Goal: Task Accomplishment & Management: Manage account settings

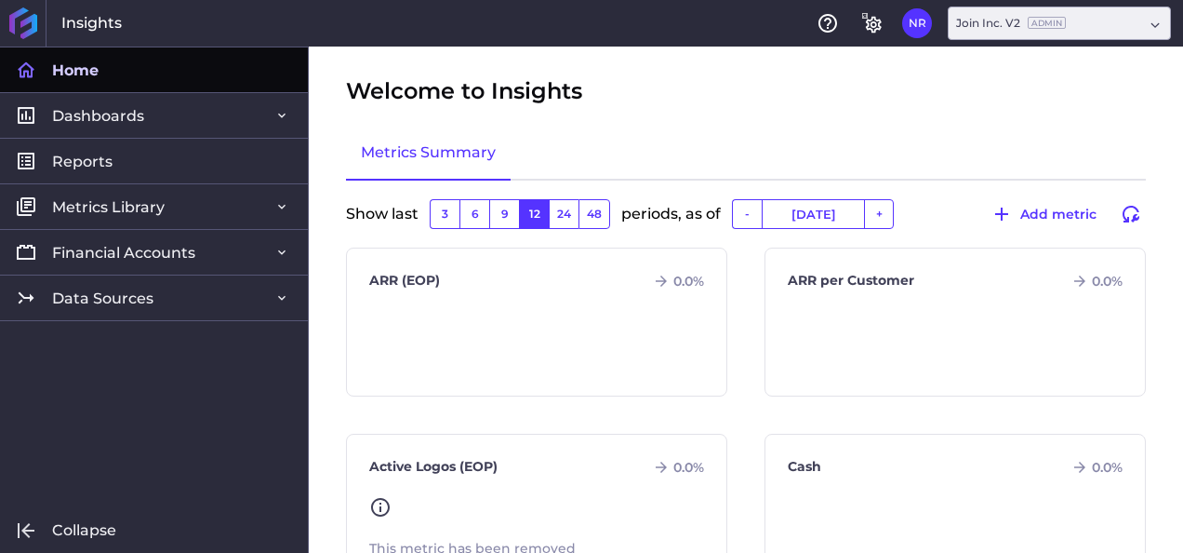
type input "[DATE]"
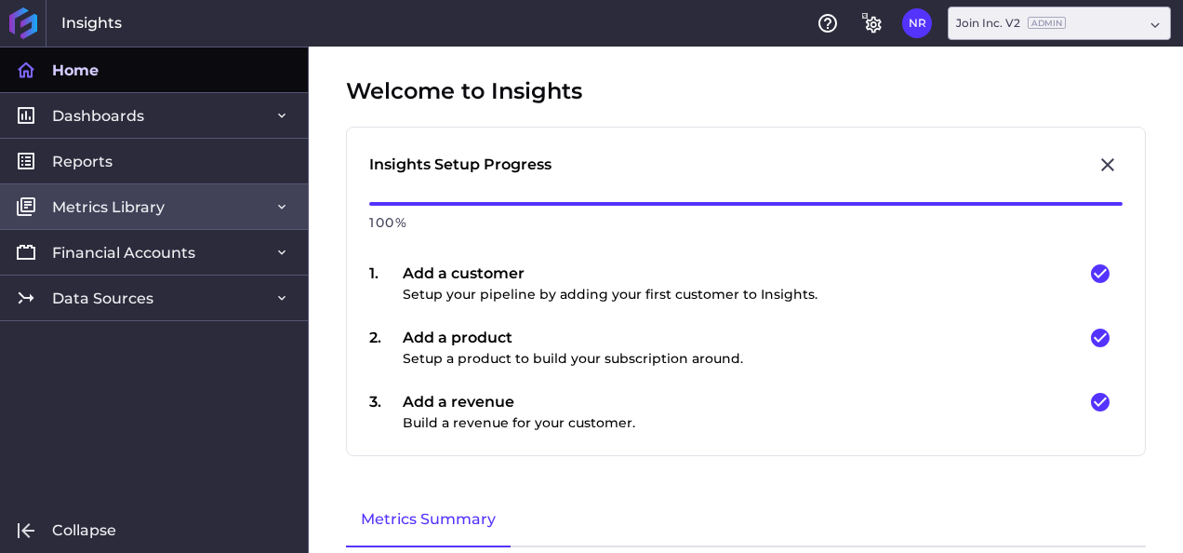
click at [285, 208] on icon at bounding box center [281, 206] width 15 height 15
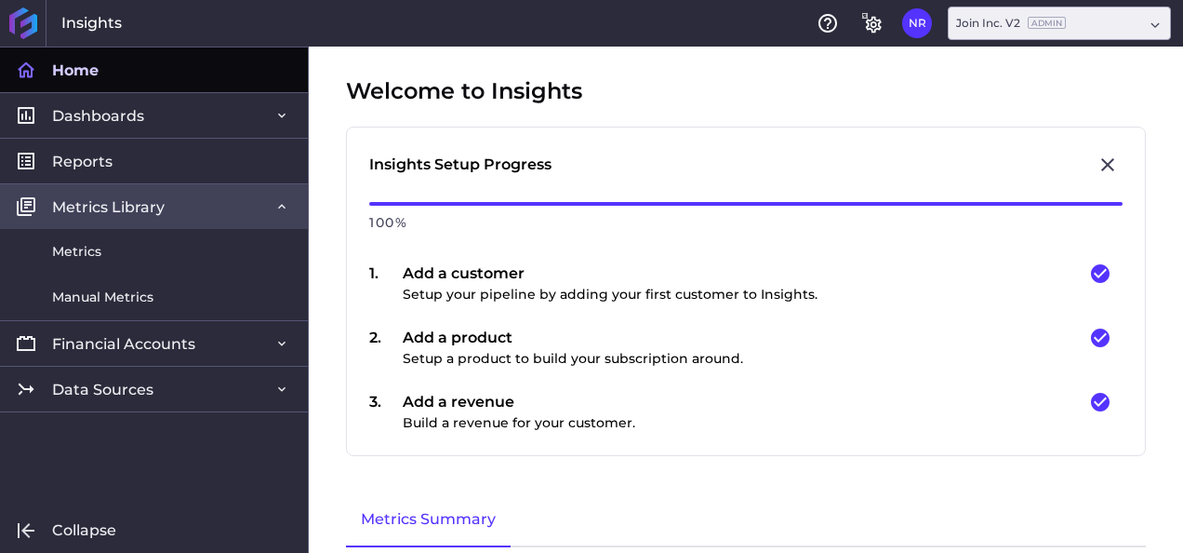
click at [285, 208] on icon at bounding box center [281, 206] width 15 height 15
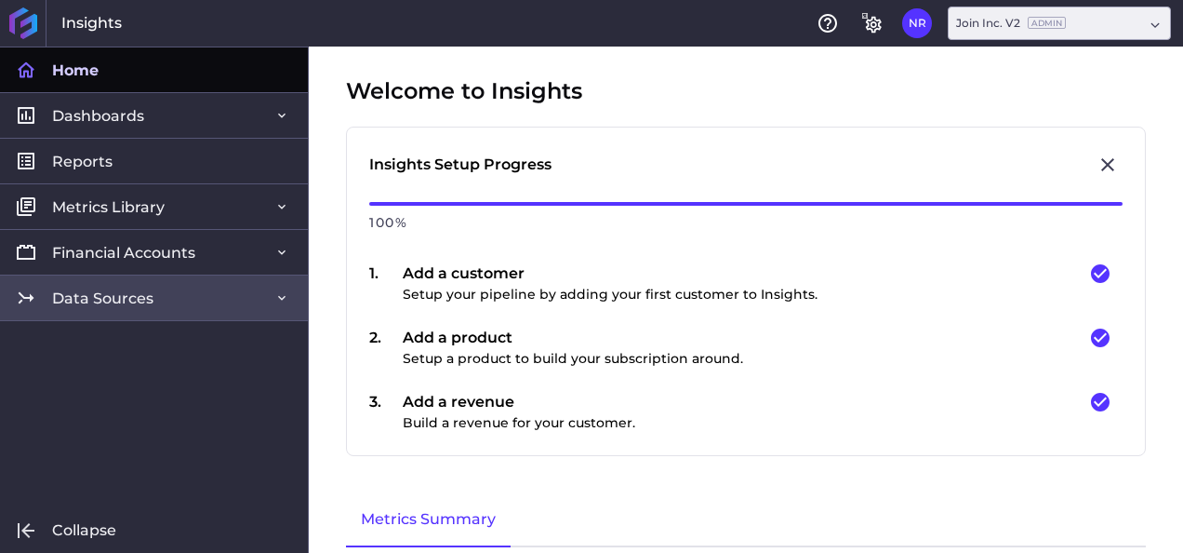
click at [118, 301] on span "Data Sources" at bounding box center [102, 298] width 101 height 20
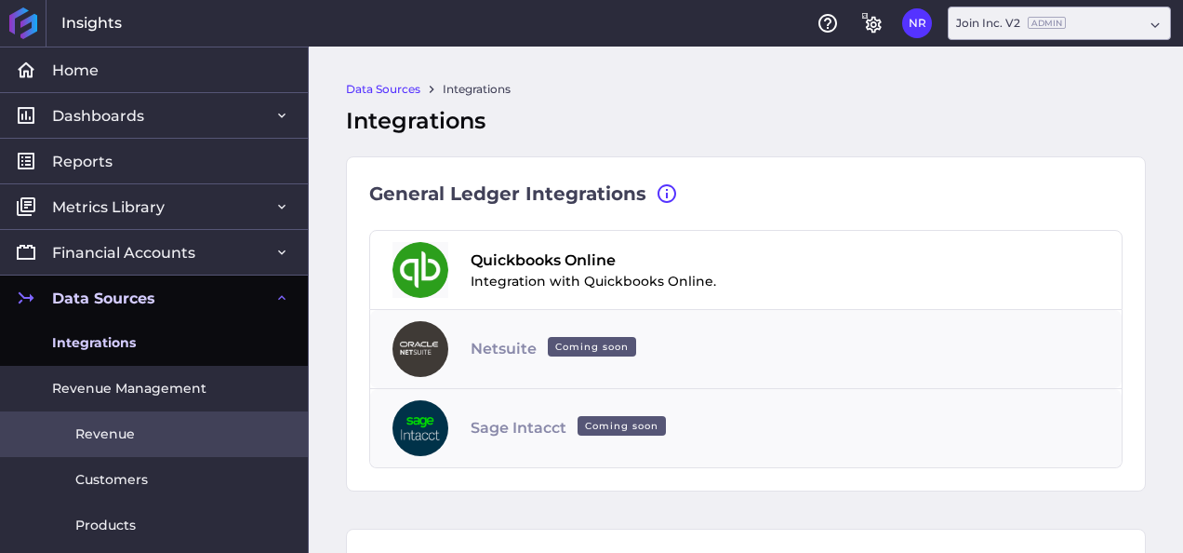
click at [141, 430] on link "Revenue" at bounding box center [154, 434] width 308 height 46
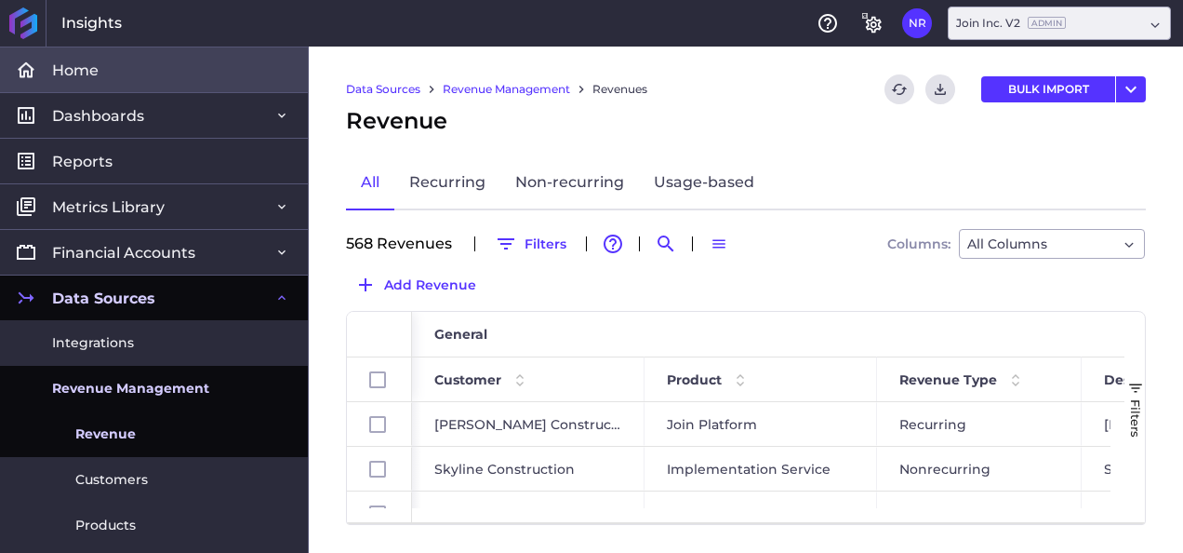
click at [33, 67] on icon at bounding box center [26, 70] width 22 height 22
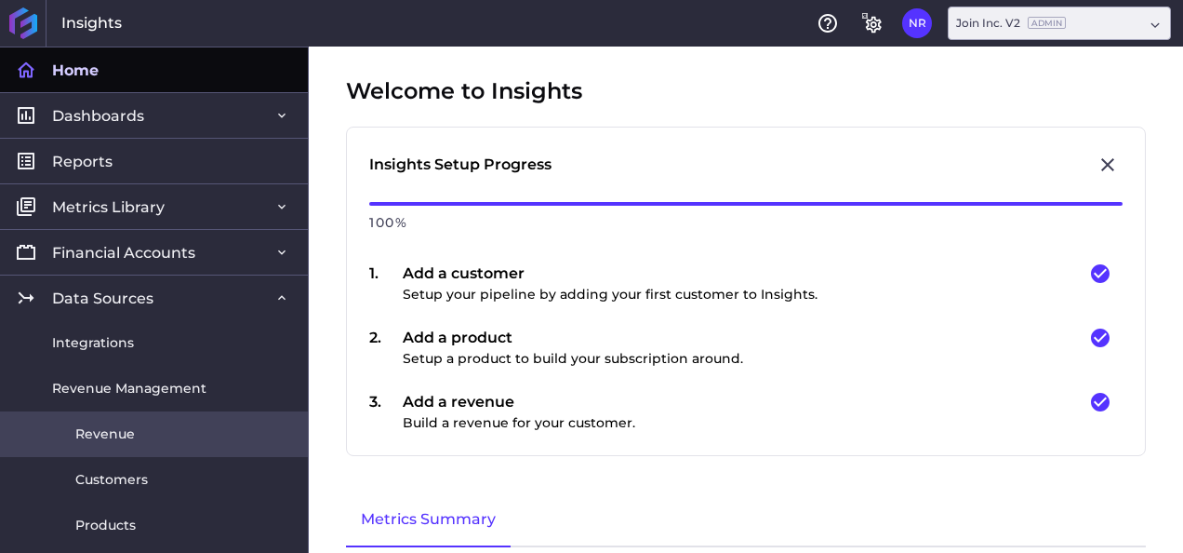
click at [134, 430] on link "Revenue" at bounding box center [154, 434] width 308 height 46
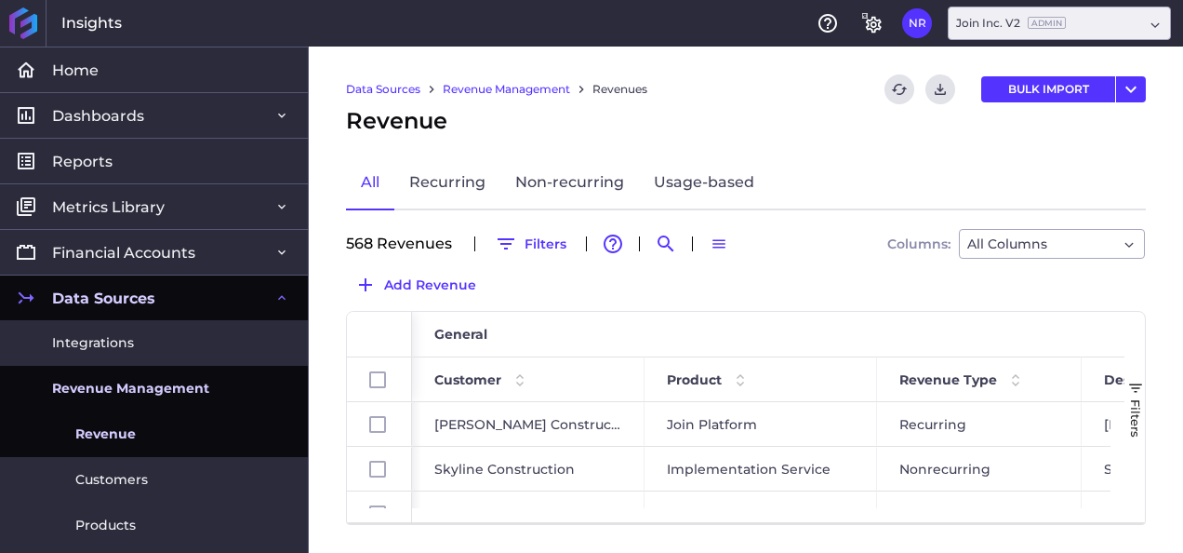
click at [310, 486] on div "Data Sources Revenue Management Revenues Refresh table data Download CSV BULK I…" at bounding box center [746, 300] width 875 height 506
click at [27, 22] on icon at bounding box center [28, 26] width 17 height 25
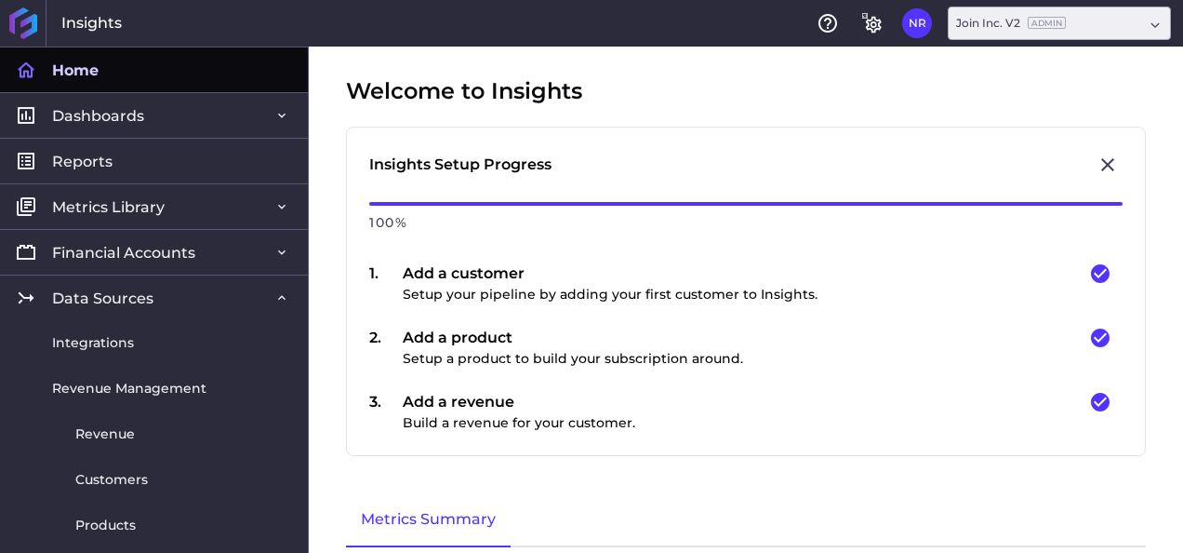
click at [27, 22] on icon at bounding box center [28, 26] width 17 height 25
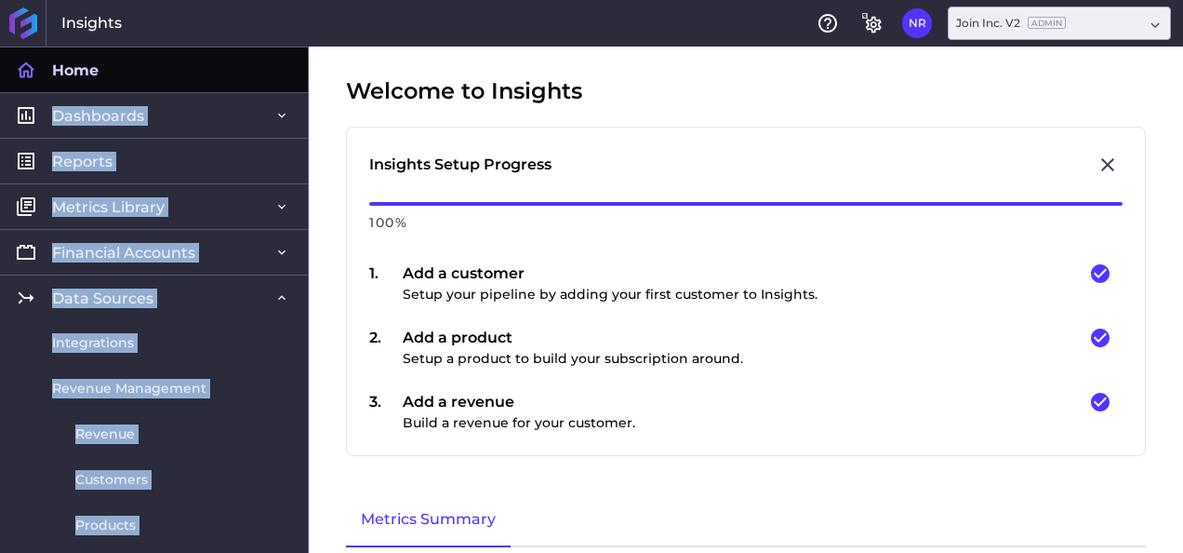
drag, startPoint x: 311, startPoint y: 52, endPoint x: 301, endPoint y: 54, distance: 9.5
click at [301, 54] on div "Home Home Dashboards Dashboards Revenue Detail Cohorts Comparison Chart Reports…" at bounding box center [591, 300] width 1183 height 506
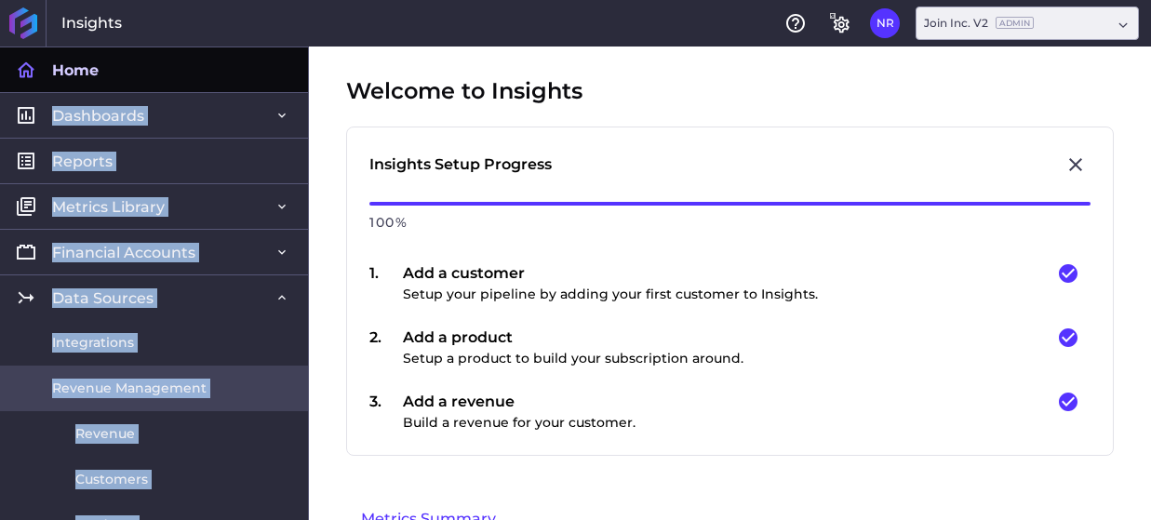
scroll to position [119, 0]
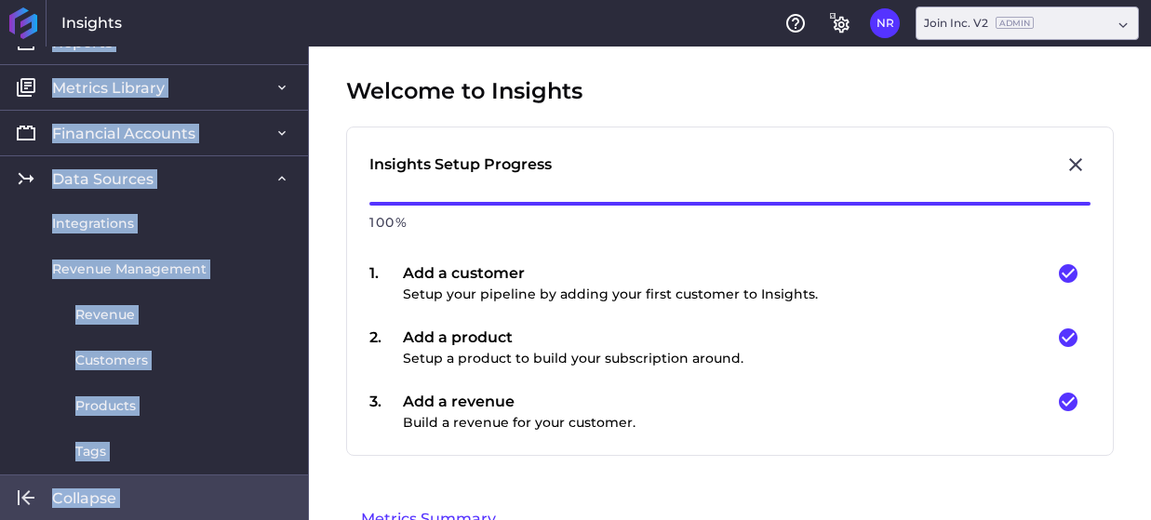
click at [20, 496] on icon at bounding box center [19, 497] width 2 height 15
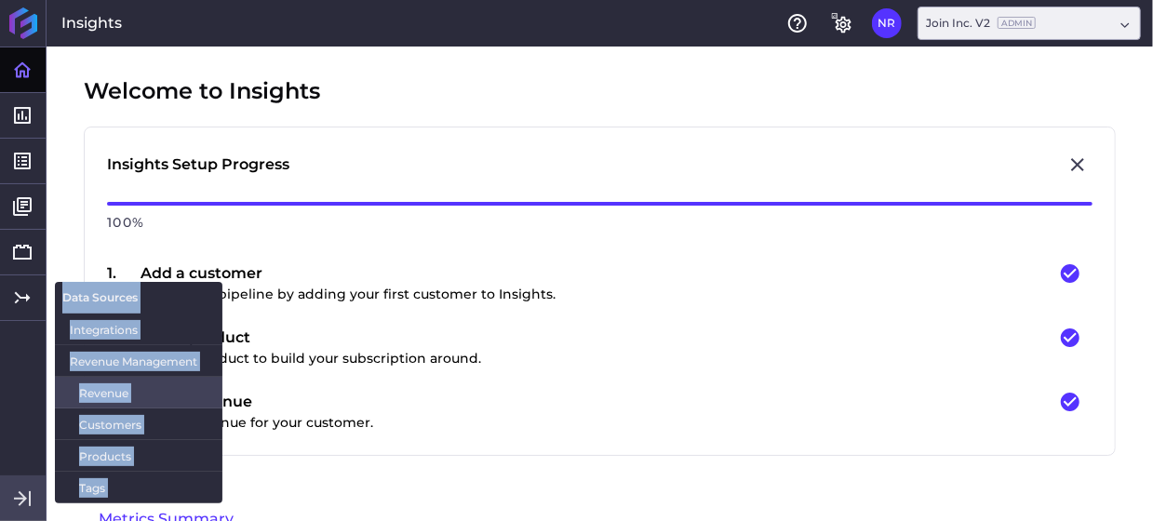
click at [107, 384] on span "Revenue" at bounding box center [143, 393] width 128 height 20
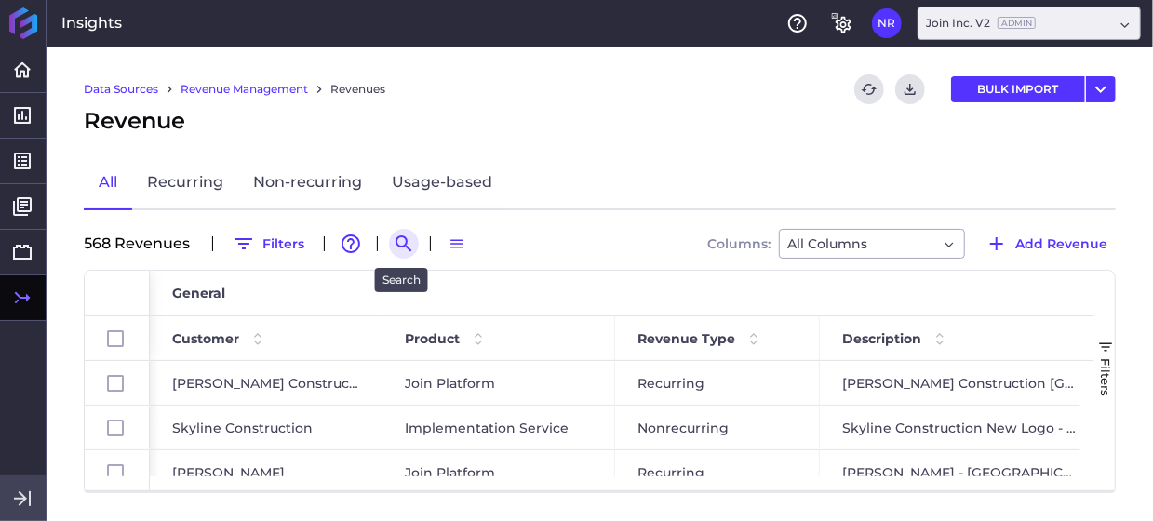
click at [408, 250] on icon "Search by" at bounding box center [403, 243] width 16 height 16
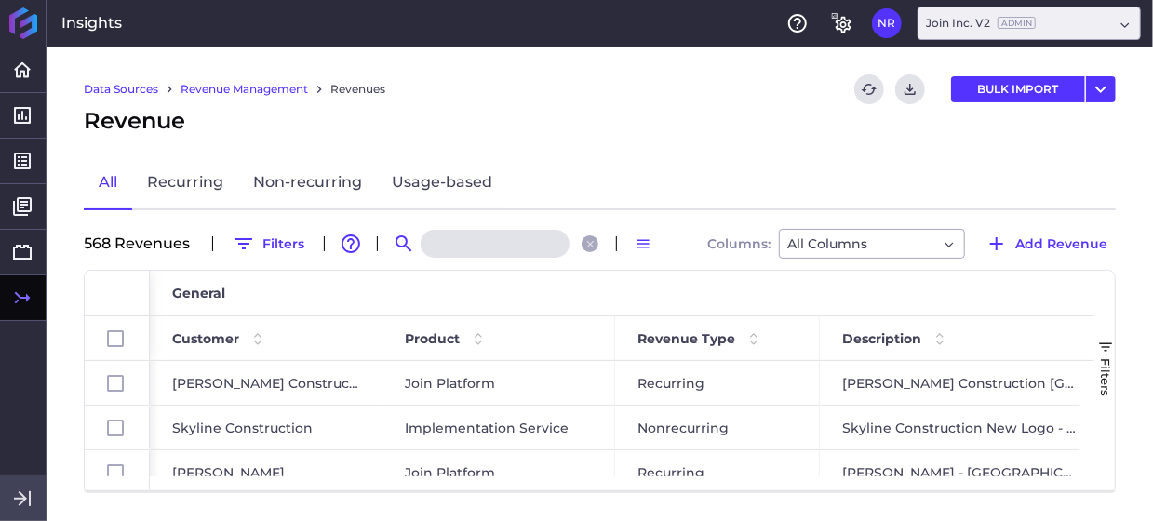
click at [555, 243] on input at bounding box center [495, 244] width 149 height 28
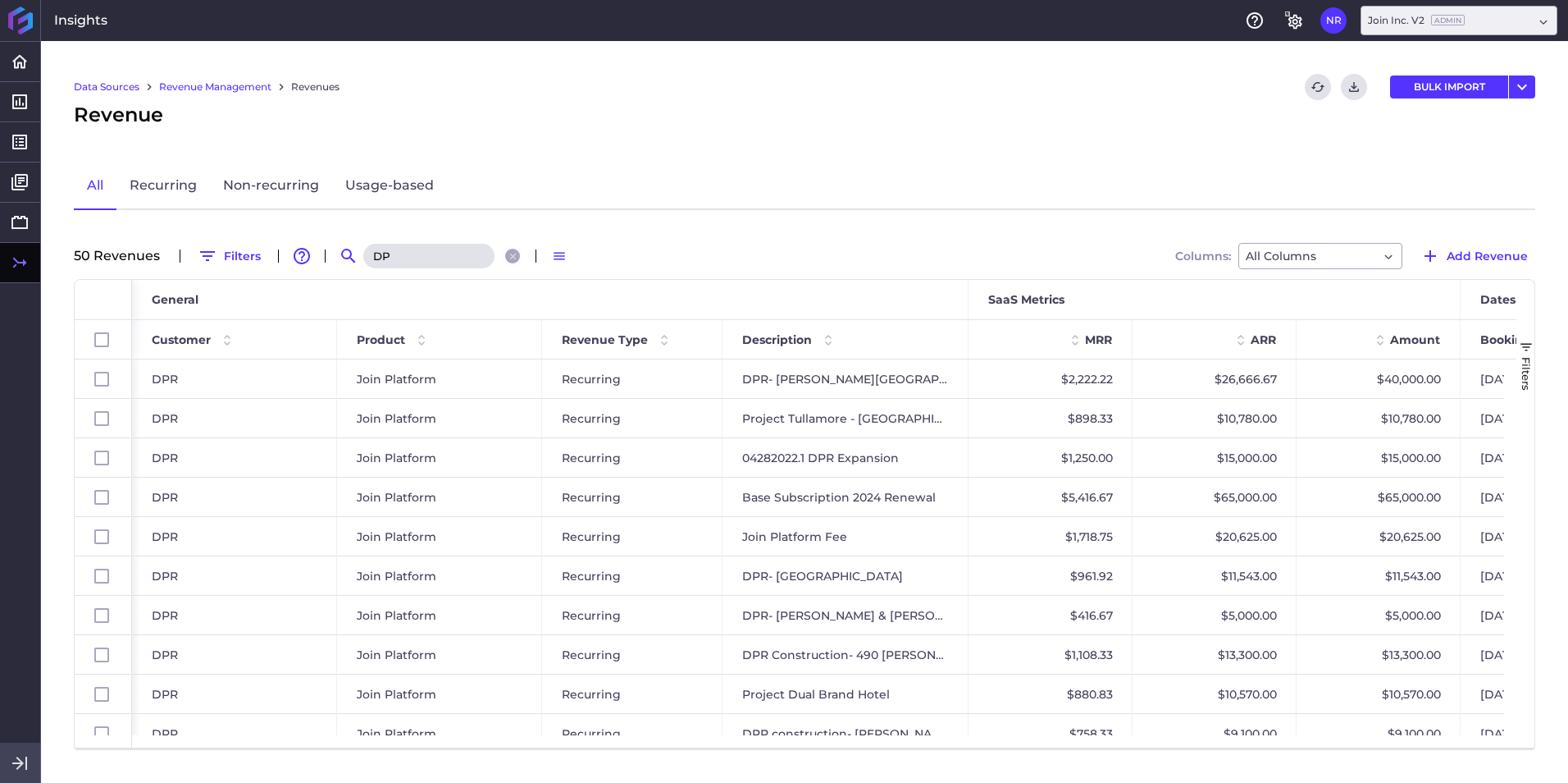
click at [442, 252] on input "DP" at bounding box center [428, 256] width 131 height 25
type input "D"
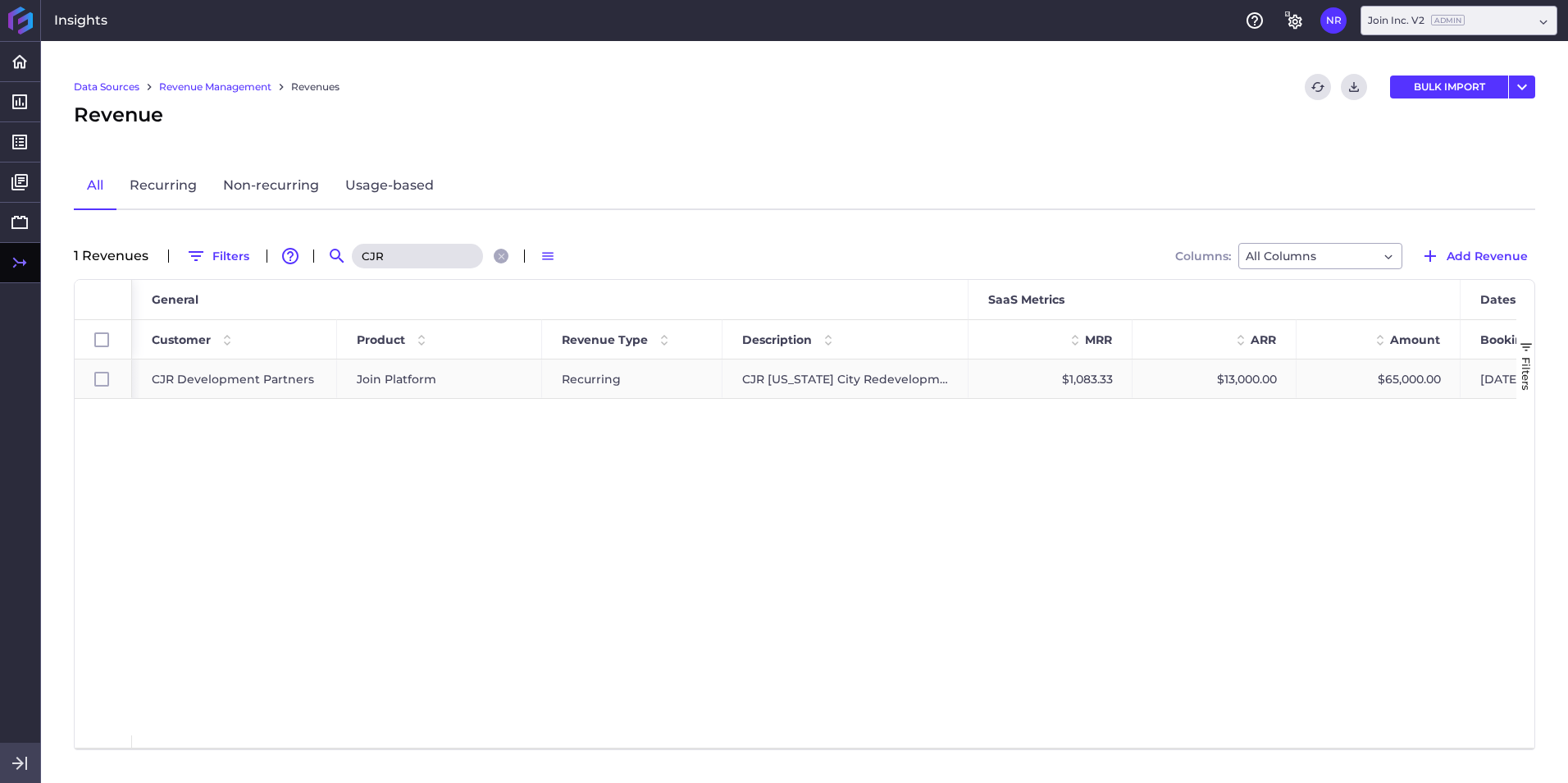
type input "CJR"
click at [766, 384] on div "CJR [US_STATE] City Redevelopment Project" at bounding box center [845, 379] width 246 height 39
checkbox input "true"
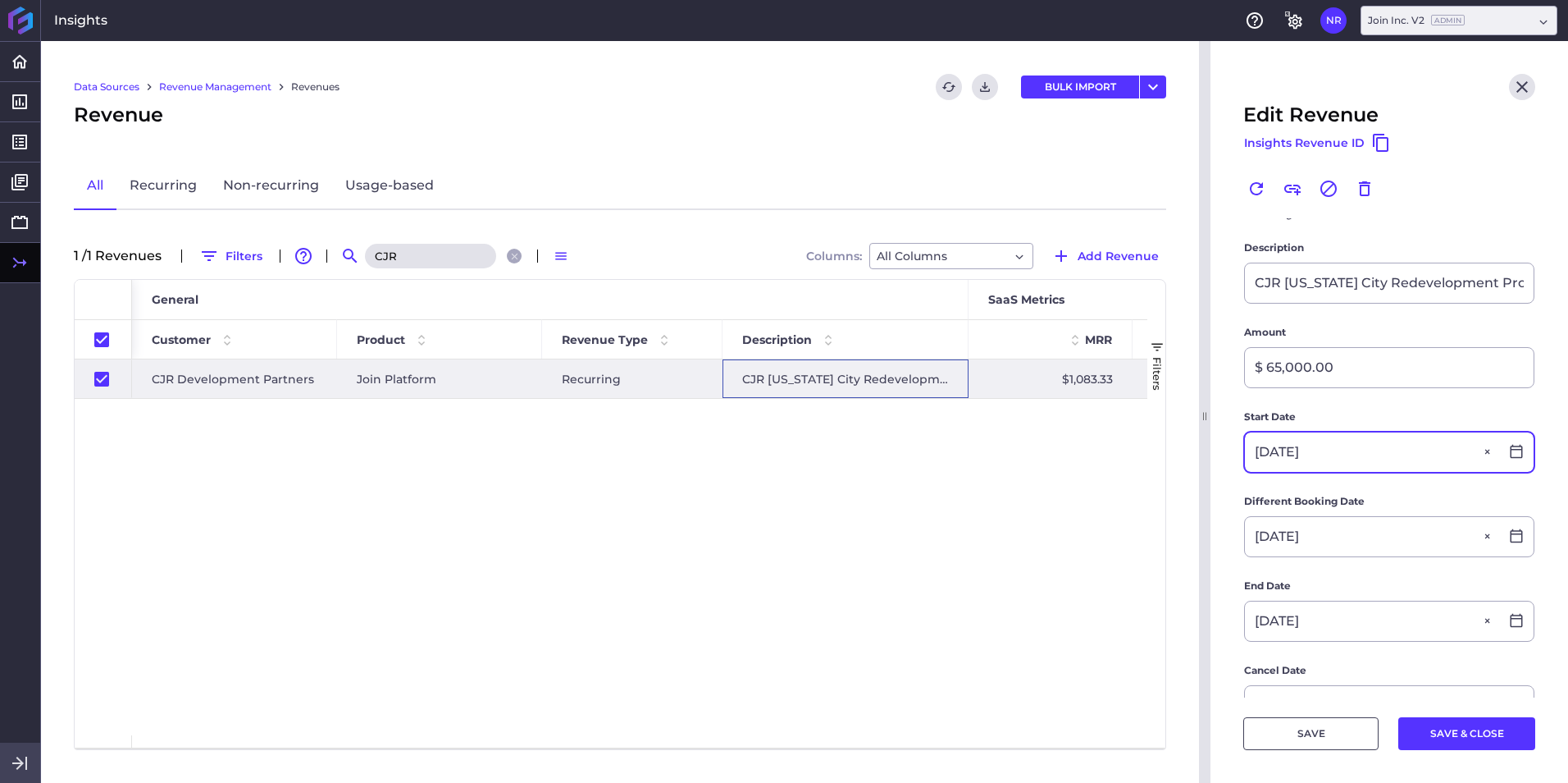
scroll to position [328, 0]
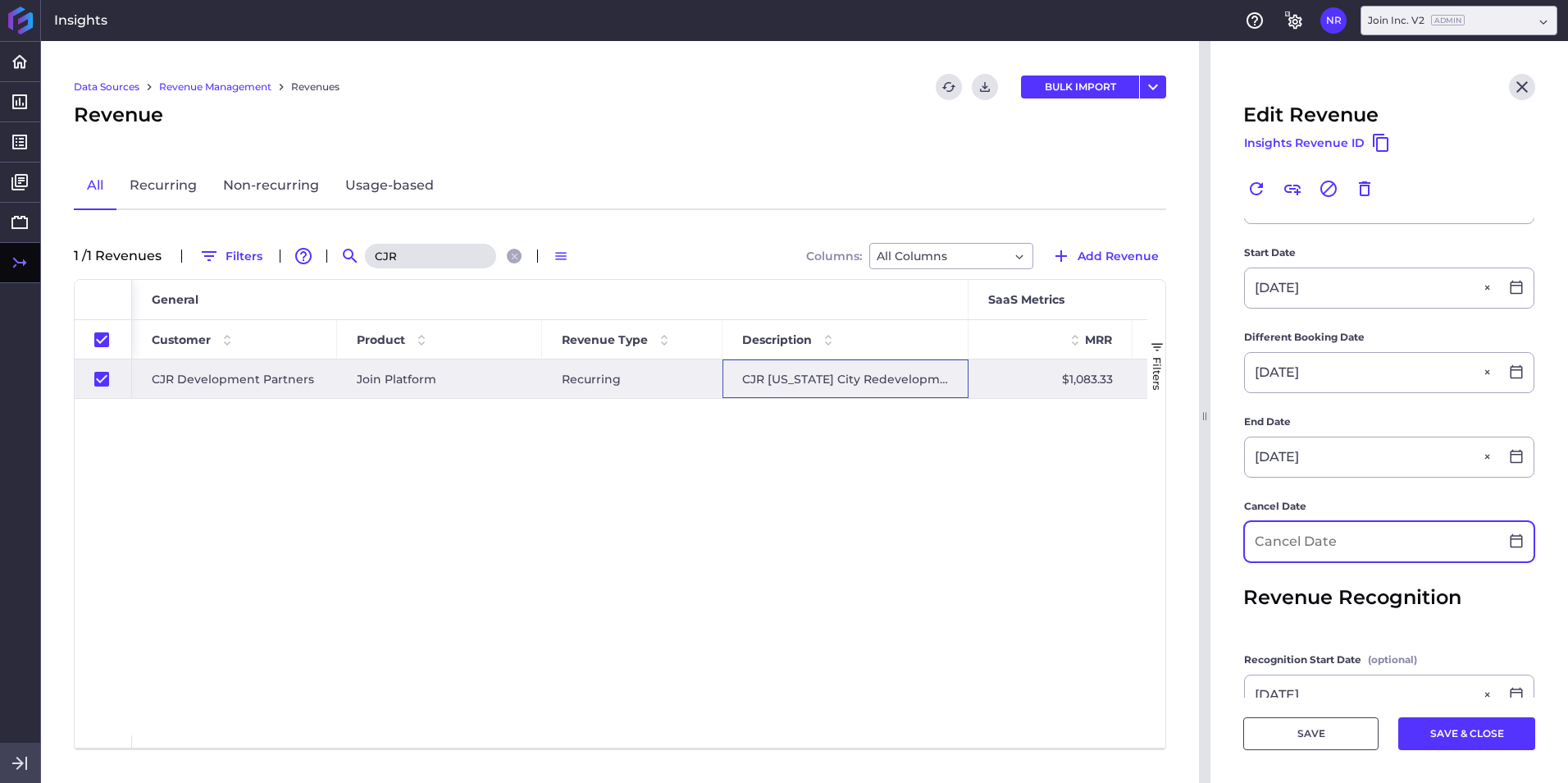
click at [1043, 487] on input at bounding box center [1371, 541] width 254 height 40
type input "[DATE]"
click at [1043, 487] on button "SAVE & CLOSE" at bounding box center [1466, 733] width 137 height 33
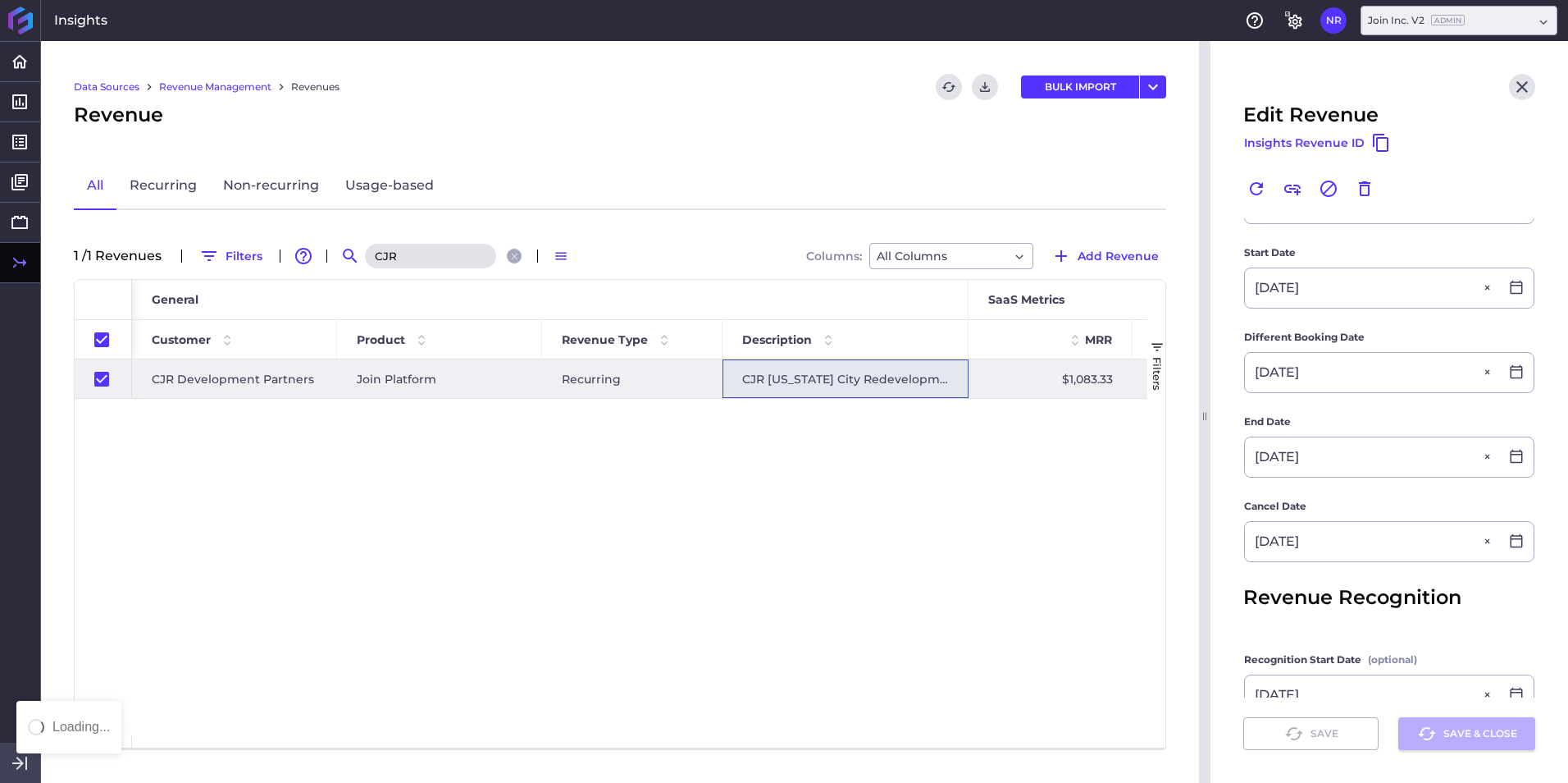
checkbox input "false"
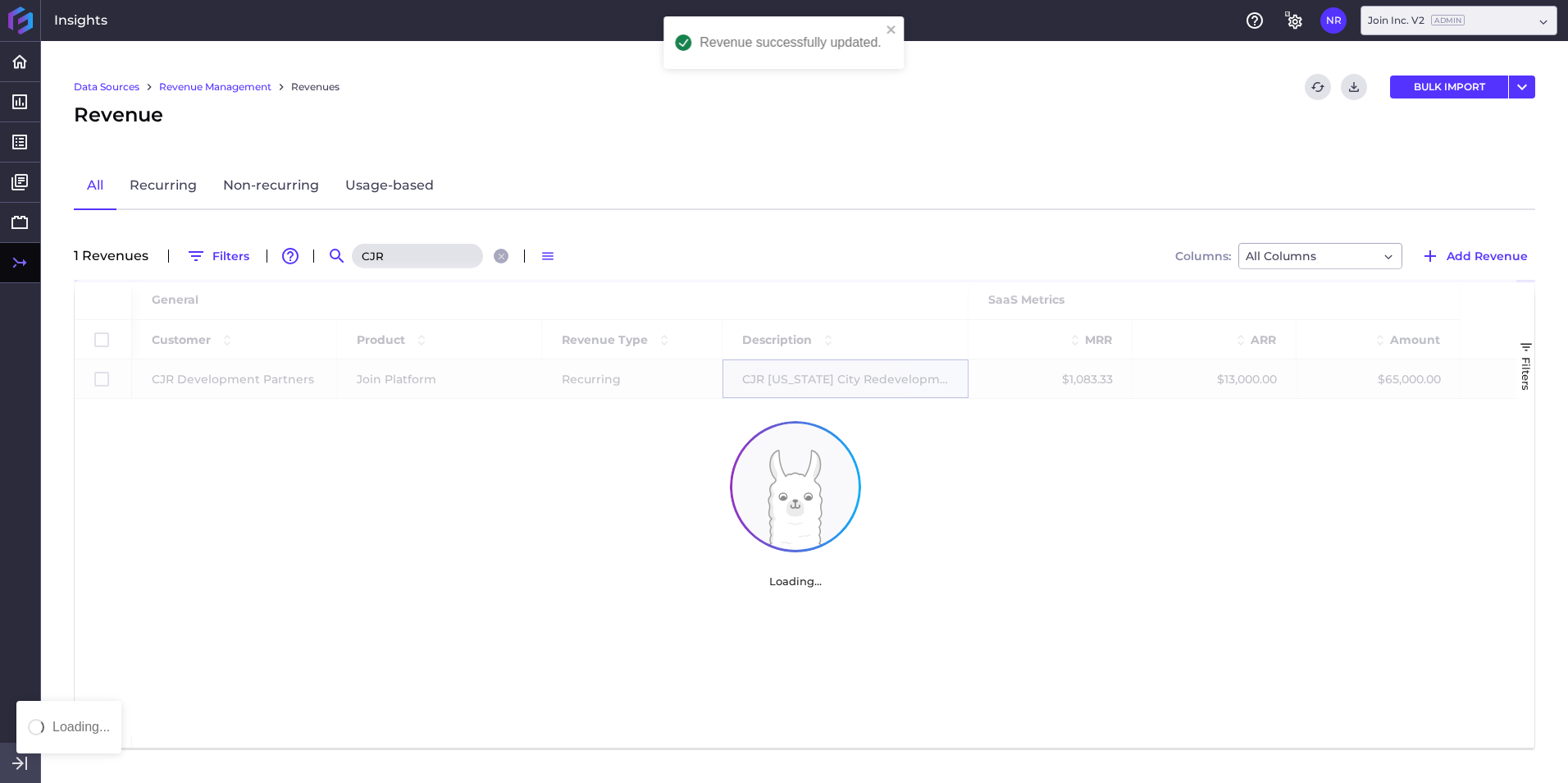
scroll to position [0, 0]
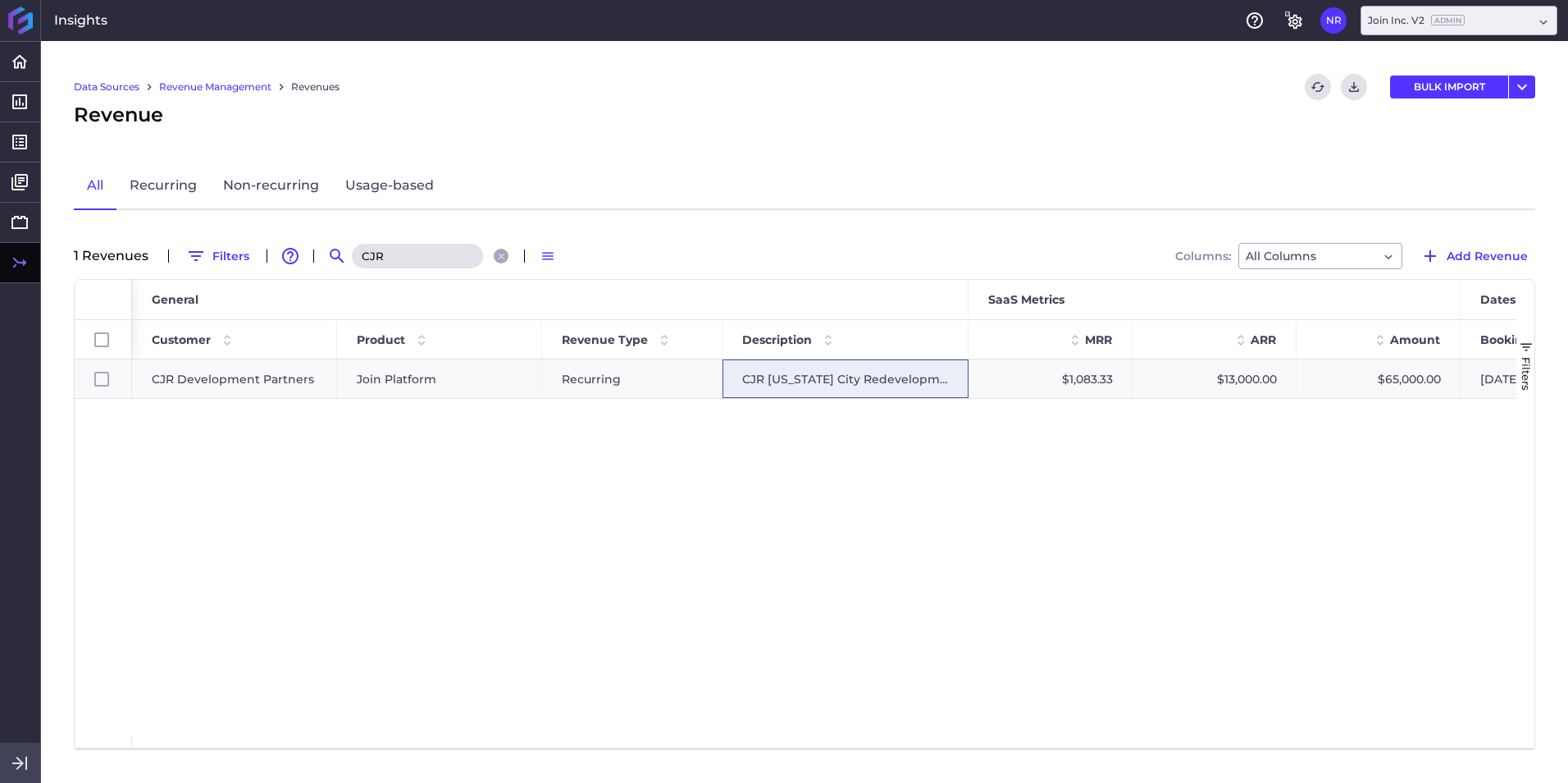
drag, startPoint x: 392, startPoint y: 260, endPoint x: 360, endPoint y: 257, distance: 32.1
click at [360, 257] on input "CJR" at bounding box center [417, 256] width 131 height 25
paste input "[PERSON_NAME] - BTMC EAST Expansion & Renovations"
type input "[PERSON_NAME] - BTMC EAST Expansion & Renovations"
click at [259, 378] on span "[PERSON_NAME] Construction" at bounding box center [234, 378] width 166 height 38
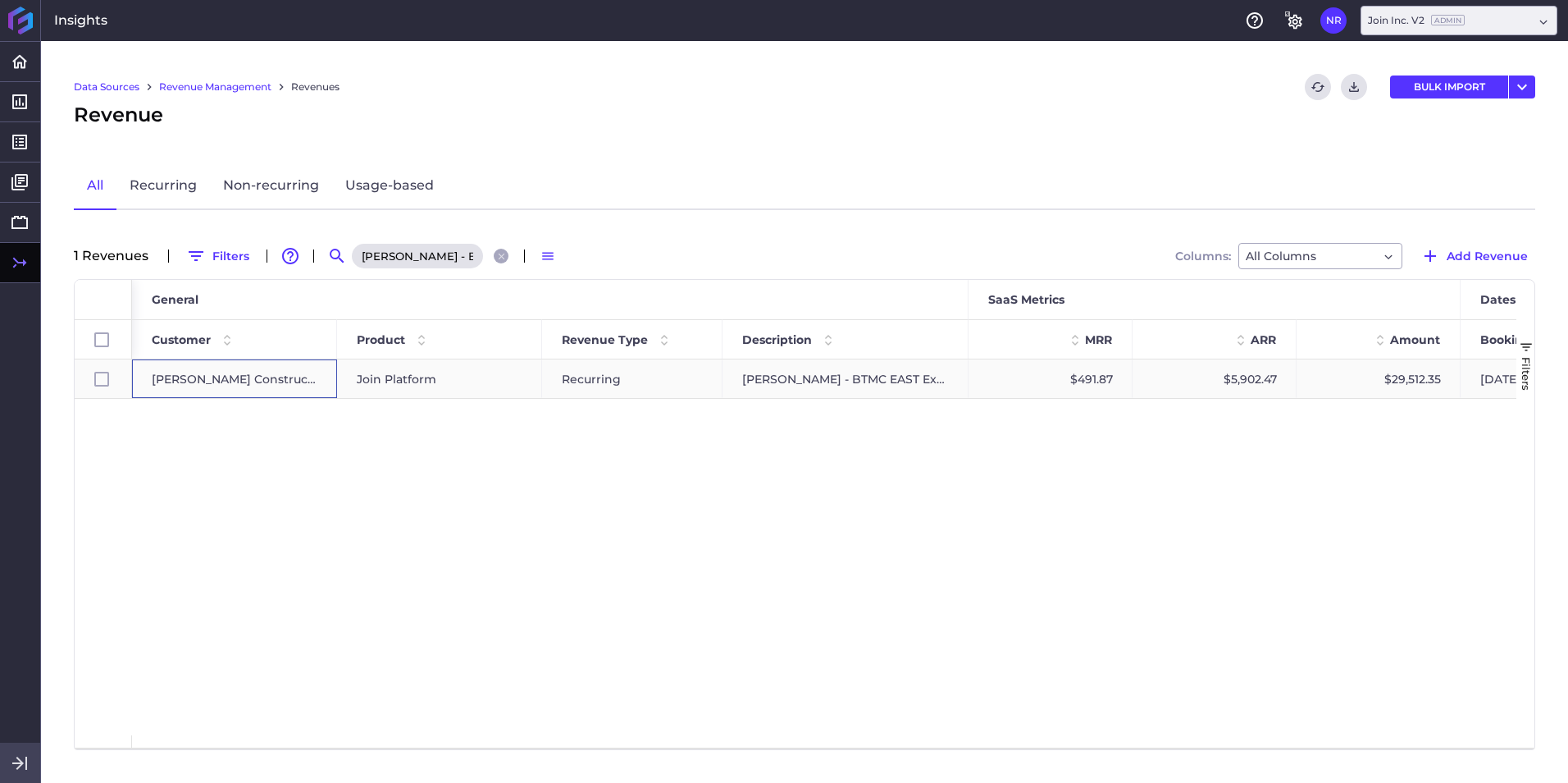
checkbox input "true"
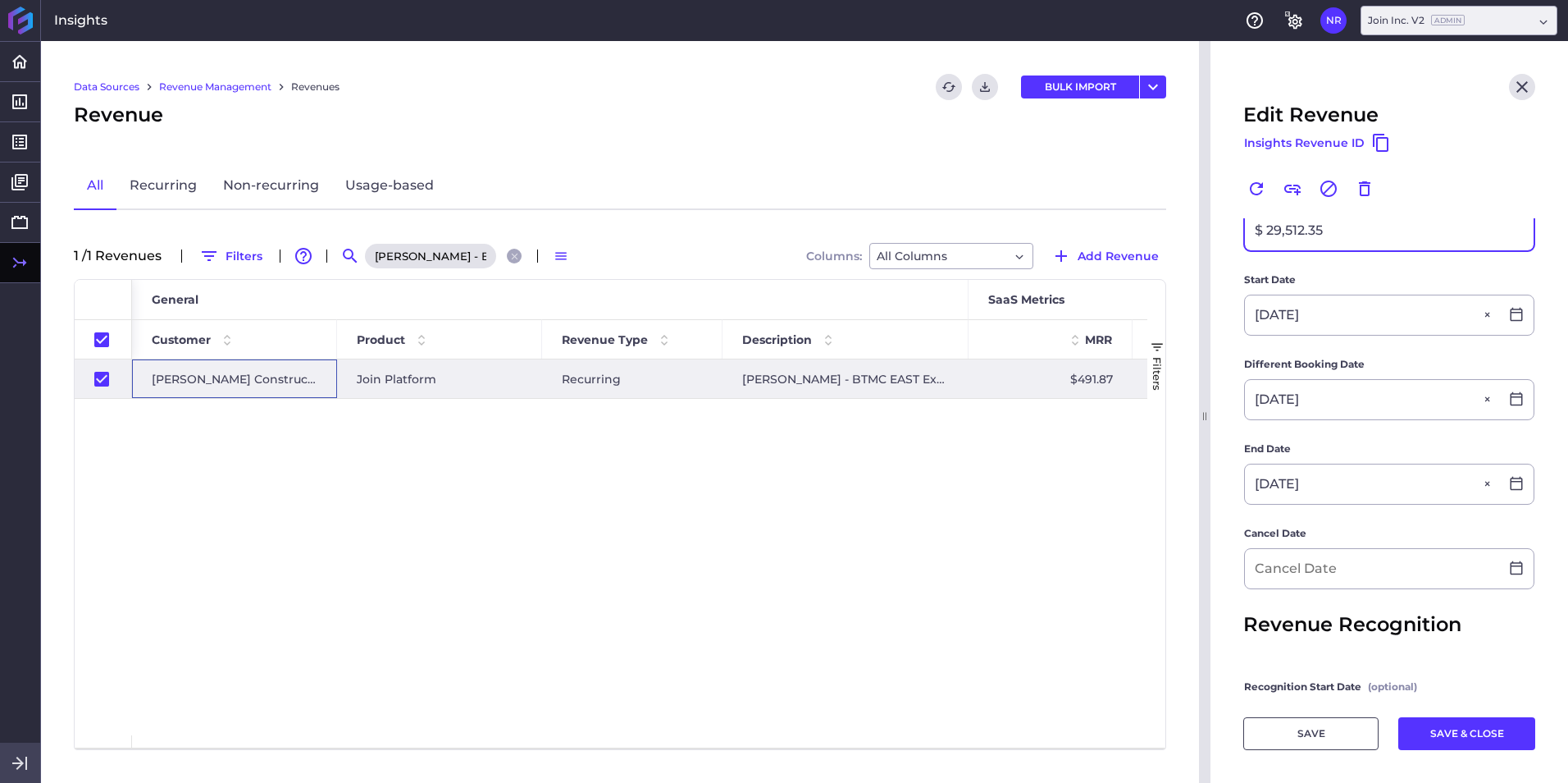
scroll to position [328, 0]
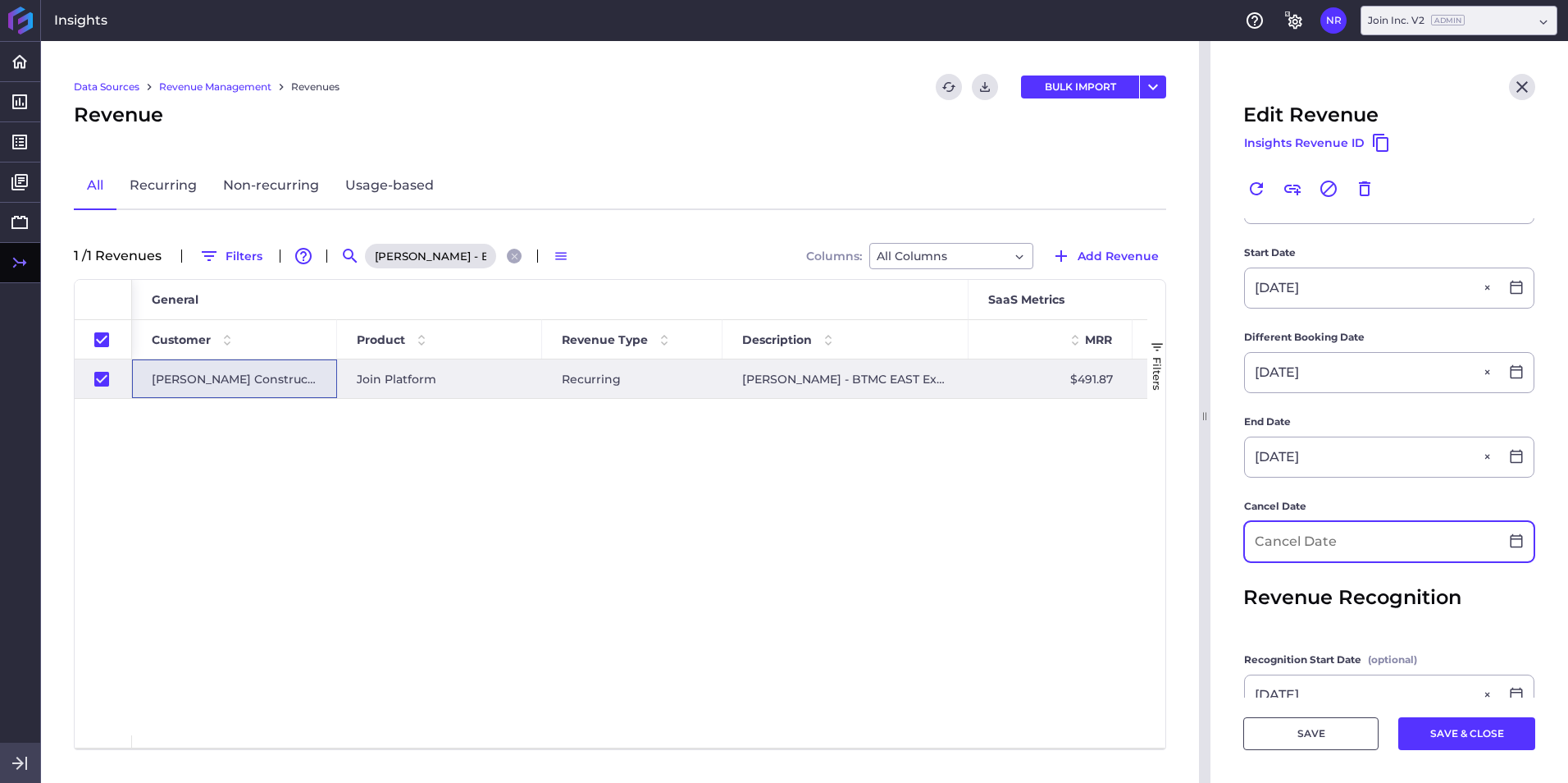
click at [1043, 487] on input at bounding box center [1371, 541] width 254 height 40
click at [1043, 487] on input "01/01/42220" at bounding box center [1371, 541] width 254 height 40
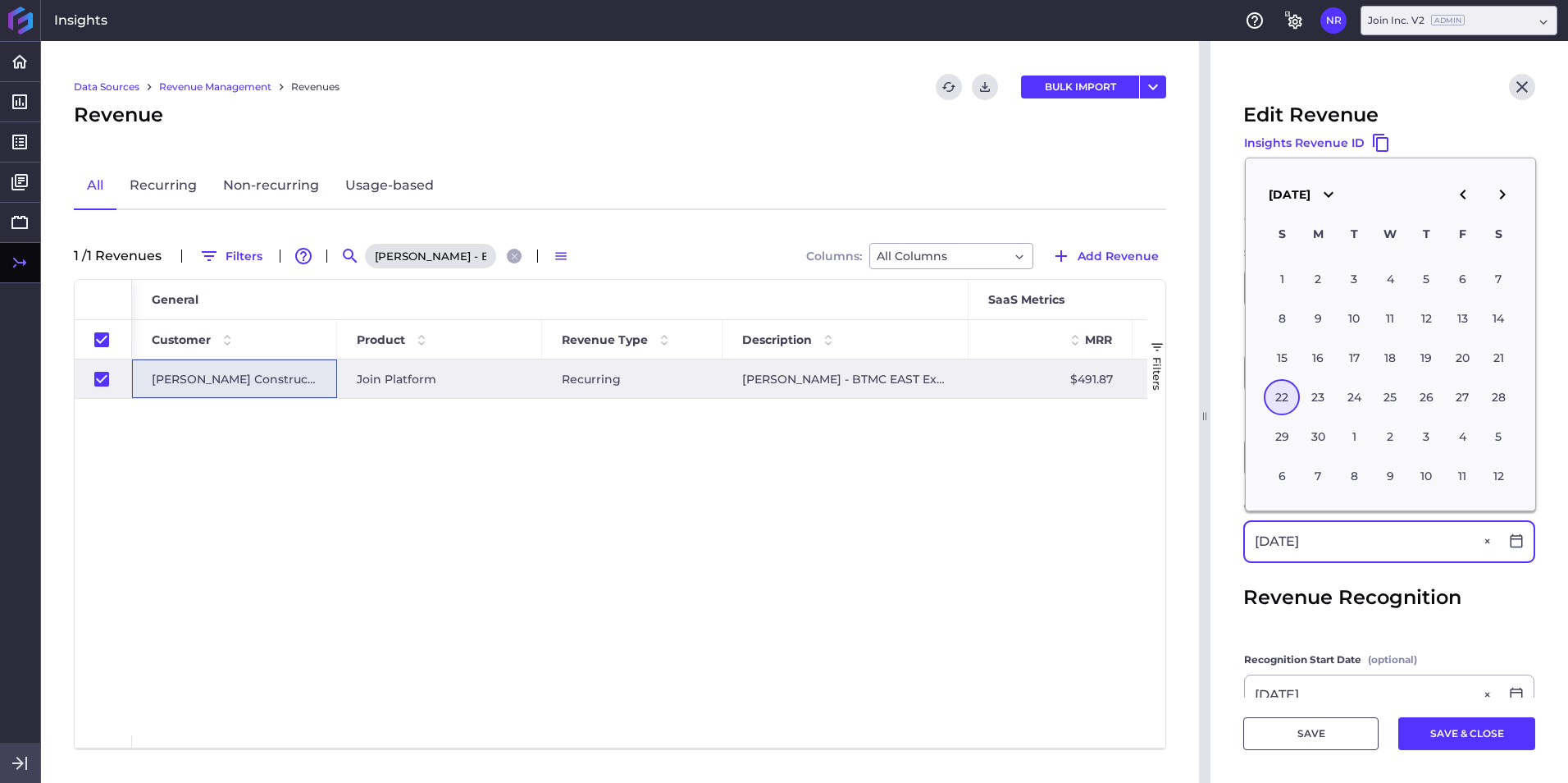
type input "[DATE]"
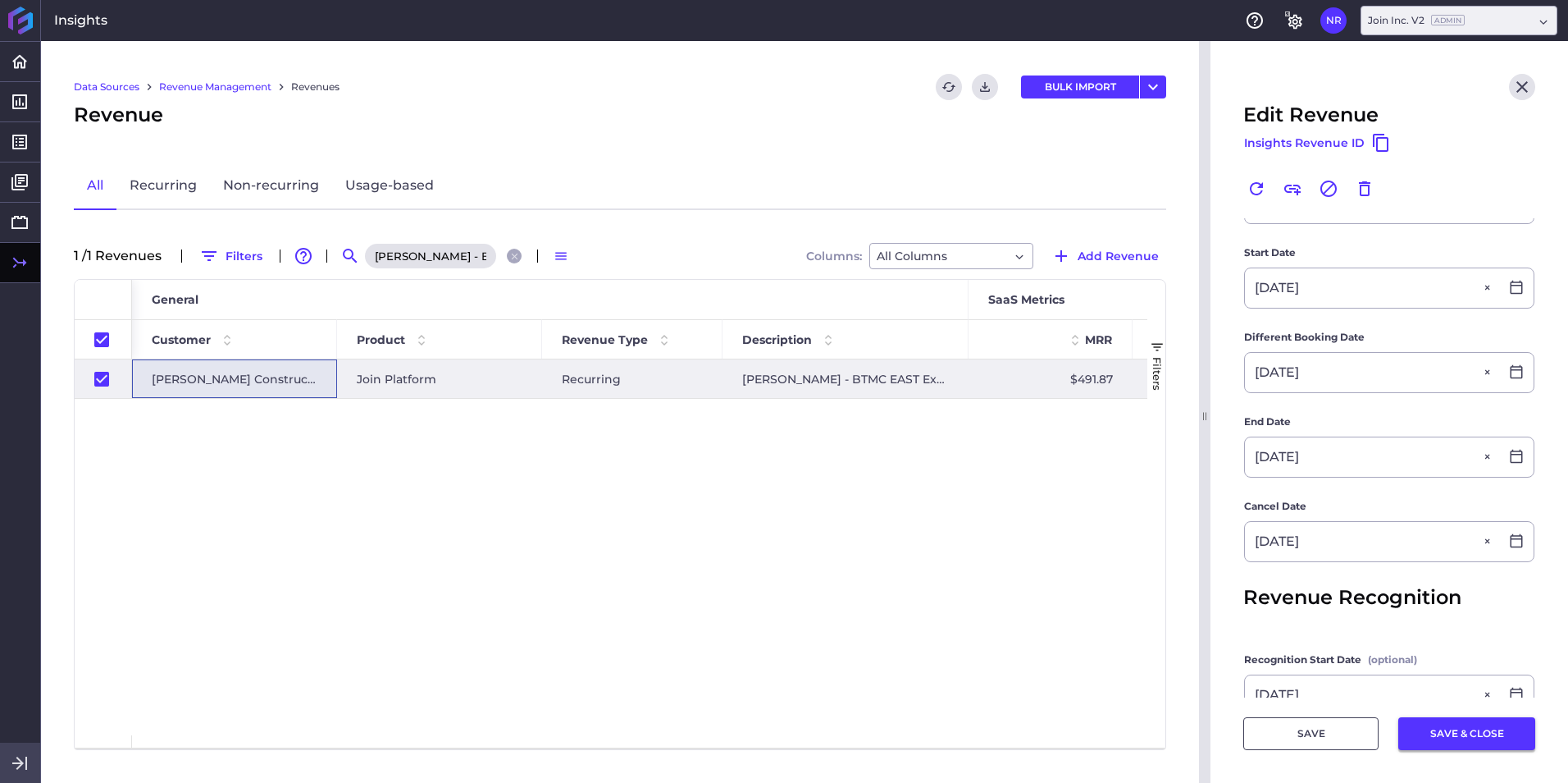
click at [1043, 487] on button "SAVE & CLOSE" at bounding box center [1466, 733] width 137 height 33
checkbox input "false"
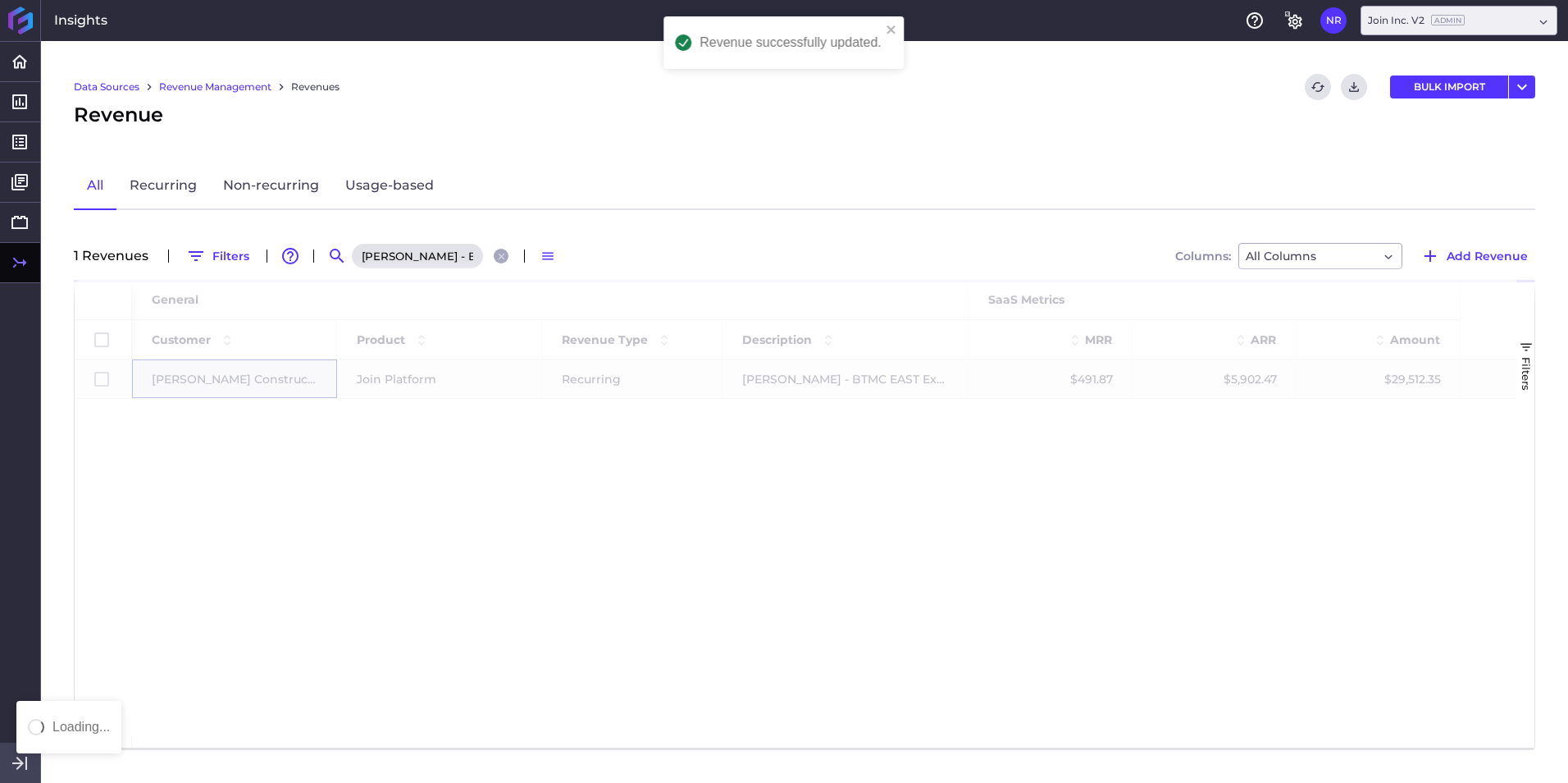
scroll to position [0, 0]
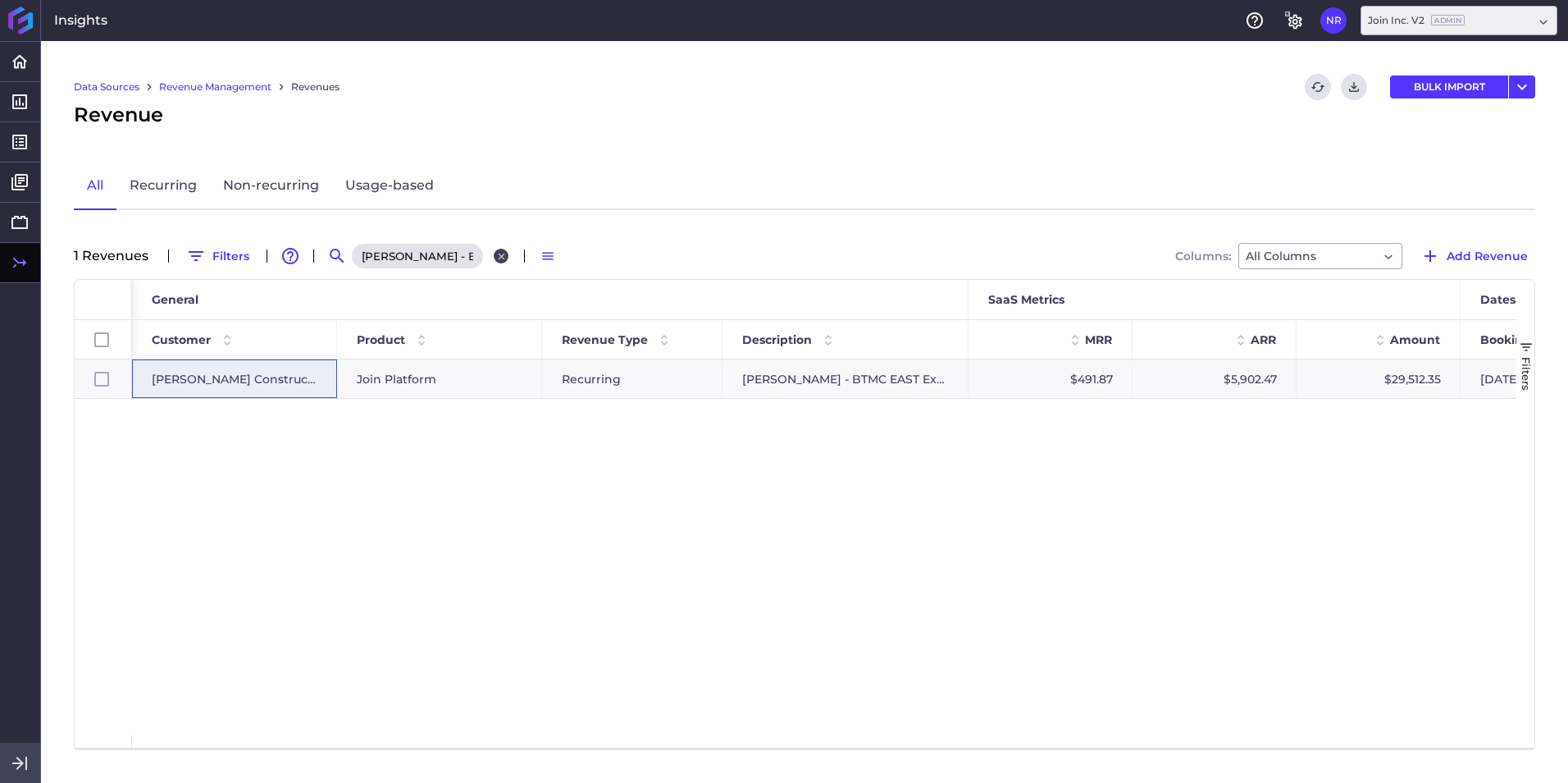
click at [496, 259] on icon "Close search" at bounding box center [502, 257] width 11 height 11
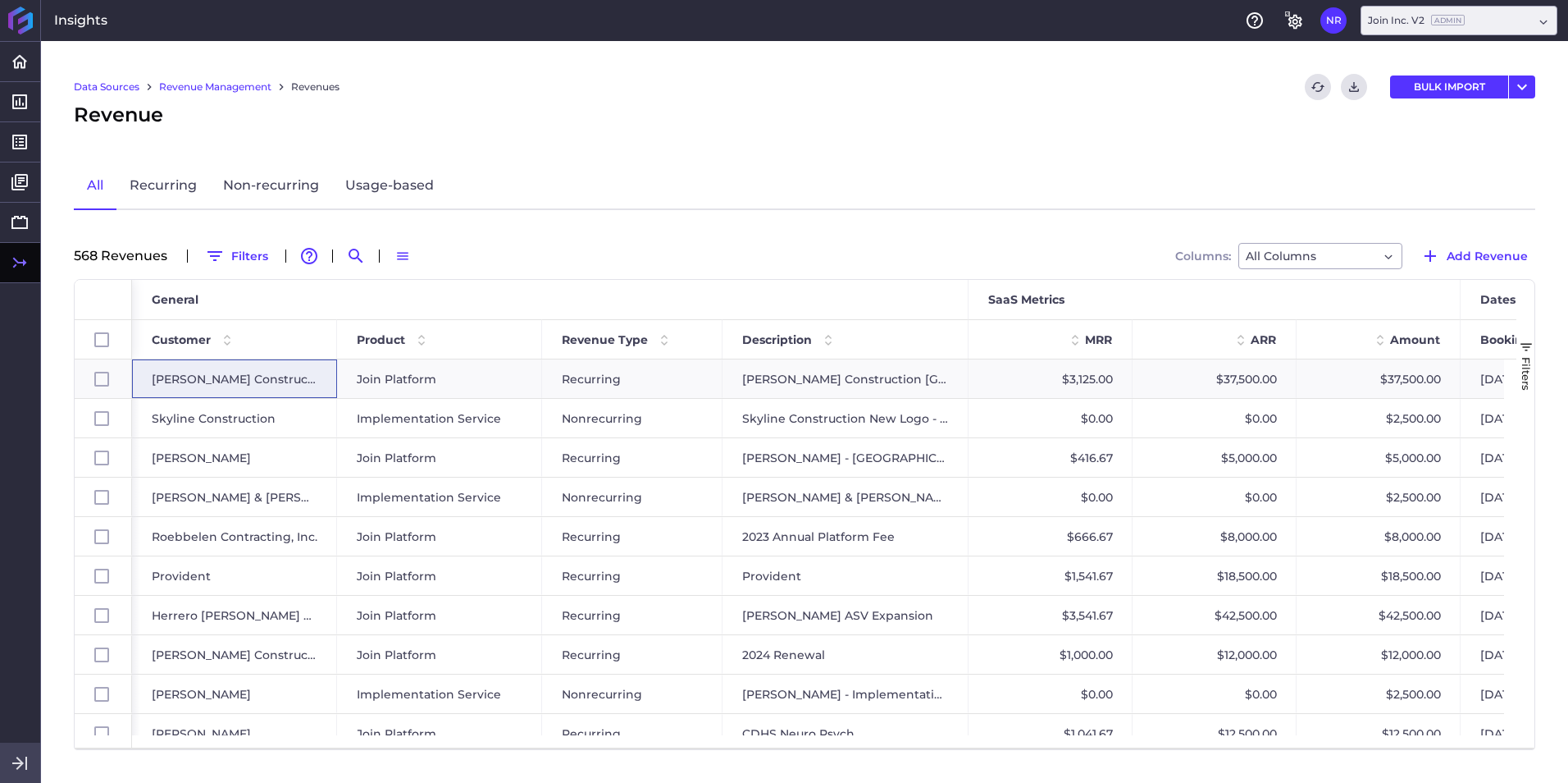
click at [444, 262] on div "568 Revenue s Filters Advanced table features Search Switch to Compact Density …" at bounding box center [805, 256] width 1461 height 26
click at [346, 249] on icon "Search by" at bounding box center [356, 256] width 19 height 19
paste input "HSC 2025 New Deal"
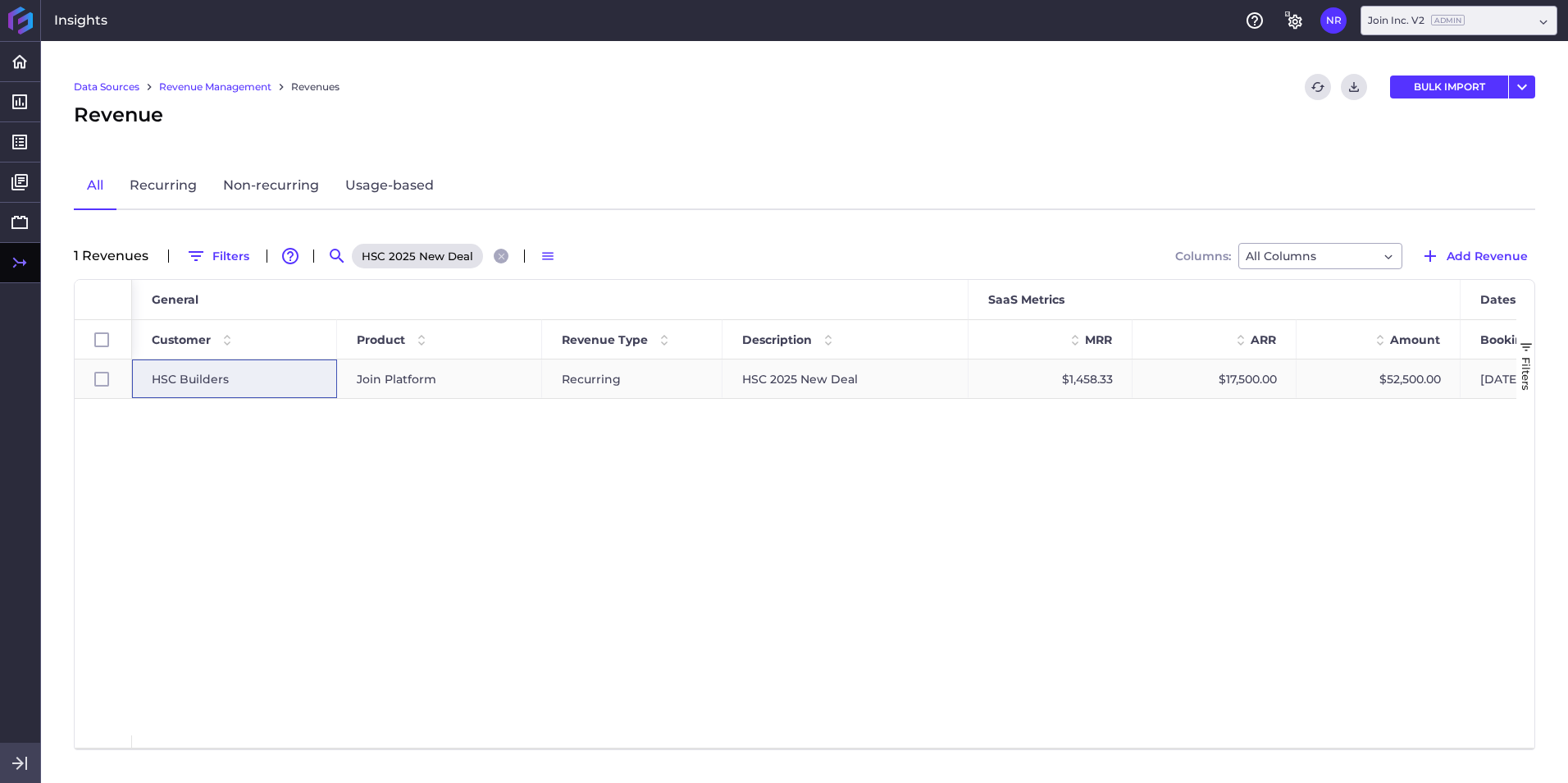
type input "HSC 2025 New Deal"
click at [226, 380] on span "HSC Builders" at bounding box center [189, 378] width 77 height 38
checkbox input "true"
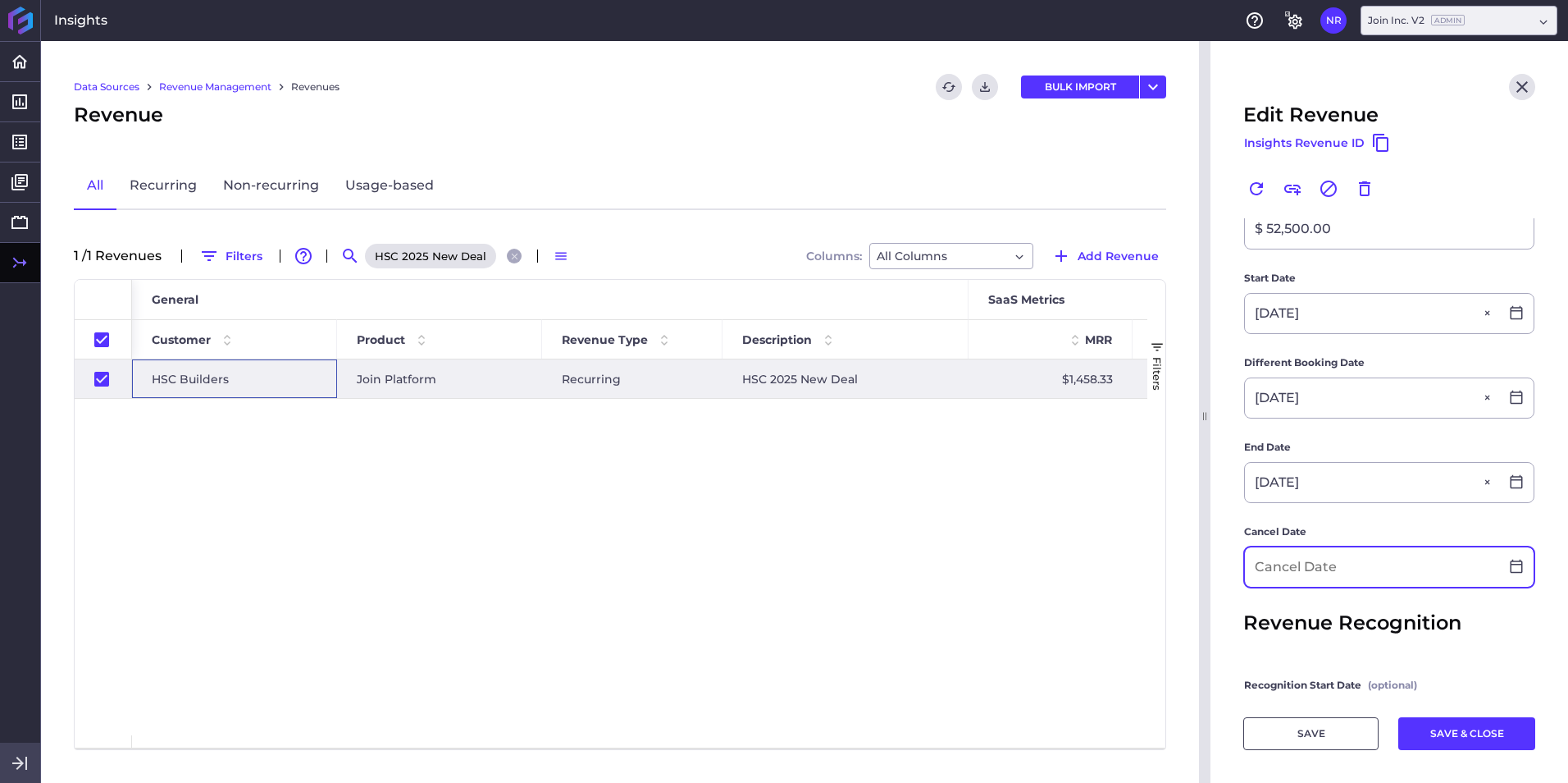
scroll to position [328, 0]
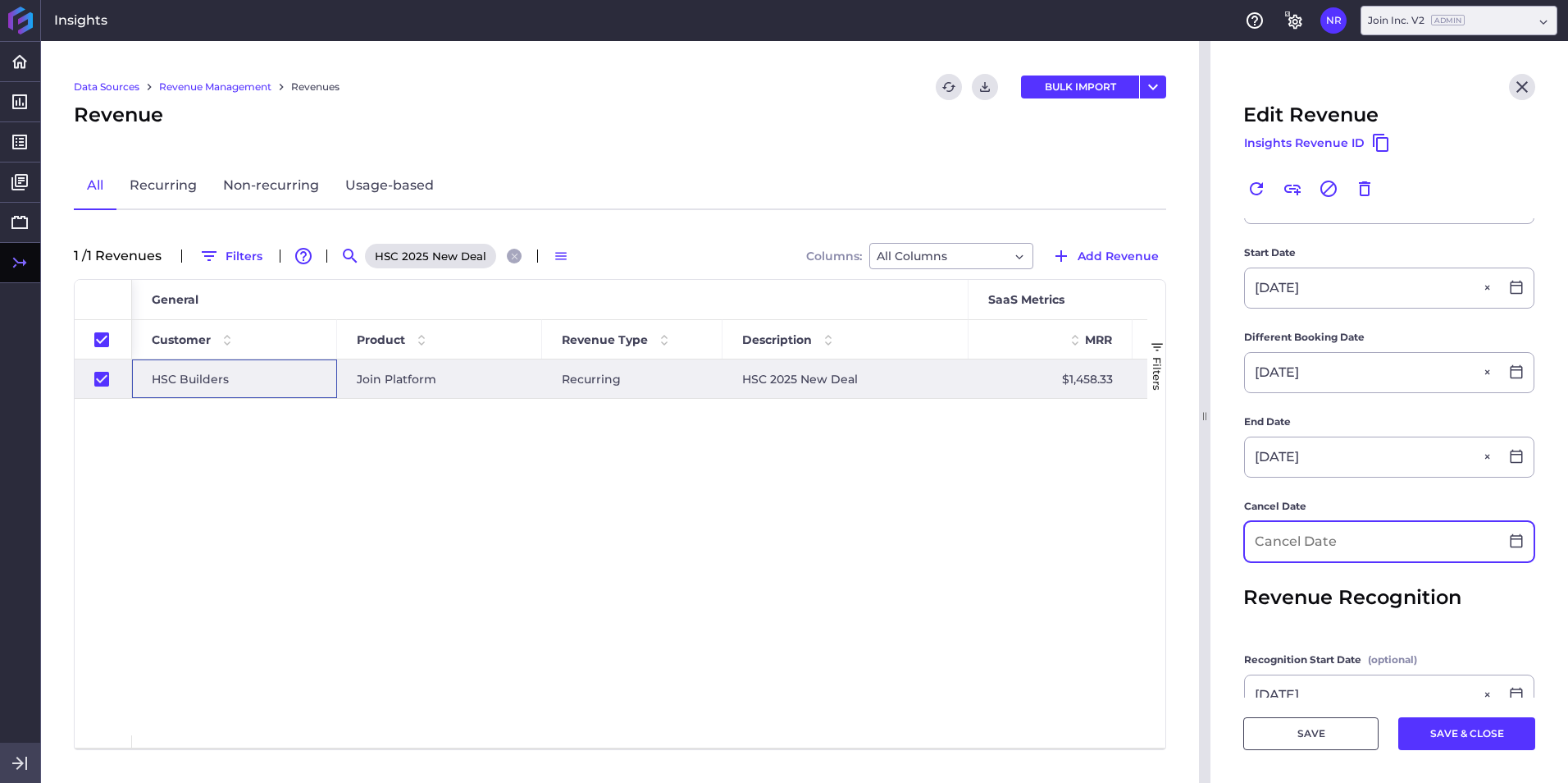
click at [1043, 487] on input at bounding box center [1371, 541] width 254 height 40
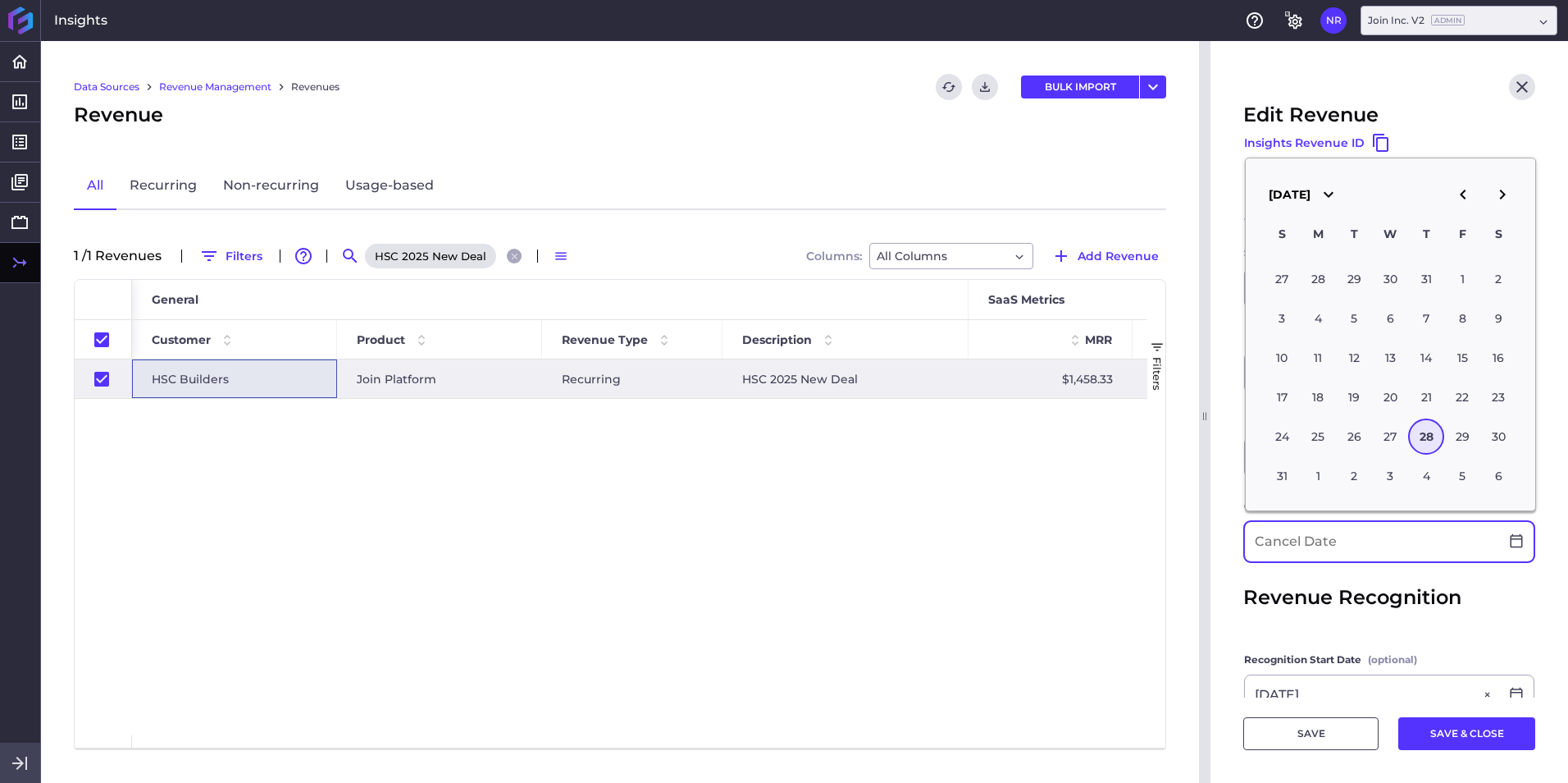
click at [1043, 487] on input at bounding box center [1371, 541] width 254 height 40
click at [1043, 487] on div "HSC Builders Join Platform Recurring HSC 2025 New Deal $1,458.33 $17,500.00 $52…" at bounding box center [640, 548] width 1015 height 376
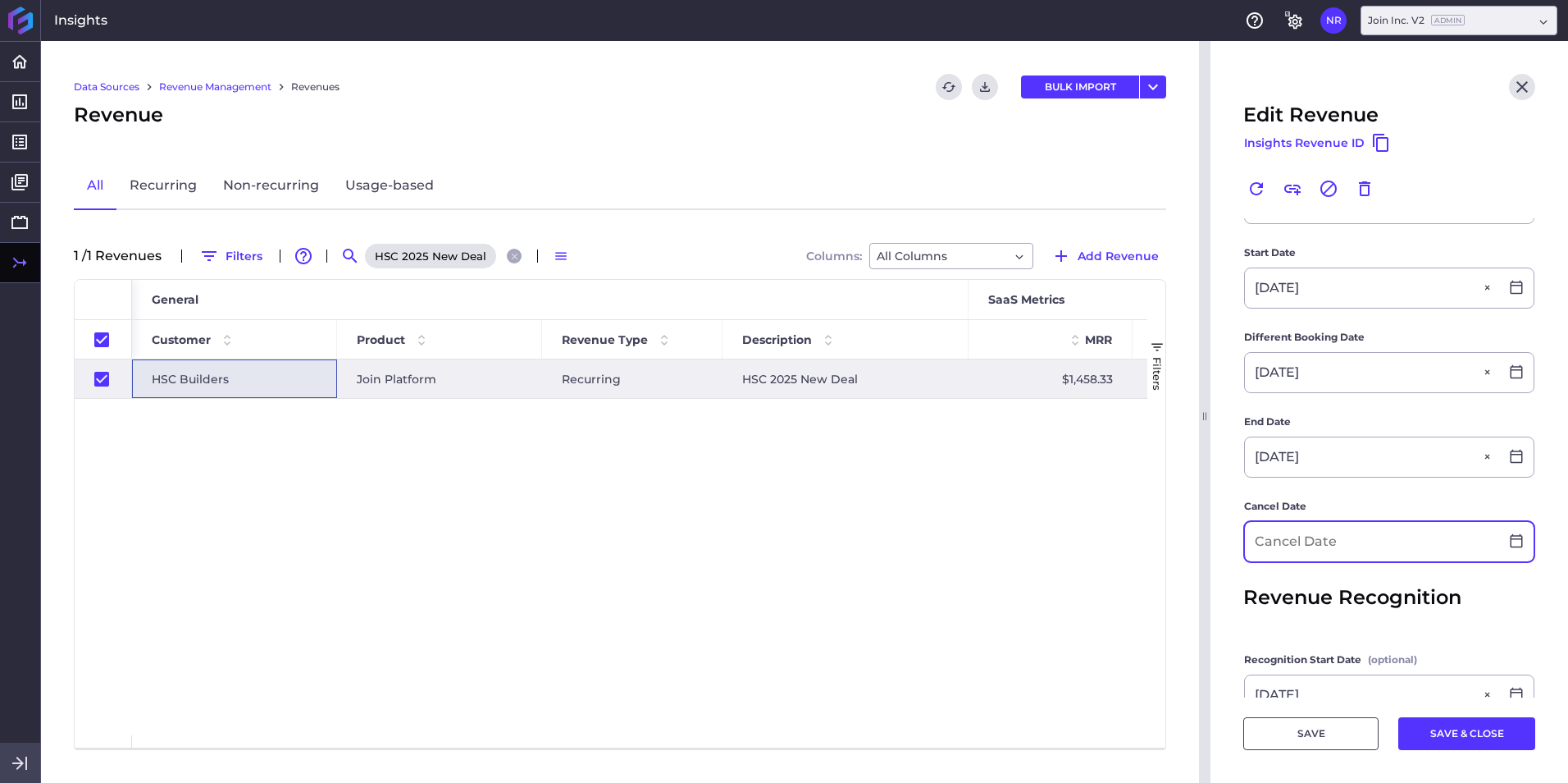
click at [1043, 487] on input at bounding box center [1371, 541] width 254 height 40
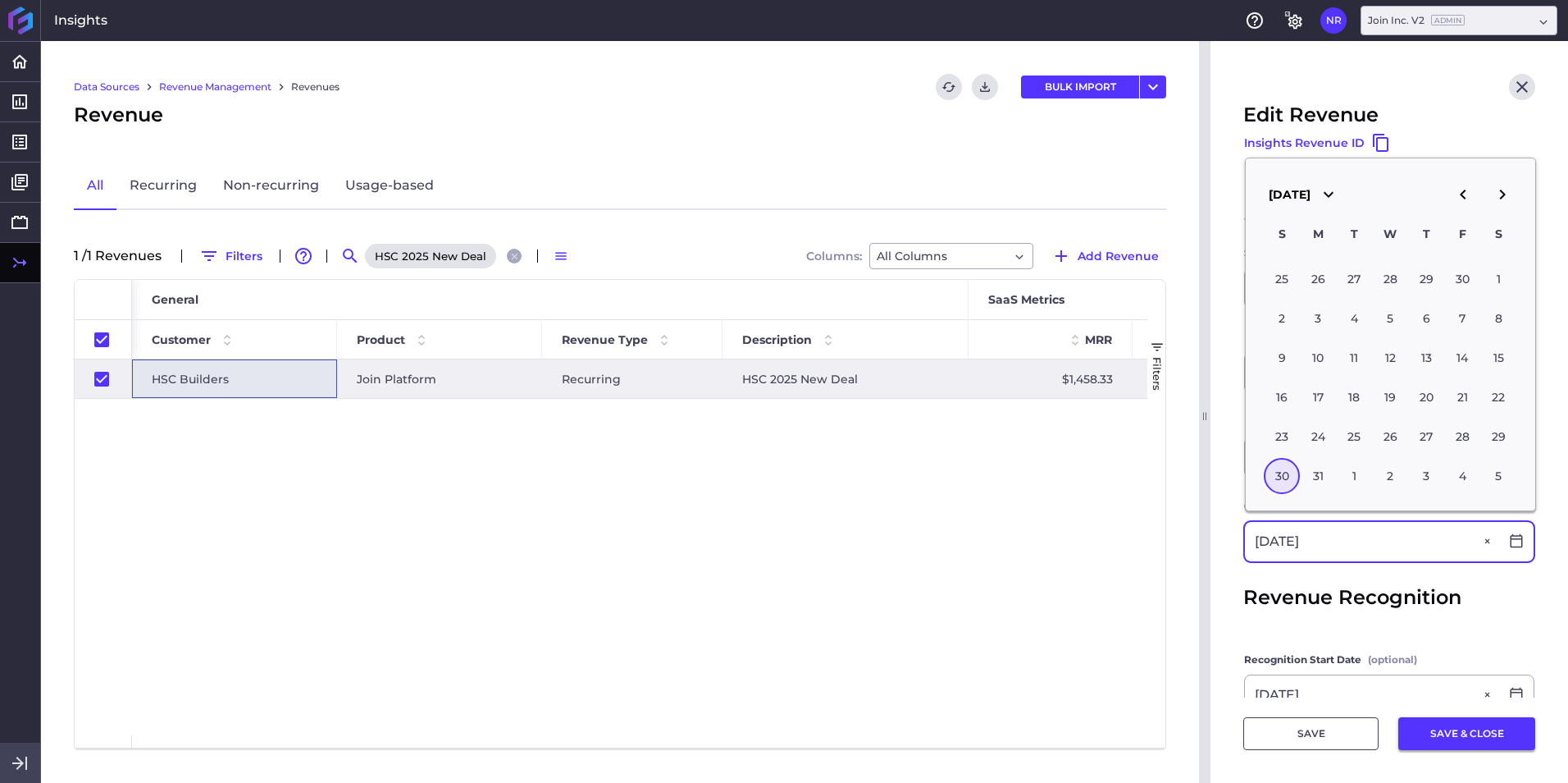
type input "07/30/2028"
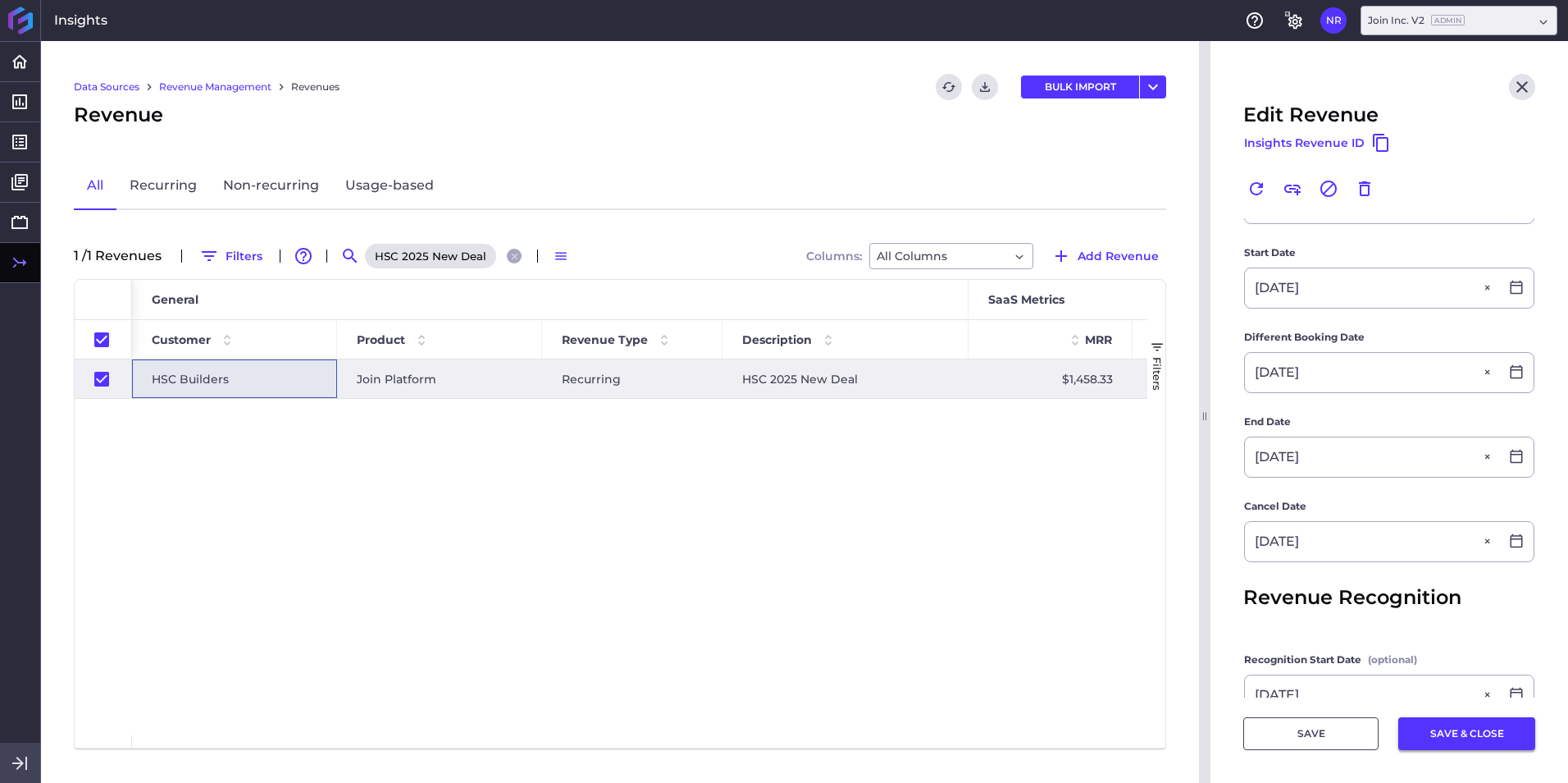
click at [1043, 487] on button "SAVE & CLOSE" at bounding box center [1466, 733] width 137 height 33
checkbox input "false"
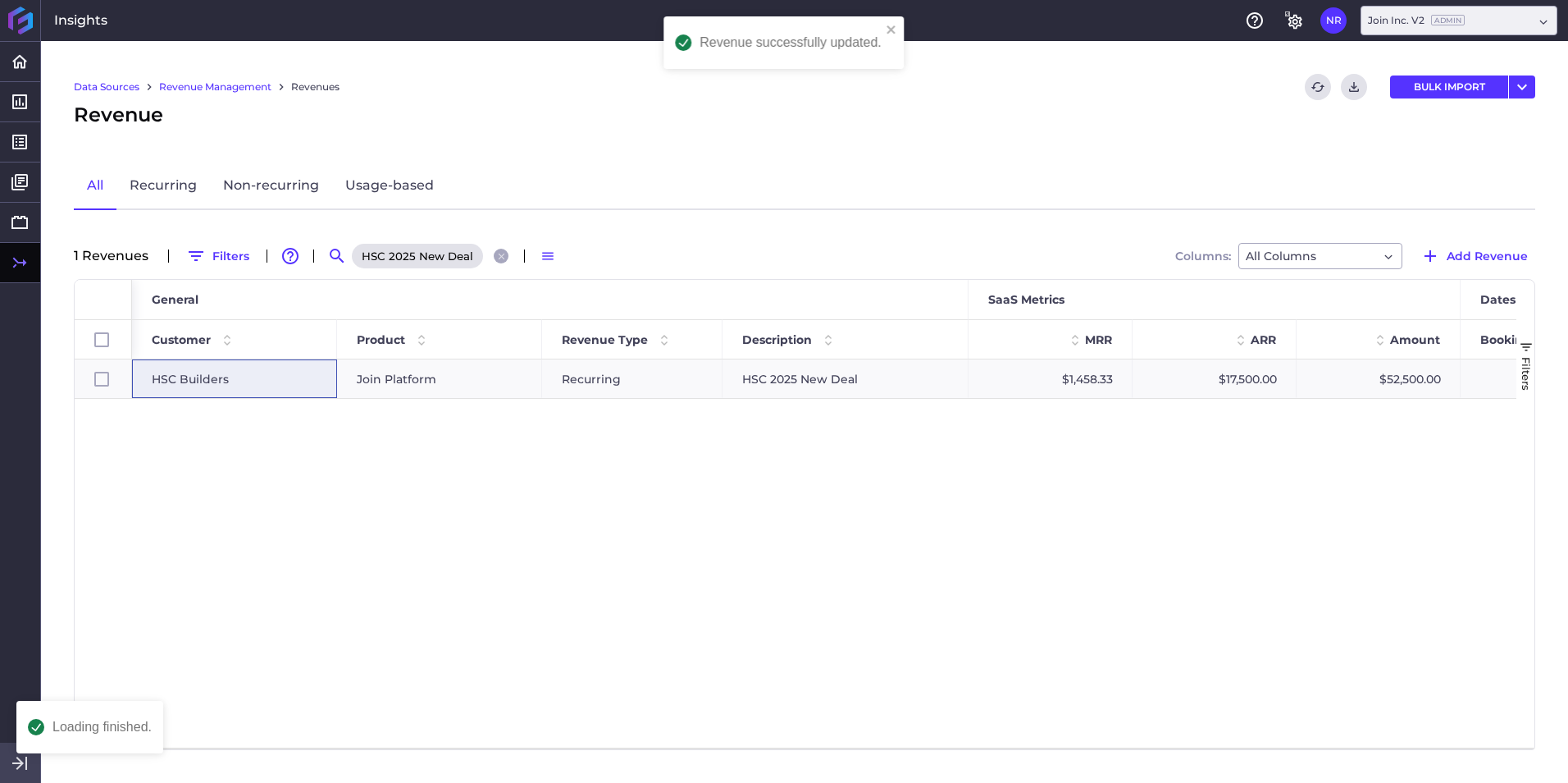
scroll to position [0, 0]
click at [501, 253] on icon "Close search" at bounding box center [502, 257] width 11 height 11
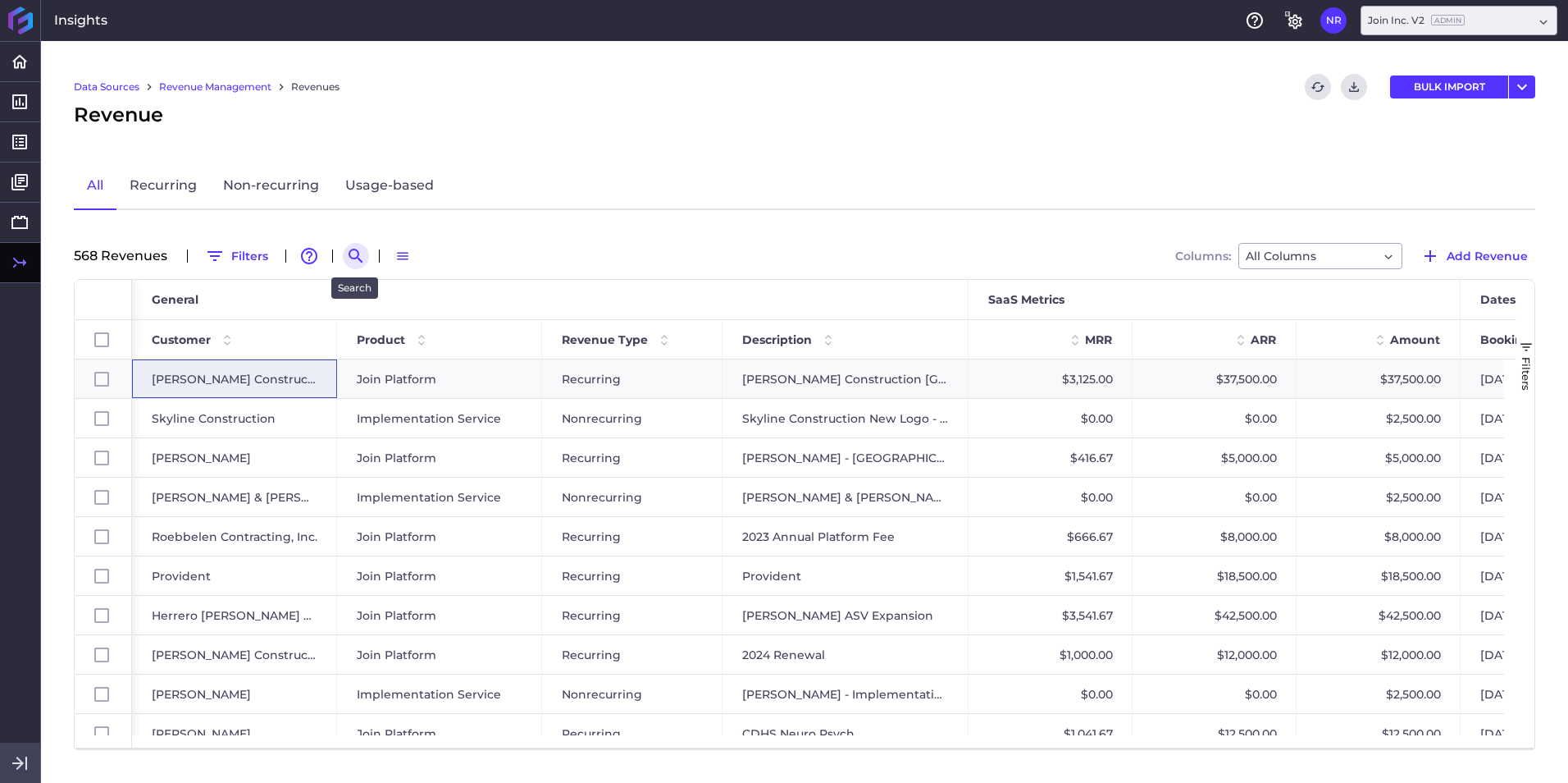
click at [351, 253] on icon "Search by" at bounding box center [356, 256] width 19 height 19
paste input "Westport 2025 New Deal"
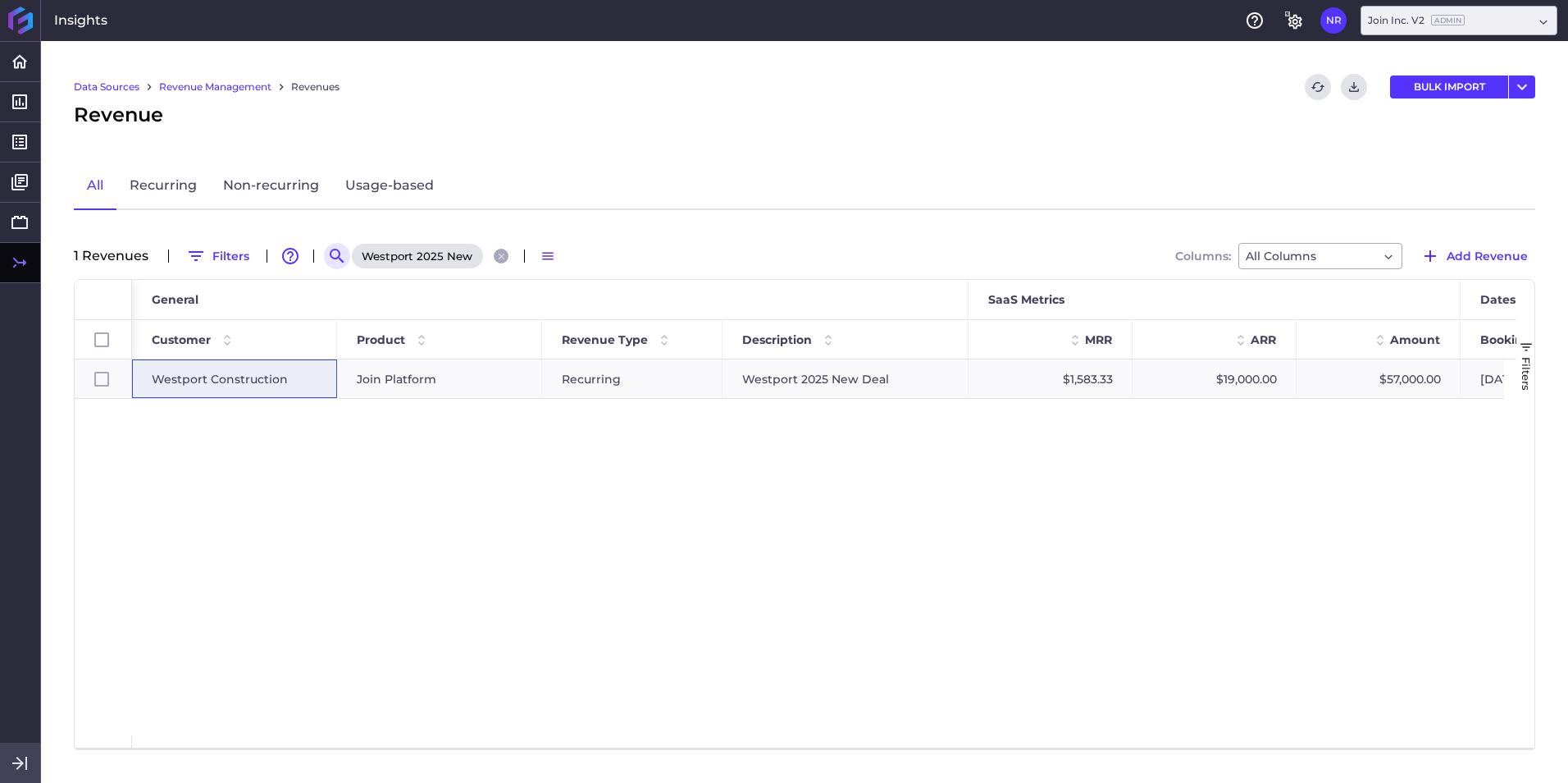
scroll to position [0, 26]
type input "Westport 2025 New Deal"
click at [243, 390] on span "Westport Construction" at bounding box center [219, 378] width 136 height 38
checkbox input "true"
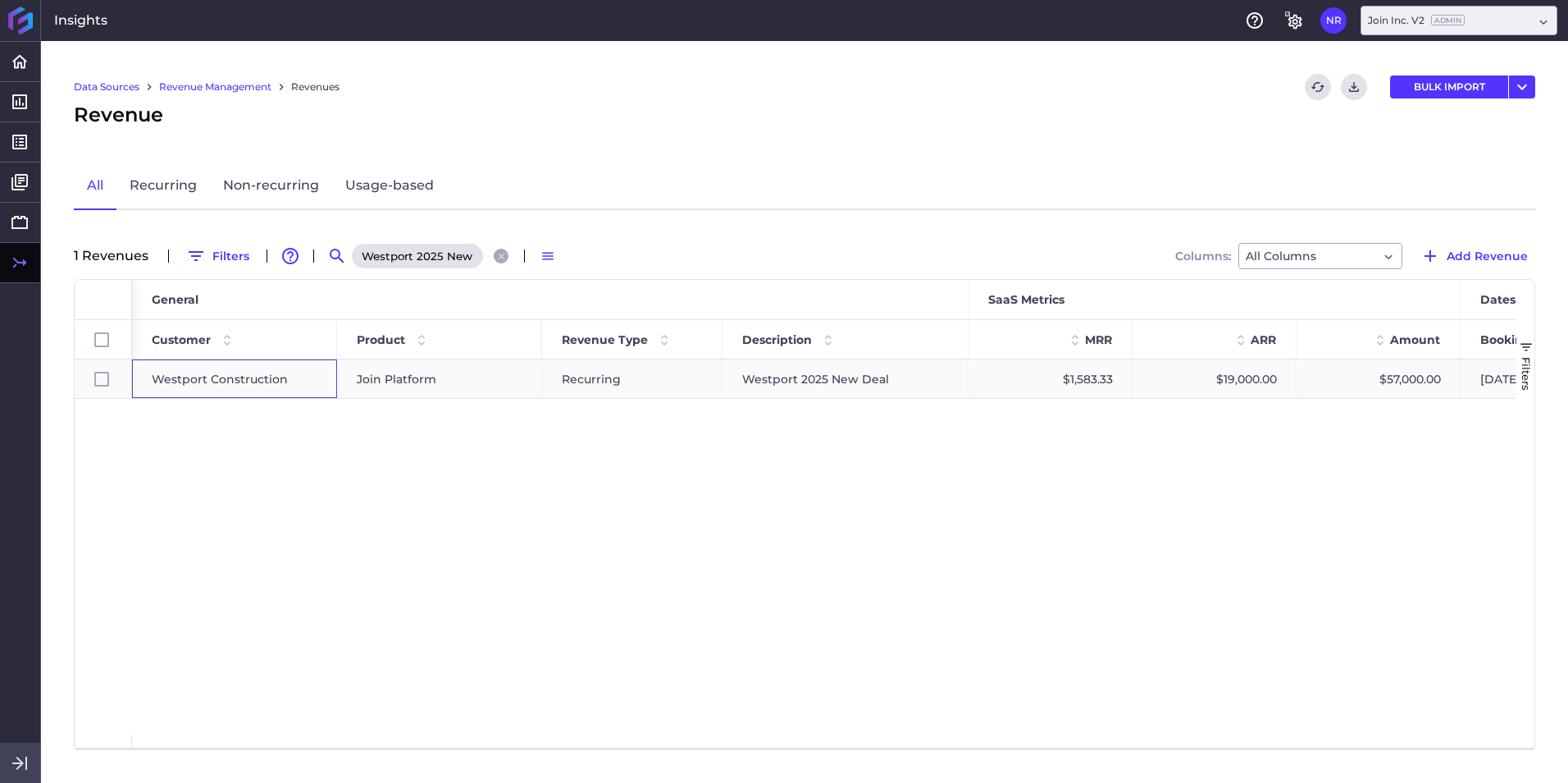
checkbox input "true"
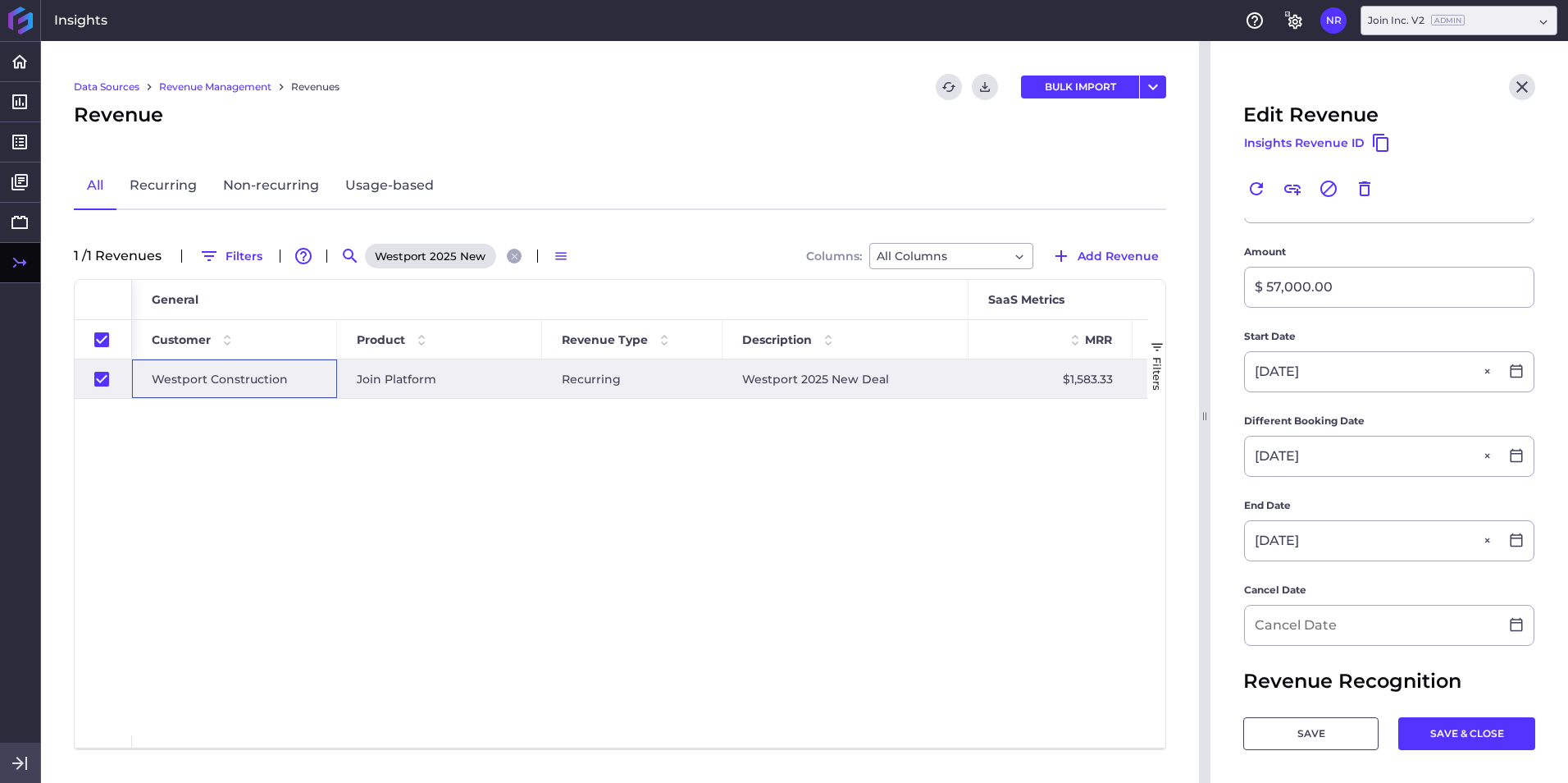
scroll to position [246, 0]
click at [1043, 487] on input at bounding box center [1371, 623] width 254 height 40
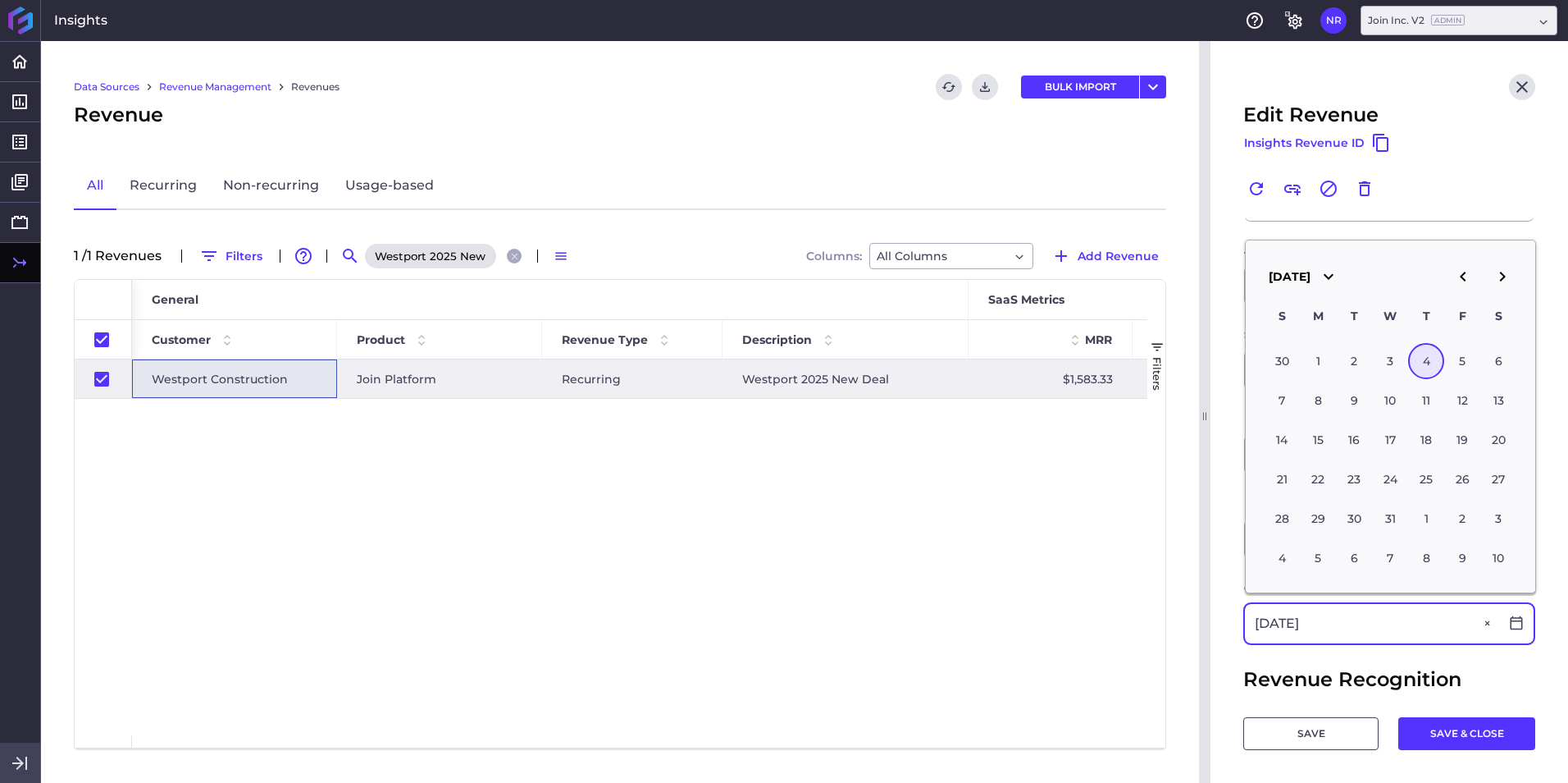
type input "05/04/2028"
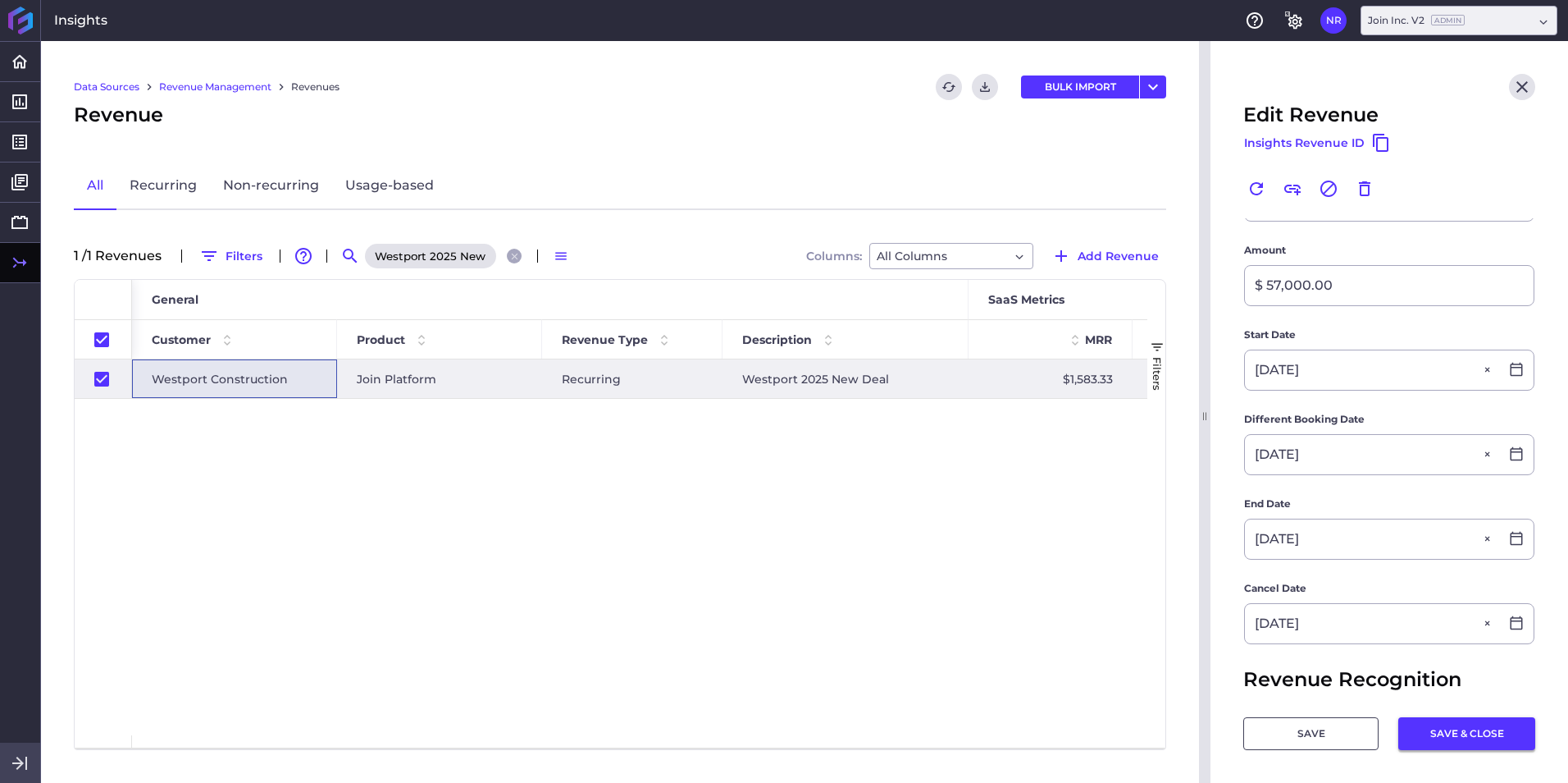
click at [1043, 487] on button "SAVE & CLOSE" at bounding box center [1466, 733] width 137 height 33
checkbox input "false"
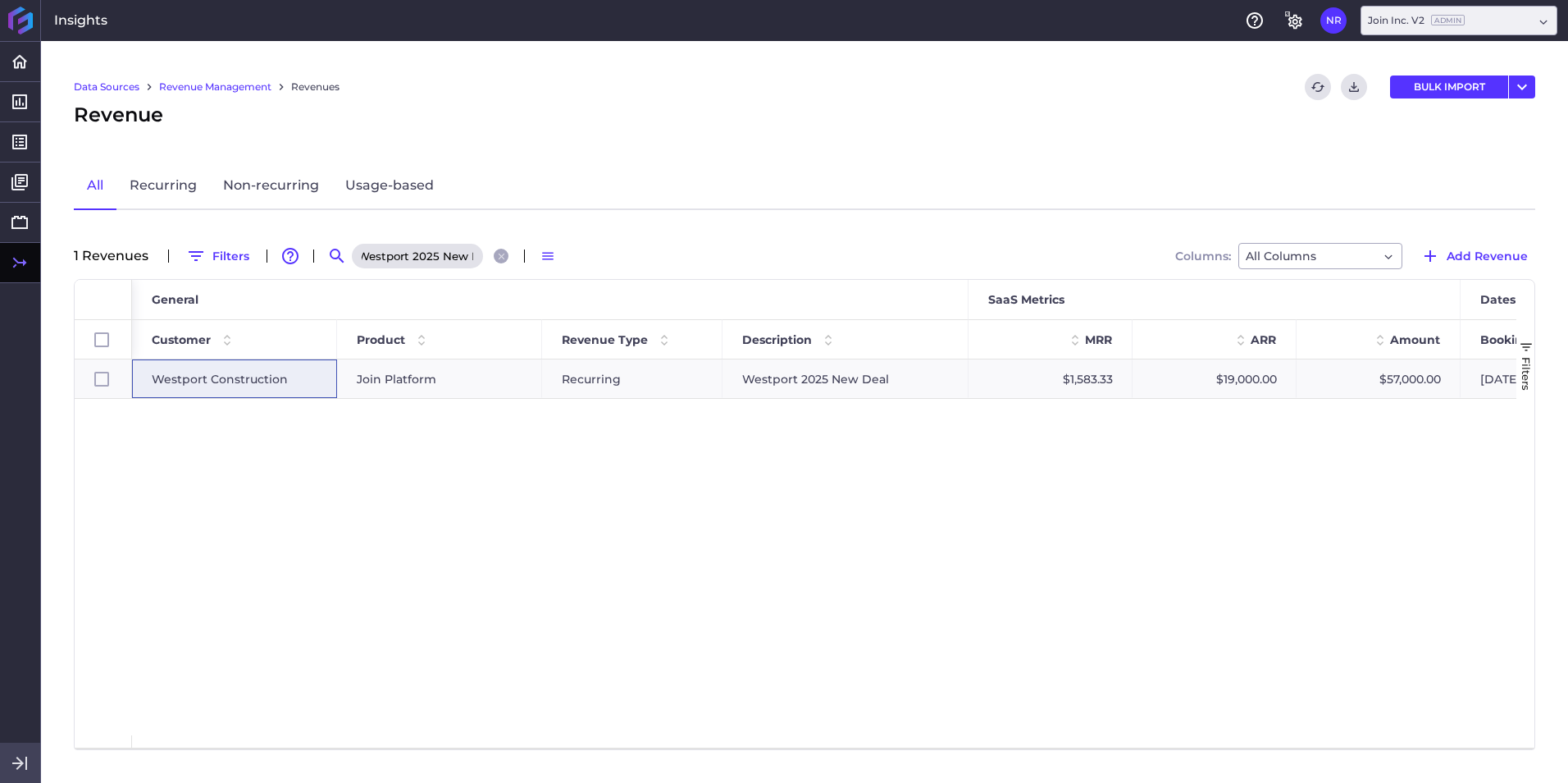
scroll to position [0, 0]
drag, startPoint x: 475, startPoint y: 258, endPoint x: 454, endPoint y: 232, distance: 33.4
click at [331, 258] on div "Search Westport 2025 New Deal" at bounding box center [420, 256] width 190 height 26
click at [498, 256] on icon "Close search" at bounding box center [502, 257] width 11 height 11
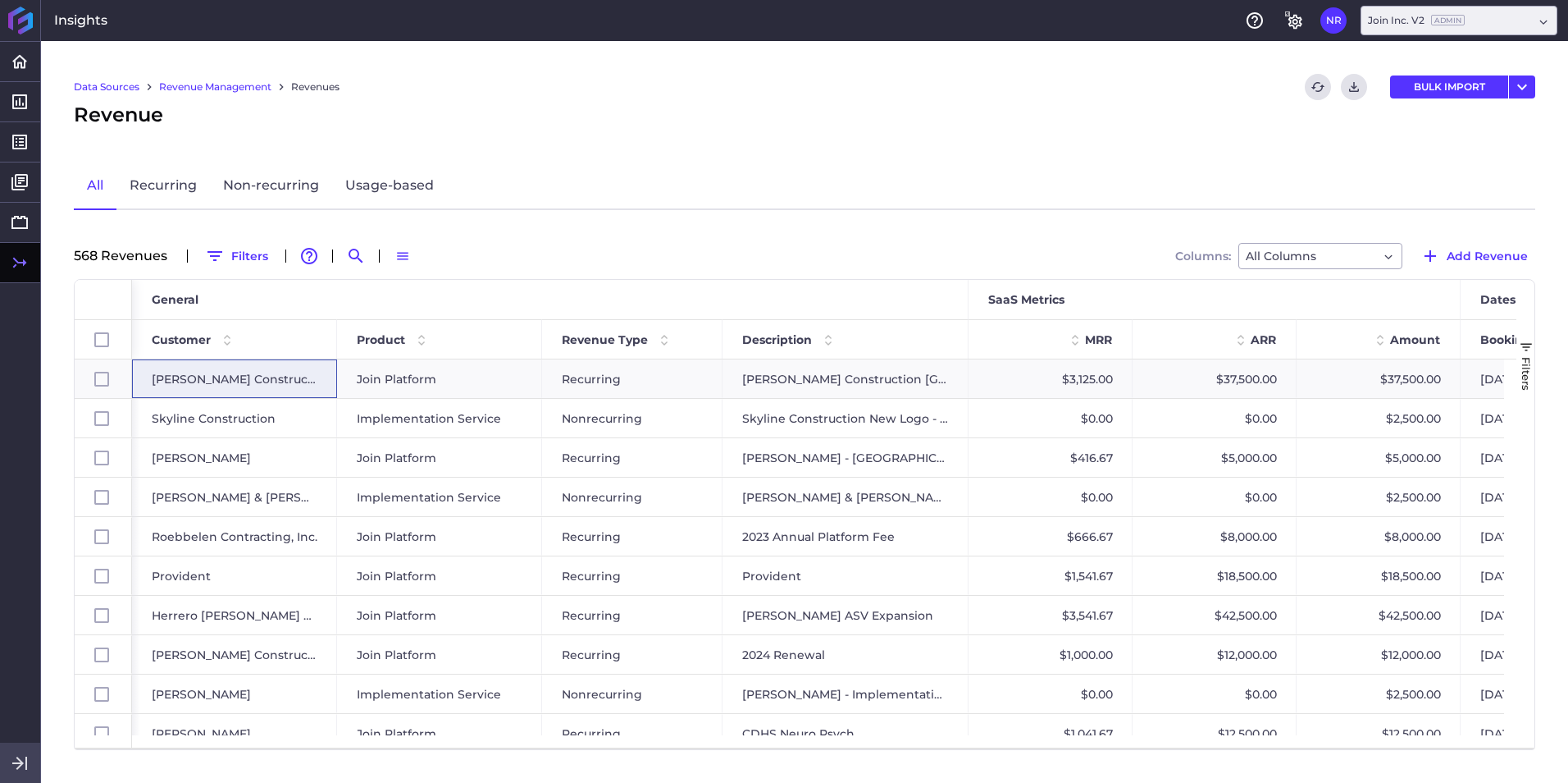
click at [339, 260] on div "568 Revenue s Filters Advanced table features Search Switch to Compact Density …" at bounding box center [805, 256] width 1461 height 26
click at [357, 253] on icon "Search by" at bounding box center [355, 256] width 14 height 14
click at [442, 264] on input at bounding box center [436, 256] width 131 height 25
paste input "Walsh 2025 UofK New Patient Tower Project"
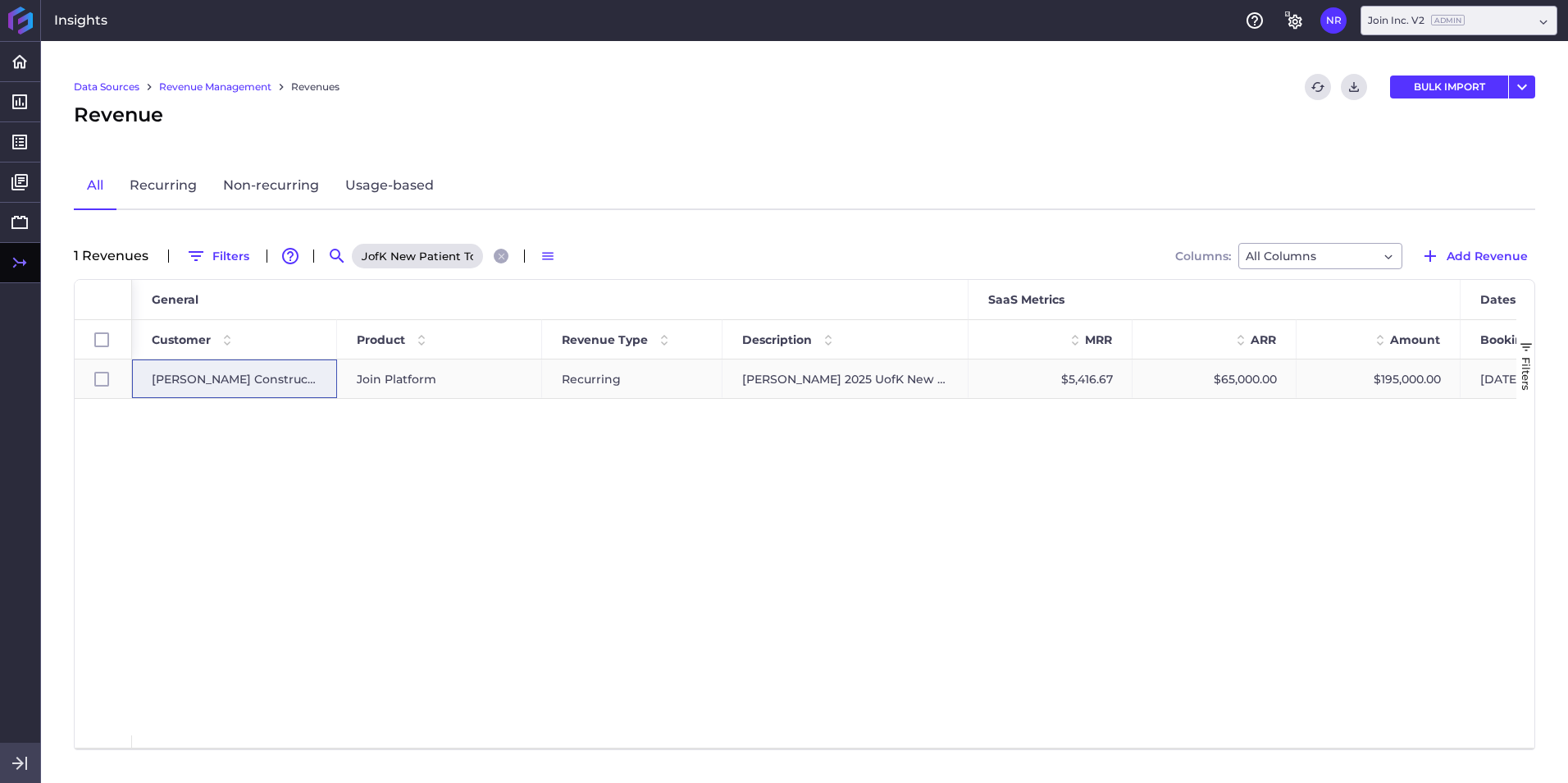
type input "Walsh 2025 UofK New Patient Tower Project"
click at [220, 377] on span "Walsh Construction" at bounding box center [234, 378] width 166 height 38
checkbox input "true"
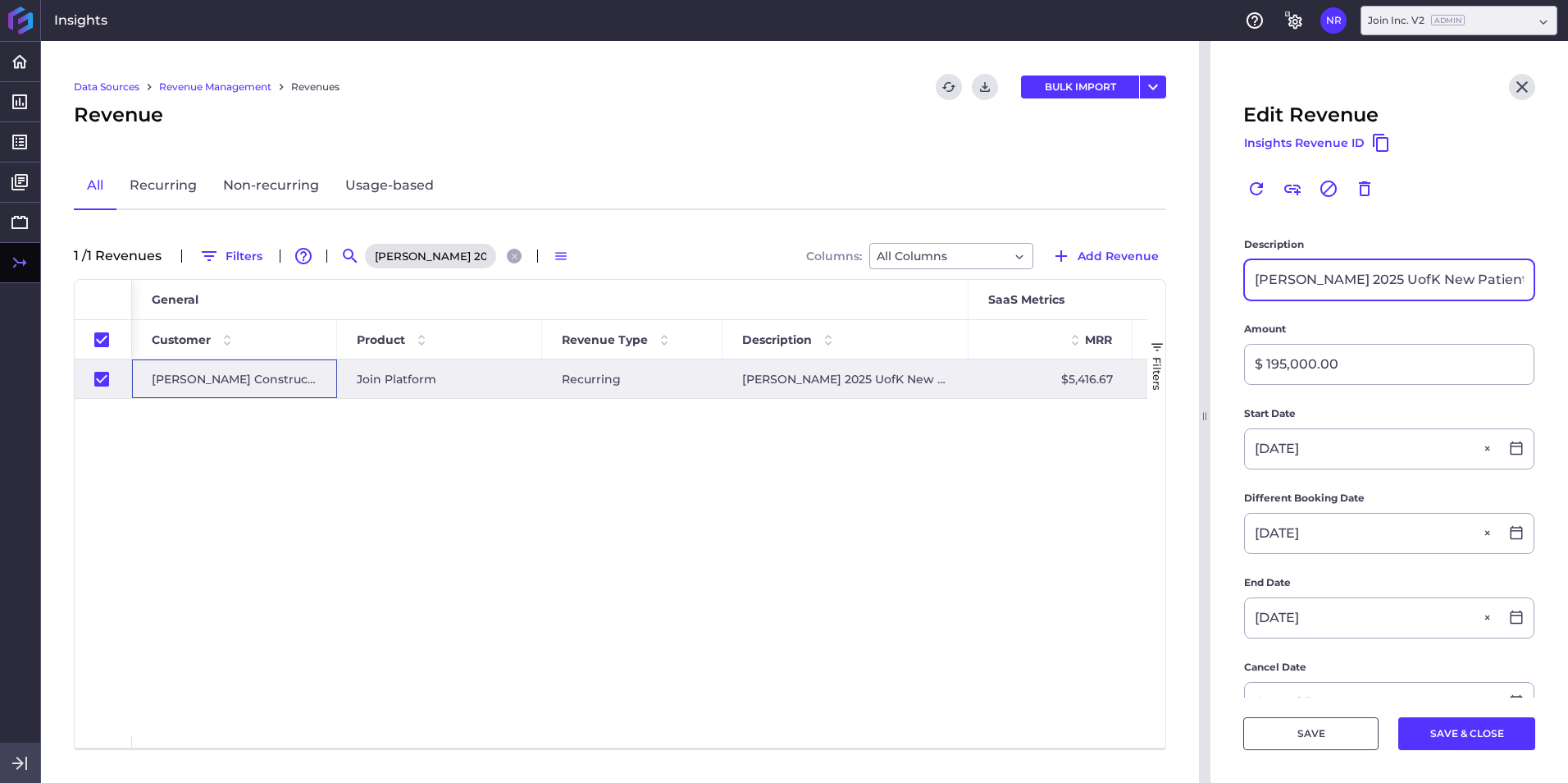
scroll to position [328, 0]
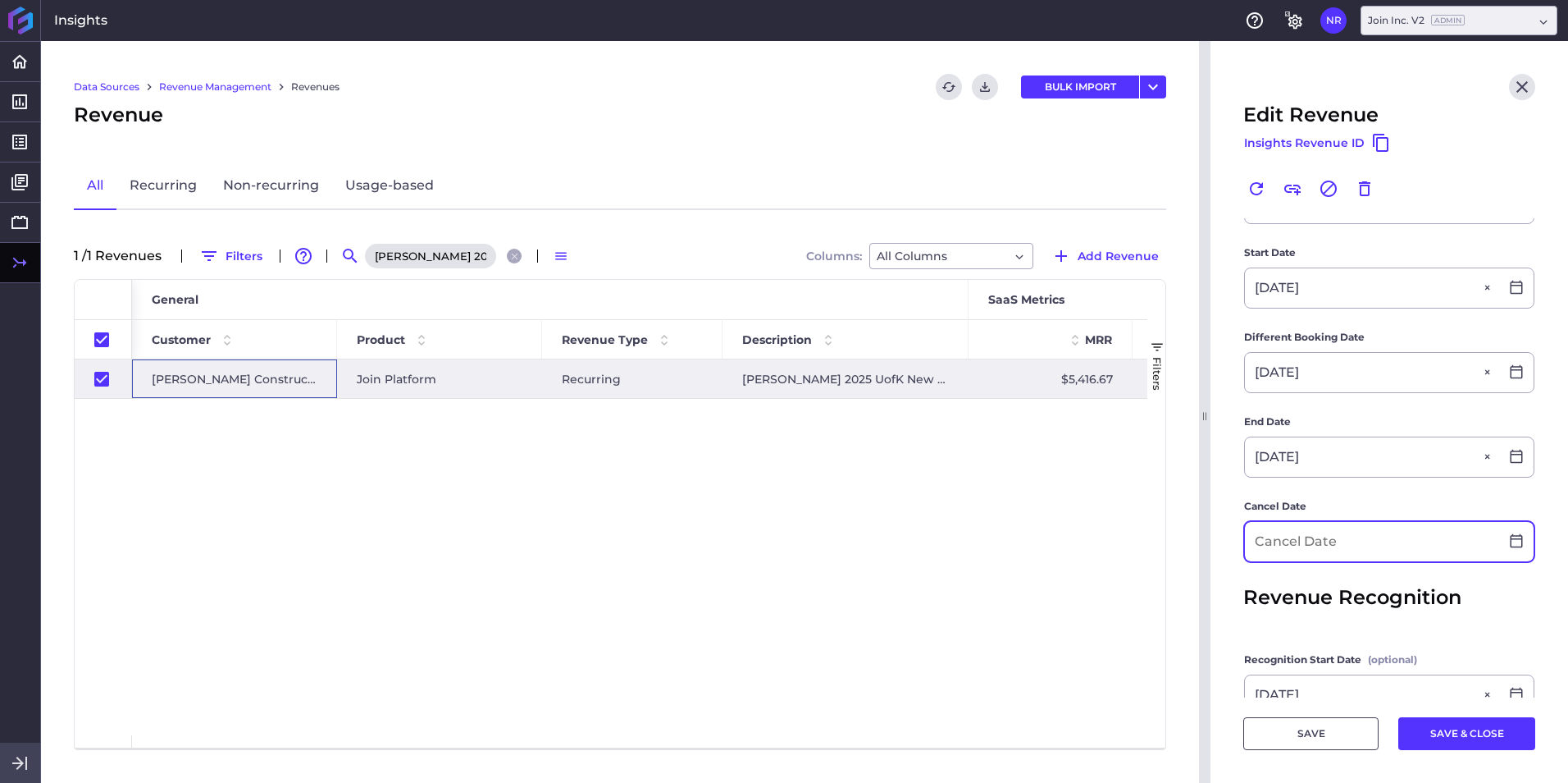
click at [1043, 487] on input at bounding box center [1371, 541] width 254 height 40
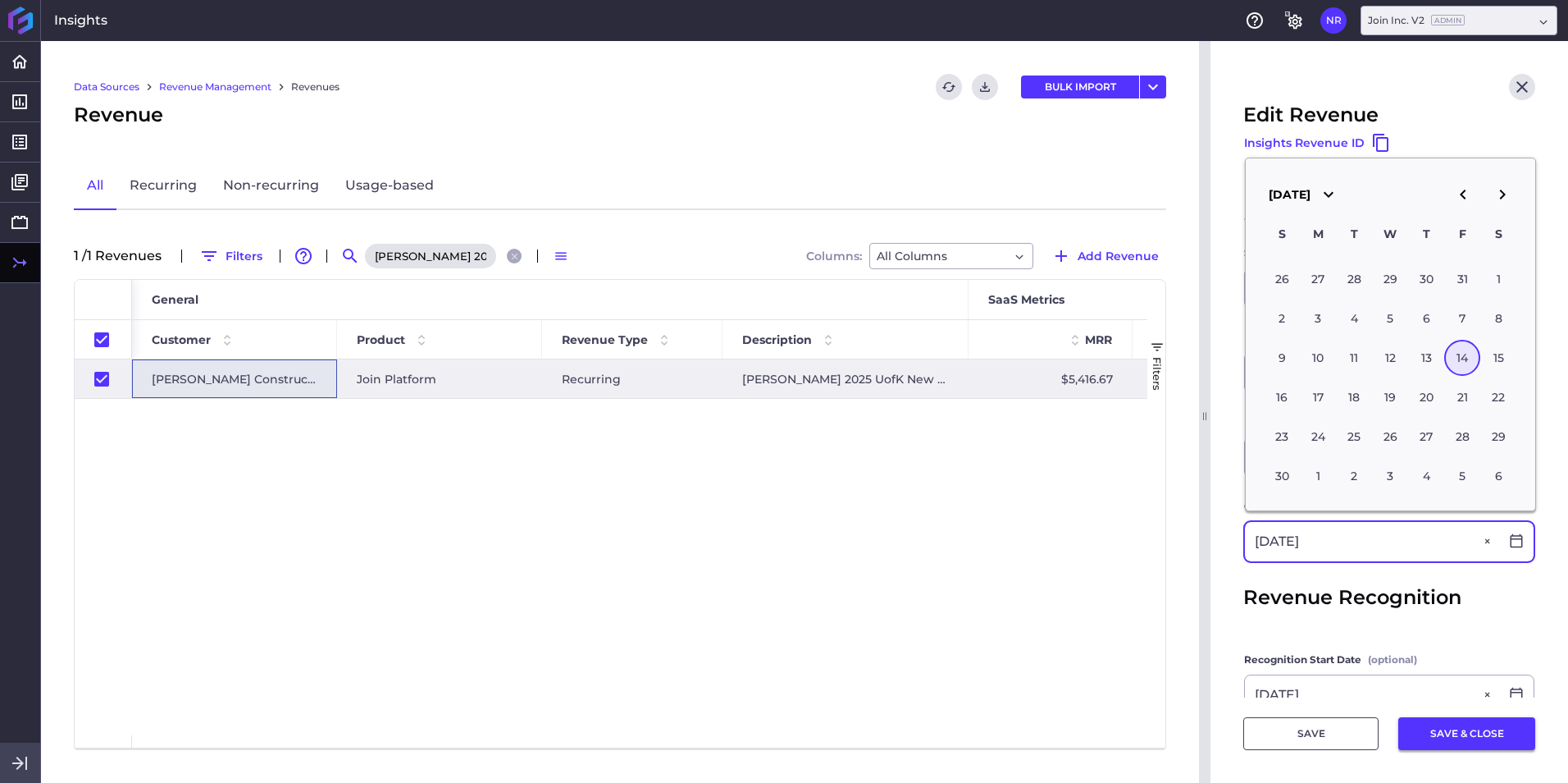
type input "04/14/2028"
click at [1043, 487] on button "SAVE & CLOSE" at bounding box center [1466, 733] width 137 height 33
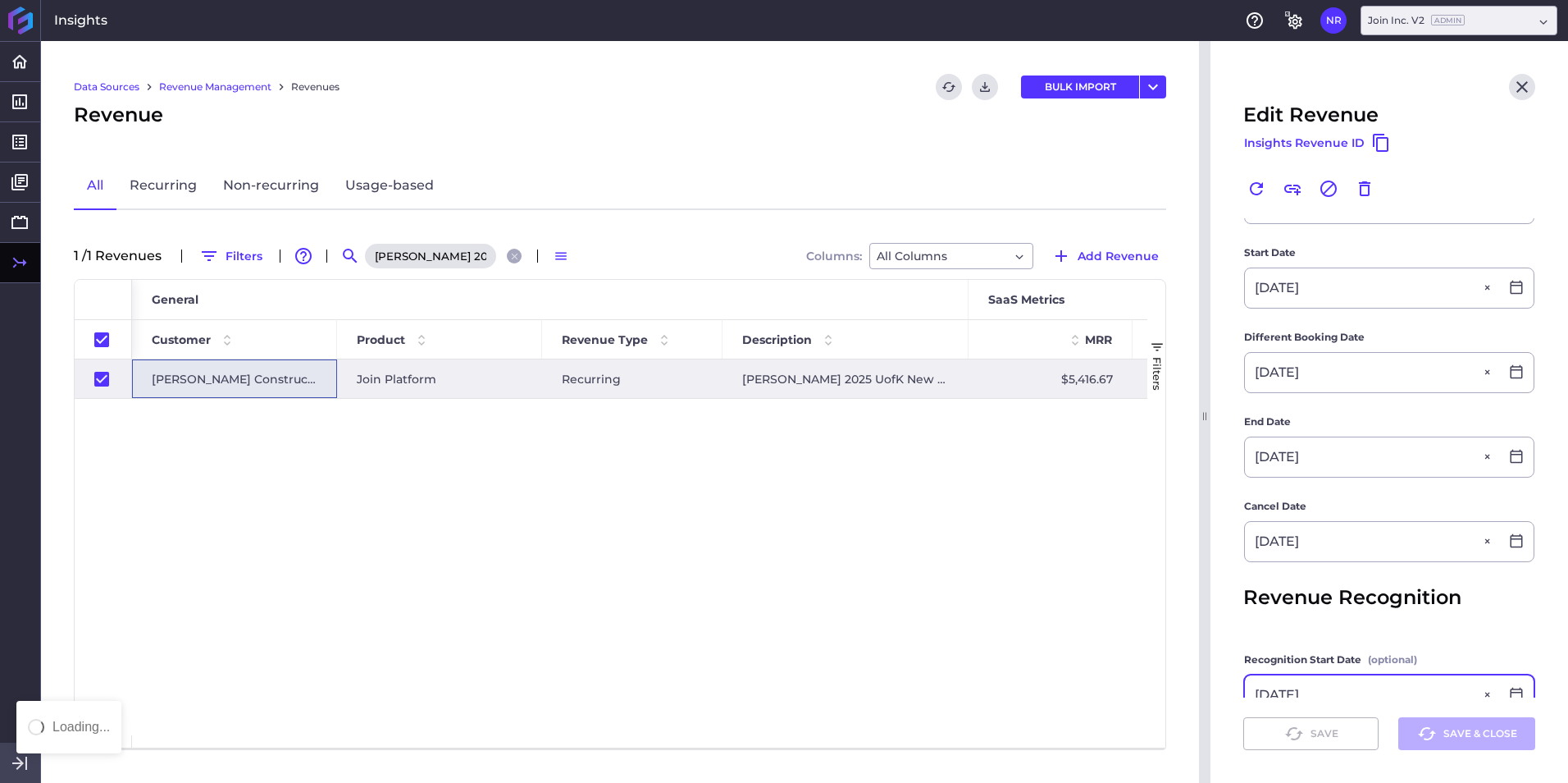
checkbox input "false"
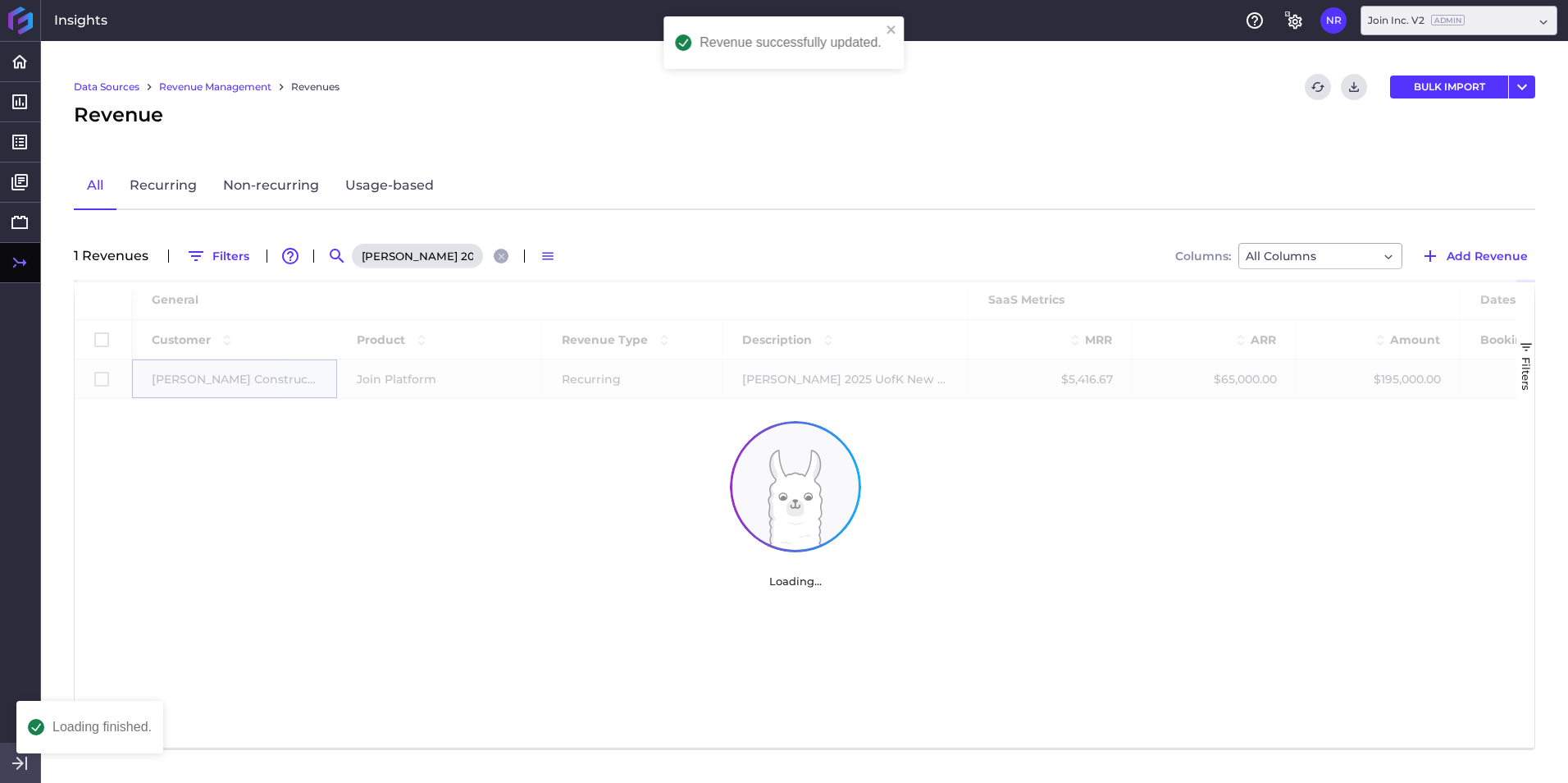
scroll to position [0, 0]
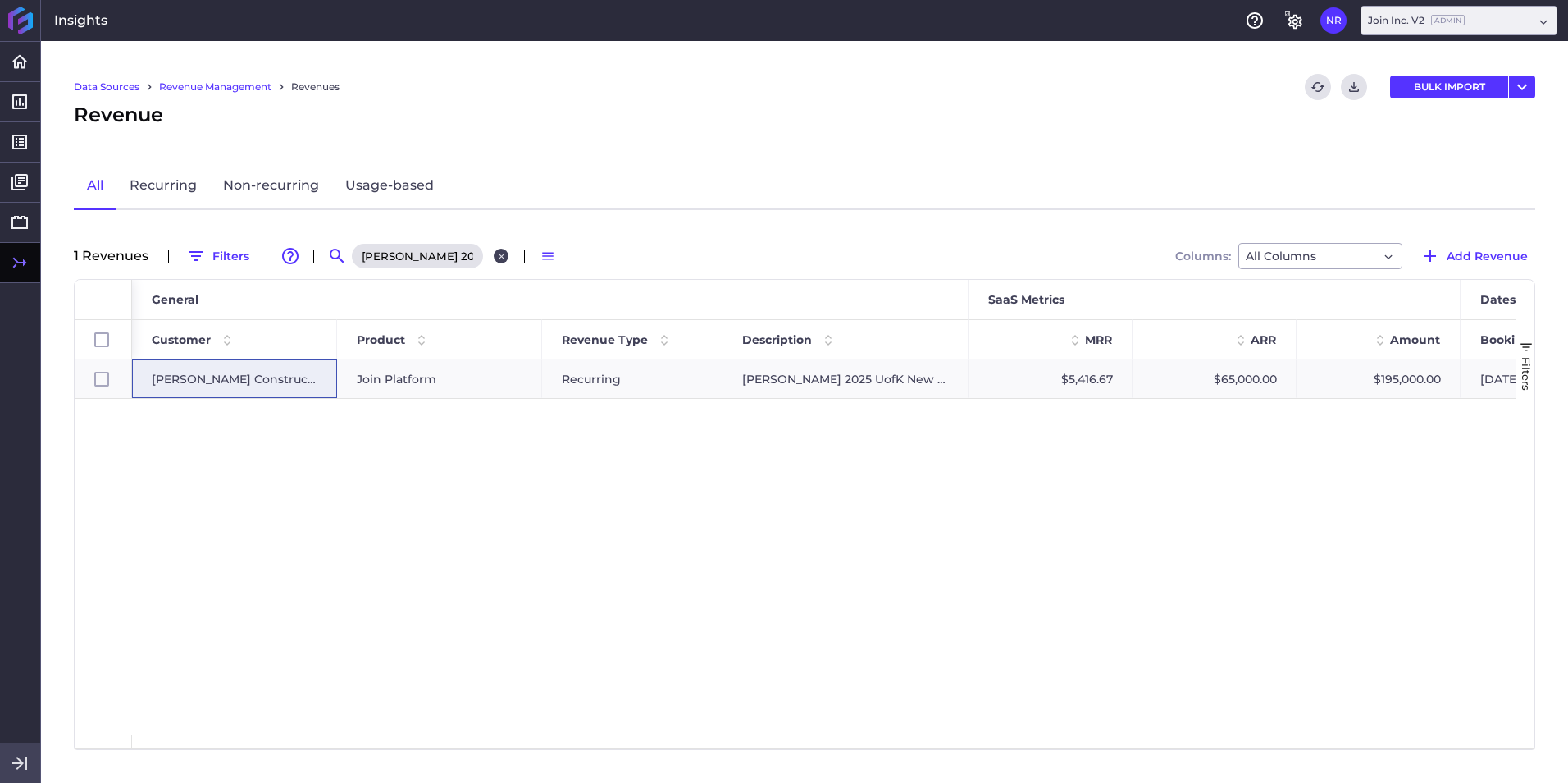
click at [496, 256] on icon "Close search" at bounding box center [502, 257] width 11 height 11
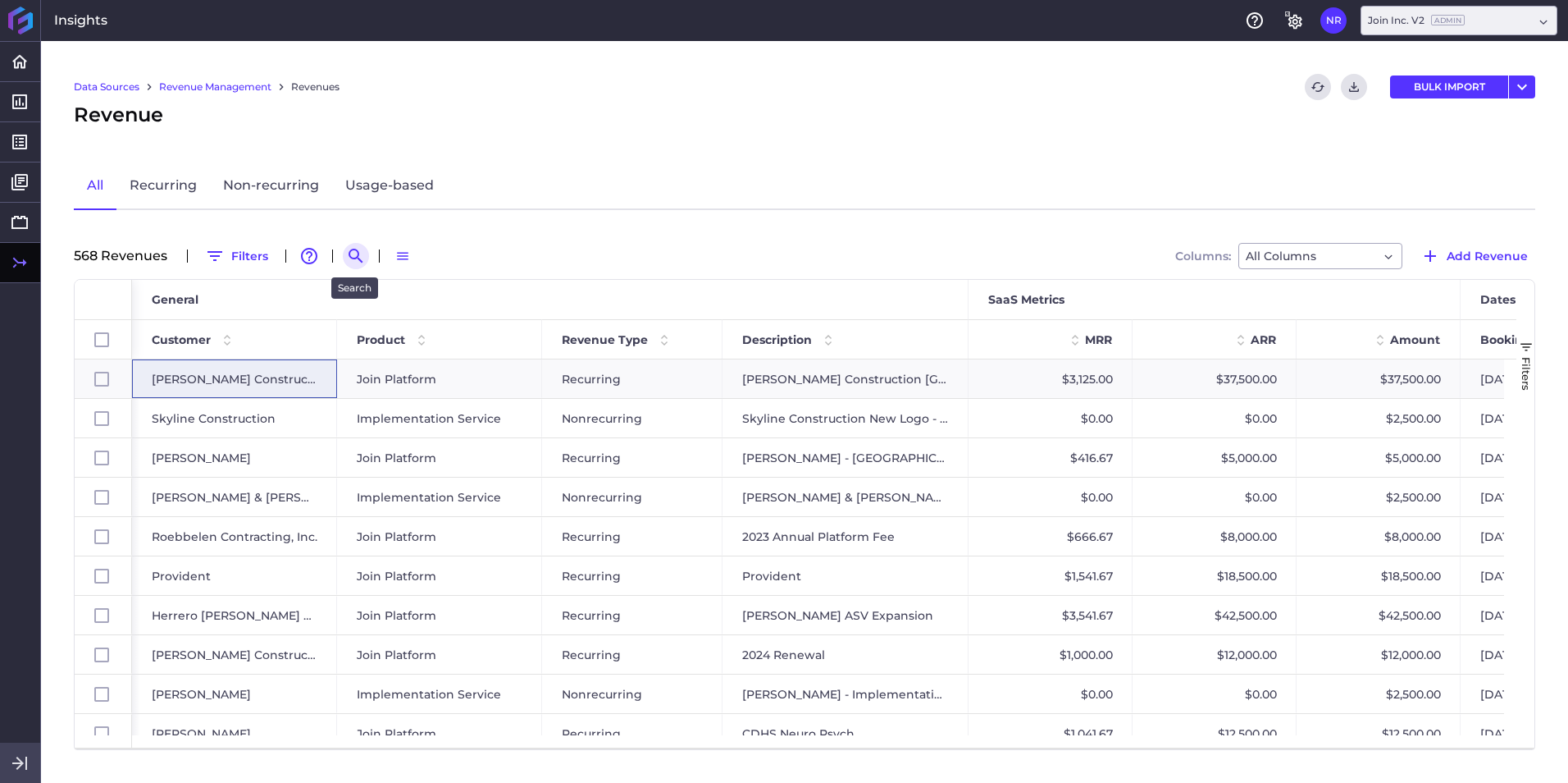
click at [345, 256] on button "Search by" at bounding box center [356, 256] width 26 height 26
paste input "Swinerton - 2025 New Deal"
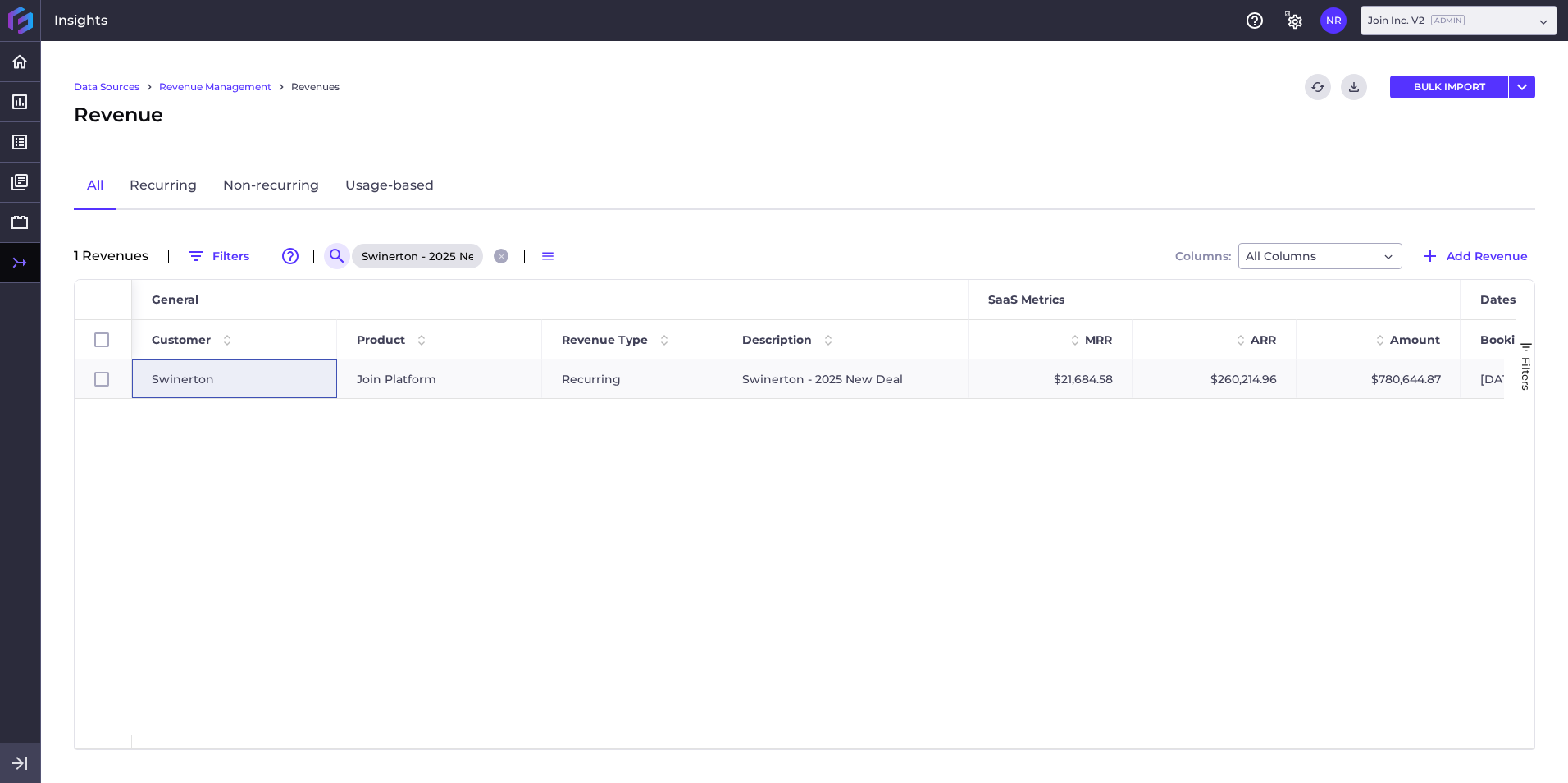
scroll to position [0, 38]
type input "Swinerton - 2025 New Deal"
click at [178, 374] on span "Swinerton" at bounding box center [182, 378] width 63 height 38
checkbox input "true"
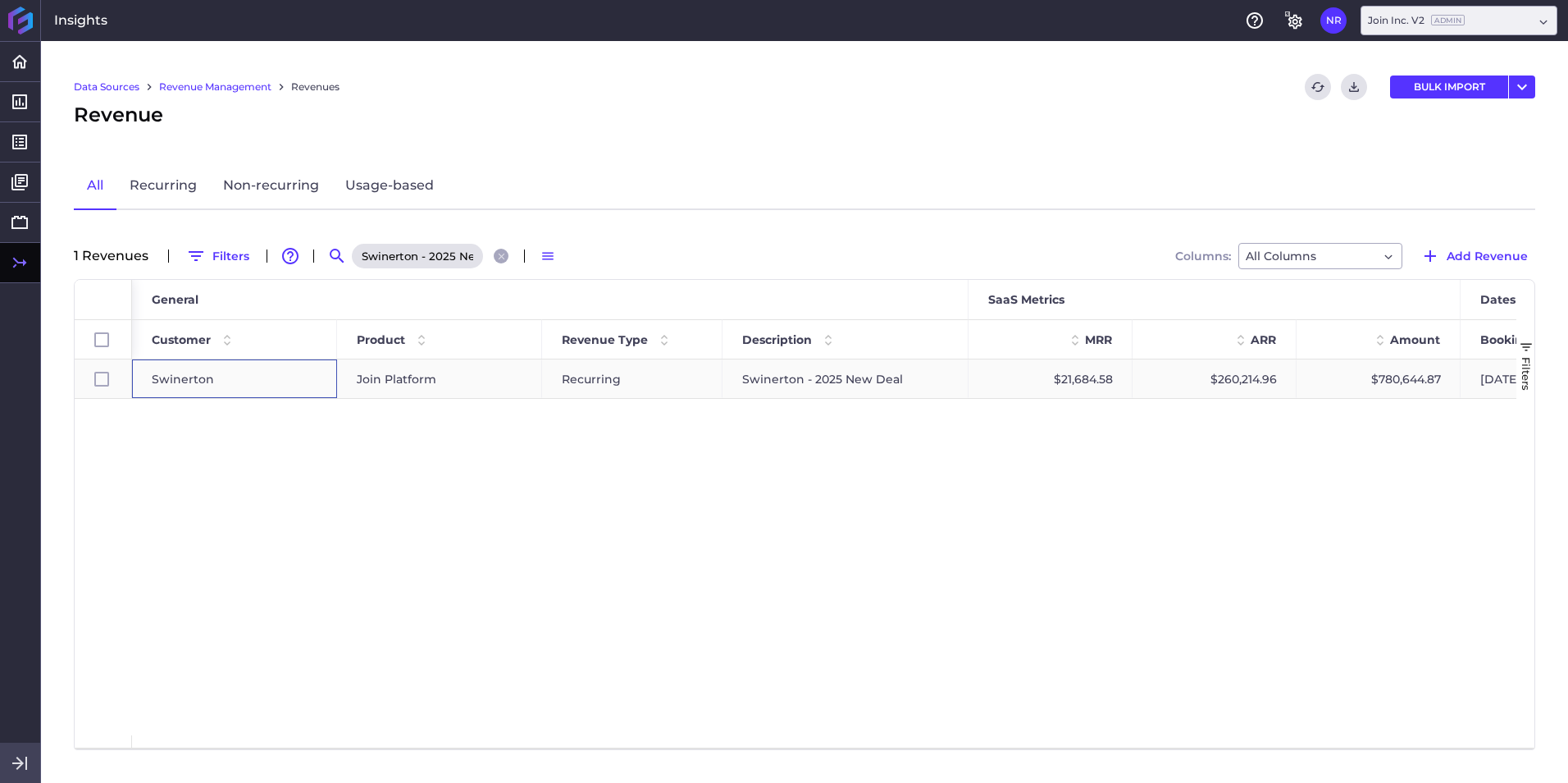
checkbox input "true"
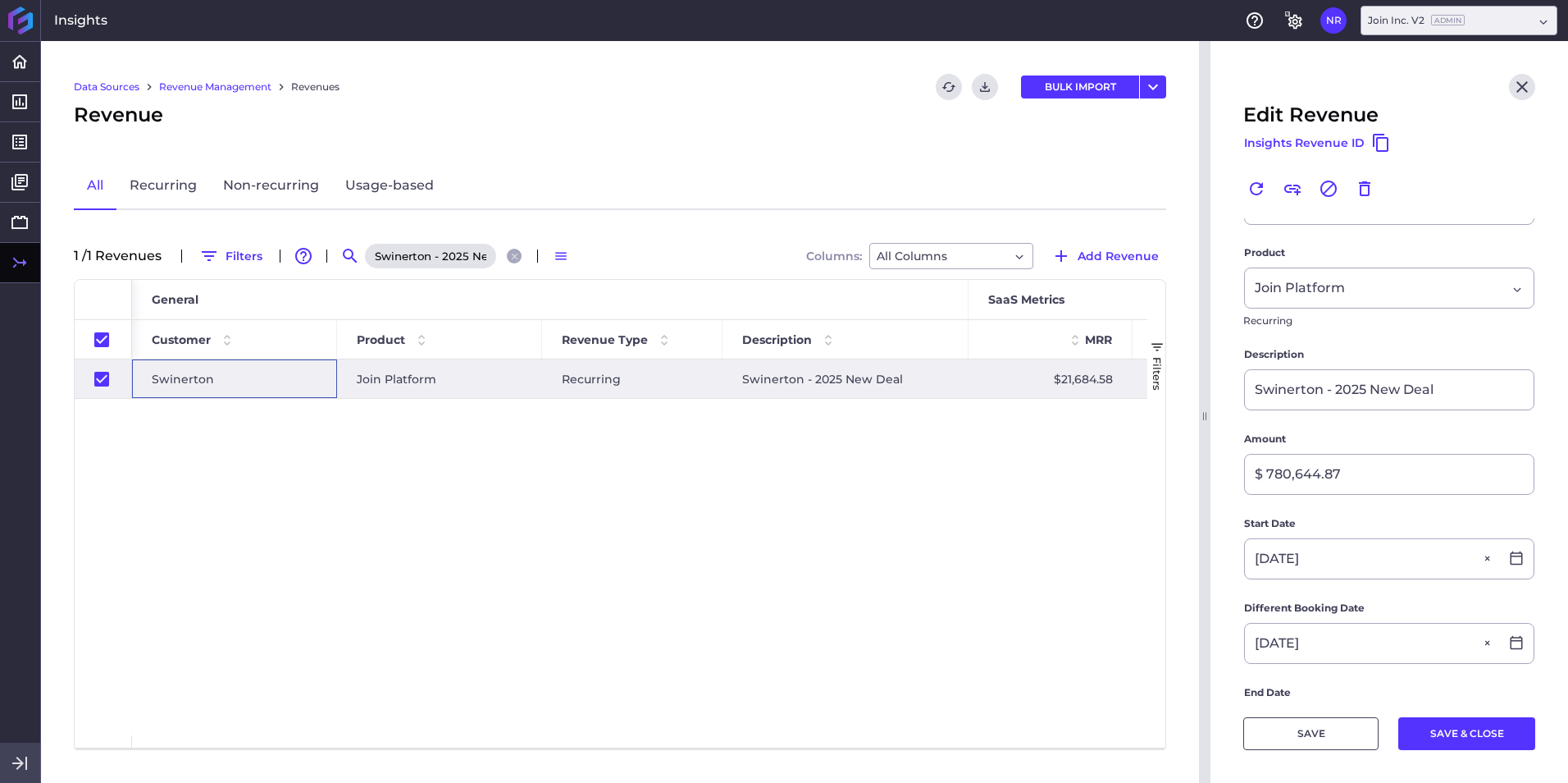
scroll to position [246, 0]
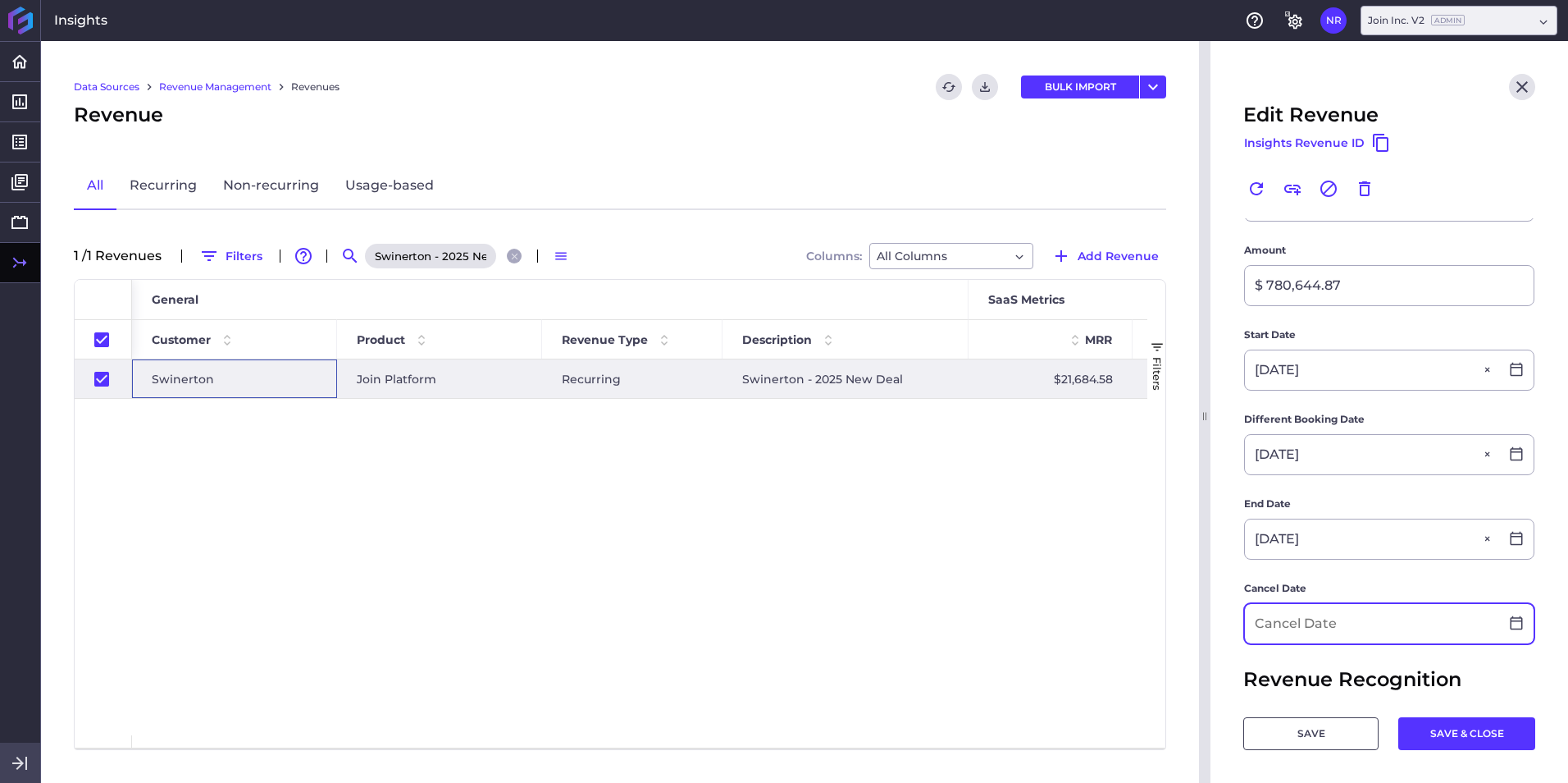
click at [1043, 487] on input at bounding box center [1371, 623] width 254 height 40
click at [1043, 487] on main "Customer Swinerton Swinerton Product Join Platform Join Platform Recurring Desc…" at bounding box center [1389, 460] width 358 height 978
click at [1043, 487] on input at bounding box center [1371, 623] width 254 height 40
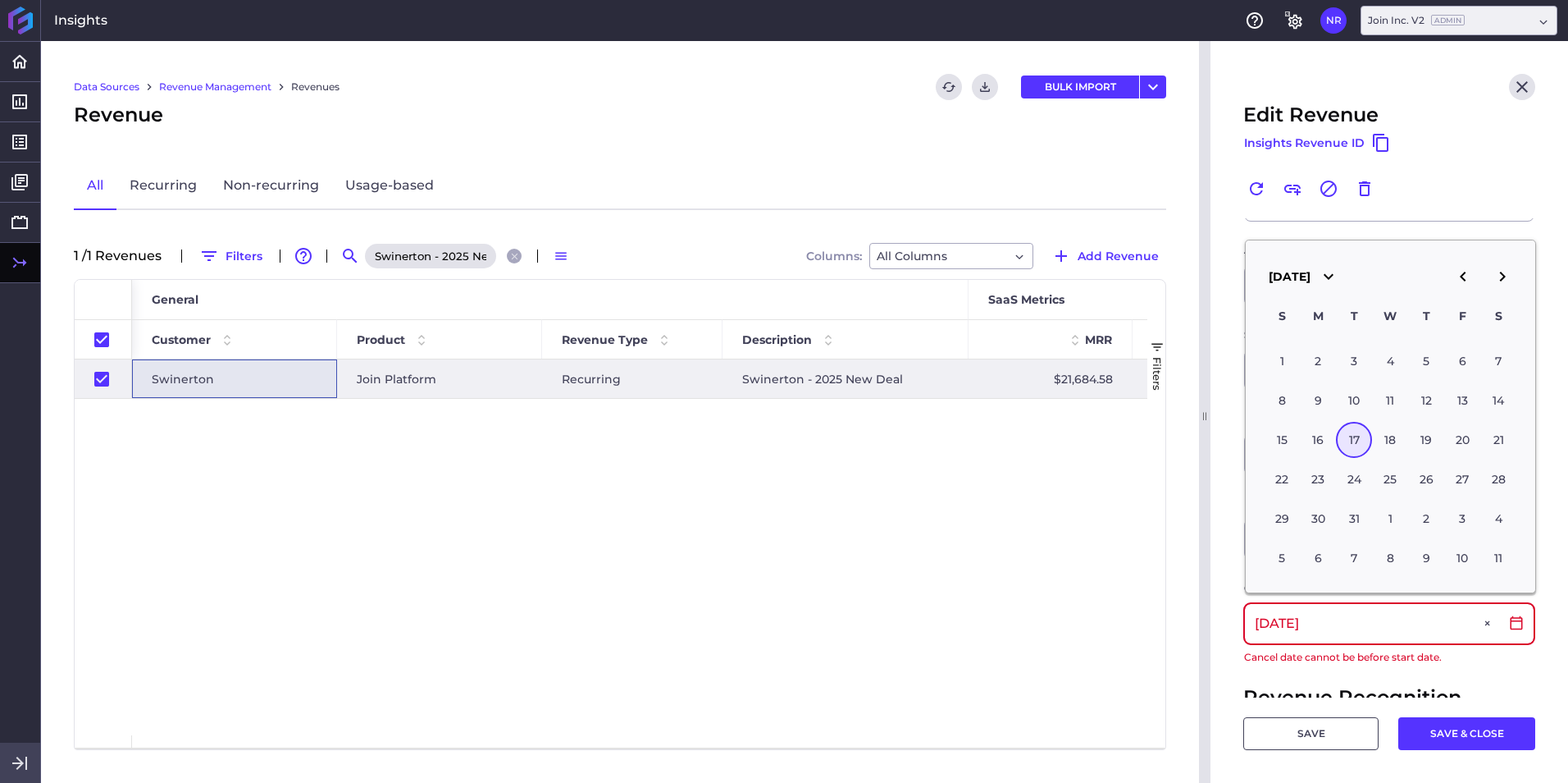
type input "03/17/2028"
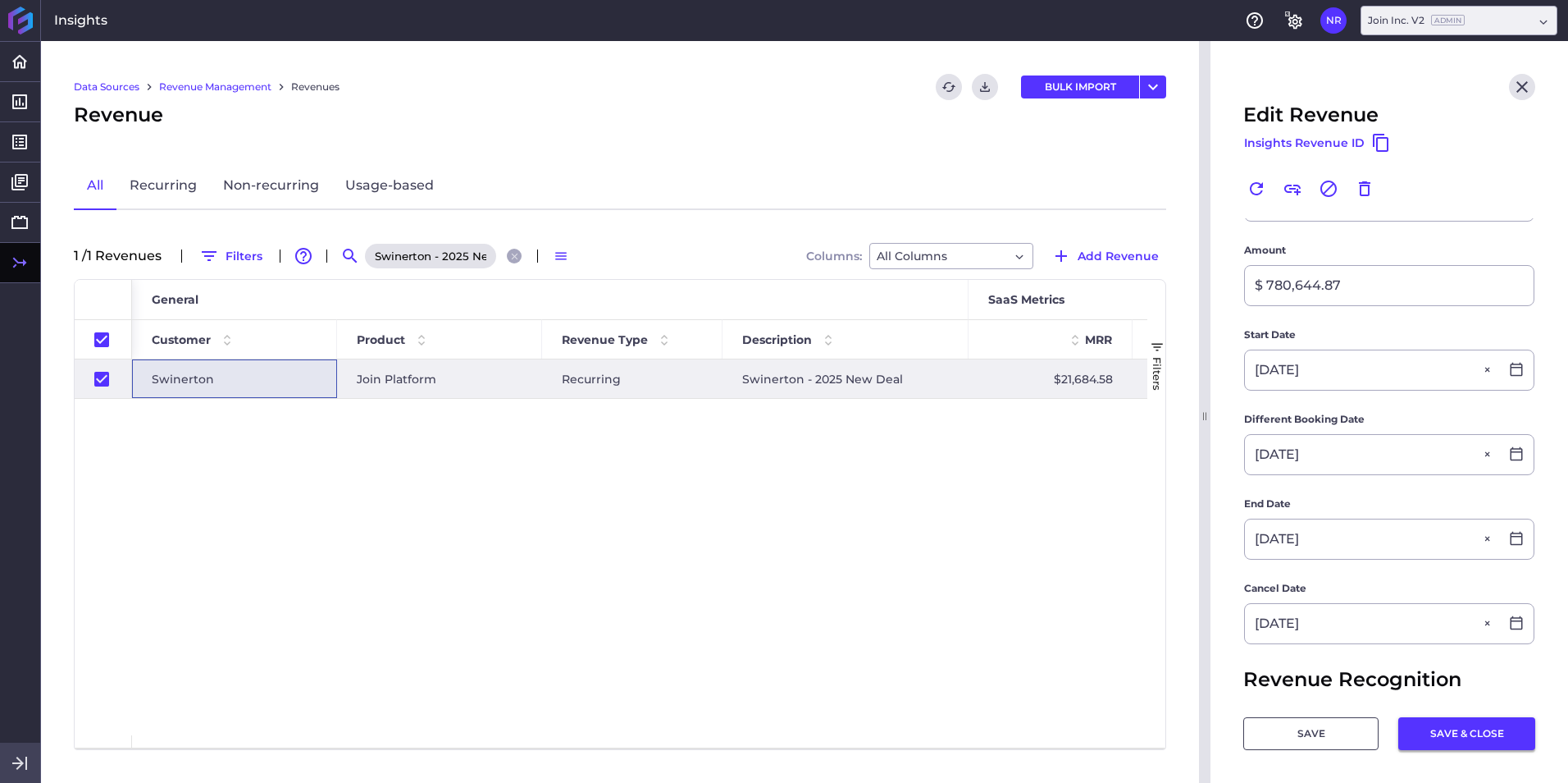
click at [1043, 487] on button "SAVE & CLOSE" at bounding box center [1466, 733] width 137 height 33
checkbox input "false"
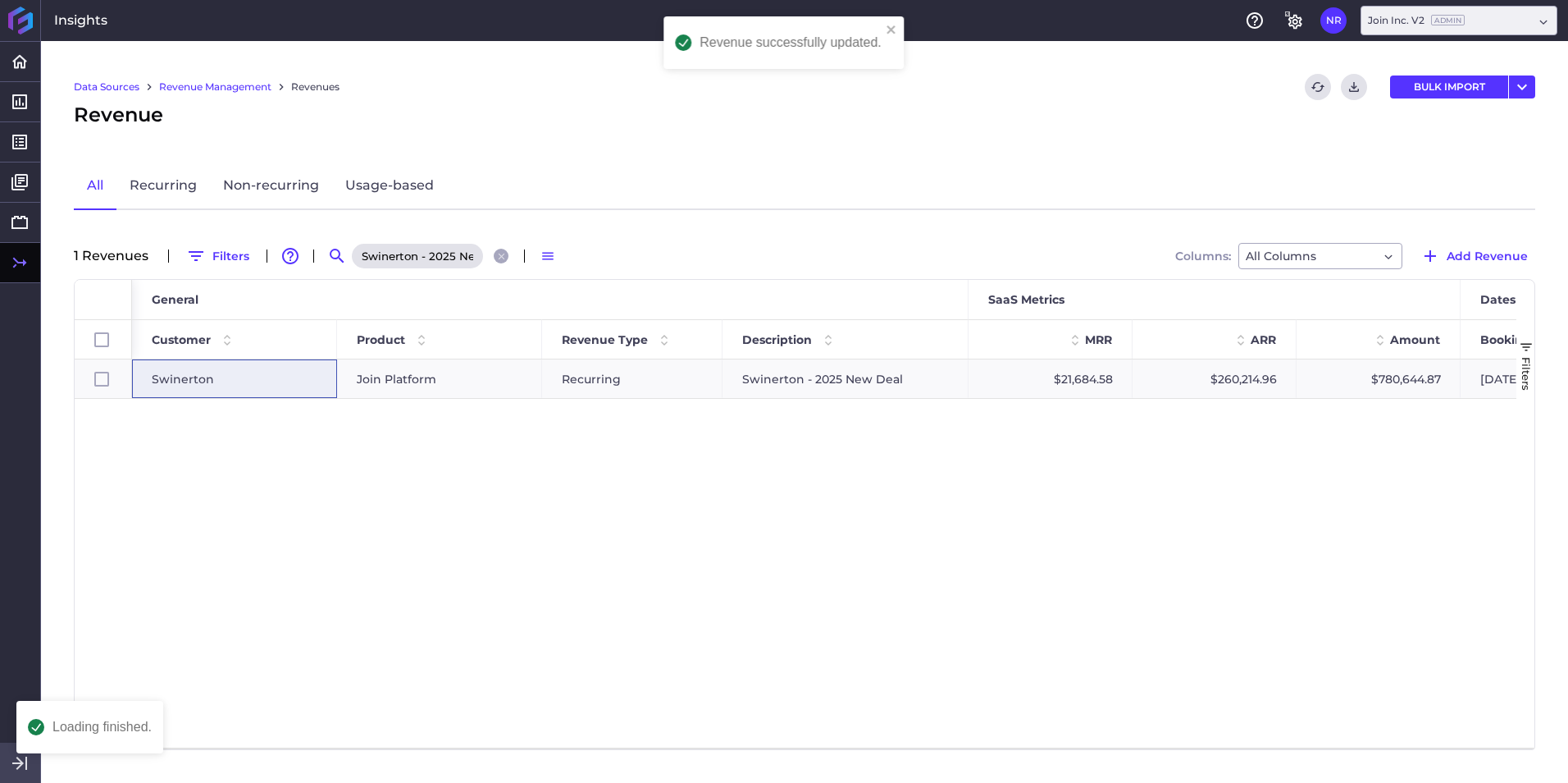
scroll to position [0, 0]
click at [435, 265] on input "Swinerton - 2025 New Deal" at bounding box center [417, 256] width 131 height 25
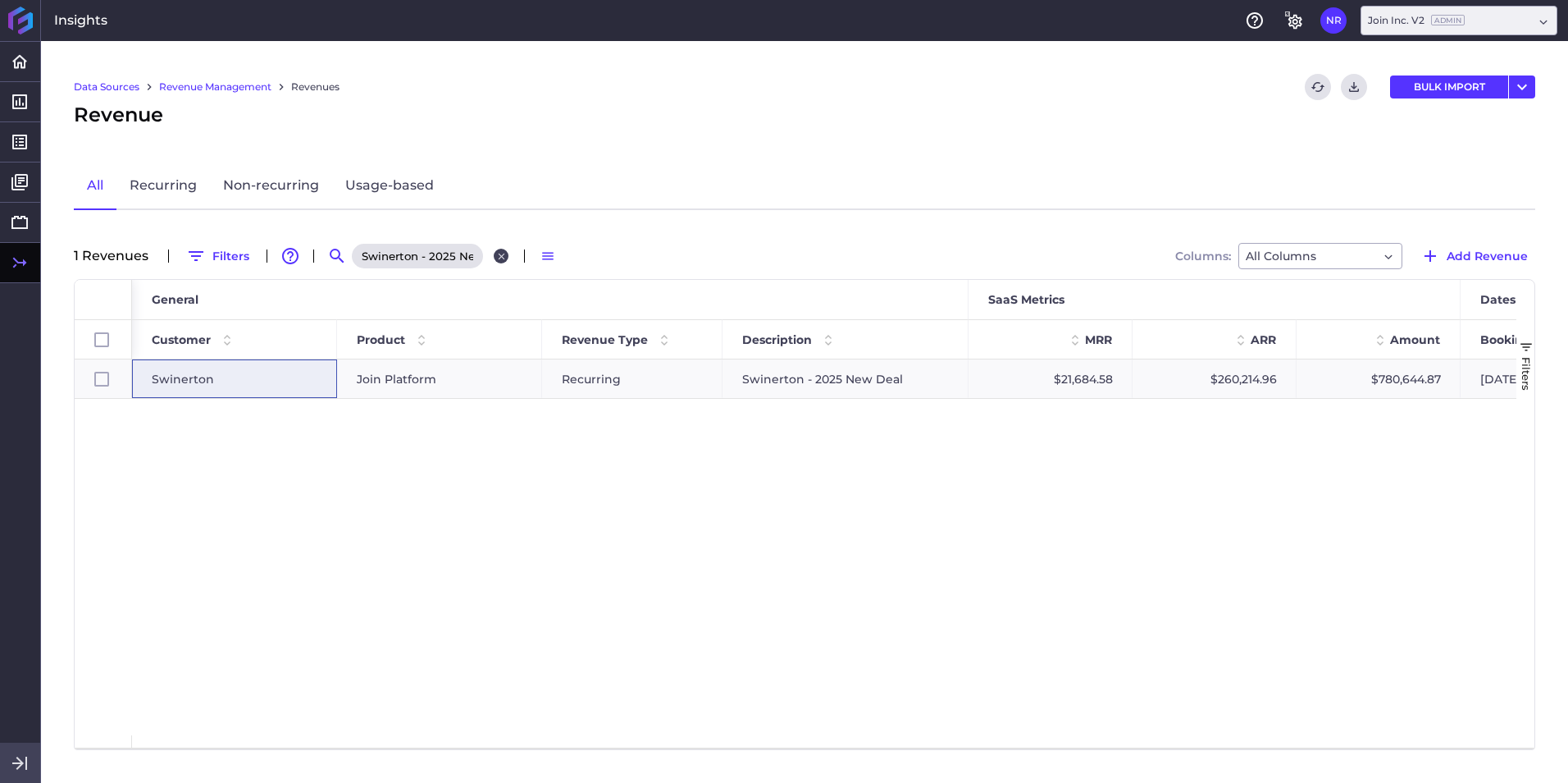
click at [496, 254] on icon "Close search" at bounding box center [502, 257] width 11 height 11
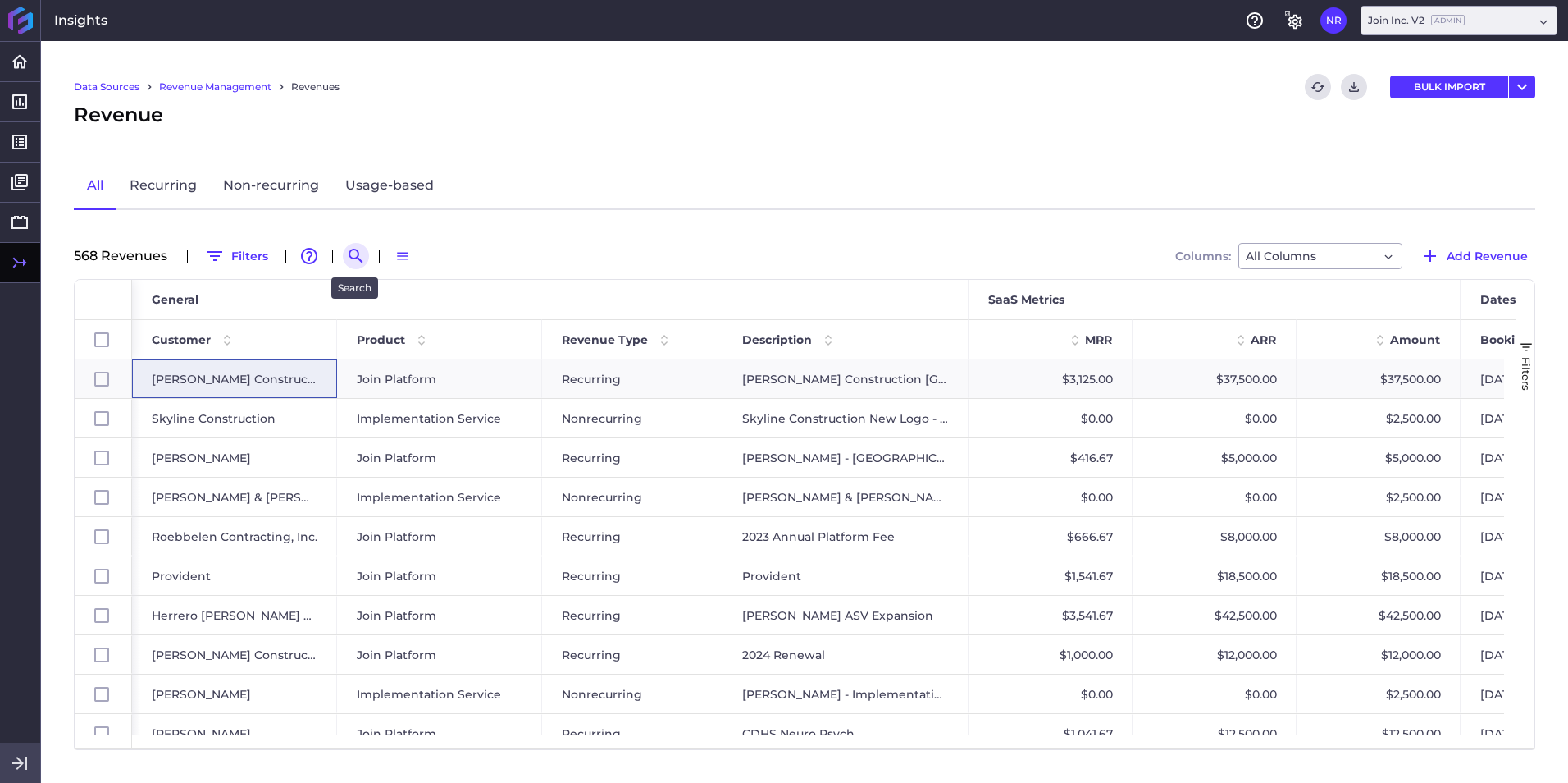
click at [356, 249] on icon "Search by" at bounding box center [356, 256] width 19 height 19
paste input "Rudolph and Sletten - 2025 New Deal"
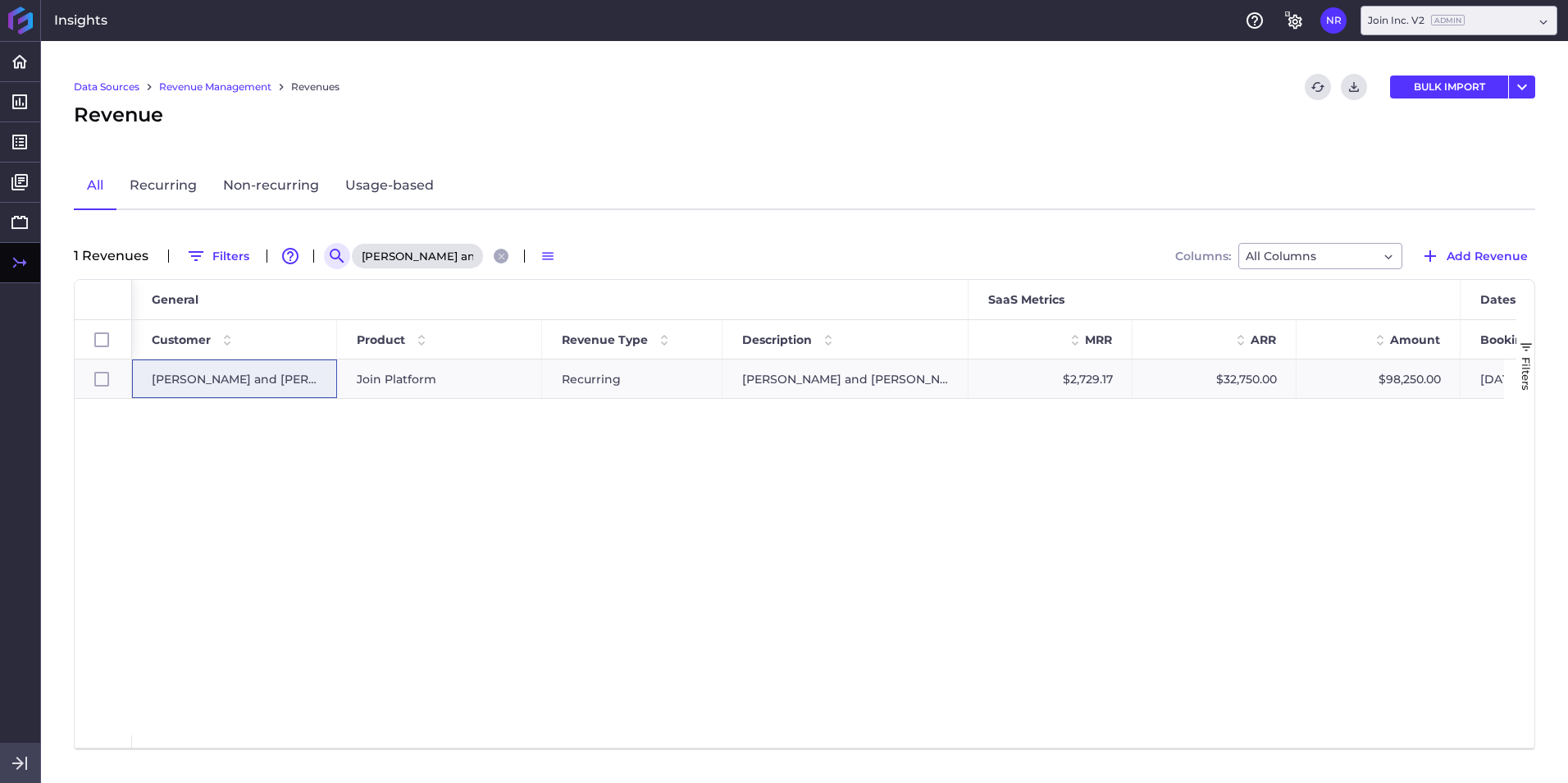
scroll to position [0, 95]
type input "Rudolph and Sletten - 2025 New Deal"
click at [183, 378] on span "Rudolph and Sletten" at bounding box center [234, 378] width 166 height 38
checkbox input "true"
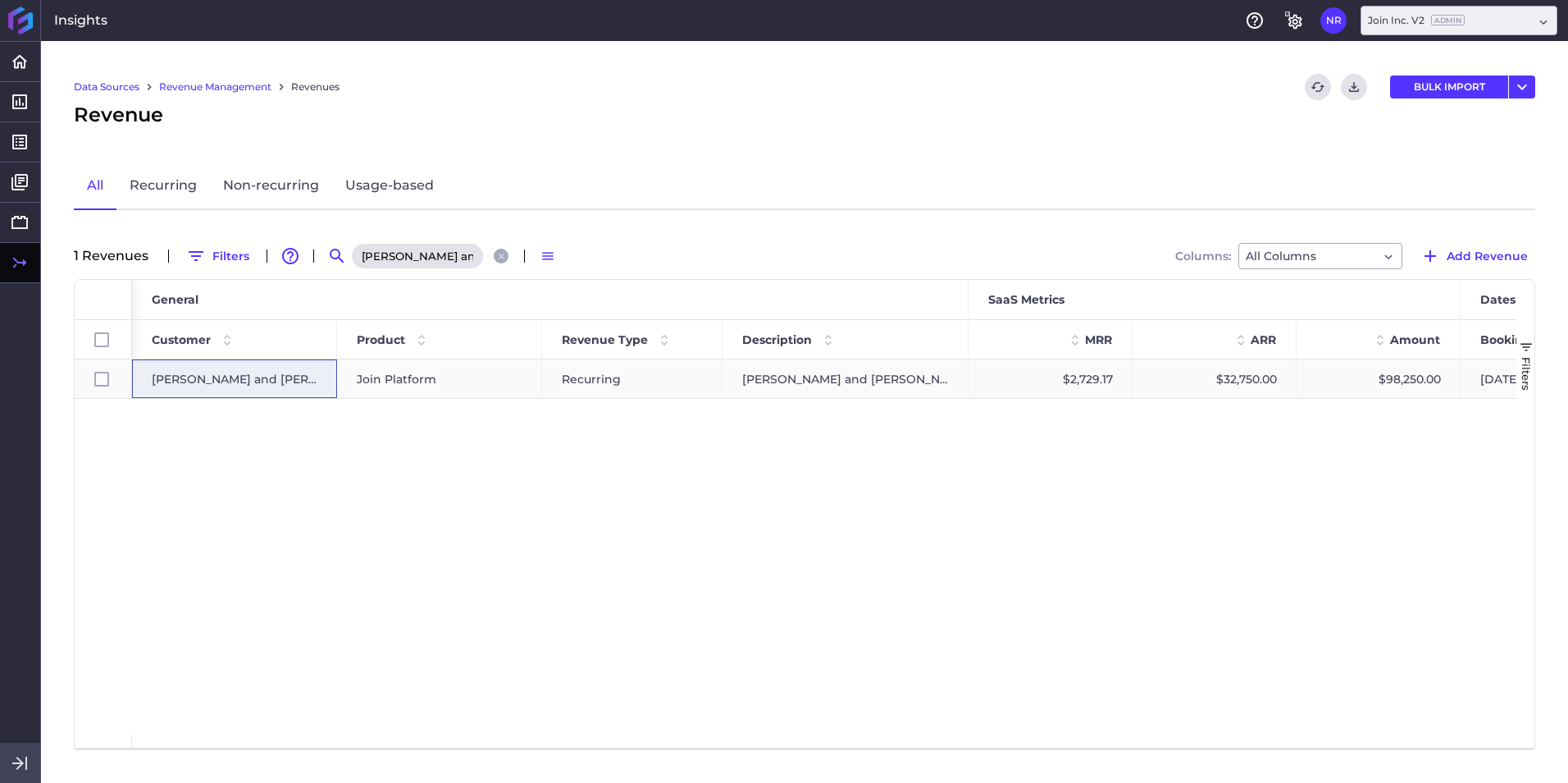
checkbox input "true"
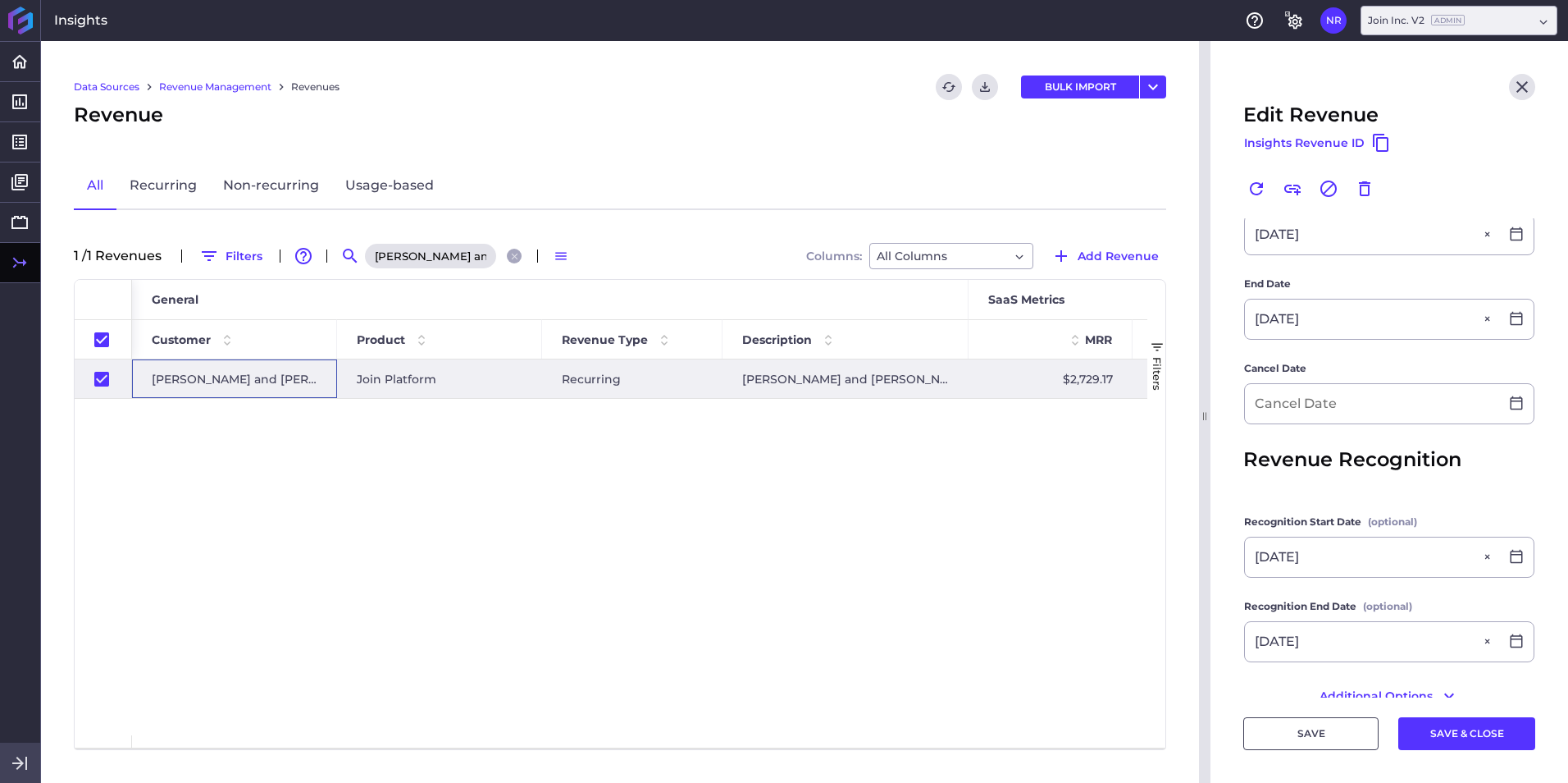
scroll to position [492, 0]
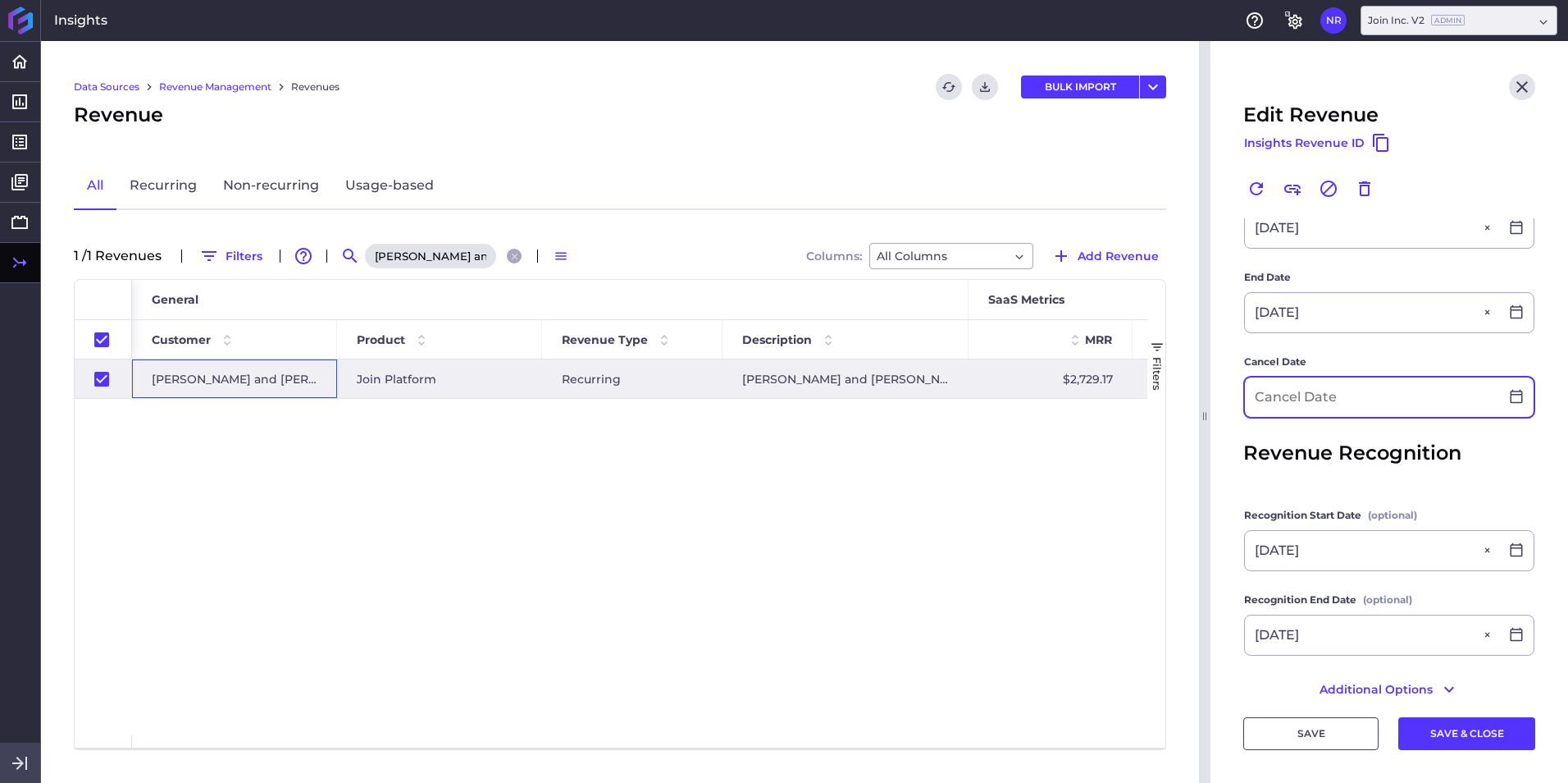
click at [1043, 381] on input at bounding box center [1371, 397] width 254 height 40
click at [1028, 487] on div "Rudolph and Sletten Join Platform Recurring Rudolph and Sletten - 2025 New Deal…" at bounding box center [640, 548] width 1015 height 376
click at [1043, 438] on span "Revenue Recognition" at bounding box center [1352, 452] width 218 height 29
type input "03/13/2028"
click at [1043, 487] on button "SAVE & CLOSE" at bounding box center [1466, 733] width 137 height 33
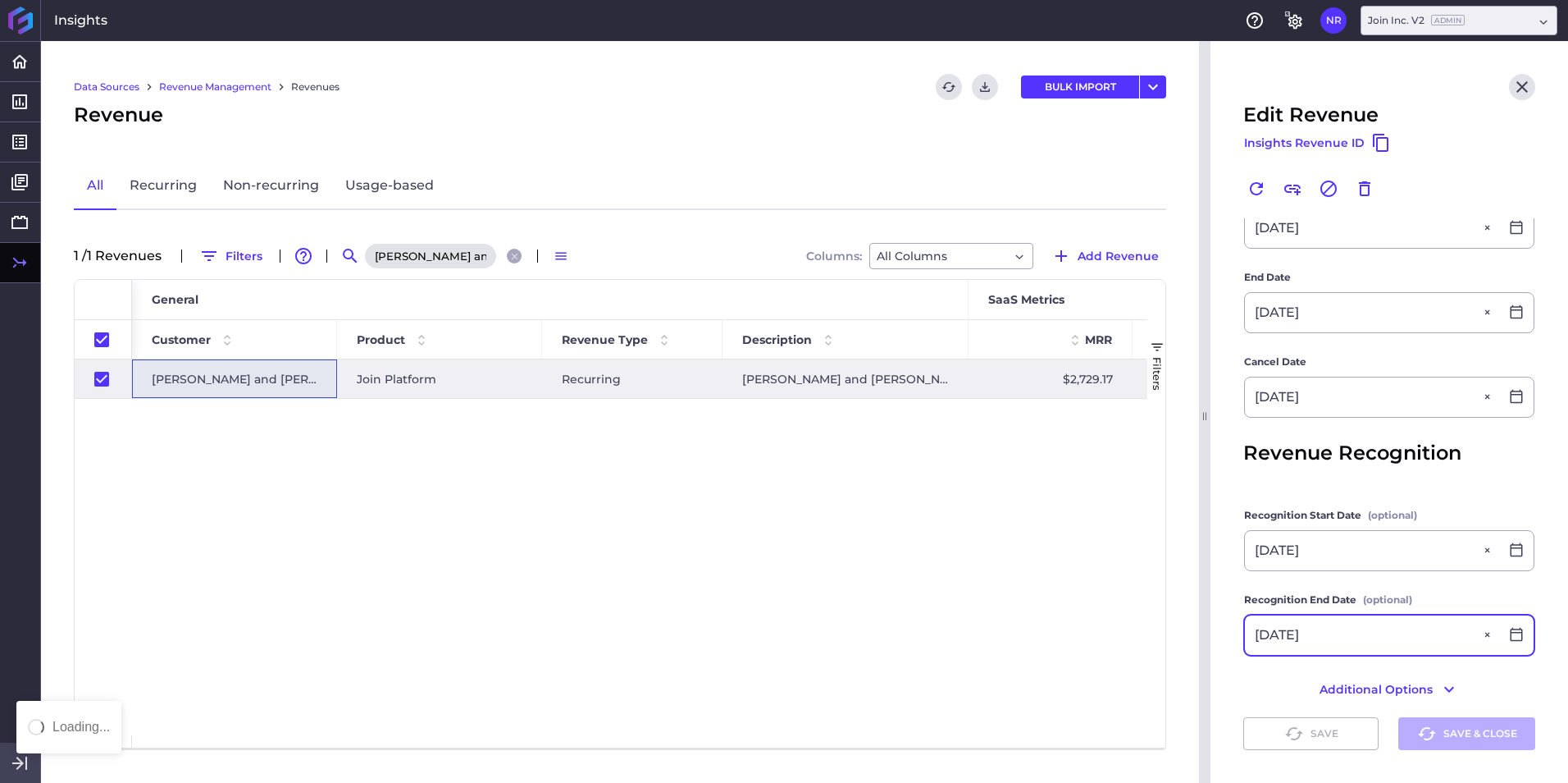
checkbox input "false"
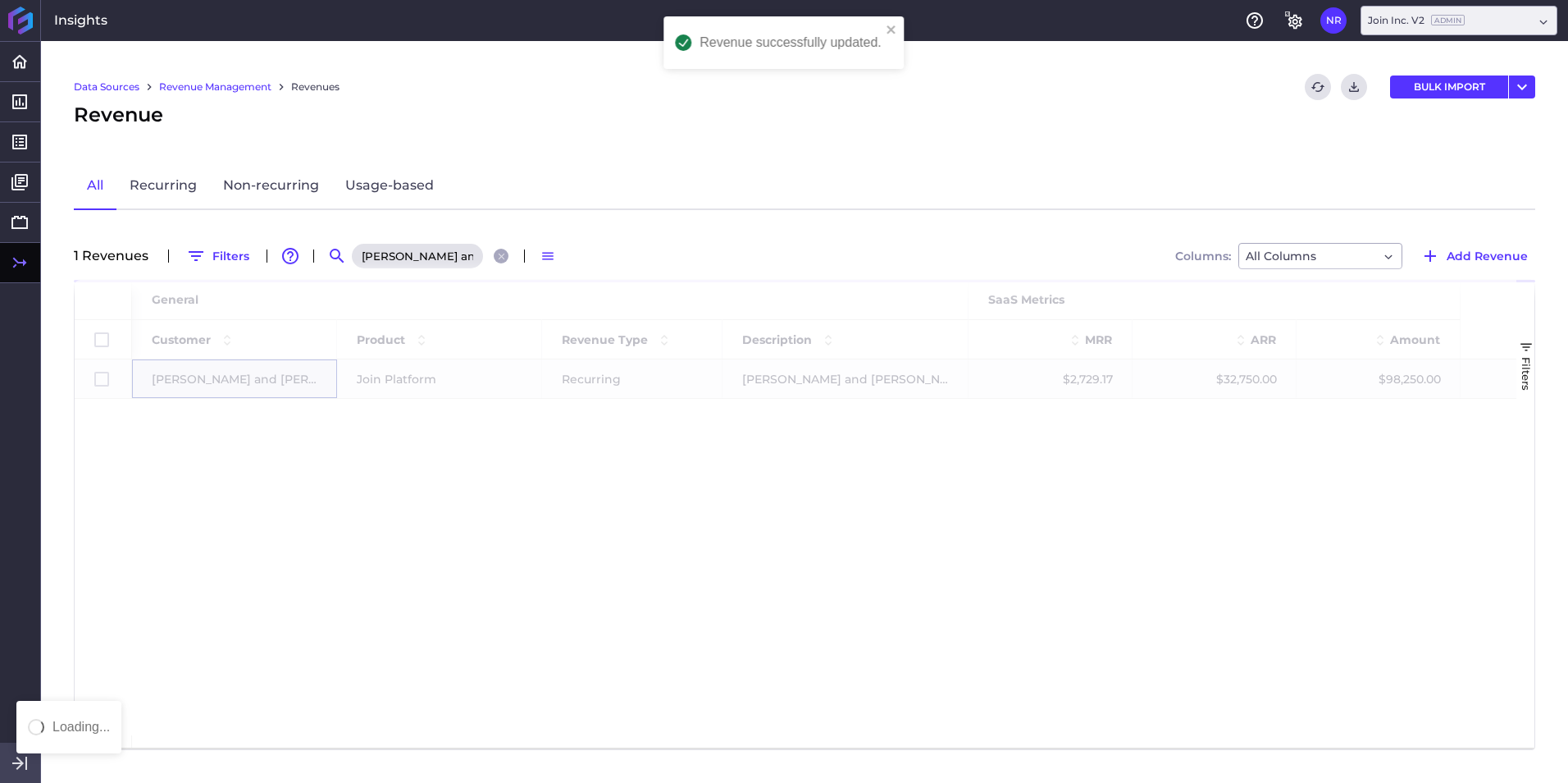
scroll to position [0, 0]
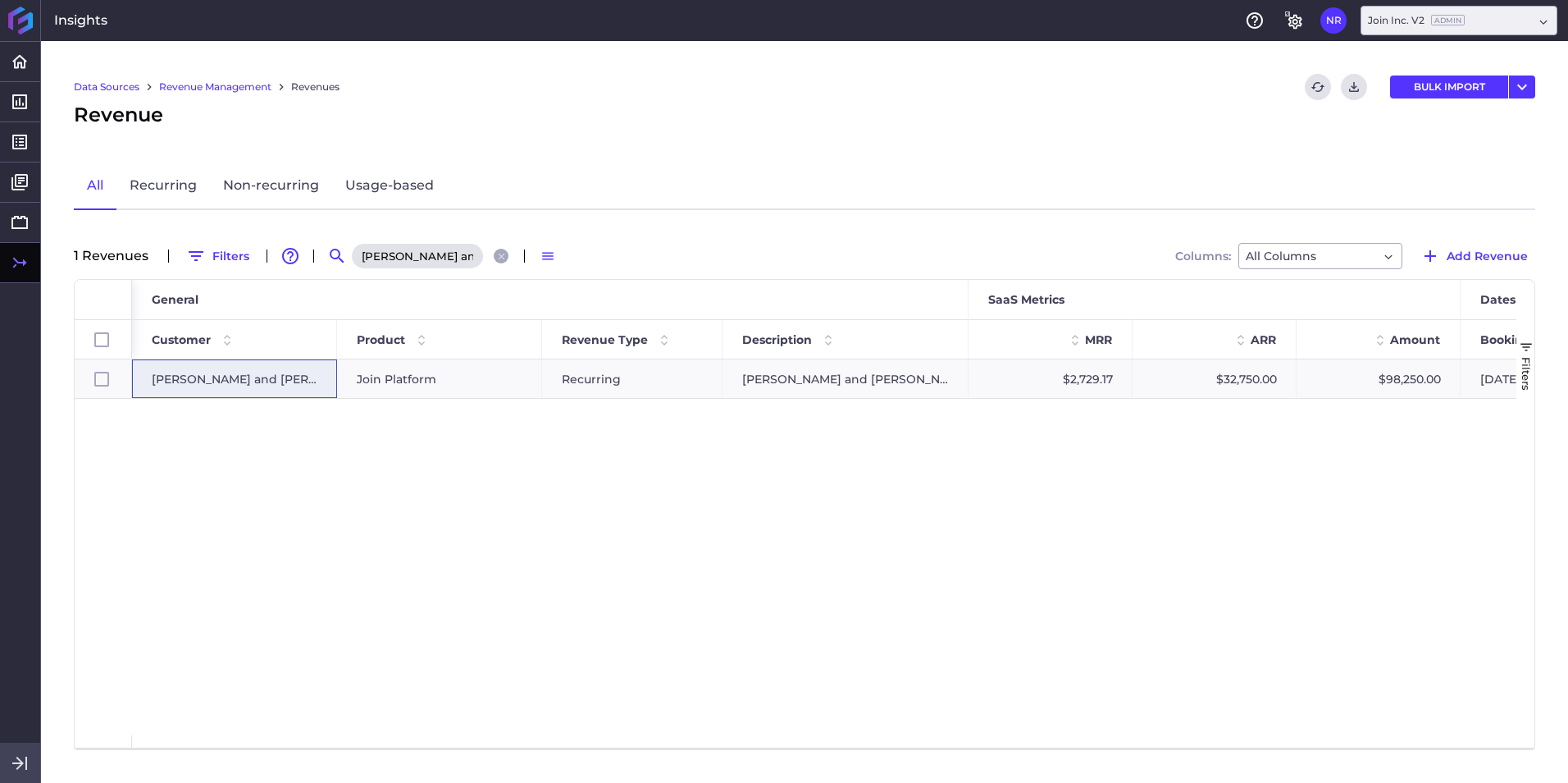
click at [508, 255] on div "Rudolph and Sletten - 2025 New Deal" at bounding box center [432, 256] width 164 height 26
click at [499, 257] on icon "Close search" at bounding box center [501, 256] width 6 height 6
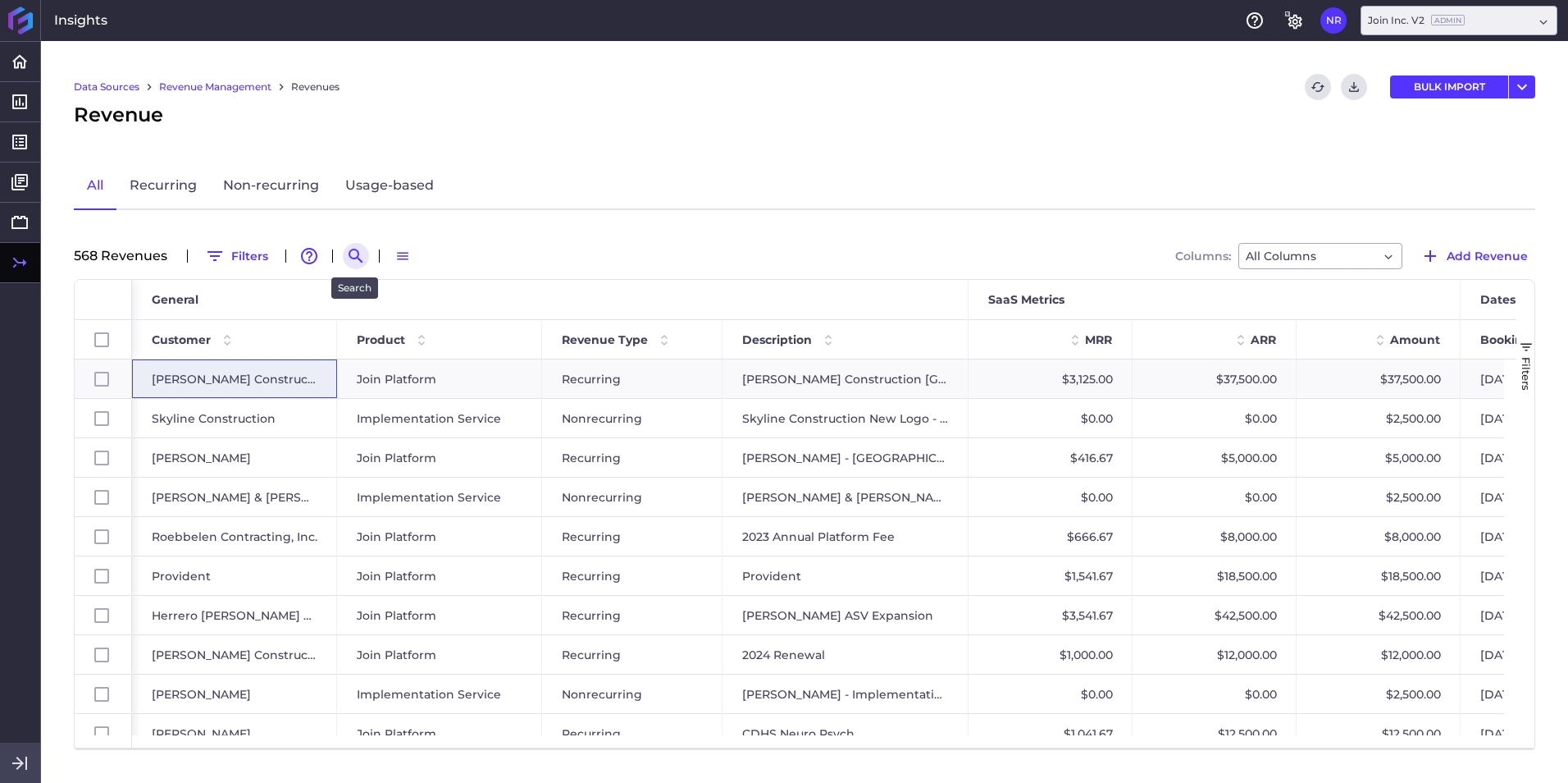
click at [350, 257] on icon "Search by" at bounding box center [355, 256] width 14 height 14
click at [396, 259] on input at bounding box center [436, 256] width 131 height 25
paste input "Mortensen 2024 Renewal"
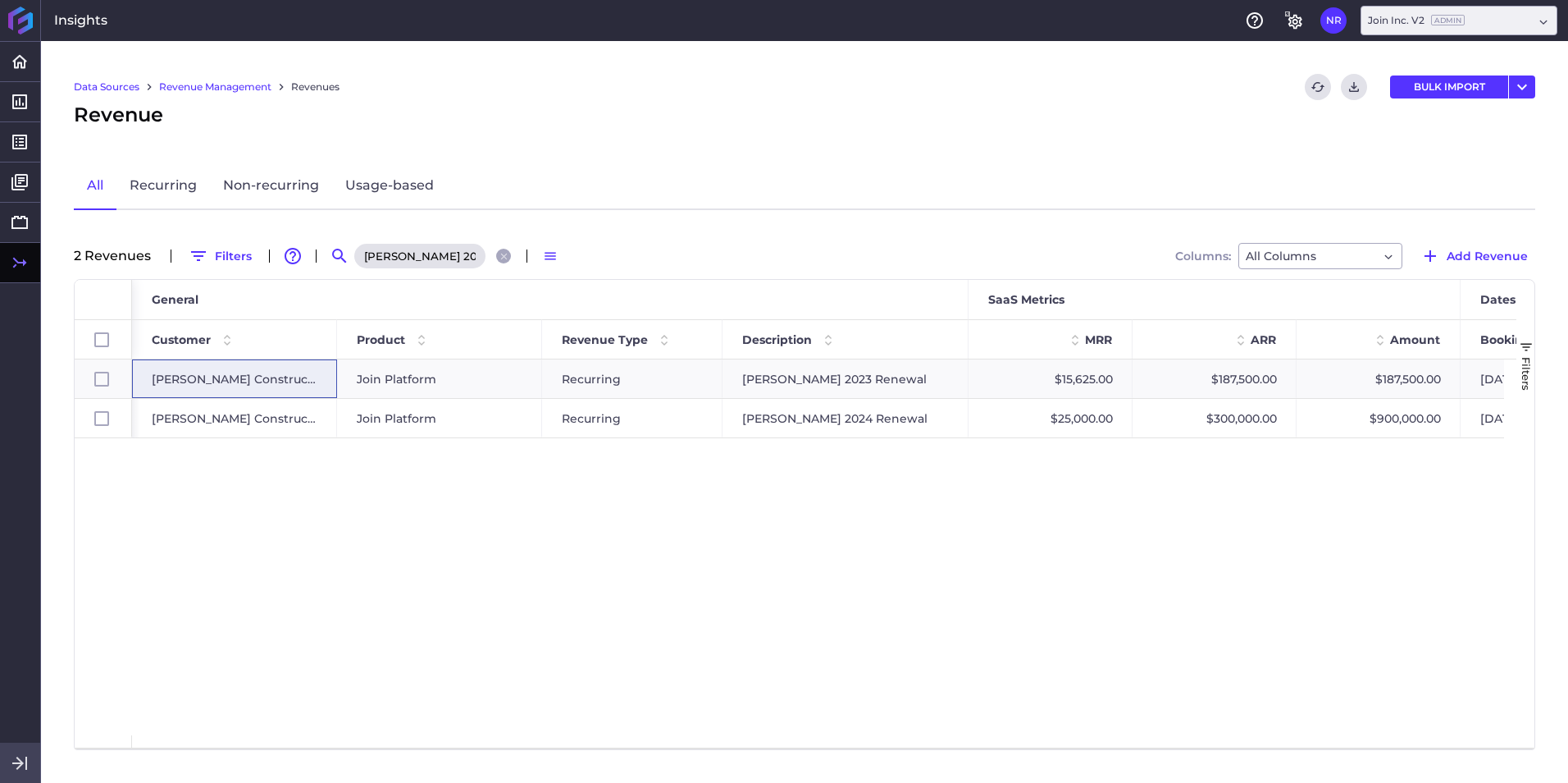
scroll to position [0, 29]
type input "Mortensen 2024 Renewal"
click at [254, 412] on span "Mortenson Construction" at bounding box center [234, 418] width 166 height 38
checkbox input "false"
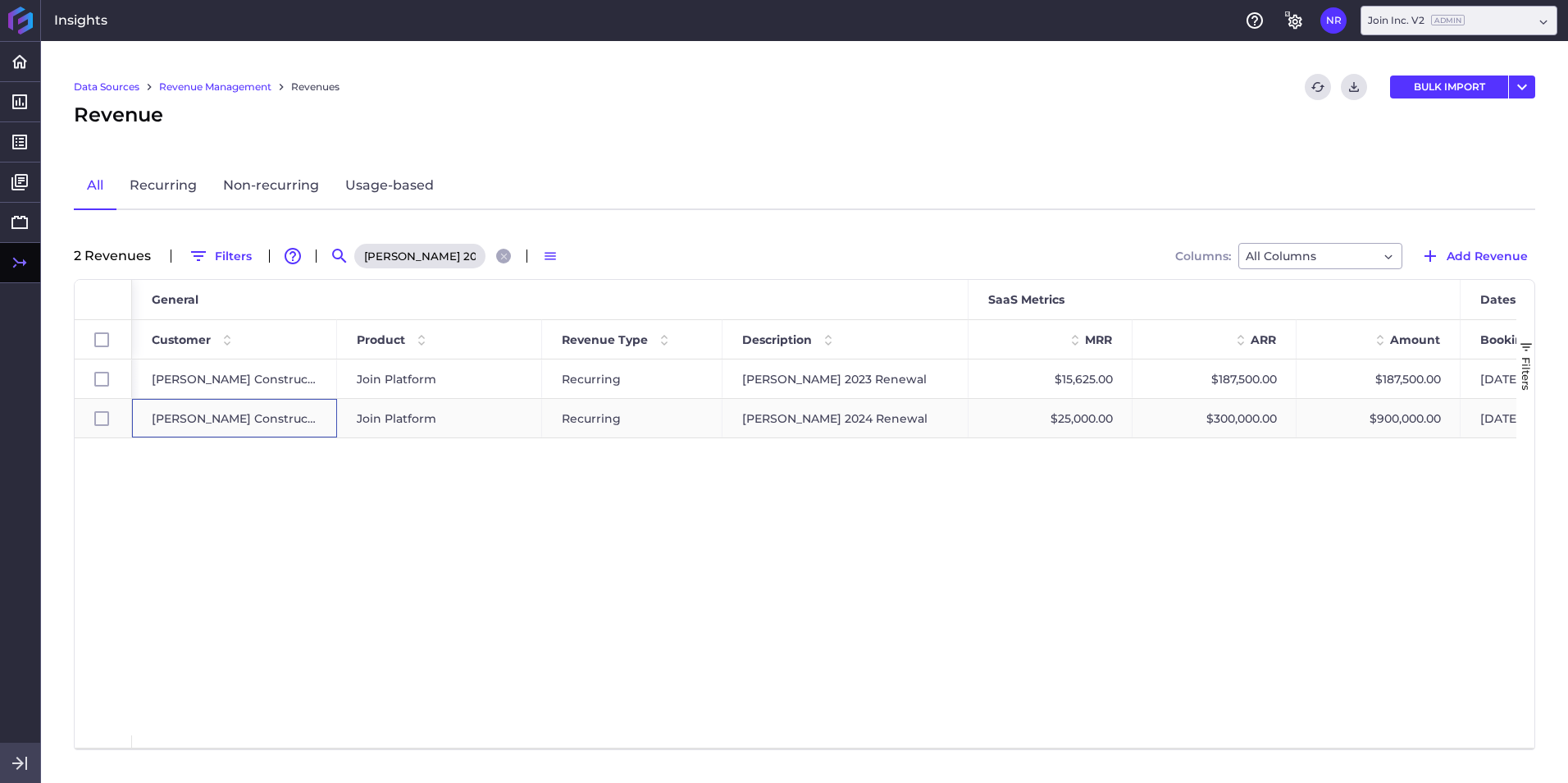
checkbox input "true"
checkbox input "false"
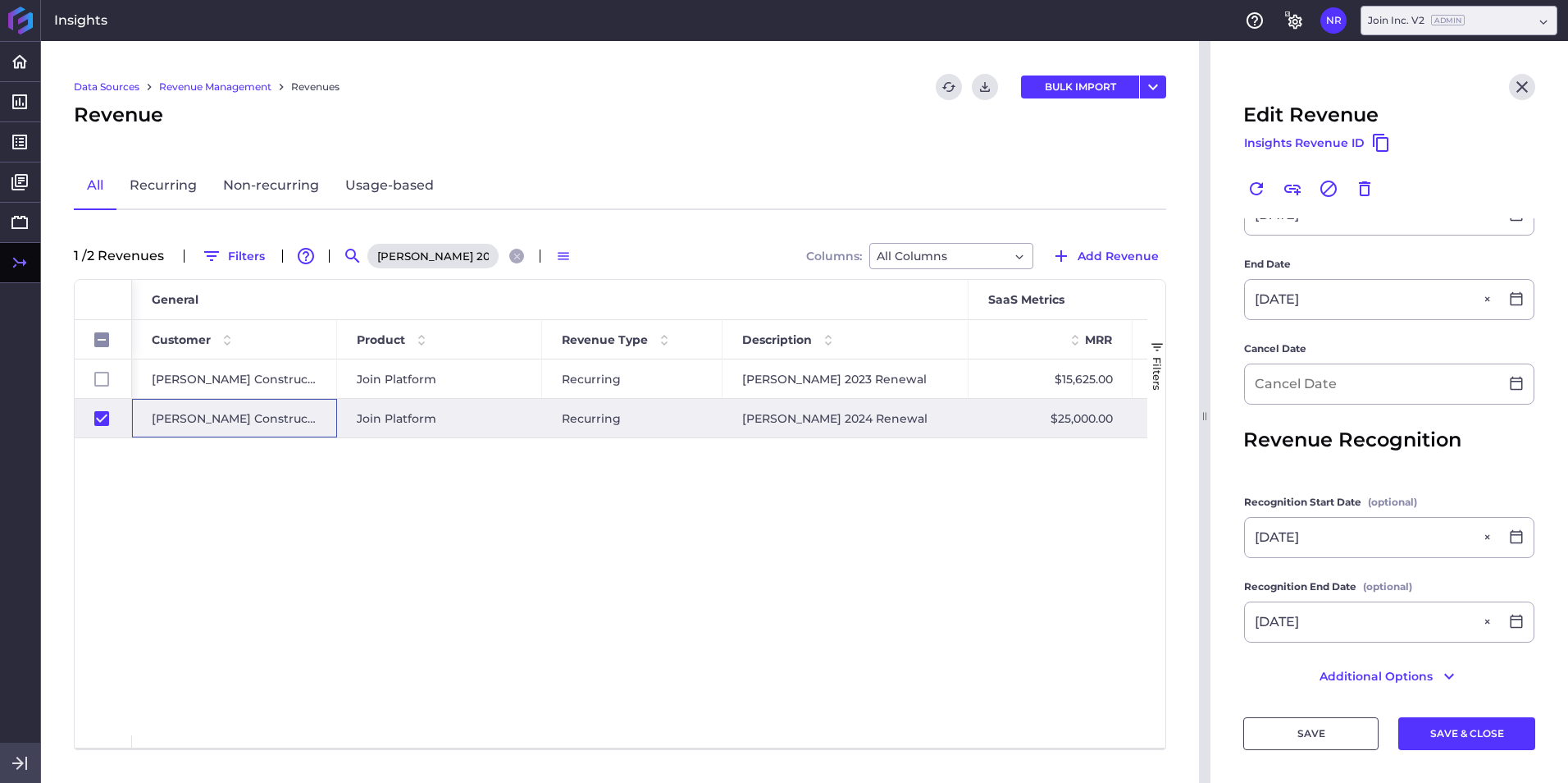
scroll to position [574, 0]
click at [1043, 369] on input at bounding box center [1371, 382] width 254 height 40
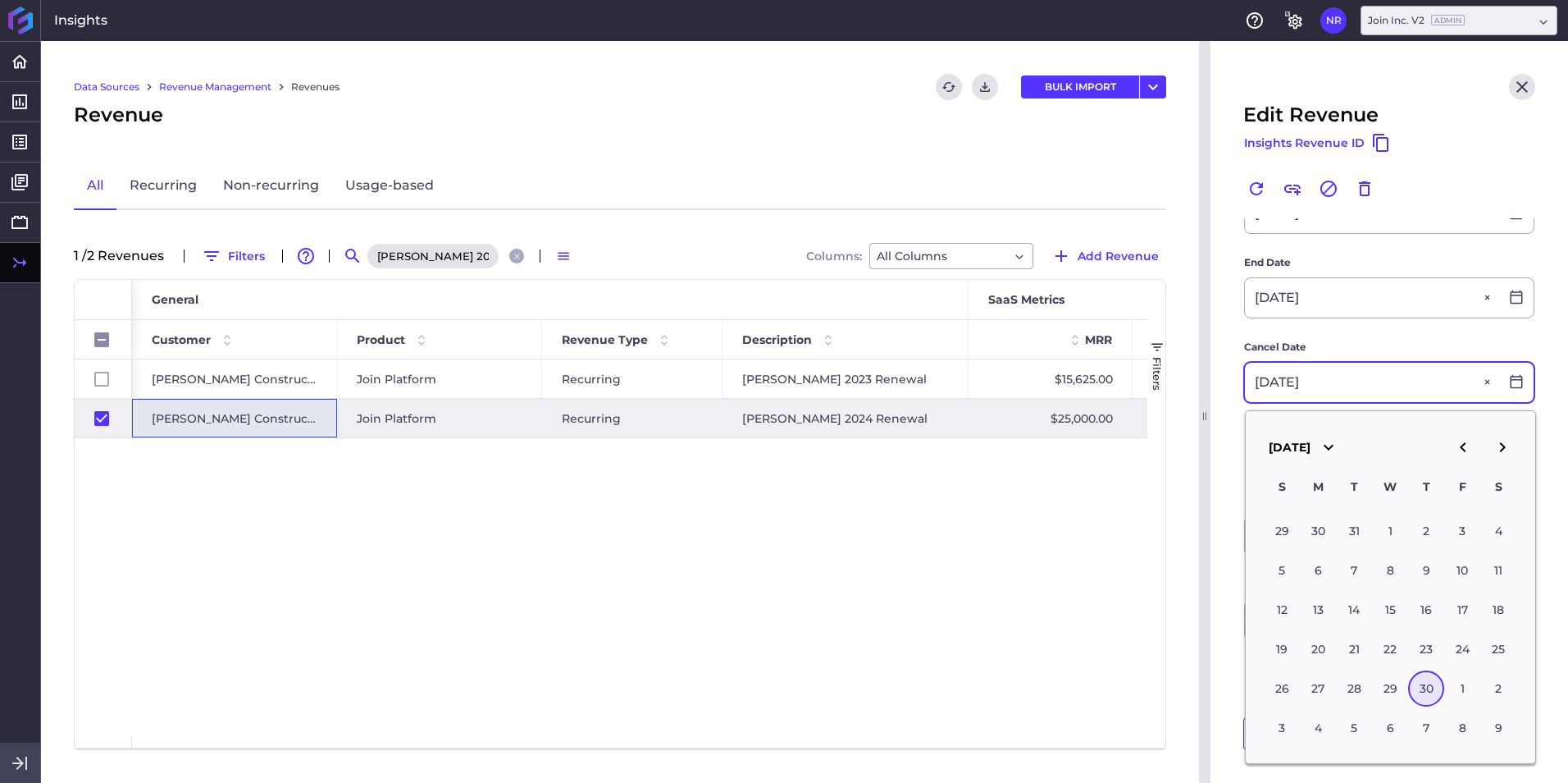
type input "09/30/2027"
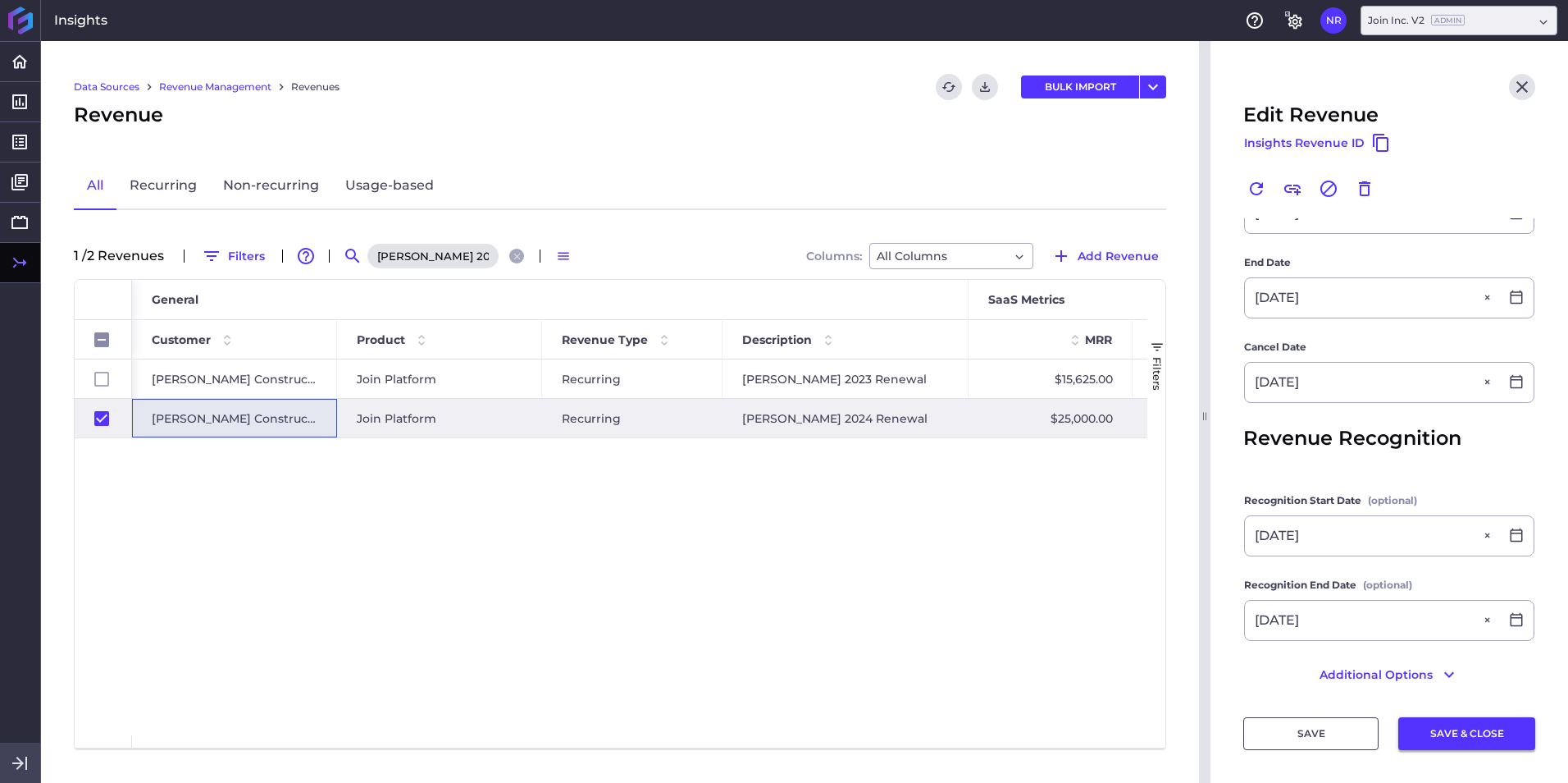
click at [1043, 487] on button "SAVE & CLOSE" at bounding box center [1466, 733] width 137 height 33
checkbox input "false"
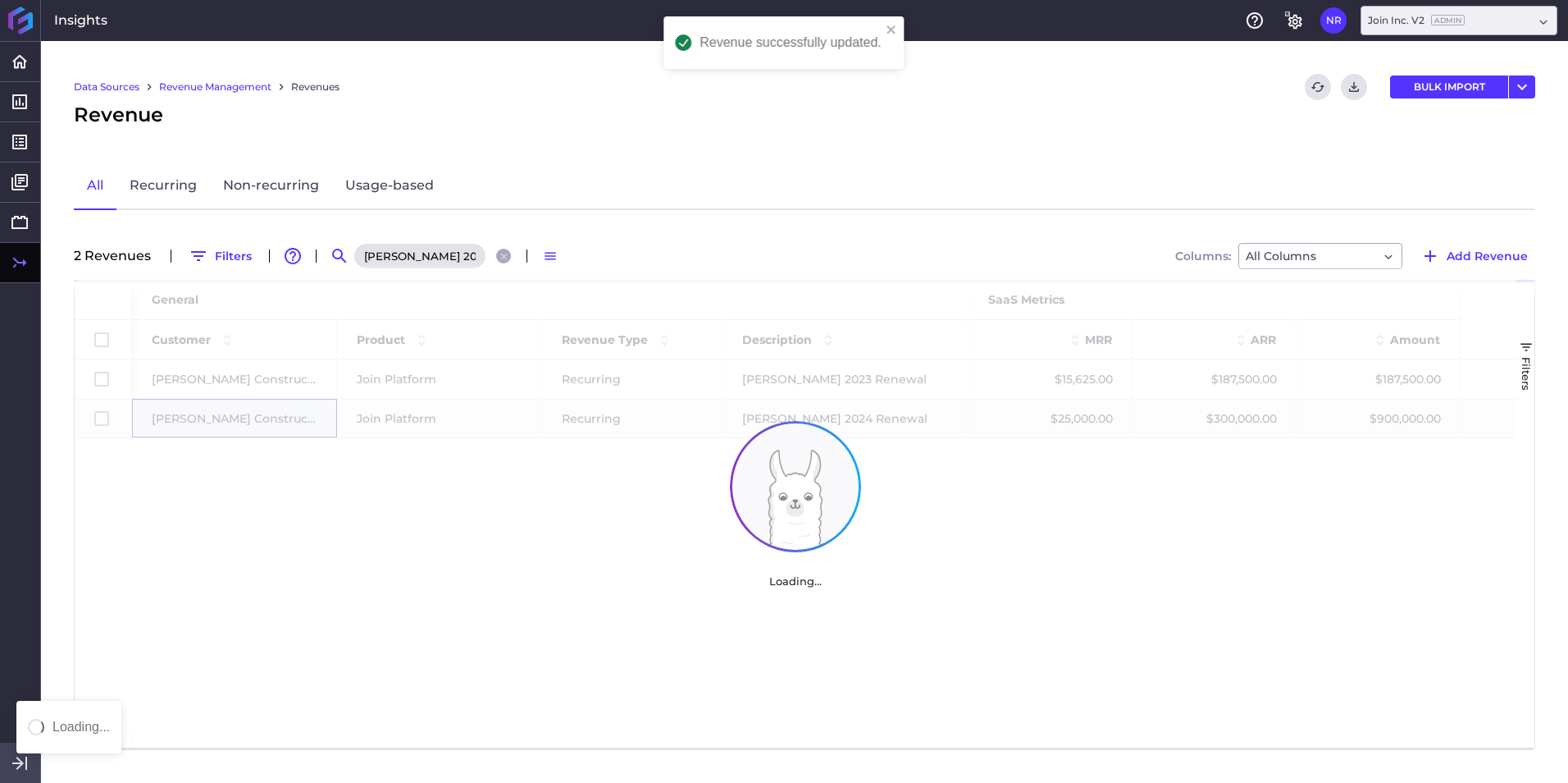
scroll to position [0, 0]
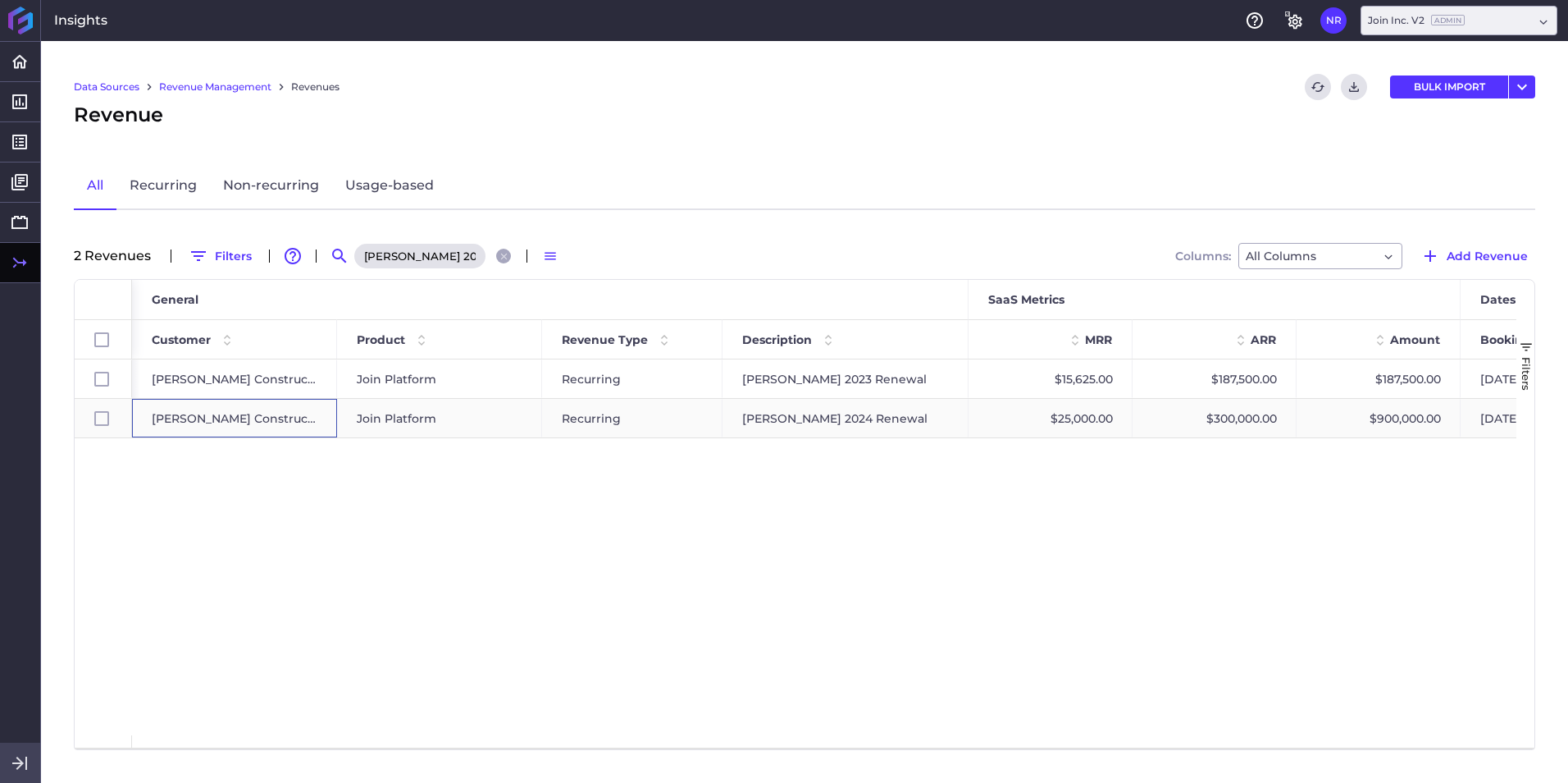
click at [204, 416] on span "Mortenson Construction" at bounding box center [234, 418] width 166 height 38
checkbox input "false"
checkbox input "true"
checkbox input "false"
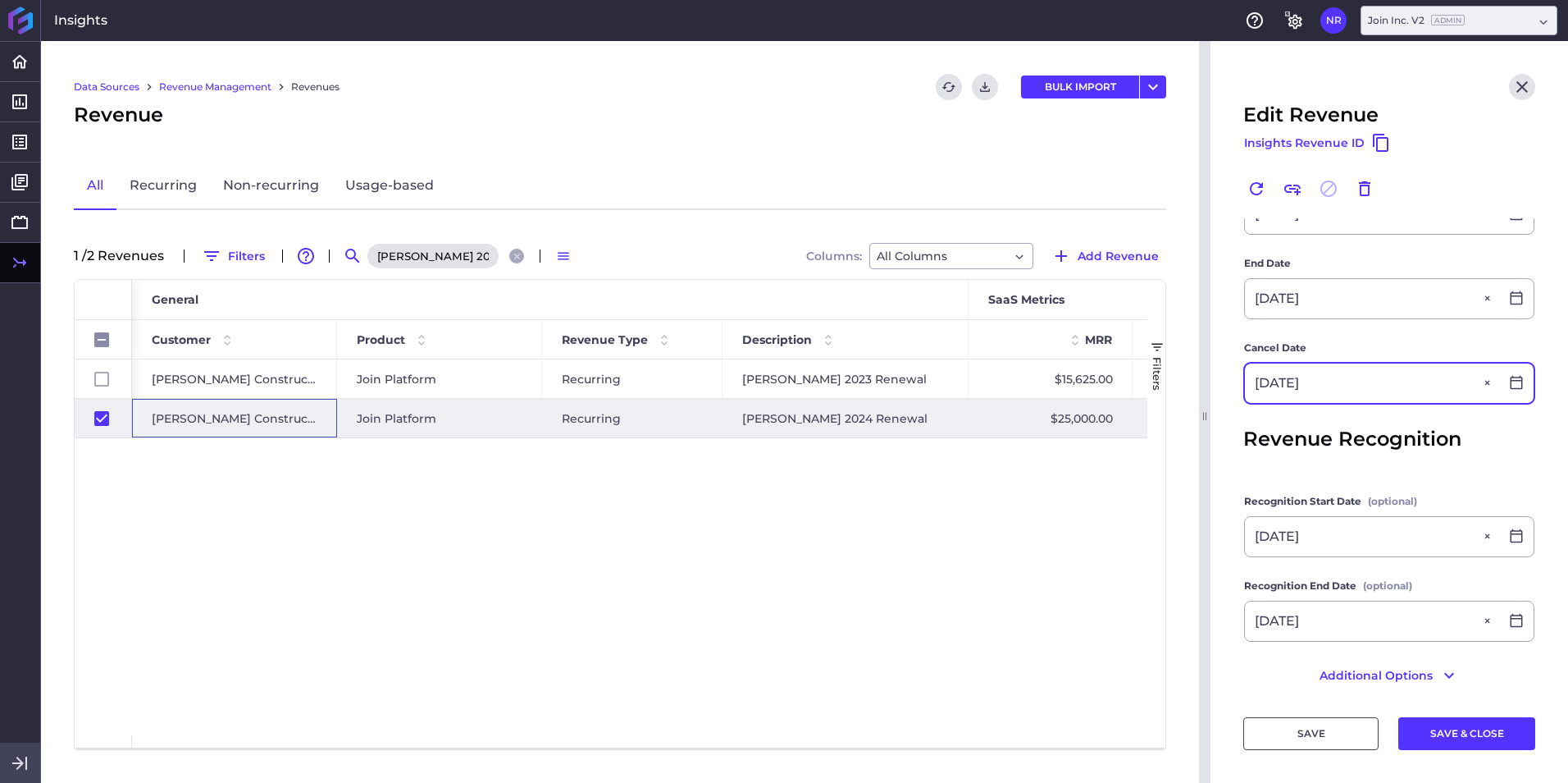
scroll to position [574, 0]
click at [1043, 487] on button "SAVE & CLOSE" at bounding box center [1466, 733] width 137 height 33
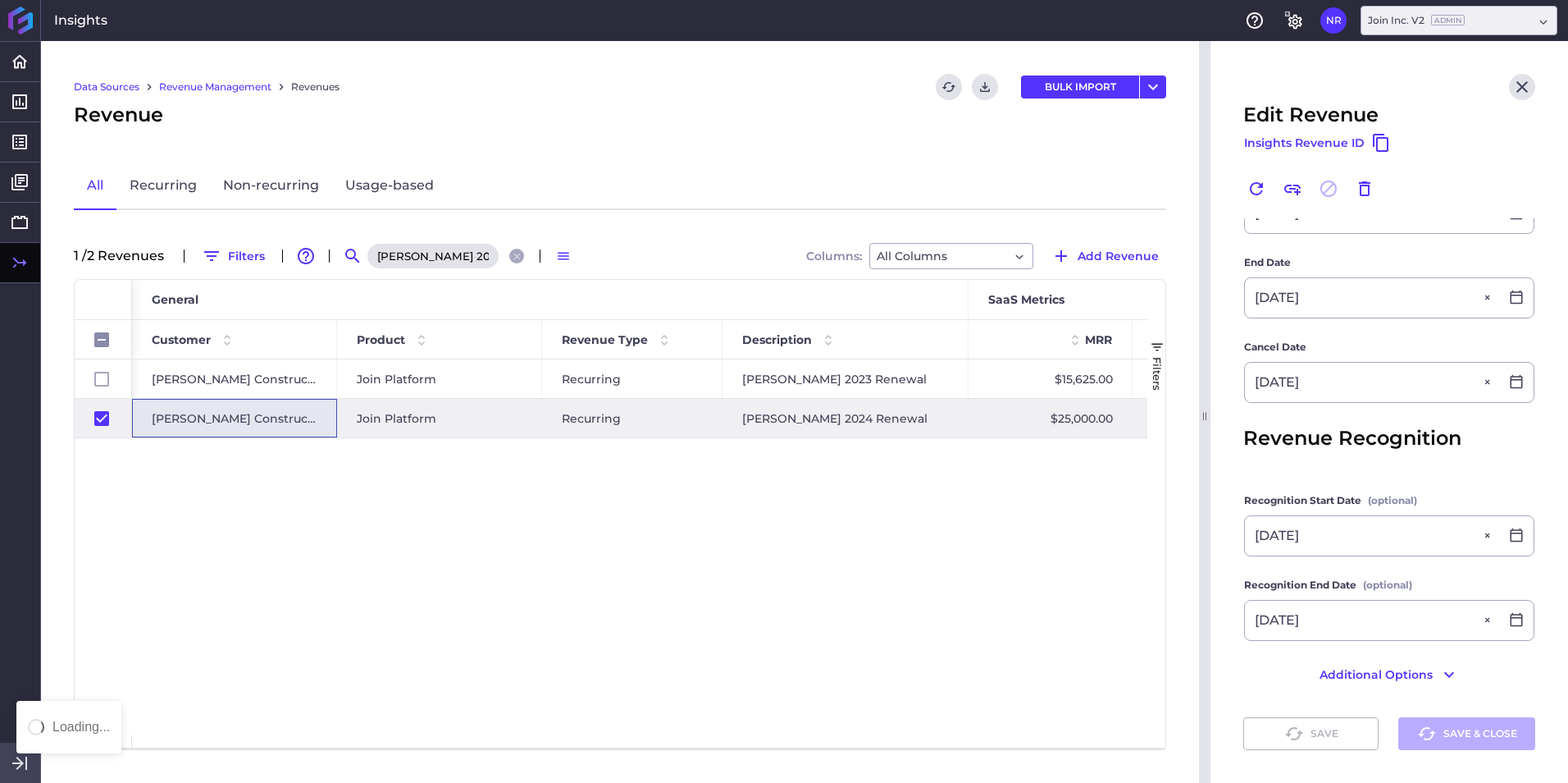
checkbox input "false"
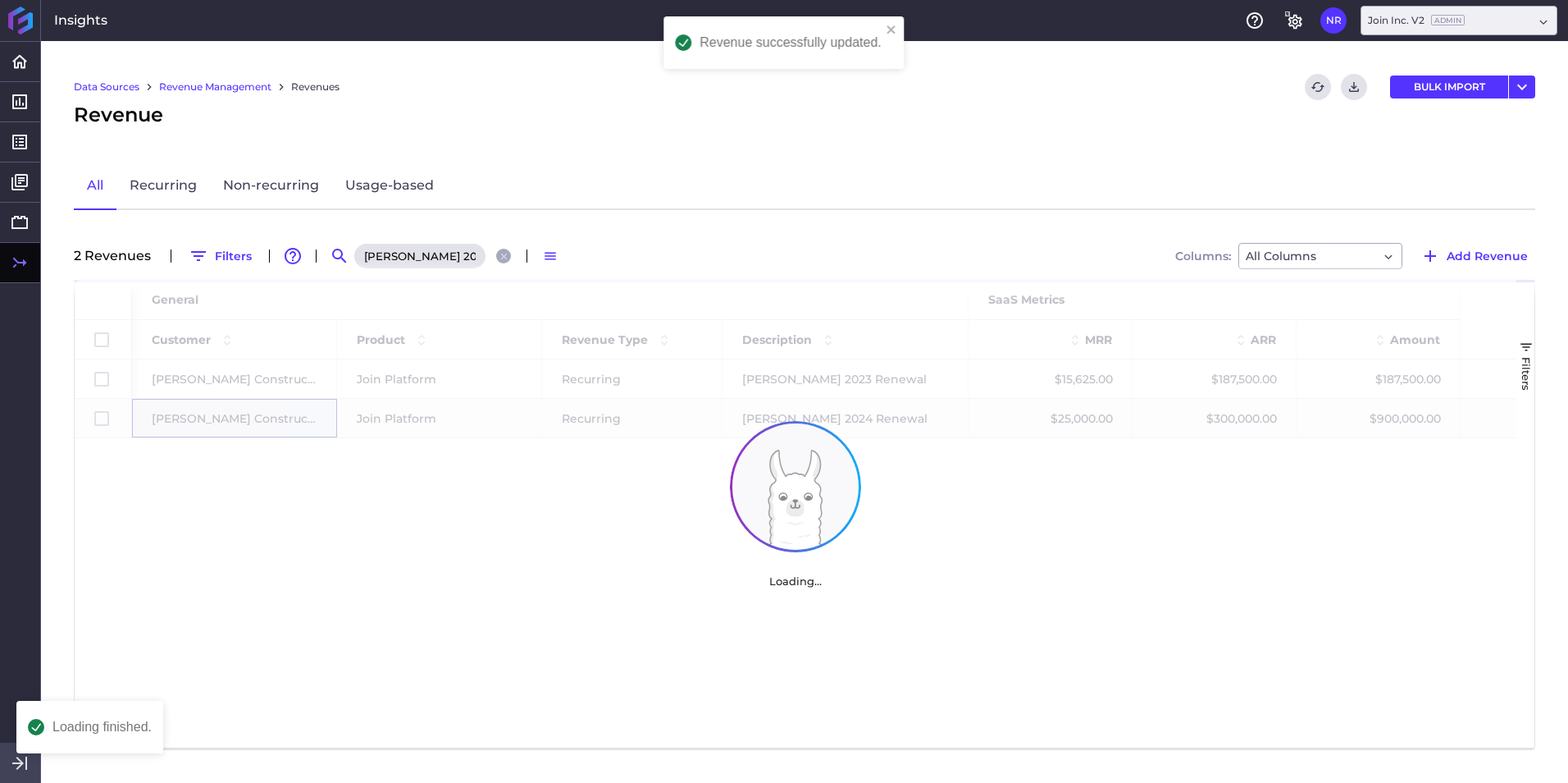
scroll to position [0, 0]
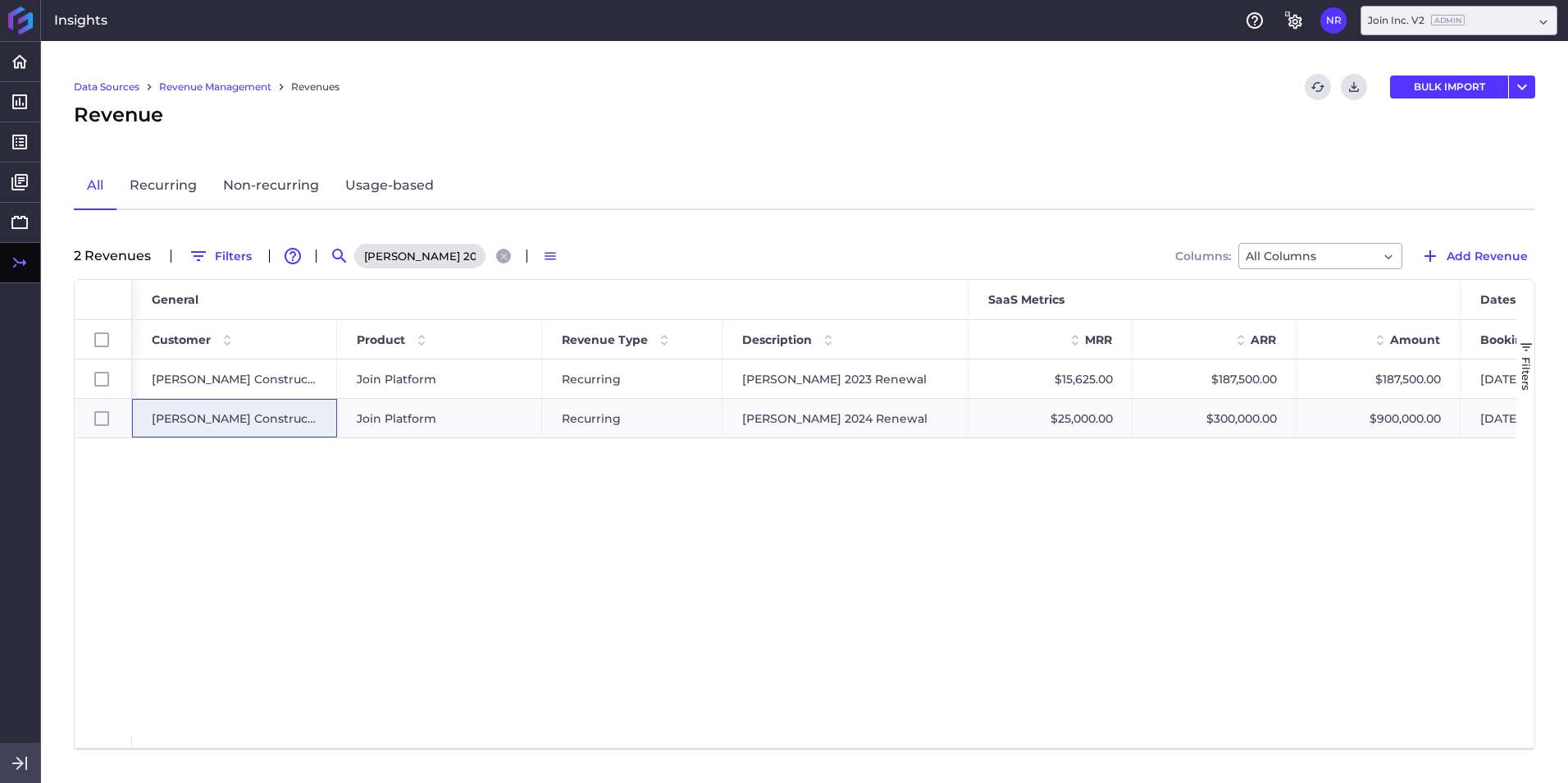
click at [489, 250] on div "Mortensen 2024 Renewal" at bounding box center [435, 256] width 164 height 26
click at [499, 253] on icon "Close search" at bounding box center [504, 257] width 11 height 11
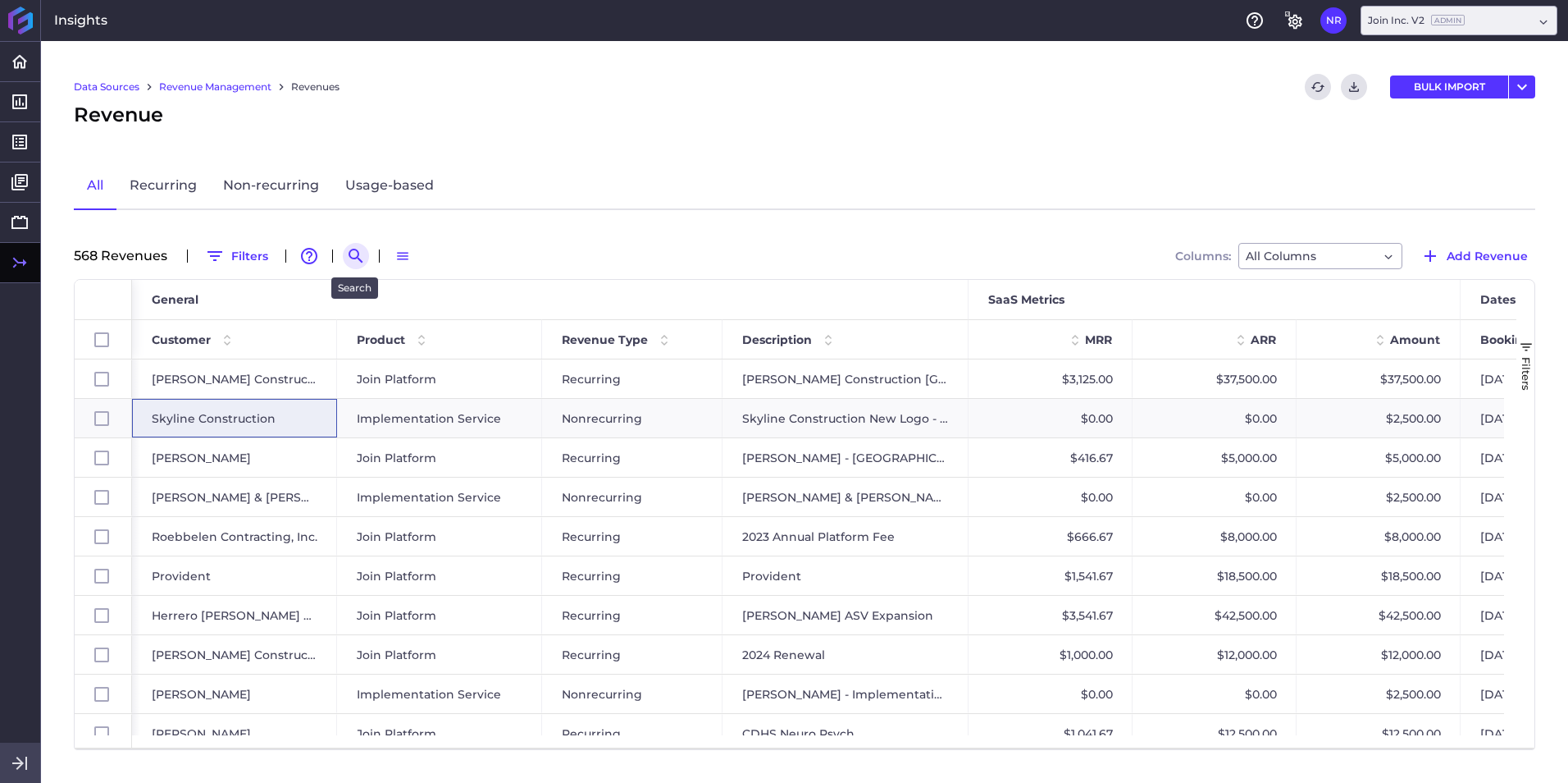
click at [361, 253] on icon "Search by" at bounding box center [356, 256] width 19 height 19
click at [457, 252] on input at bounding box center [436, 256] width 131 height 25
paste input "Aecom University of Texas-Arlington"
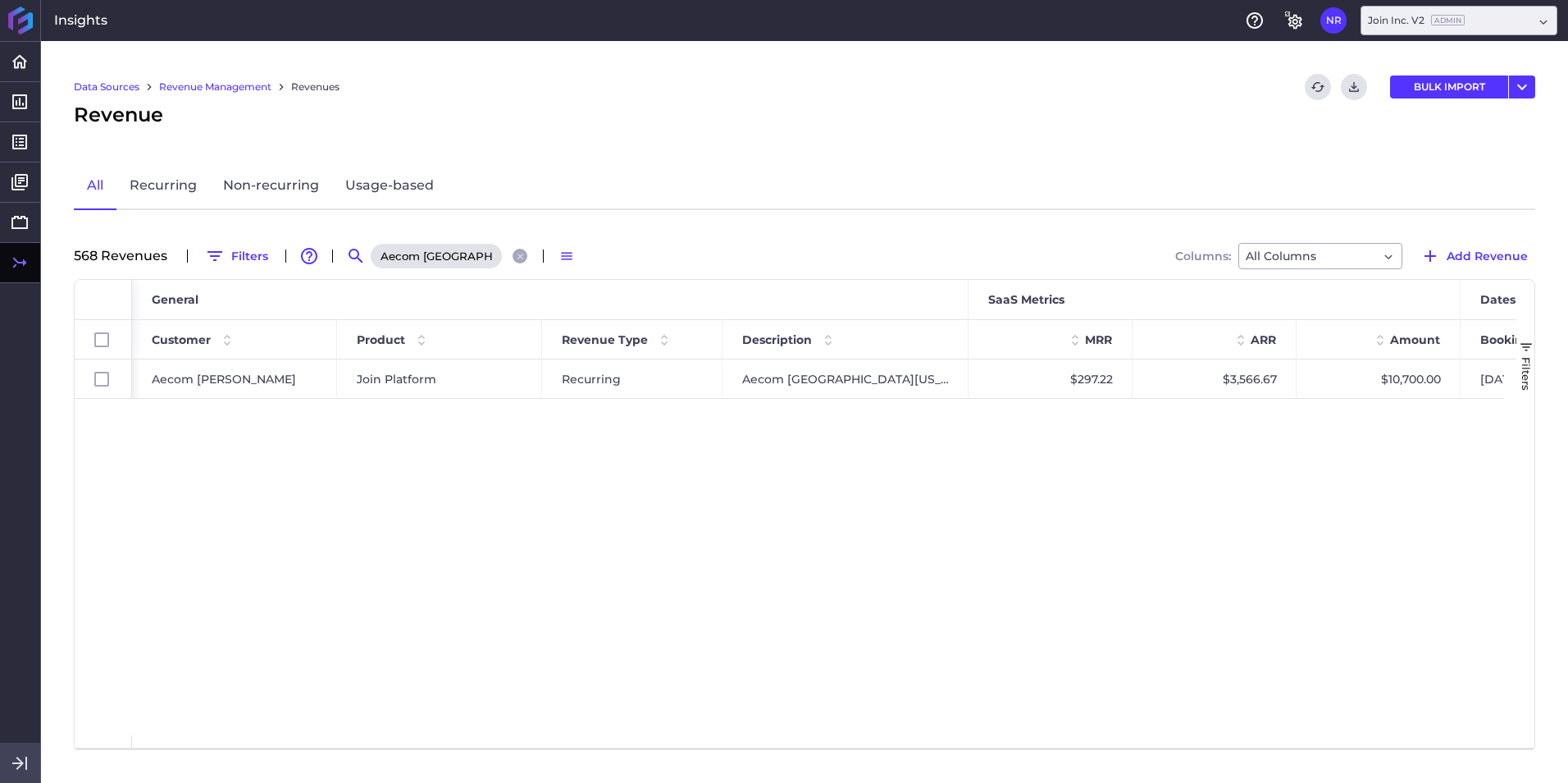
scroll to position [0, 88]
type input "Aecom University of Texas-Arlington"
click at [213, 378] on span "Aecom [PERSON_NAME]" at bounding box center [224, 378] width 145 height 38
checkbox input "true"
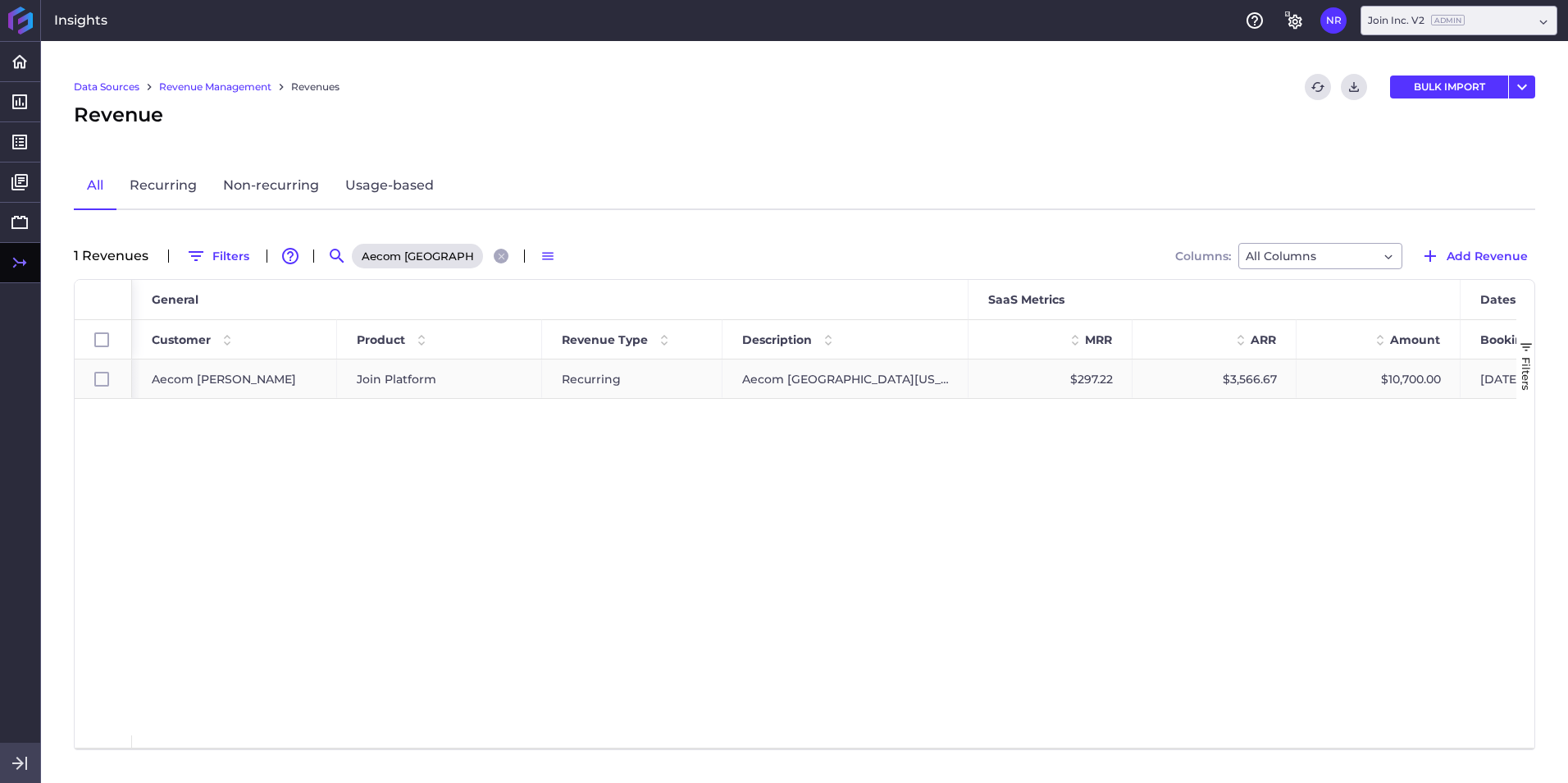
checkbox input "true"
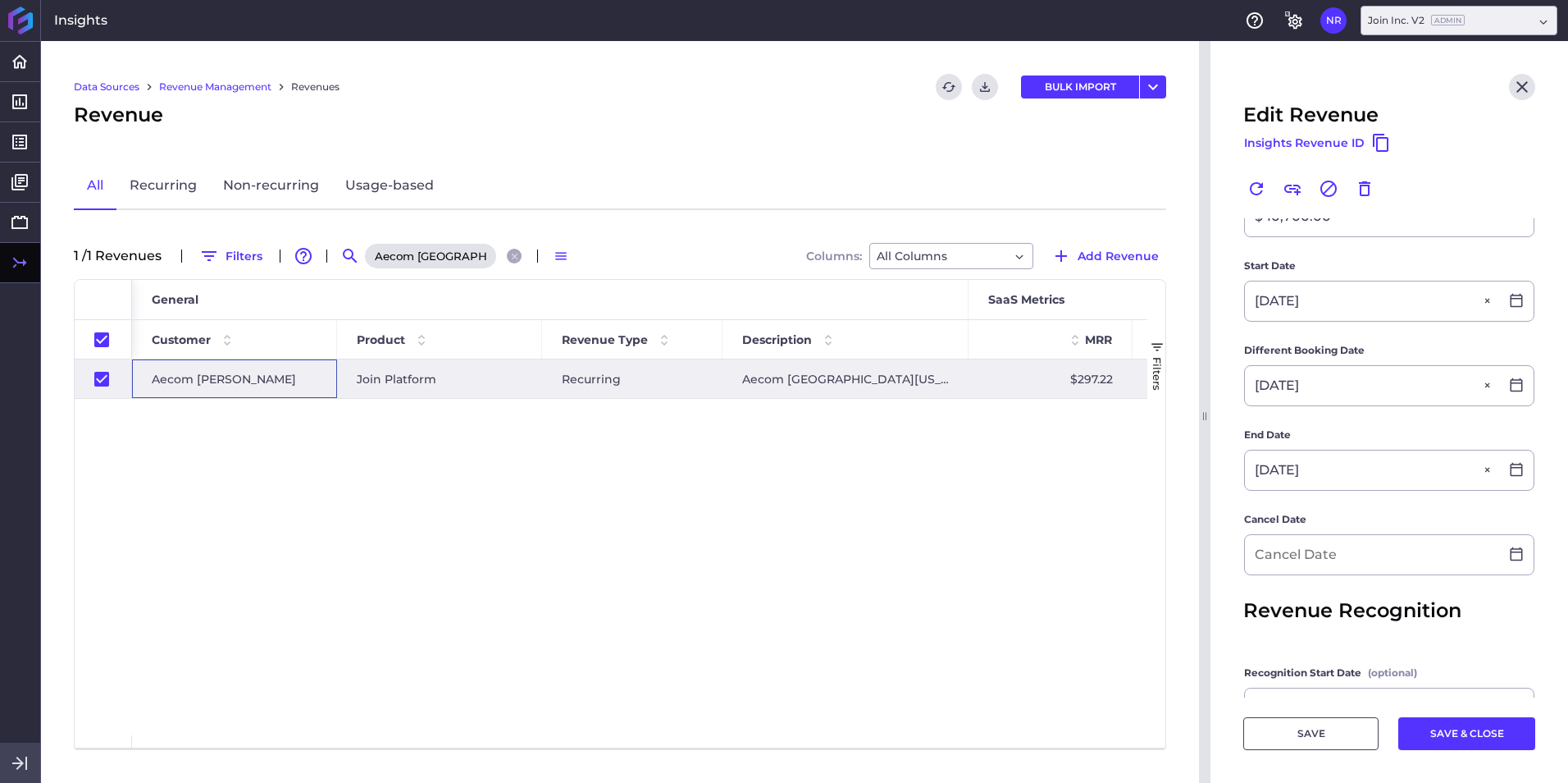
scroll to position [328, 0]
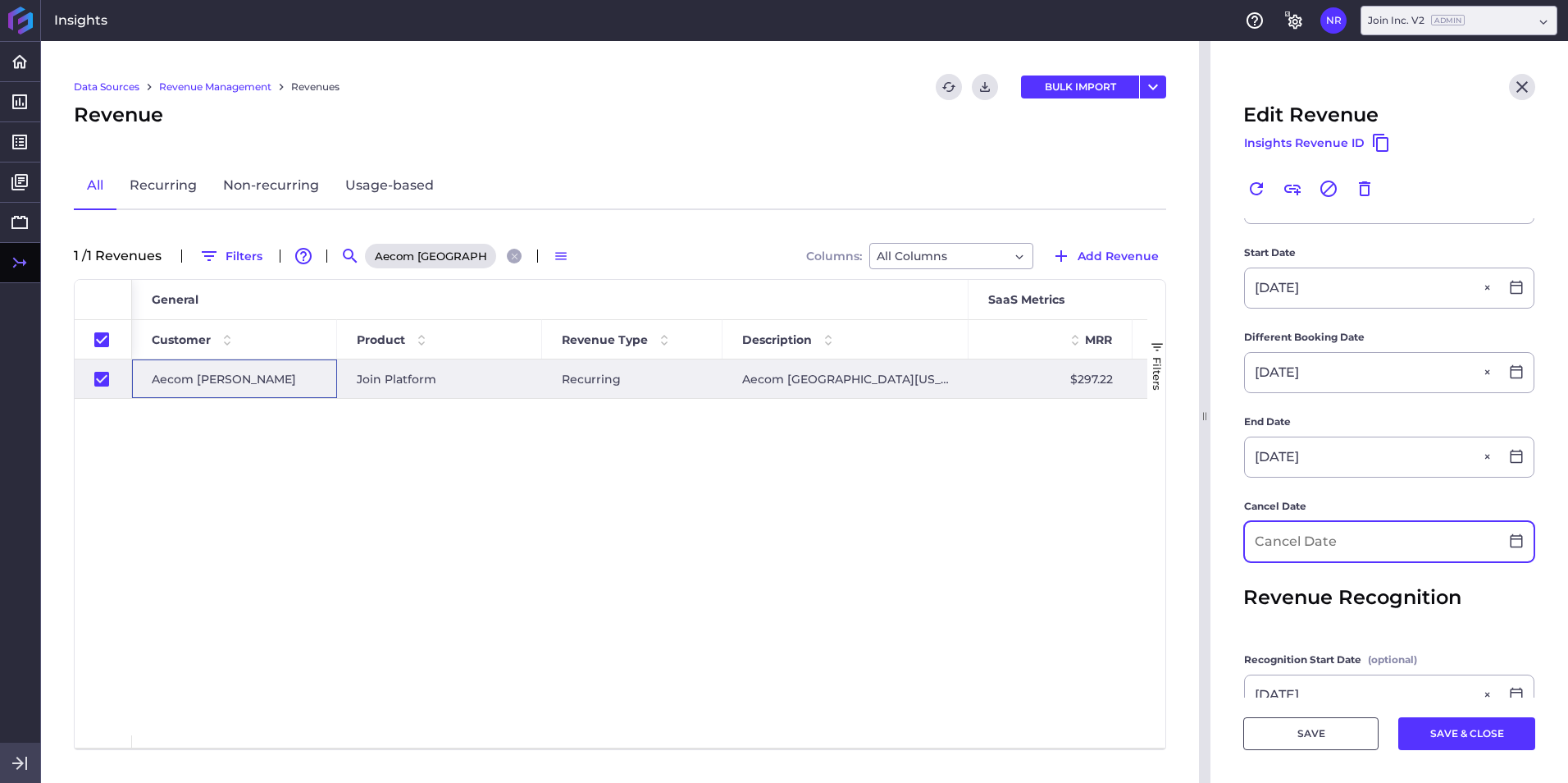
click at [1043, 487] on input at bounding box center [1371, 541] width 254 height 40
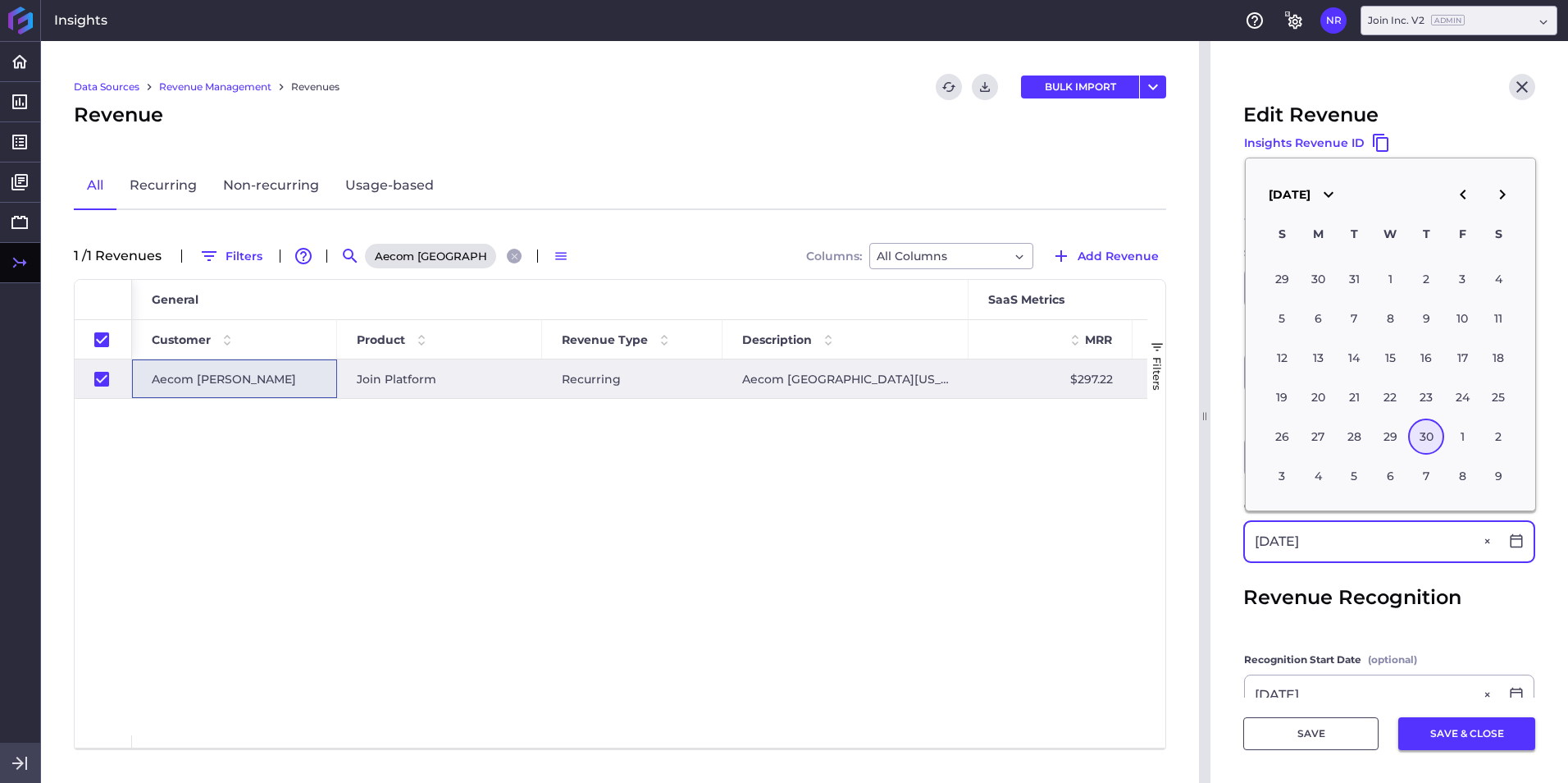
type input "09/30/2027"
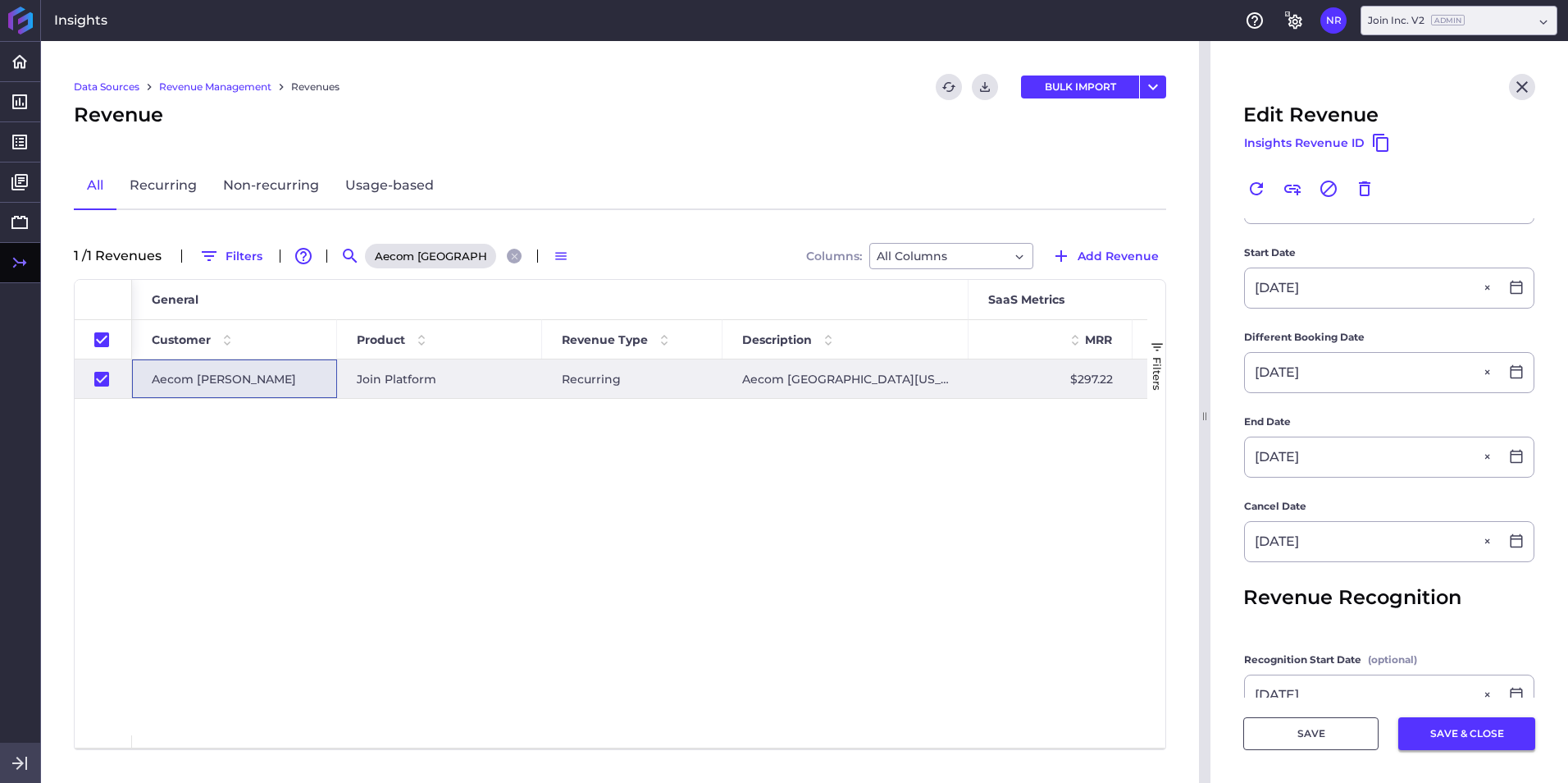
click at [1043, 487] on button "SAVE & CLOSE" at bounding box center [1466, 733] width 137 height 33
checkbox input "false"
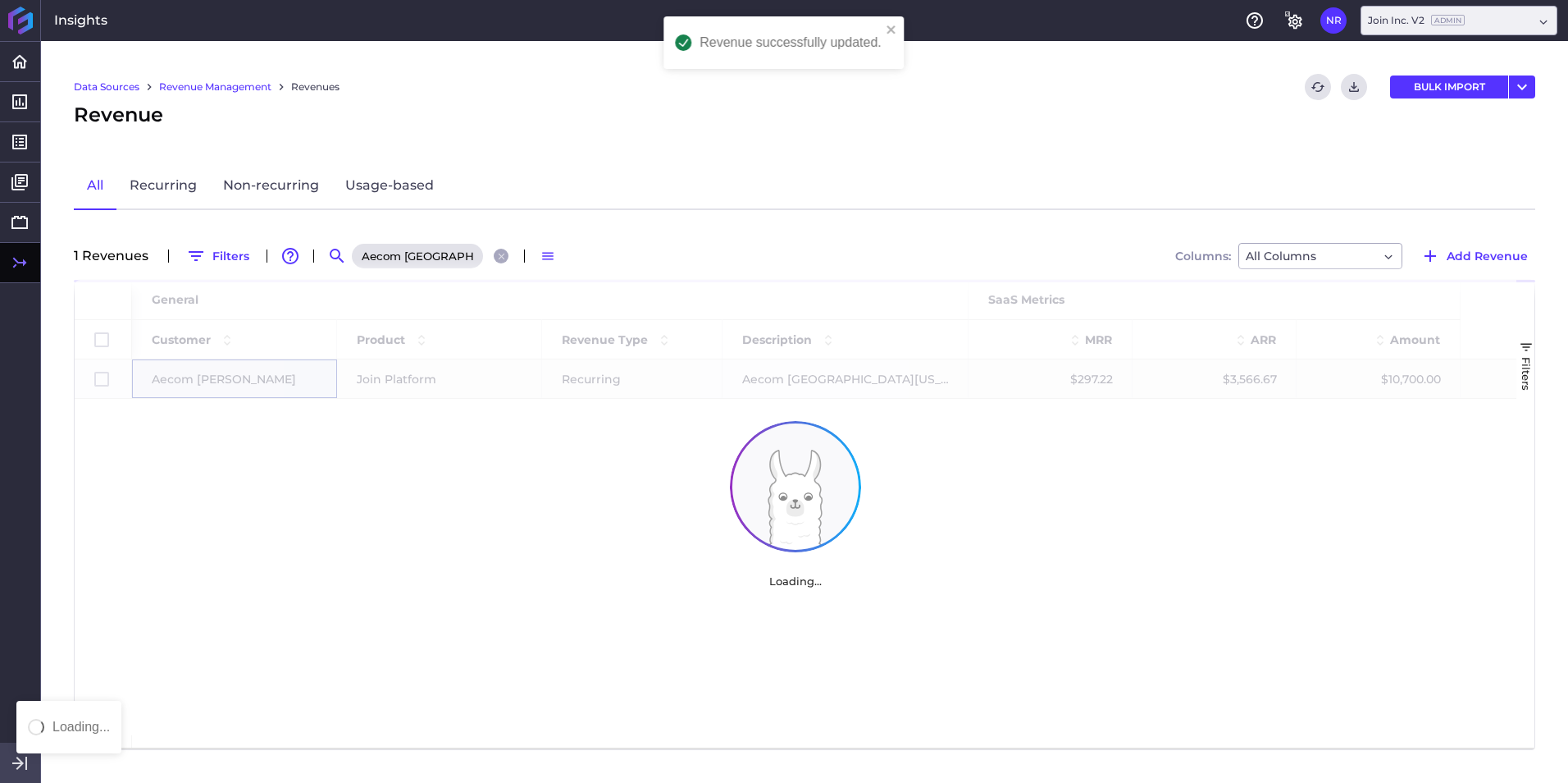
scroll to position [0, 0]
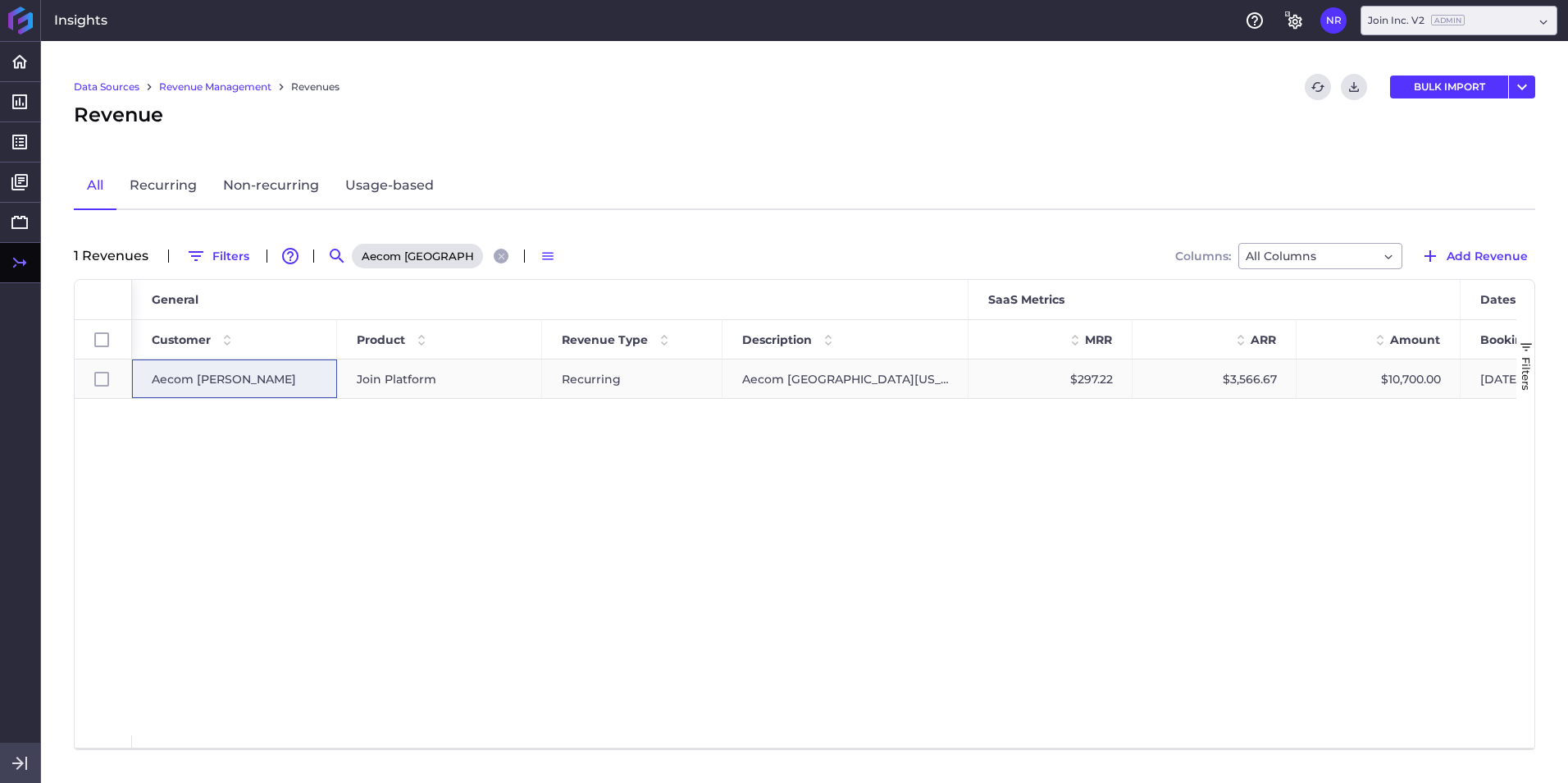
click at [194, 380] on span "Aecom [PERSON_NAME]" at bounding box center [224, 378] width 145 height 38
checkbox input "true"
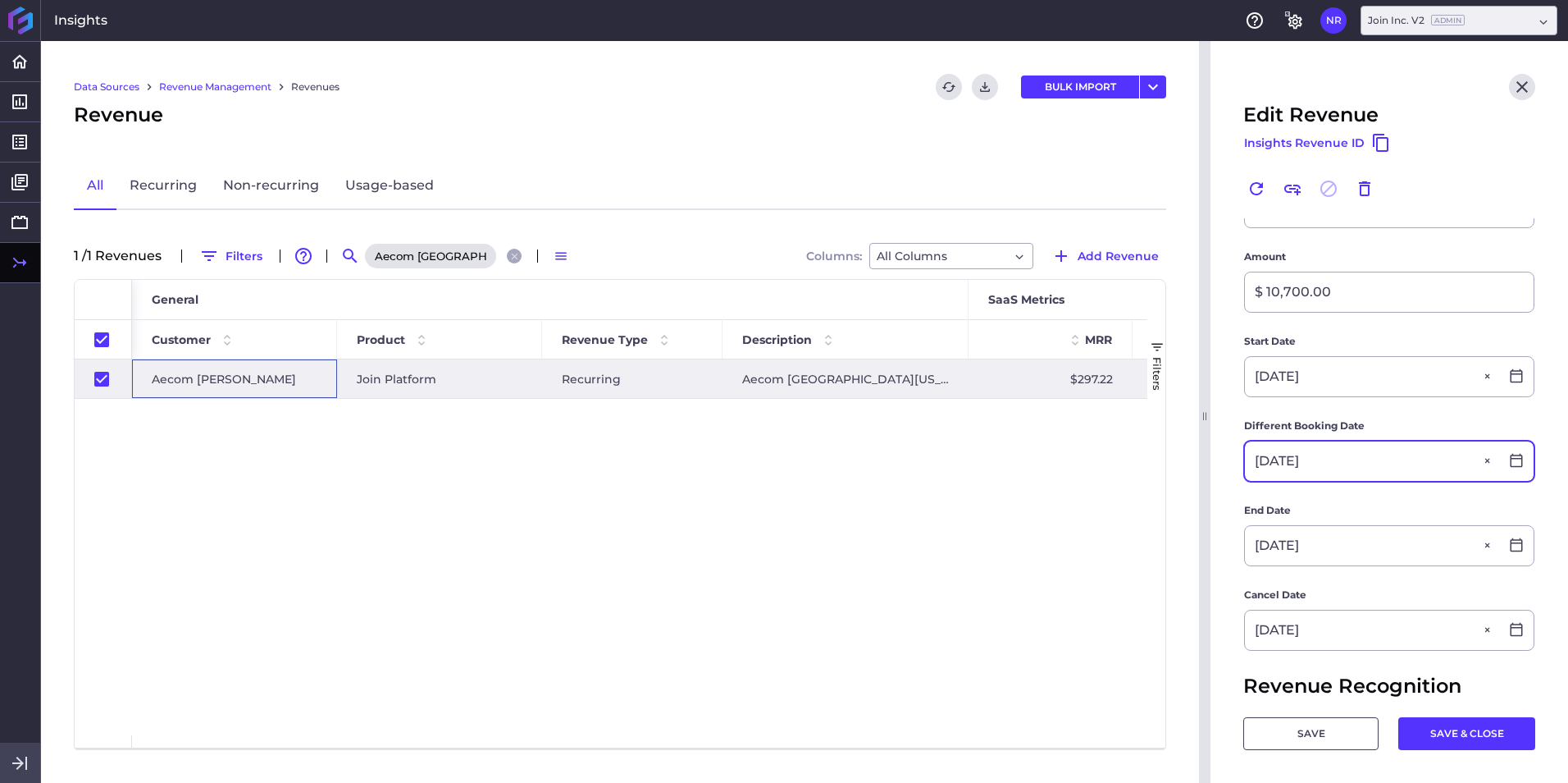
scroll to position [328, 0]
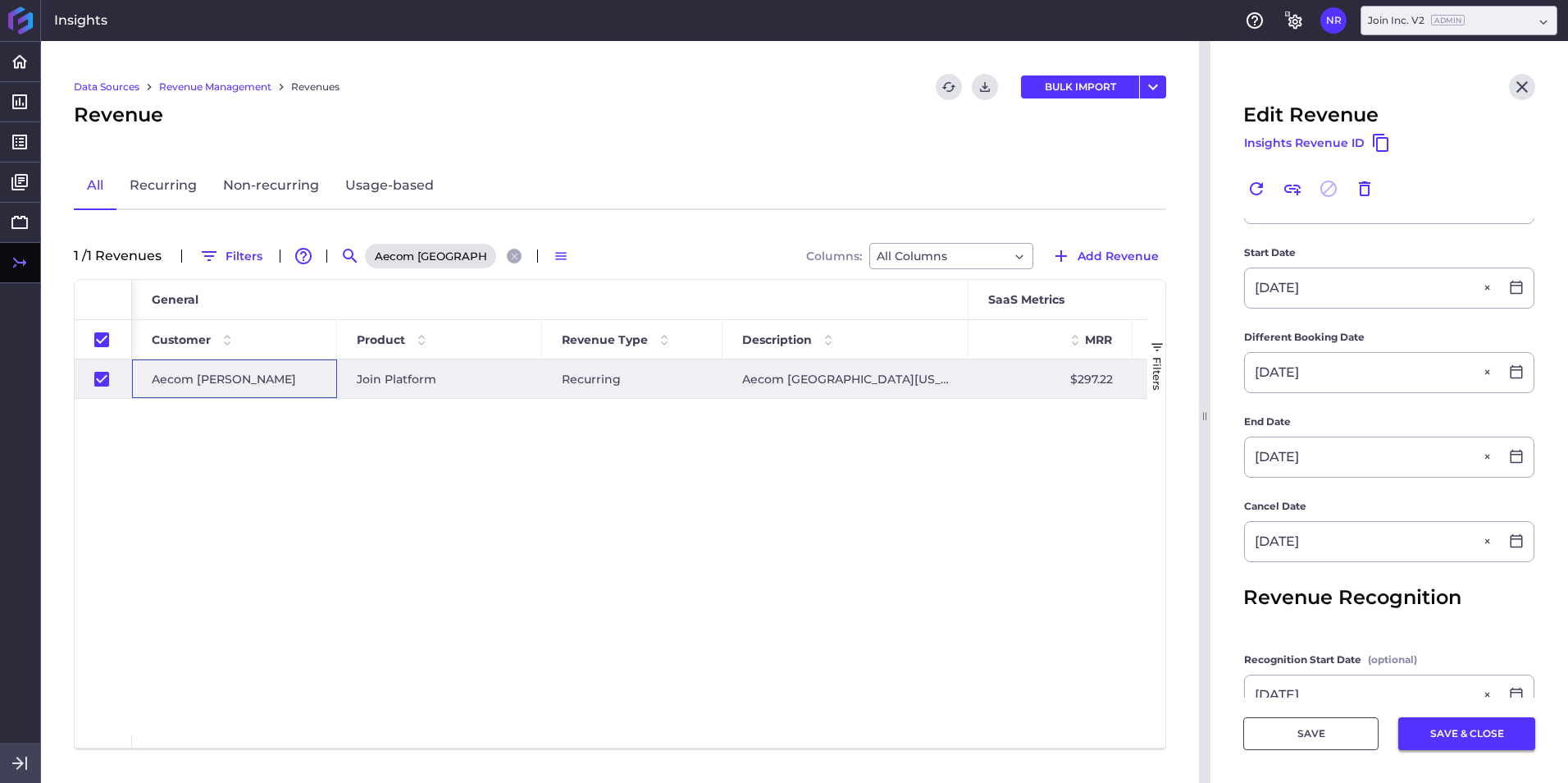
click at [1043, 487] on button "SAVE & CLOSE" at bounding box center [1466, 733] width 137 height 33
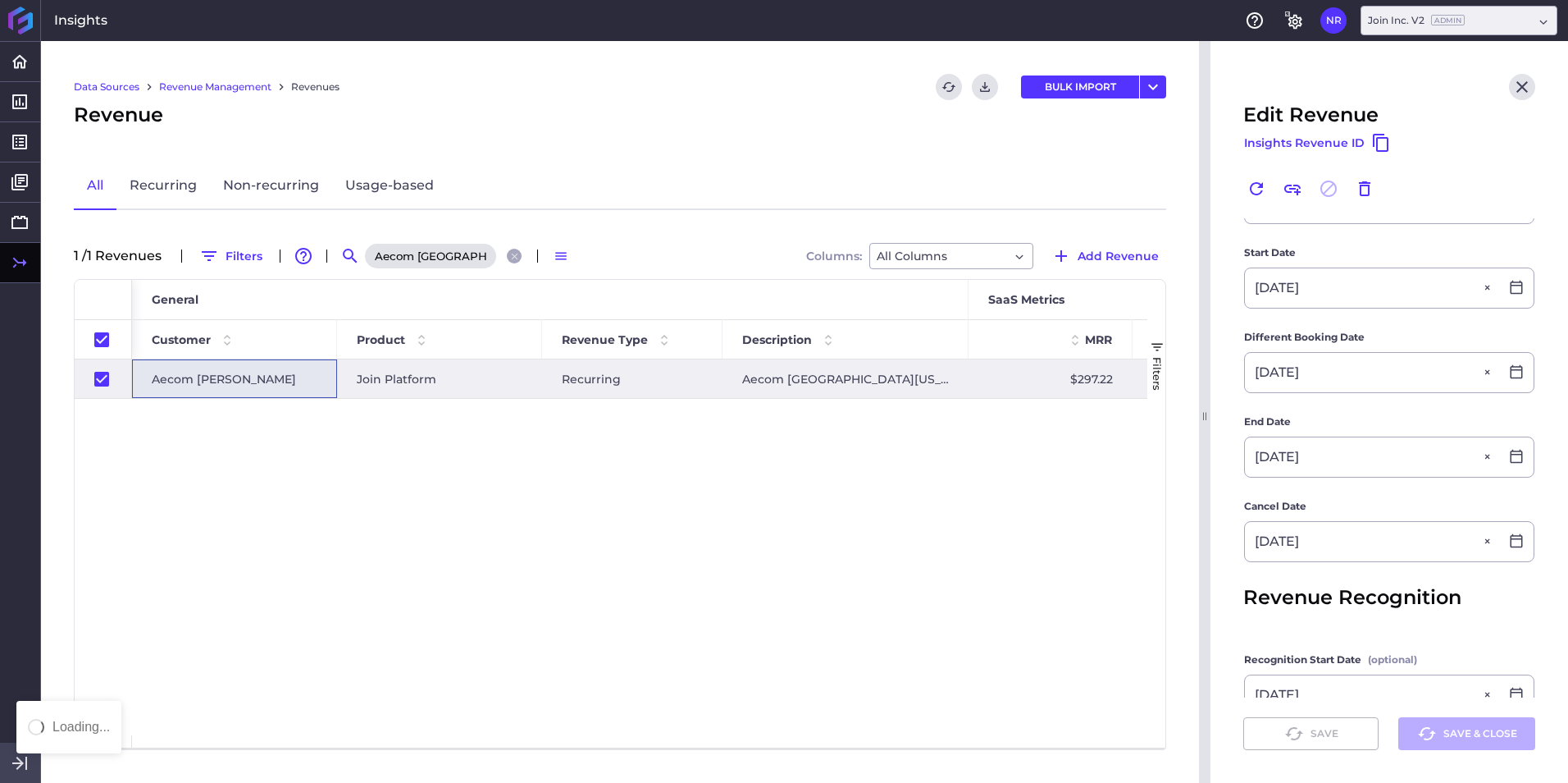
checkbox input "false"
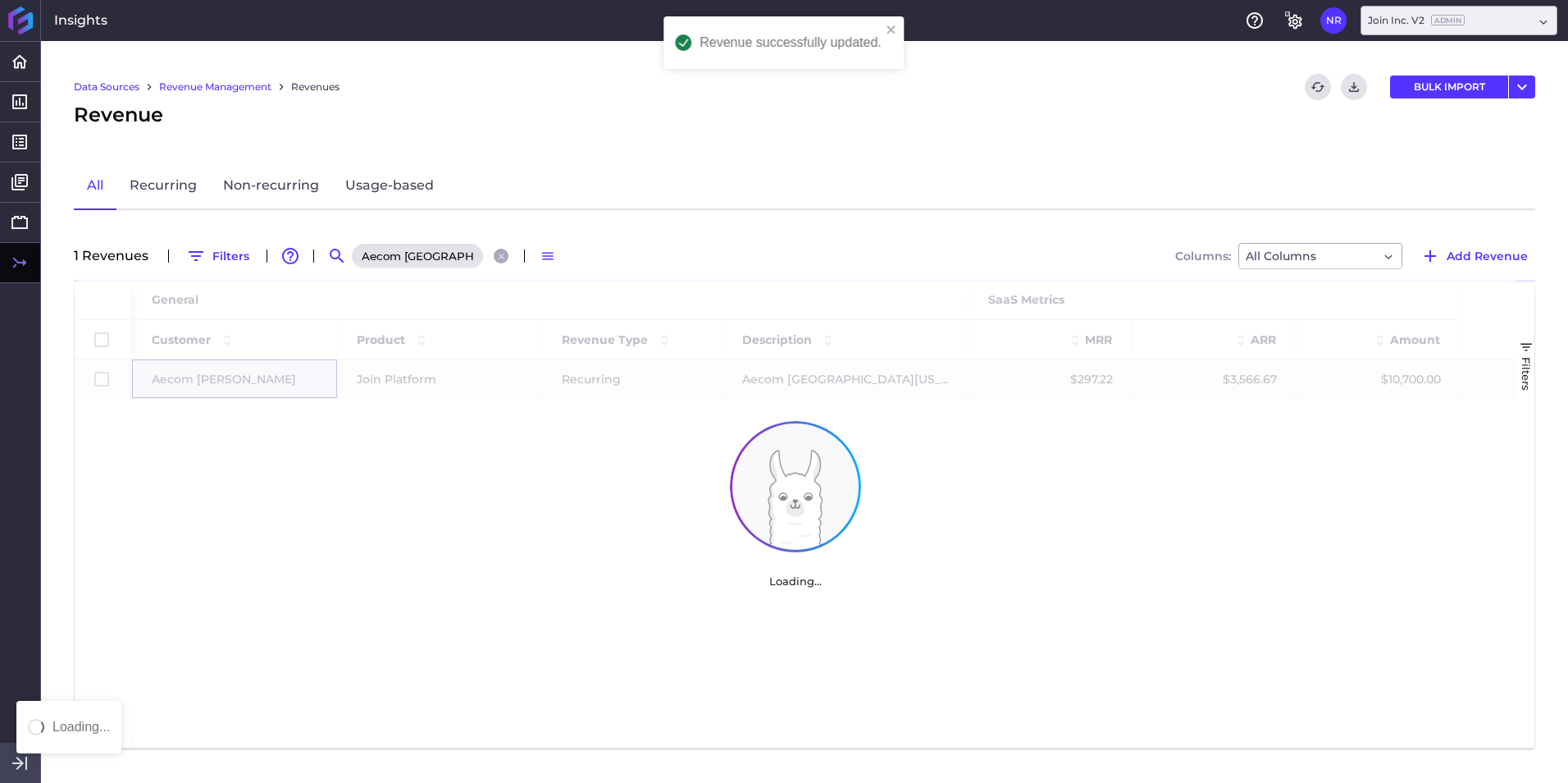
scroll to position [0, 0]
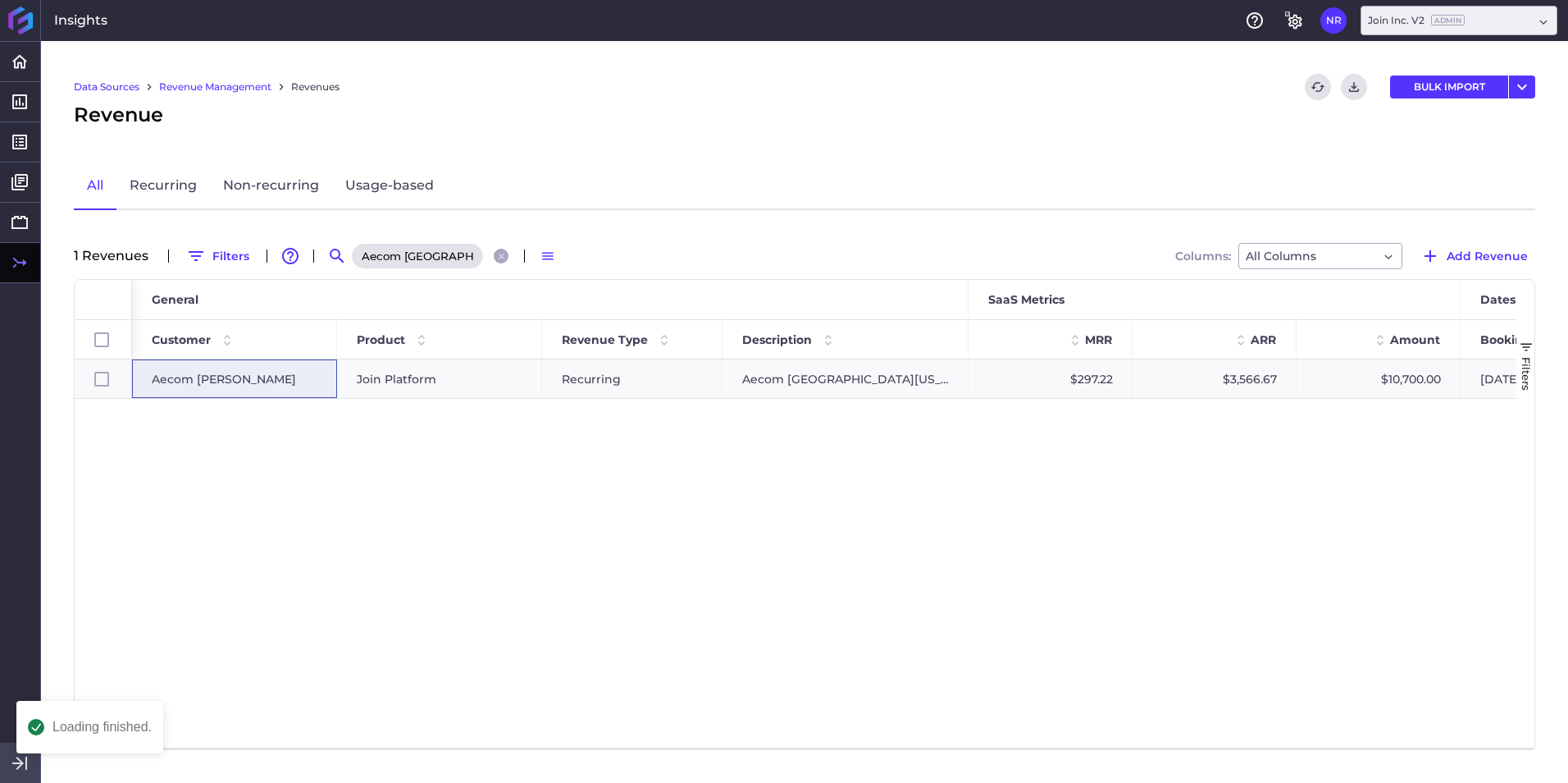
click at [496, 253] on icon "Close search" at bounding box center [502, 257] width 11 height 11
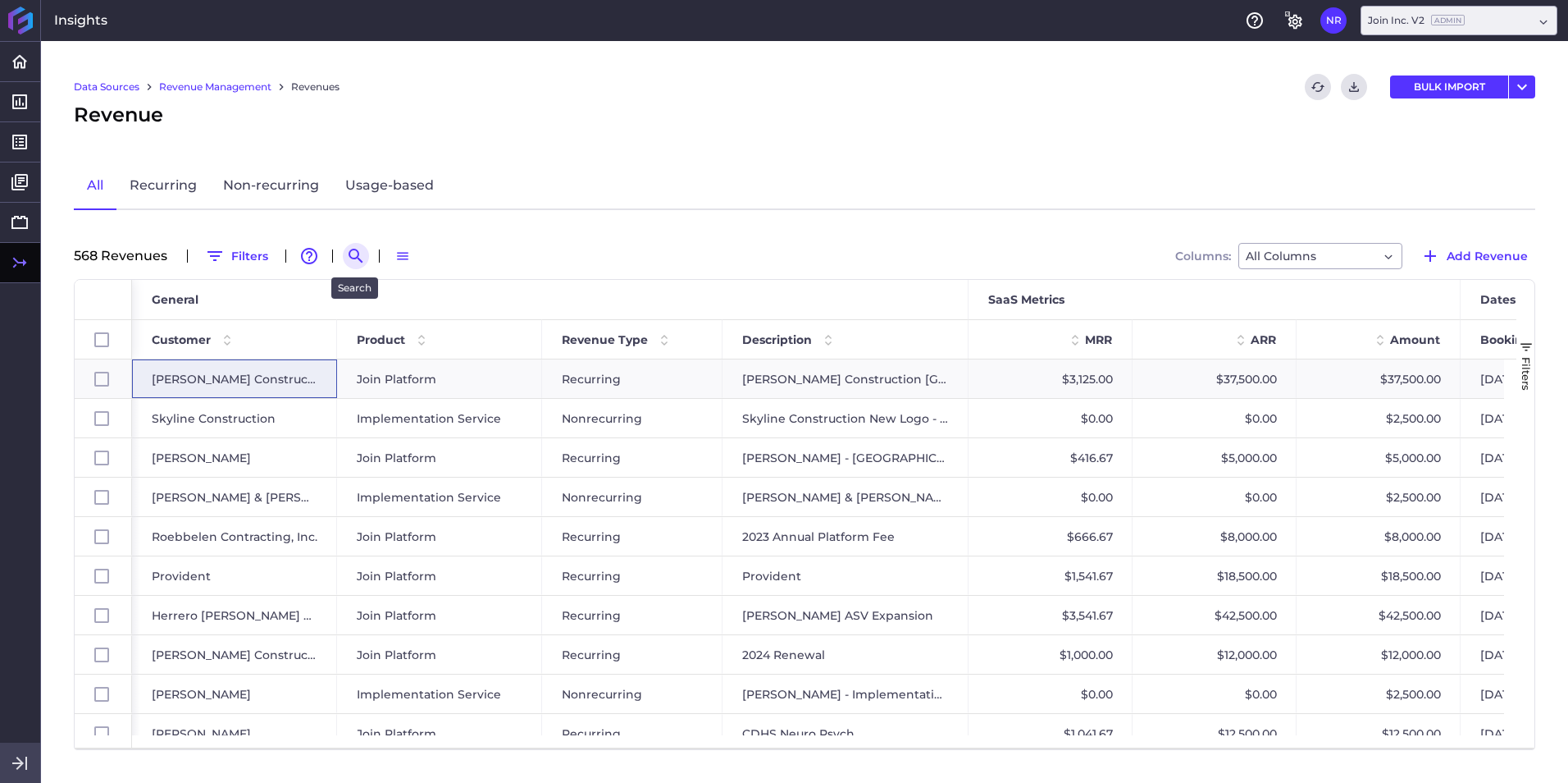
click at [351, 259] on icon "Search by" at bounding box center [356, 256] width 19 height 19
paste input "Ajax 2025 City of St. Cloud - Public Safety Complex Project"
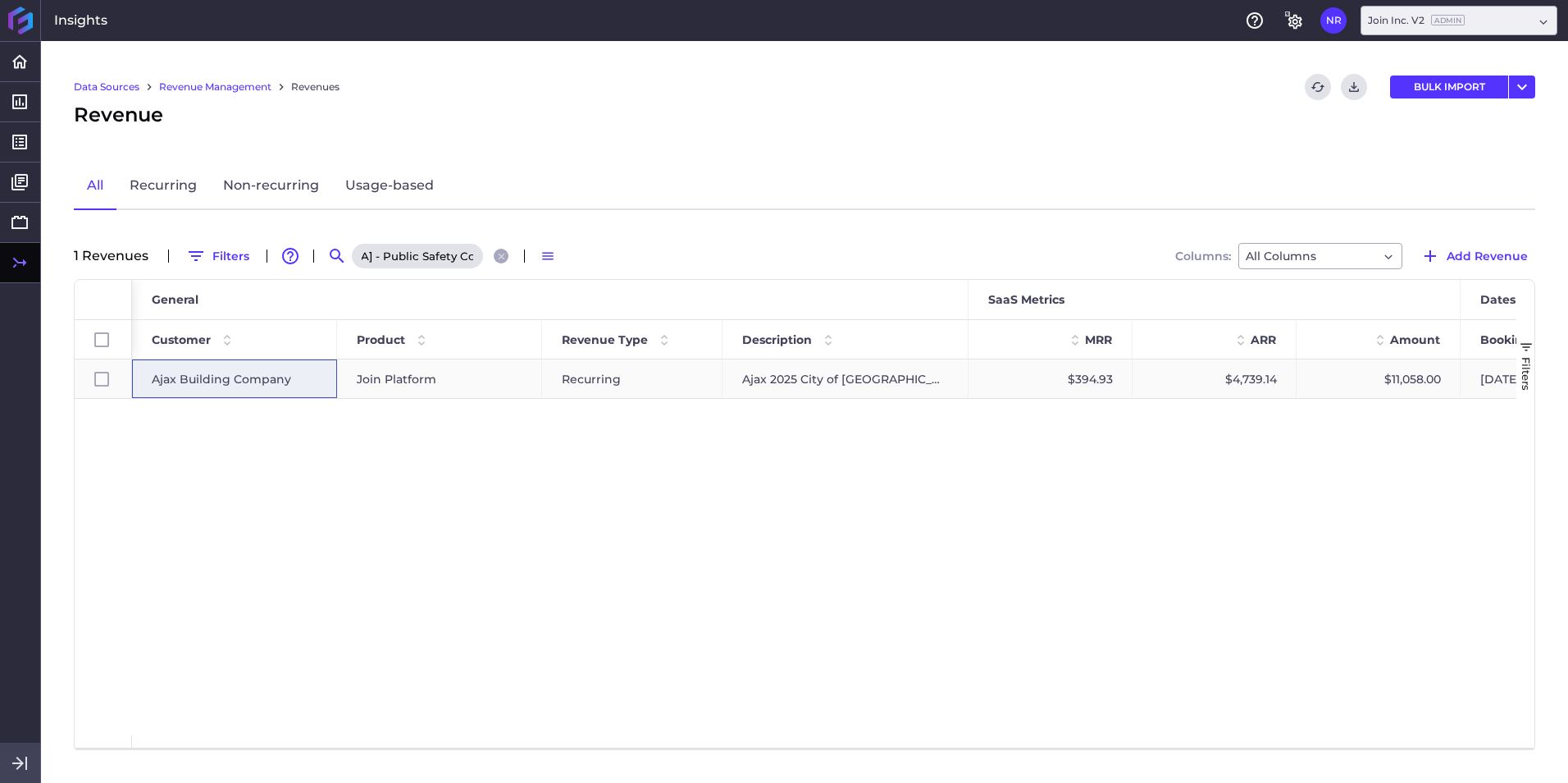
type input "Ajax 2025 City of St. Cloud - Public Safety Complex Project"
click at [270, 386] on span "Ajax Building Company" at bounding box center [221, 378] width 139 height 38
checkbox input "true"
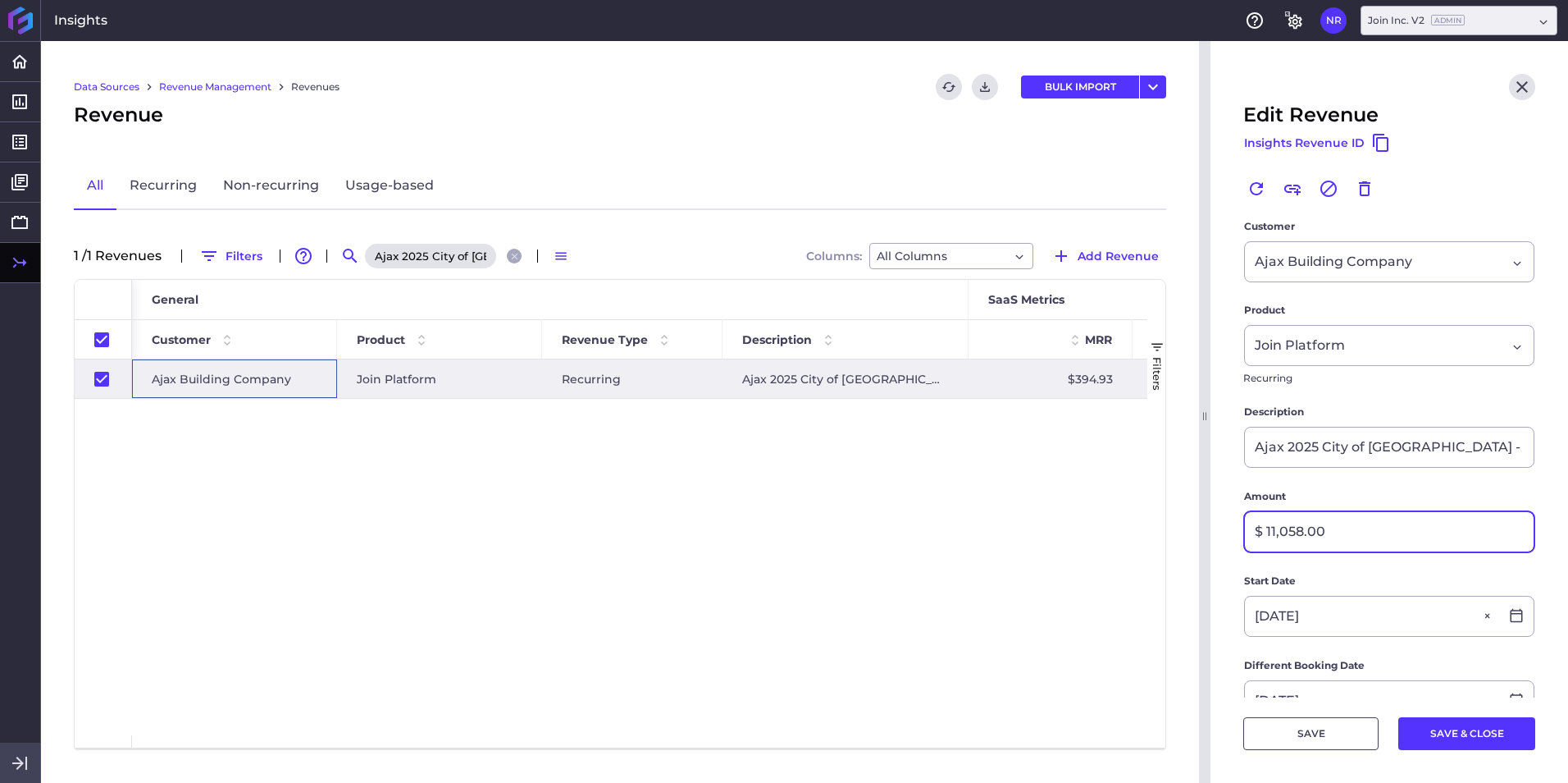
scroll to position [246, 0]
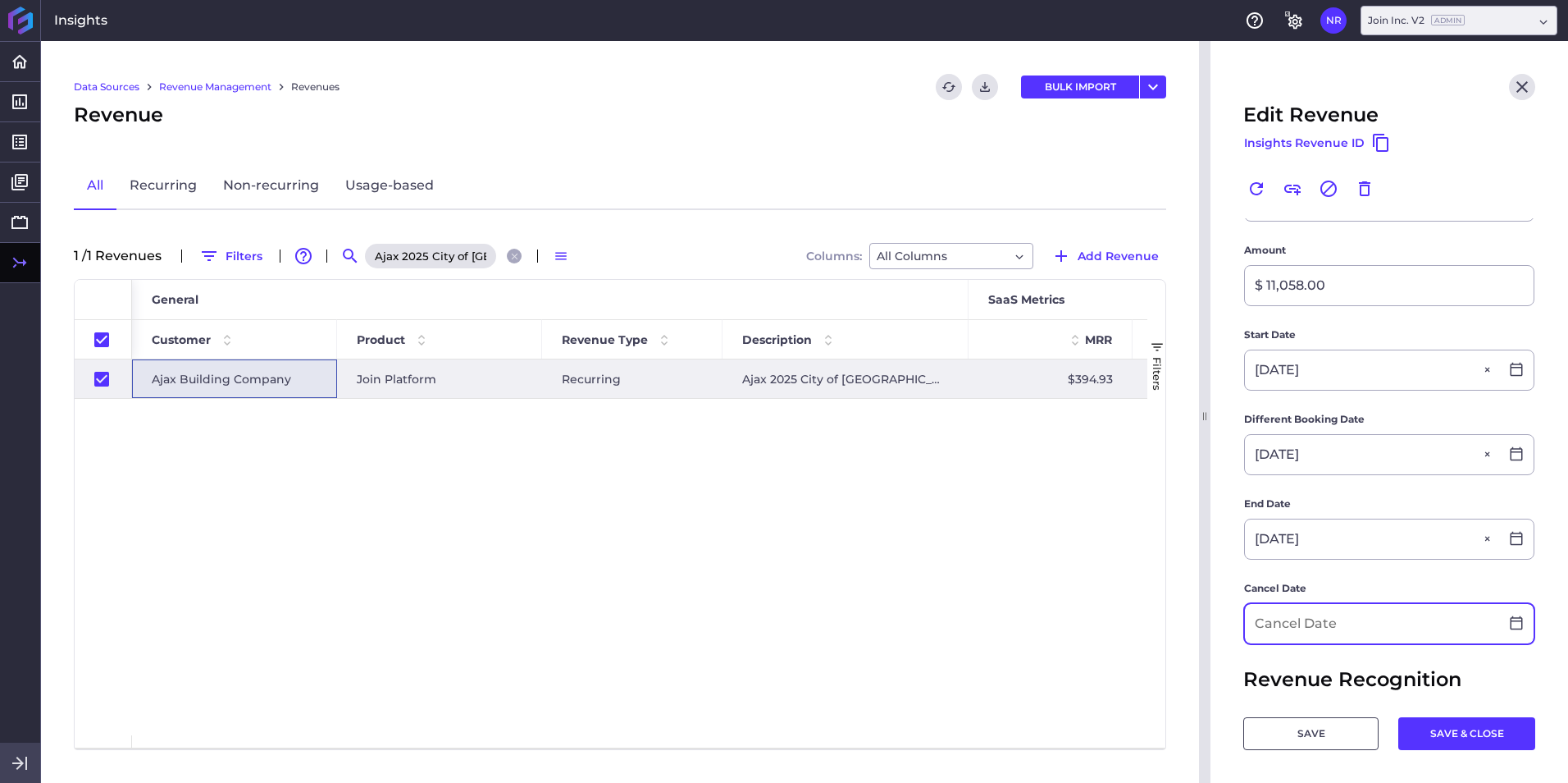
click at [1043, 487] on input at bounding box center [1371, 623] width 254 height 40
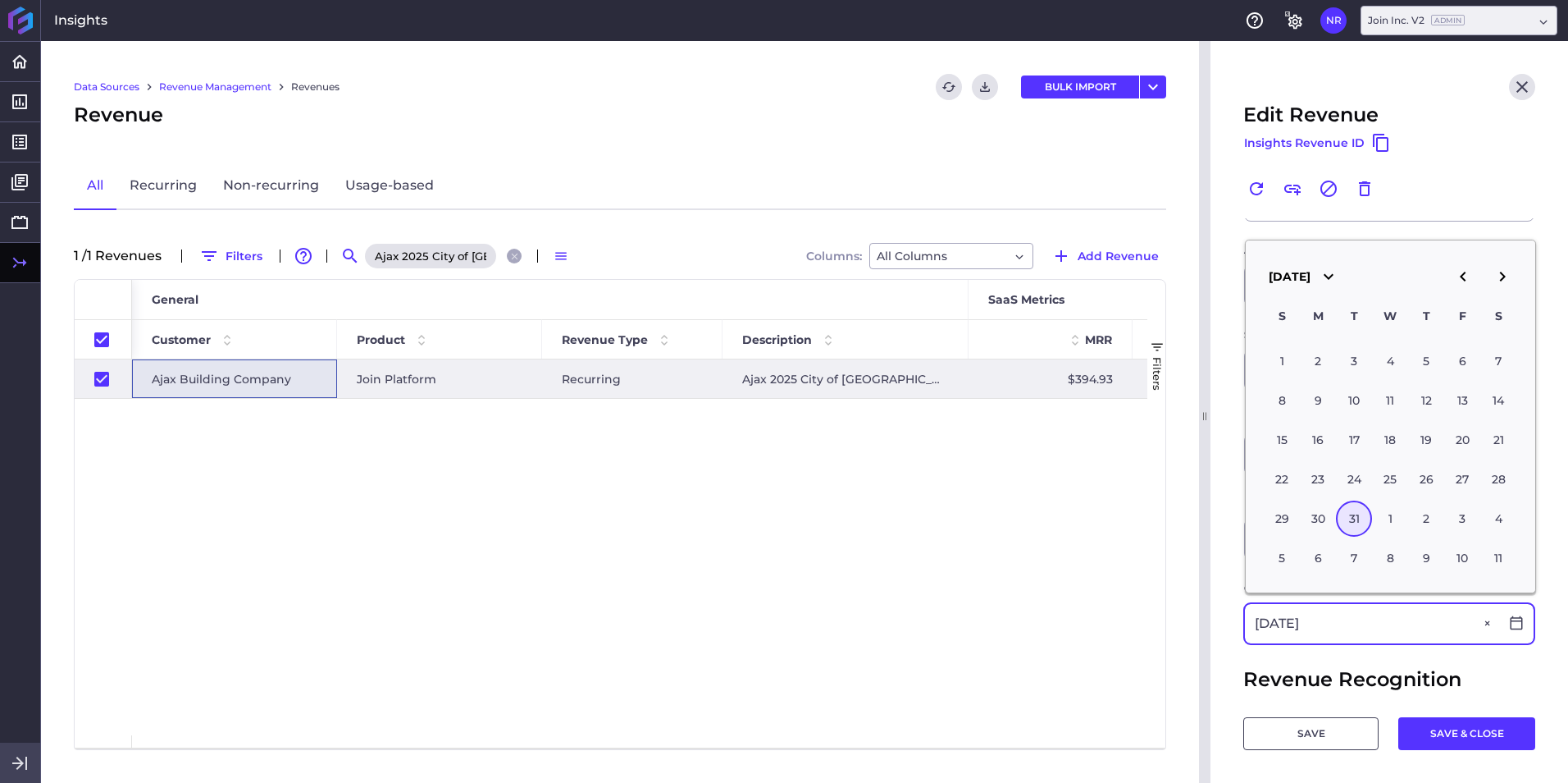
type input "08/31/2027"
click at [1043, 487] on div "31" at bounding box center [1354, 518] width 36 height 36
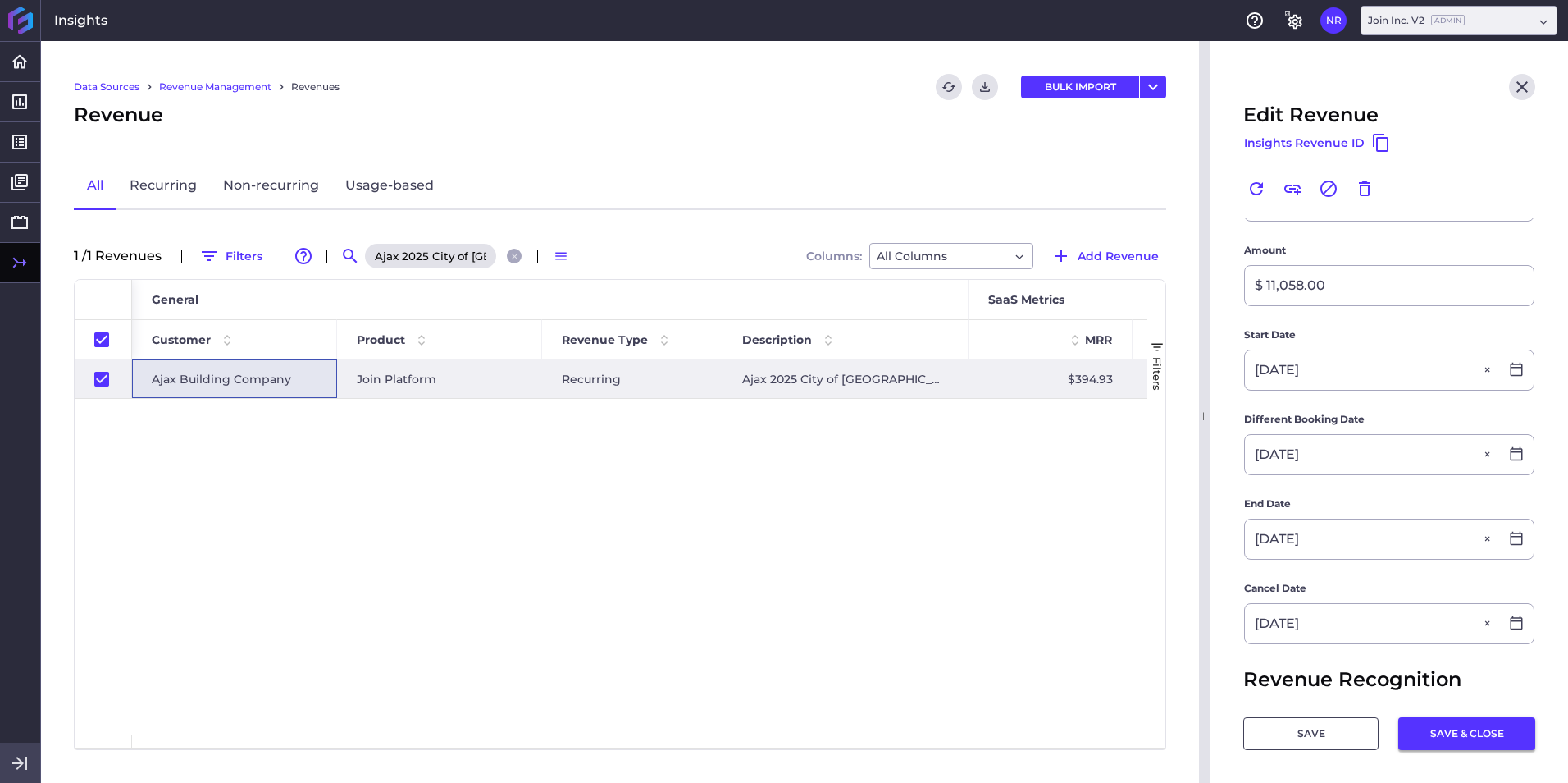
click at [1043, 487] on button "SAVE & CLOSE" at bounding box center [1466, 733] width 137 height 33
checkbox input "false"
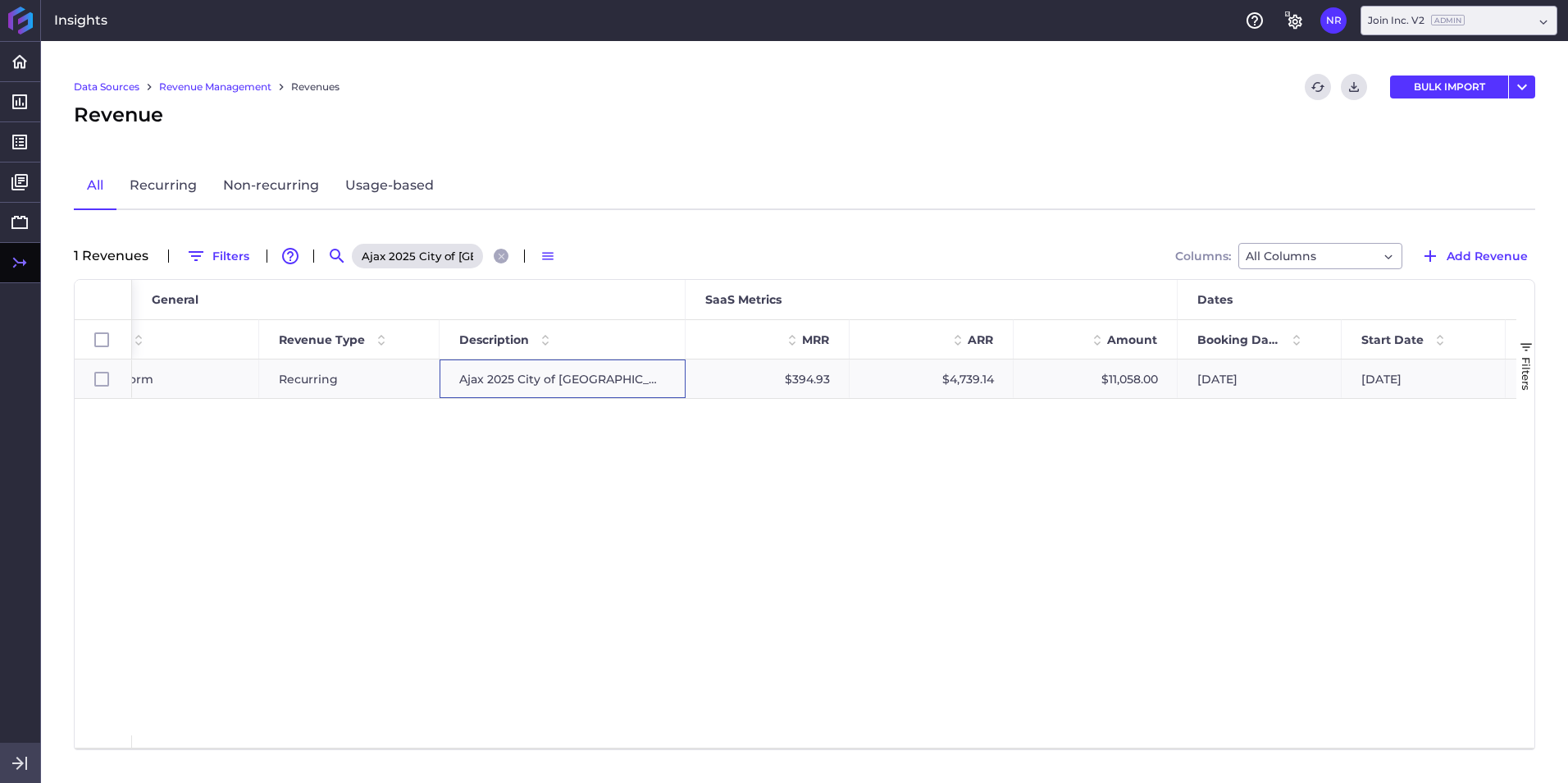
scroll to position [0, 0]
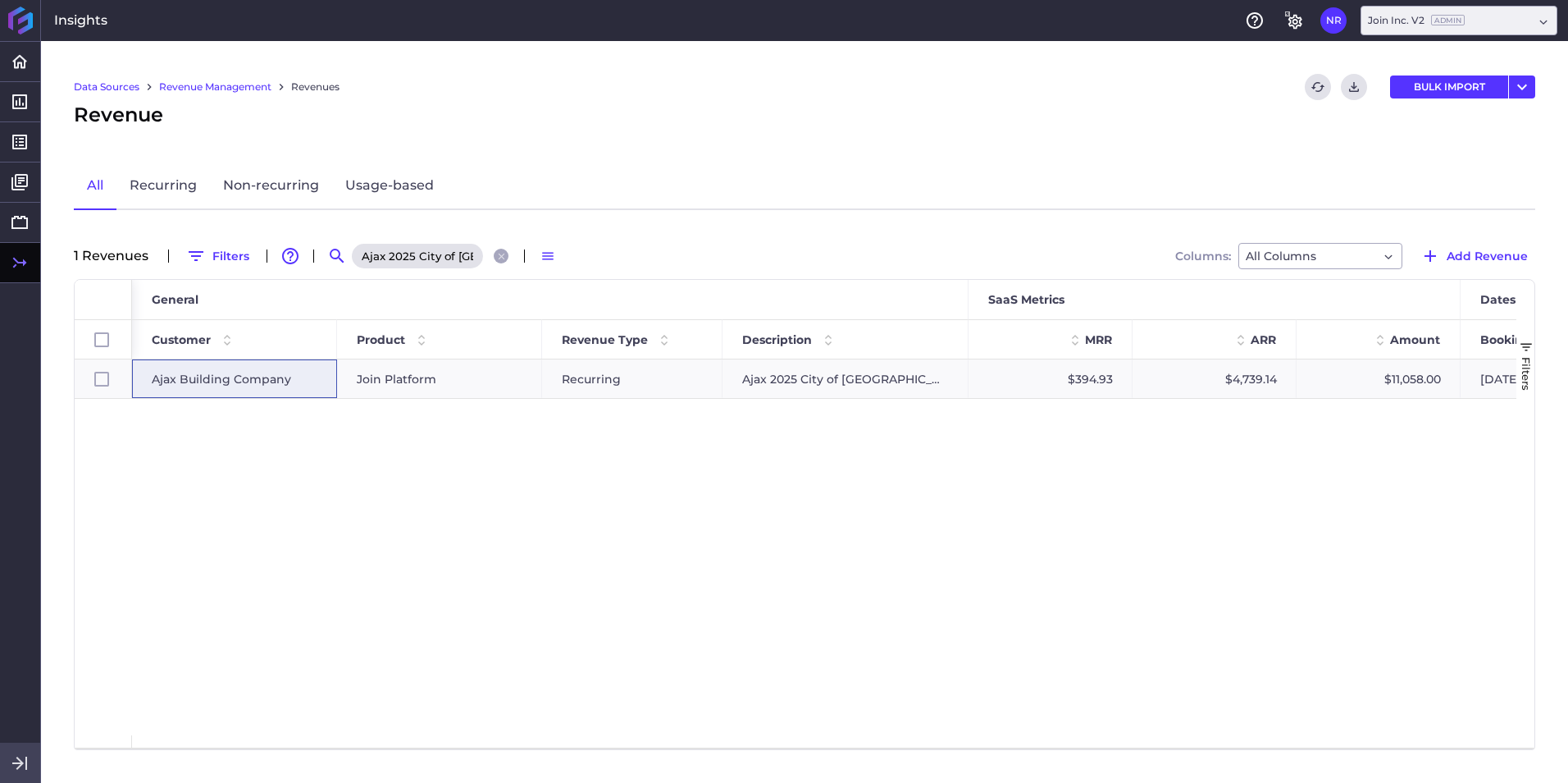
click at [500, 257] on icon "Close search" at bounding box center [502, 257] width 11 height 11
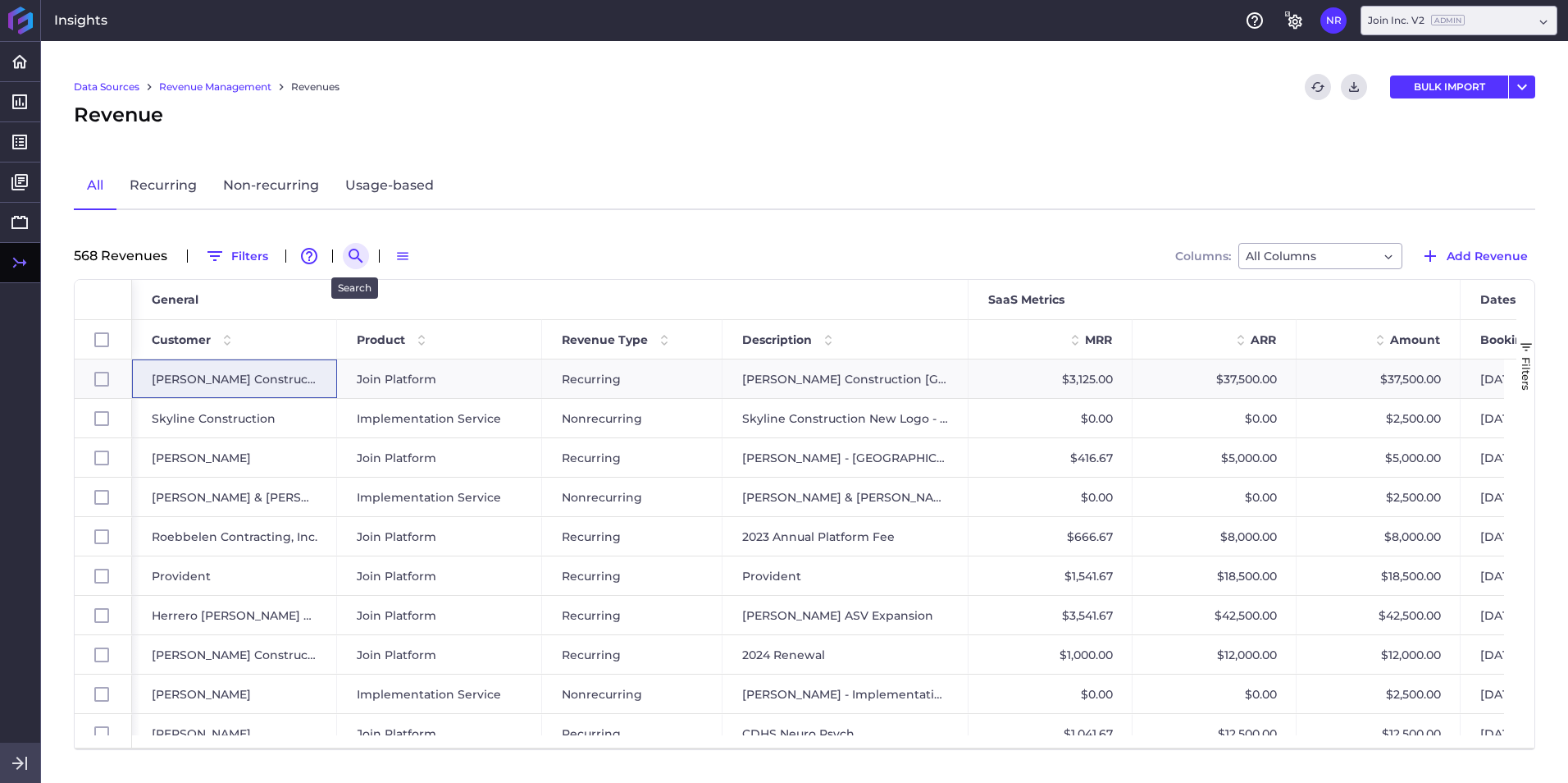
click at [354, 254] on icon "Search by" at bounding box center [356, 256] width 19 height 19
paste input "UCSF New Hospital at Parnassus Heights (NHPH) Project"
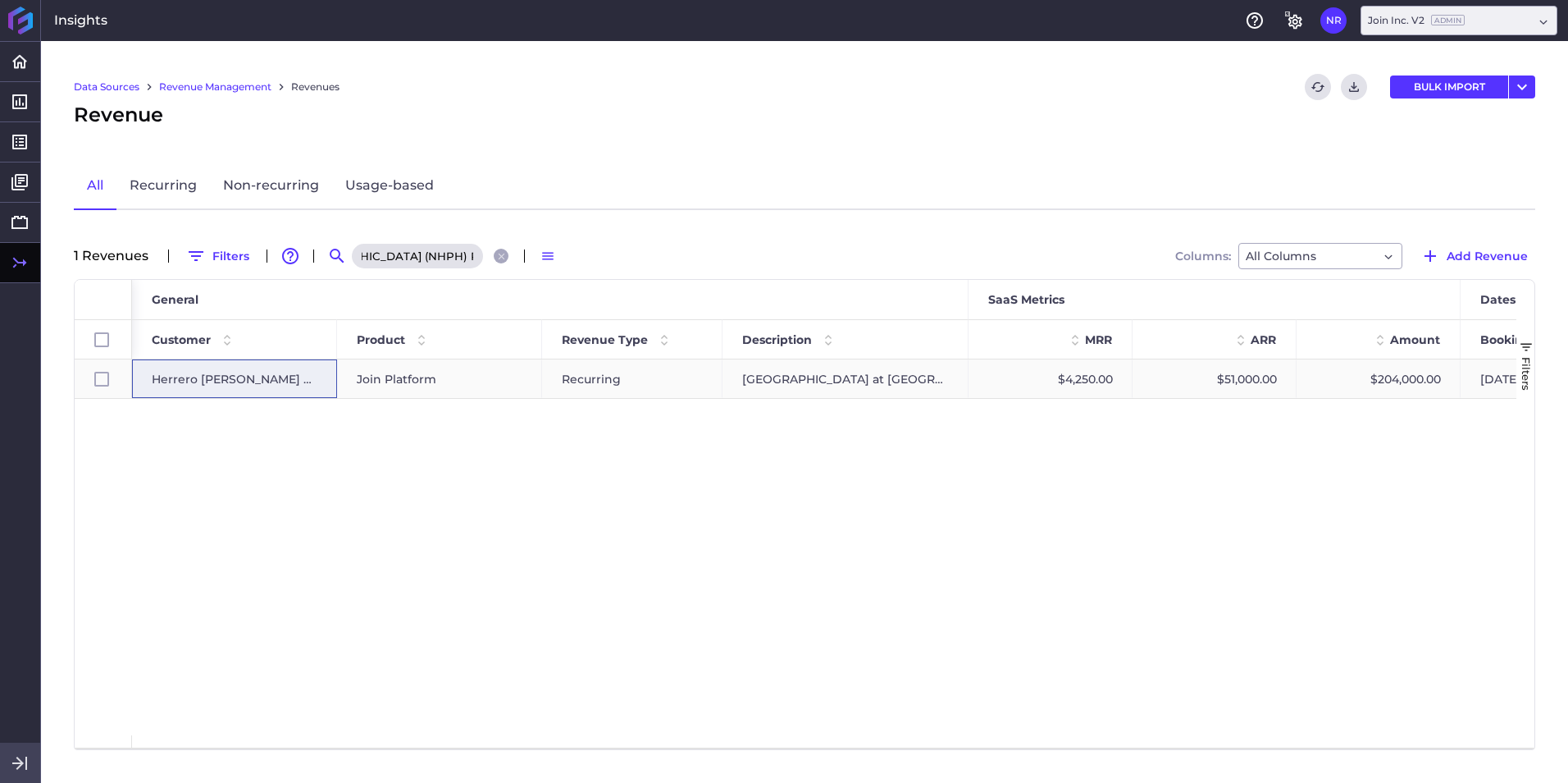
type input "UCSF New Hospital at Parnassus Heights (NHPH) Project"
click at [262, 383] on span "Herrero [PERSON_NAME] Webcor, JV" at bounding box center [234, 378] width 166 height 38
checkbox input "true"
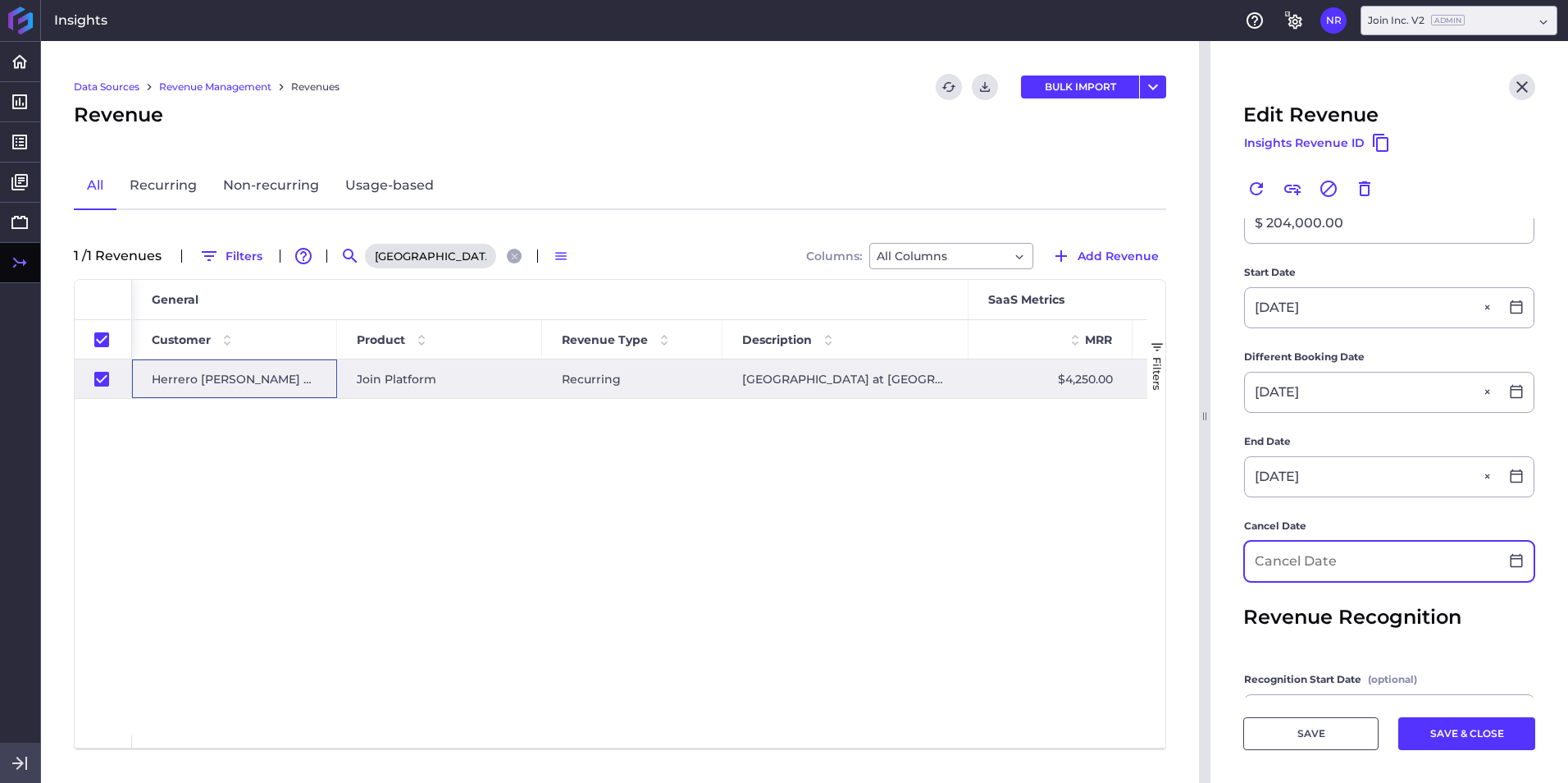
click at [1043, 487] on input at bounding box center [1371, 561] width 254 height 40
click at [1043, 487] on input "01/01/71220" at bounding box center [1371, 561] width 254 height 40
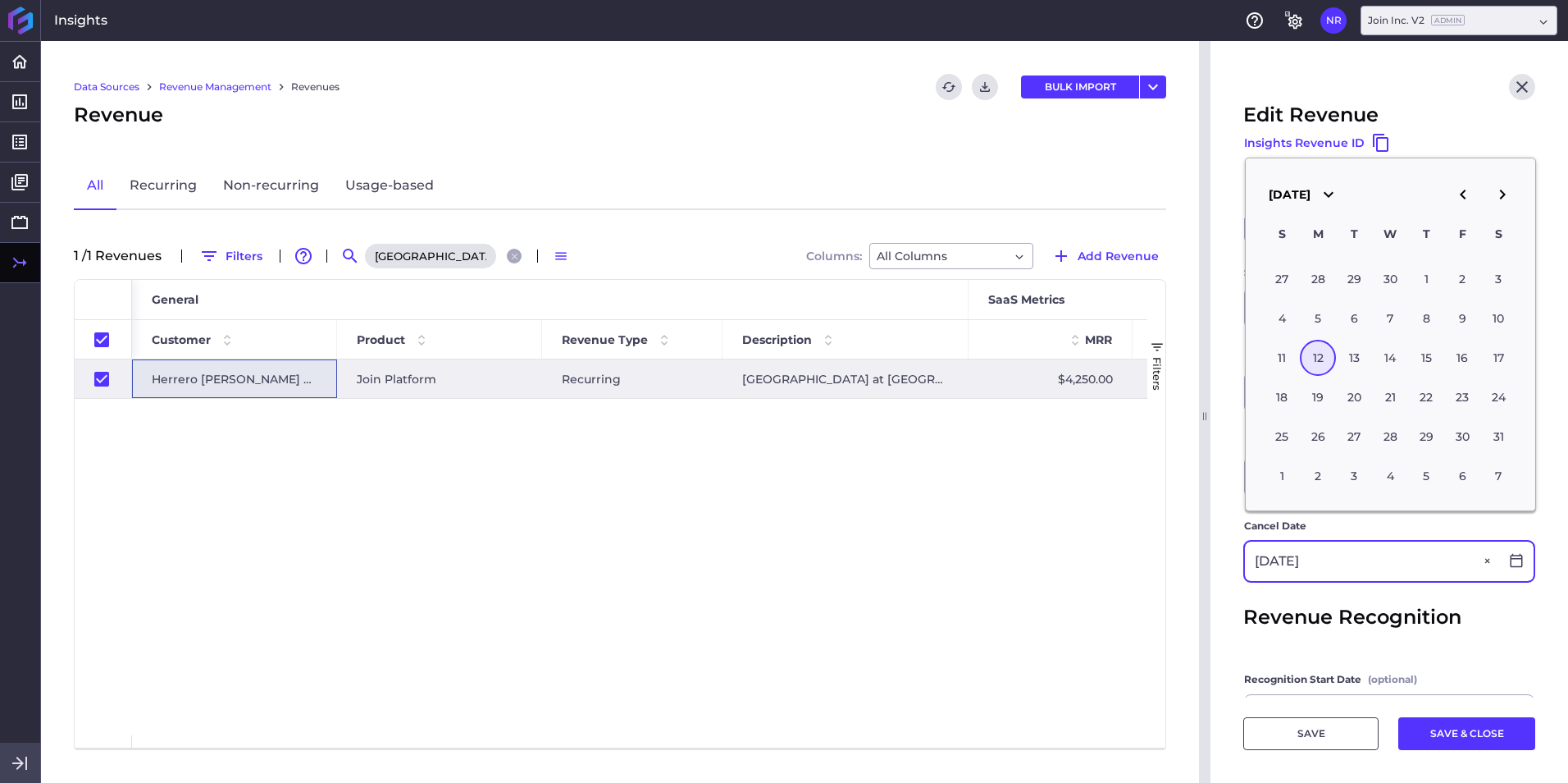
type input "07/12/2027"
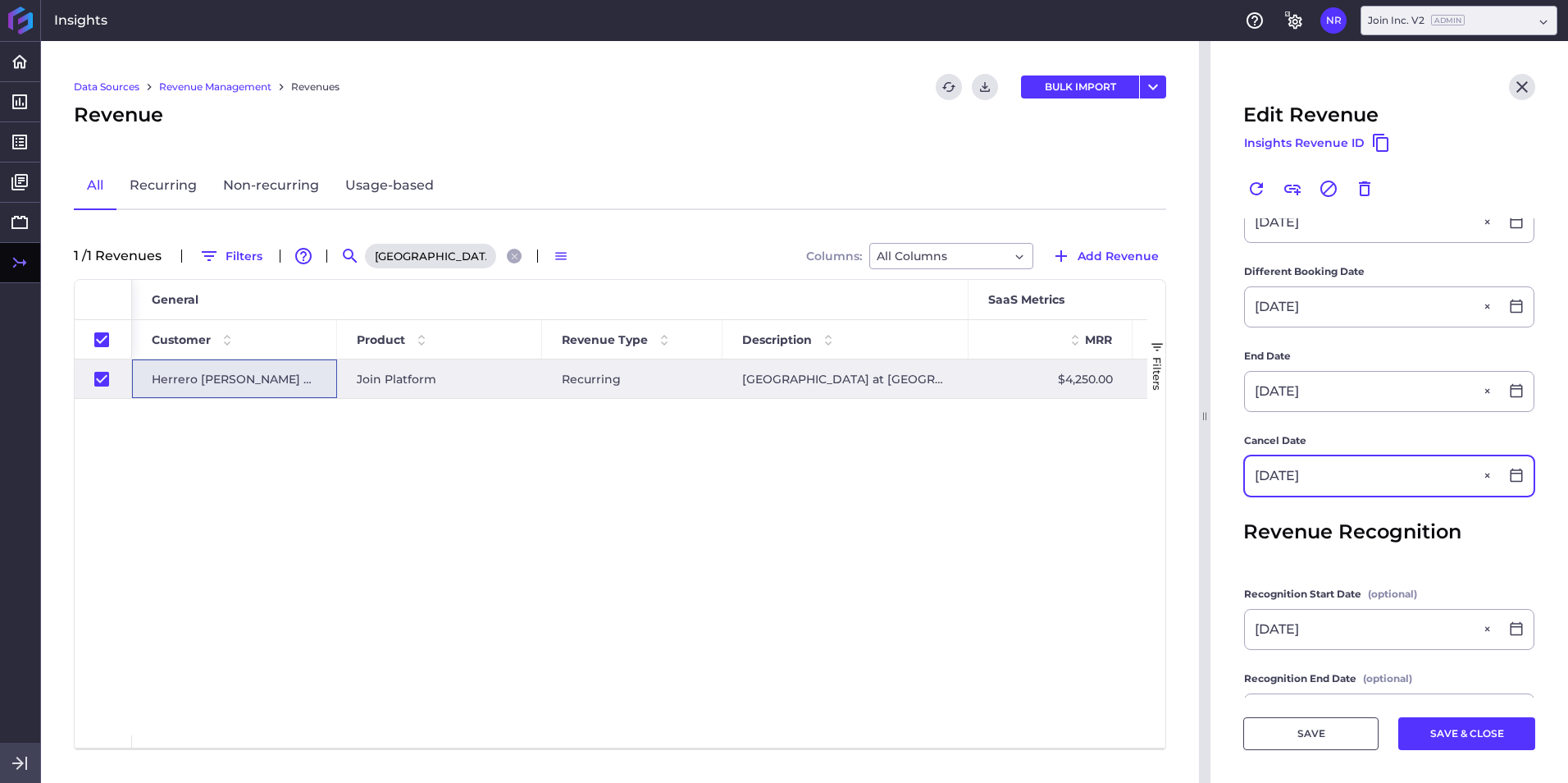
scroll to position [492, 0]
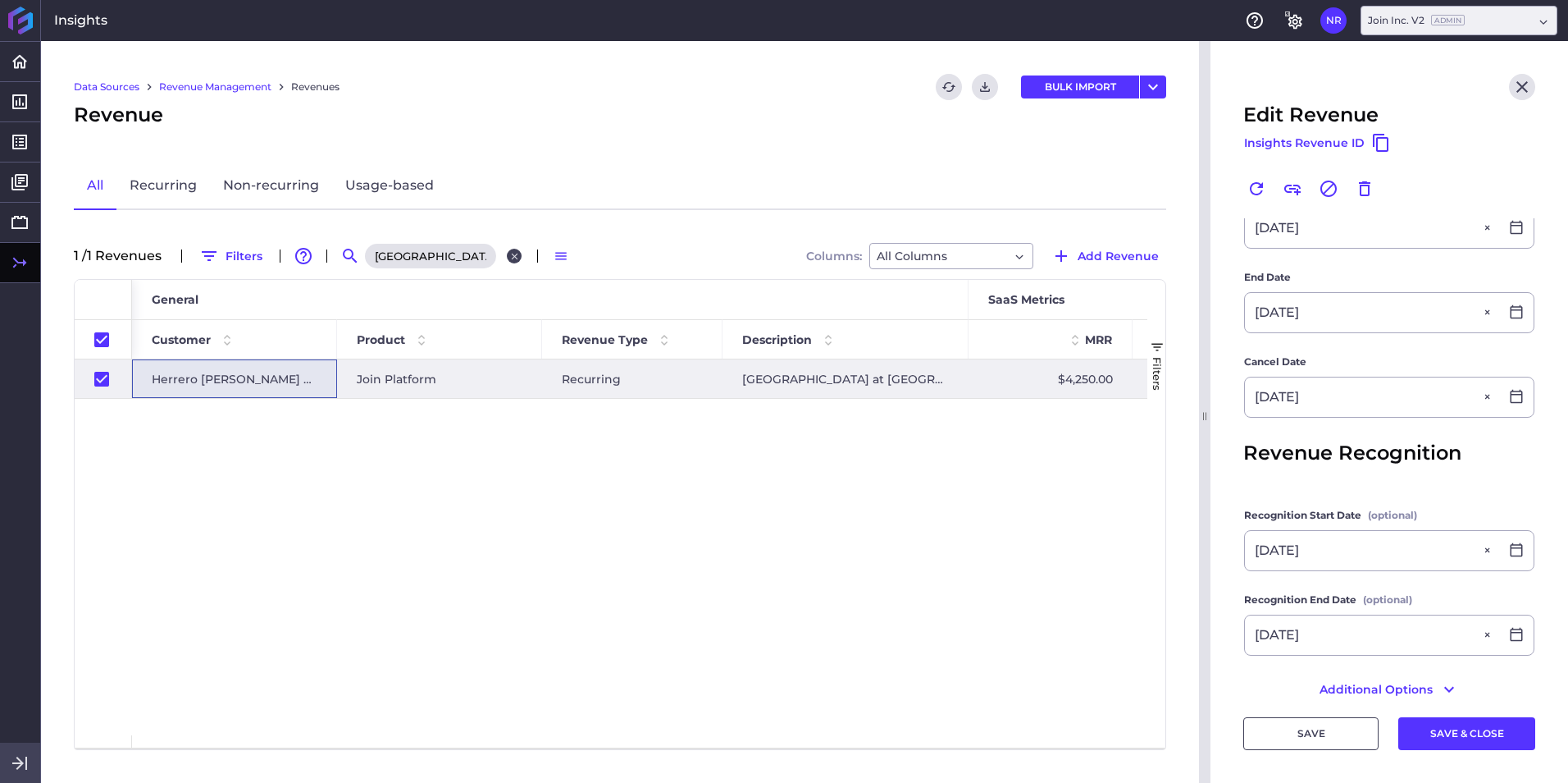
click at [514, 254] on icon "Close search" at bounding box center [514, 256] width 6 height 6
checkbox input "false"
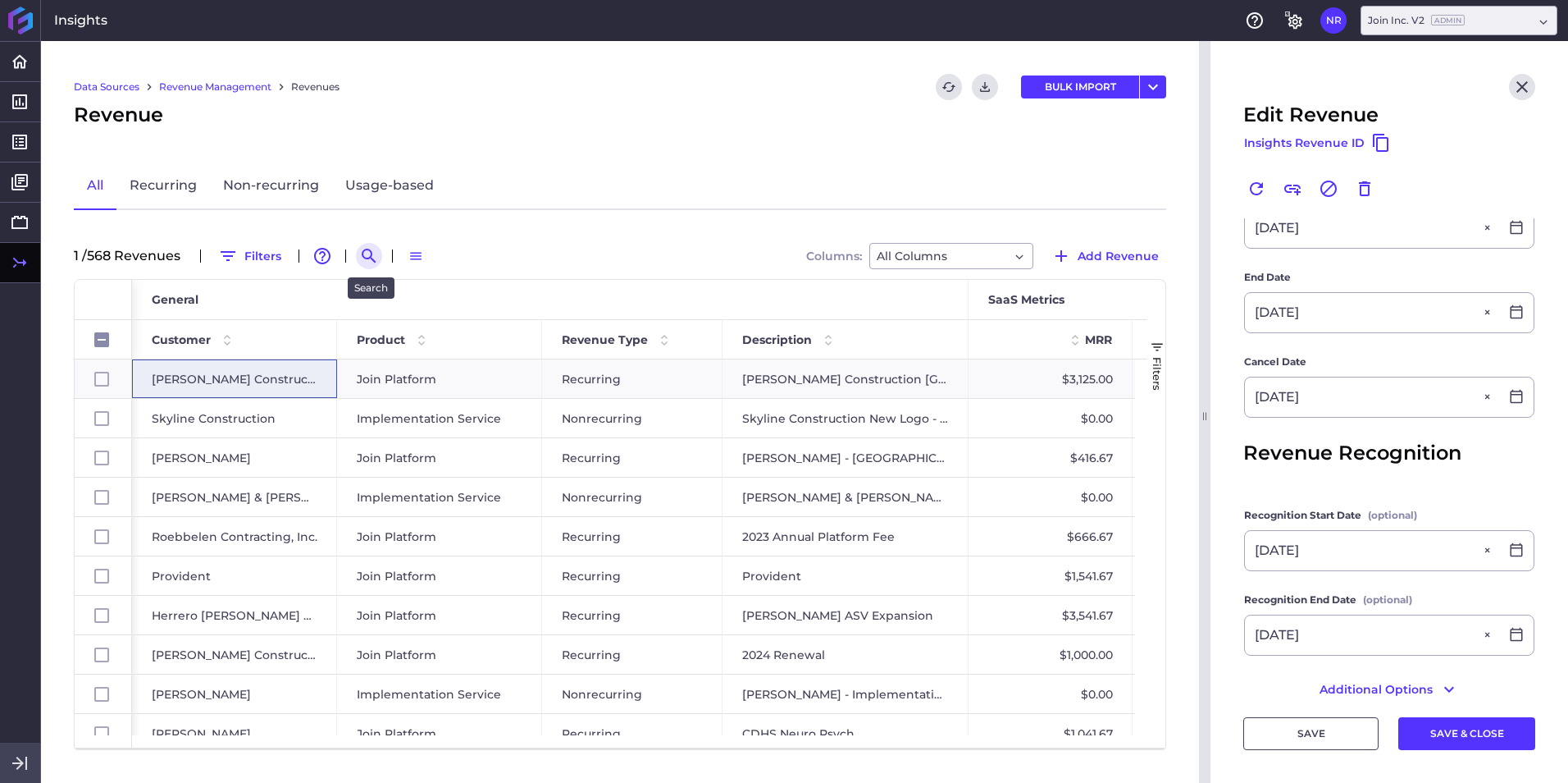
click at [365, 261] on icon "Search by" at bounding box center [369, 256] width 19 height 19
paste input "Beck Group - Tampa Museum of Art Tampa Fl"
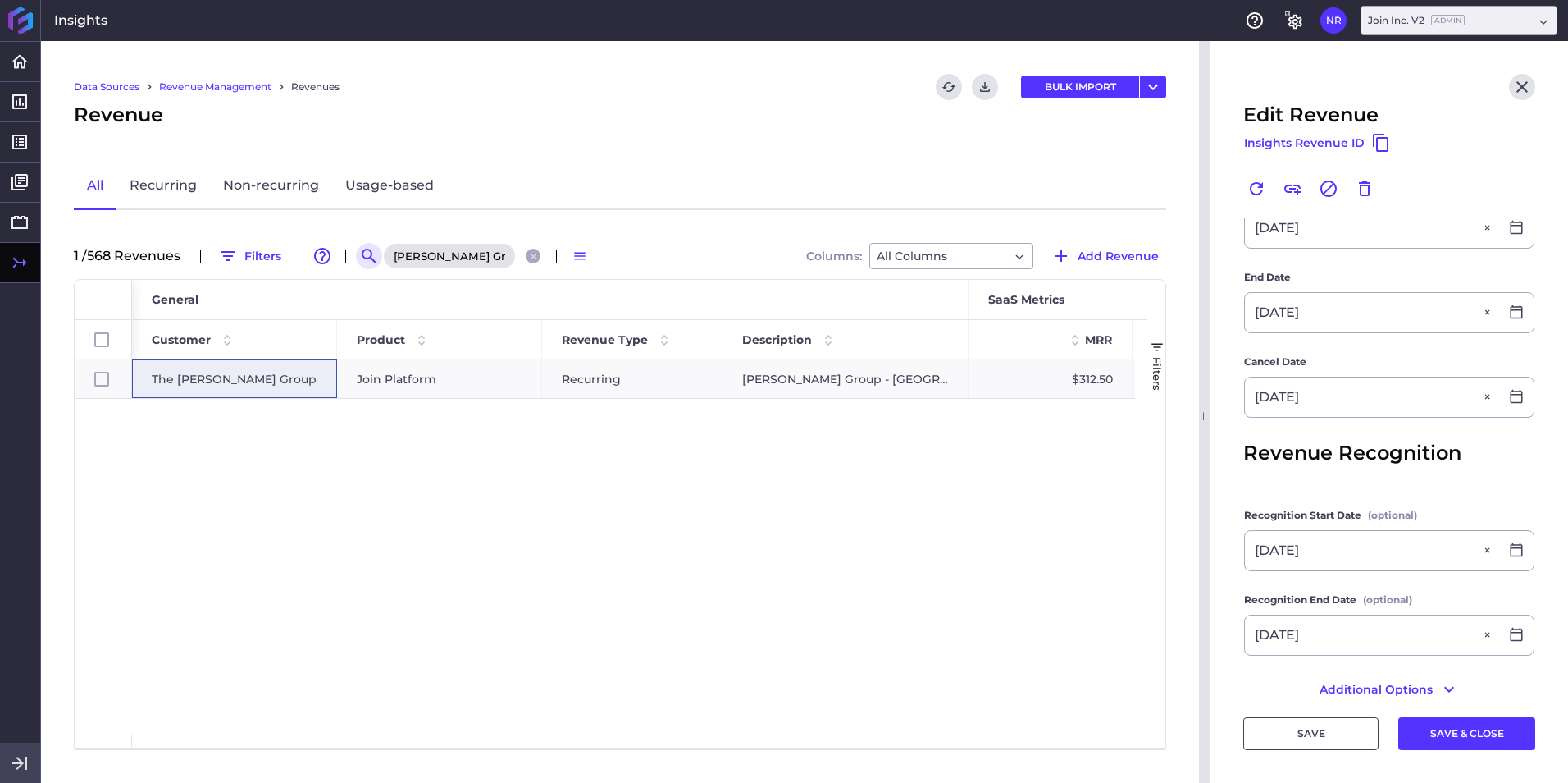
scroll to position [0, 142]
type input "Beck Group - Tampa Museum of Art Tampa Fl"
click at [243, 388] on span "The Beck Group" at bounding box center [234, 378] width 165 height 38
checkbox input "true"
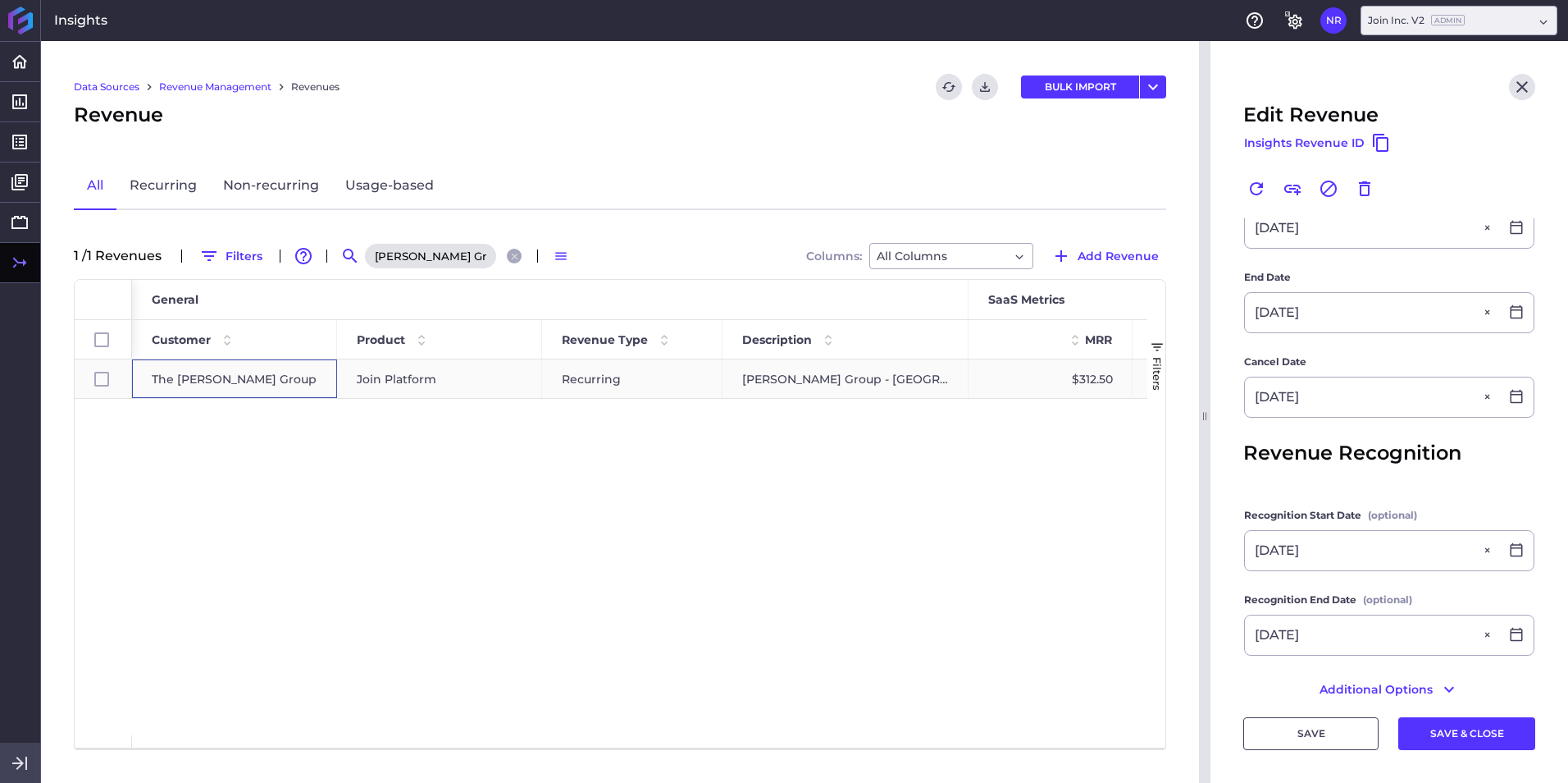
checkbox input "true"
type input "Beck Group - Tampa Museum of Art Tampa Fl"
type input "$ 10,000.00"
type input "10/25/2024"
type input "10/23/2024"
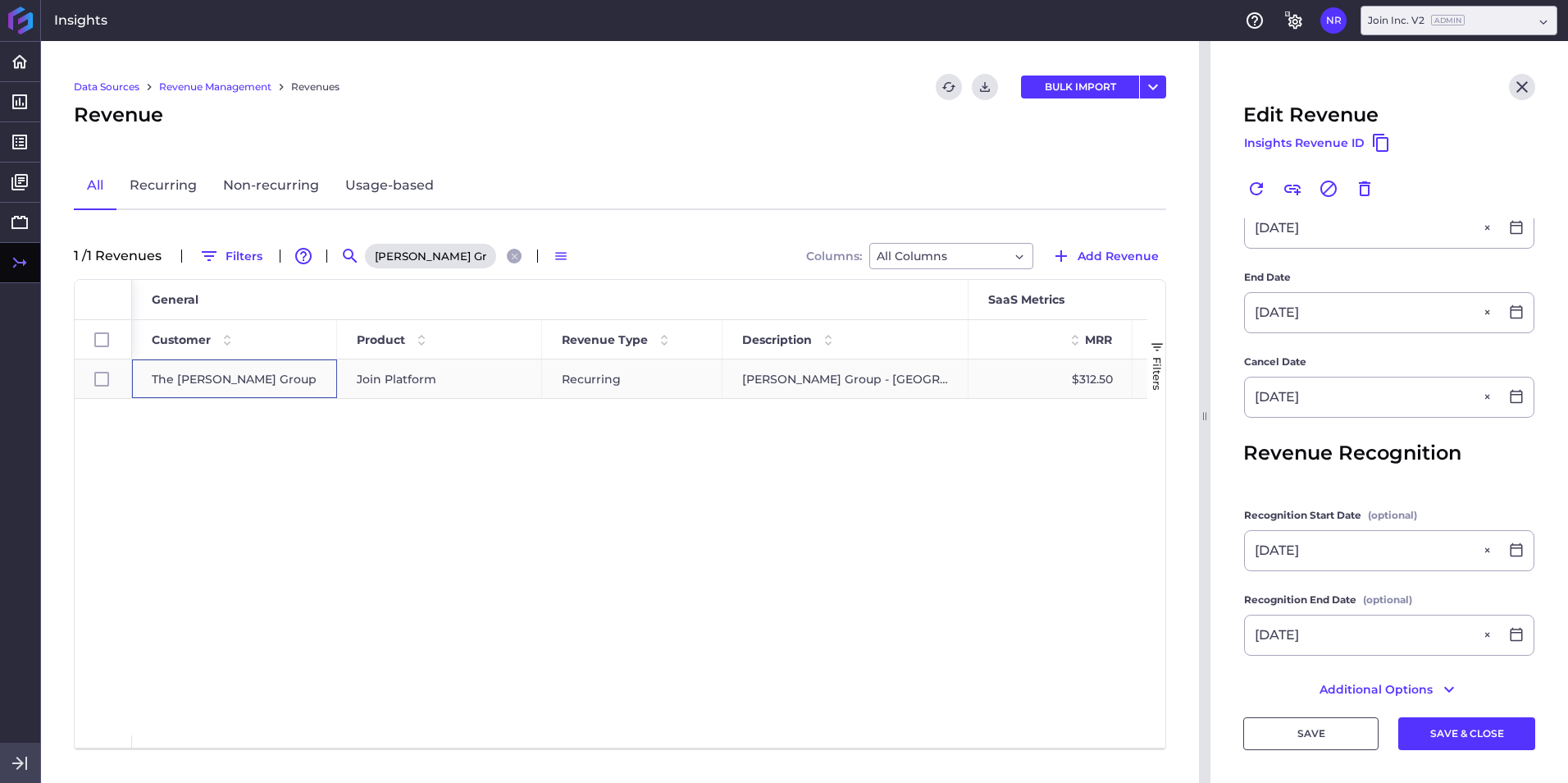
type input "06/24/2027"
type input "10/25/2024"
type input "06/24/2027"
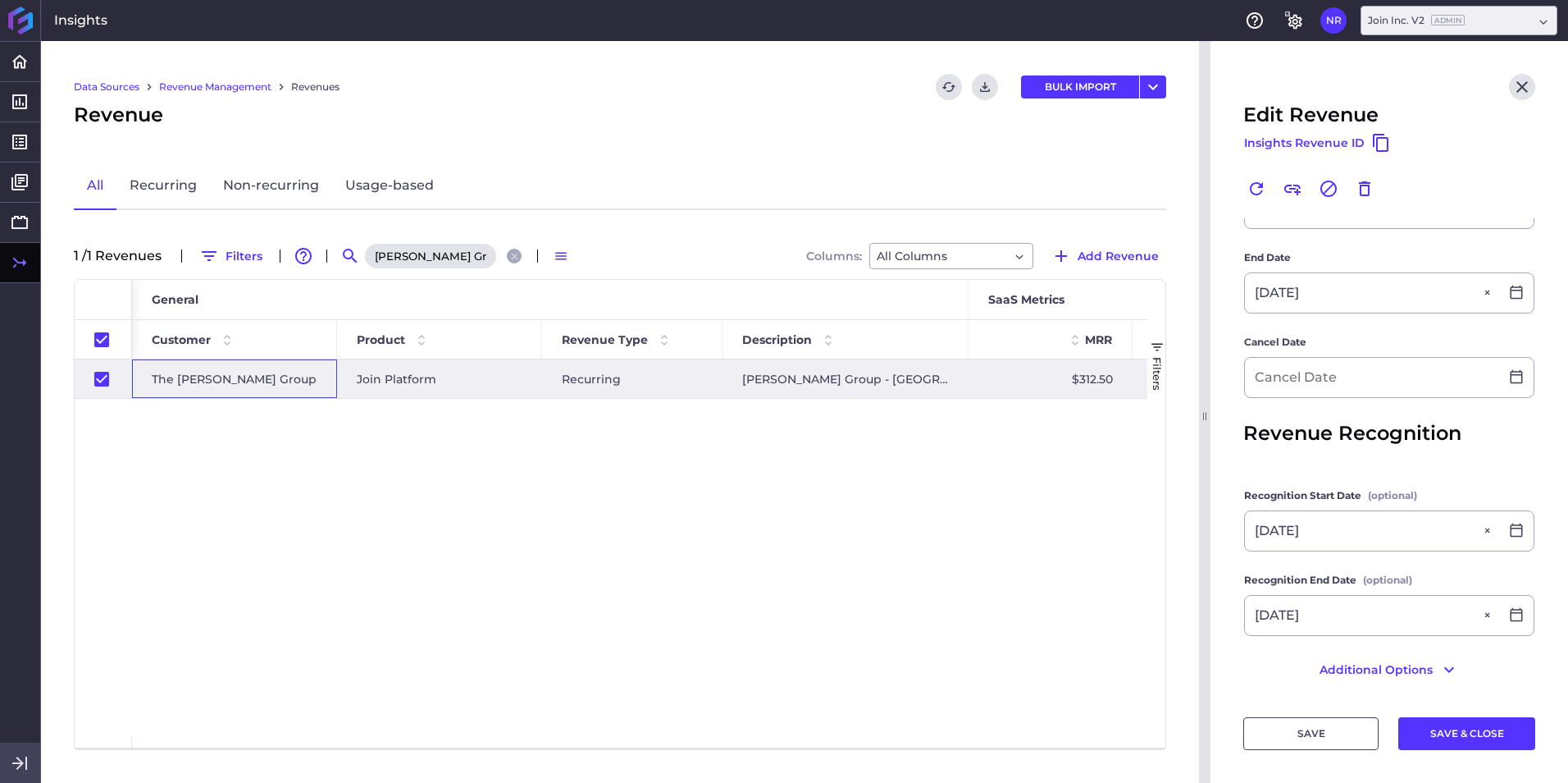
click at [217, 376] on span "The Beck Group" at bounding box center [234, 378] width 165 height 38
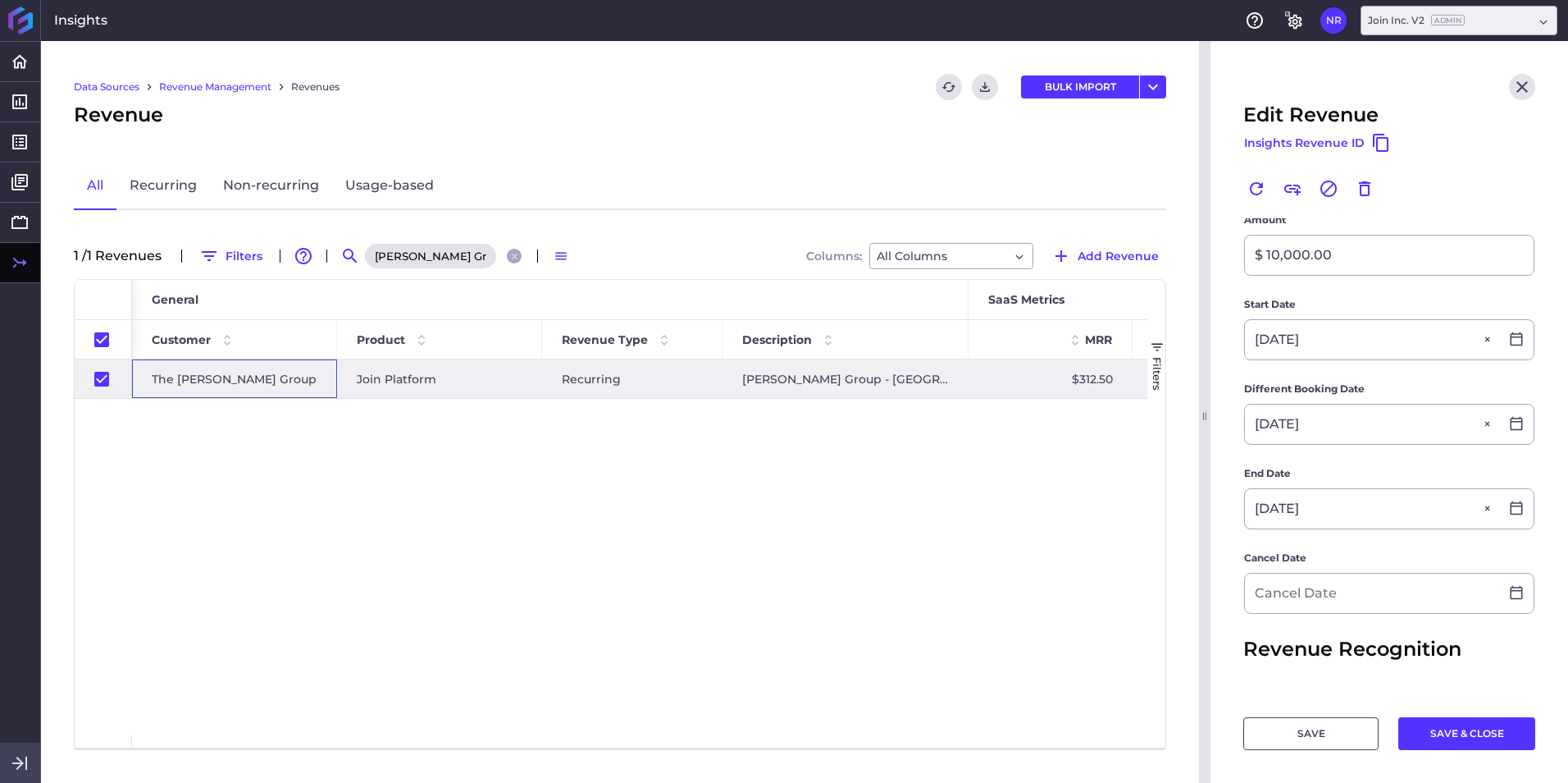
scroll to position [253, 0]
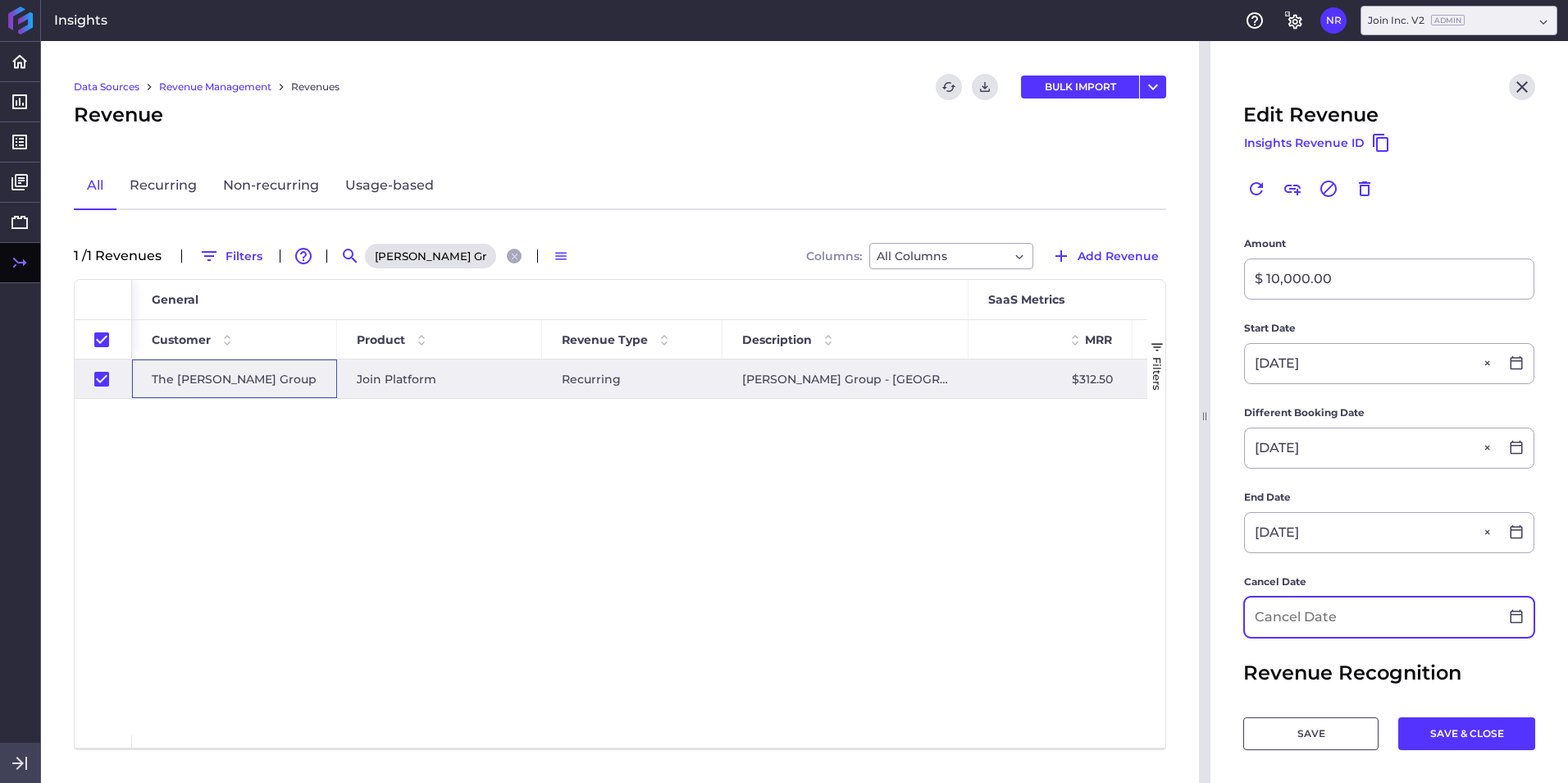
click at [1043, 487] on input at bounding box center [1371, 616] width 254 height 40
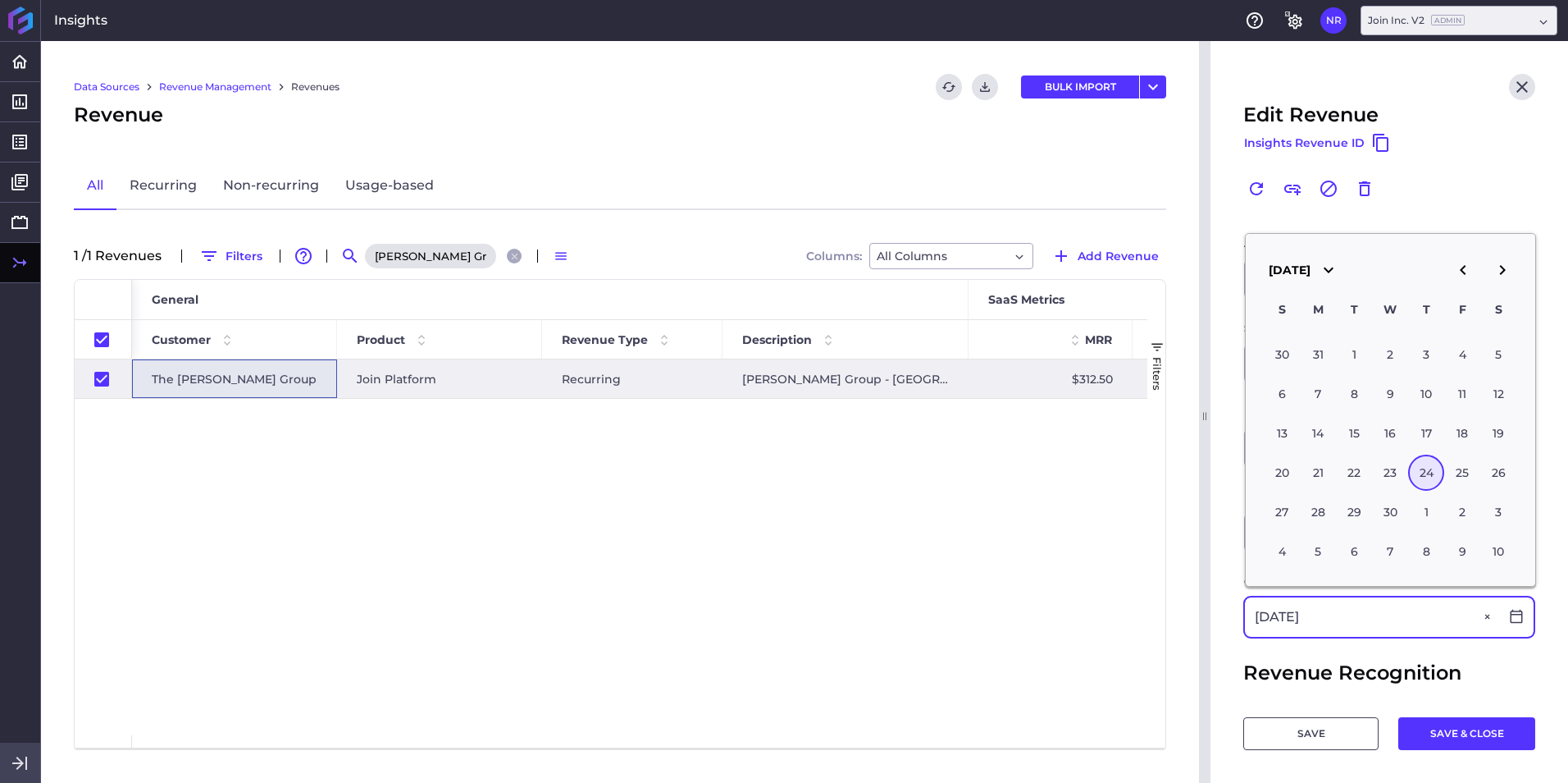
type input "06/24/2027"
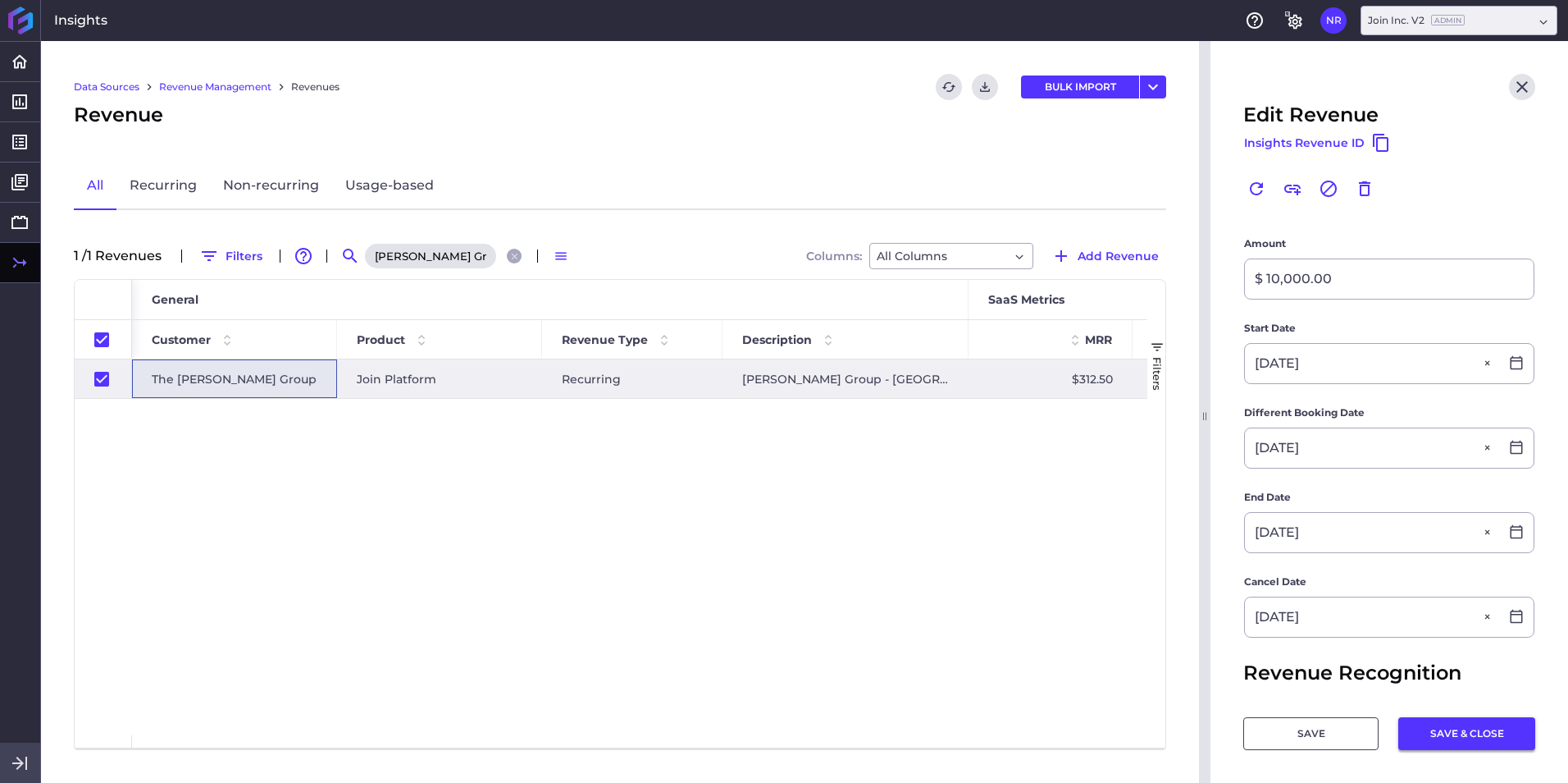
click at [1043, 487] on button "SAVE & CLOSE" at bounding box center [1466, 733] width 137 height 33
checkbox input "false"
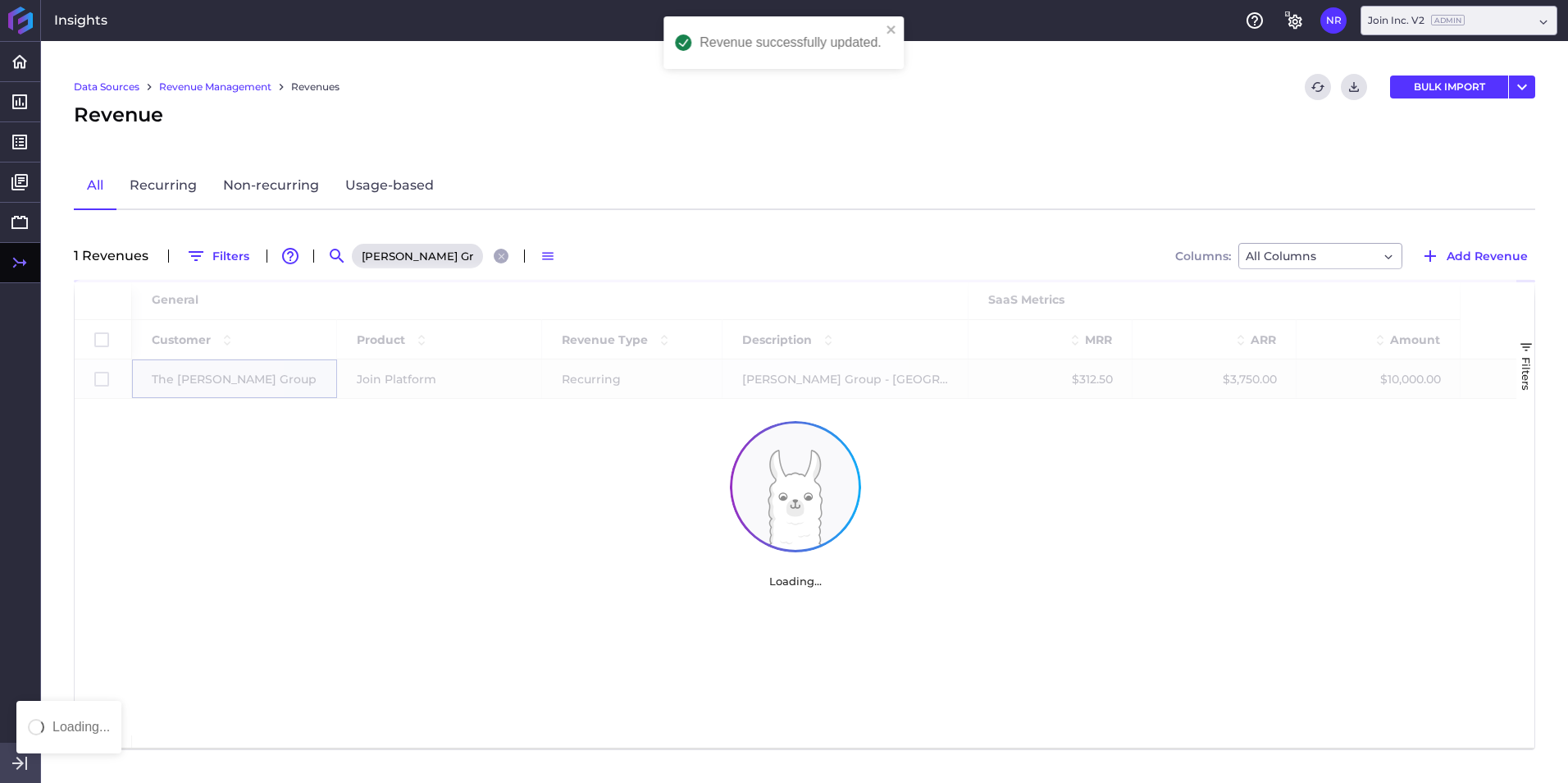
scroll to position [0, 0]
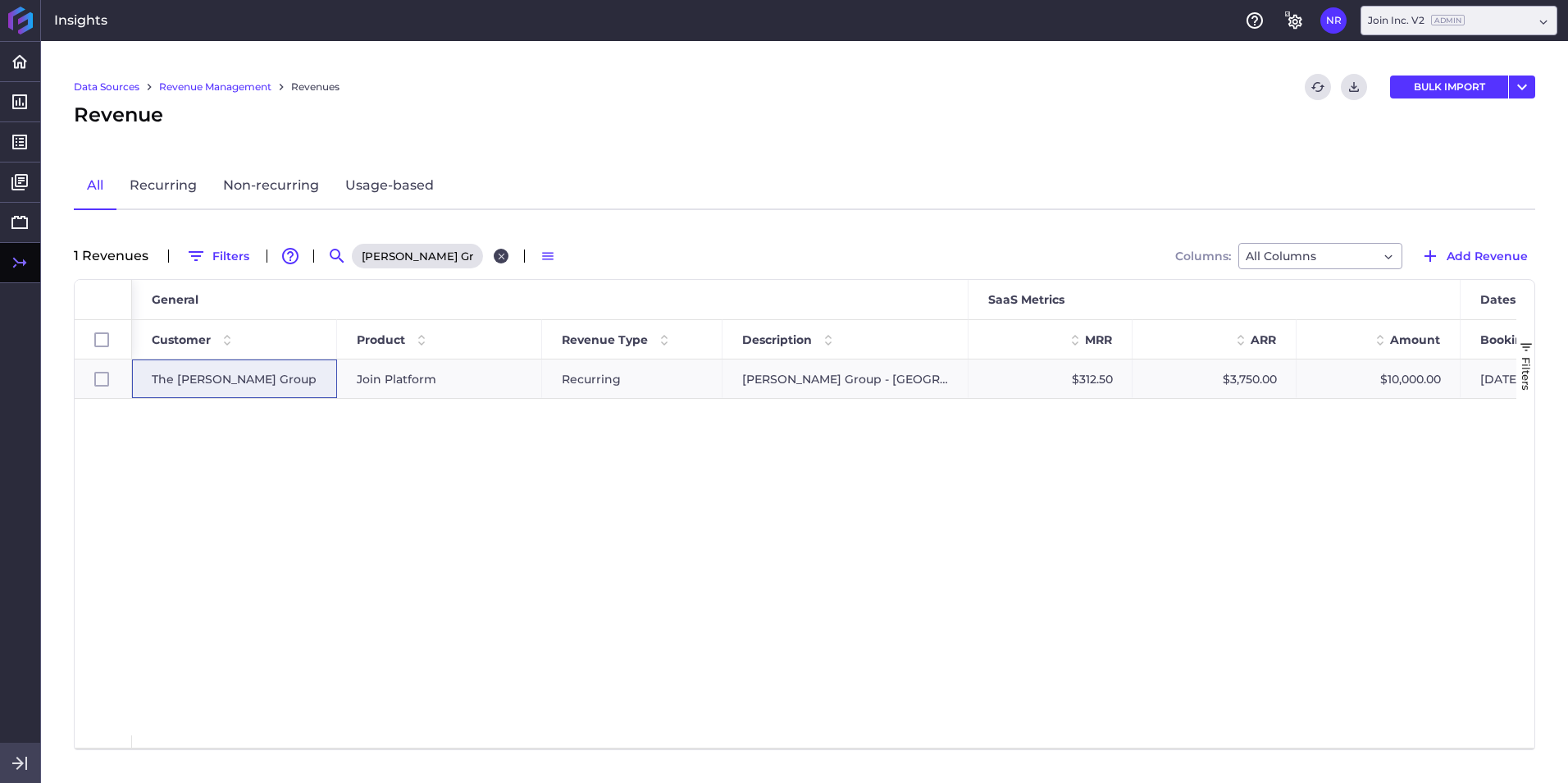
click at [503, 251] on icon "Close search" at bounding box center [502, 257] width 11 height 11
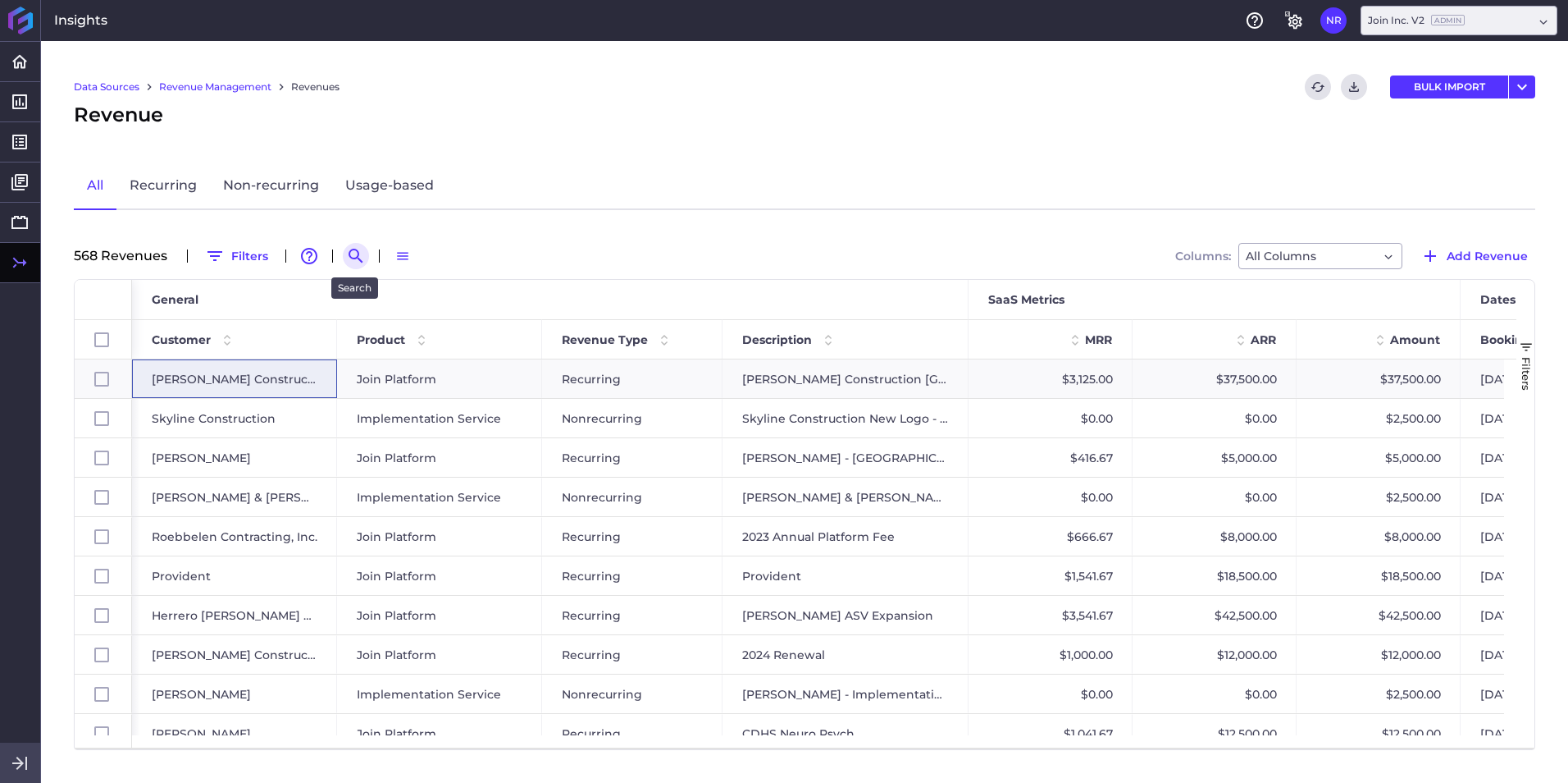
click at [348, 260] on icon "Search by" at bounding box center [356, 256] width 19 height 19
paste input "Okland - Dart 2nd Project"
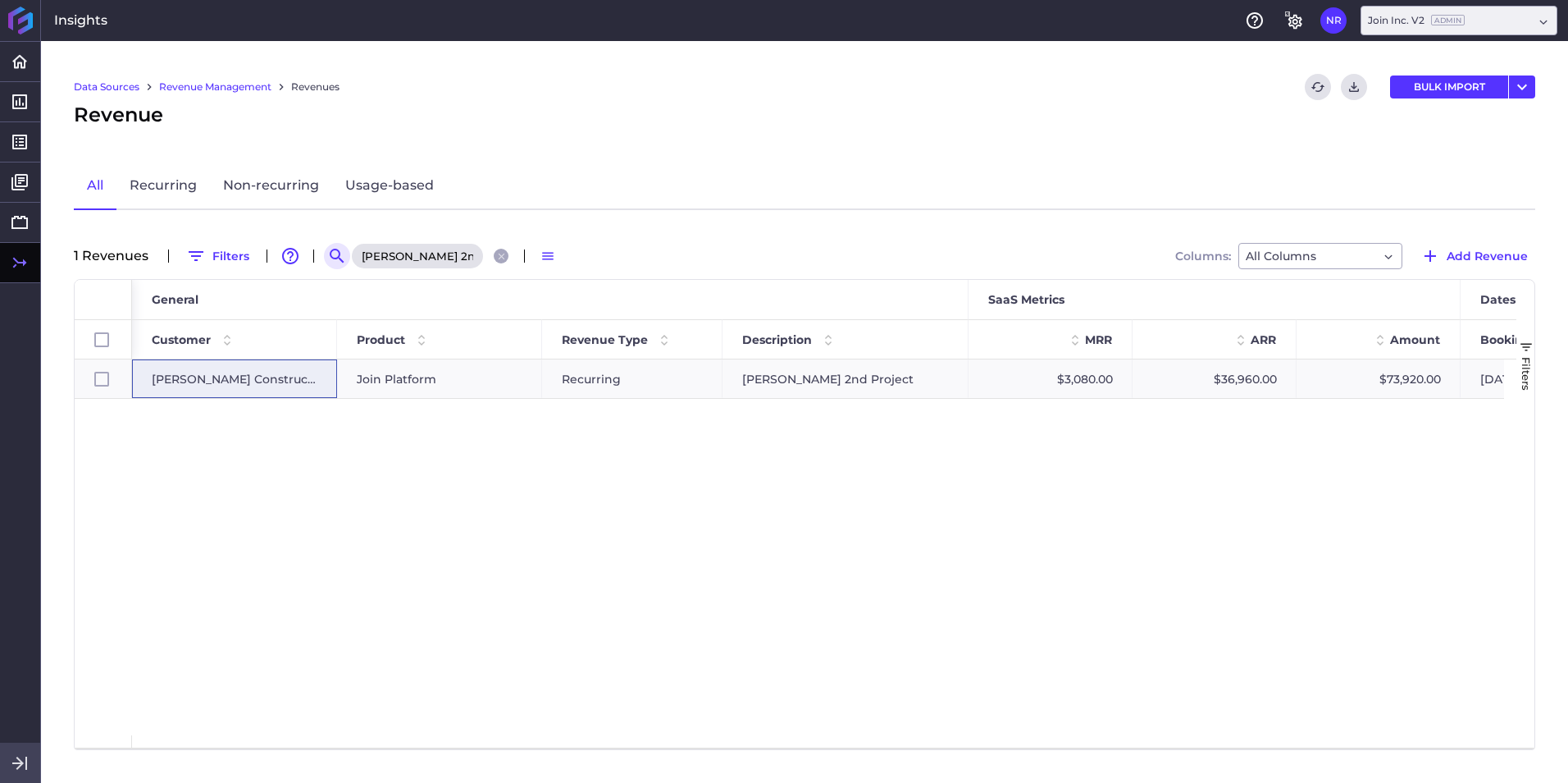
scroll to position [0, 30]
type input "Okland - Dart 2nd Project"
click at [242, 379] on span "Okland Construction" at bounding box center [234, 378] width 166 height 38
checkbox input "true"
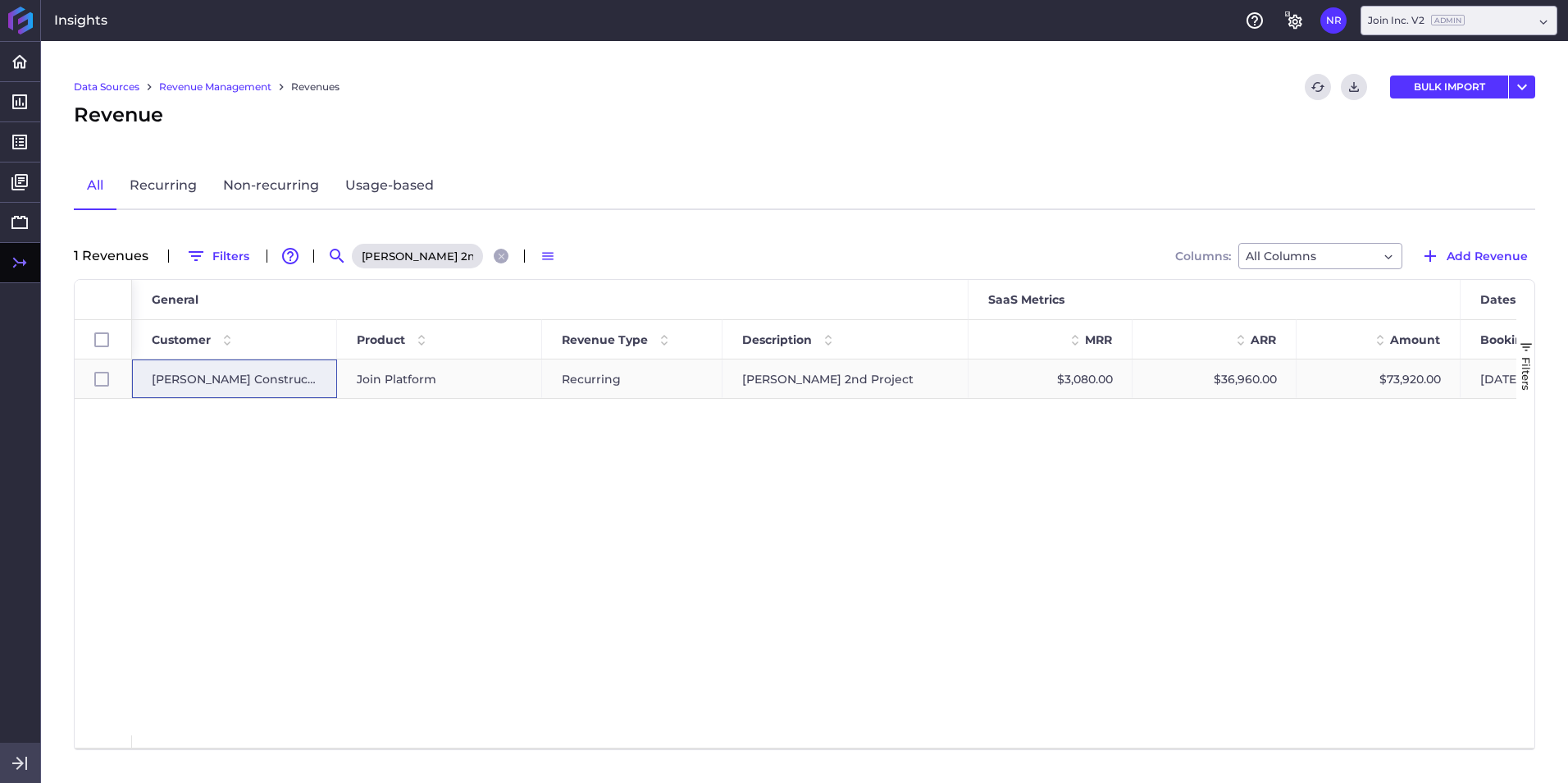
checkbox input "true"
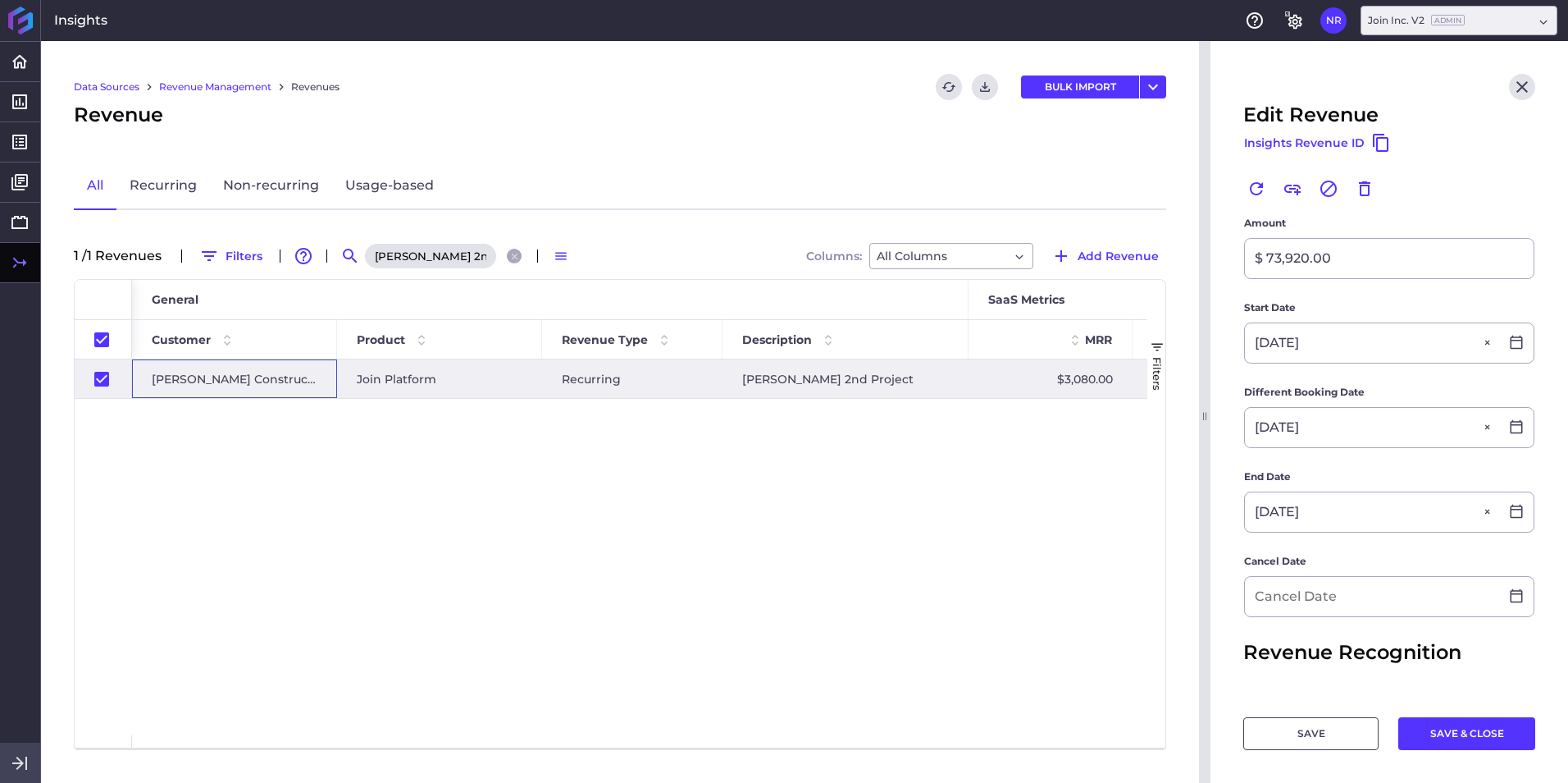
scroll to position [328, 0]
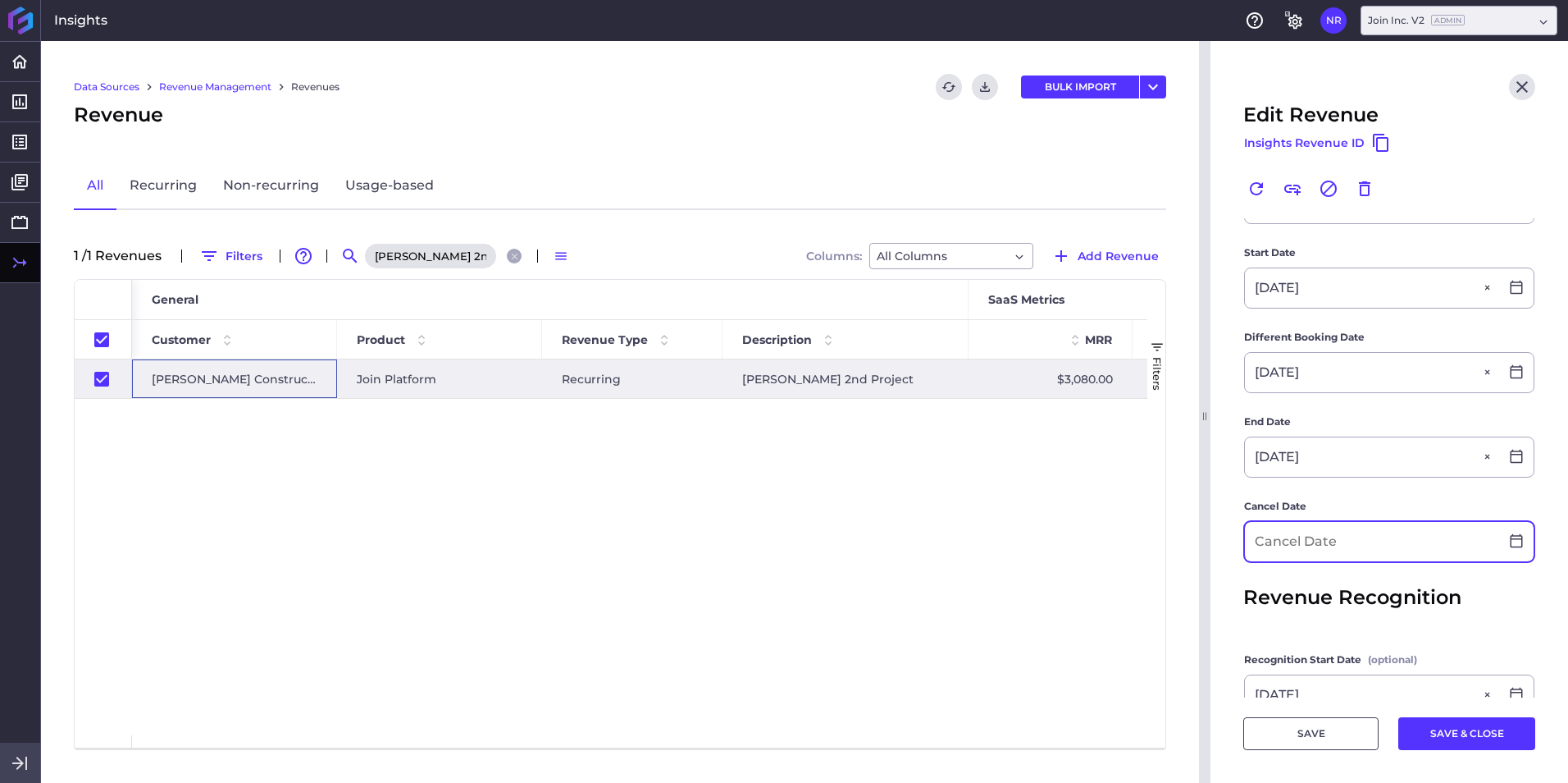
click at [1043, 487] on input at bounding box center [1371, 541] width 254 height 40
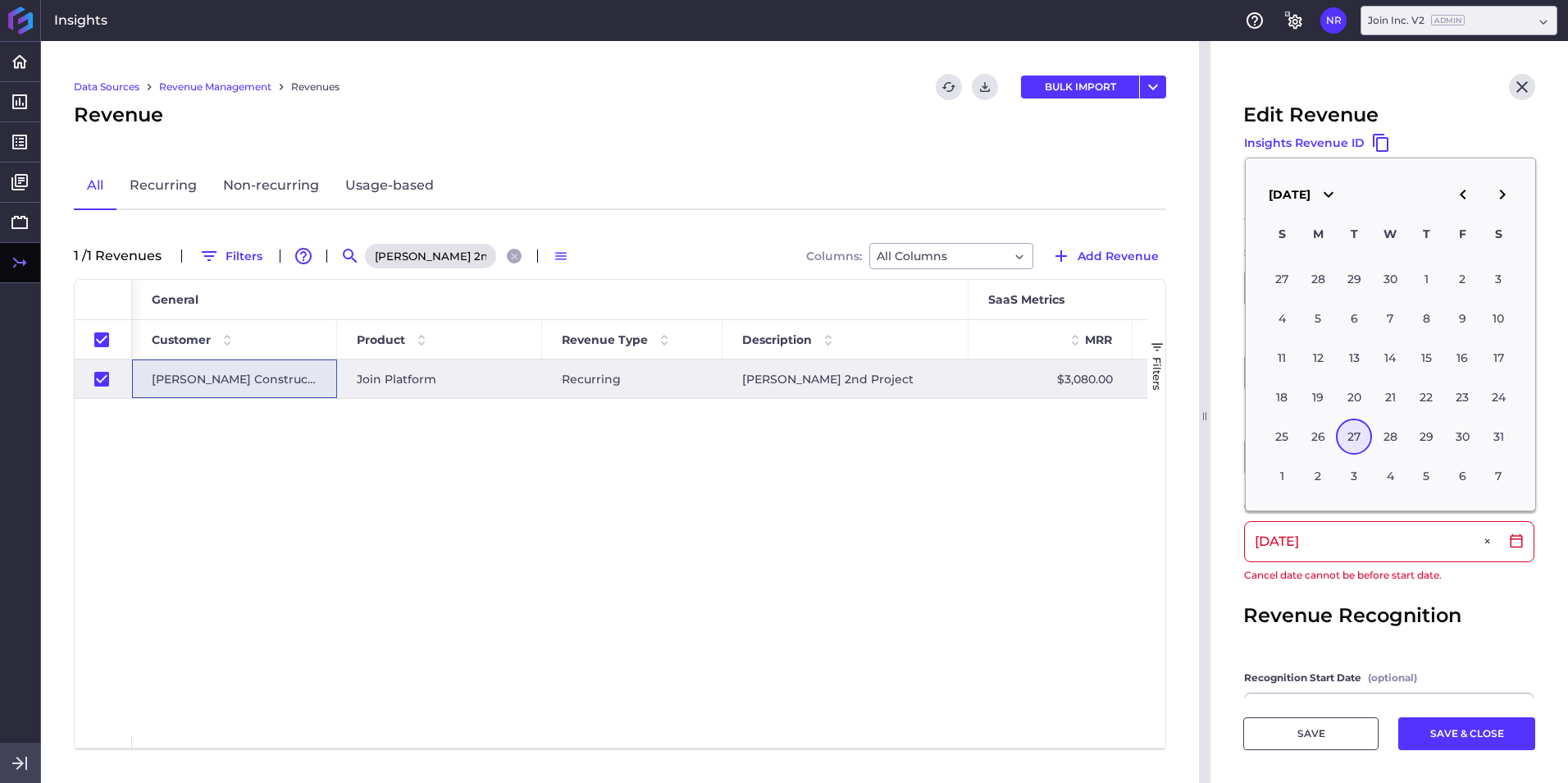
click at [1043, 442] on div "27" at bounding box center [1354, 436] width 36 height 36
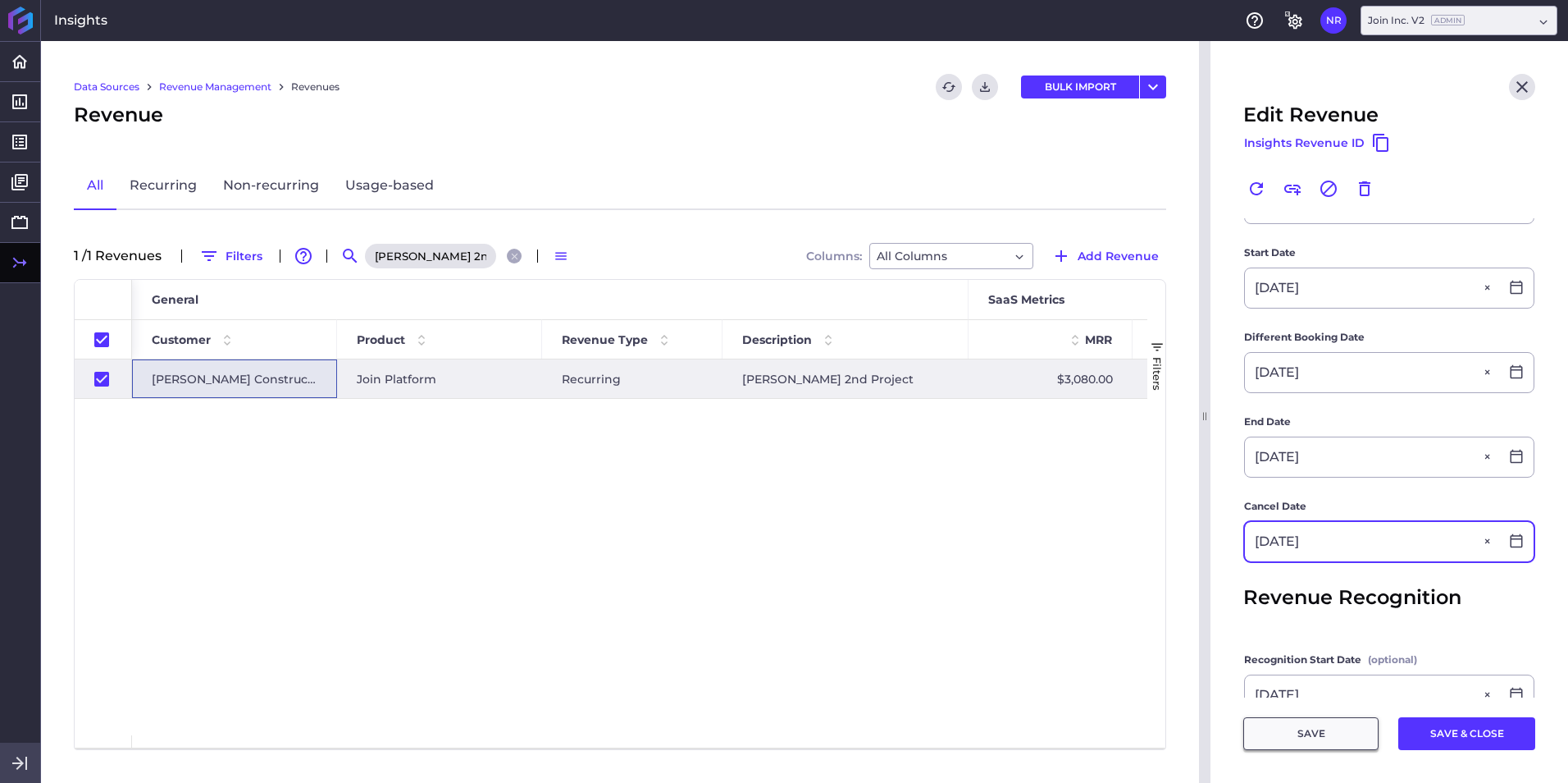
type input "05/27/2027"
click at [1043, 487] on button "SAVE" at bounding box center [1312, 733] width 136 height 33
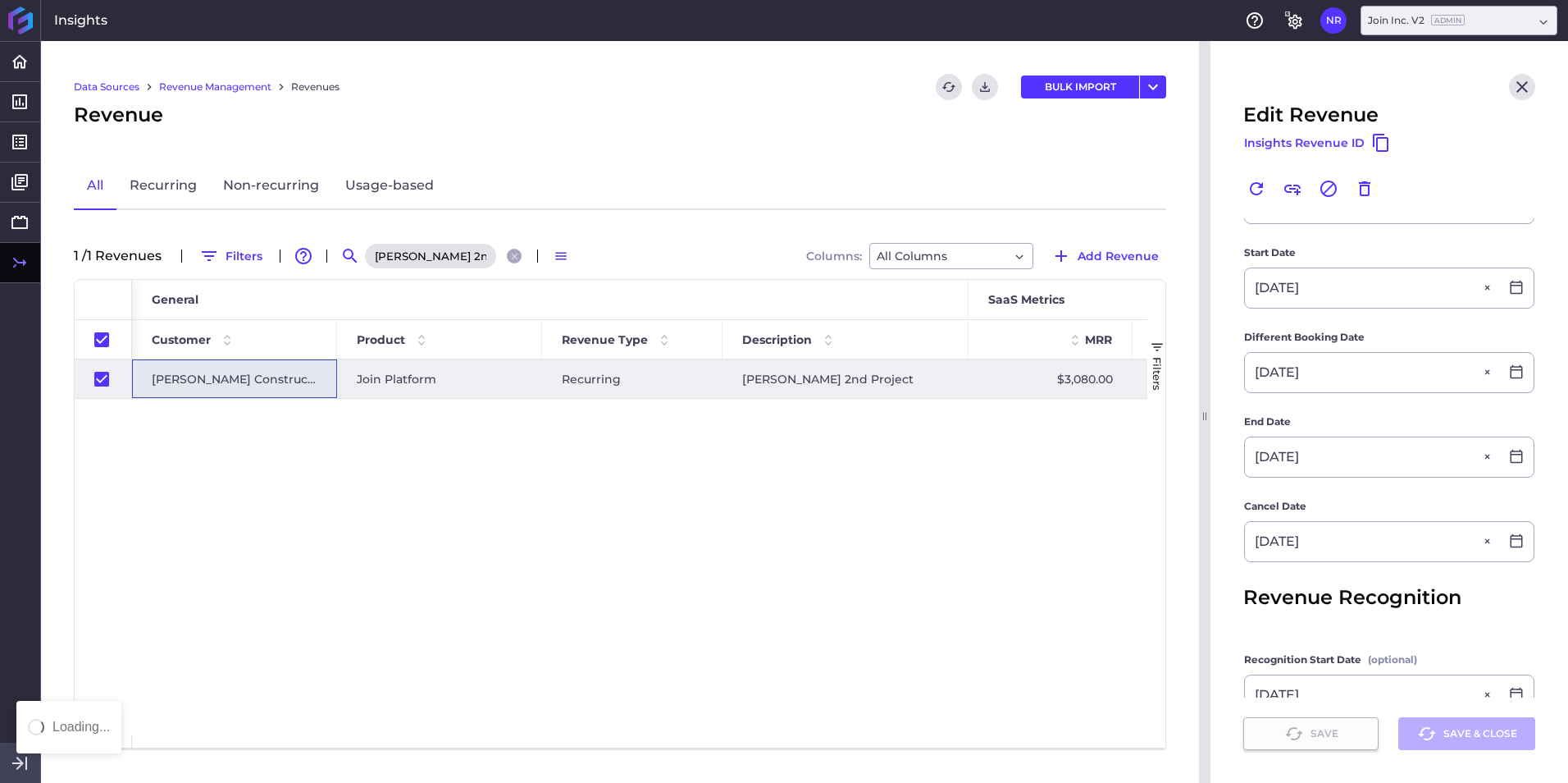
checkbox input "true"
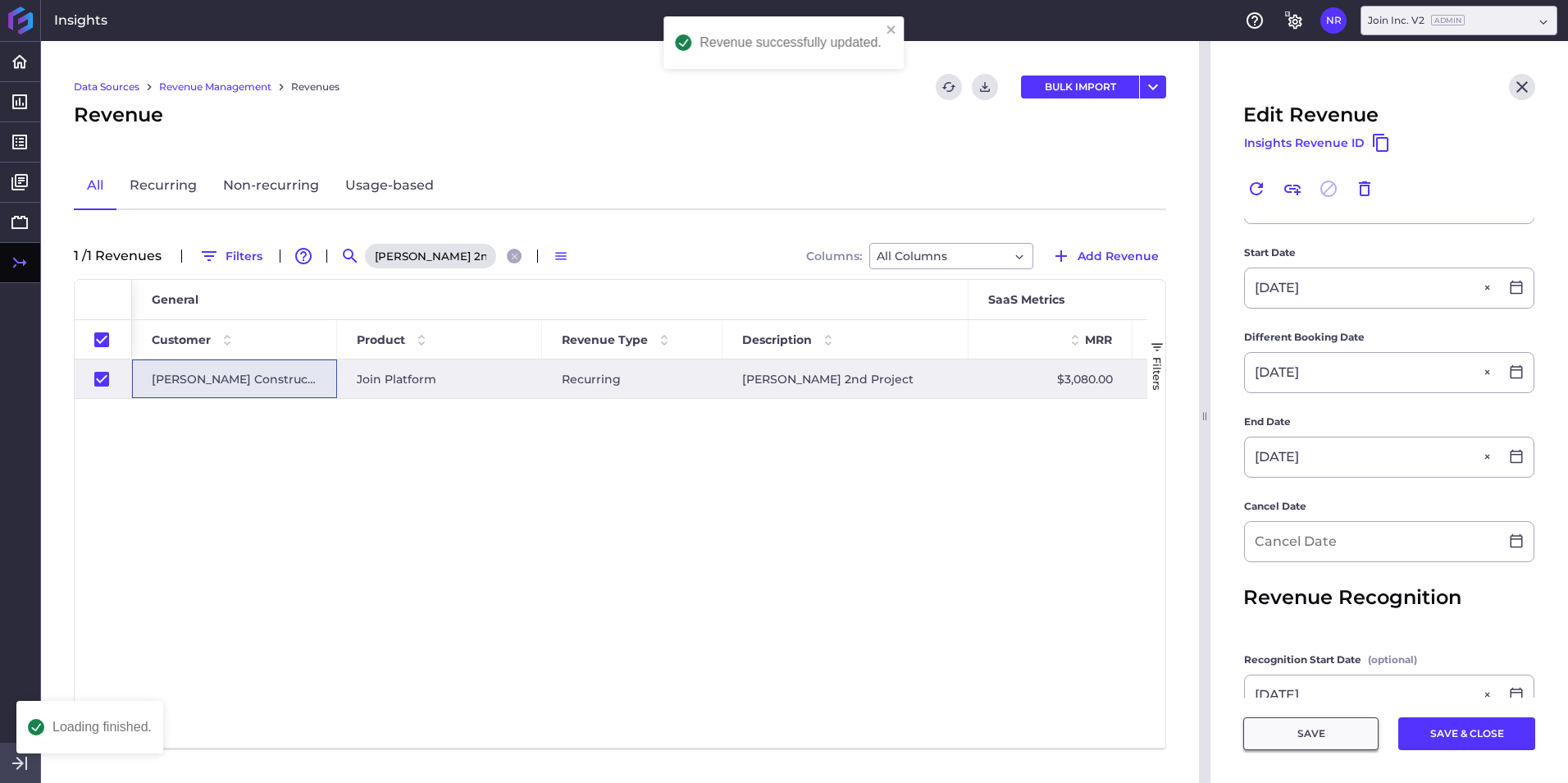
type input "05/27/2027"
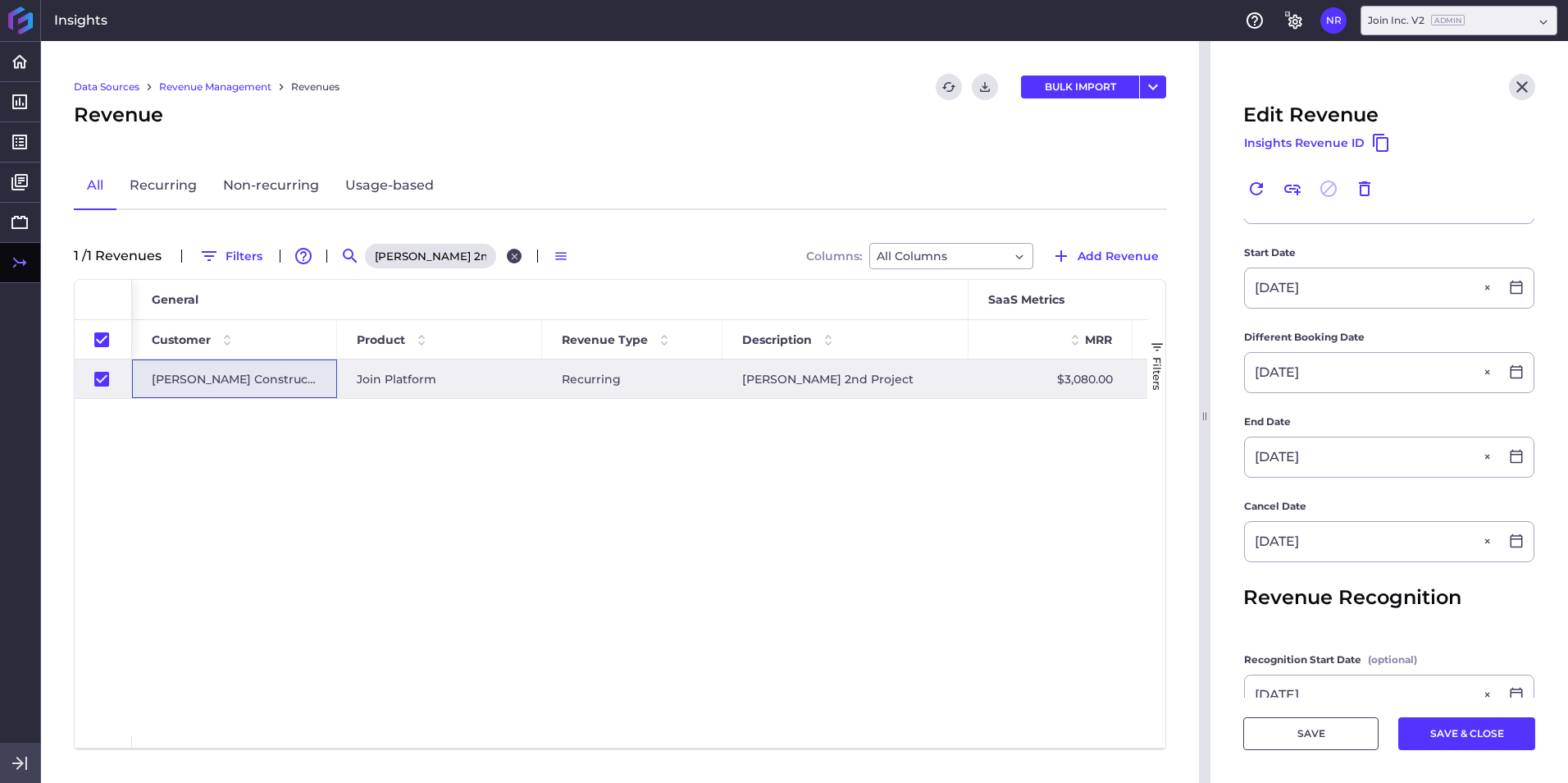
click at [515, 258] on icon "Close search" at bounding box center [515, 257] width 11 height 11
checkbox input "false"
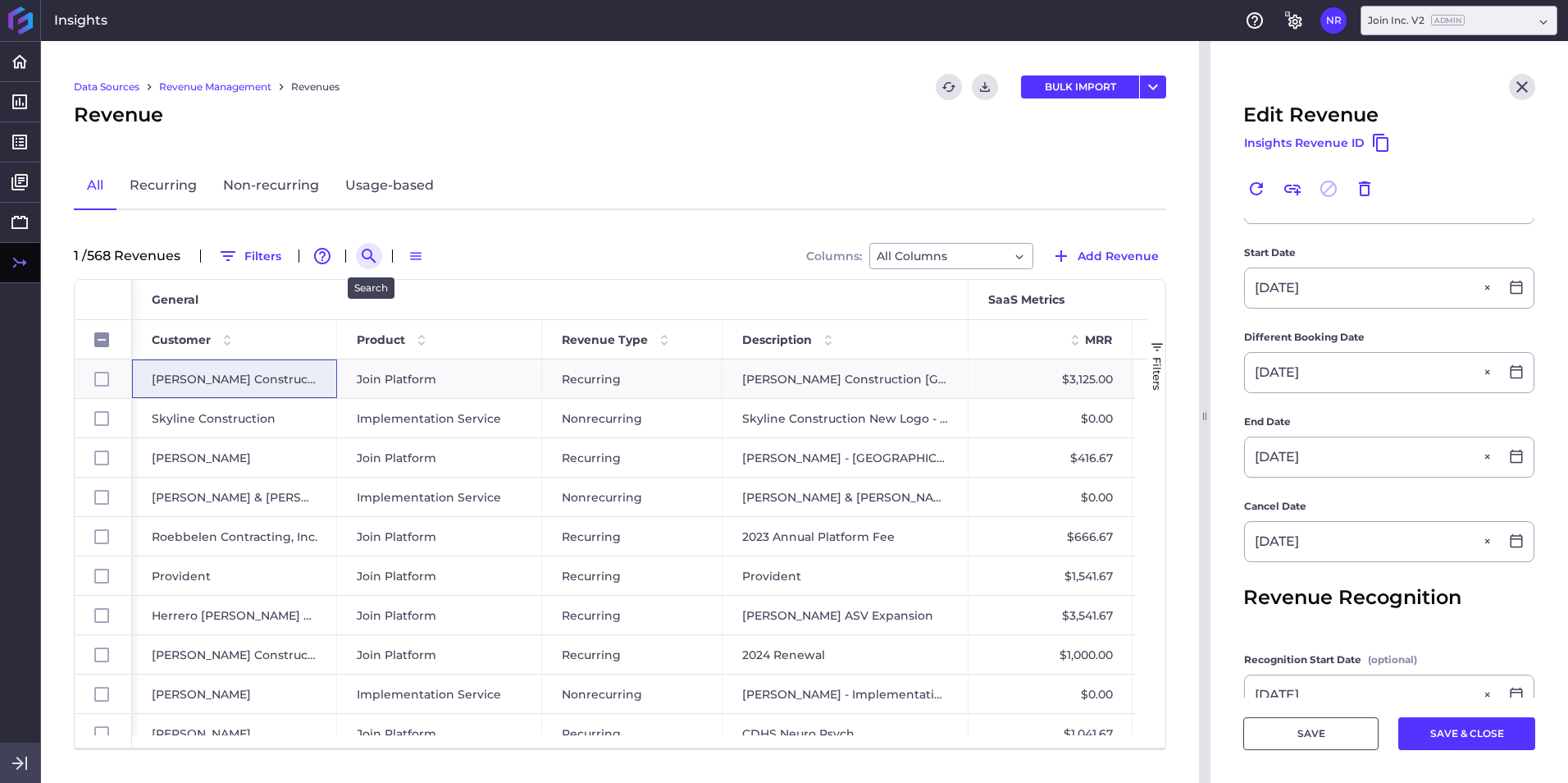
click at [360, 254] on button "Search by" at bounding box center [369, 256] width 26 height 26
paste input "Rudolph and Sletten - 2025 UCSF Benioff Hospital"
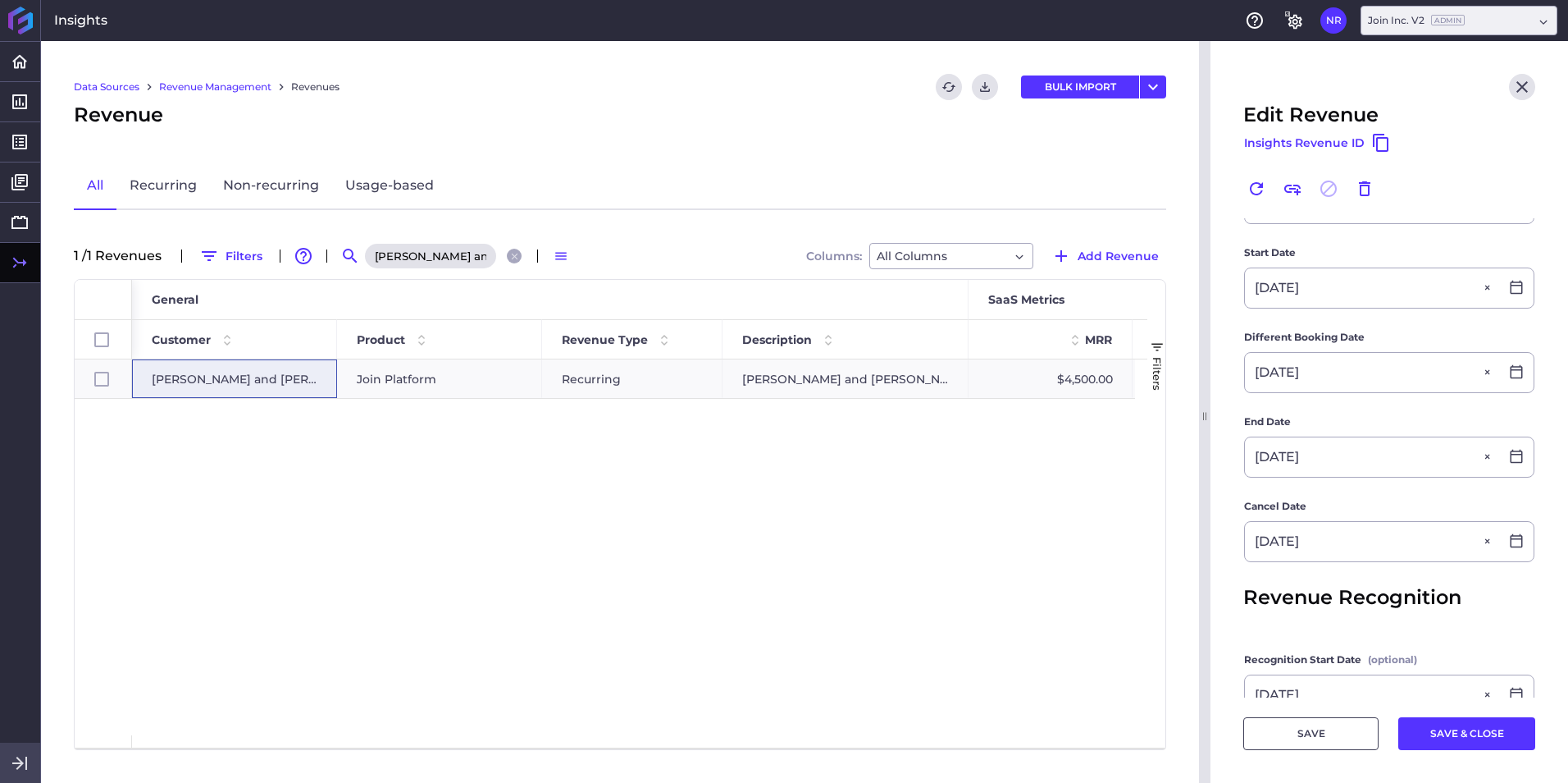
scroll to position [0, 164]
type input "Rudolph and Sletten - 2025 UCSF Benioff Hospital"
click at [219, 377] on span "Rudolph and Sletten" at bounding box center [234, 378] width 166 height 38
checkbox input "true"
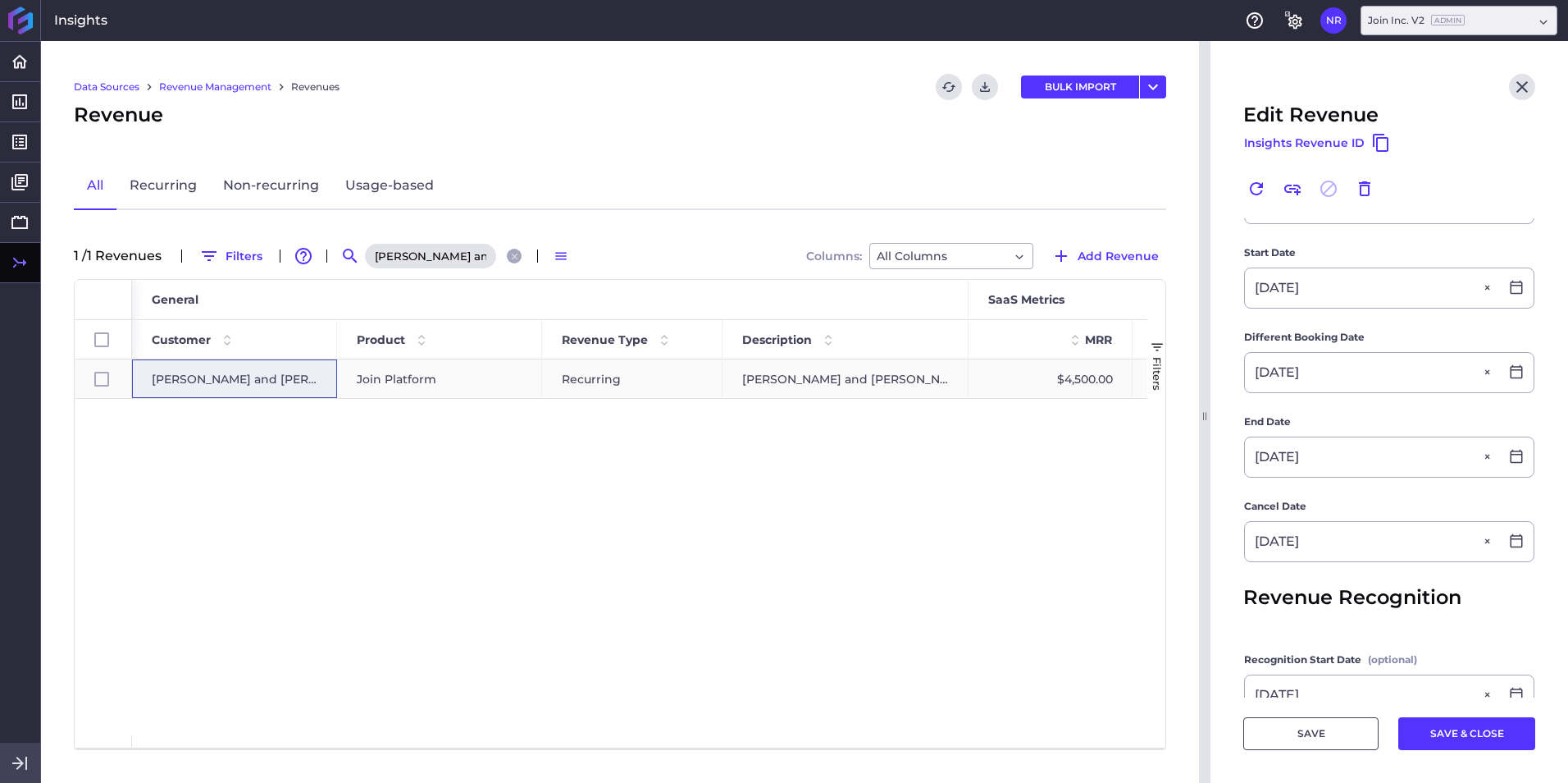
checkbox input "true"
type input "Rudolph and Sletten - 2025 UCSF Benioff Hospital"
type input "$ 108,000.00"
type input "05/16/2025"
type input "05/19/2025"
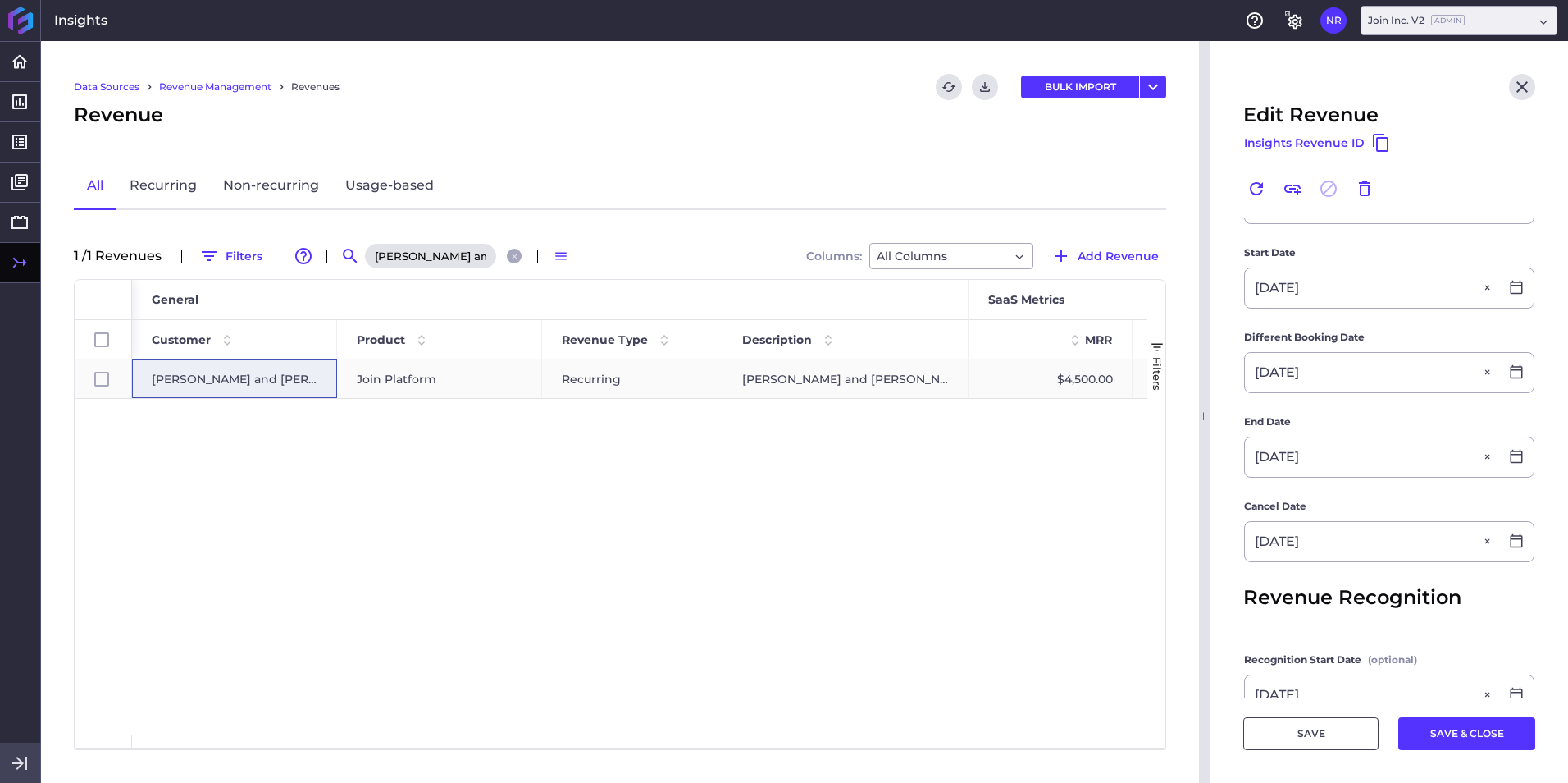
type input "05/15/2027"
type input "05/16/2025"
type input "05/15/2027"
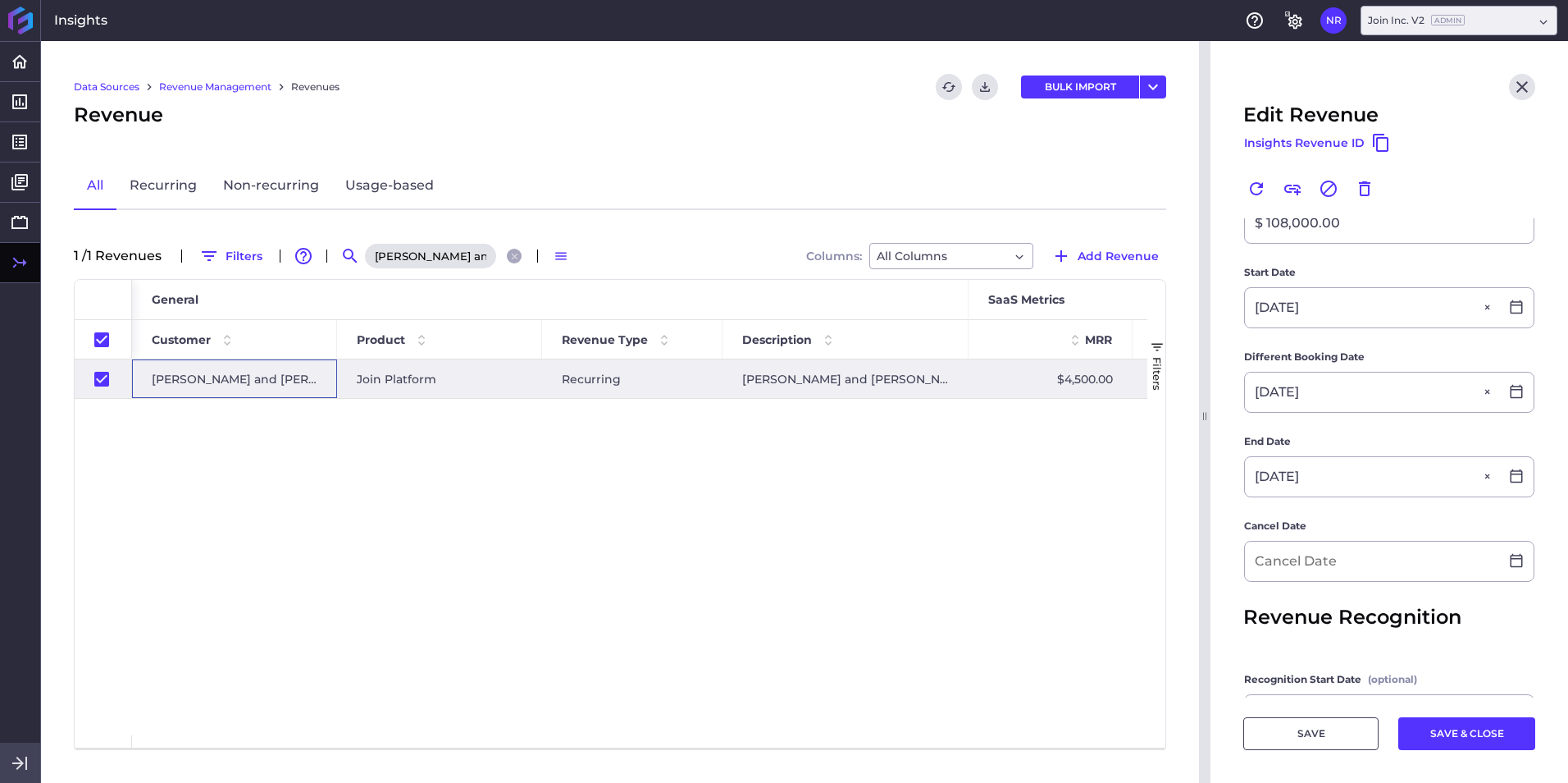
click at [219, 377] on span "Rudolph and Sletten" at bounding box center [234, 378] width 166 height 38
click at [1043, 487] on button "SAVE & CLOSE" at bounding box center [1466, 733] width 137 height 33
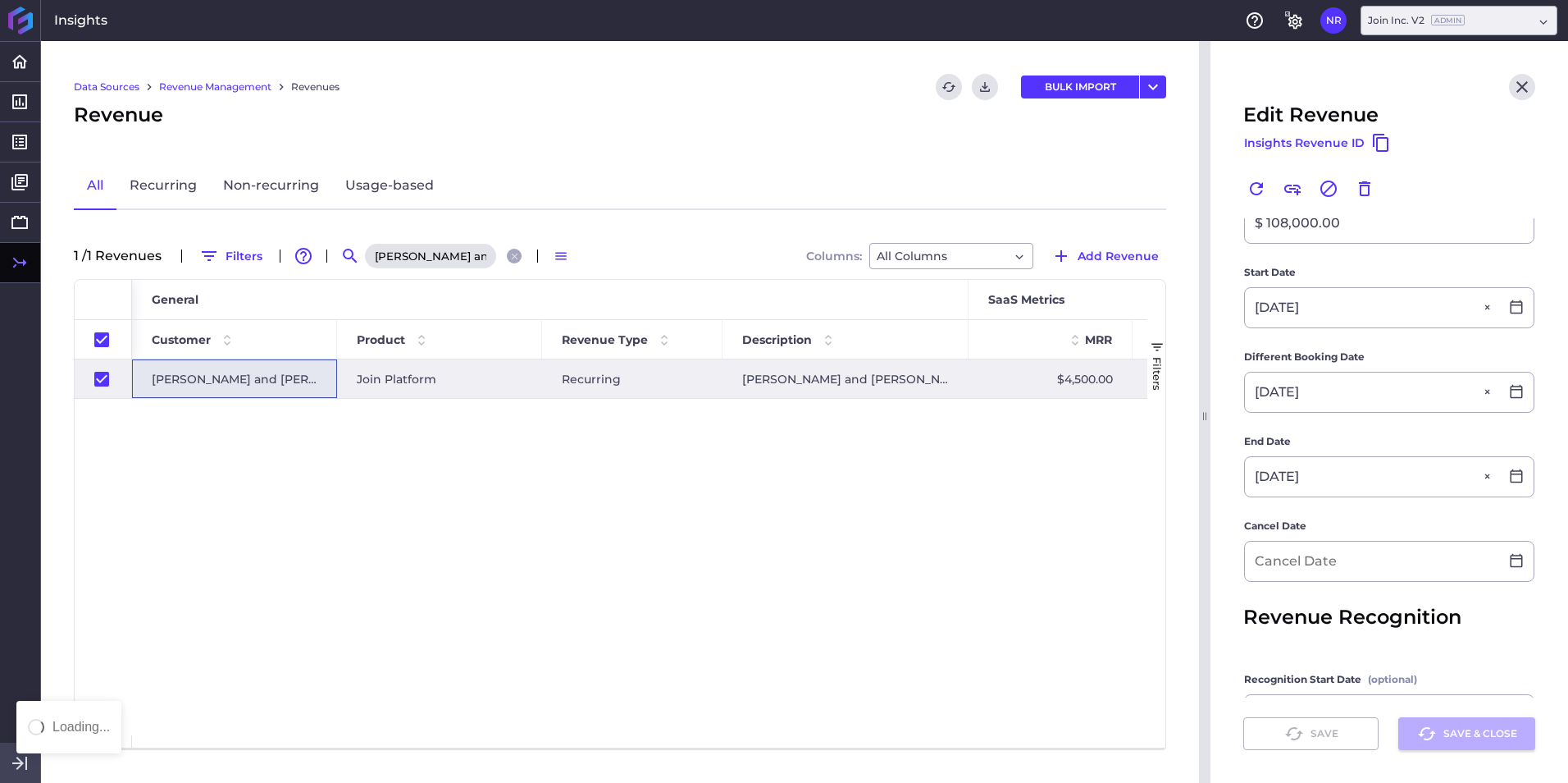
checkbox input "false"
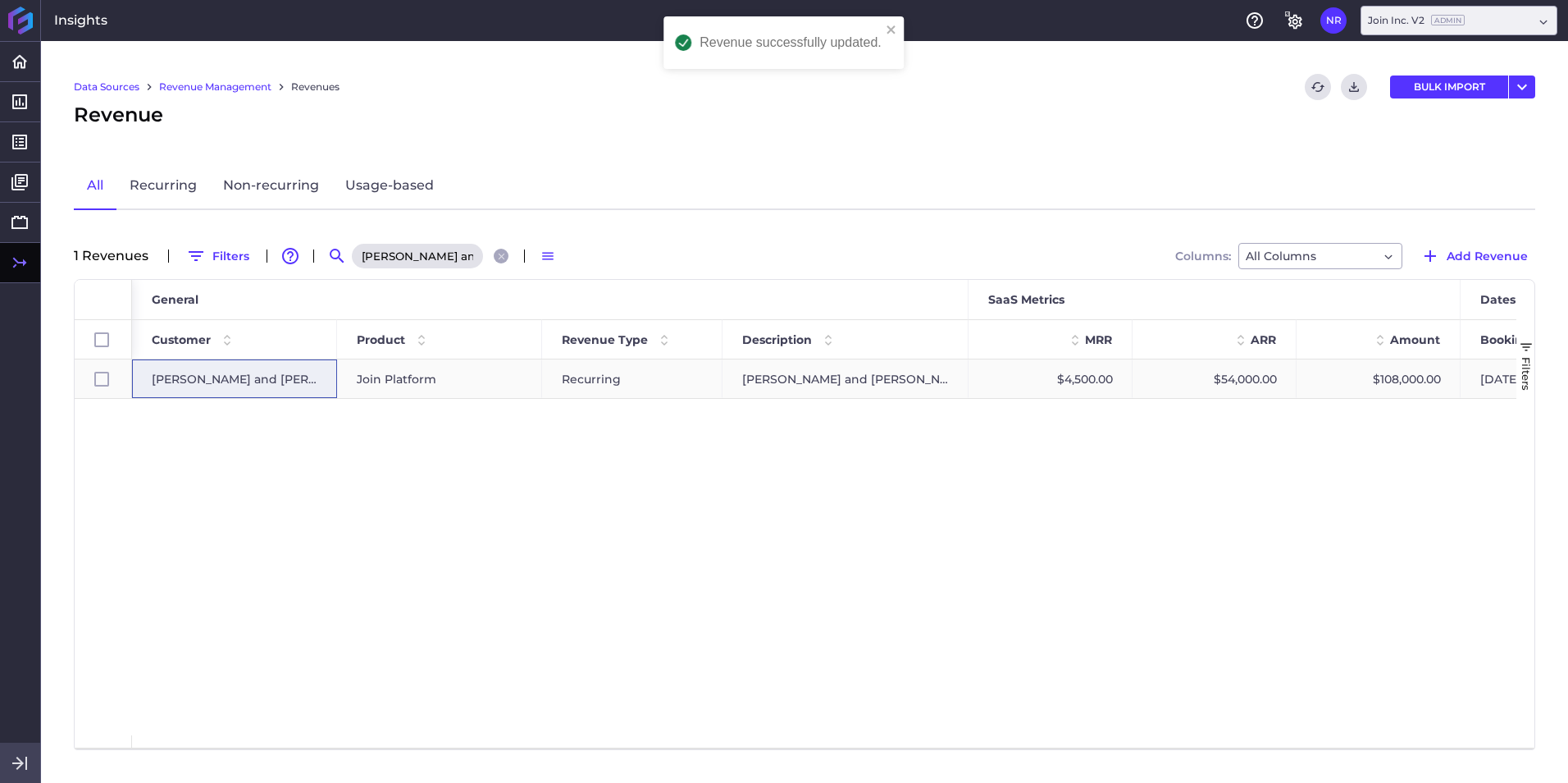
click at [230, 384] on span "Rudolph and Sletten" at bounding box center [234, 378] width 166 height 38
checkbox input "true"
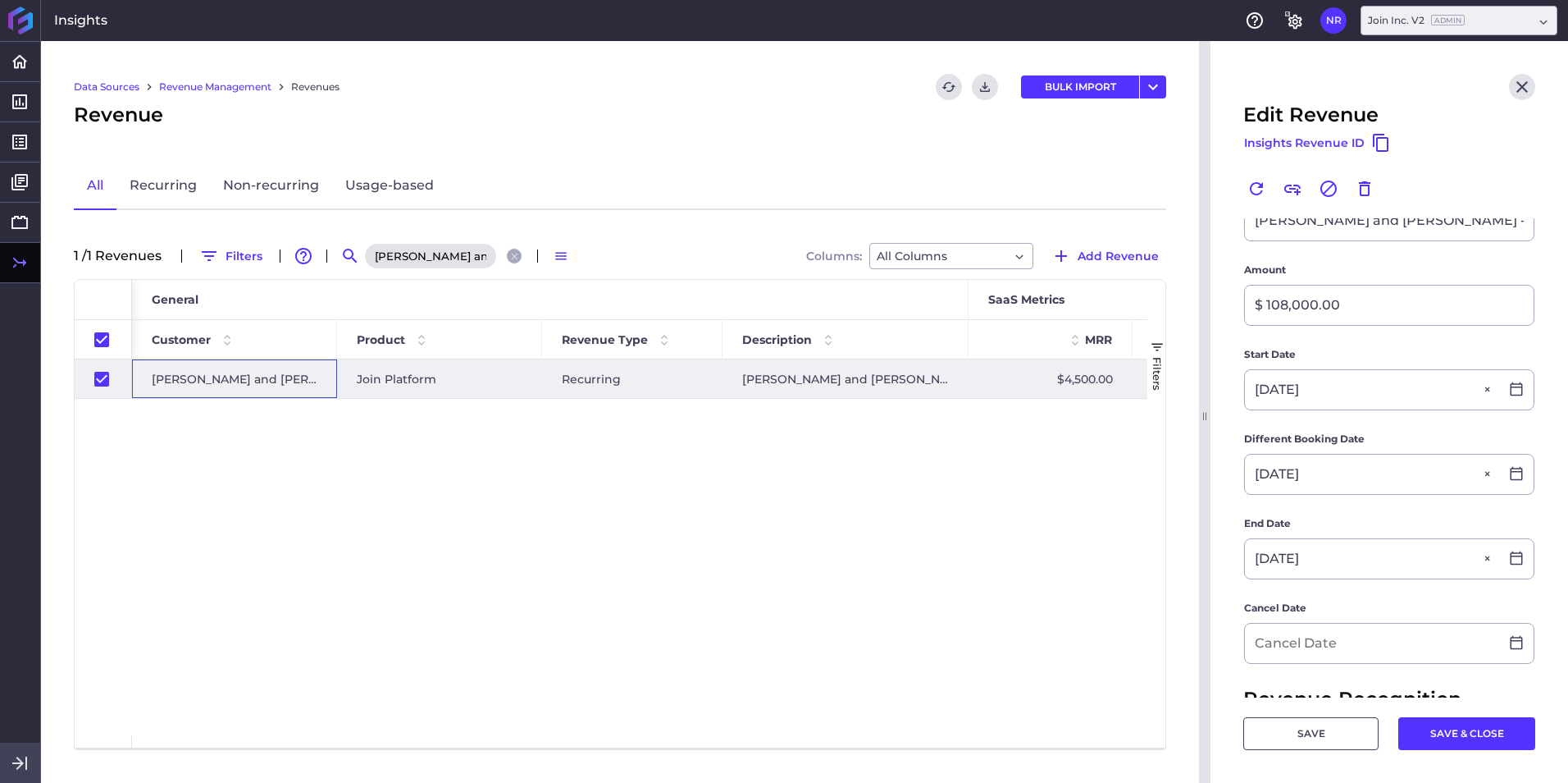
scroll to position [328, 0]
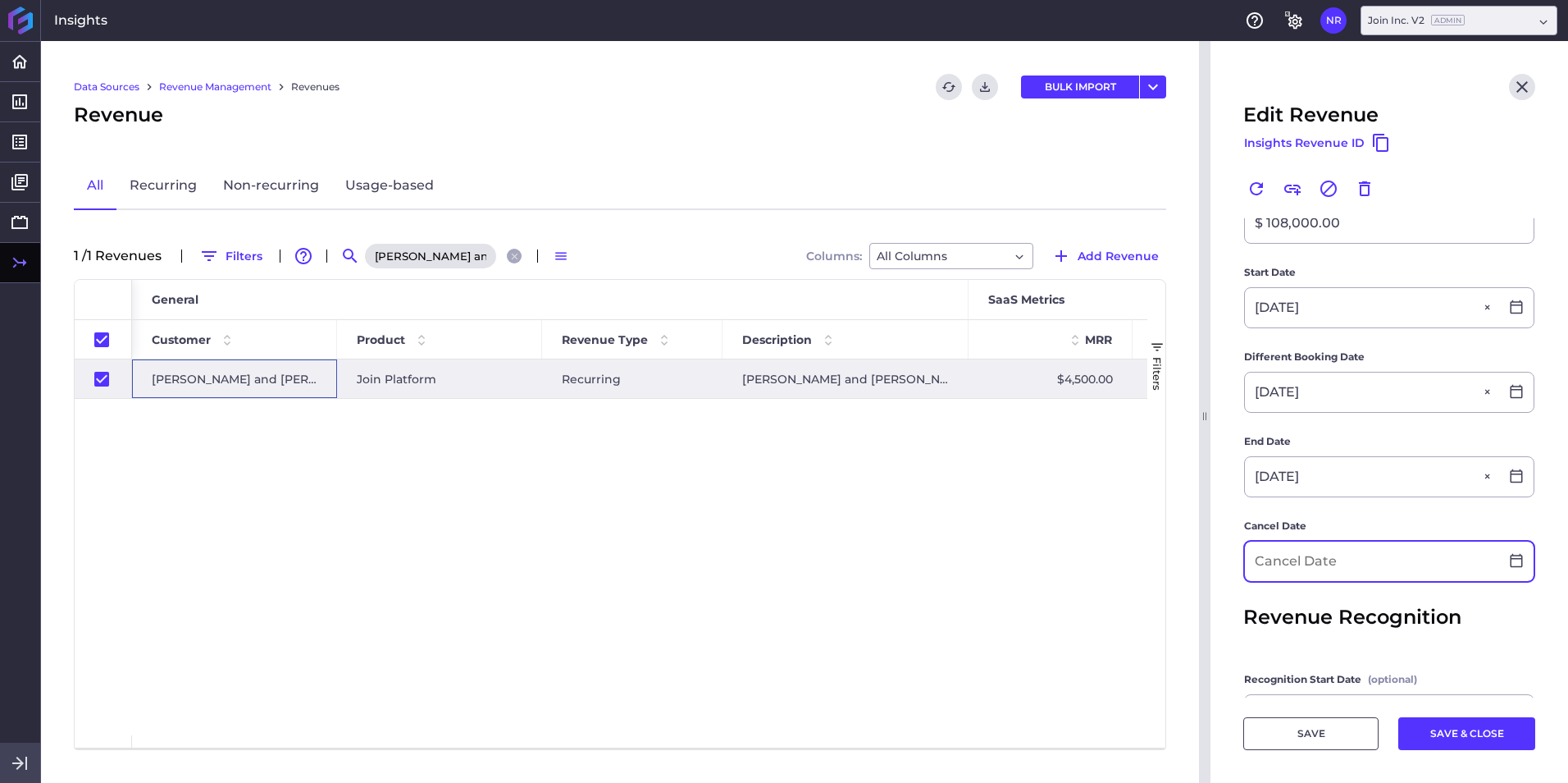
click at [1043, 487] on input at bounding box center [1371, 561] width 254 height 40
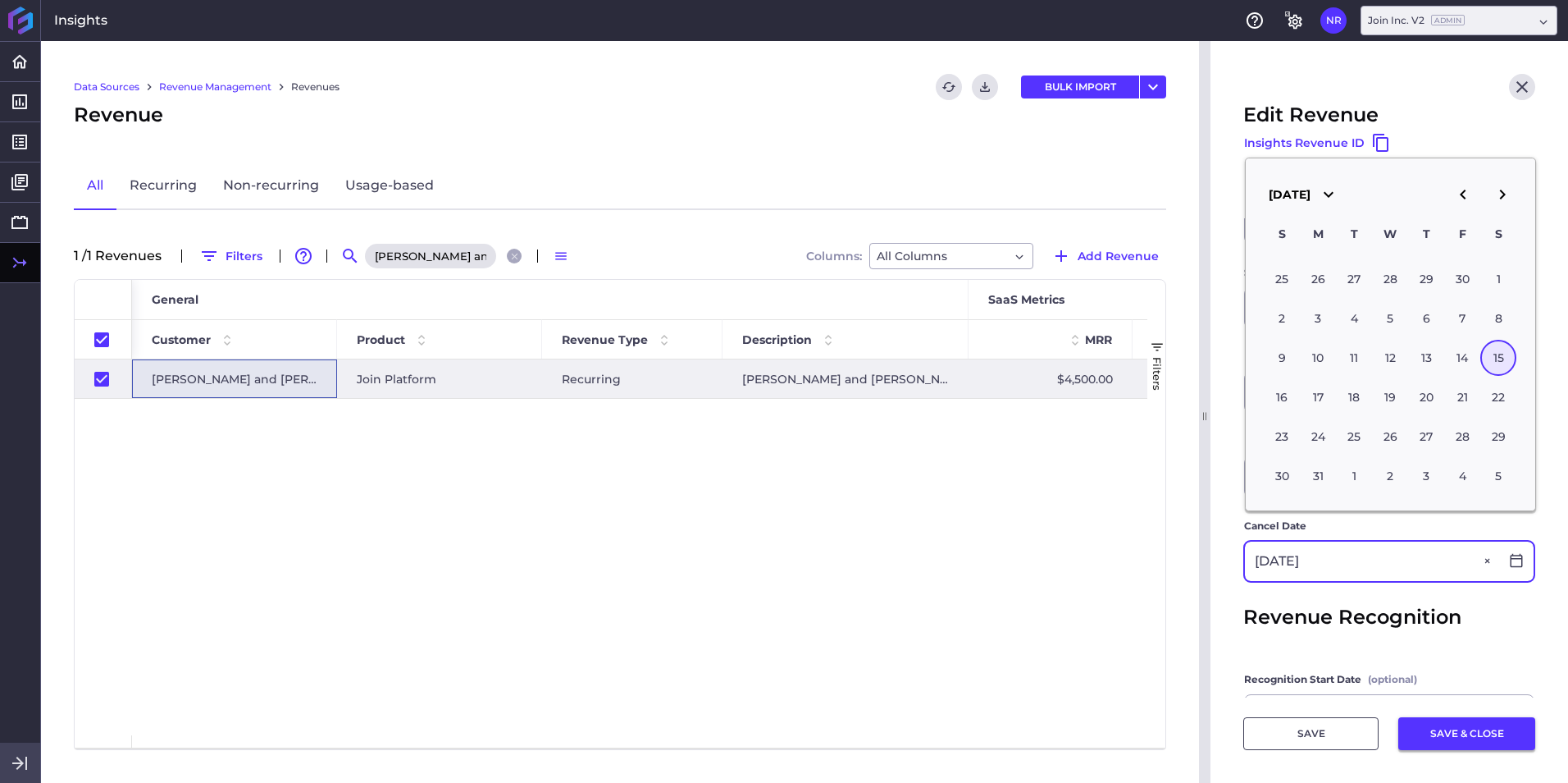
type input "05/15/2027"
click at [1043, 487] on button "SAVE & CLOSE" at bounding box center [1466, 733] width 137 height 33
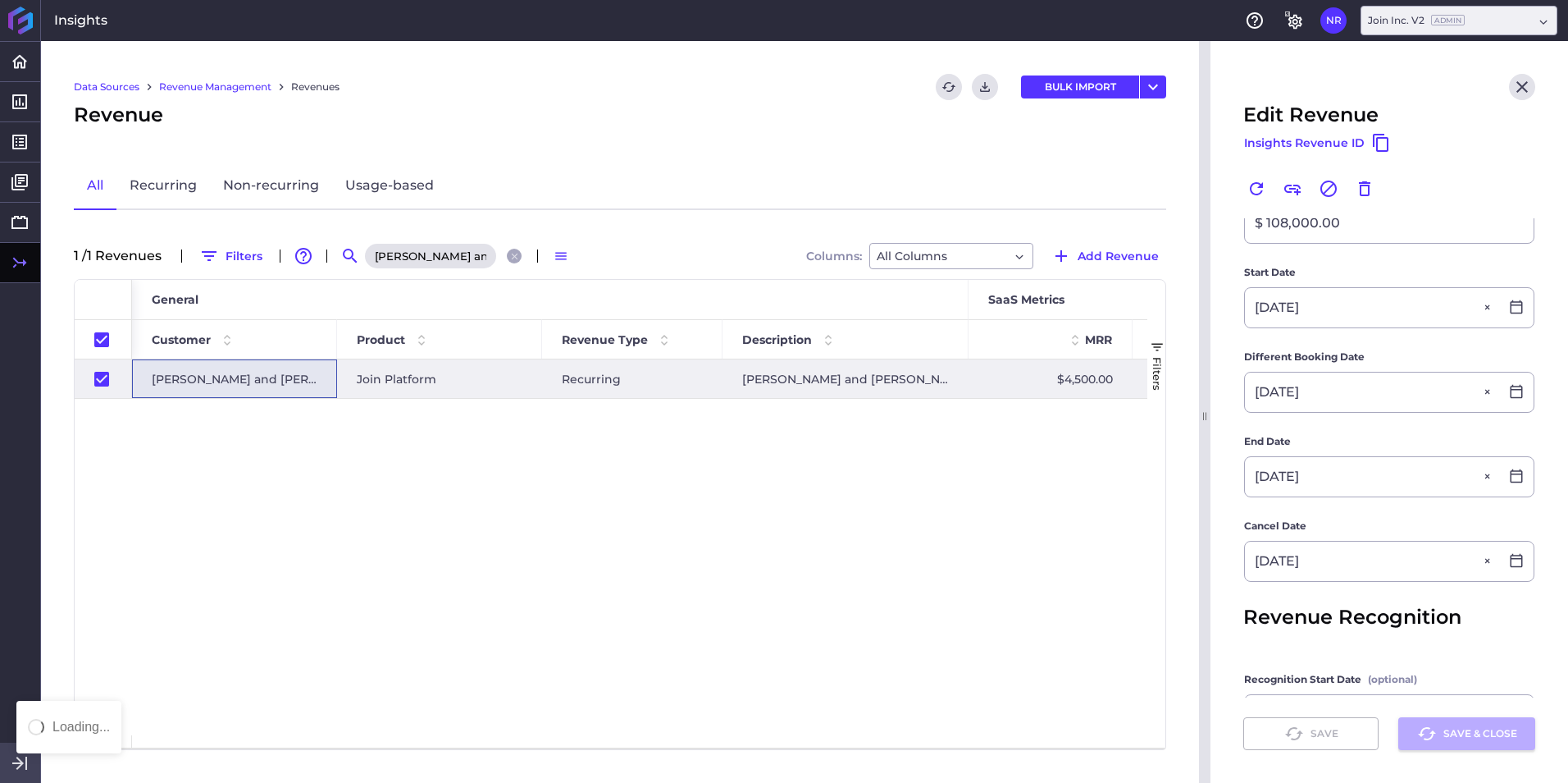
checkbox input "false"
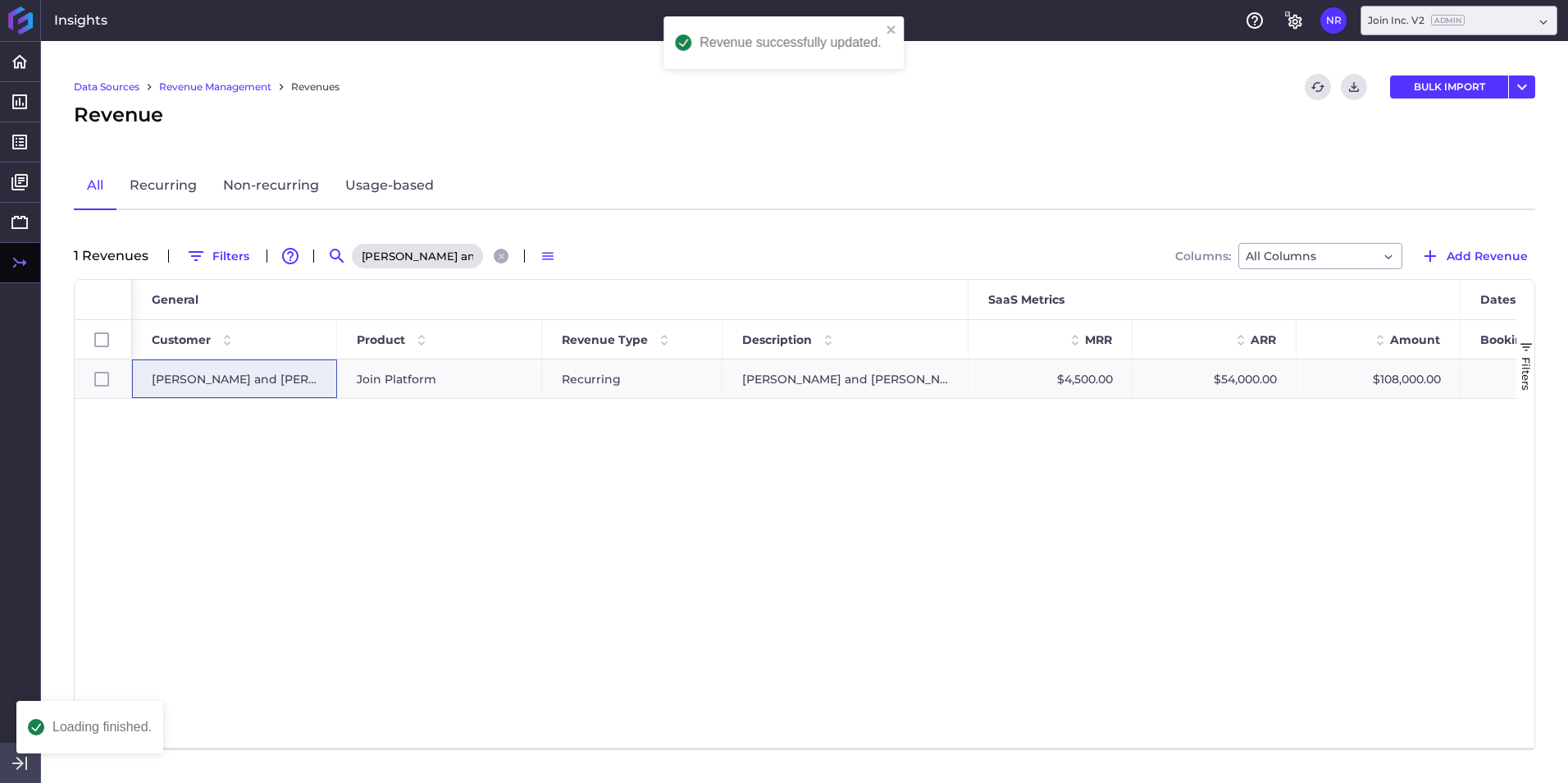
scroll to position [0, 0]
click at [502, 256] on icon "Close search" at bounding box center [502, 257] width 11 height 11
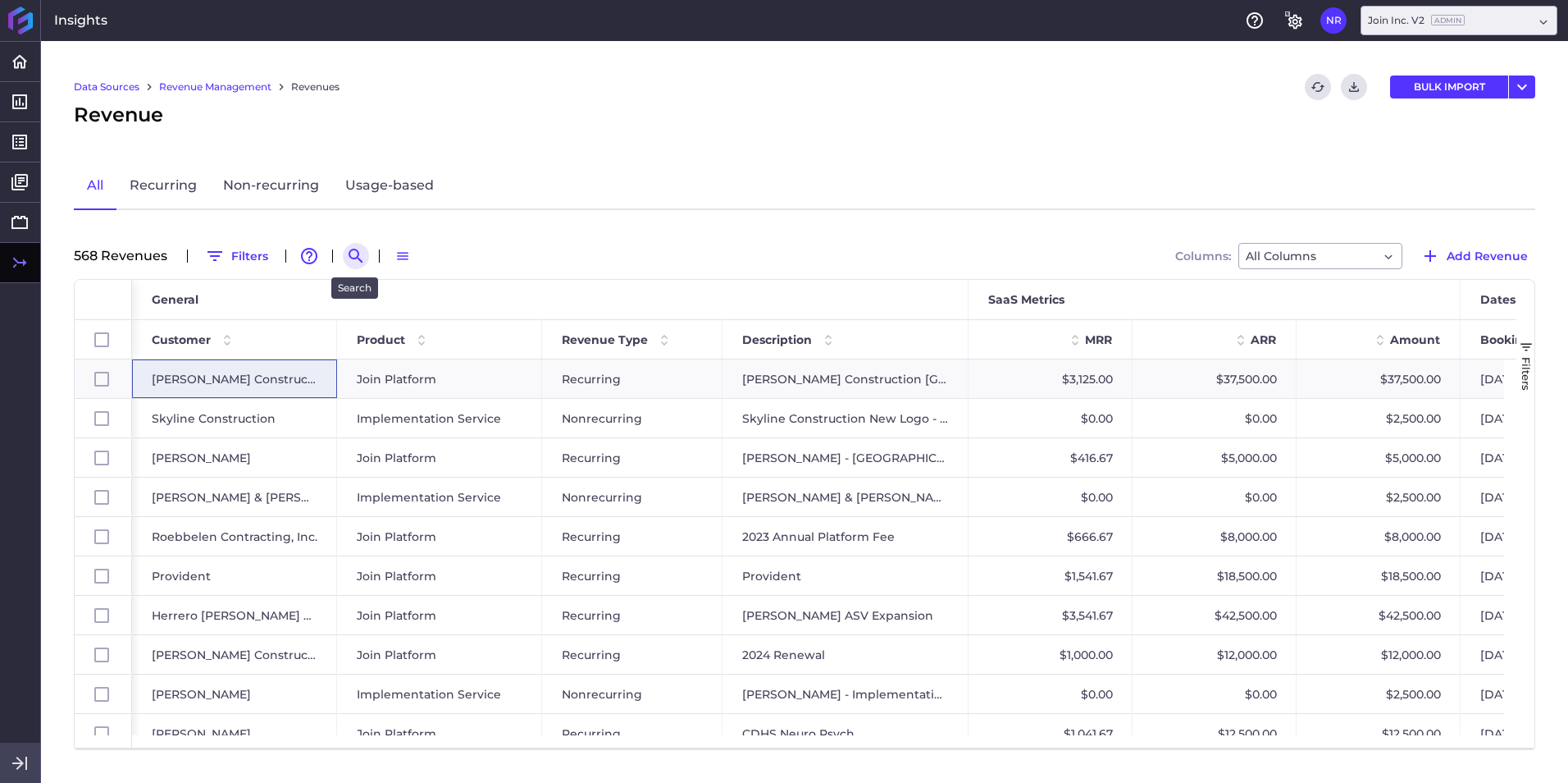
click at [359, 263] on icon "Search by" at bounding box center [356, 256] width 19 height 19
click at [431, 265] on input at bounding box center [436, 256] width 131 height 25
paste input "Progress Carolina - 2025 New Deal"
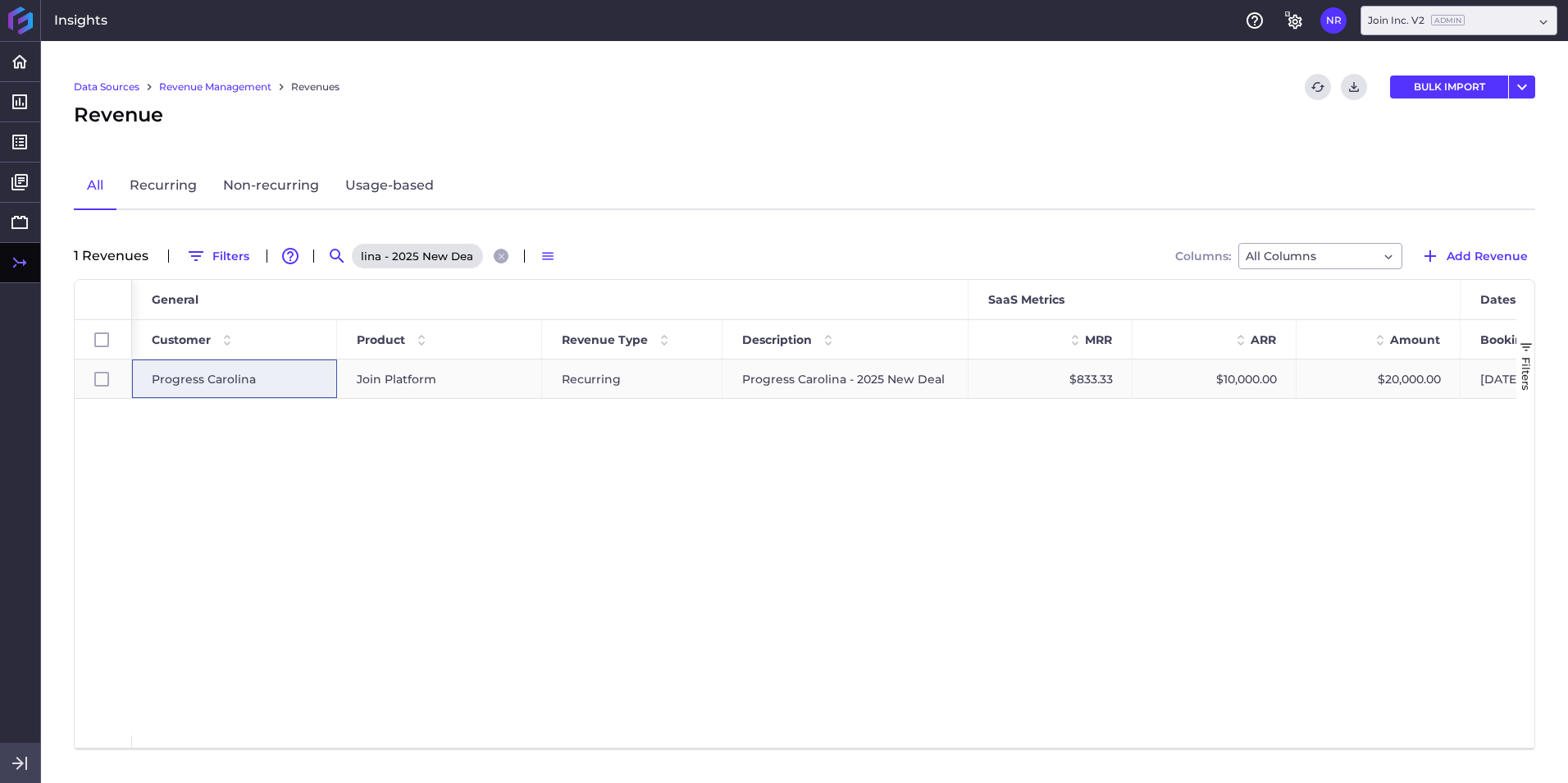
type input "Progress Carolina - 2025 New Deal"
click at [218, 377] on span "Progress Carolina" at bounding box center [204, 378] width 104 height 38
checkbox input "true"
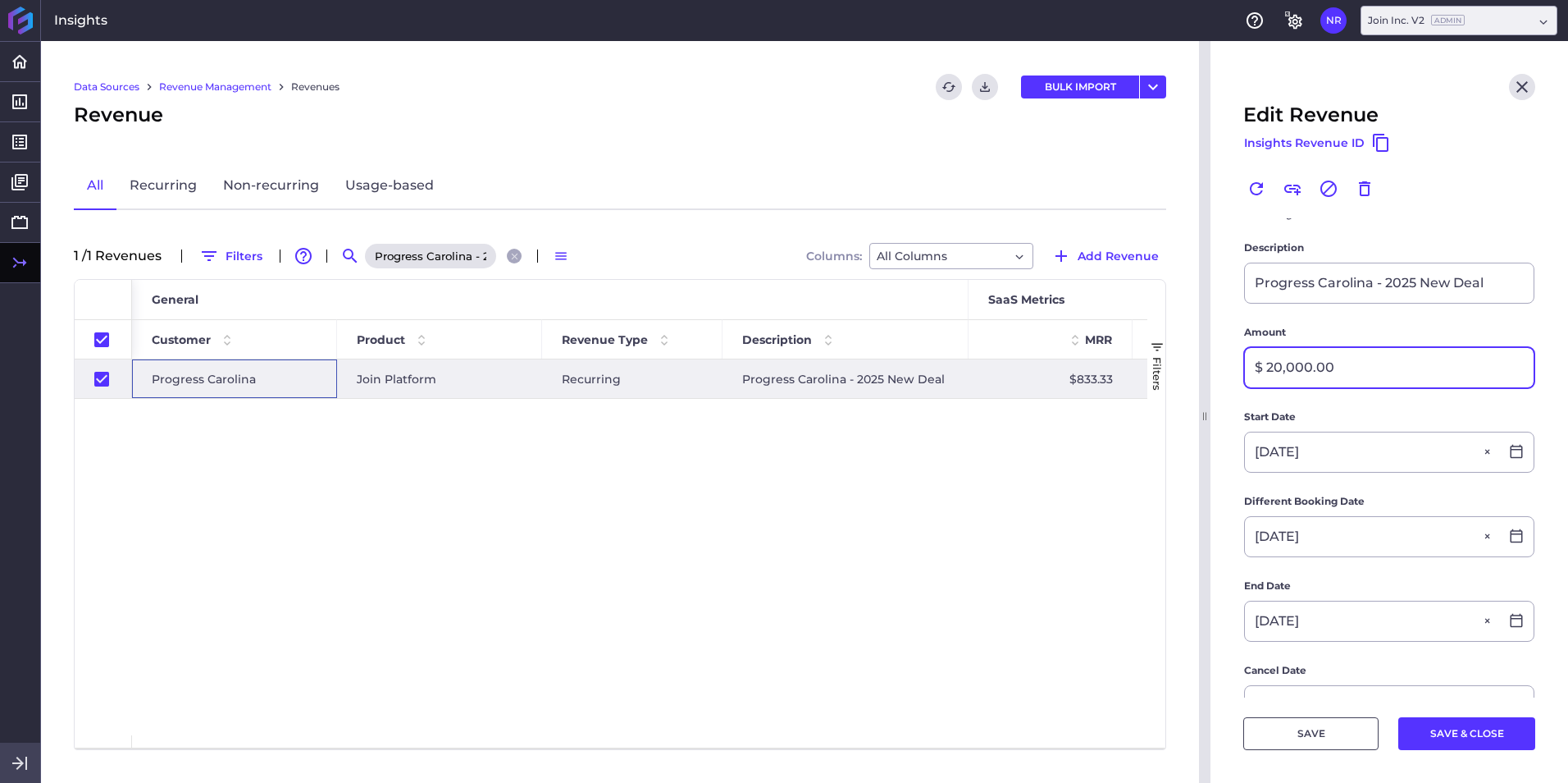
scroll to position [328, 0]
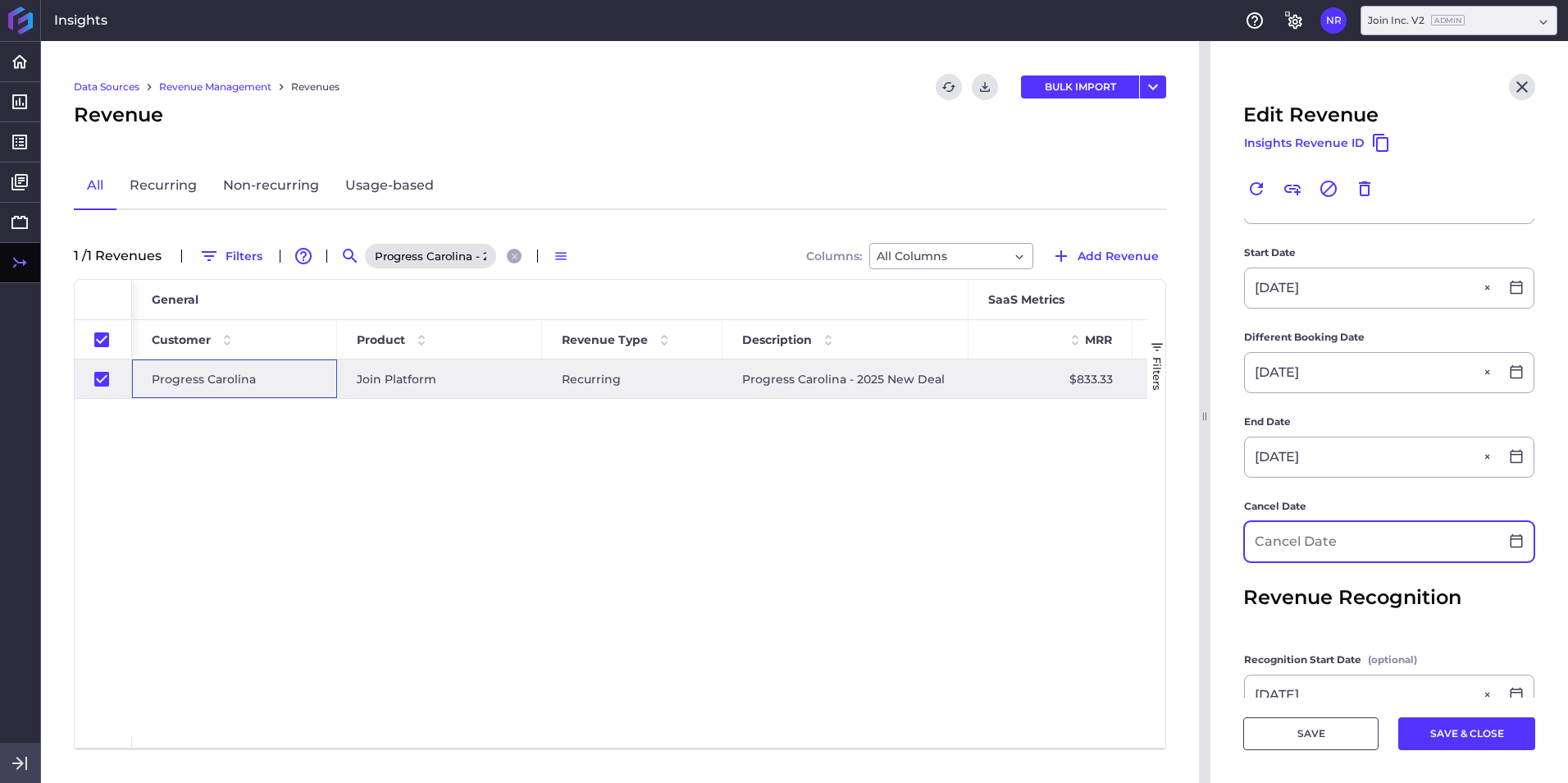
click at [1043, 487] on input at bounding box center [1371, 541] width 254 height 40
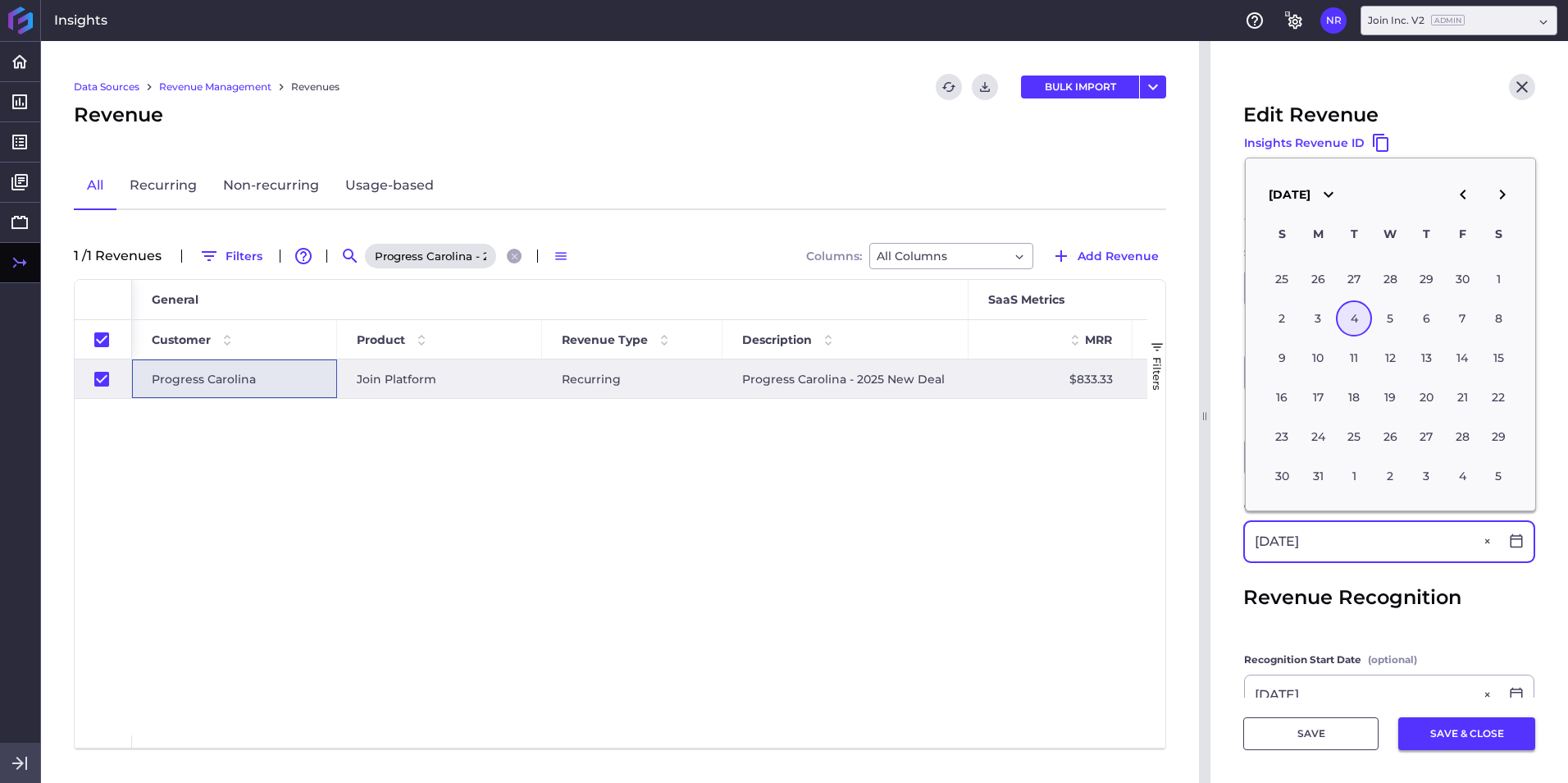
type input "05/04/2027"
click at [1043, 487] on button "SAVE & CLOSE" at bounding box center [1466, 733] width 137 height 33
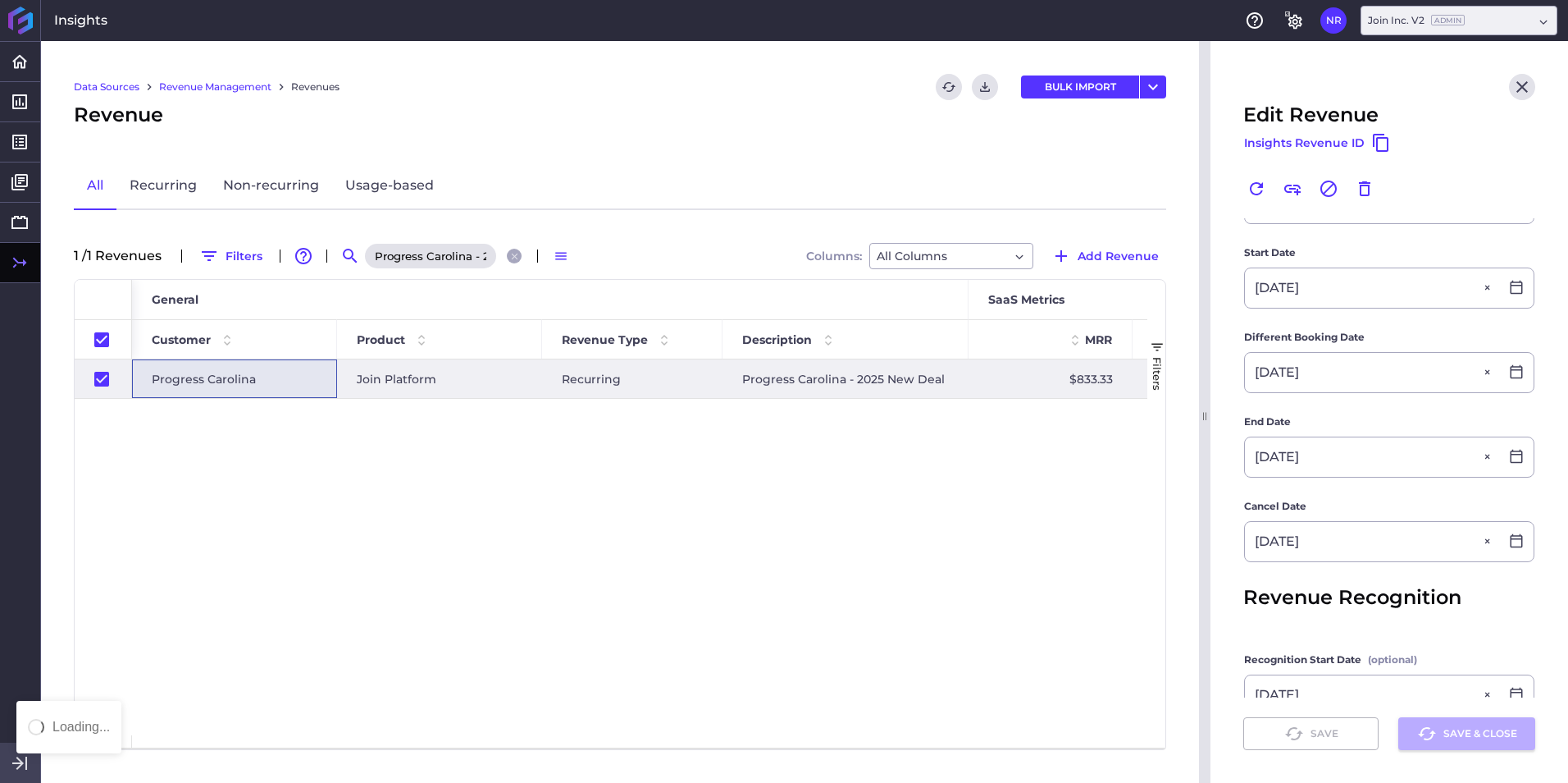
checkbox input "false"
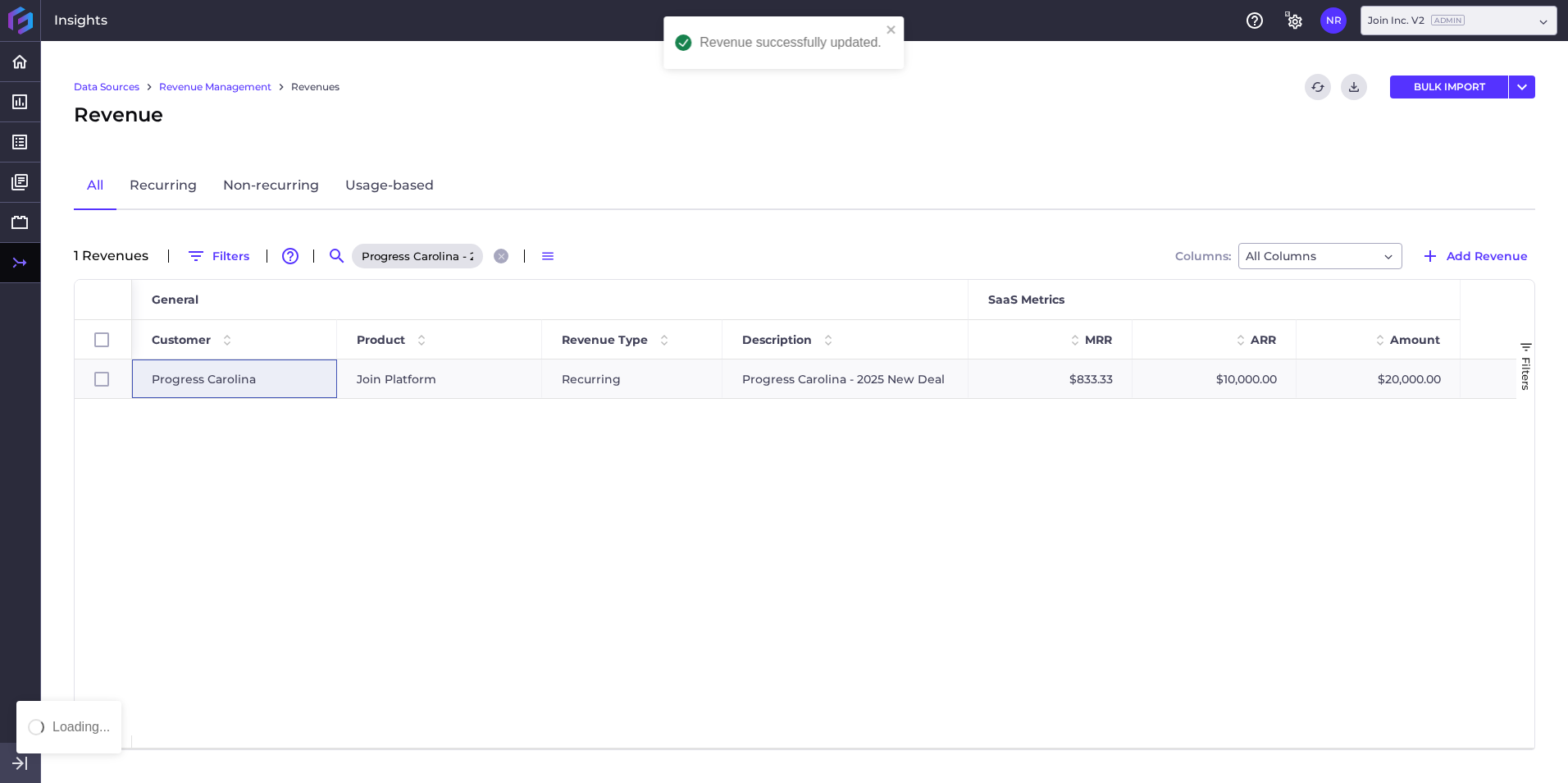
scroll to position [0, 0]
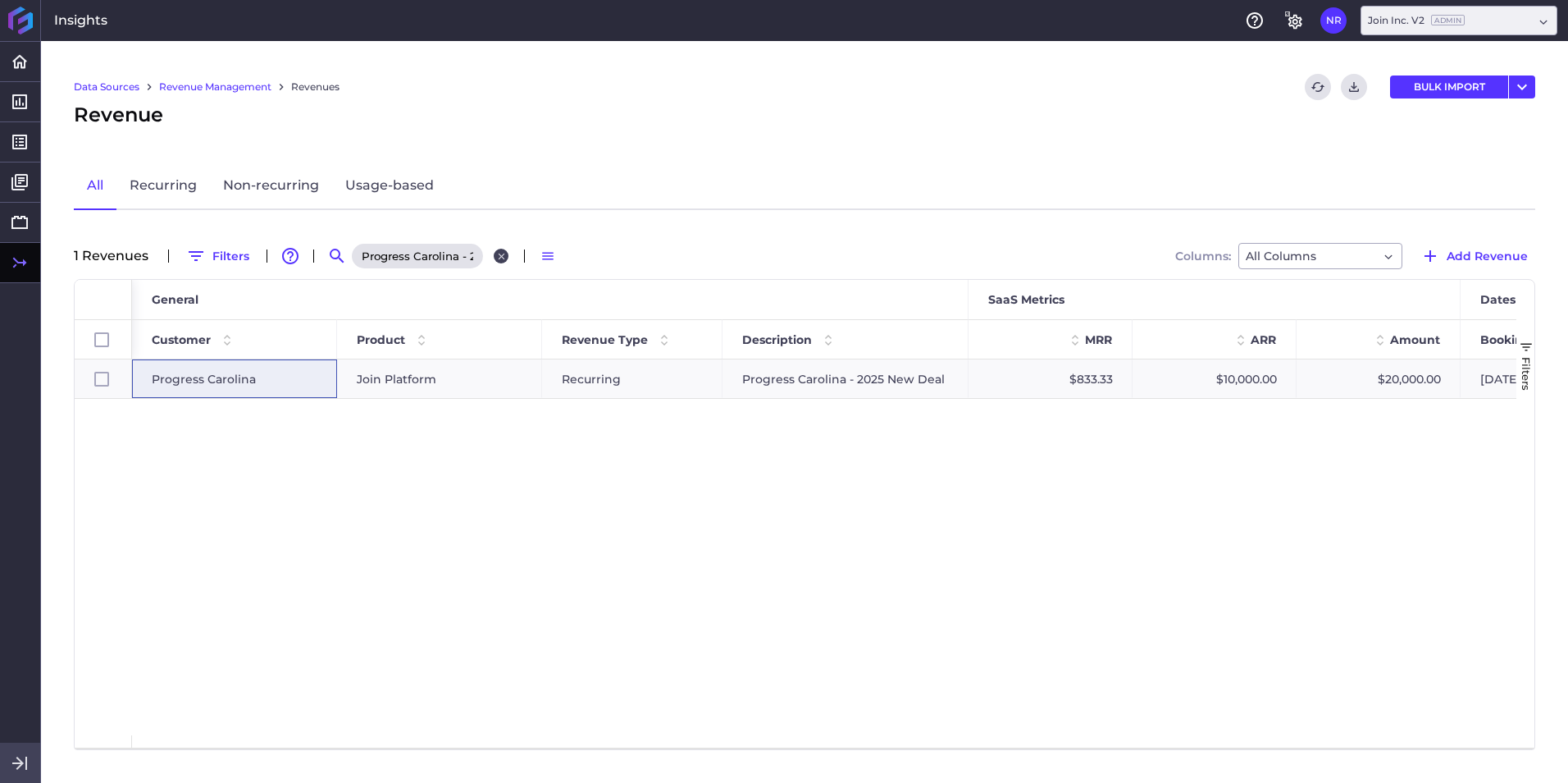
click at [496, 253] on icon "Close search" at bounding box center [502, 257] width 11 height 11
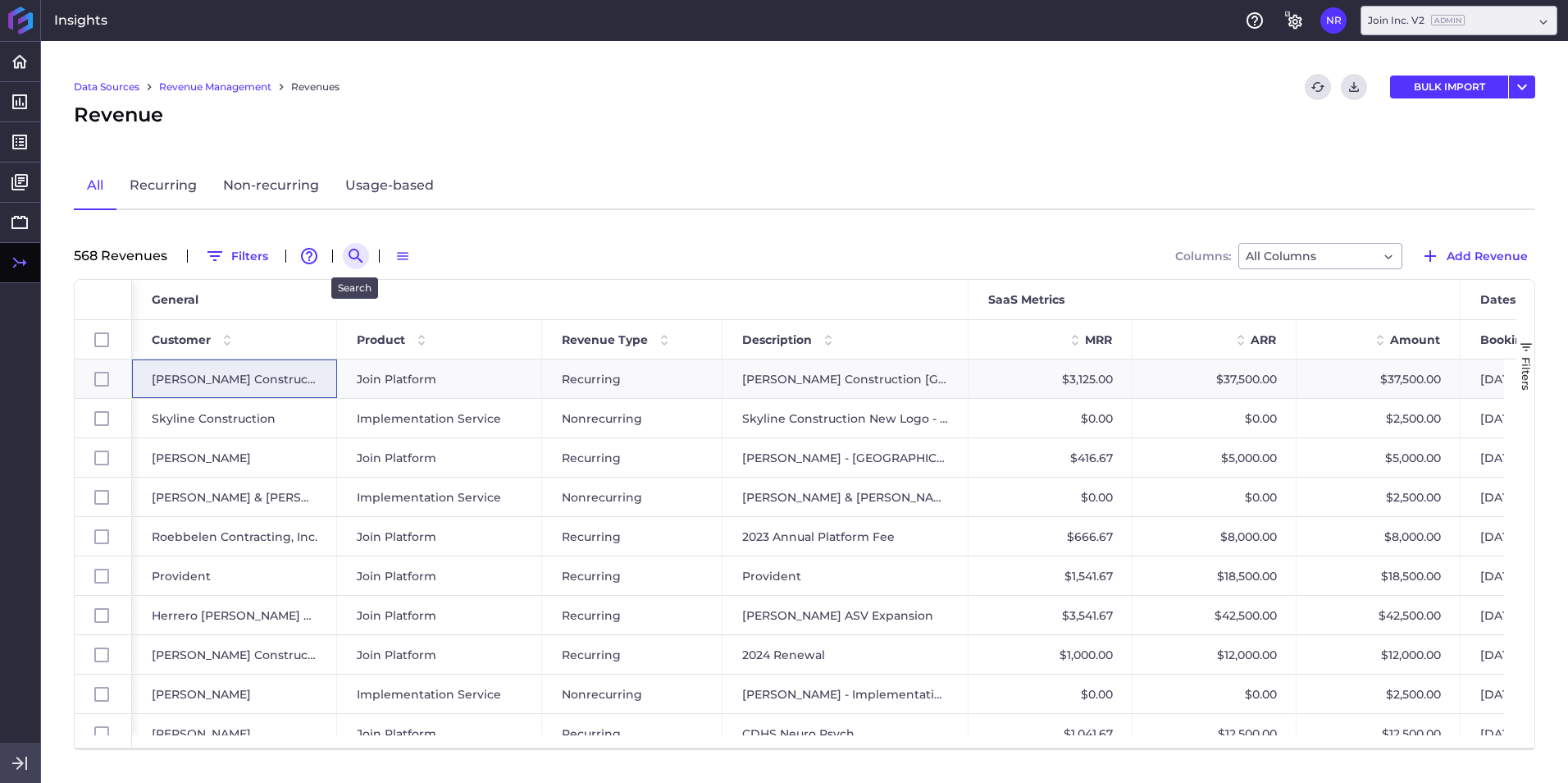
click at [347, 257] on icon "Search by" at bounding box center [356, 256] width 19 height 19
paste input "Rodan 2025 New Deal"
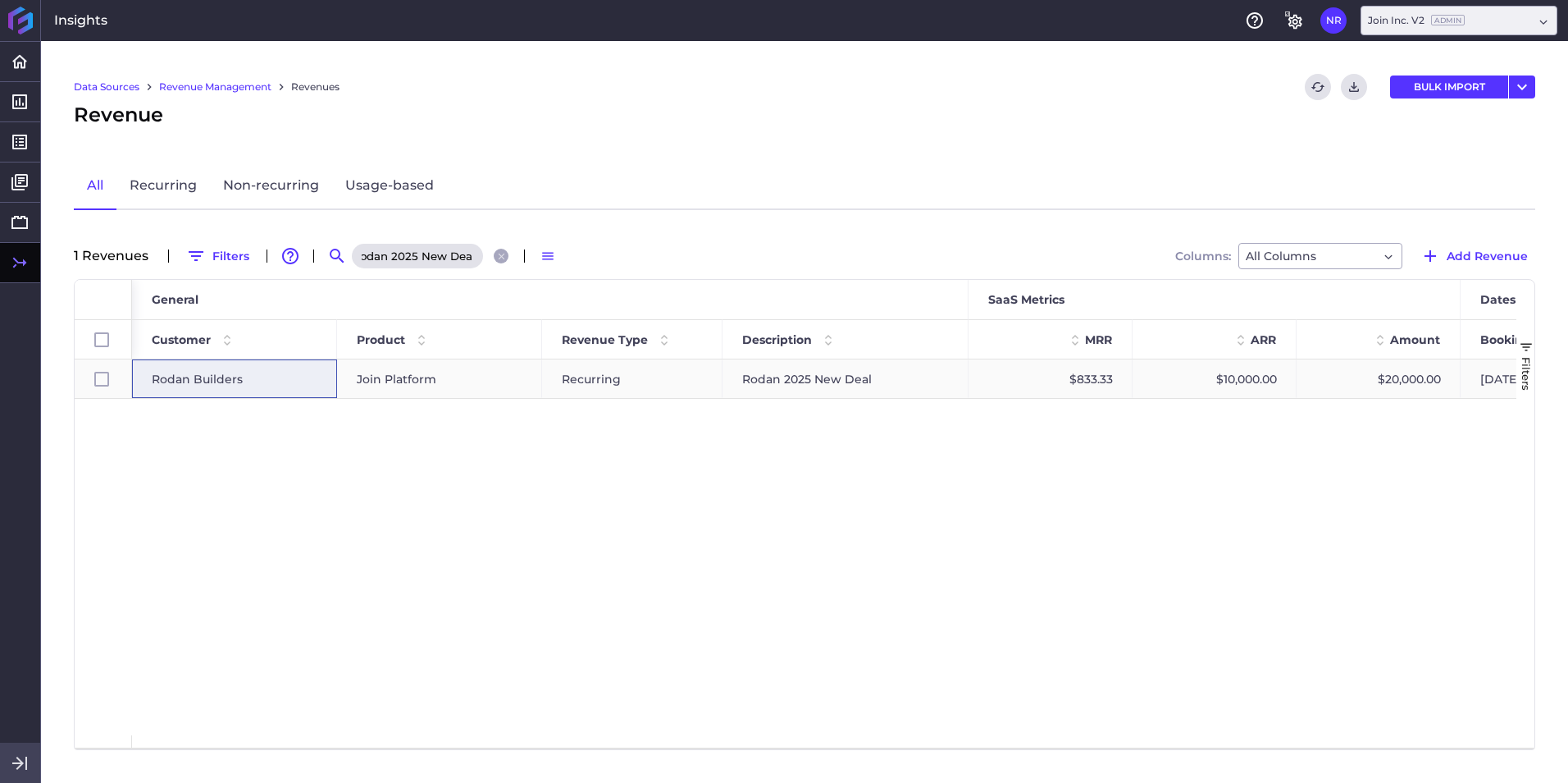
type input "Rodan 2025 New Deal"
click at [200, 378] on span "Rodan Builders" at bounding box center [197, 378] width 91 height 38
checkbox input "true"
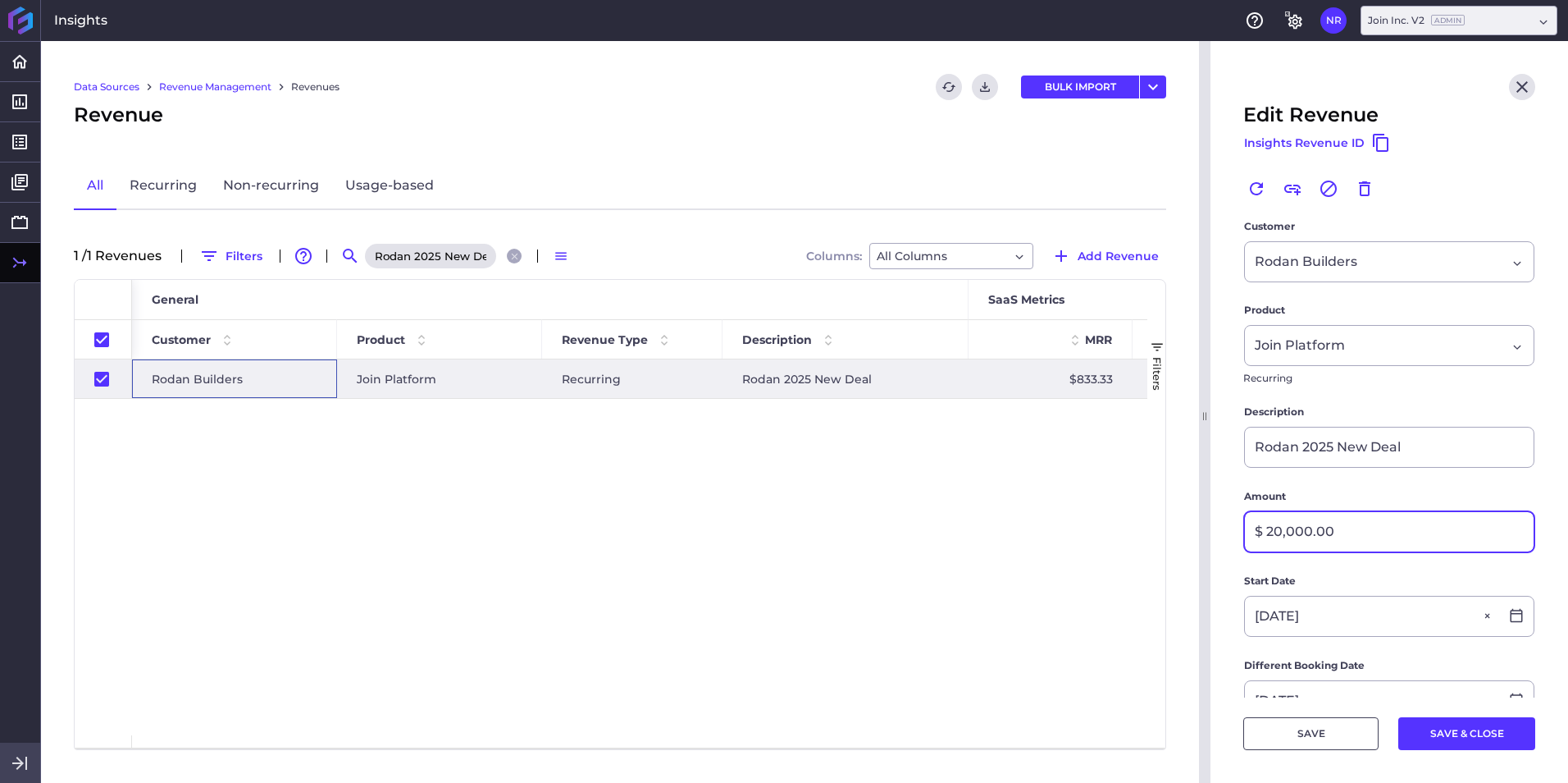
scroll to position [246, 0]
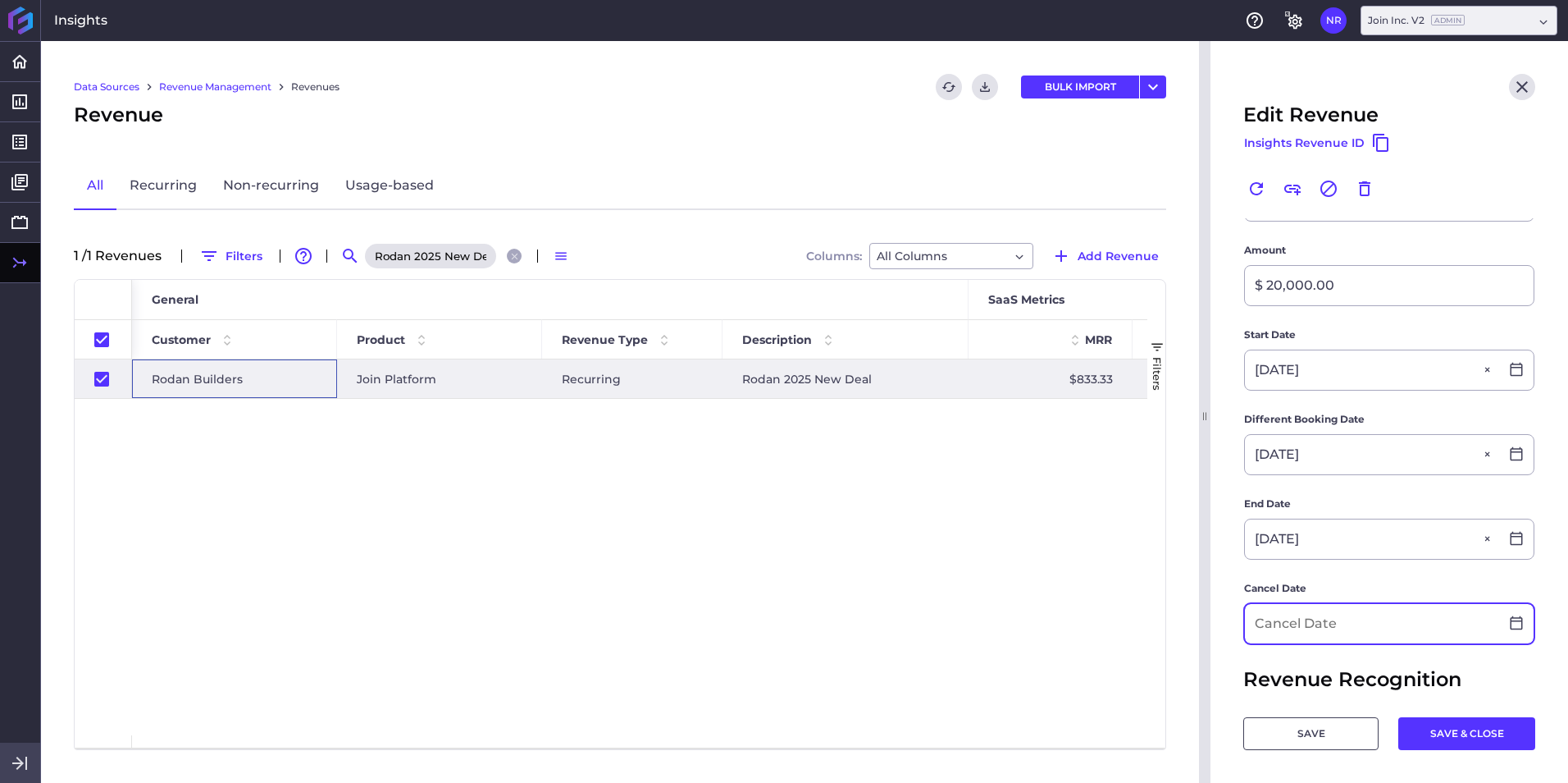
click at [1043, 487] on input at bounding box center [1371, 623] width 254 height 40
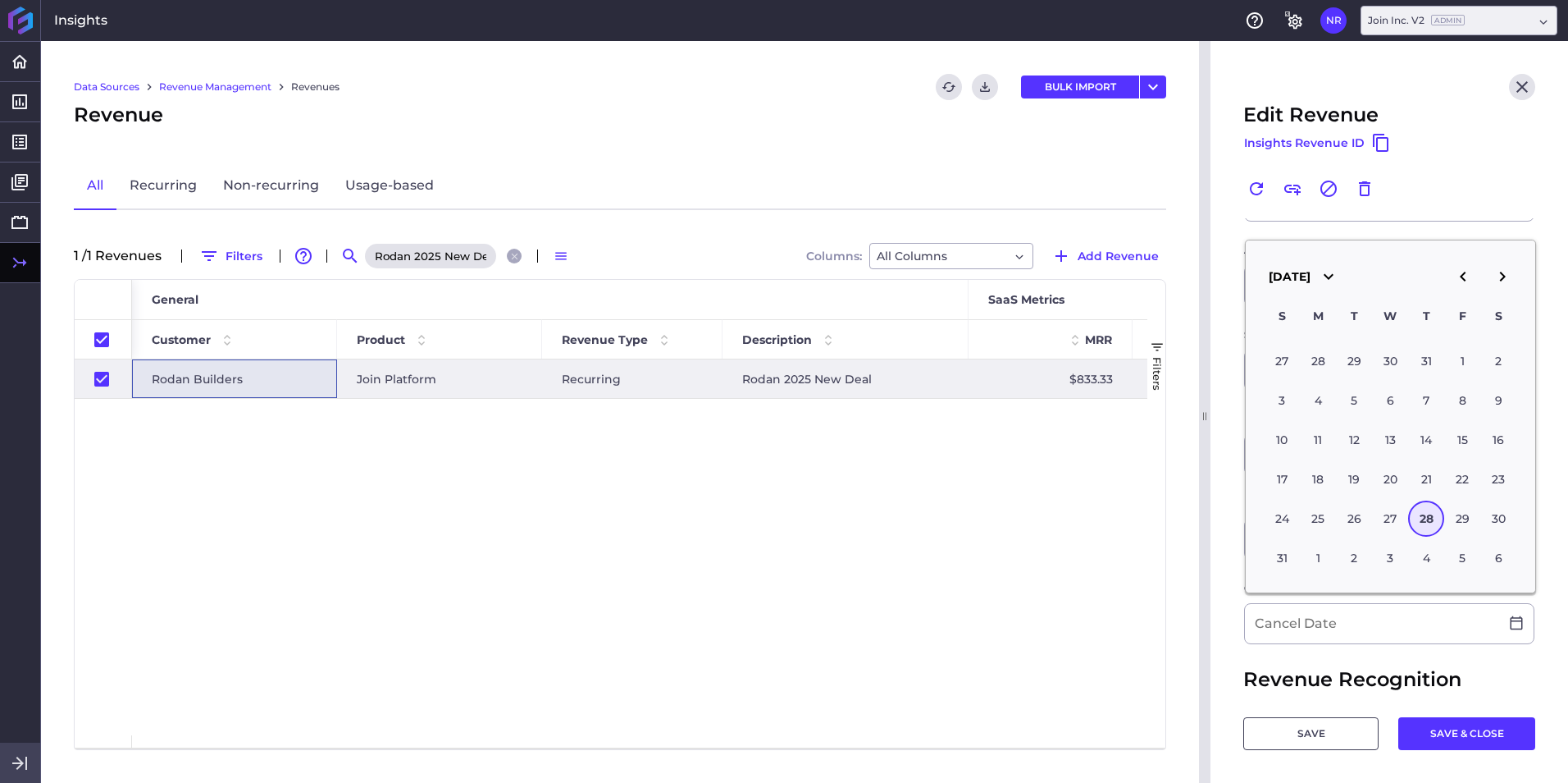
click at [1043, 487] on div "Filters" at bounding box center [1156, 513] width 18 height 467
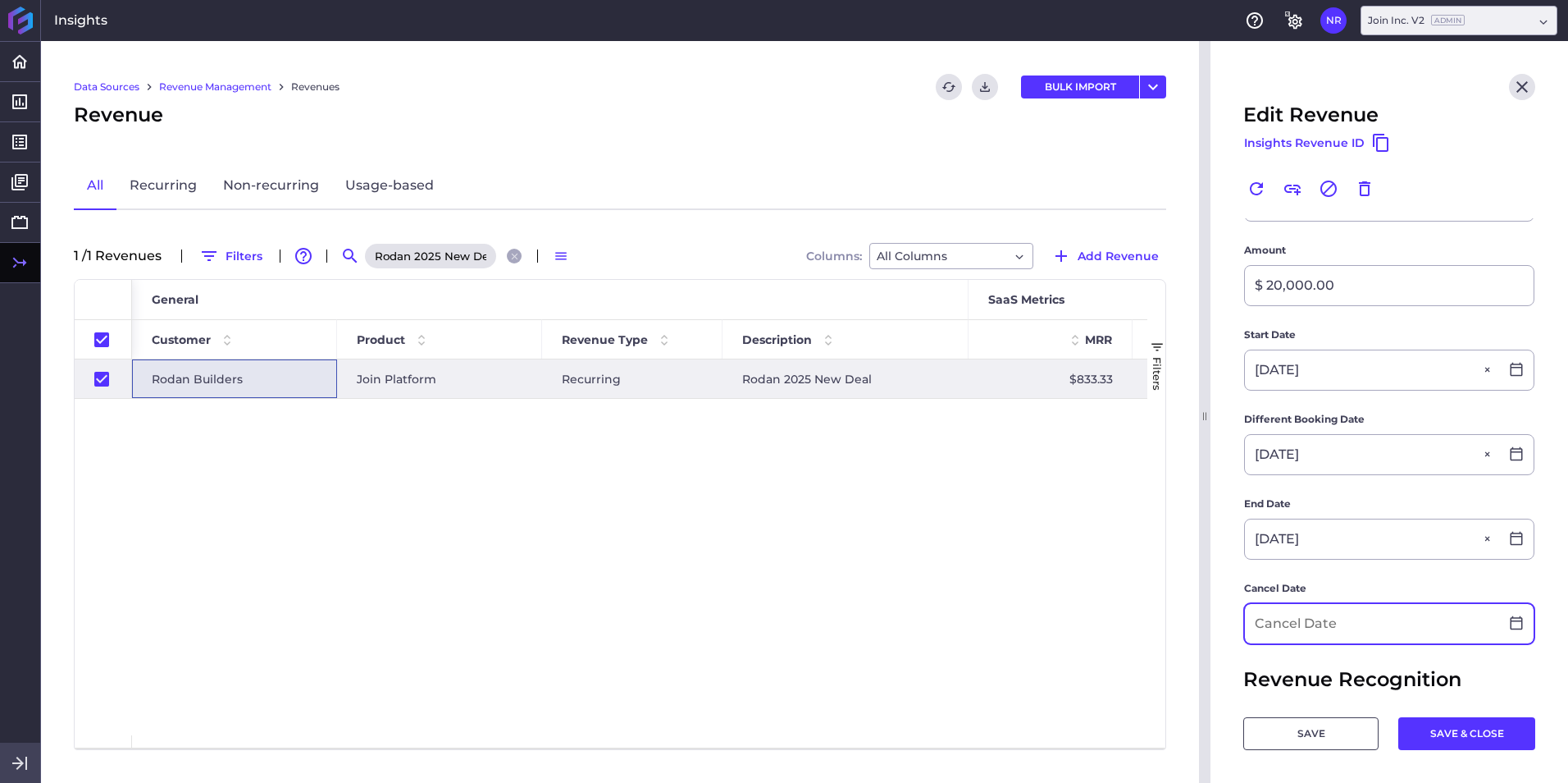
click at [1043, 487] on input at bounding box center [1371, 623] width 254 height 40
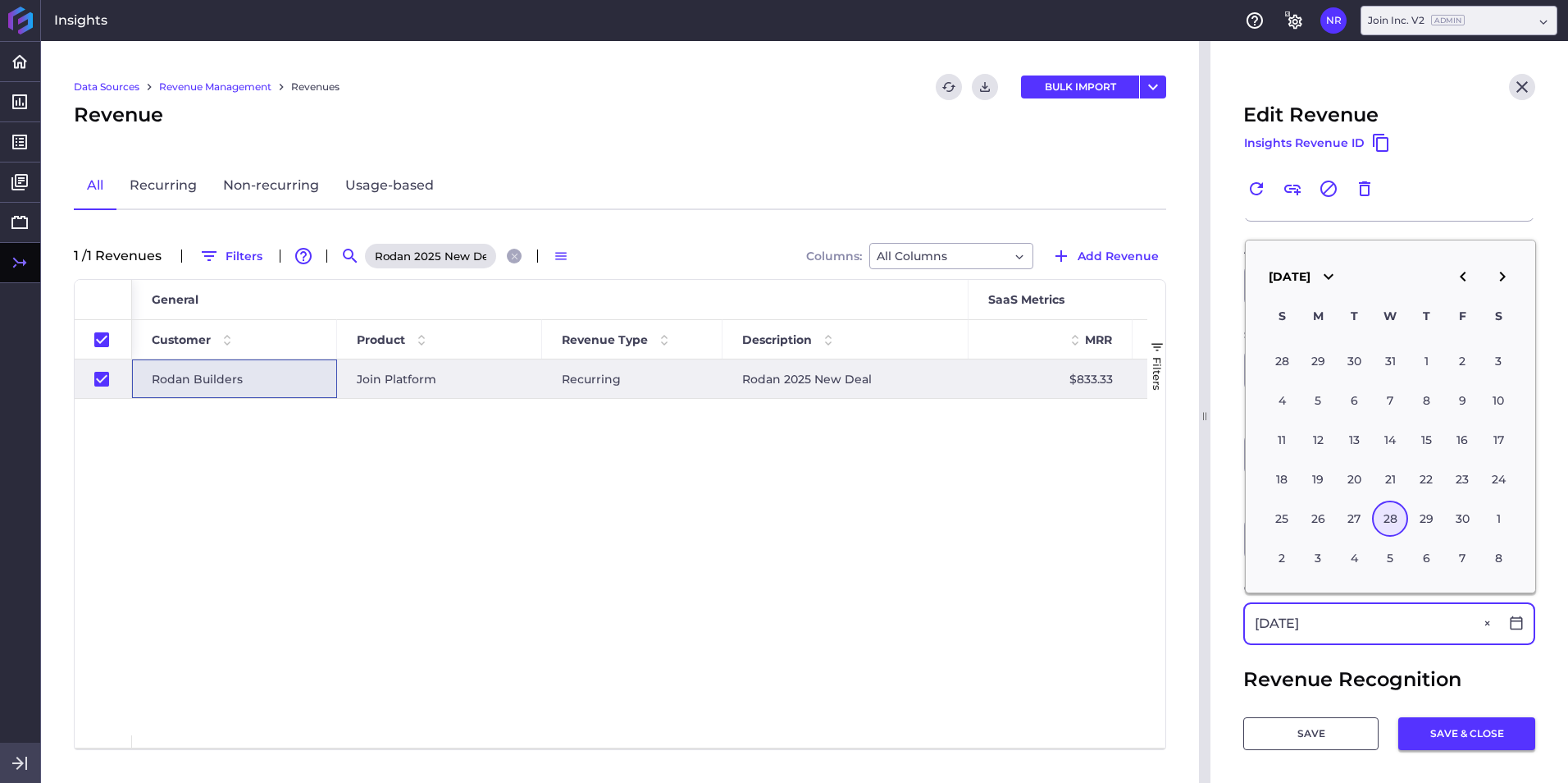
type input "04/28/2027"
click at [1043, 487] on button "SAVE & CLOSE" at bounding box center [1466, 733] width 137 height 33
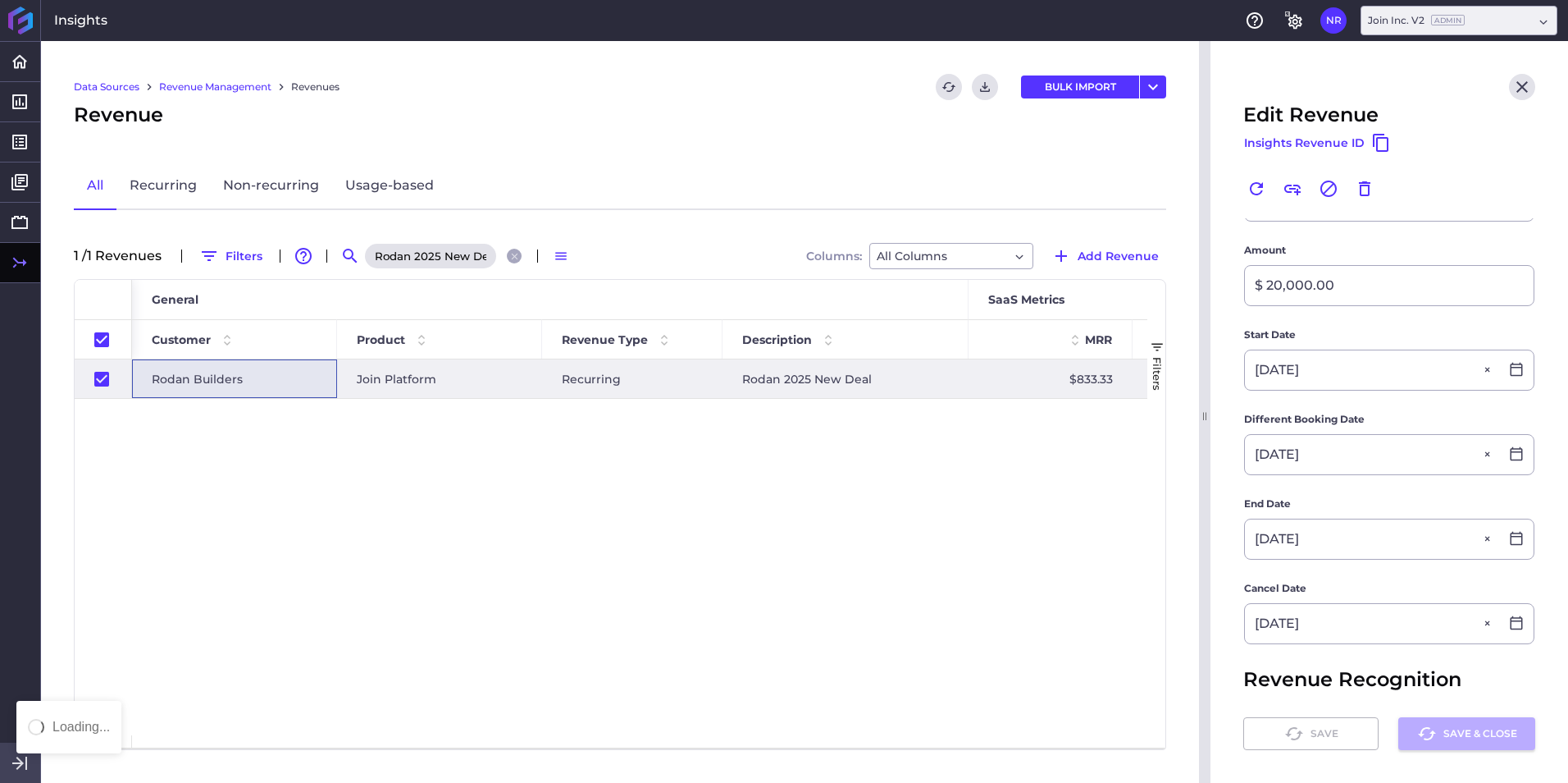
checkbox input "false"
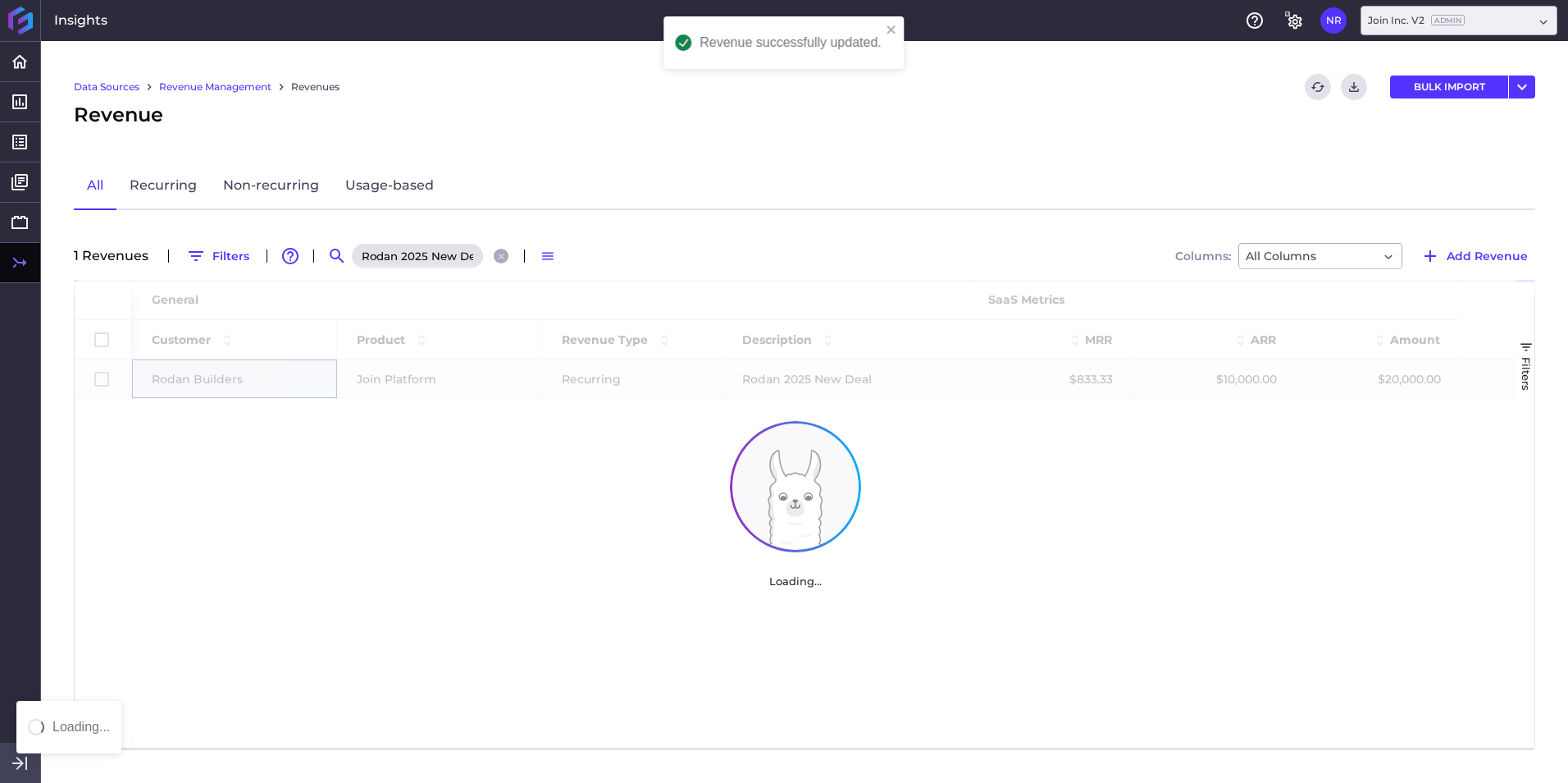
scroll to position [0, 0]
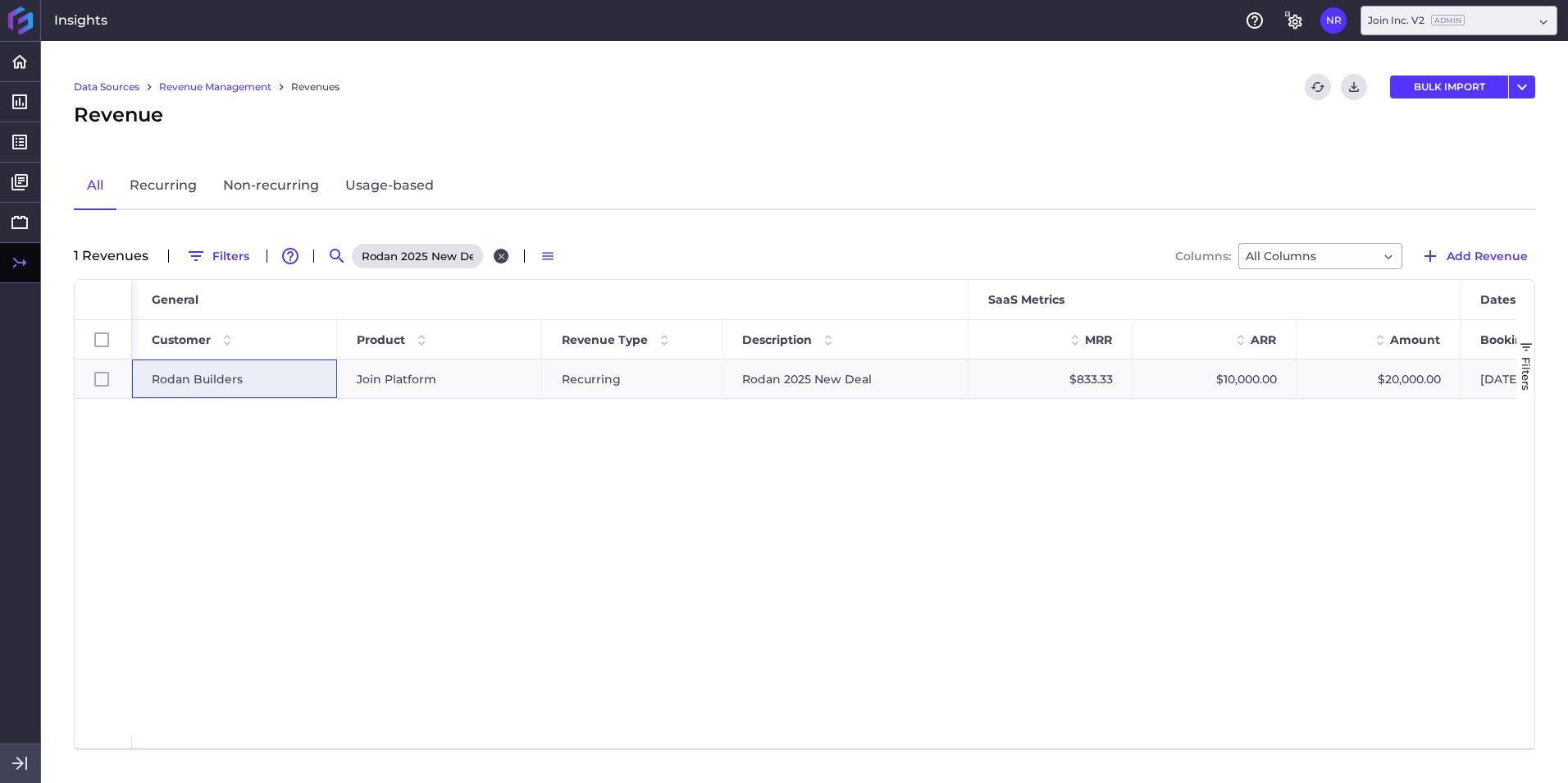
click at [496, 254] on icon "Close search" at bounding box center [502, 257] width 11 height 11
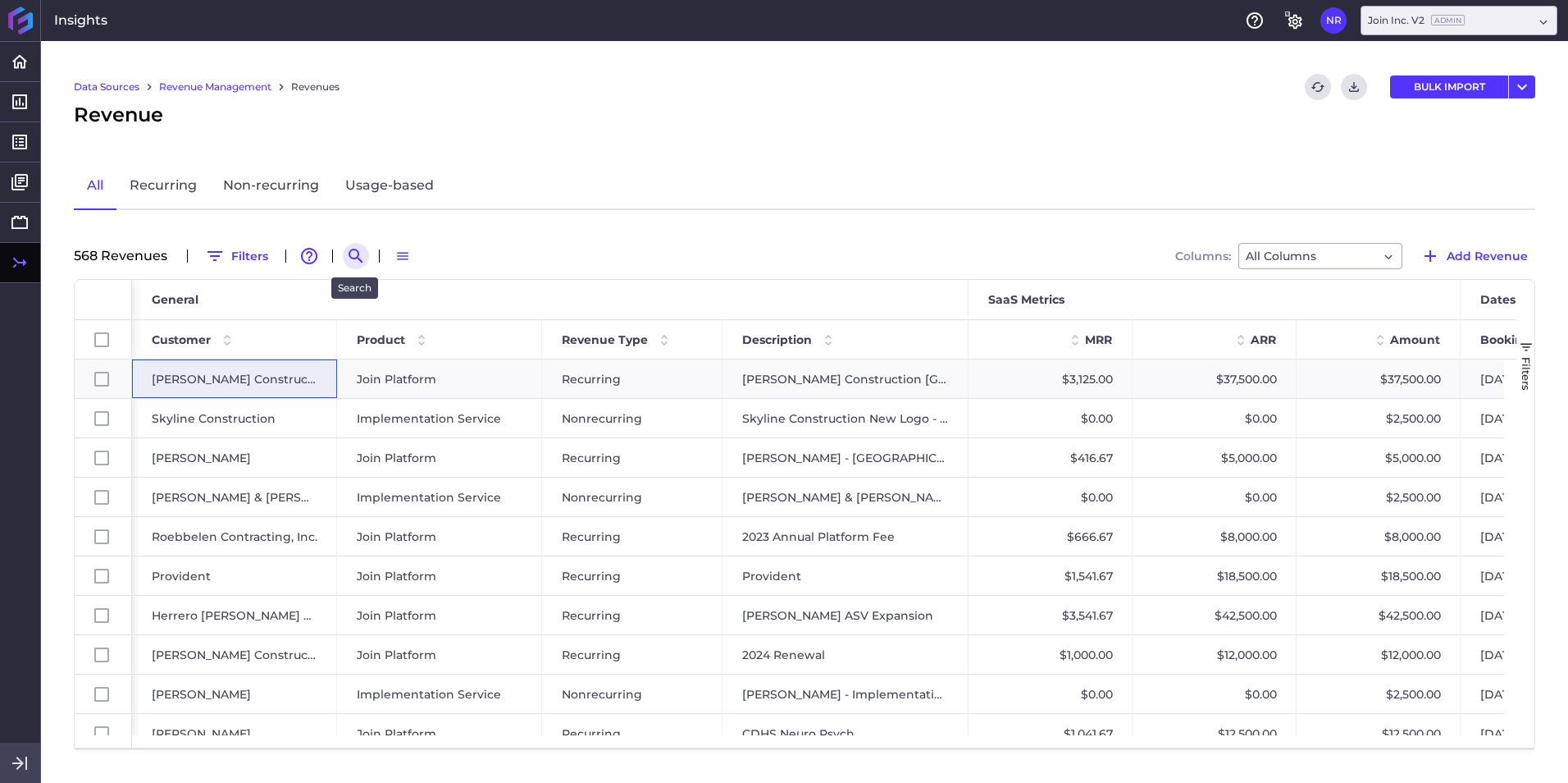
click at [346, 248] on icon "Search by" at bounding box center [356, 256] width 19 height 19
click at [426, 262] on input at bounding box center [436, 256] width 131 height 25
paste input "Garney - 2025 Cadiz-Mojave Water Bank and Arvada WTP Project"
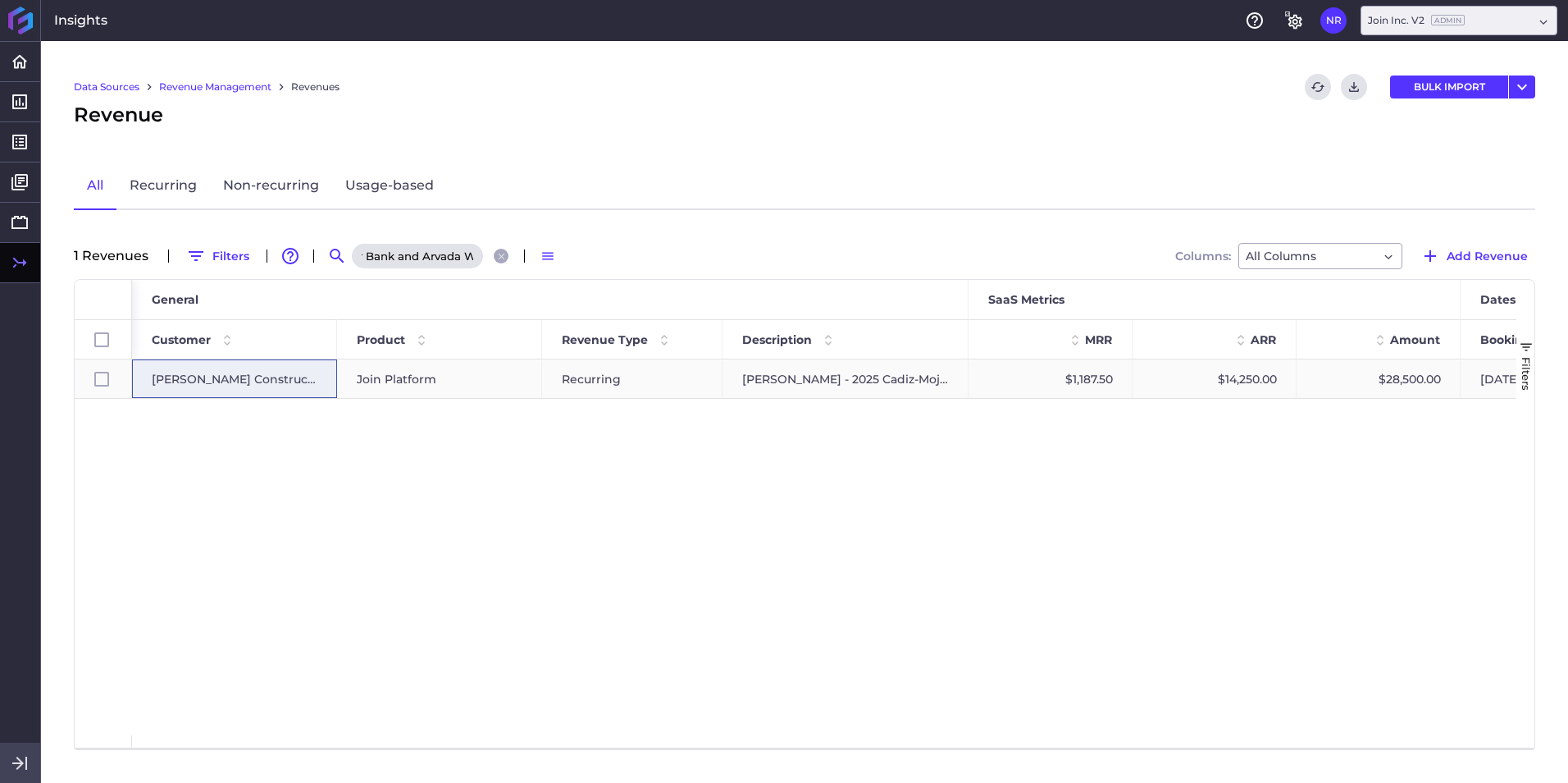
type input "Garney - 2025 Cadiz-Mojave Water Bank and Arvada WTP Project"
click at [214, 382] on span "[PERSON_NAME] Construction" at bounding box center [234, 378] width 166 height 38
checkbox input "true"
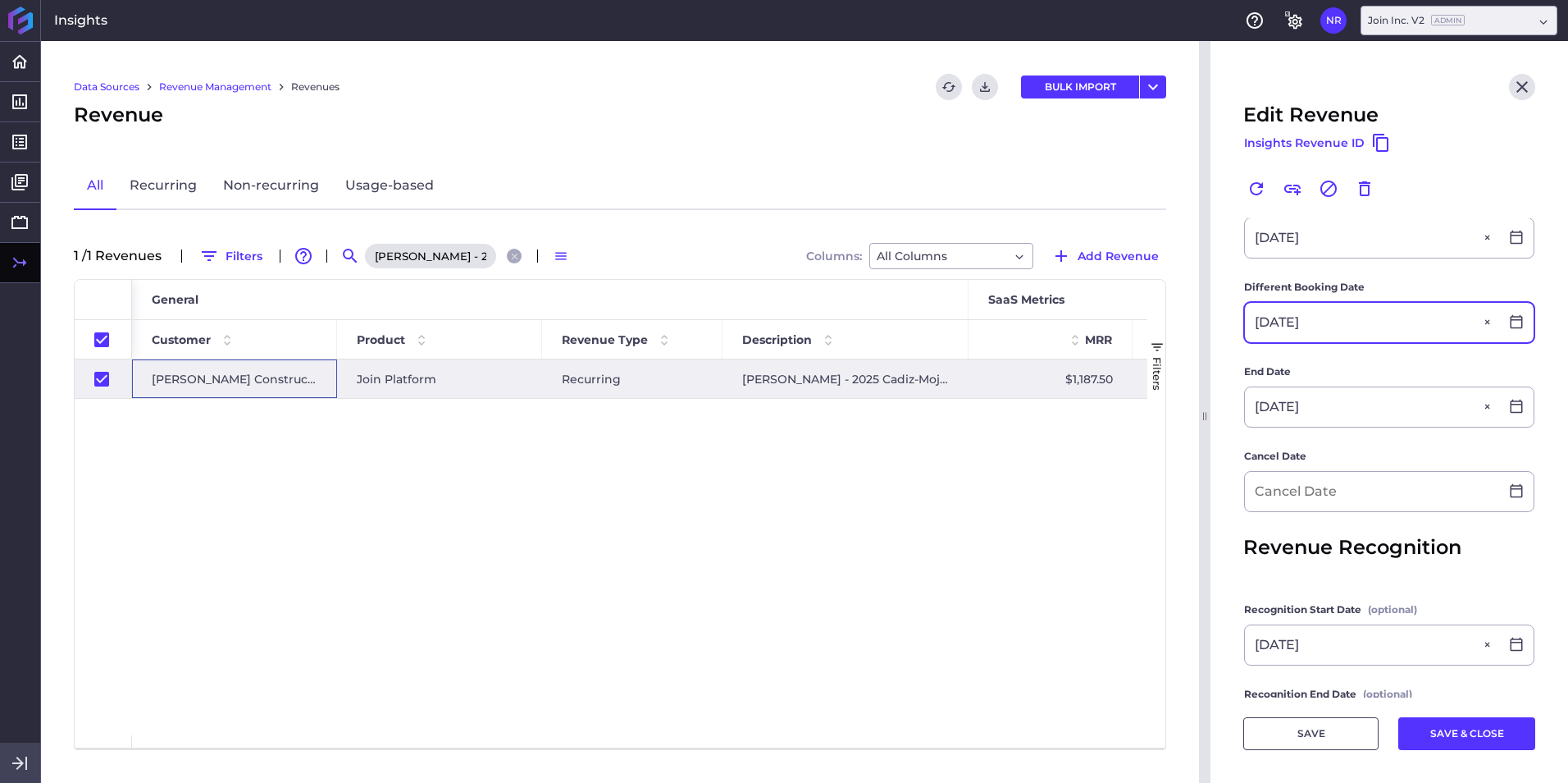
scroll to position [410, 0]
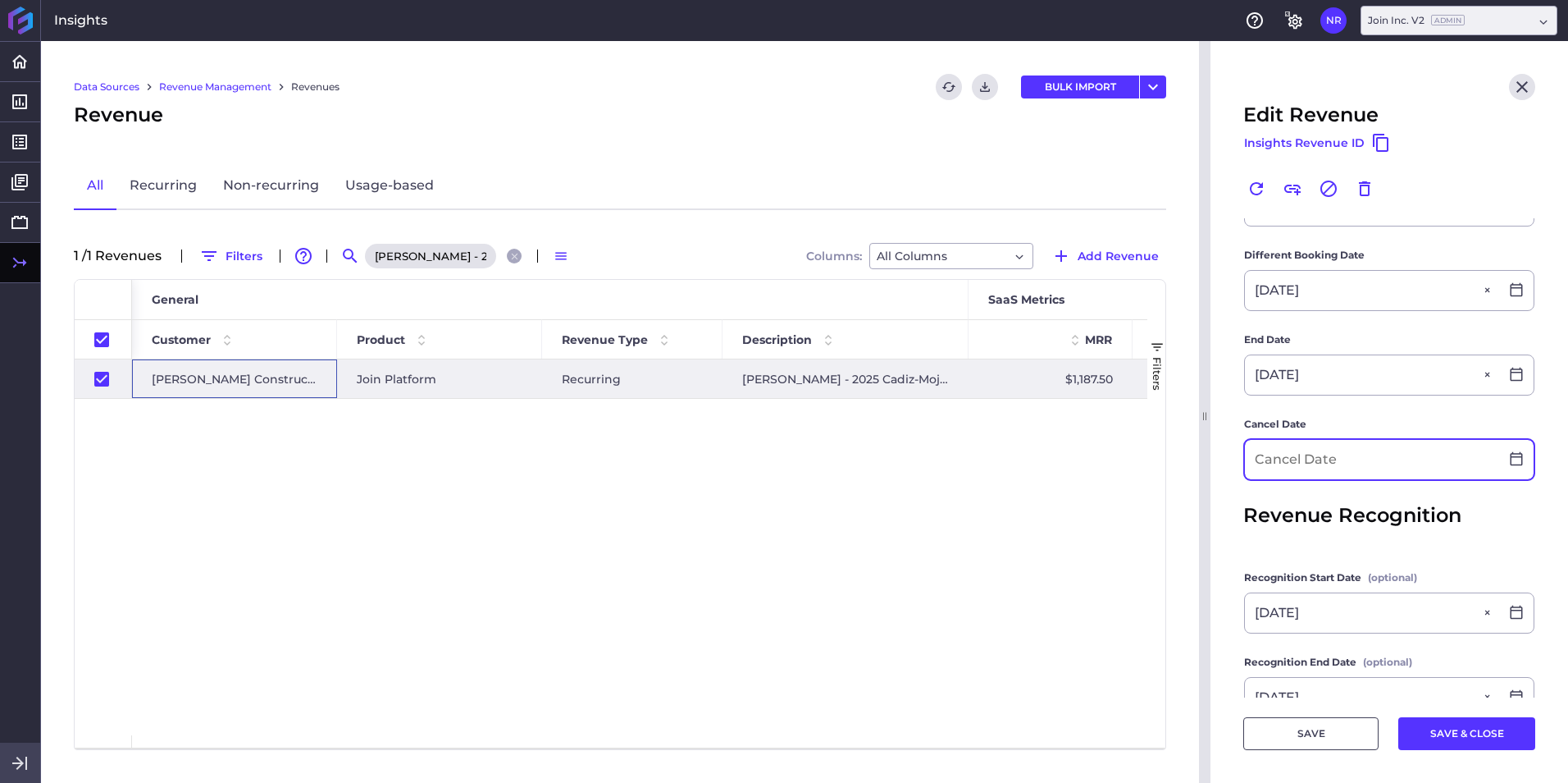
click at [1043, 459] on input at bounding box center [1371, 459] width 254 height 40
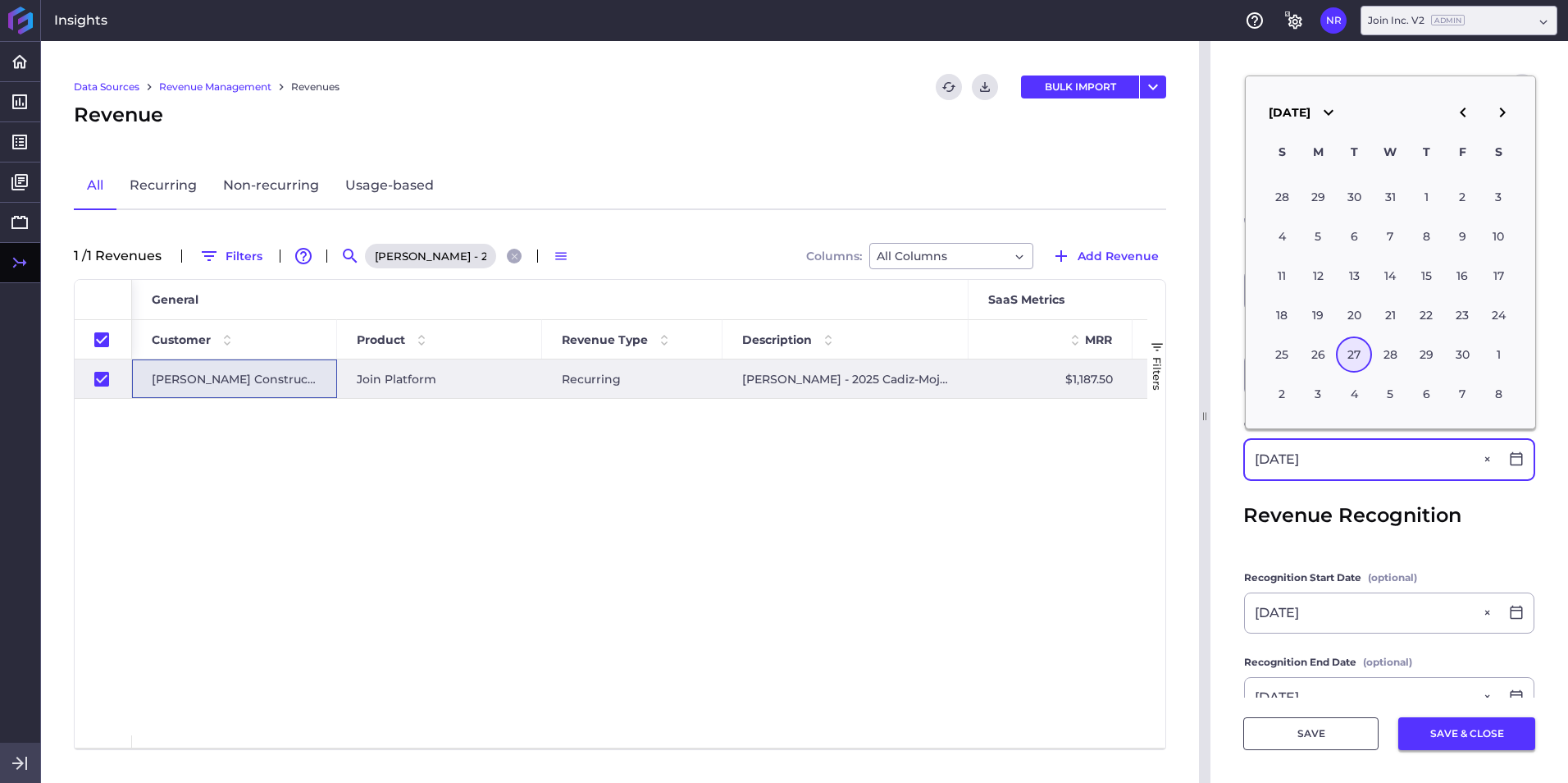
type input "04/27/2027"
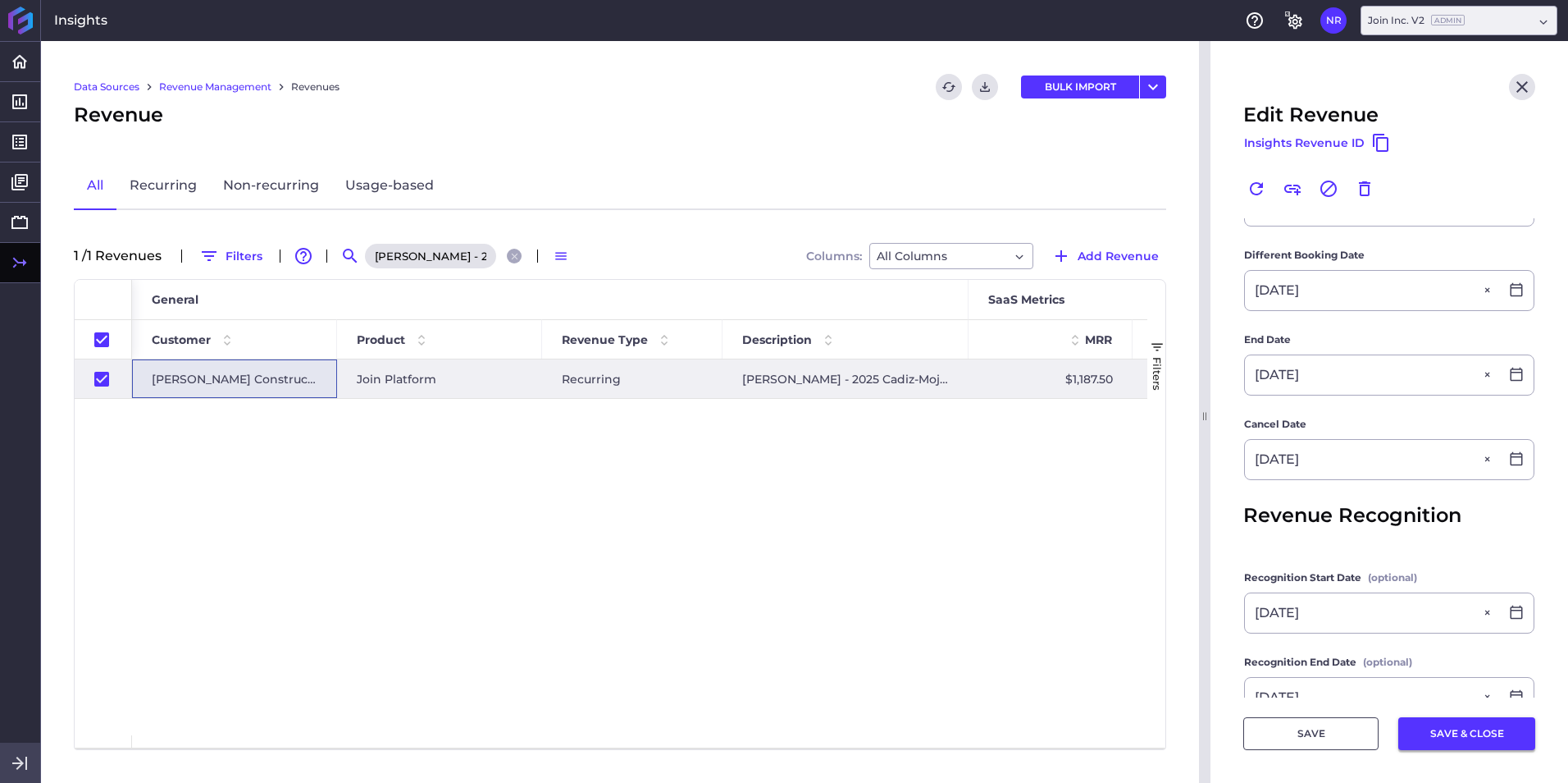
click at [1043, 487] on button "SAVE & CLOSE" at bounding box center [1466, 733] width 137 height 33
checkbox input "false"
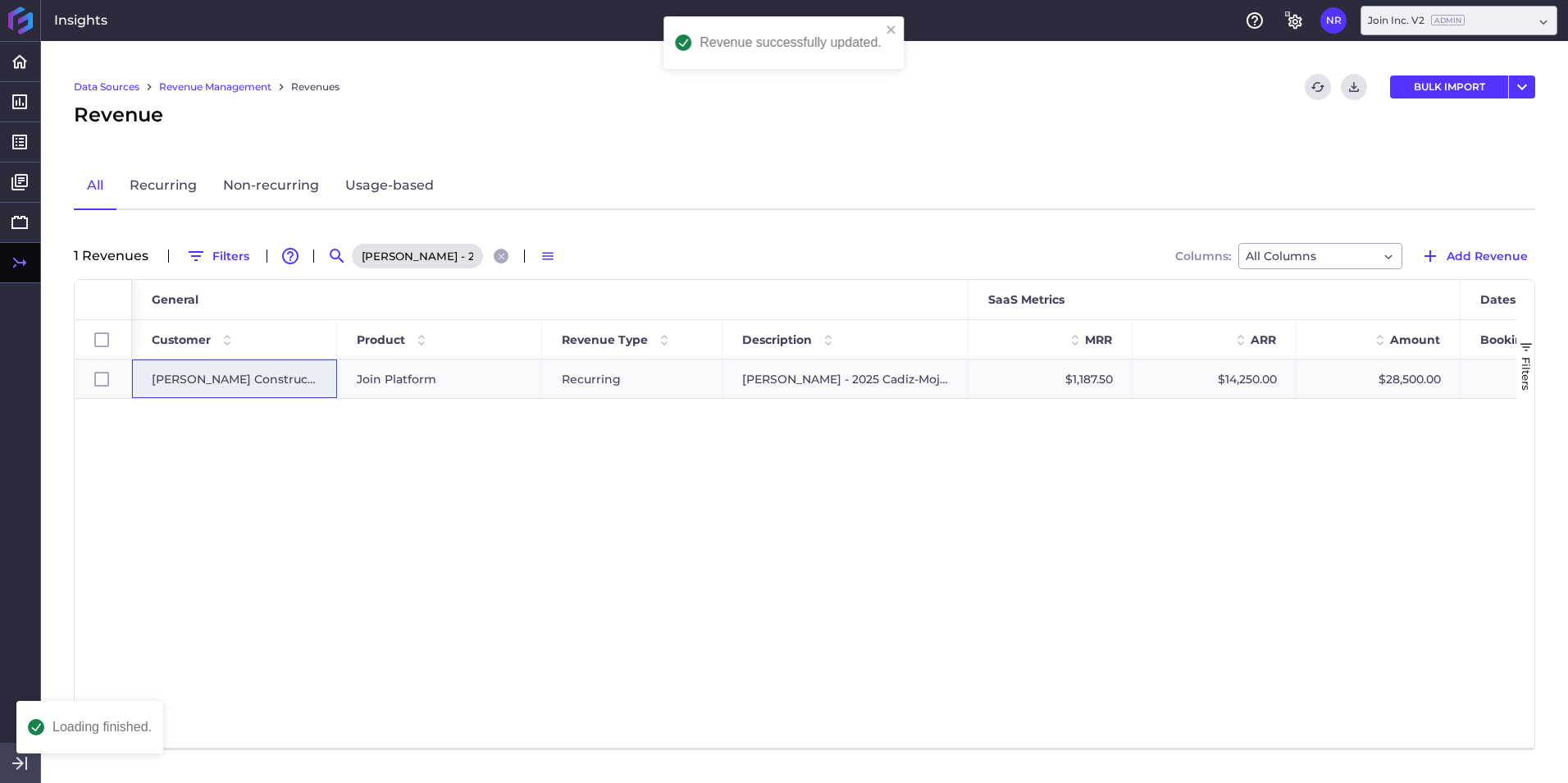
scroll to position [0, 0]
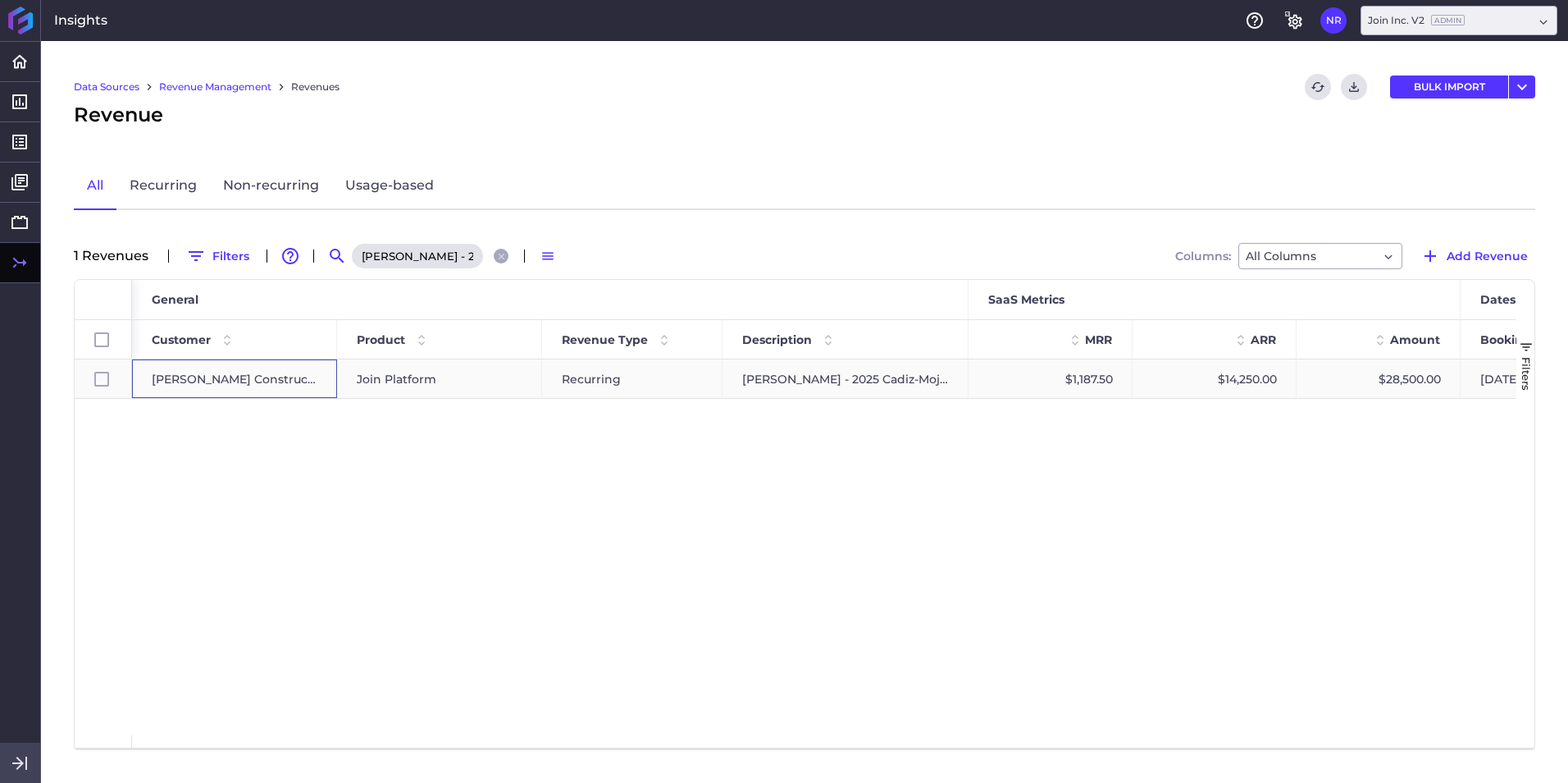
click at [279, 365] on div "[PERSON_NAME] Construction" at bounding box center [234, 378] width 166 height 38
checkbox input "true"
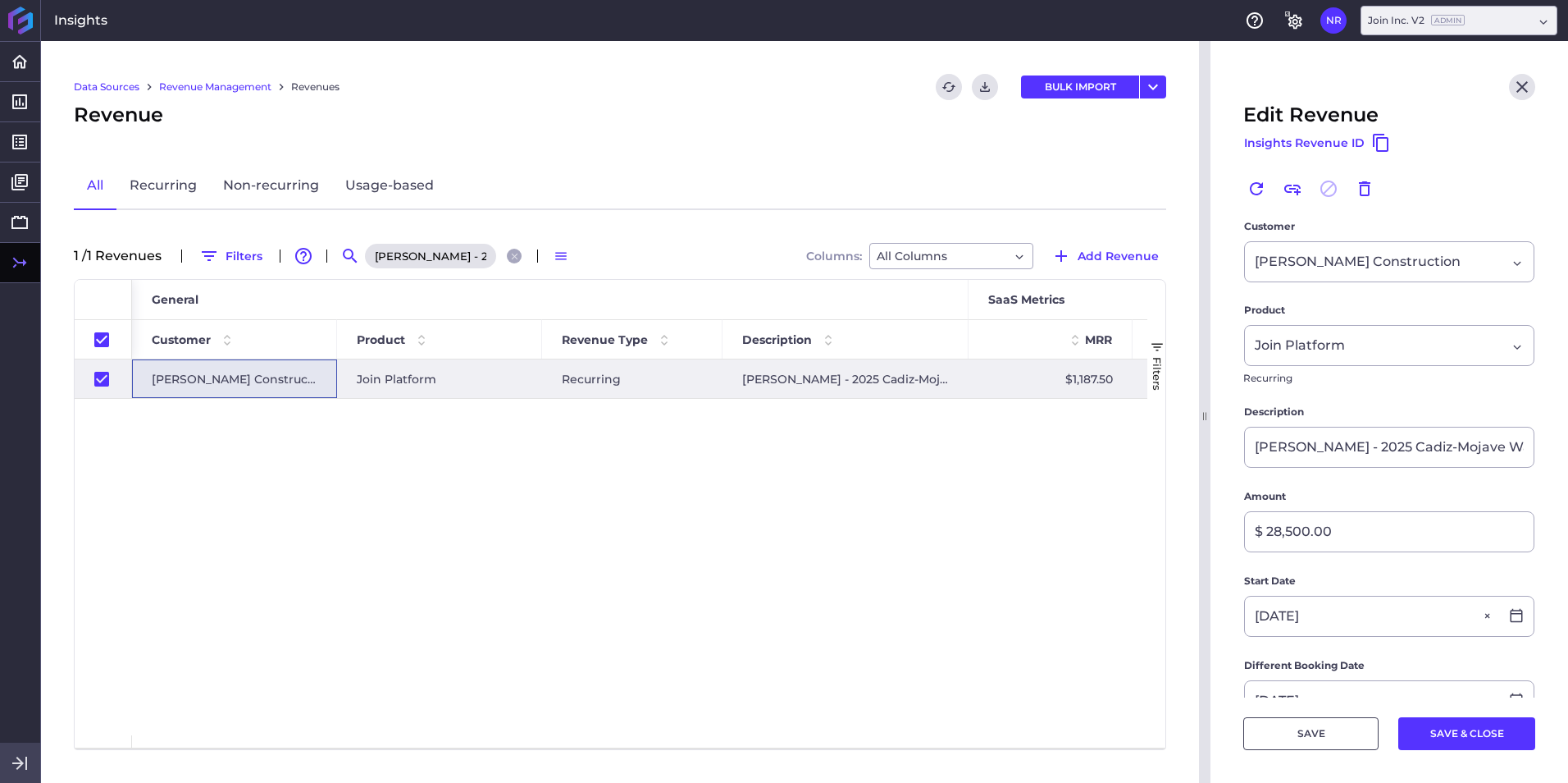
drag, startPoint x: 1376, startPoint y: 579, endPoint x: 1413, endPoint y: 585, distance: 37.5
click at [1043, 487] on form "Customer Garney Construction Garney Construction Product Join Platform Join Pla…" at bounding box center [1389, 706] width 292 height 977
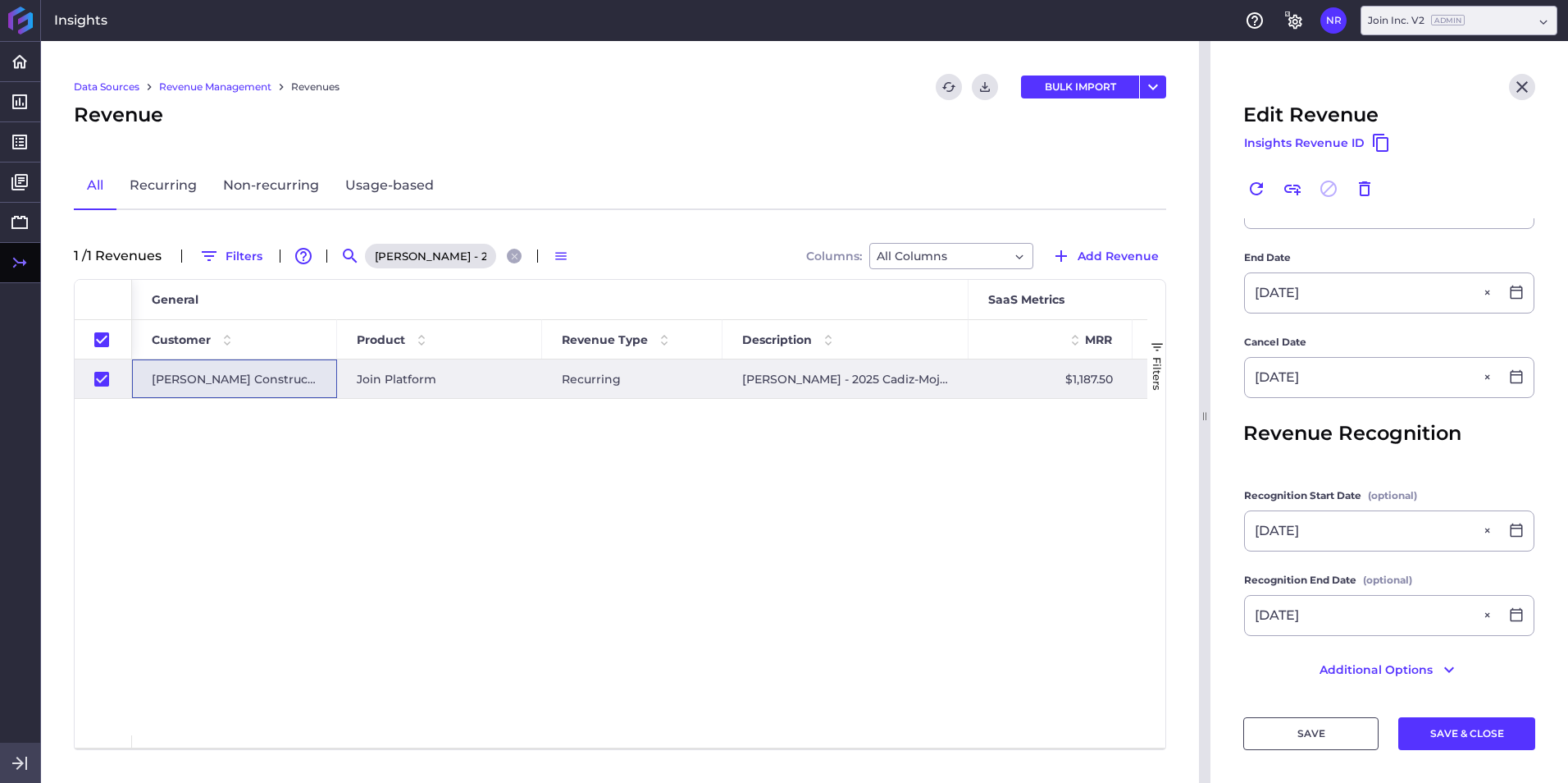
scroll to position [499, 0]
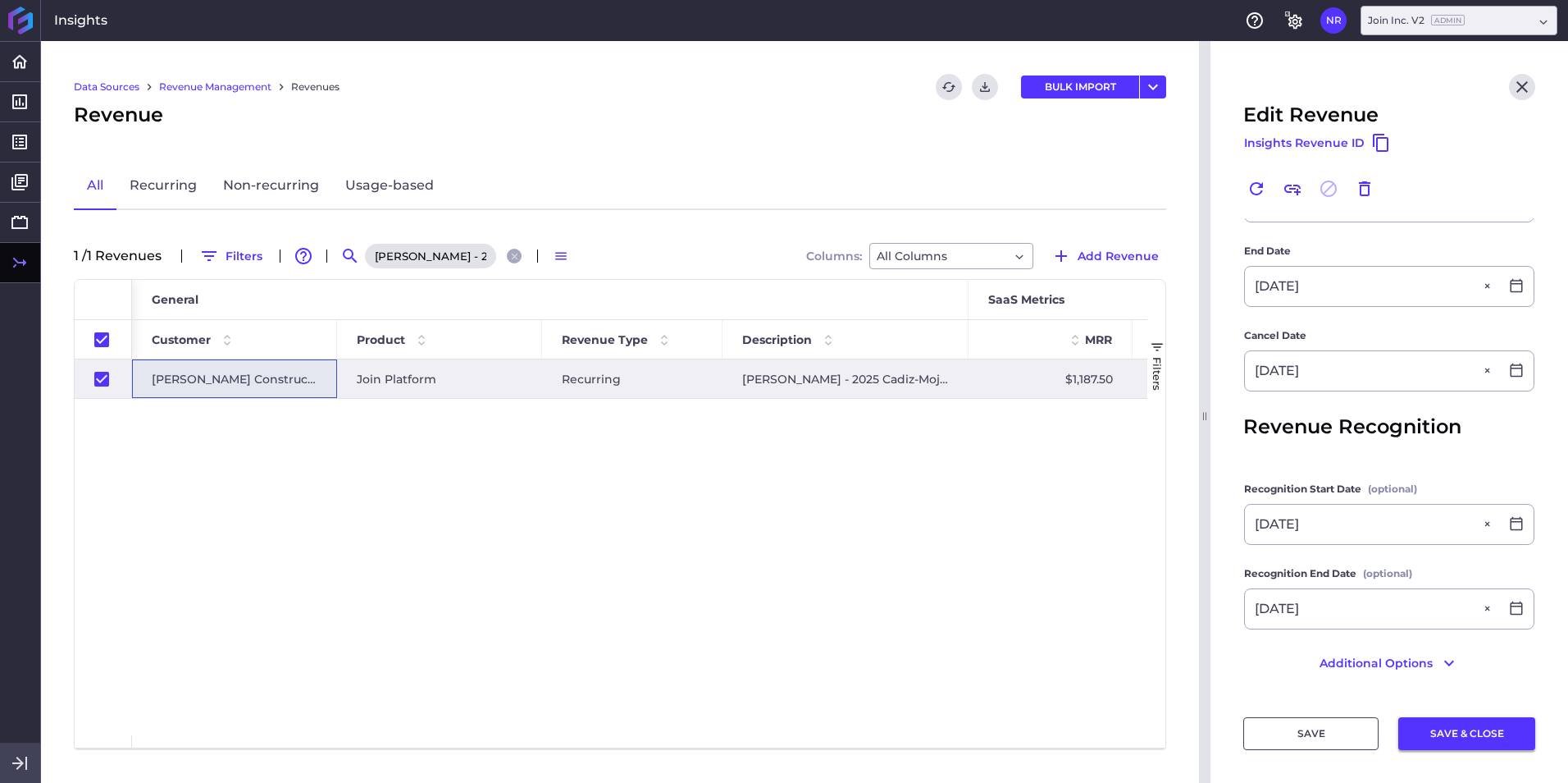
click at [1043, 487] on button "SAVE & CLOSE" at bounding box center [1466, 733] width 137 height 33
checkbox input "false"
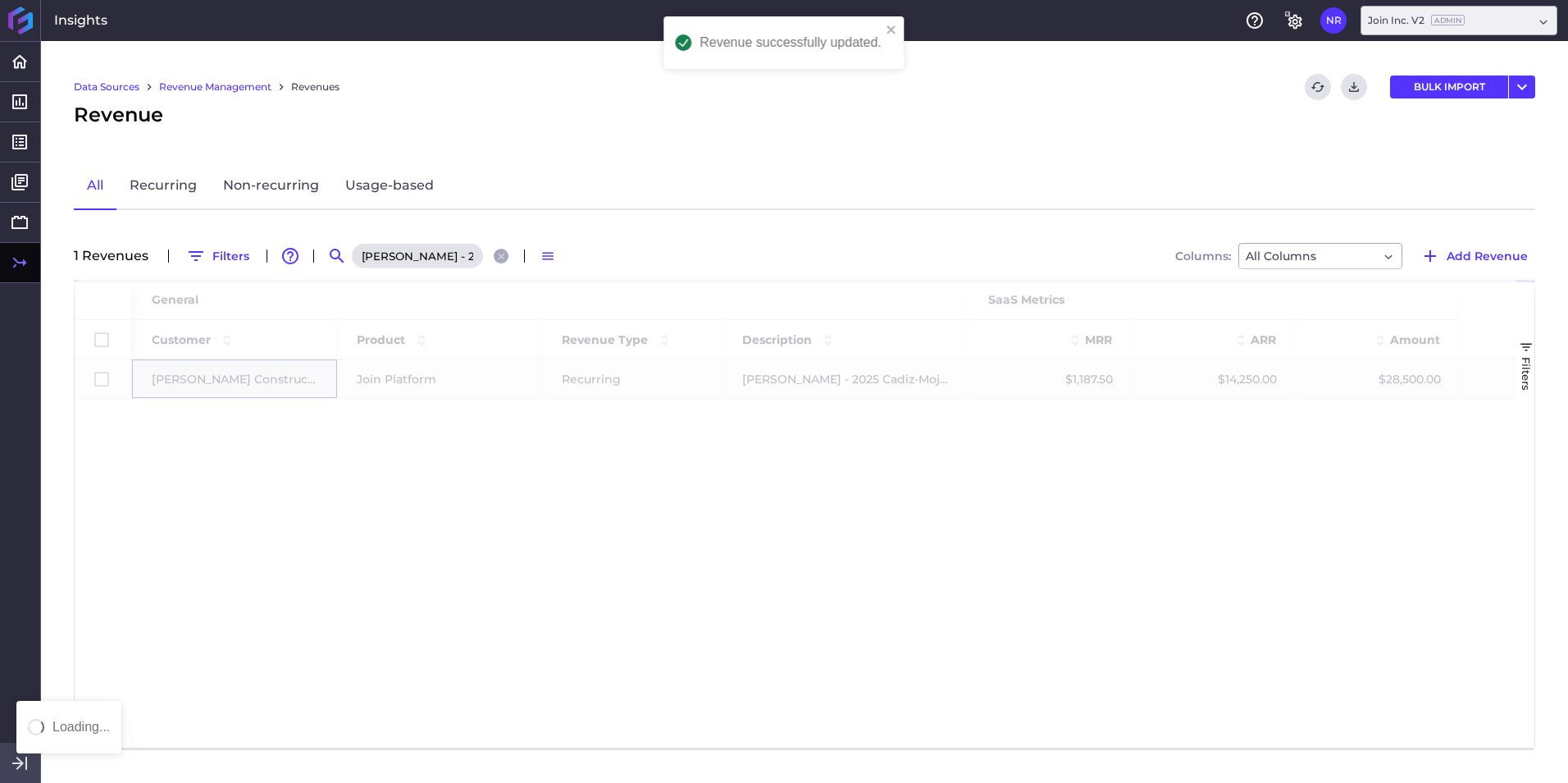
scroll to position [0, 0]
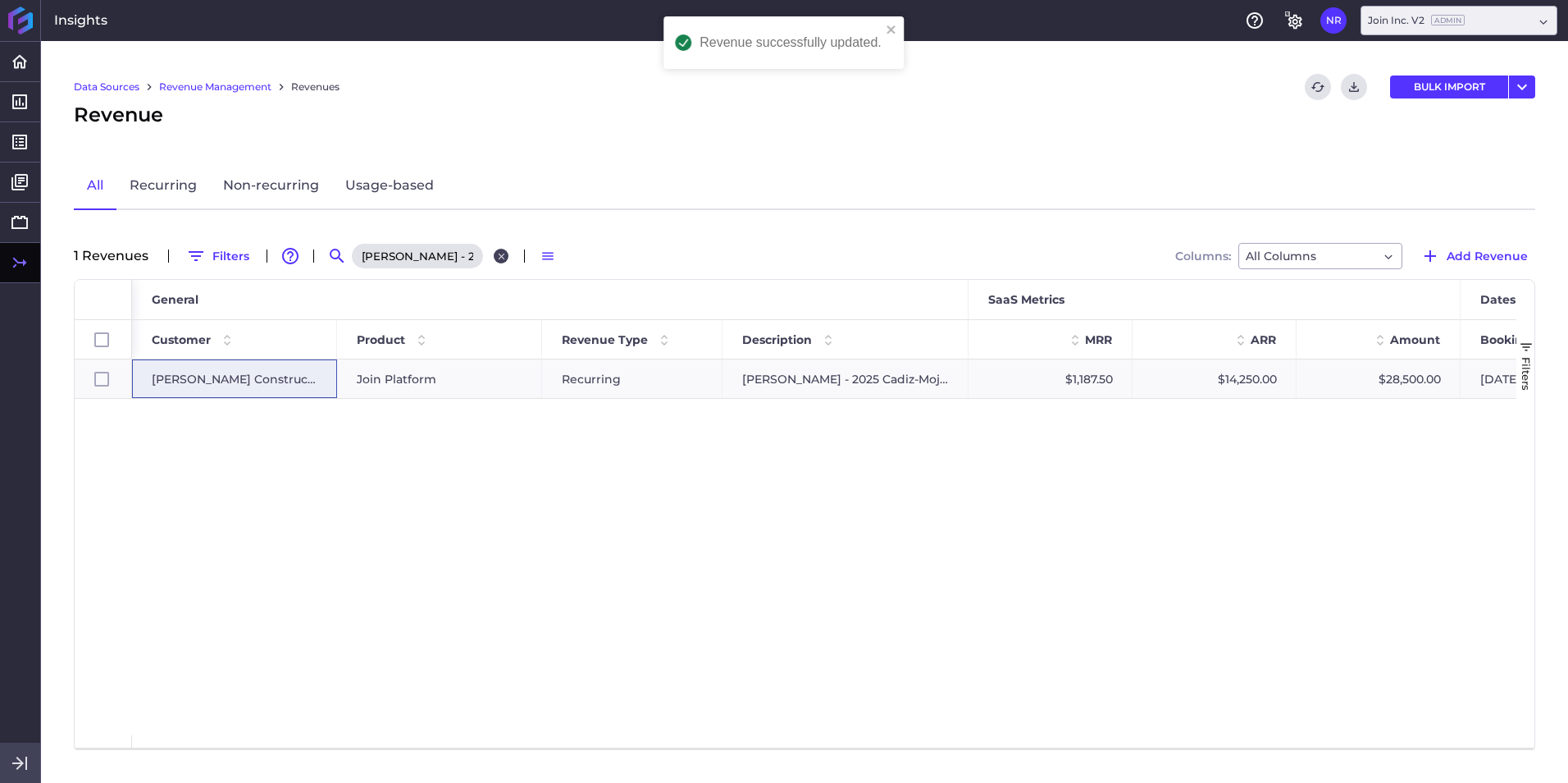
click at [496, 257] on icon "Close search" at bounding box center [502, 257] width 11 height 11
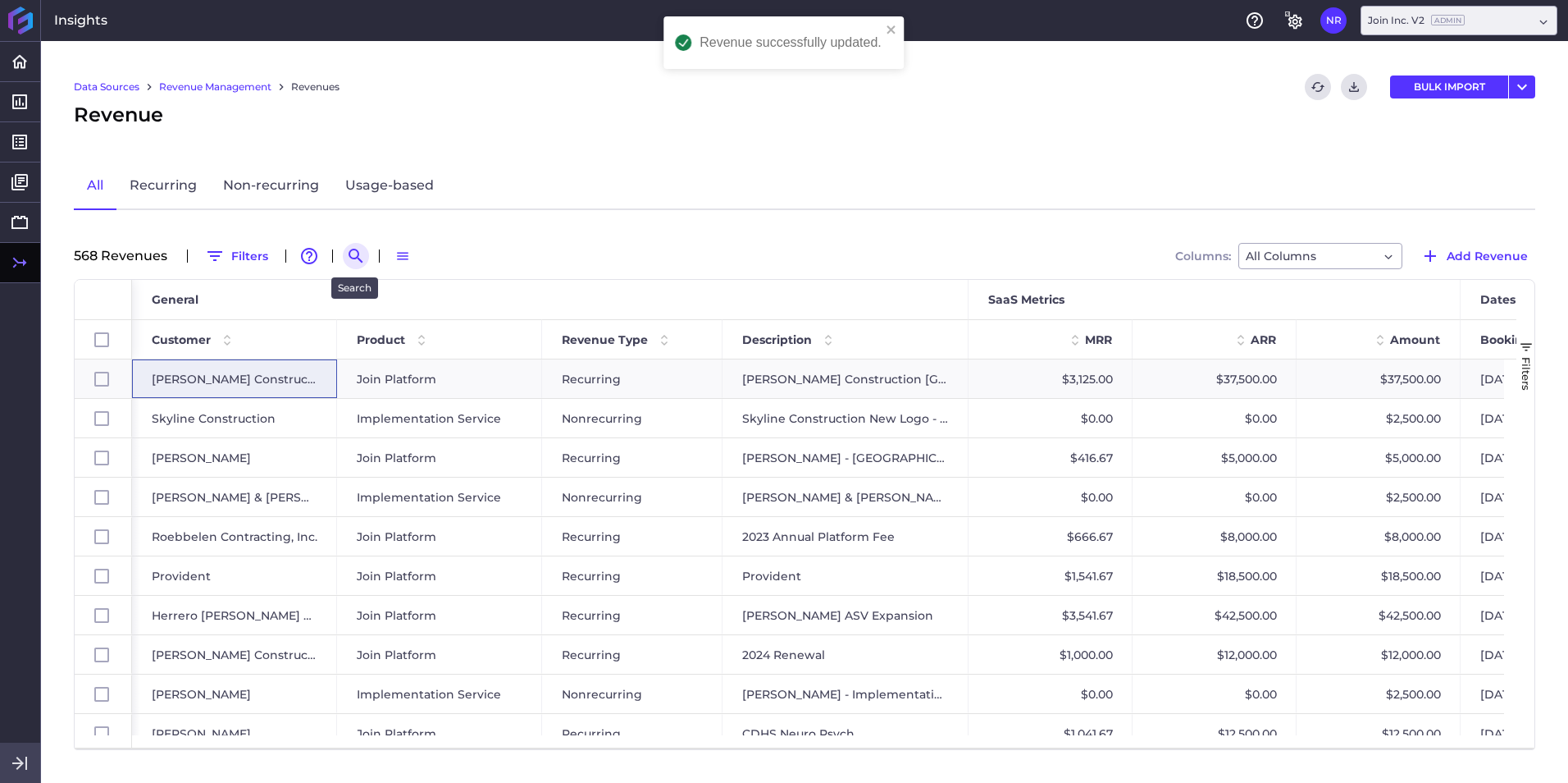
click at [347, 253] on icon "Search by" at bounding box center [356, 256] width 19 height 19
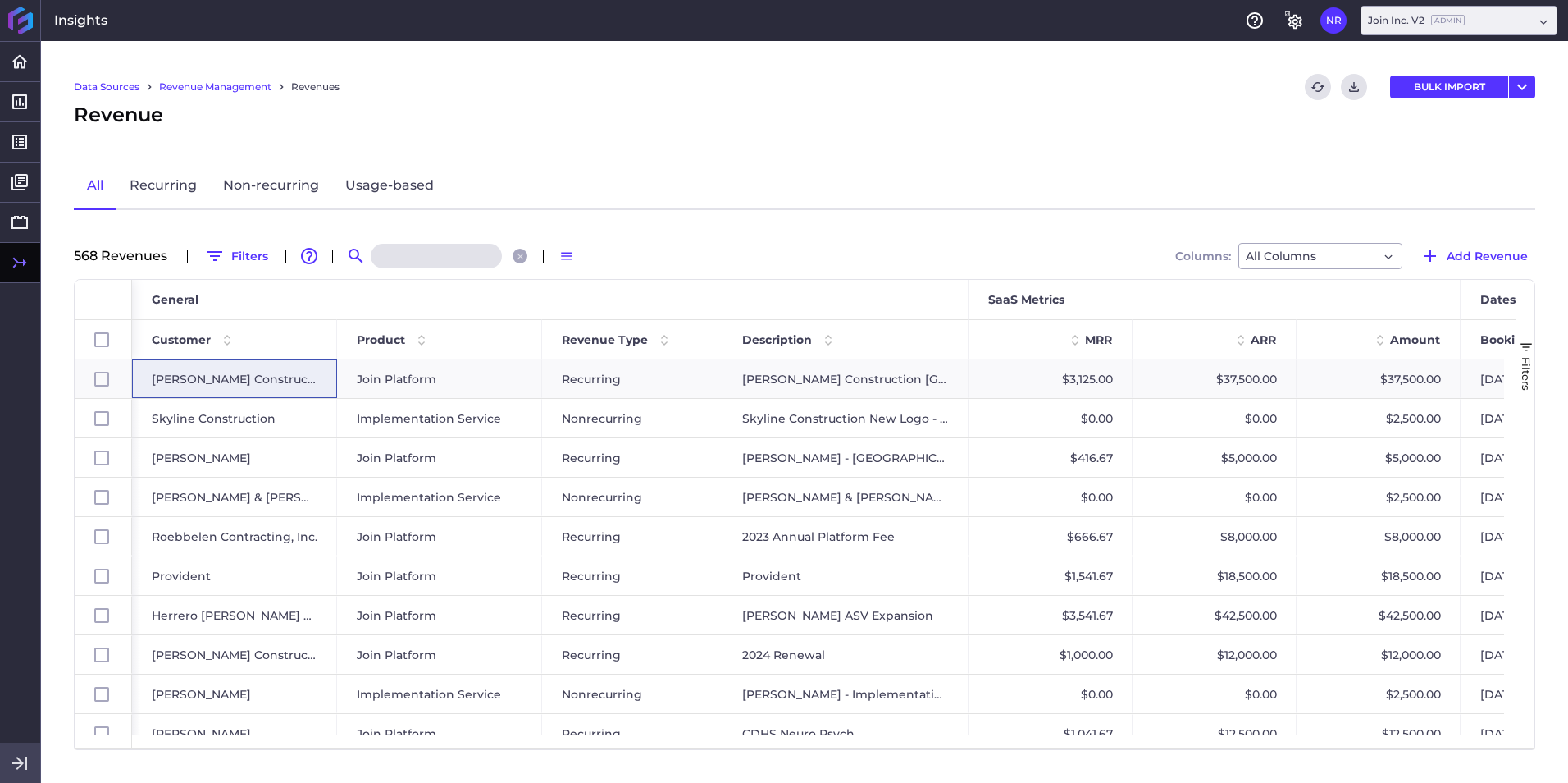
click at [390, 253] on input at bounding box center [436, 256] width 131 height 25
paste input "Cleveland Construction 2025 Renewal"
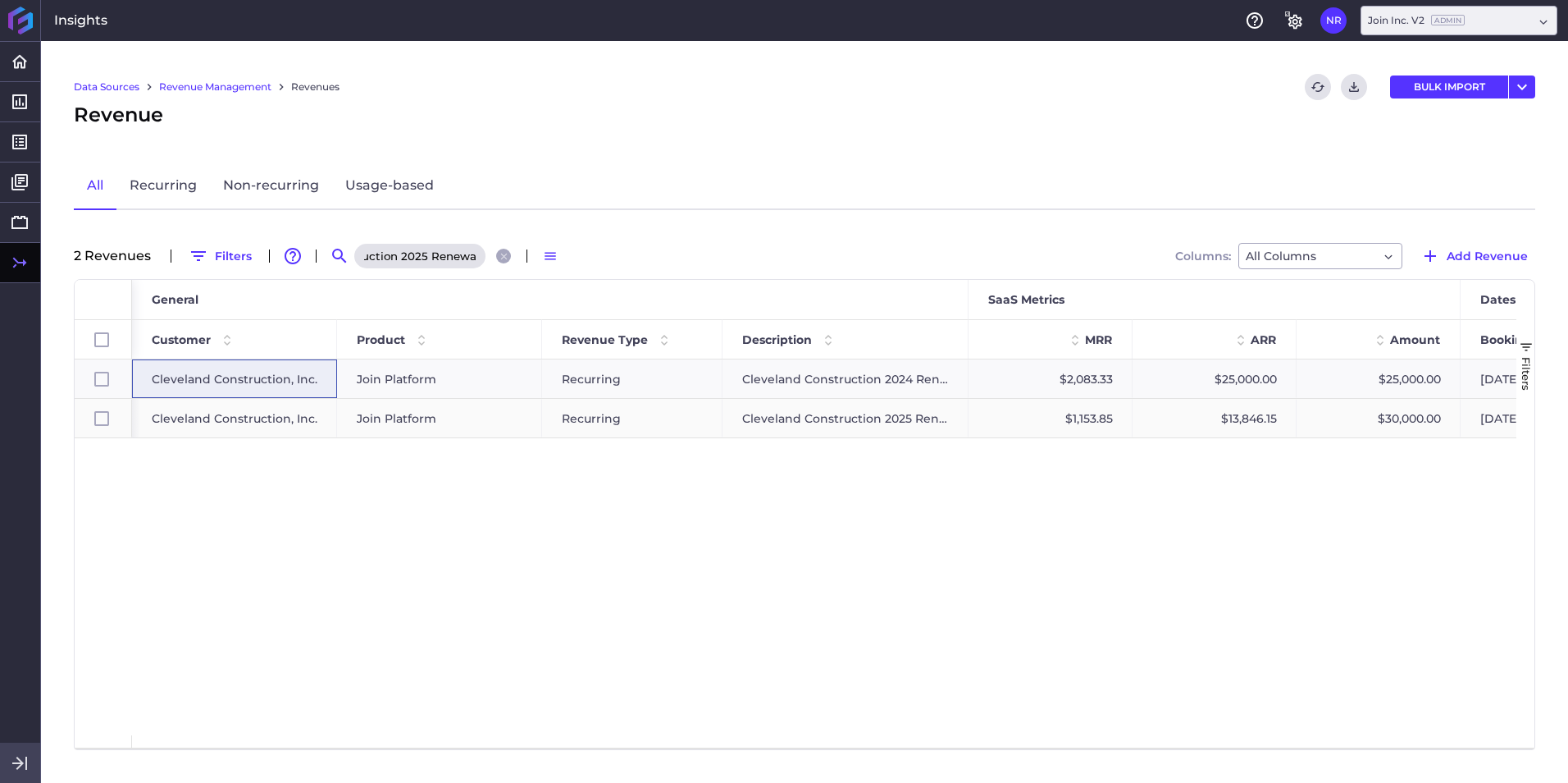
type input "Cleveland Construction 2025 Renewal"
click at [202, 409] on span "Cleveland Construction, Inc." at bounding box center [234, 418] width 166 height 38
checkbox input "false"
checkbox input "true"
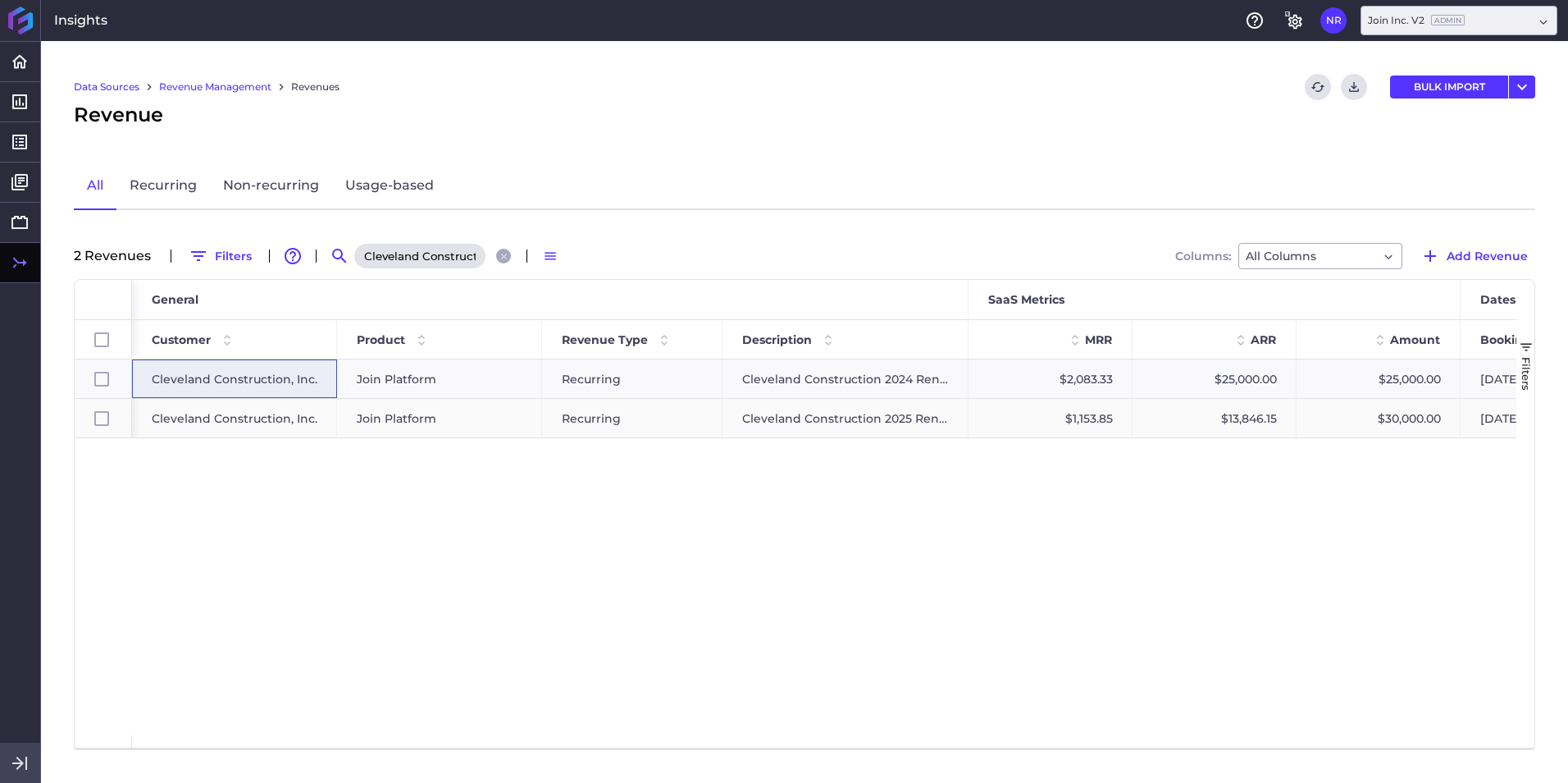
checkbox input "false"
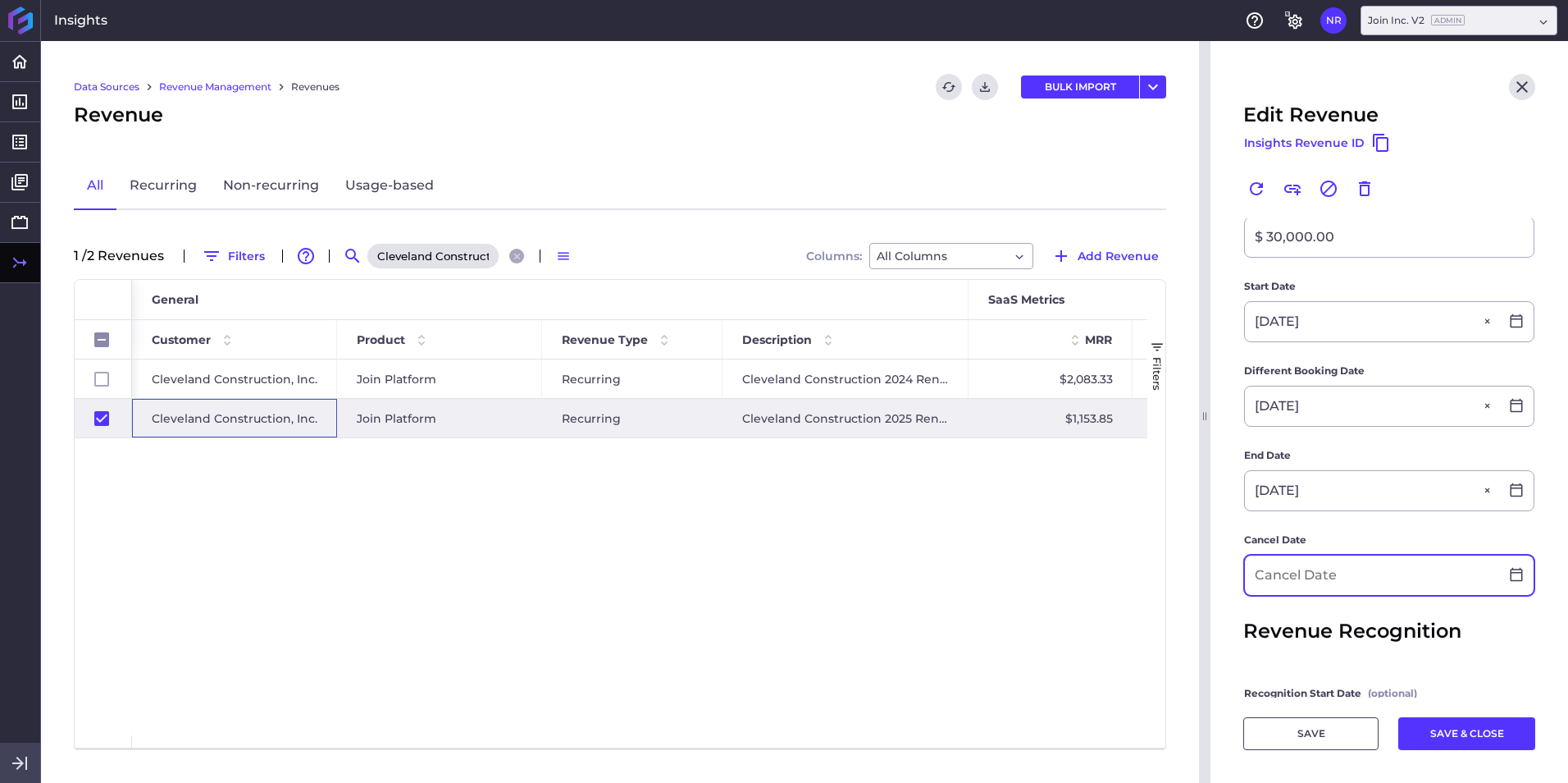
scroll to position [410, 0]
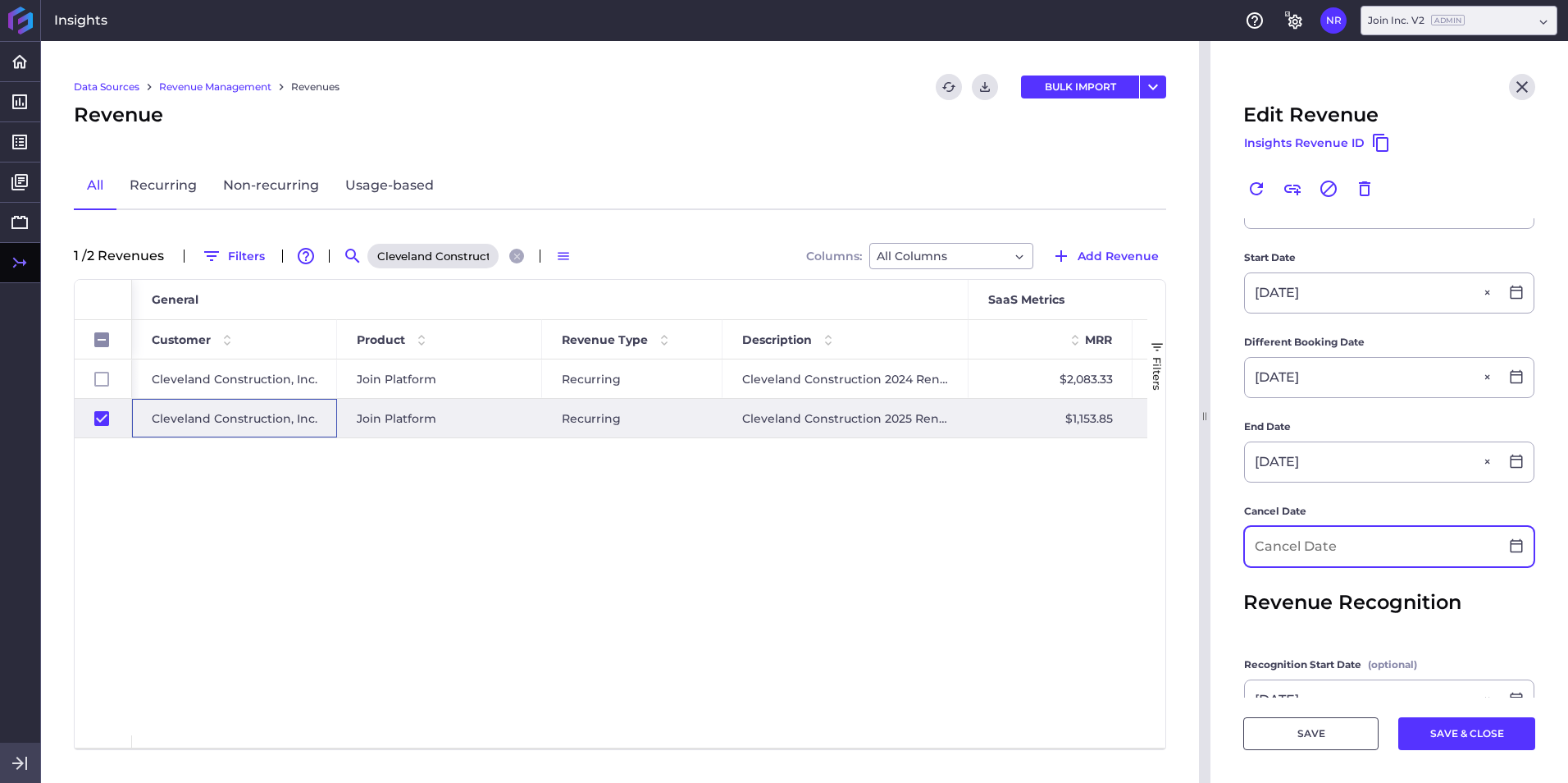
click at [1043, 487] on input at bounding box center [1371, 546] width 254 height 40
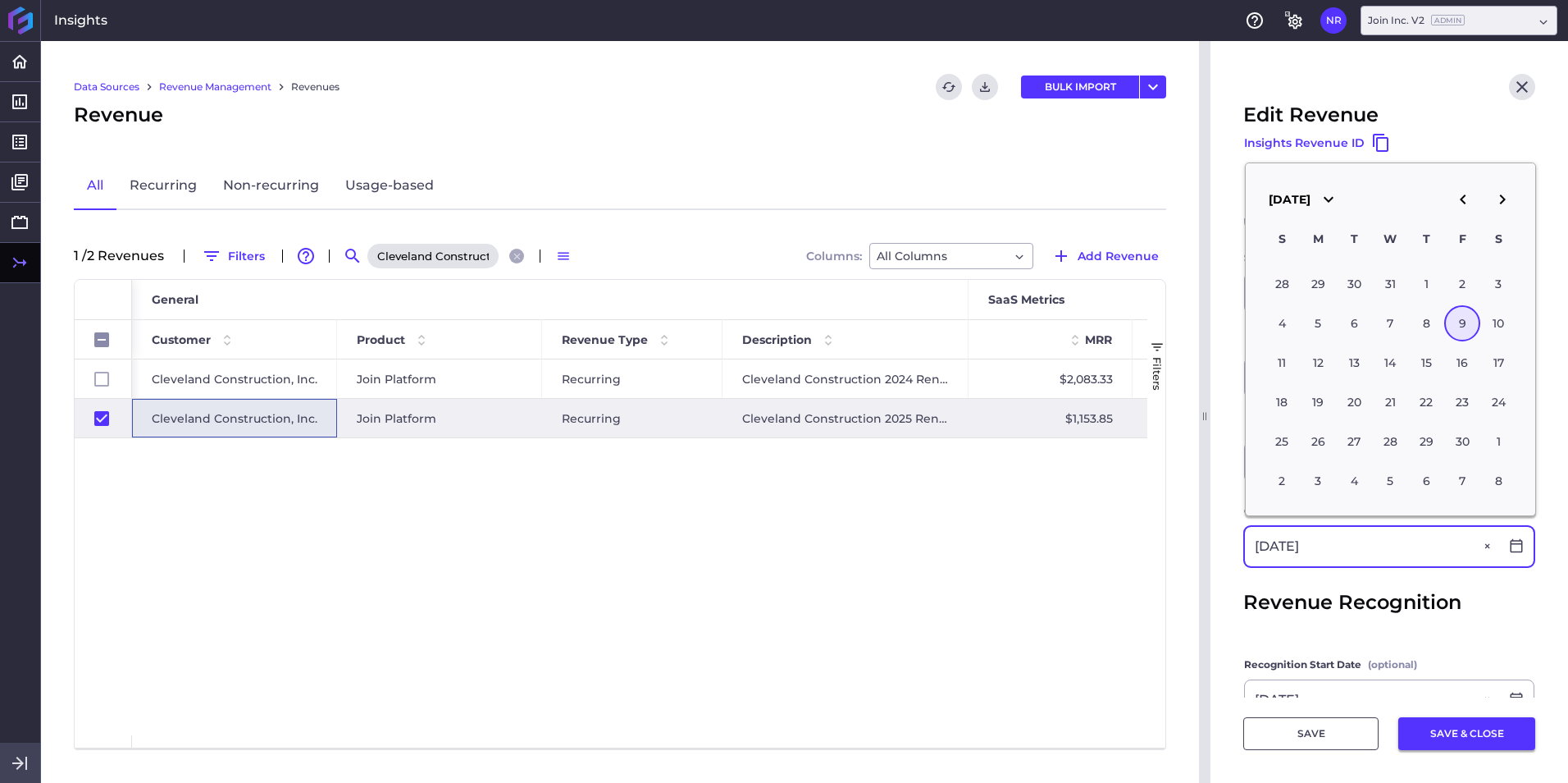
type input "04/09/2027"
click at [1043, 487] on button "SAVE & CLOSE" at bounding box center [1466, 733] width 137 height 33
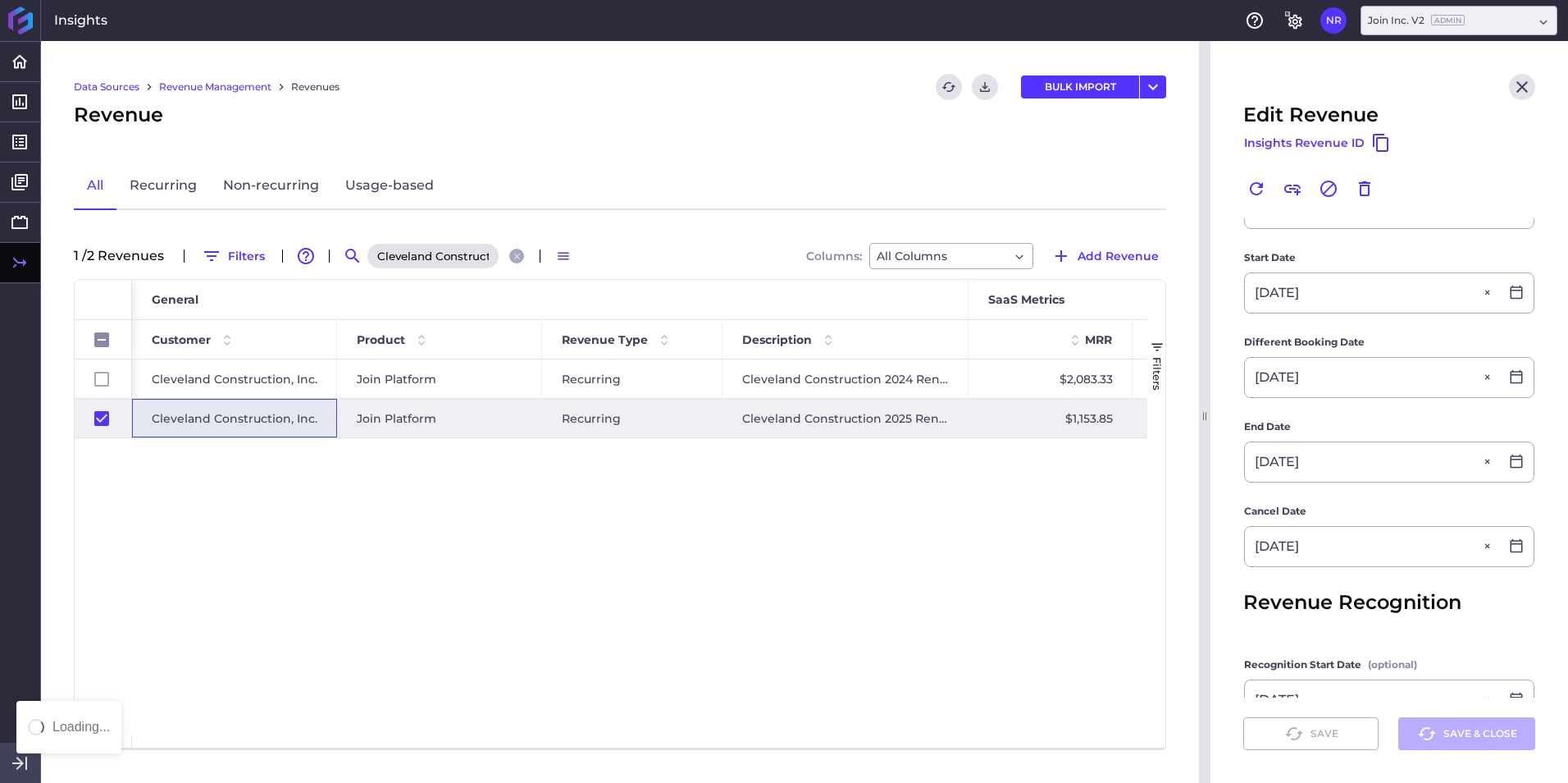
checkbox input "false"
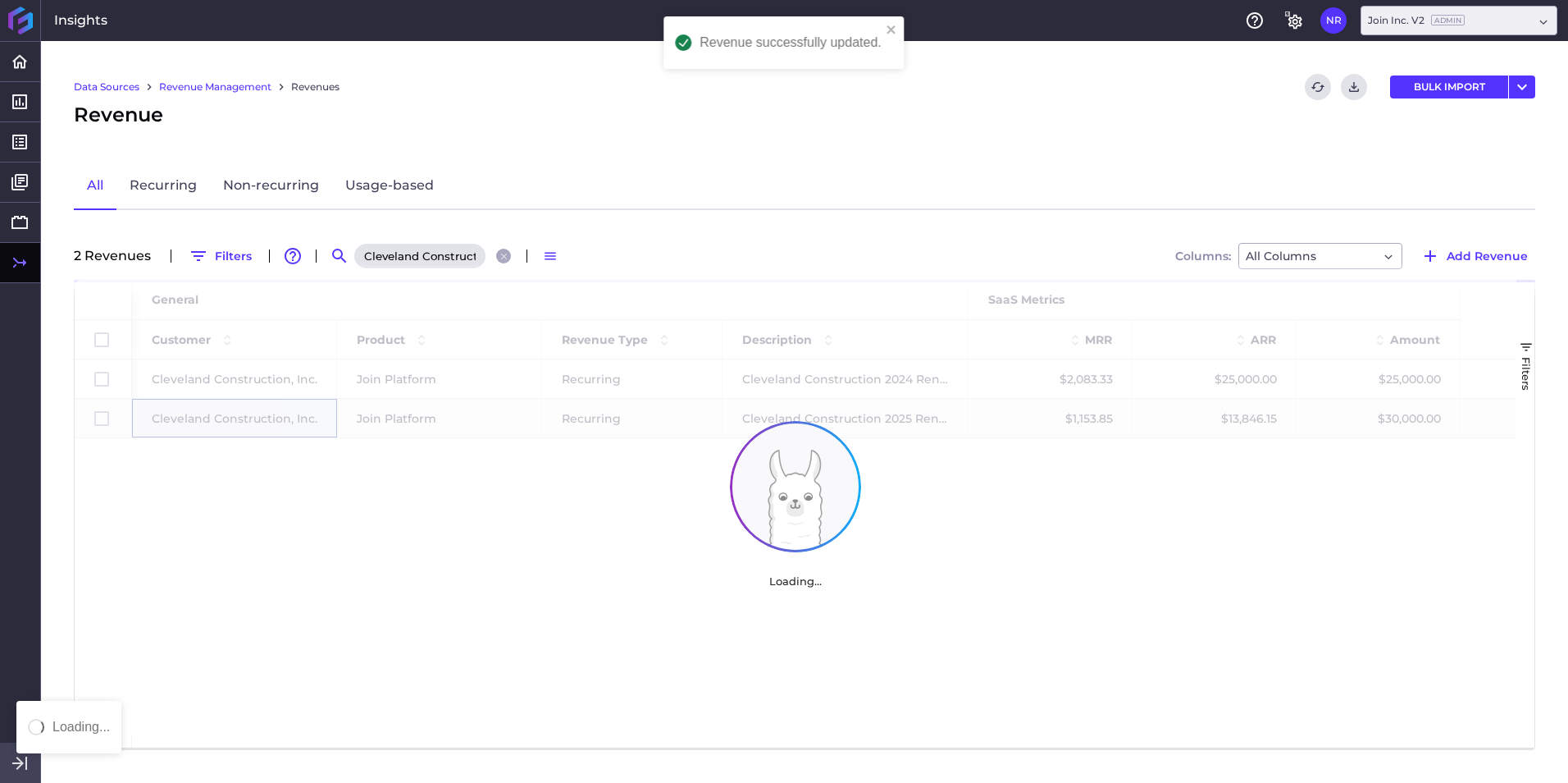
scroll to position [0, 0]
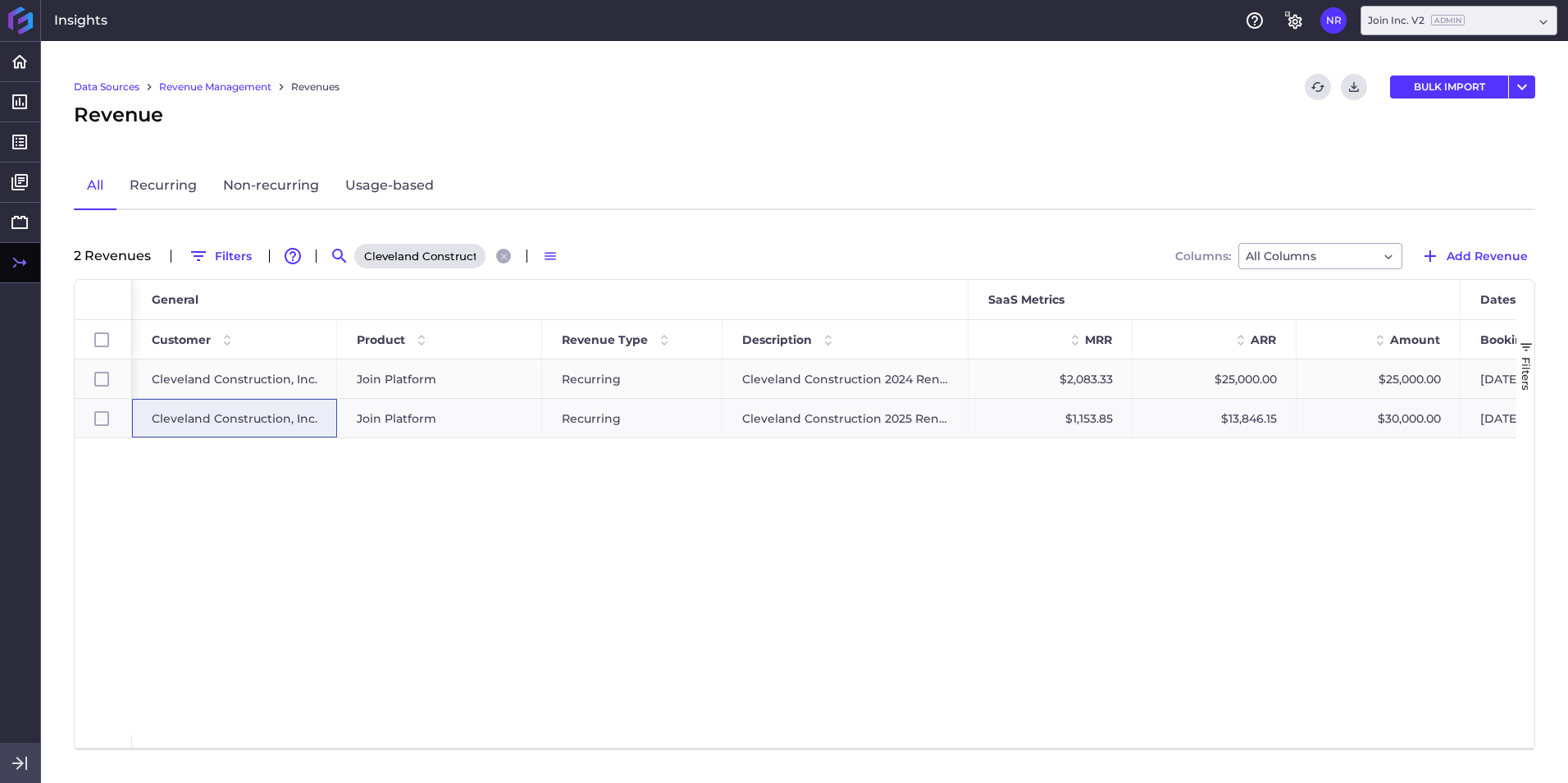
click at [273, 371] on span "Cleveland Construction, Inc." at bounding box center [234, 378] width 166 height 38
checkbox input "false"
checkbox input "true"
checkbox input "false"
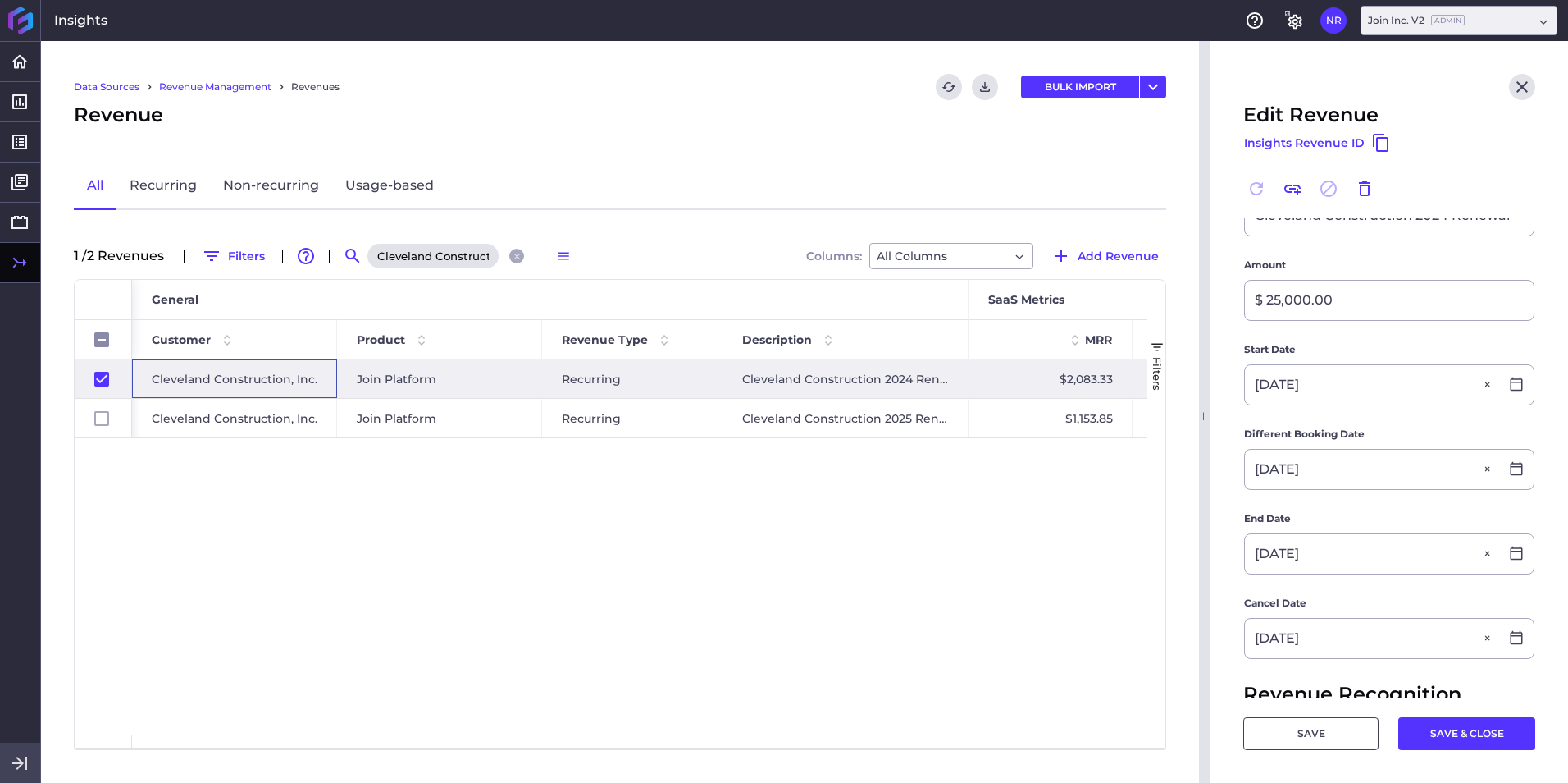
scroll to position [492, 0]
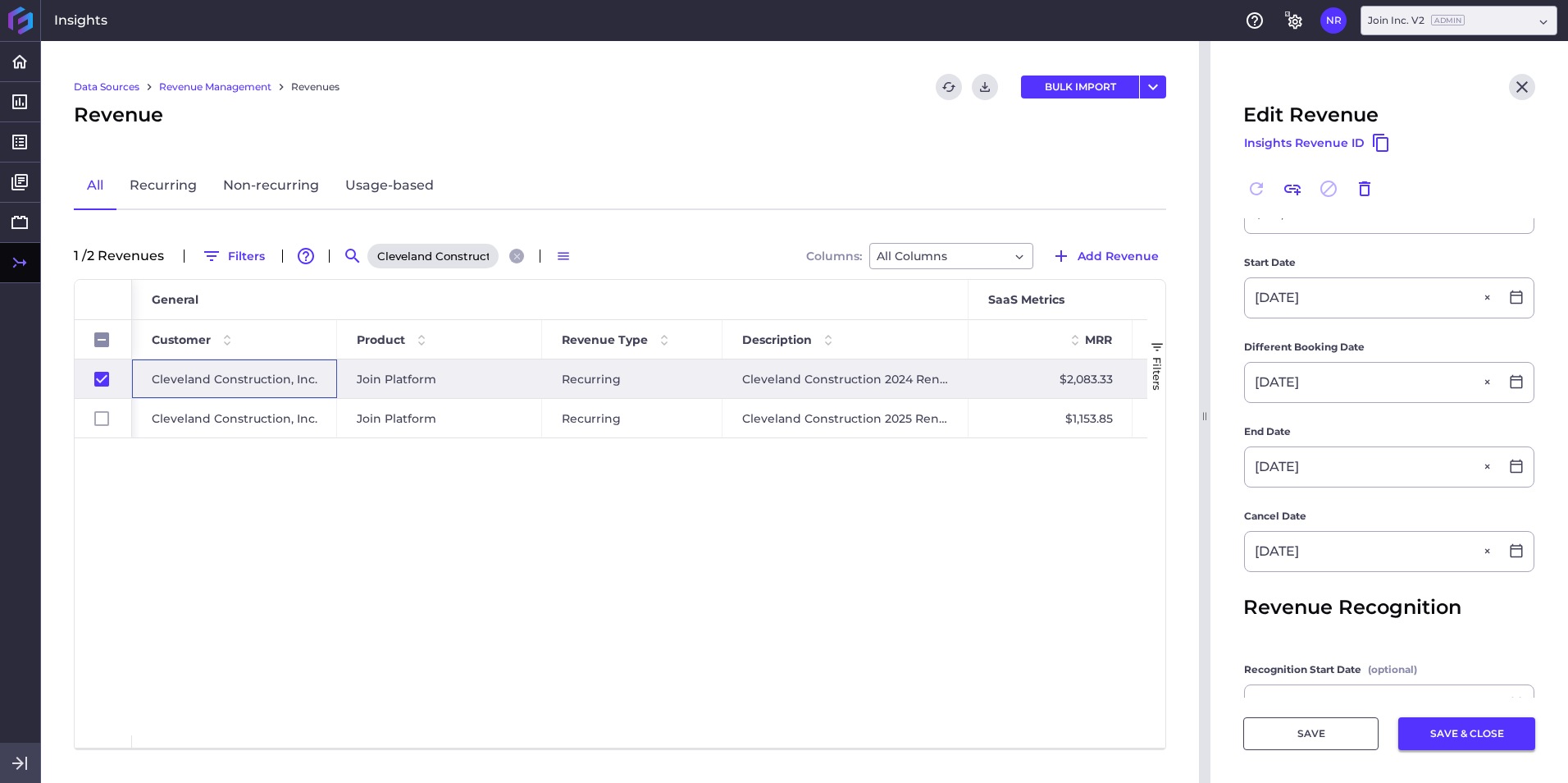
click at [1043, 487] on button "SAVE & CLOSE" at bounding box center [1466, 733] width 137 height 33
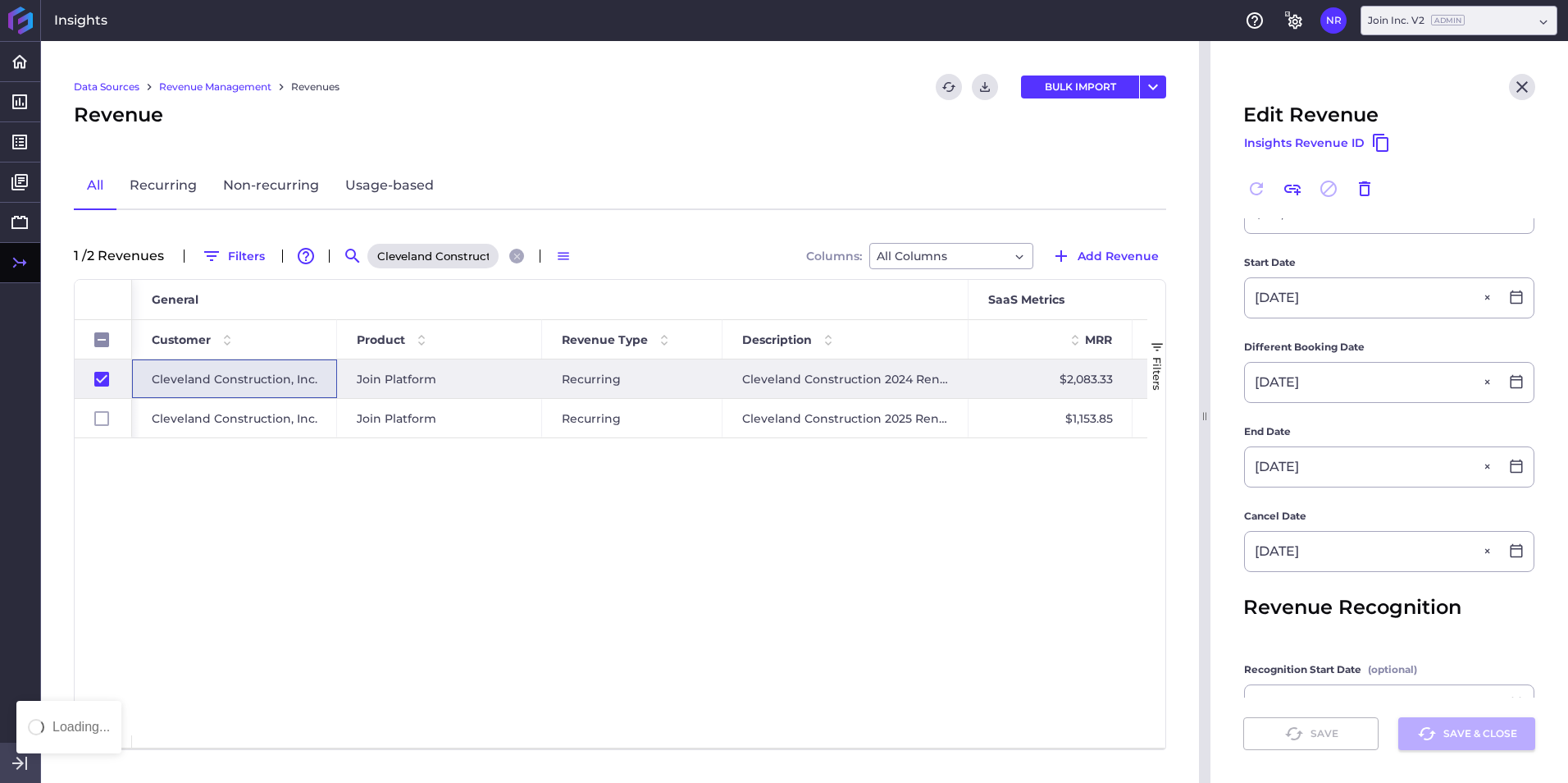
checkbox input "false"
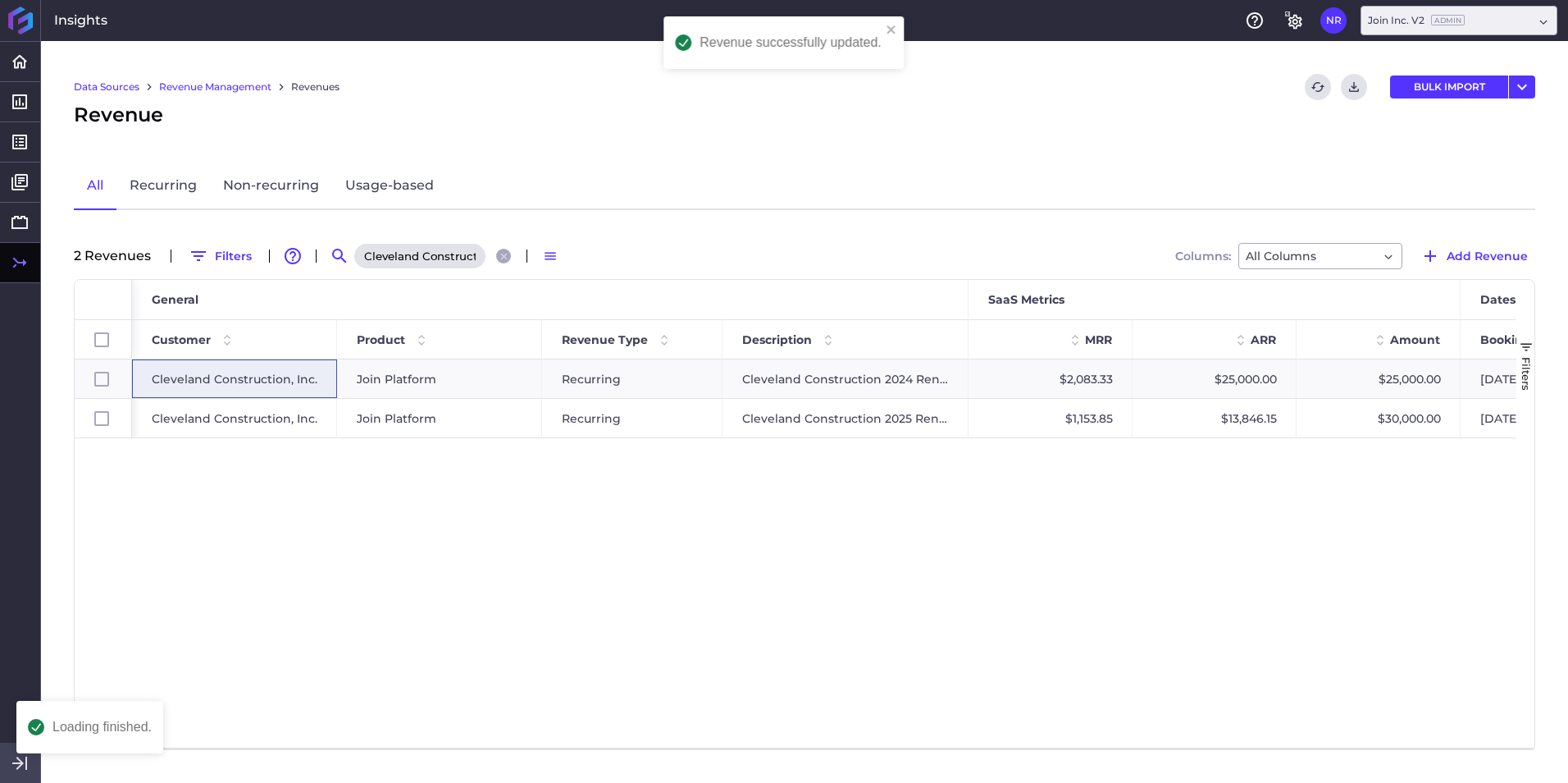
scroll to position [0, 0]
click at [235, 415] on span "Cleveland Construction, Inc." at bounding box center [234, 418] width 166 height 38
checkbox input "false"
checkbox input "true"
checkbox input "false"
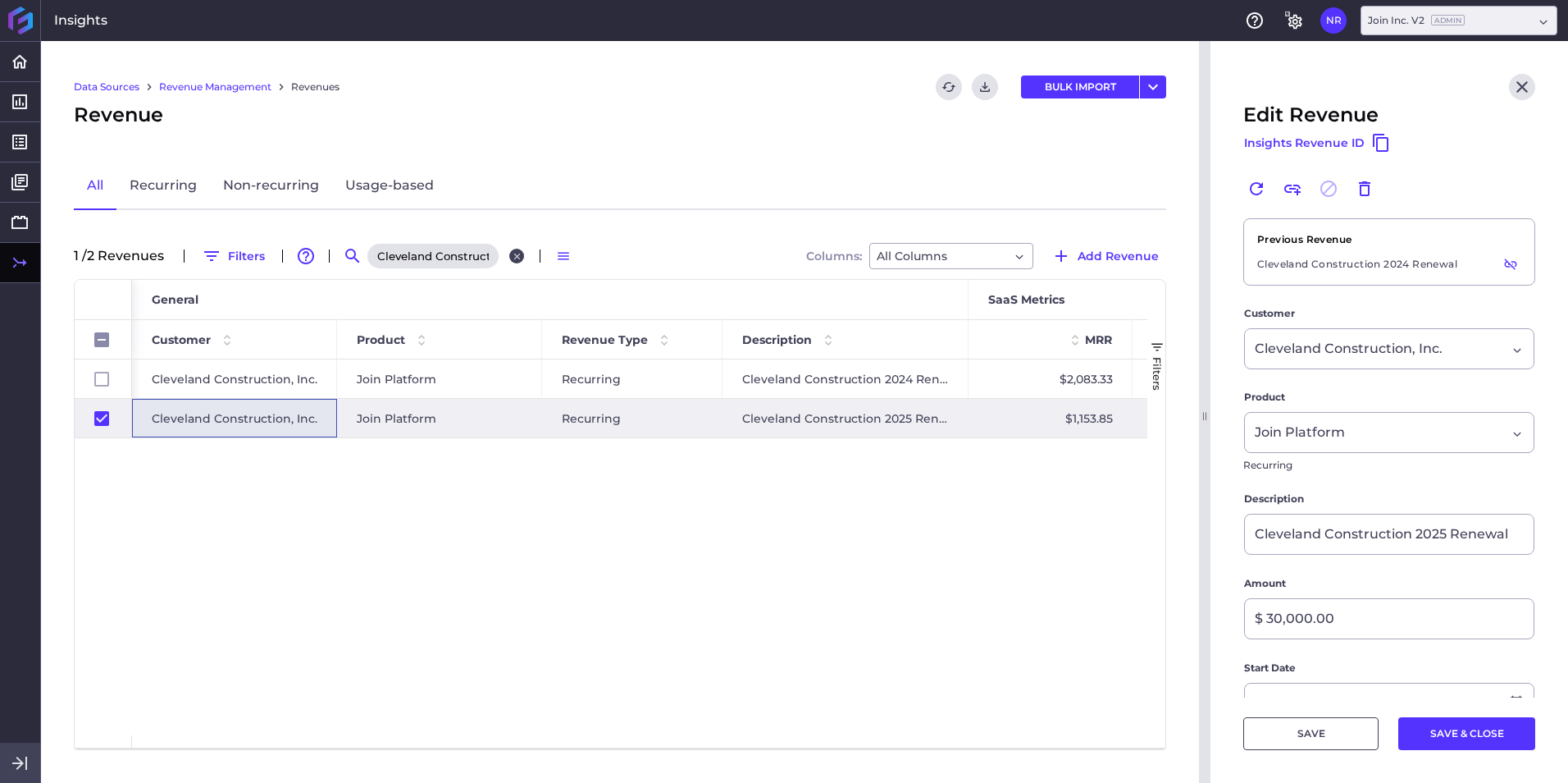
click at [514, 258] on icon "Close search" at bounding box center [517, 257] width 11 height 11
checkbox input "false"
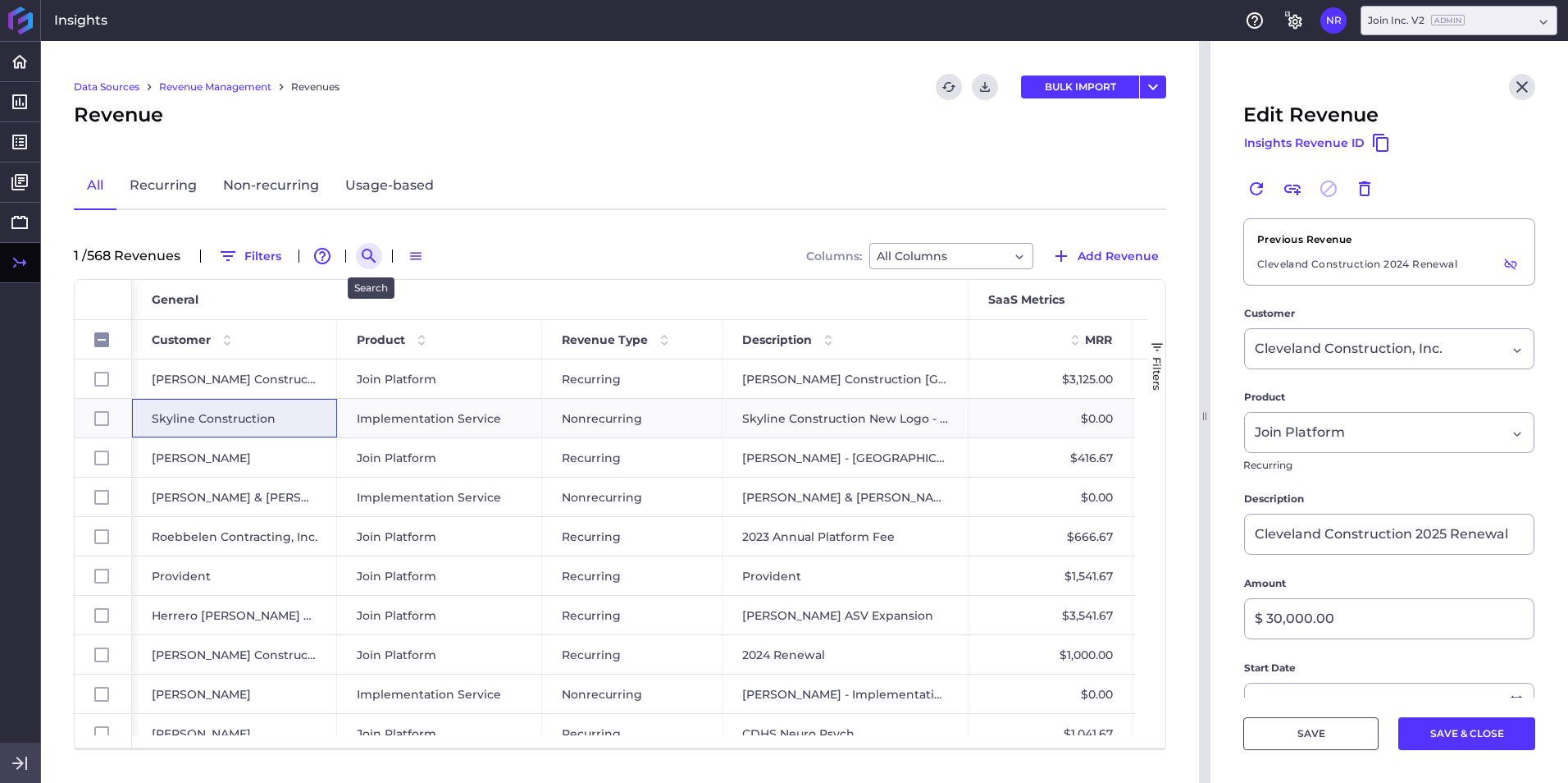
click at [360, 253] on button "Search by" at bounding box center [369, 256] width 26 height 26
click at [396, 253] on input at bounding box center [449, 256] width 131 height 25
paste input "2024 New Deal - SICP New Learning Commons"
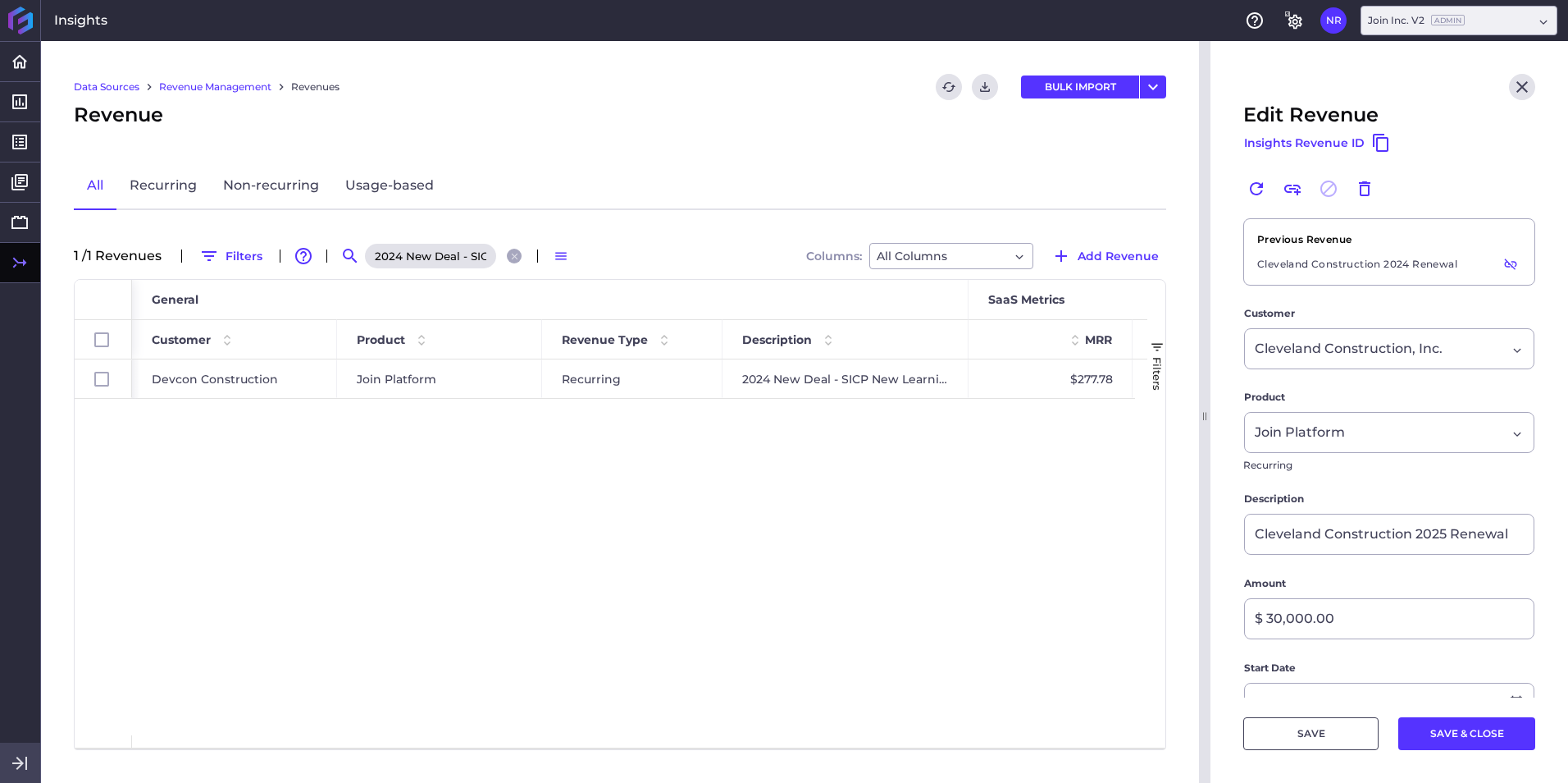
scroll to position [0, 148]
type input "2024 New Deal - SICP New Learning Commons"
click at [194, 384] on span "Devcon Construction" at bounding box center [214, 378] width 126 height 38
checkbox input "true"
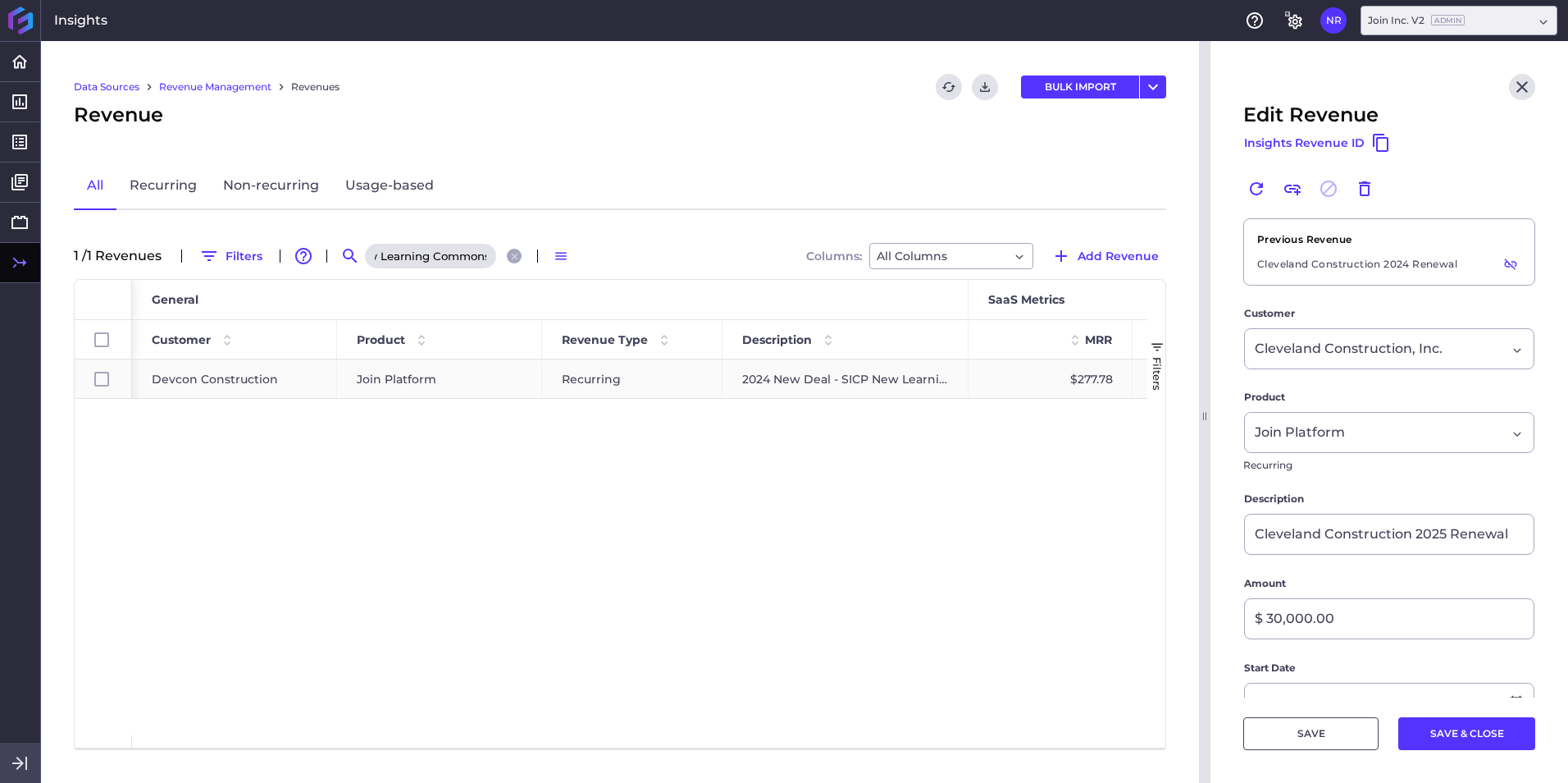
scroll to position [0, 0]
type input "2024 New Deal - SICP New Learning Commons"
type input "$ 10,000.00"
type input "04/08/2024"
type input "04/12/2024"
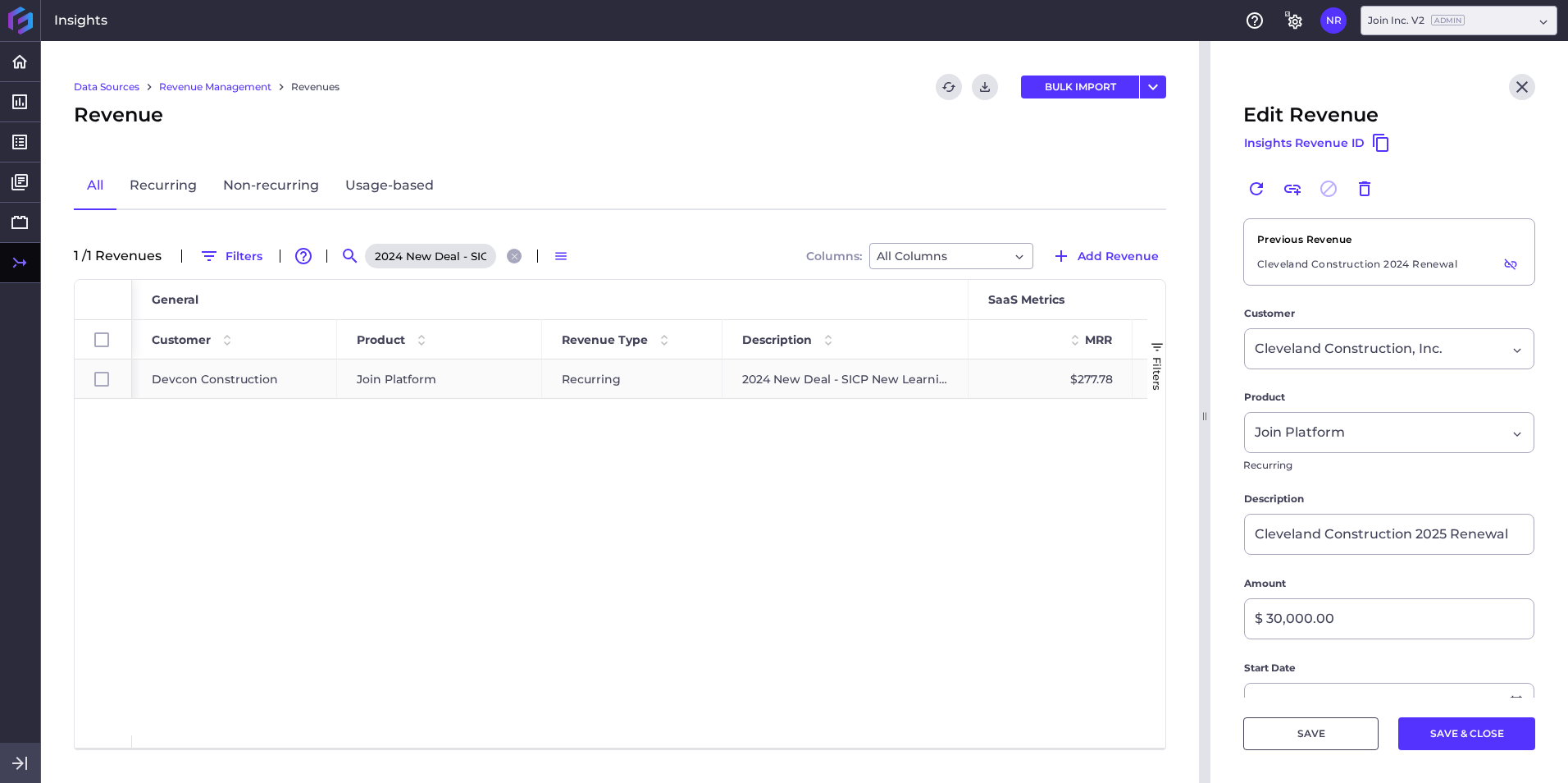
type input "04/07/2027"
type input "04/08/2024"
type input "04/07/2027"
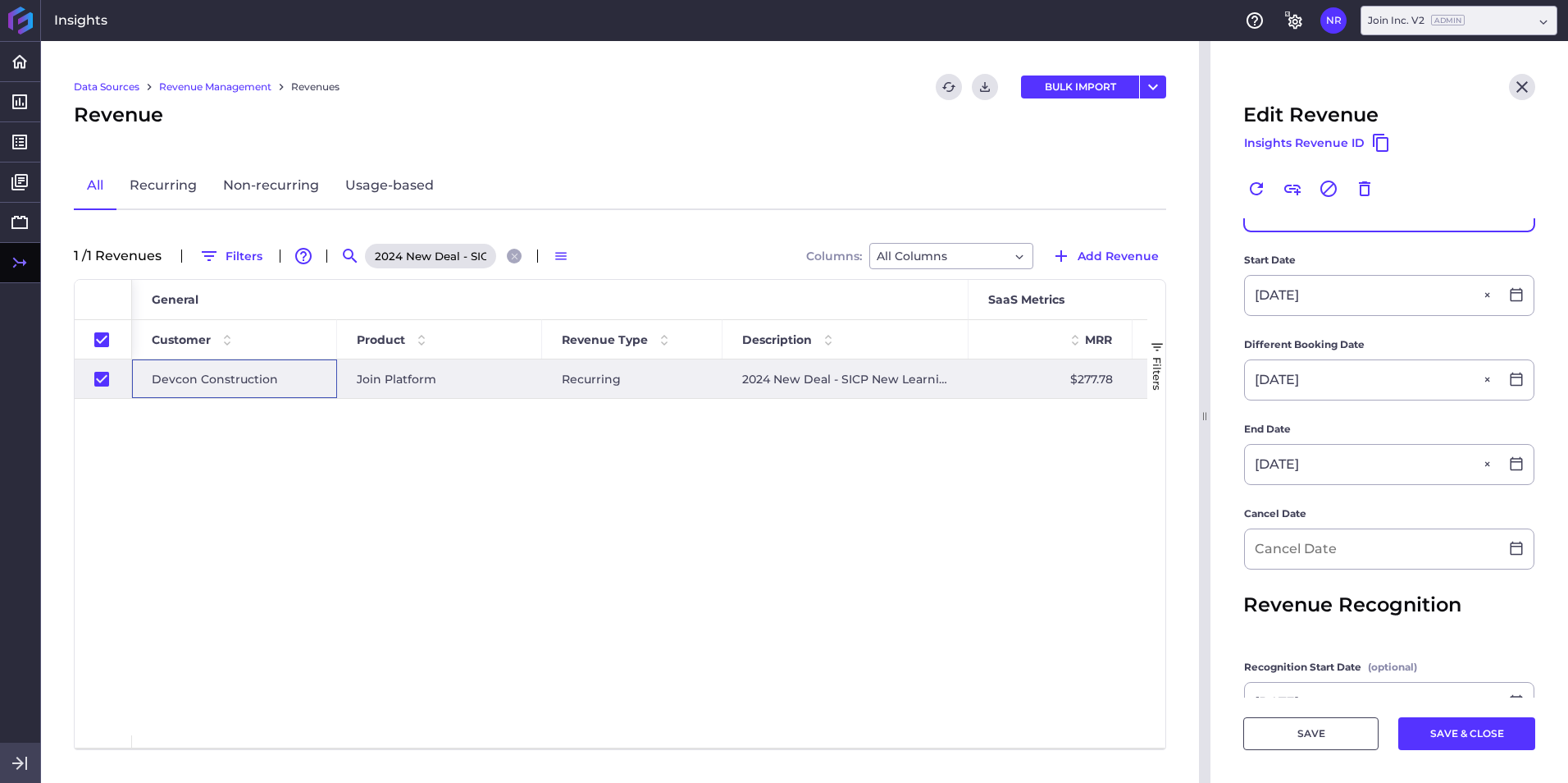
scroll to position [328, 0]
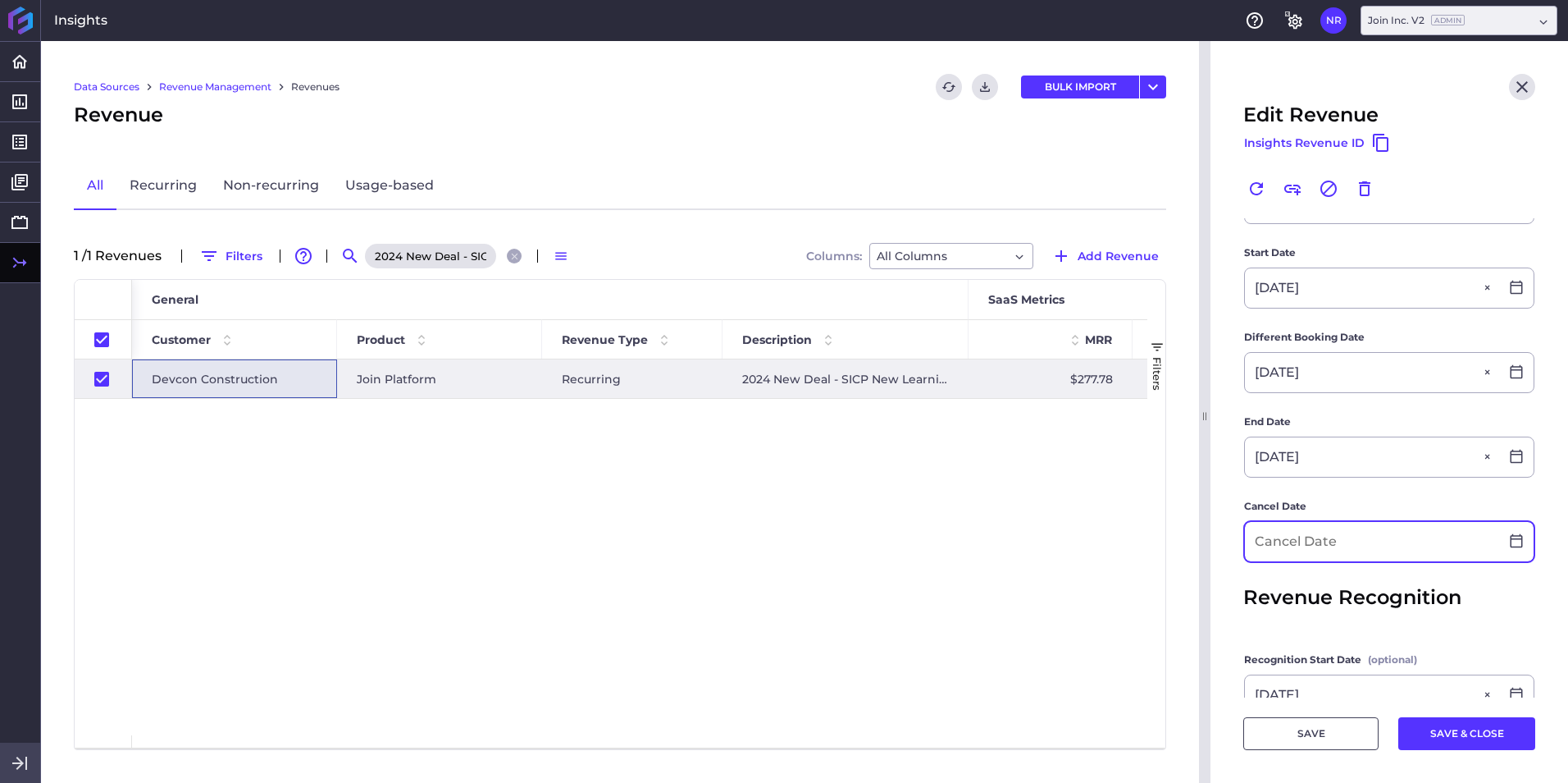
click at [1043, 487] on input at bounding box center [1371, 541] width 254 height 40
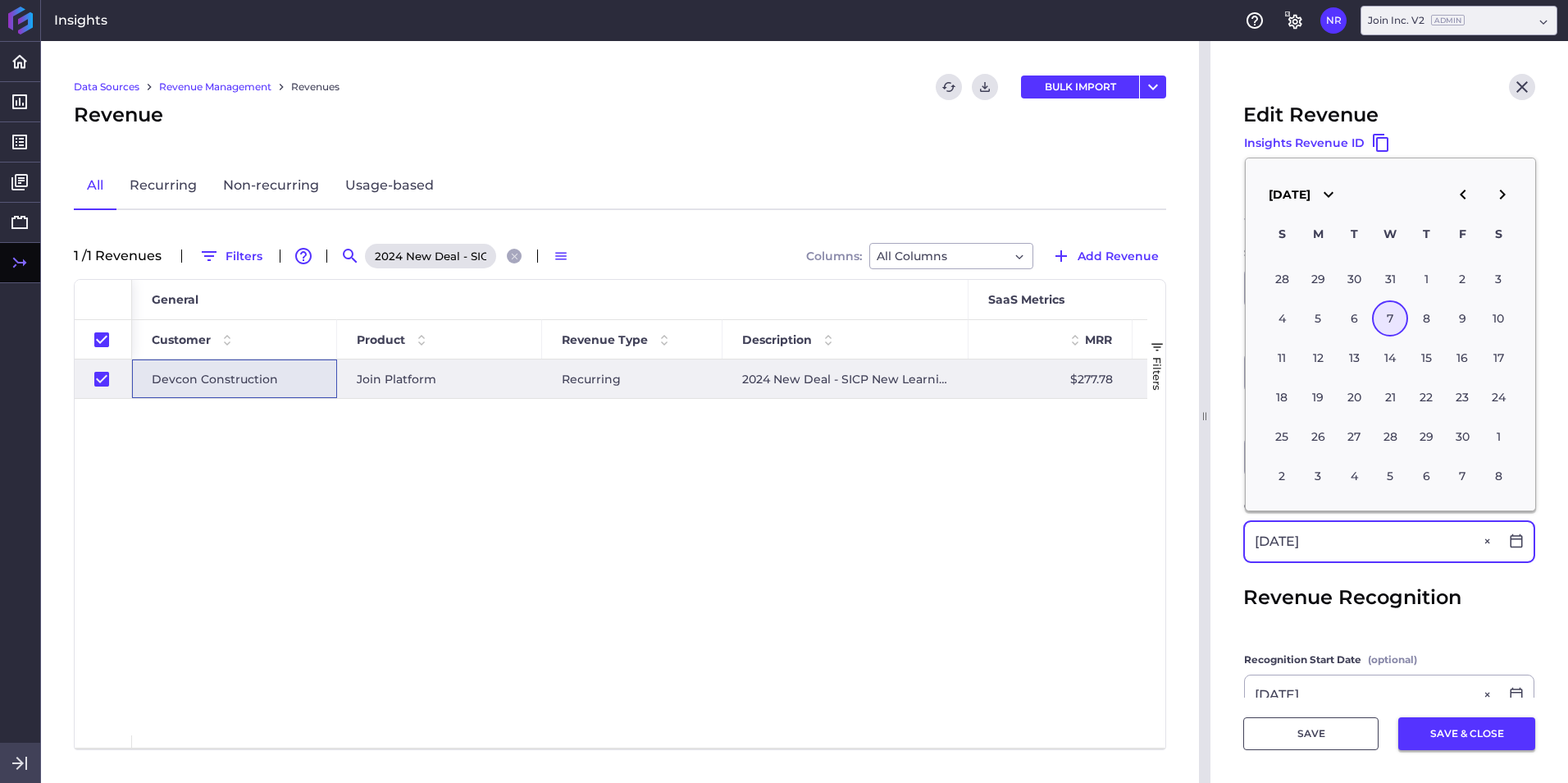
type input "04/07/2027"
click at [1043, 487] on button "SAVE & CLOSE" at bounding box center [1466, 733] width 137 height 33
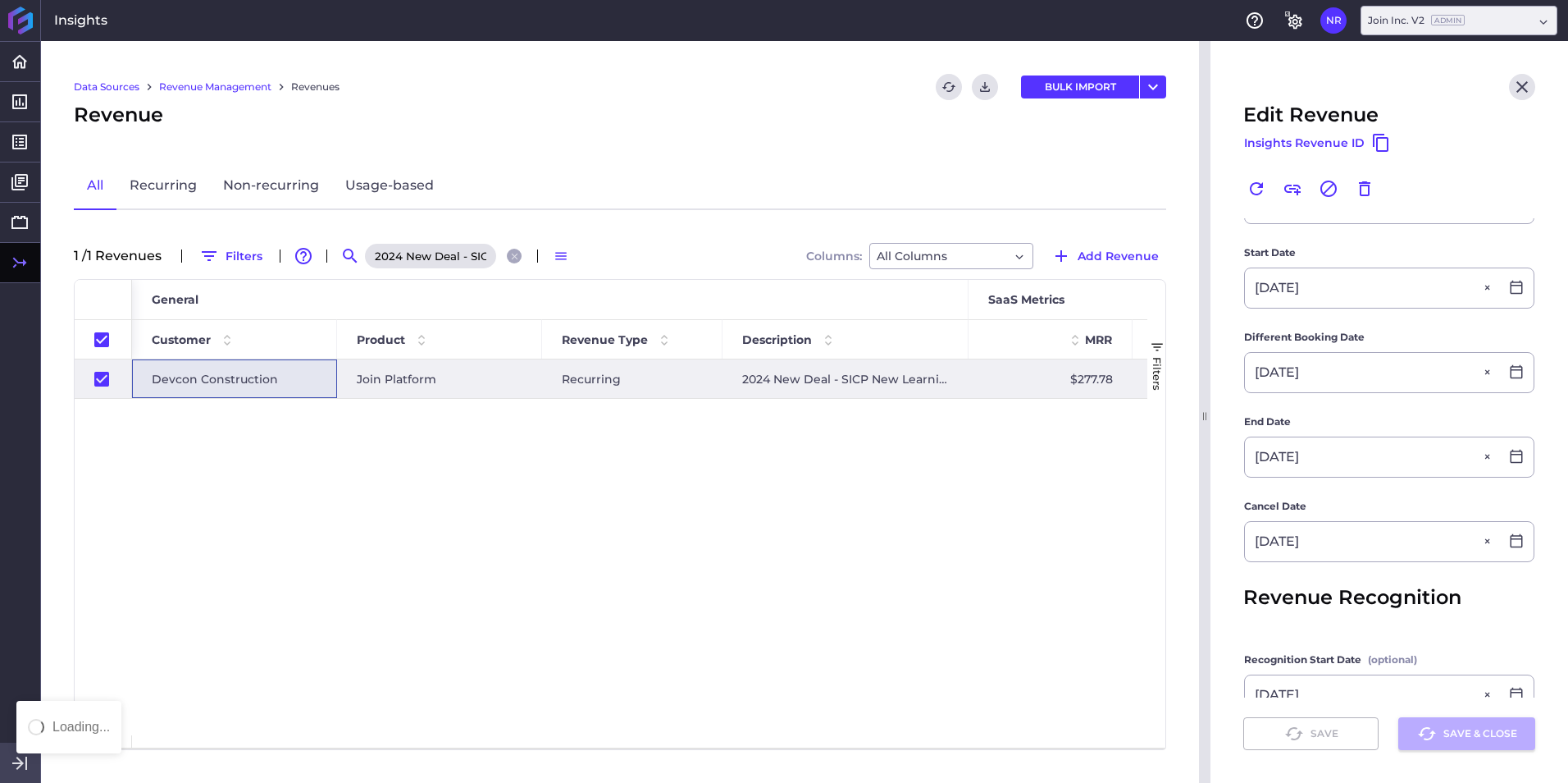
checkbox input "false"
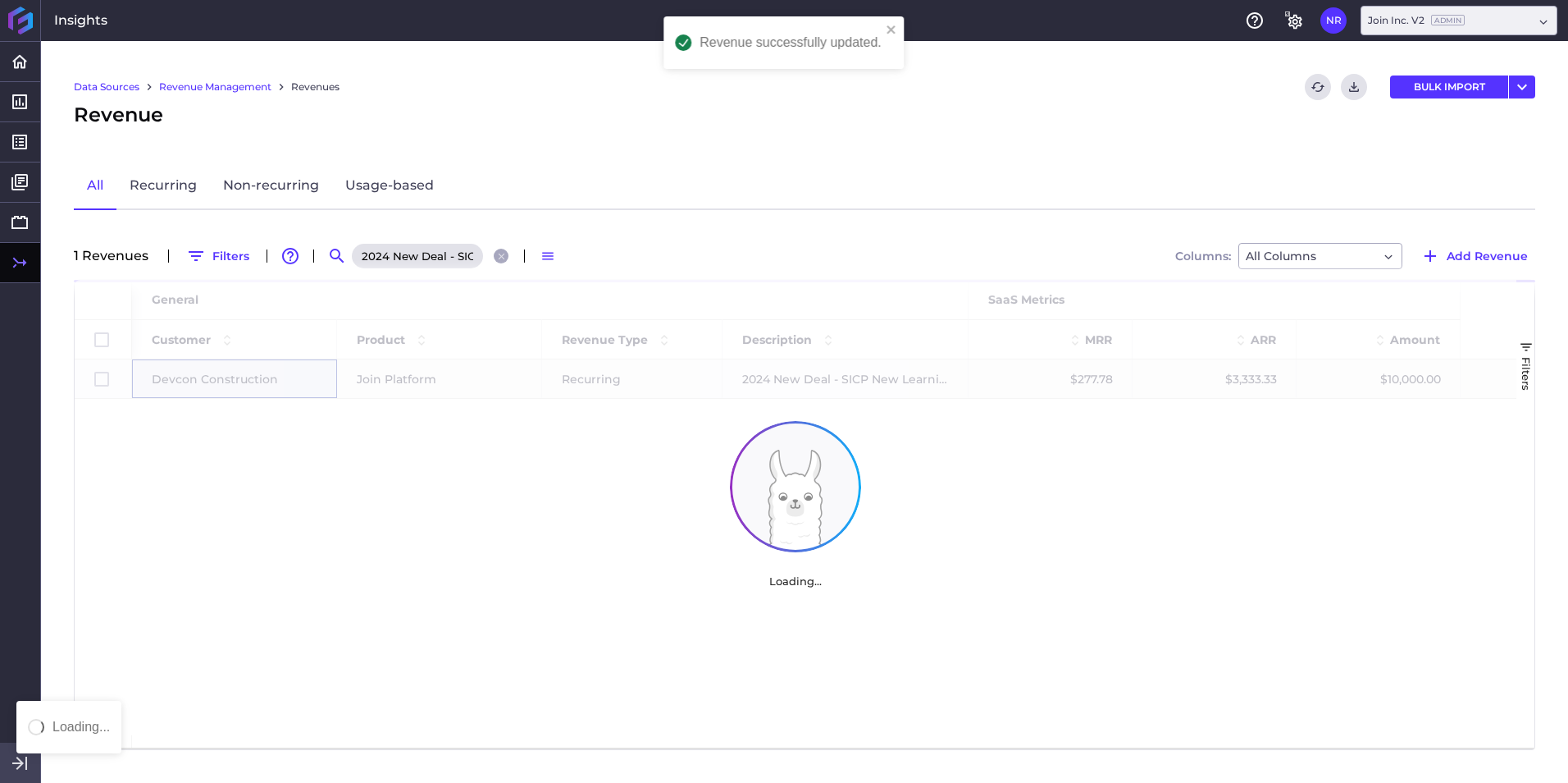
scroll to position [0, 0]
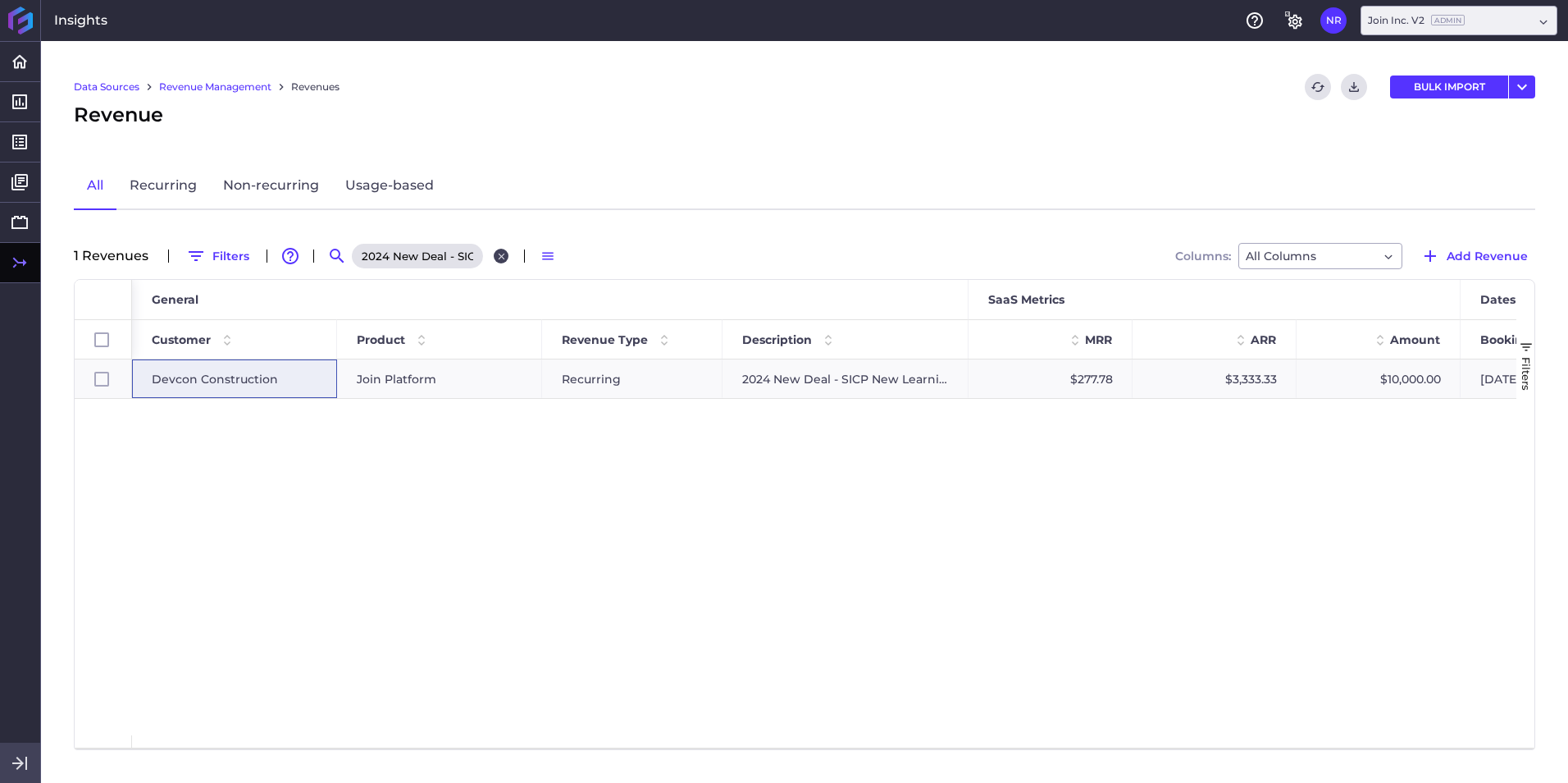
click at [501, 251] on icon "Close search" at bounding box center [502, 257] width 11 height 11
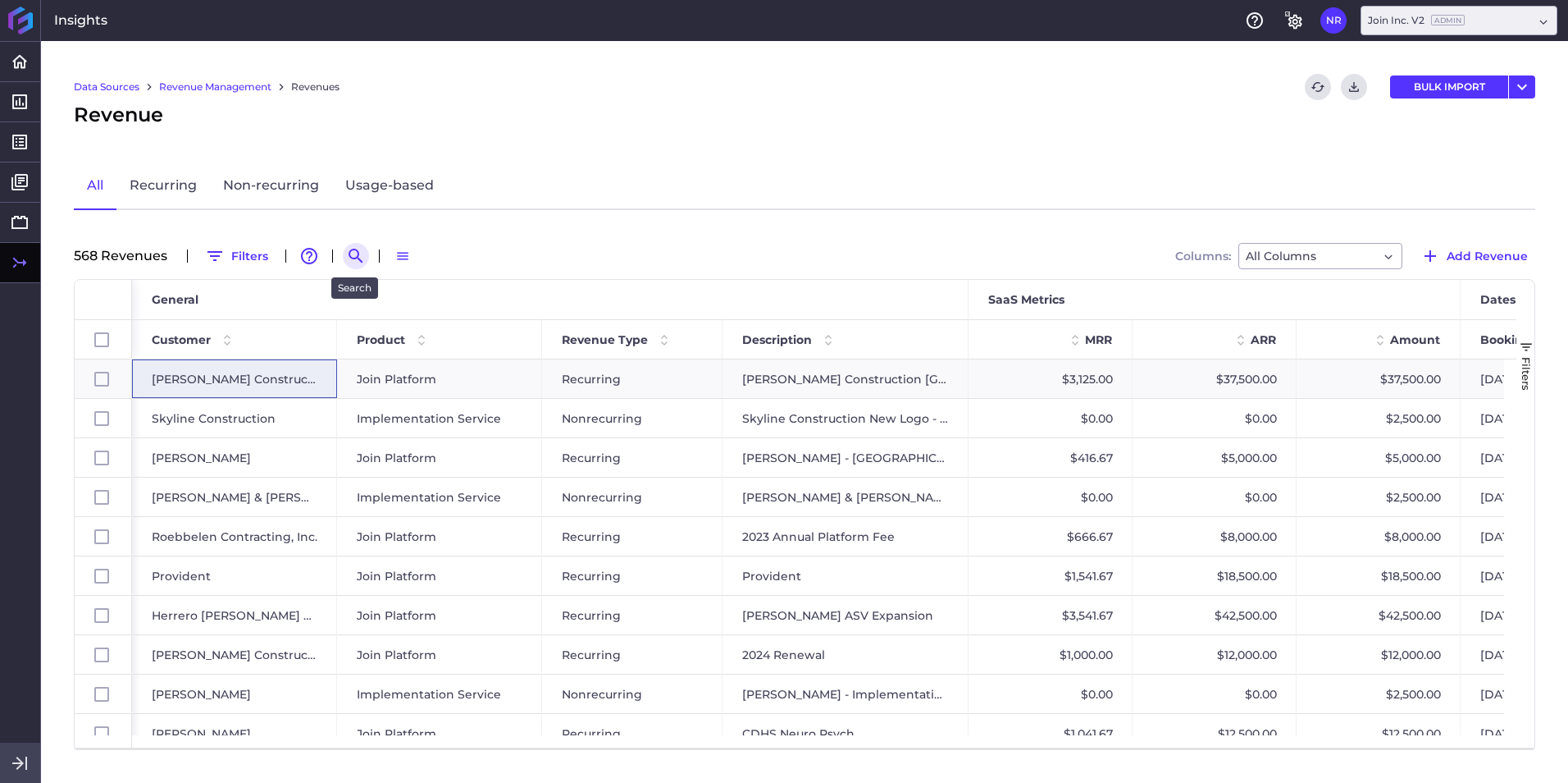
click at [354, 264] on icon "Search by" at bounding box center [356, 256] width 19 height 19
paste input "Turner - 2025 Gilead NDS Project"
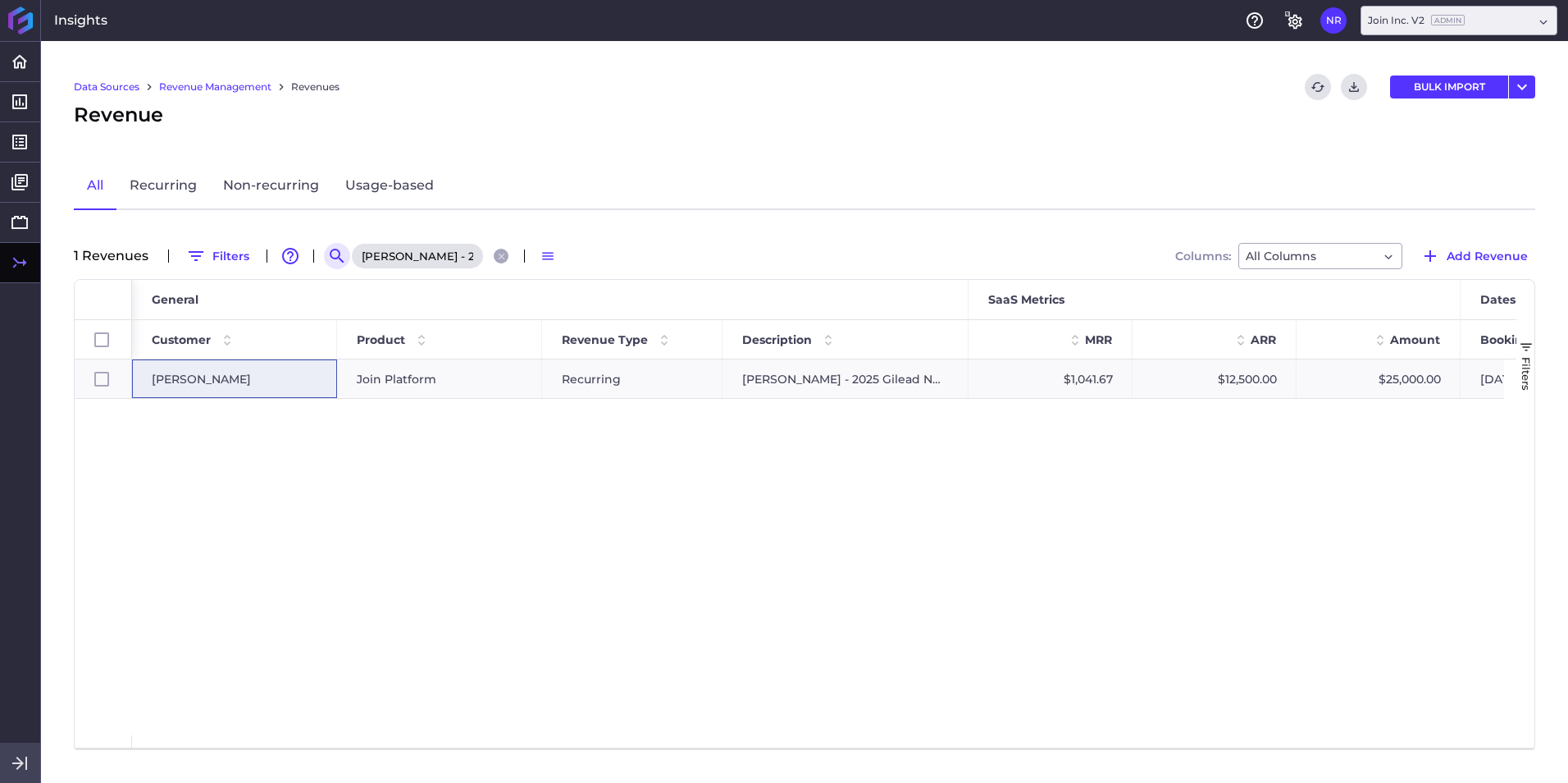
scroll to position [0, 69]
type input "Turner - 2025 Gilead NDS Project"
click at [248, 385] on div "Turner" at bounding box center [234, 378] width 166 height 38
checkbox input "true"
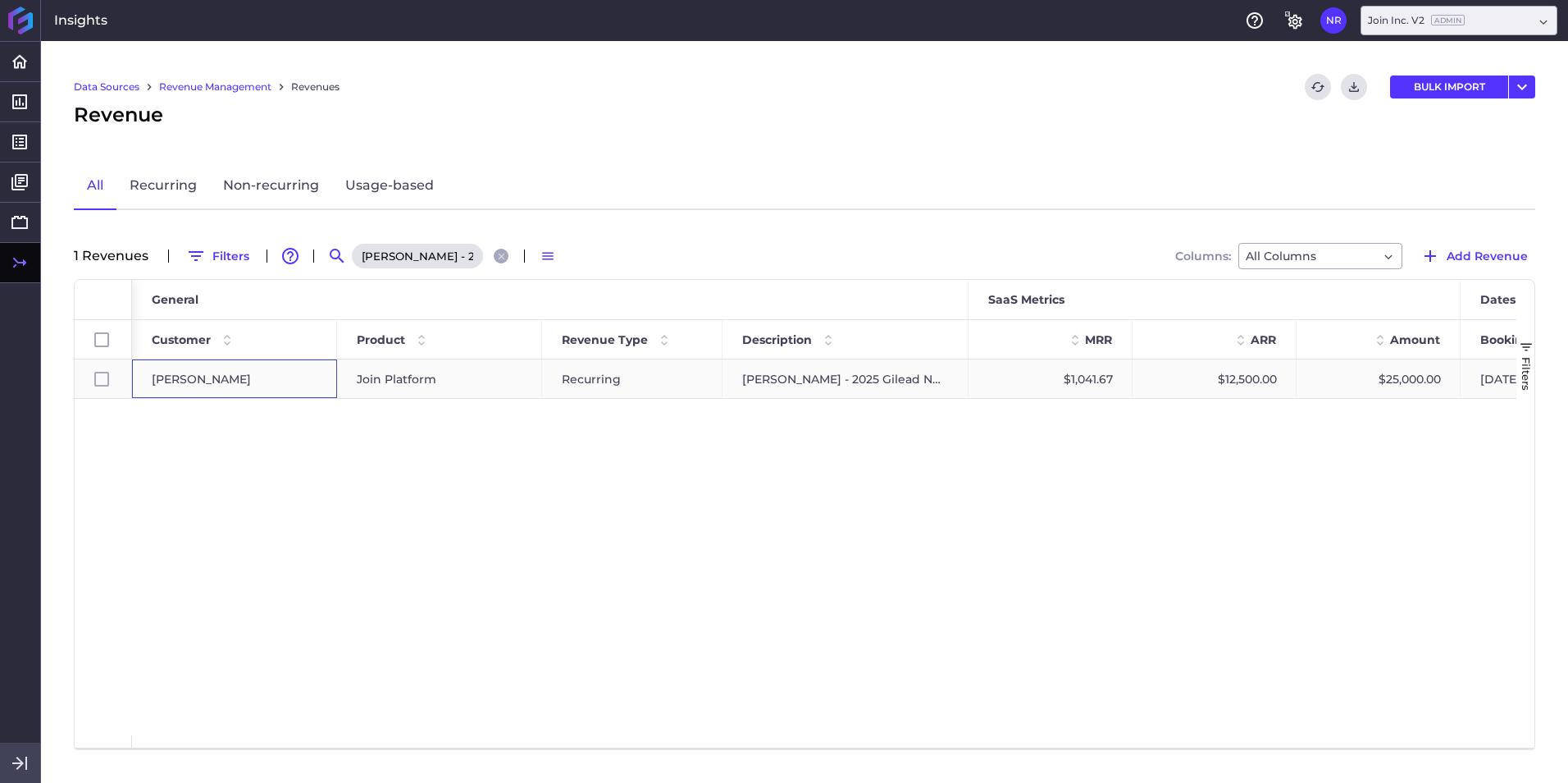
checkbox input "true"
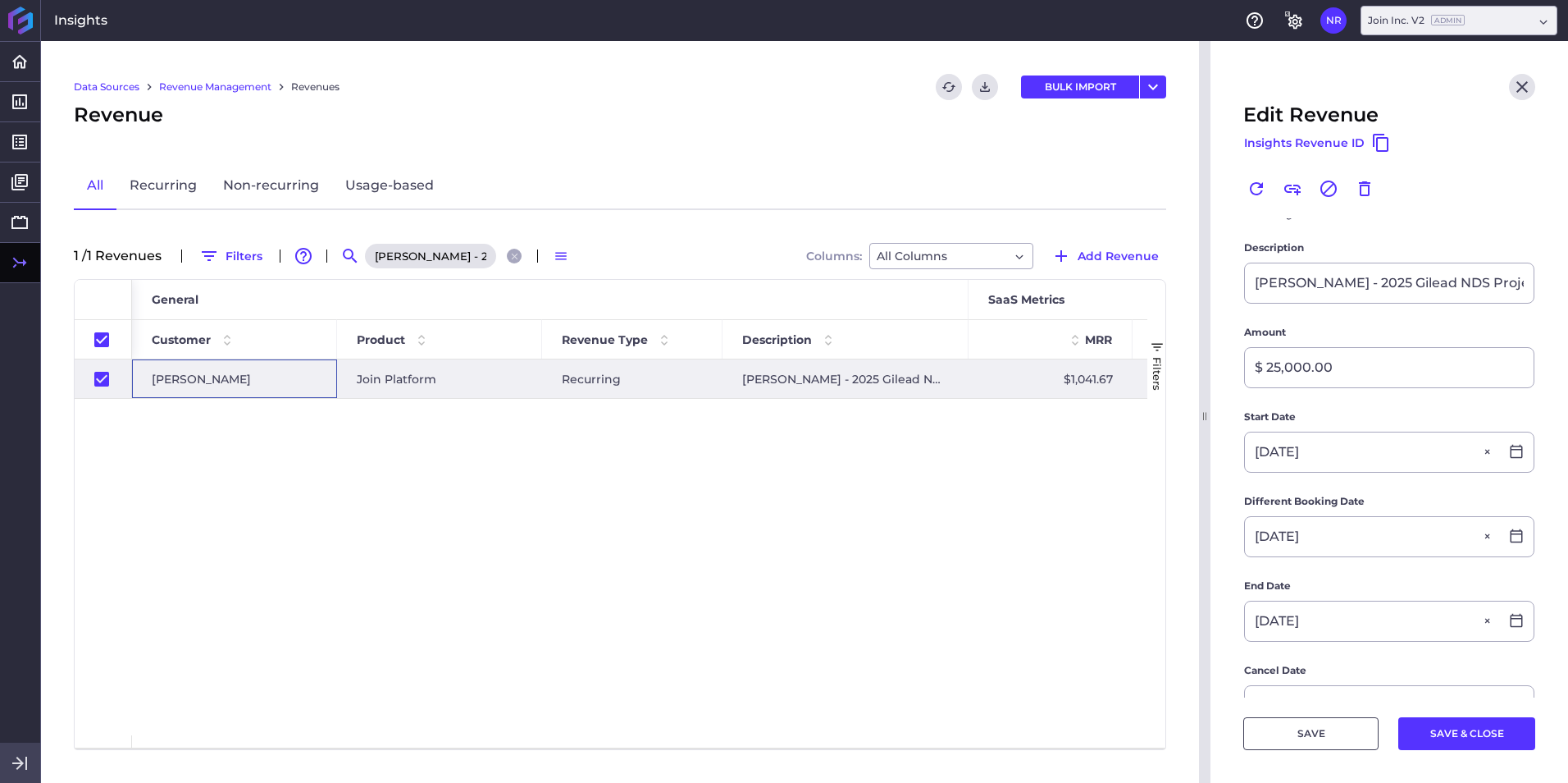
scroll to position [246, 0]
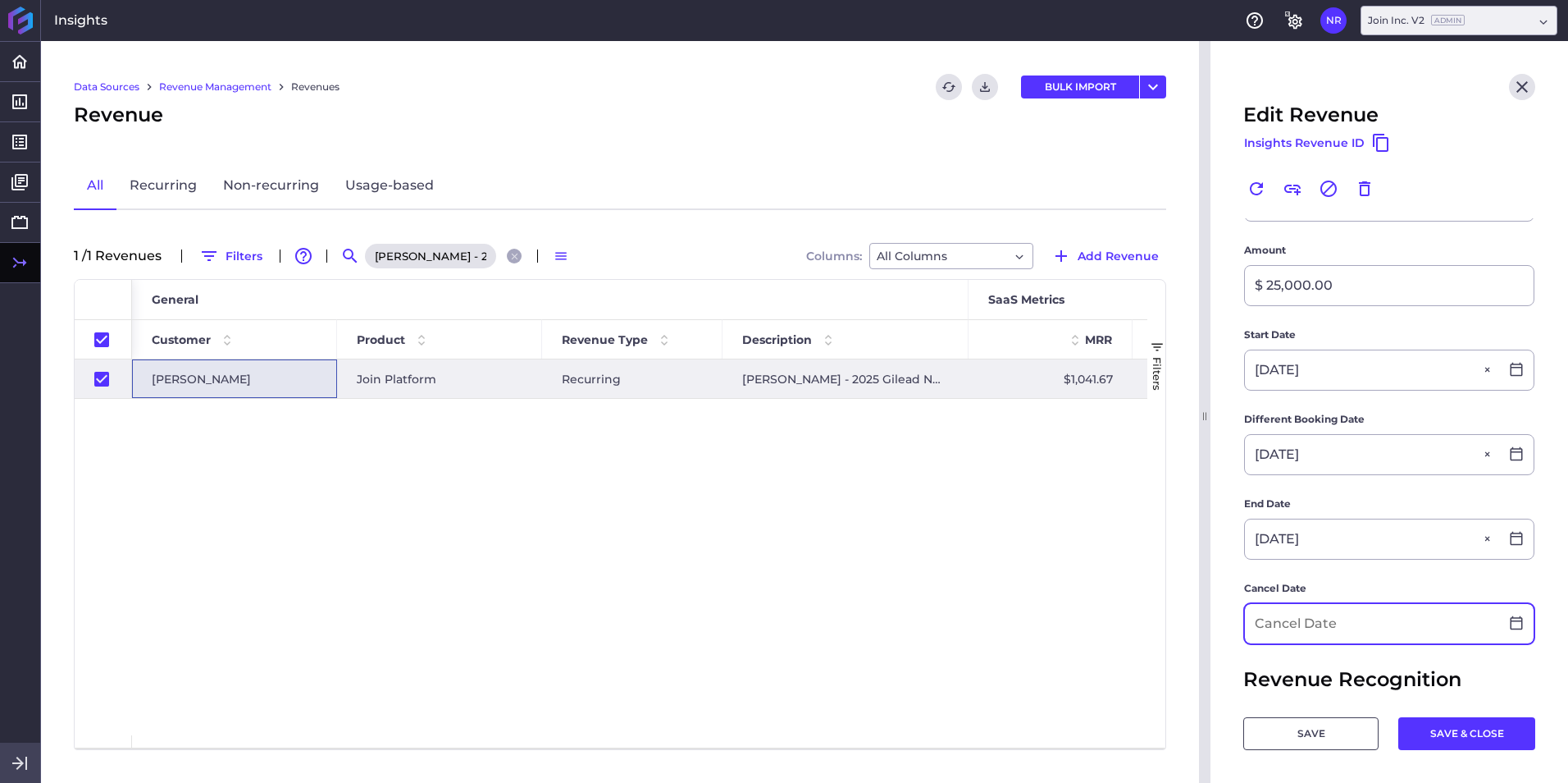
click at [1043, 487] on input at bounding box center [1371, 623] width 254 height 40
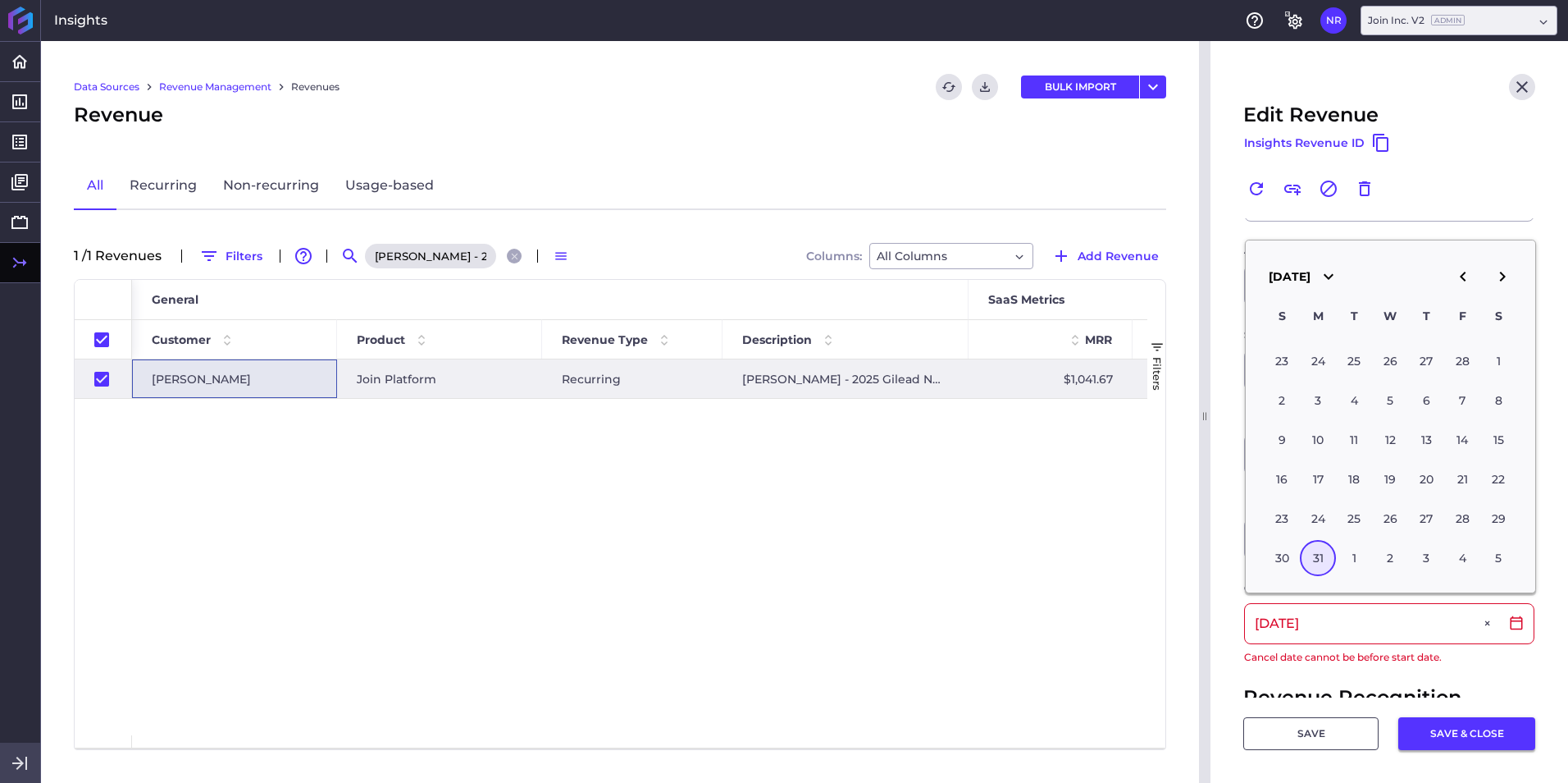
click at [1043, 487] on button "SAVE & CLOSE" at bounding box center [1466, 733] width 137 height 33
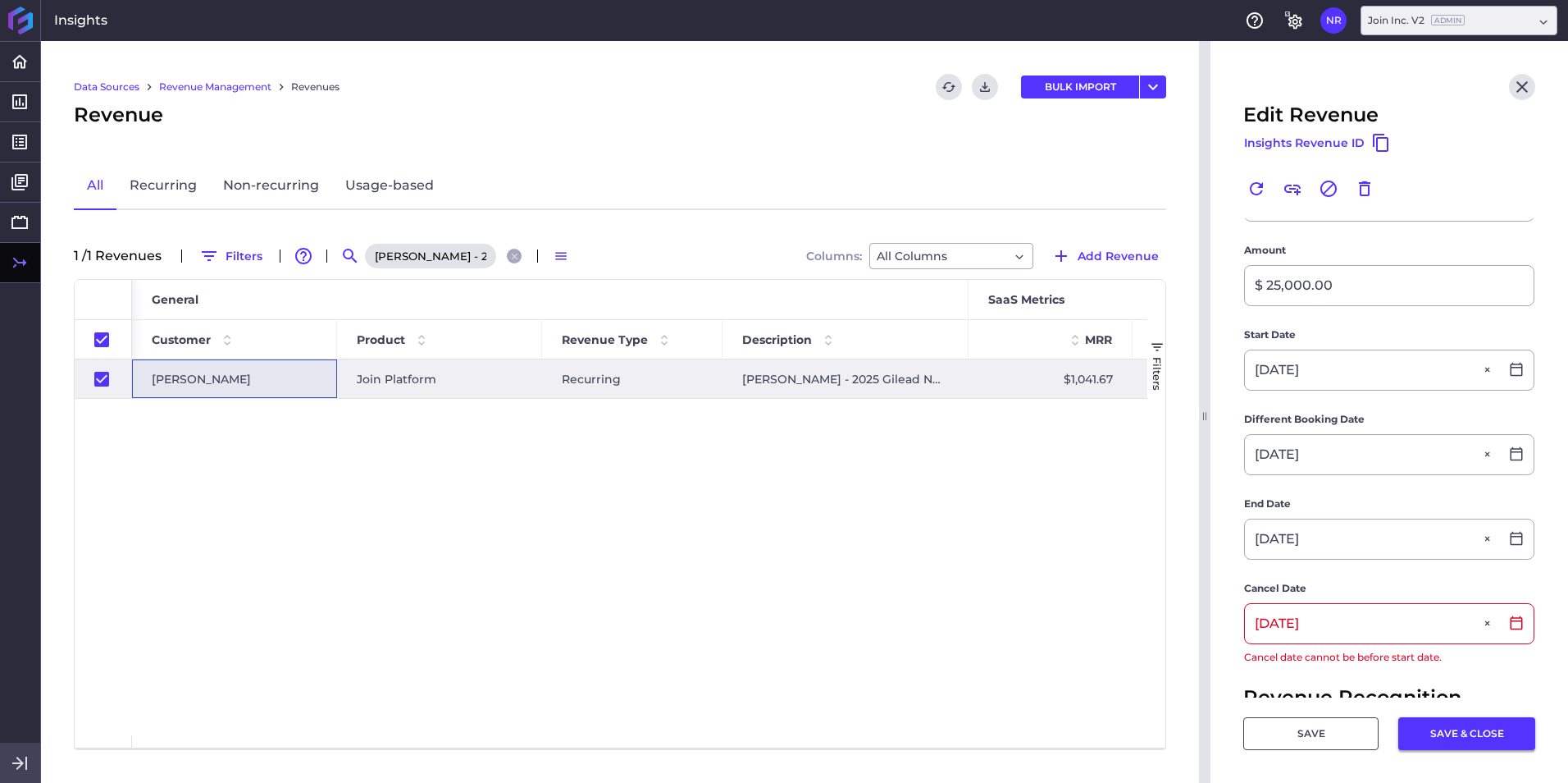
click at [1043, 487] on button "SAVE & CLOSE" at bounding box center [1466, 733] width 137 height 33
click at [1043, 487] on input "03/31/2025" at bounding box center [1371, 623] width 254 height 40
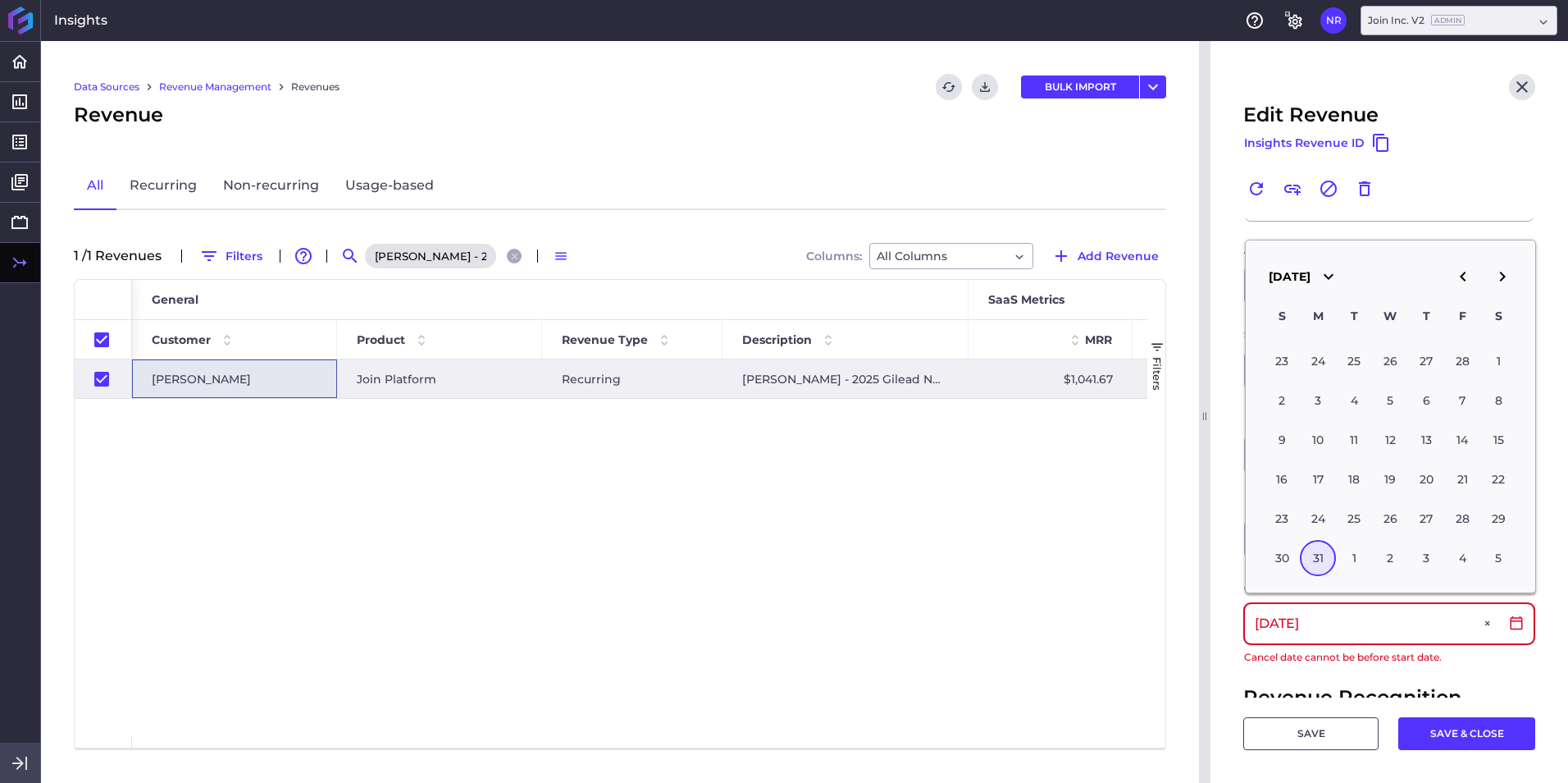
click at [1043, 487] on input "03/31/2025" at bounding box center [1371, 623] width 254 height 40
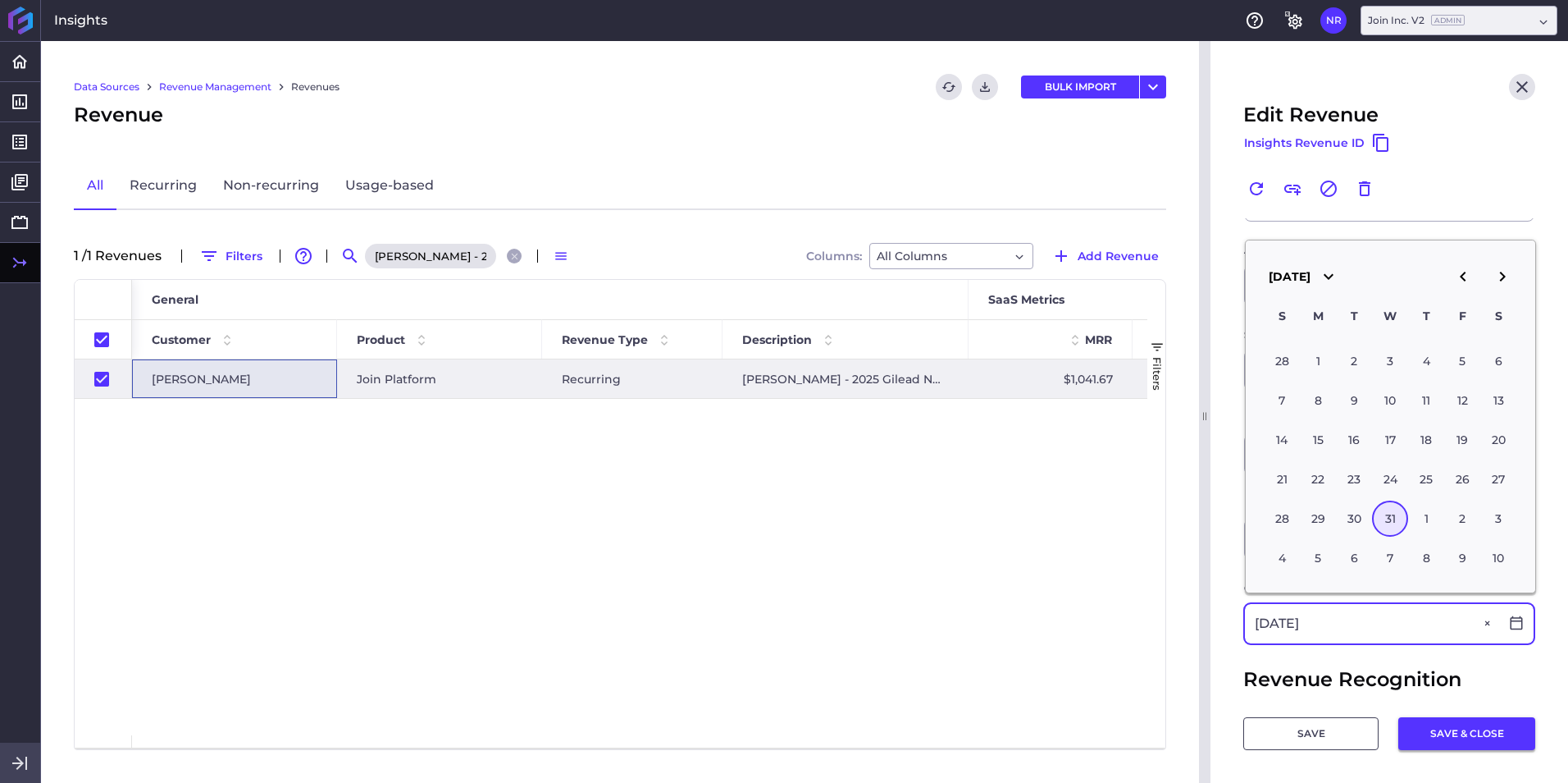
type input "03/31/2027"
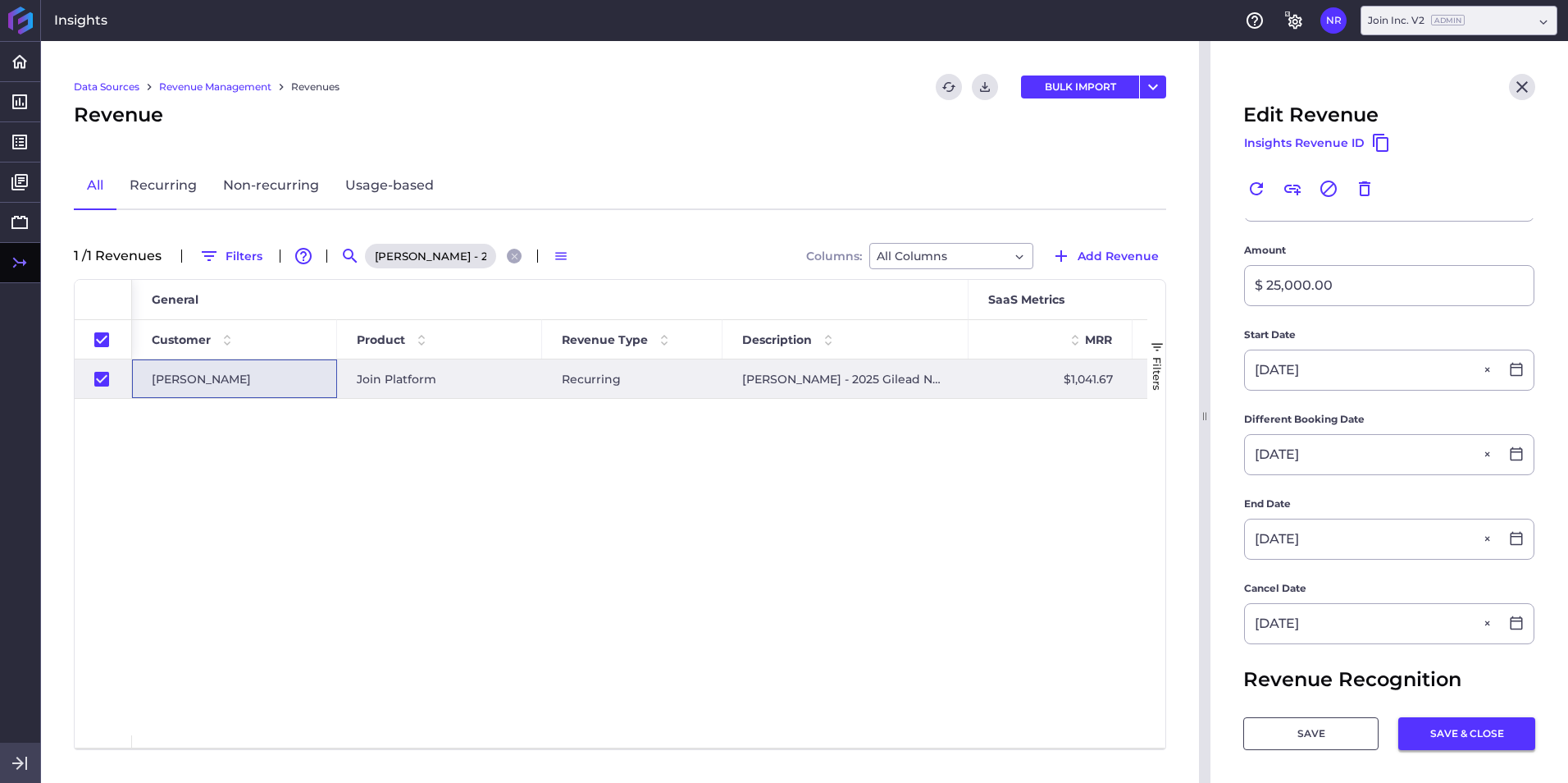
click at [1043, 487] on button "SAVE & CLOSE" at bounding box center [1466, 733] width 137 height 33
checkbox input "false"
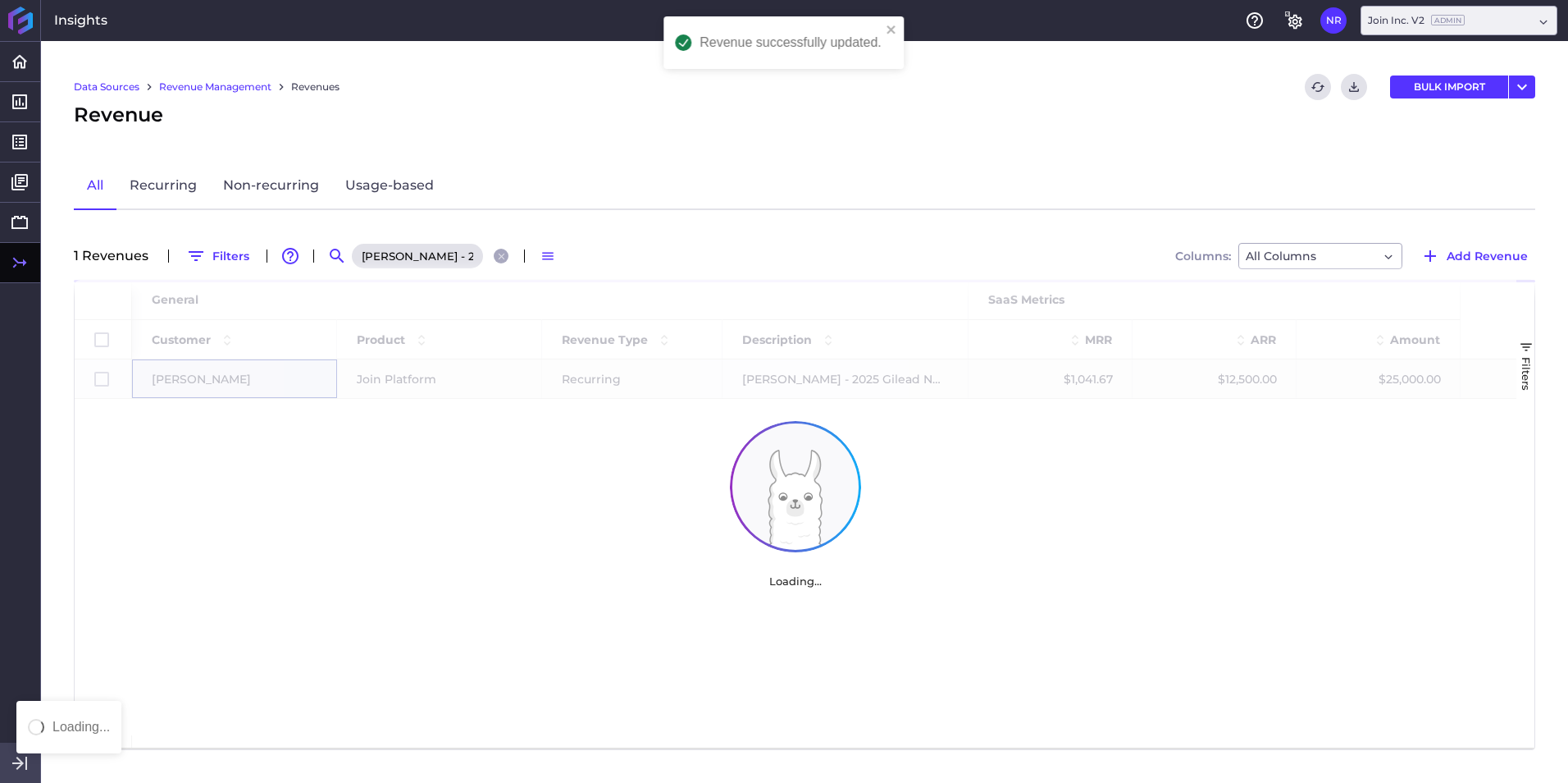
scroll to position [0, 0]
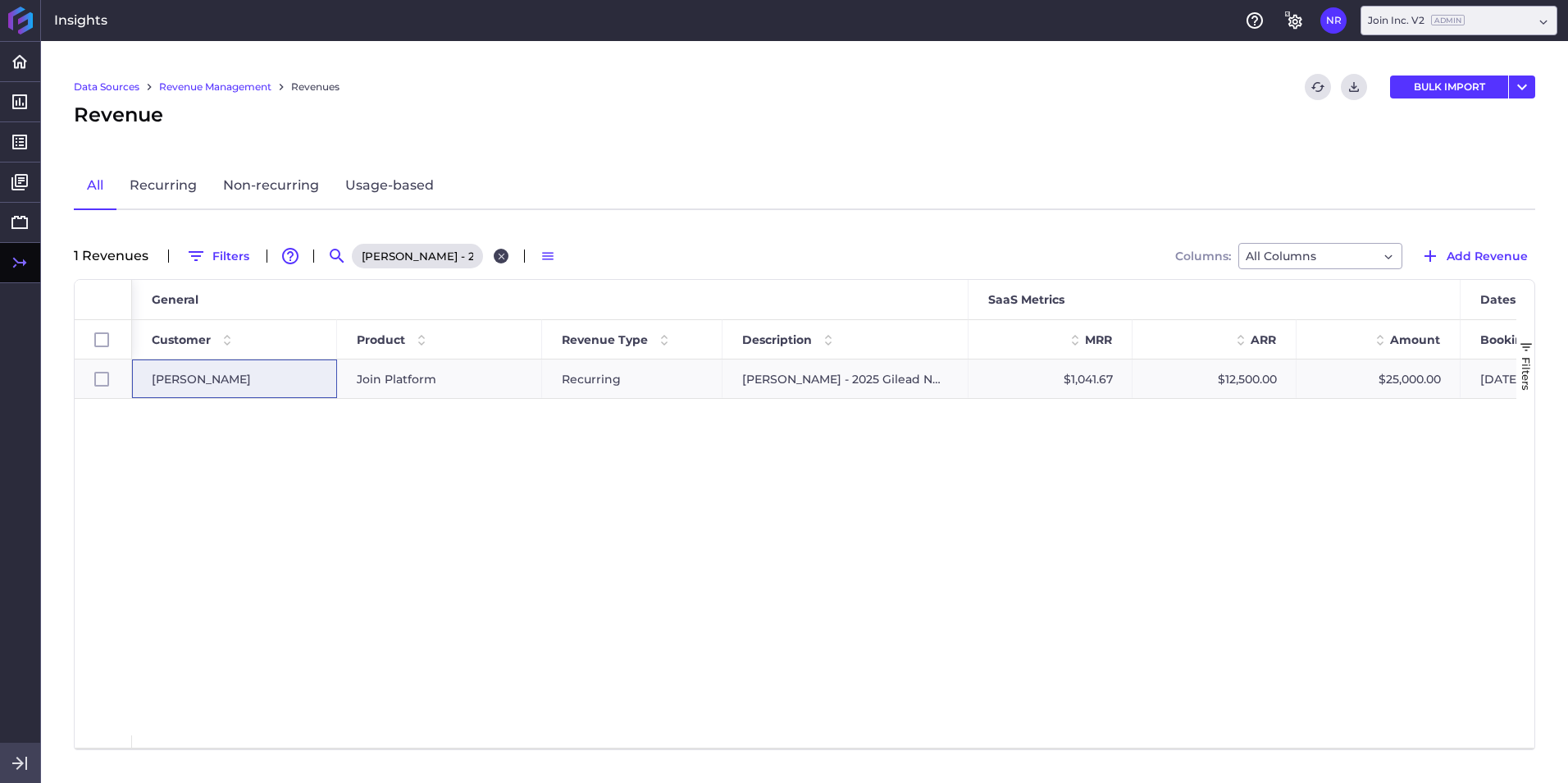
click at [502, 262] on button "Close search" at bounding box center [501, 256] width 15 height 15
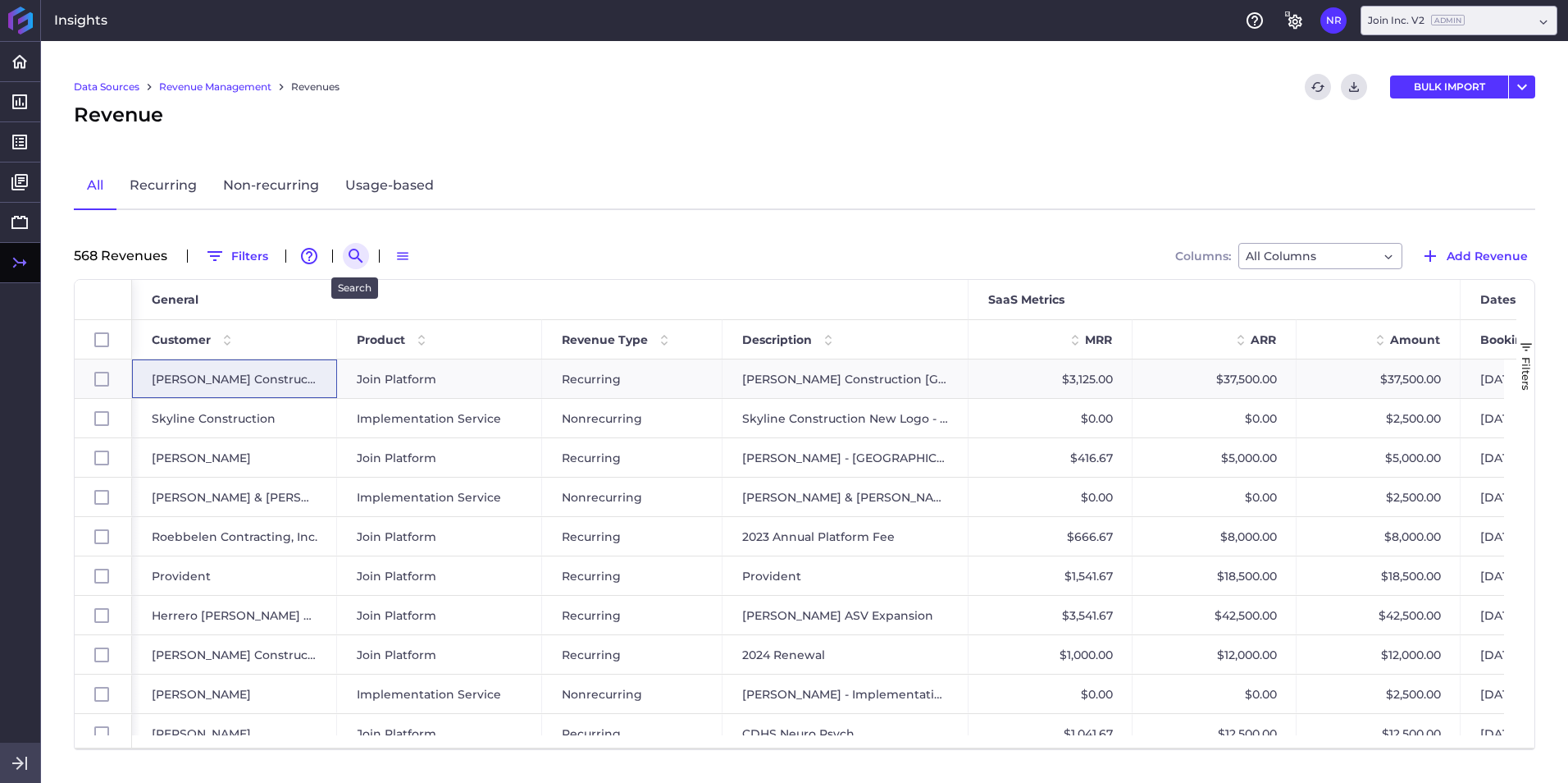
click at [354, 250] on icon "Search by" at bounding box center [355, 256] width 14 height 14
click at [434, 247] on input at bounding box center [436, 256] width 131 height 25
paste input "Garney - 2025 Project Onewater - Florida"
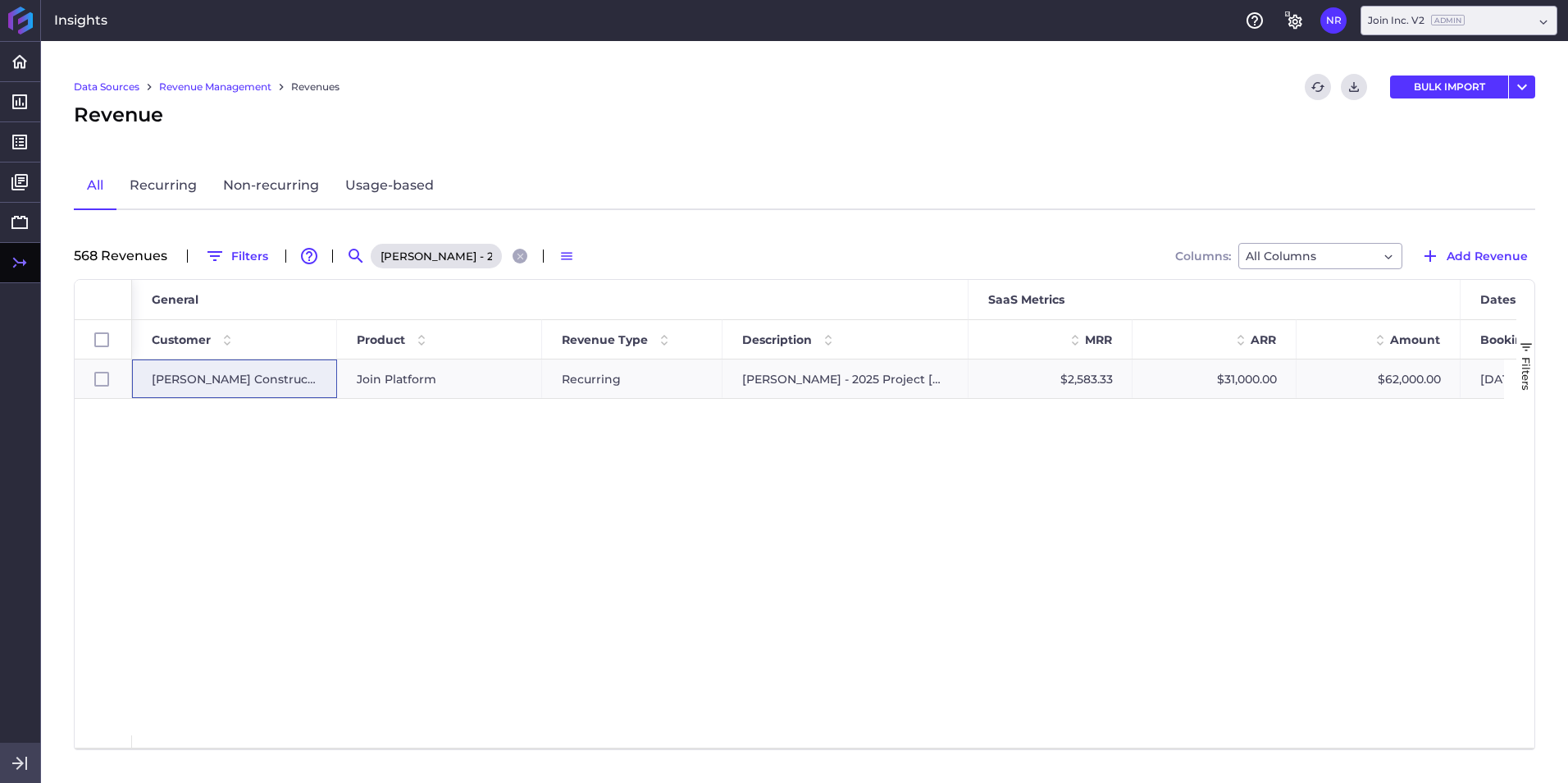
scroll to position [0, 112]
type input "Garney - 2025 Project Onewater - Florida"
click at [152, 375] on span "[PERSON_NAME] Construction" at bounding box center [234, 378] width 166 height 38
checkbox input "true"
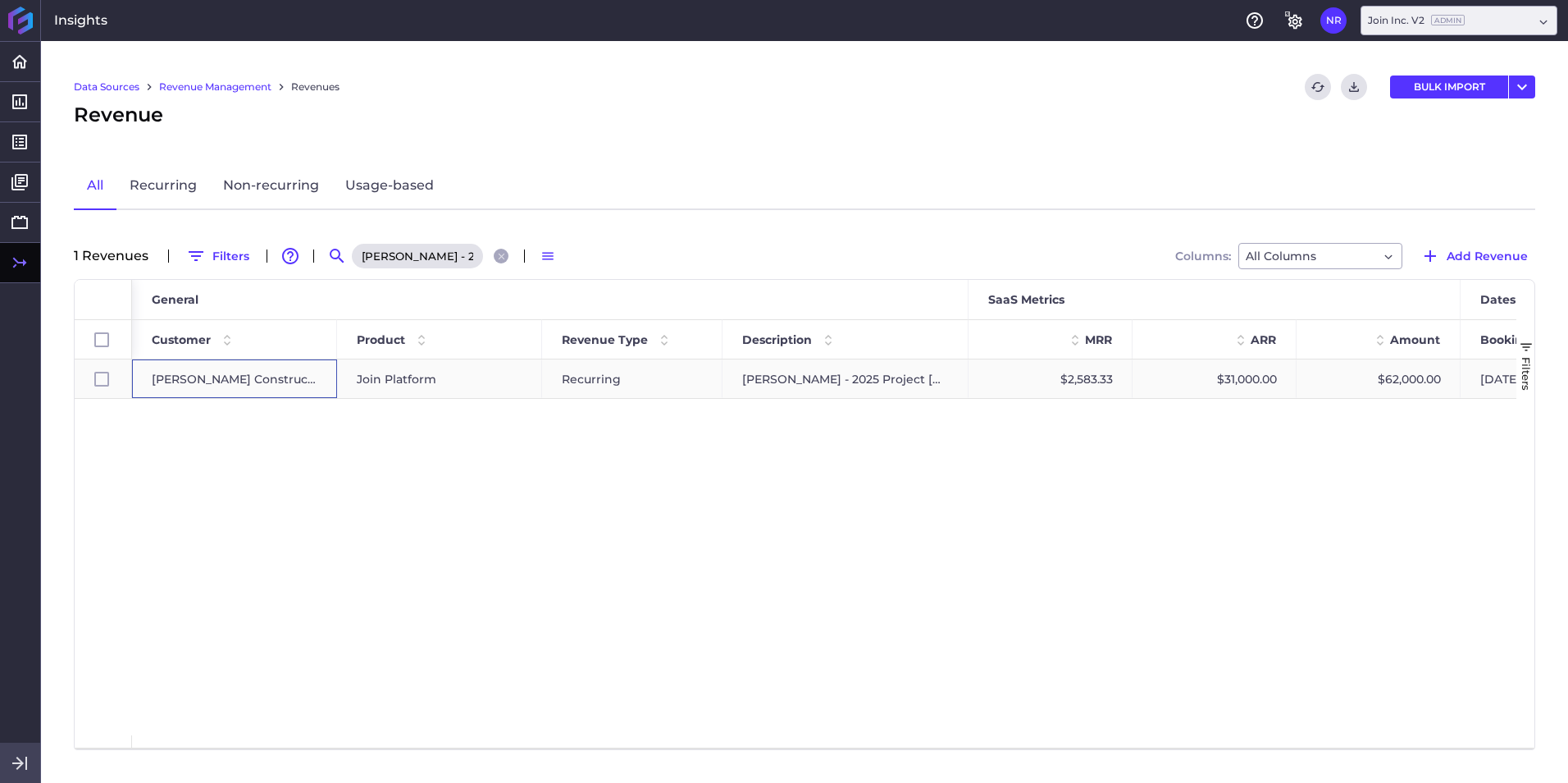
checkbox input "true"
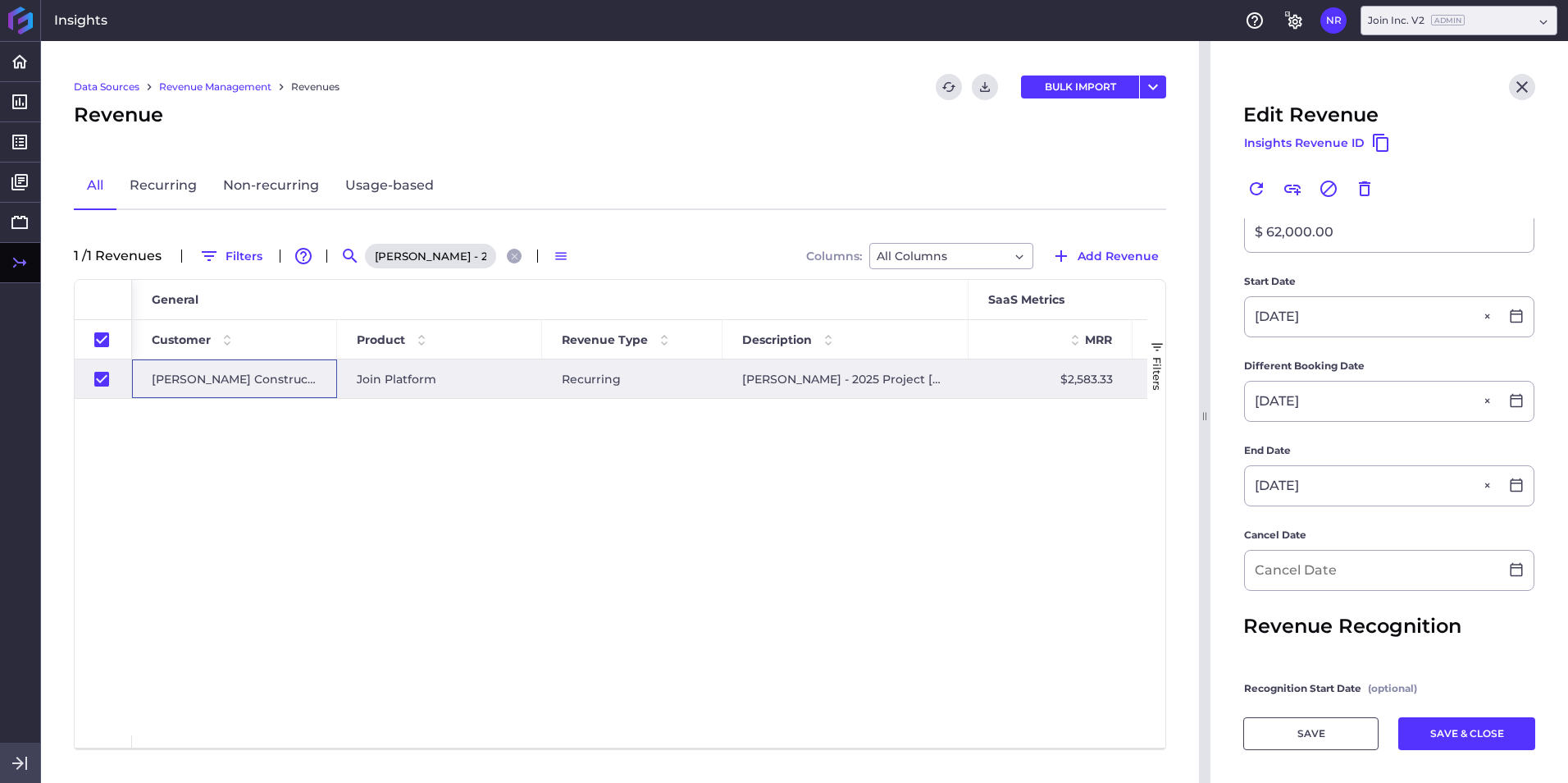
scroll to position [328, 0]
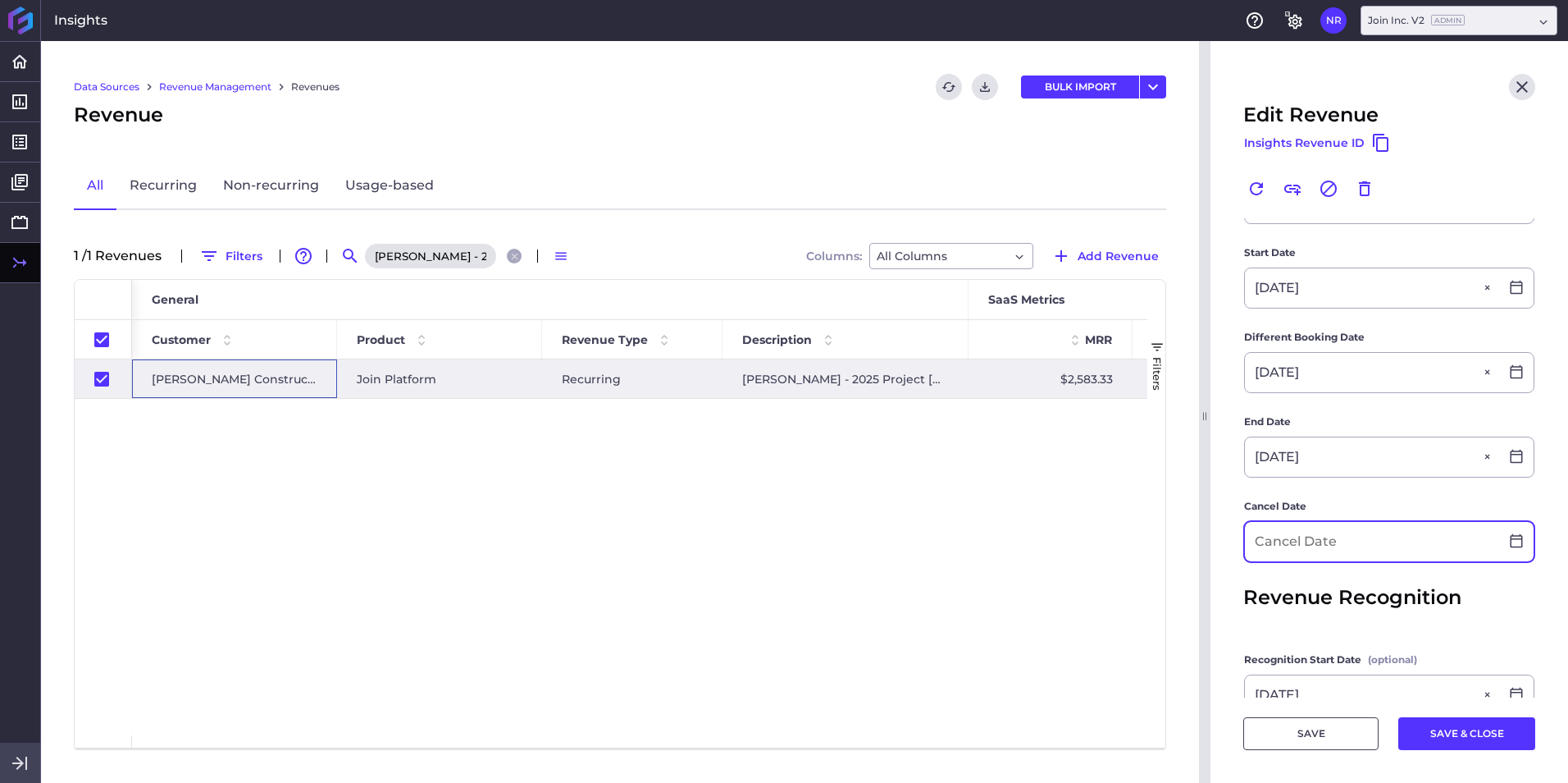
click at [1043, 487] on input at bounding box center [1371, 541] width 254 height 40
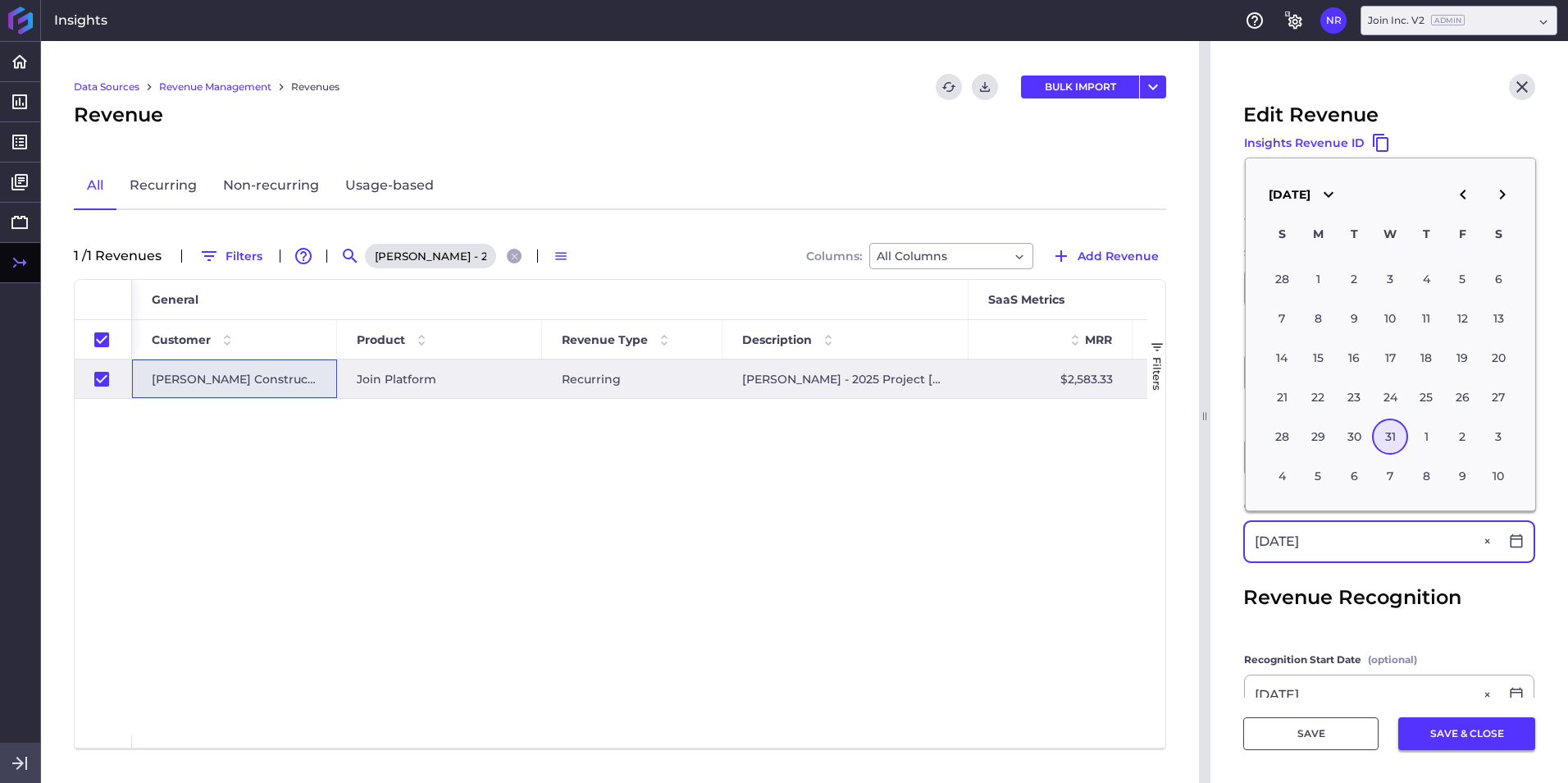
type input "03/31/2027"
click at [1043, 487] on button "SAVE & CLOSE" at bounding box center [1466, 733] width 137 height 33
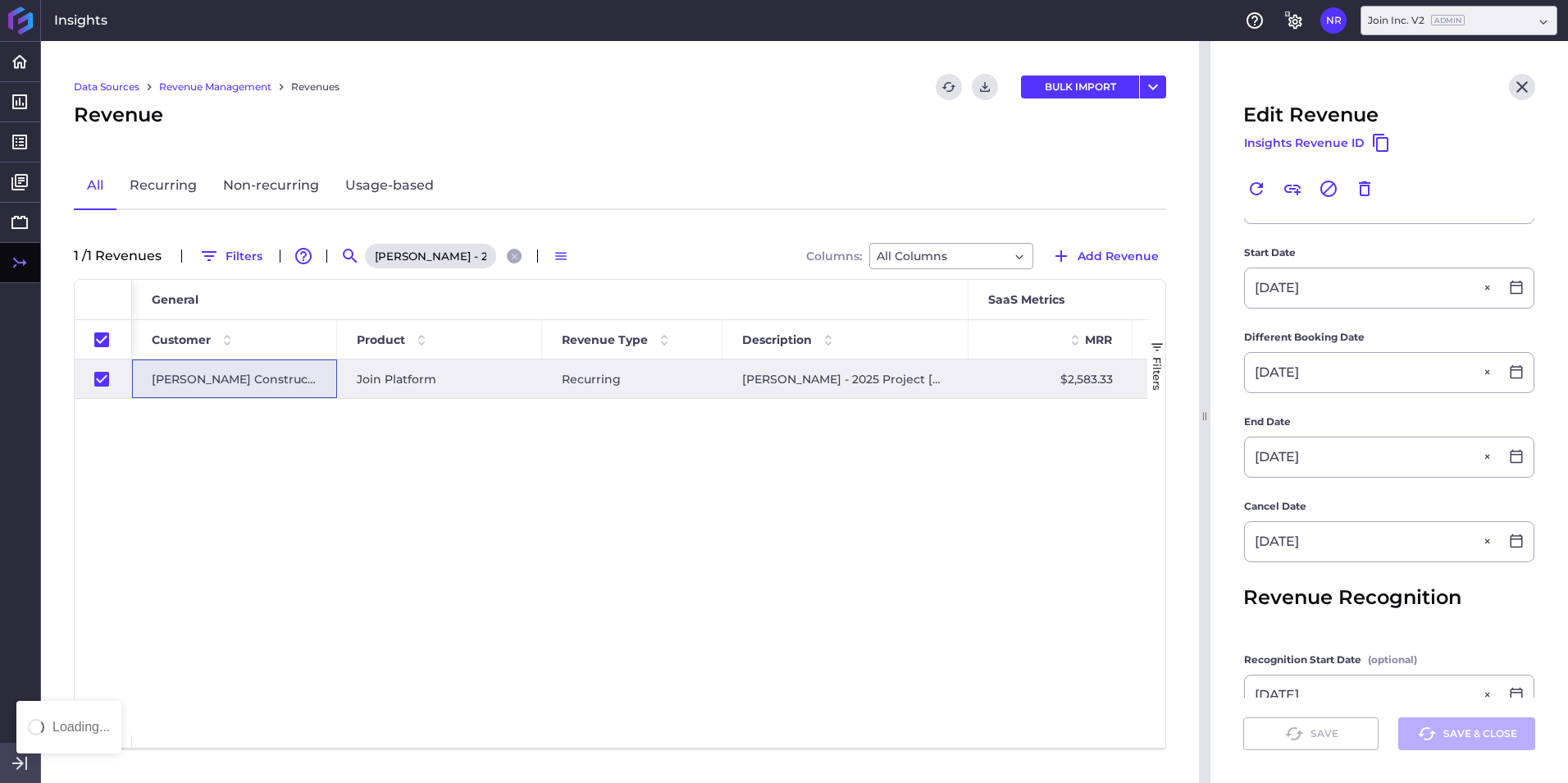
checkbox input "false"
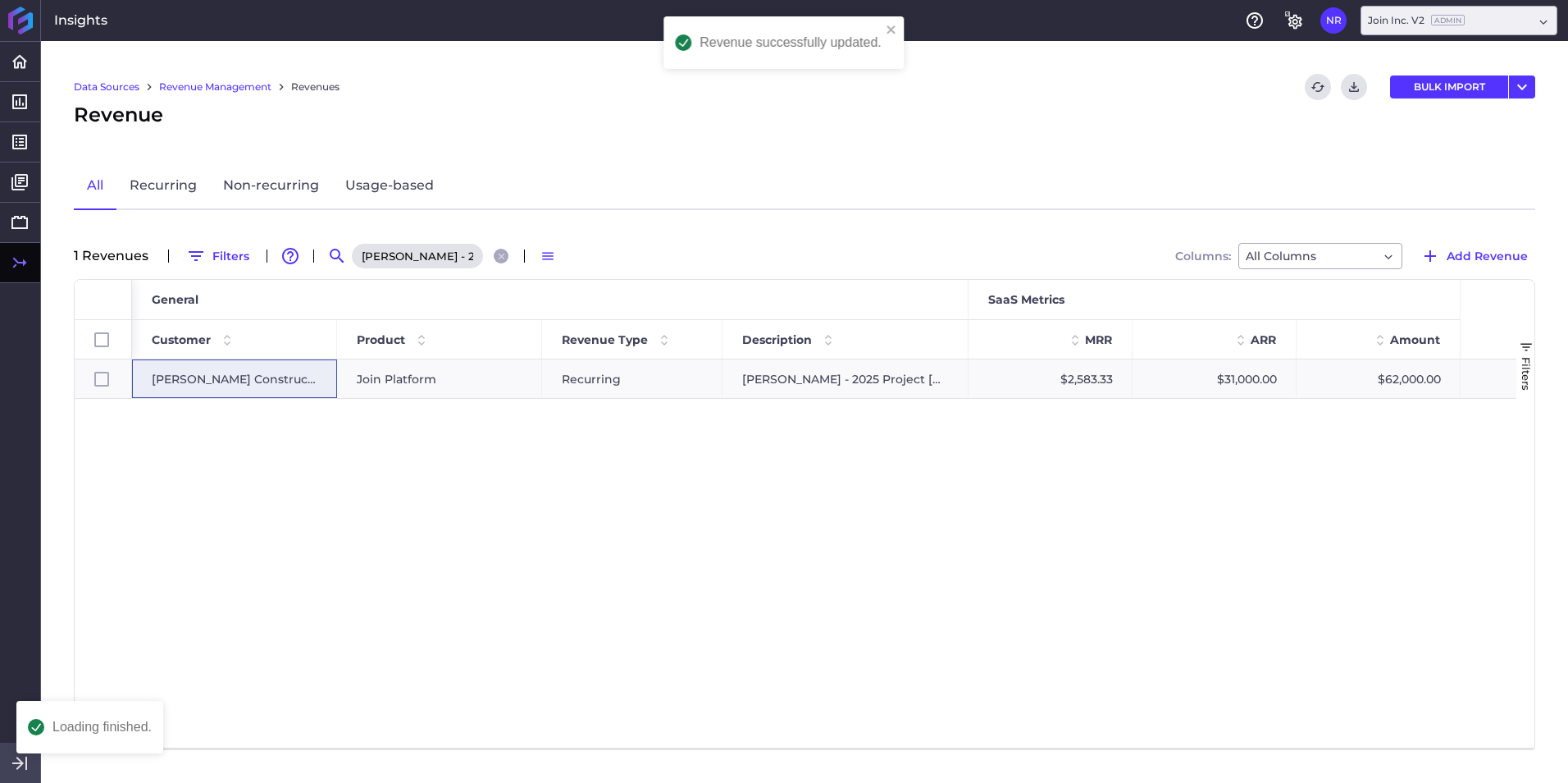
scroll to position [0, 0]
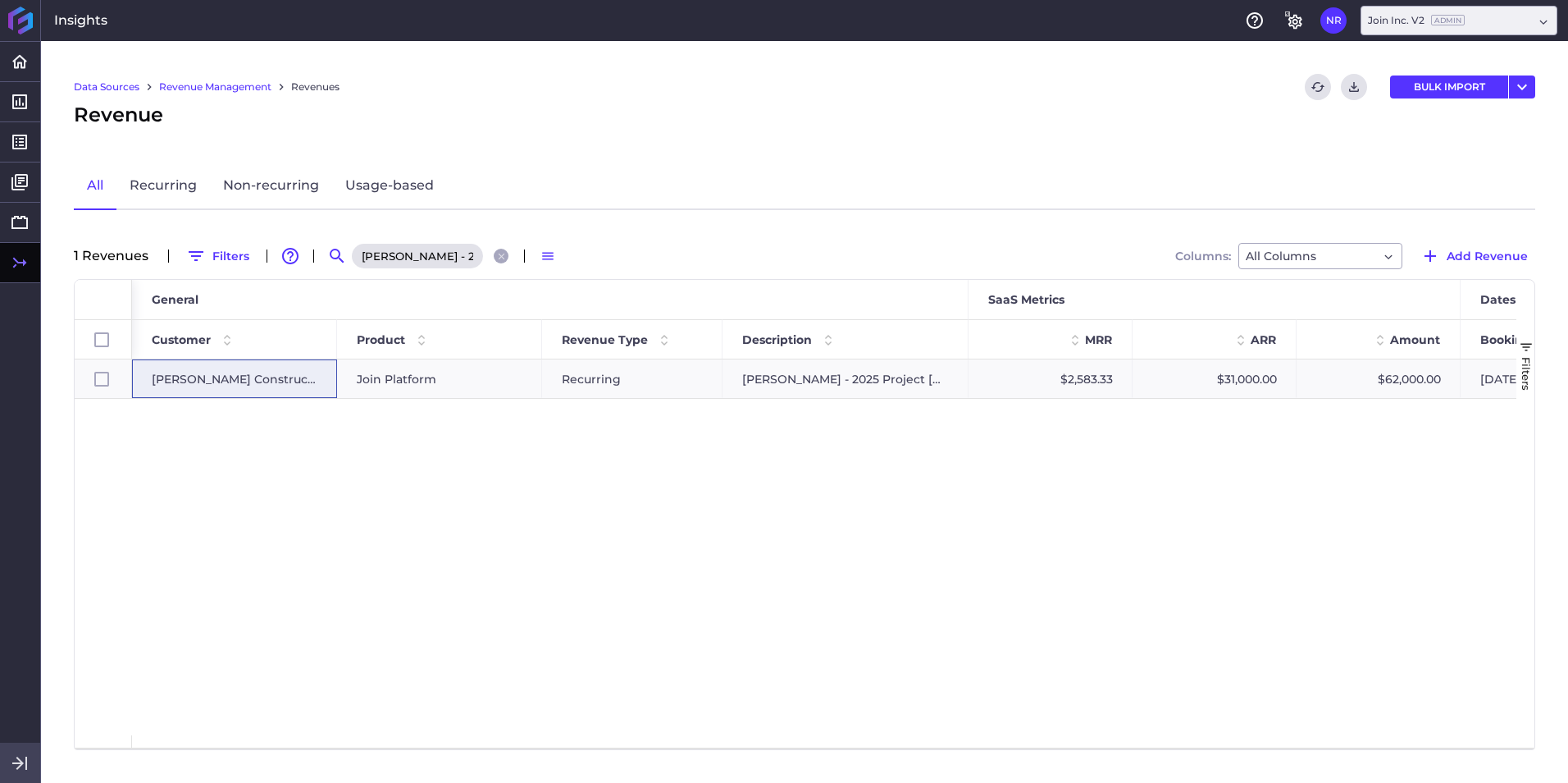
click at [502, 257] on icon "Close search" at bounding box center [502, 257] width 11 height 11
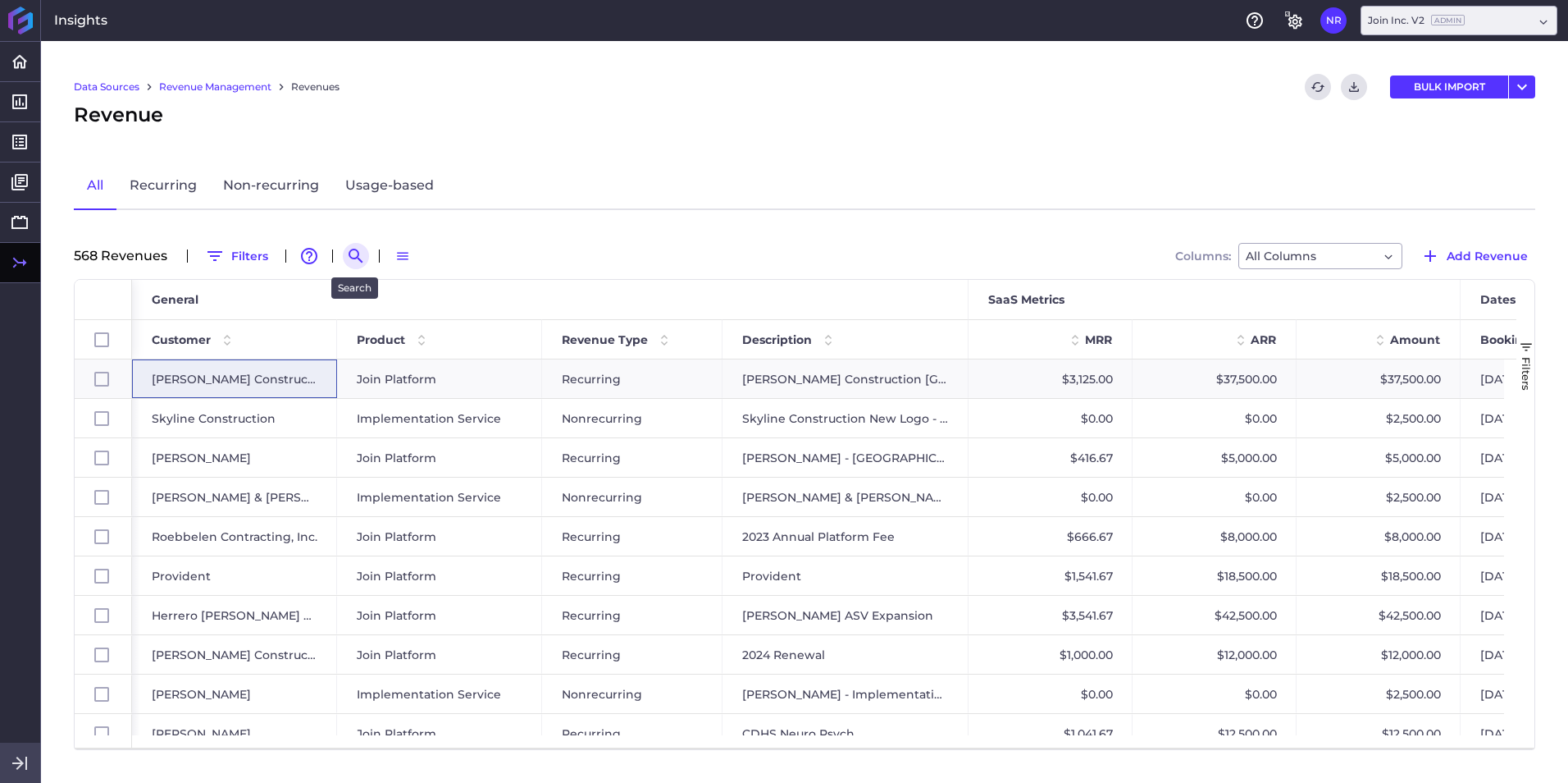
click at [359, 255] on icon "Search by" at bounding box center [356, 256] width 19 height 19
paste input "Aecom ORD Project in Chicago IL"
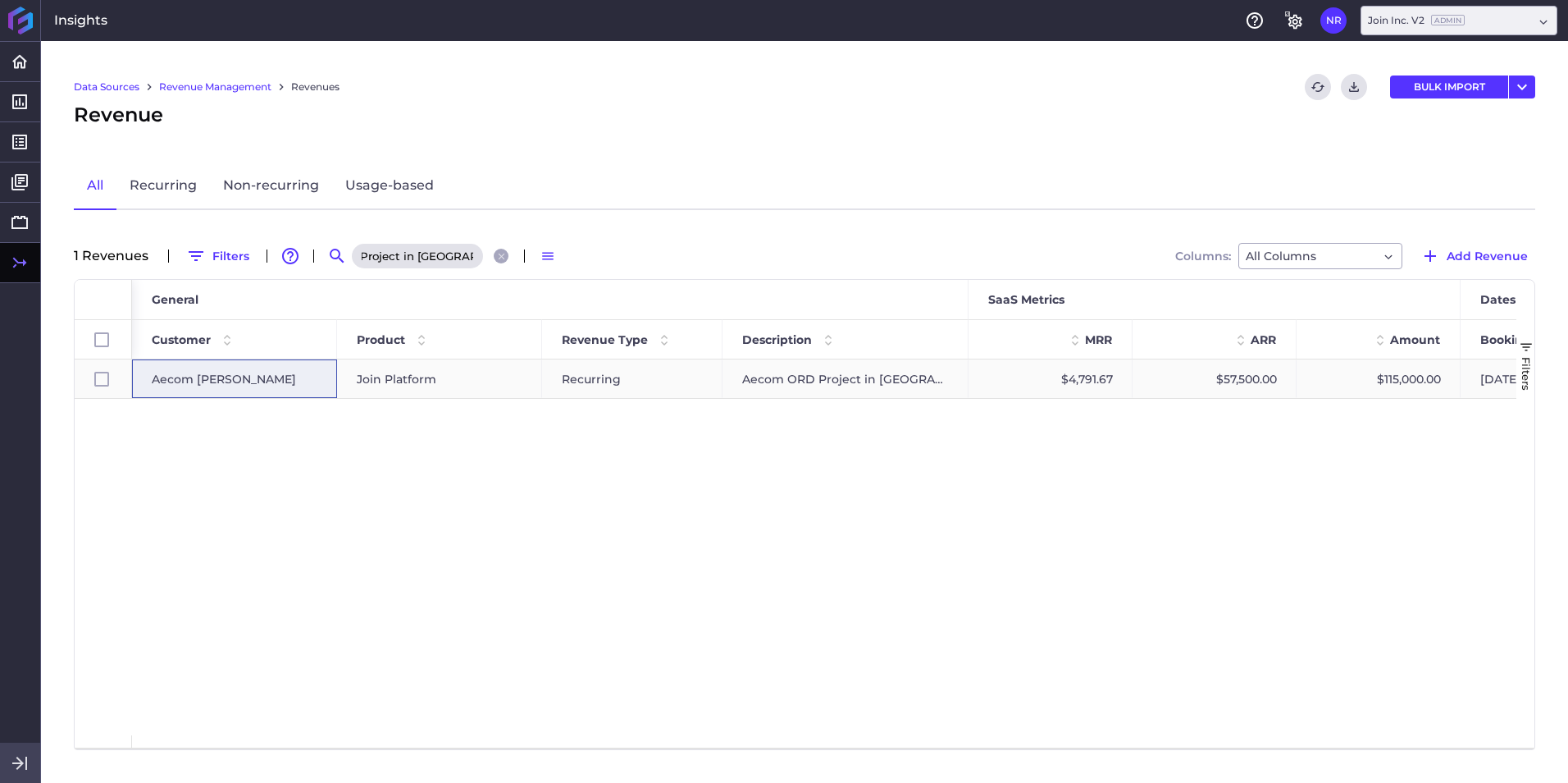
type input "Aecom ORD Project in Chicago IL"
click at [249, 377] on div "Aecom [PERSON_NAME]" at bounding box center [234, 378] width 166 height 38
checkbox input "true"
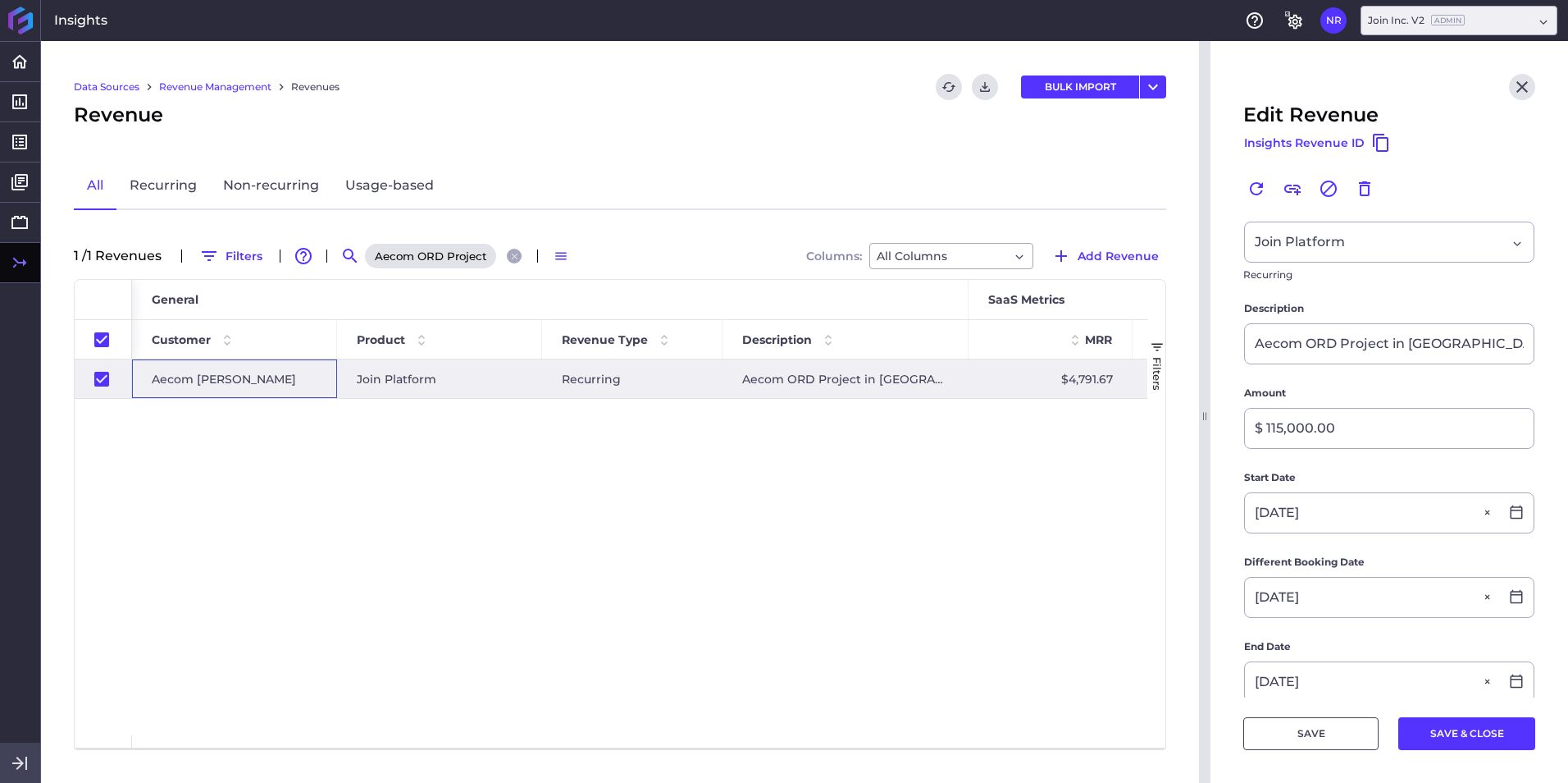
scroll to position [246, 0]
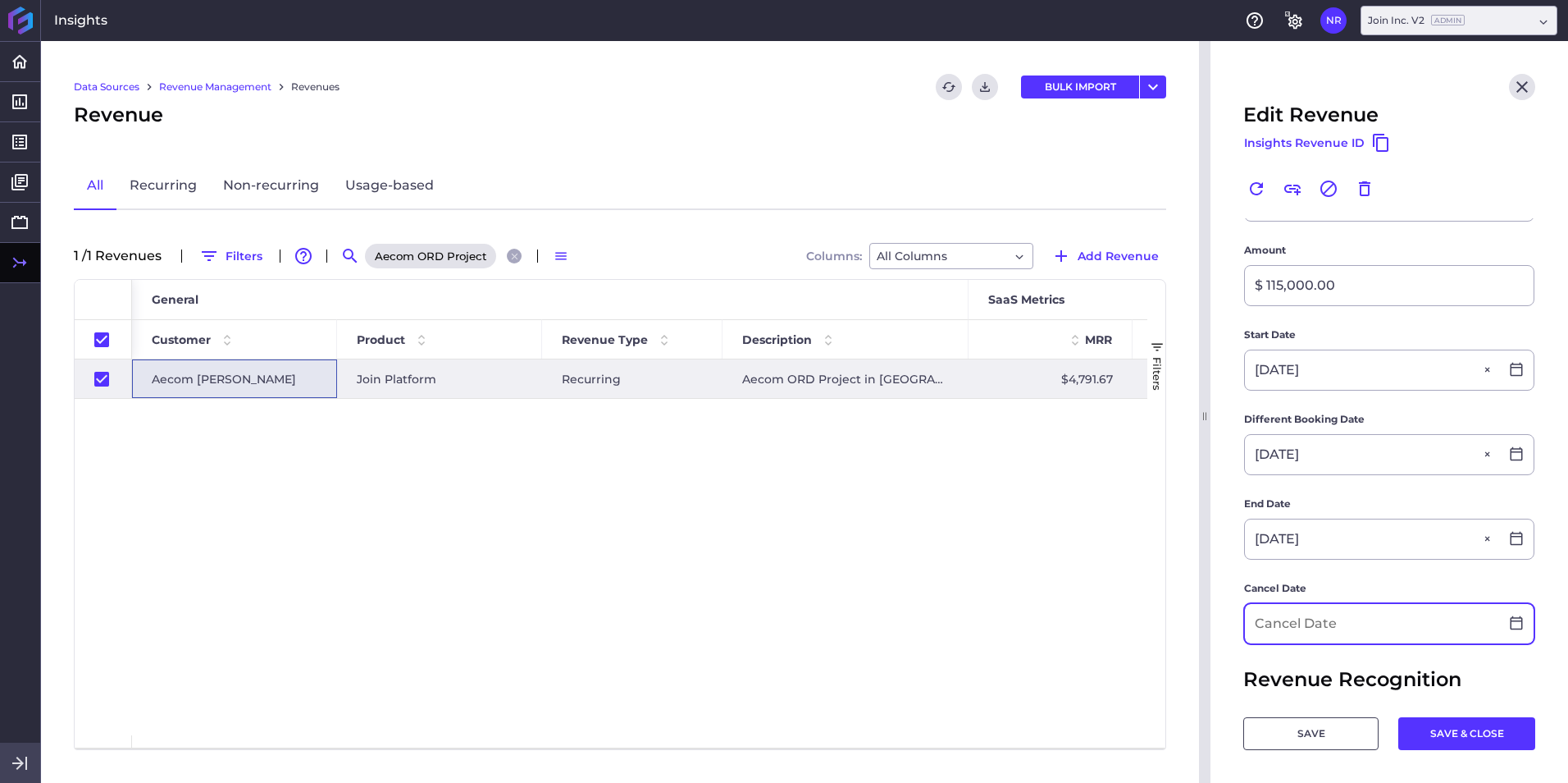
click at [1043, 487] on input at bounding box center [1371, 623] width 254 height 40
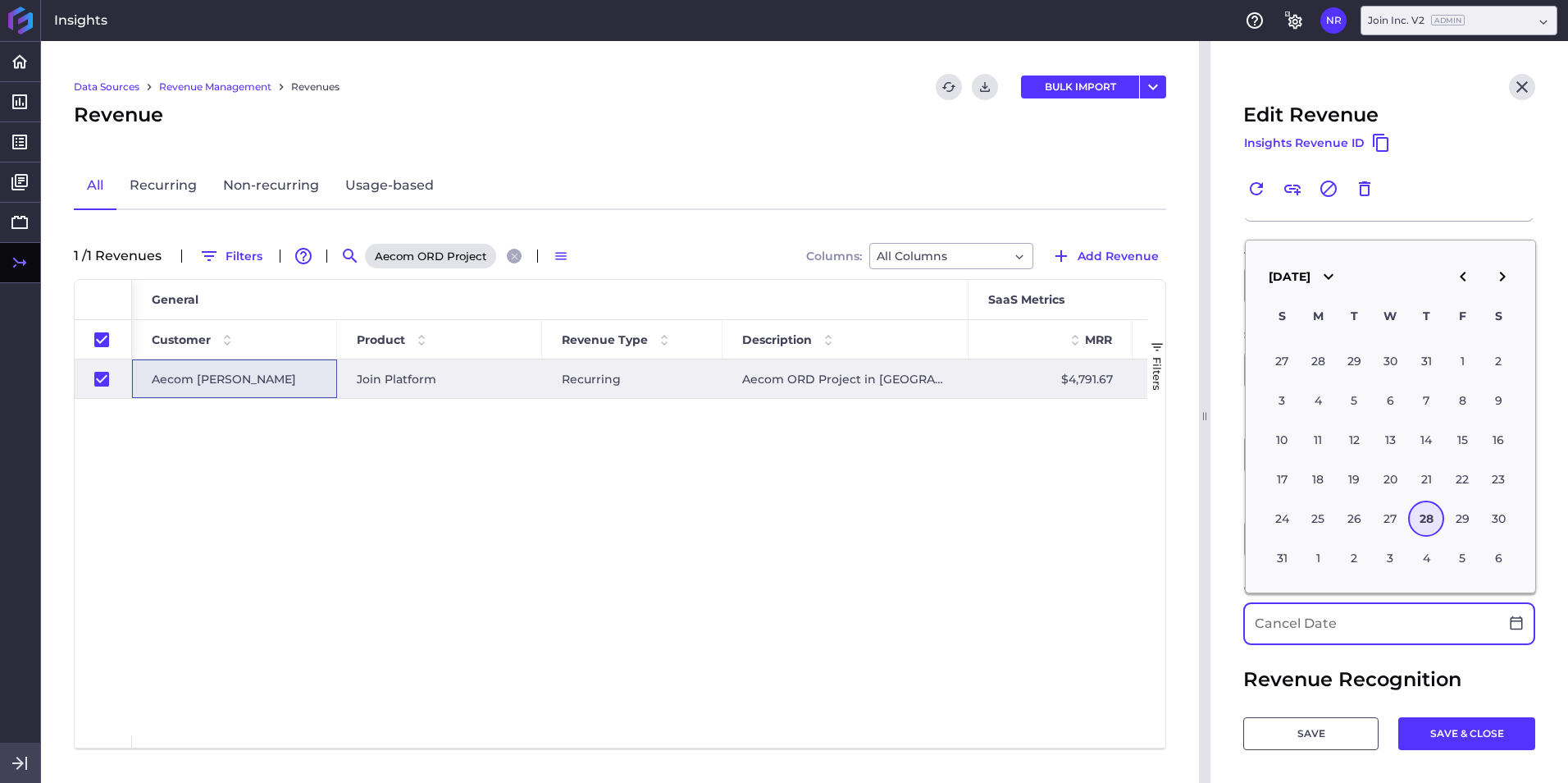
type input "1"
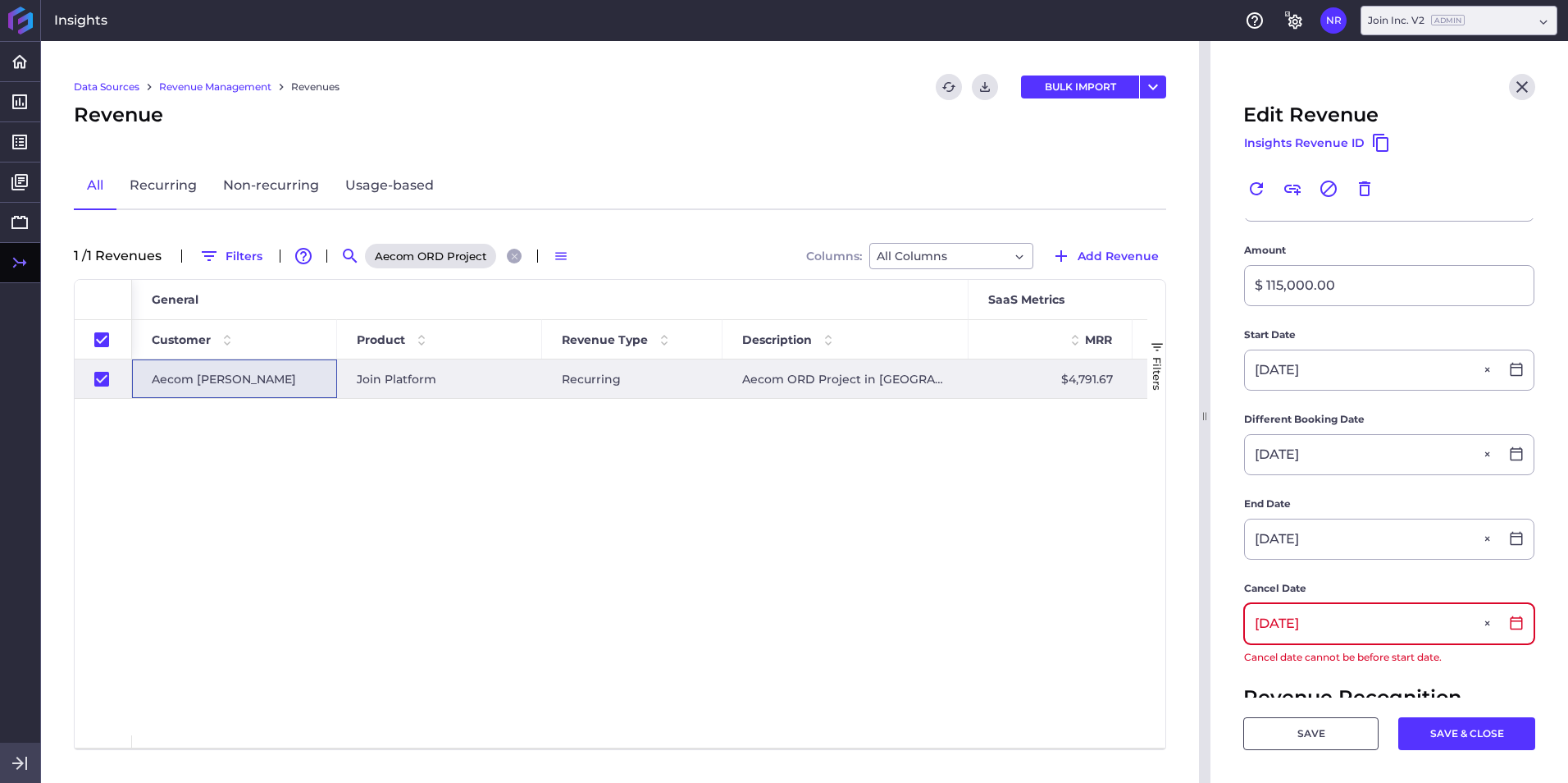
click at [1043, 487] on input "01/30/2022" at bounding box center [1371, 623] width 254 height 40
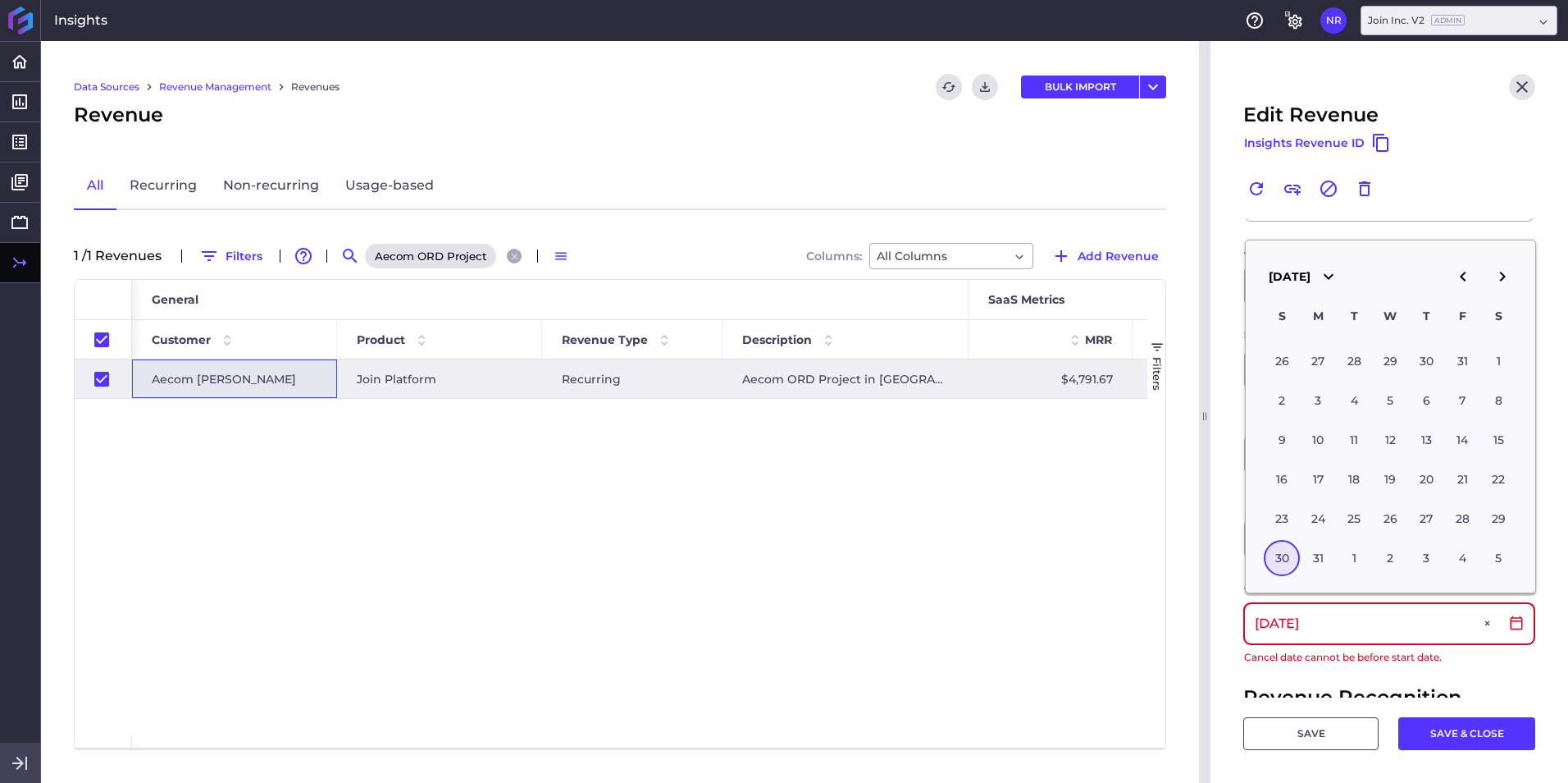
click at [1043, 487] on input "01/30/2022" at bounding box center [1371, 623] width 254 height 40
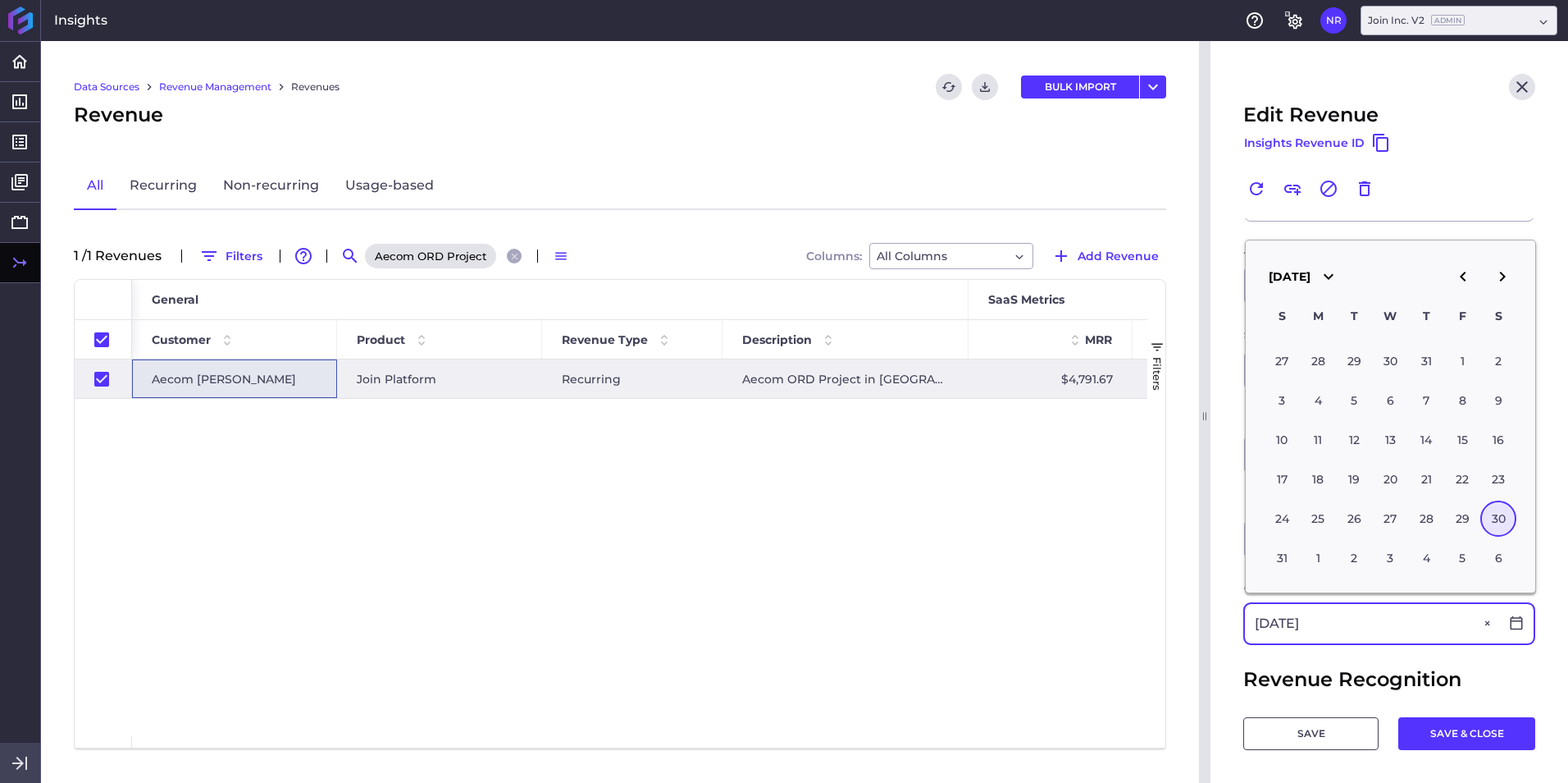
type input "01/30/2027"
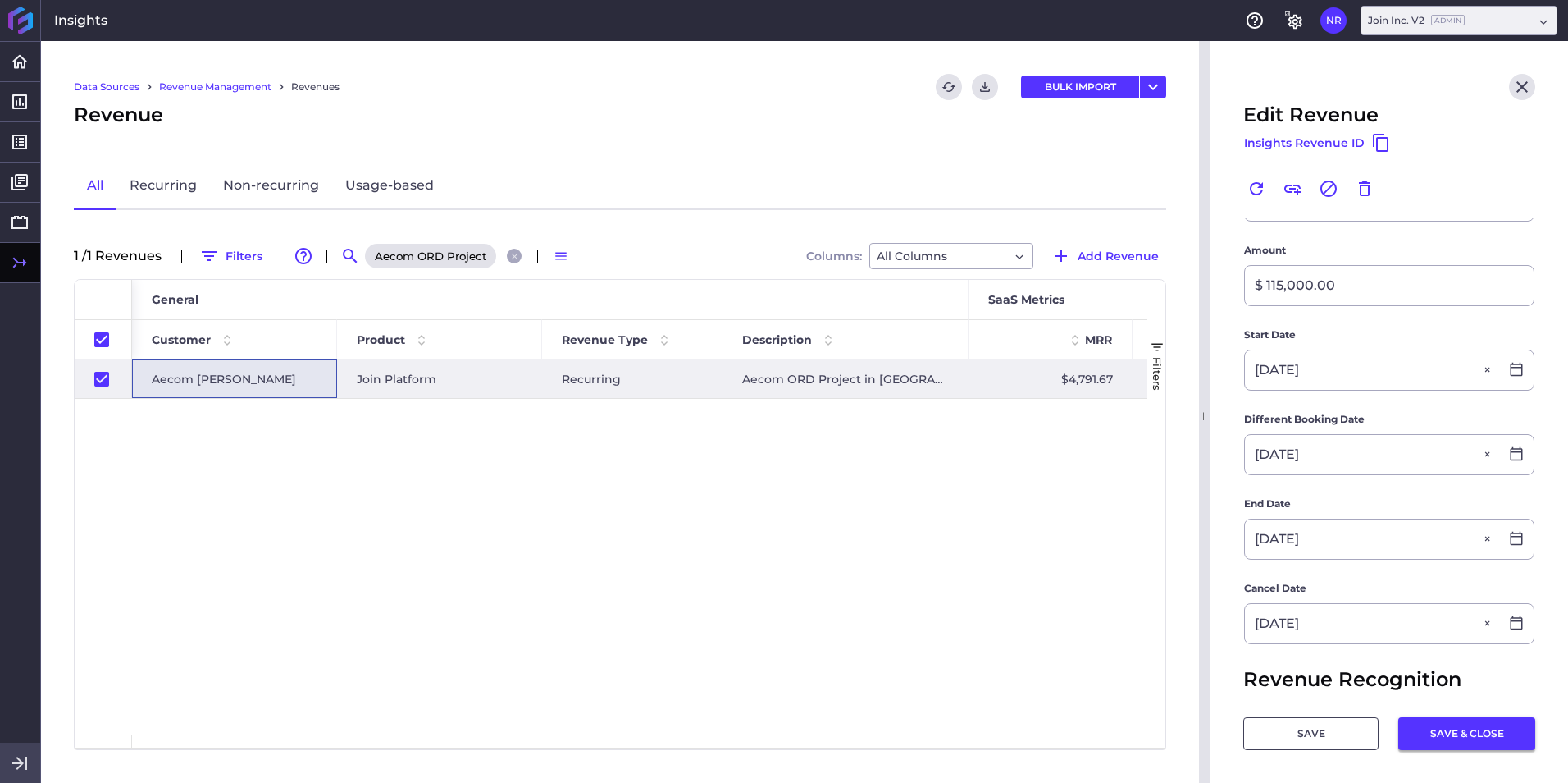
click at [1043, 487] on button "SAVE & CLOSE" at bounding box center [1466, 733] width 137 height 33
checkbox input "false"
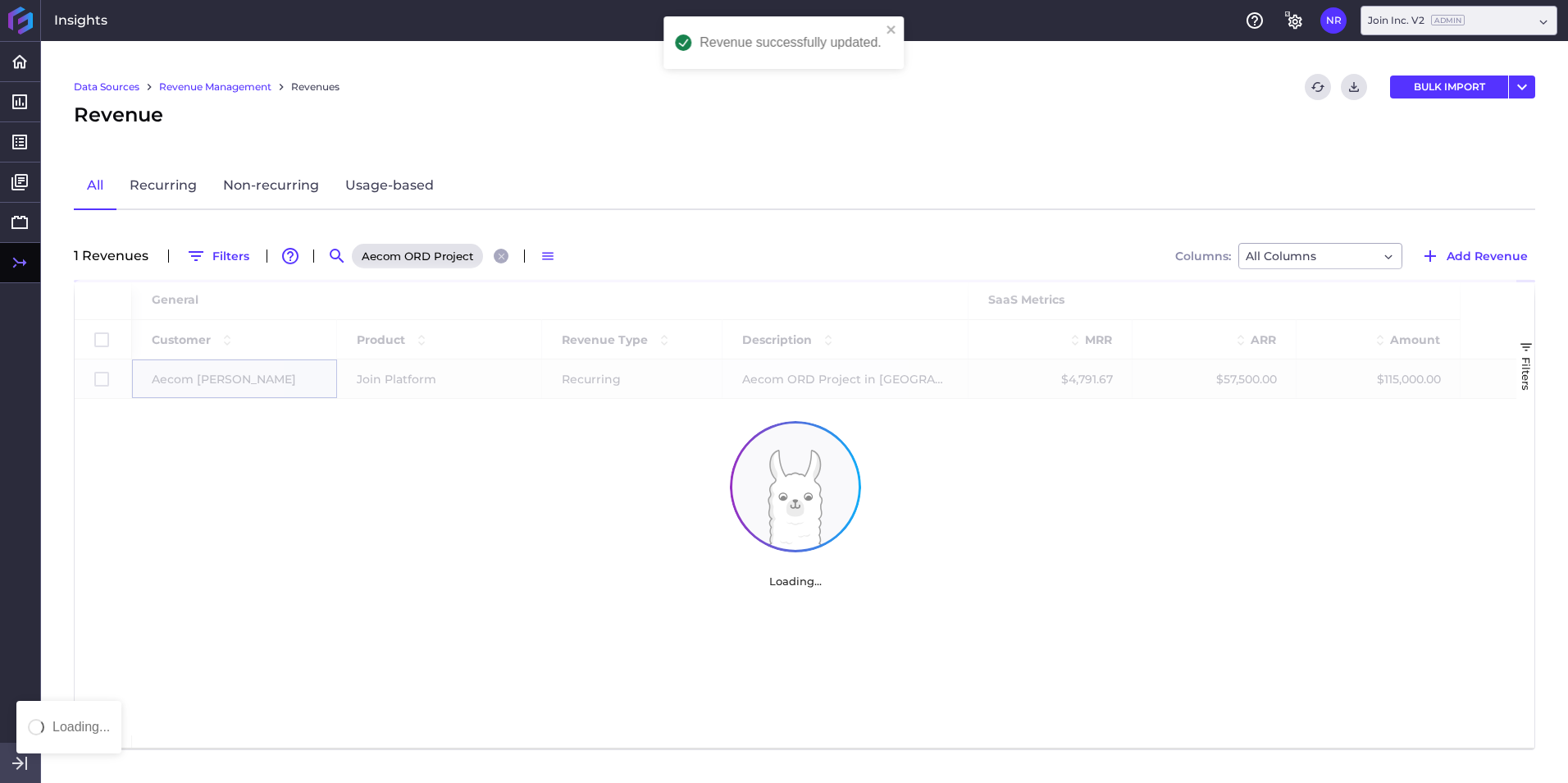
scroll to position [0, 0]
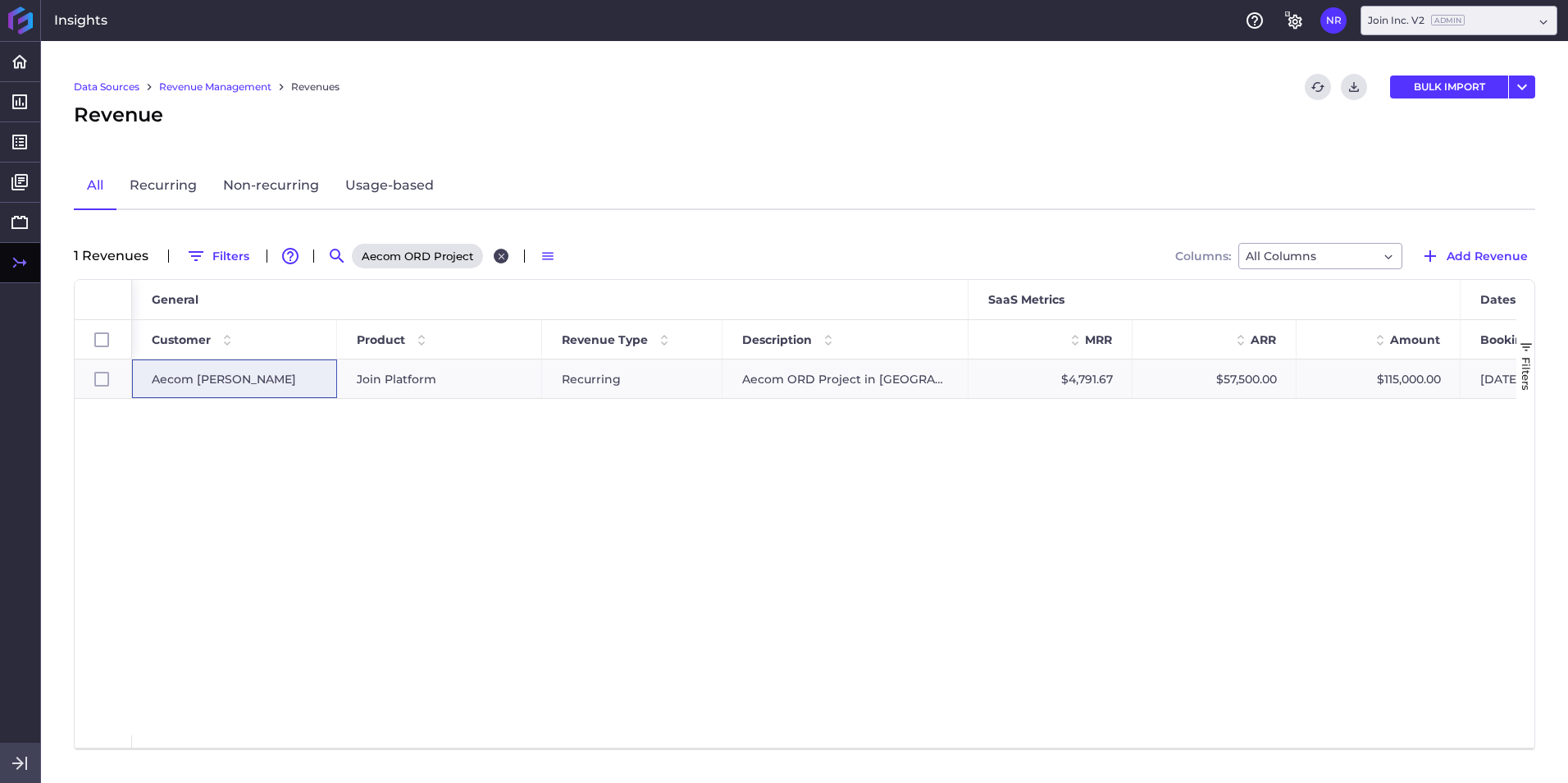
click at [496, 259] on icon "Close search" at bounding box center [502, 257] width 11 height 11
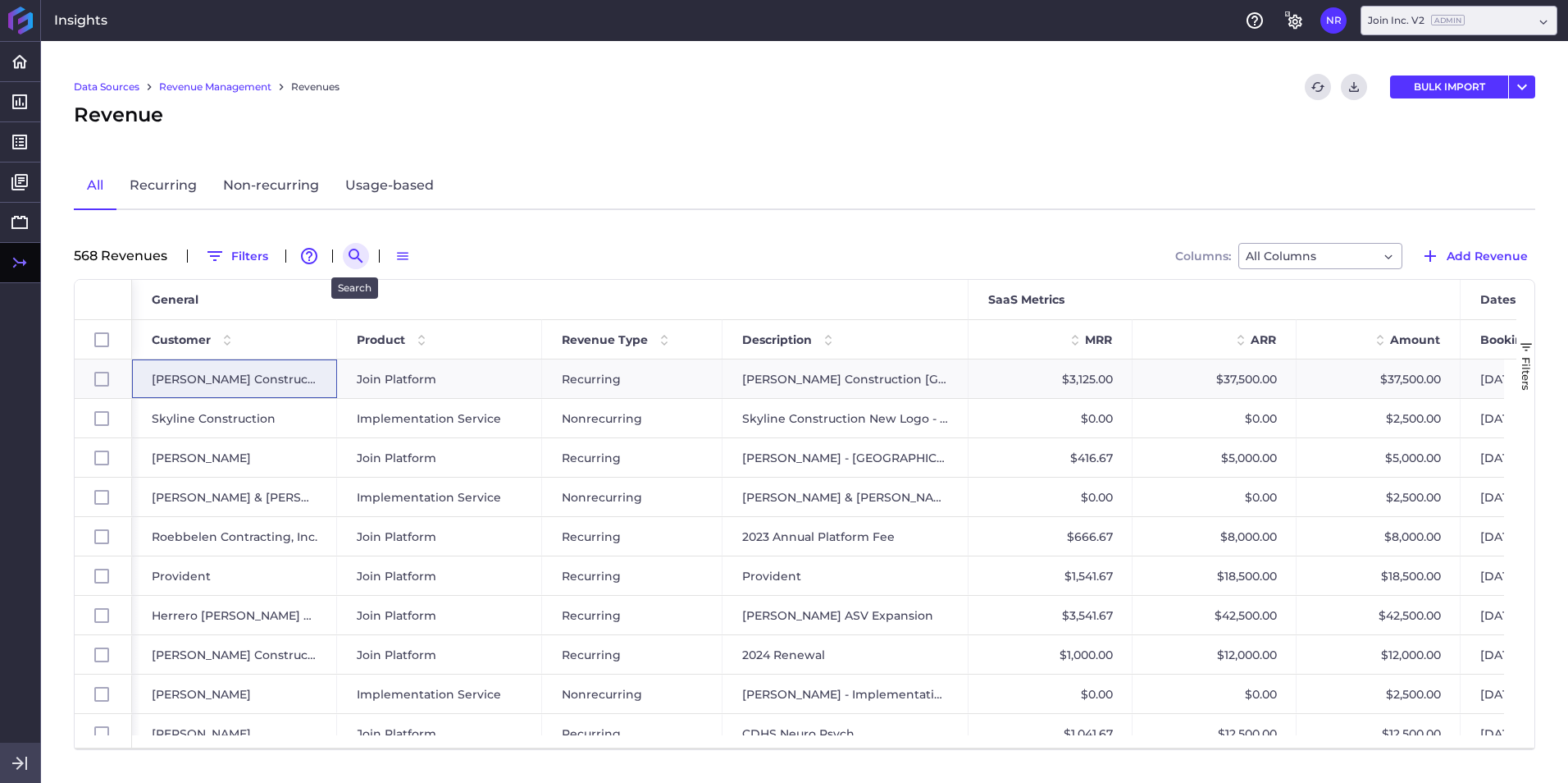
click at [363, 254] on icon "Search by" at bounding box center [356, 256] width 19 height 19
click at [383, 257] on input at bounding box center [436, 256] width 131 height 25
paste input "DPR - UCSD Hillcrest"
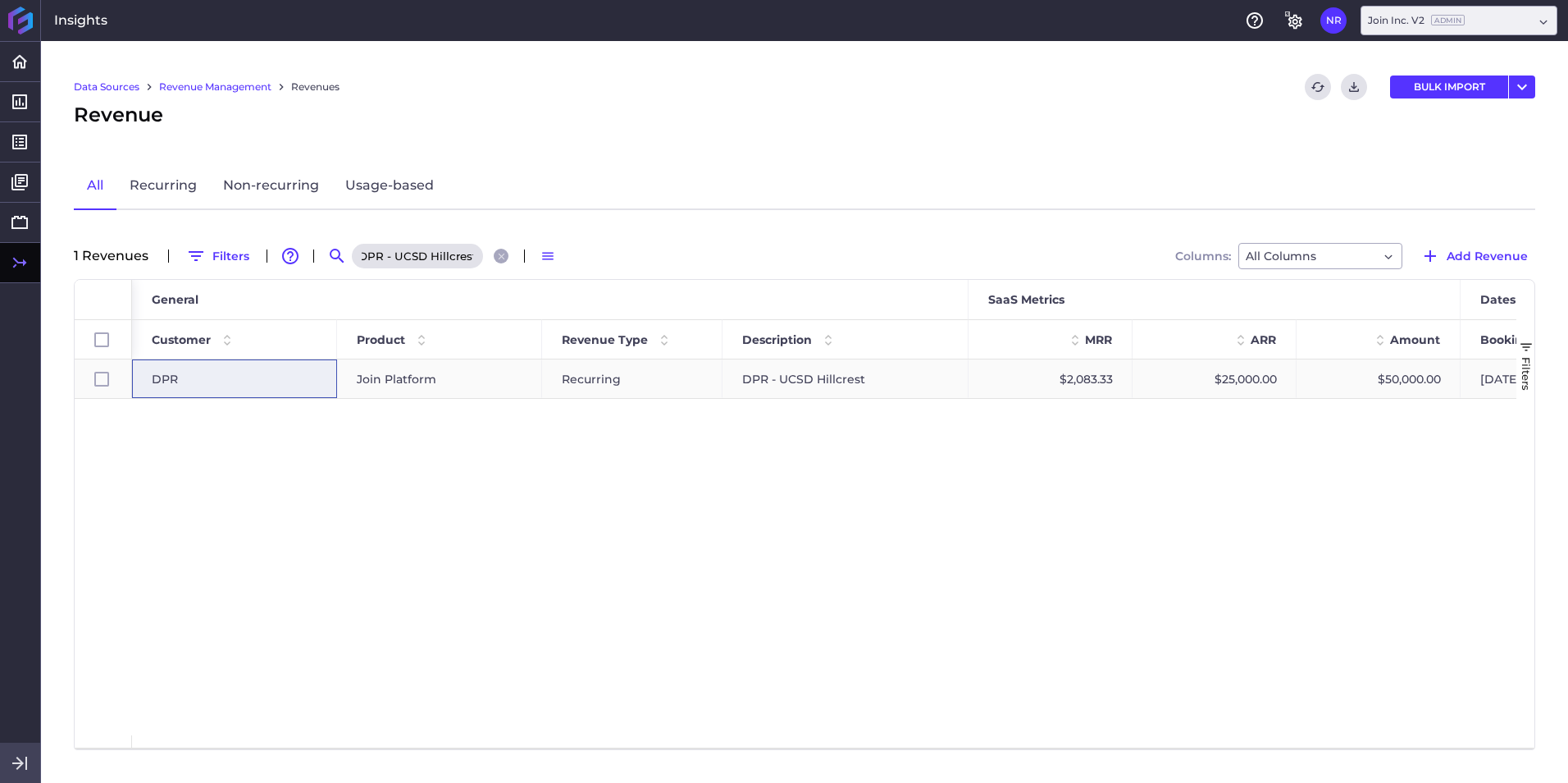
type input "DPR - UCSD Hillcrest"
click at [317, 371] on div "DPR" at bounding box center [234, 379] width 205 height 39
checkbox input "true"
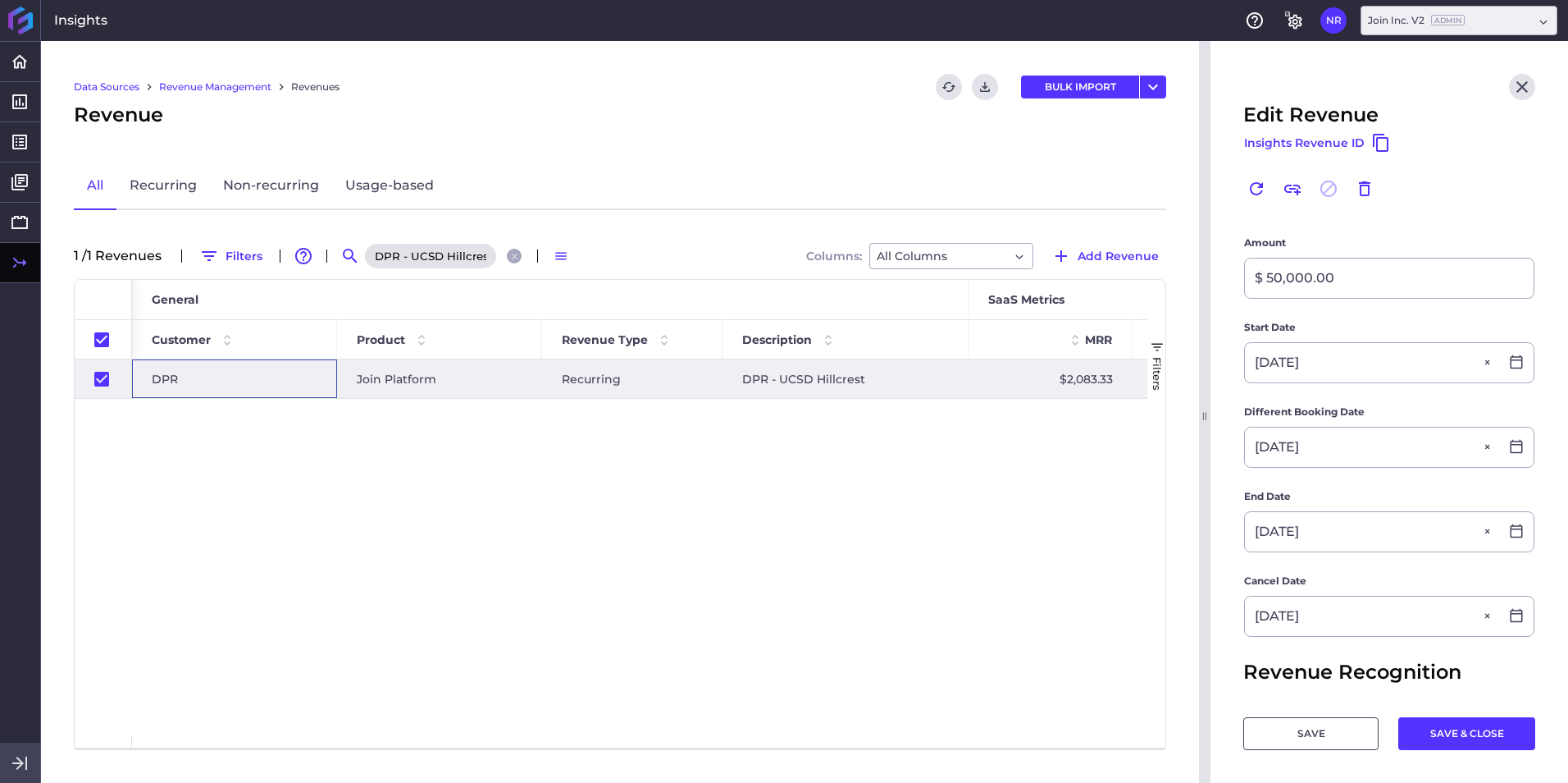
scroll to position [499, 0]
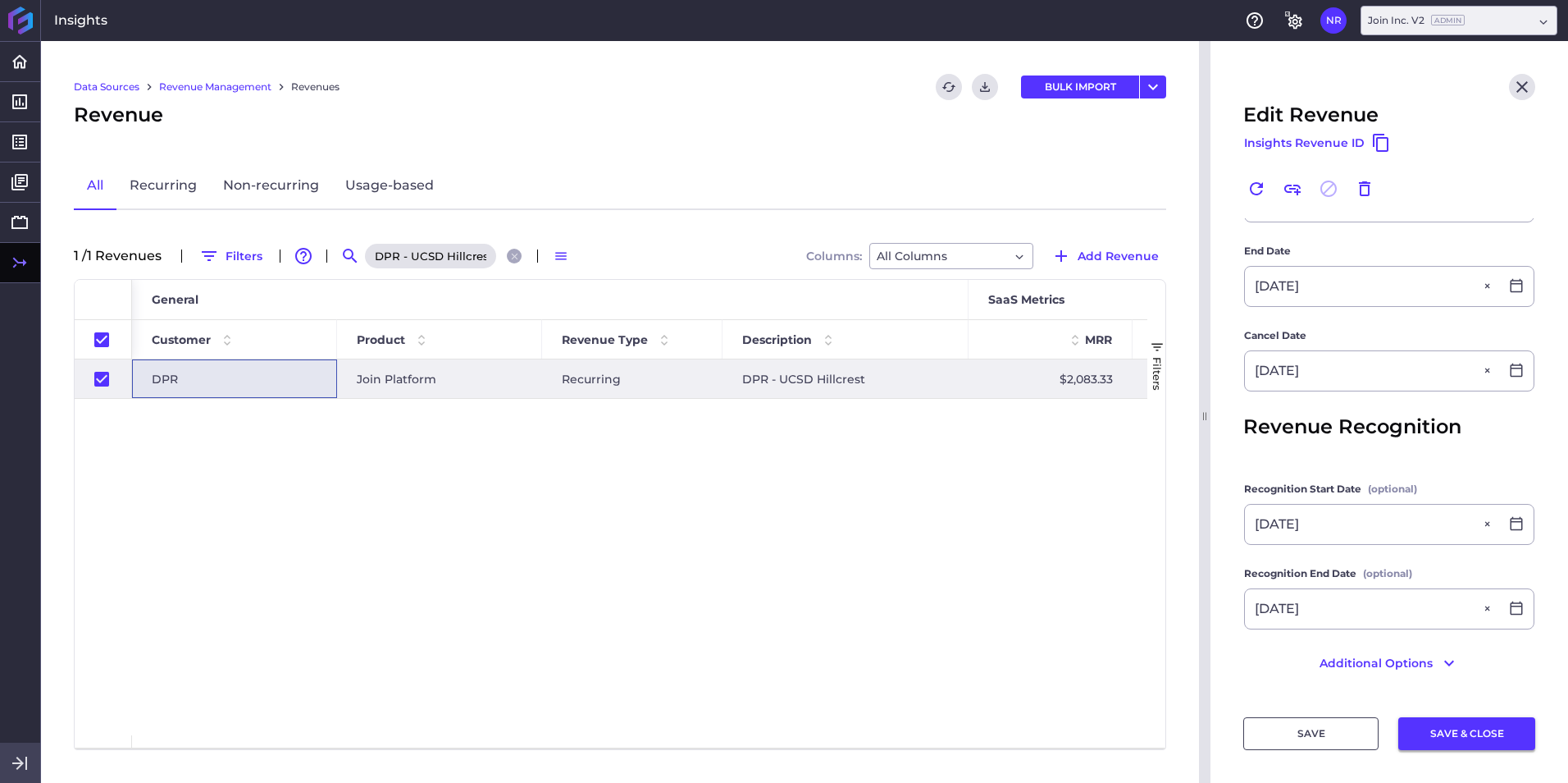
click at [1043, 487] on button "SAVE & CLOSE" at bounding box center [1466, 733] width 137 height 33
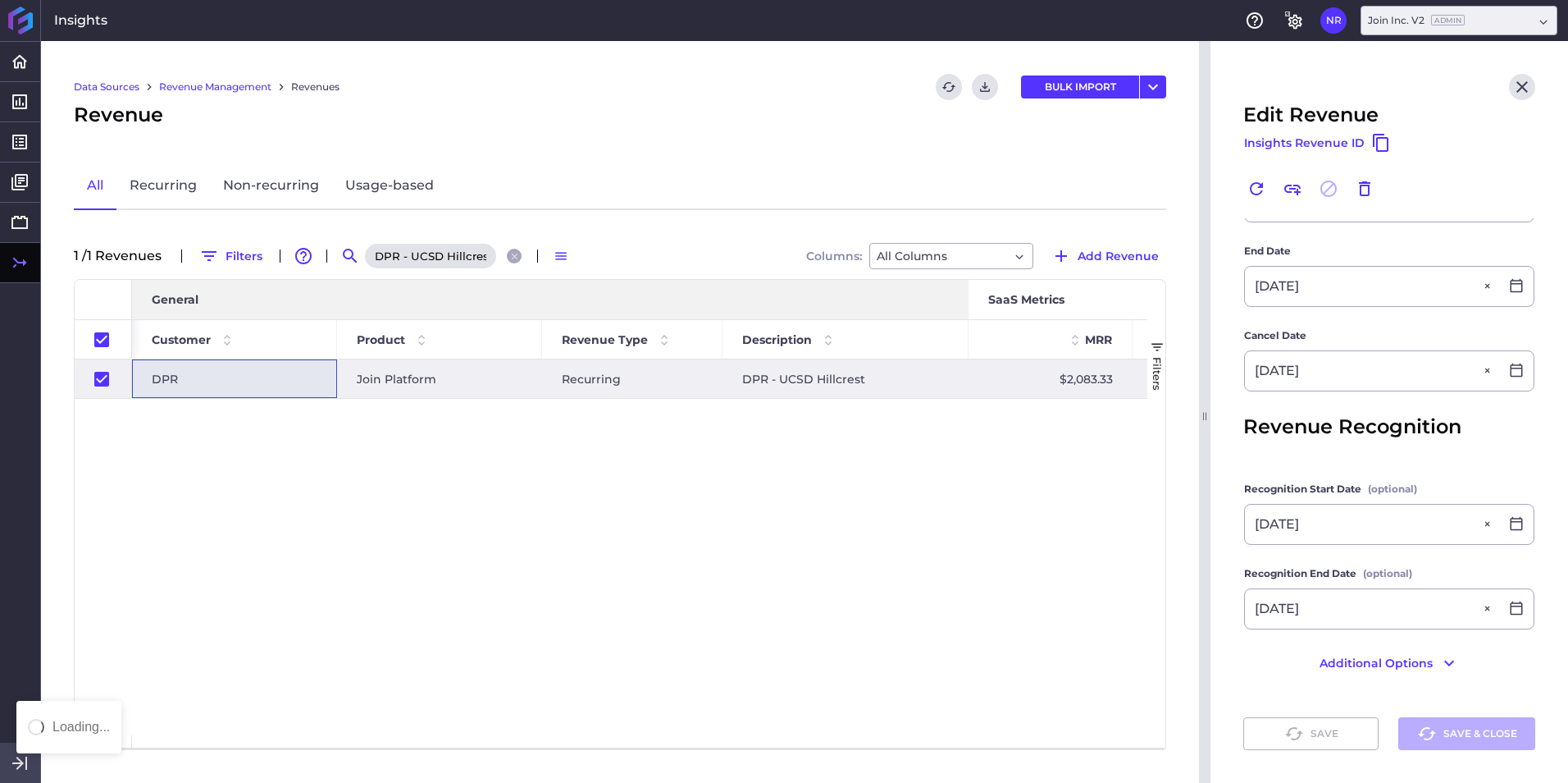
checkbox input "false"
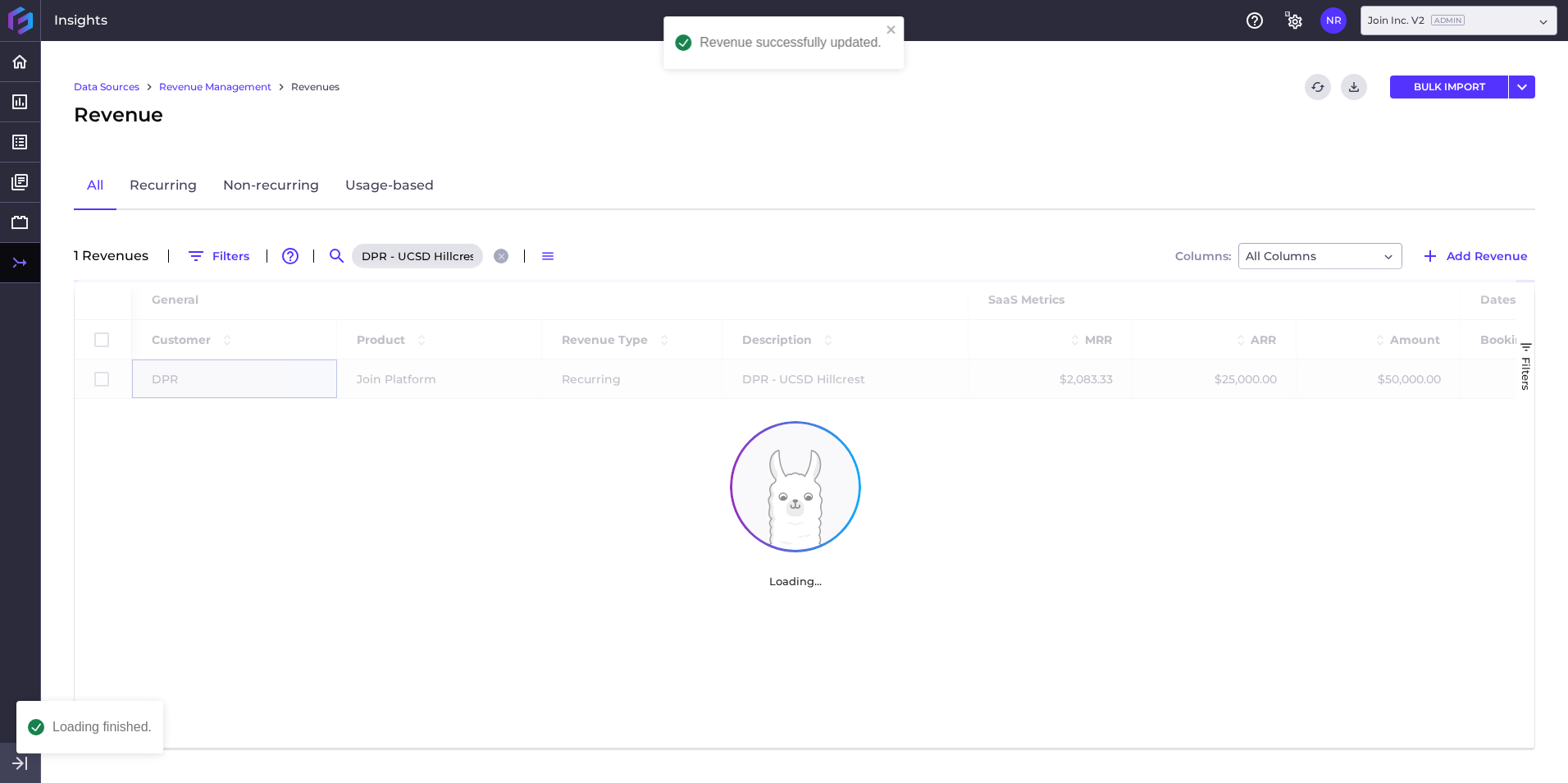
scroll to position [0, 0]
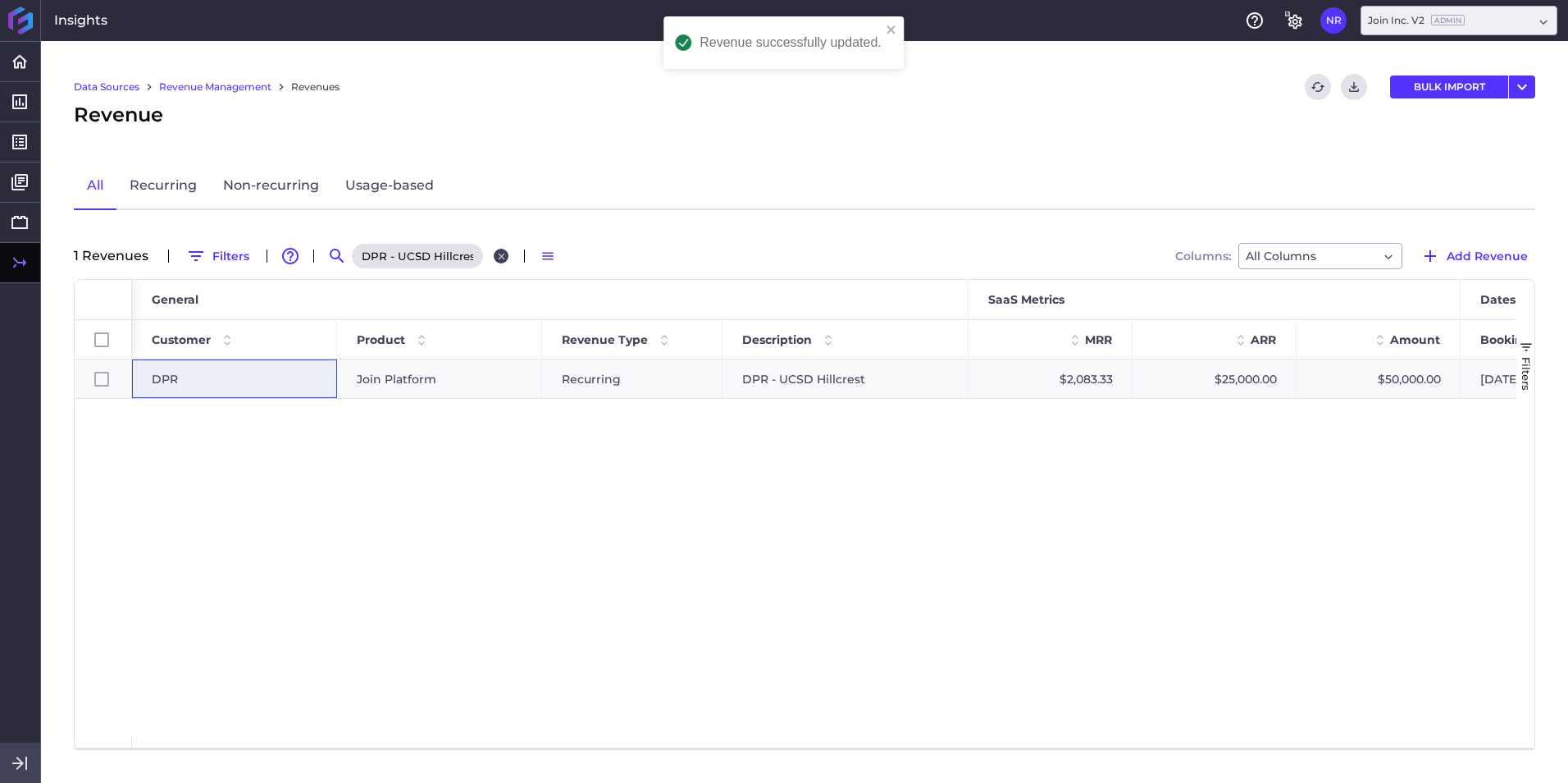
click at [498, 253] on icon "Close search" at bounding box center [502, 257] width 11 height 11
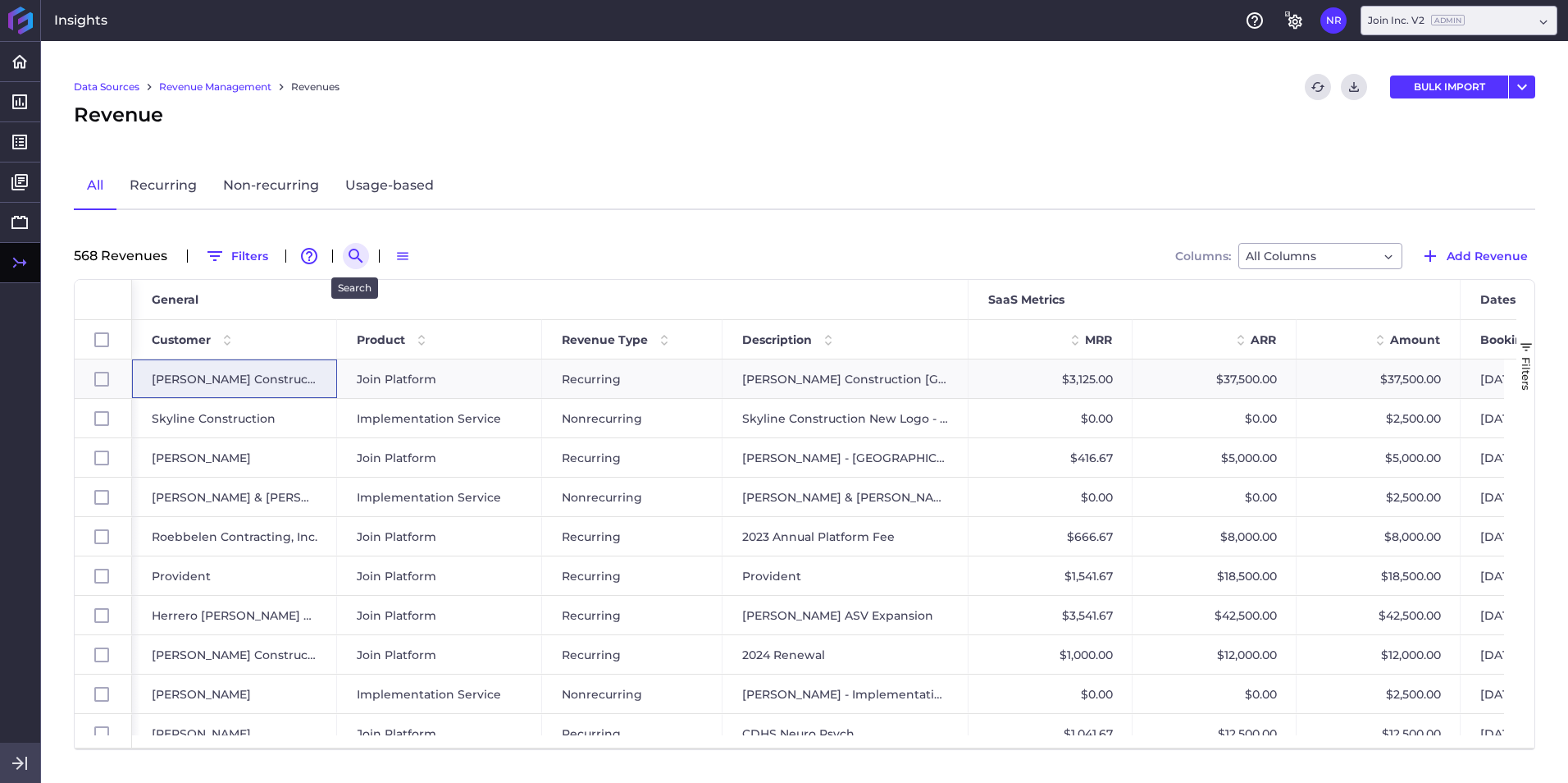
click at [361, 257] on icon "Search by" at bounding box center [356, 256] width 19 height 19
paste input "Ajax 2025 UF Dental Science Building Project"
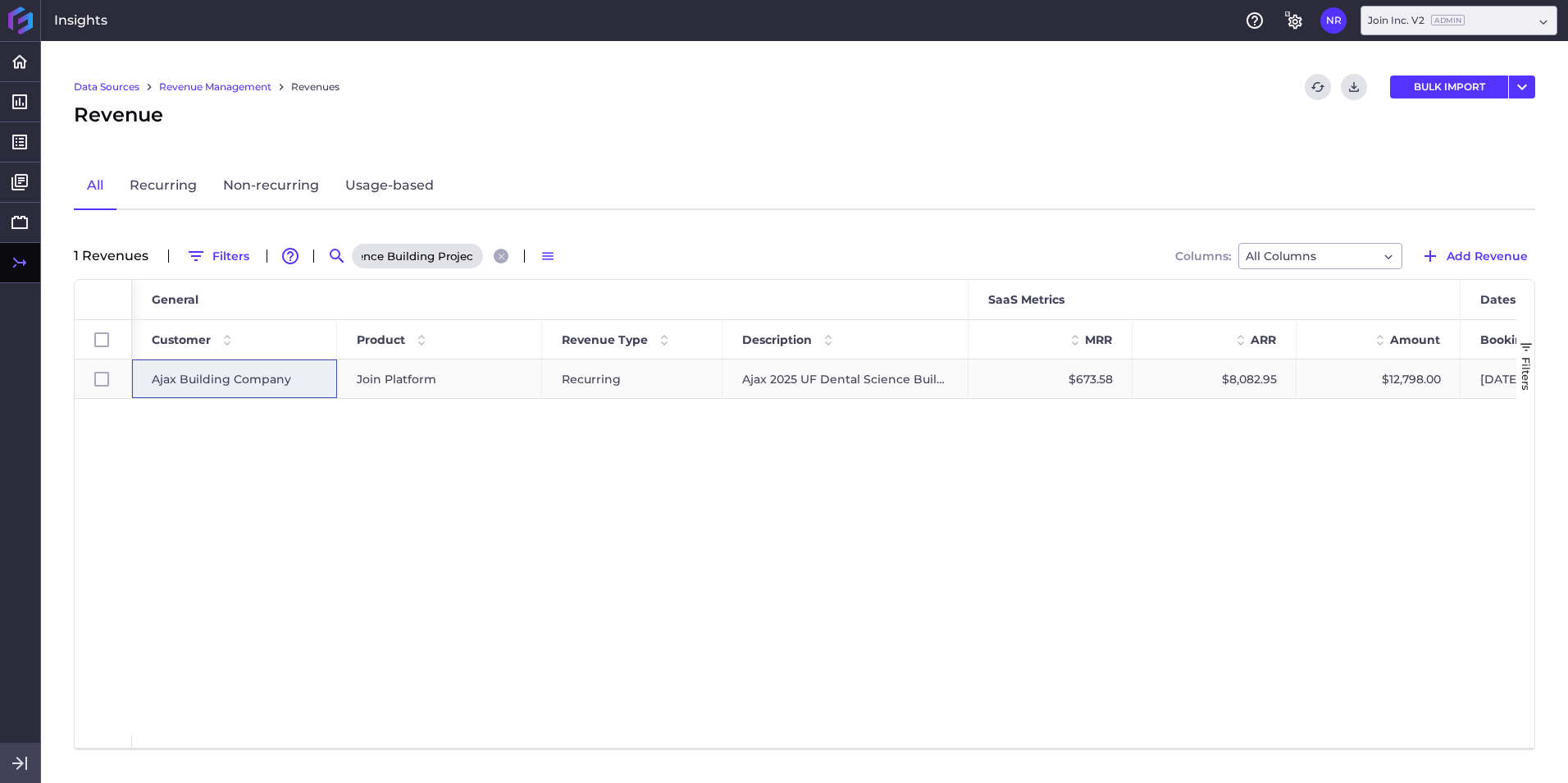
type input "Ajax 2025 UF Dental Science Building Project"
click at [260, 377] on span "Ajax Building Company" at bounding box center [221, 378] width 139 height 38
checkbox input "true"
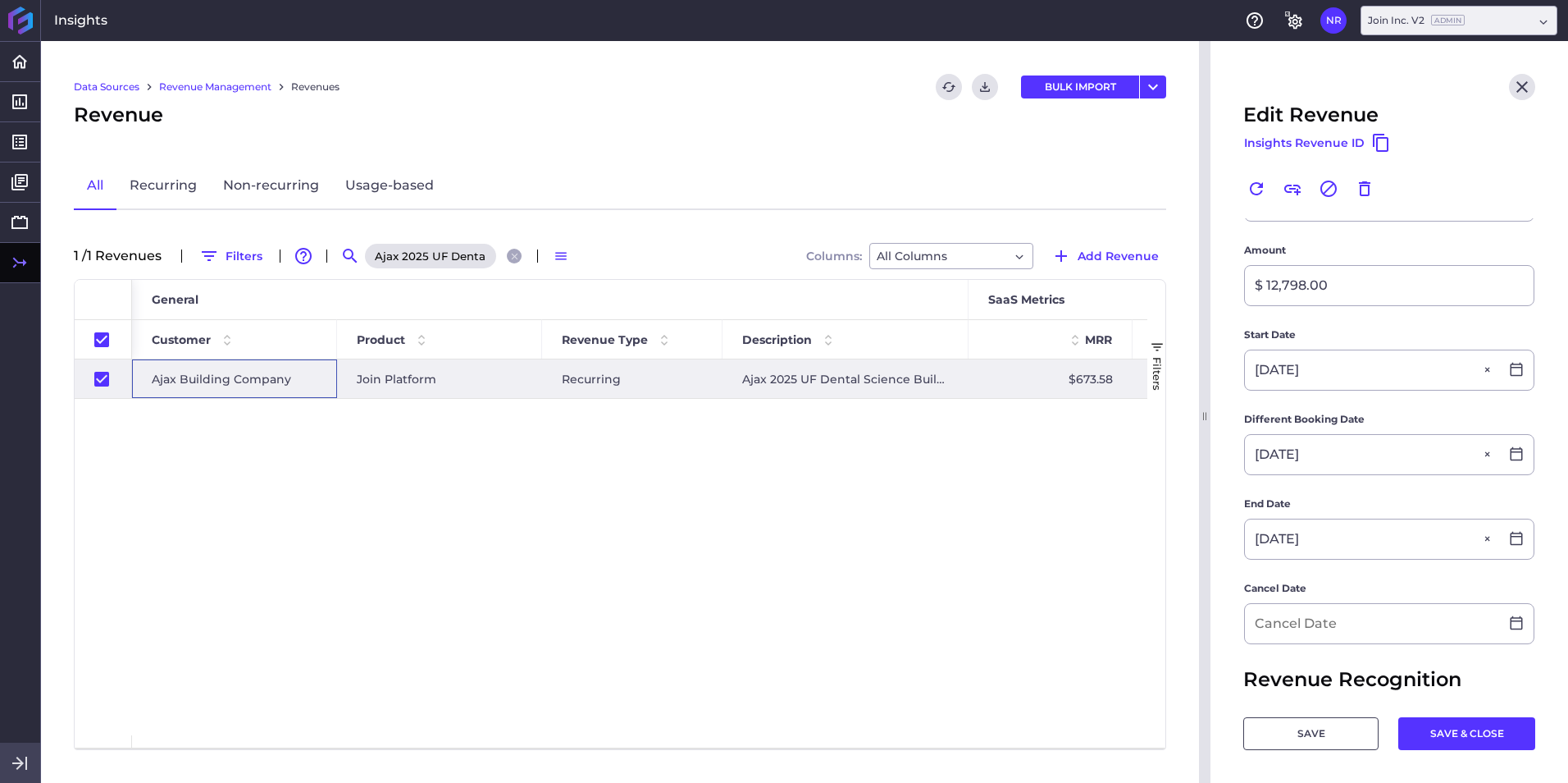
scroll to position [328, 0]
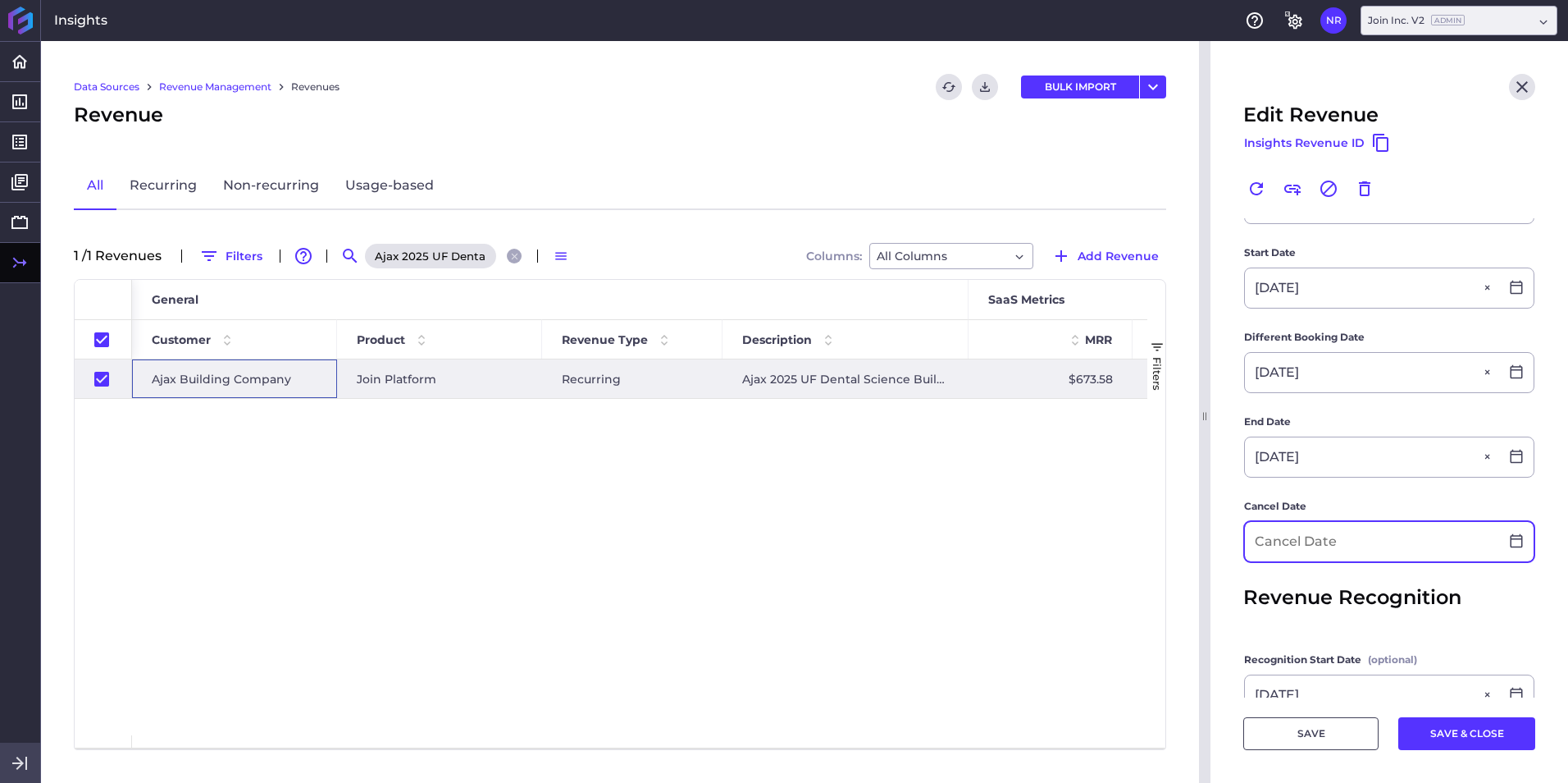
click at [1043, 487] on input at bounding box center [1371, 541] width 254 height 40
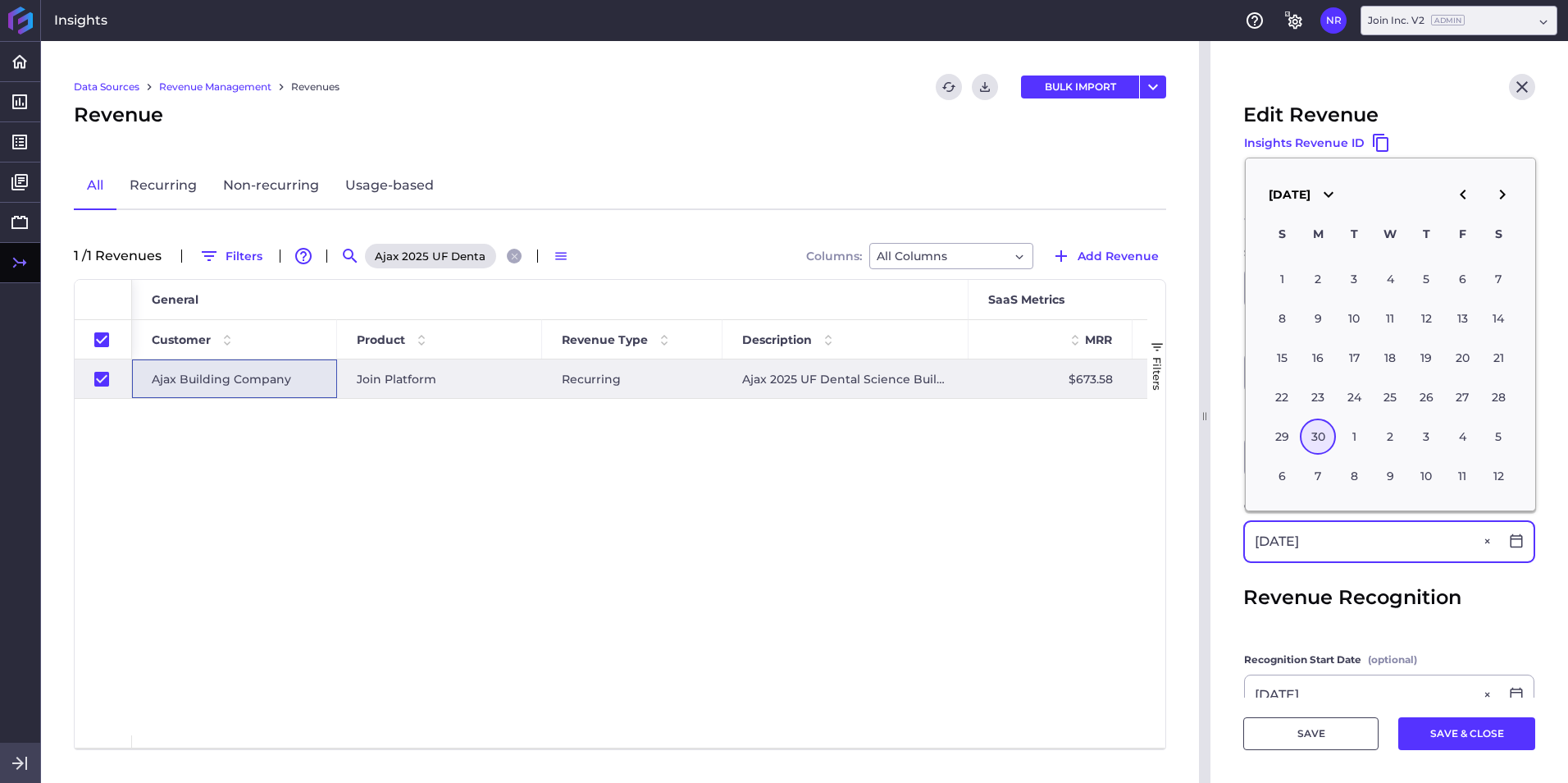
type input "11/30/2026"
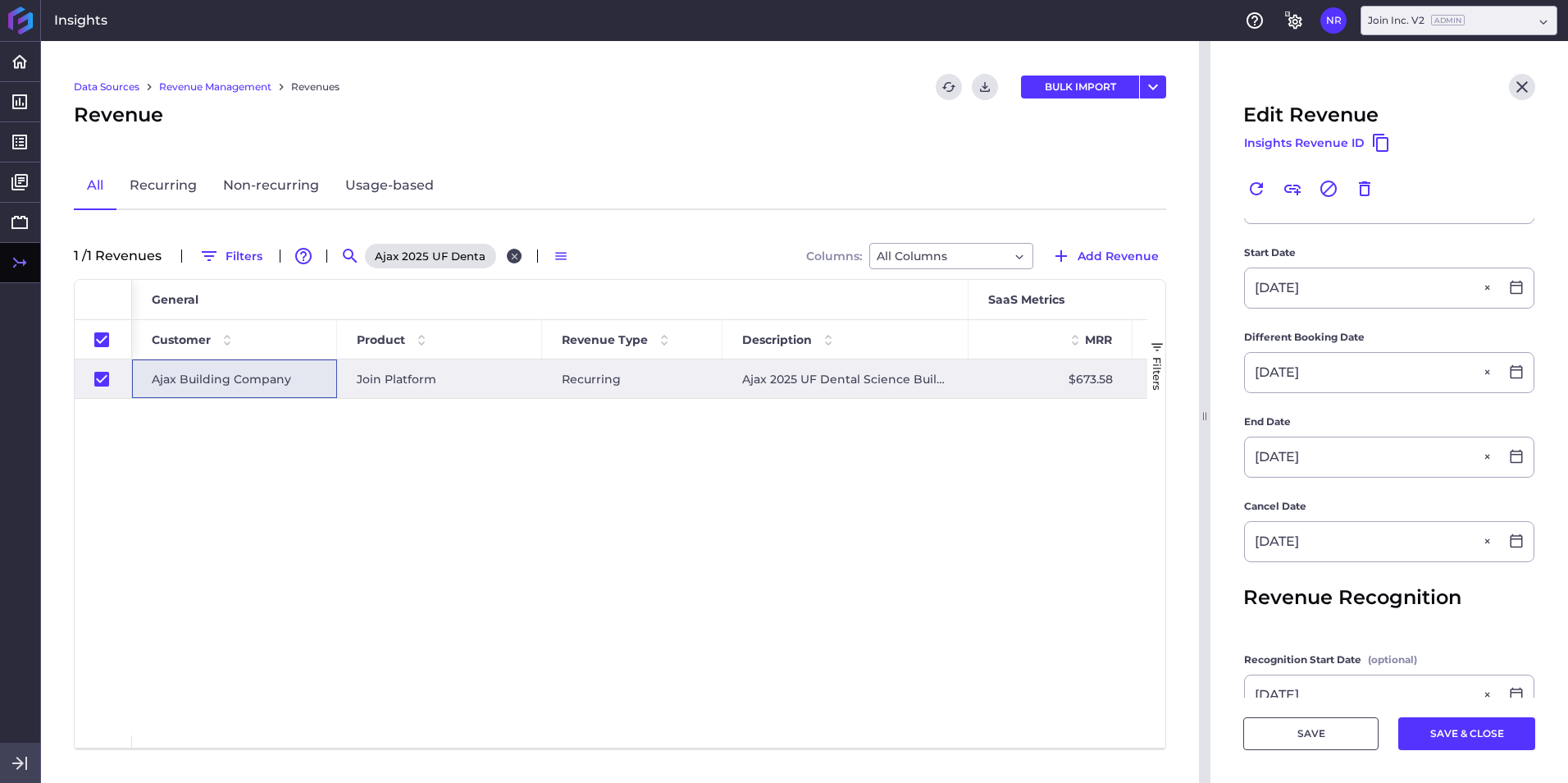
click at [513, 262] on button "Close search" at bounding box center [514, 256] width 15 height 15
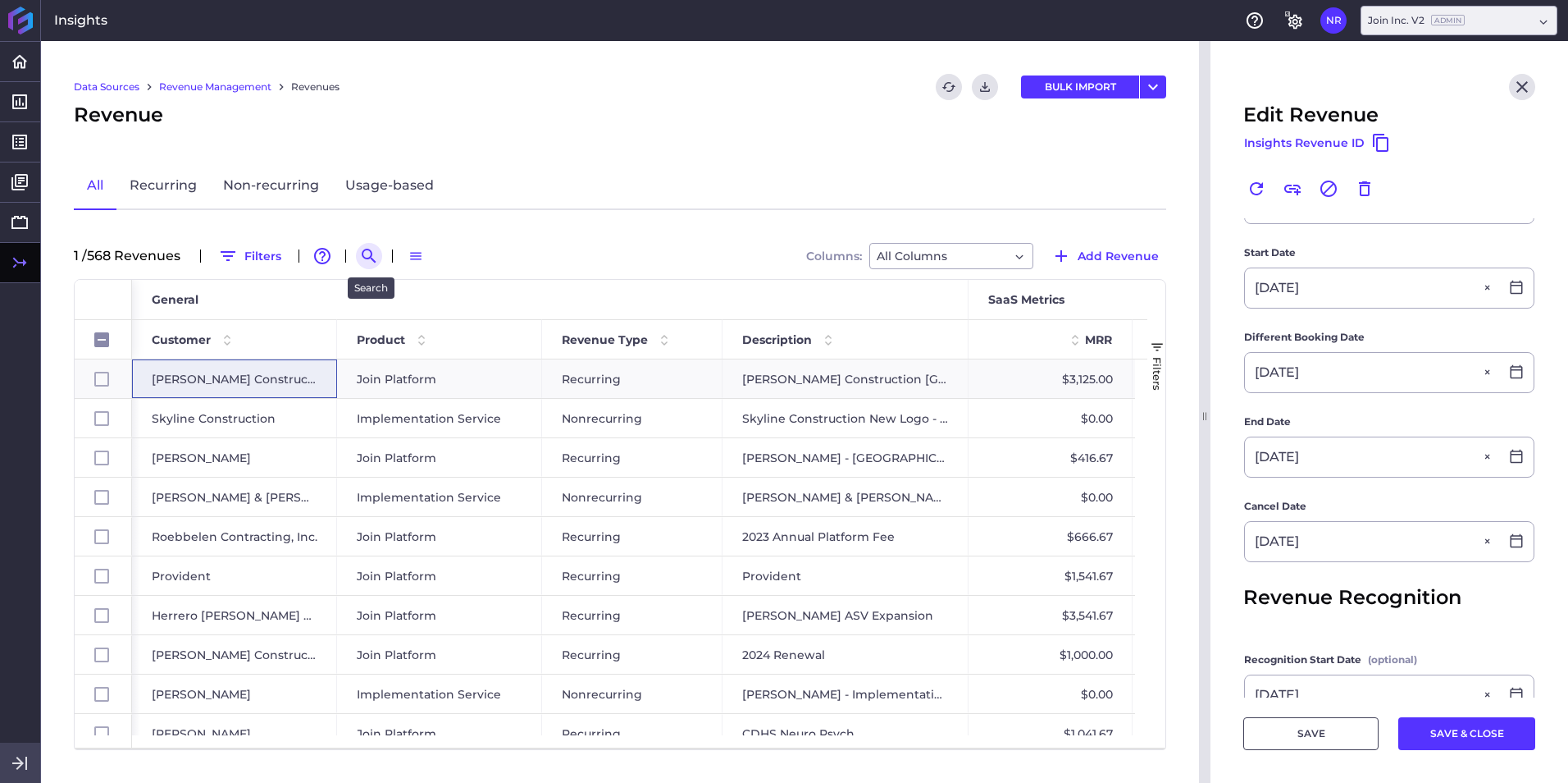
click at [377, 258] on icon "Search by" at bounding box center [369, 256] width 19 height 19
click at [419, 254] on input at bounding box center [449, 256] width 131 height 25
paste input "2025 Renewal"
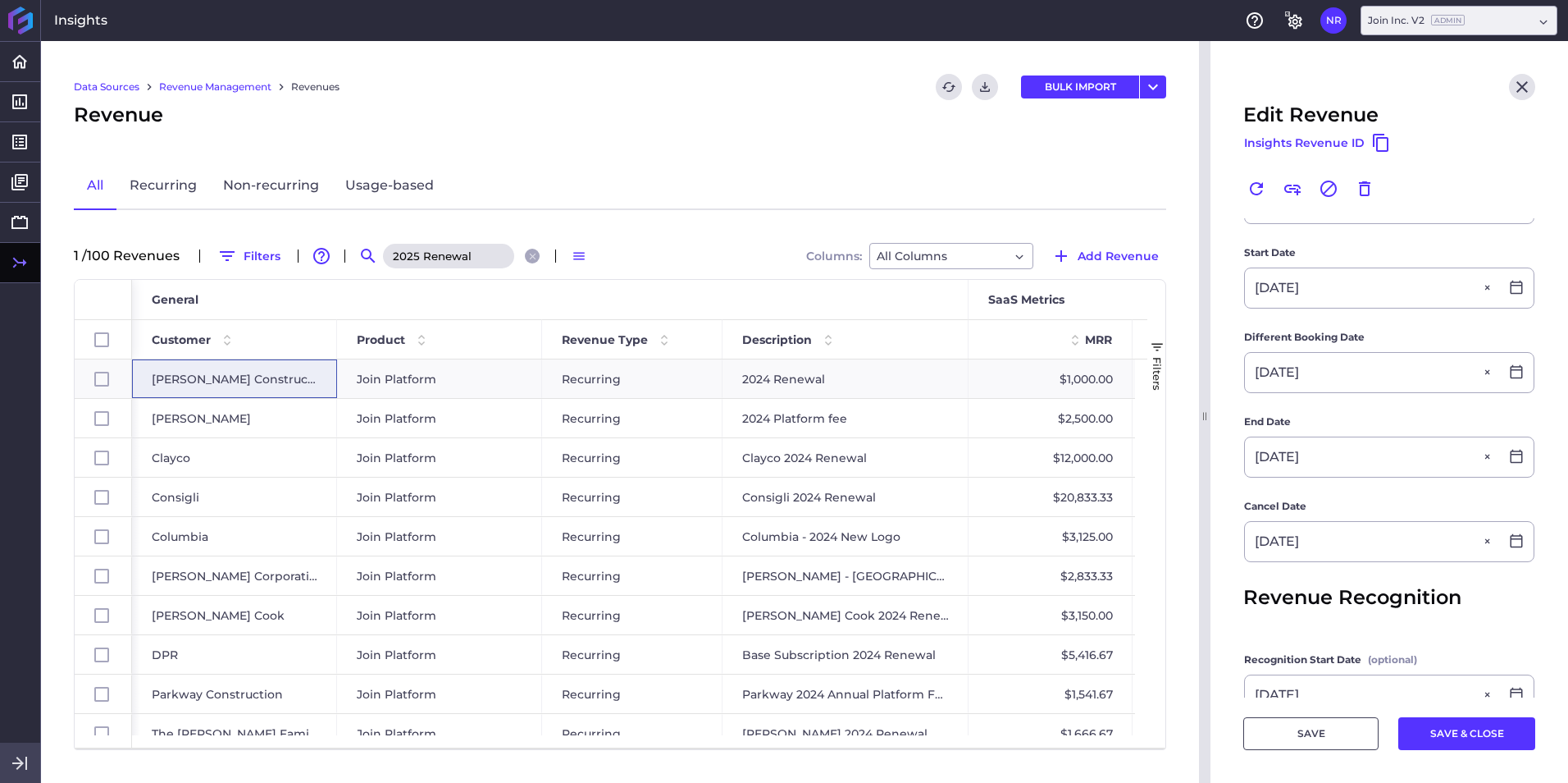
click at [485, 255] on input "2025 Renewal" at bounding box center [449, 256] width 131 height 25
click at [531, 254] on icon "Close search" at bounding box center [532, 257] width 11 height 11
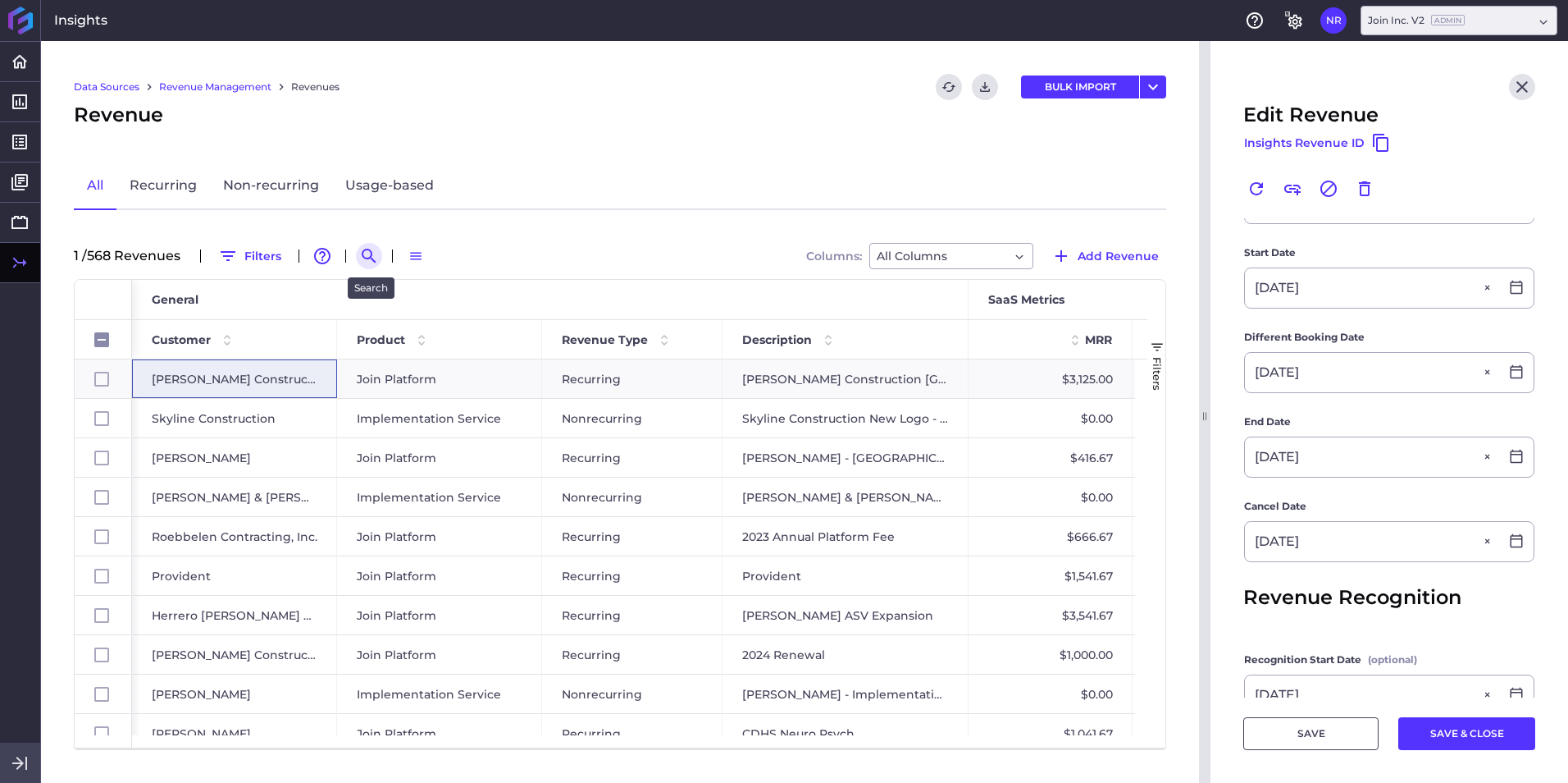
click at [379, 254] on icon "Search by" at bounding box center [369, 256] width 19 height 19
click at [453, 251] on input at bounding box center [449, 256] width 131 height 25
paste input "LF Driscoll STO Project Extension"
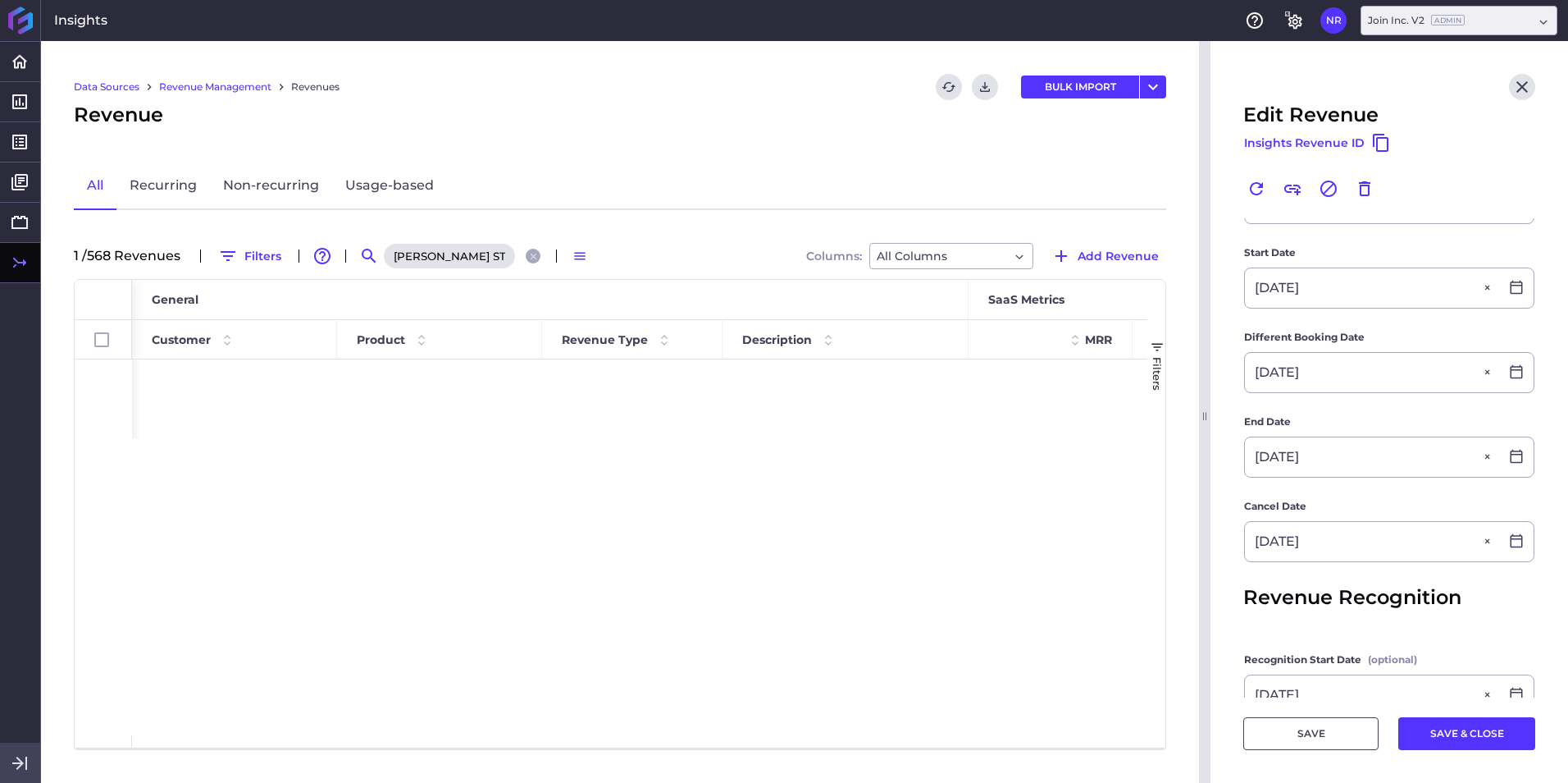
scroll to position [0, 71]
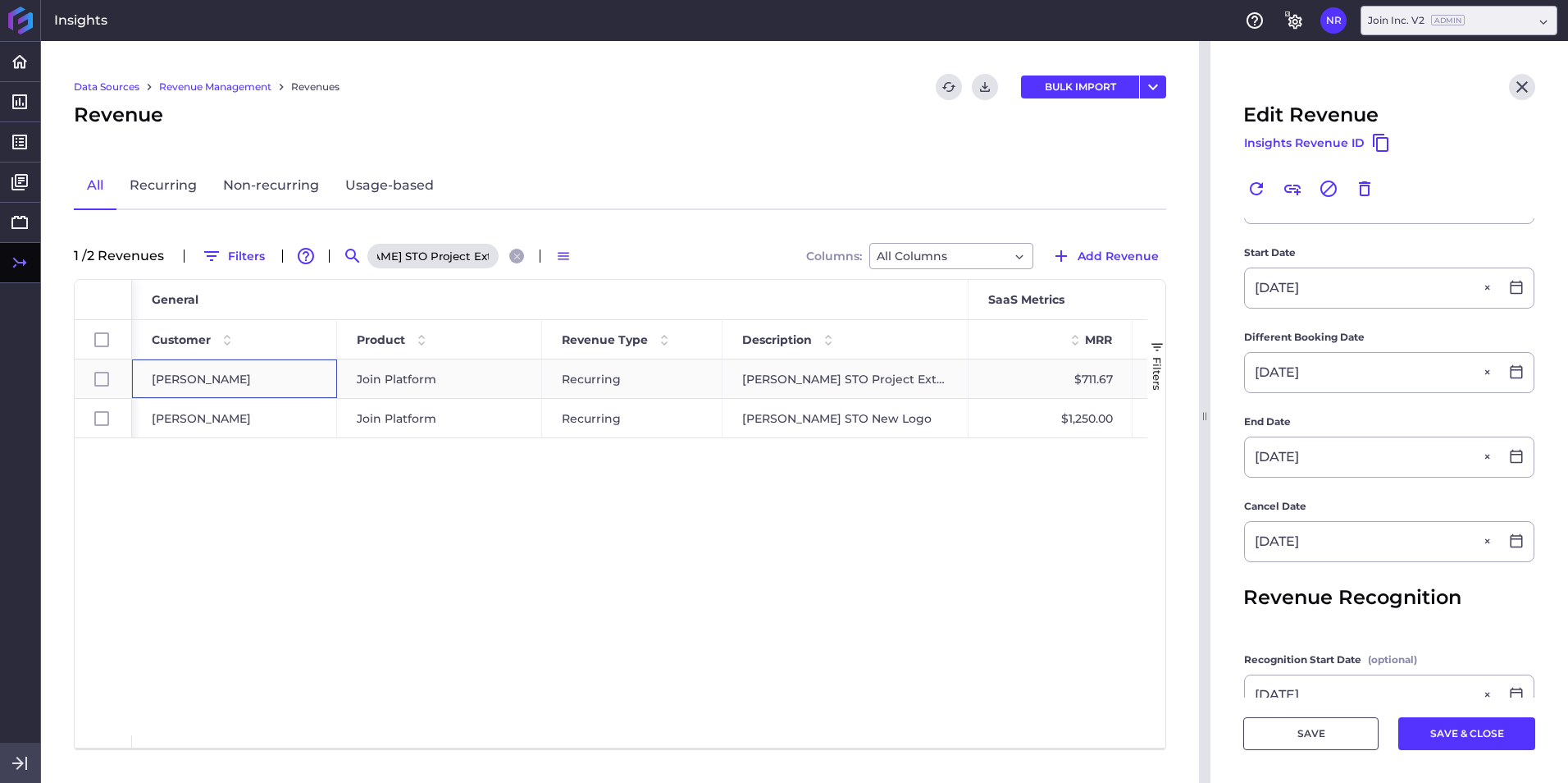
click at [243, 376] on div "LF Driscoll" at bounding box center [234, 378] width 166 height 38
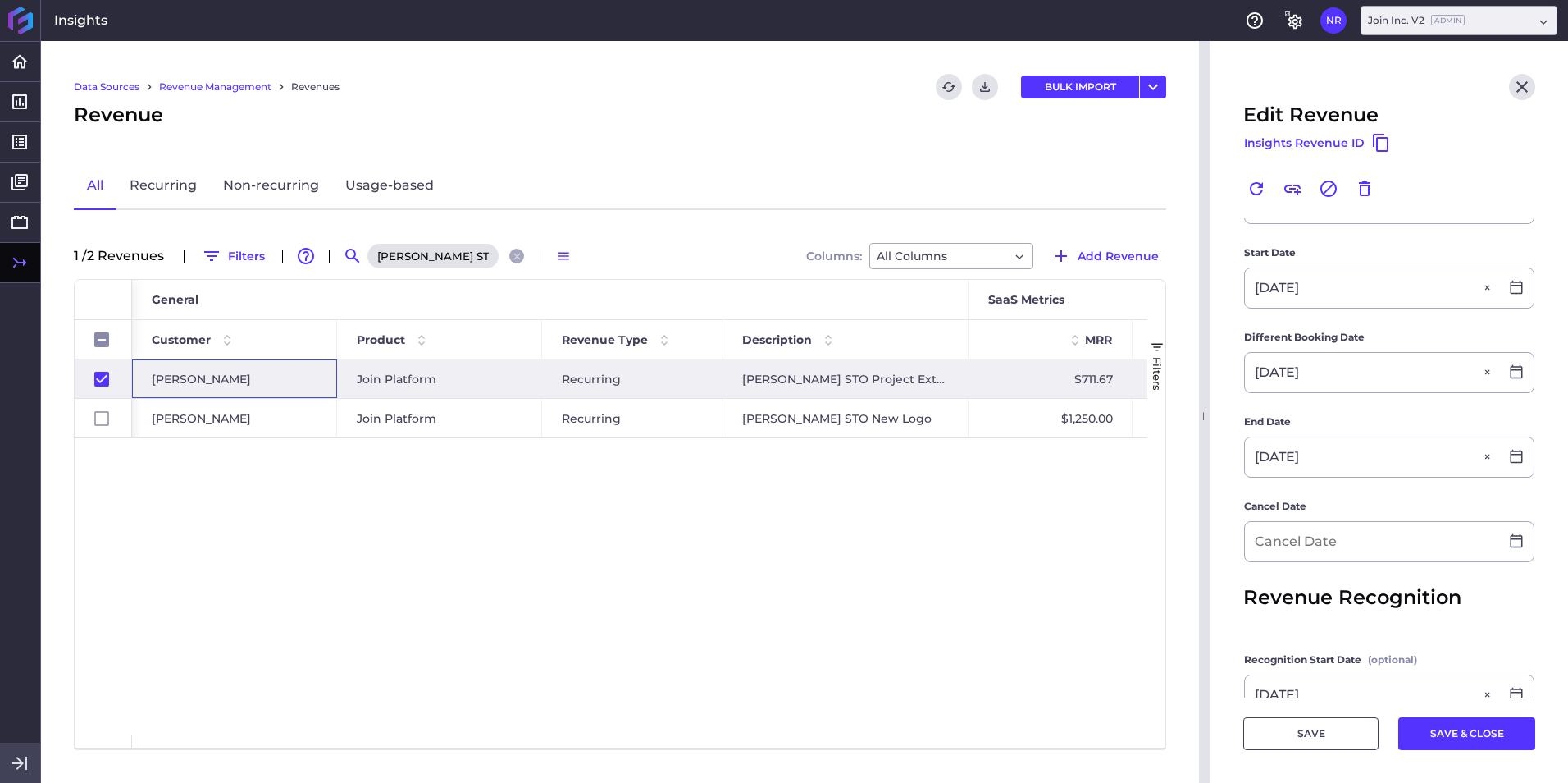
click at [193, 384] on span "LF Driscoll" at bounding box center [201, 378] width 100 height 38
click at [194, 384] on span "LF Driscoll" at bounding box center [201, 378] width 100 height 38
click at [446, 386] on div "Join Platform" at bounding box center [440, 378] width 166 height 38
click at [1043, 487] on input at bounding box center [1371, 541] width 254 height 40
click at [1043, 487] on button "SAVE & CLOSE" at bounding box center [1466, 733] width 137 height 33
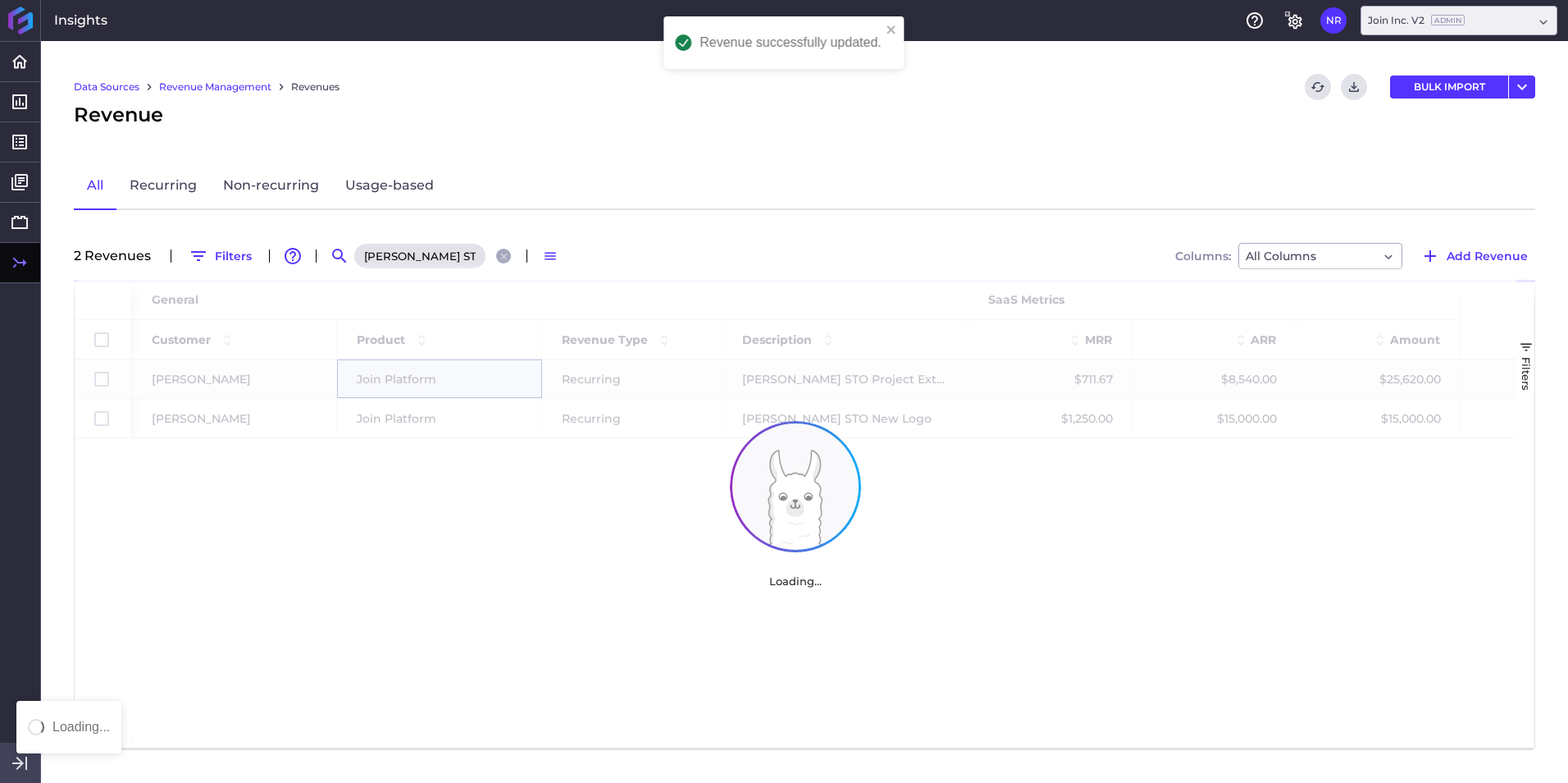
scroll to position [0, 0]
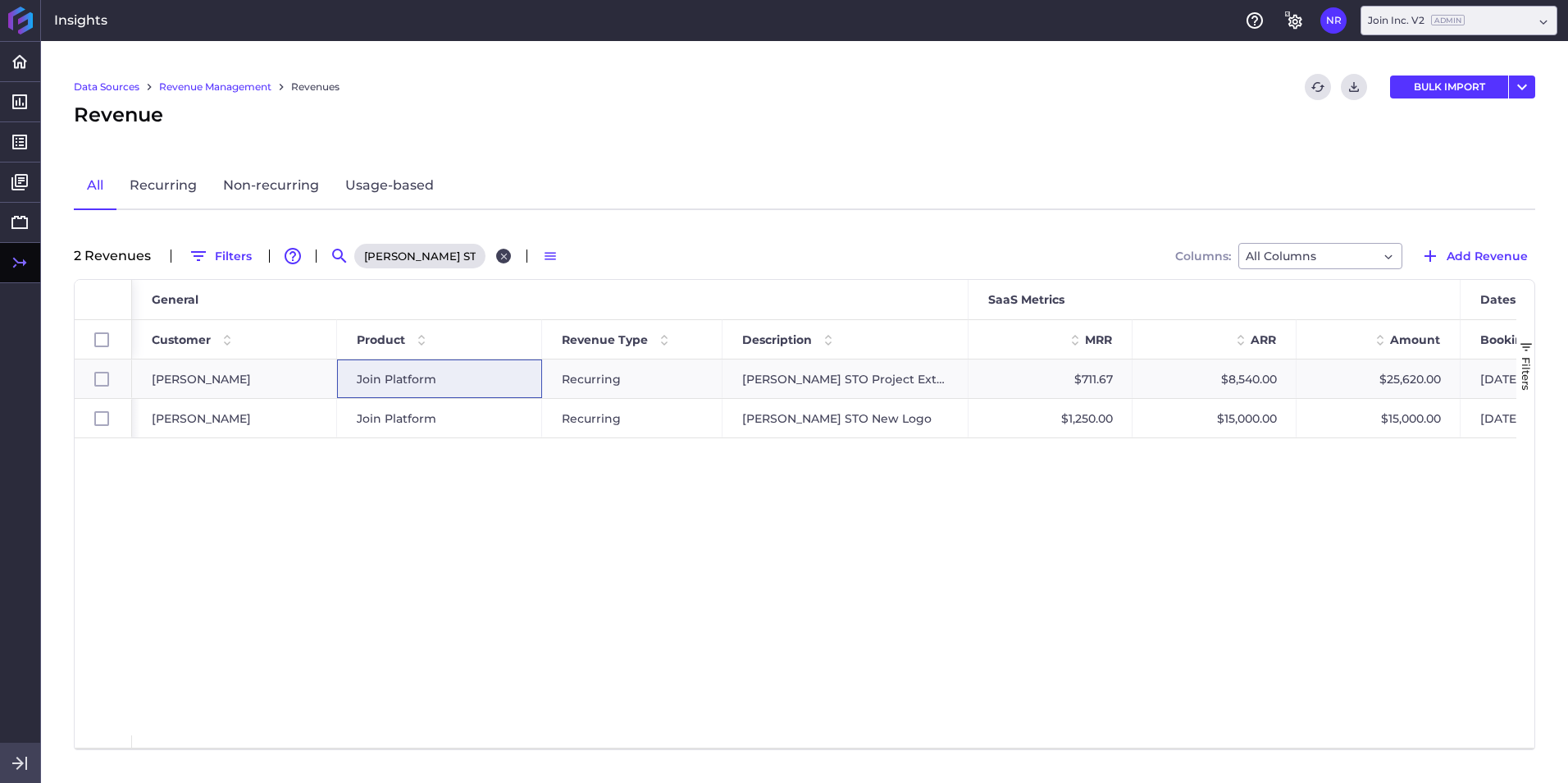
click at [503, 252] on icon "Close search" at bounding box center [504, 257] width 11 height 11
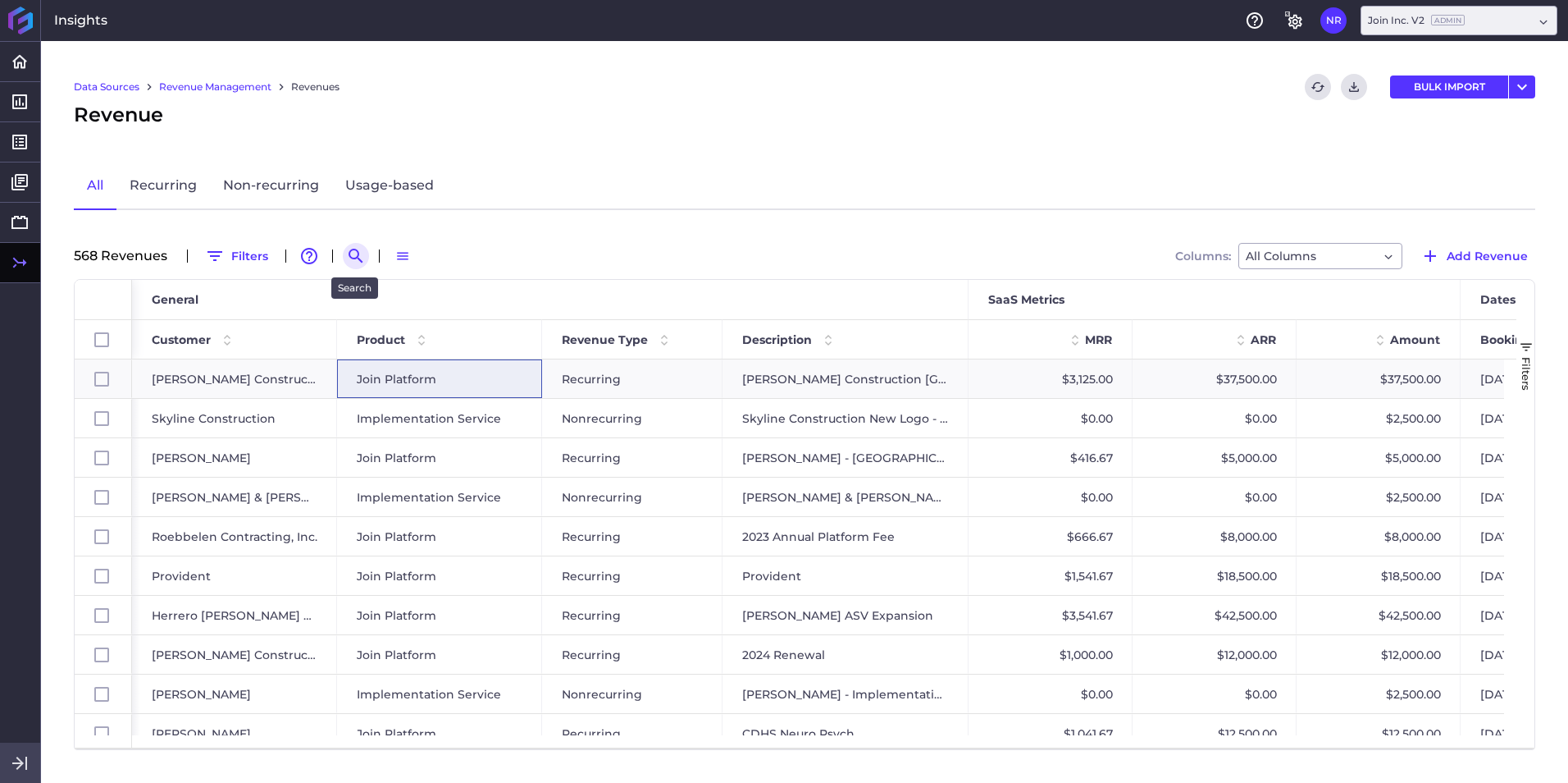
click at [362, 257] on icon "Search by" at bounding box center [356, 256] width 19 height 19
paste input "The Haskell Company - 2024 Renewal"
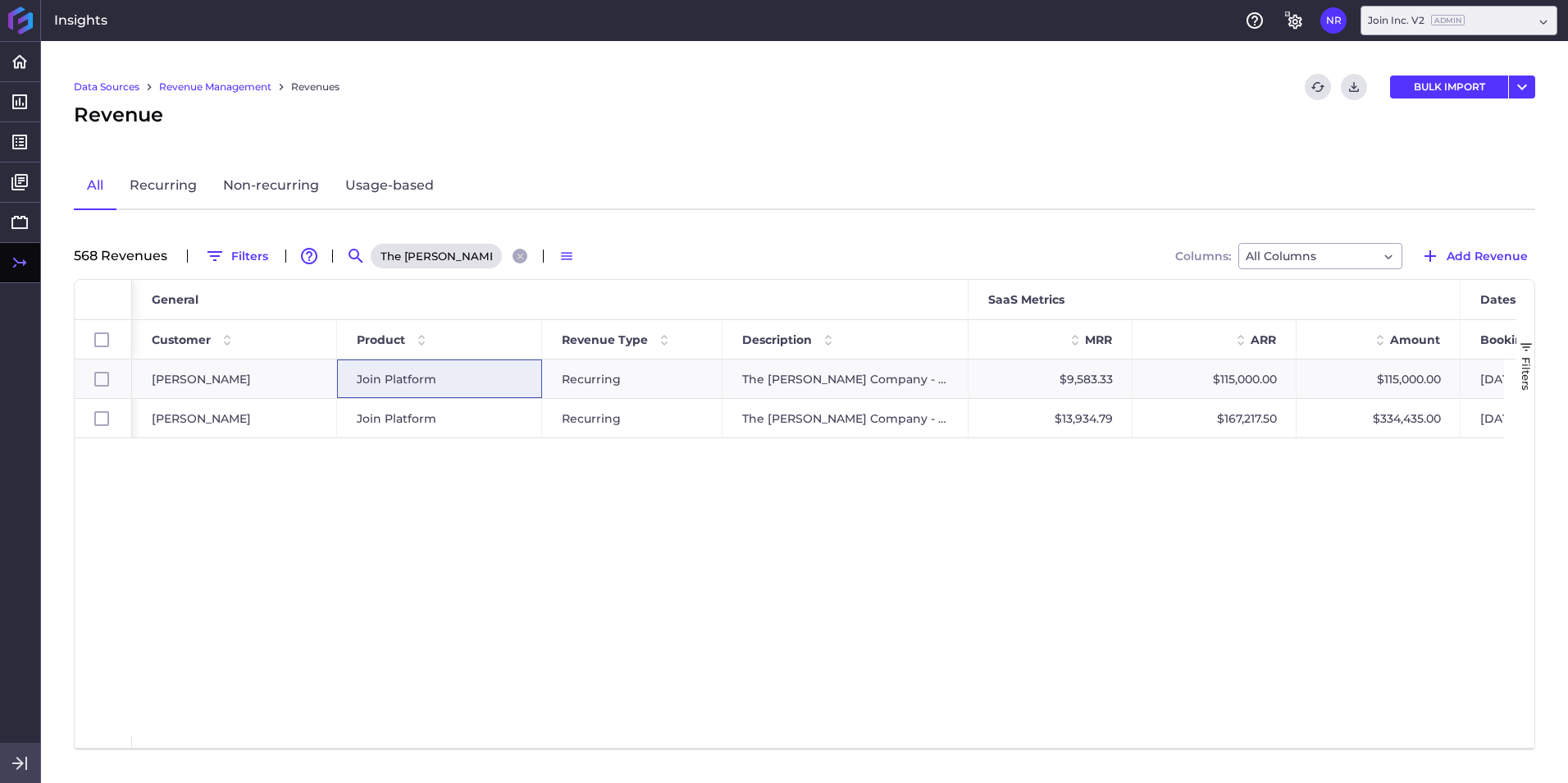
scroll to position [0, 96]
click at [403, 409] on span "Join Platform" at bounding box center [397, 418] width 79 height 38
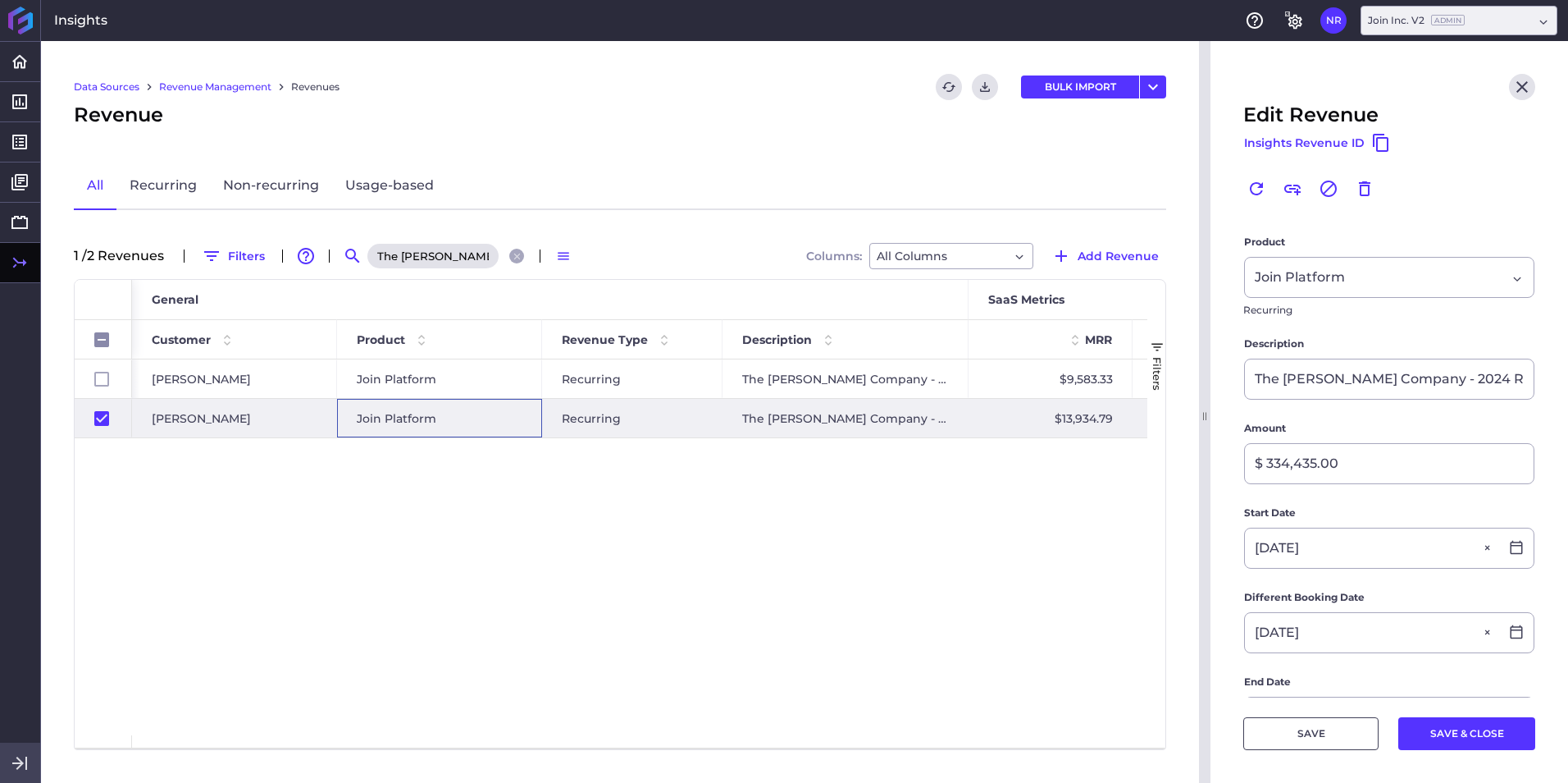
scroll to position [410, 0]
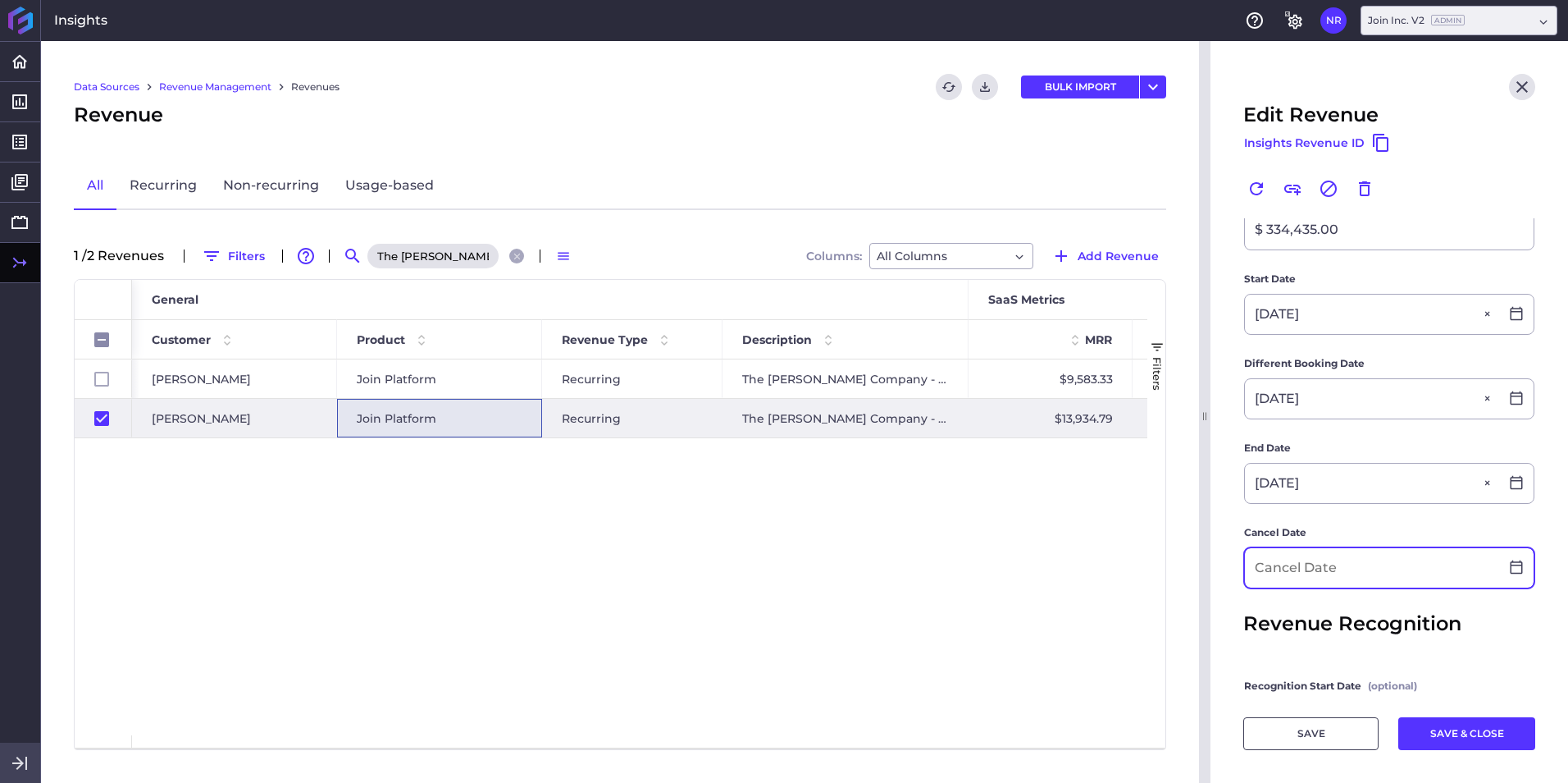
click at [1043, 487] on input at bounding box center [1371, 568] width 254 height 40
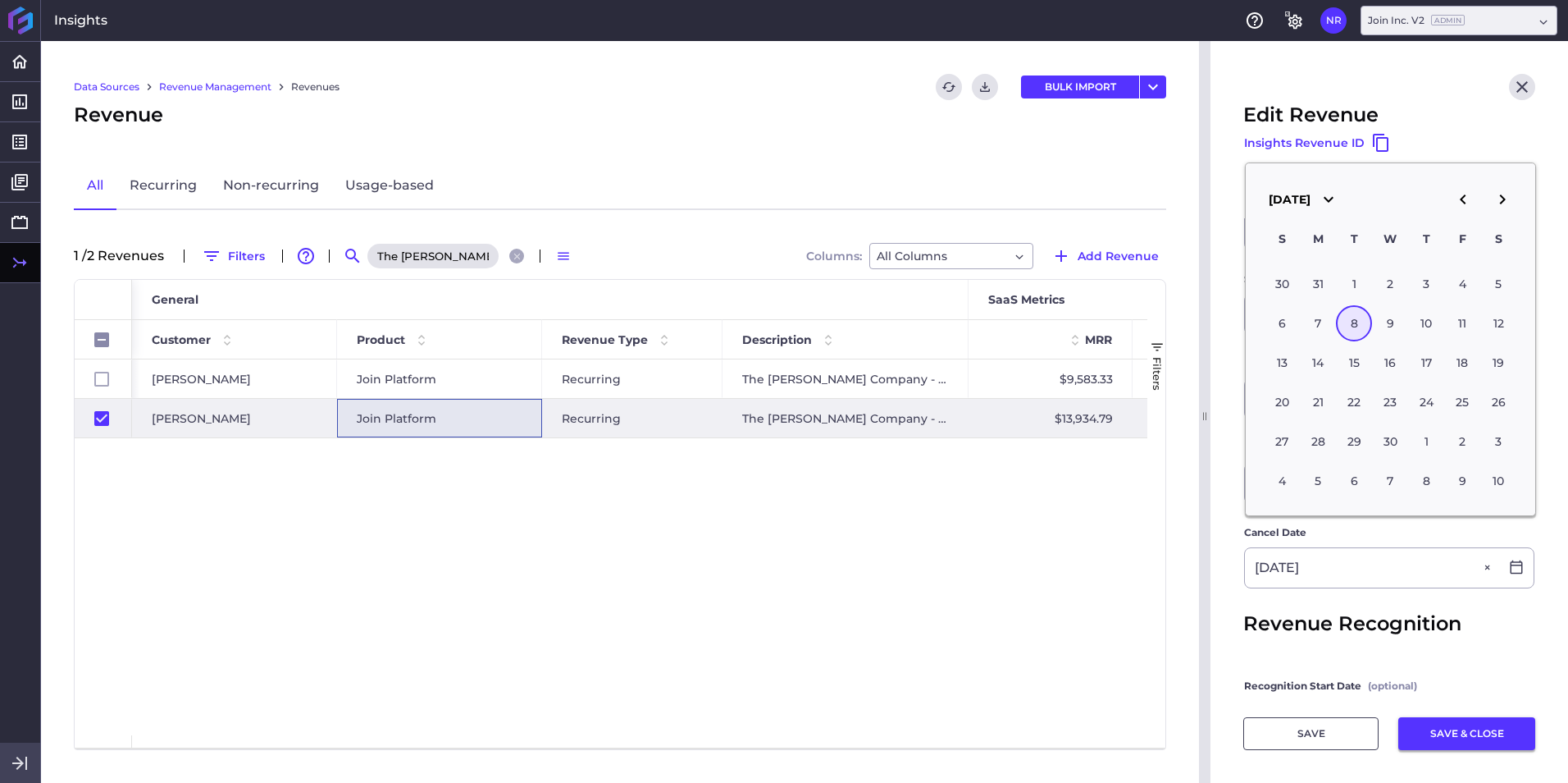
click at [1043, 487] on button "SAVE & CLOSE" at bounding box center [1466, 733] width 137 height 33
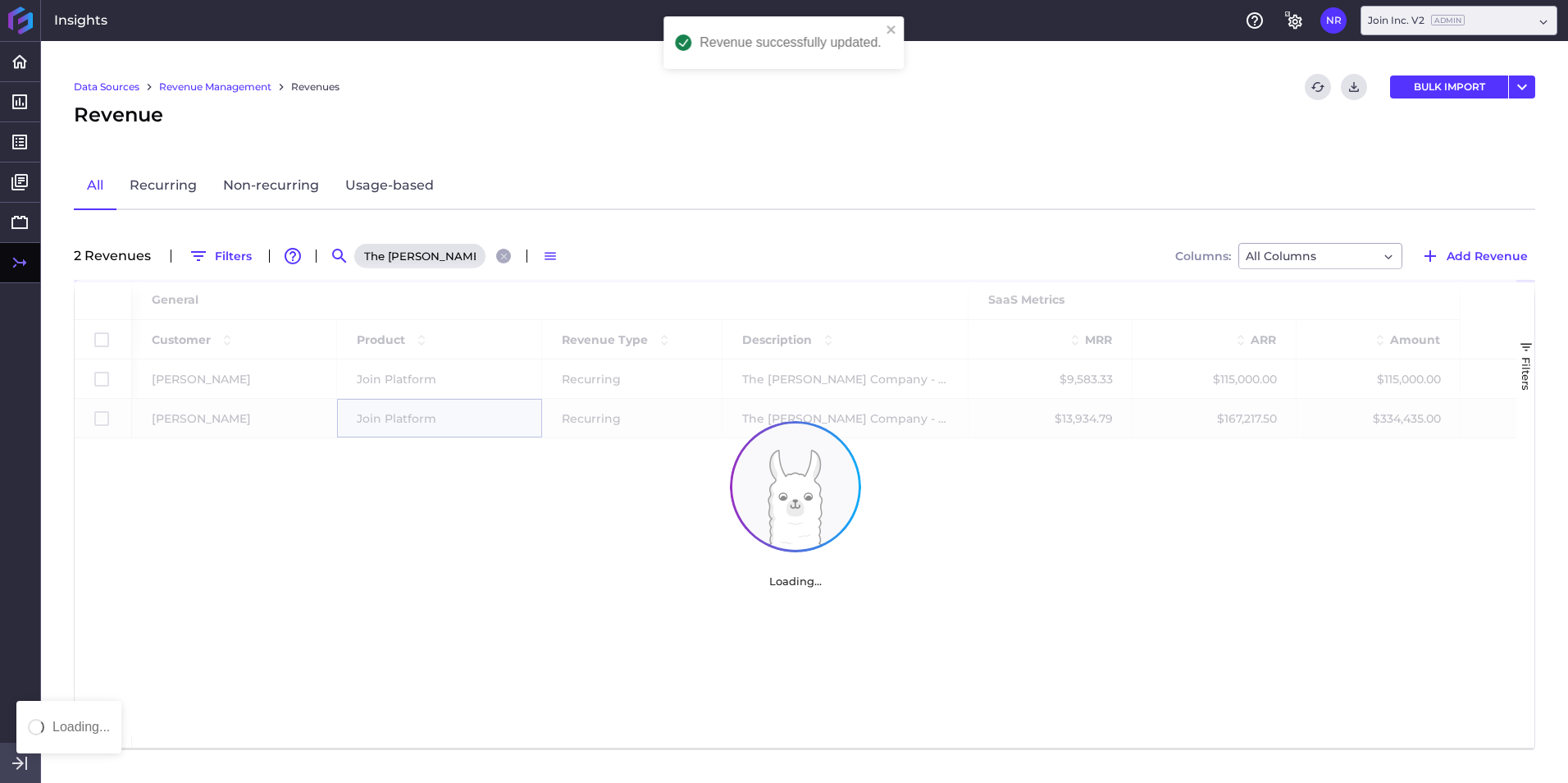
scroll to position [0, 0]
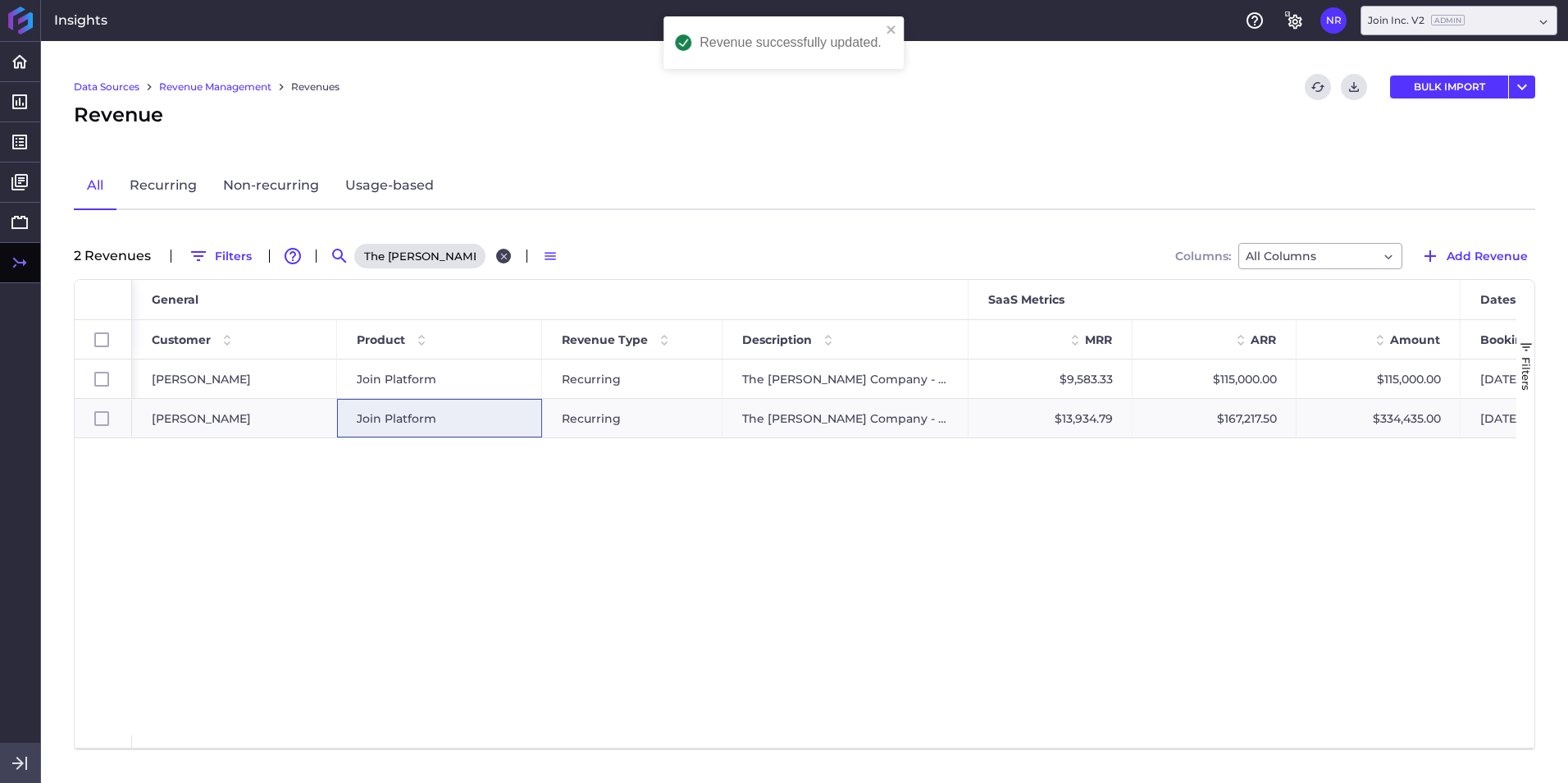
click at [504, 255] on icon "Close search" at bounding box center [504, 257] width 11 height 11
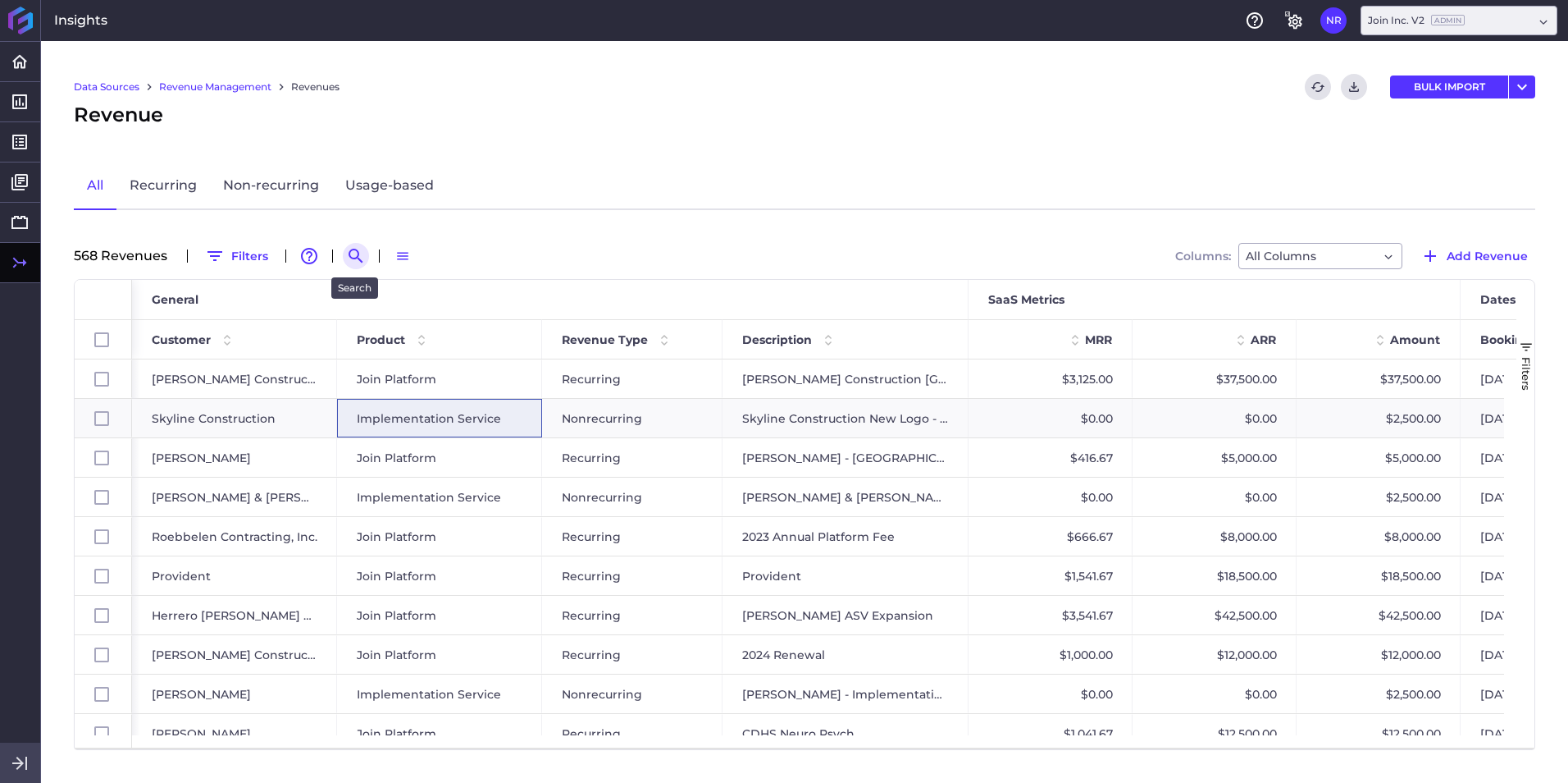
click at [353, 256] on icon "Search by" at bounding box center [356, 256] width 19 height 19
paste input "BNBBuilders - 2025 Alcott Elementary Project"
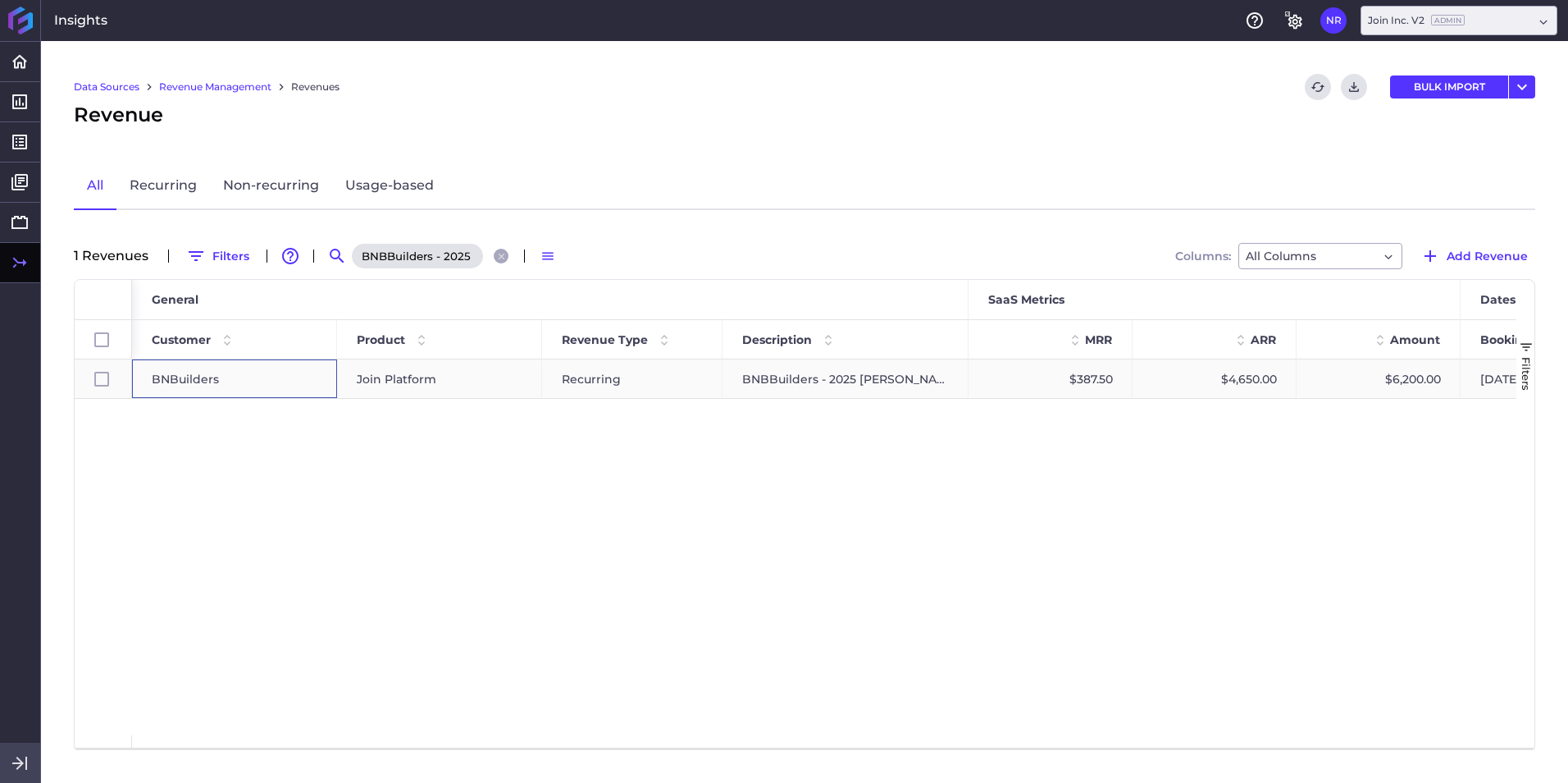
click at [189, 378] on span "BNBuilders" at bounding box center [185, 378] width 67 height 38
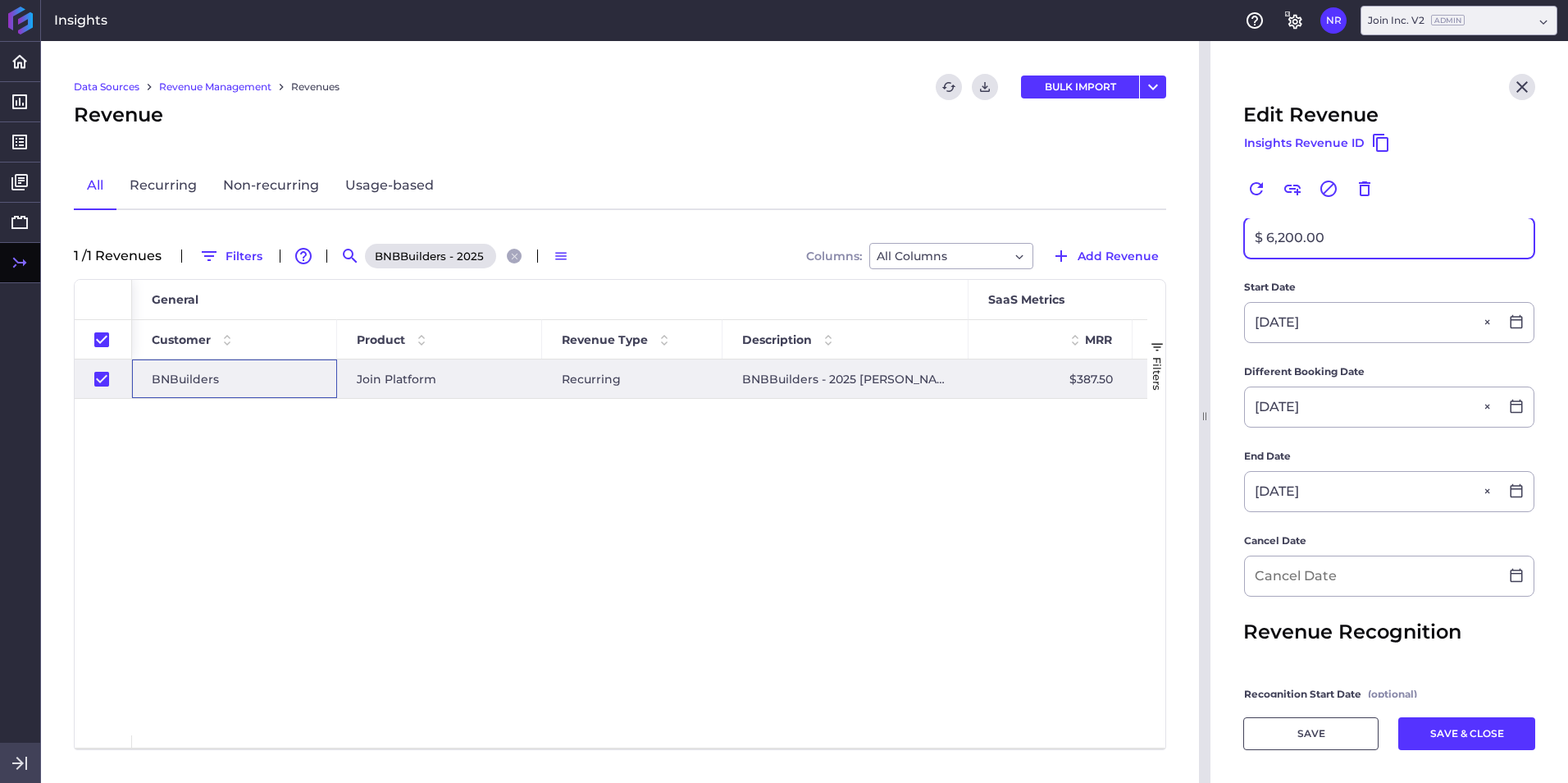
scroll to position [328, 0]
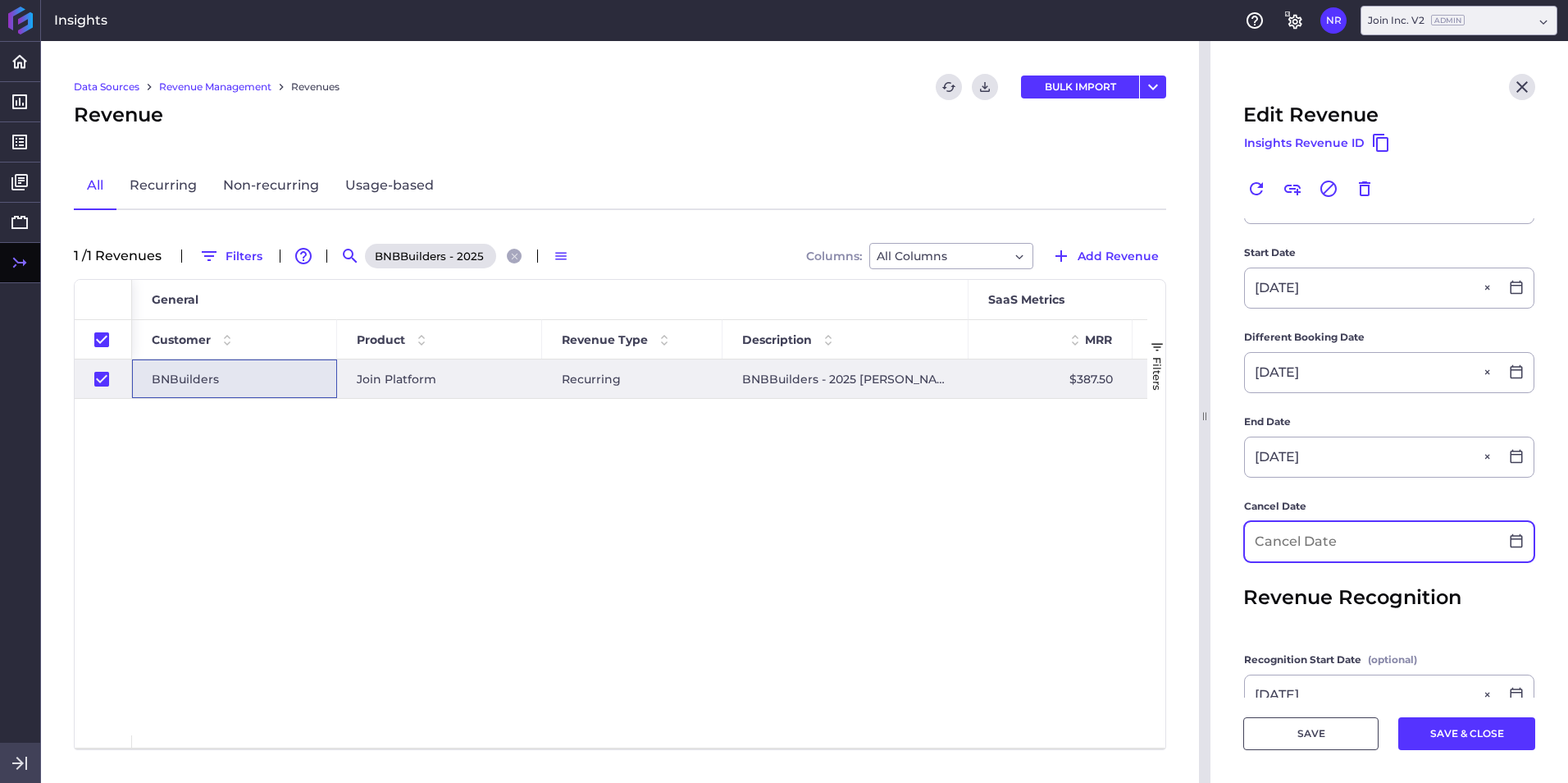
click at [1043, 487] on input at bounding box center [1371, 541] width 254 height 40
click at [1043, 487] on button "SAVE & CLOSE" at bounding box center [1466, 733] width 137 height 33
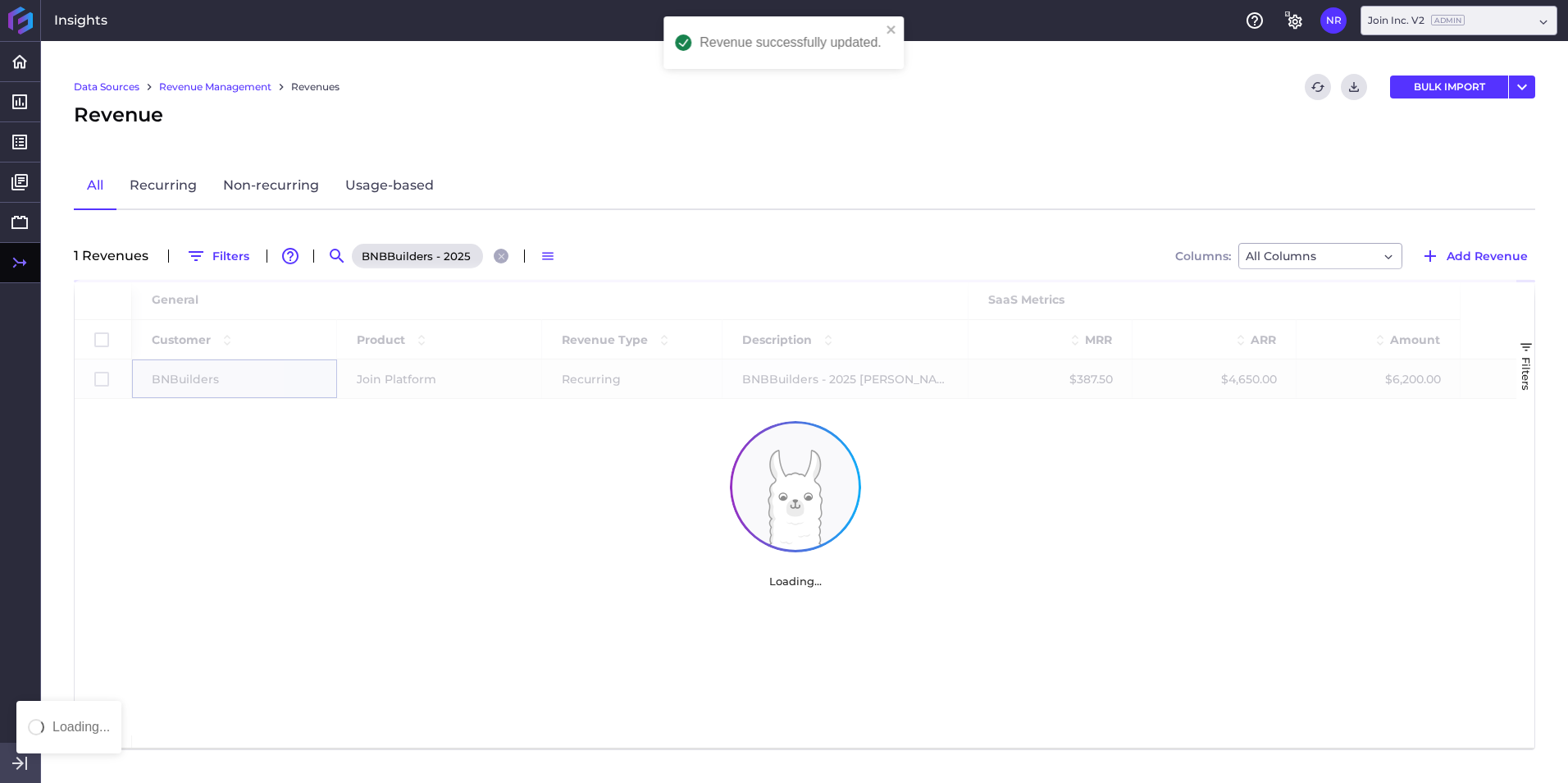
scroll to position [0, 0]
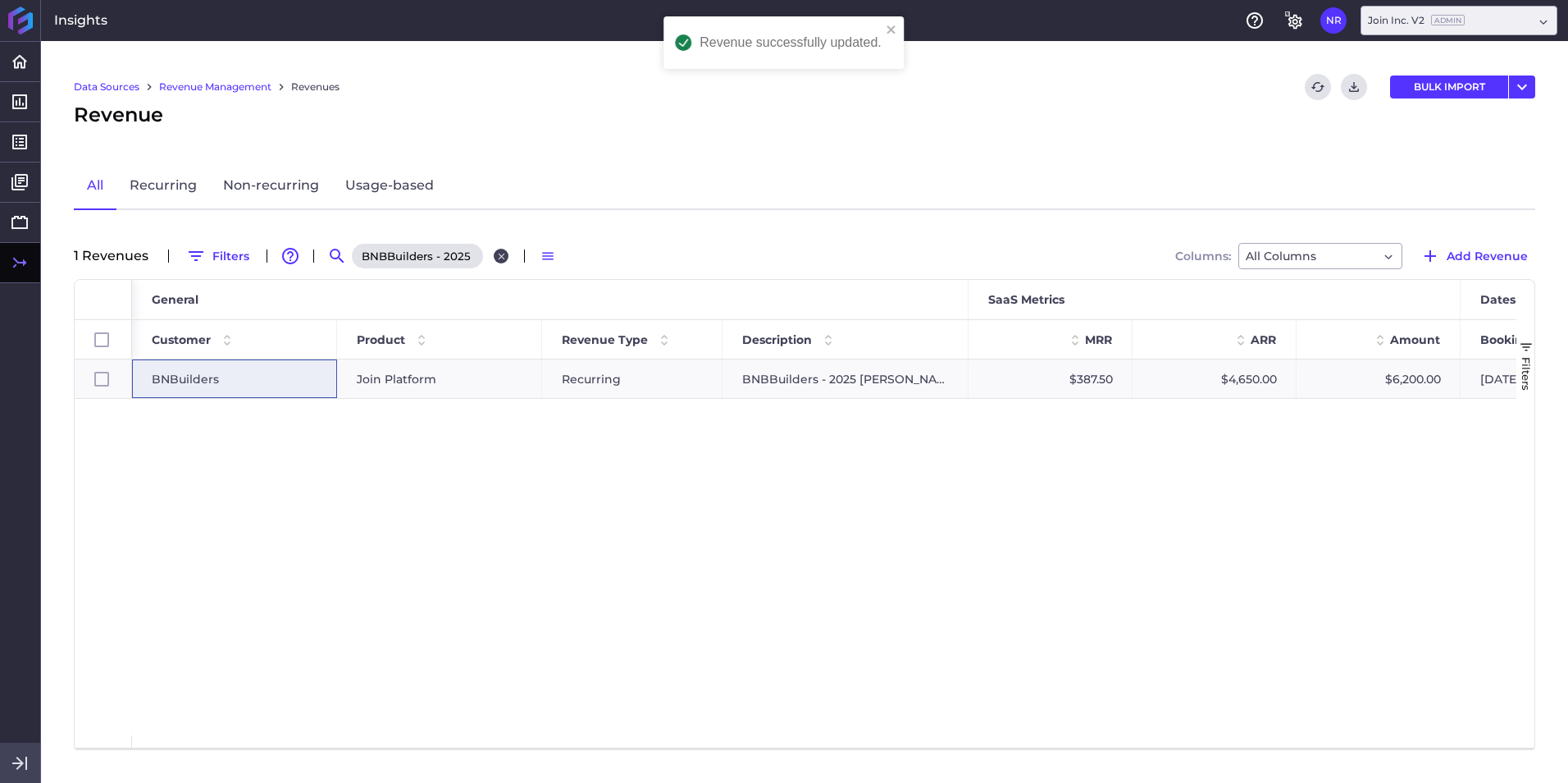
click at [501, 251] on icon "Close search" at bounding box center [502, 257] width 11 height 11
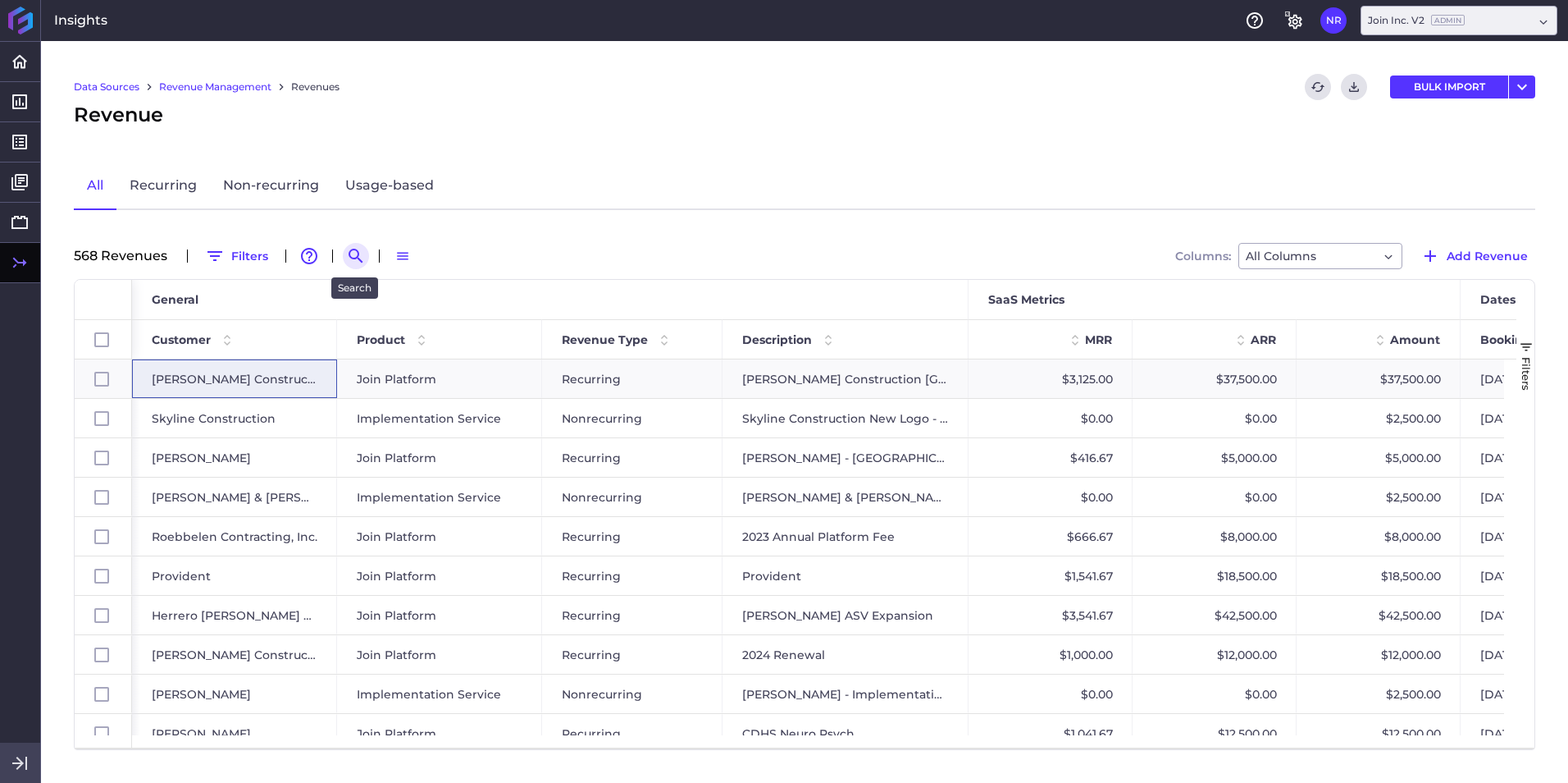
click at [350, 258] on icon "Search by" at bounding box center [355, 256] width 14 height 14
click at [399, 258] on input at bounding box center [436, 256] width 131 height 25
paste input "Ajax 2025 FL DMS Project"
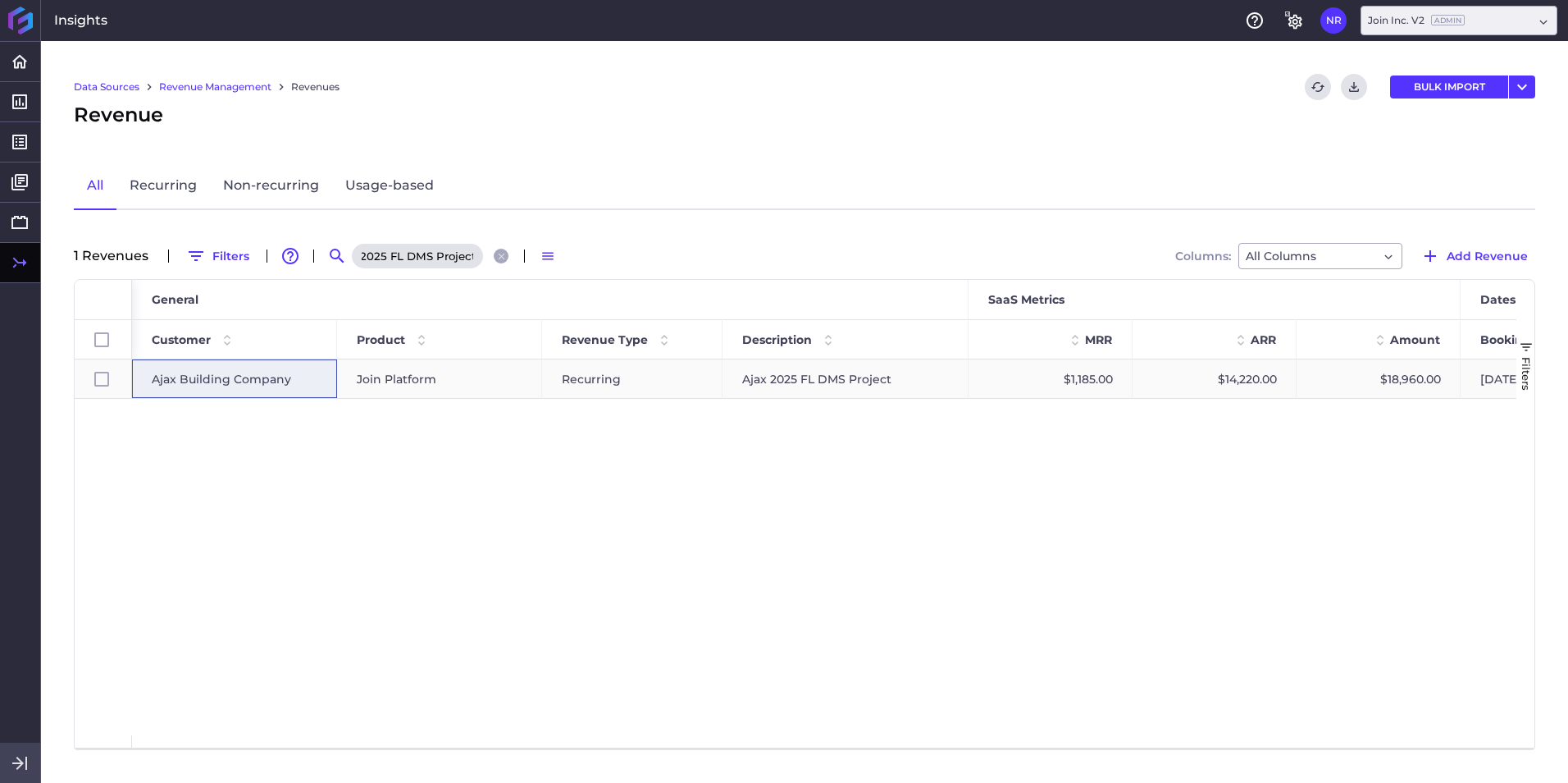
click at [284, 382] on span "Ajax Building Company" at bounding box center [221, 378] width 139 height 38
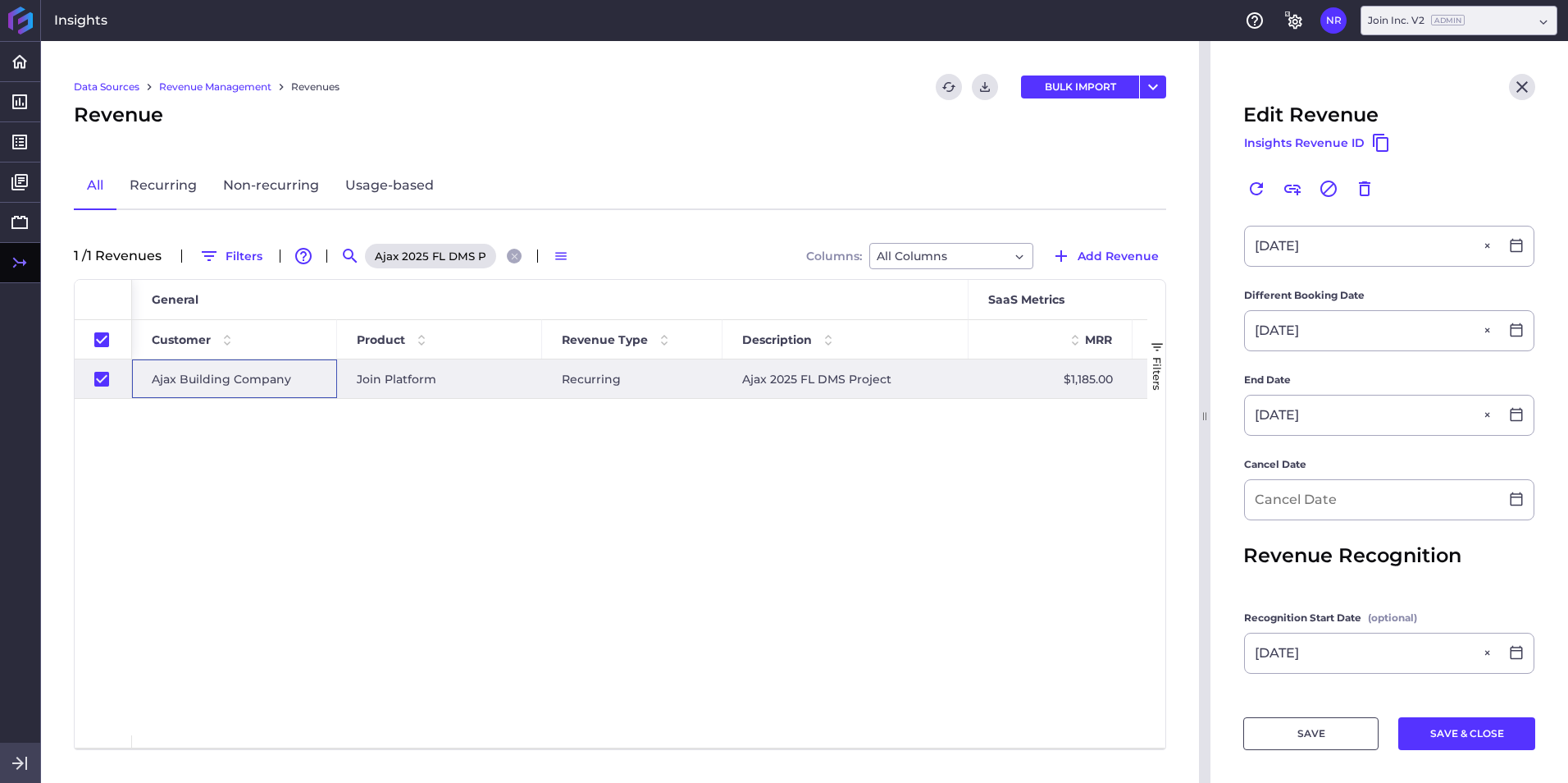
scroll to position [410, 0]
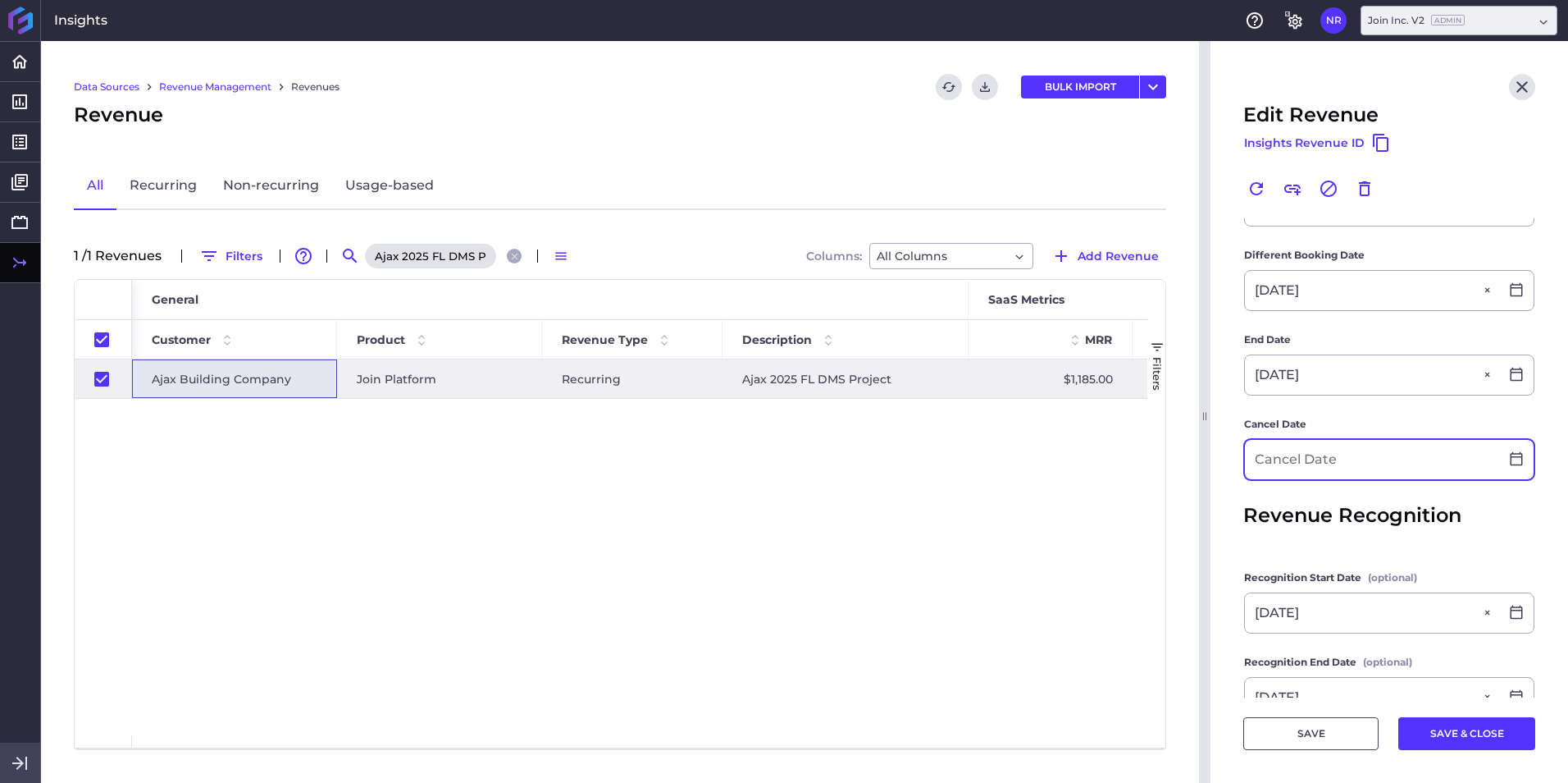
click at [1043, 465] on input at bounding box center [1371, 459] width 254 height 40
click at [1043, 487] on button "SAVE & CLOSE" at bounding box center [1466, 733] width 137 height 33
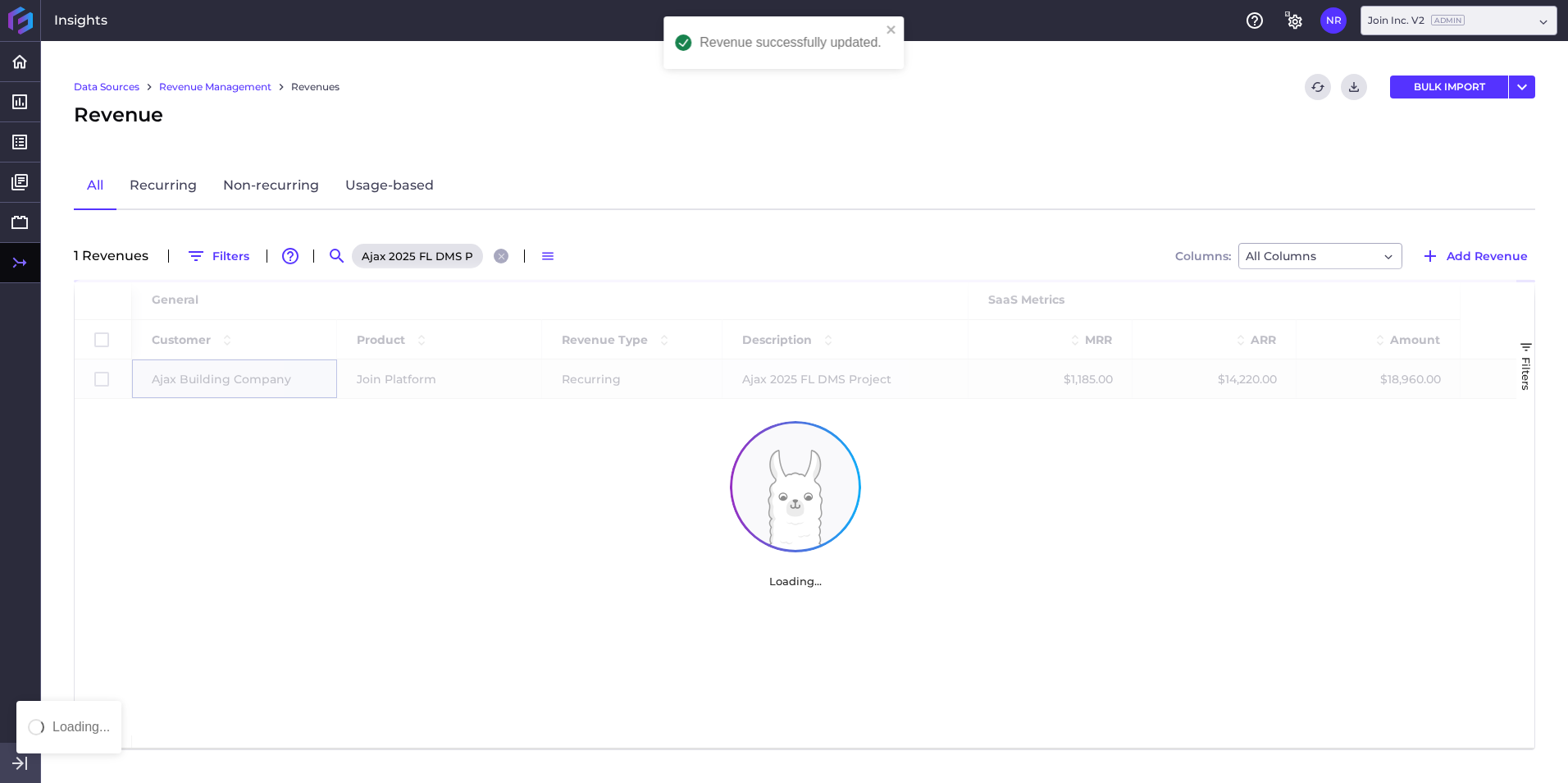
scroll to position [0, 0]
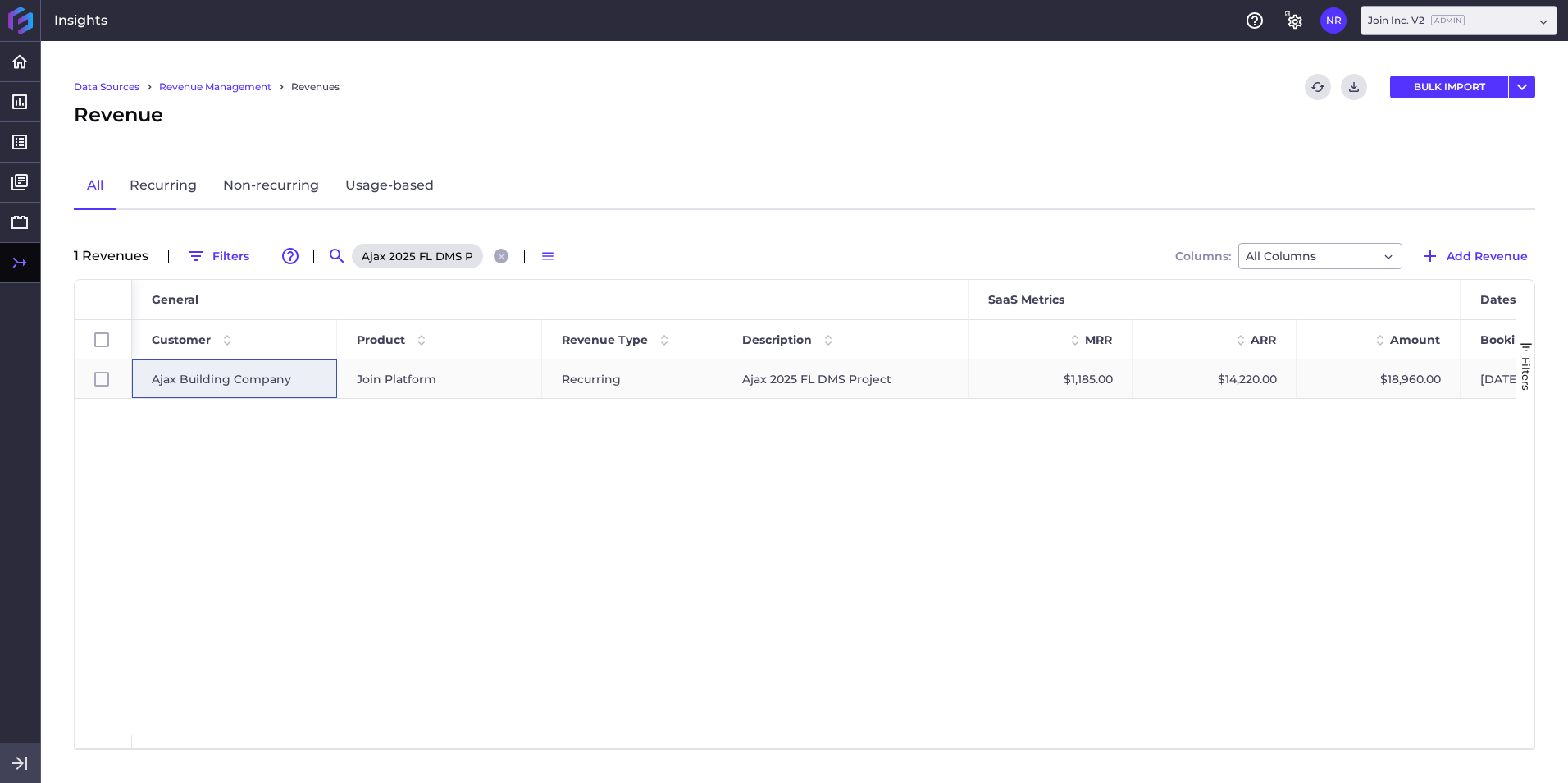
click at [268, 363] on span "Ajax Building Company" at bounding box center [221, 378] width 139 height 38
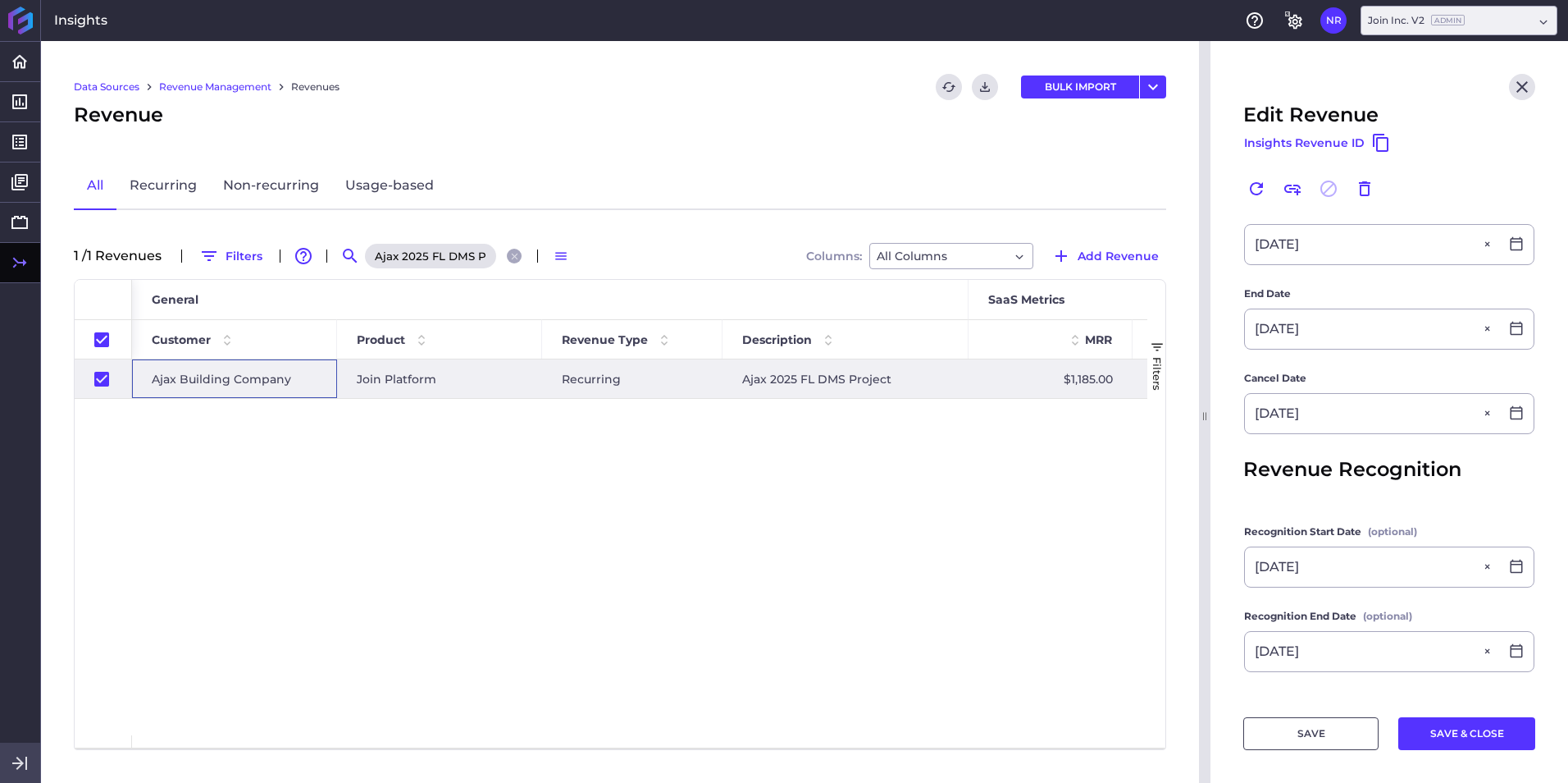
scroll to position [492, 0]
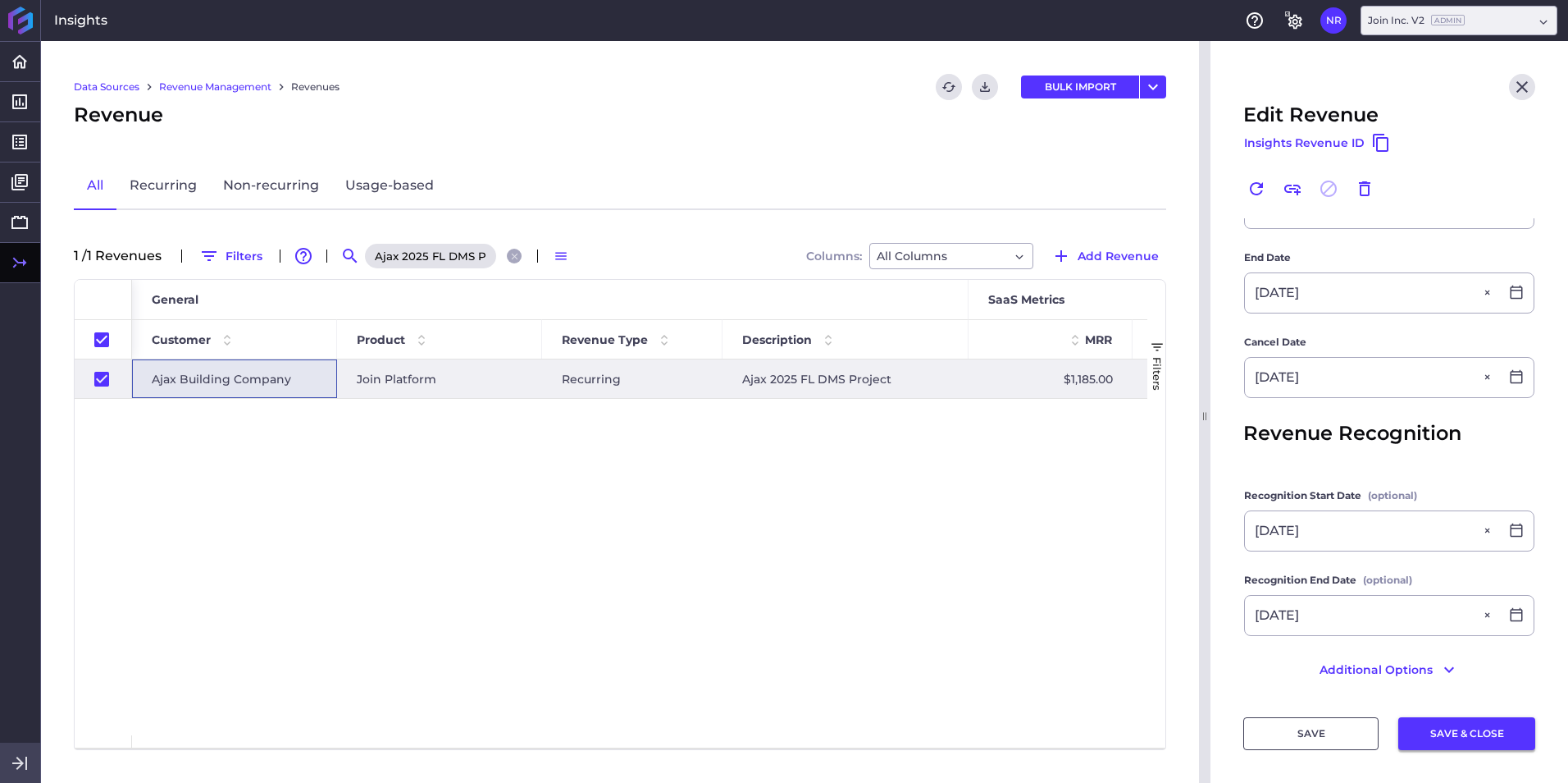
click at [1043, 487] on button "SAVE & CLOSE" at bounding box center [1466, 733] width 137 height 33
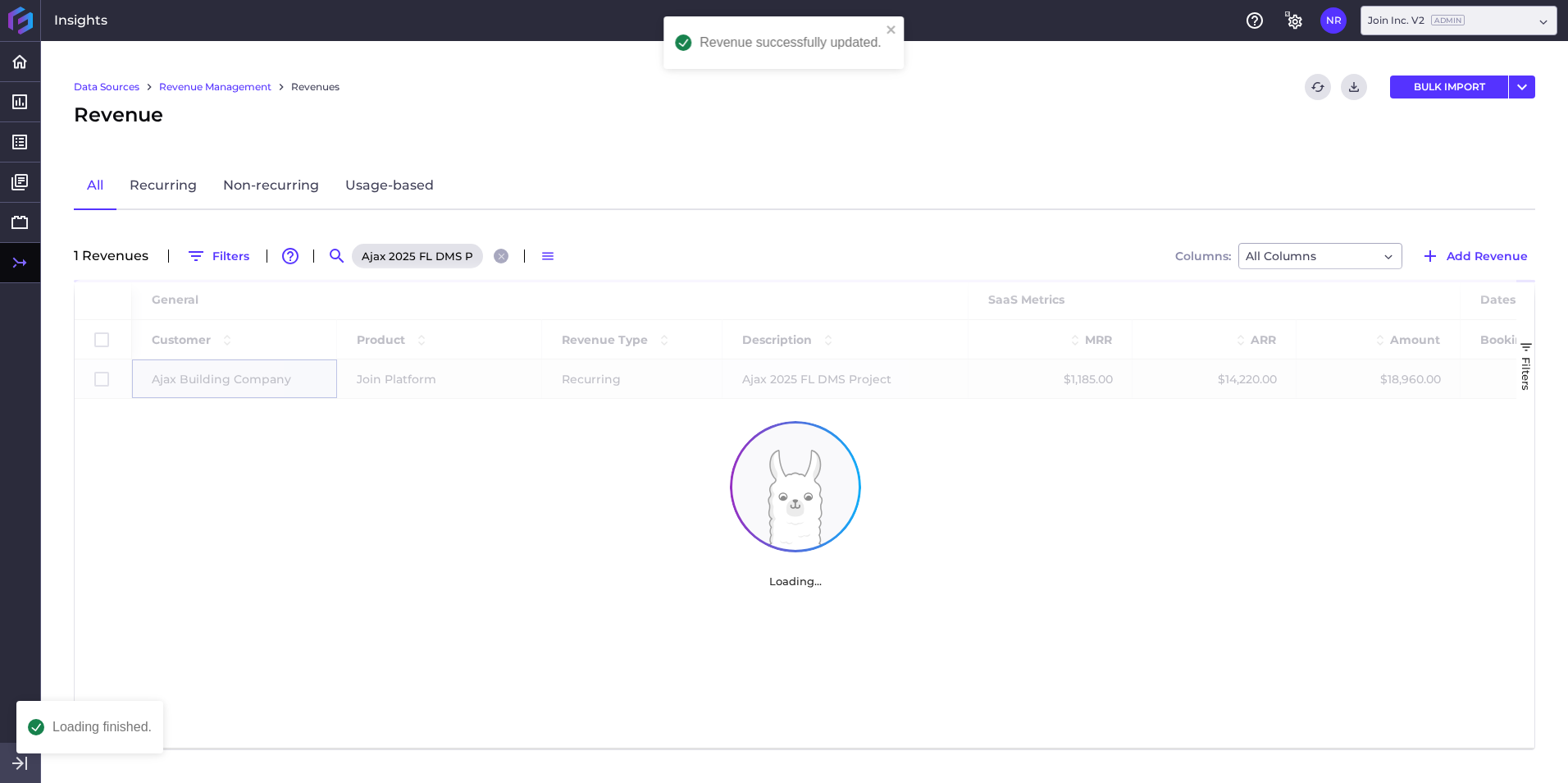
scroll to position [0, 0]
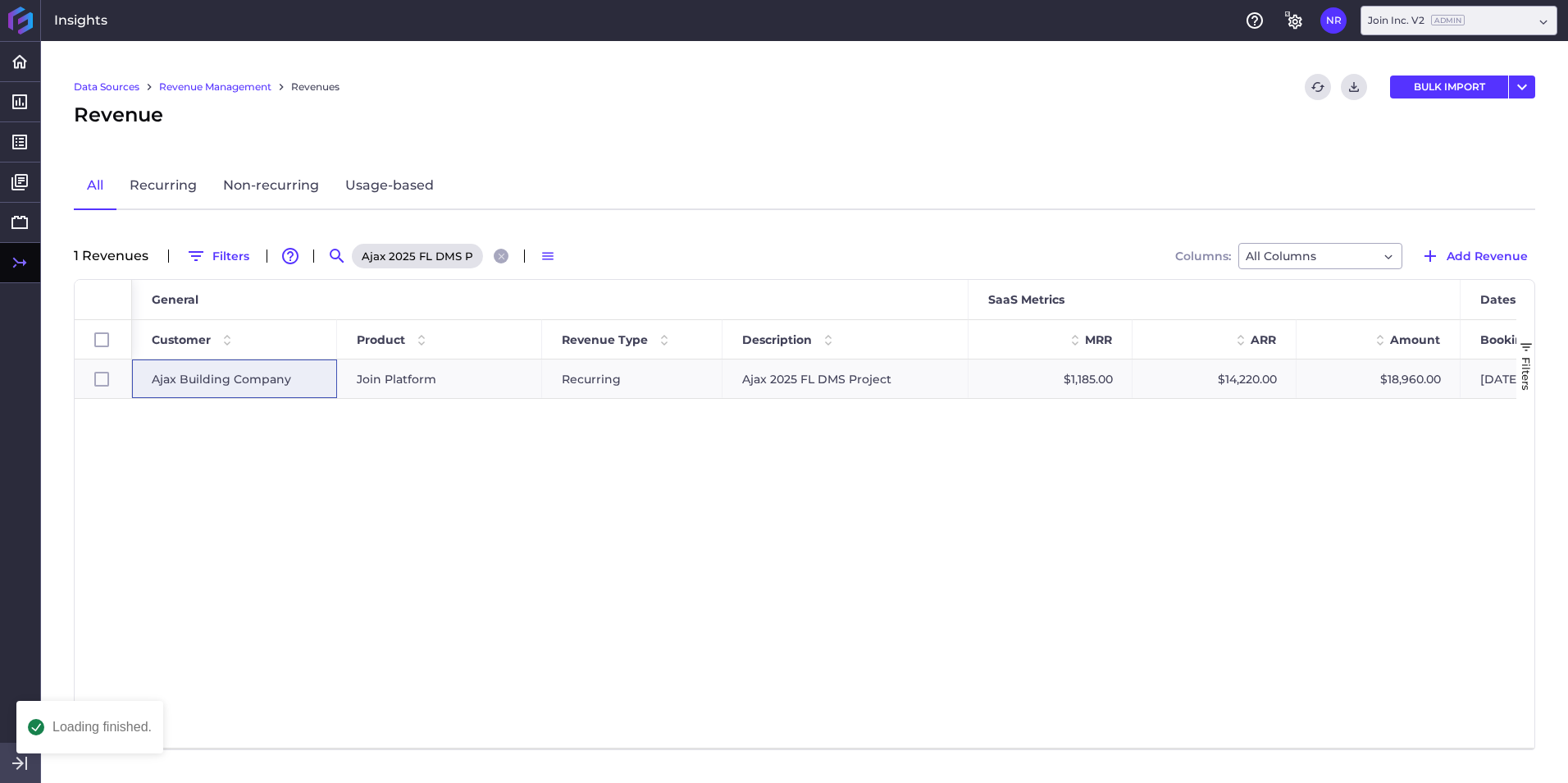
click at [501, 258] on icon "Close search" at bounding box center [502, 257] width 11 height 11
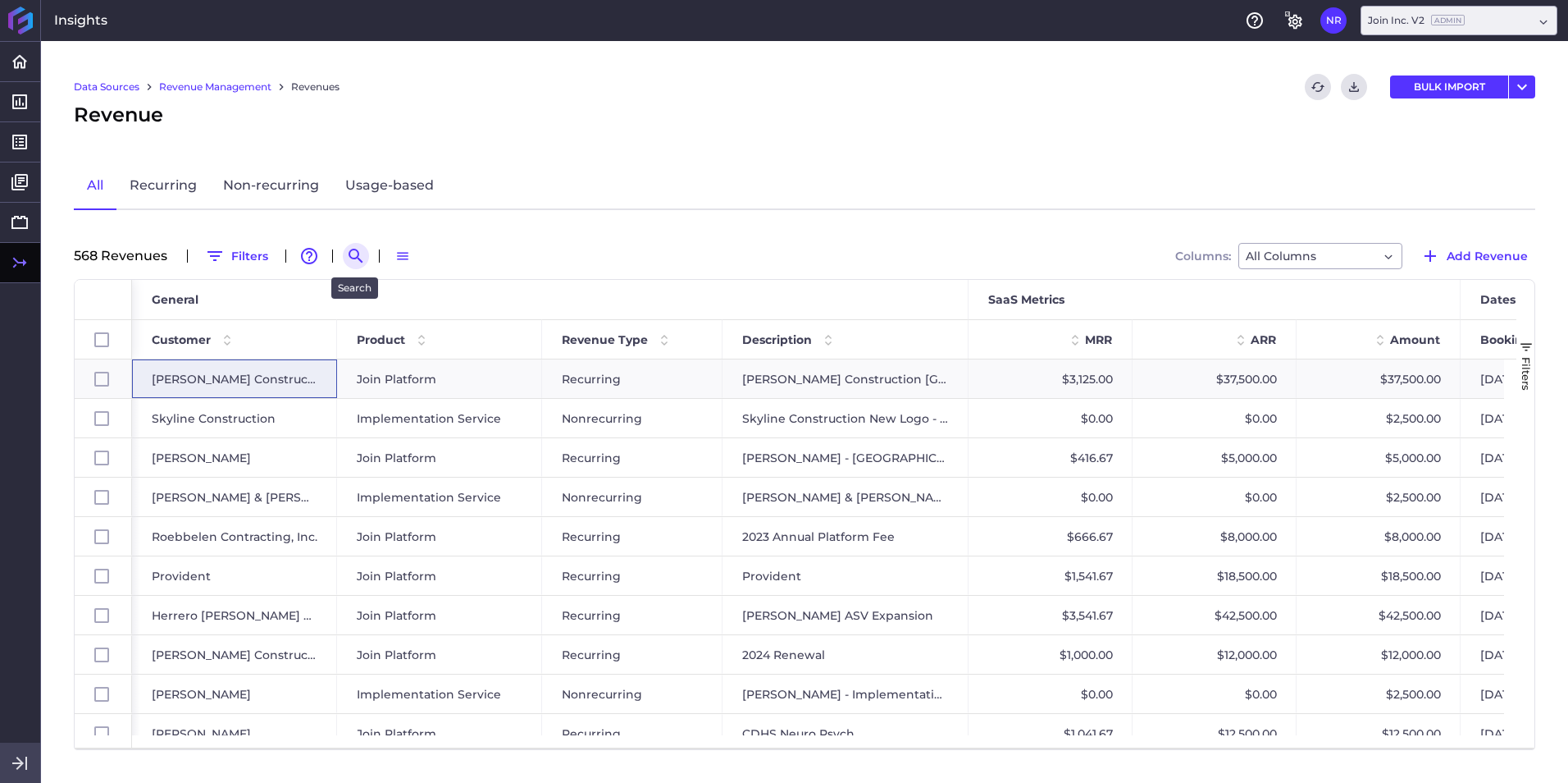
click at [361, 260] on icon "Search by" at bounding box center [356, 256] width 19 height 19
paste input "Wohlsen 2025 Renewal"
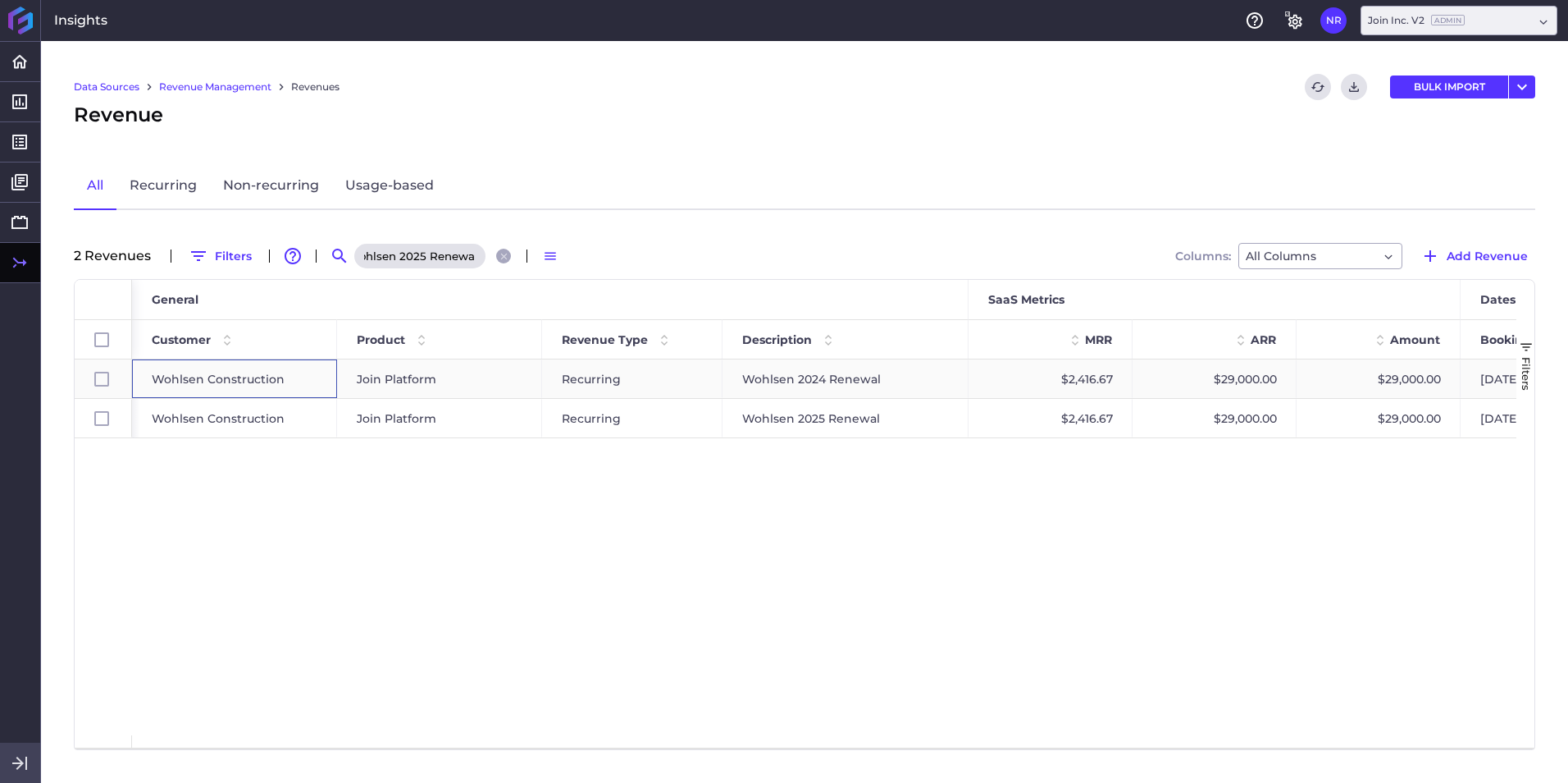
scroll to position [0, 0]
click at [249, 380] on span "Wohlsen Construction" at bounding box center [218, 378] width 133 height 38
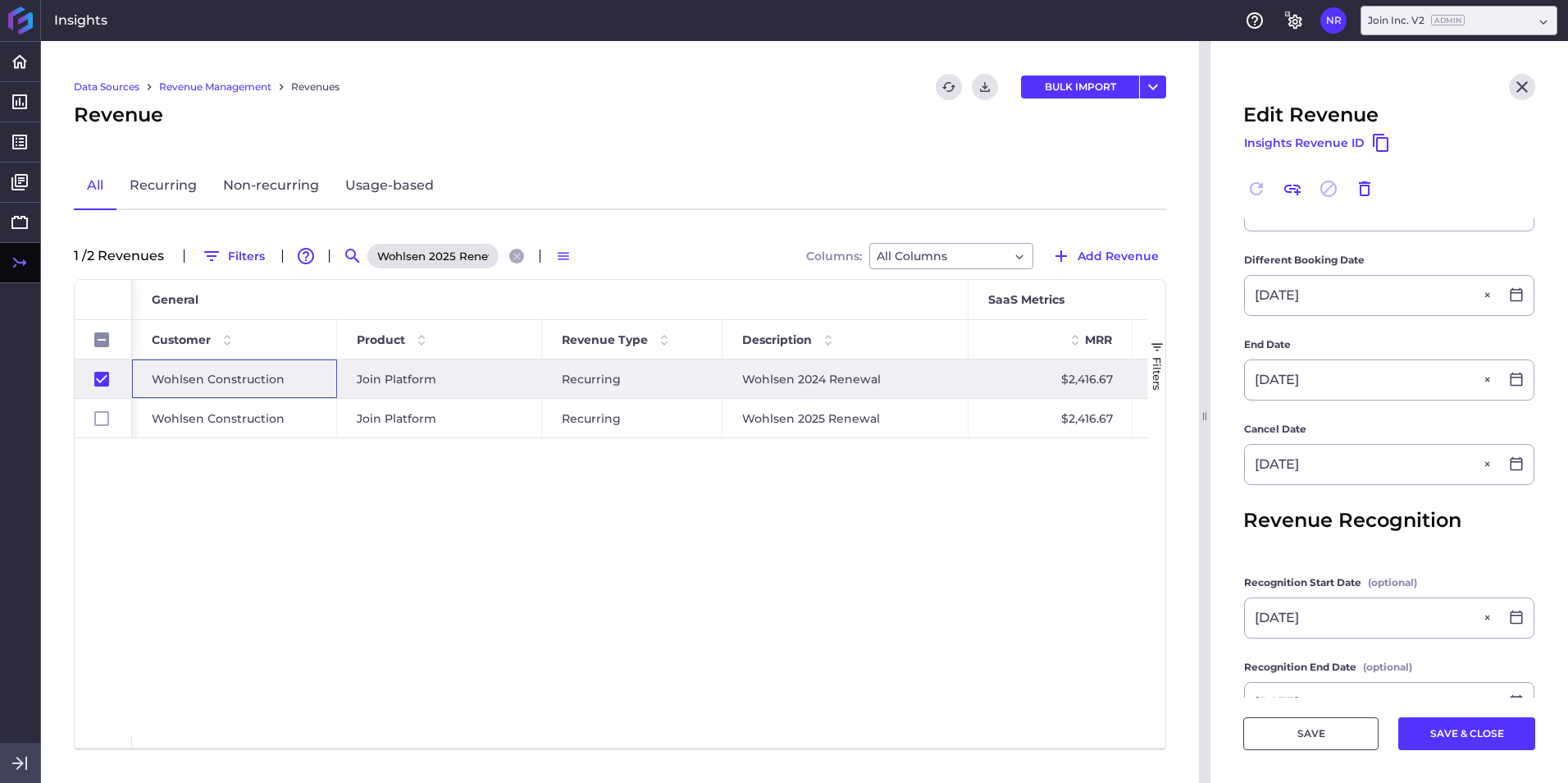
scroll to position [673, 0]
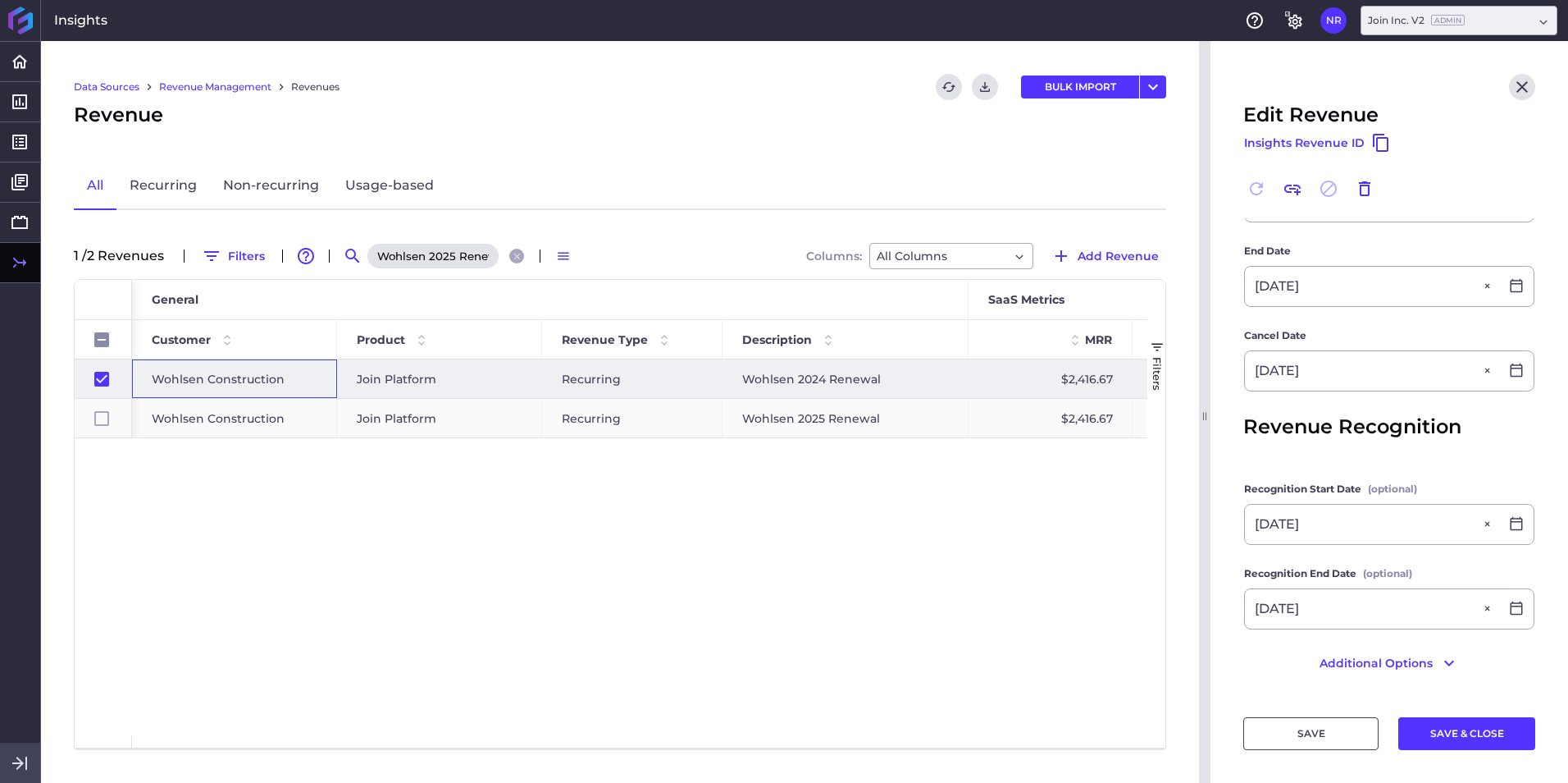
click at [290, 422] on div "Wohlsen Construction" at bounding box center [234, 418] width 166 height 38
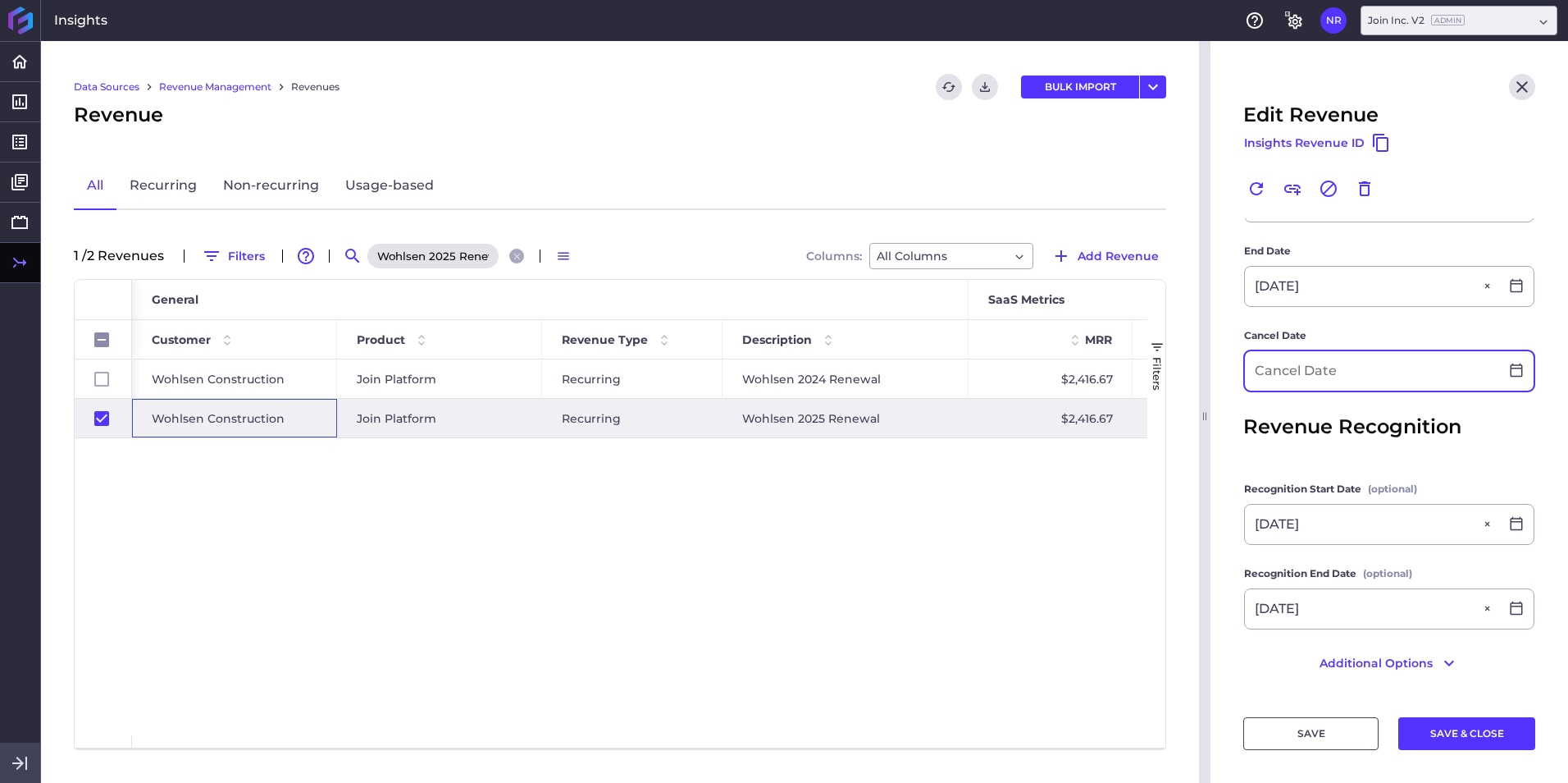
click at [1043, 376] on input at bounding box center [1371, 370] width 254 height 40
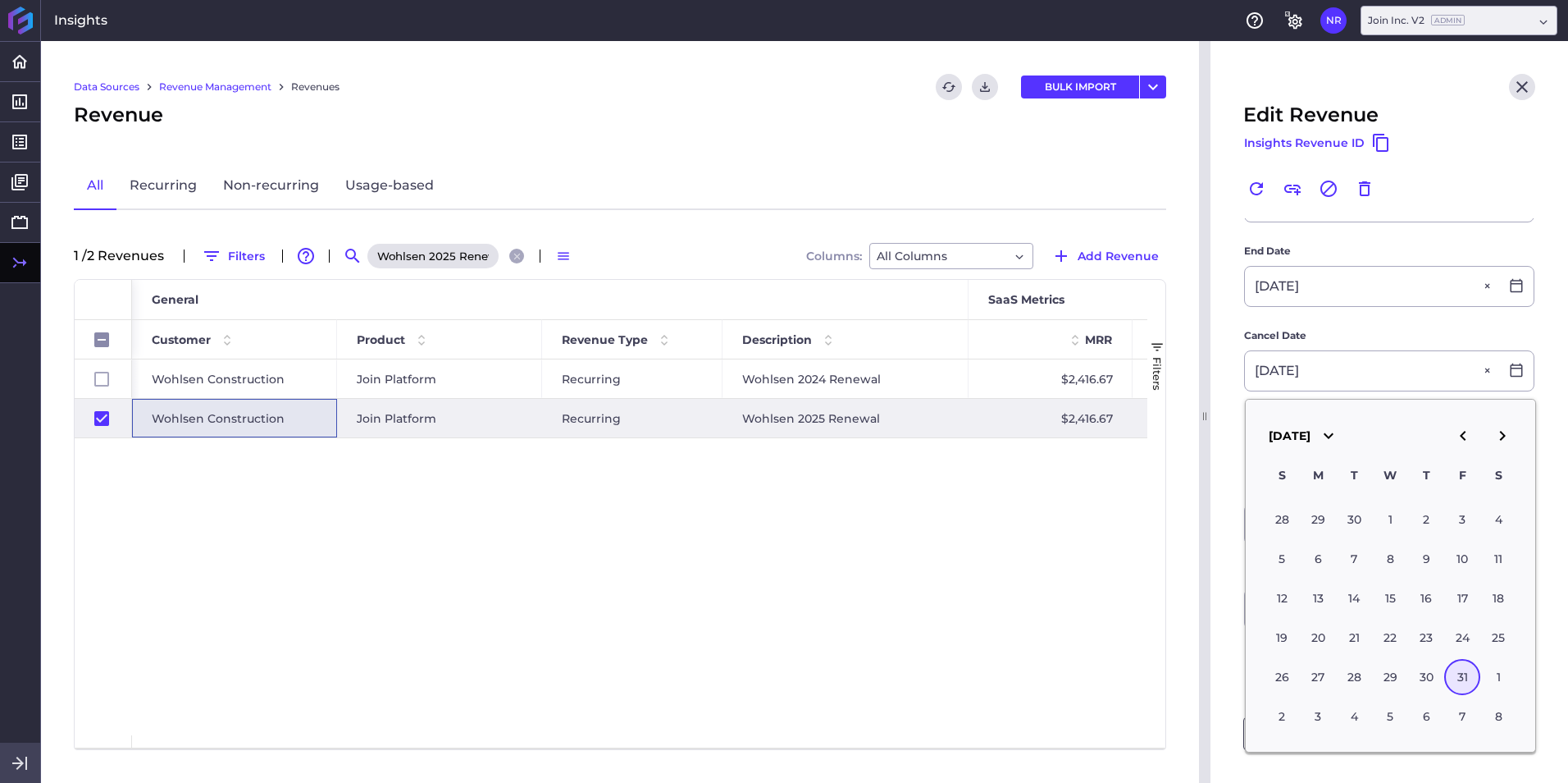
click at [1043, 487] on div "Filters" at bounding box center [1156, 513] width 18 height 467
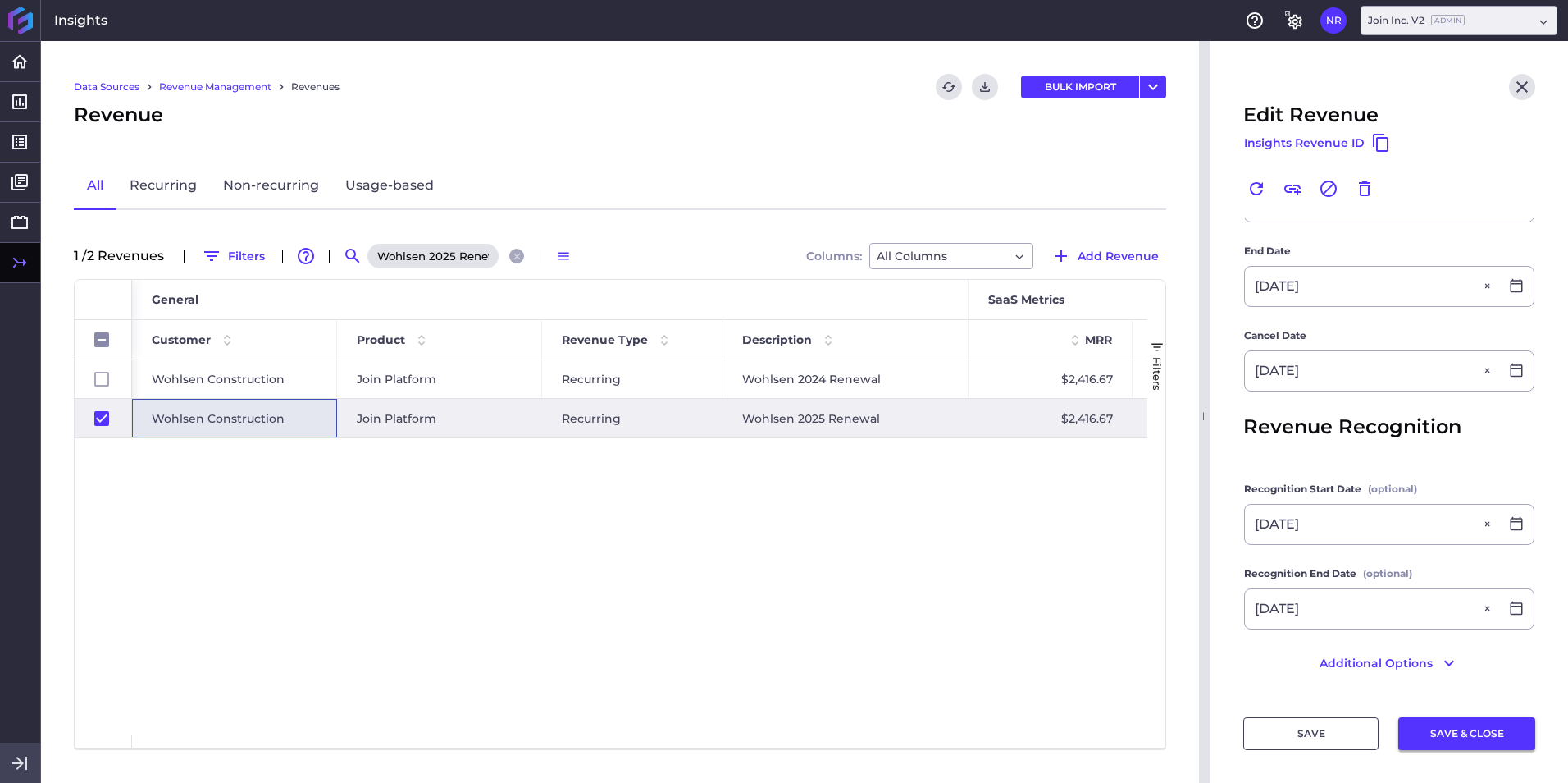
click at [1043, 487] on button "SAVE & CLOSE" at bounding box center [1466, 733] width 137 height 33
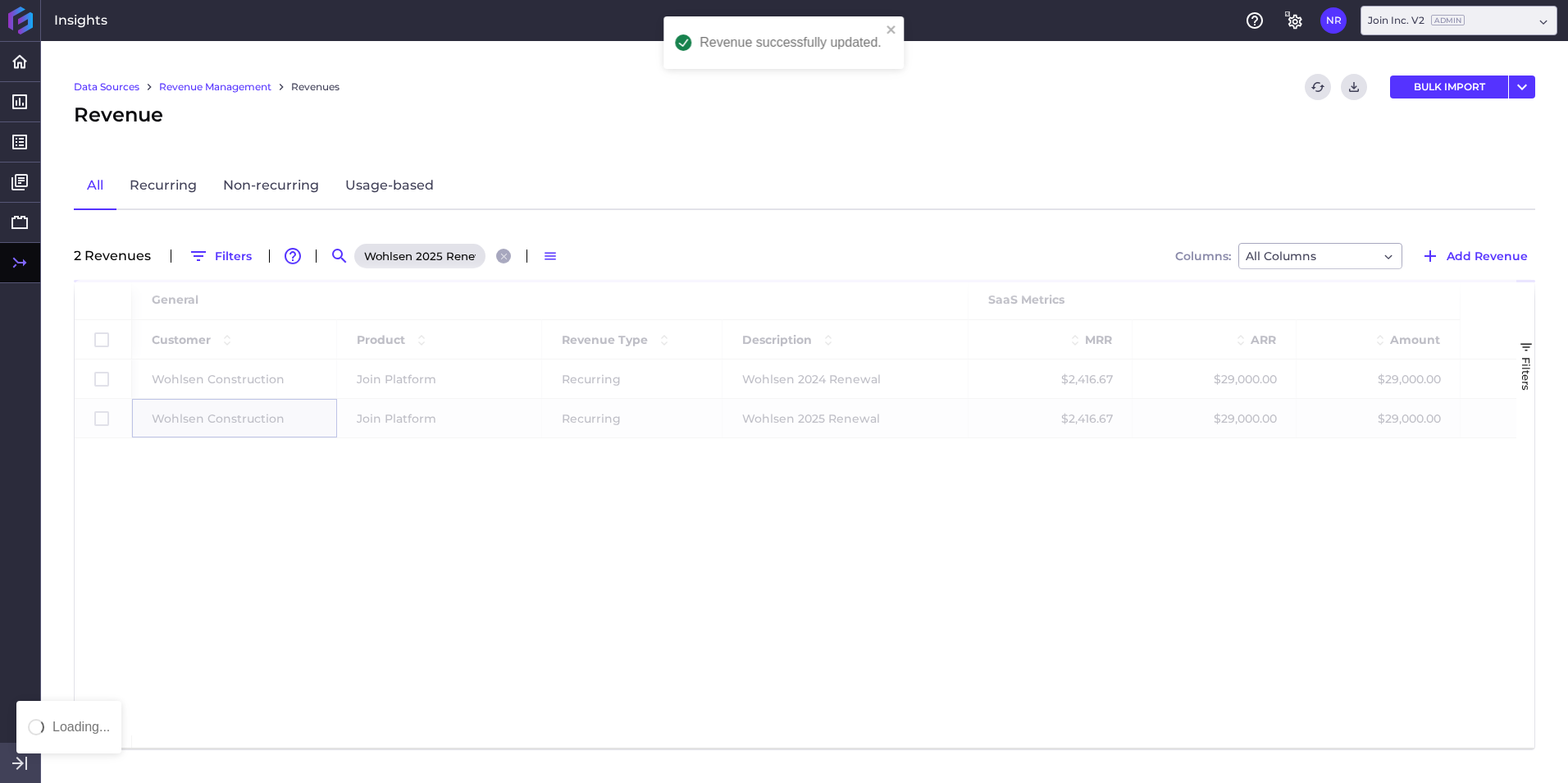
scroll to position [0, 0]
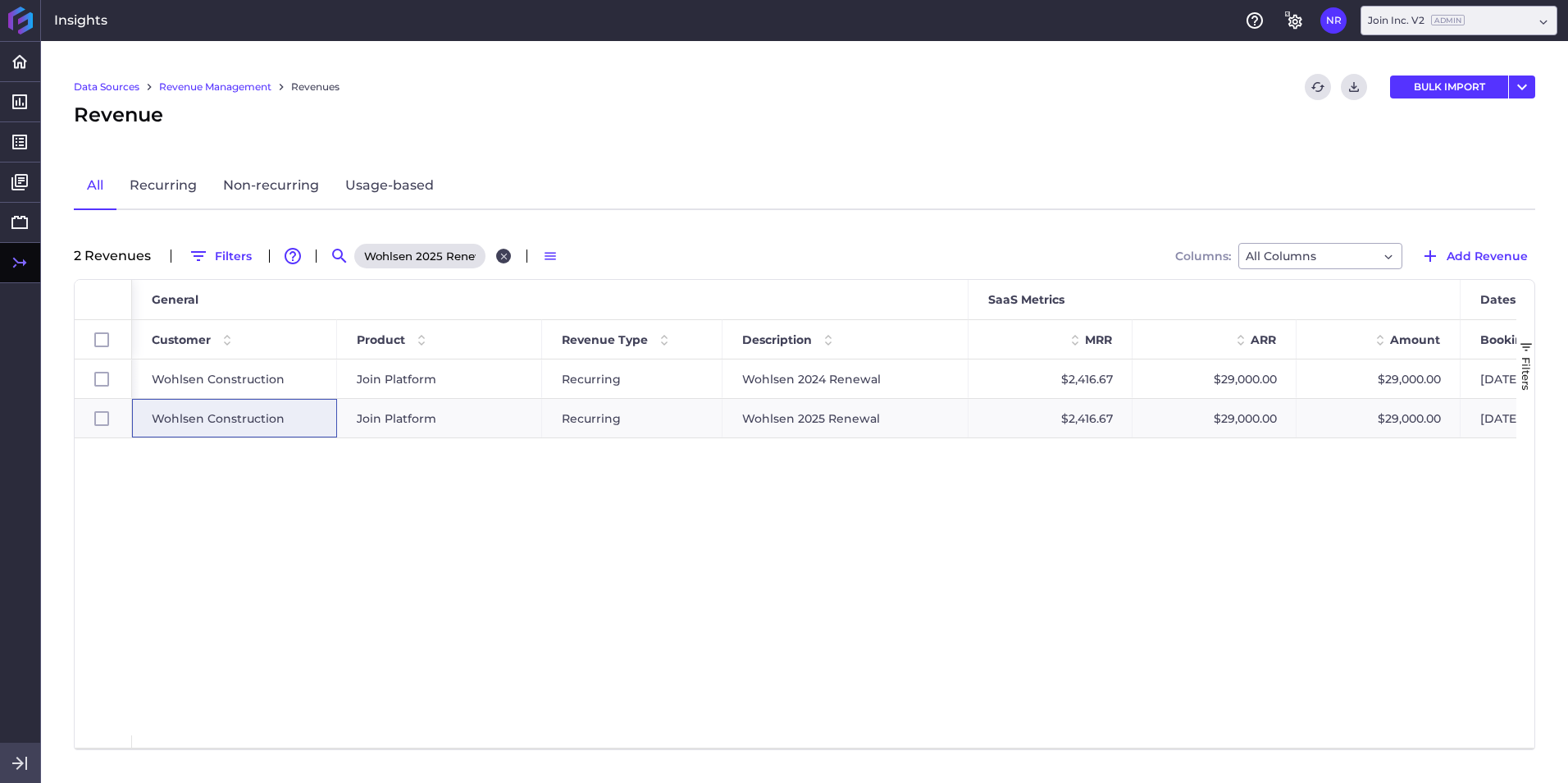
click at [499, 257] on icon "Close search" at bounding box center [504, 257] width 11 height 11
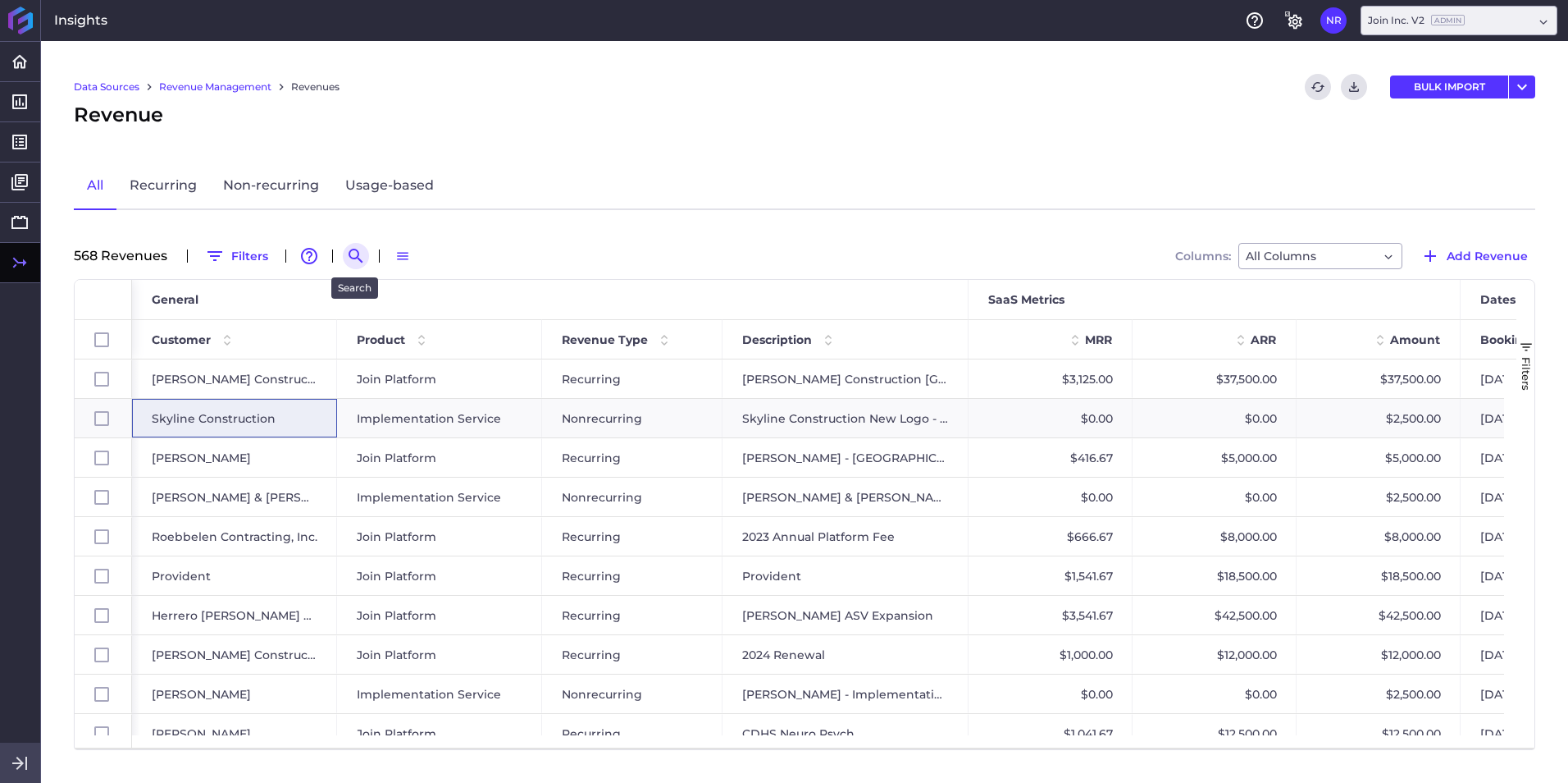
click at [356, 261] on icon "Search by" at bounding box center [356, 256] width 19 height 19
paste input "IPI 2025 Renewal"
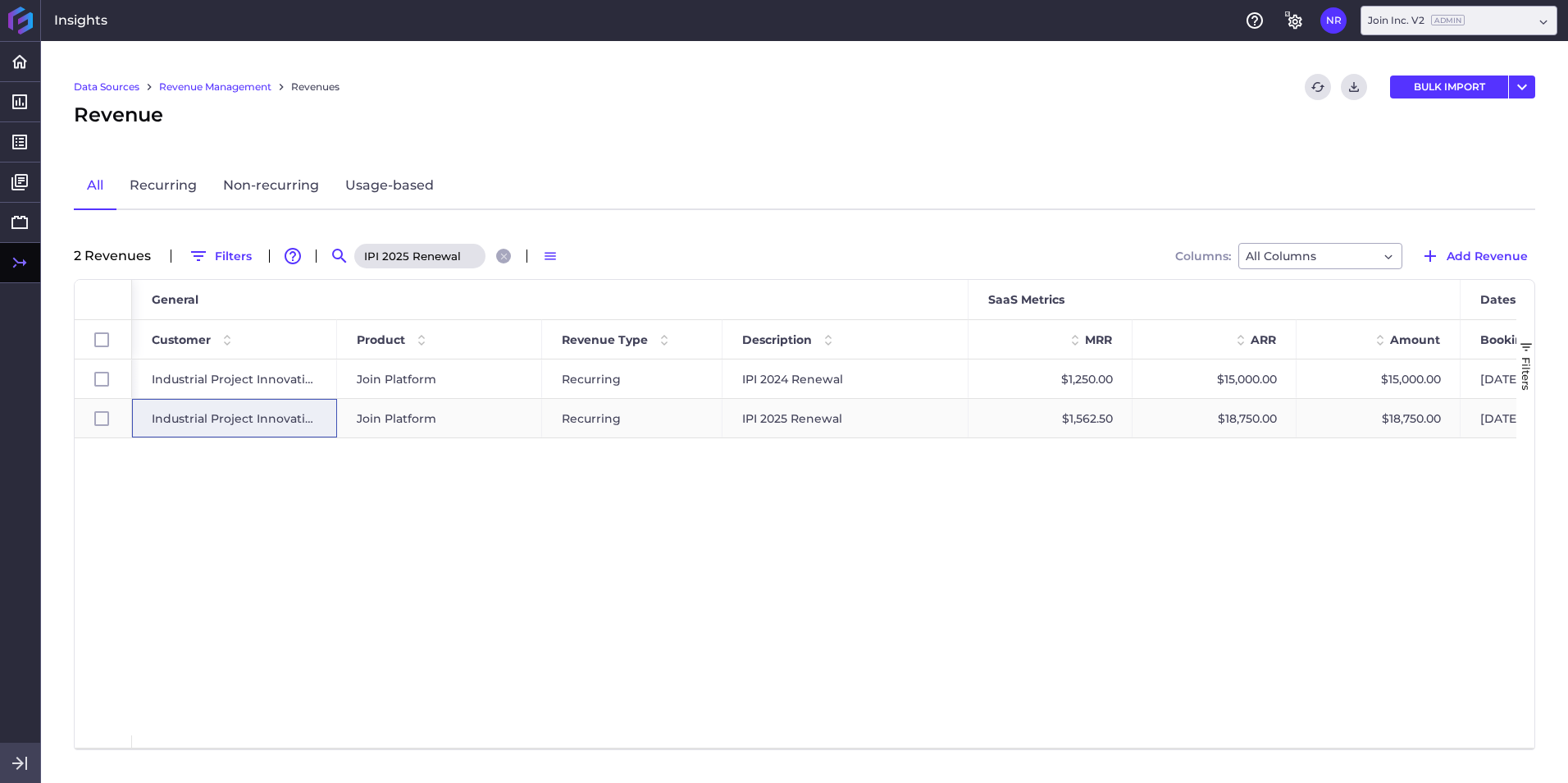
click at [250, 425] on span "Industrial Project Innovation" at bounding box center [234, 418] width 166 height 38
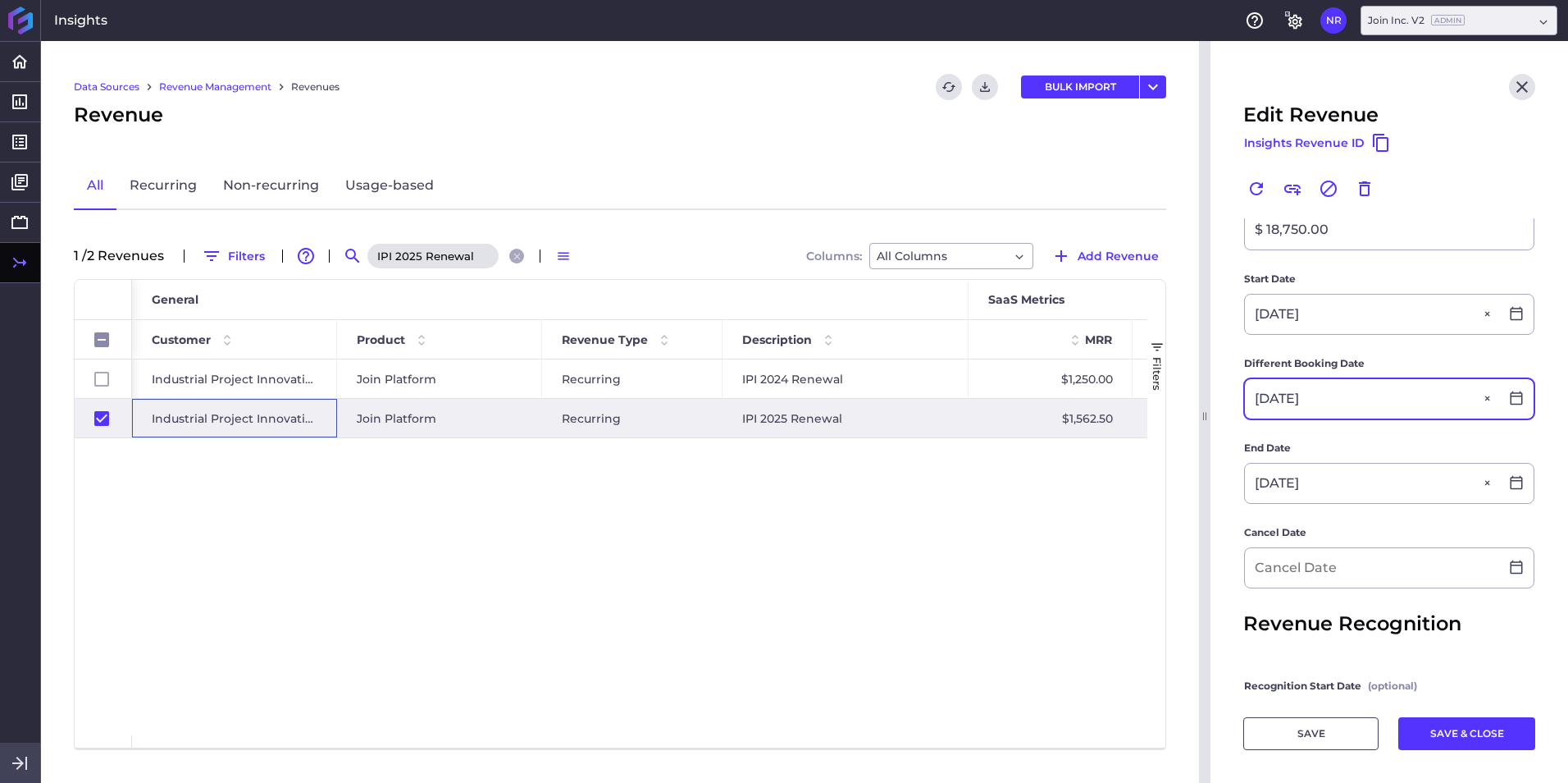
scroll to position [492, 0]
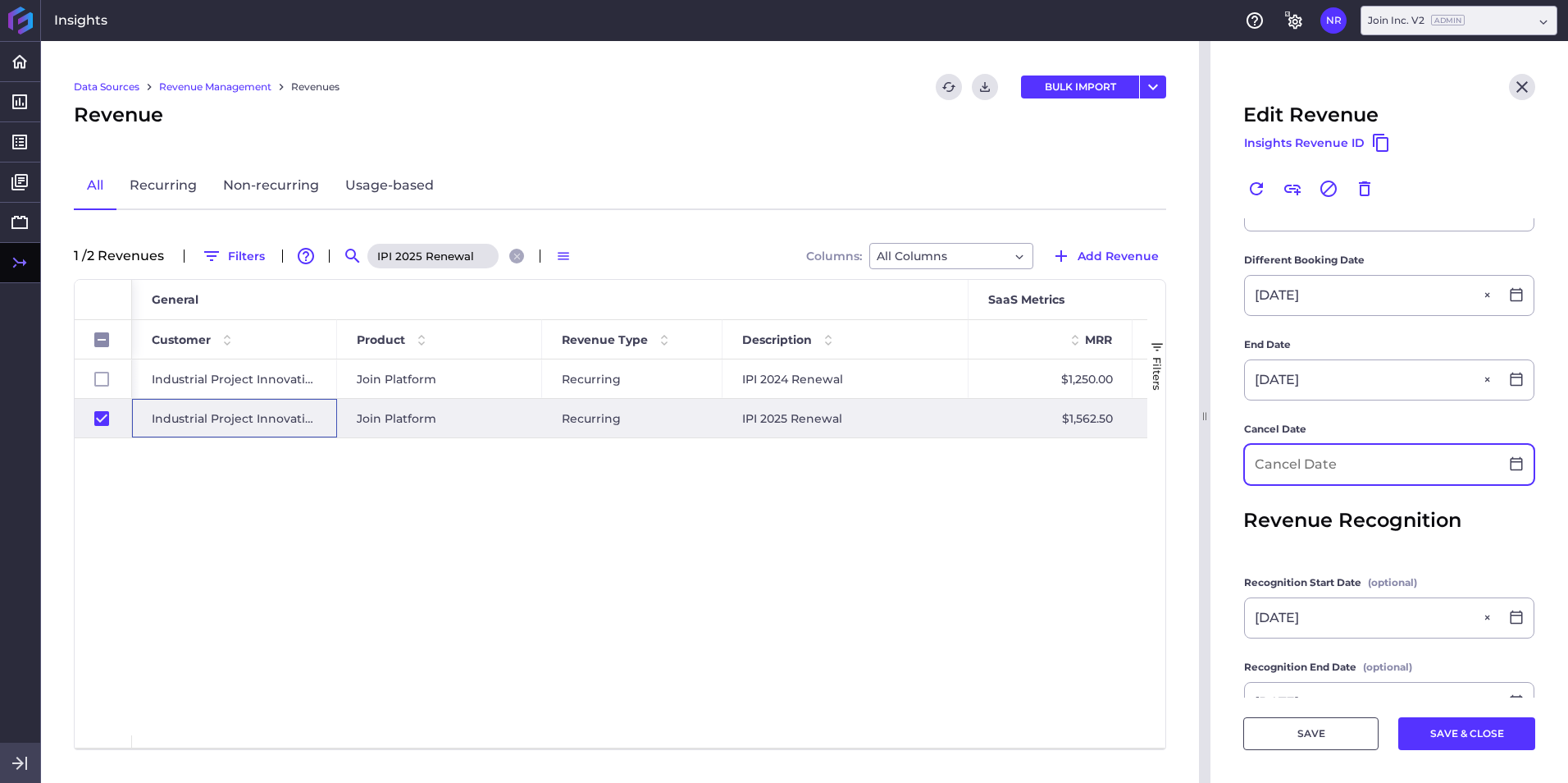
click at [1043, 473] on input at bounding box center [1371, 464] width 254 height 40
click at [1043, 487] on button "SAVE & CLOSE" at bounding box center [1466, 733] width 137 height 33
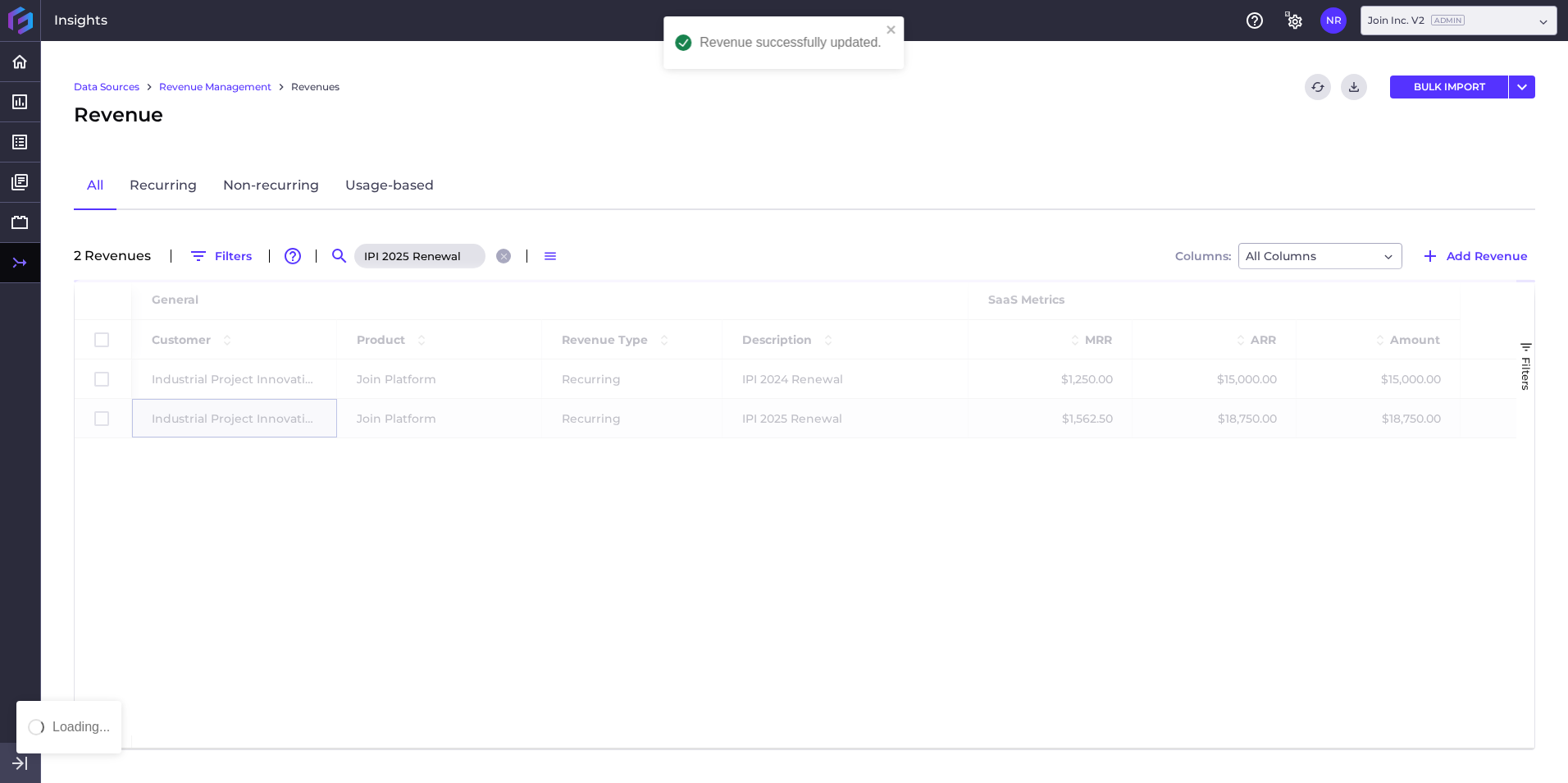
scroll to position [0, 0]
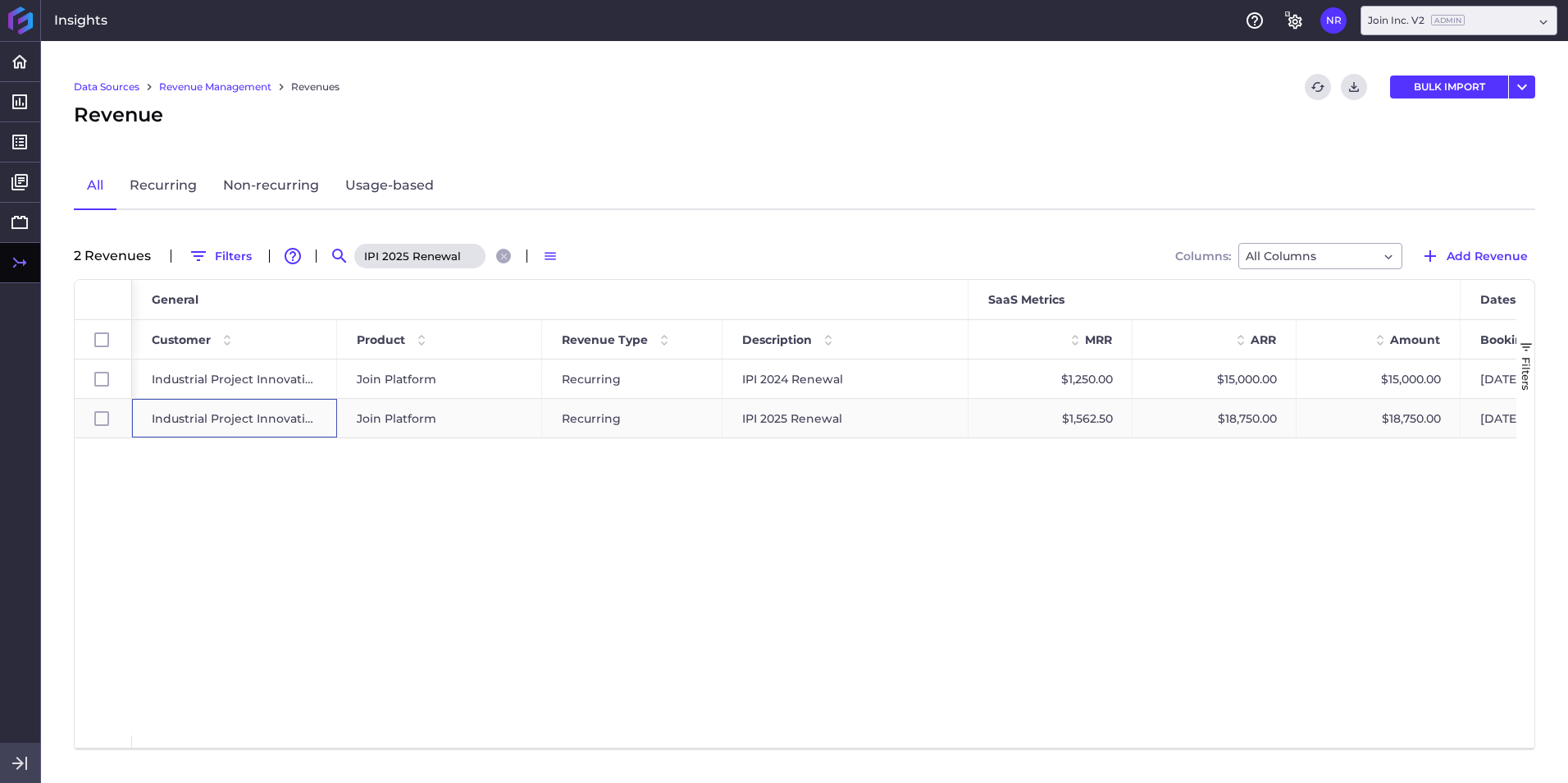
click at [264, 413] on span "Industrial Project Innovation" at bounding box center [234, 418] width 166 height 38
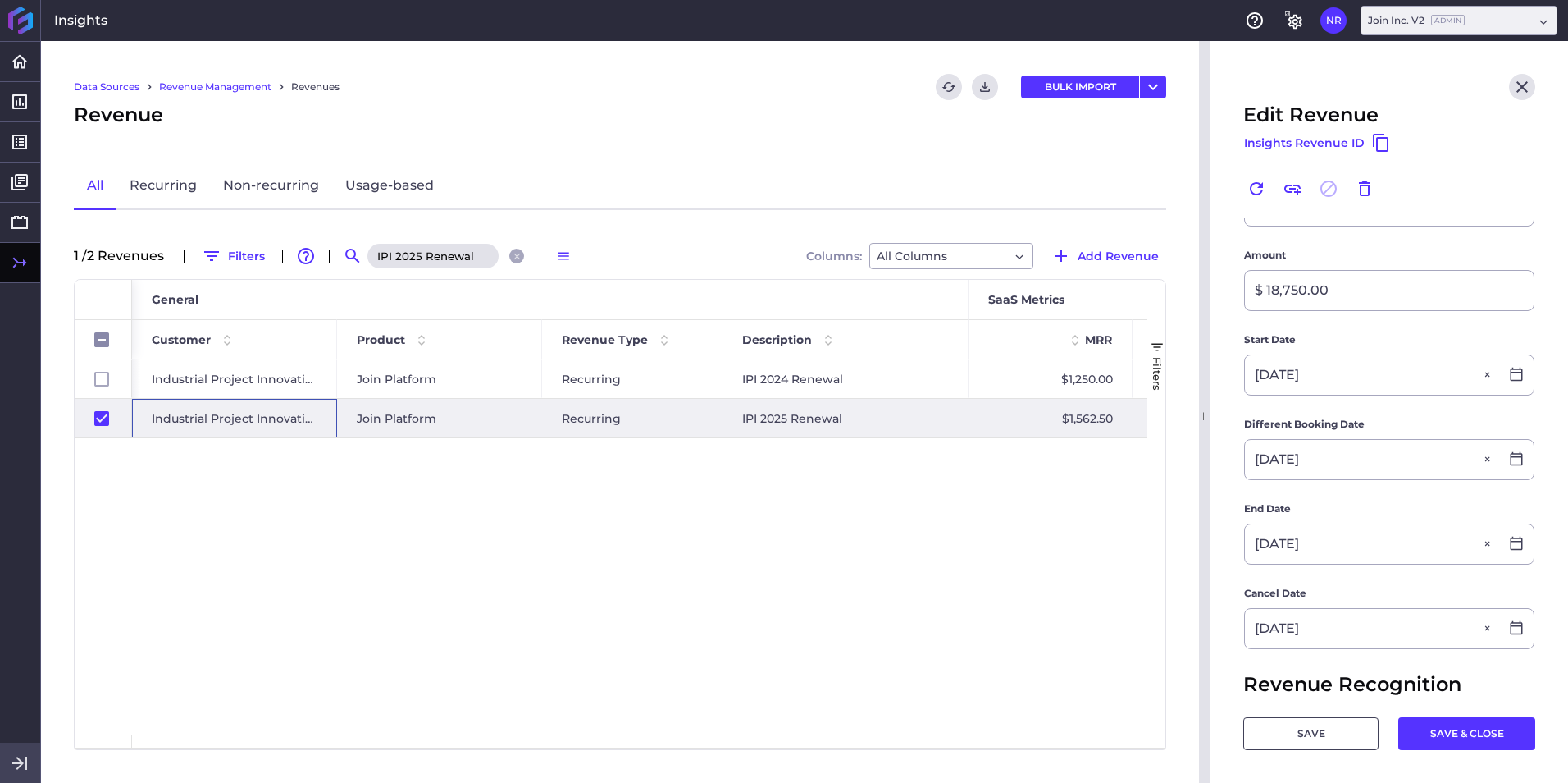
scroll to position [410, 0]
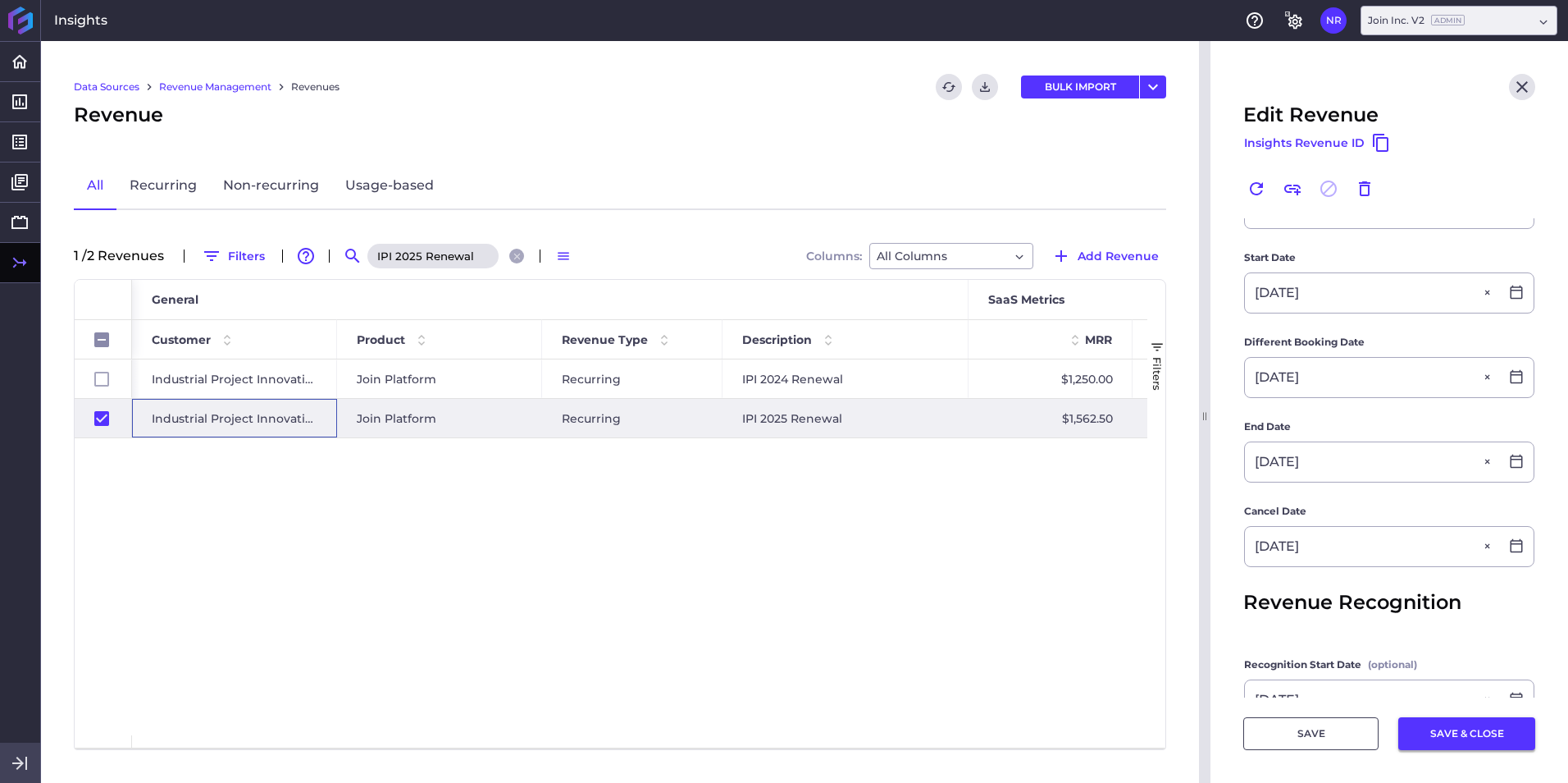
click at [1043, 487] on button "SAVE & CLOSE" at bounding box center [1466, 733] width 137 height 33
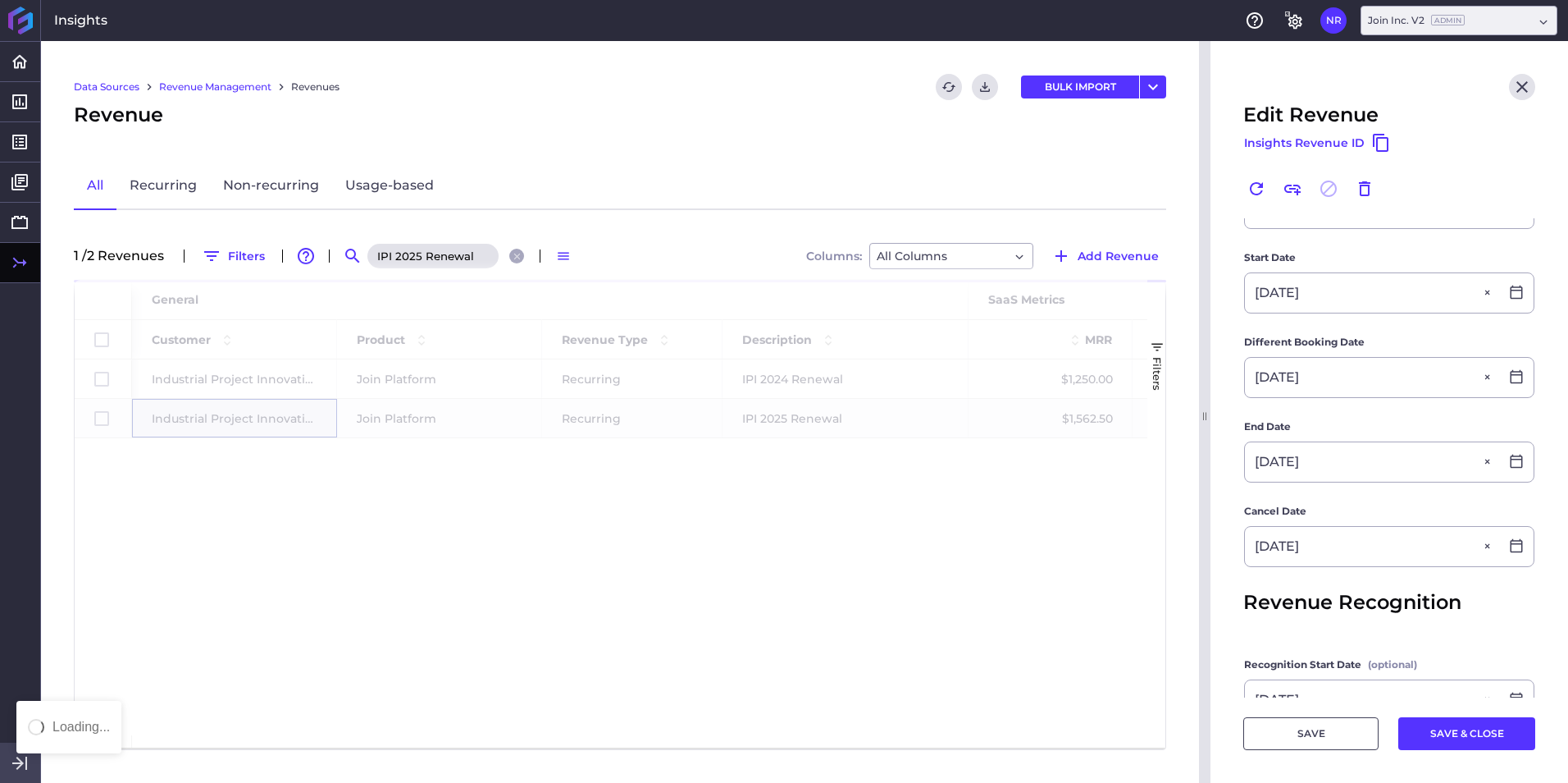
scroll to position [0, 0]
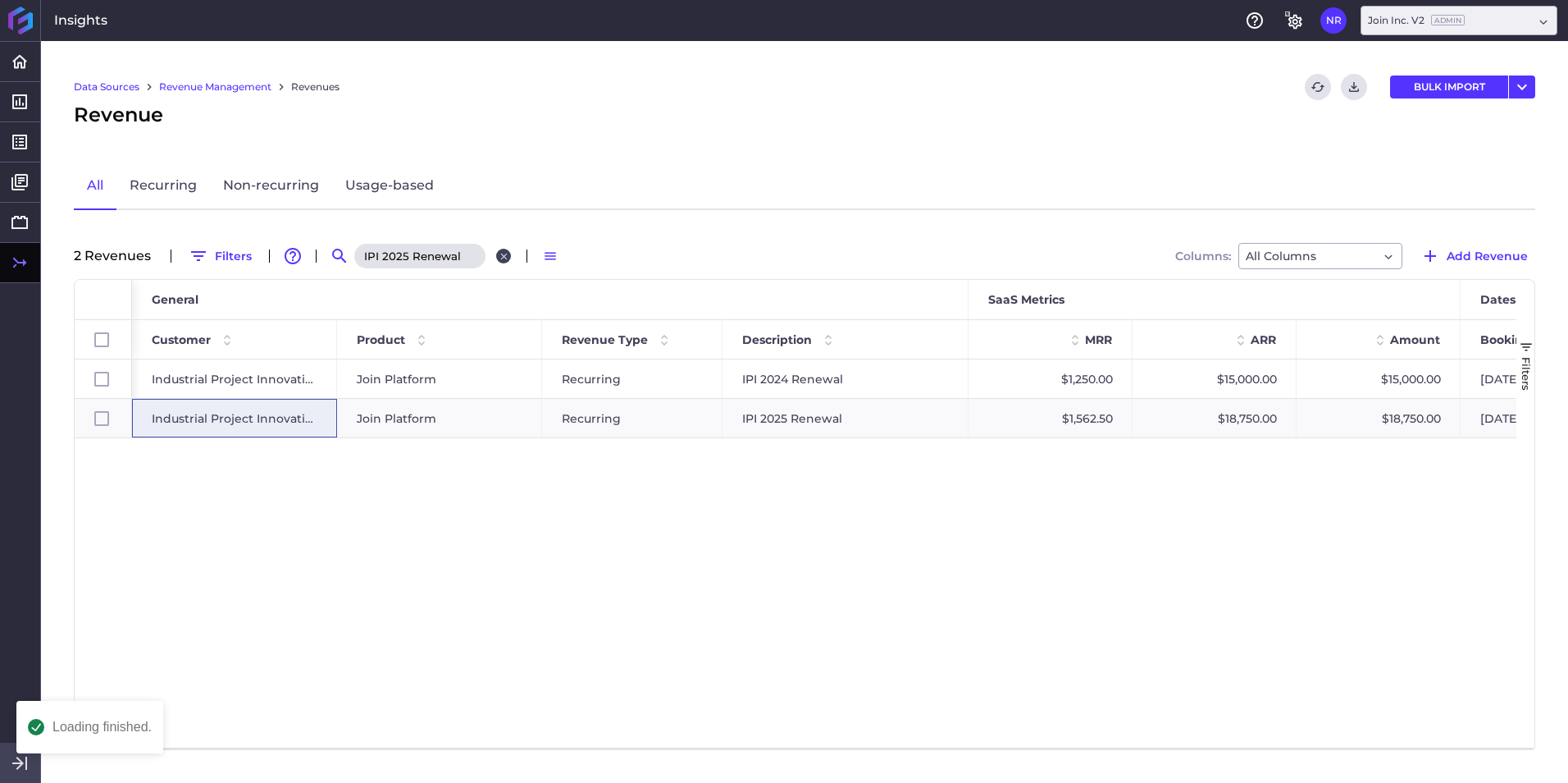
click at [505, 253] on icon "Close search" at bounding box center [504, 257] width 11 height 11
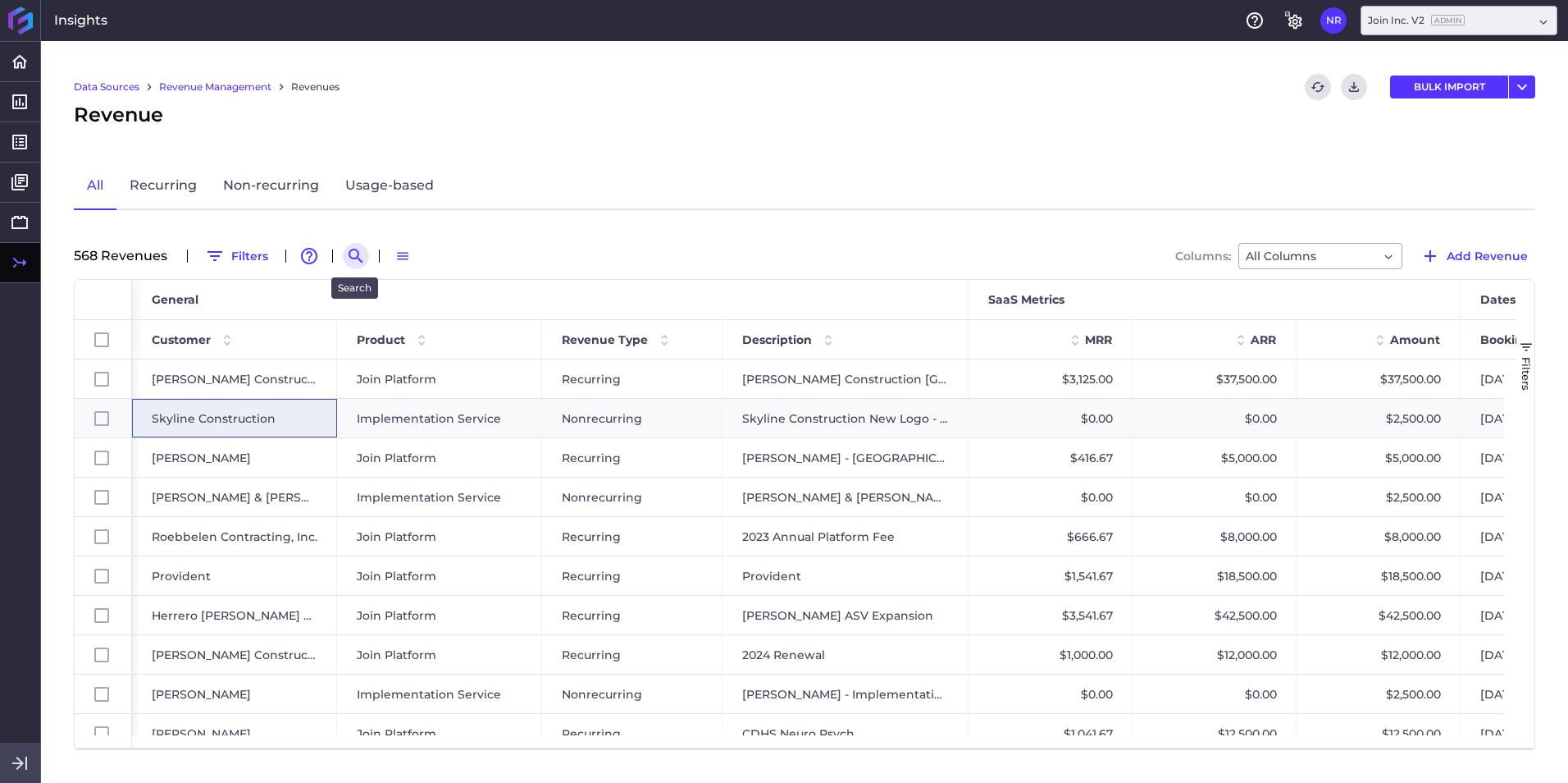
click at [346, 257] on icon "Search by" at bounding box center [356, 256] width 19 height 19
paste input "Elford 2024 Forecasting"
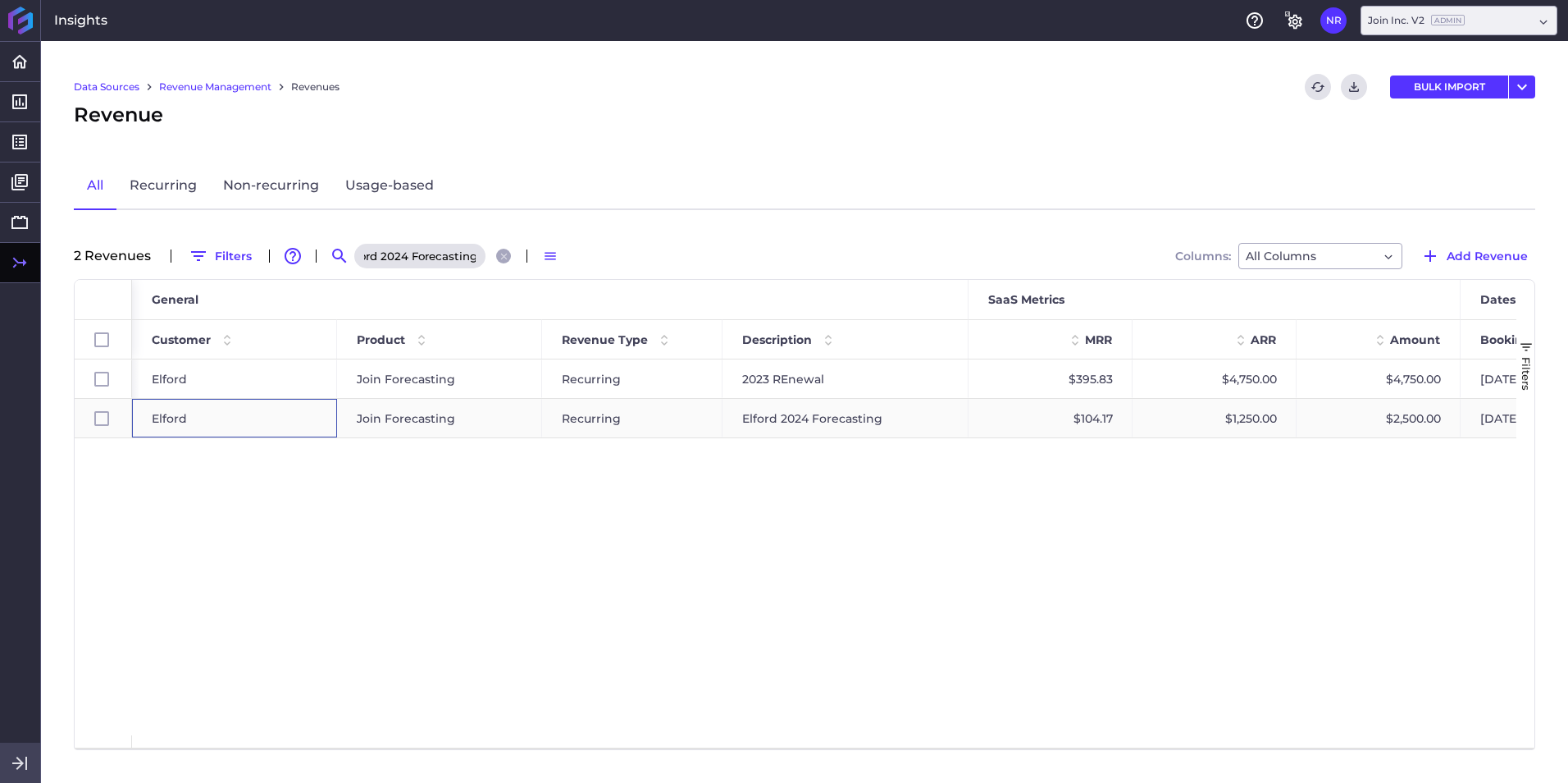
scroll to position [0, 0]
click at [277, 414] on div "Elford" at bounding box center [234, 418] width 166 height 38
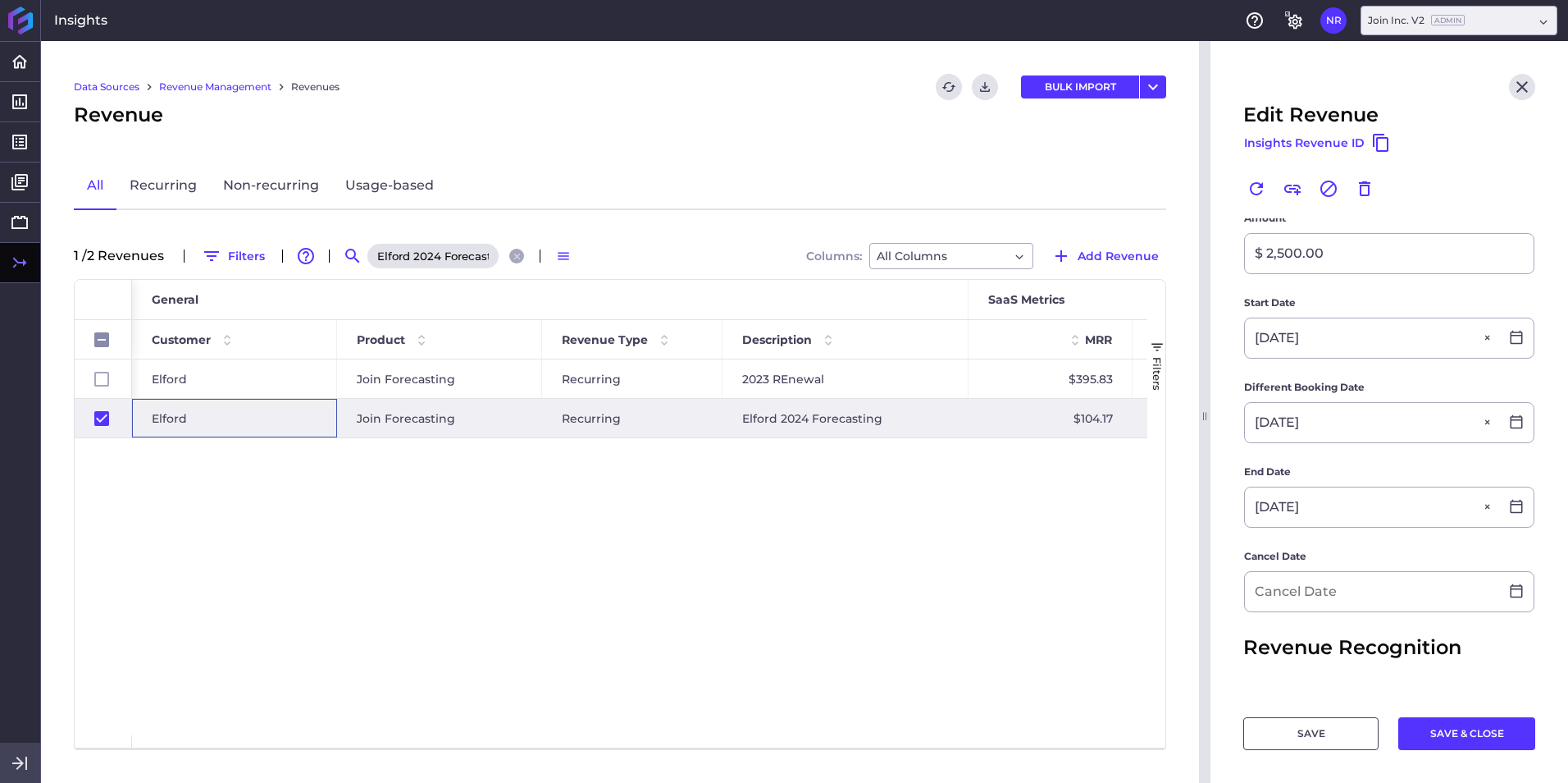
scroll to position [492, 0]
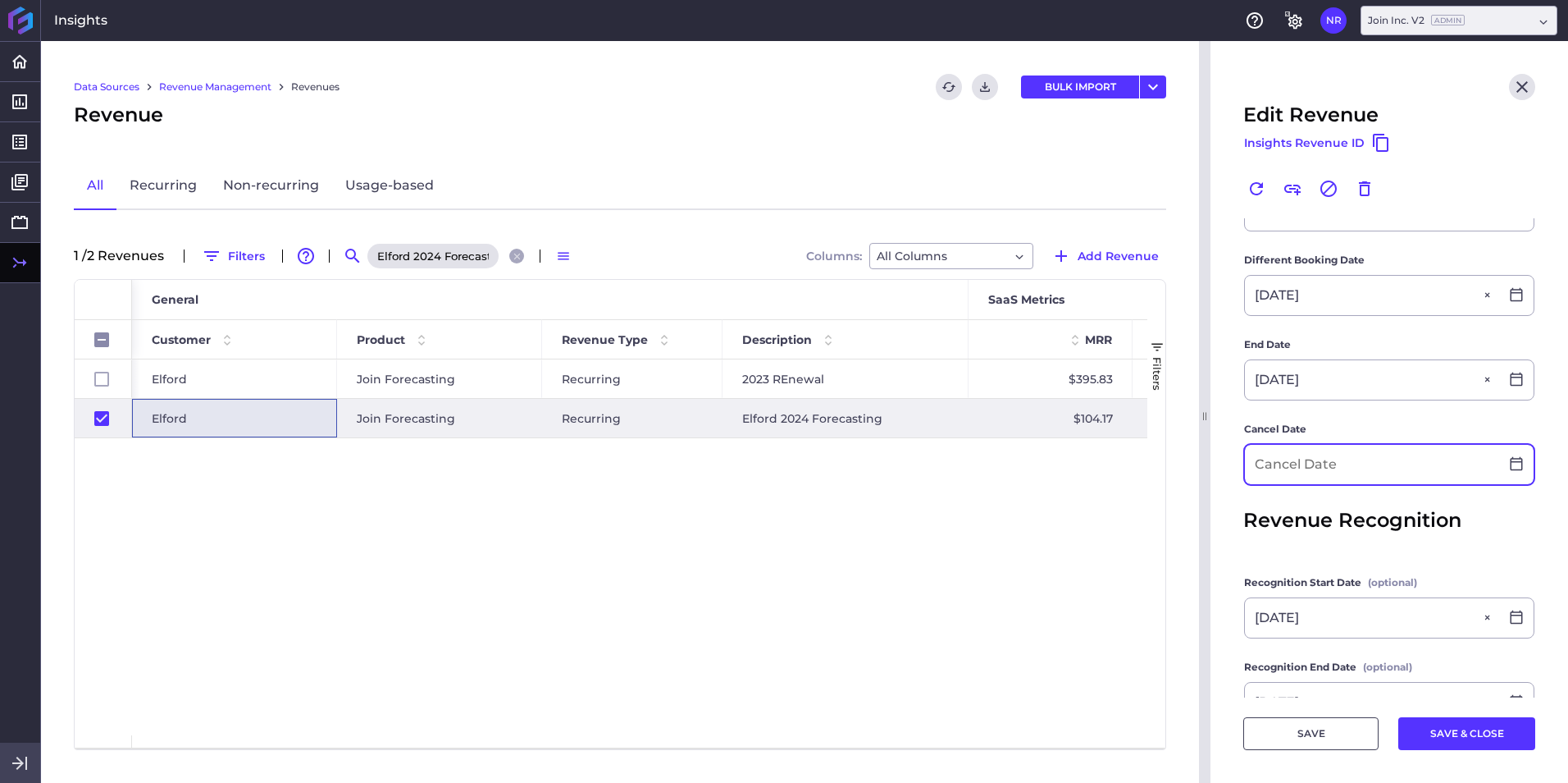
click at [1043, 470] on input at bounding box center [1371, 464] width 254 height 40
click at [1043, 487] on button "SAVE & CLOSE" at bounding box center [1466, 733] width 137 height 33
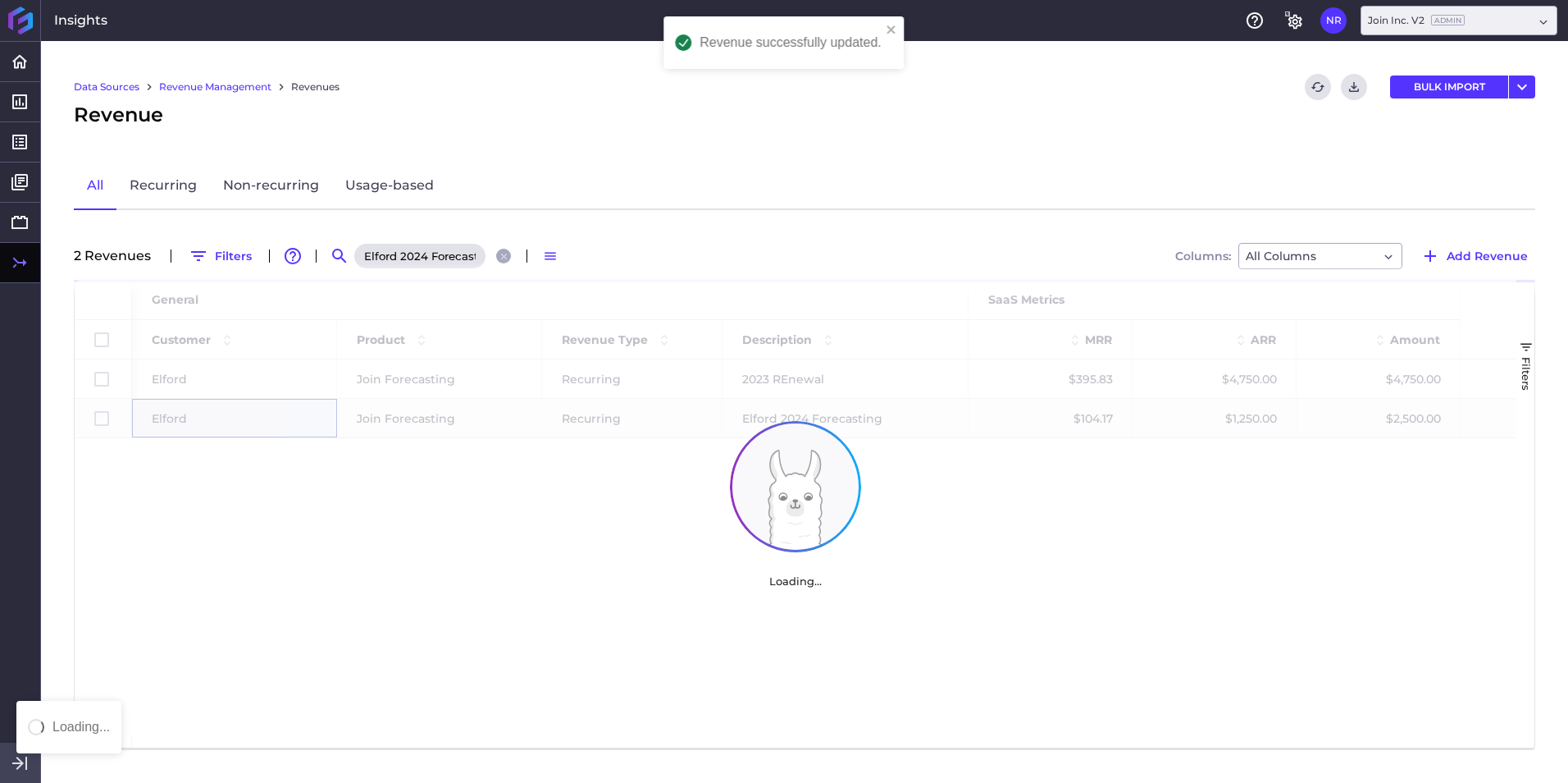
scroll to position [0, 0]
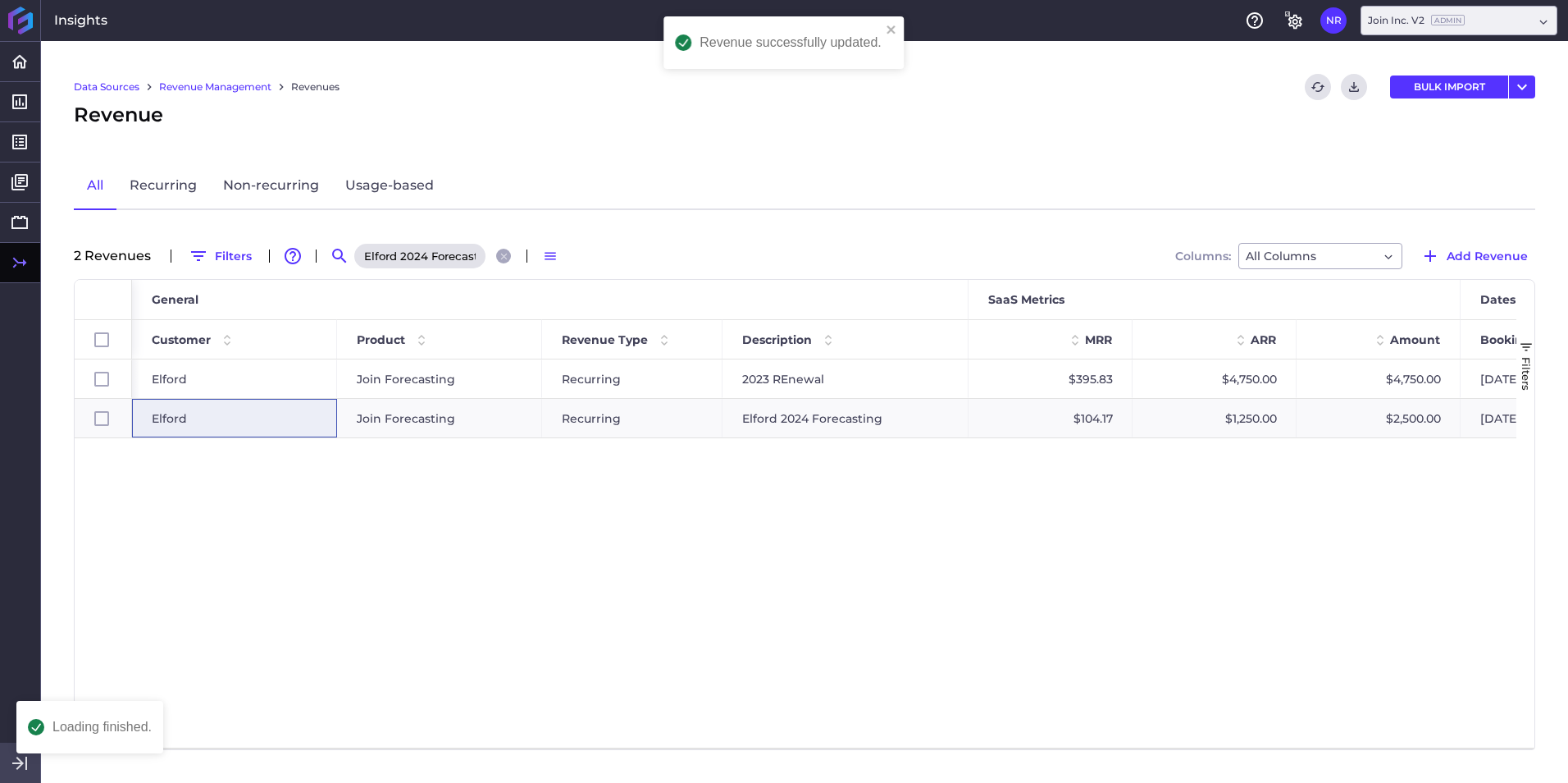
click at [507, 246] on div "Elford 2024 Forecasting" at bounding box center [435, 256] width 164 height 26
click at [506, 251] on icon "Close search" at bounding box center [504, 257] width 11 height 11
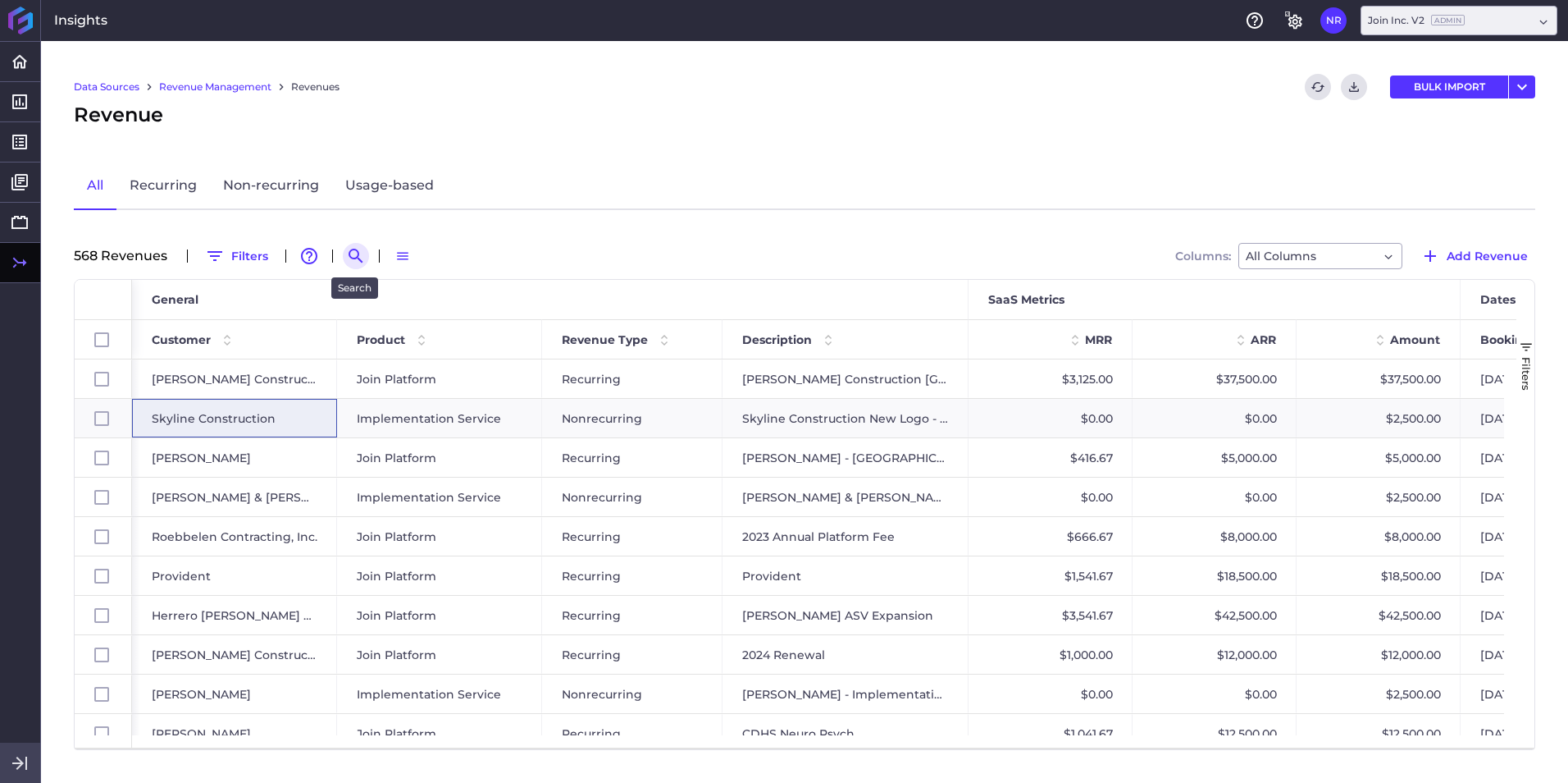
click at [365, 258] on button "Search by" at bounding box center [356, 256] width 26 height 26
paste input "Elford 2024 Renewal"
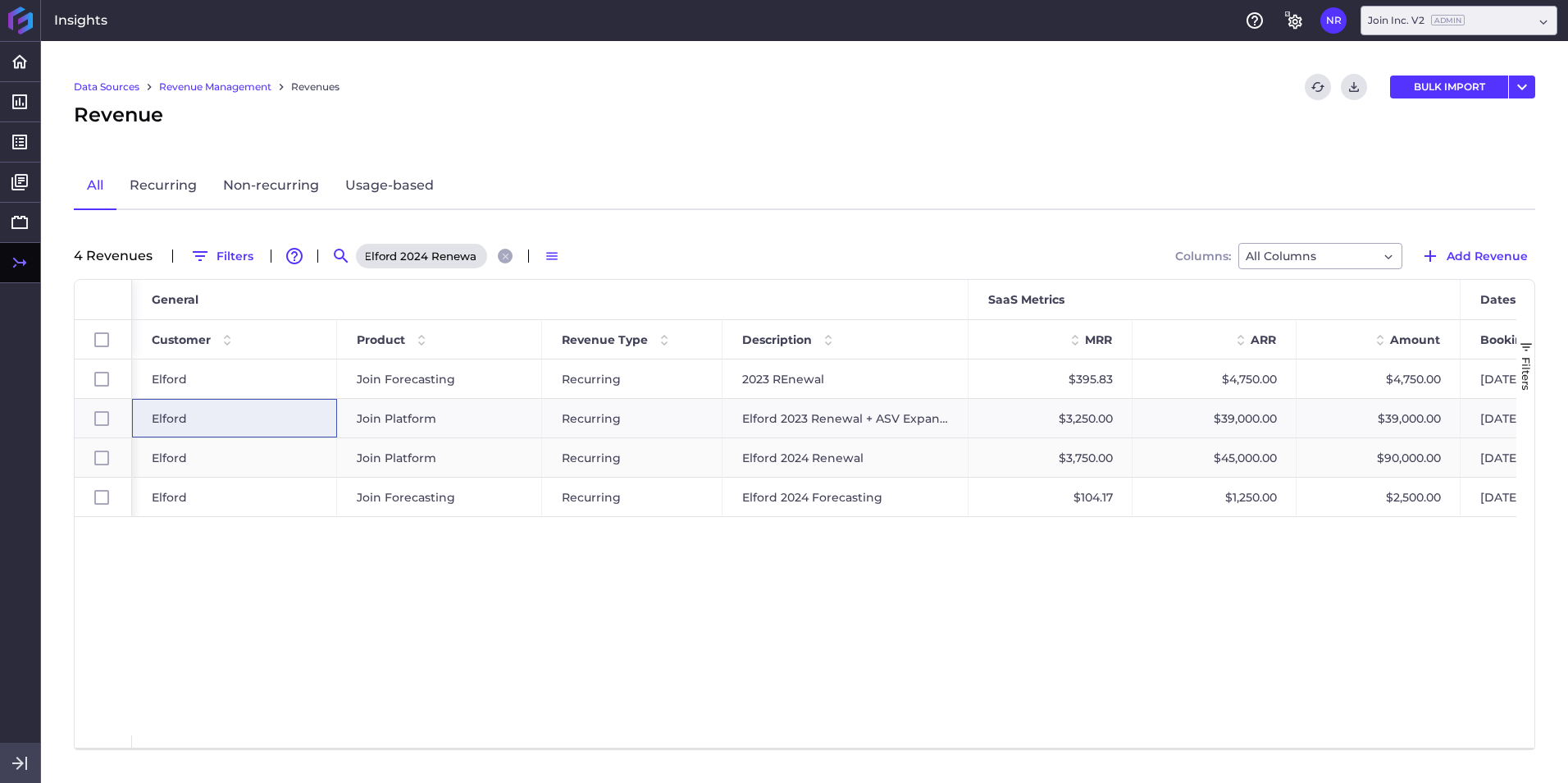
click at [195, 461] on div "Elford" at bounding box center [234, 458] width 166 height 38
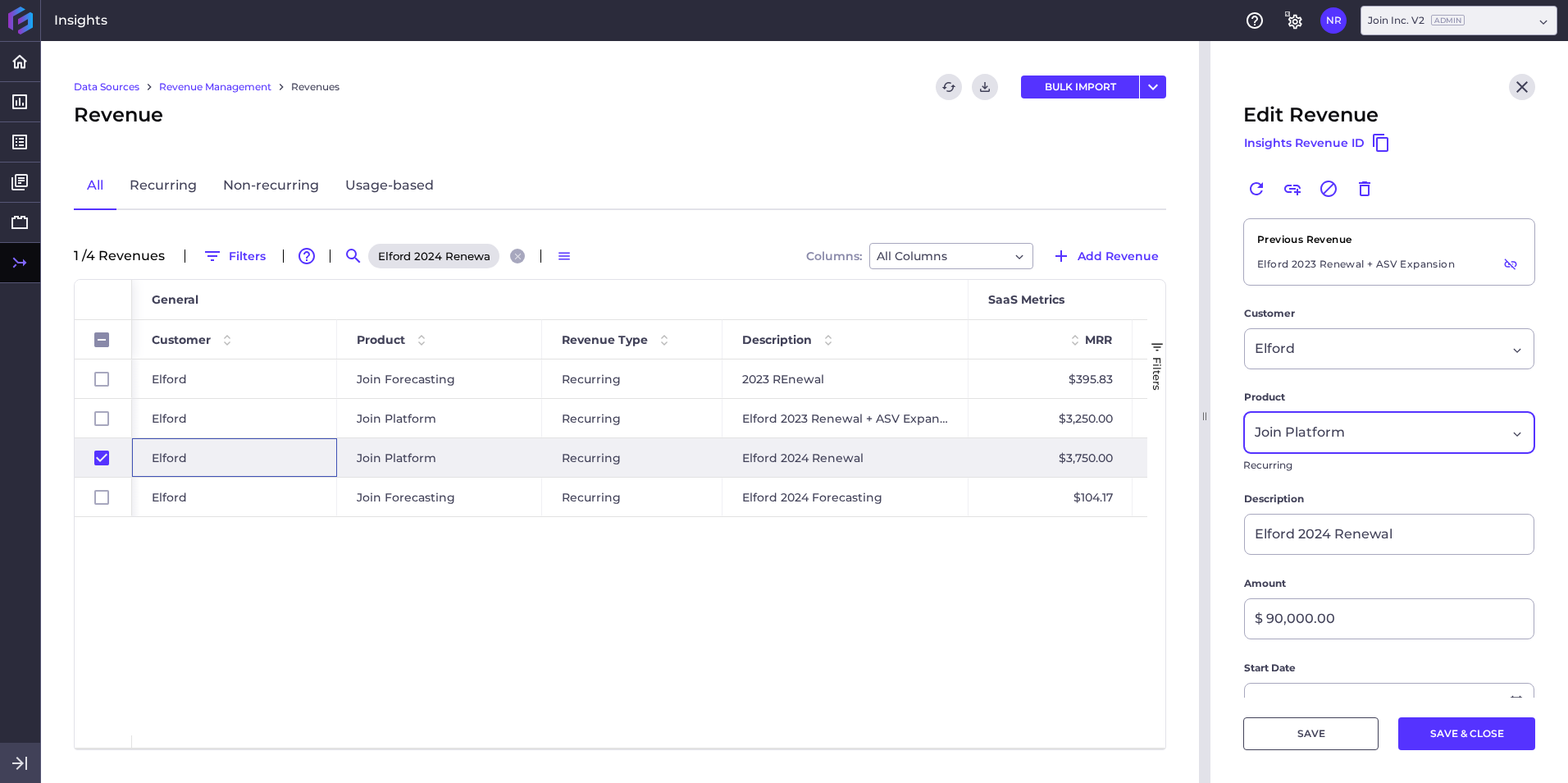
scroll to position [492, 0]
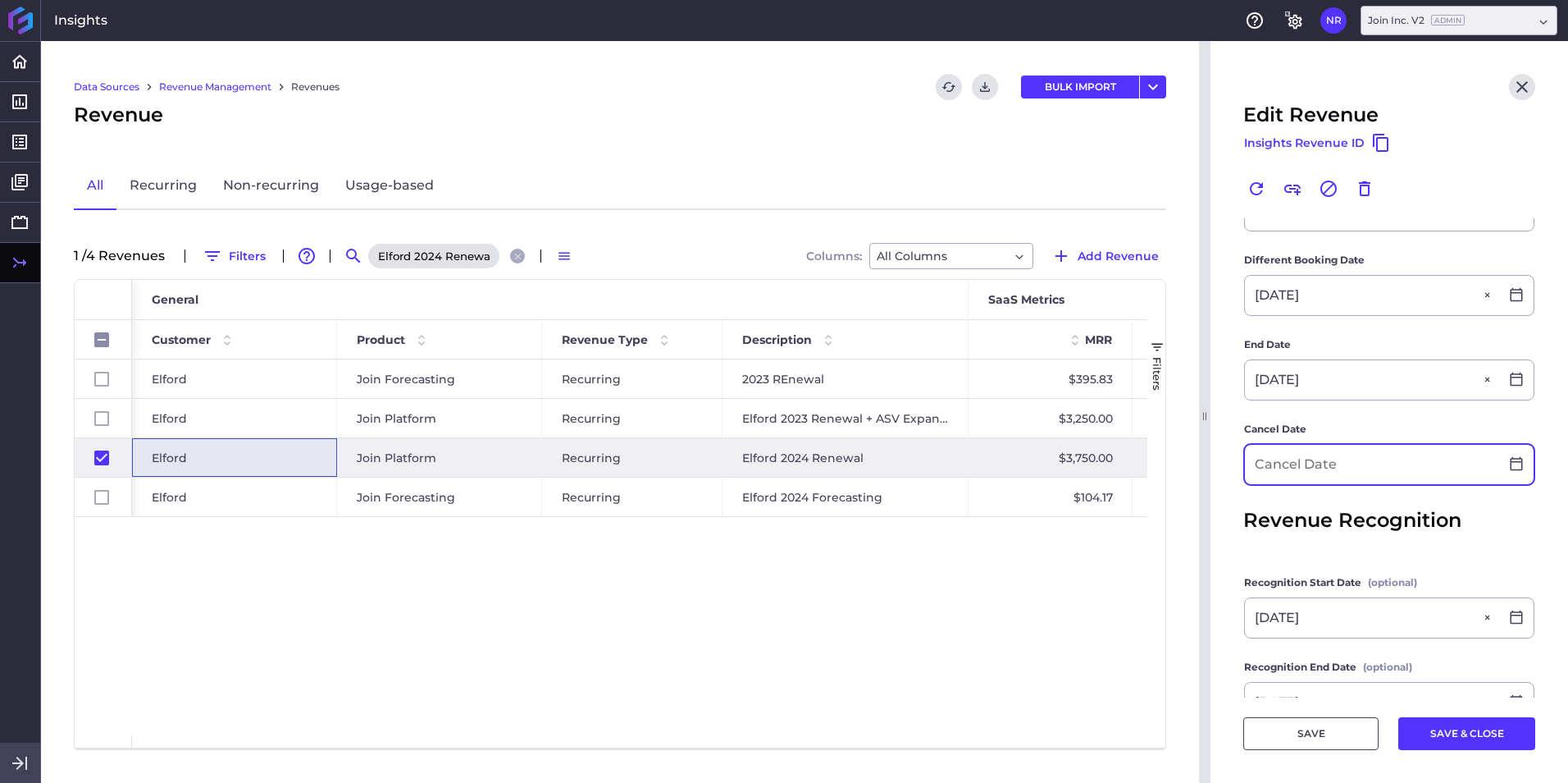
click at [1043, 470] on input at bounding box center [1371, 464] width 254 height 40
click at [1043, 487] on button "SAVE & CLOSE" at bounding box center [1466, 733] width 137 height 33
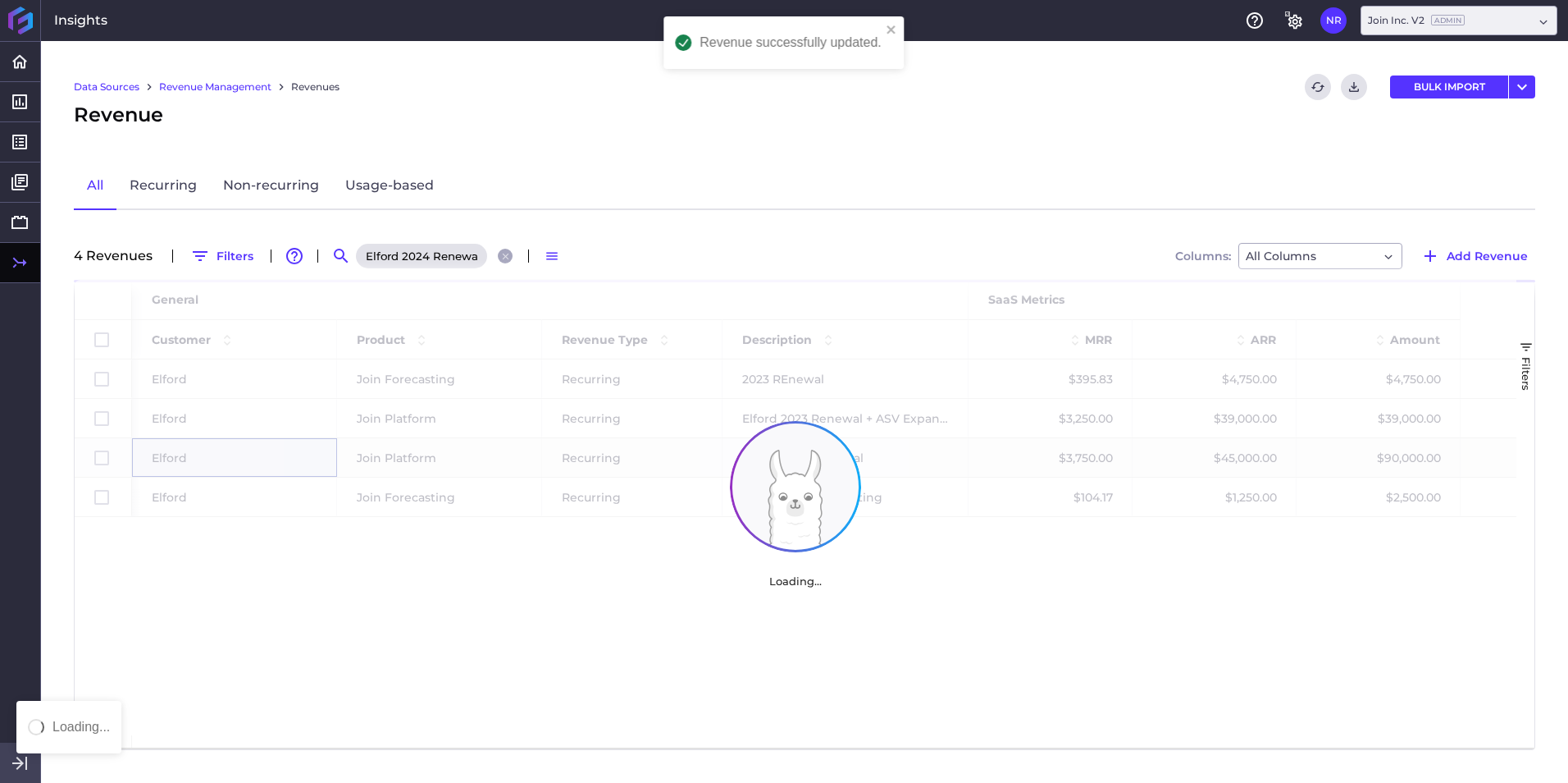
scroll to position [0, 0]
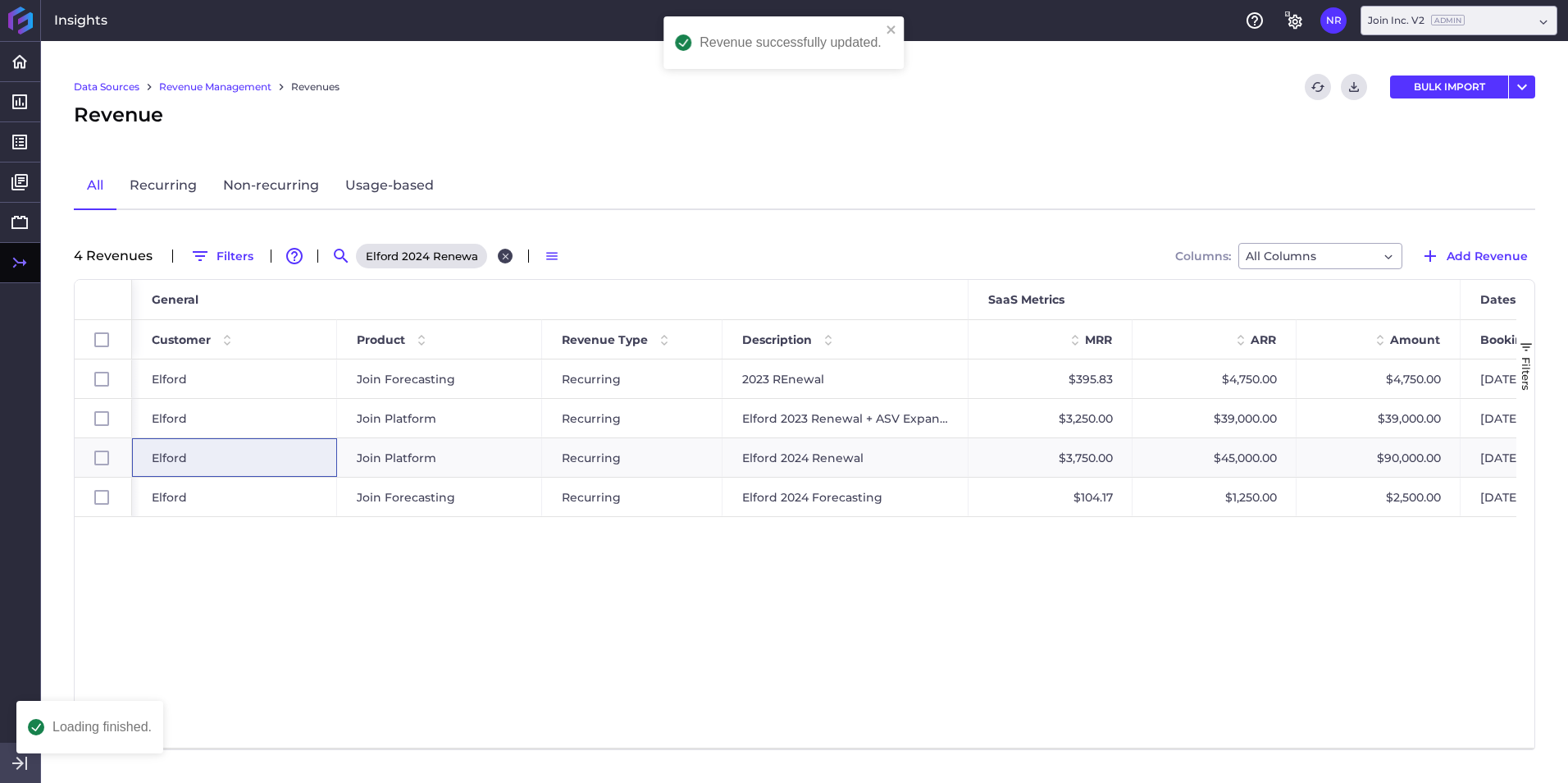
click at [505, 259] on icon "Close search" at bounding box center [506, 257] width 11 height 11
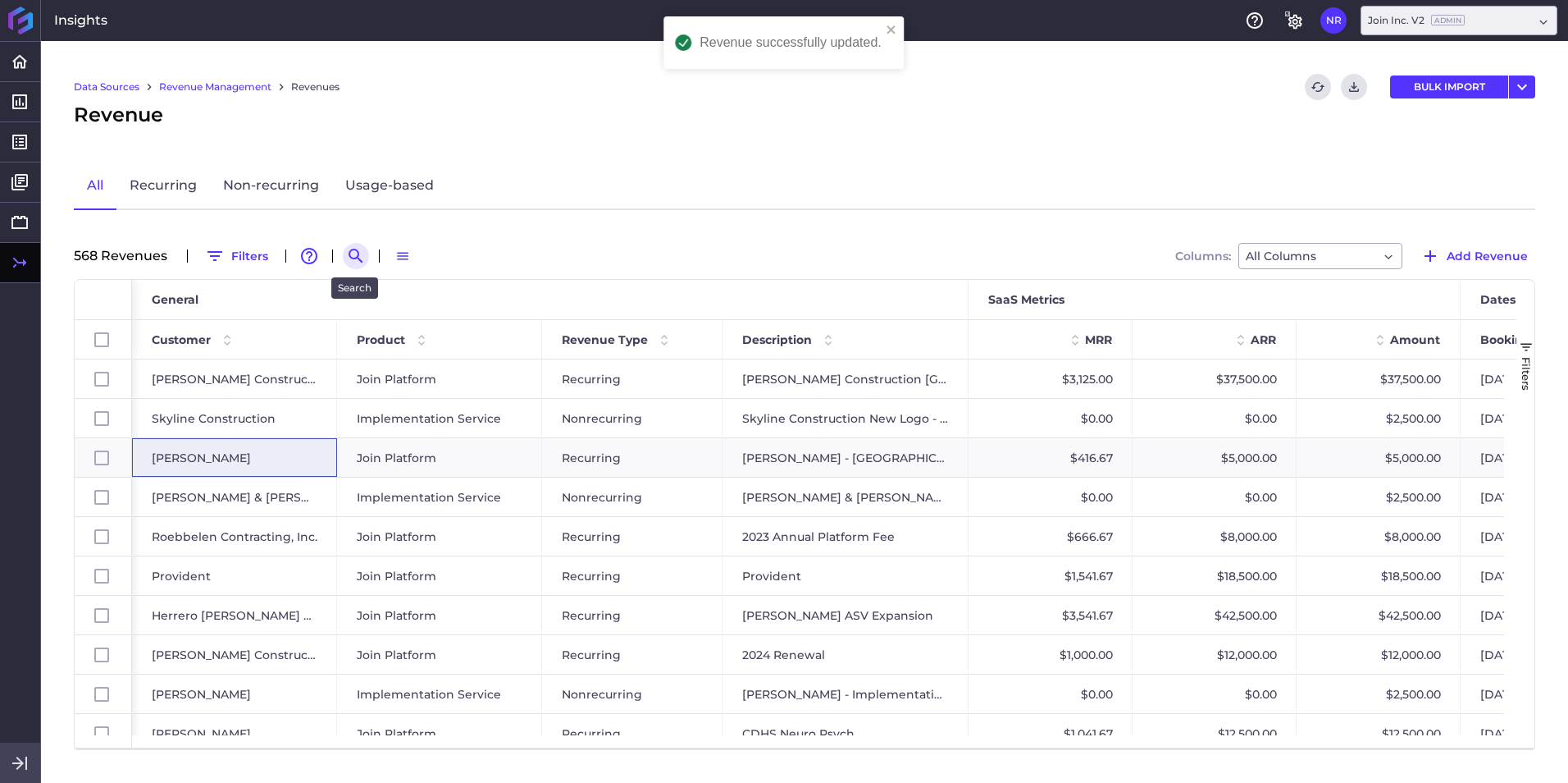
click at [358, 261] on icon "Search by" at bounding box center [356, 256] width 19 height 19
paste input "Rodgers 2025 New Deal"
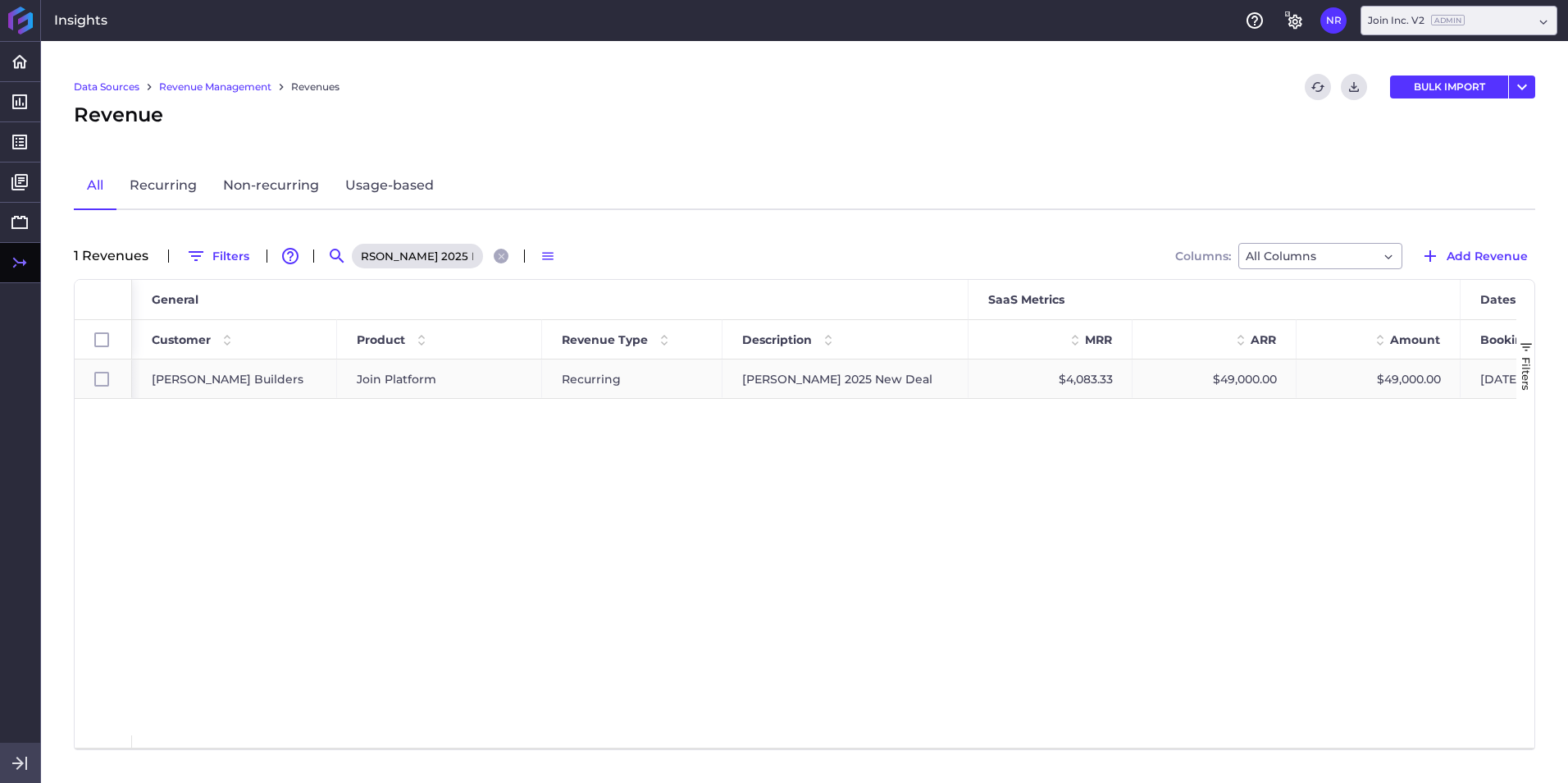
scroll to position [0, 0]
click at [220, 370] on span "Rodgers Builders" at bounding box center [227, 378] width 152 height 38
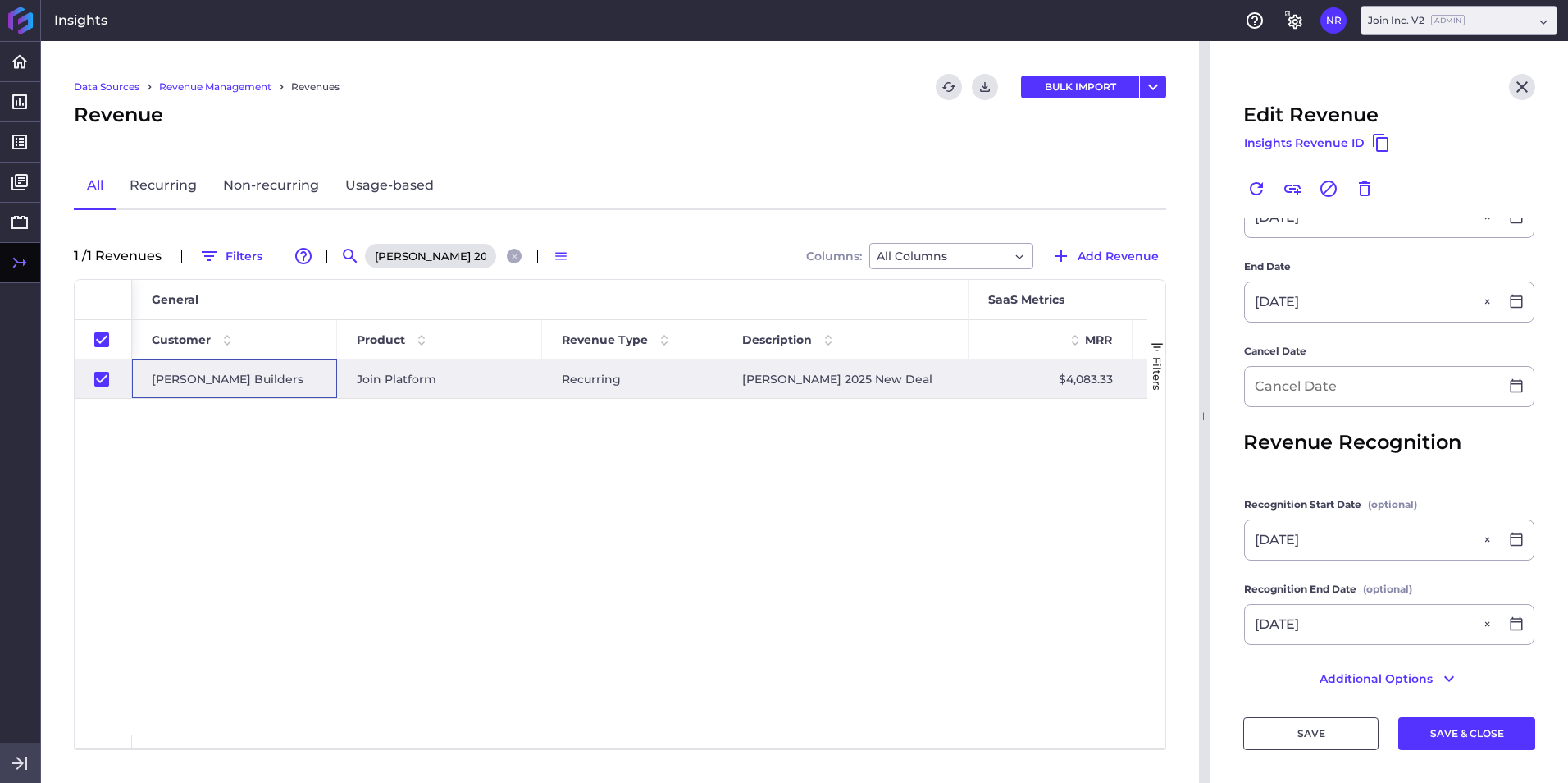
scroll to position [499, 0]
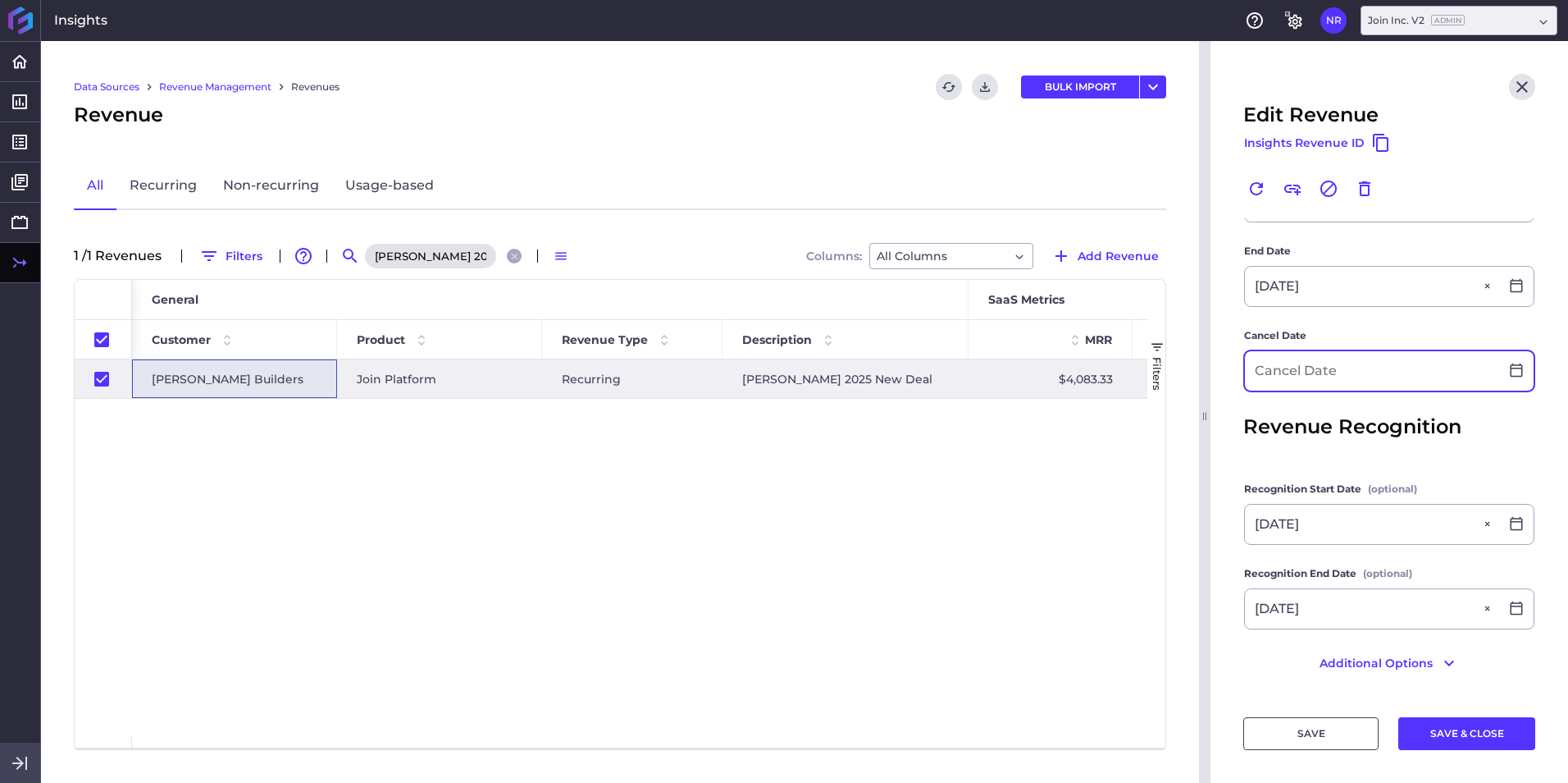
click at [1043, 374] on input at bounding box center [1371, 370] width 254 height 40
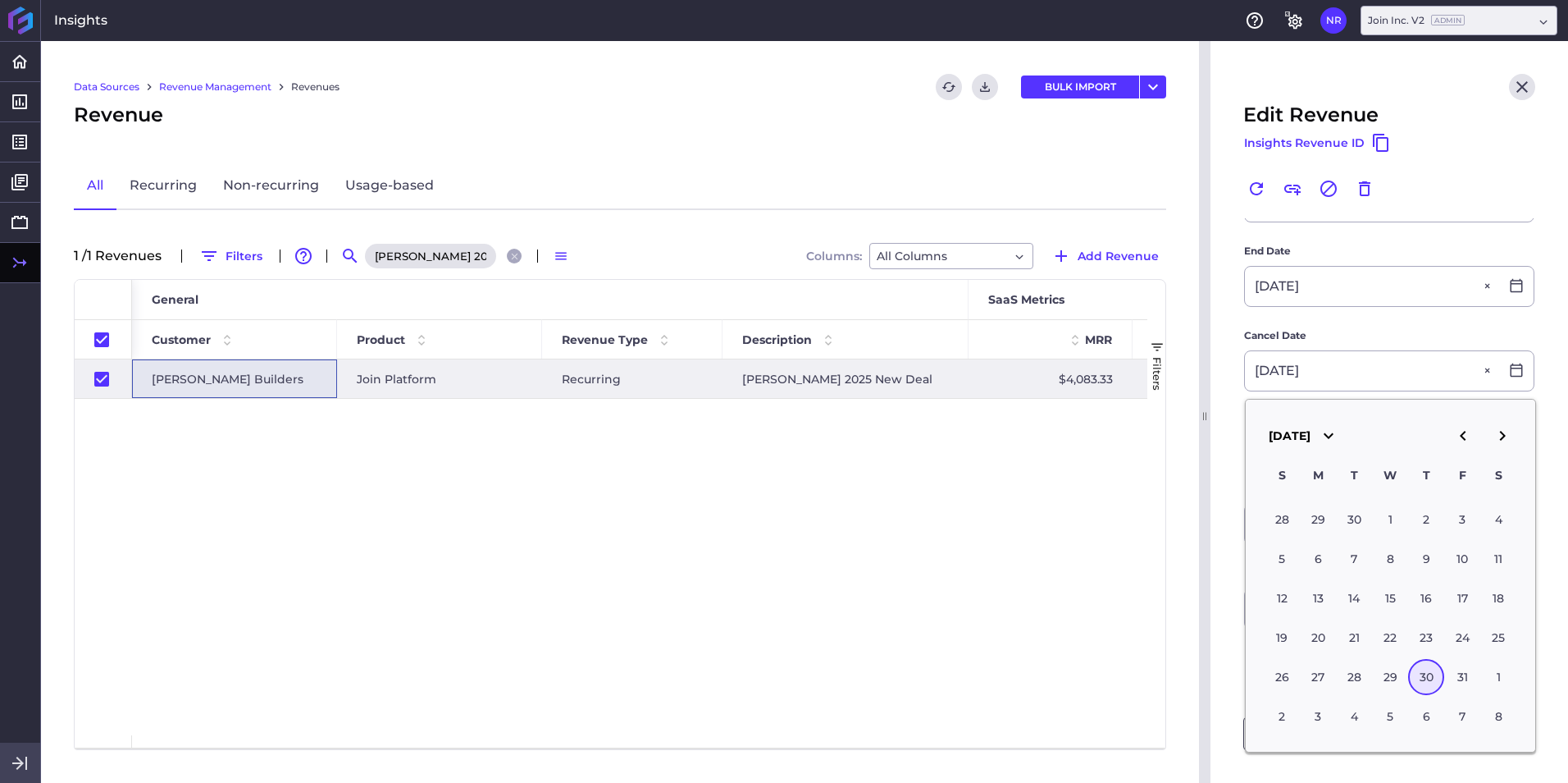
click at [1043, 487] on div "Data Sources Revenue Management Revenues Refresh table data Download CSV BULK I…" at bounding box center [621, 412] width 1158 height 742
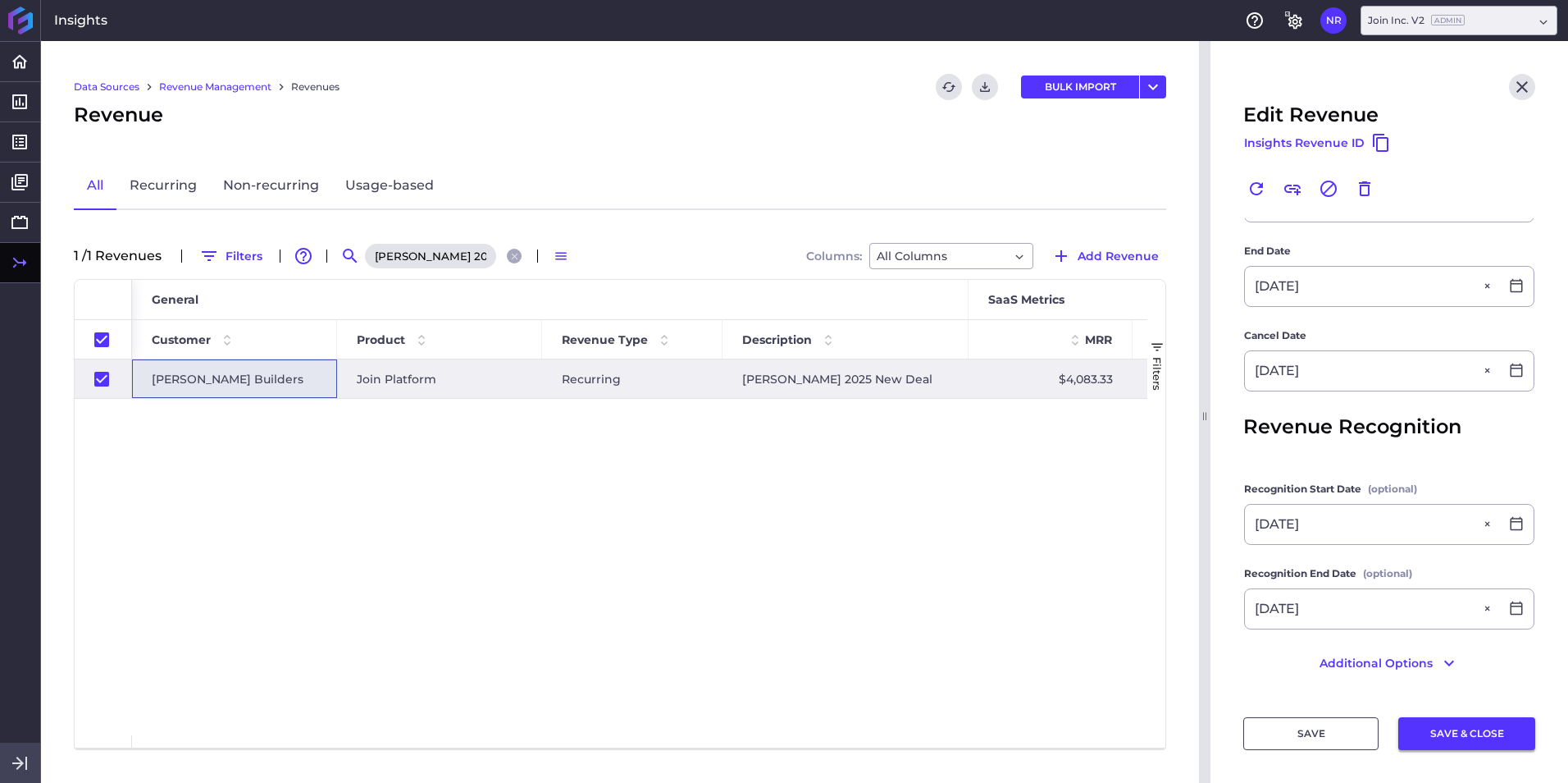
click at [1043, 487] on button "SAVE & CLOSE" at bounding box center [1466, 733] width 137 height 33
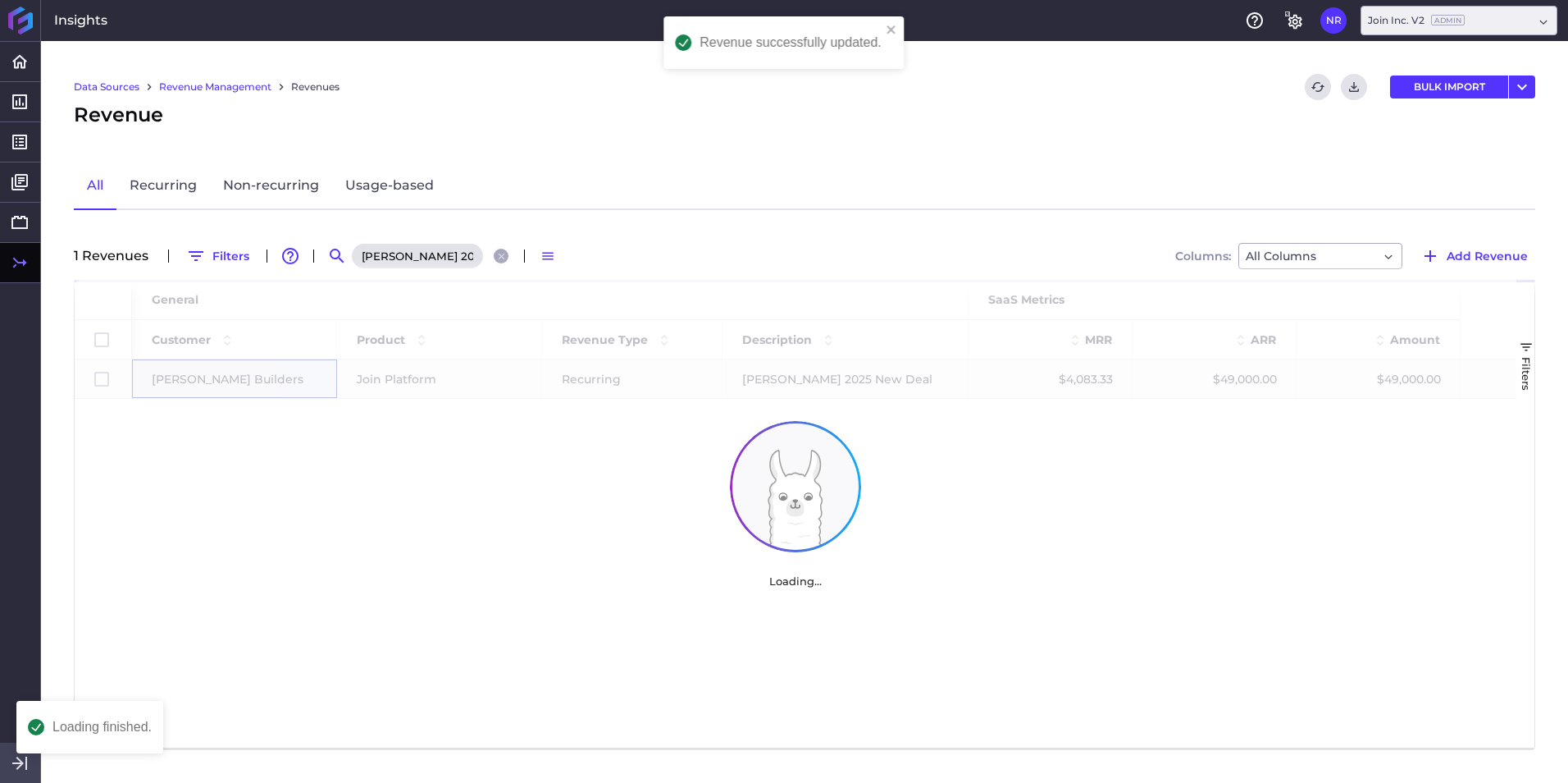
scroll to position [0, 0]
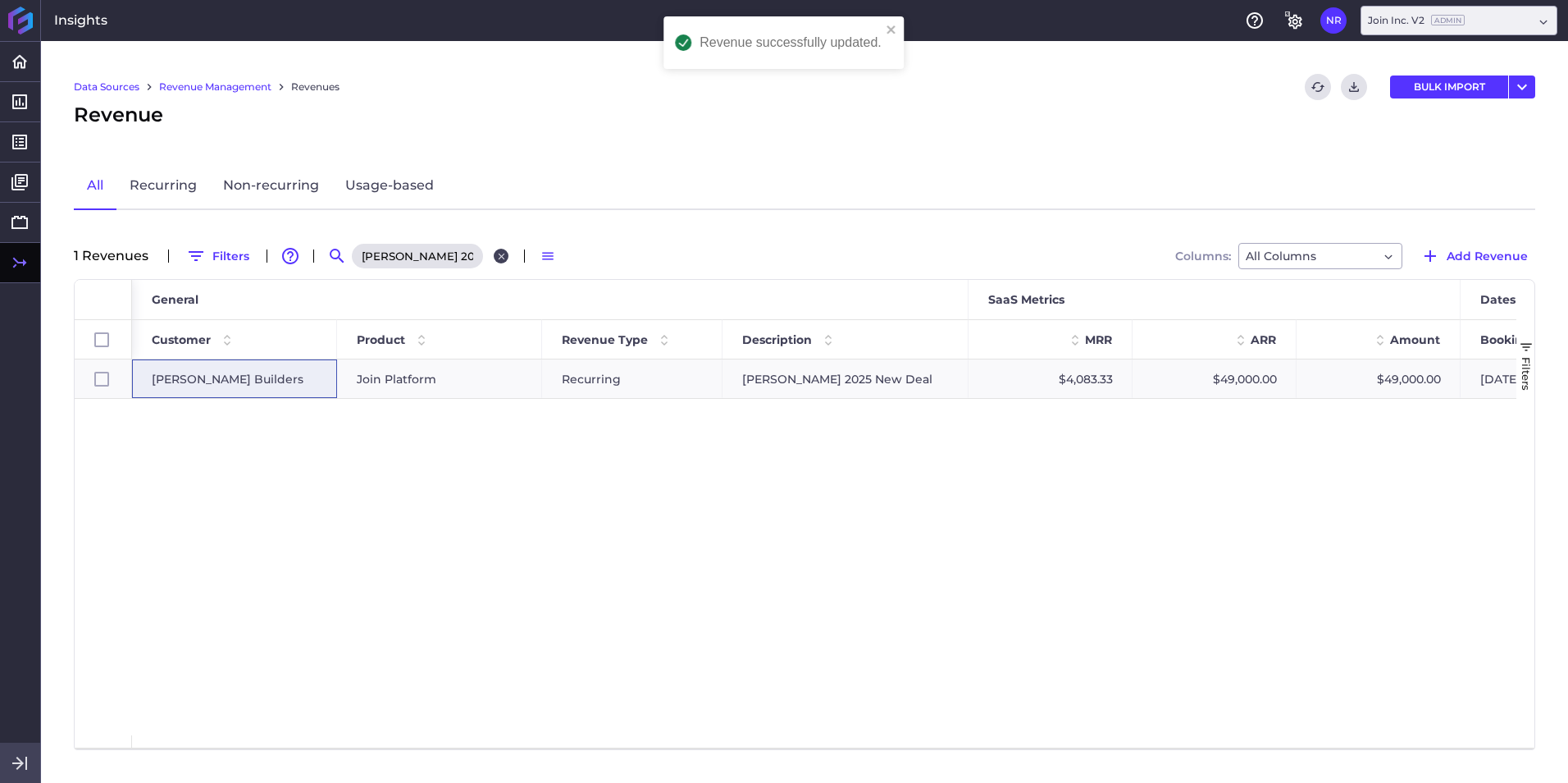
click at [502, 251] on icon "Close search" at bounding box center [502, 257] width 11 height 11
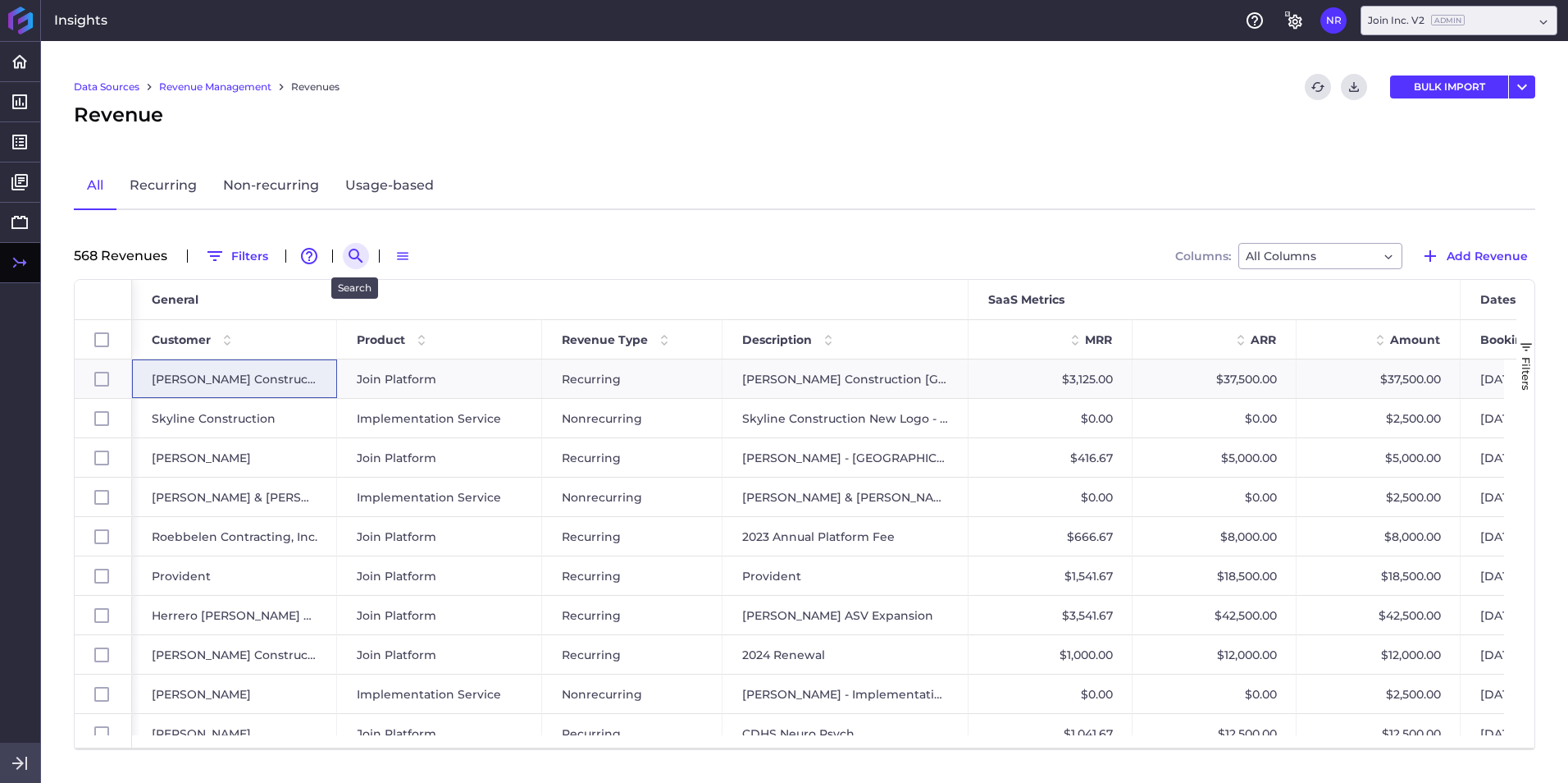
click at [344, 260] on div at bounding box center [356, 256] width 26 height 26
click at [347, 257] on icon "Search by" at bounding box center [356, 256] width 19 height 19
paste input "Balfour Beatty 2025 New Deal"
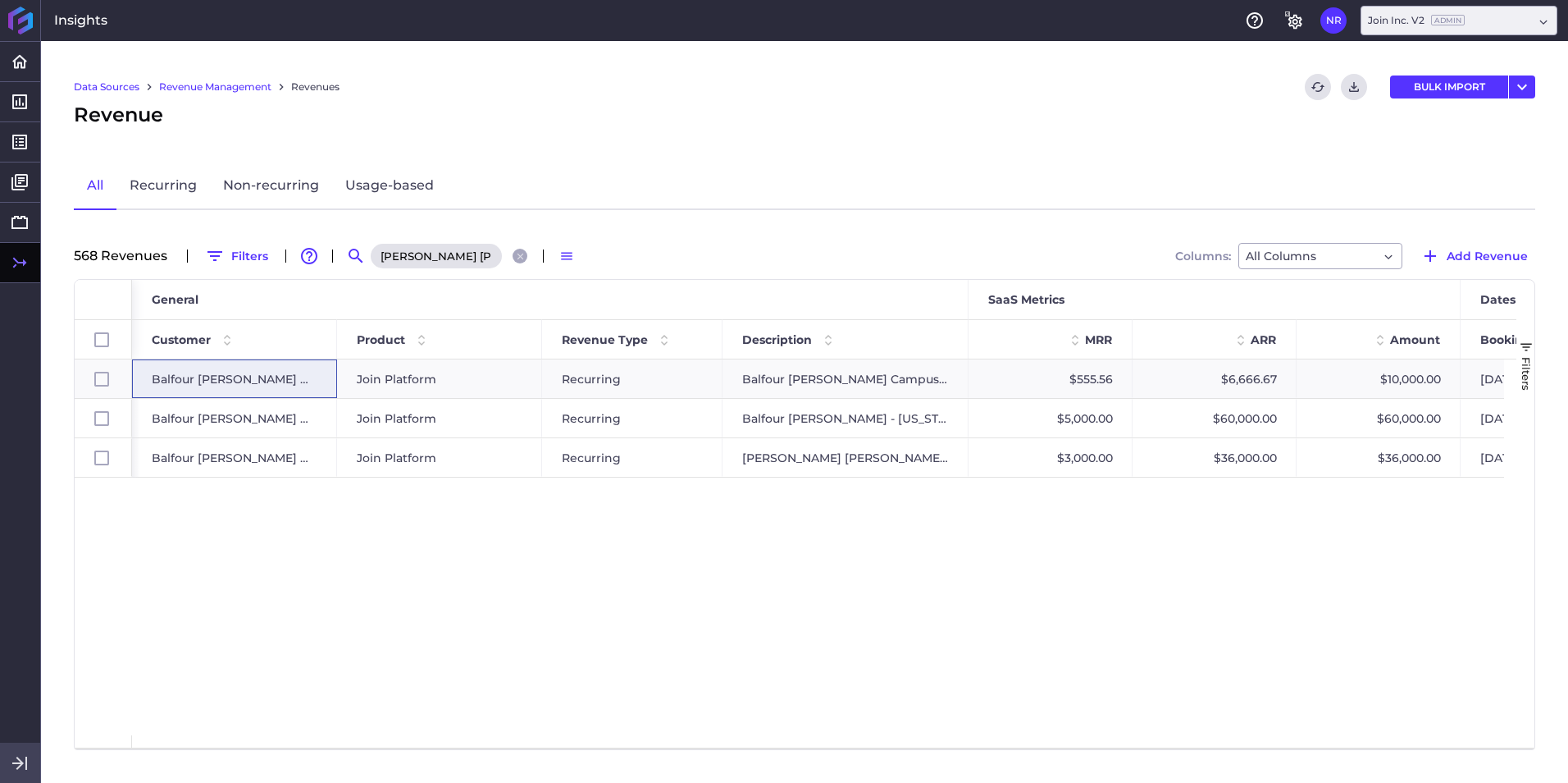
scroll to position [0, 53]
click at [752, 450] on div "Balfour Beatty 2025 New Deal" at bounding box center [845, 458] width 246 height 39
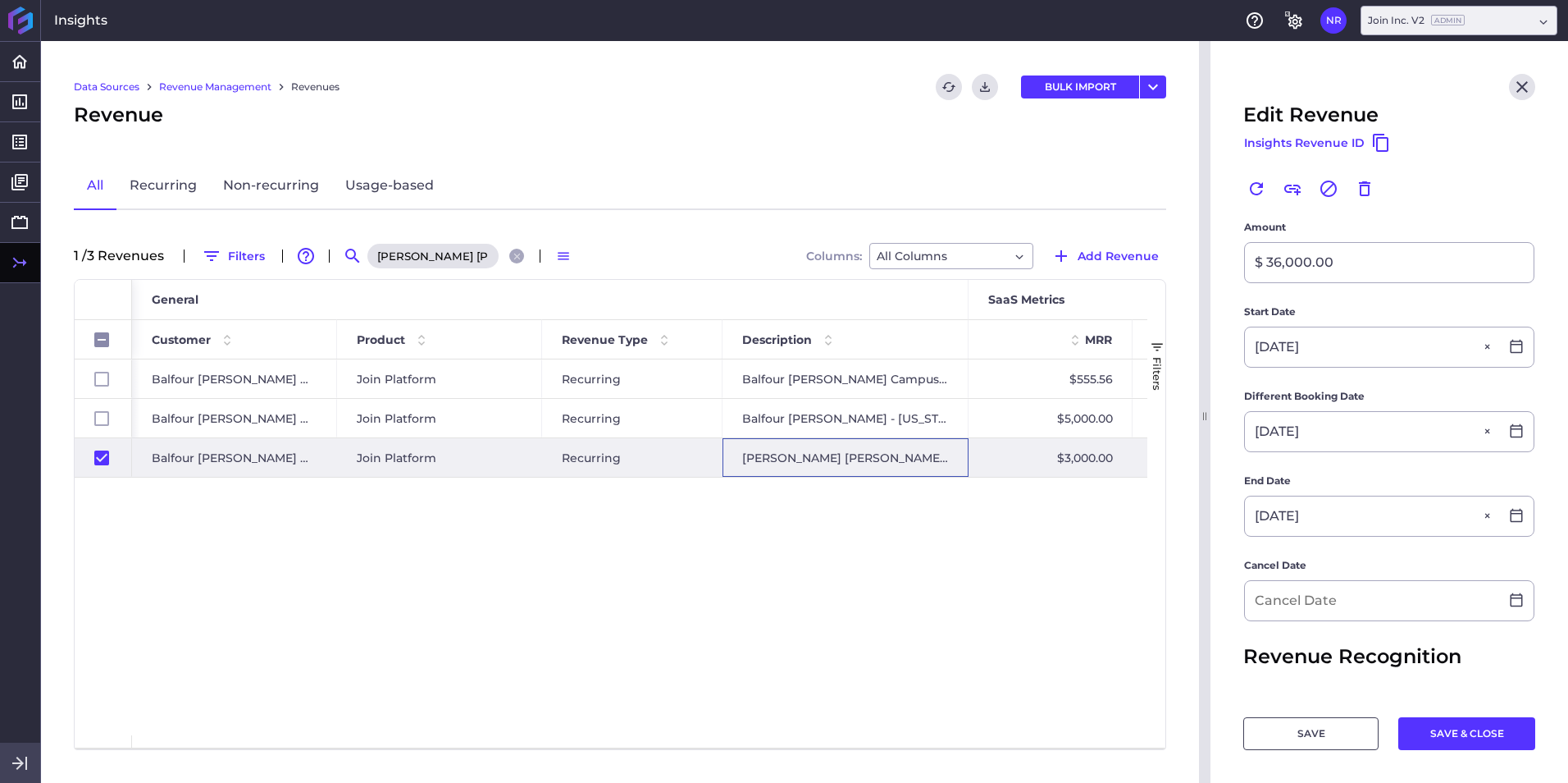
scroll to position [328, 0]
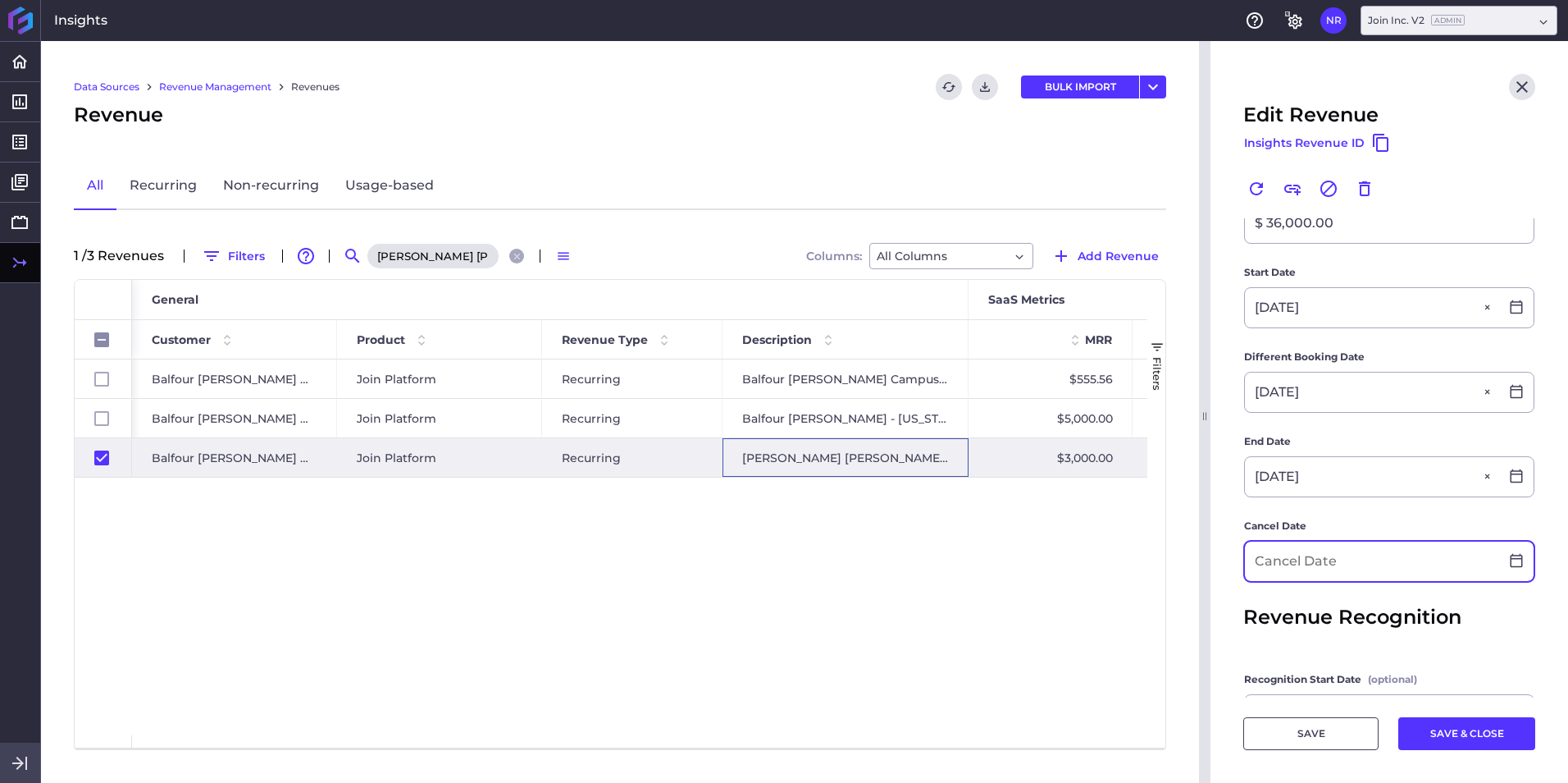
click at [1043, 487] on input at bounding box center [1371, 561] width 254 height 40
click at [1043, 487] on button "SAVE & CLOSE" at bounding box center [1466, 733] width 137 height 33
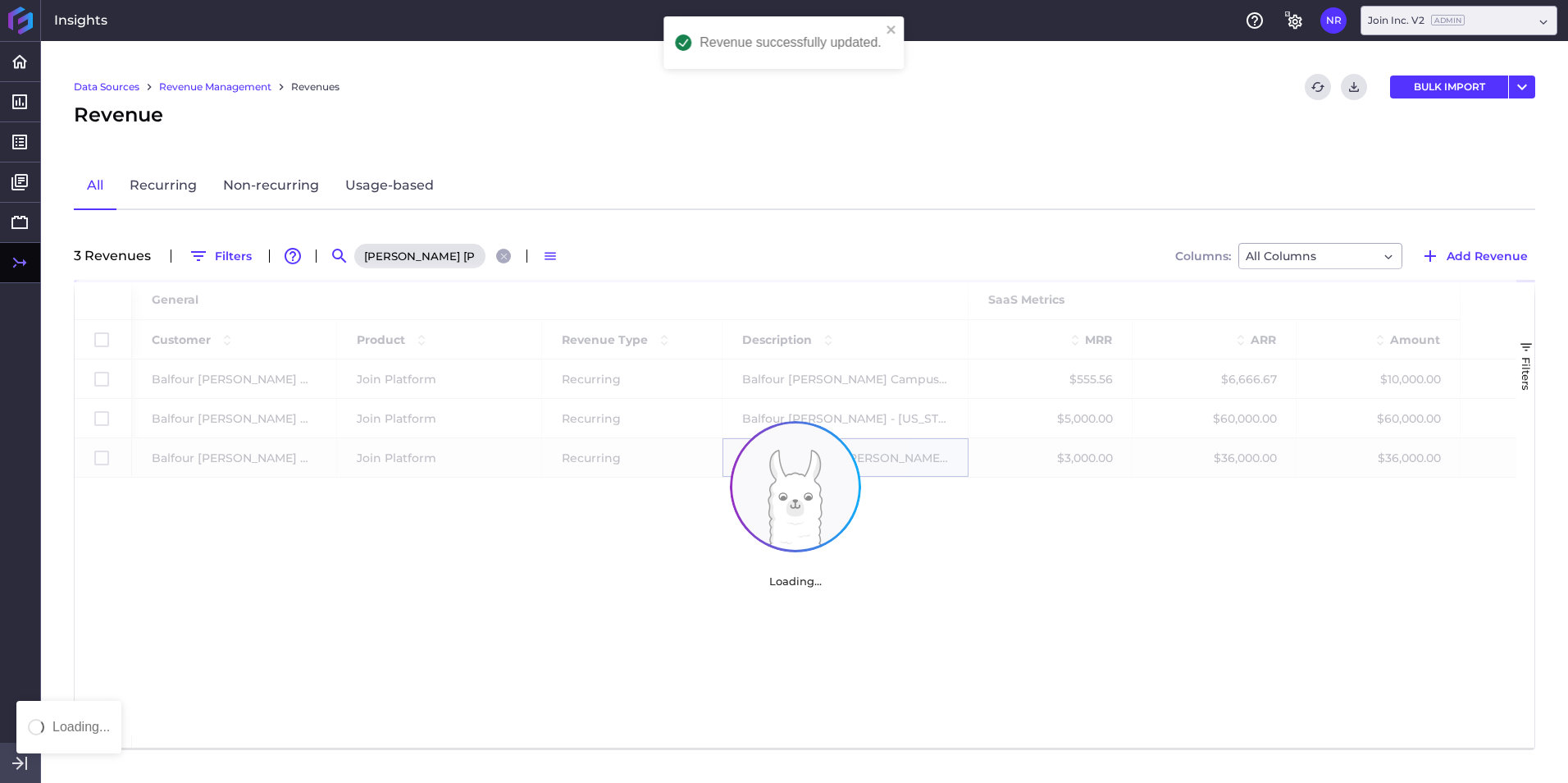
scroll to position [0, 0]
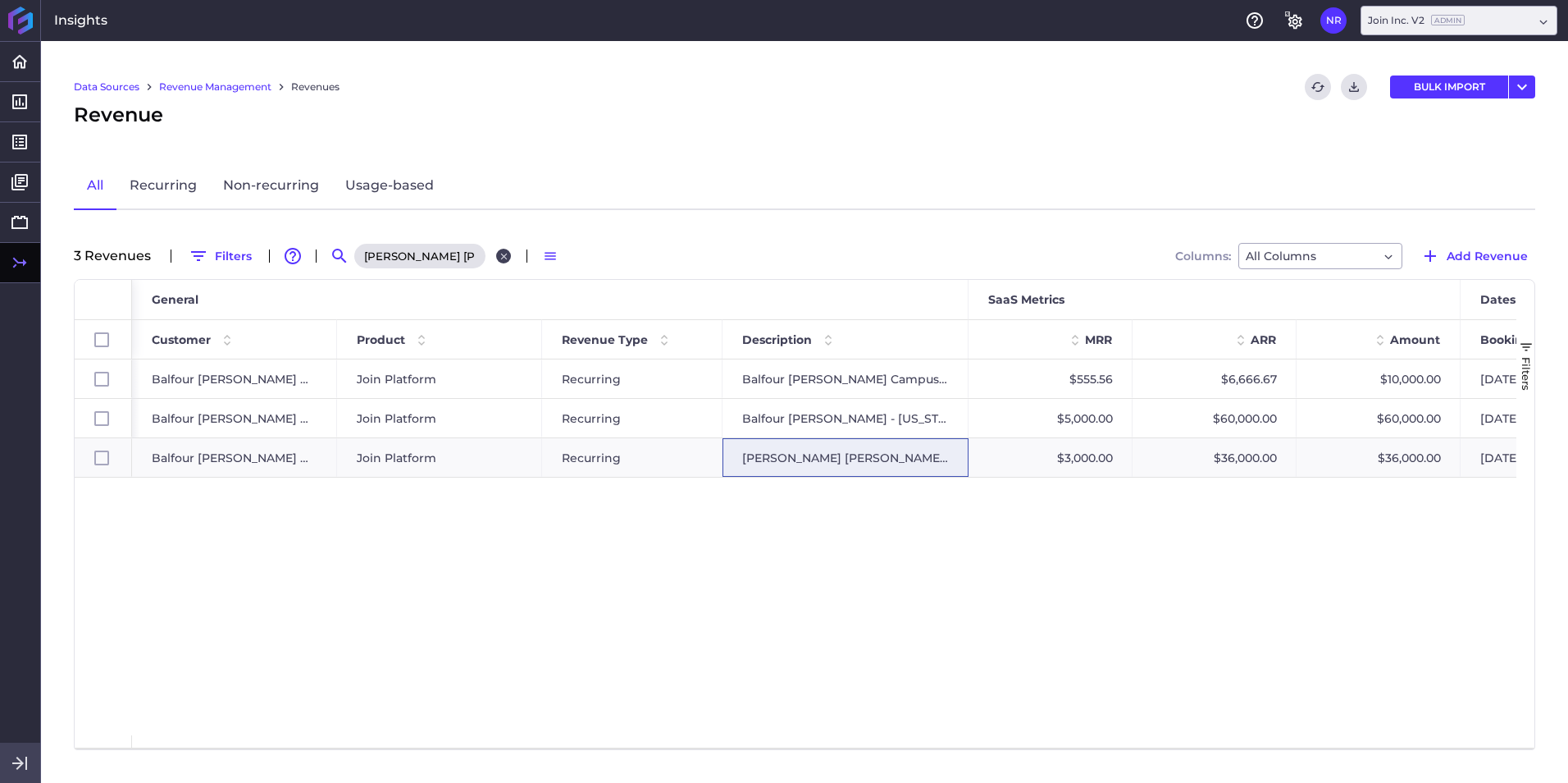
click at [500, 255] on icon "Close search" at bounding box center [504, 257] width 11 height 11
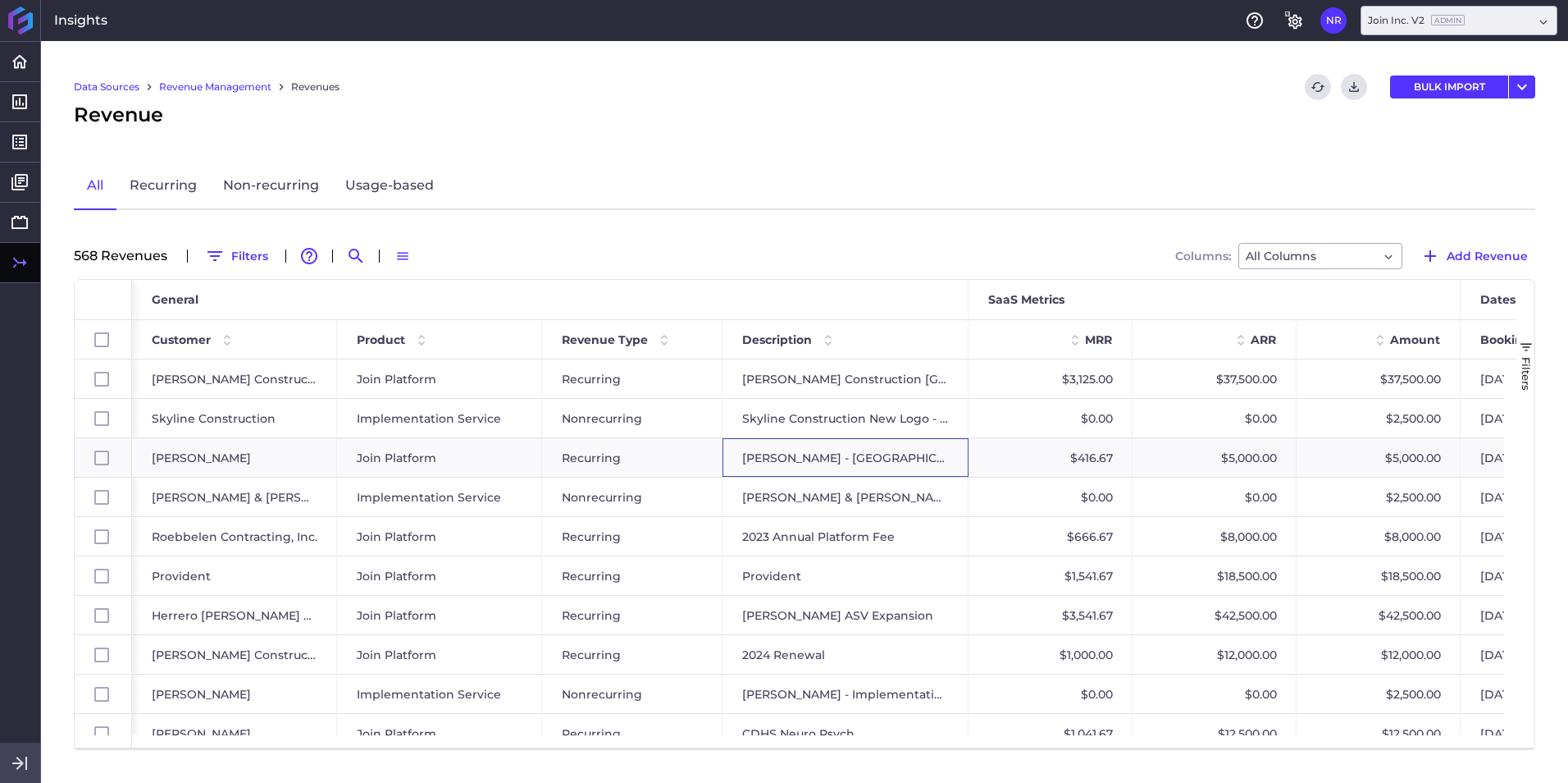
click at [336, 253] on div "568 Revenue s Filters Advanced table features Search Switch to Compact Density …" at bounding box center [805, 256] width 1461 height 26
click at [353, 253] on icon "Search by" at bounding box center [356, 256] width 19 height 19
paste input "Marcus 2025 New Deal"
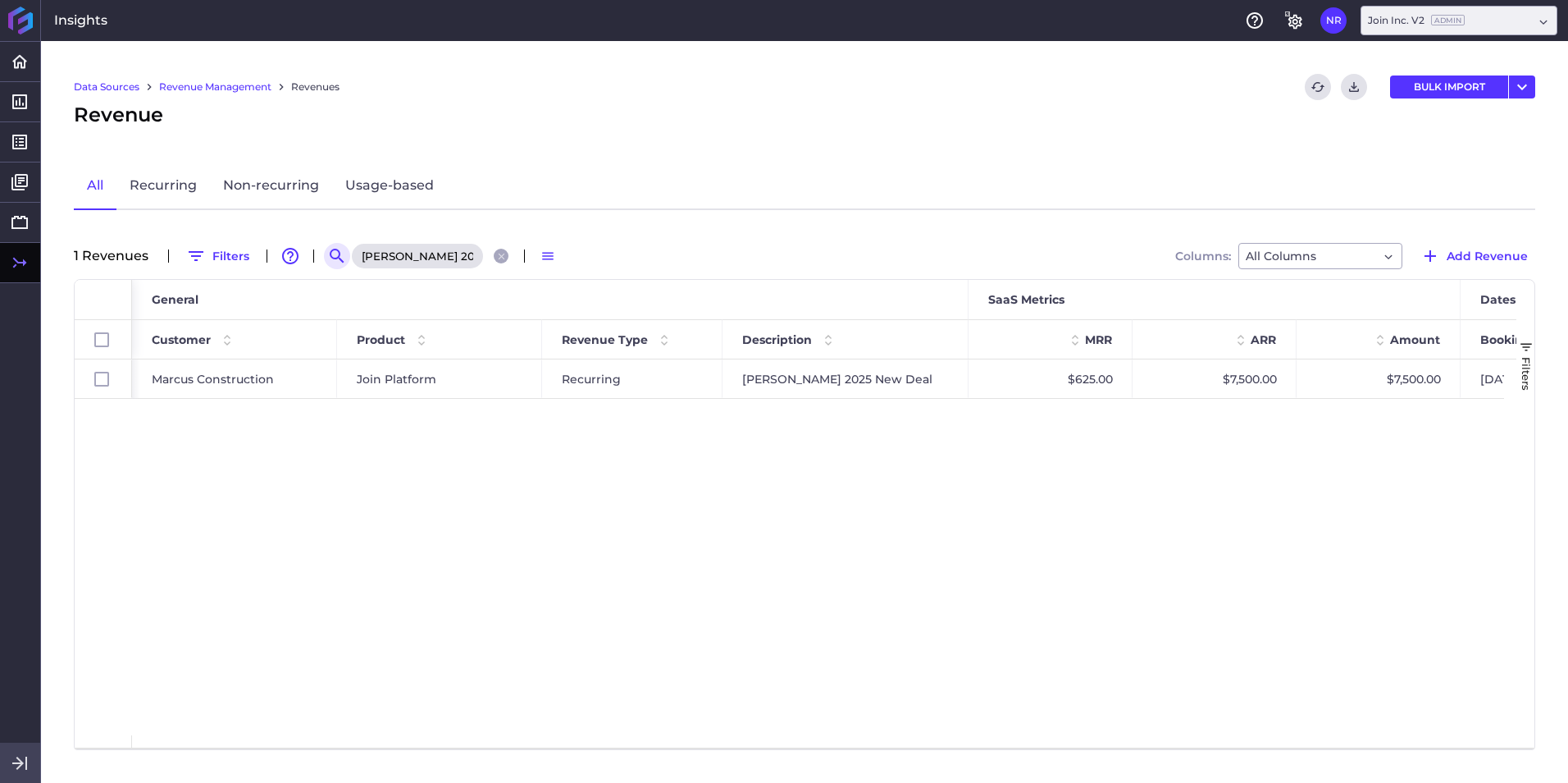
scroll to position [0, 0]
click at [464, 374] on div "Join Platform" at bounding box center [440, 378] width 166 height 38
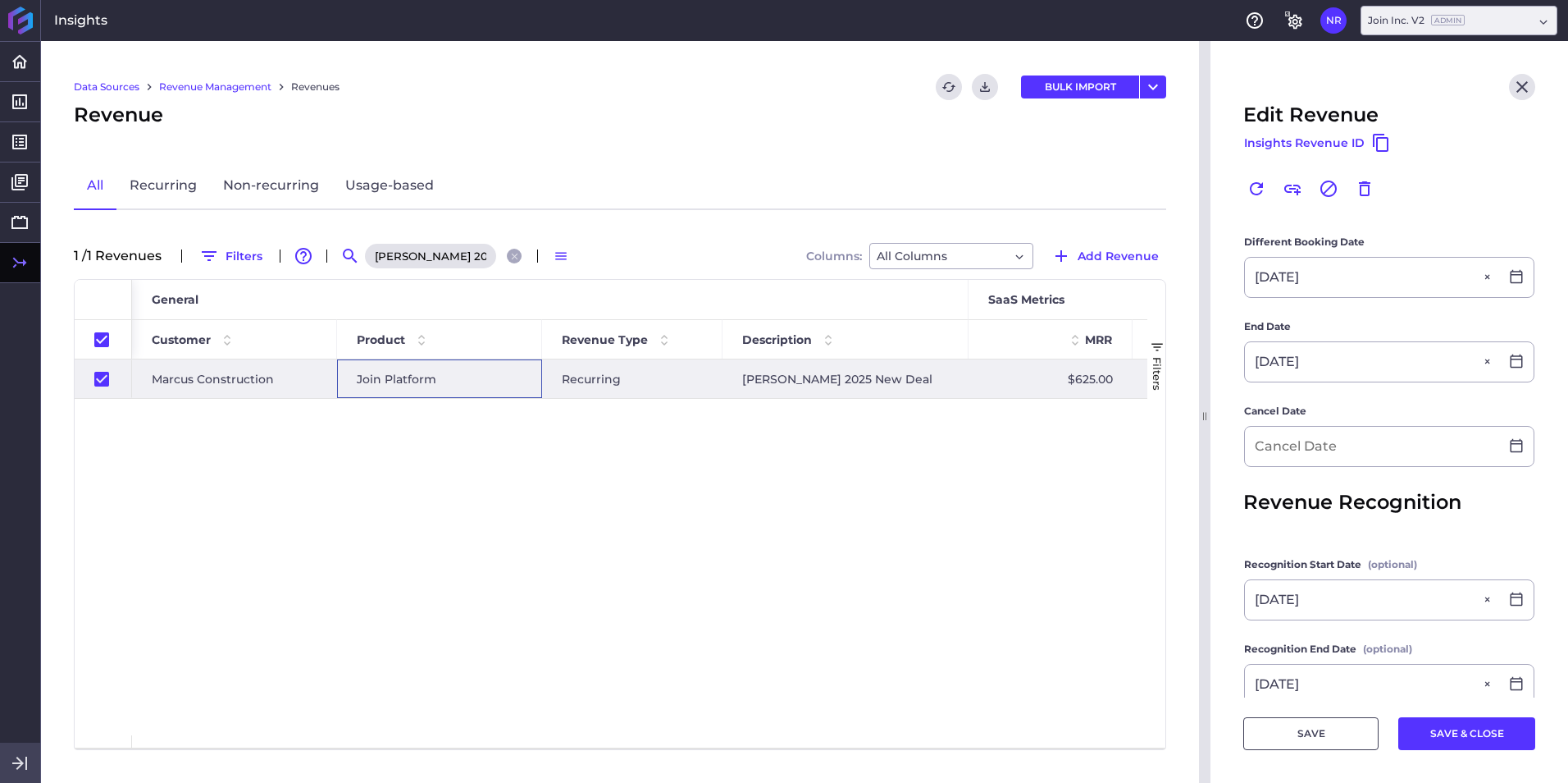
scroll to position [328, 0]
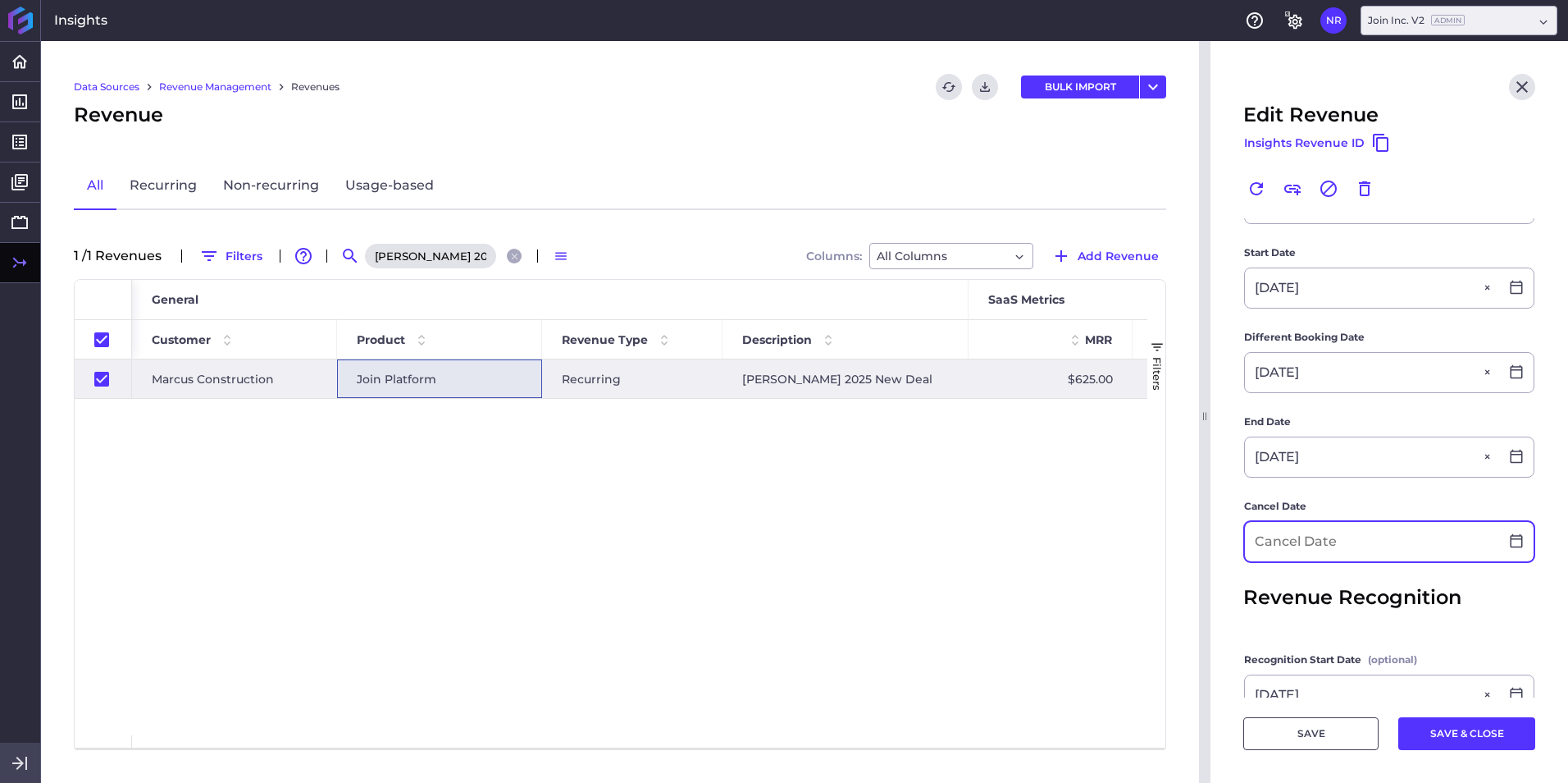
click at [1043, 487] on input at bounding box center [1371, 541] width 254 height 40
click at [1043, 487] on button "SAVE & CLOSE" at bounding box center [1466, 733] width 137 height 33
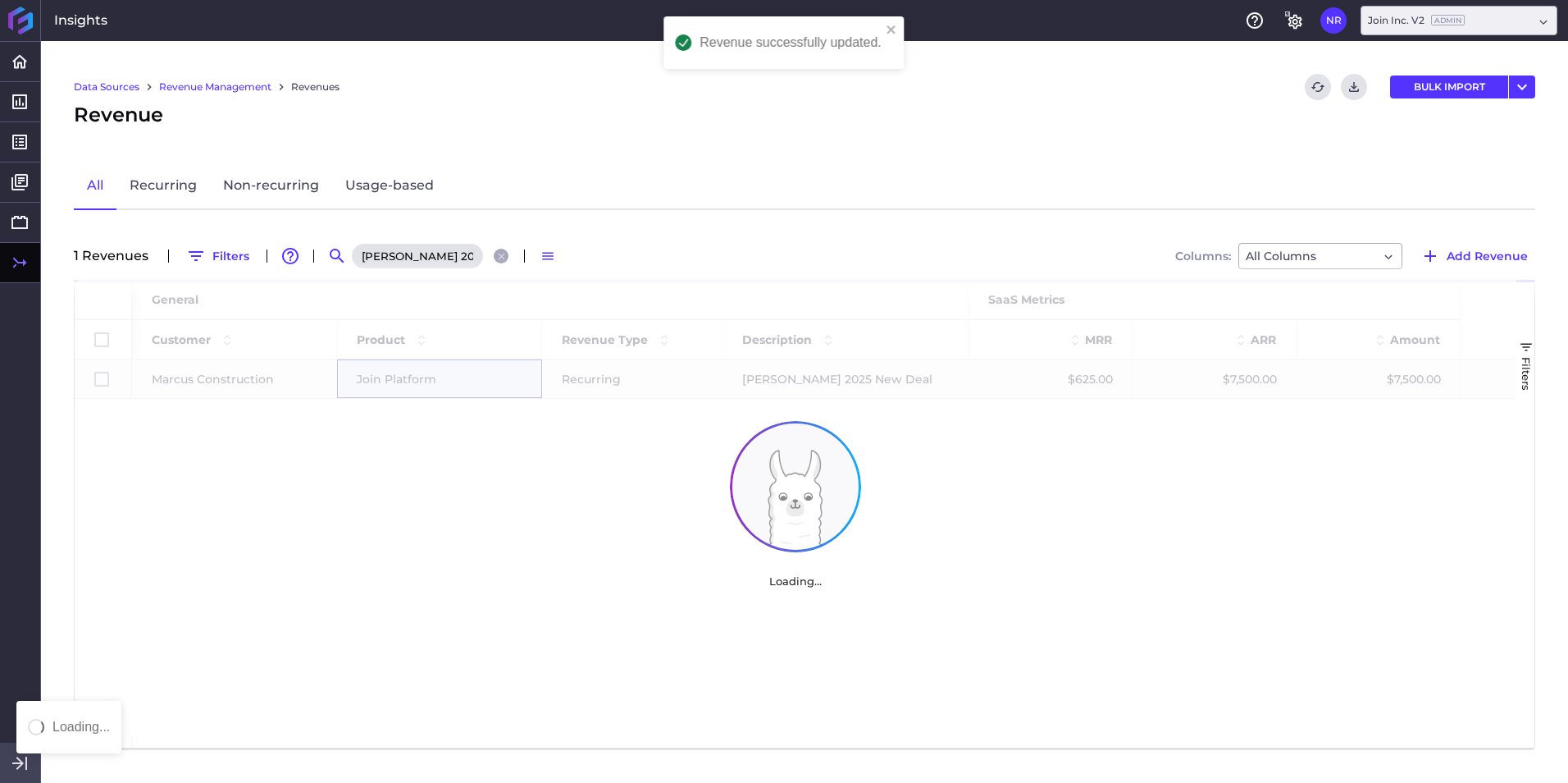
scroll to position [0, 0]
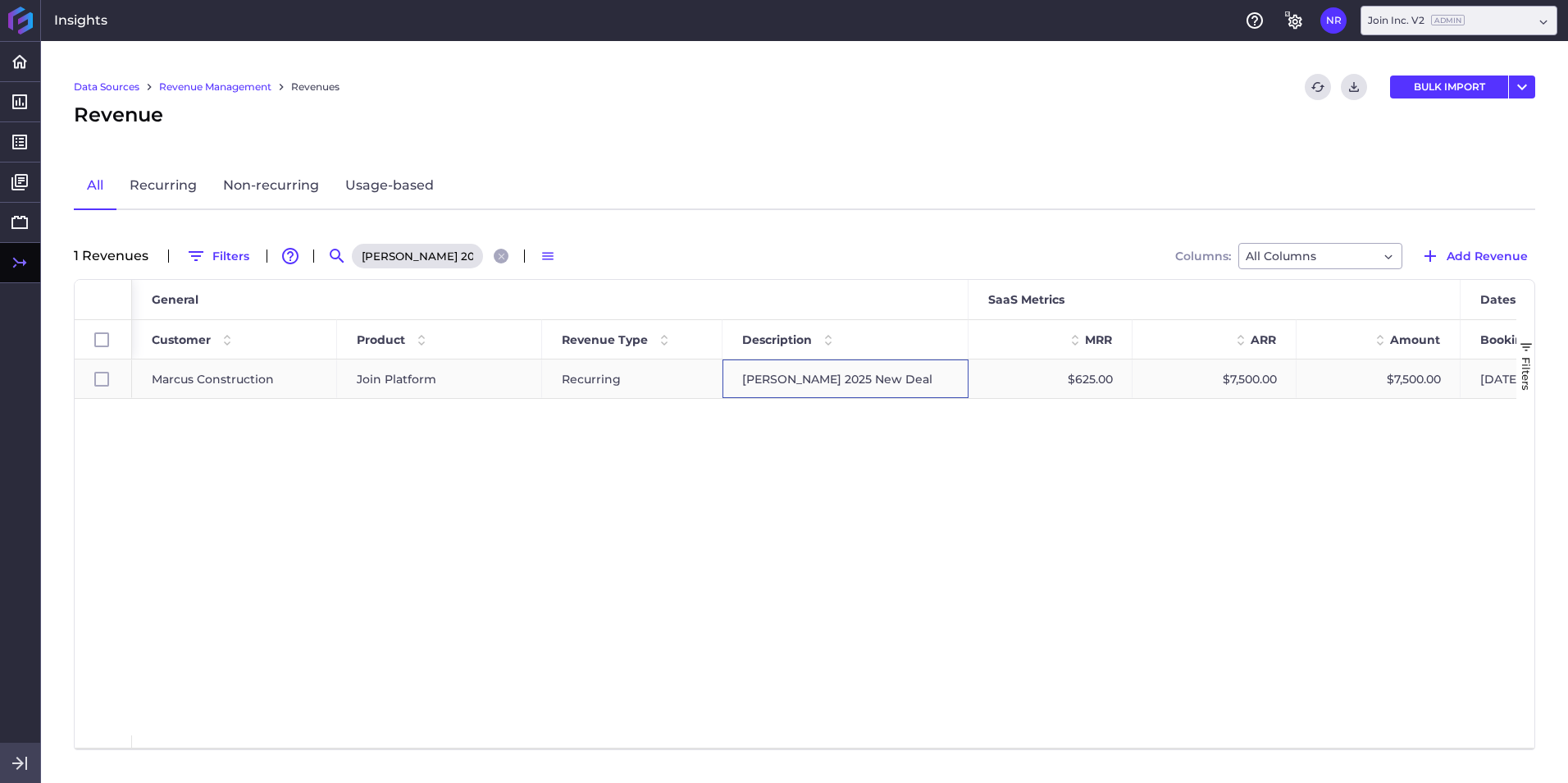
click at [804, 369] on div "Marcus 2025 New Deal" at bounding box center [845, 379] width 246 height 39
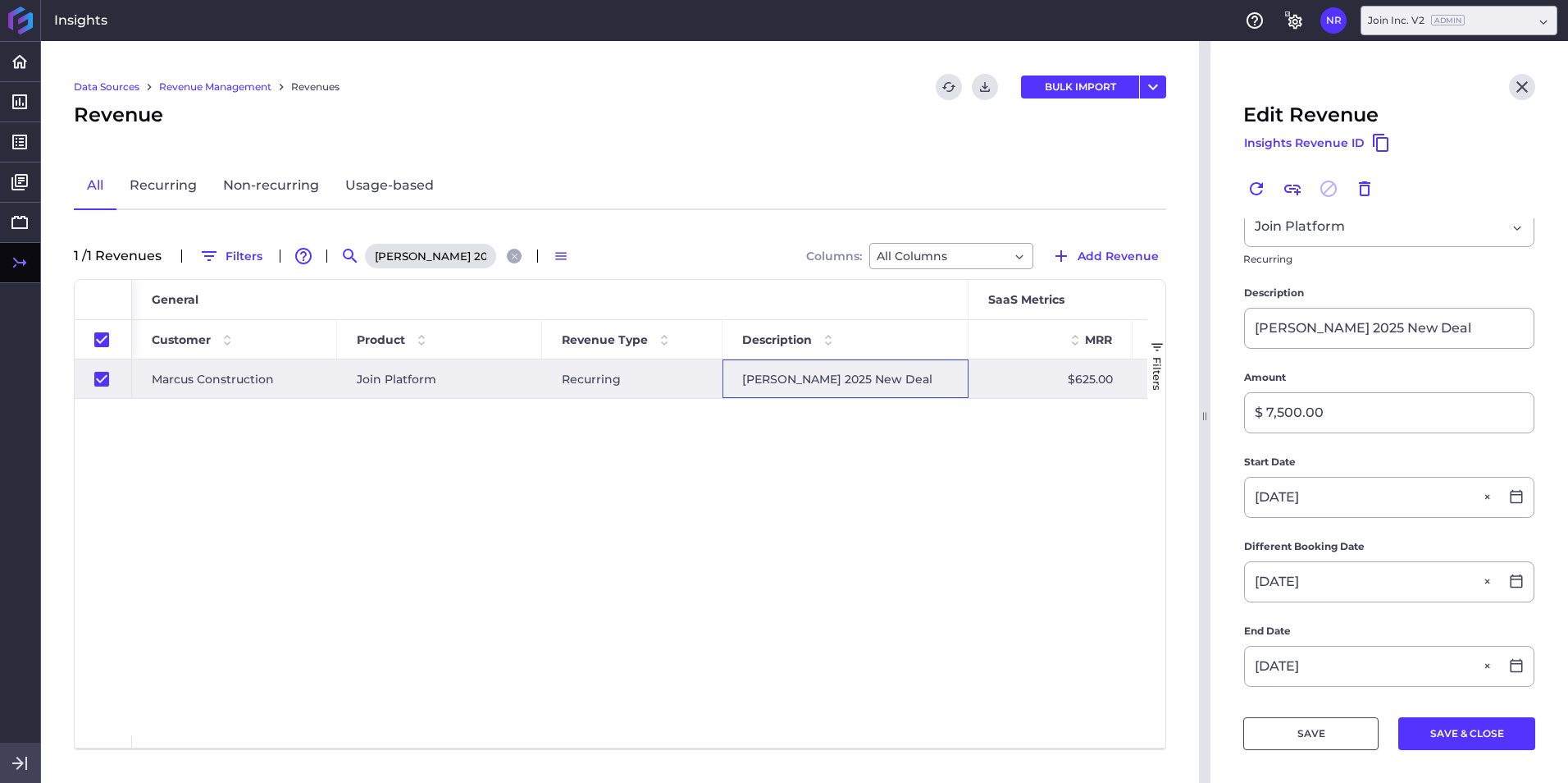
scroll to position [328, 0]
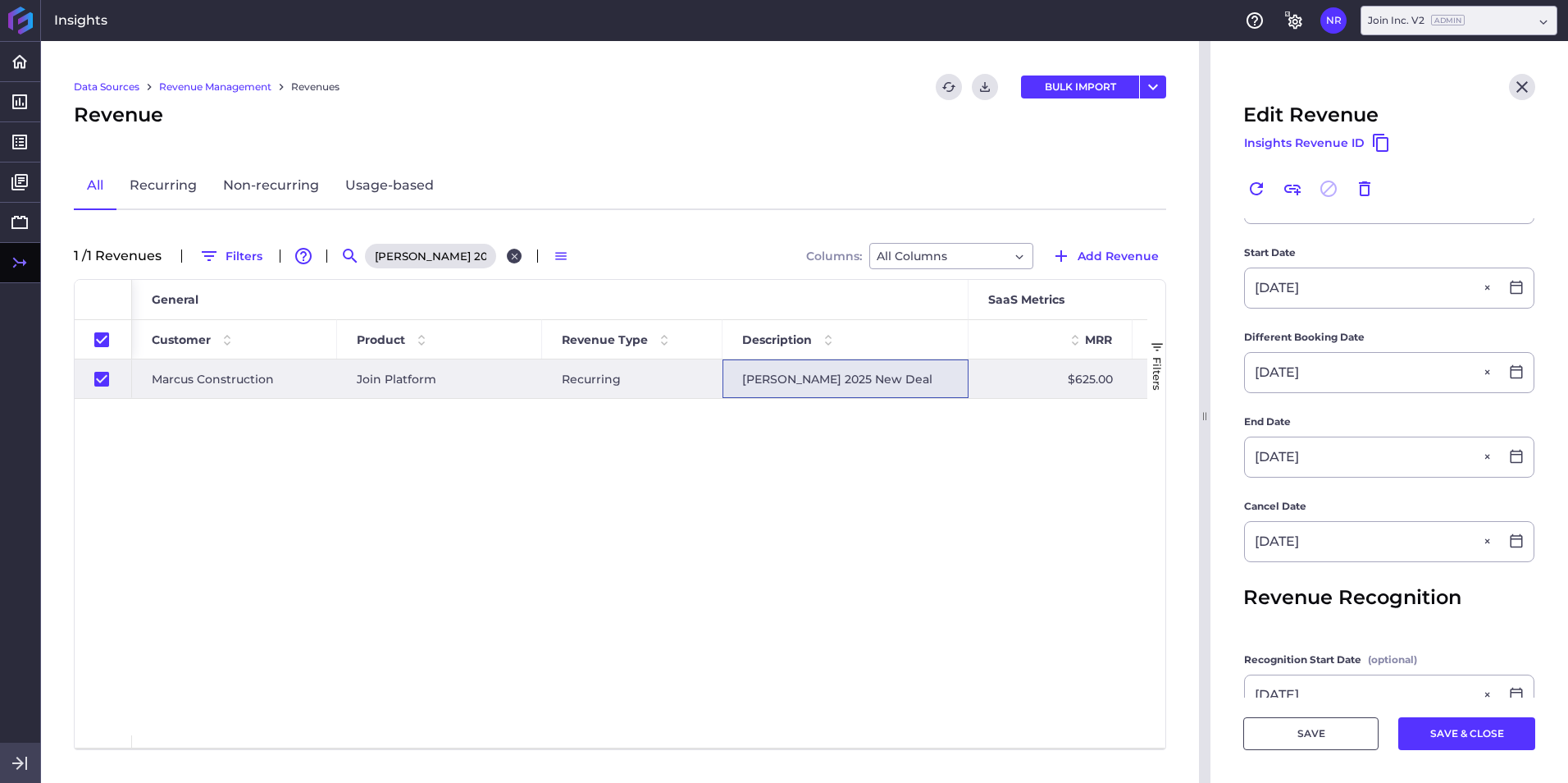
click at [513, 251] on icon "Close search" at bounding box center [515, 257] width 11 height 11
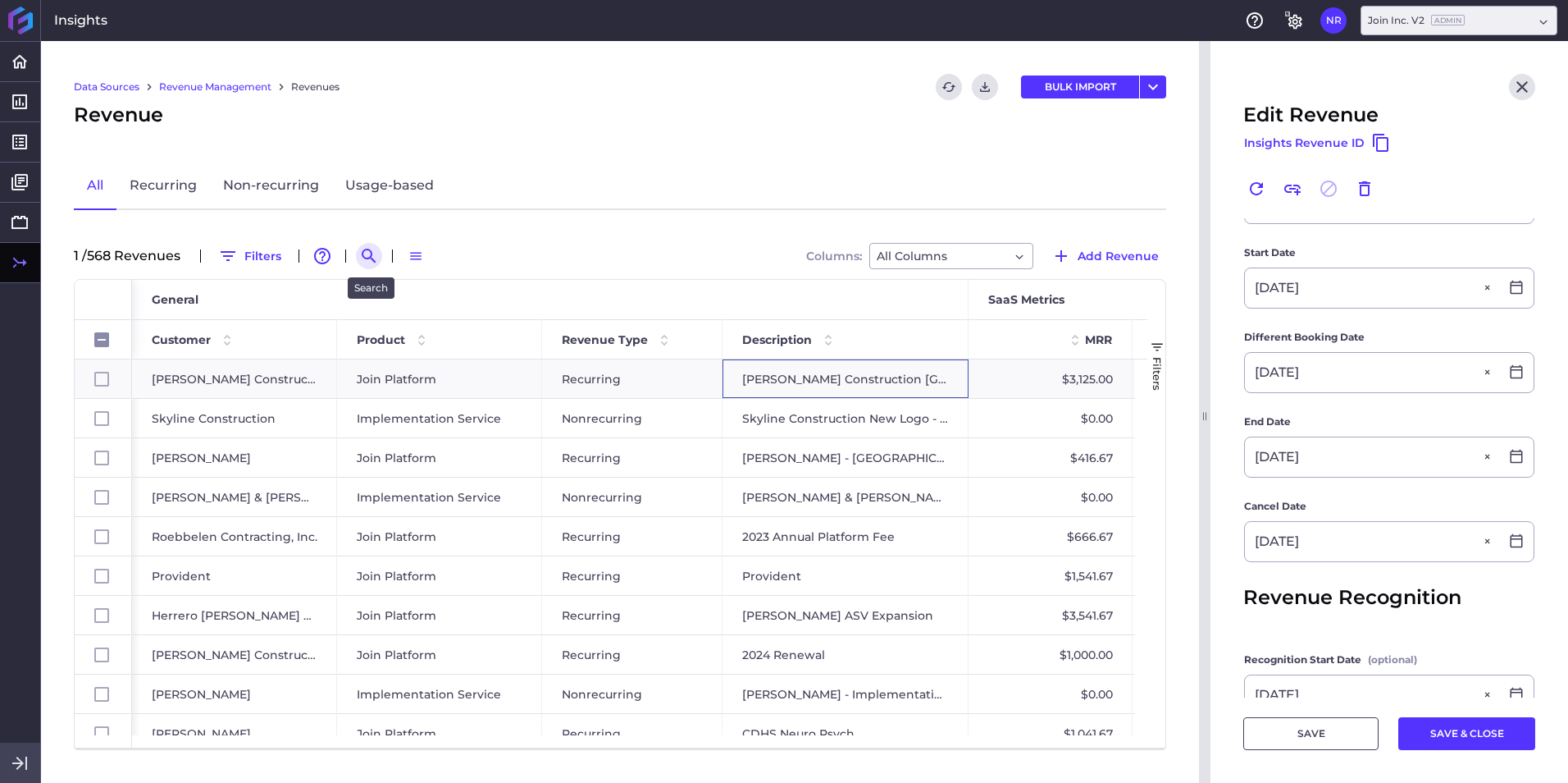
click at [375, 247] on icon "Search by" at bounding box center [369, 256] width 19 height 19
paste input "S+B James 2025 Renewal"
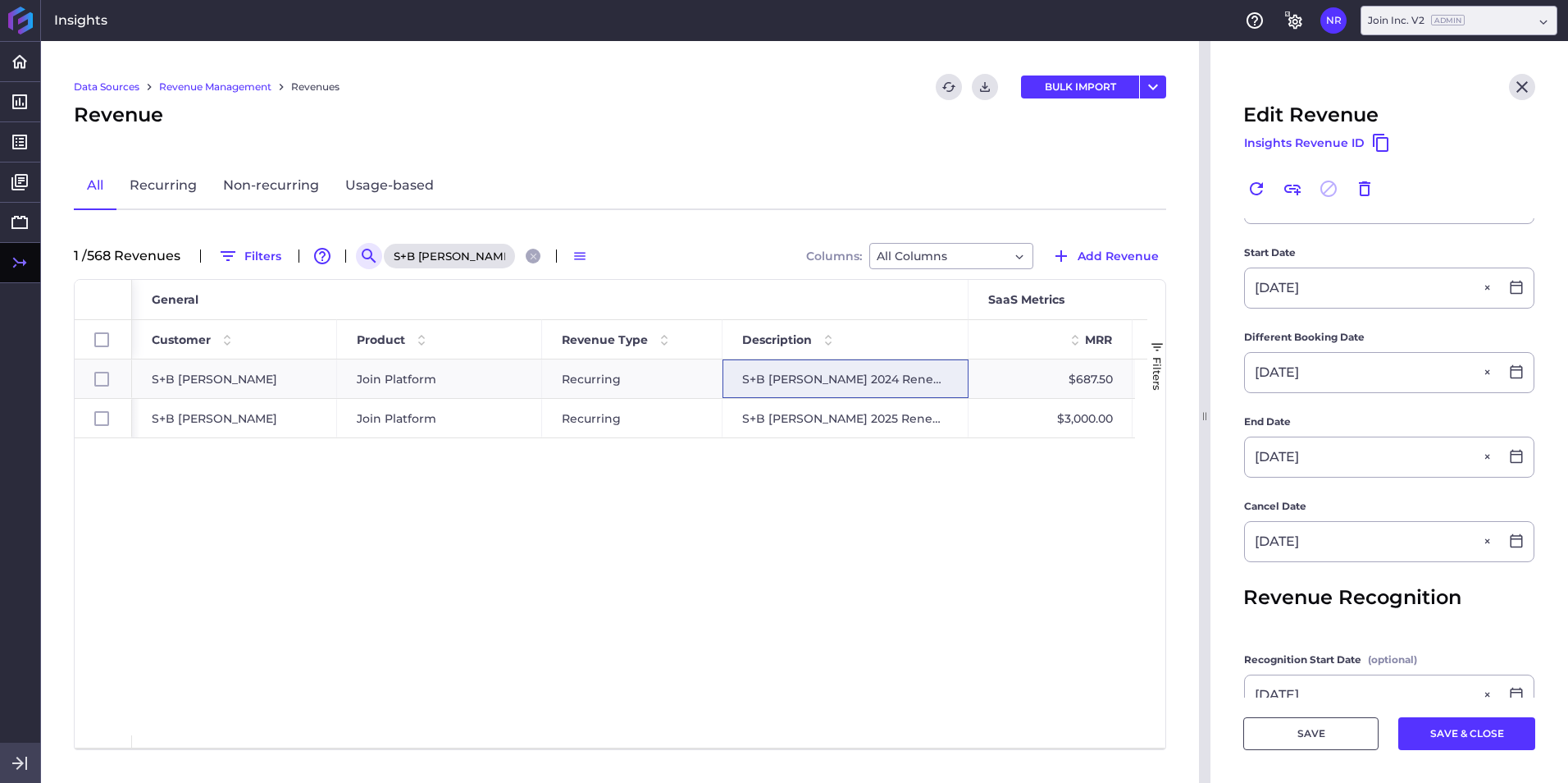
scroll to position [0, 29]
click at [326, 427] on div "S+B James" at bounding box center [234, 418] width 205 height 39
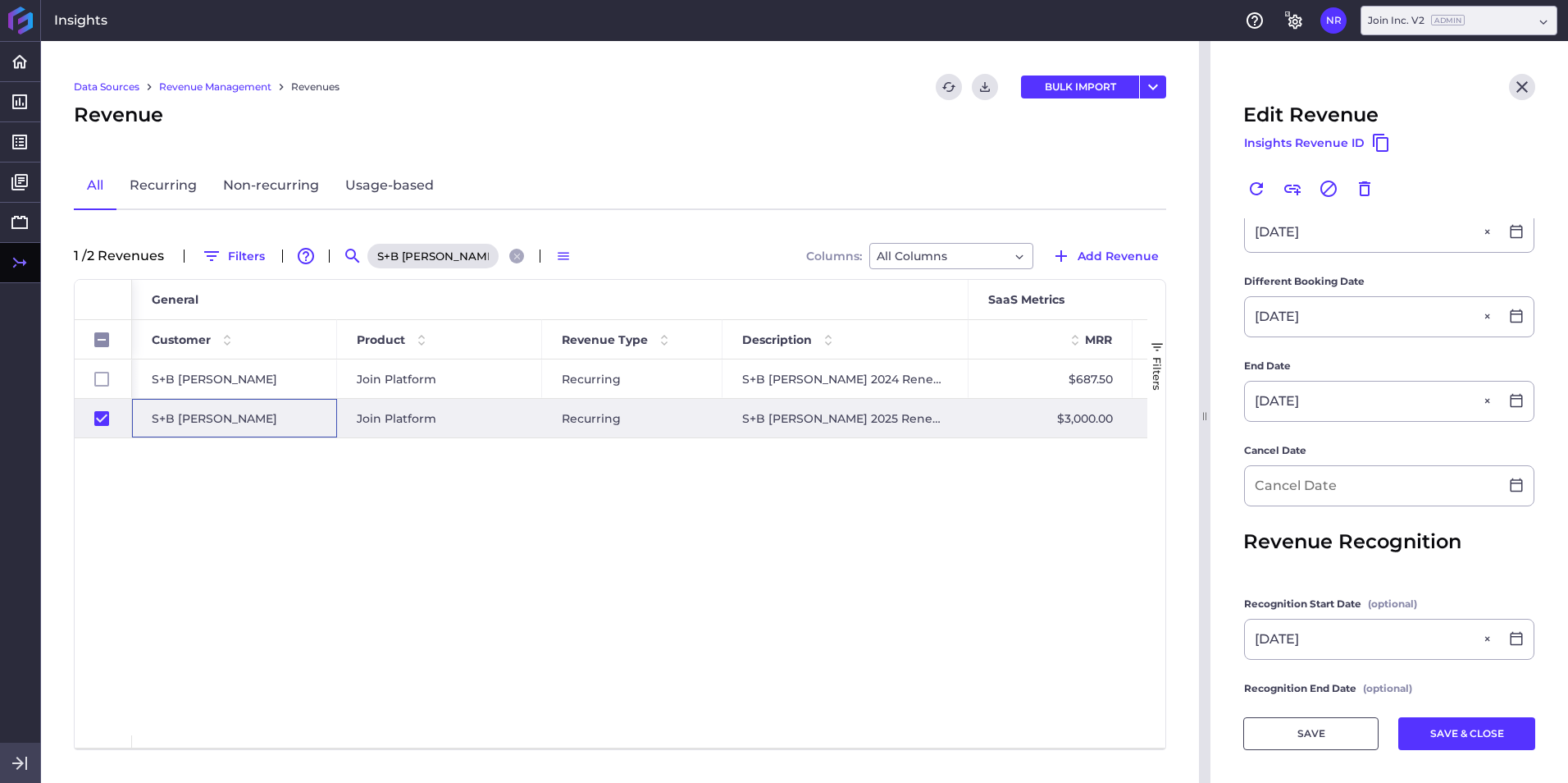
scroll to position [497, 0]
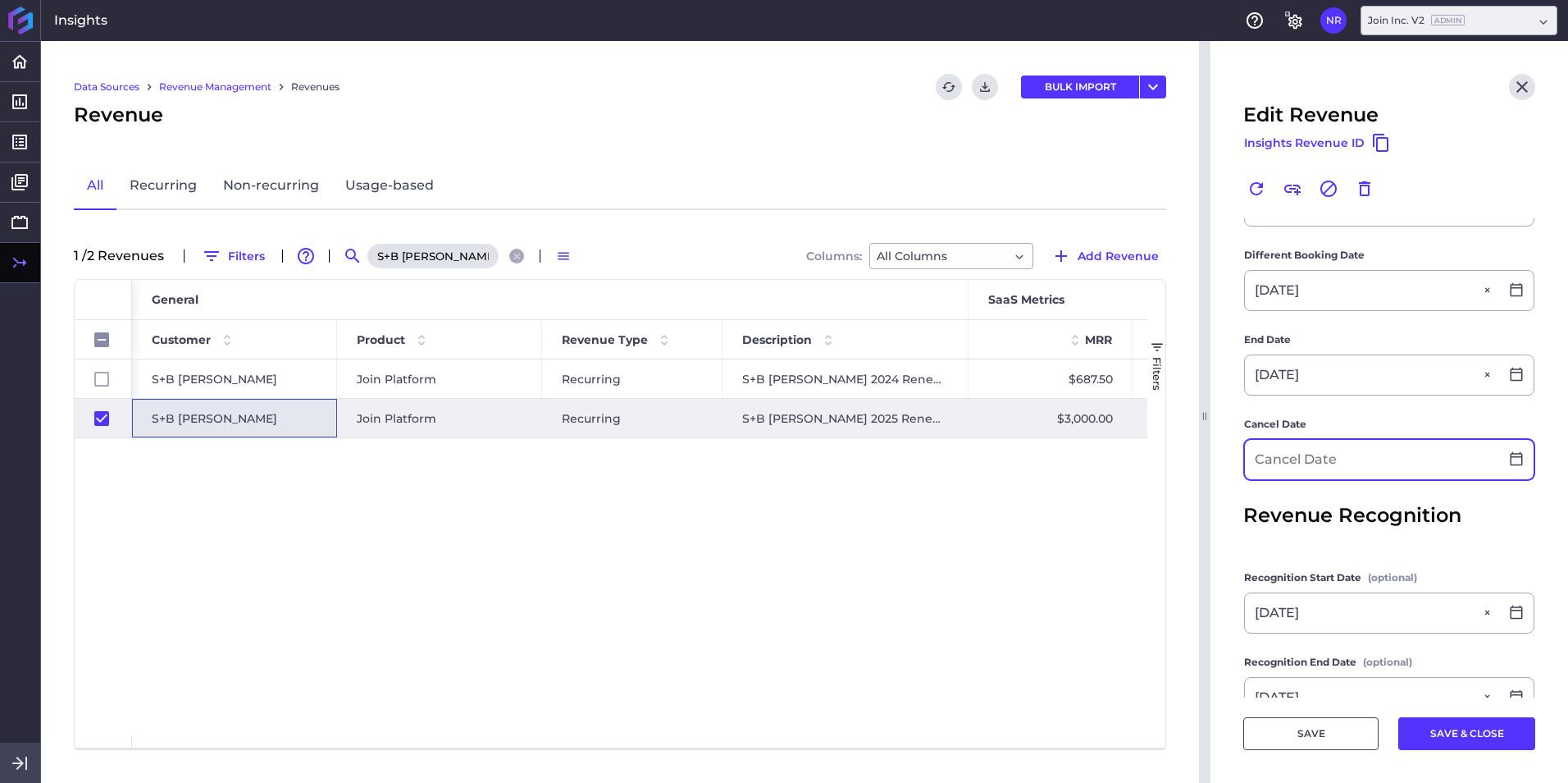
click at [1043, 469] on input at bounding box center [1371, 459] width 254 height 40
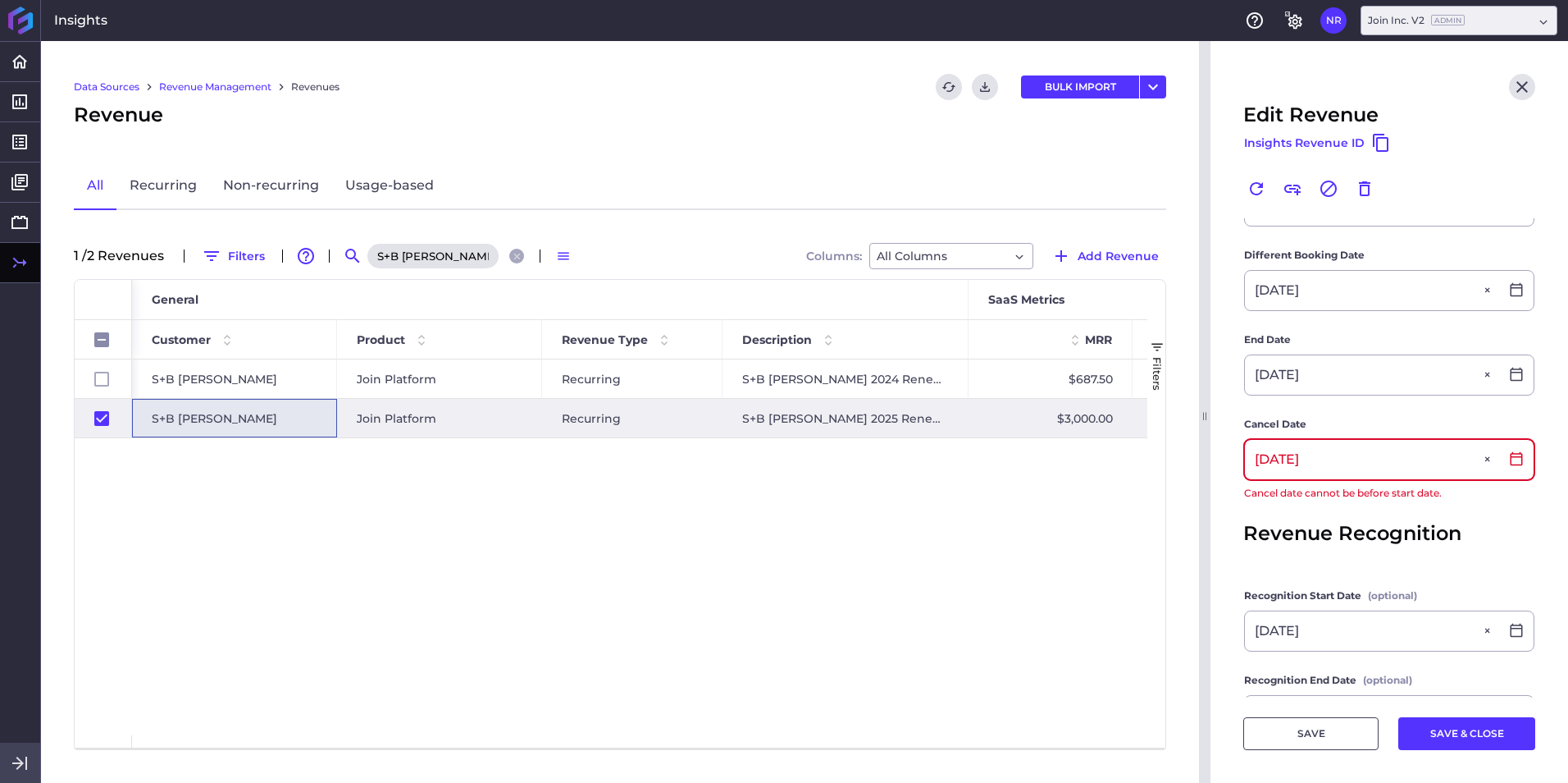
click at [1043, 469] on input "07/24/2020" at bounding box center [1371, 459] width 254 height 40
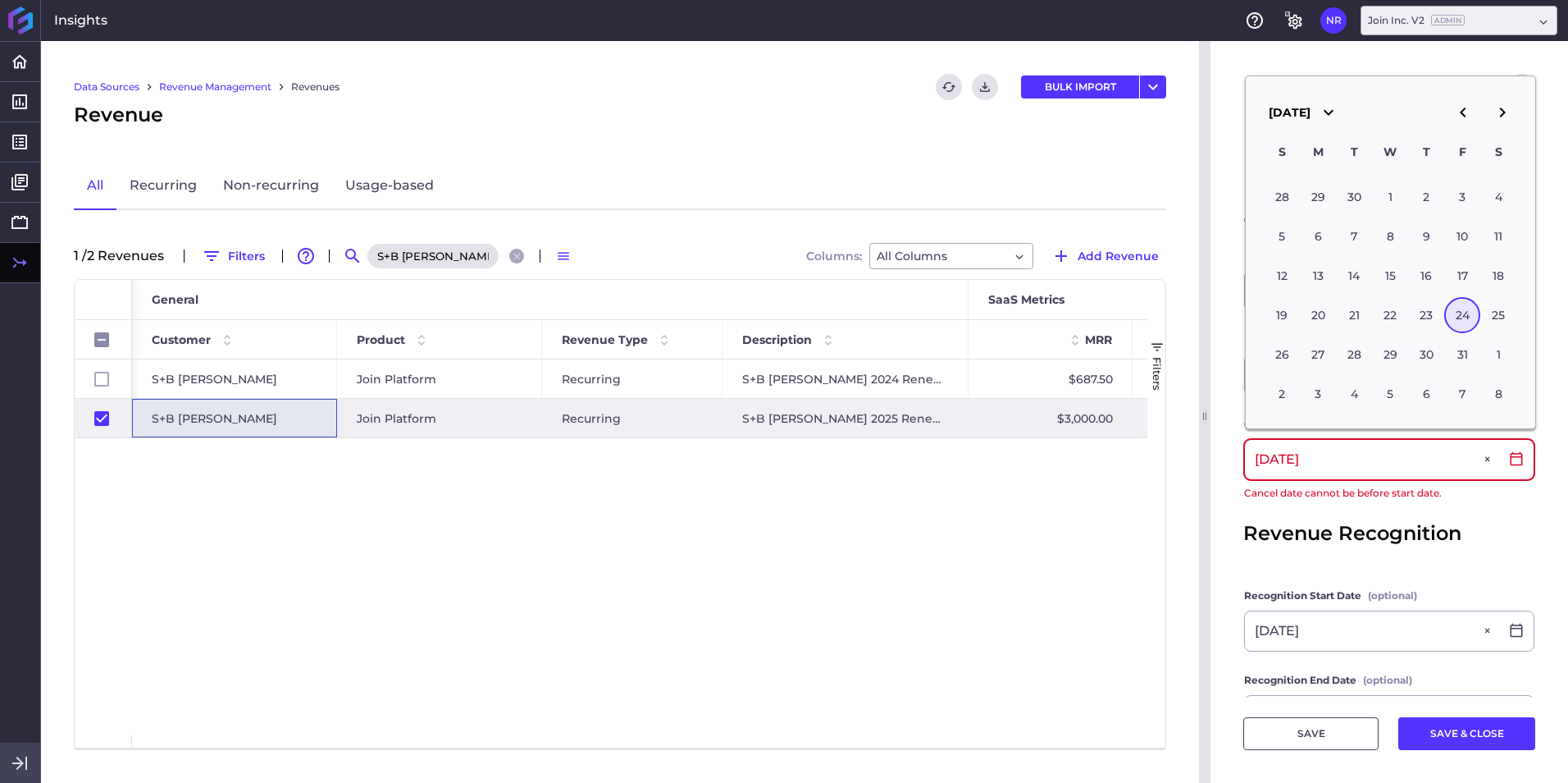
click at [1043, 469] on input "07/24/2020" at bounding box center [1371, 459] width 254 height 40
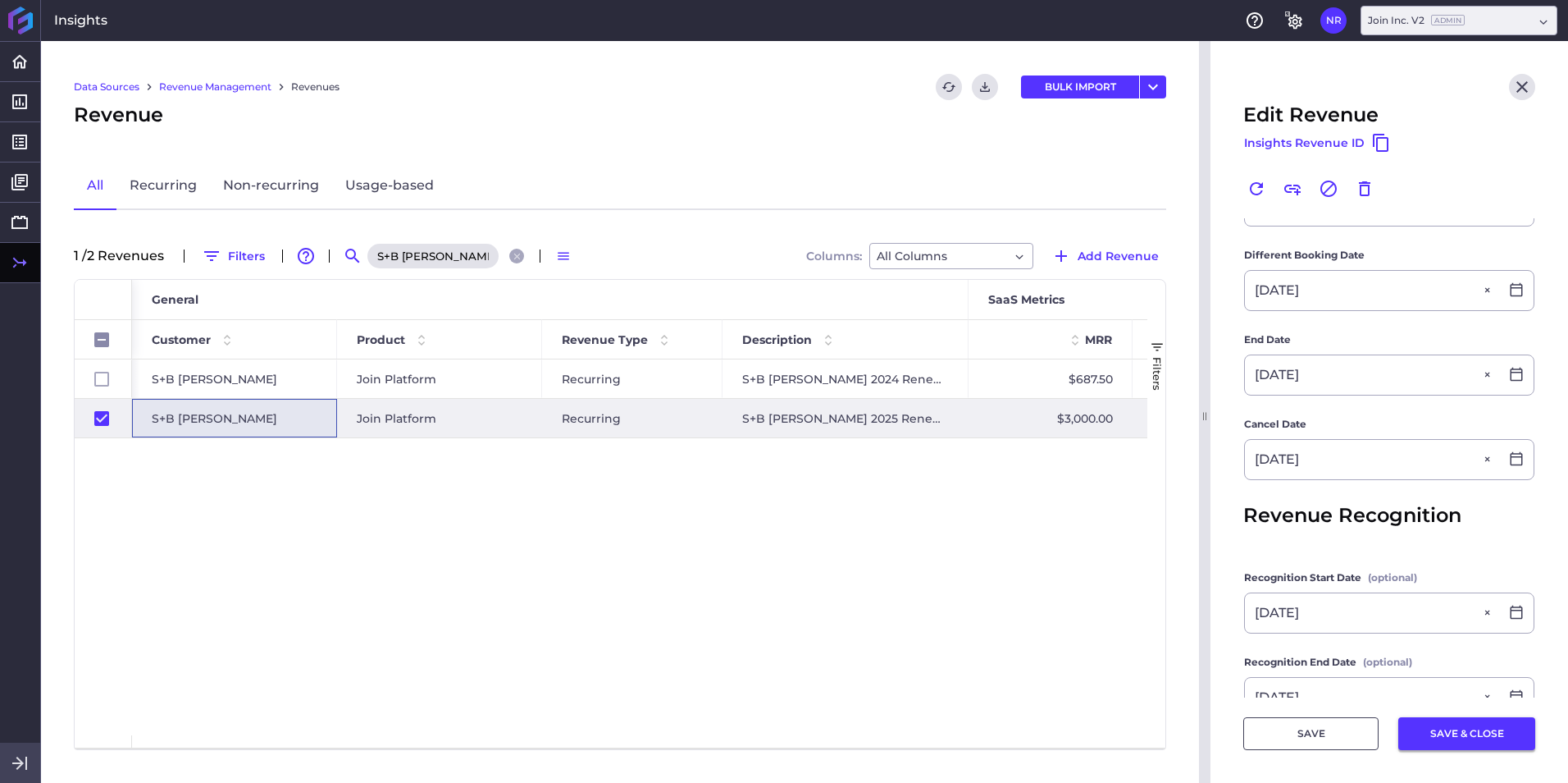
click at [1043, 487] on button "SAVE & CLOSE" at bounding box center [1466, 733] width 137 height 33
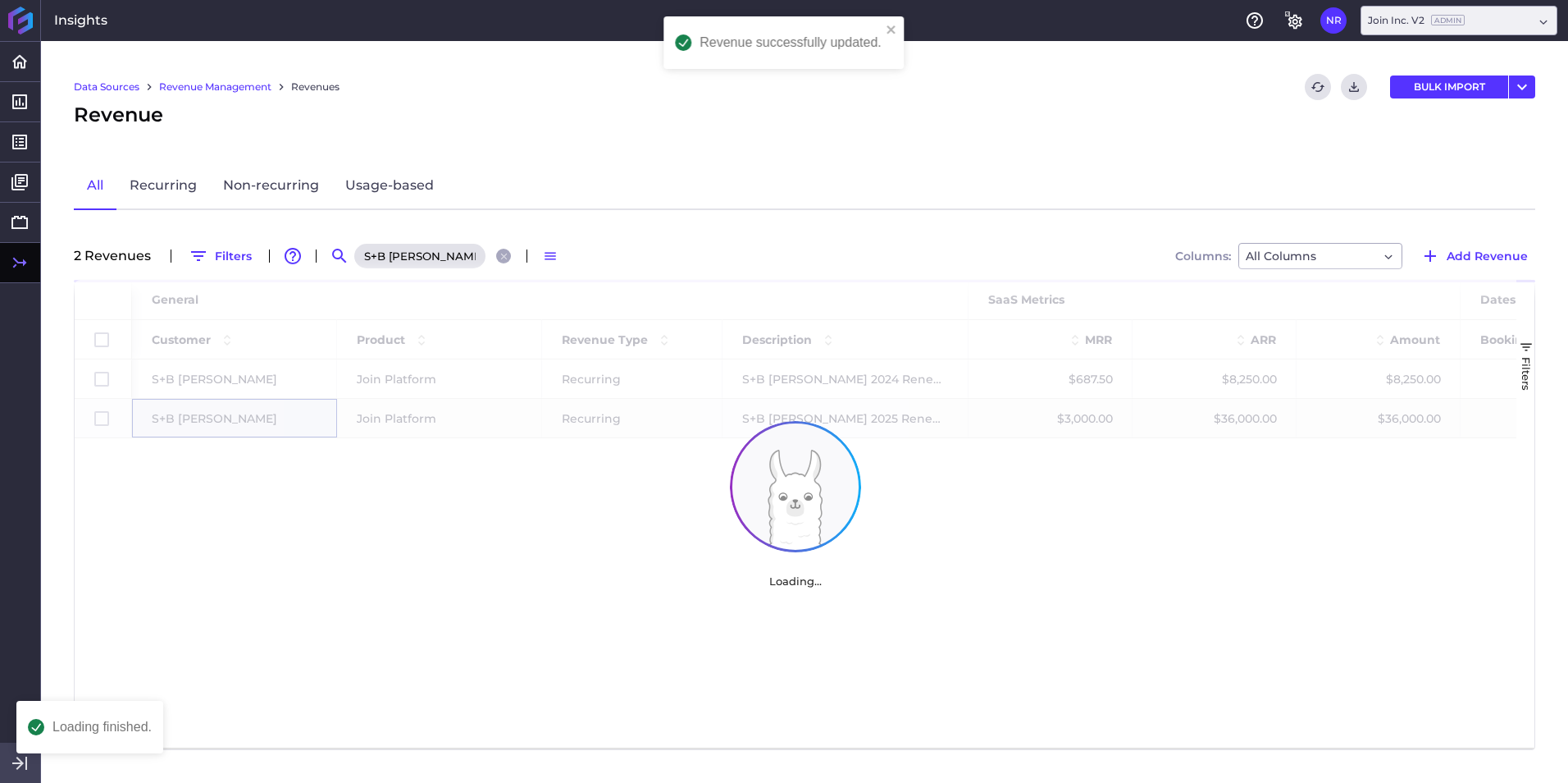
scroll to position [0, 0]
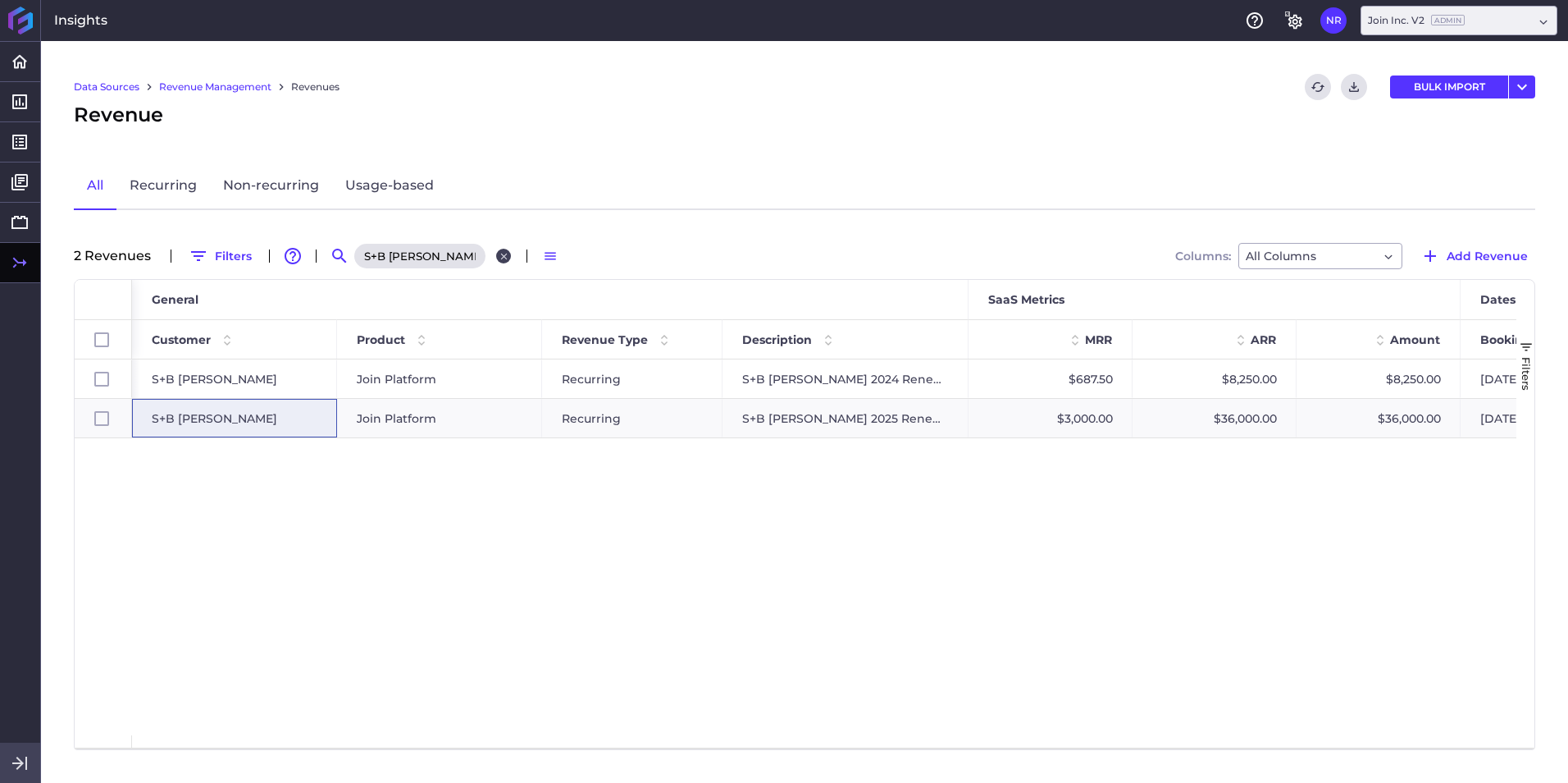
click at [503, 254] on icon "Close search" at bounding box center [503, 256] width 6 height 6
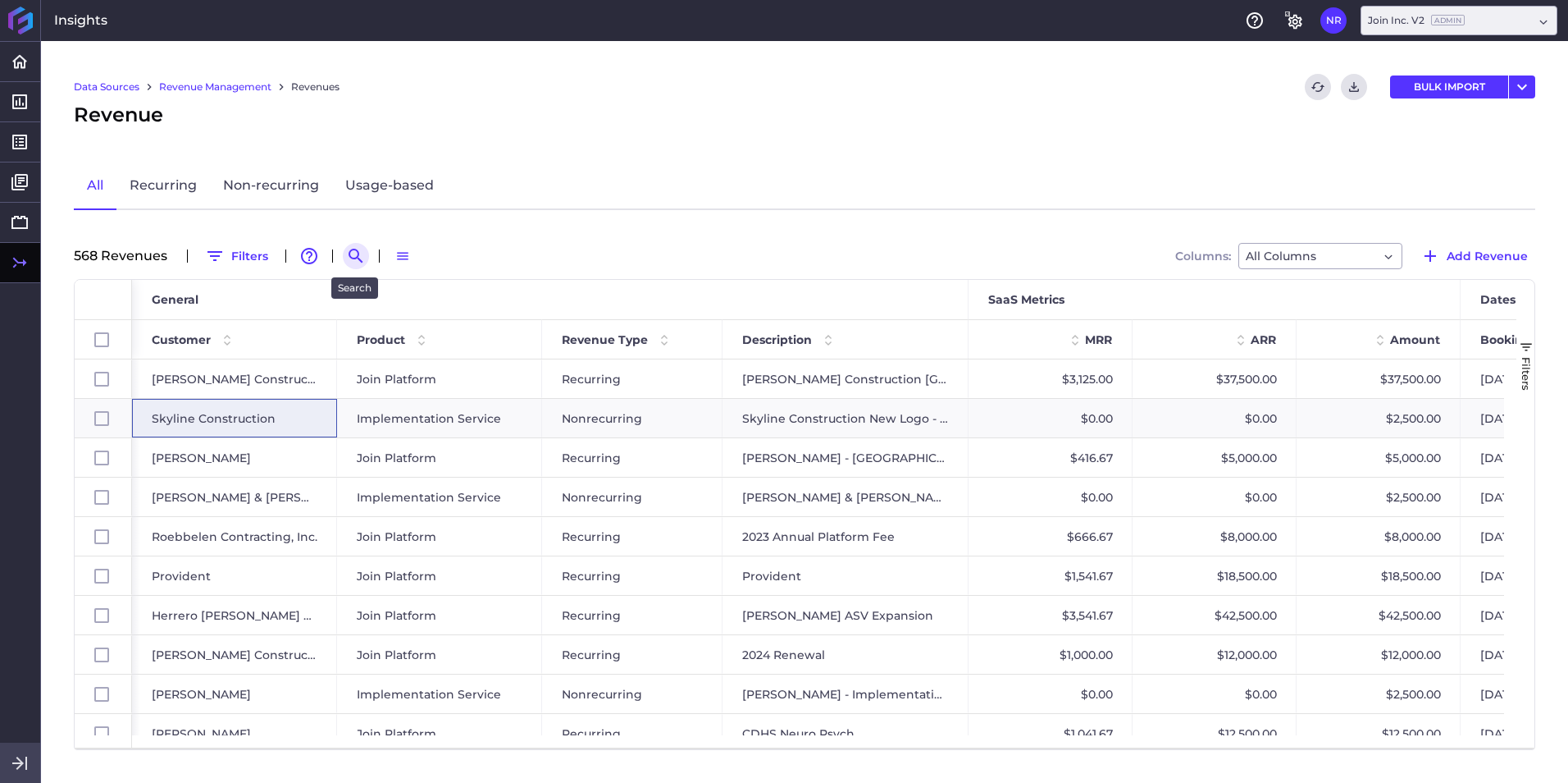
click at [350, 253] on icon "Search by" at bounding box center [356, 256] width 19 height 19
paste input "Whiting-Turner 2025 St. Agnes Project"
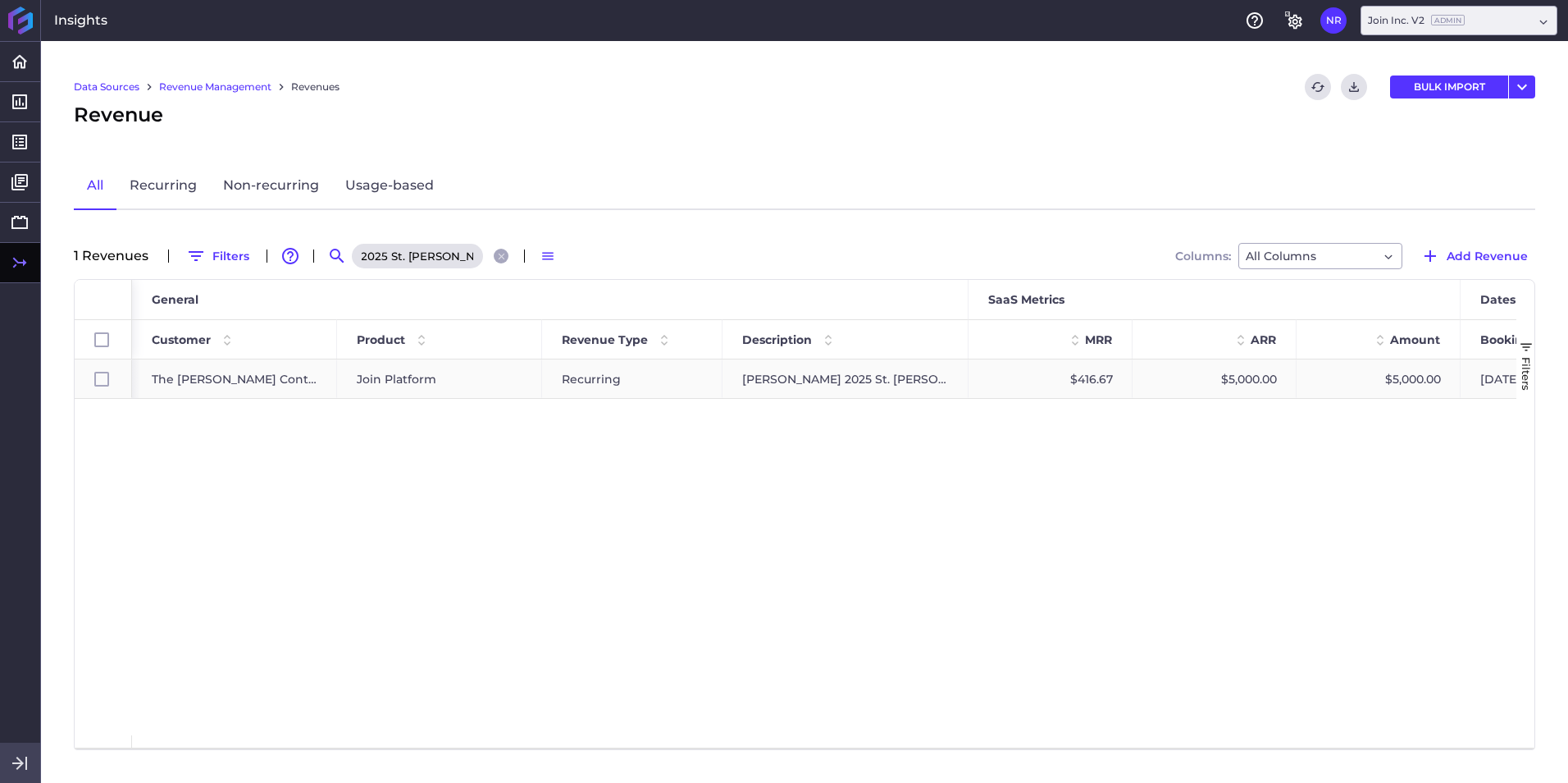
click at [269, 384] on span "The Whiting-Turner Contracting" at bounding box center [234, 378] width 166 height 38
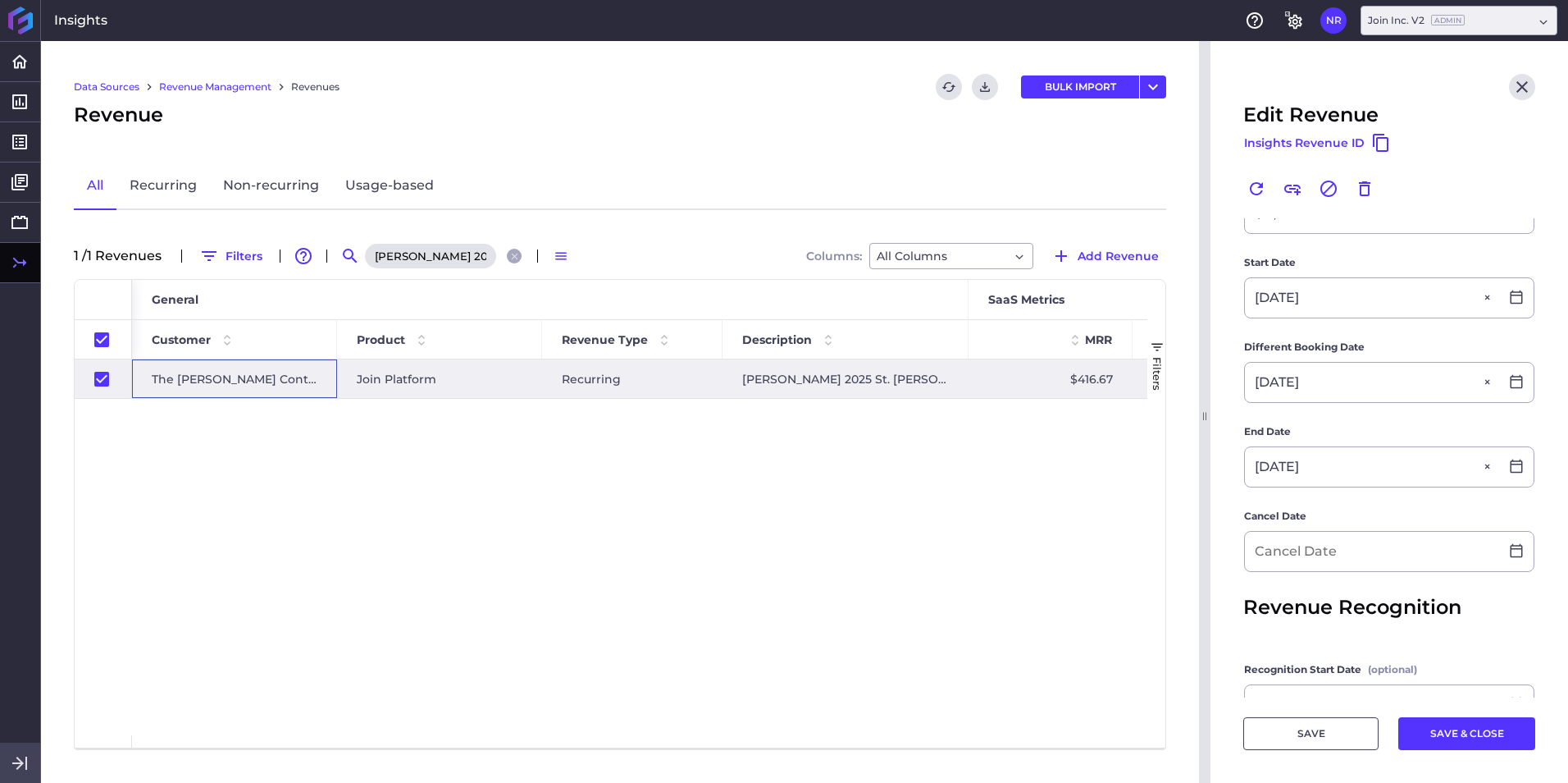
scroll to position [328, 0]
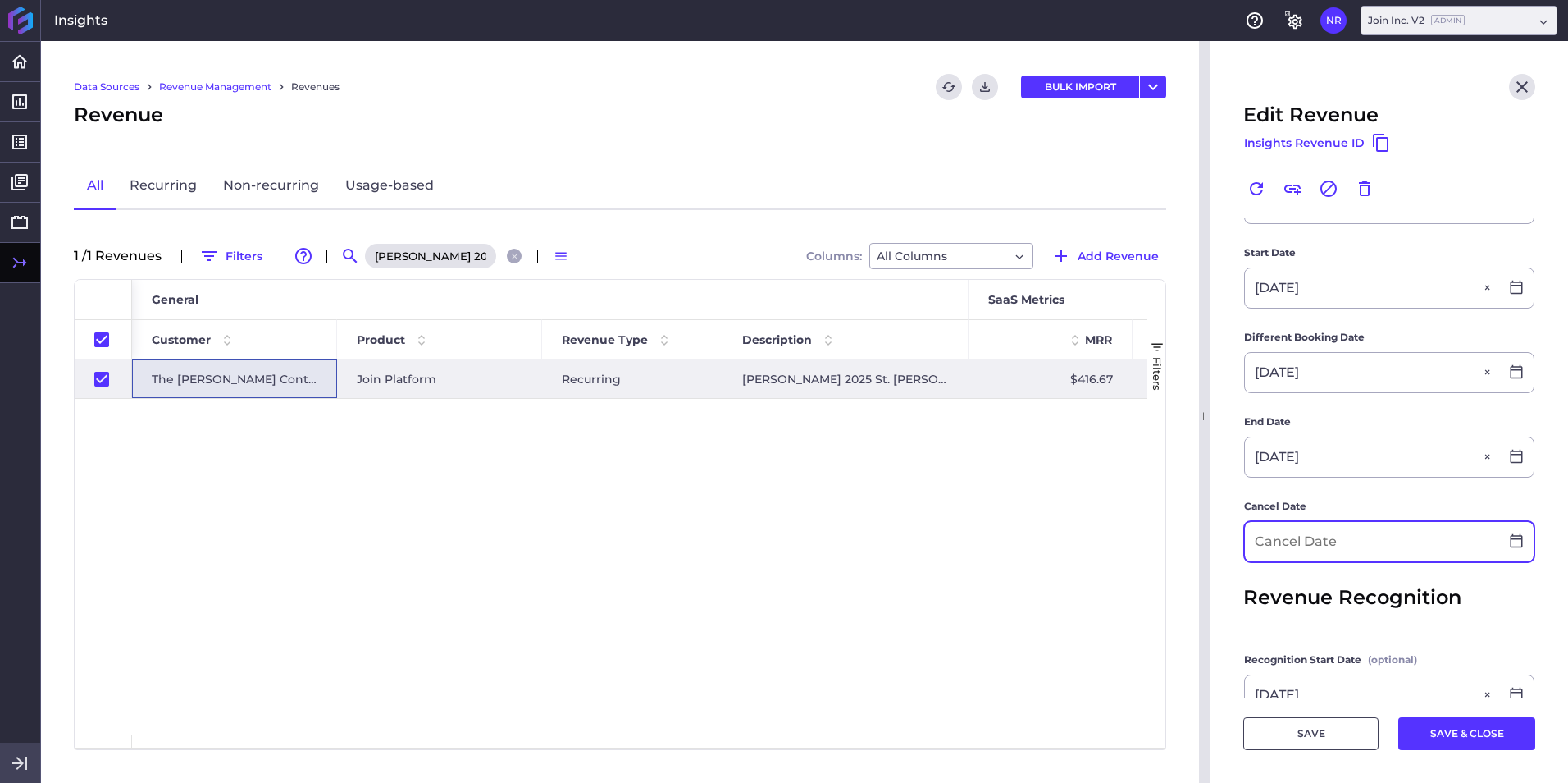
click at [1043, 487] on input at bounding box center [1371, 541] width 254 height 40
click at [1043, 487] on input "01/01/30120" at bounding box center [1371, 541] width 254 height 40
click at [1043, 487] on button "SAVE & CLOSE" at bounding box center [1466, 733] width 137 height 33
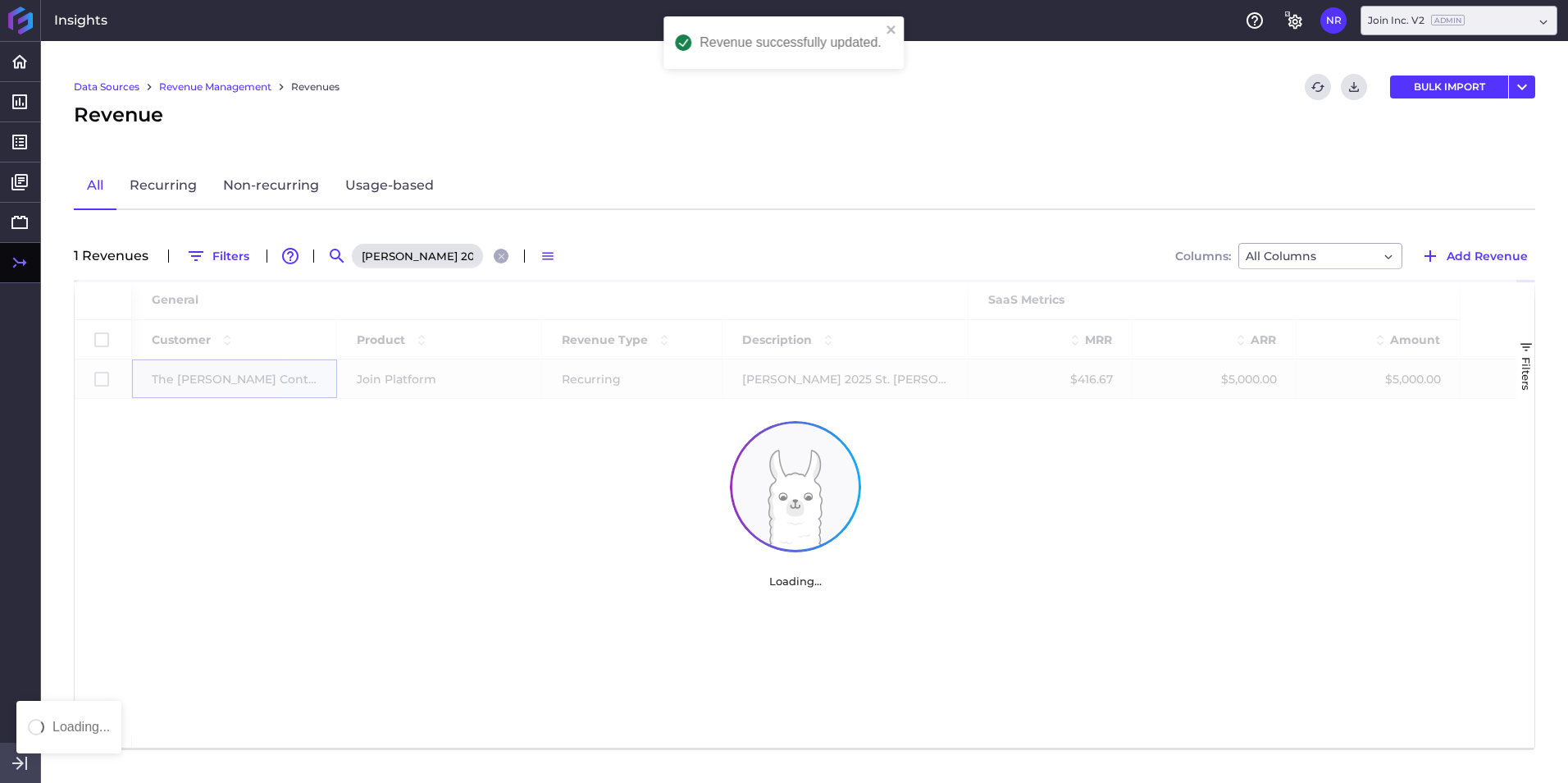
scroll to position [0, 0]
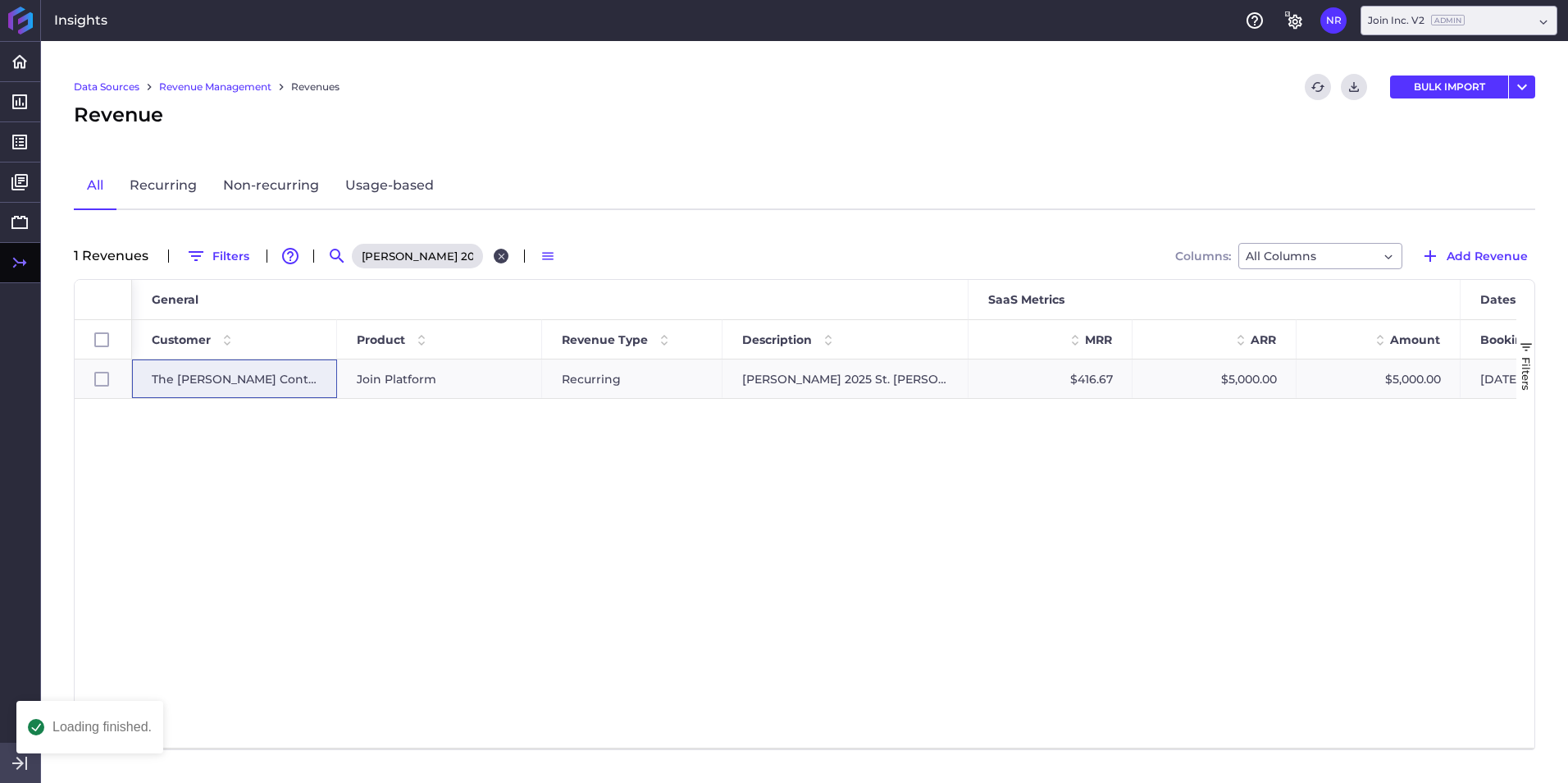
click at [502, 256] on icon "Close search" at bounding box center [502, 257] width 11 height 11
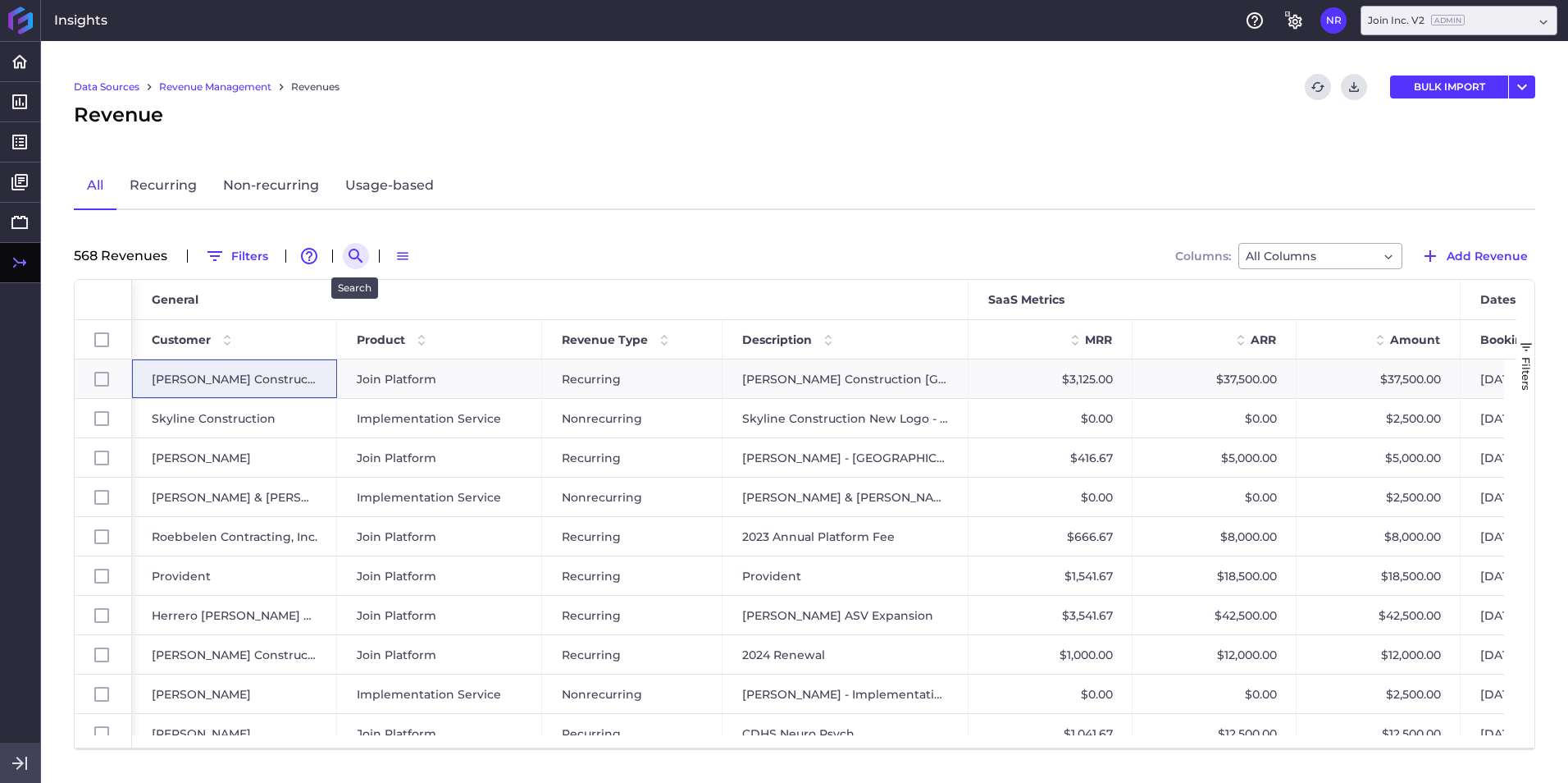
click at [363, 257] on icon "Search by" at bounding box center [356, 256] width 19 height 19
paste input "Leopardo 2025 Renewal"
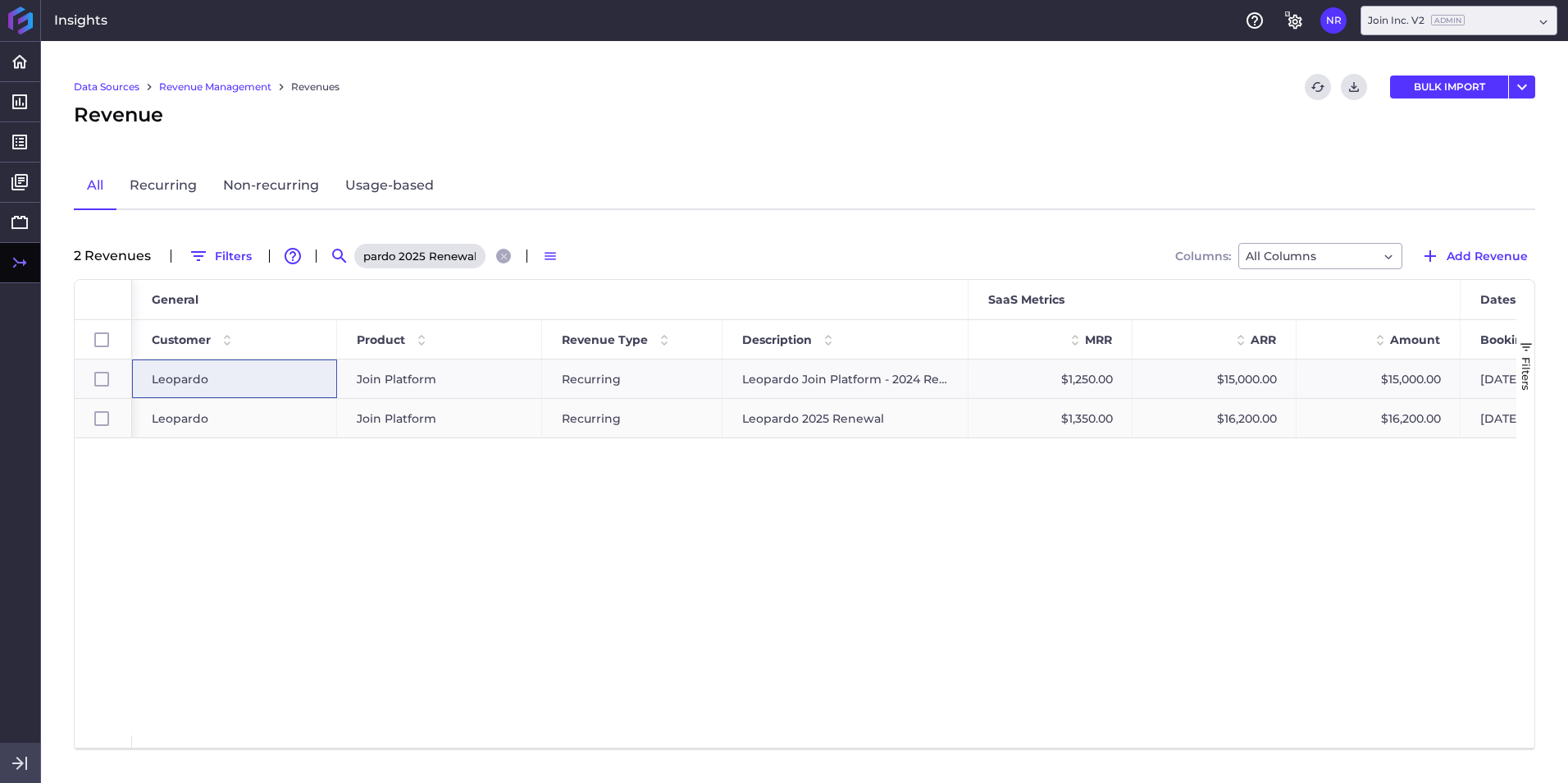
click at [494, 417] on div "Join Platform" at bounding box center [440, 418] width 166 height 38
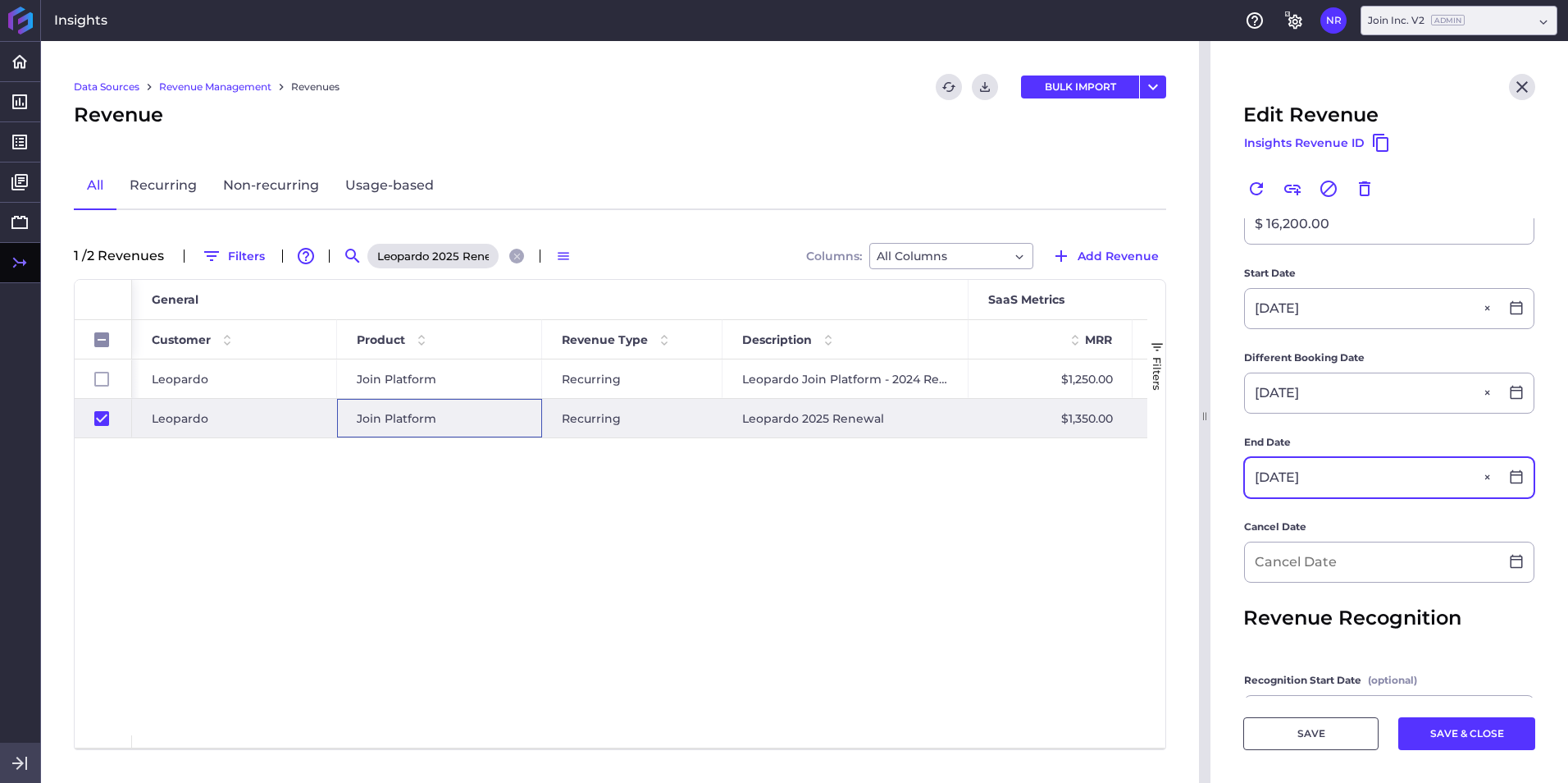
scroll to position [410, 0]
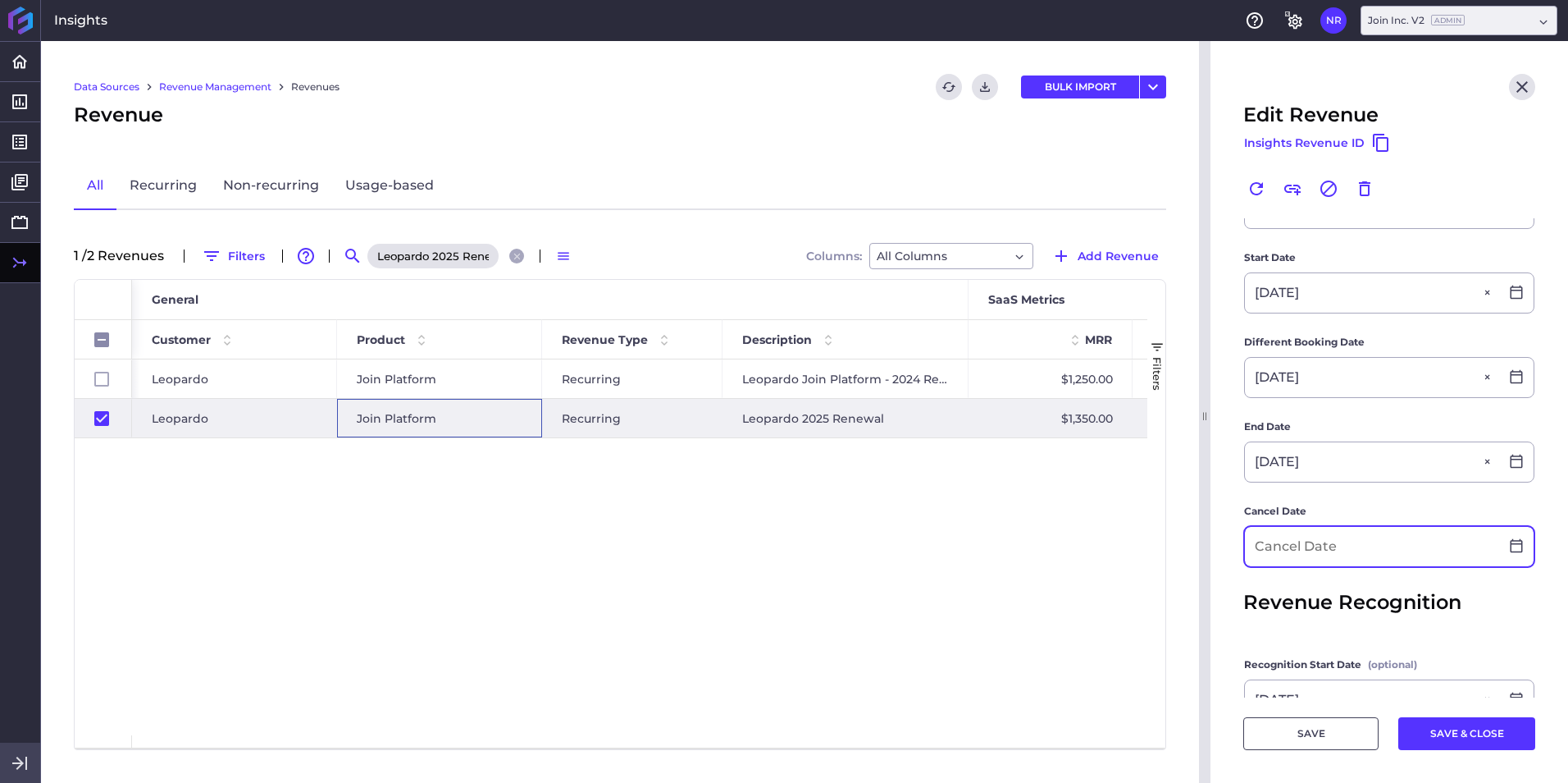
click at [1043, 487] on input at bounding box center [1371, 546] width 254 height 40
click at [1043, 487] on button "SAVE & CLOSE" at bounding box center [1466, 733] width 137 height 33
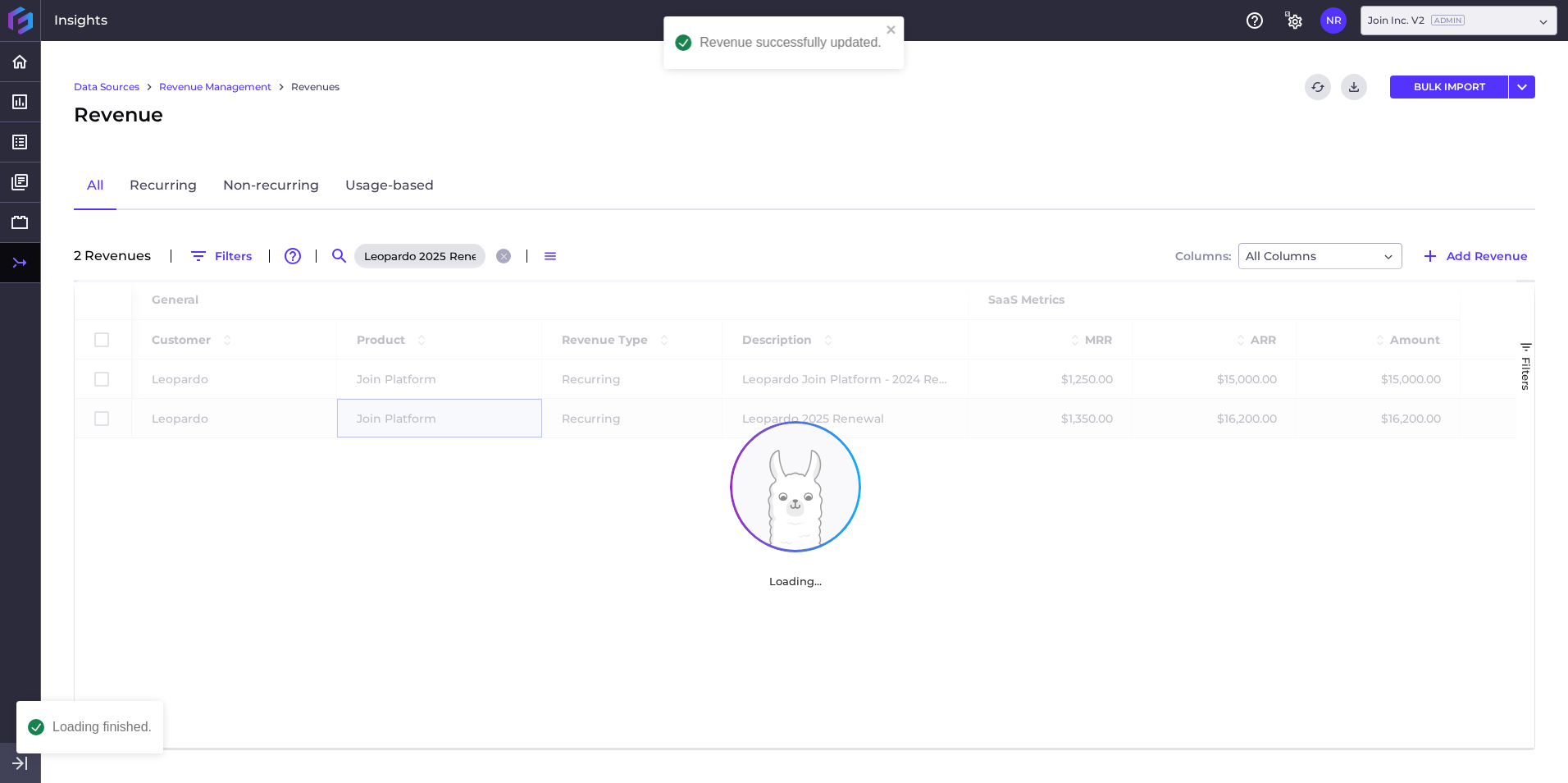
scroll to position [0, 0]
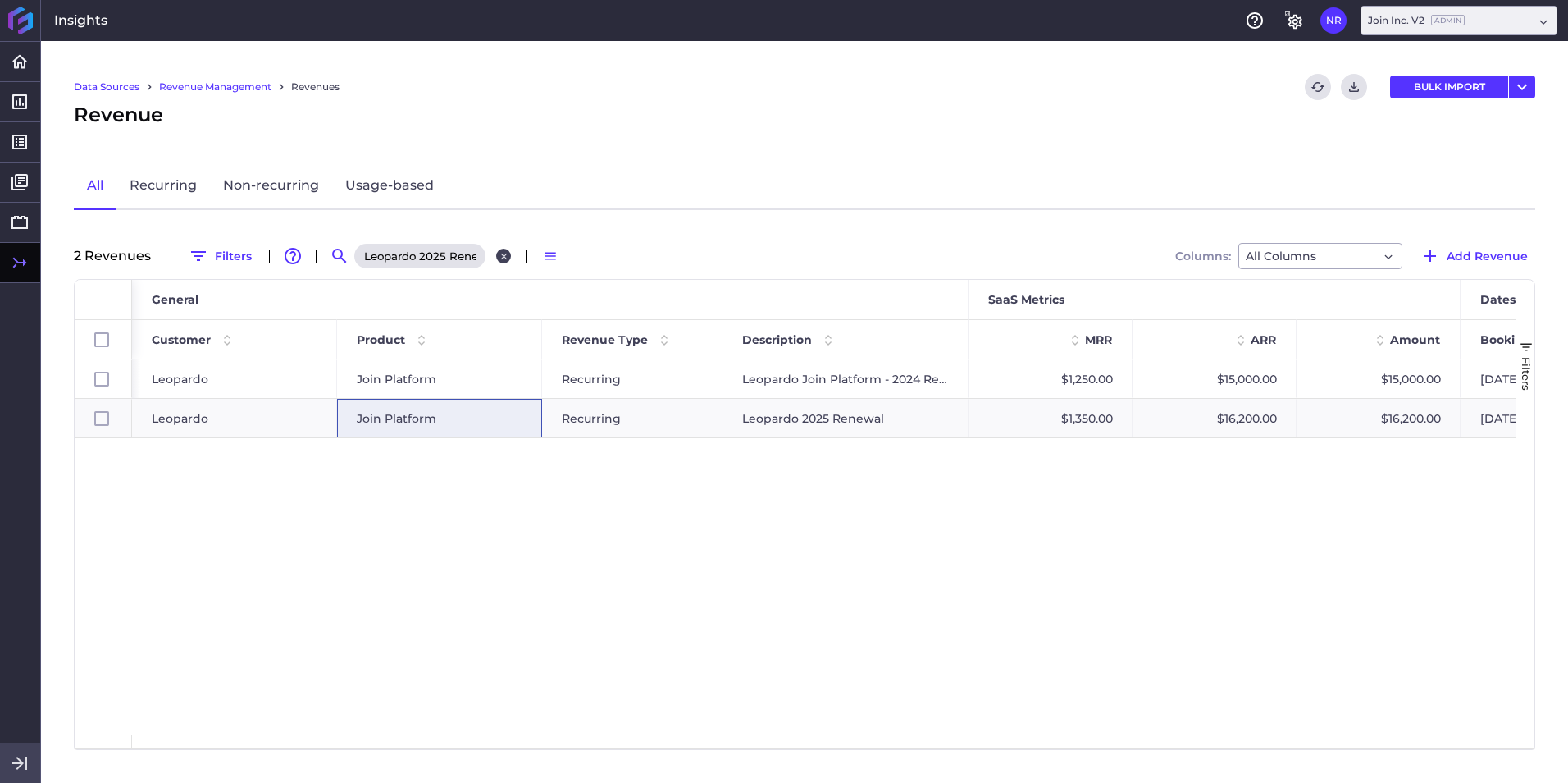
click at [499, 257] on icon "Close search" at bounding box center [504, 257] width 11 height 11
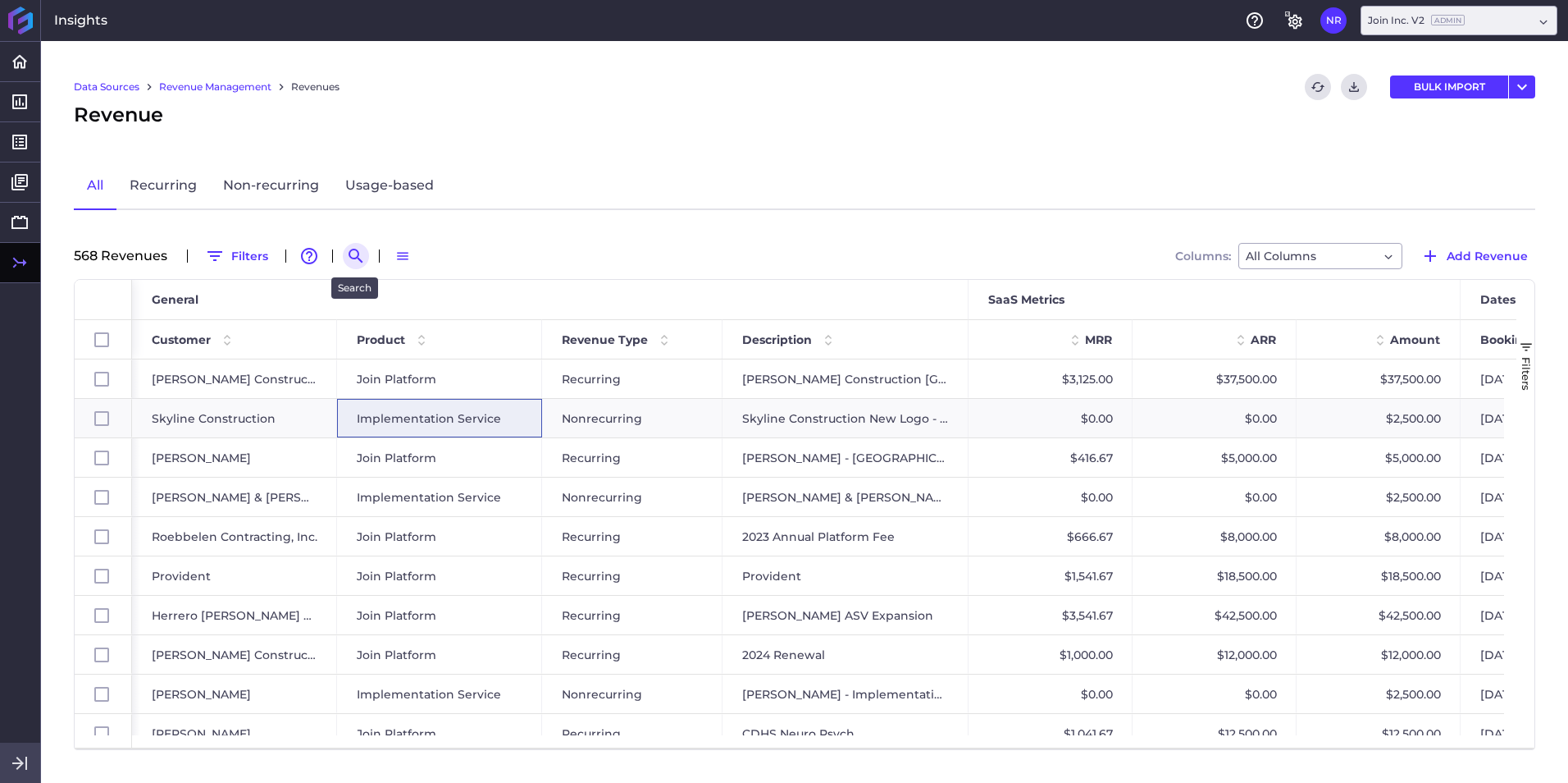
click at [350, 254] on icon "Search by" at bounding box center [356, 256] width 19 height 19
paste input "DPR - UT Xeno Project"
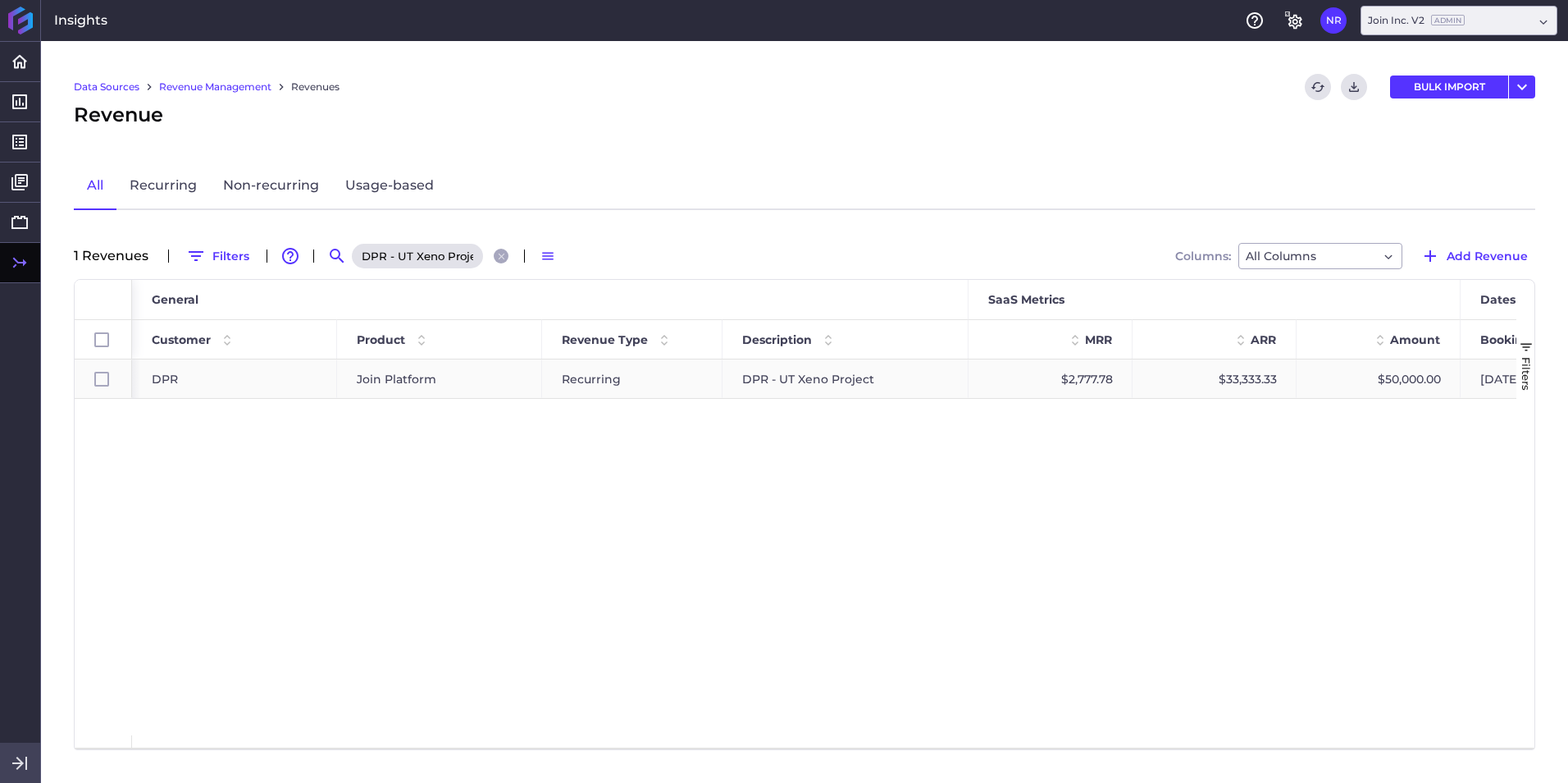
click at [404, 380] on span "Join Platform" at bounding box center [397, 378] width 79 height 38
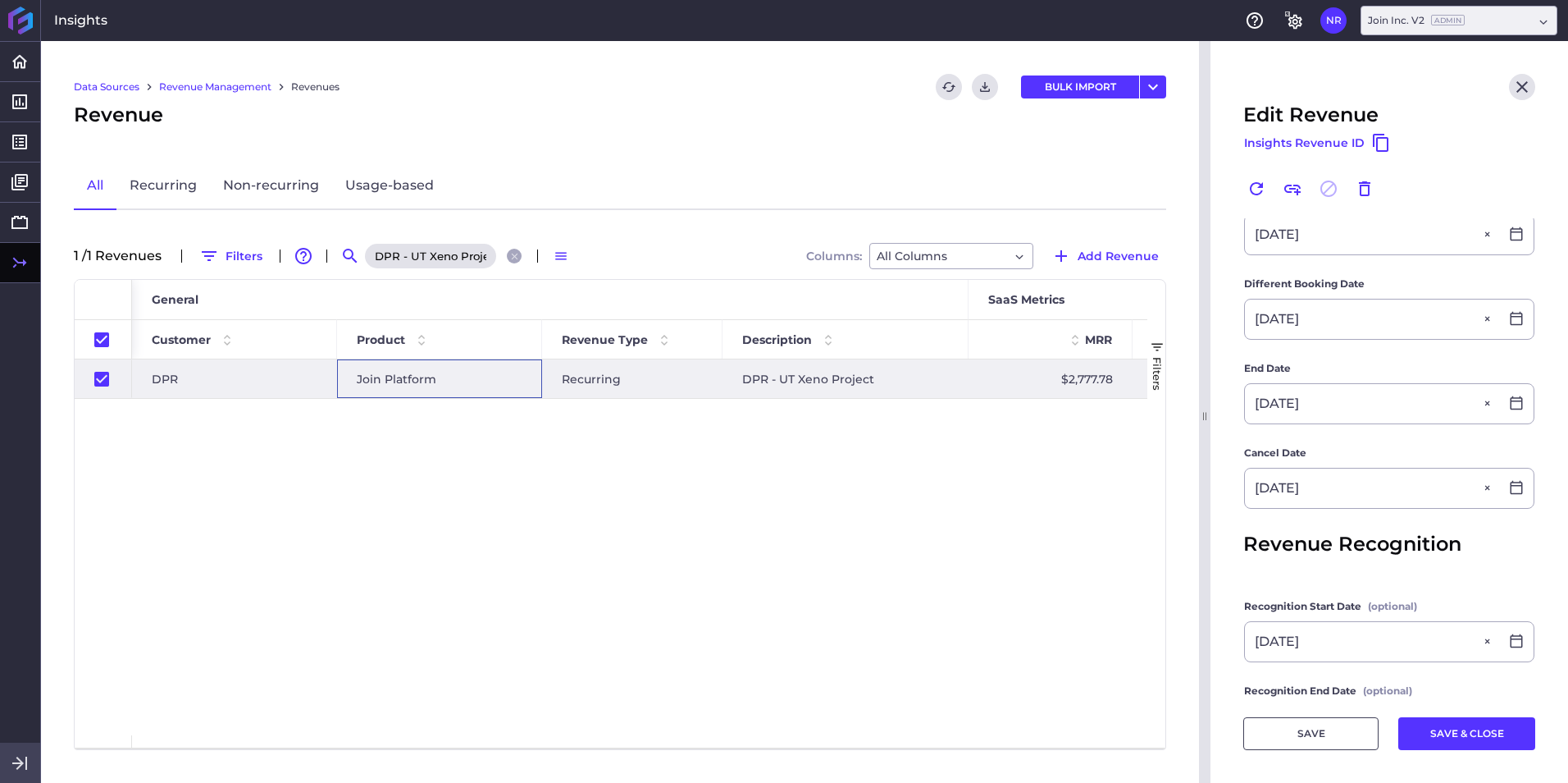
scroll to position [410, 0]
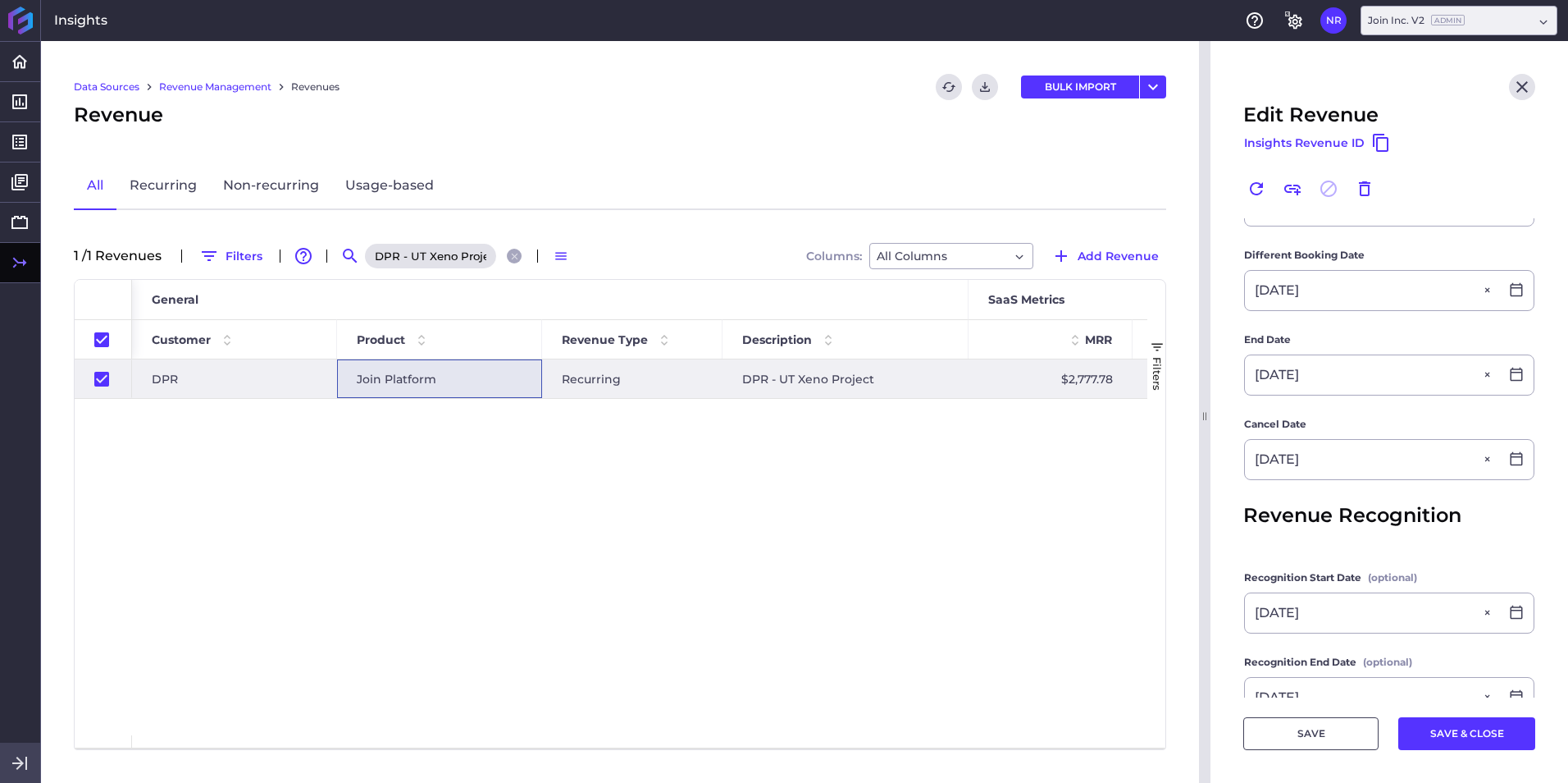
drag, startPoint x: 519, startPoint y: 255, endPoint x: 494, endPoint y: 266, distance: 27.3
click at [519, 255] on icon "Close search" at bounding box center [515, 257] width 11 height 11
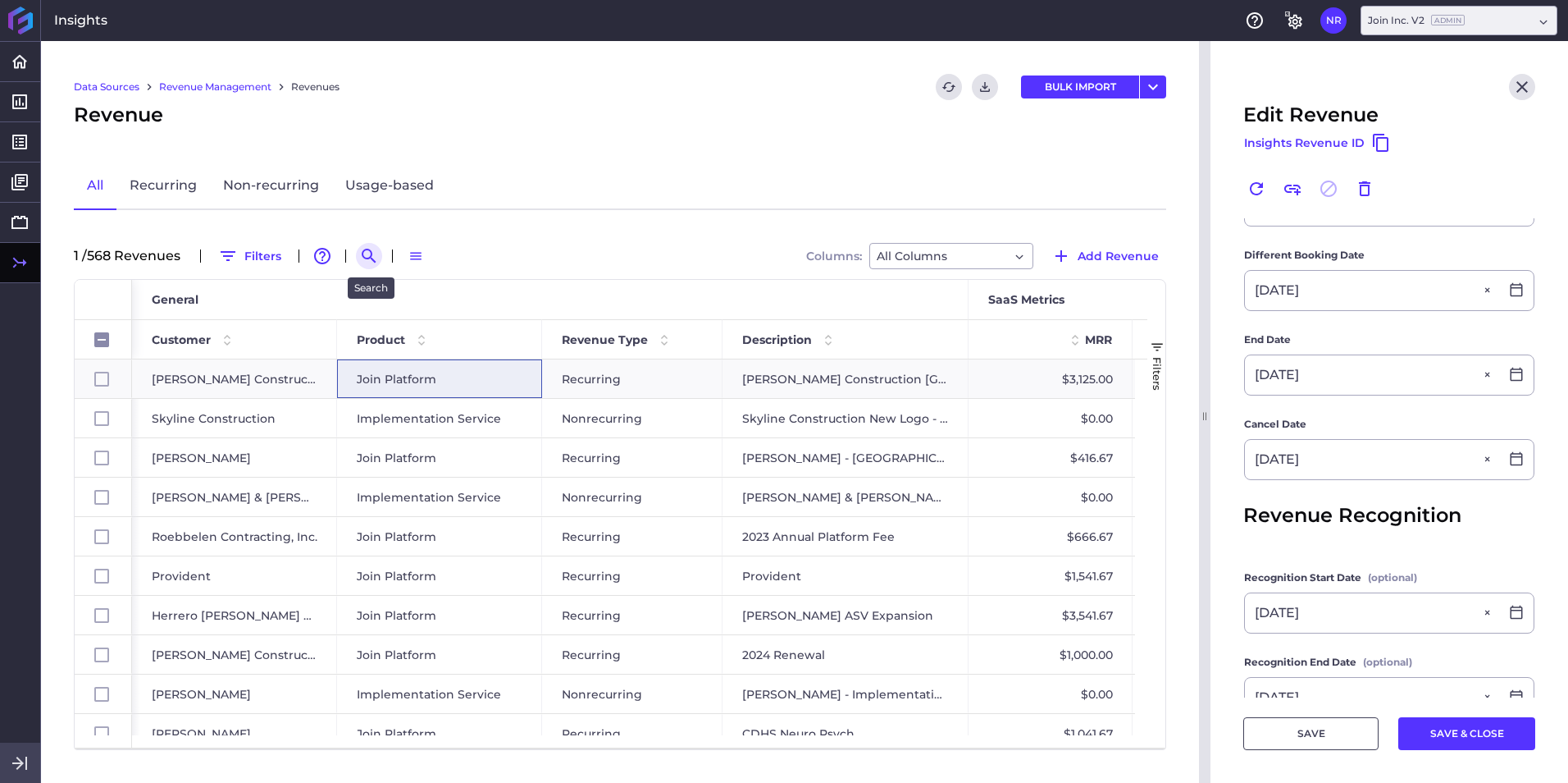
click at [375, 266] on button "Search by" at bounding box center [369, 256] width 26 height 26
click at [408, 261] on input at bounding box center [449, 256] width 131 height 25
paste input "Independence - 2025 New Deal"
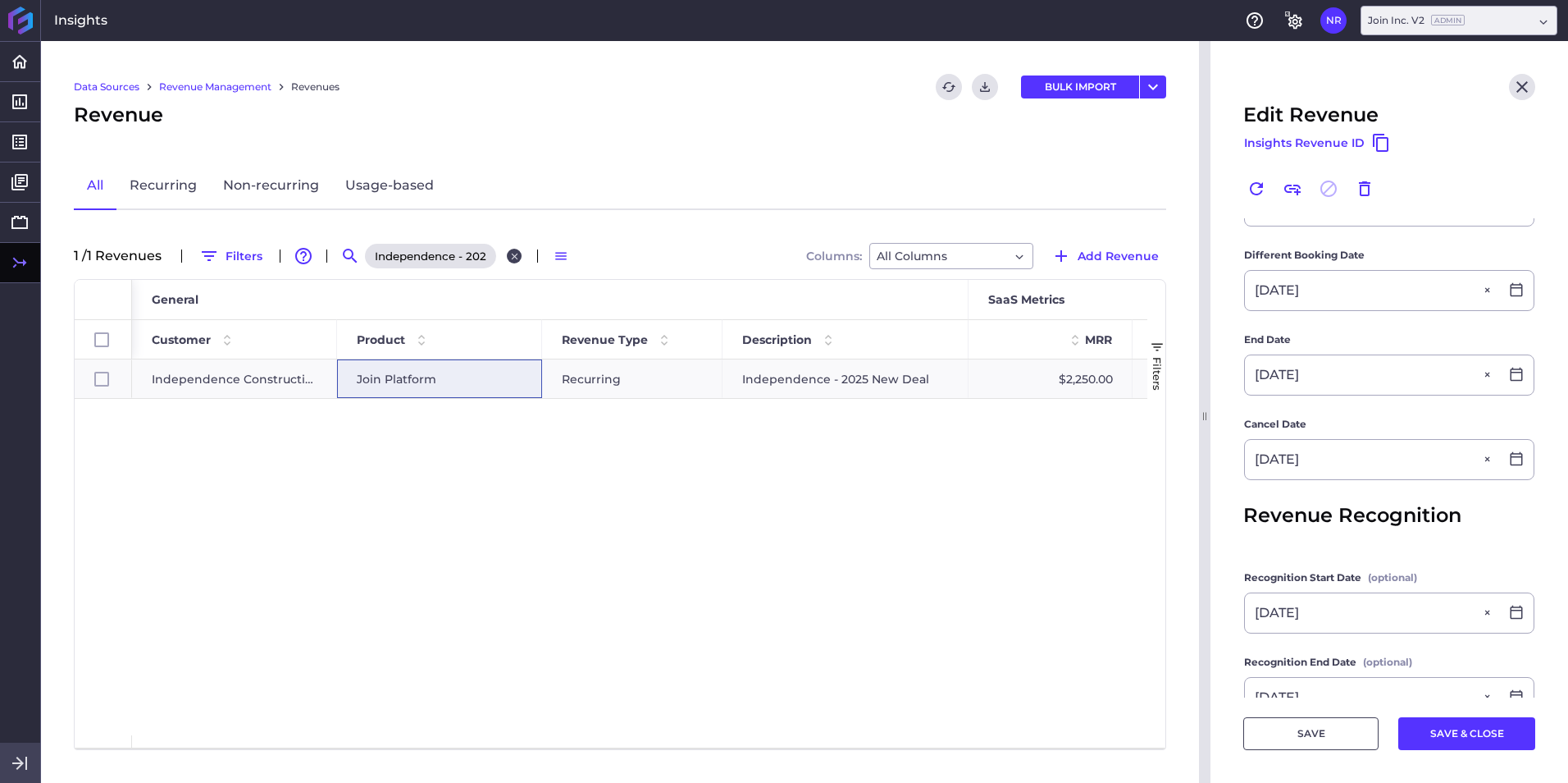
drag, startPoint x: 526, startPoint y: 253, endPoint x: 516, endPoint y: 256, distance: 10.4
click at [526, 253] on div "Independence - 2025 New Deal" at bounding box center [445, 256] width 164 height 26
click at [514, 256] on icon "Close search" at bounding box center [515, 257] width 11 height 11
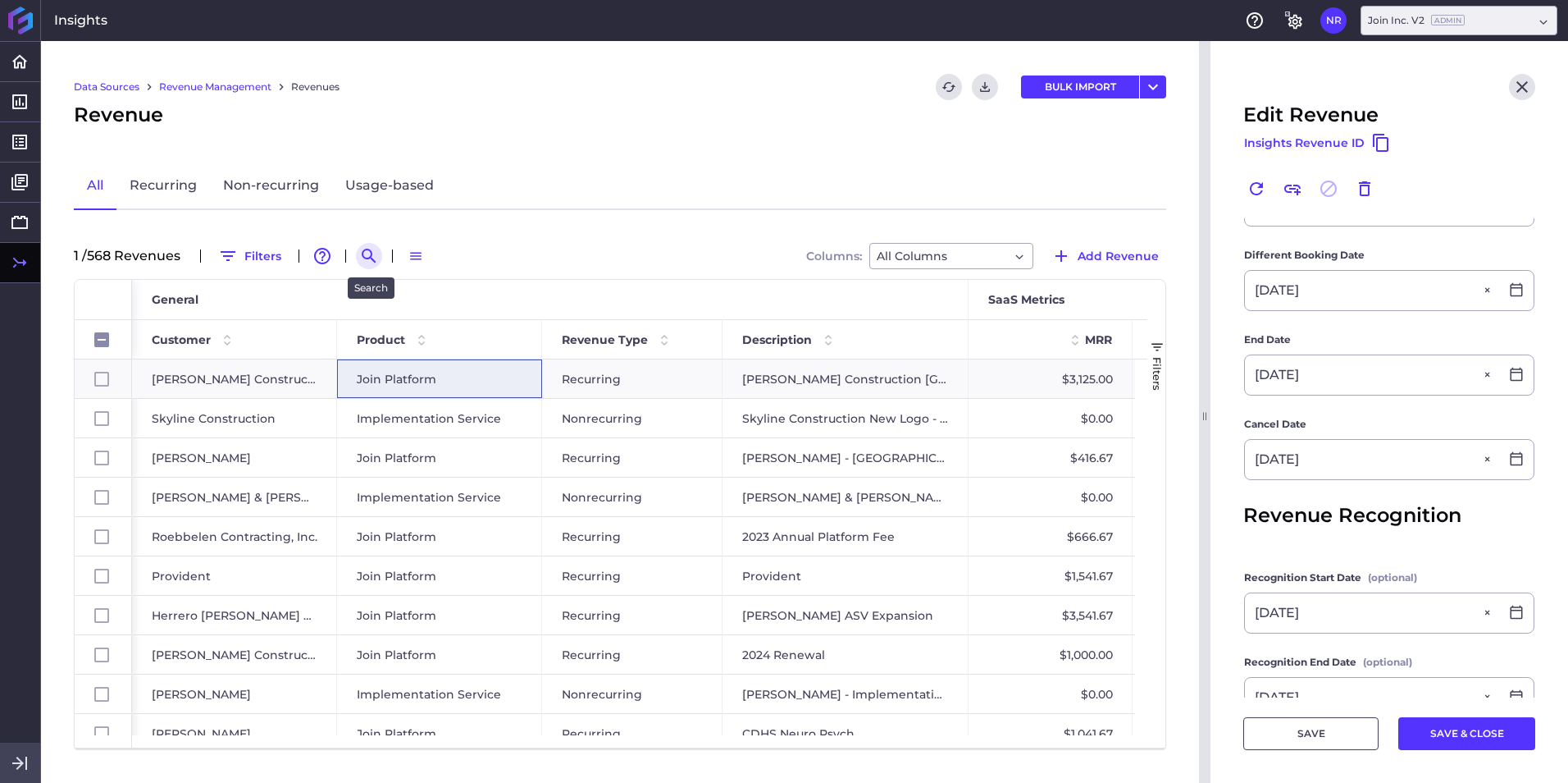
click at [373, 257] on icon "Search by" at bounding box center [368, 256] width 14 height 14
paste input "Independence - 2025 New Deal"
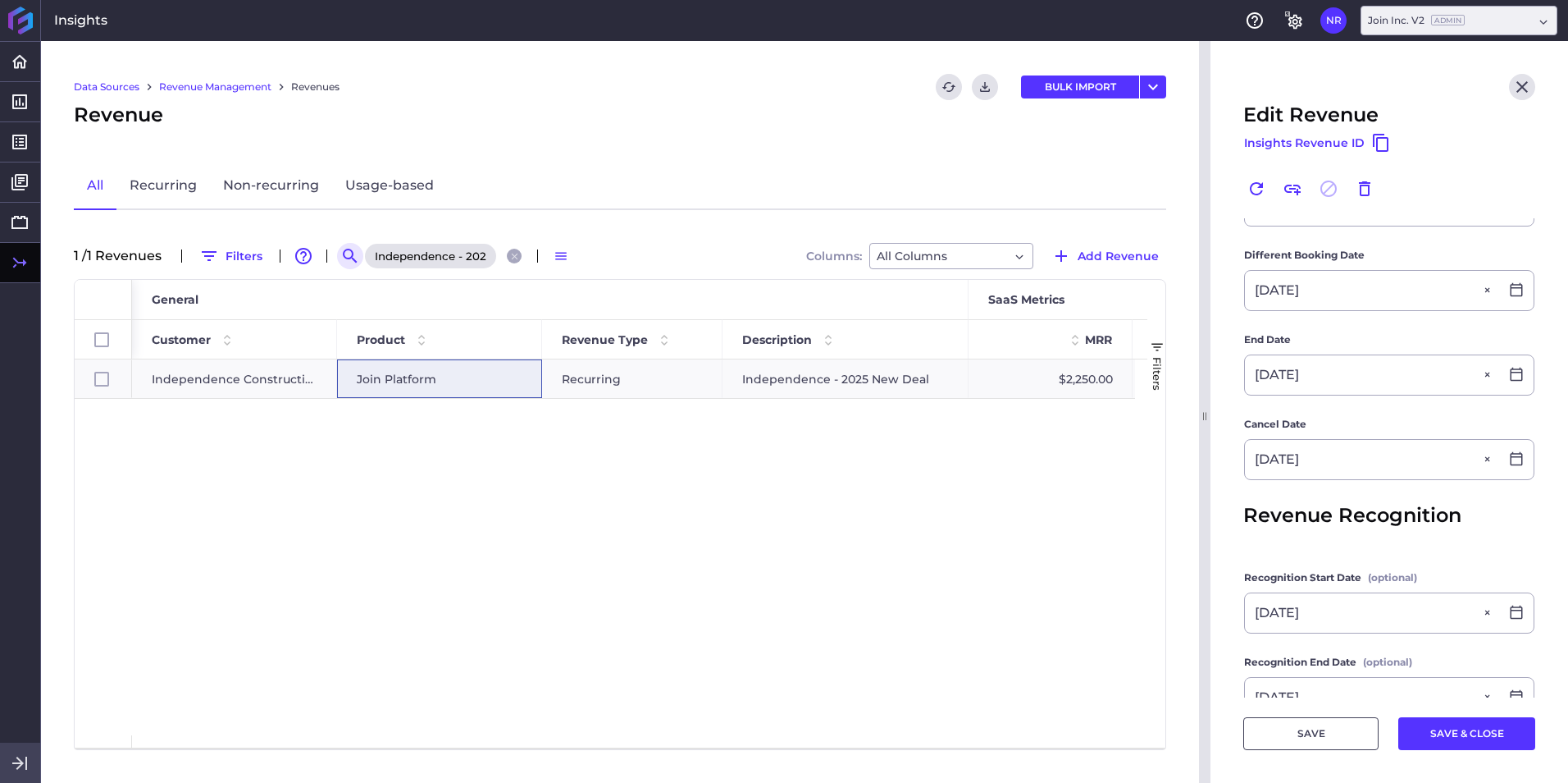
scroll to position [0, 63]
click at [420, 369] on span "Join Platform" at bounding box center [397, 378] width 79 height 38
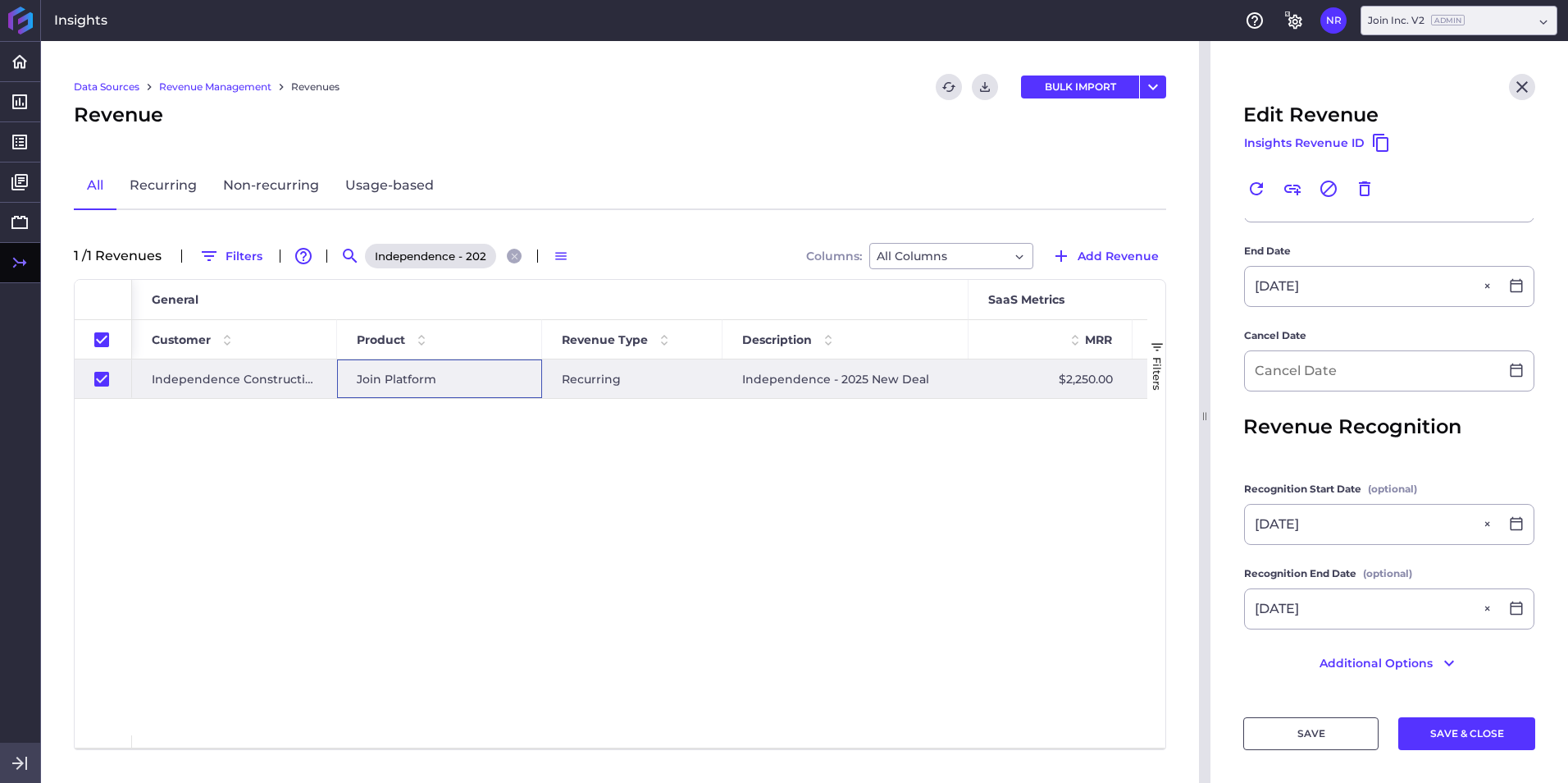
scroll to position [417, 0]
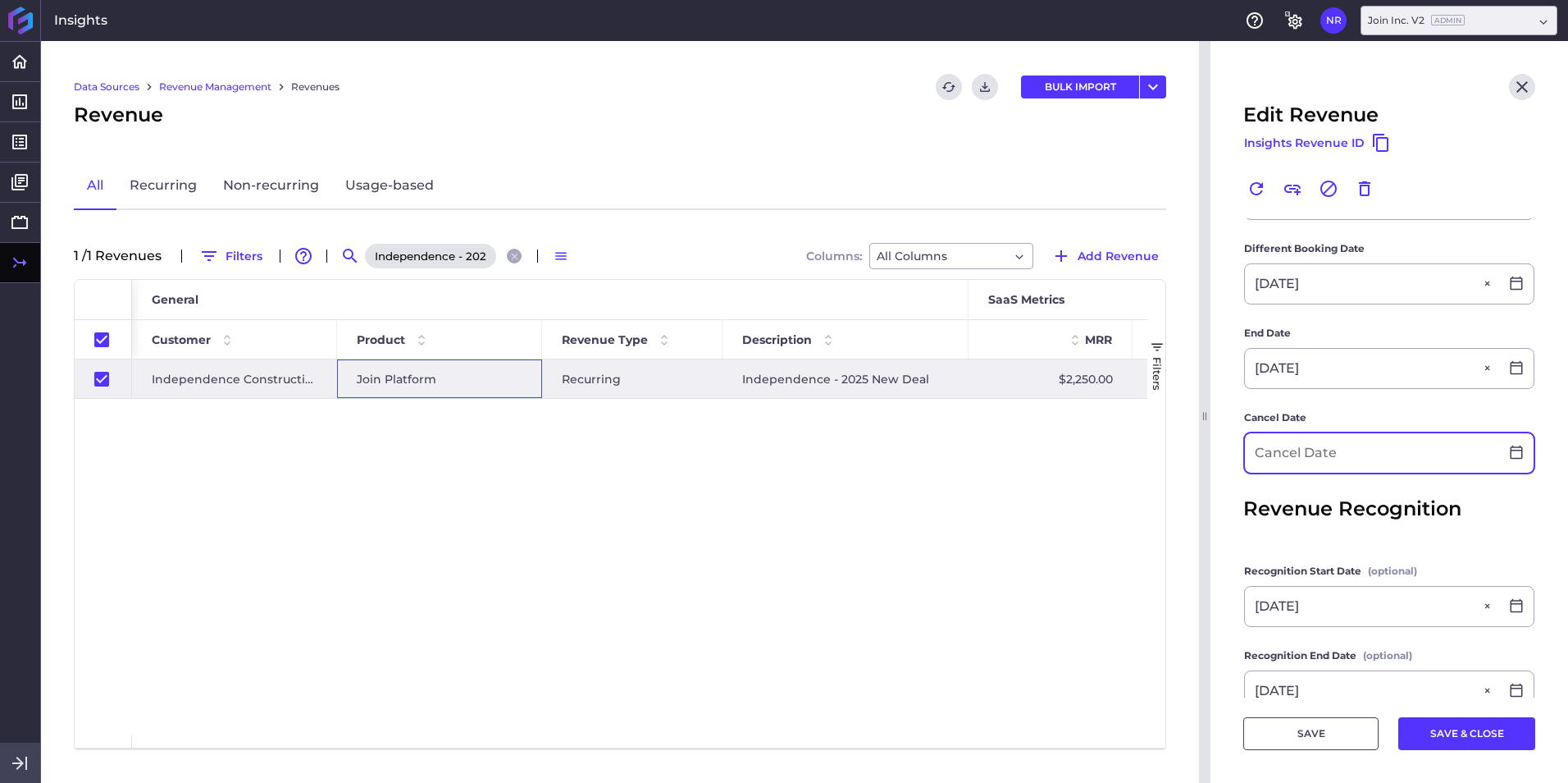
click at [1043, 447] on input at bounding box center [1371, 452] width 254 height 40
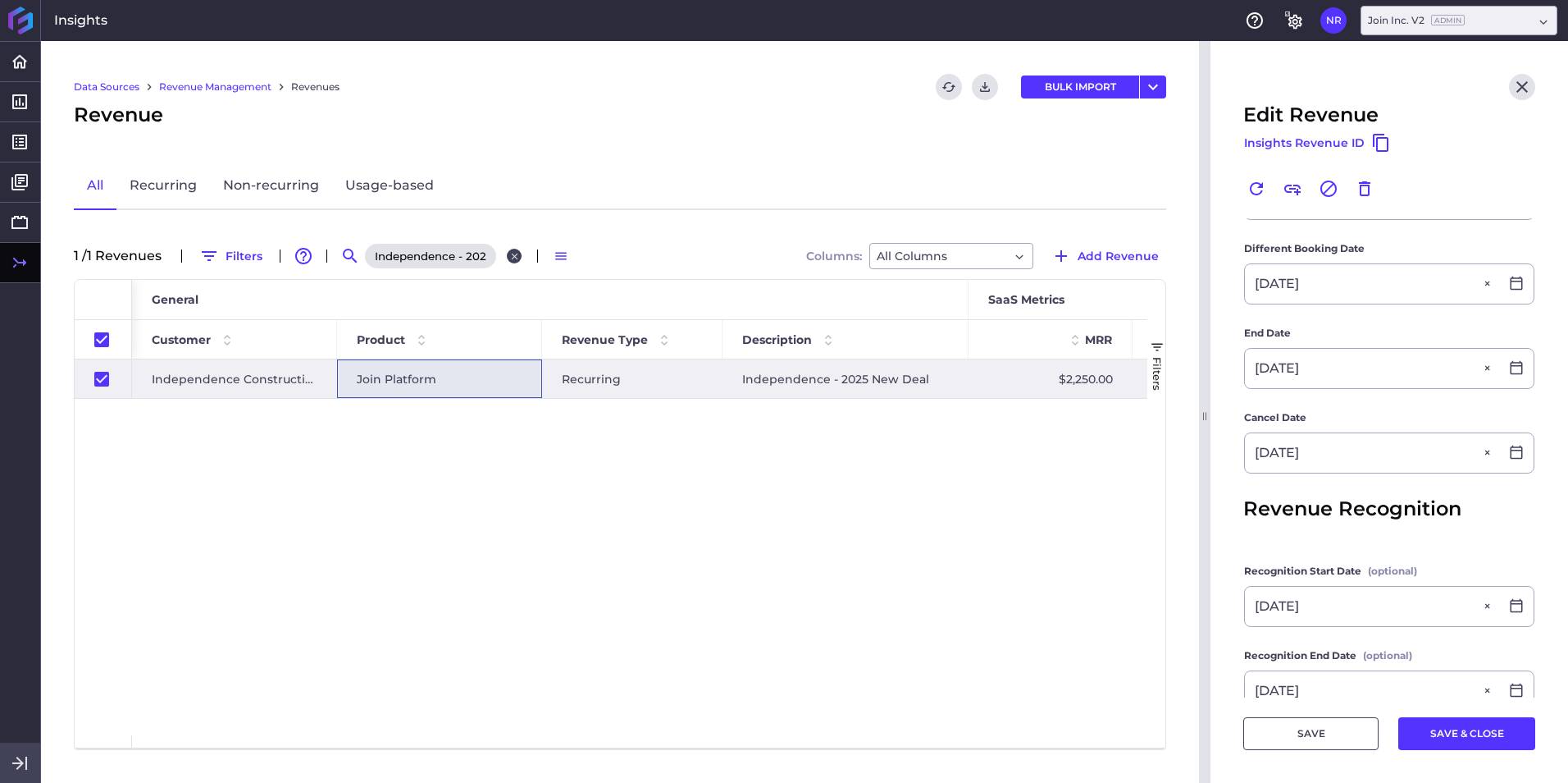
click at [510, 253] on button "Close search" at bounding box center [514, 256] width 15 height 15
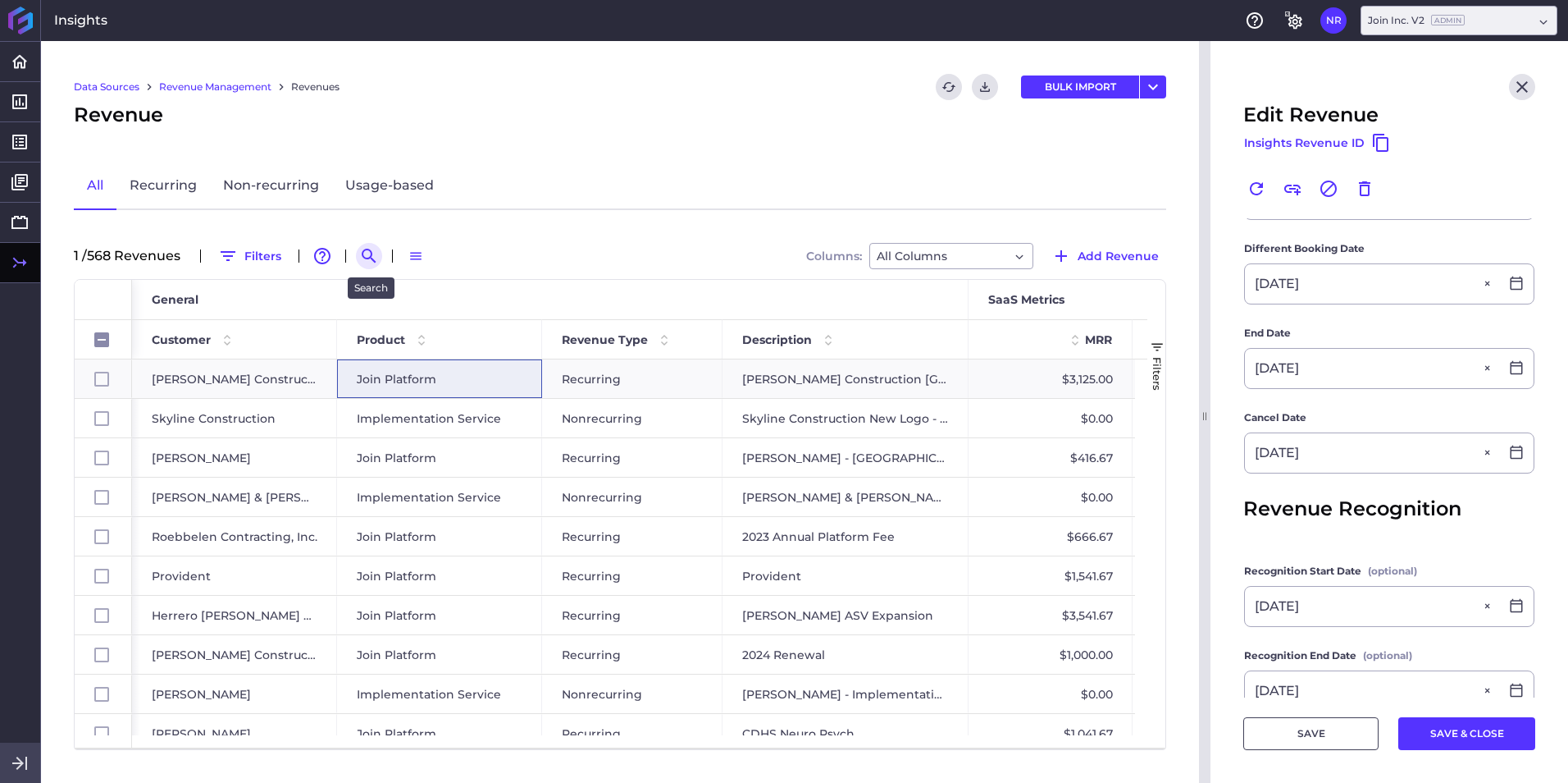
click at [366, 255] on icon "Search by" at bounding box center [368, 256] width 14 height 14
paste input "Bayley Construction - 2025 New Deal"
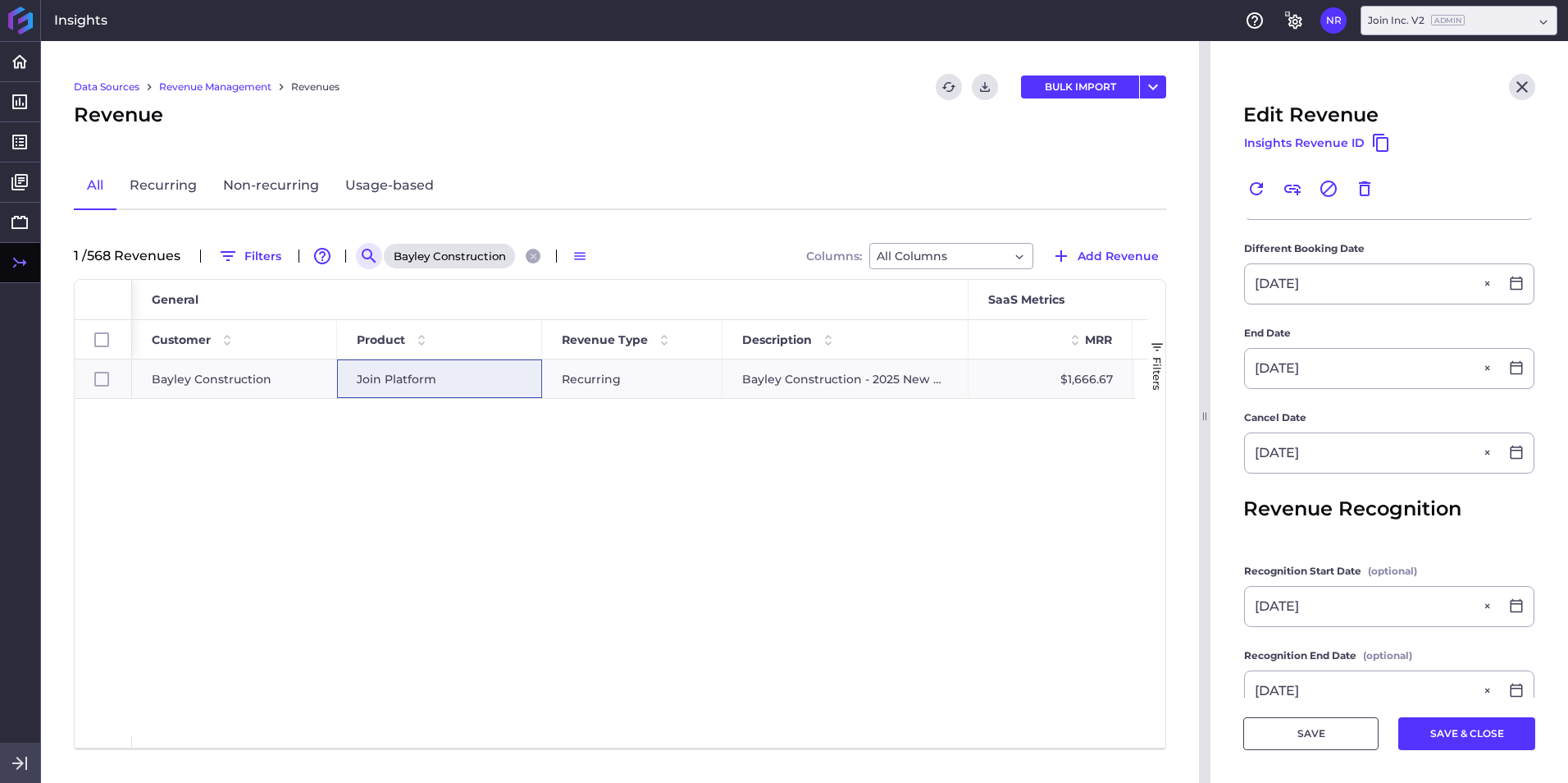
scroll to position [0, 93]
click at [402, 369] on span "Join Platform" at bounding box center [397, 378] width 79 height 38
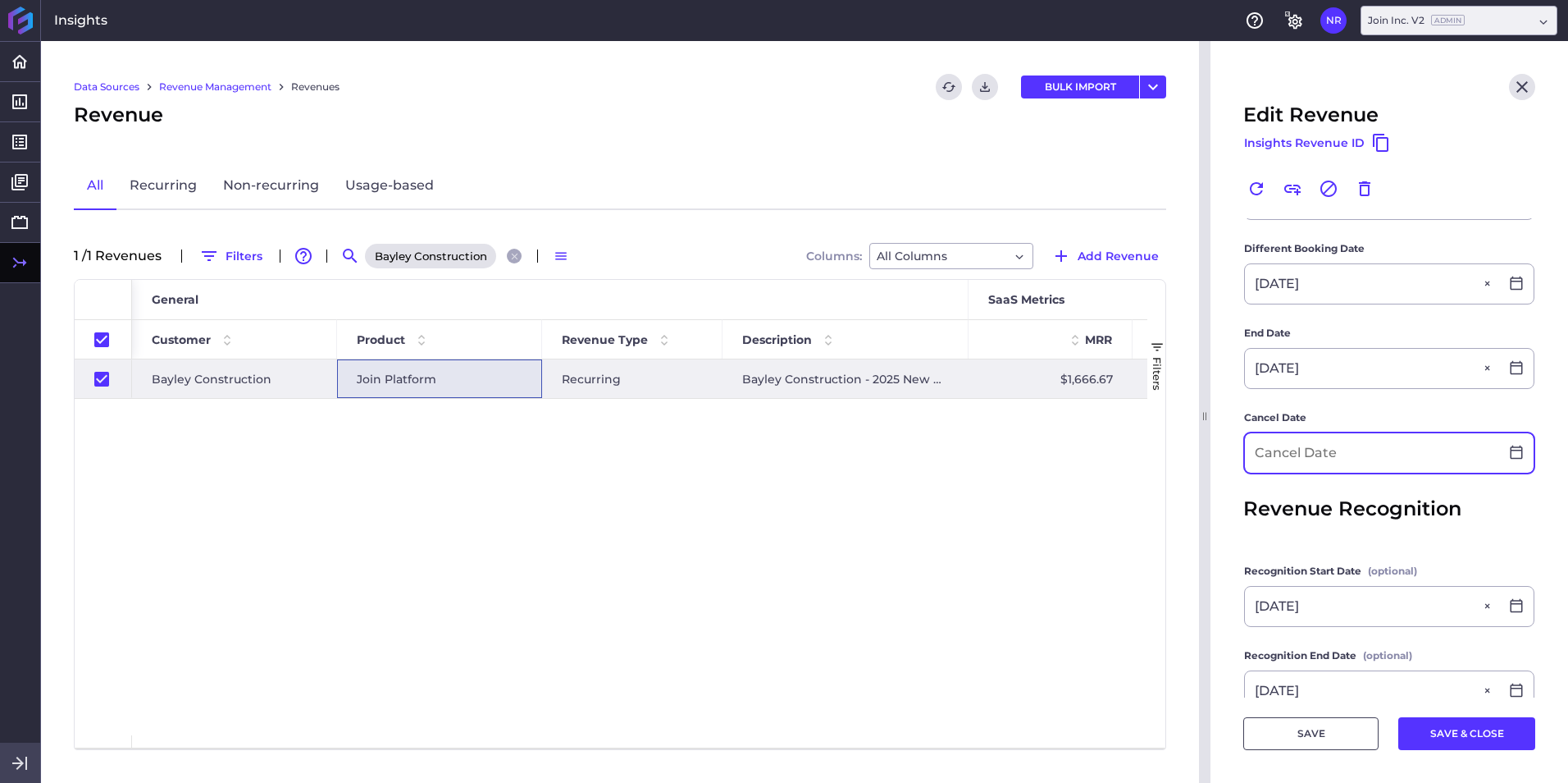
click at [1043, 468] on input at bounding box center [1371, 452] width 254 height 40
click at [1043, 487] on button "SAVE & CLOSE" at bounding box center [1466, 733] width 137 height 33
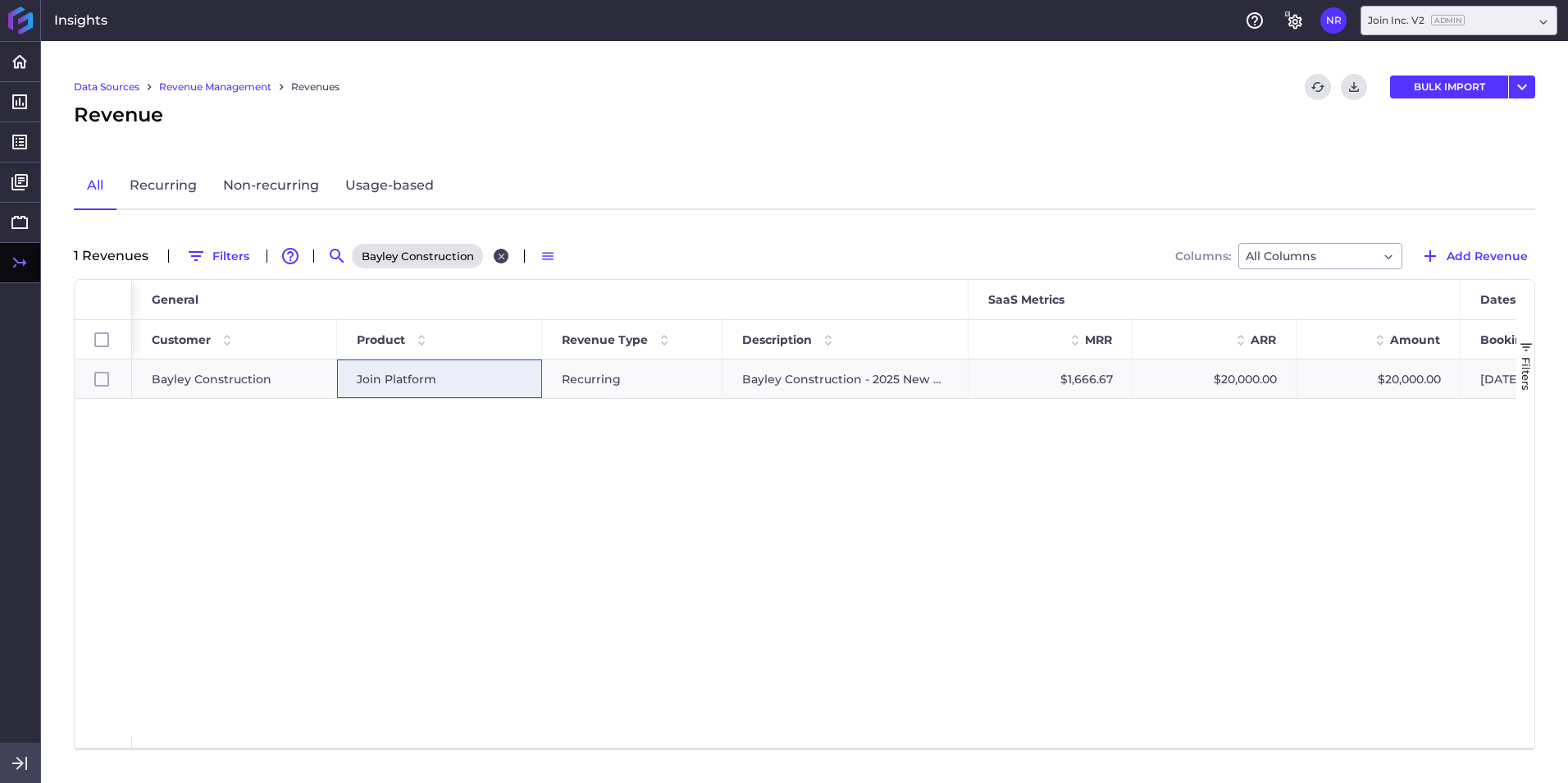
click at [494, 257] on button "Close search" at bounding box center [501, 256] width 15 height 15
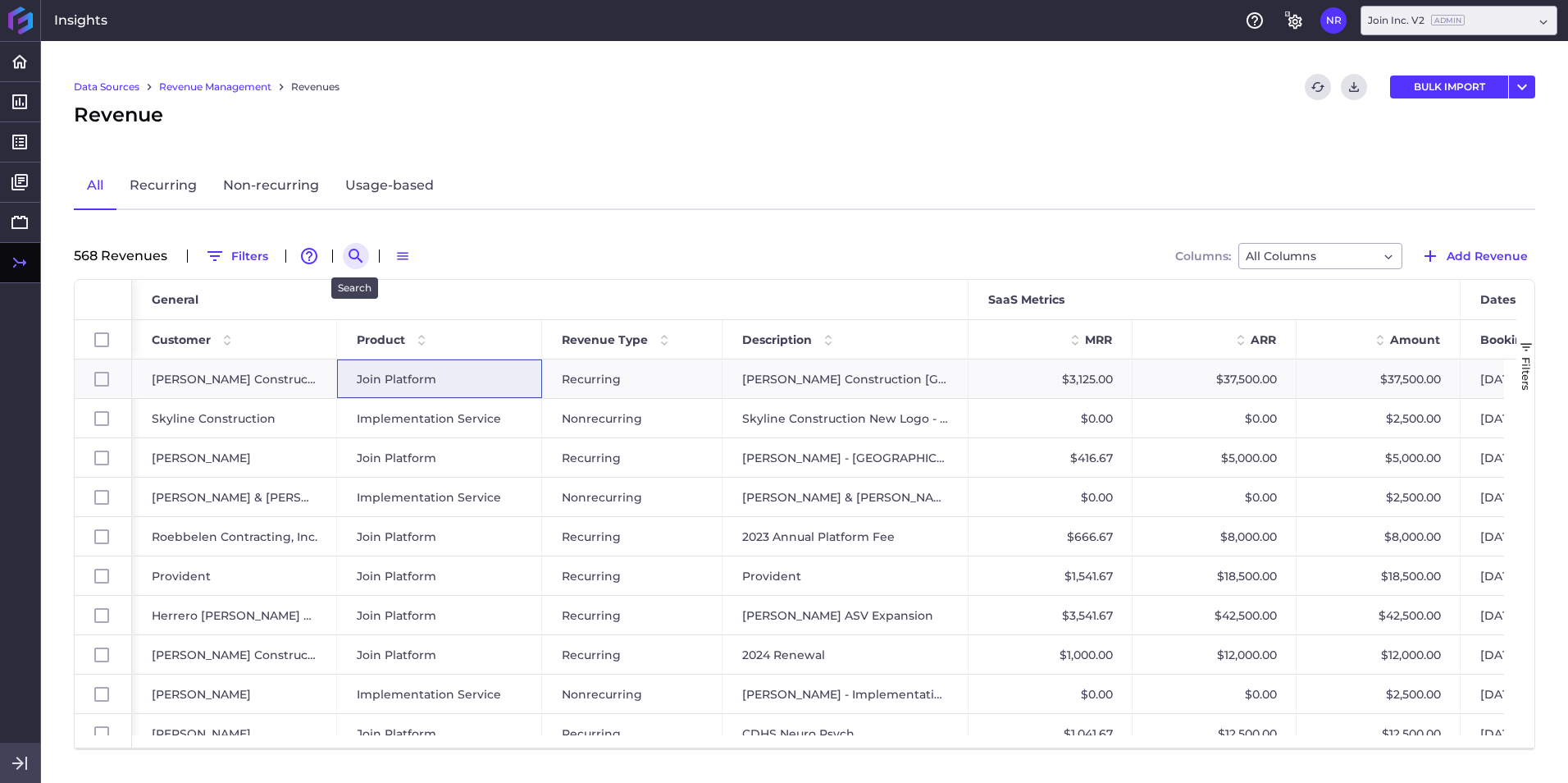
click at [362, 264] on icon "Search by" at bounding box center [356, 256] width 19 height 19
paste input "DPR - BHSF Miami Neuroscience Institutde"
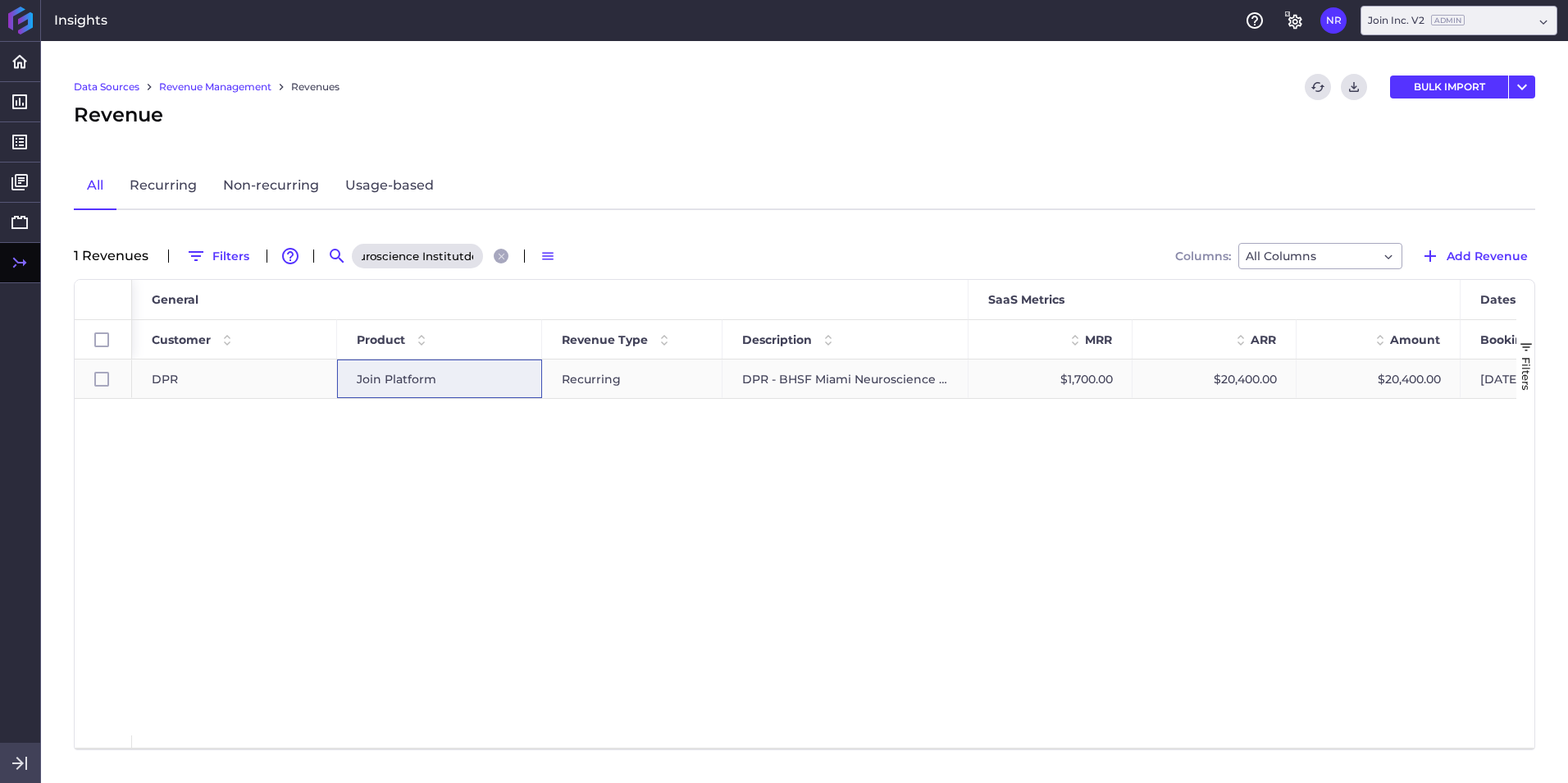
scroll to position [0, 0]
click at [410, 387] on span "Join Platform" at bounding box center [397, 378] width 79 height 38
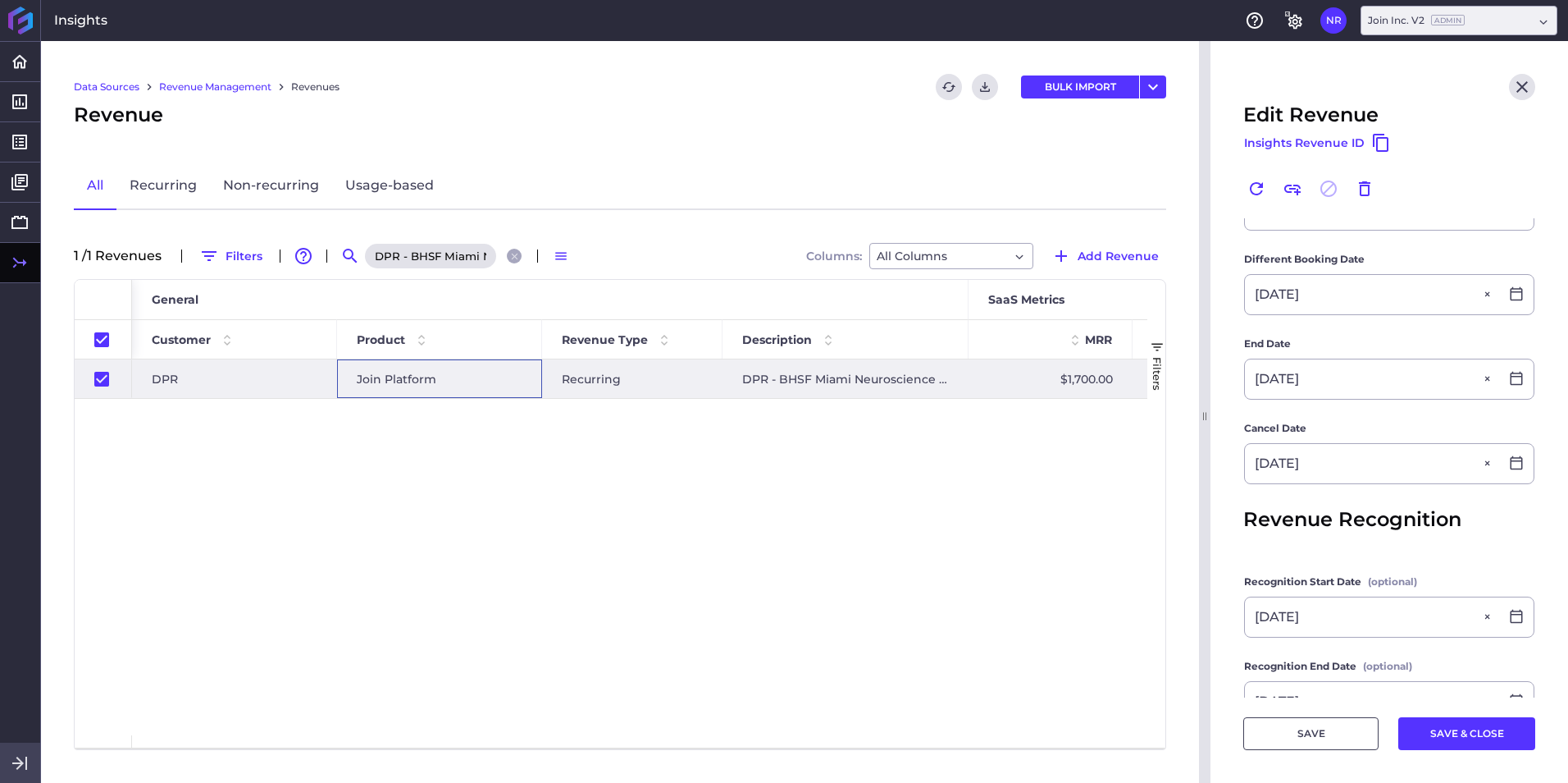
scroll to position [410, 0]
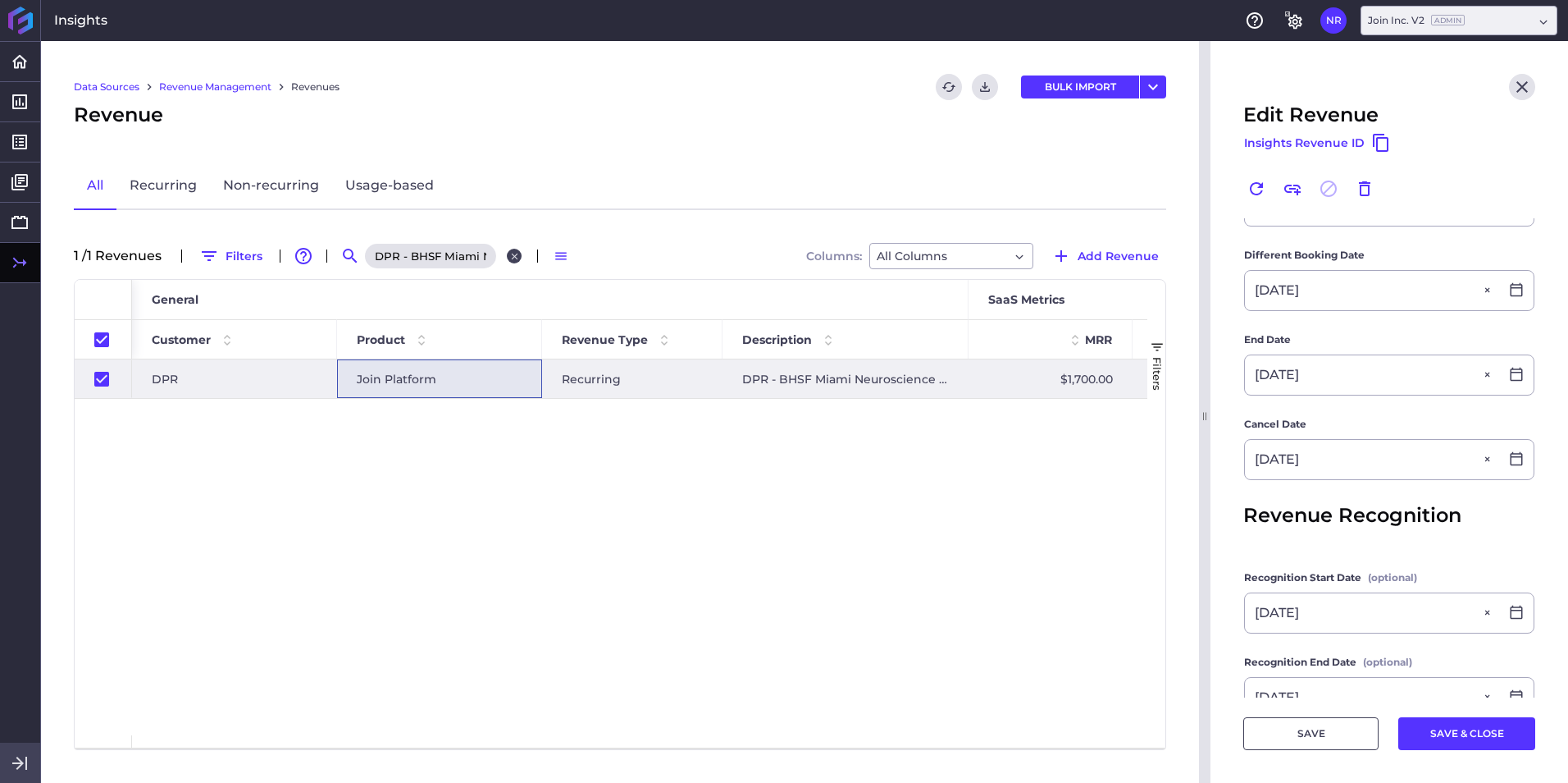
click at [520, 256] on icon "Close search" at bounding box center [515, 257] width 11 height 11
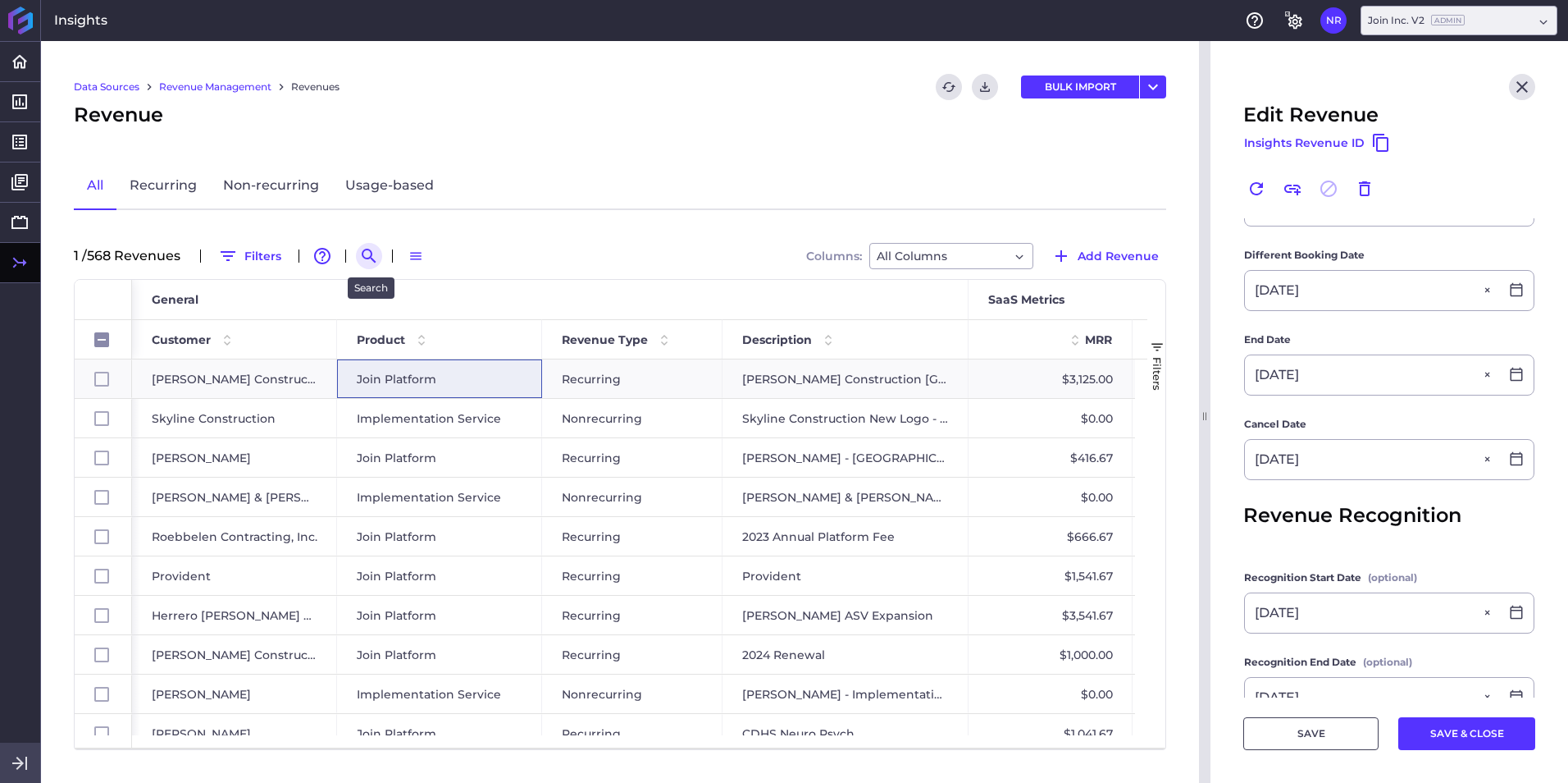
click at [375, 255] on icon "Search by" at bounding box center [369, 256] width 19 height 19
paste input "Wagman - 2025 New Deal"
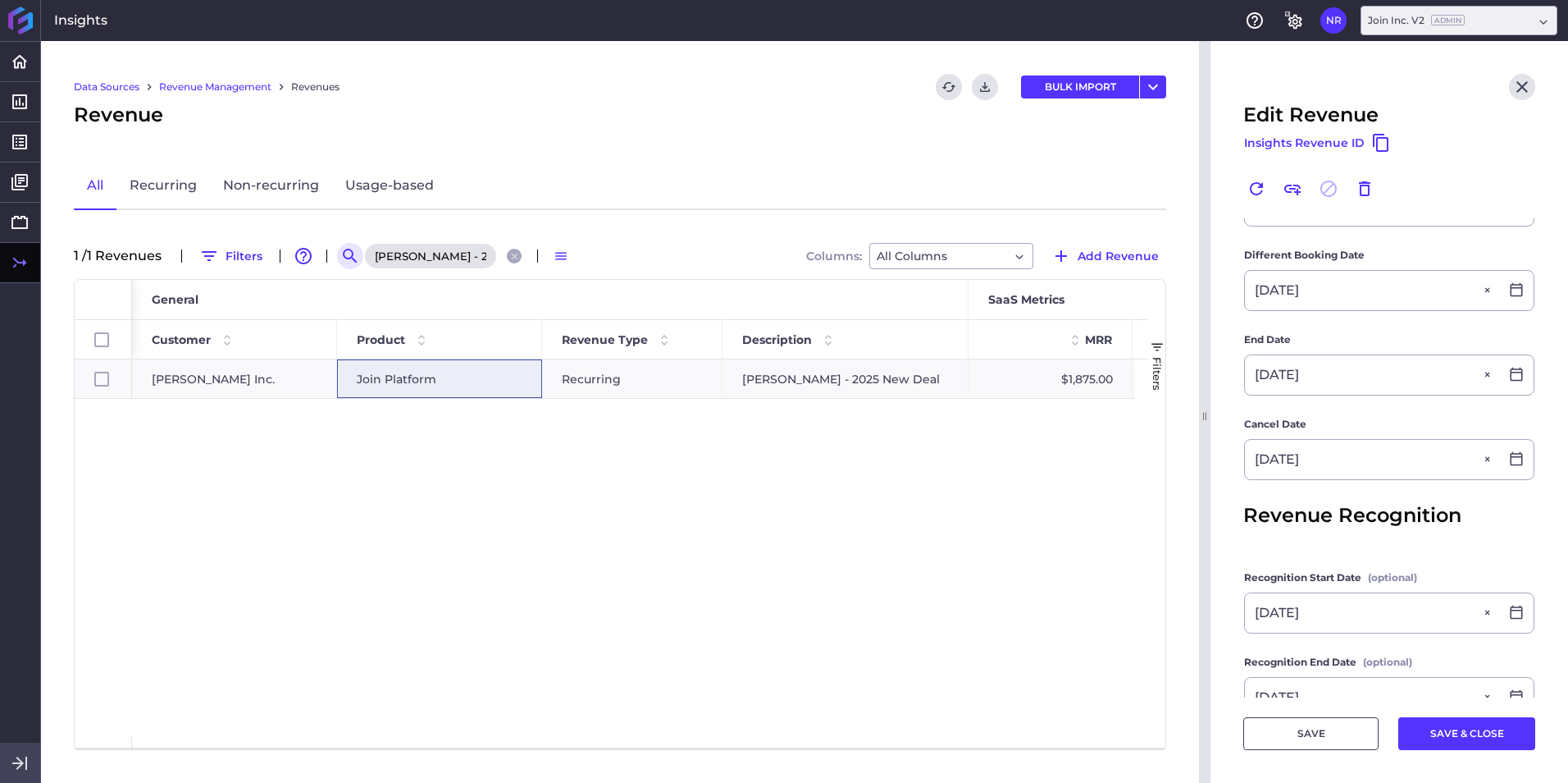
scroll to position [0, 0]
click at [450, 378] on div "Join Platform" at bounding box center [440, 378] width 166 height 38
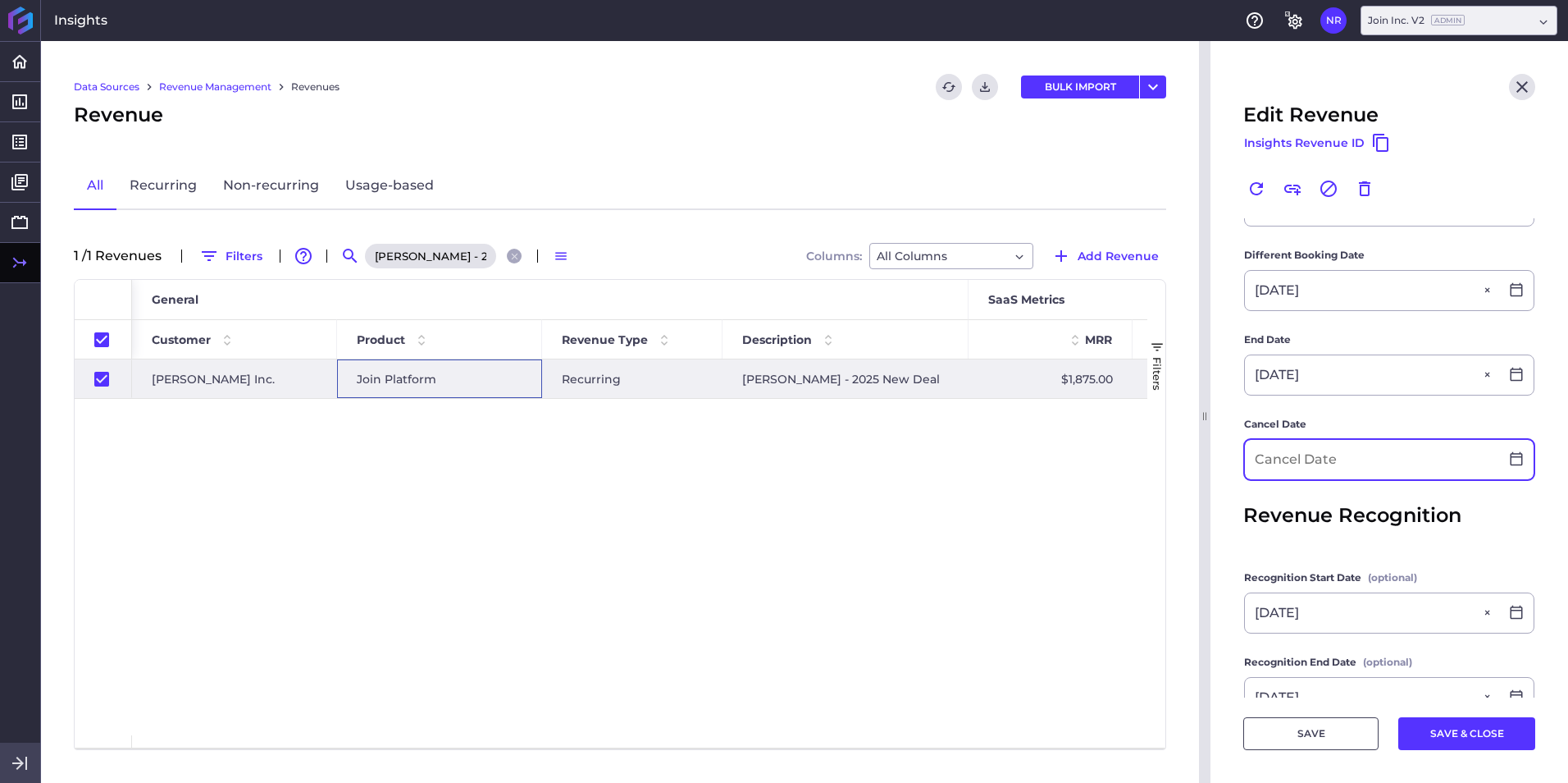
click at [1043, 463] on input at bounding box center [1371, 459] width 254 height 40
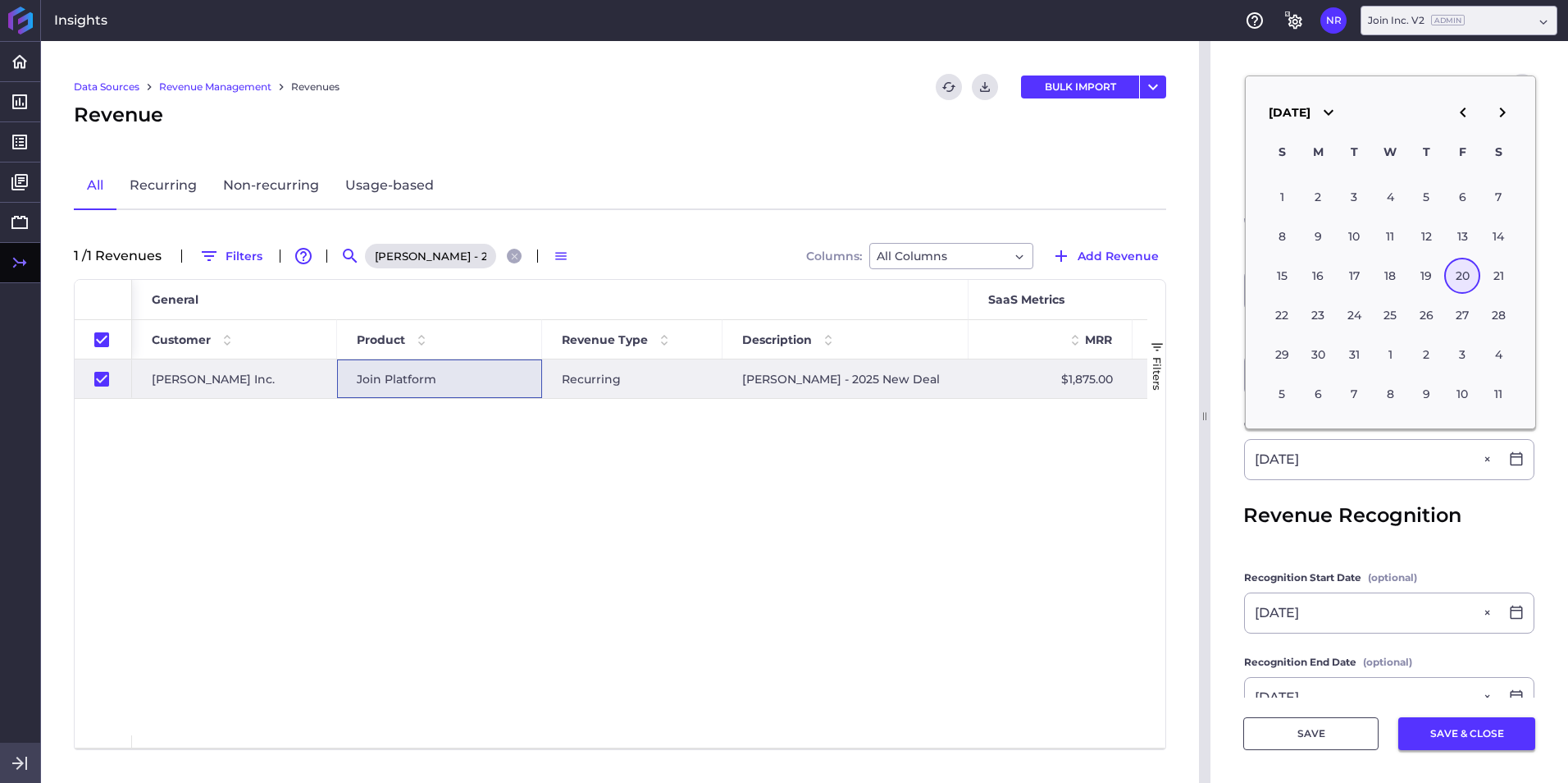
click at [1043, 487] on button "SAVE & CLOSE" at bounding box center [1466, 733] width 137 height 33
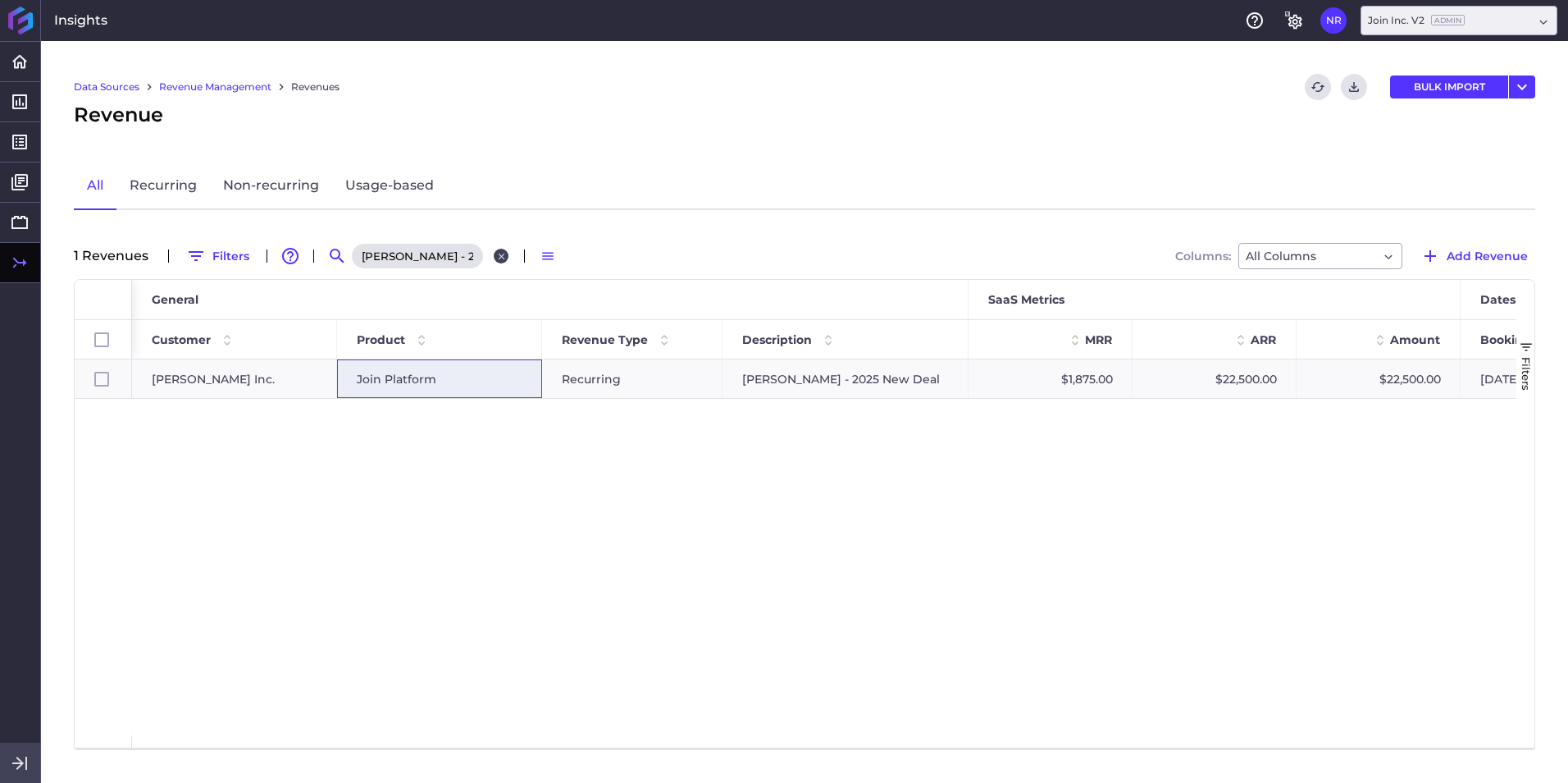
click at [501, 257] on icon "Close search" at bounding box center [501, 256] width 6 height 6
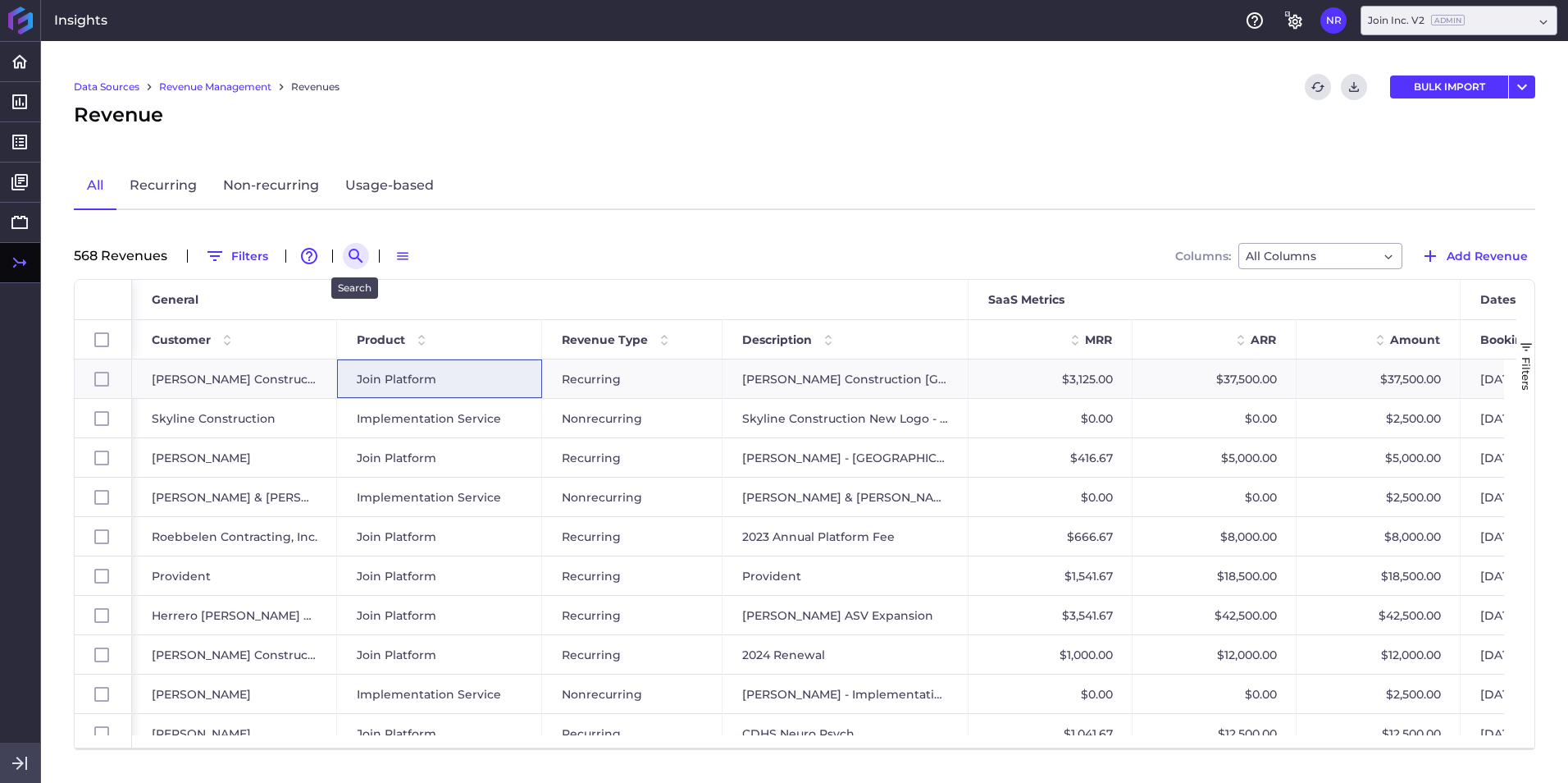
click at [353, 265] on icon "Search by" at bounding box center [356, 256] width 19 height 19
click at [397, 265] on input at bounding box center [436, 256] width 131 height 25
paste input "Commodore Builders - 2025 Renewal"
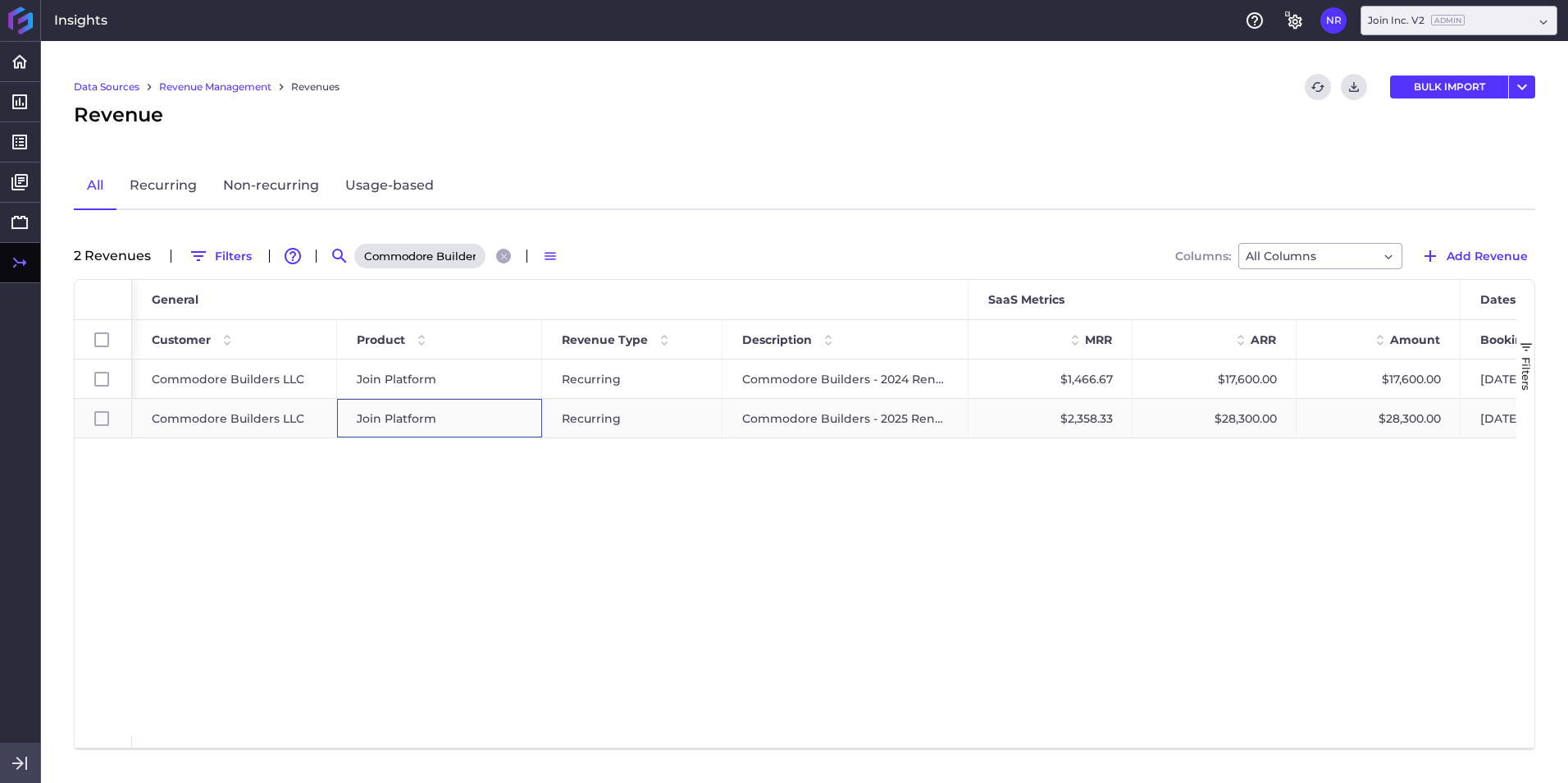
click at [430, 414] on span "Join Platform" at bounding box center [397, 418] width 79 height 38
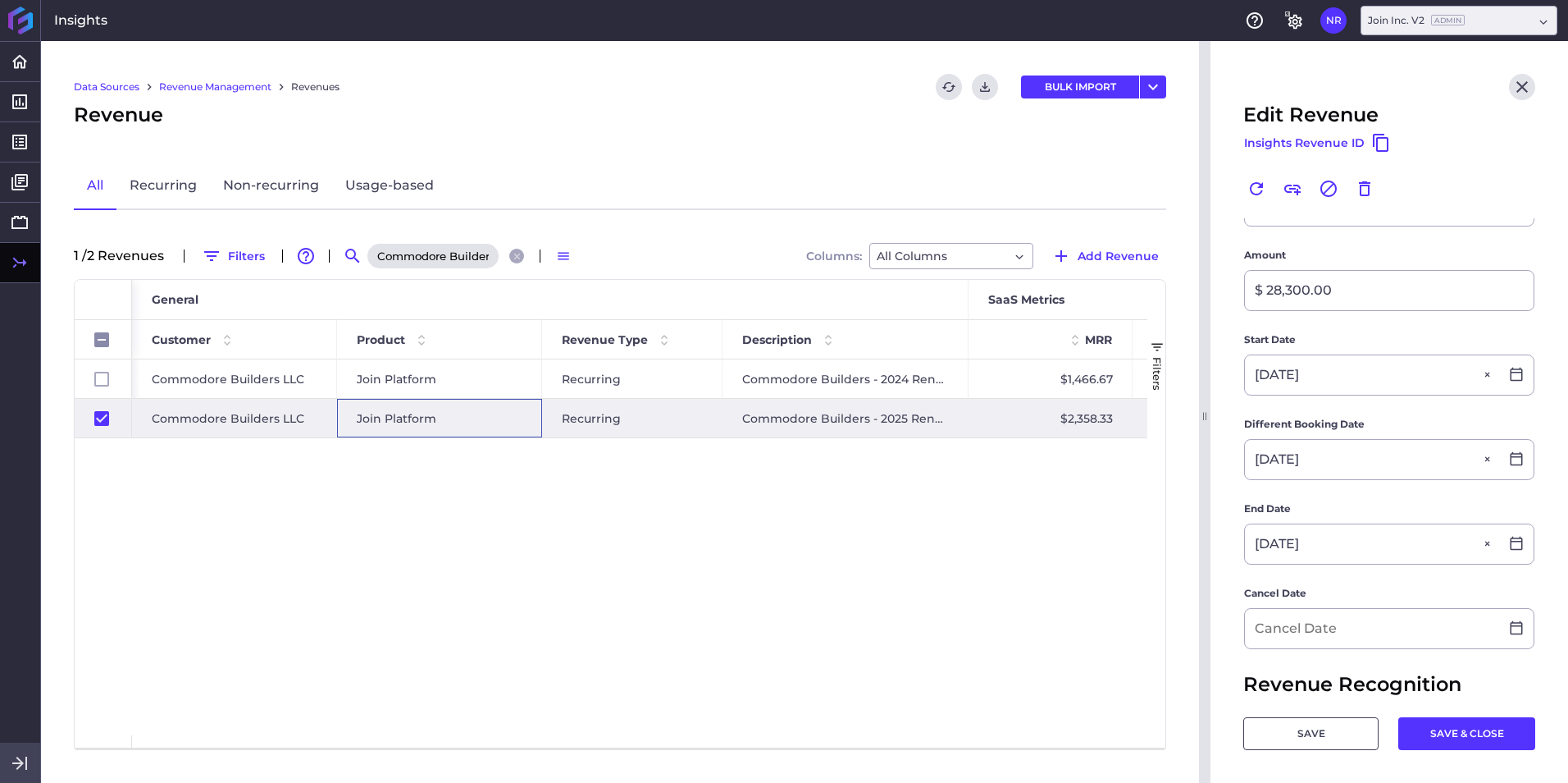
scroll to position [410, 0]
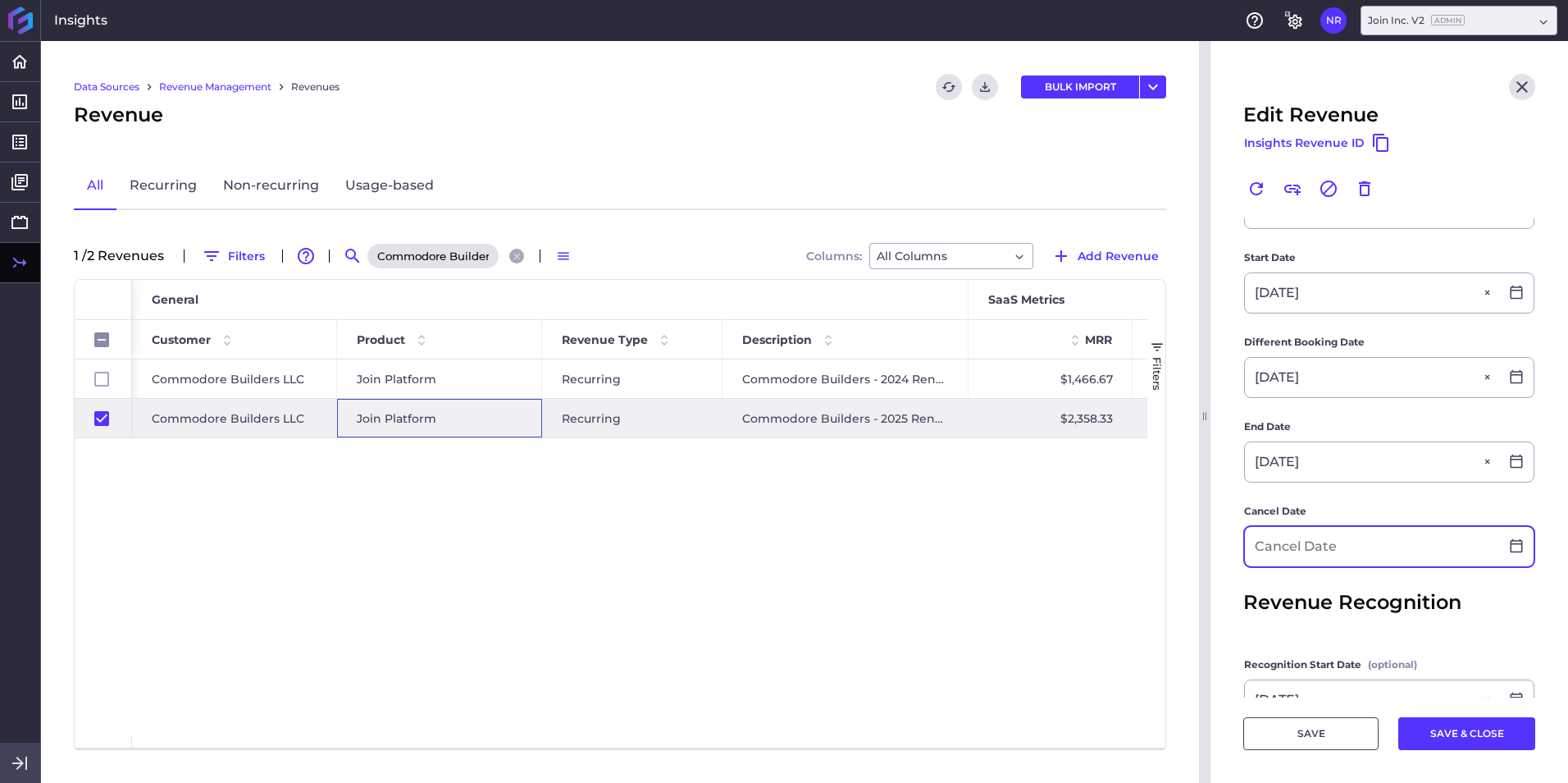
click at [1043, 487] on input at bounding box center [1371, 546] width 254 height 40
click at [1043, 487] on button "SAVE & CLOSE" at bounding box center [1466, 733] width 137 height 33
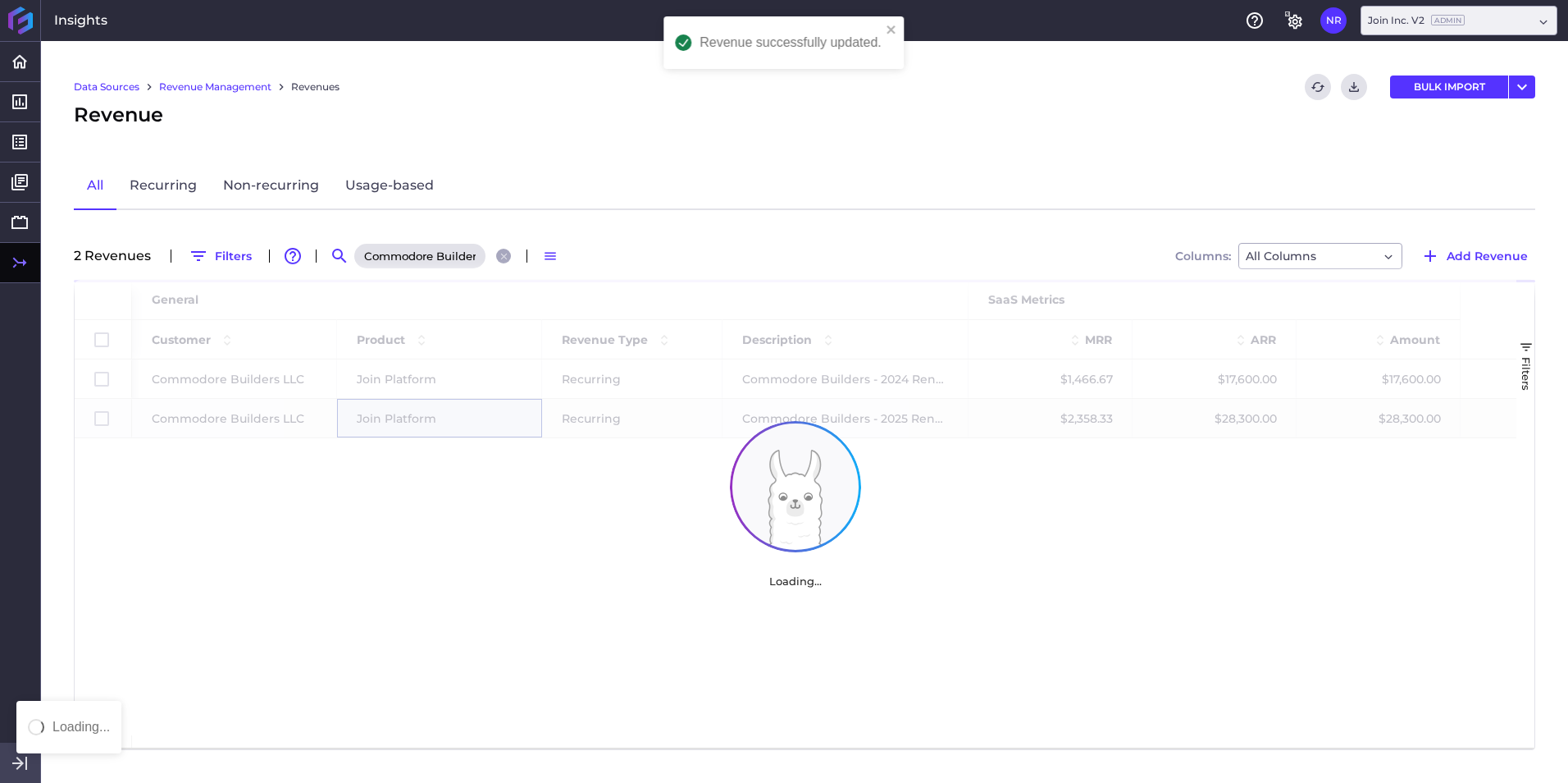
scroll to position [0, 0]
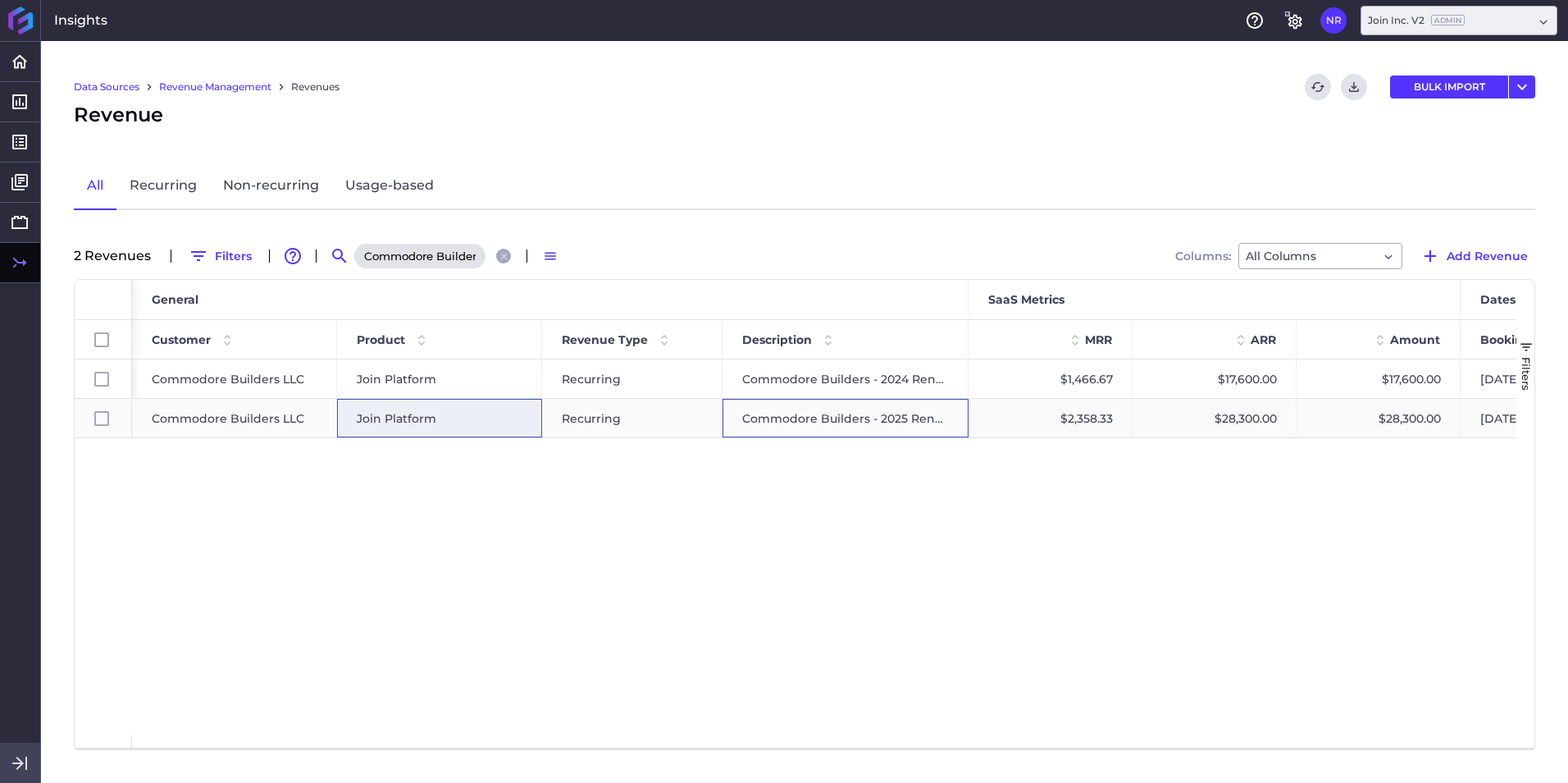
click at [920, 424] on div "Commodore Builders - 2025 Renewal" at bounding box center [845, 418] width 246 height 39
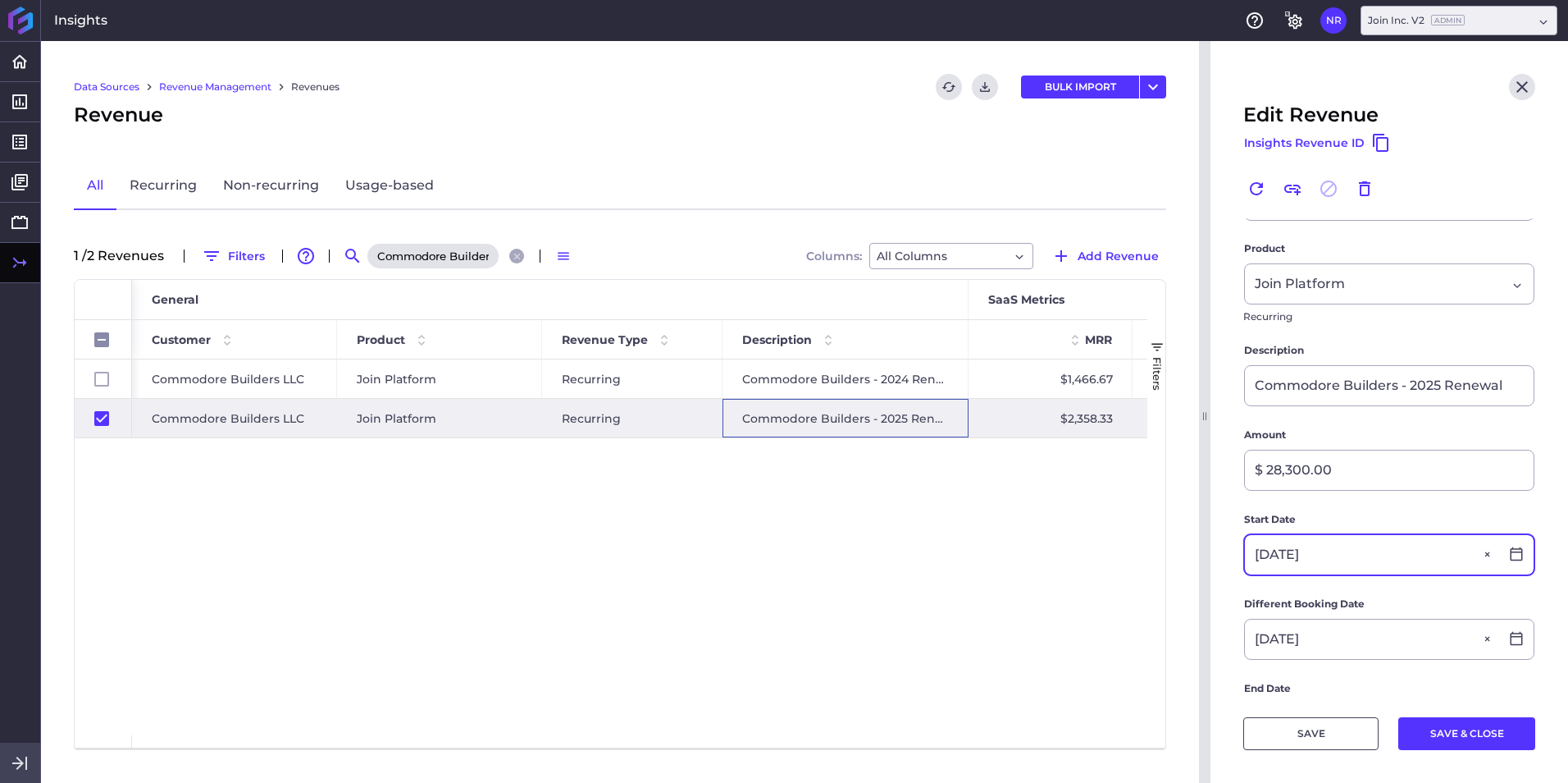
scroll to position [410, 0]
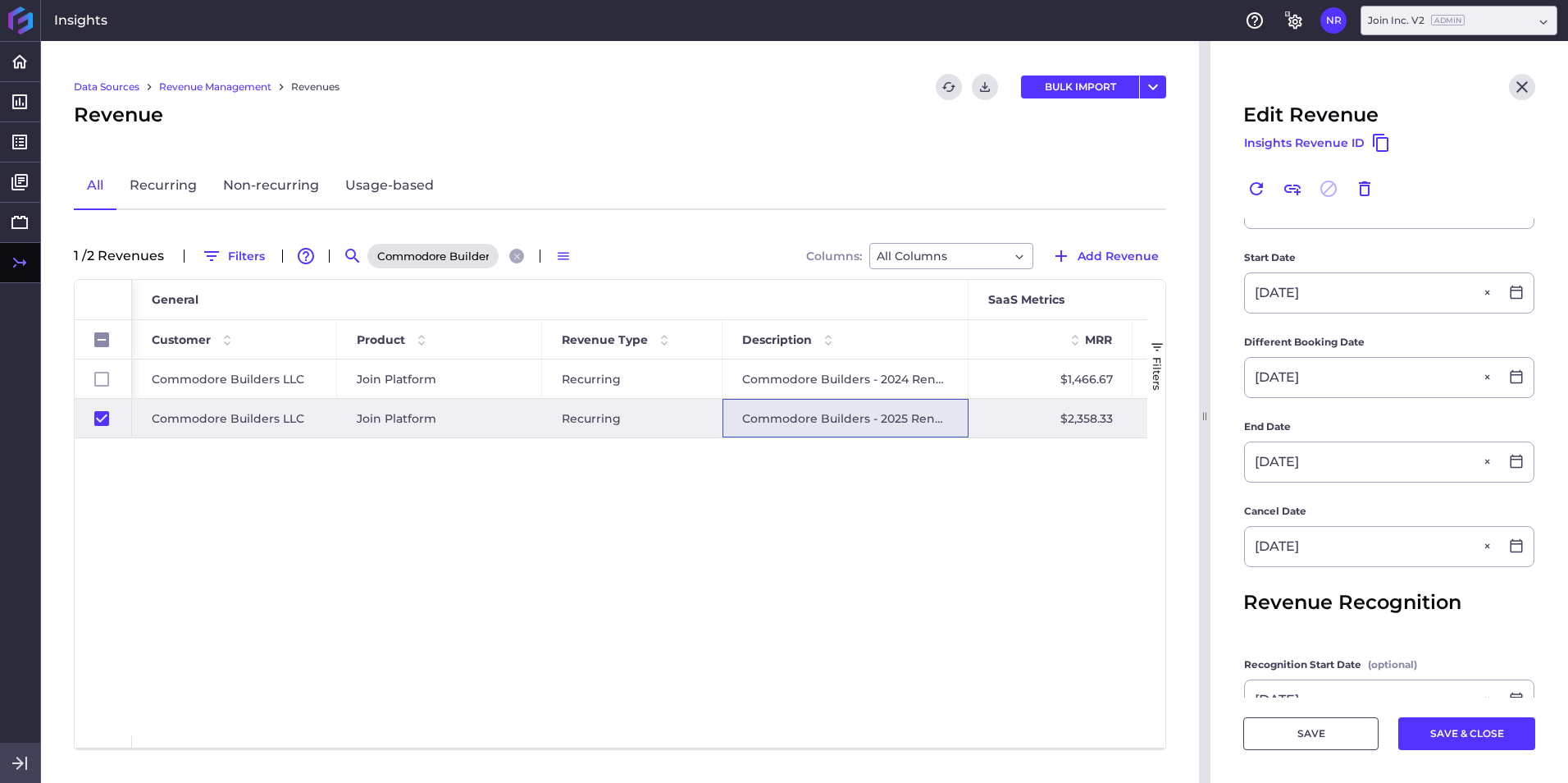
click at [528, 249] on div "Commodore Builders - 2025 Renewal" at bounding box center [448, 256] width 164 height 26
click at [520, 256] on icon "Close search" at bounding box center [517, 257] width 11 height 11
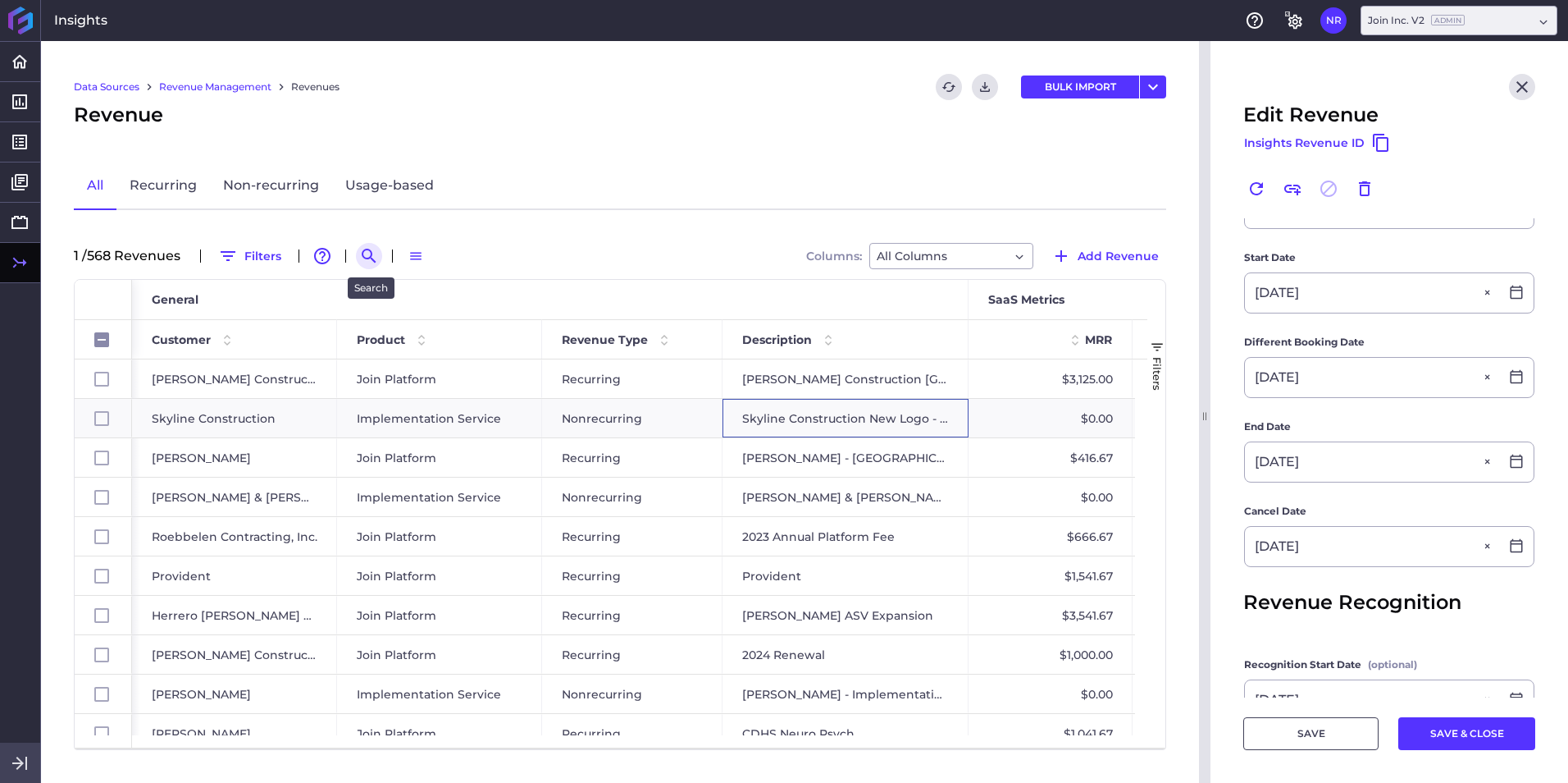
click at [362, 255] on icon "Search by" at bounding box center [369, 256] width 19 height 19
paste input "Whiting-Turner 2025 Mary Immaculate Hospital Tower"
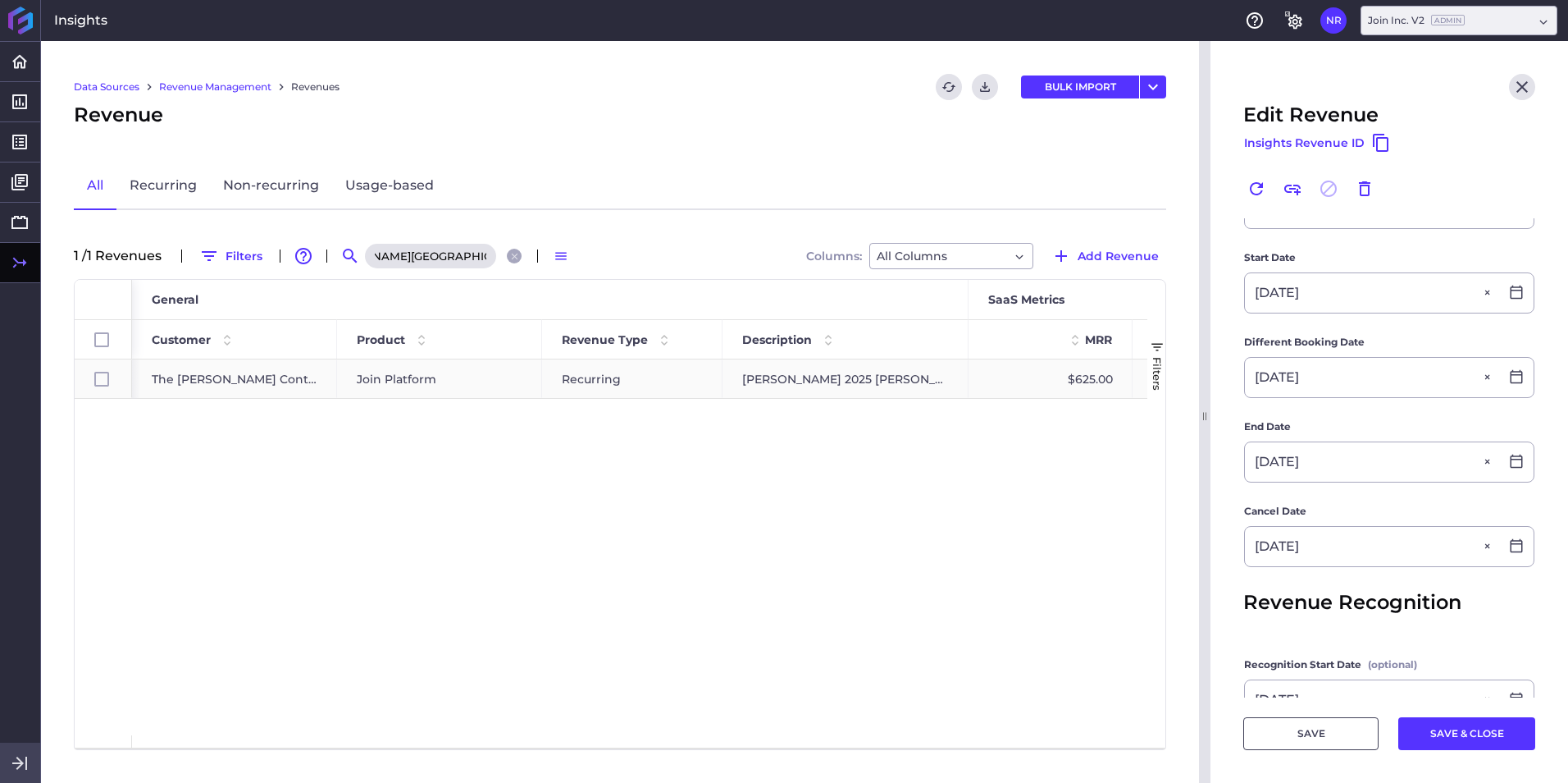
click at [375, 384] on span "Join Platform" at bounding box center [397, 378] width 79 height 38
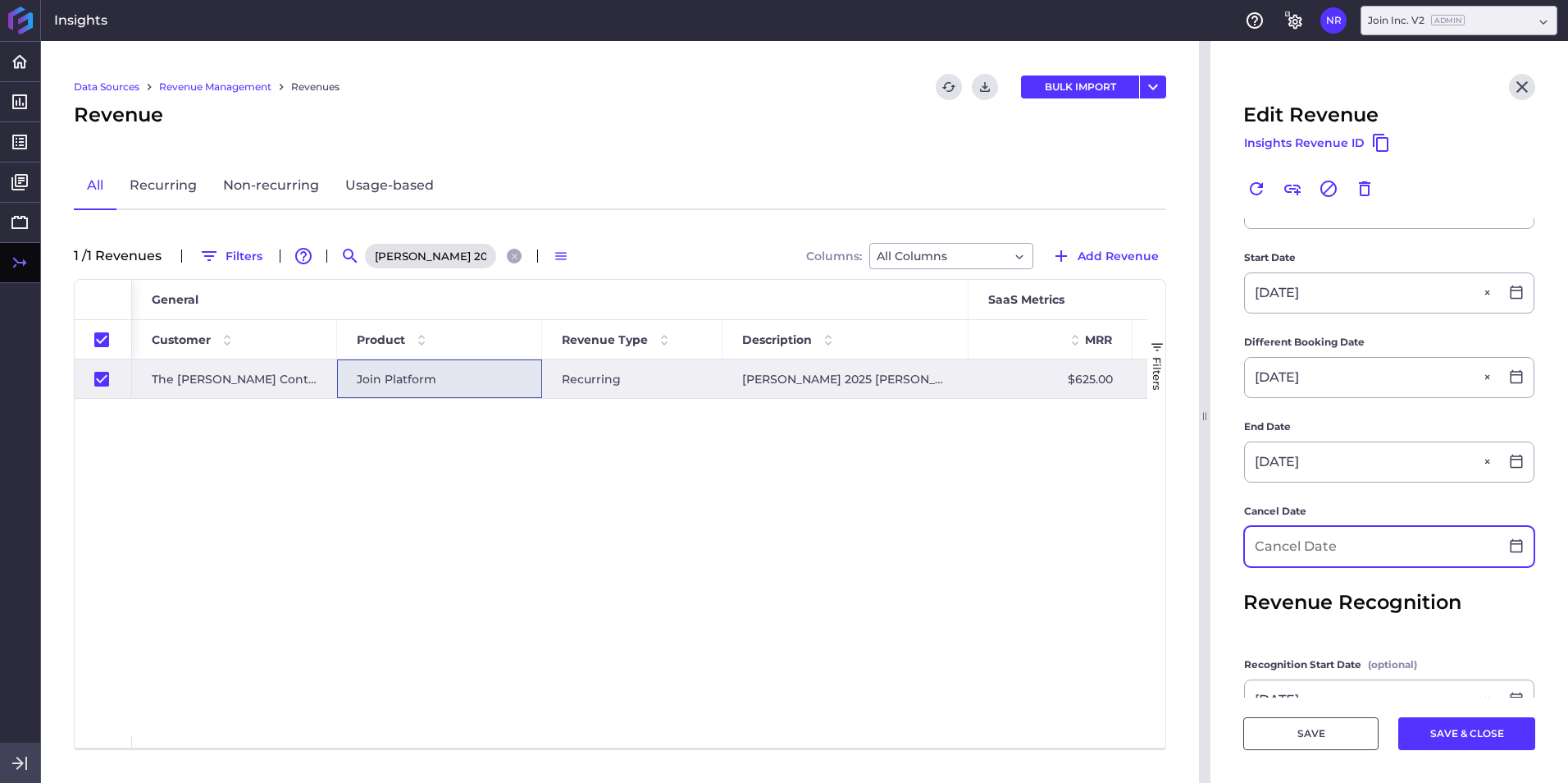
click at [1043, 487] on input at bounding box center [1371, 546] width 254 height 40
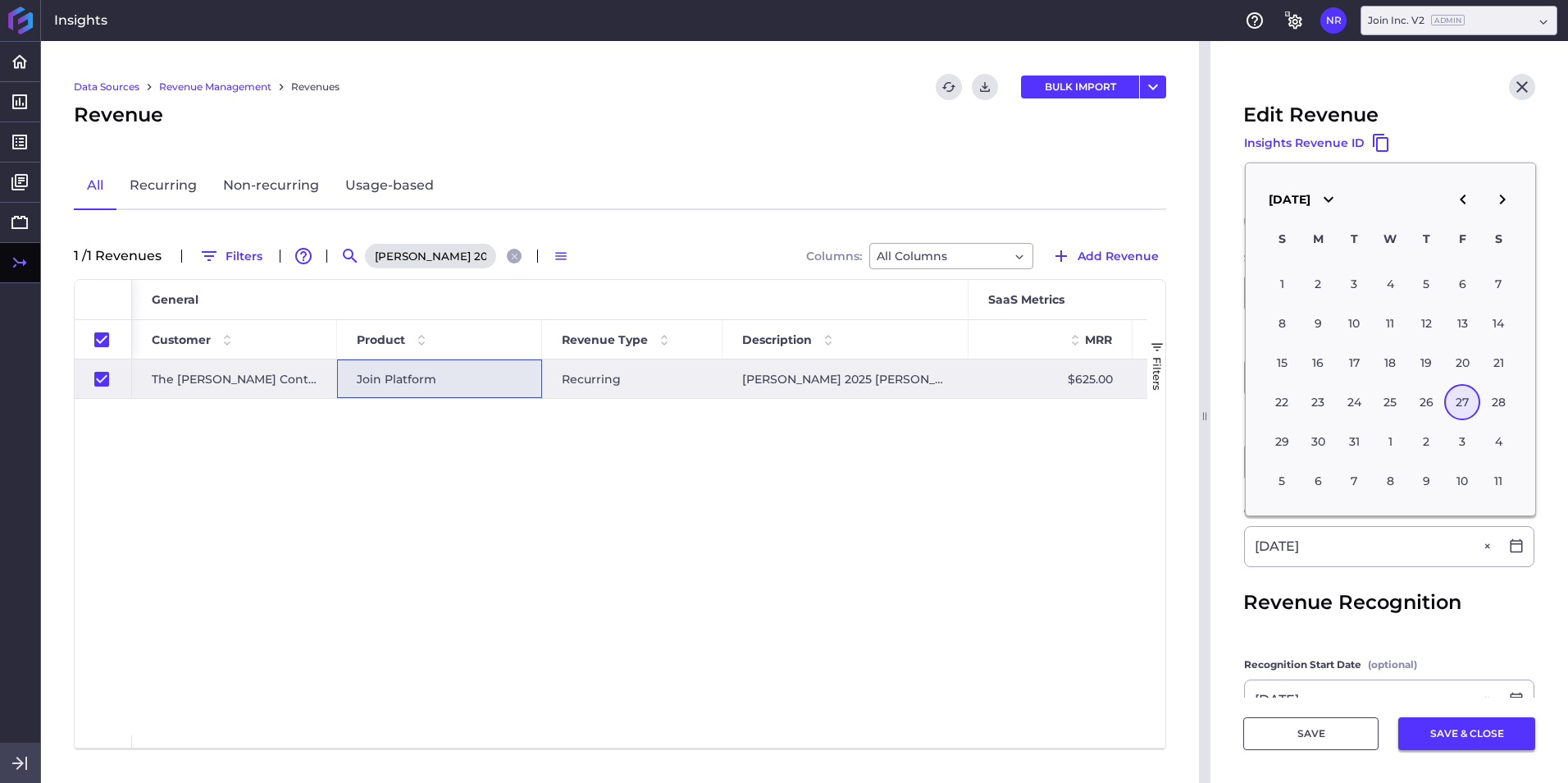
click at [1043, 487] on button "SAVE & CLOSE" at bounding box center [1466, 733] width 137 height 33
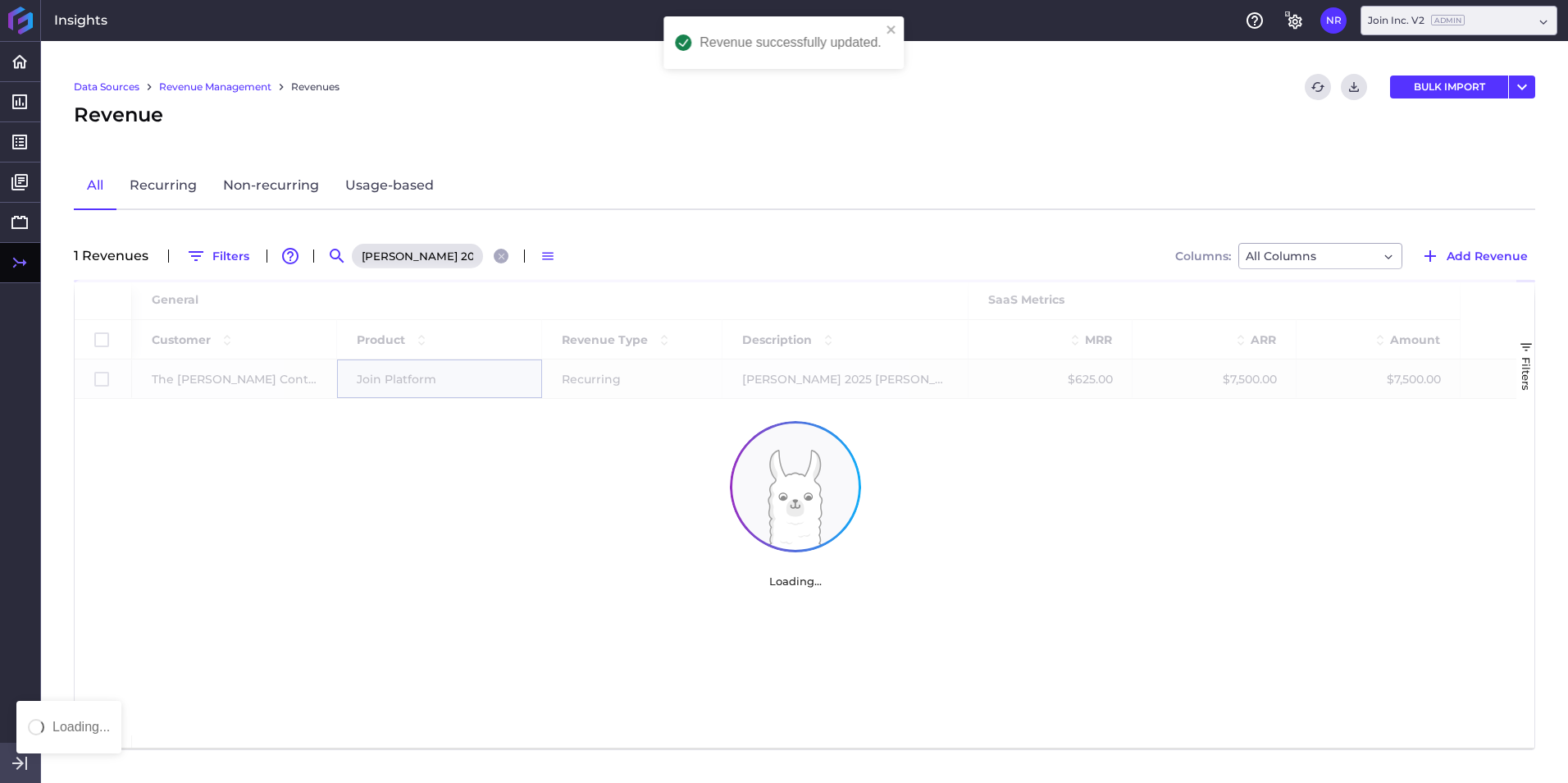
scroll to position [0, 0]
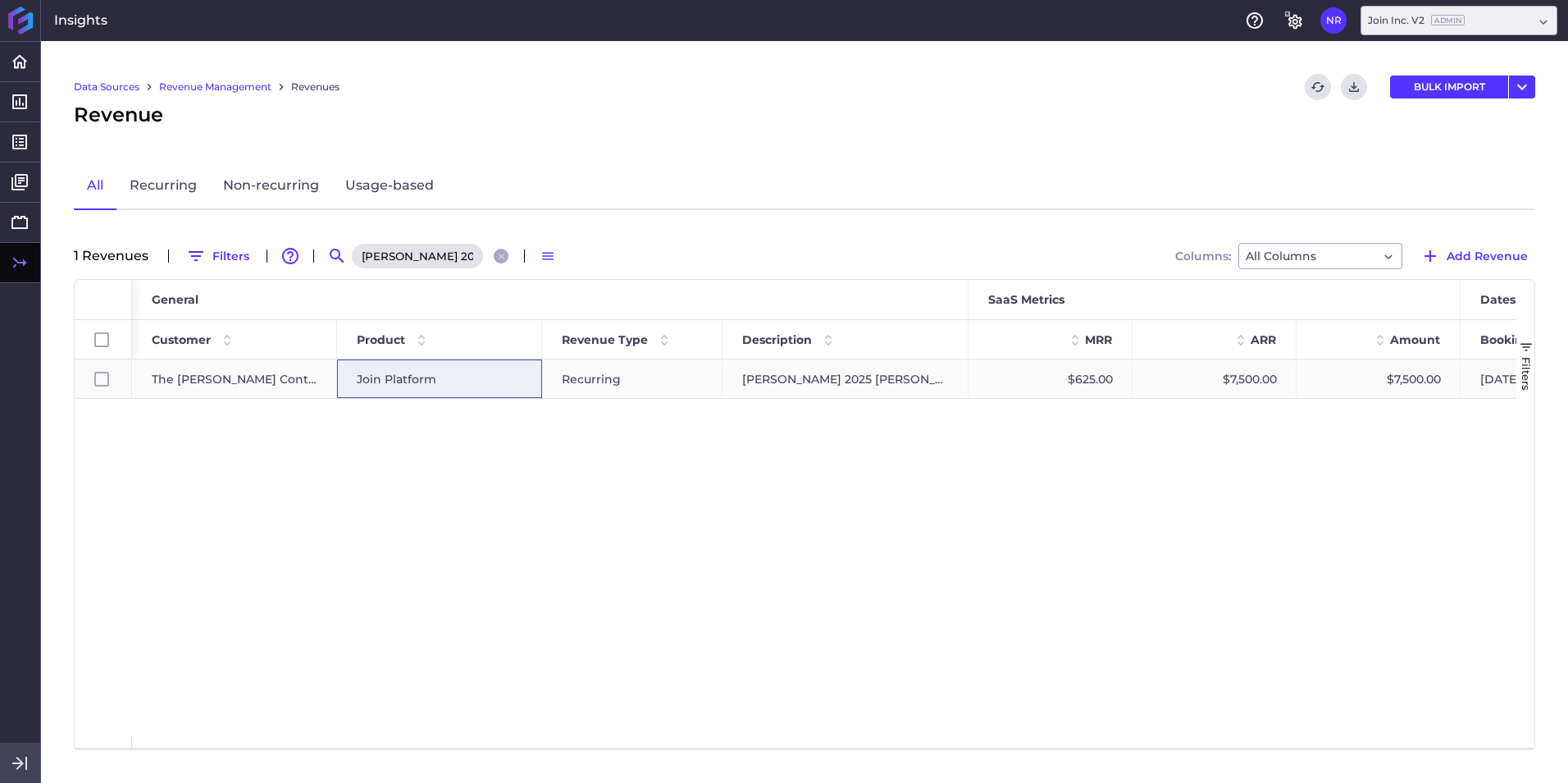
click at [502, 385] on div "Join Platform" at bounding box center [440, 378] width 166 height 38
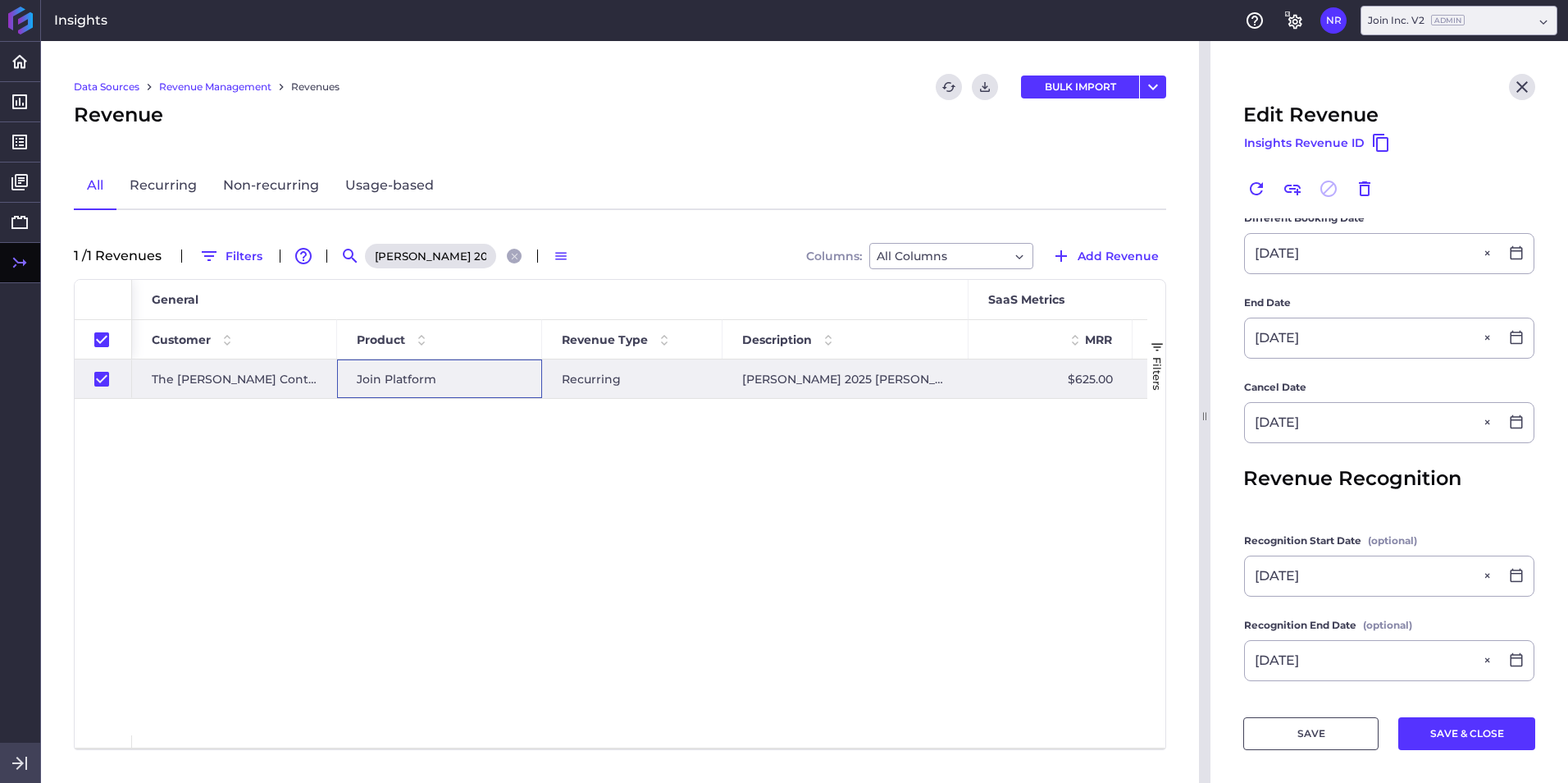
scroll to position [492, 0]
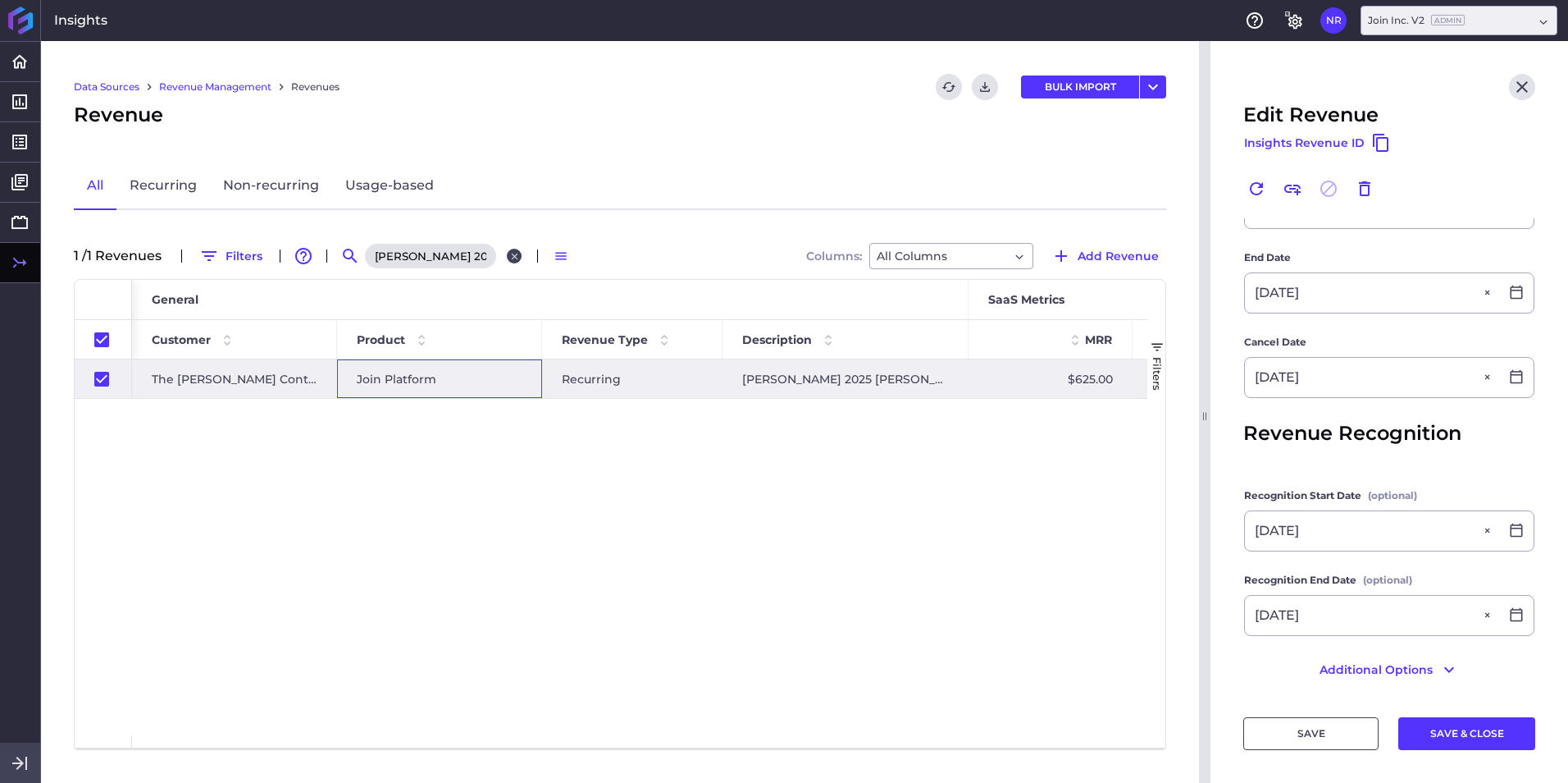
click at [514, 256] on icon "Close search" at bounding box center [515, 257] width 11 height 11
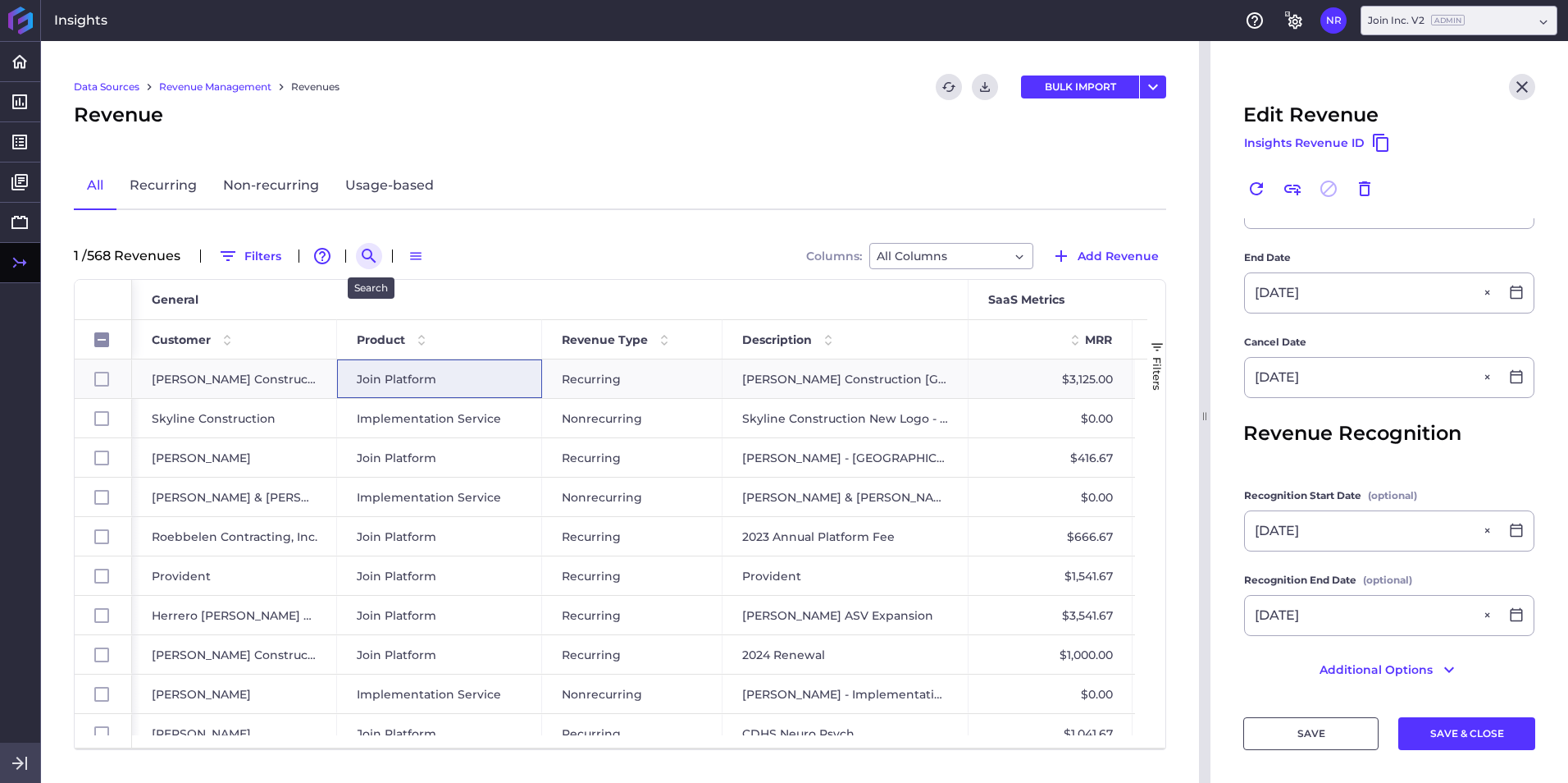
click at [379, 259] on icon "Search by" at bounding box center [369, 256] width 19 height 19
paste input "Columbia - 2025 Renewal"
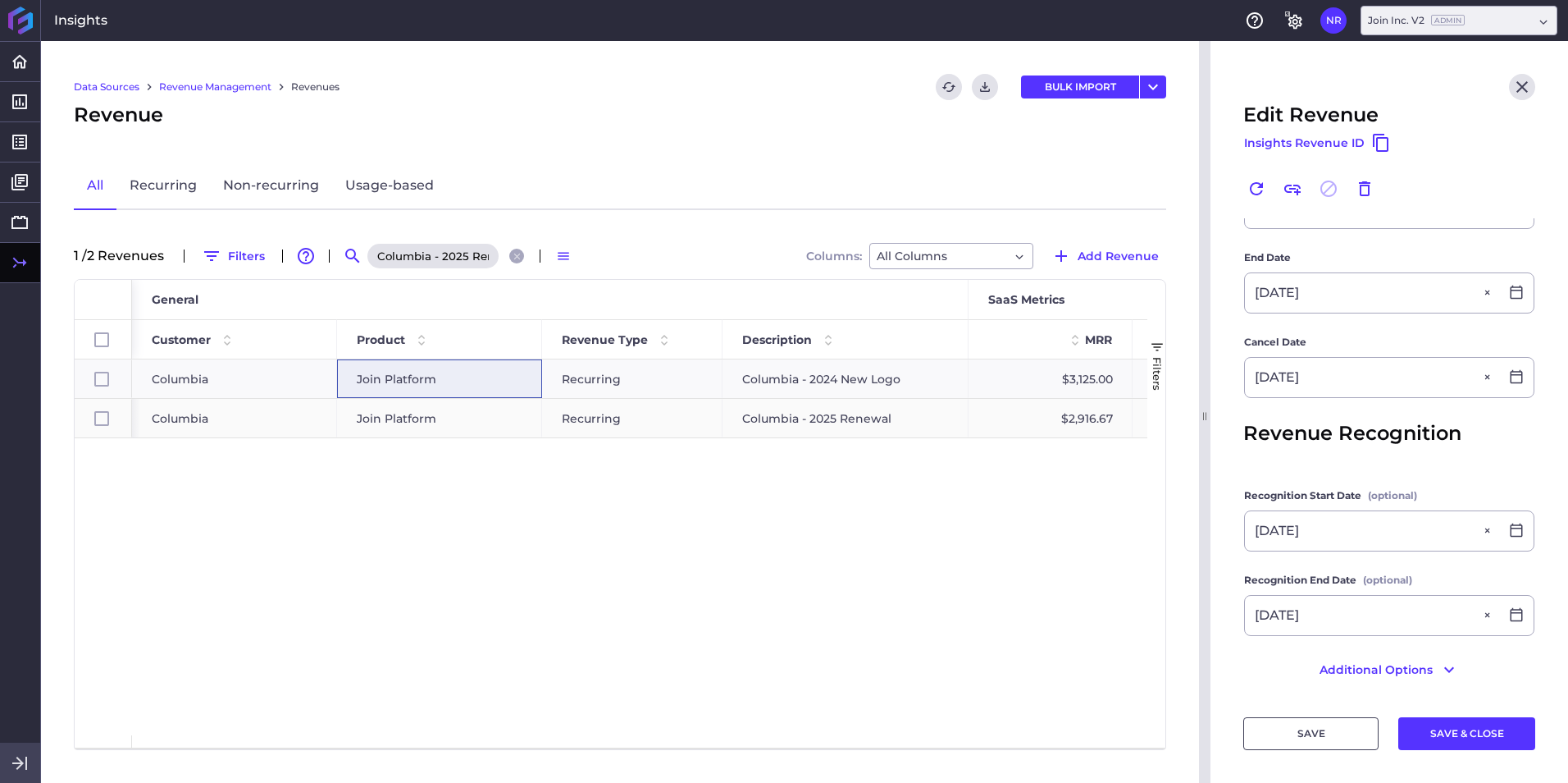
click at [424, 404] on span "Join Platform" at bounding box center [397, 418] width 79 height 38
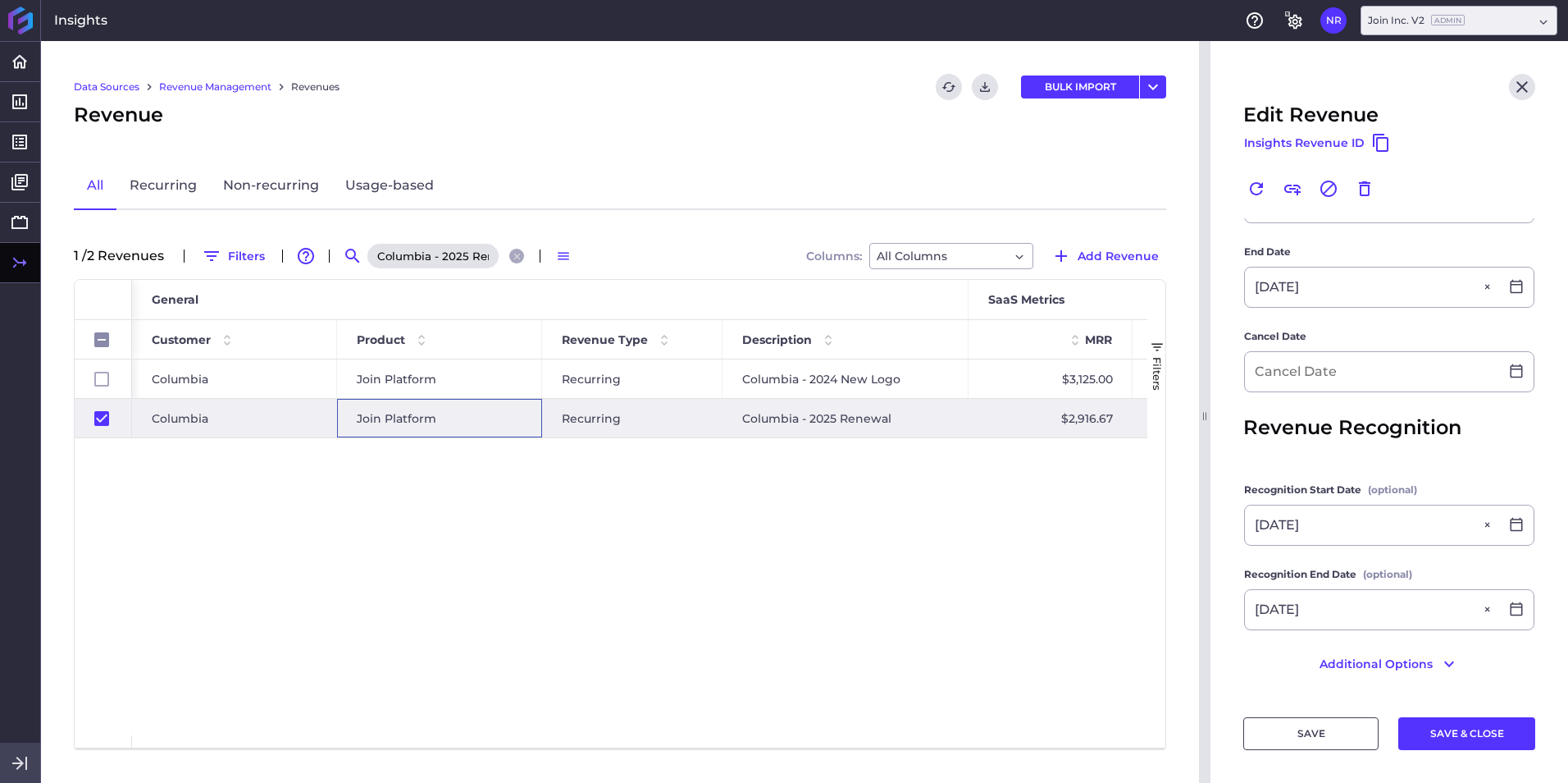
scroll to position [585, 0]
click at [1043, 376] on input at bounding box center [1371, 370] width 254 height 40
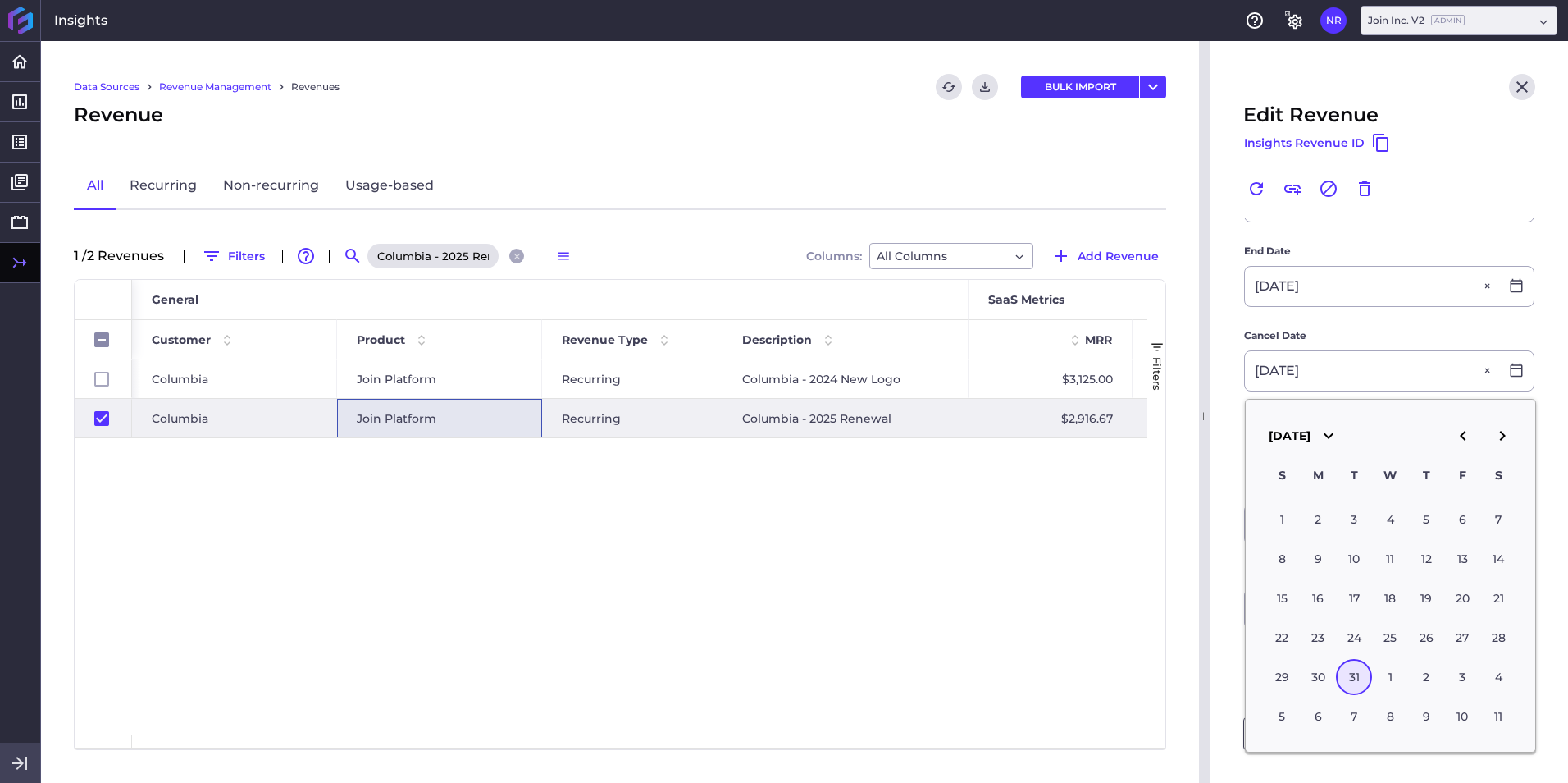
click at [955, 487] on div "Columbia Join Platform Recurring Columbia - 2024 New Logo $3,125.00 $37,500.00 …" at bounding box center [640, 548] width 1015 height 376
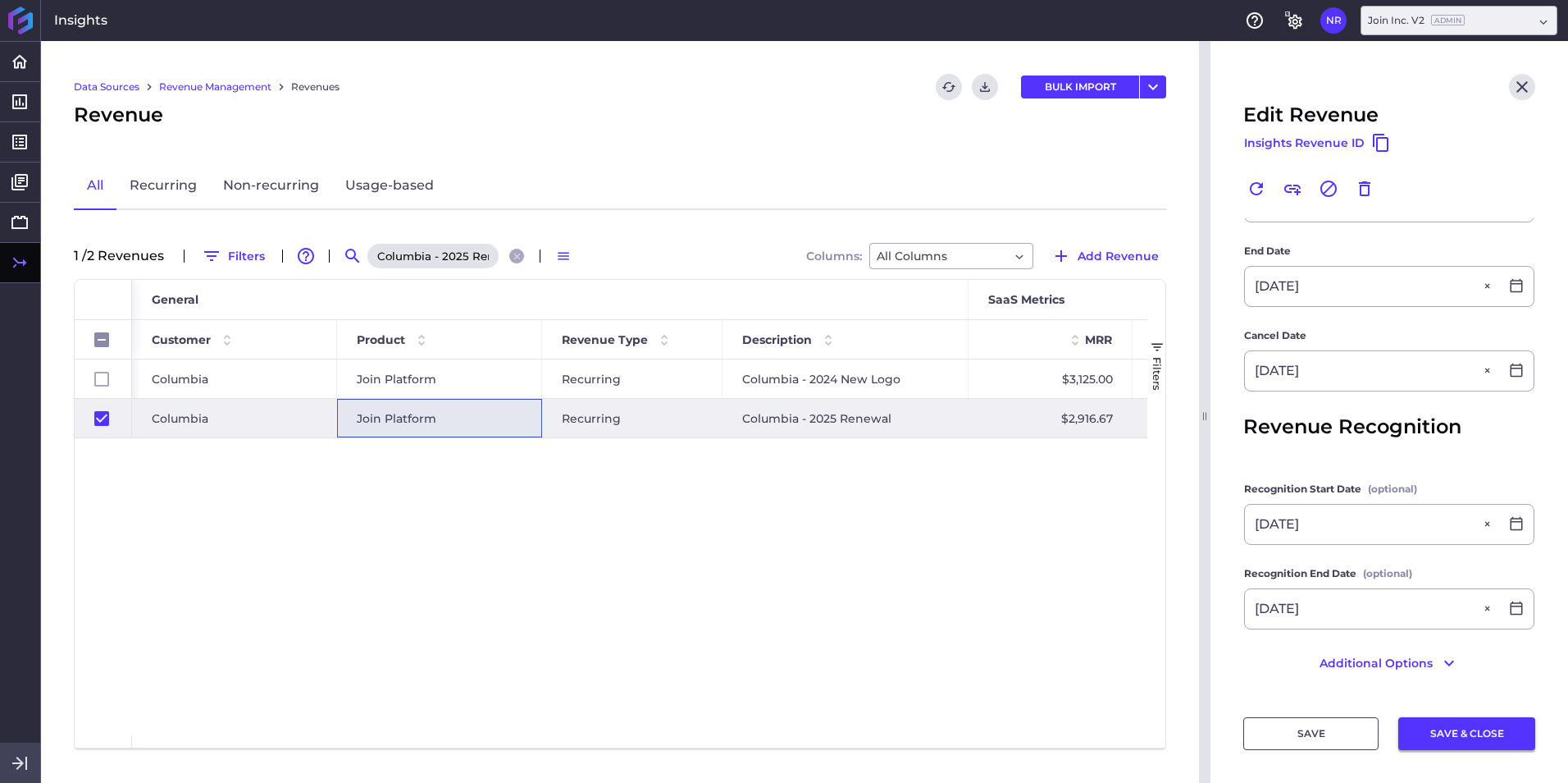
click at [1043, 487] on button "SAVE & CLOSE" at bounding box center [1466, 733] width 137 height 33
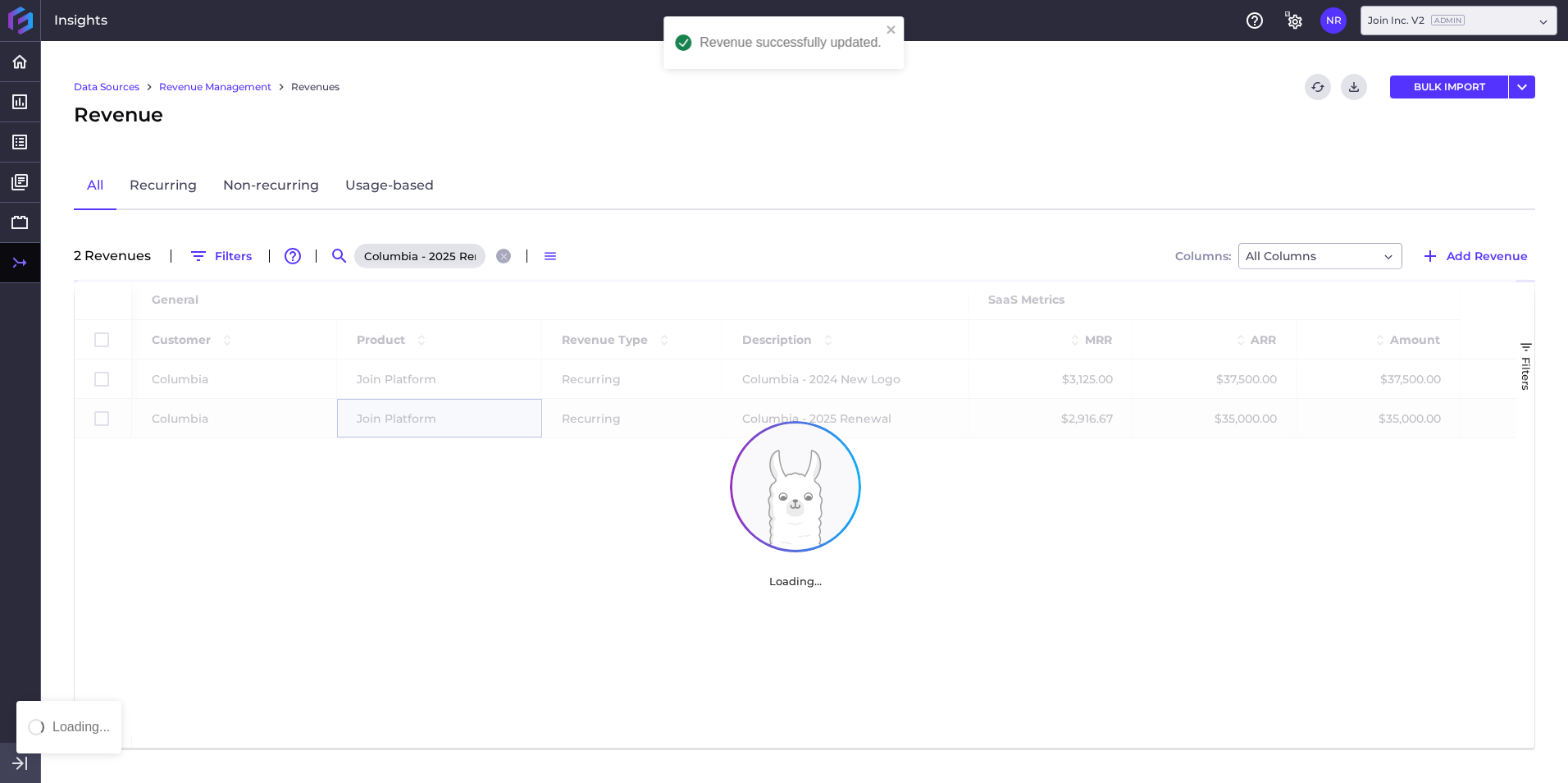
scroll to position [0, 0]
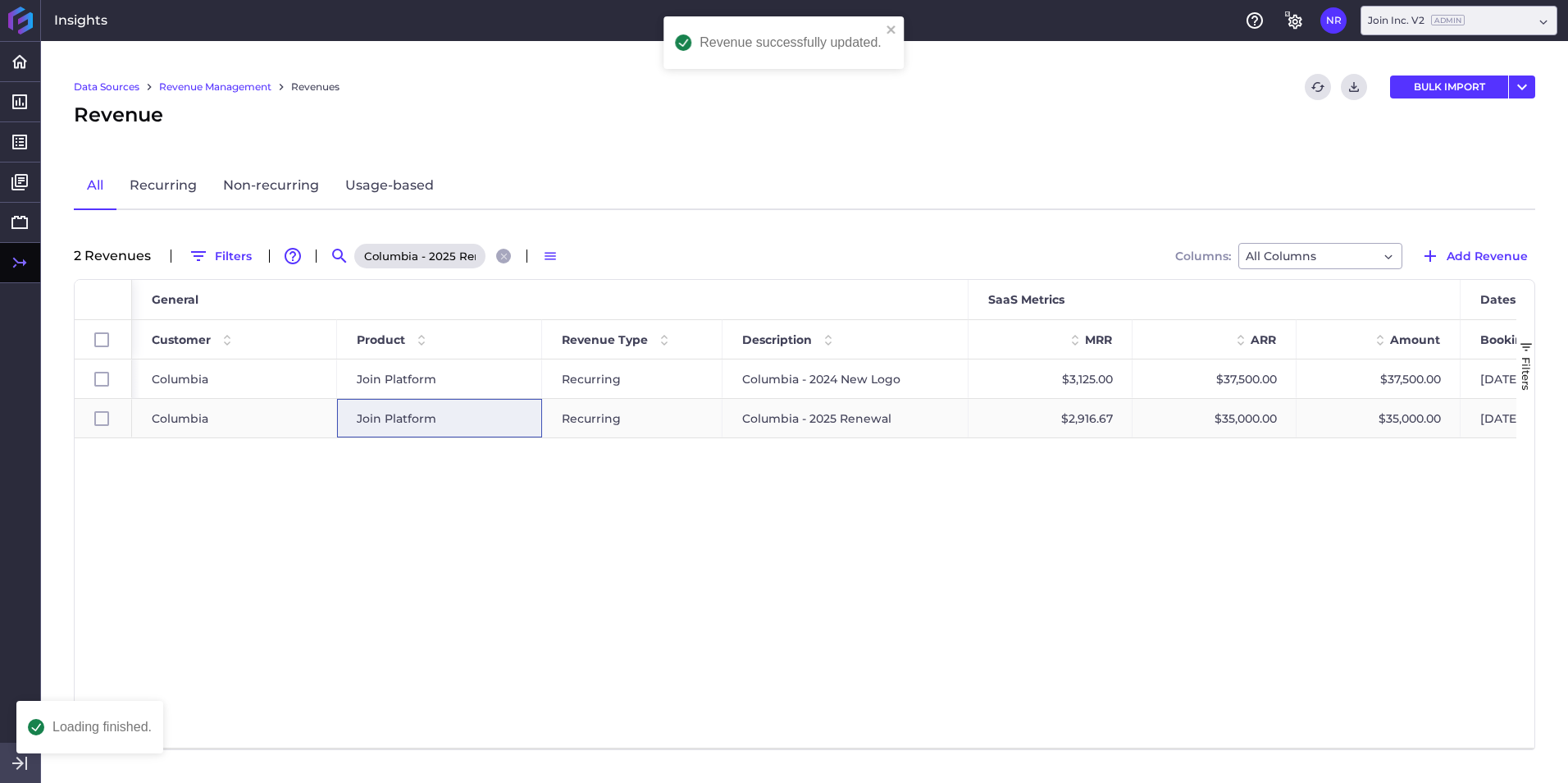
click at [417, 418] on span "Join Platform" at bounding box center [397, 418] width 79 height 38
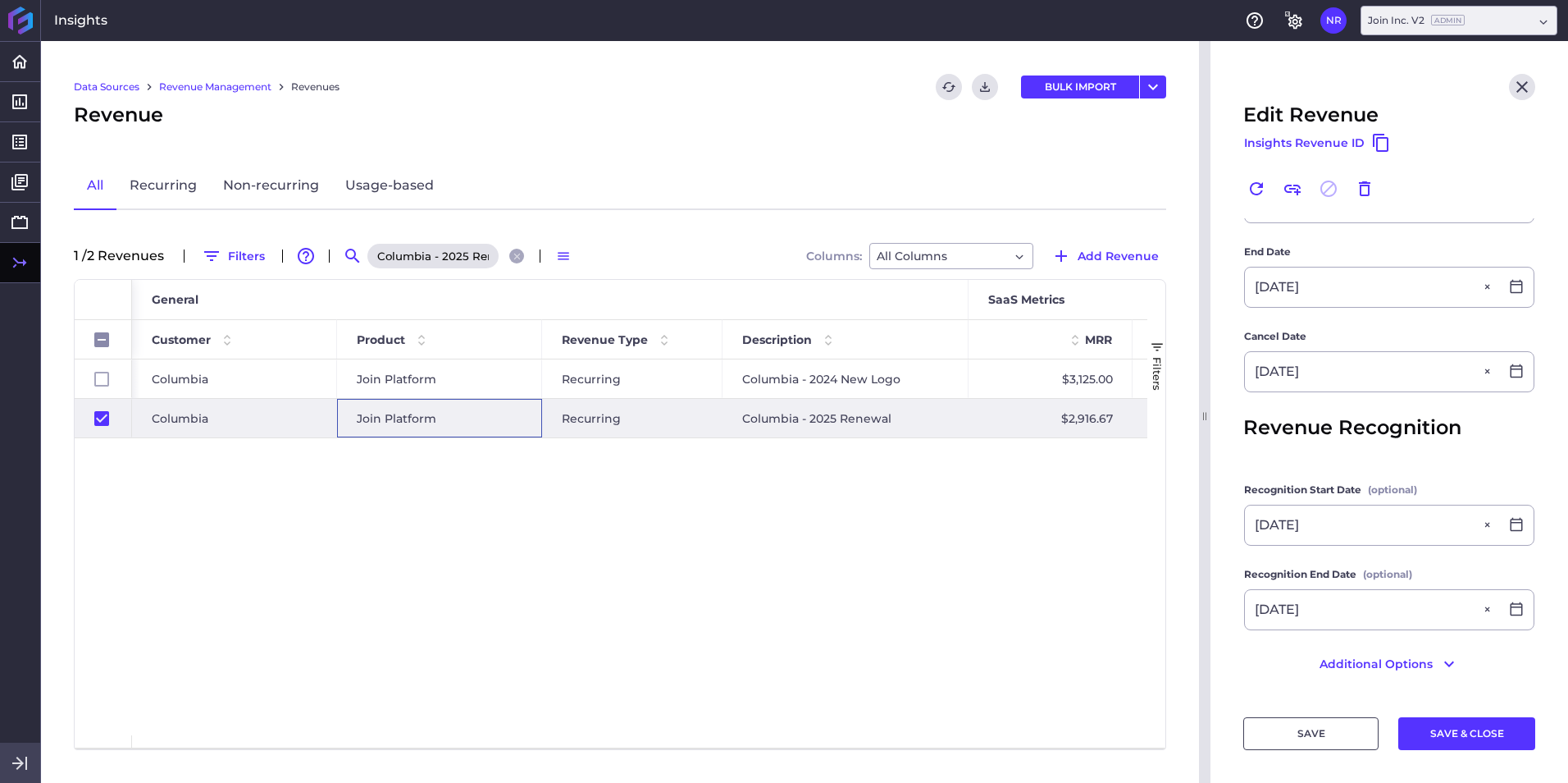
scroll to position [585, 0]
click at [516, 263] on button "Close search" at bounding box center [516, 256] width 15 height 15
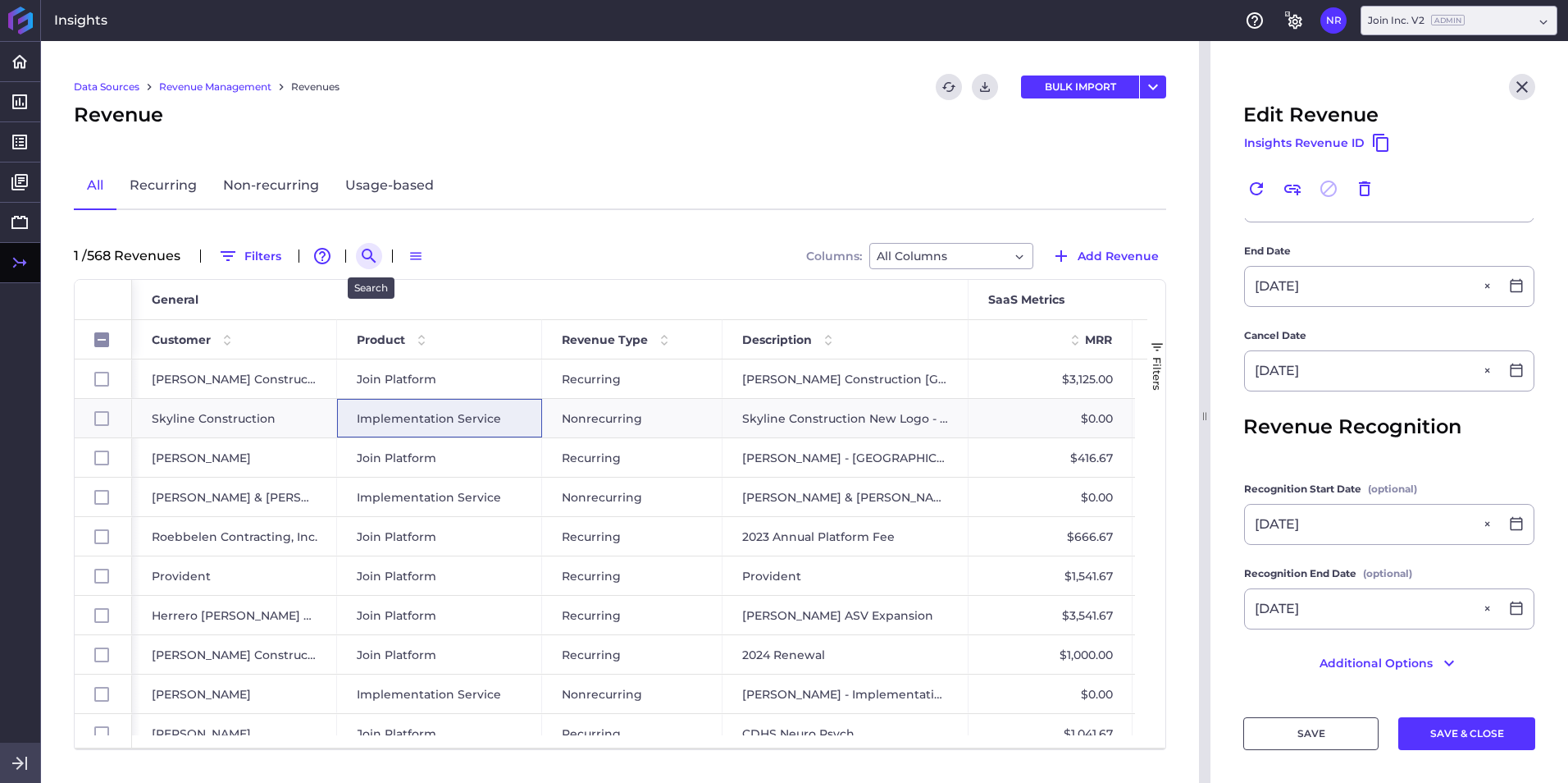
click at [374, 256] on icon "Search by" at bounding box center [368, 256] width 14 height 14
click at [405, 254] on input at bounding box center [449, 256] width 131 height 25
paste input "Turner - Sacramento Republic FC Soccer Stadium"
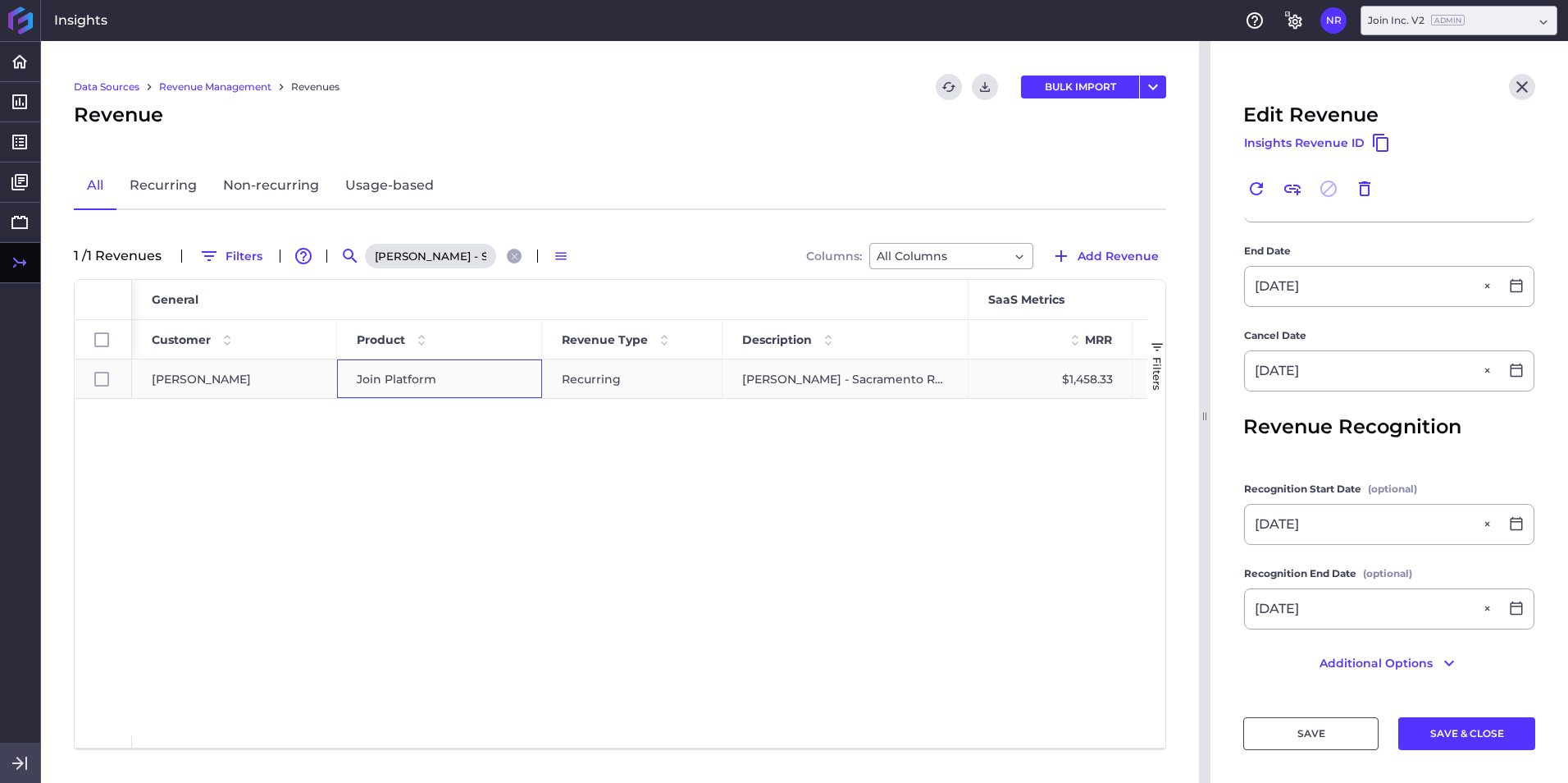
click at [402, 381] on span "Join Platform" at bounding box center [397, 378] width 79 height 38
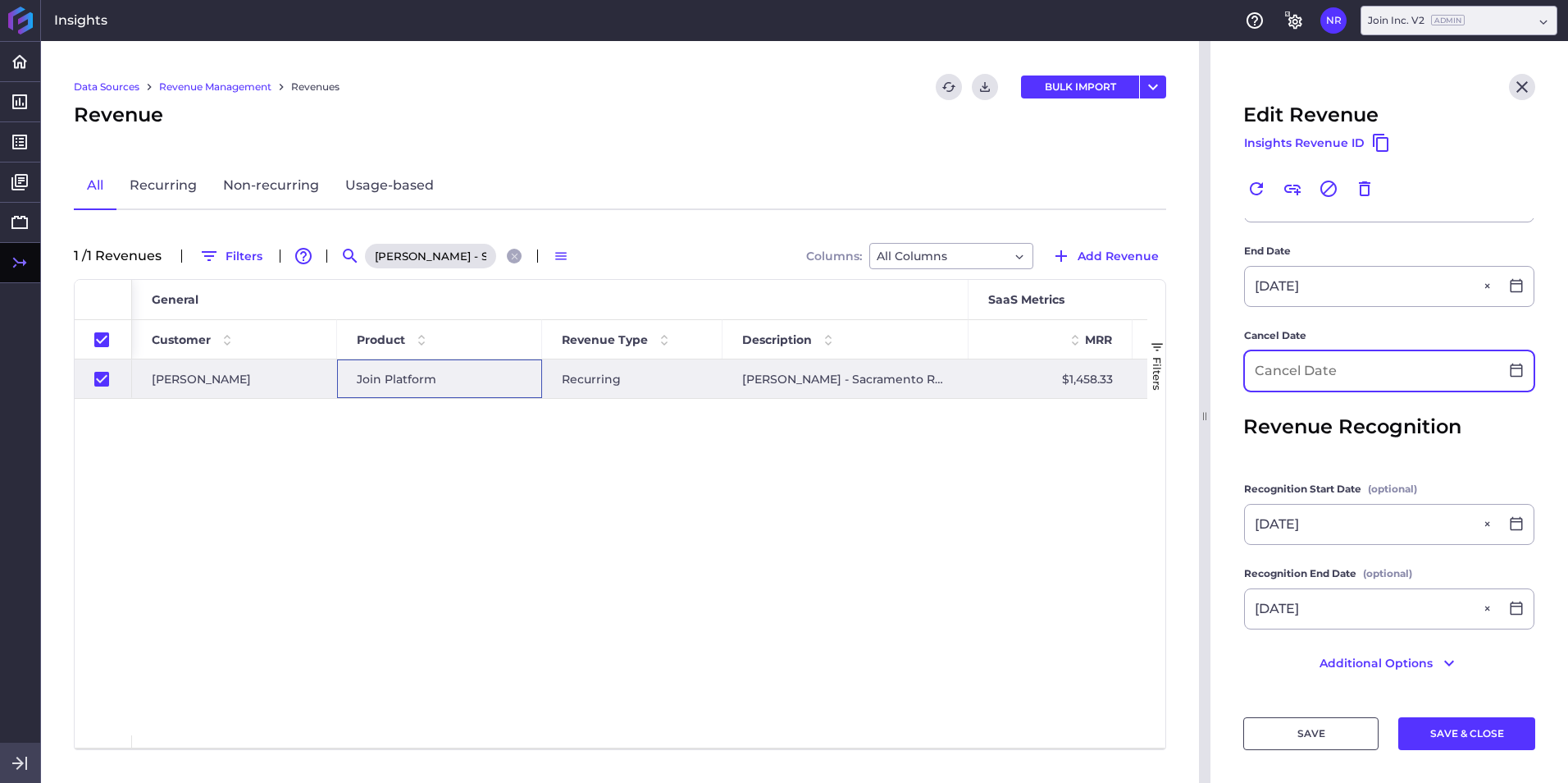
click at [1043, 359] on input at bounding box center [1371, 370] width 254 height 40
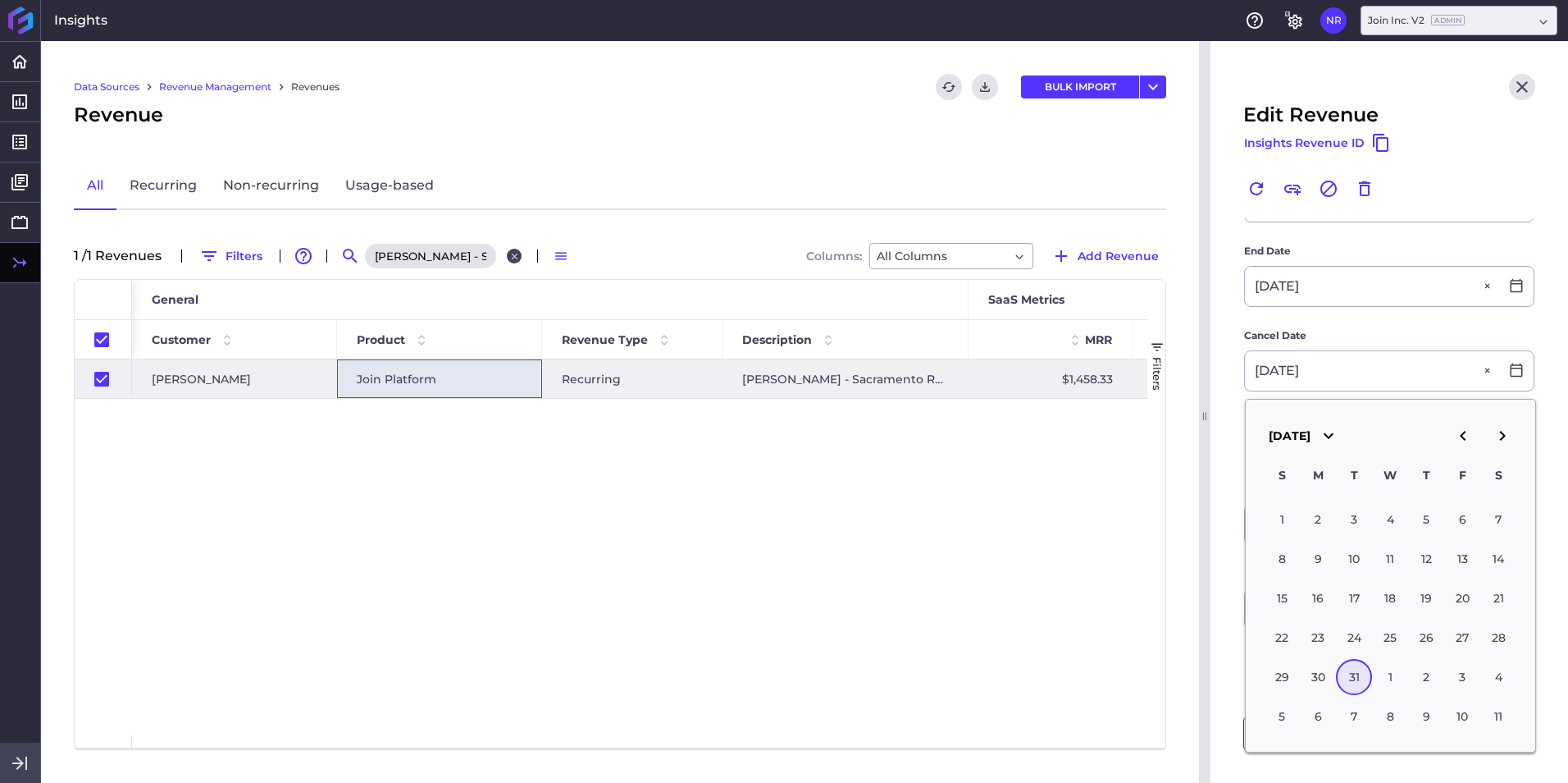
click at [519, 256] on icon "Close search" at bounding box center [515, 257] width 11 height 11
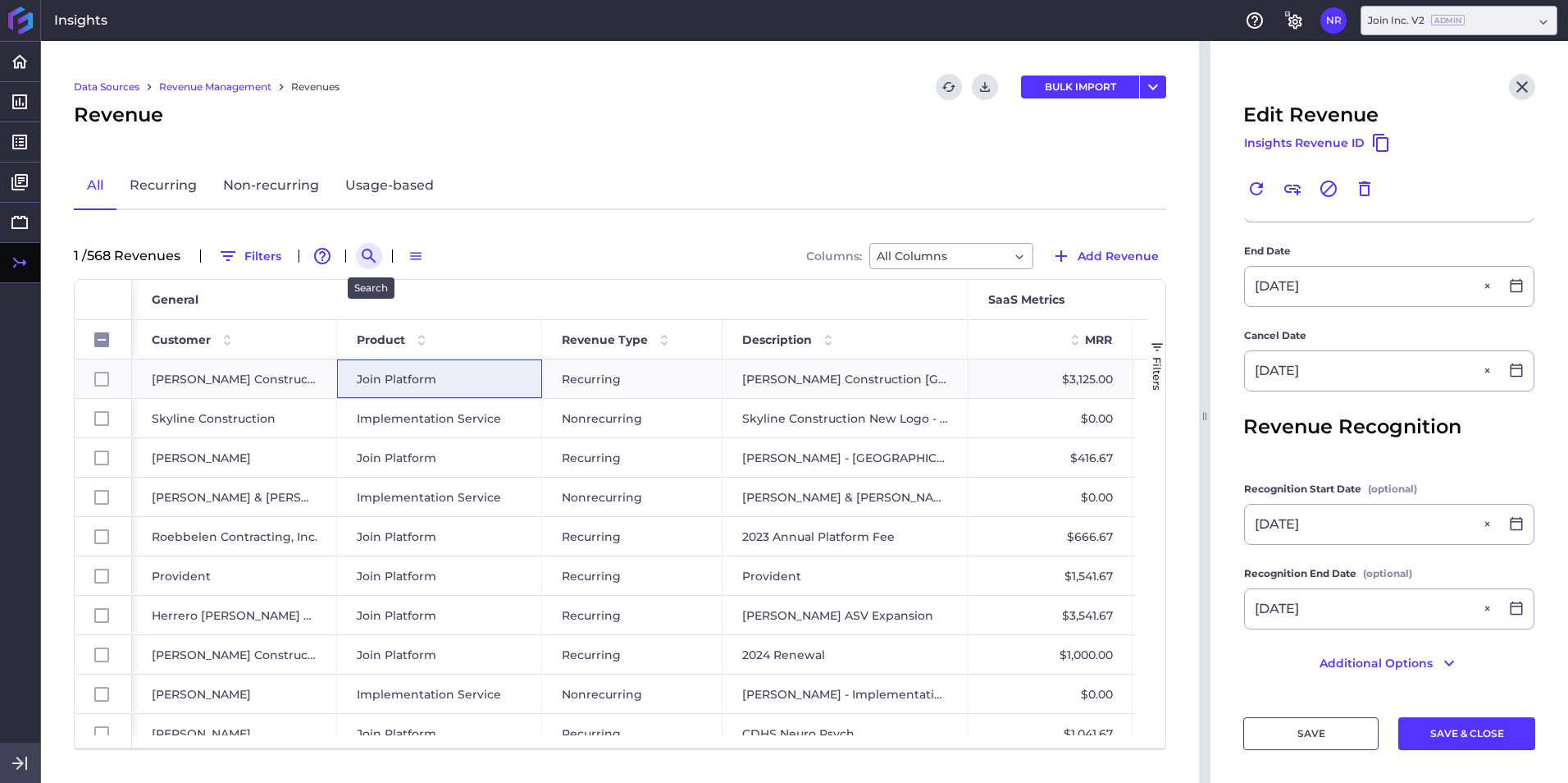
click at [368, 247] on icon "Search by" at bounding box center [369, 256] width 19 height 19
click at [420, 253] on input at bounding box center [449, 256] width 131 height 25
paste input "DPR - Vantage GT-1"
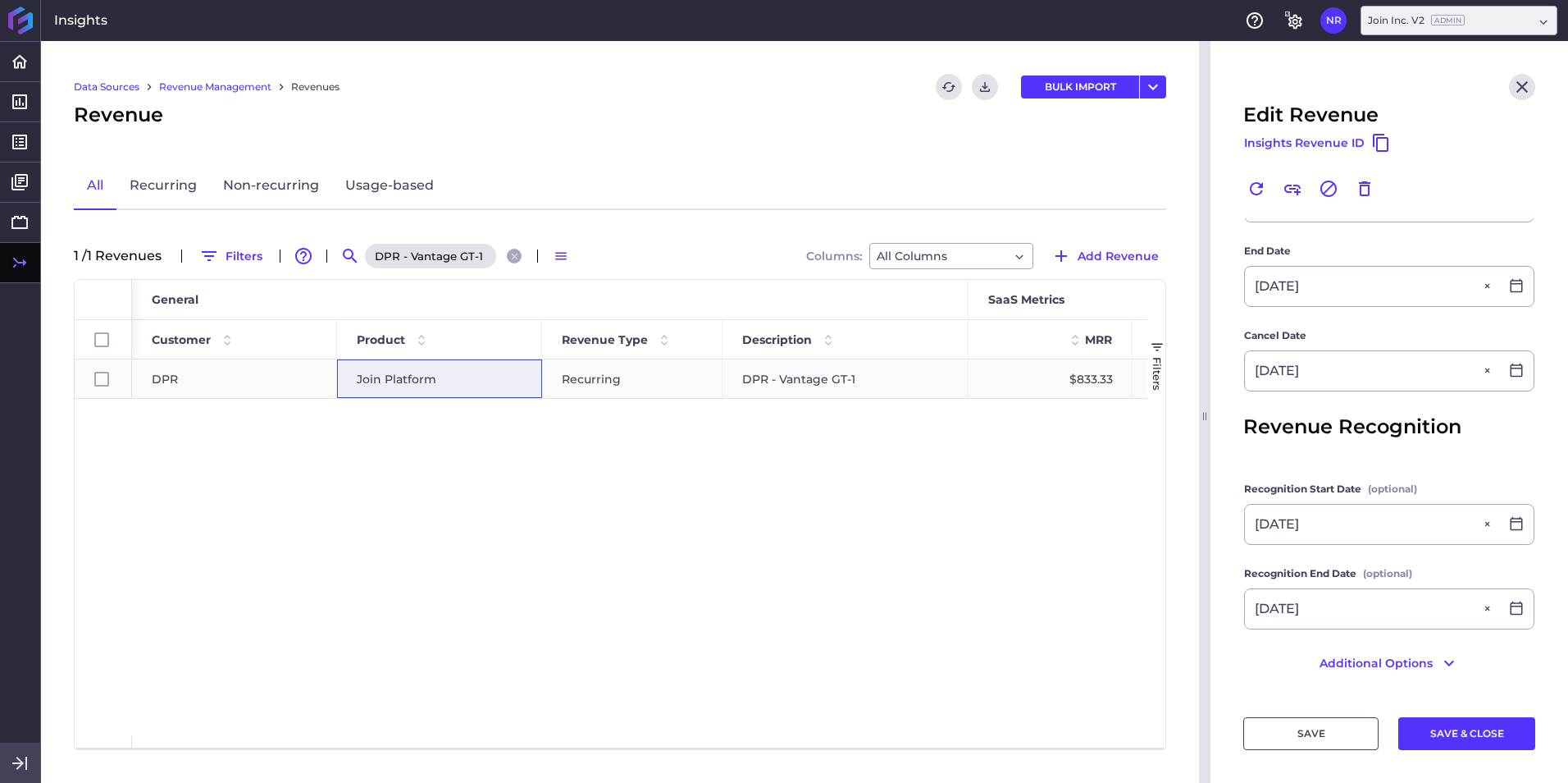
click at [482, 386] on div "Join Platform" at bounding box center [440, 378] width 166 height 38
click at [478, 381] on div "Join Platform" at bounding box center [440, 378] width 166 height 38
click at [520, 257] on icon "Close search" at bounding box center [515, 257] width 11 height 11
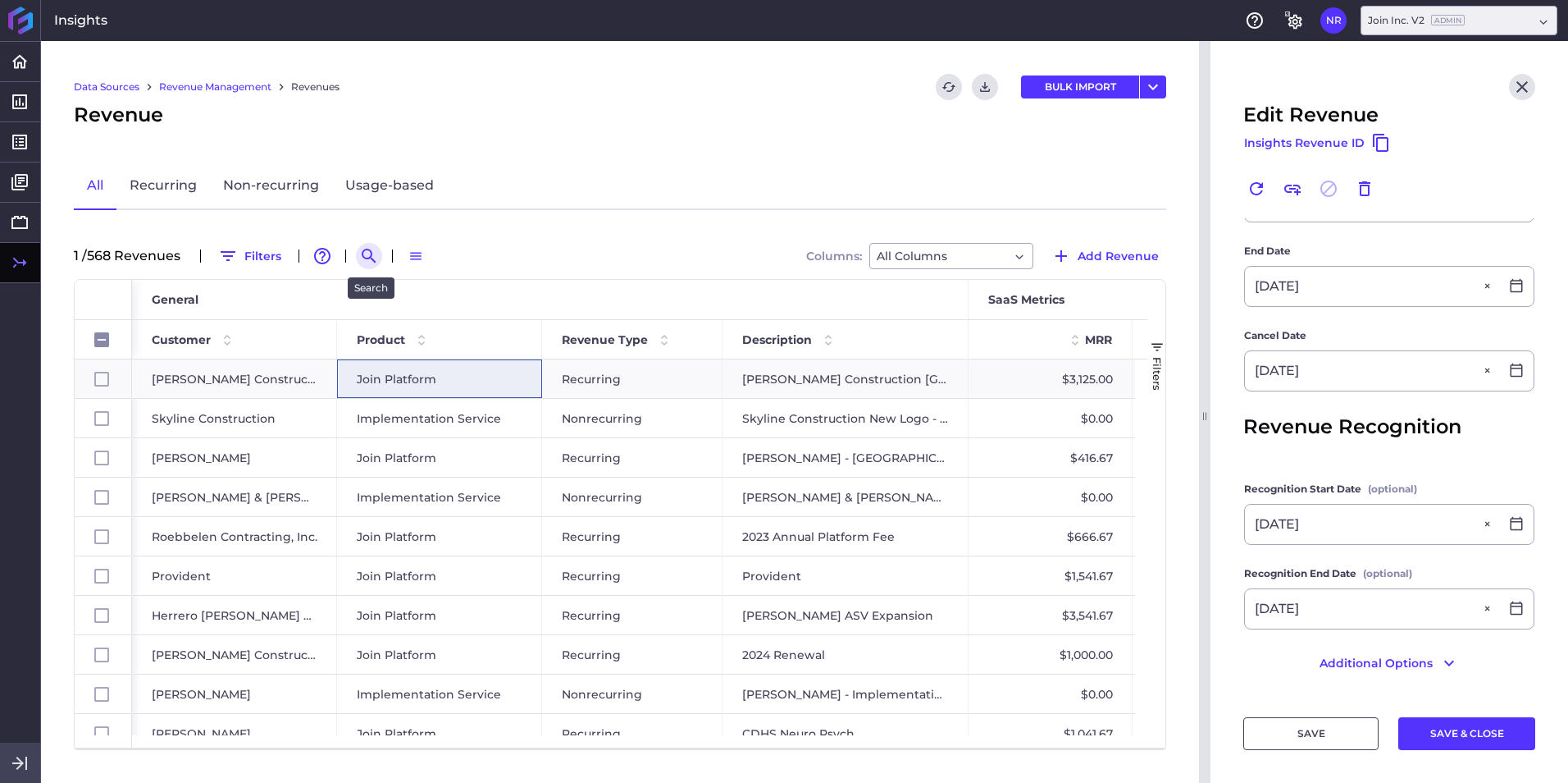
click at [379, 257] on icon "Search by" at bounding box center [369, 256] width 19 height 19
paste input "Daniel J. Keating 2025 New Deal"
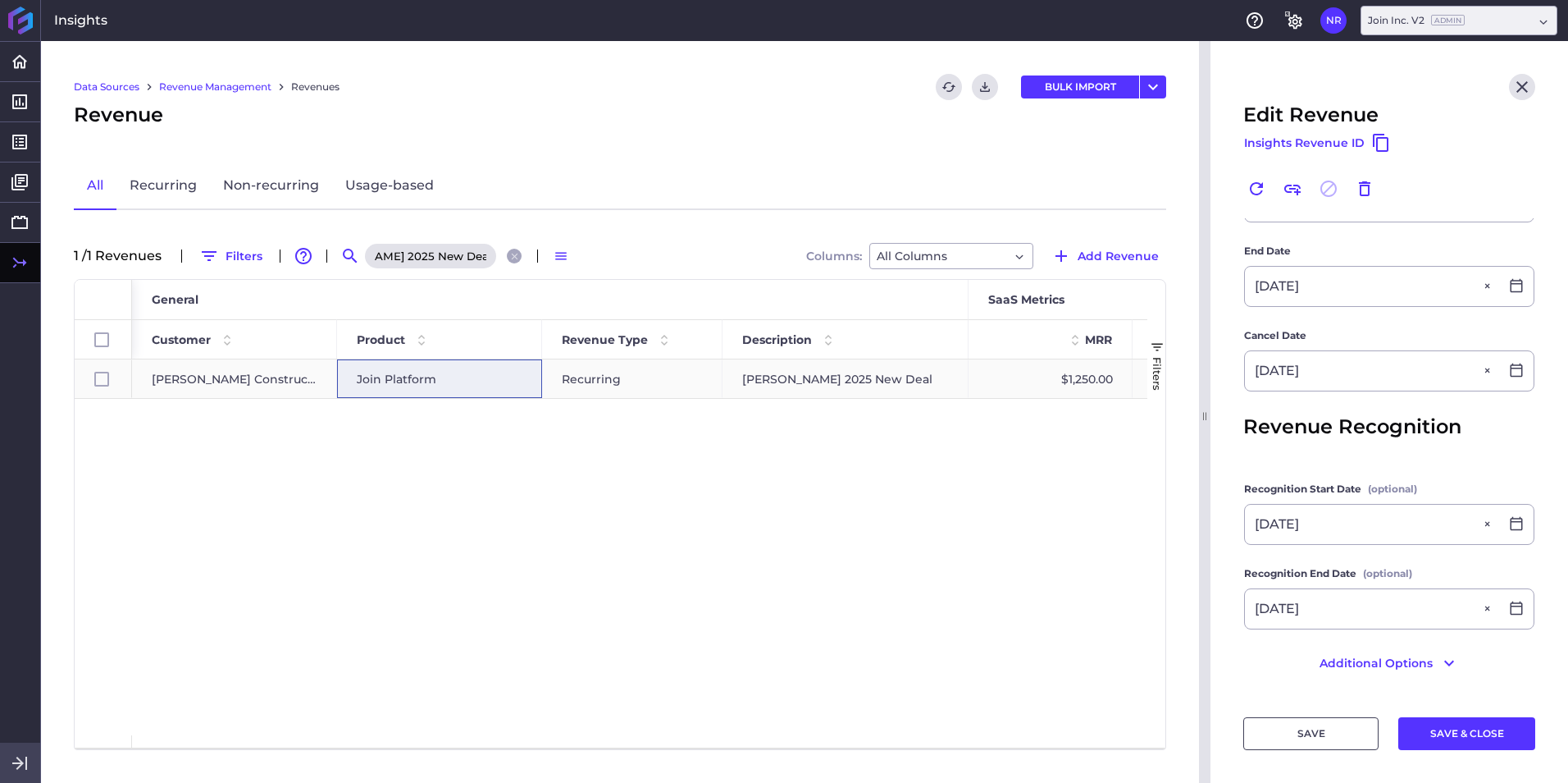
click at [402, 370] on span "Join Platform" at bounding box center [397, 378] width 79 height 38
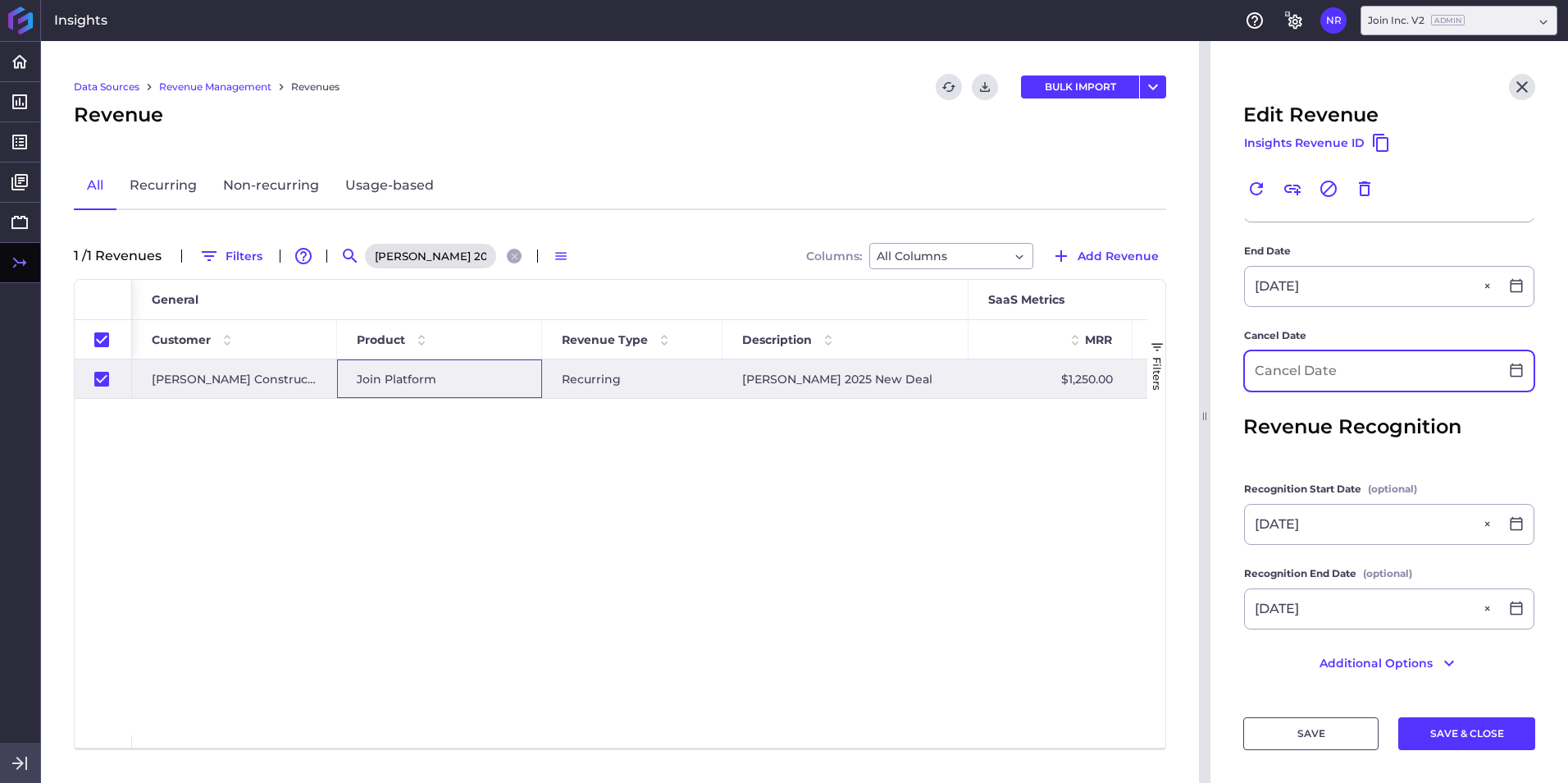
click at [1043, 380] on input at bounding box center [1371, 370] width 254 height 40
click at [1043, 487] on button "SAVE & CLOSE" at bounding box center [1466, 733] width 137 height 33
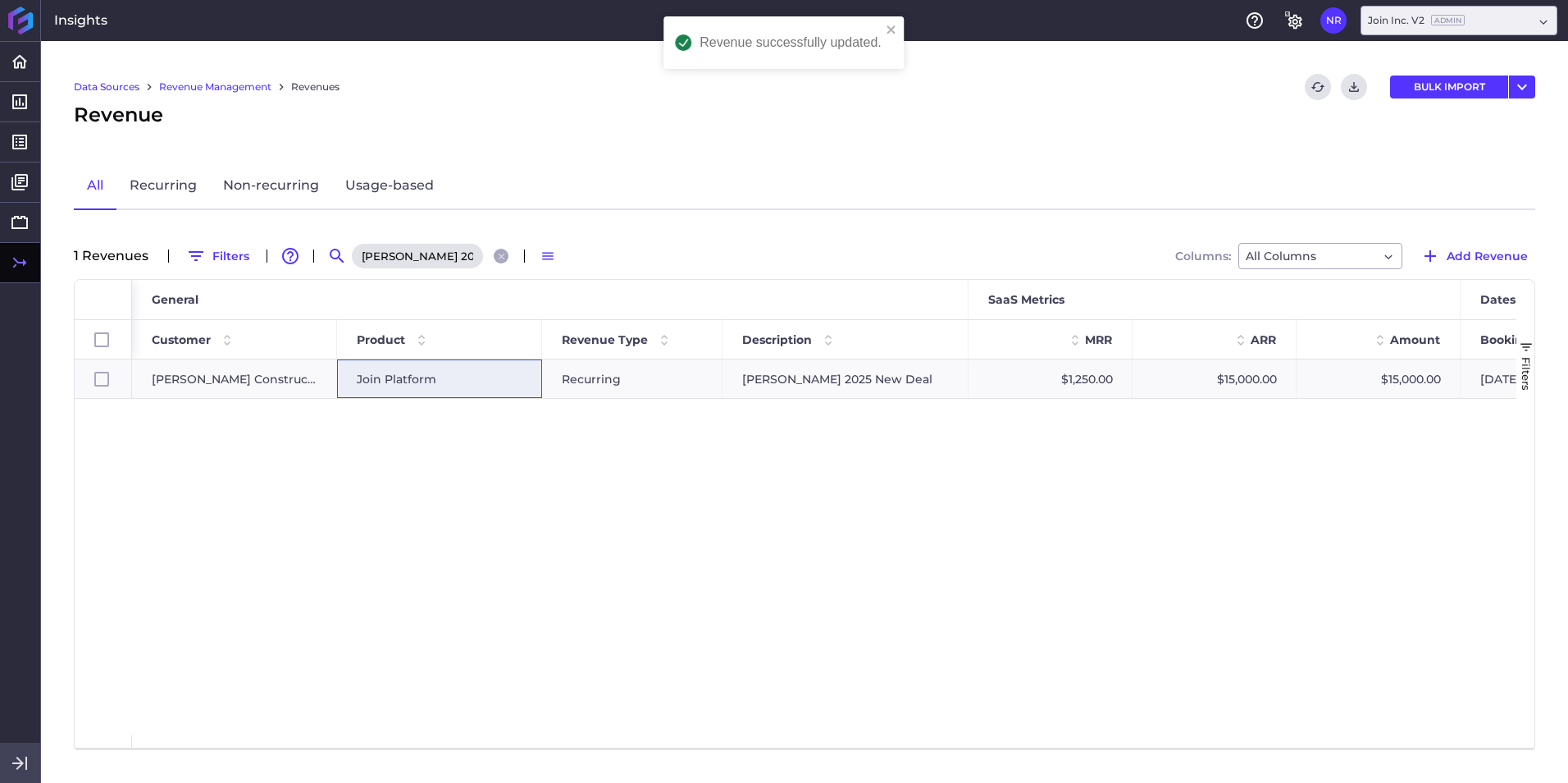
click at [491, 258] on div "Daniel J. Keating 2025 New Deal" at bounding box center [432, 256] width 164 height 26
click at [498, 258] on icon "Close search" at bounding box center [501, 256] width 6 height 6
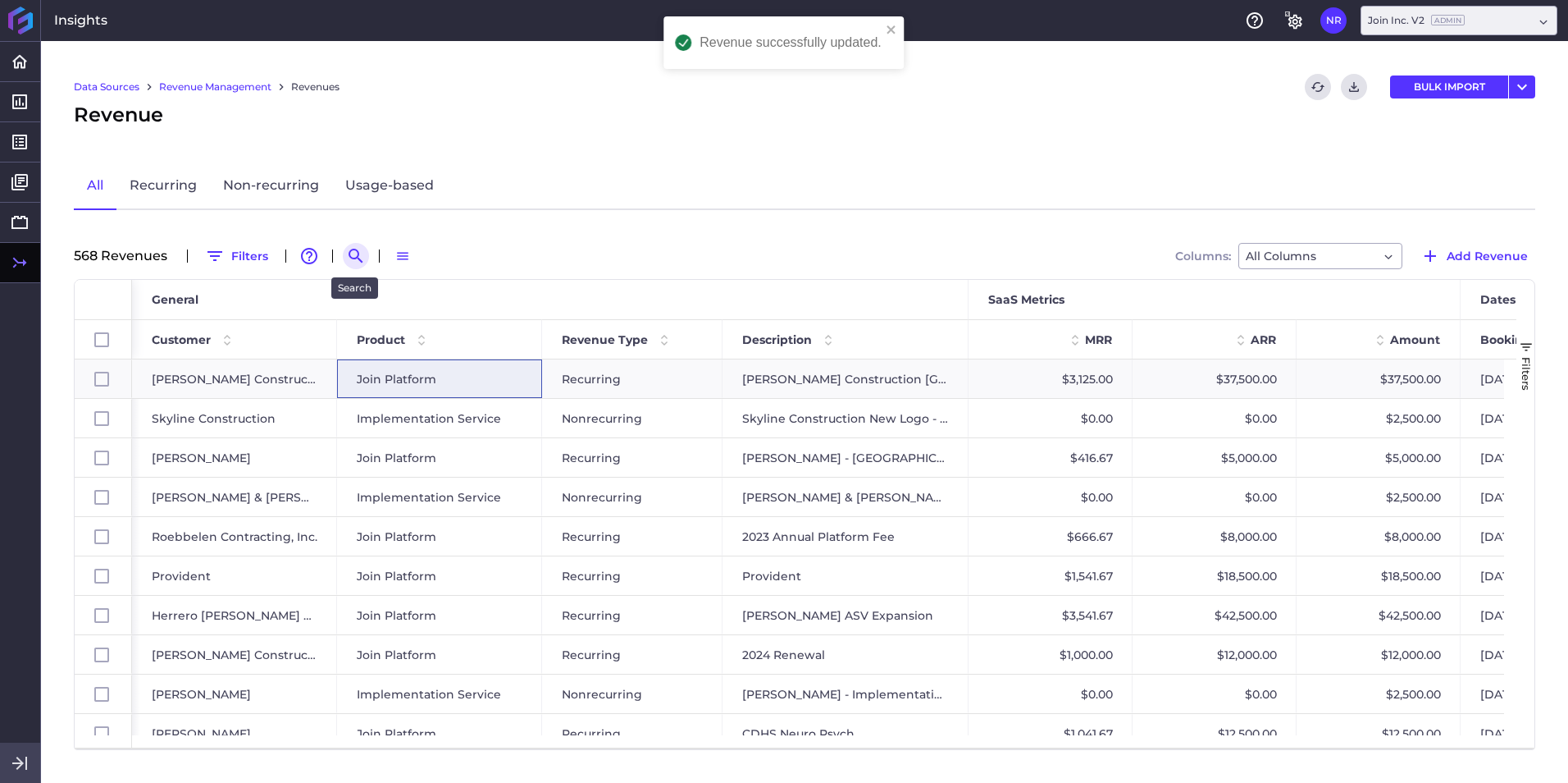
click at [346, 257] on icon "Search by" at bounding box center [356, 256] width 19 height 19
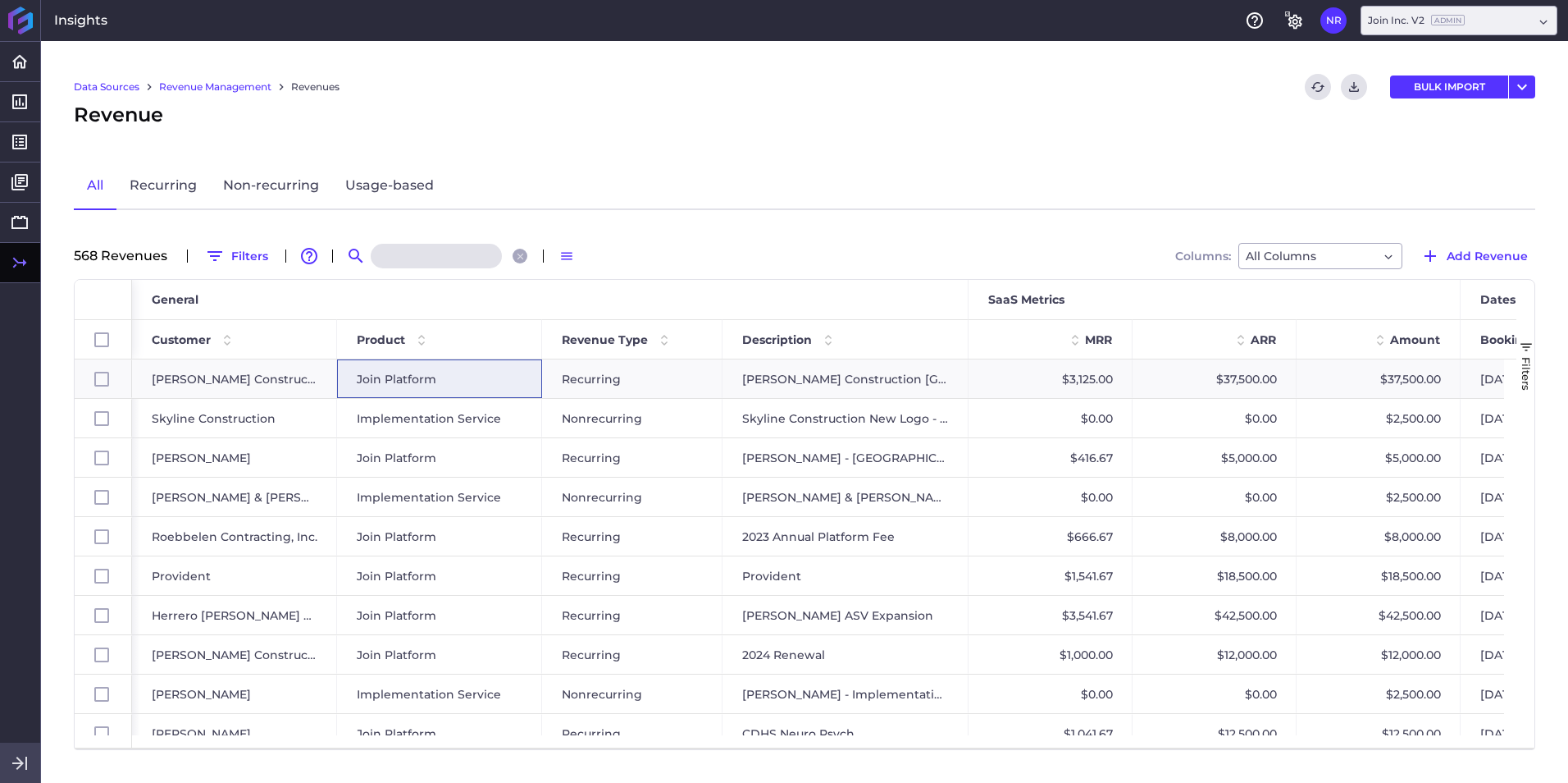
click at [389, 255] on input at bounding box center [436, 256] width 131 height 25
paste input "Parkway 2025 Renewal"
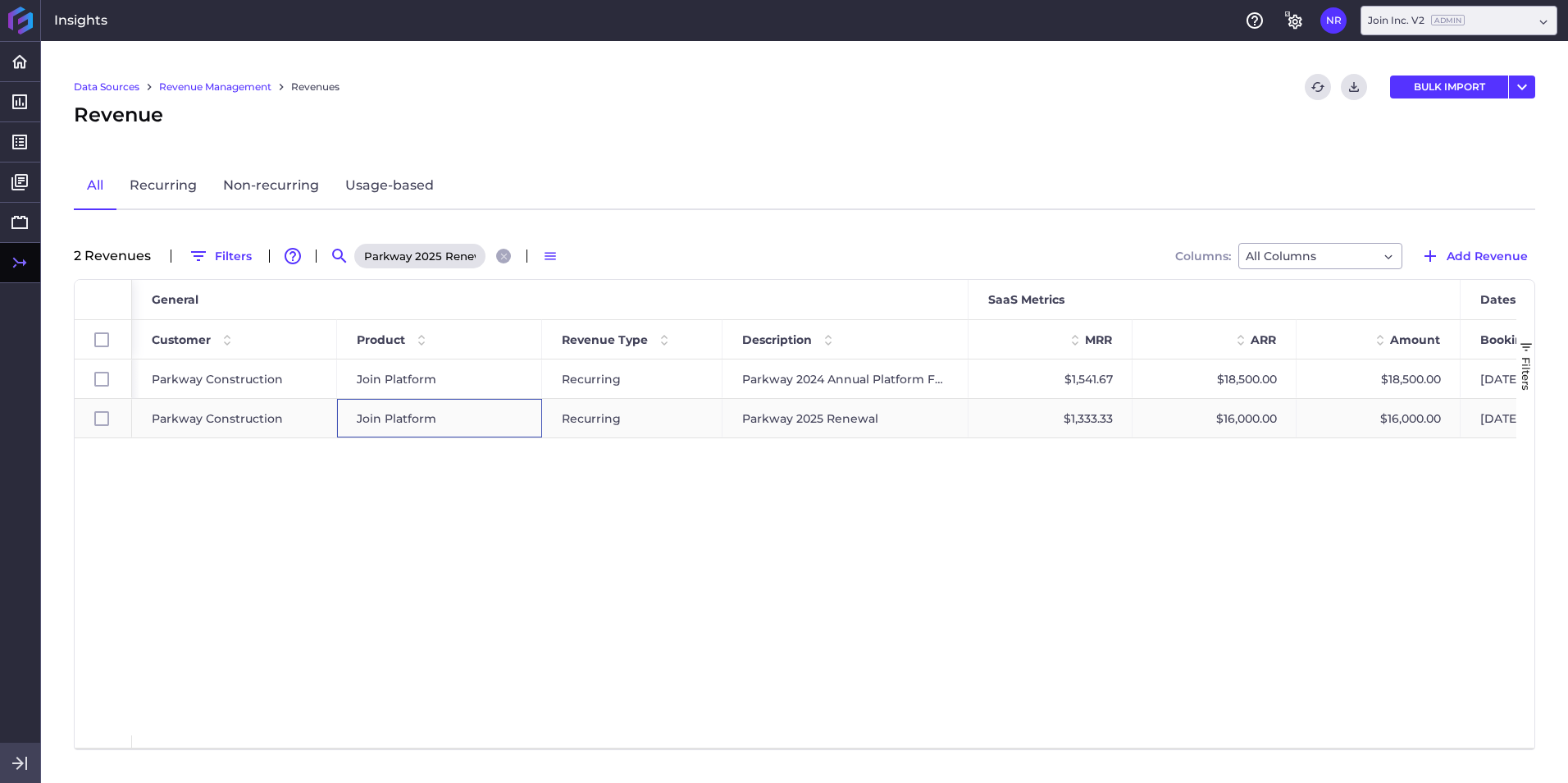
click at [355, 406] on div "Join Platform" at bounding box center [439, 418] width 205 height 39
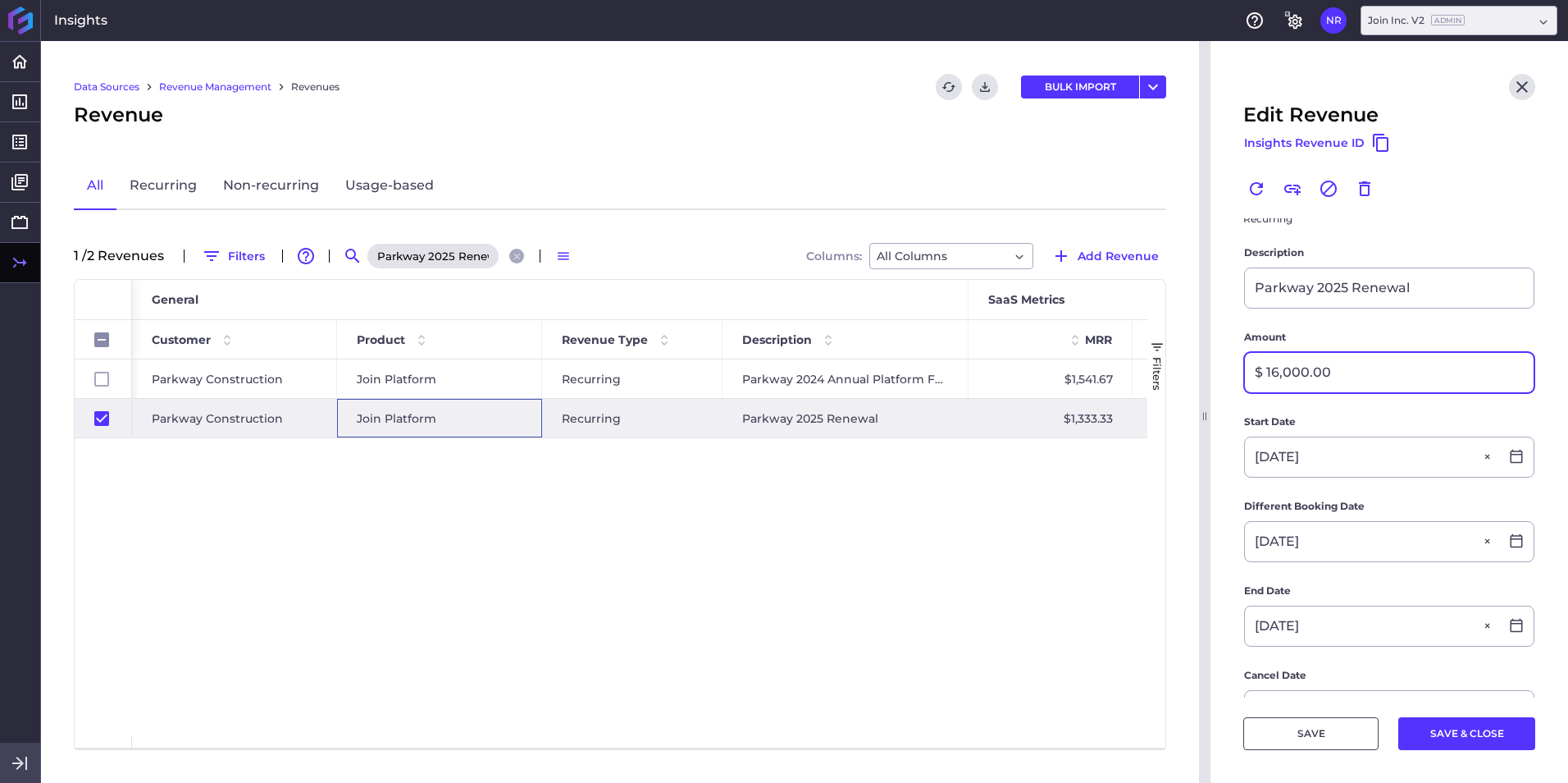
scroll to position [410, 0]
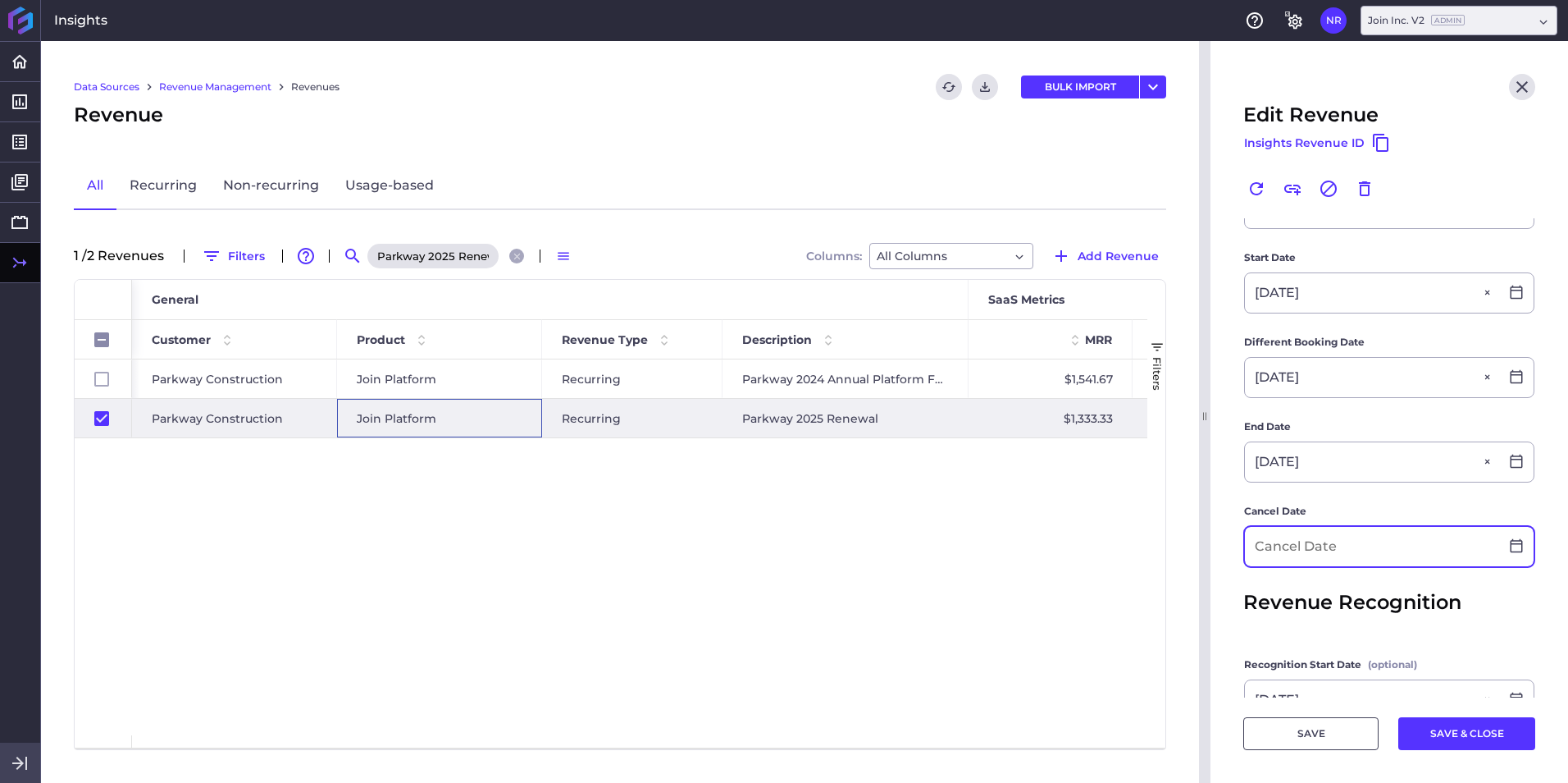
click at [1043, 487] on input at bounding box center [1371, 546] width 254 height 40
click at [1043, 487] on button "SAVE & CLOSE" at bounding box center [1466, 733] width 137 height 33
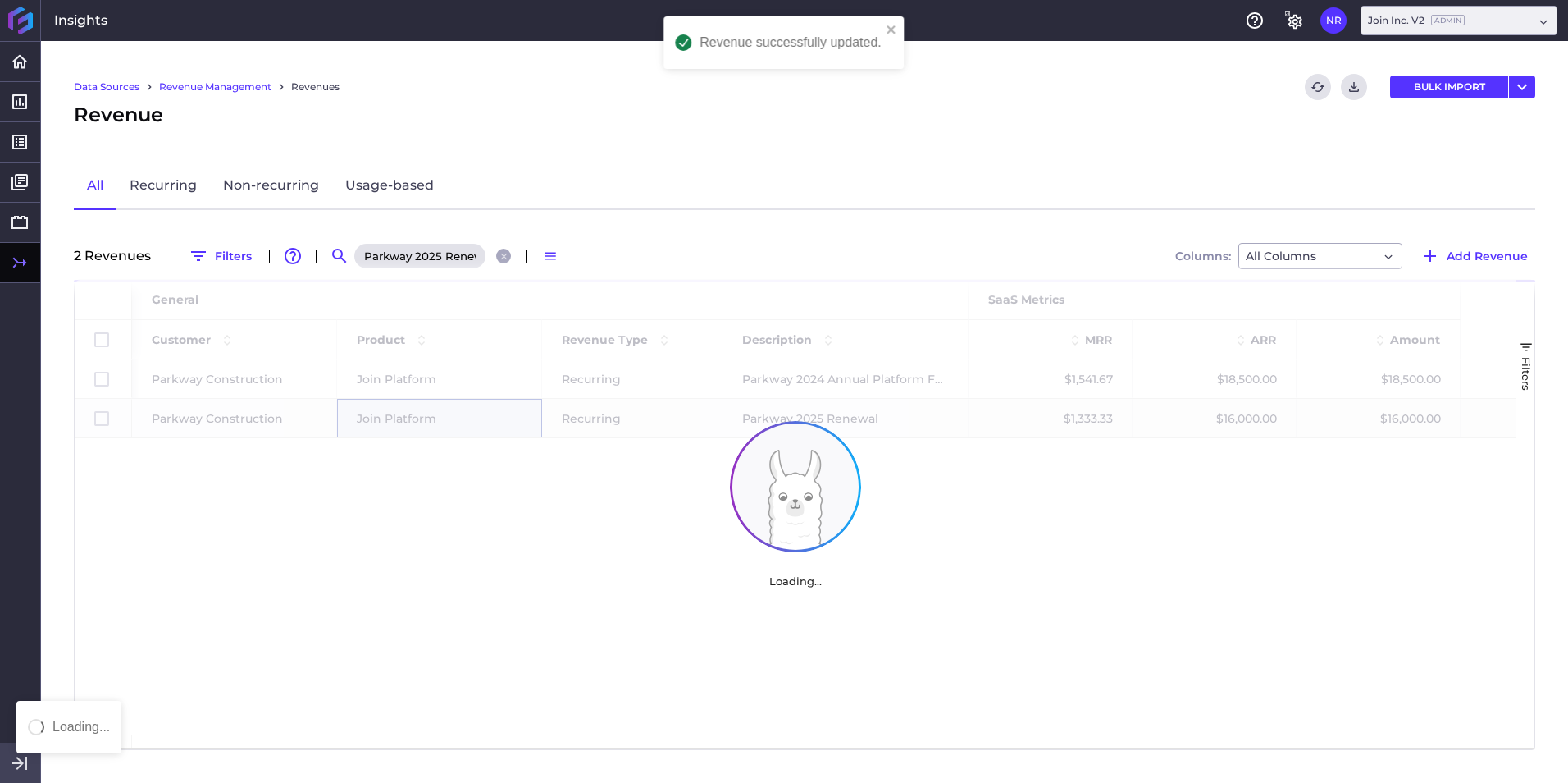
scroll to position [0, 0]
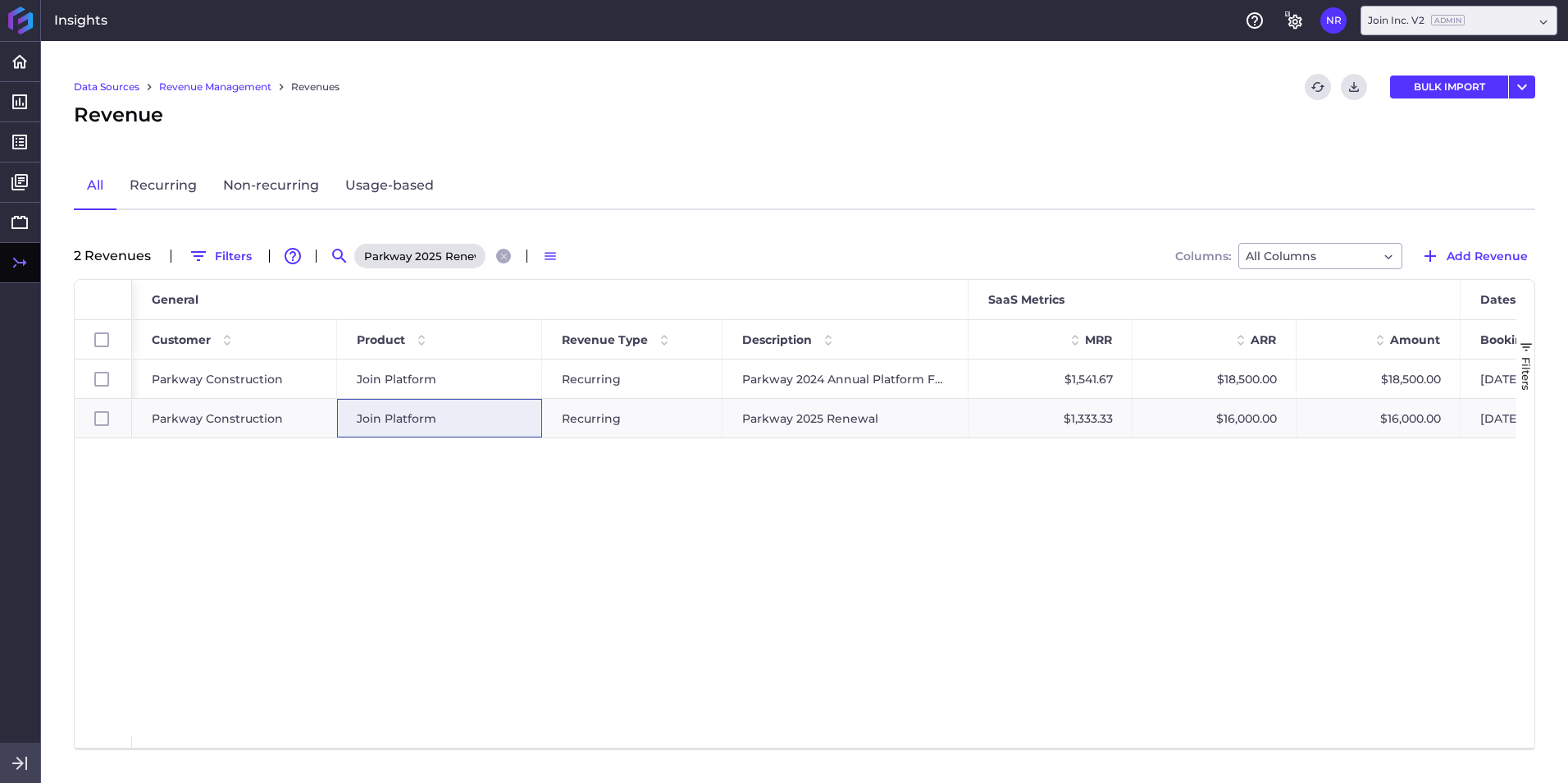
click at [507, 258] on icon "Close search" at bounding box center [504, 257] width 11 height 11
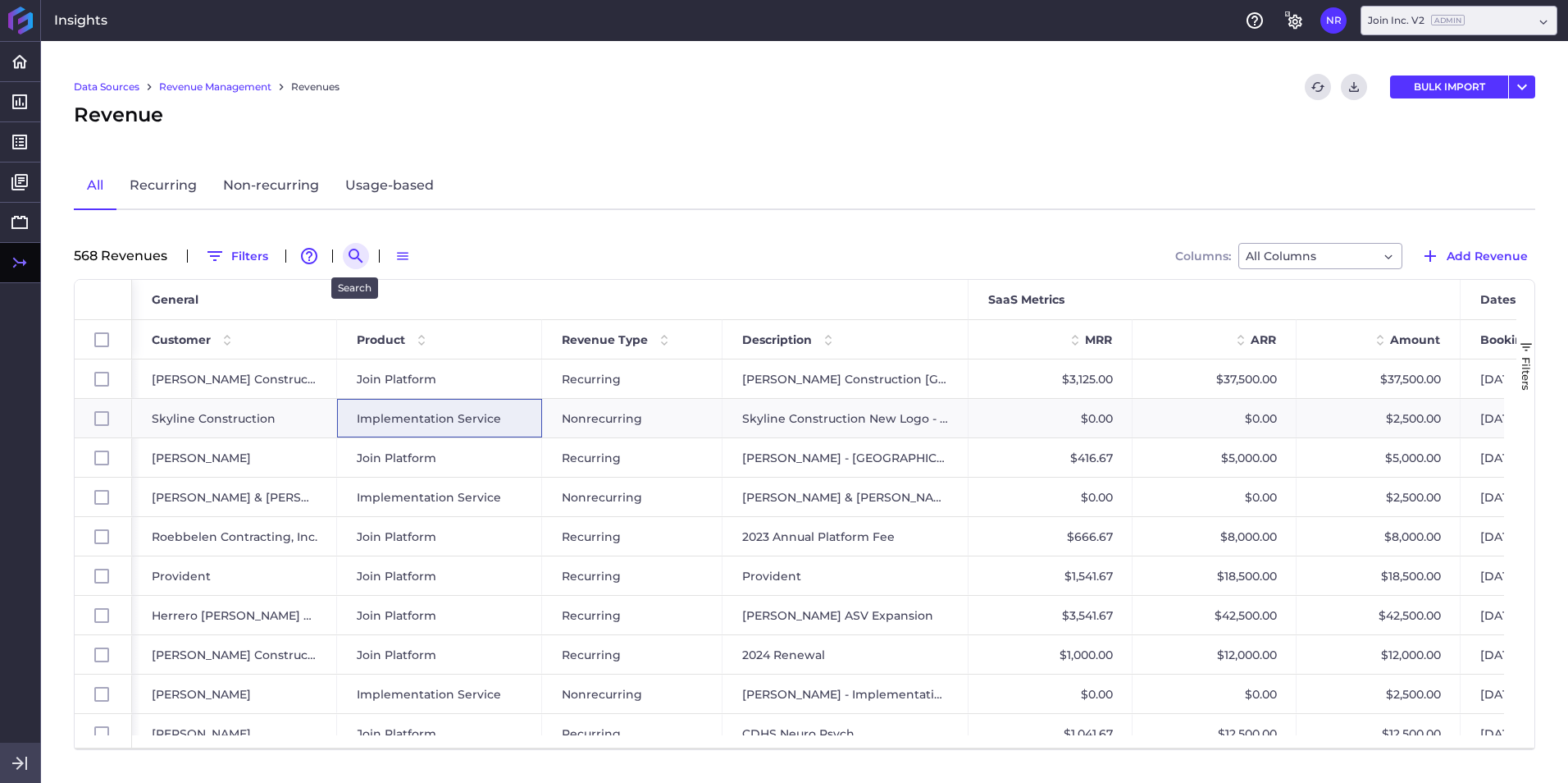
click at [353, 255] on icon "Search by" at bounding box center [356, 256] width 19 height 19
click at [385, 259] on input at bounding box center [436, 256] width 131 height 25
paste input "2025 Layton Construction Renewal"
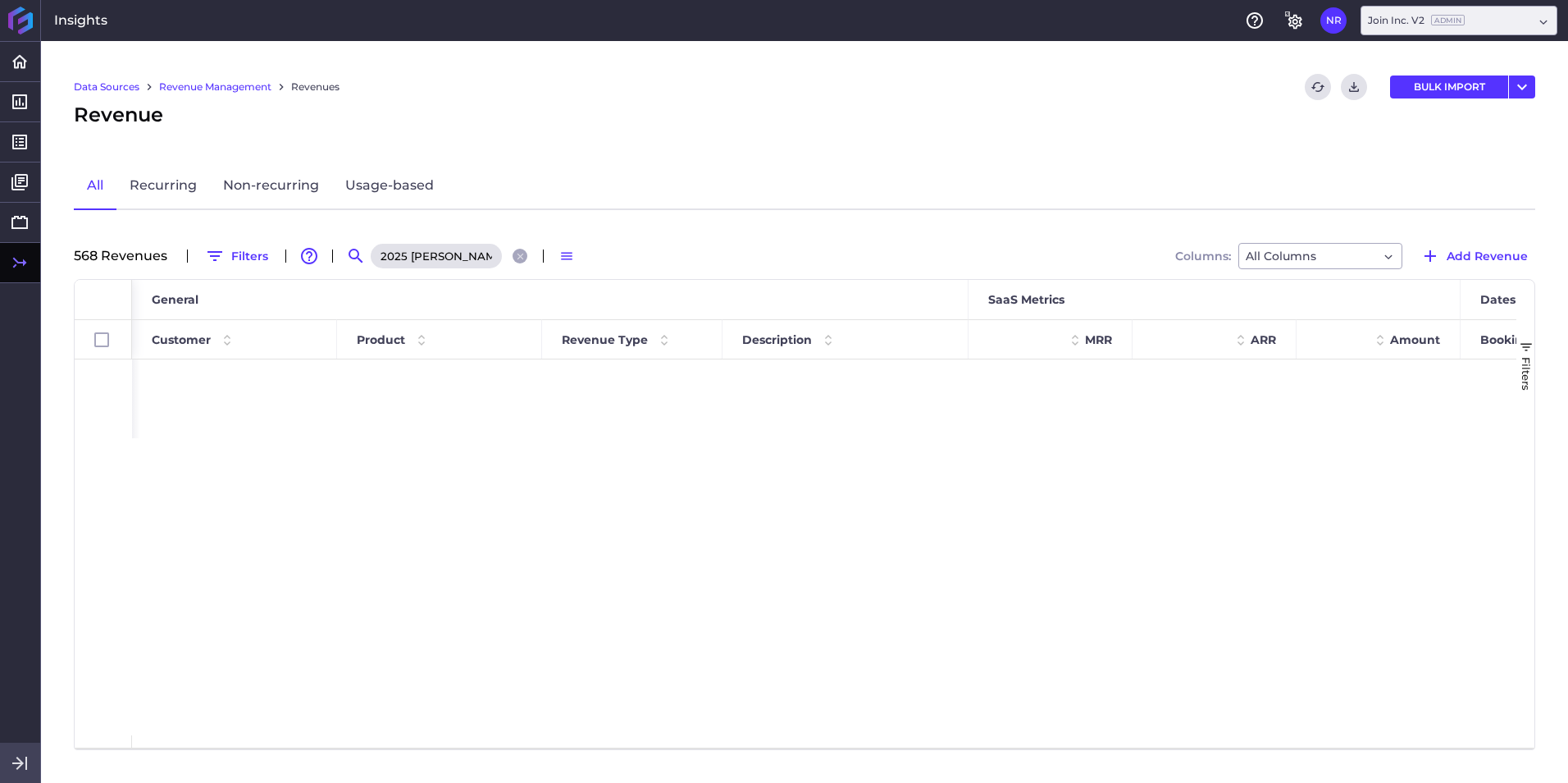
scroll to position [0, 81]
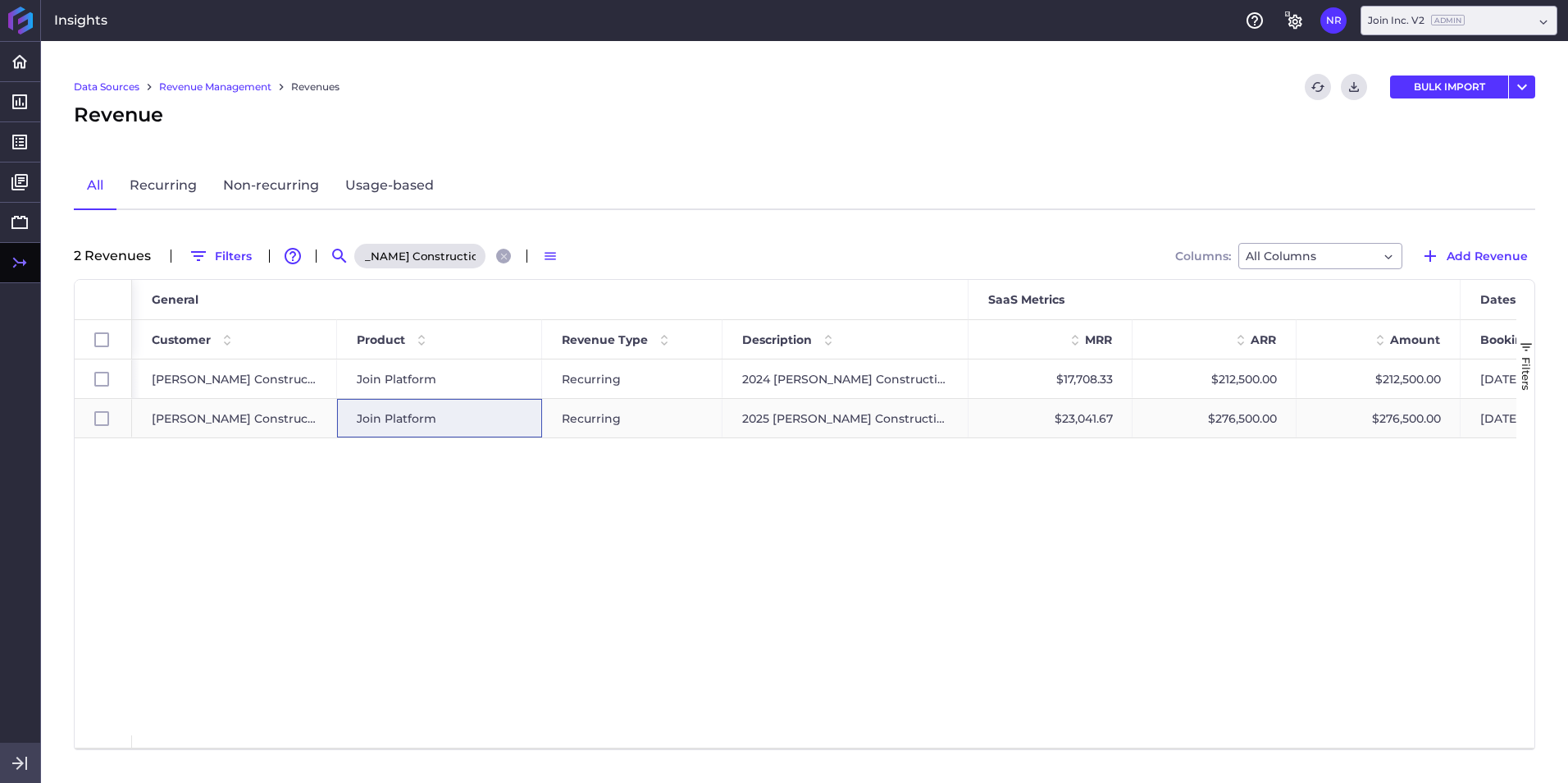
click at [441, 411] on div "Join Platform" at bounding box center [440, 418] width 166 height 38
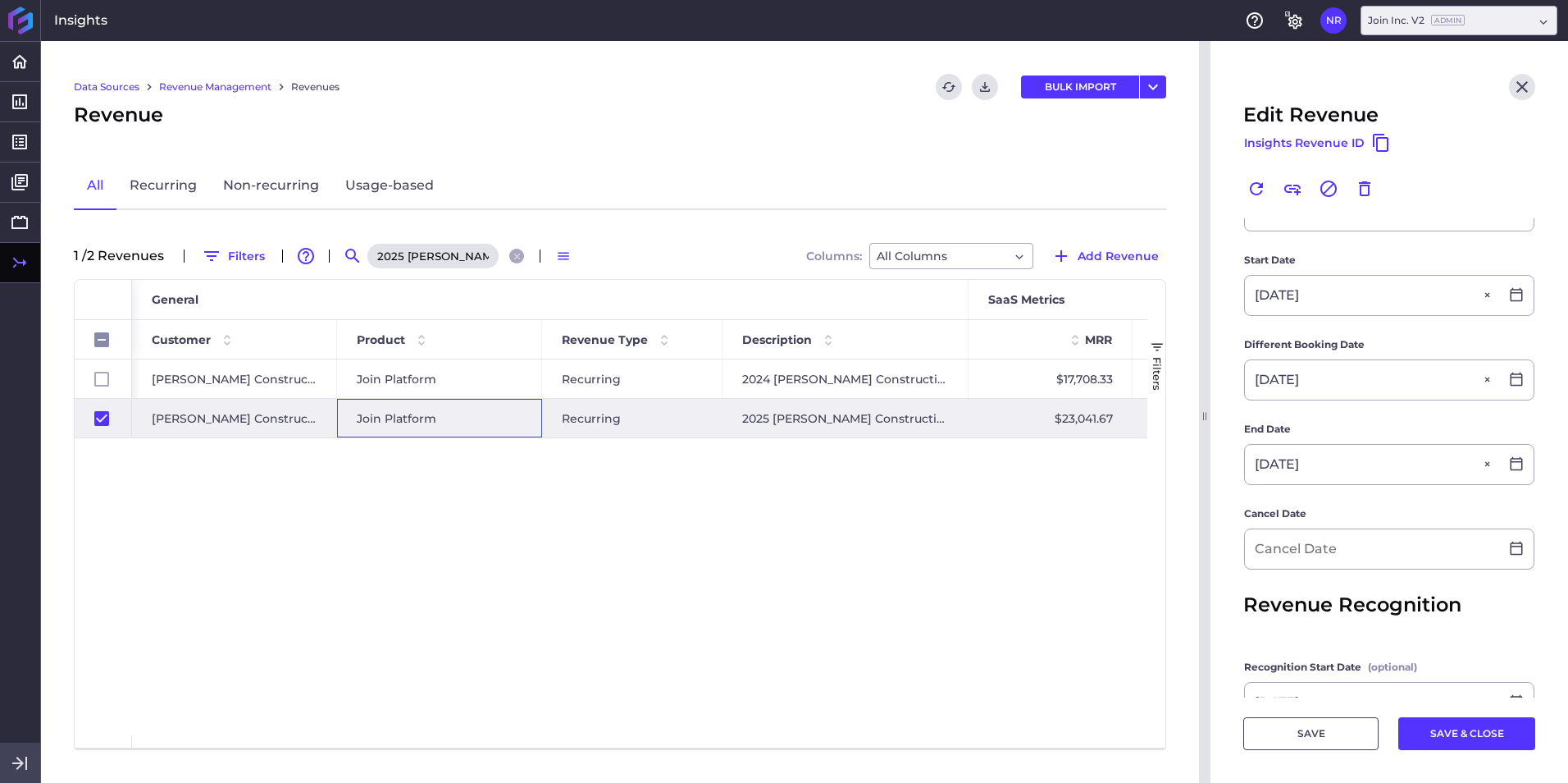
scroll to position [410, 0]
click at [1043, 487] on input at bounding box center [1371, 546] width 254 height 40
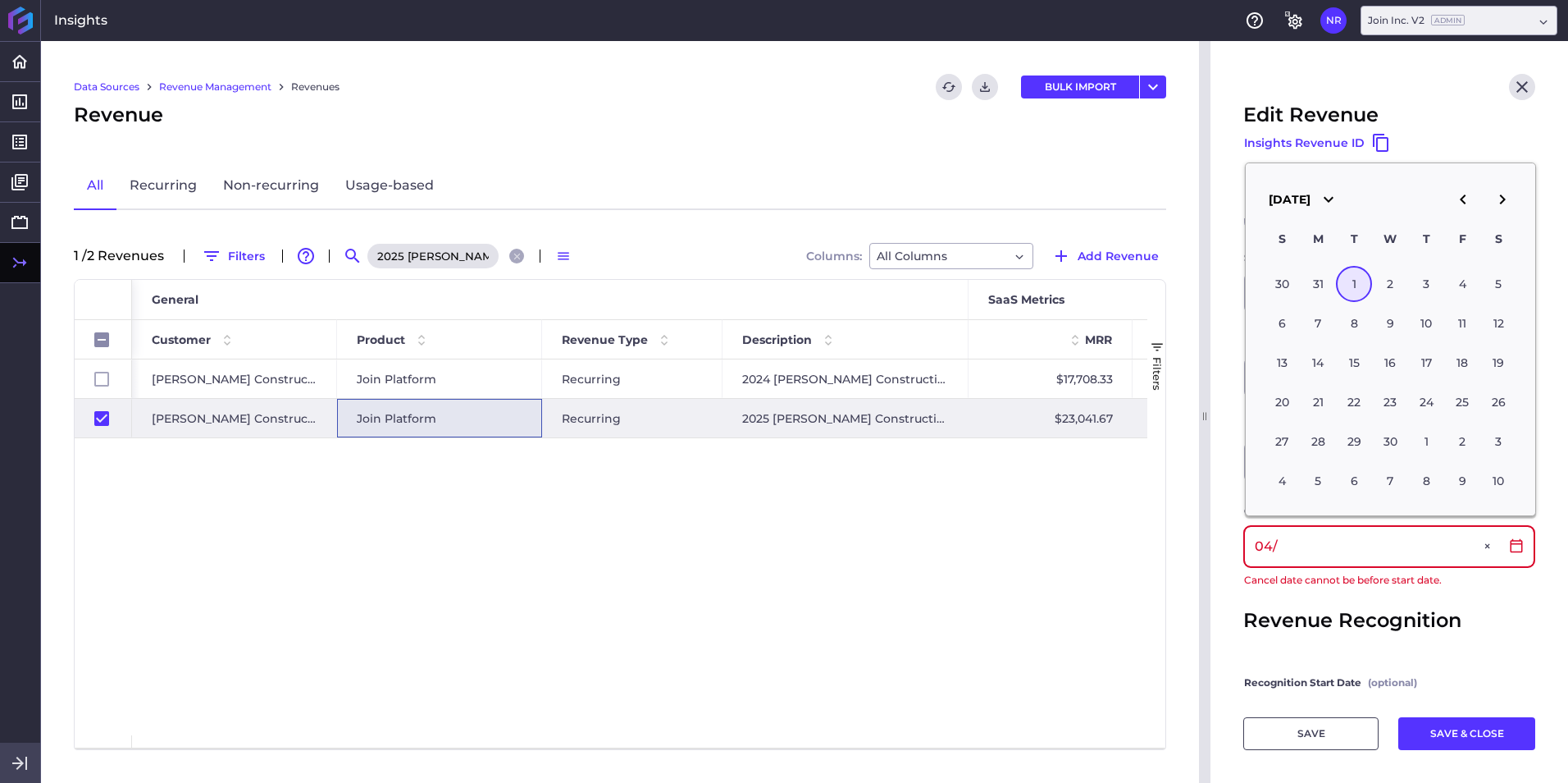
click at [1043, 487] on input "04/" at bounding box center [1371, 546] width 254 height 40
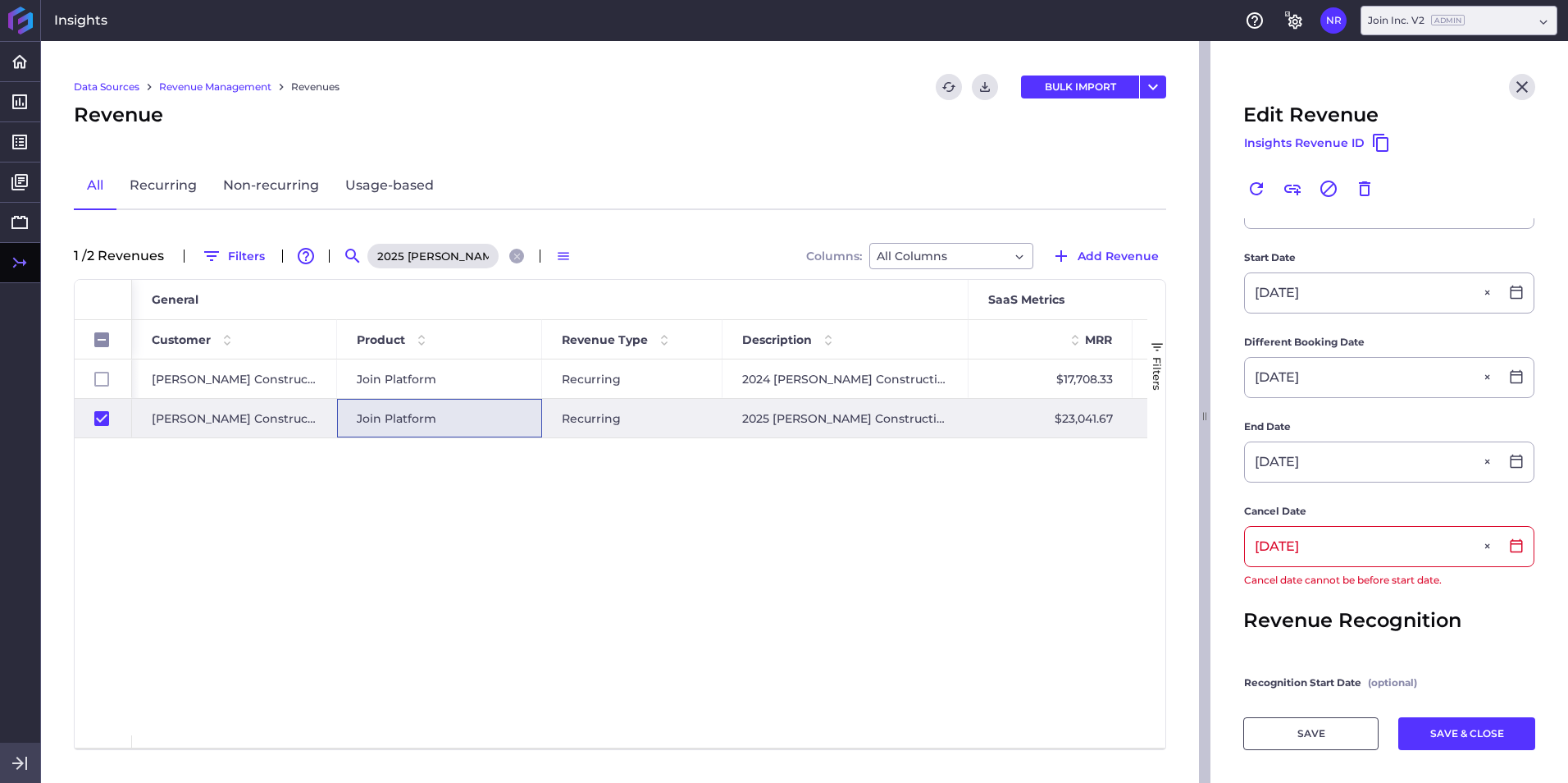
click at [1043, 485] on div at bounding box center [1207, 412] width 17 height 742
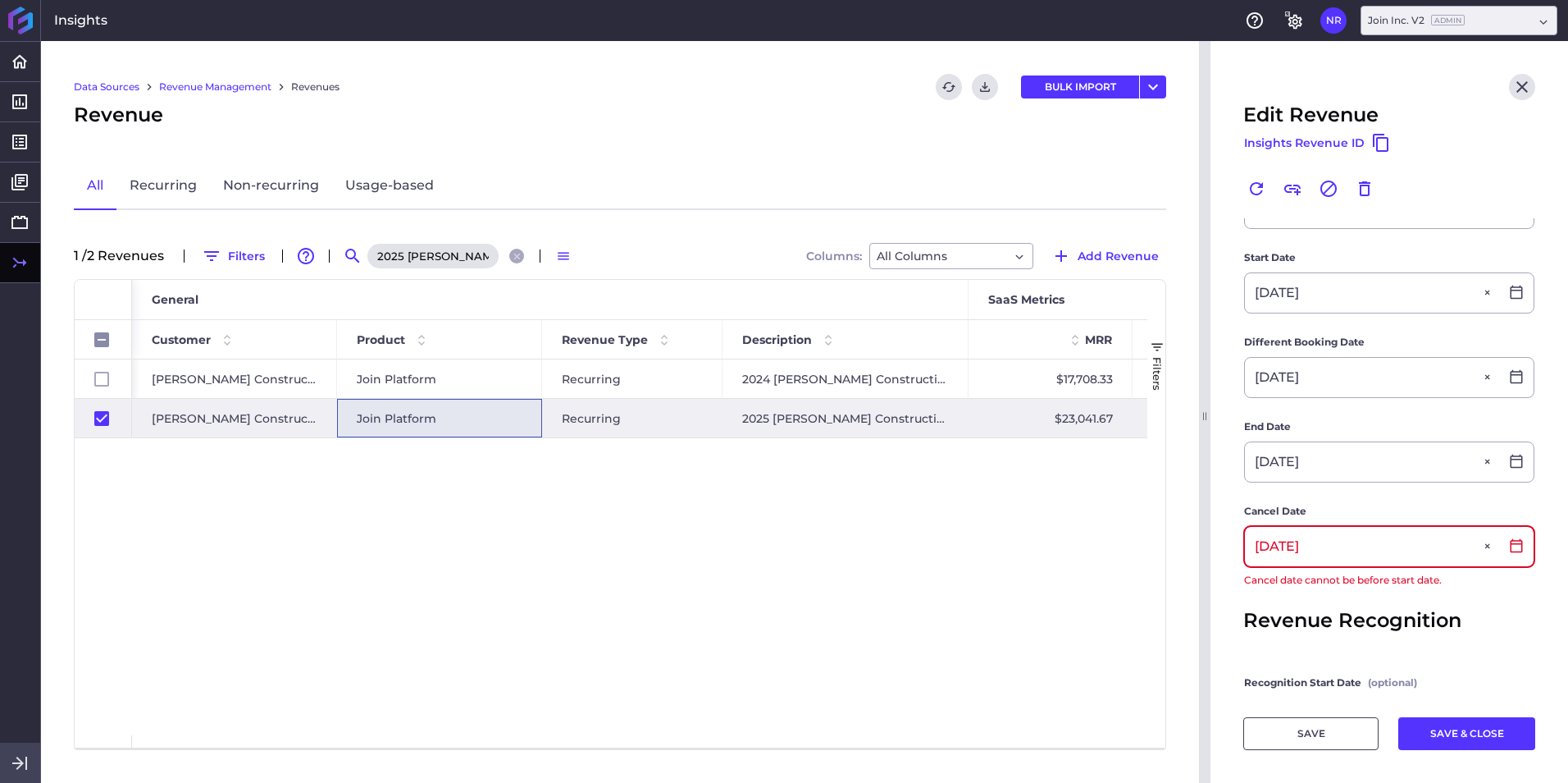
click at [1043, 487] on input "04/01/2025" at bounding box center [1371, 546] width 254 height 40
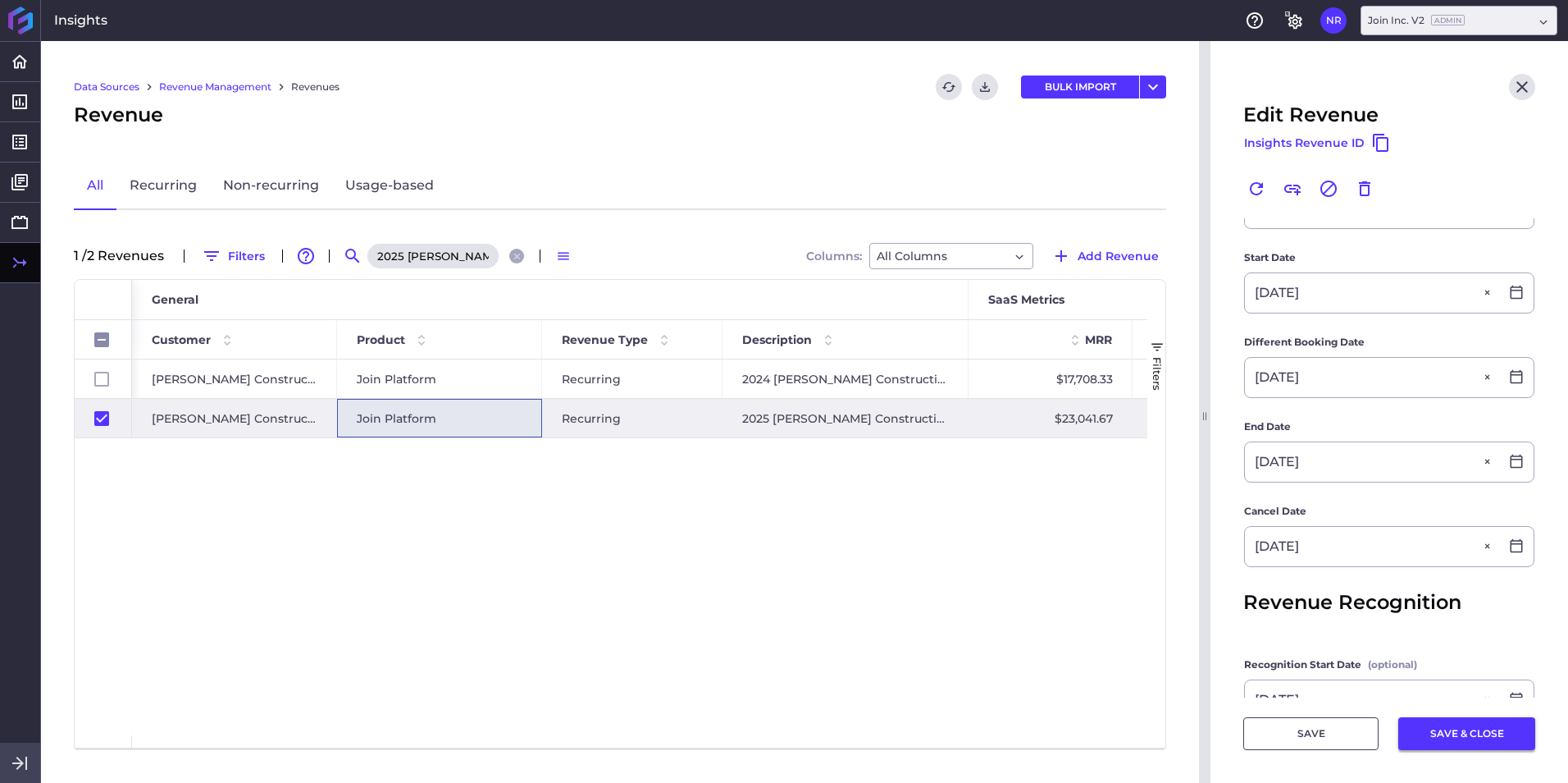
click at [1043, 487] on button "SAVE & CLOSE" at bounding box center [1466, 733] width 137 height 33
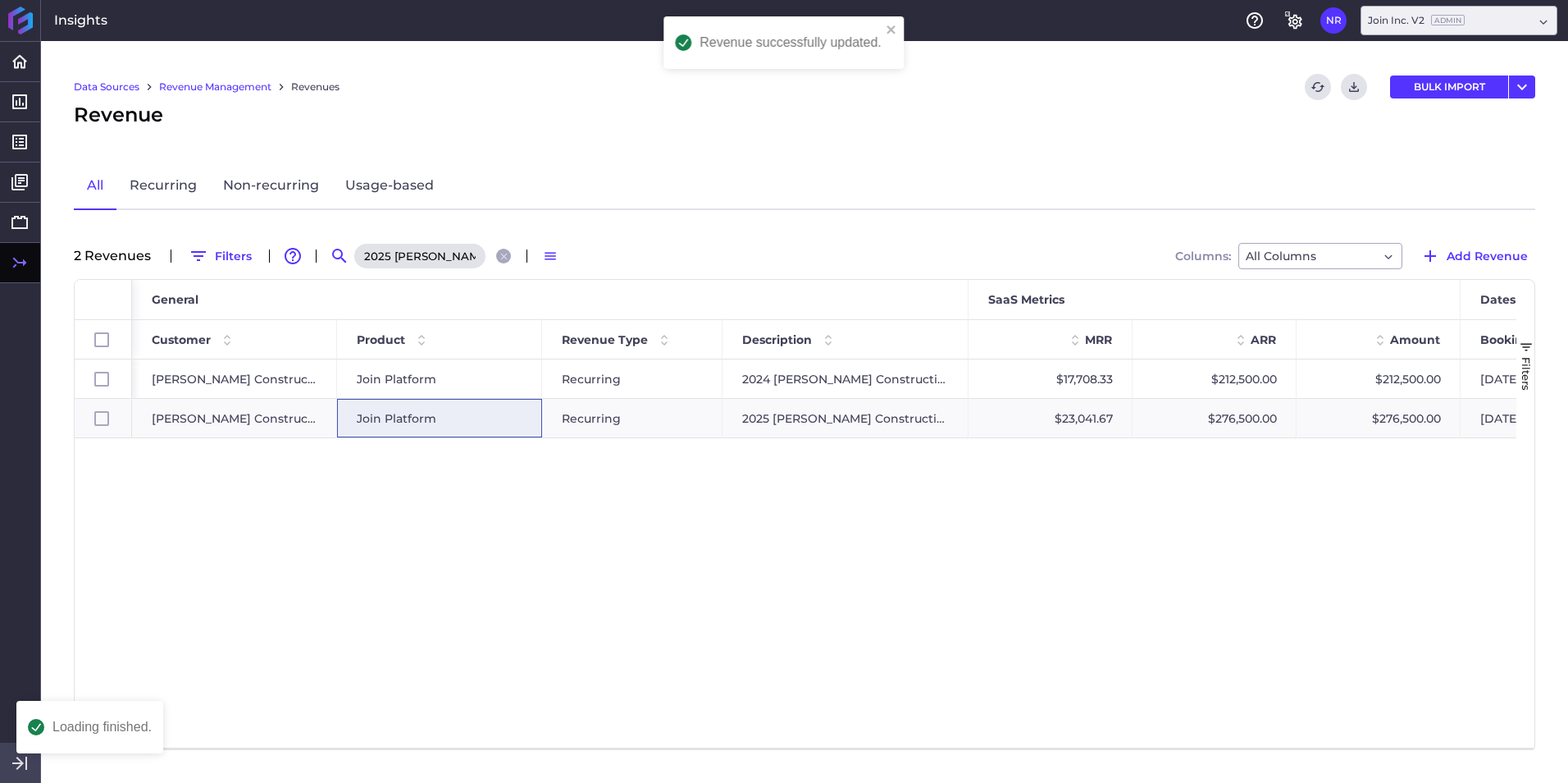
scroll to position [0, 0]
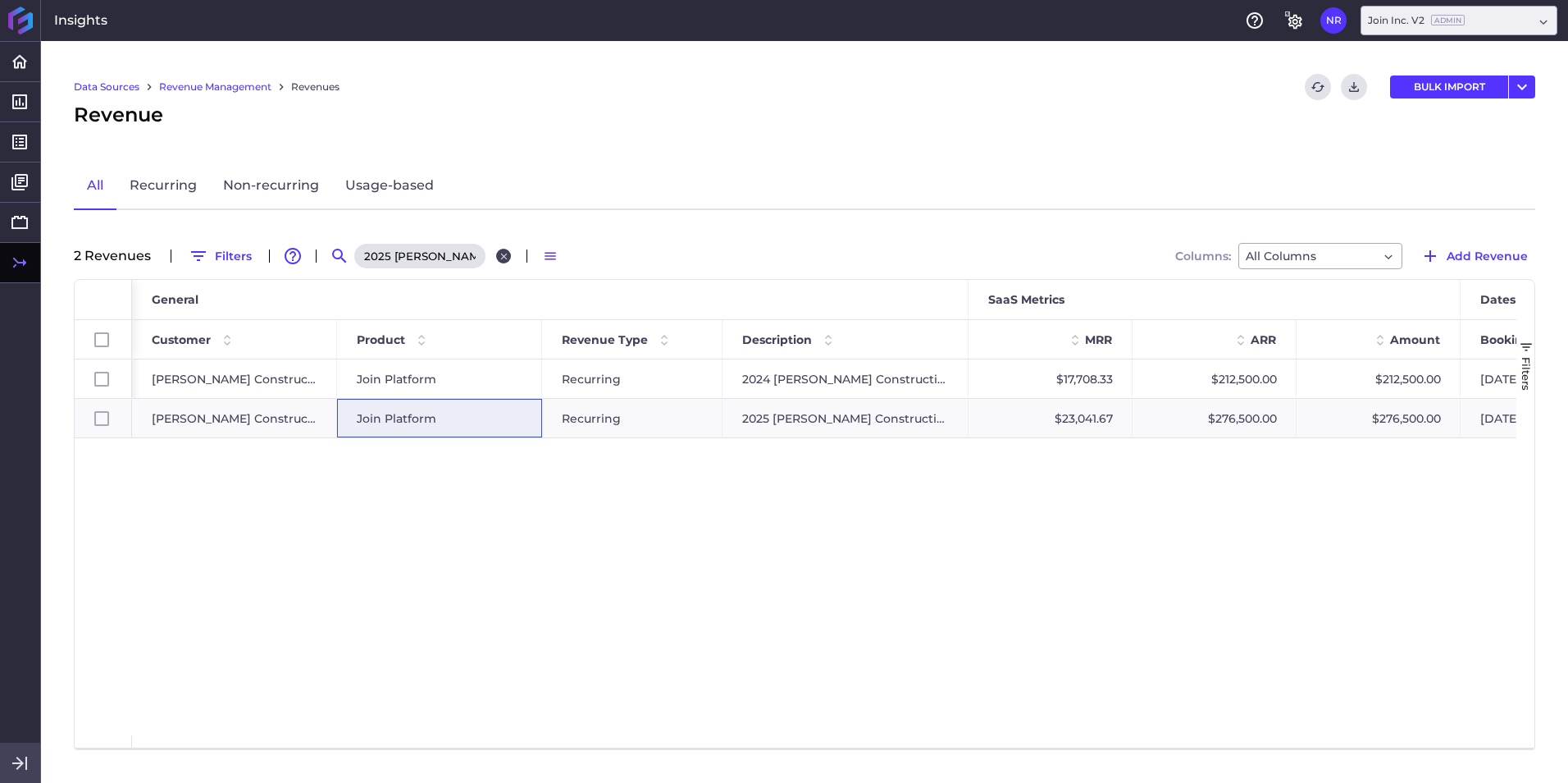
click at [496, 259] on button "Close search" at bounding box center [503, 256] width 15 height 15
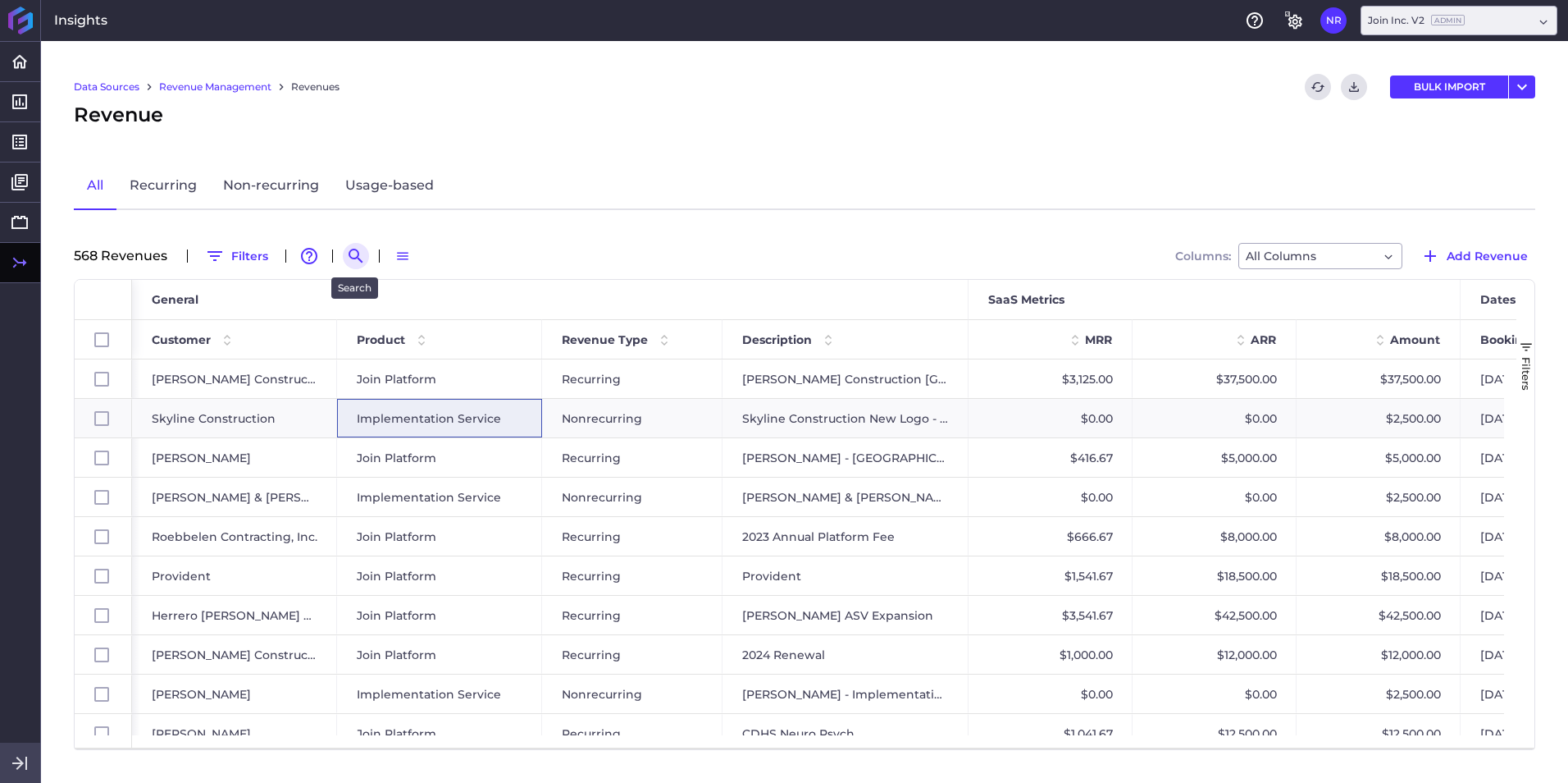
click at [359, 253] on icon "Search by" at bounding box center [356, 256] width 19 height 19
click at [412, 253] on input at bounding box center [436, 256] width 131 height 25
paste input "Winter - 2025 New Deal"
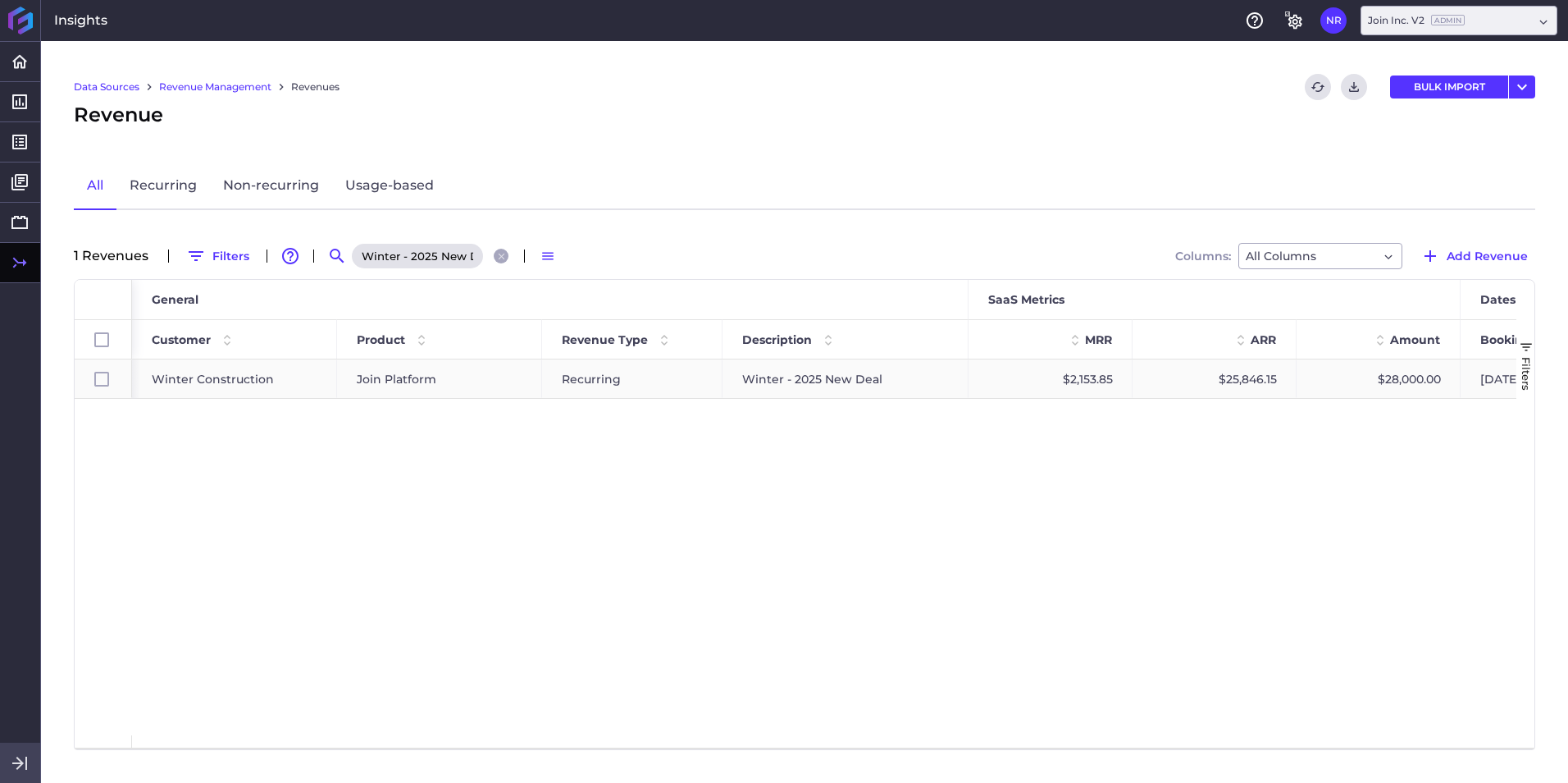
click at [400, 385] on span "Join Platform" at bounding box center [397, 378] width 79 height 38
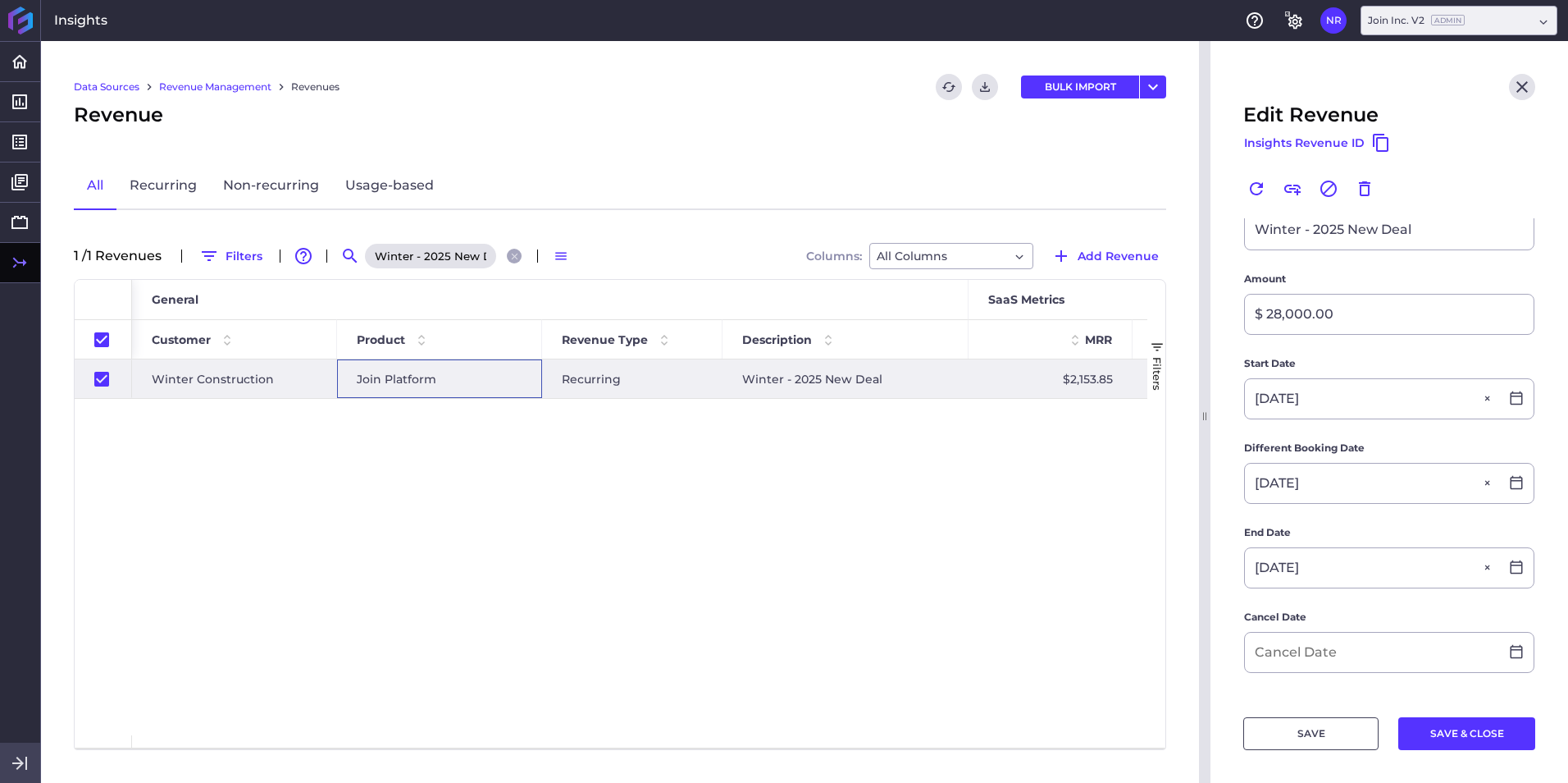
scroll to position [246, 0]
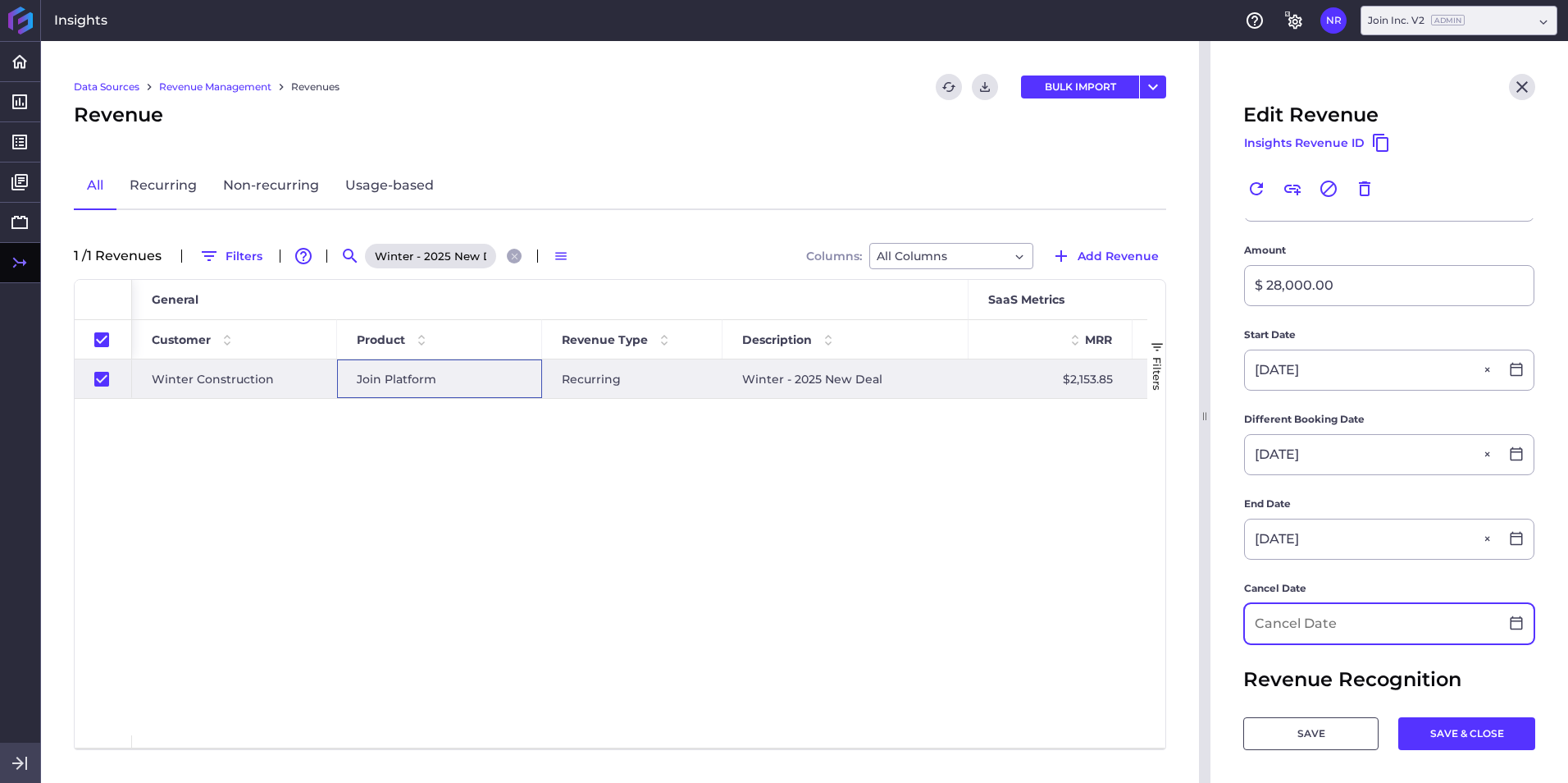
click at [1043, 487] on input at bounding box center [1371, 623] width 254 height 40
click at [1043, 487] on button "SAVE & CLOSE" at bounding box center [1466, 733] width 137 height 33
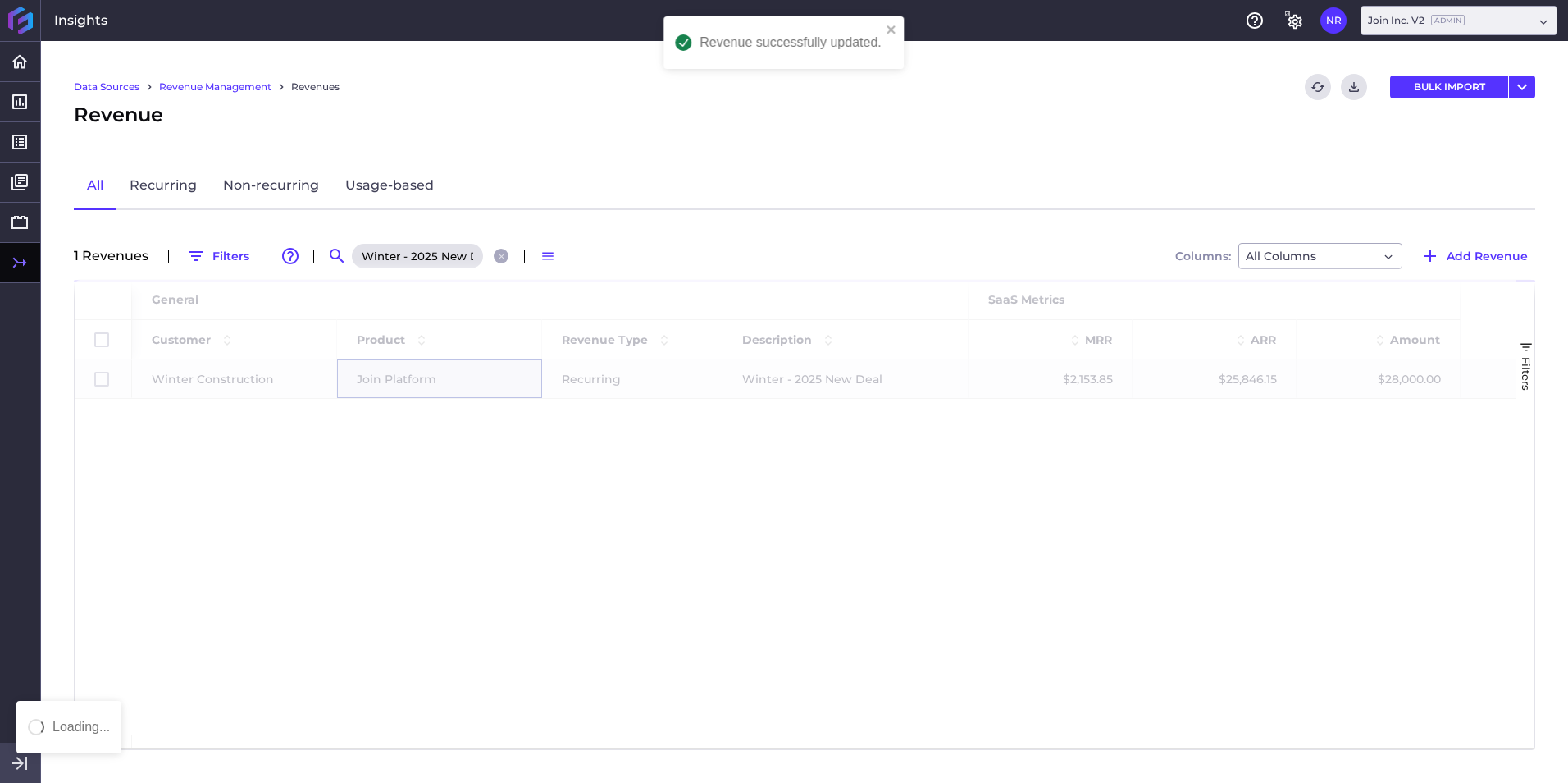
scroll to position [0, 0]
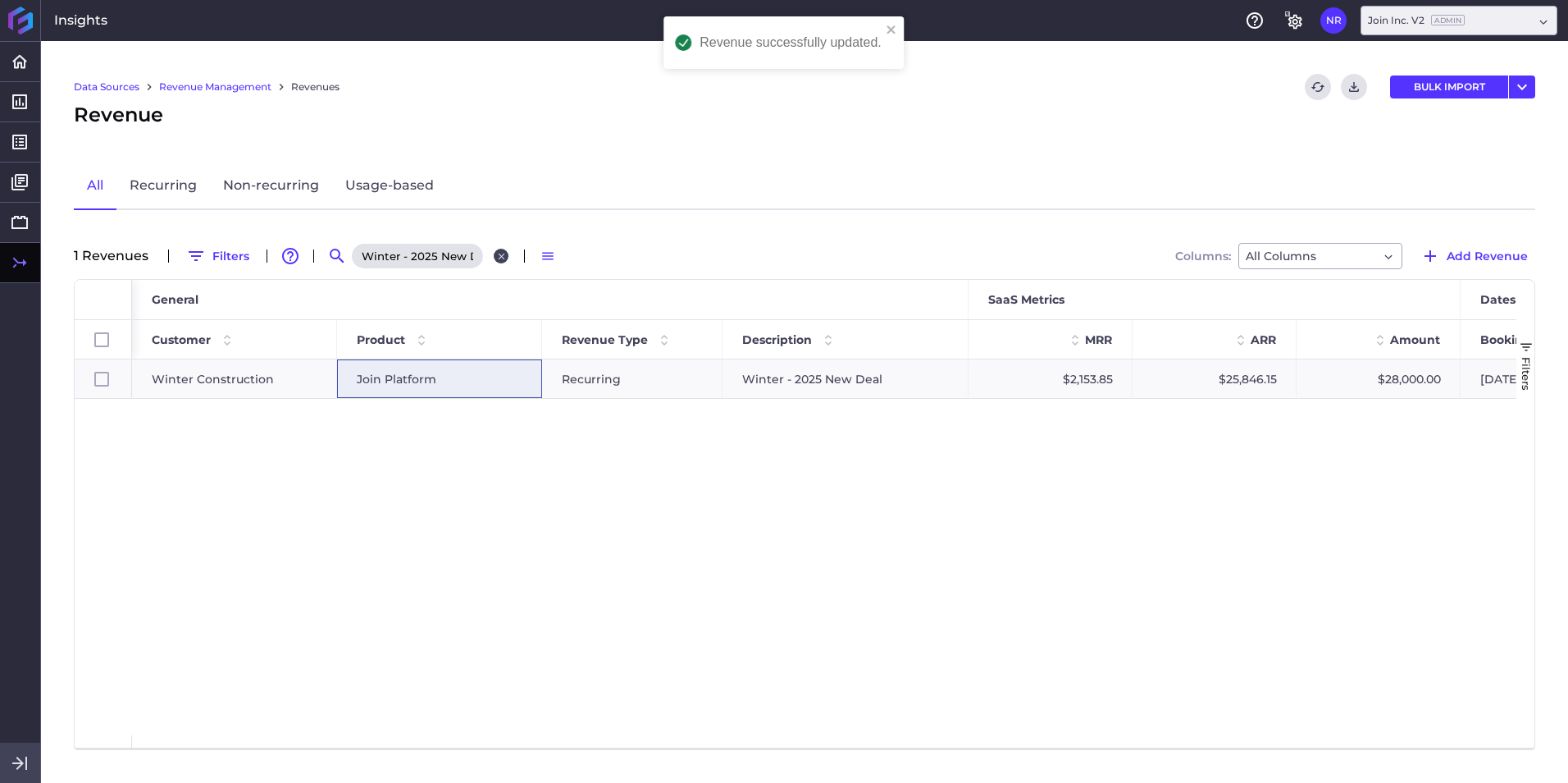
click at [496, 254] on icon "Close search" at bounding box center [502, 257] width 11 height 11
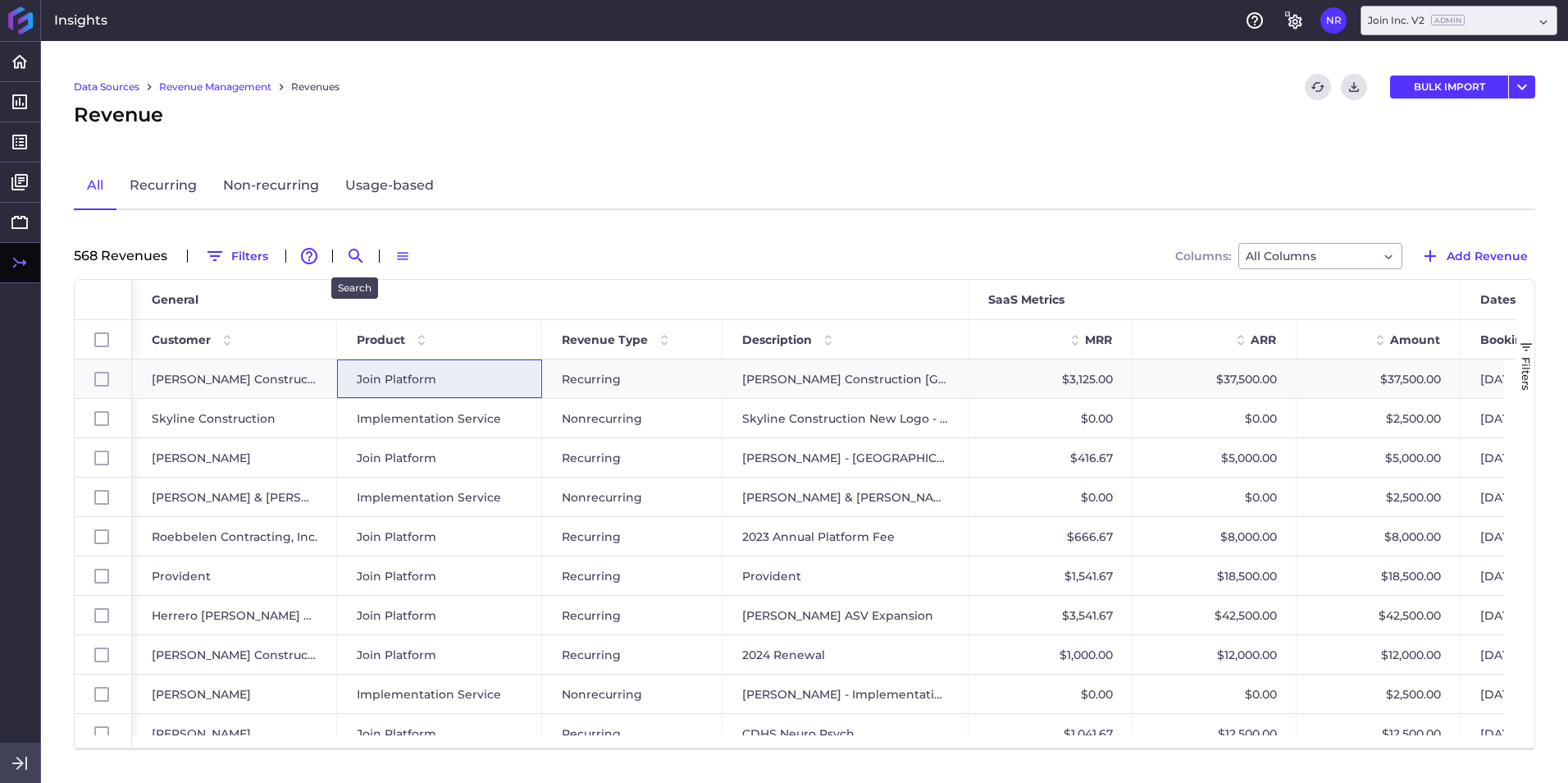
click at [343, 250] on div at bounding box center [356, 256] width 26 height 26
click at [343, 251] on button "Search by" at bounding box center [356, 256] width 26 height 26
click at [406, 260] on input at bounding box center [436, 256] width 131 height 25
paste input "IMCO 2025 New Deal"
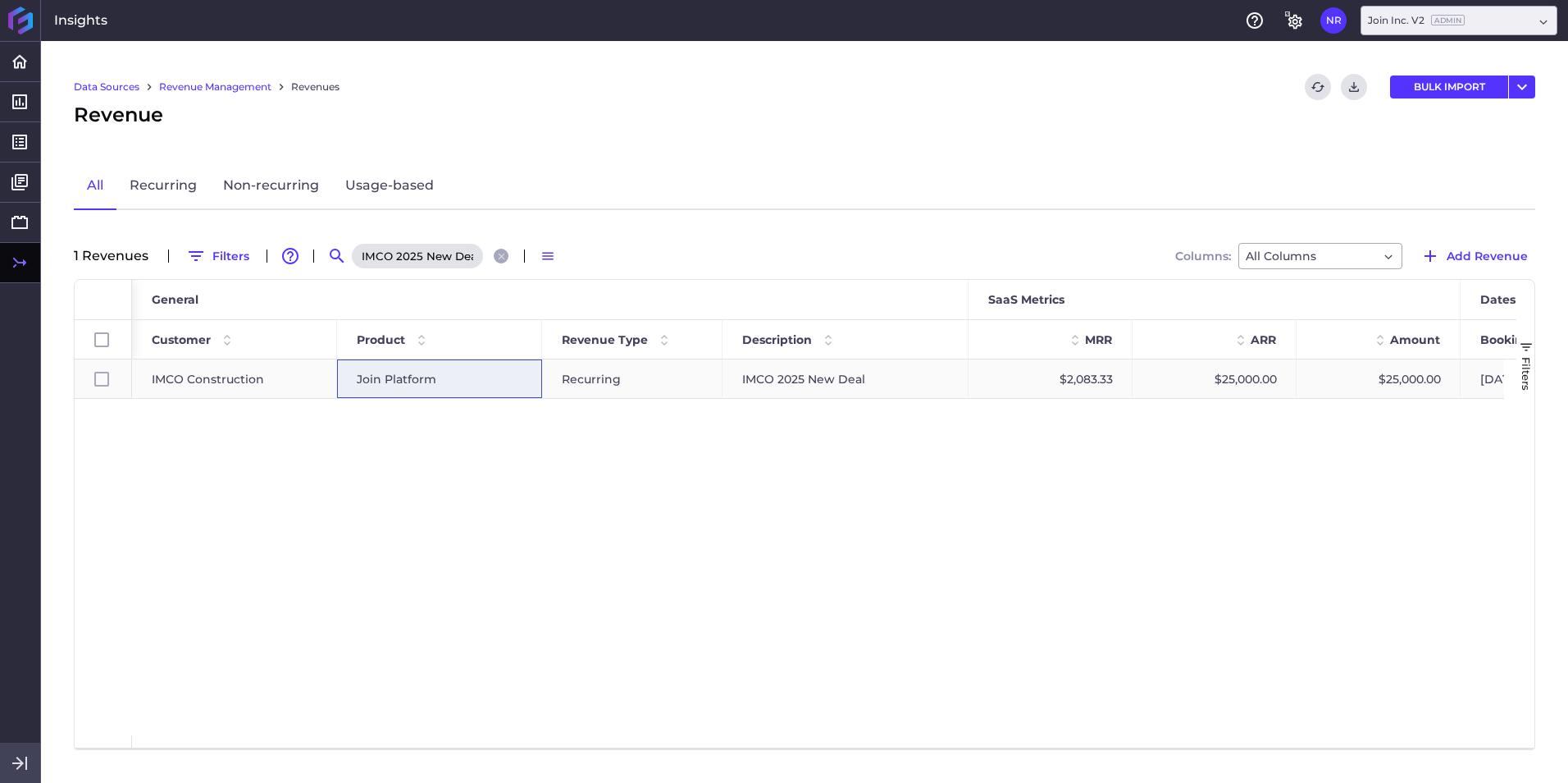
click at [383, 382] on span "Join Platform" at bounding box center [397, 378] width 79 height 38
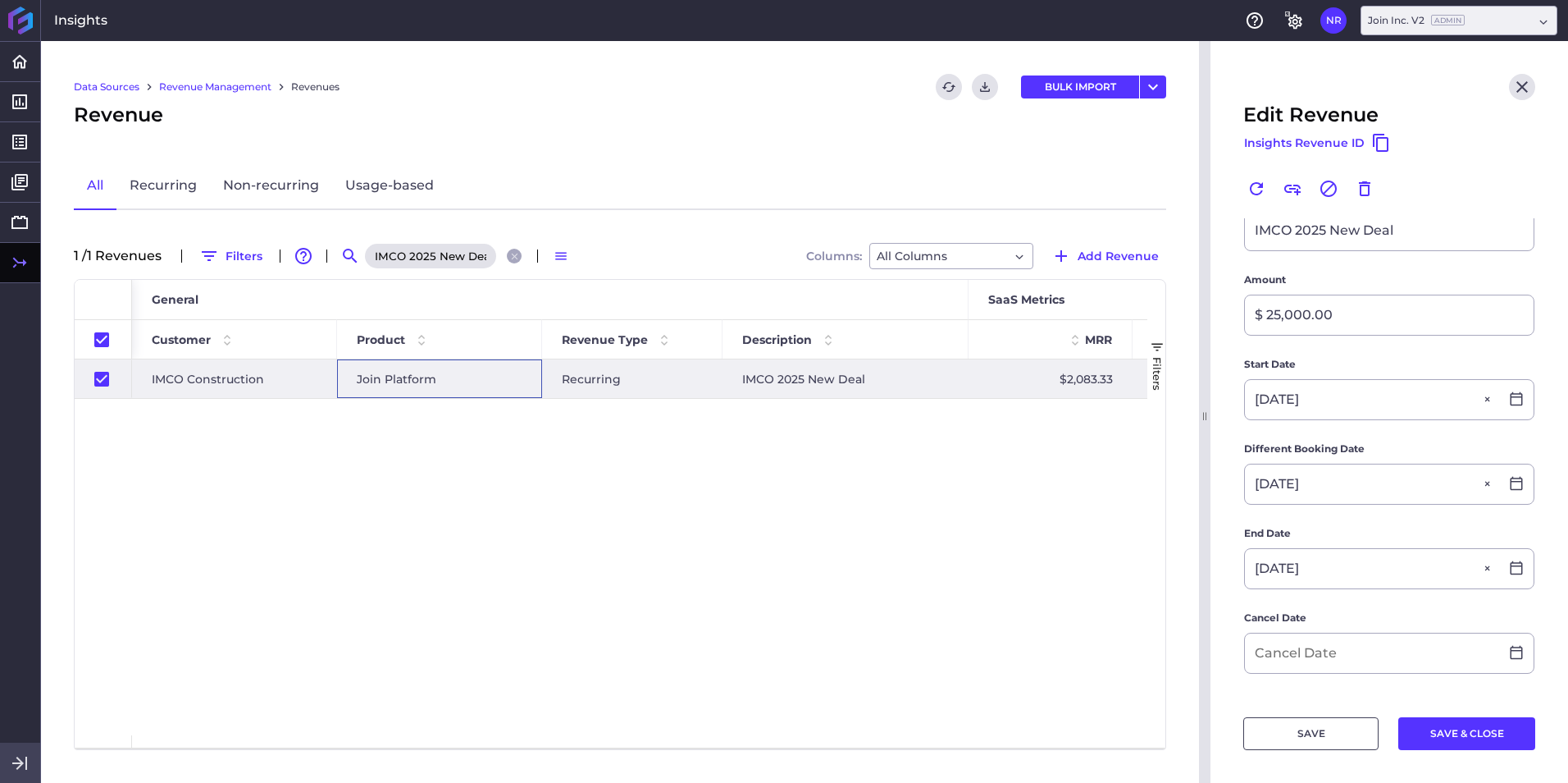
scroll to position [246, 0]
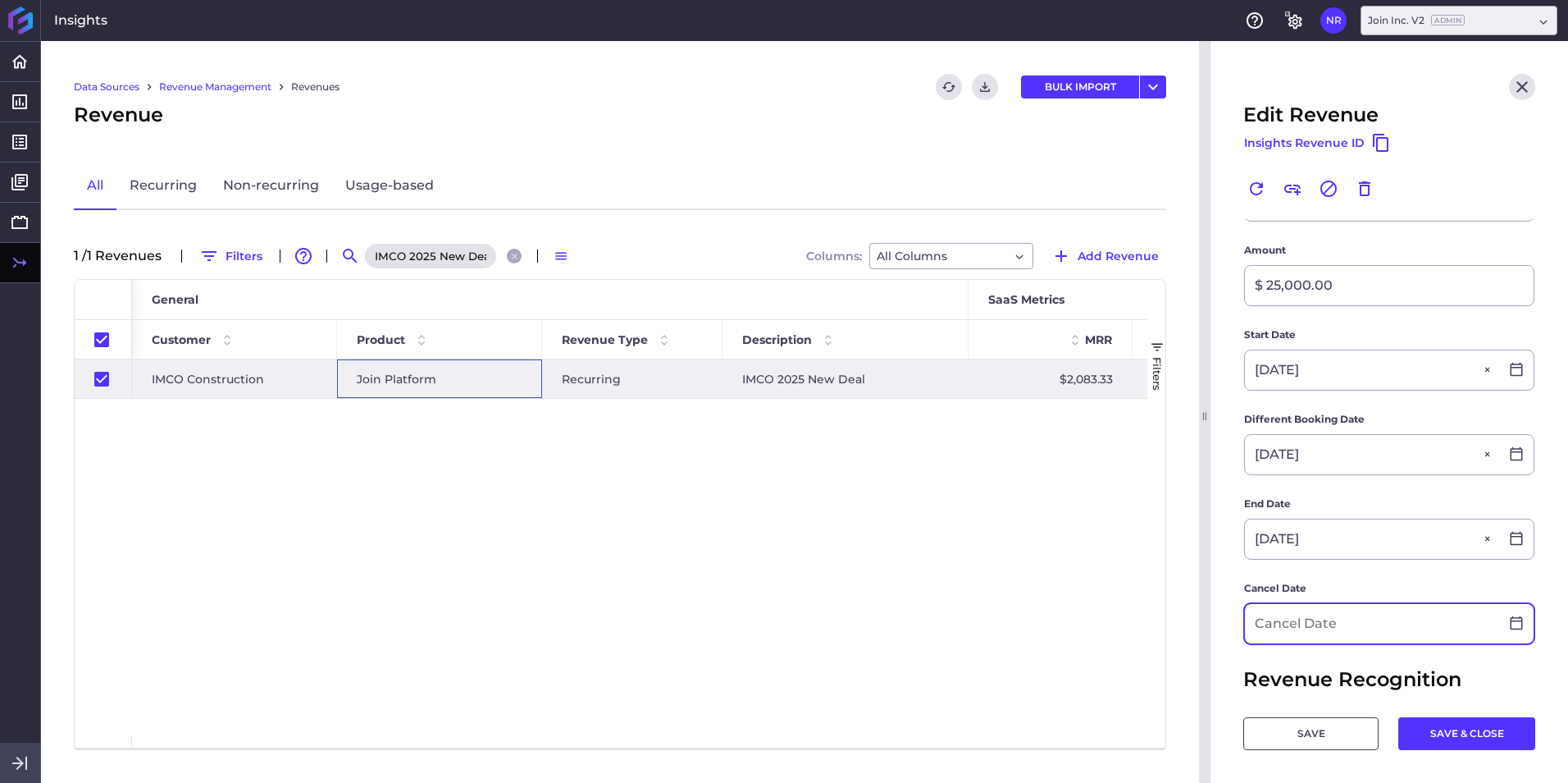
click at [1043, 487] on input at bounding box center [1371, 623] width 254 height 40
click at [1043, 487] on button "SAVE & CLOSE" at bounding box center [1466, 733] width 137 height 33
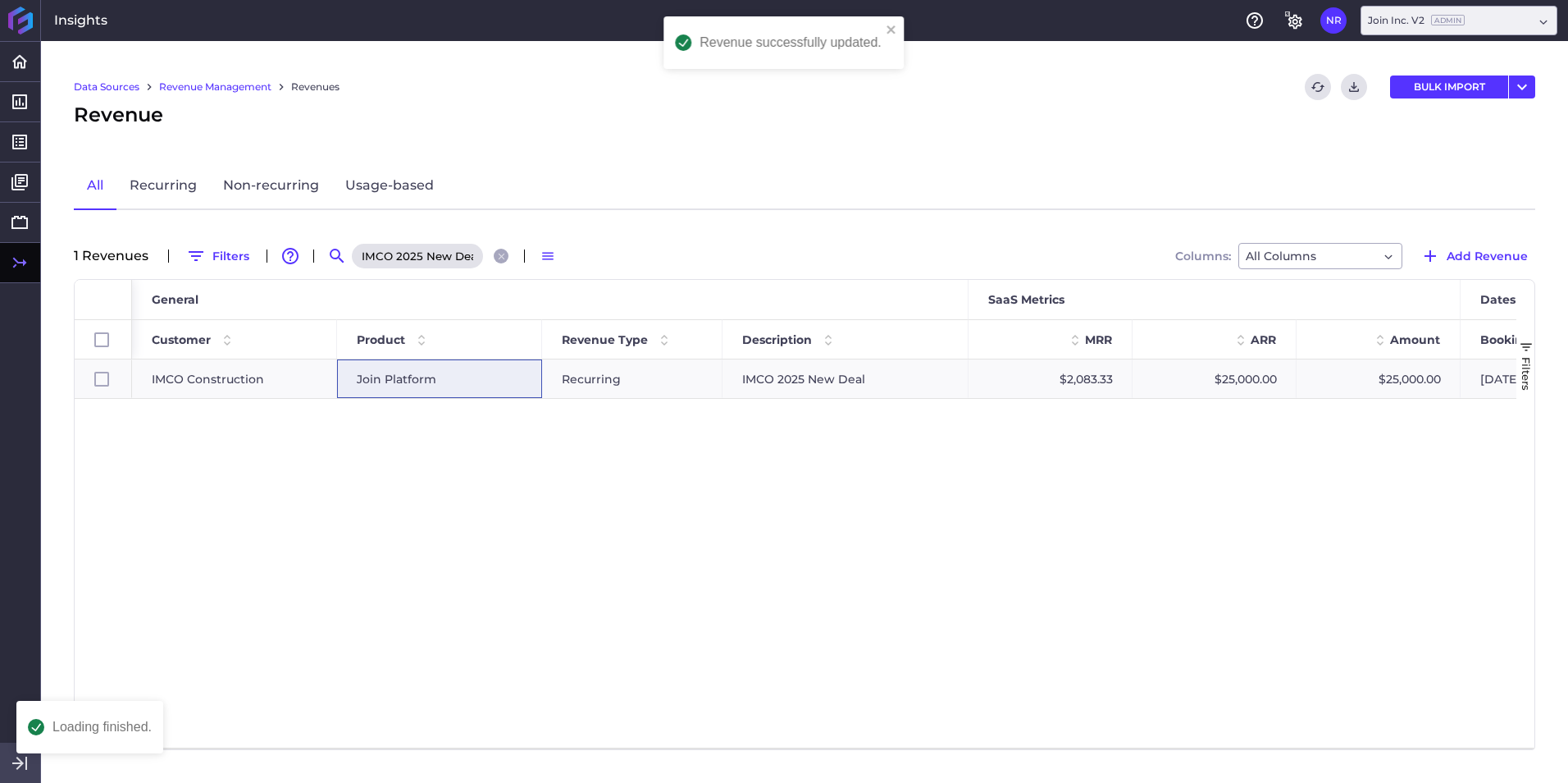
scroll to position [0, 0]
click at [494, 259] on button "Close search" at bounding box center [501, 256] width 15 height 15
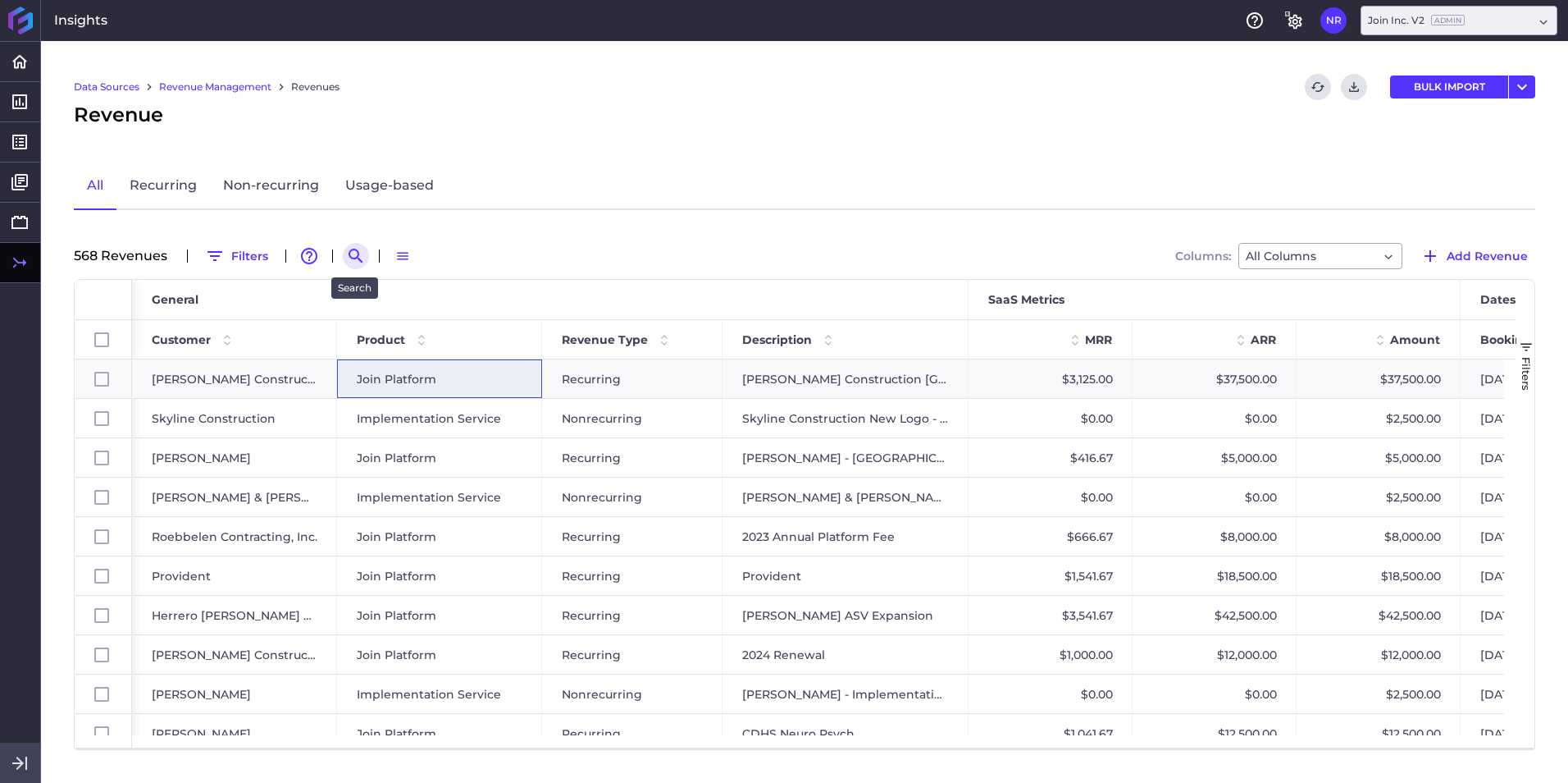
click at [363, 260] on icon "Search by" at bounding box center [356, 256] width 19 height 19
paste input "Joeris 2025 Platform Renewal"
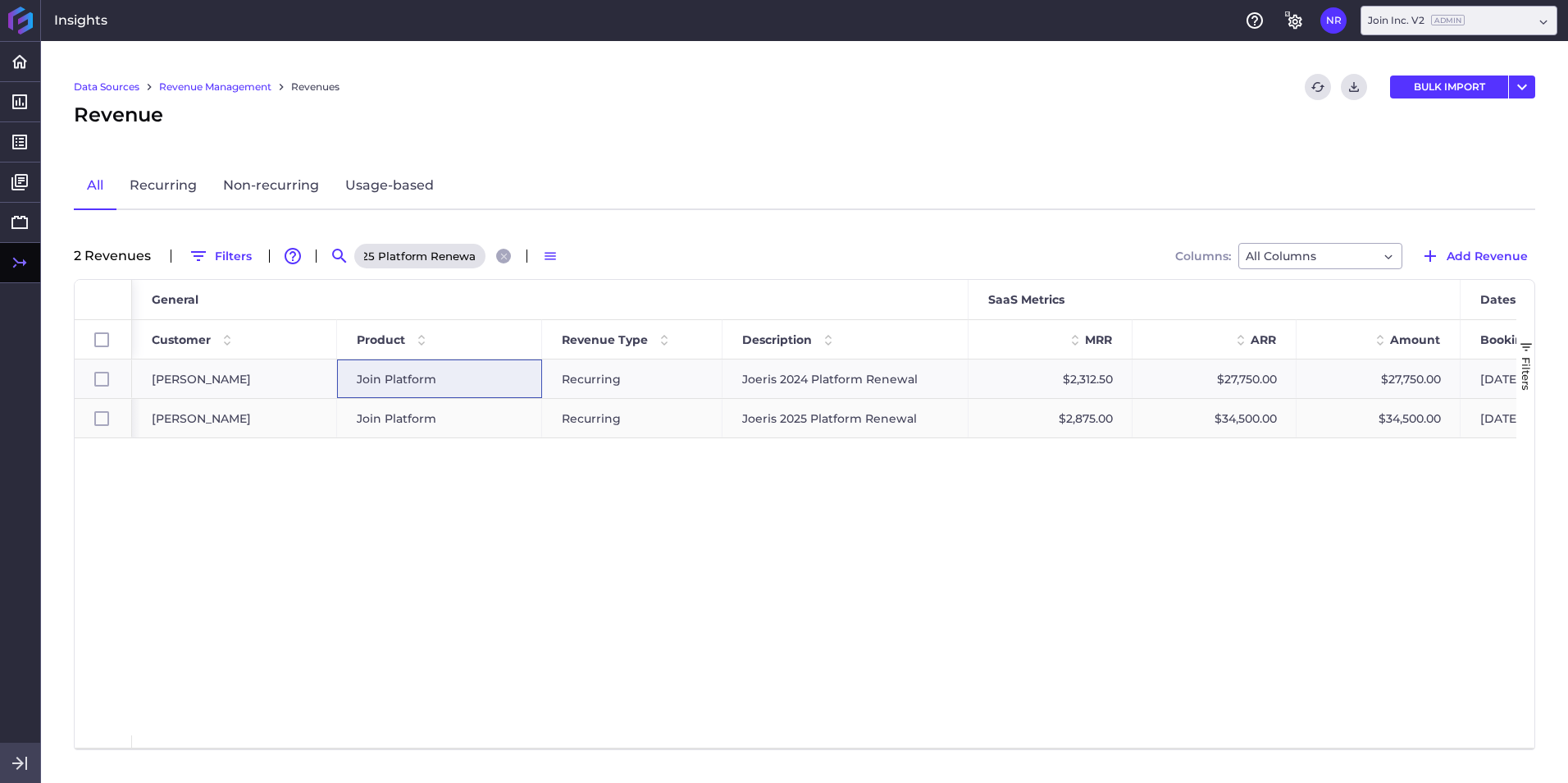
click at [505, 428] on div "Join Platform" at bounding box center [440, 418] width 166 height 38
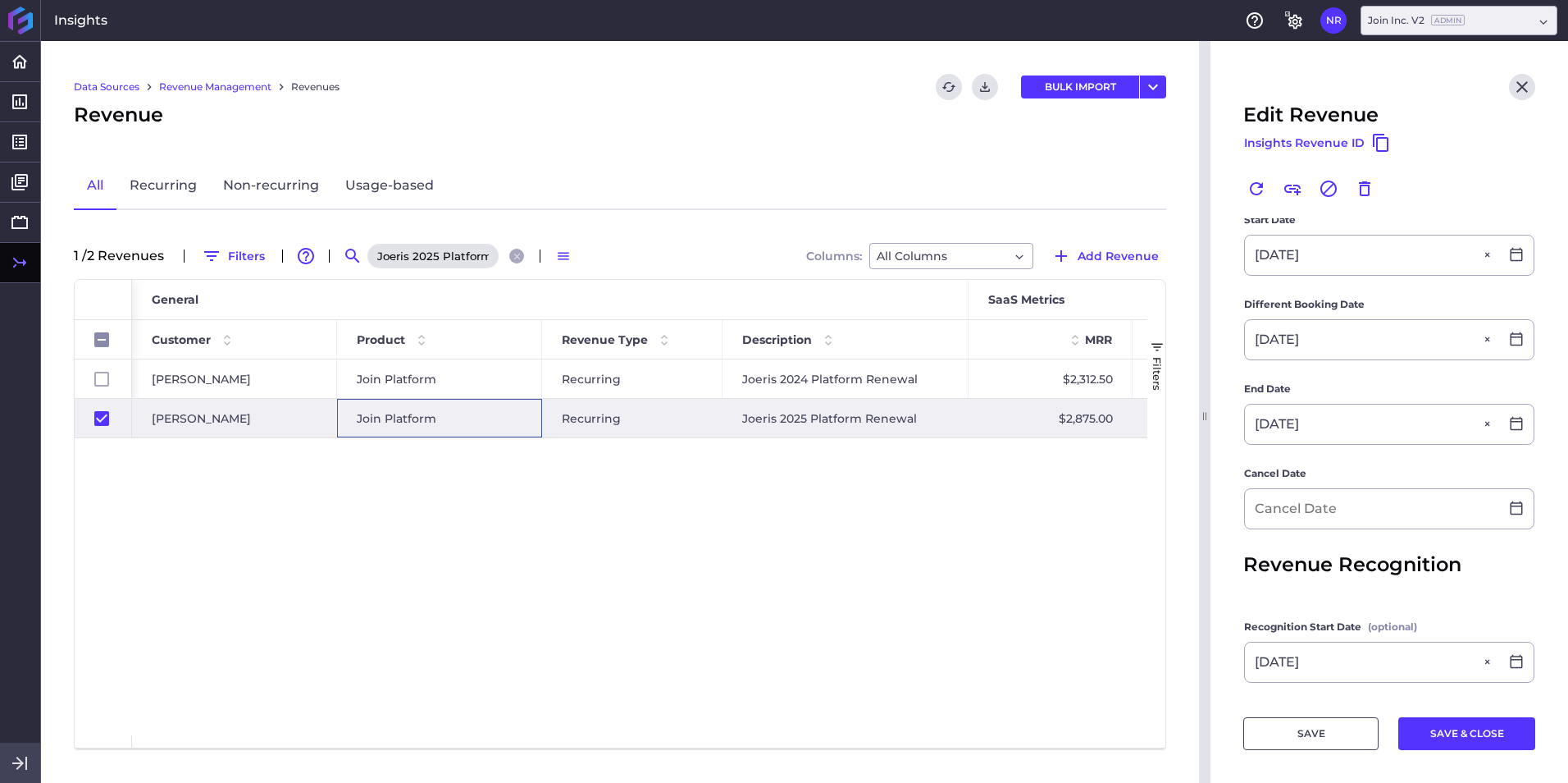
scroll to position [574, 0]
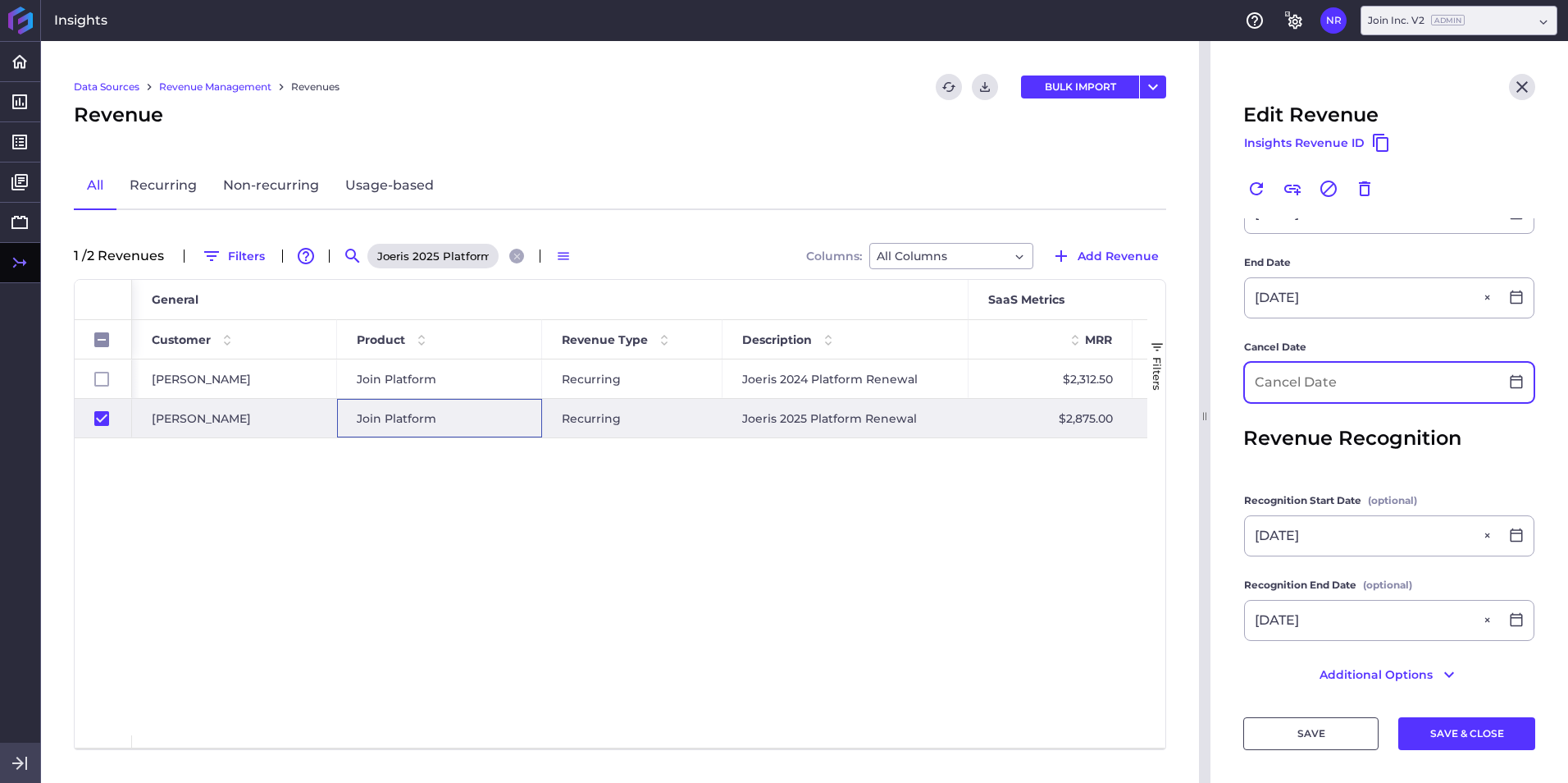
click at [1043, 389] on input at bounding box center [1371, 382] width 254 height 40
click at [1043, 487] on button "SAVE & CLOSE" at bounding box center [1466, 733] width 137 height 33
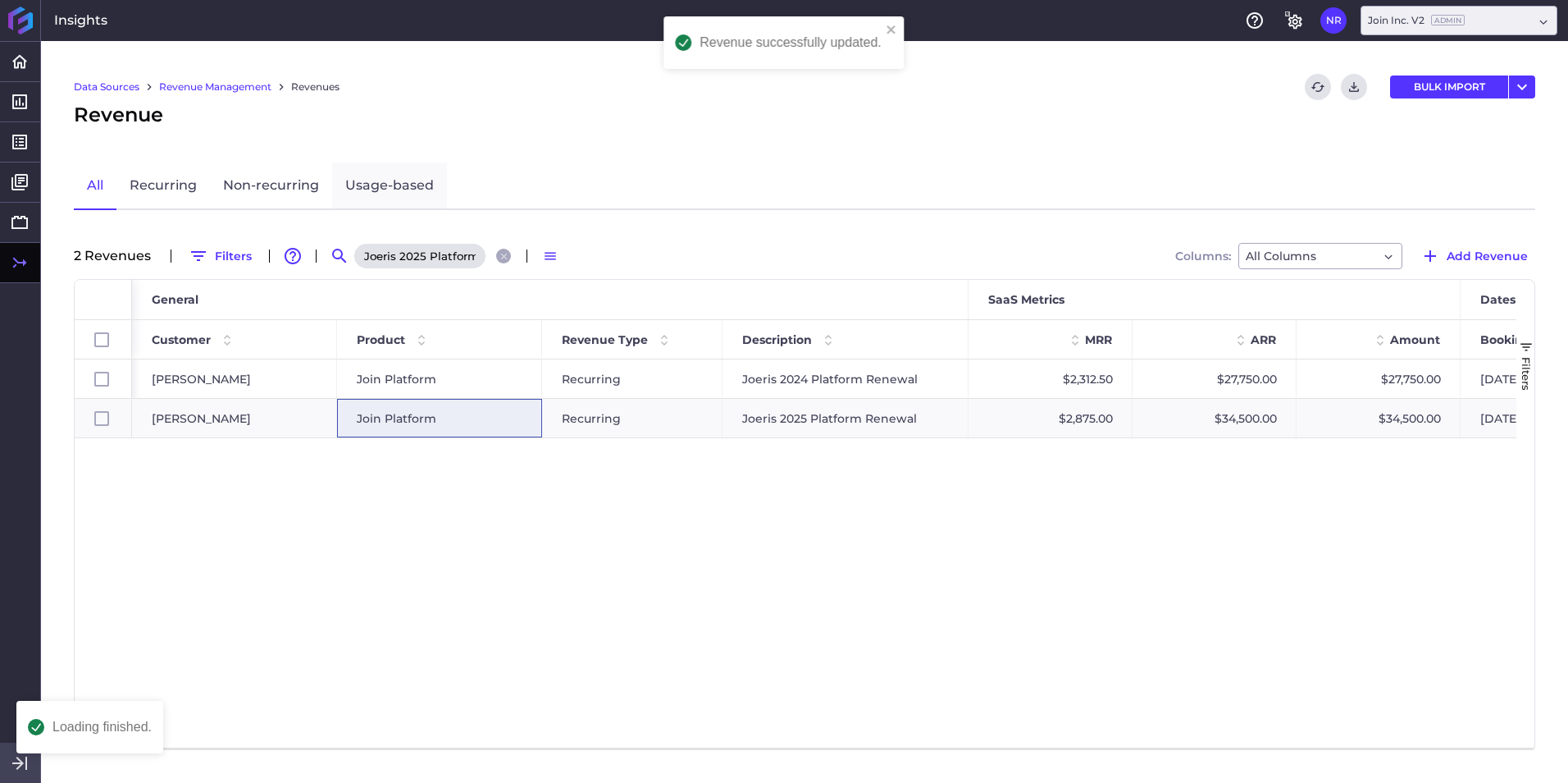
scroll to position [0, 0]
click at [502, 257] on icon "Close search" at bounding box center [503, 256] width 6 height 6
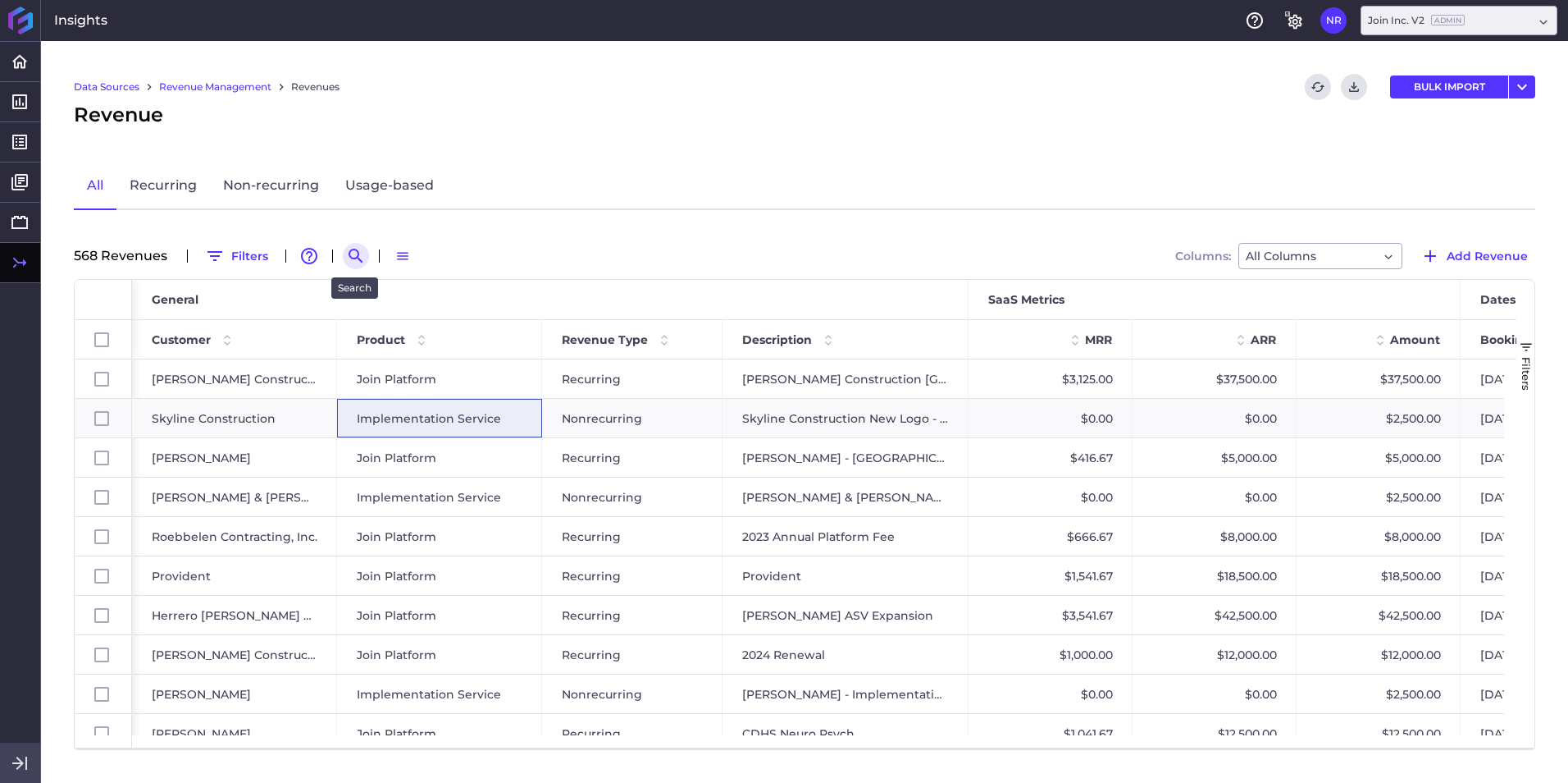
click at [349, 262] on icon "Search by" at bounding box center [356, 256] width 19 height 19
click at [420, 253] on input at bounding box center [436, 256] width 131 height 25
paste input "Plant - 2025 Renewal"
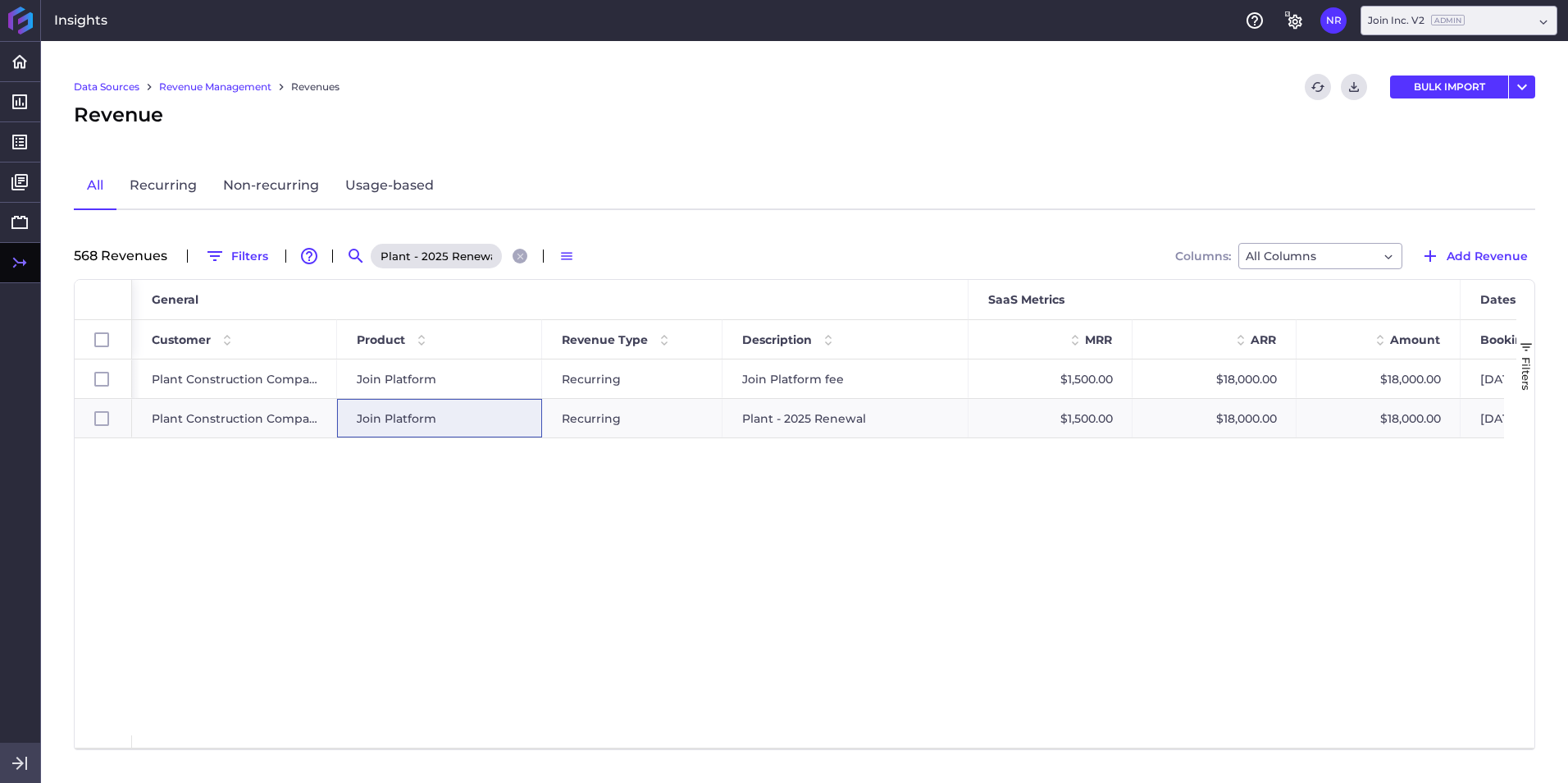
scroll to position [0, 5]
click at [425, 421] on span "Join Platform" at bounding box center [397, 418] width 79 height 38
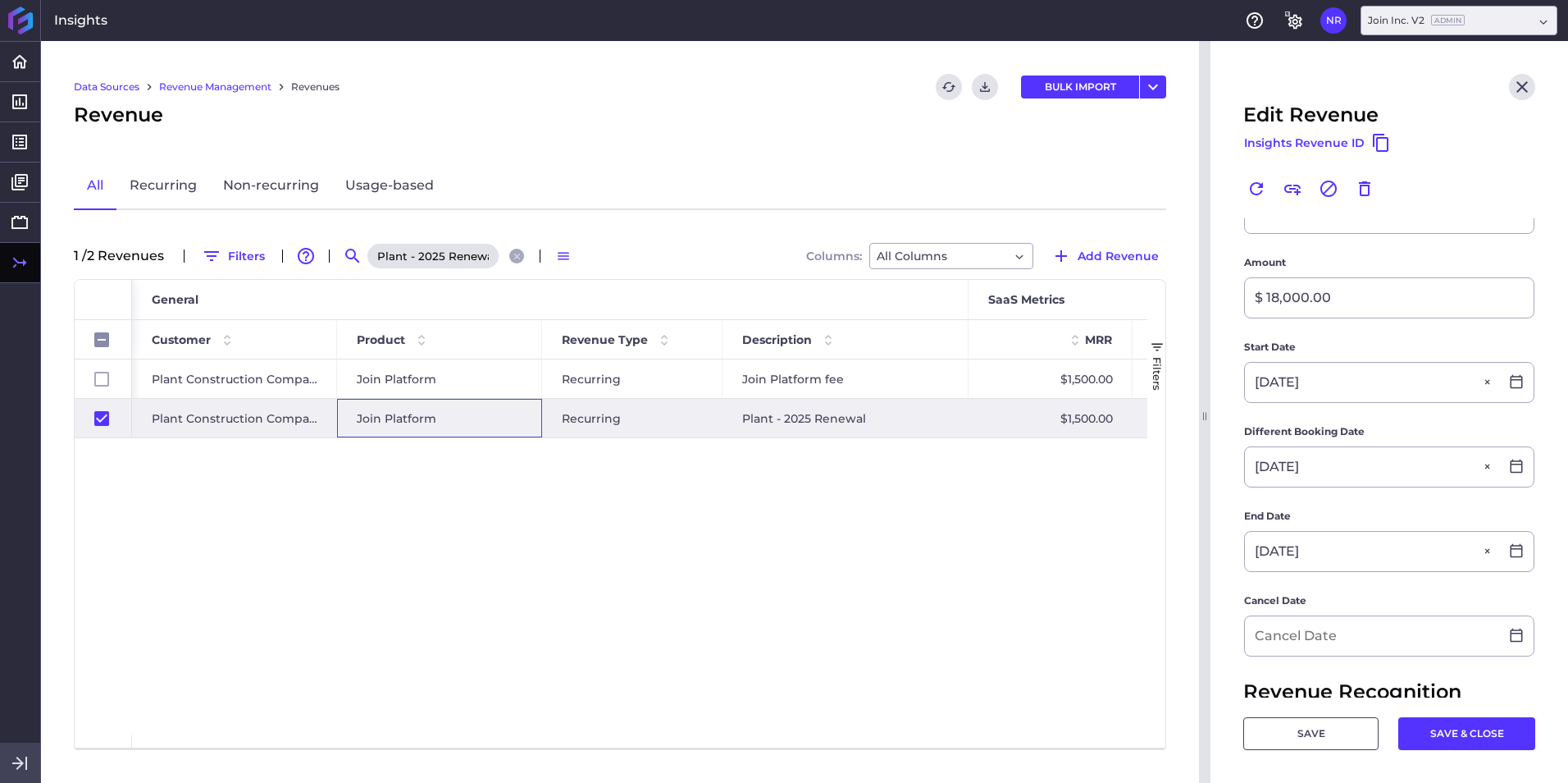
scroll to position [492, 0]
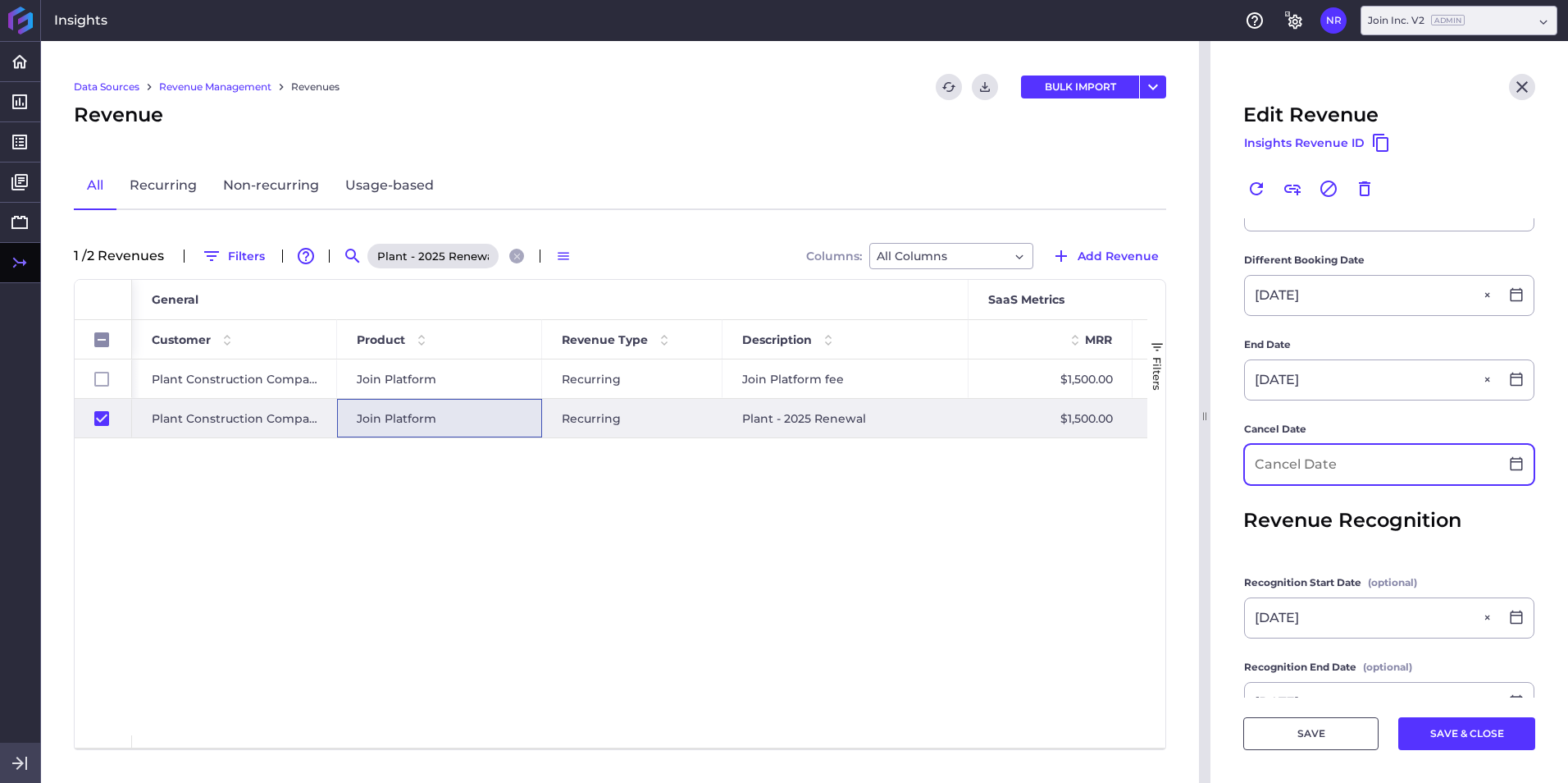
click at [1043, 468] on input at bounding box center [1371, 464] width 254 height 40
click at [1043, 487] on button "SAVE & CLOSE" at bounding box center [1466, 733] width 137 height 33
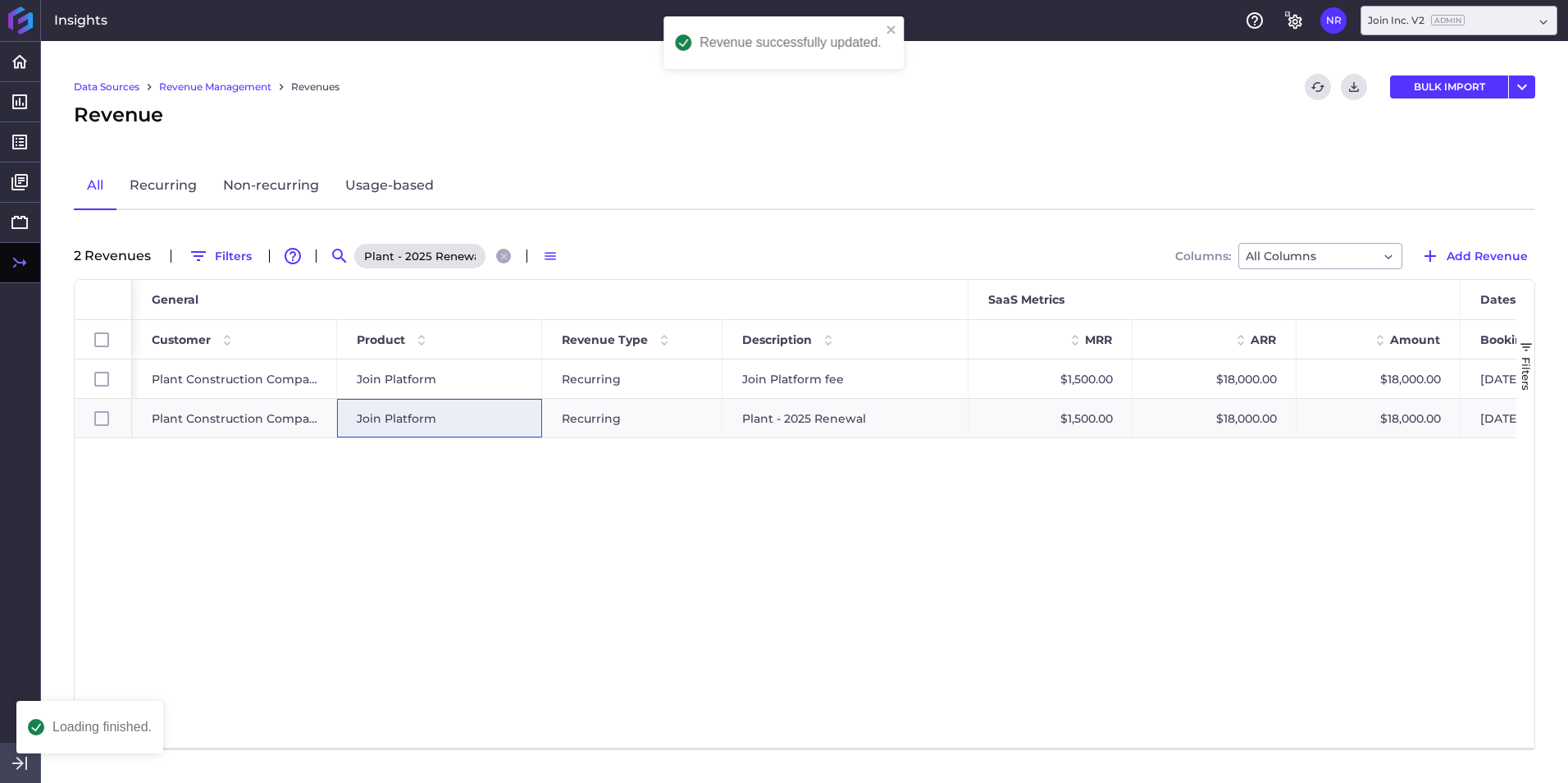
scroll to position [0, 0]
drag, startPoint x: 498, startPoint y: 259, endPoint x: 487, endPoint y: 257, distance: 11.2
click at [499, 259] on icon "Close search" at bounding box center [504, 257] width 11 height 11
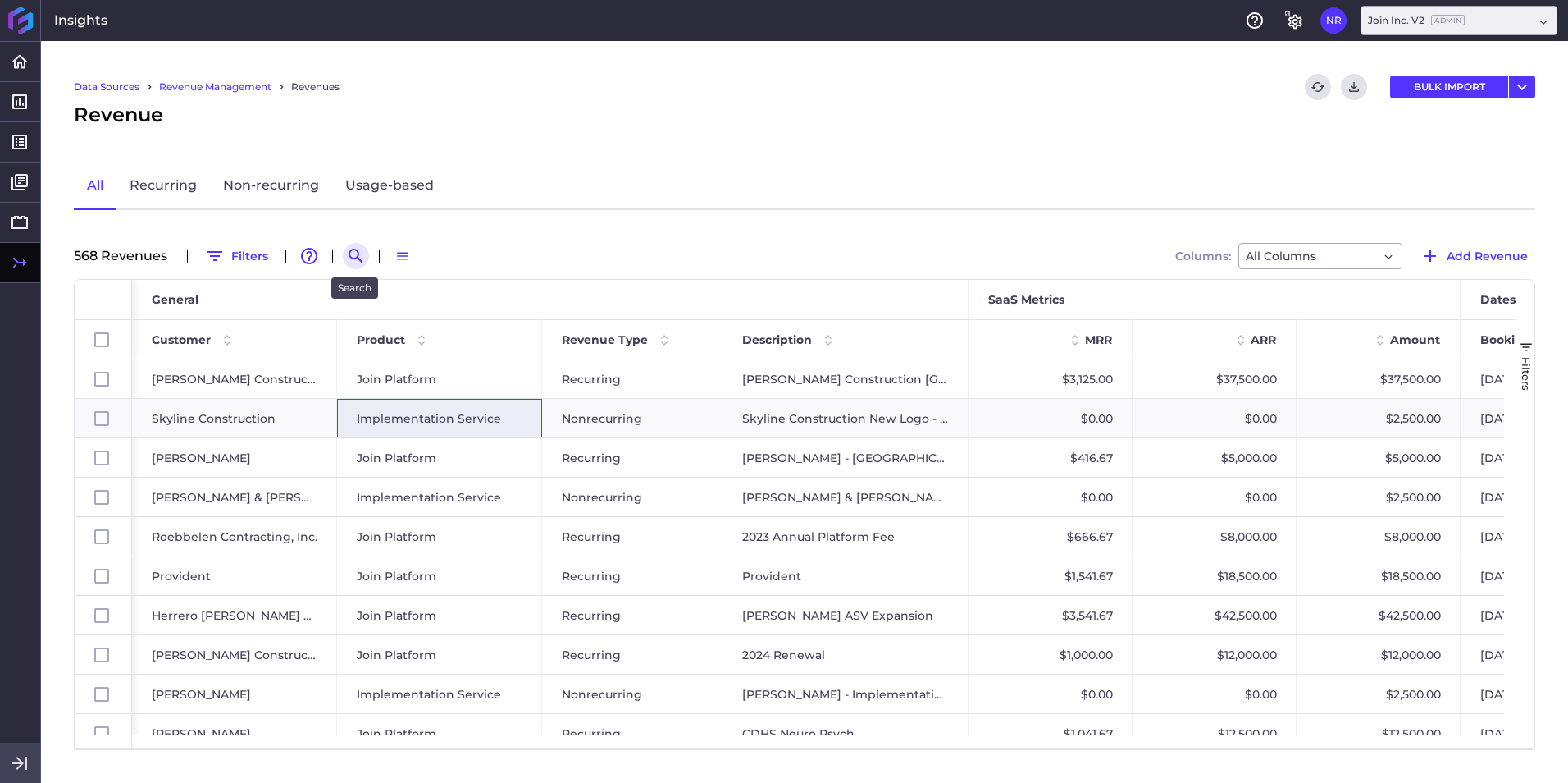
click at [355, 252] on icon "Search by" at bounding box center [356, 256] width 19 height 19
paste input "Roebbelen 2025 Renewal"
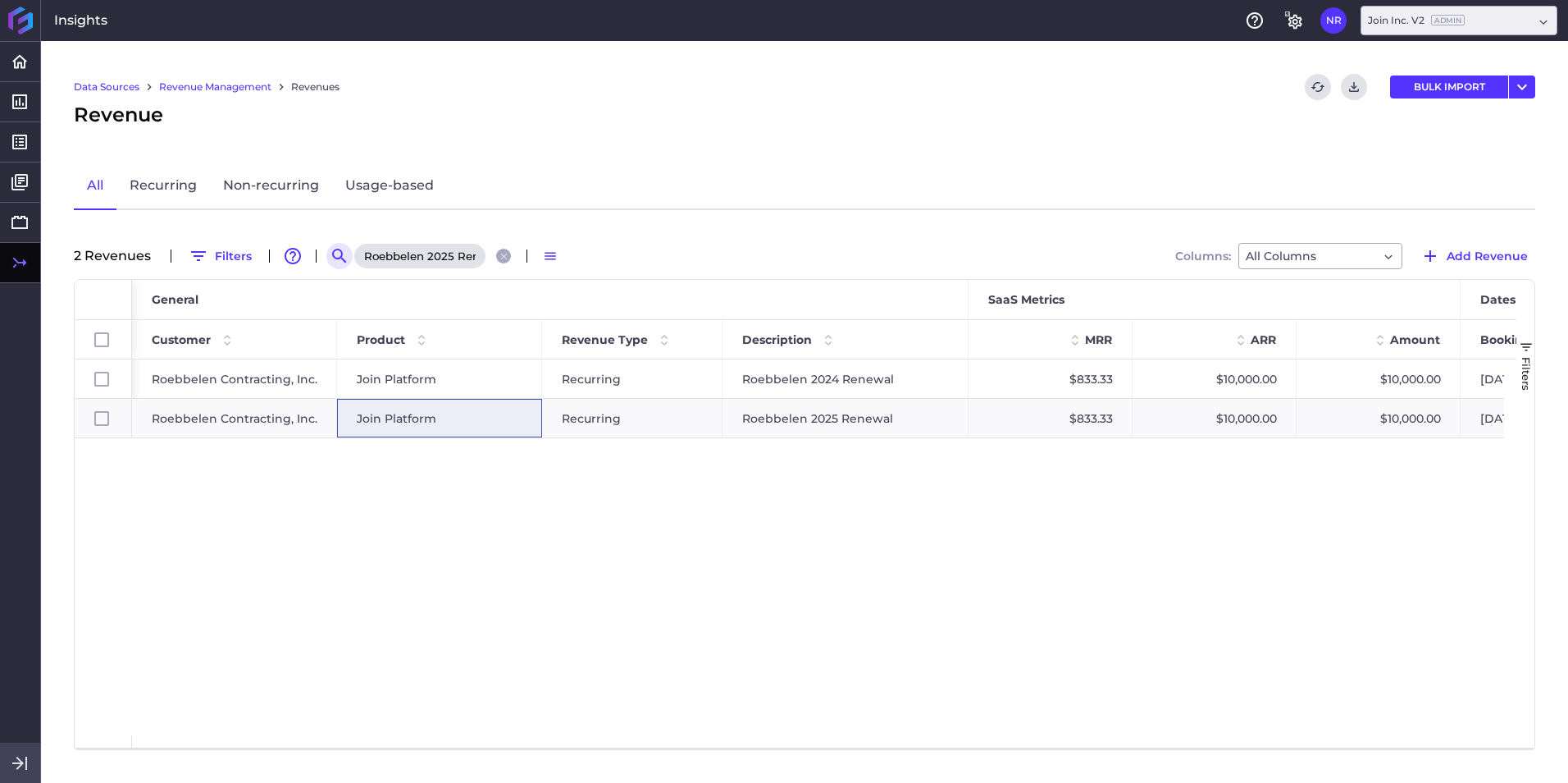
scroll to position [0, 0]
click at [470, 414] on div "Join Platform" at bounding box center [440, 418] width 166 height 38
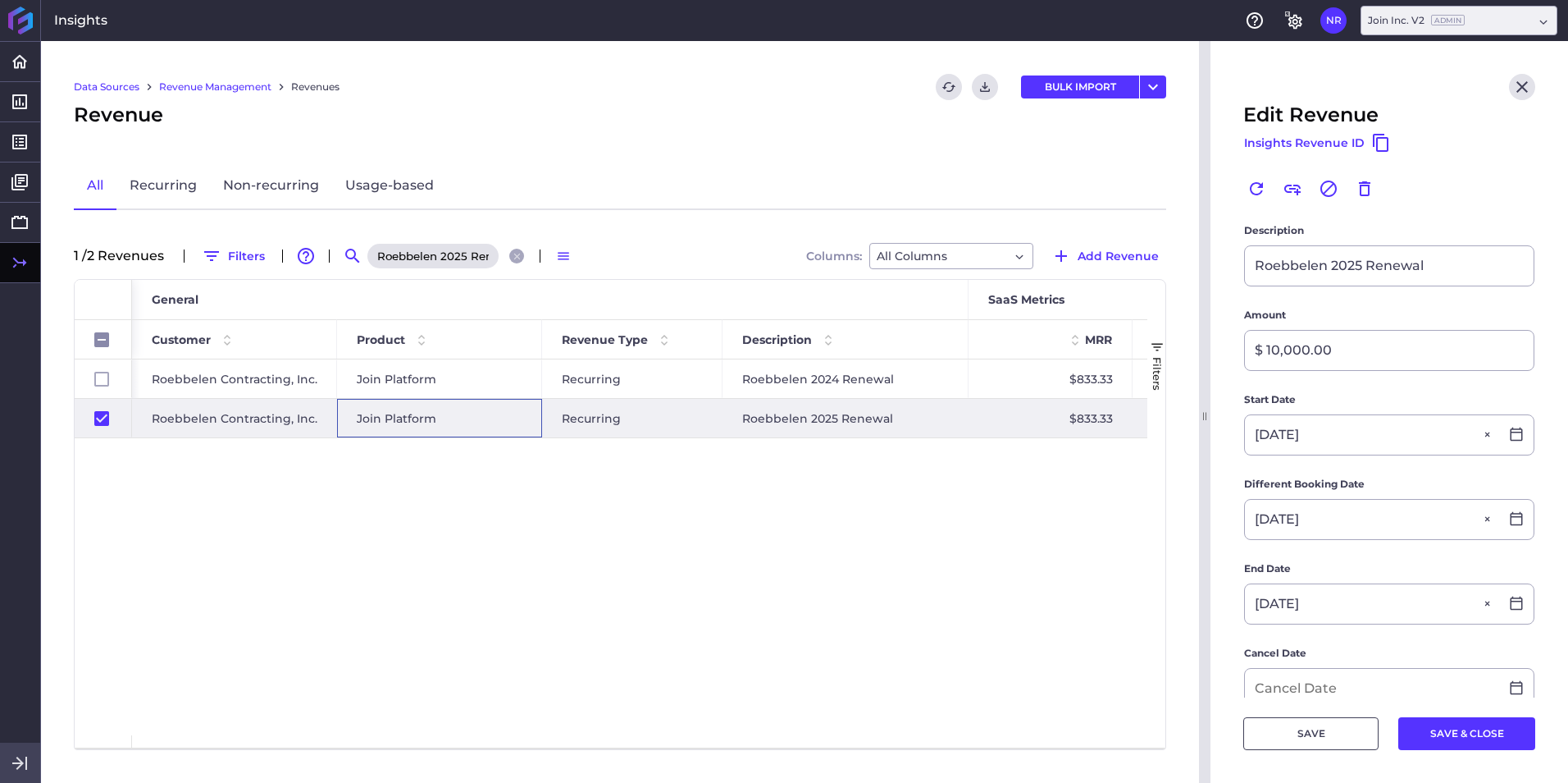
scroll to position [410, 0]
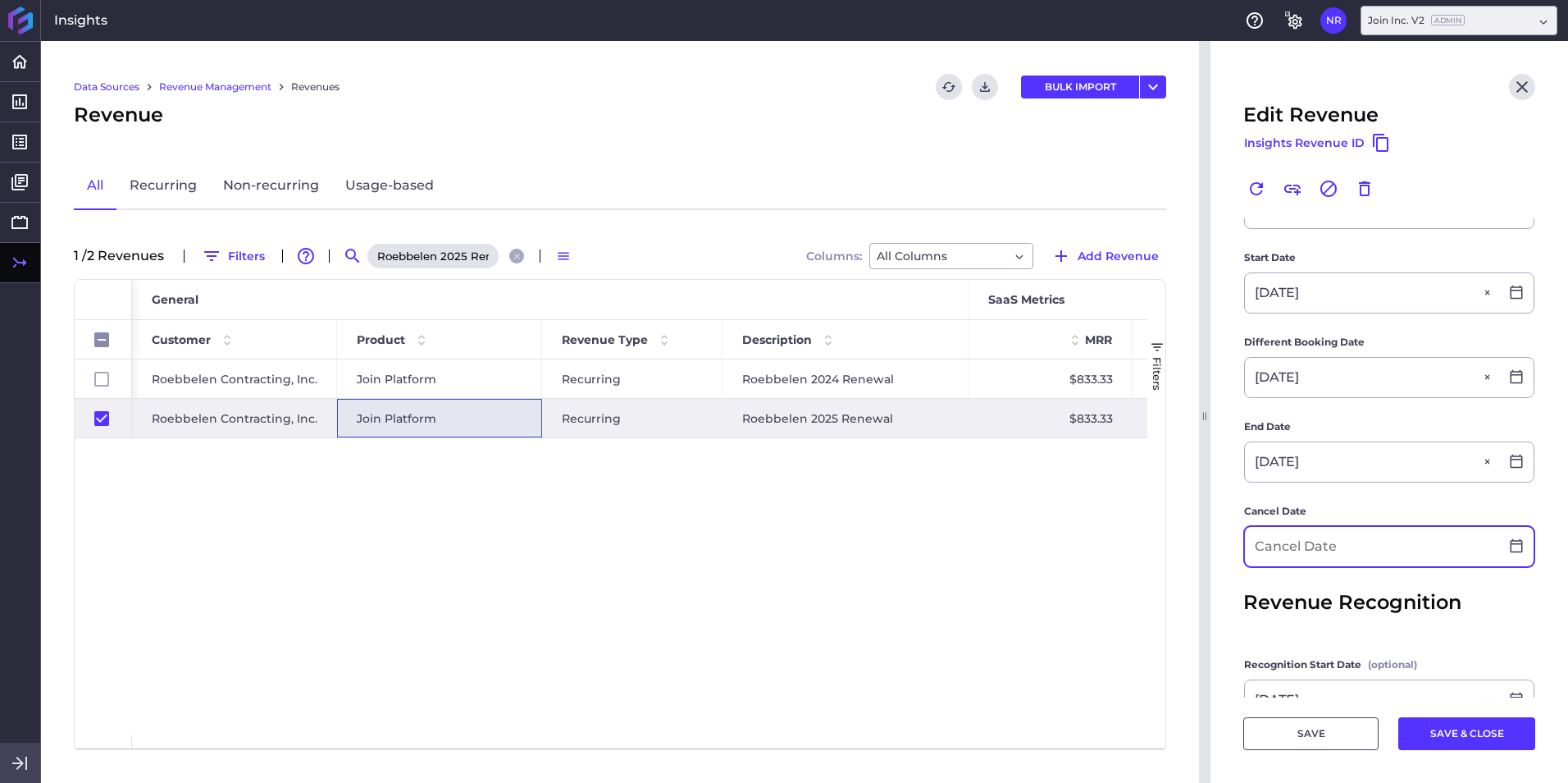
click at [1043, 487] on input at bounding box center [1371, 546] width 254 height 40
click at [1043, 487] on button "SAVE & CLOSE" at bounding box center [1466, 733] width 137 height 33
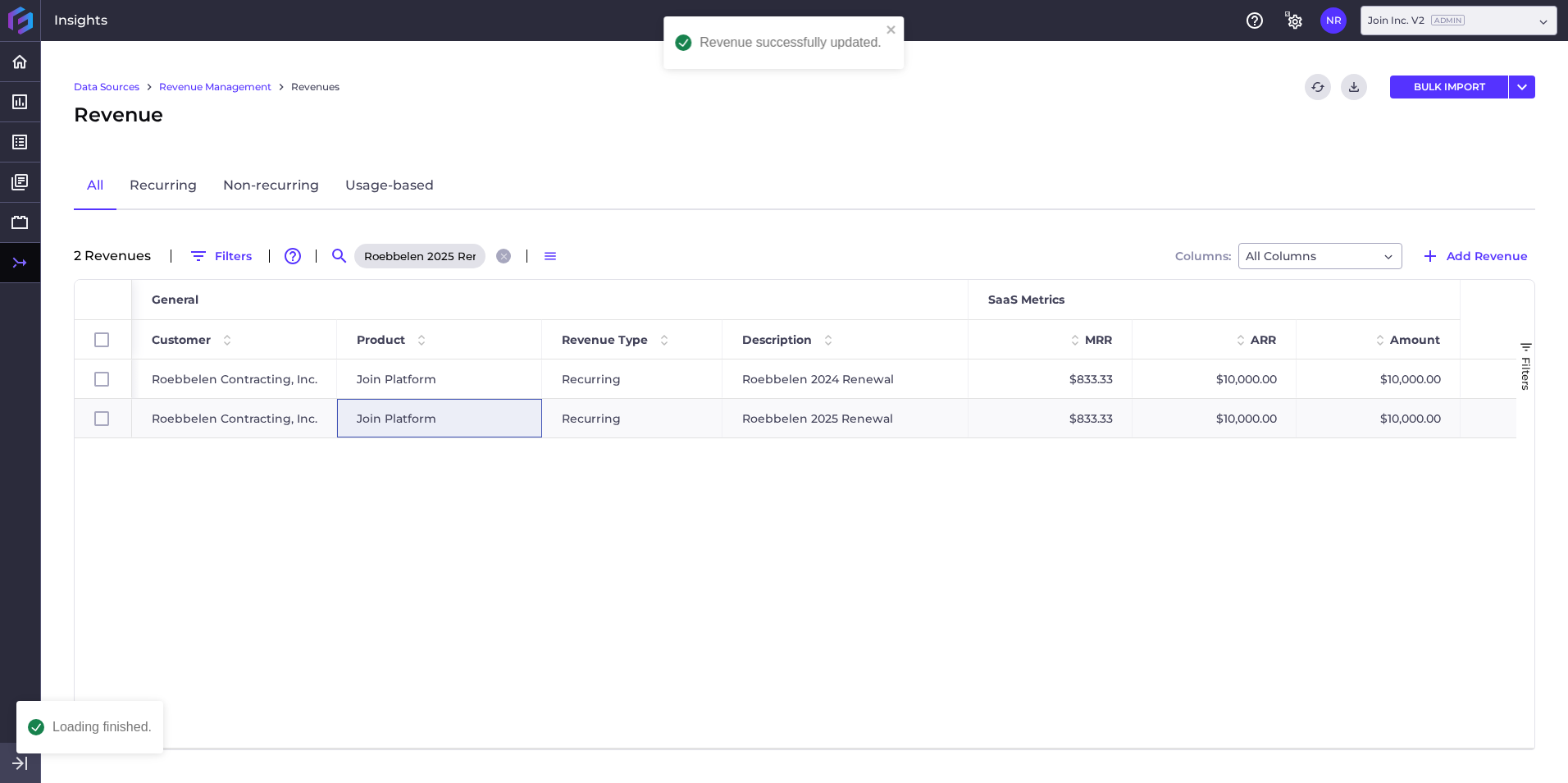
scroll to position [0, 0]
click at [494, 257] on div "Roebbelen 2025 Renewal" at bounding box center [435, 256] width 164 height 26
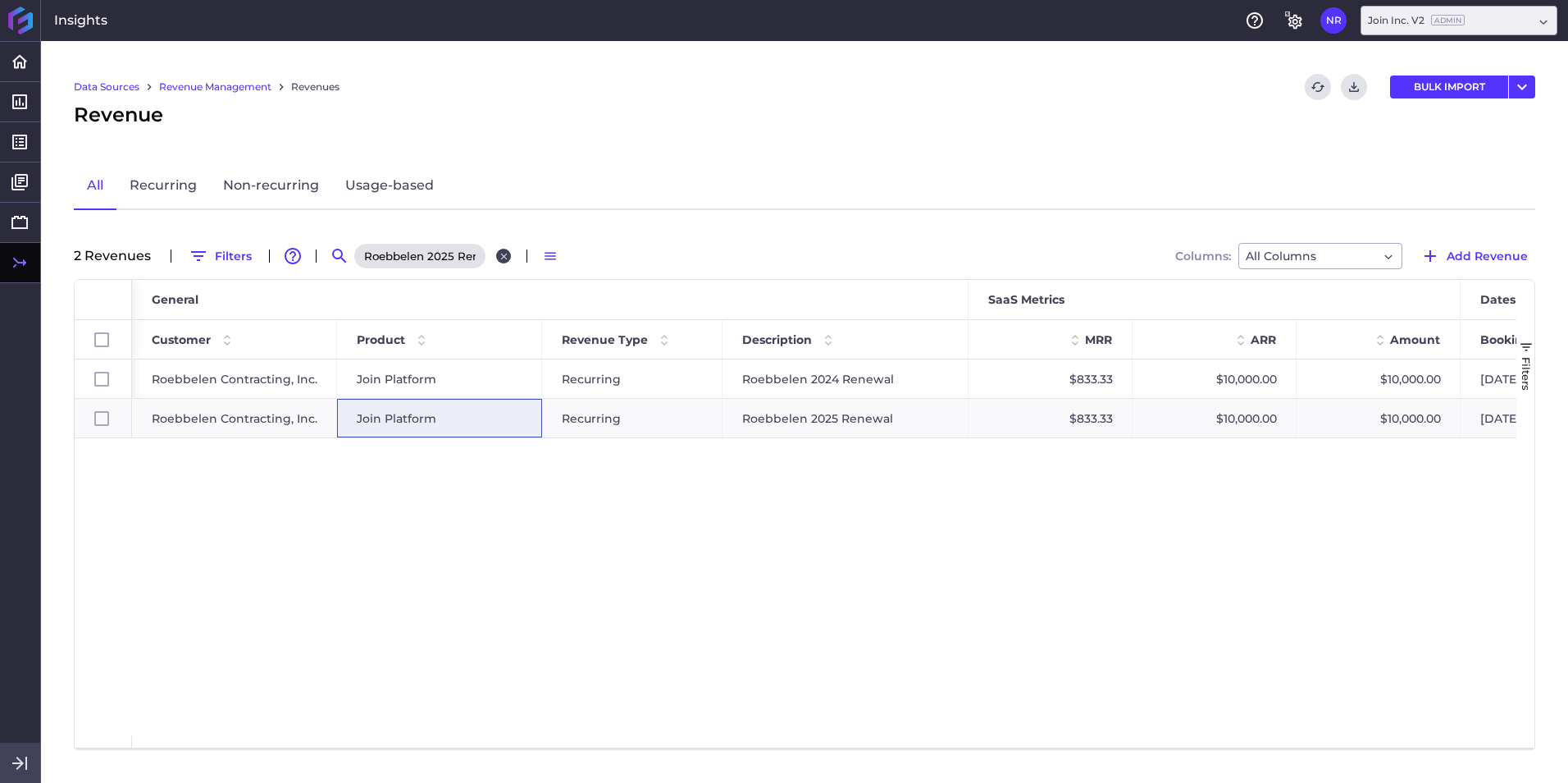
click at [501, 259] on icon "Close search" at bounding box center [504, 257] width 11 height 11
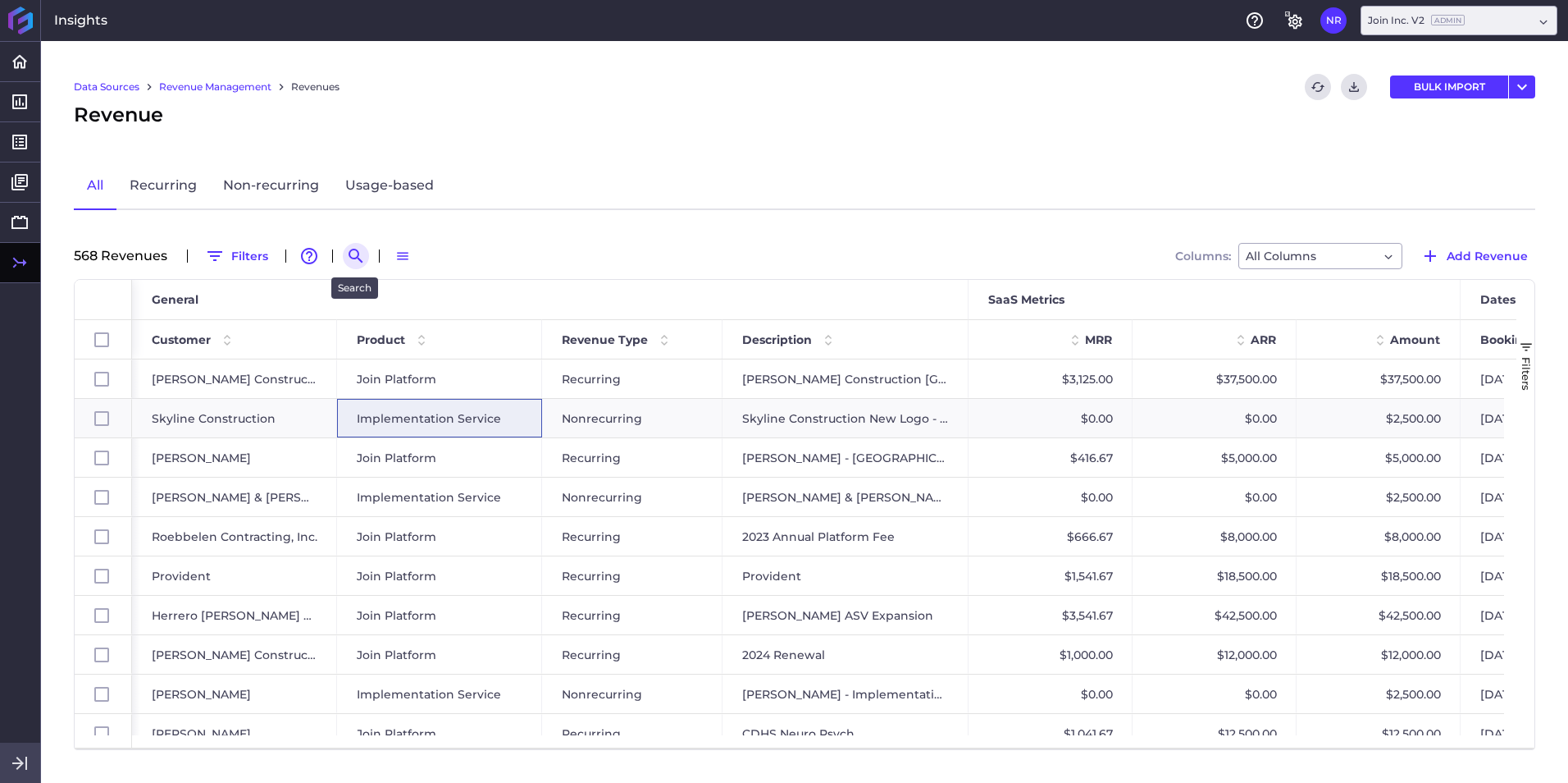
click at [357, 257] on icon "Search by" at bounding box center [355, 256] width 14 height 14
paste input "Clayco 2025 Renewal"
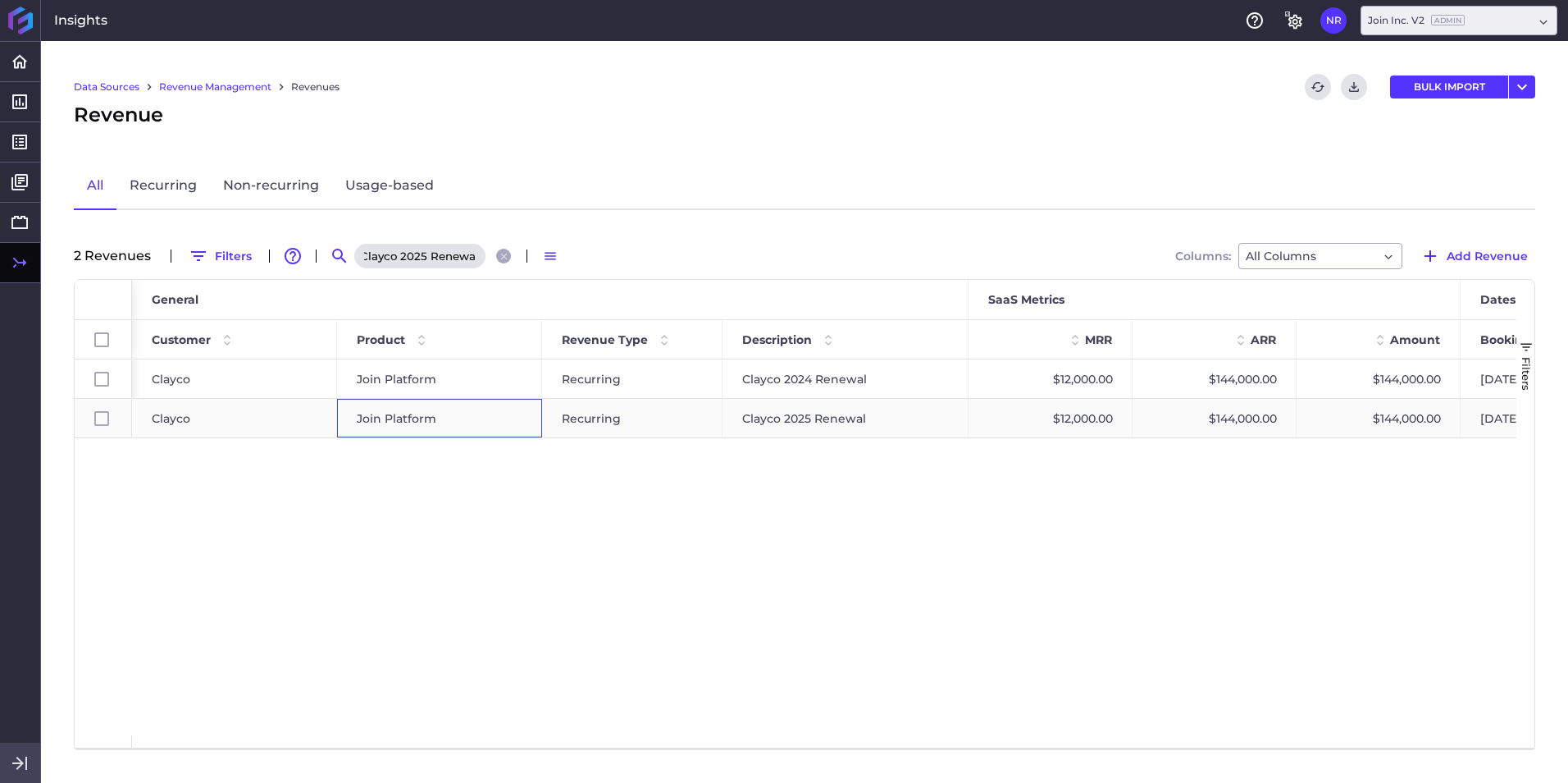
scroll to position [0, 0]
click at [449, 414] on div "Join Platform" at bounding box center [440, 418] width 166 height 38
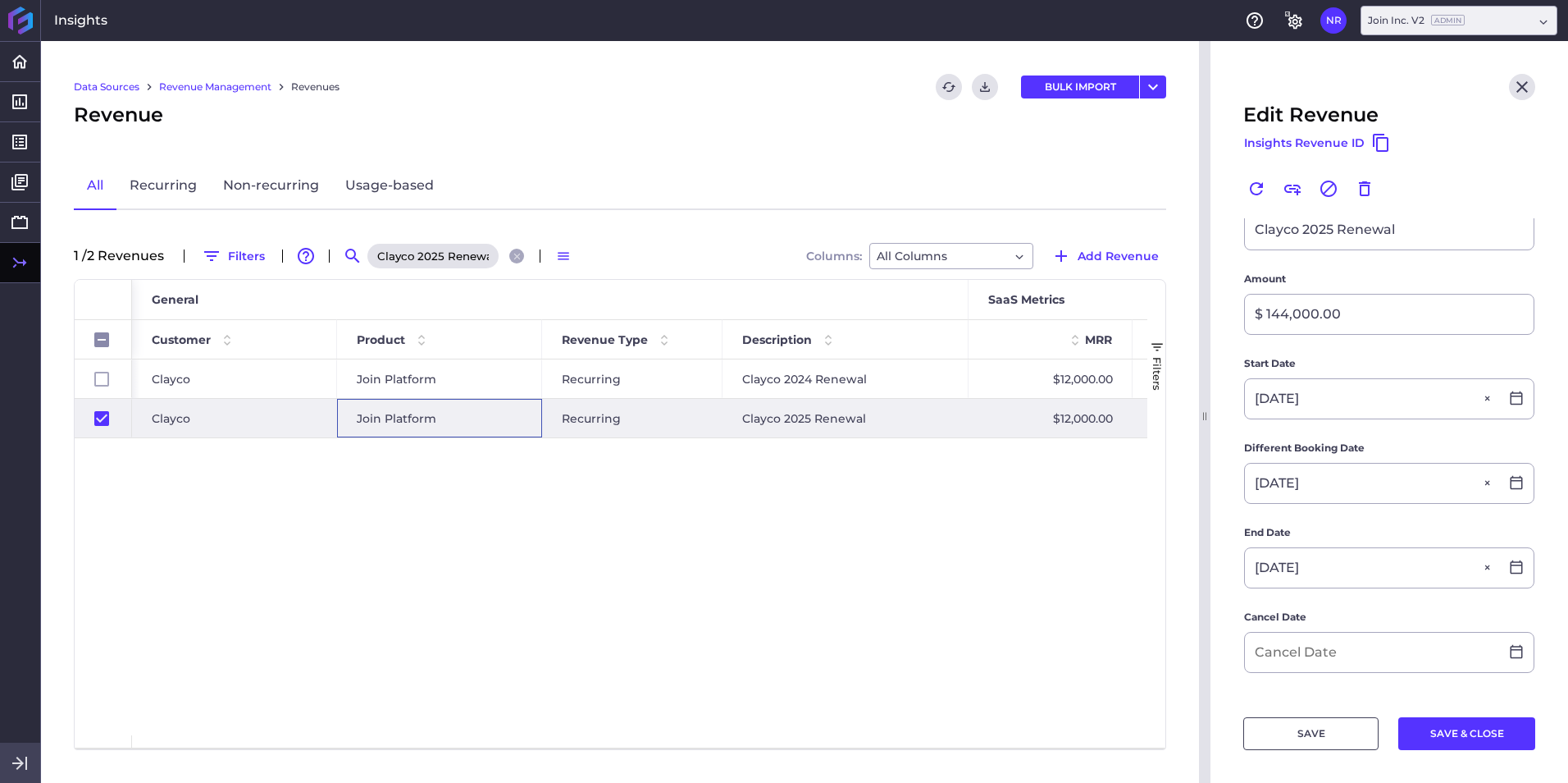
scroll to position [328, 0]
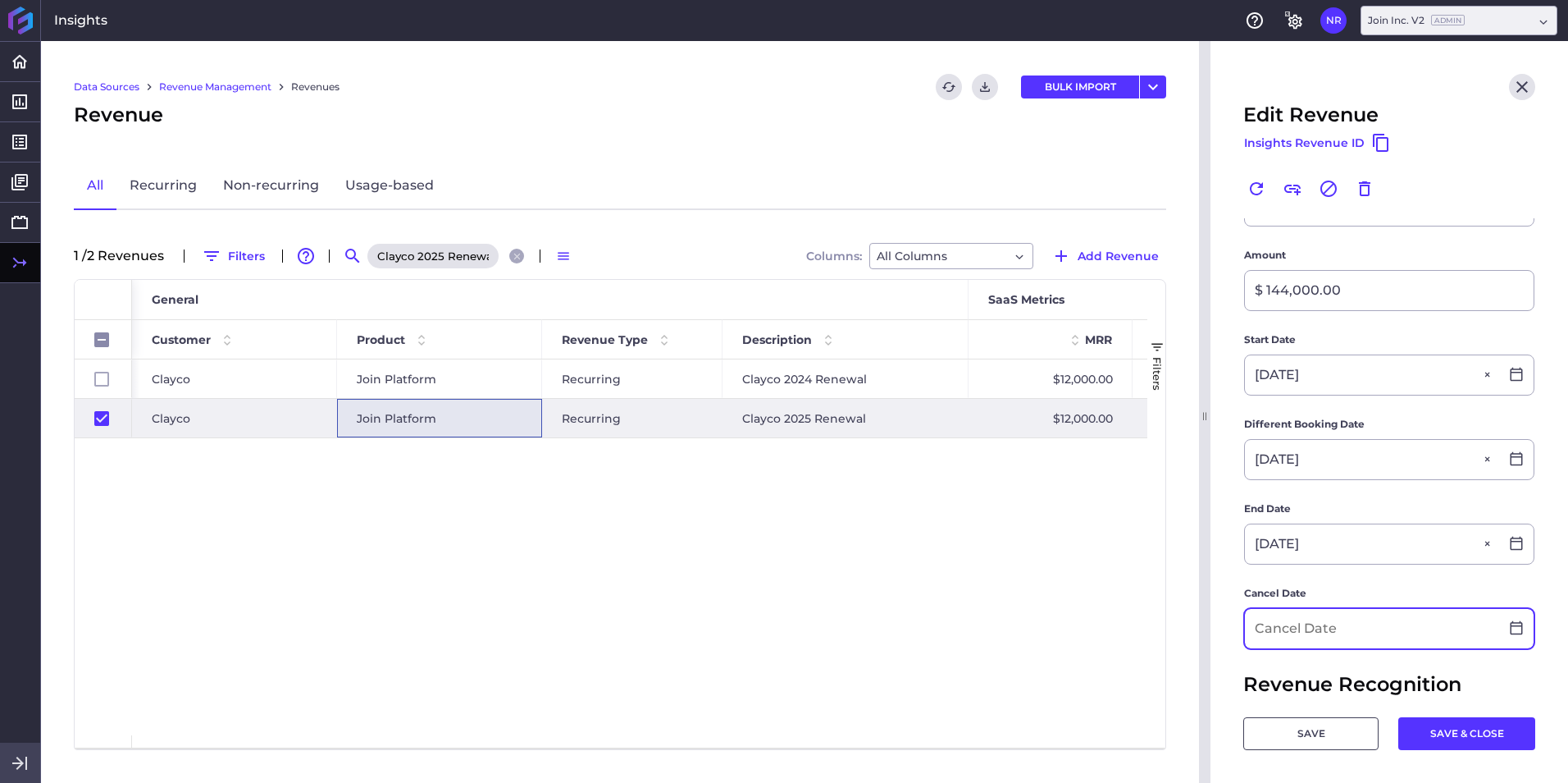
click at [1043, 487] on input at bounding box center [1371, 628] width 254 height 40
click at [1043, 487] on button "SAVE & CLOSE" at bounding box center [1466, 733] width 137 height 33
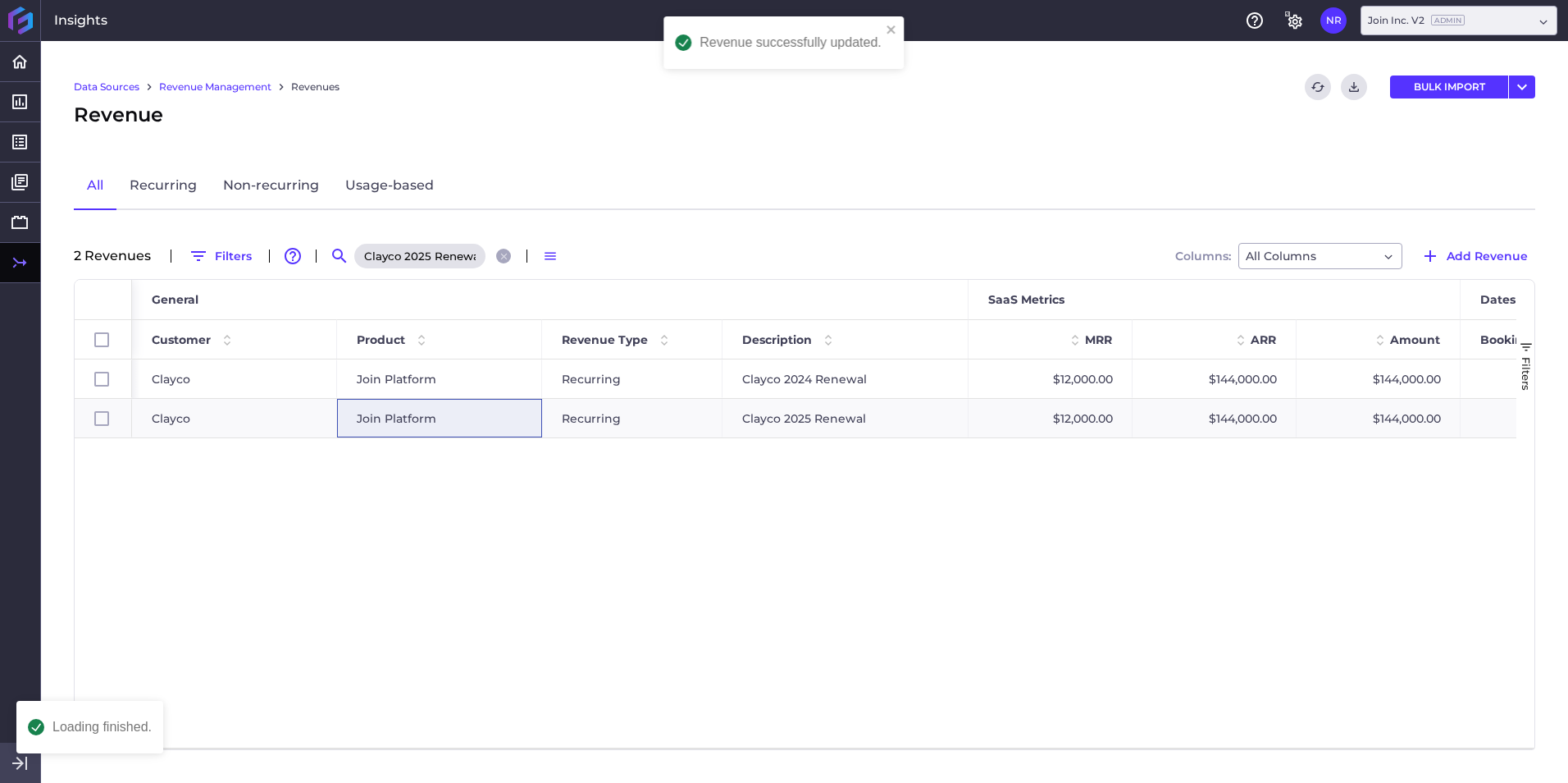
scroll to position [0, 0]
drag, startPoint x: 500, startPoint y: 254, endPoint x: 487, endPoint y: 255, distance: 13.0
click at [500, 254] on icon "Close search" at bounding box center [504, 257] width 11 height 11
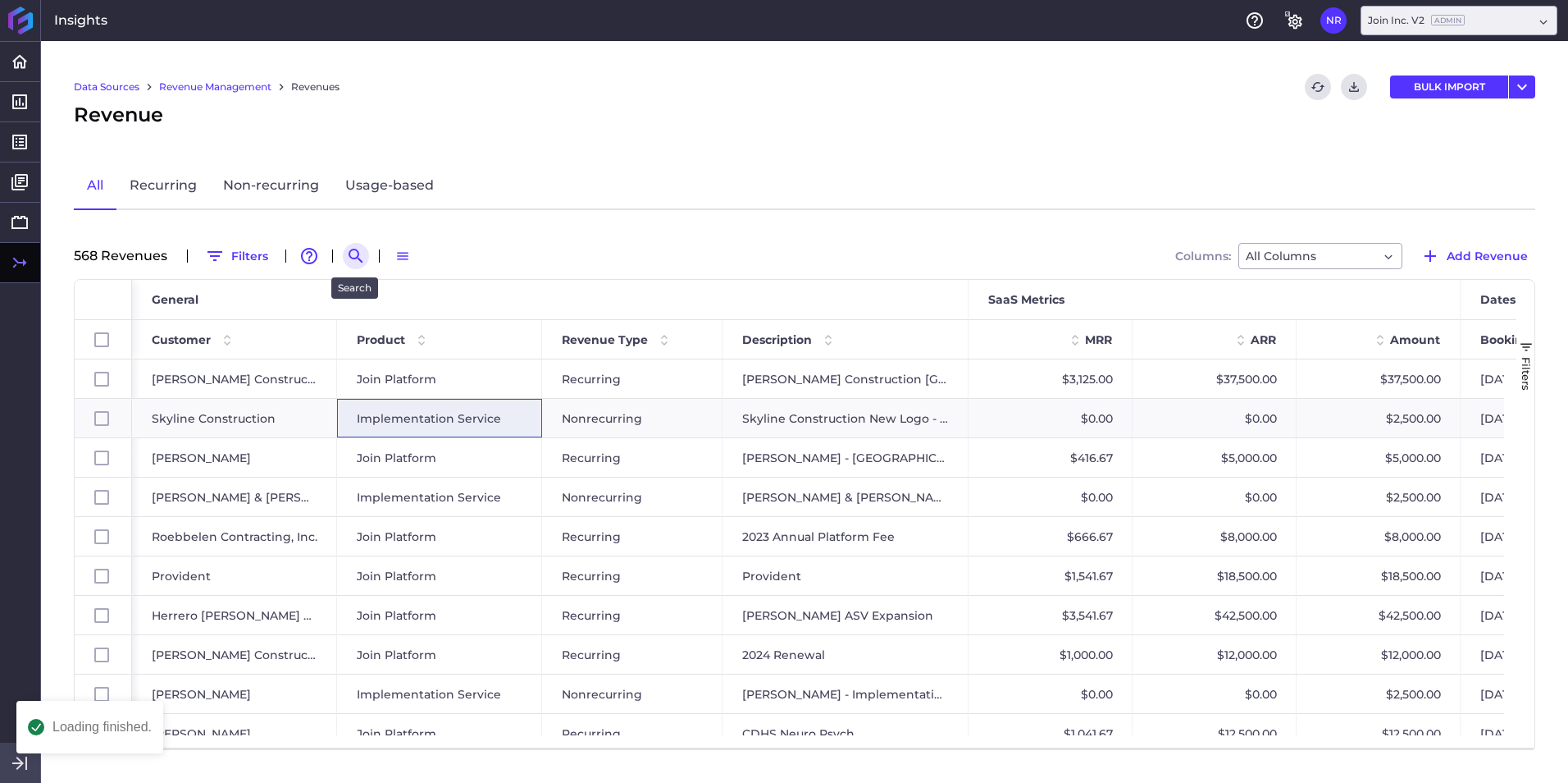
click at [347, 253] on icon "Search by" at bounding box center [356, 256] width 19 height 19
paste input "Dimeo 2025 New Deal"
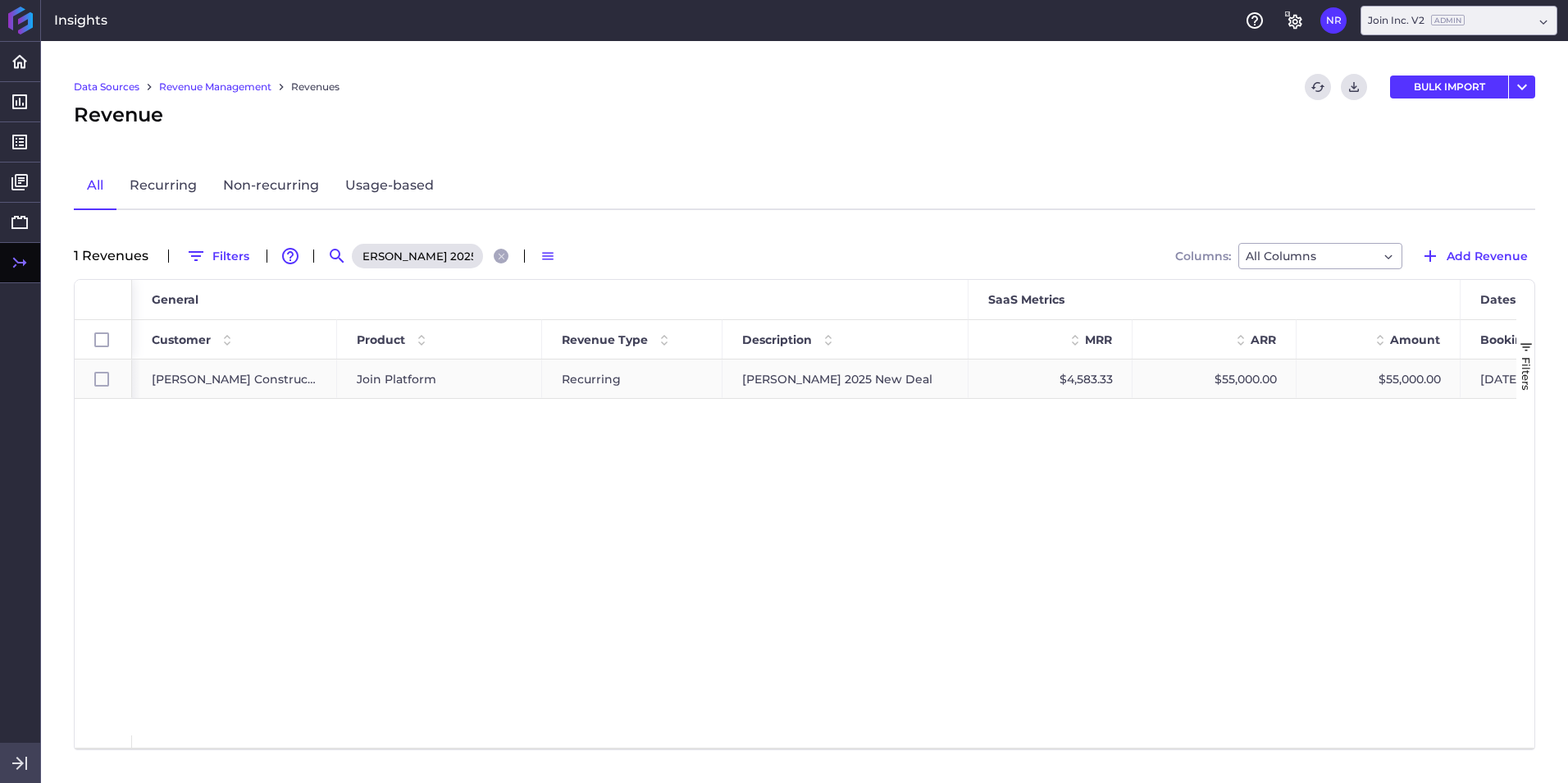
click at [448, 376] on div "Join Platform" at bounding box center [440, 378] width 166 height 38
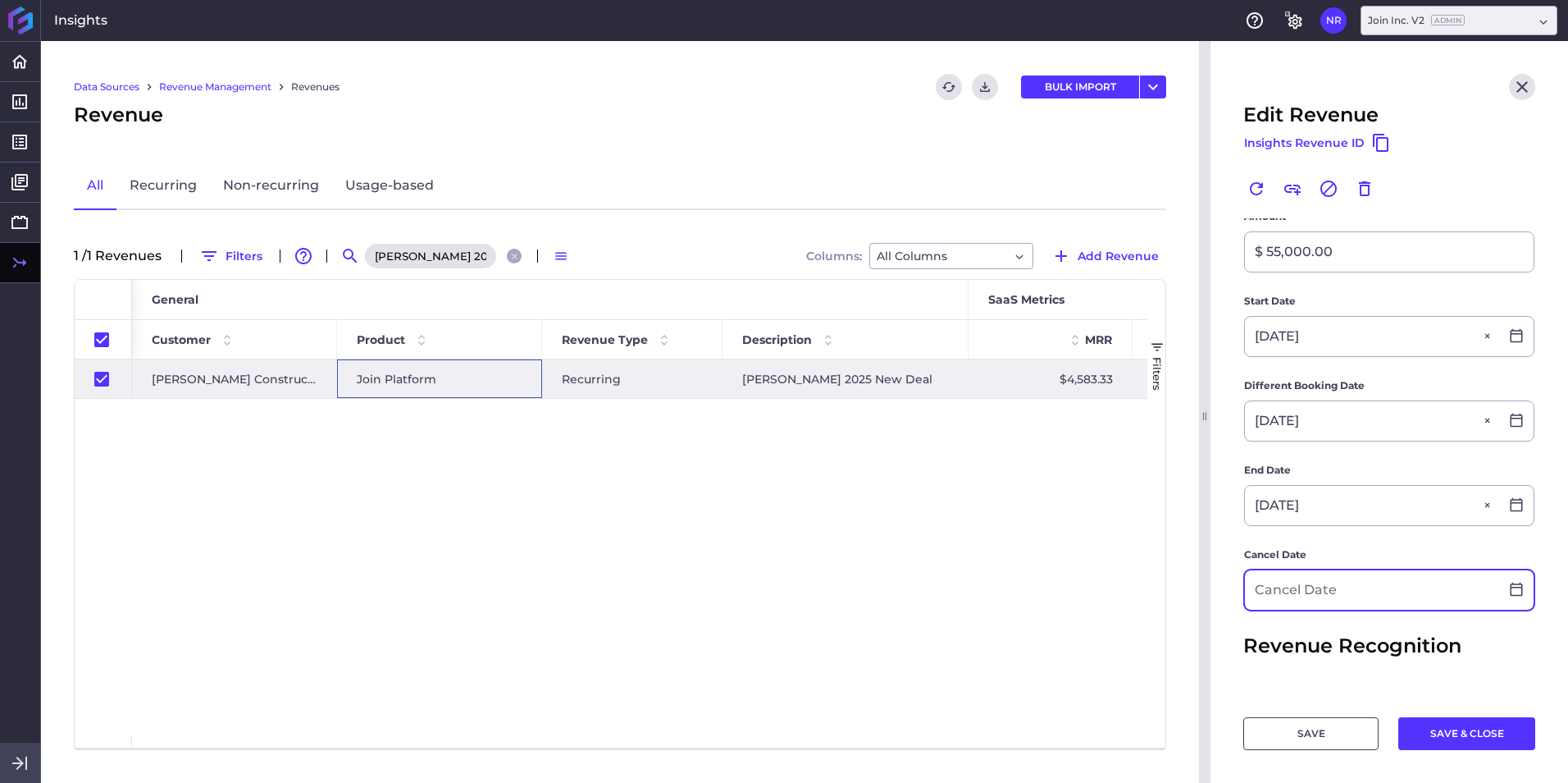
scroll to position [328, 0]
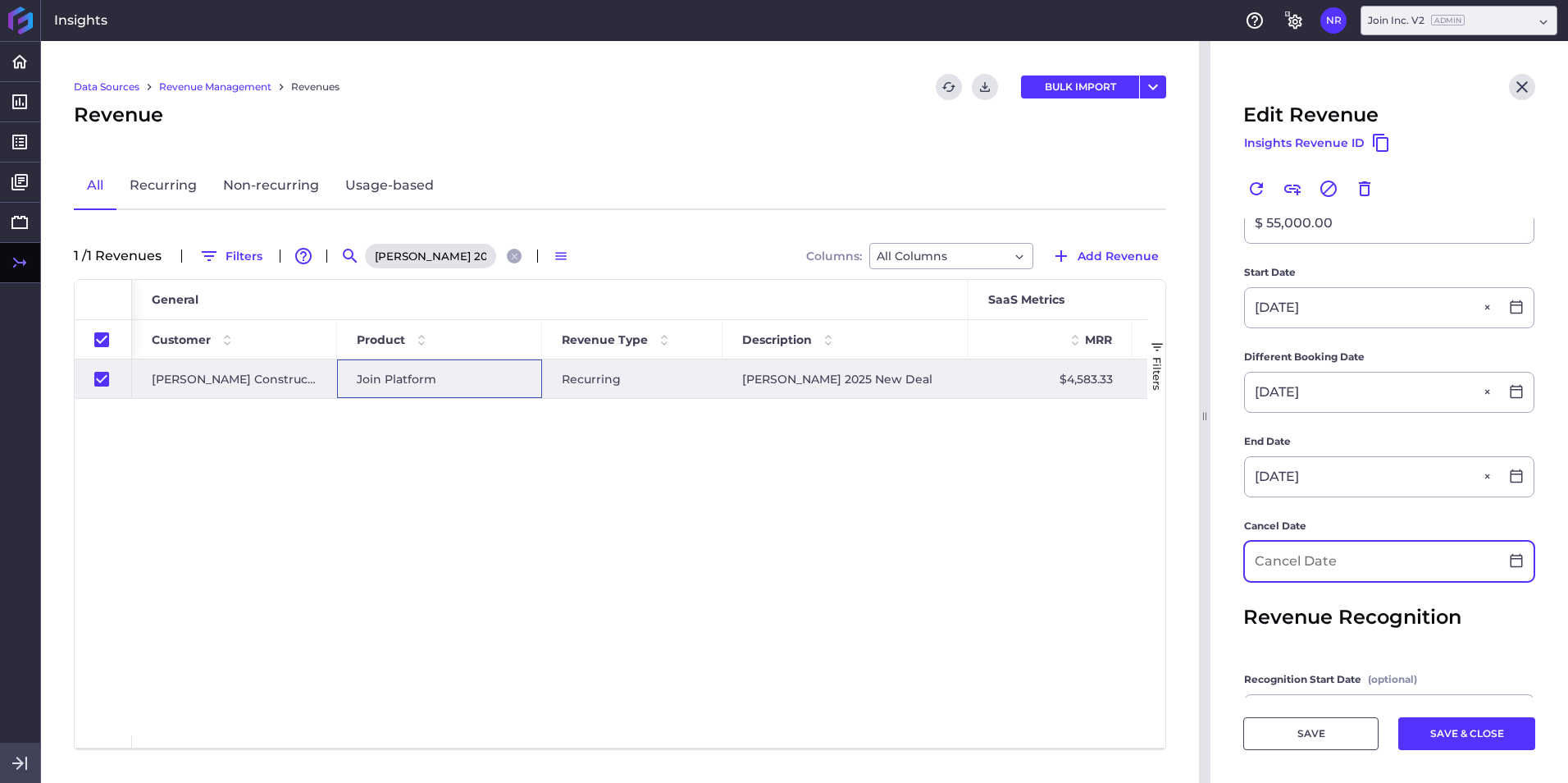
click at [1043, 487] on input at bounding box center [1371, 561] width 254 height 40
click at [1043, 487] on button "SAVE & CLOSE" at bounding box center [1466, 733] width 137 height 33
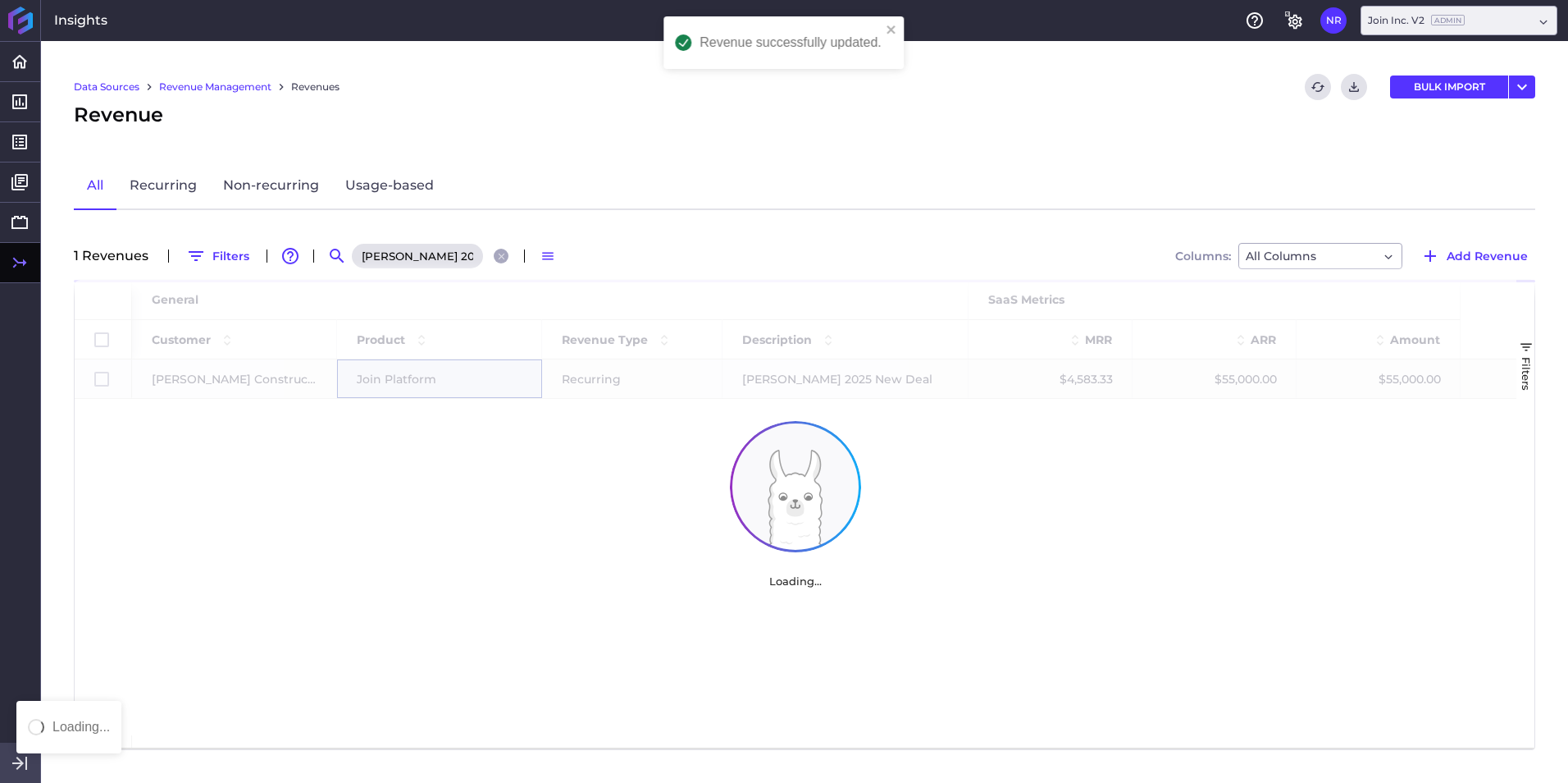
scroll to position [0, 0]
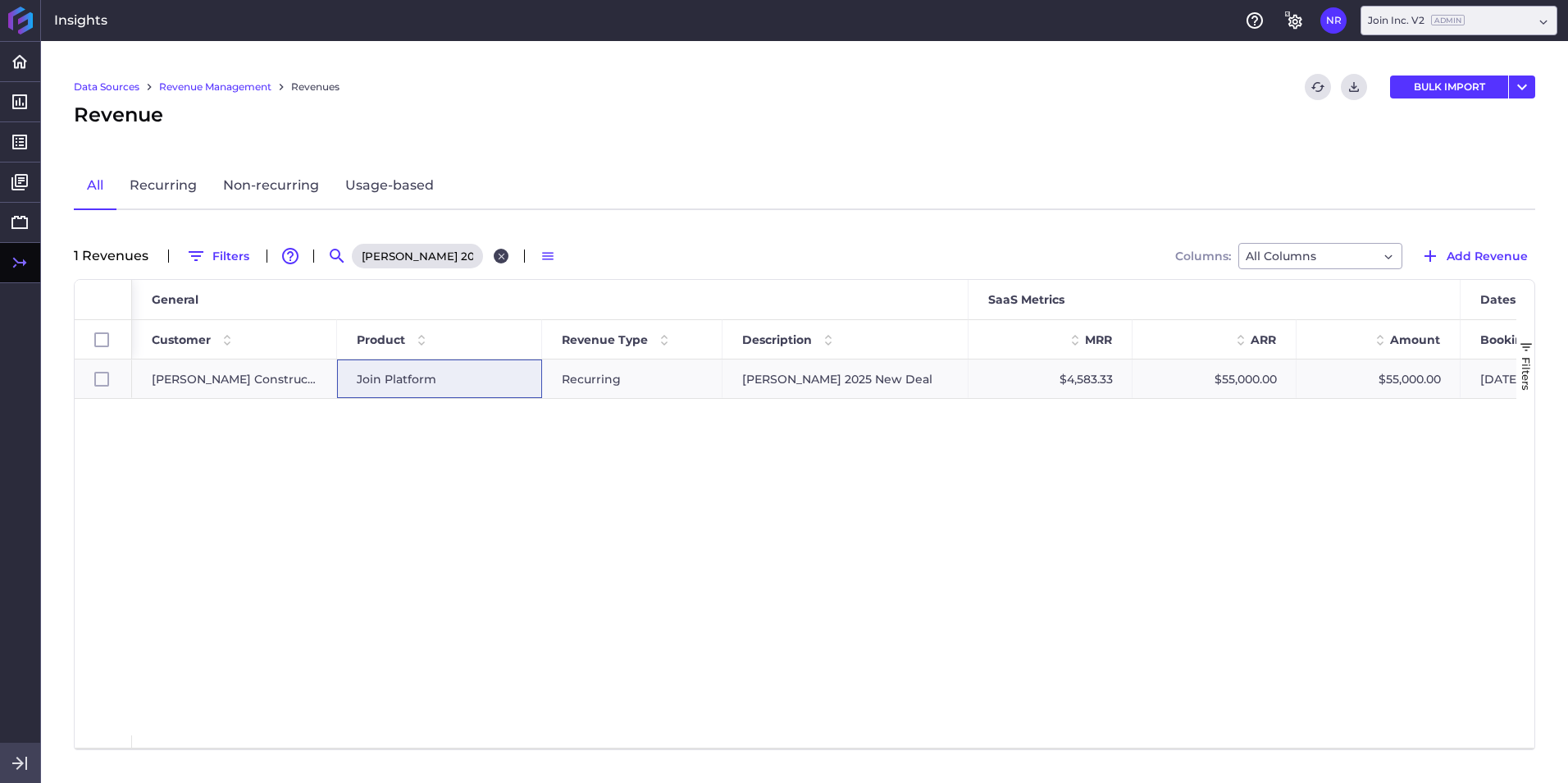
click at [494, 257] on button "Close search" at bounding box center [501, 256] width 15 height 15
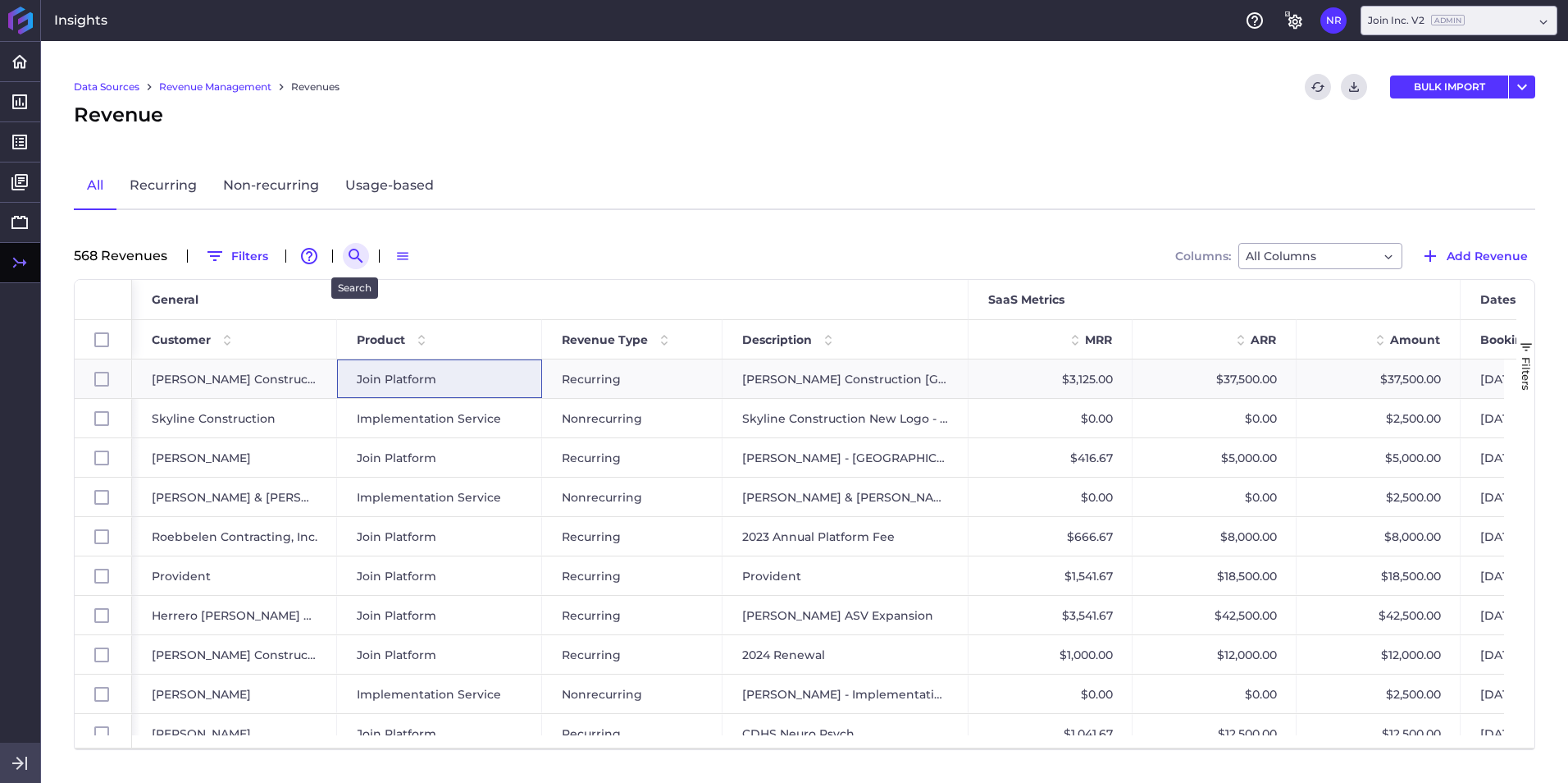
click at [349, 257] on icon "Search by" at bounding box center [355, 256] width 14 height 14
paste input "Lee Kennedy 2025 New Deal"
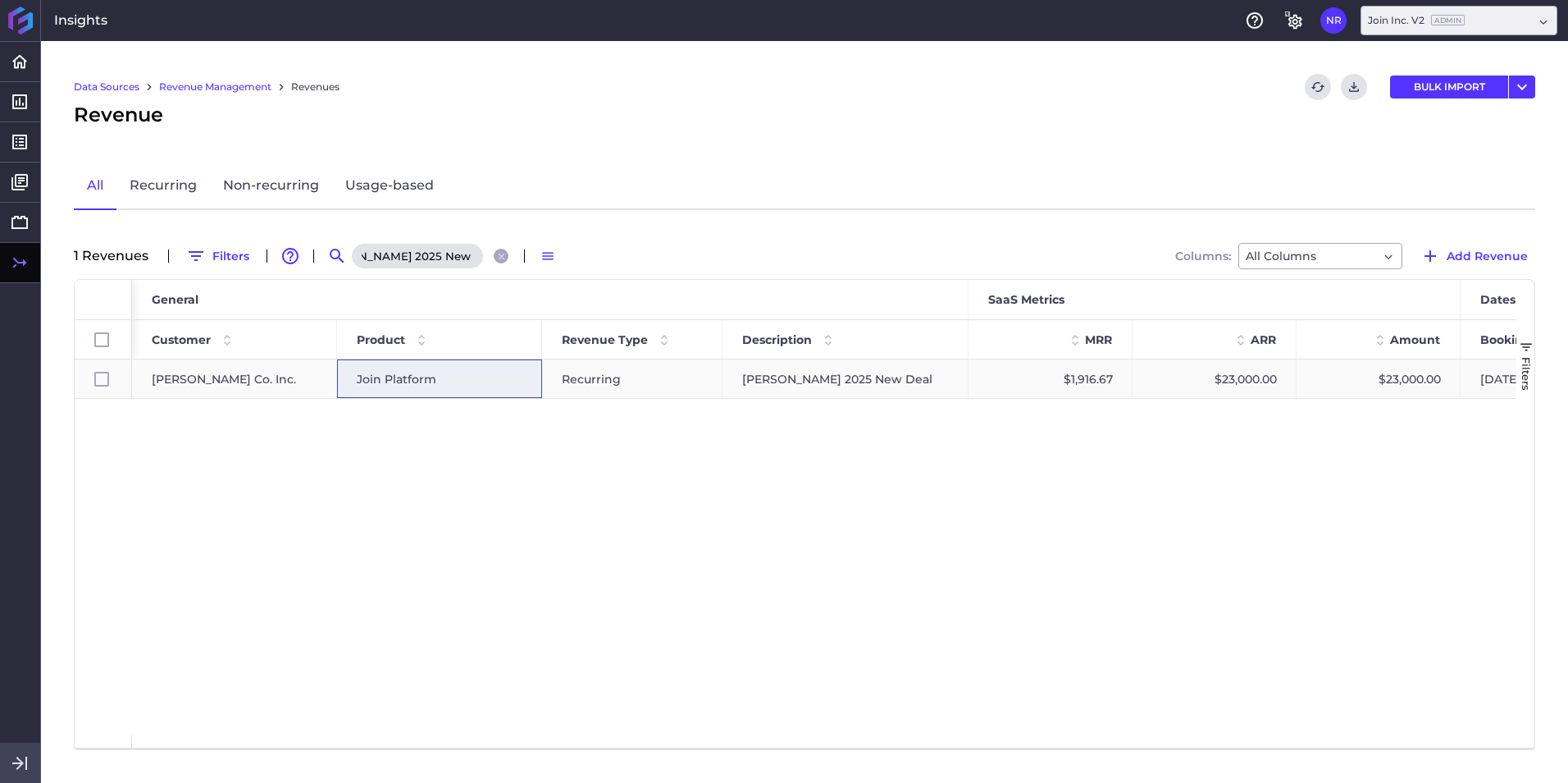
scroll to position [0, 0]
click at [430, 384] on span "Join Platform" at bounding box center [397, 378] width 79 height 38
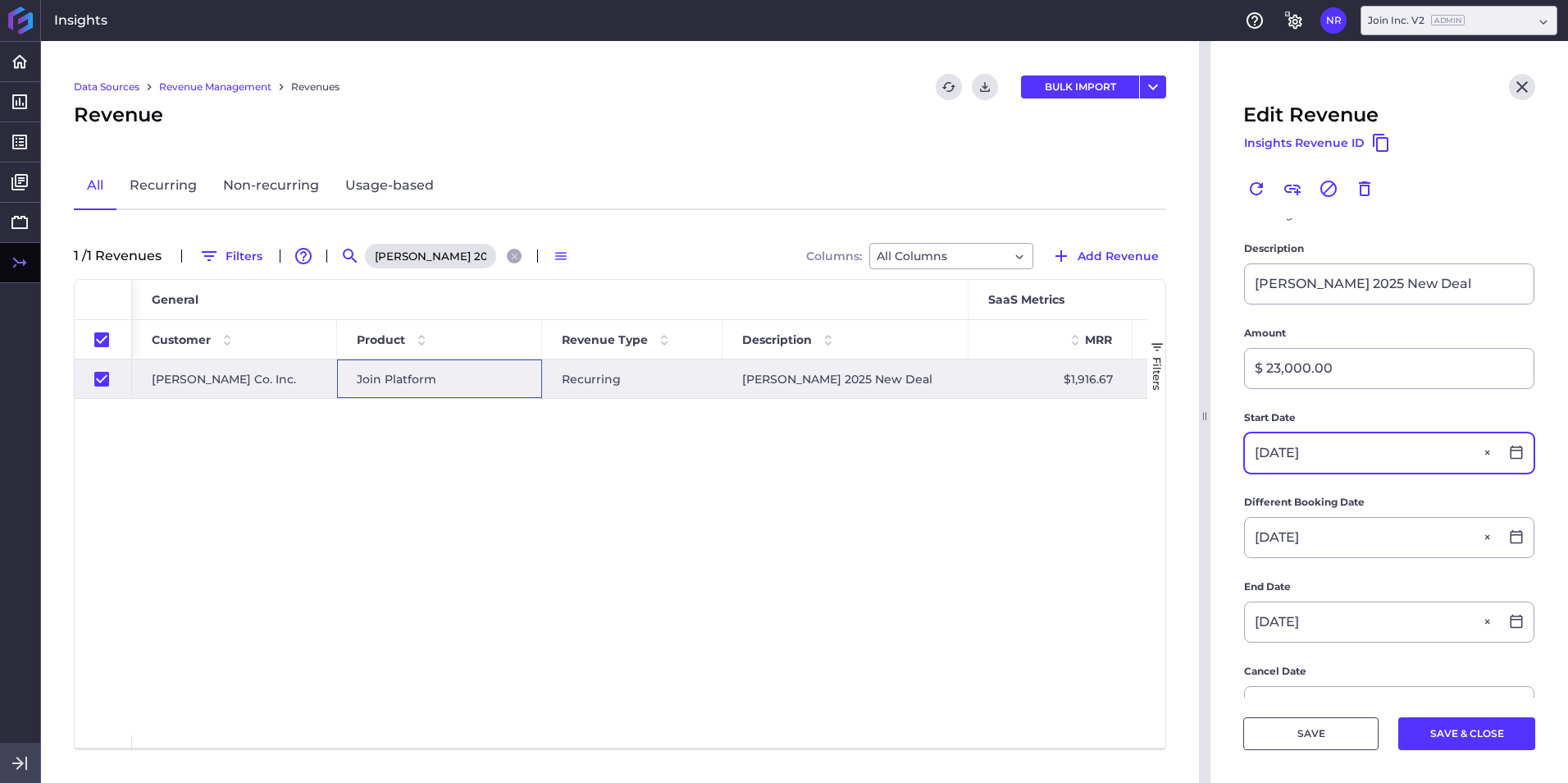
scroll to position [246, 0]
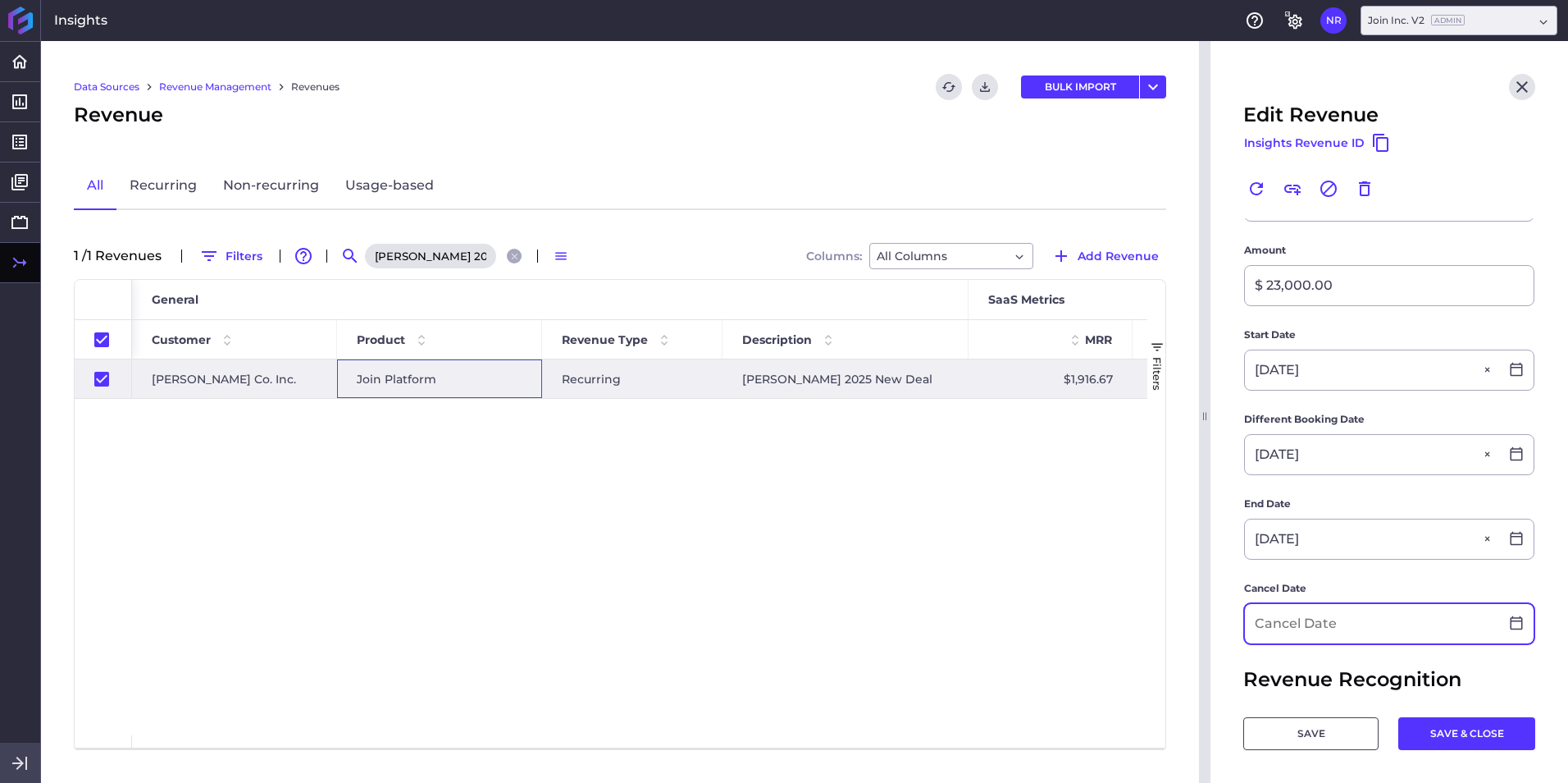
click at [1043, 487] on input at bounding box center [1371, 623] width 254 height 40
click at [1043, 487] on button "SAVE & CLOSE" at bounding box center [1466, 733] width 137 height 33
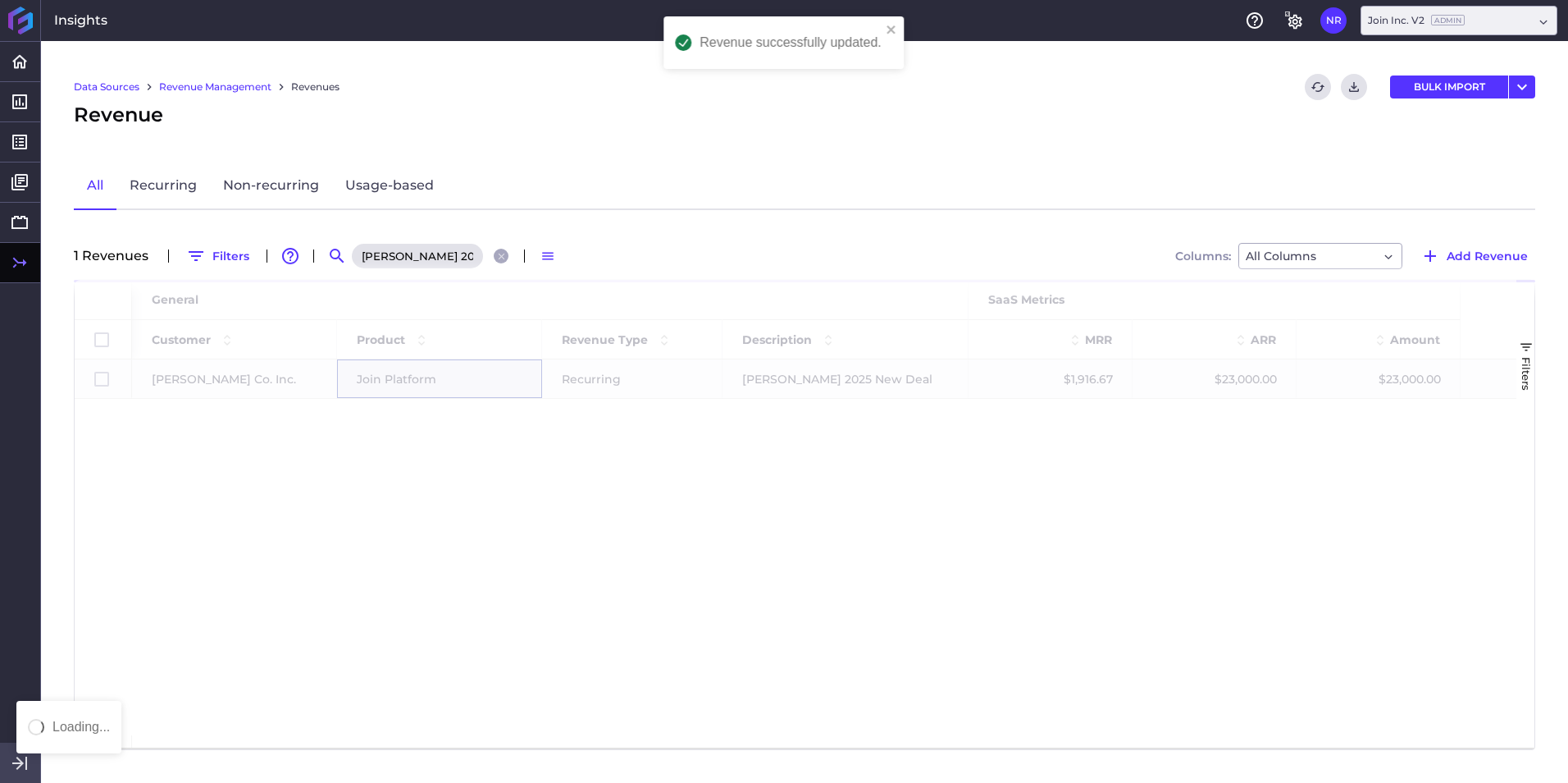
scroll to position [0, 0]
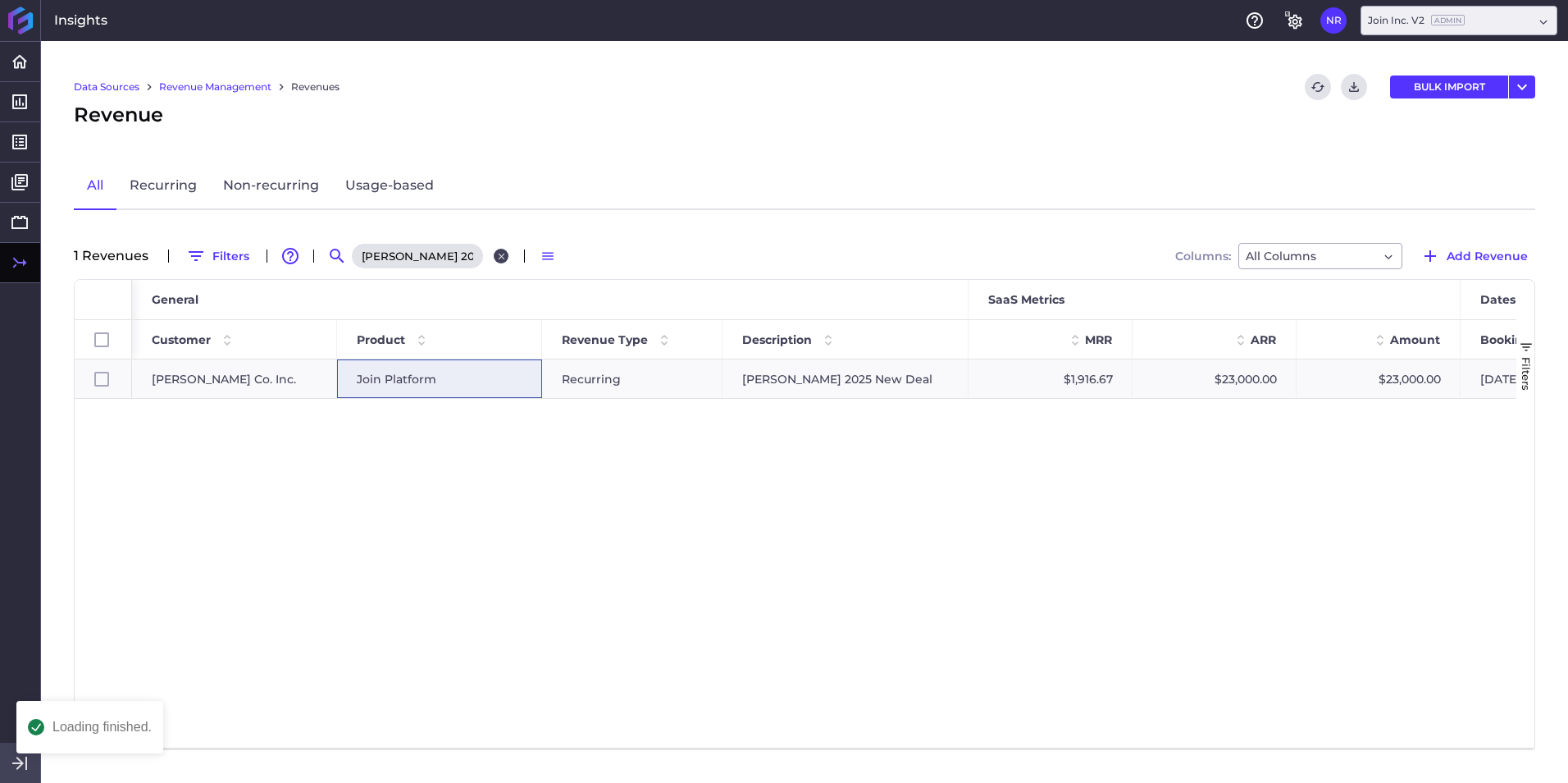
click at [501, 257] on icon "Close search" at bounding box center [502, 257] width 11 height 11
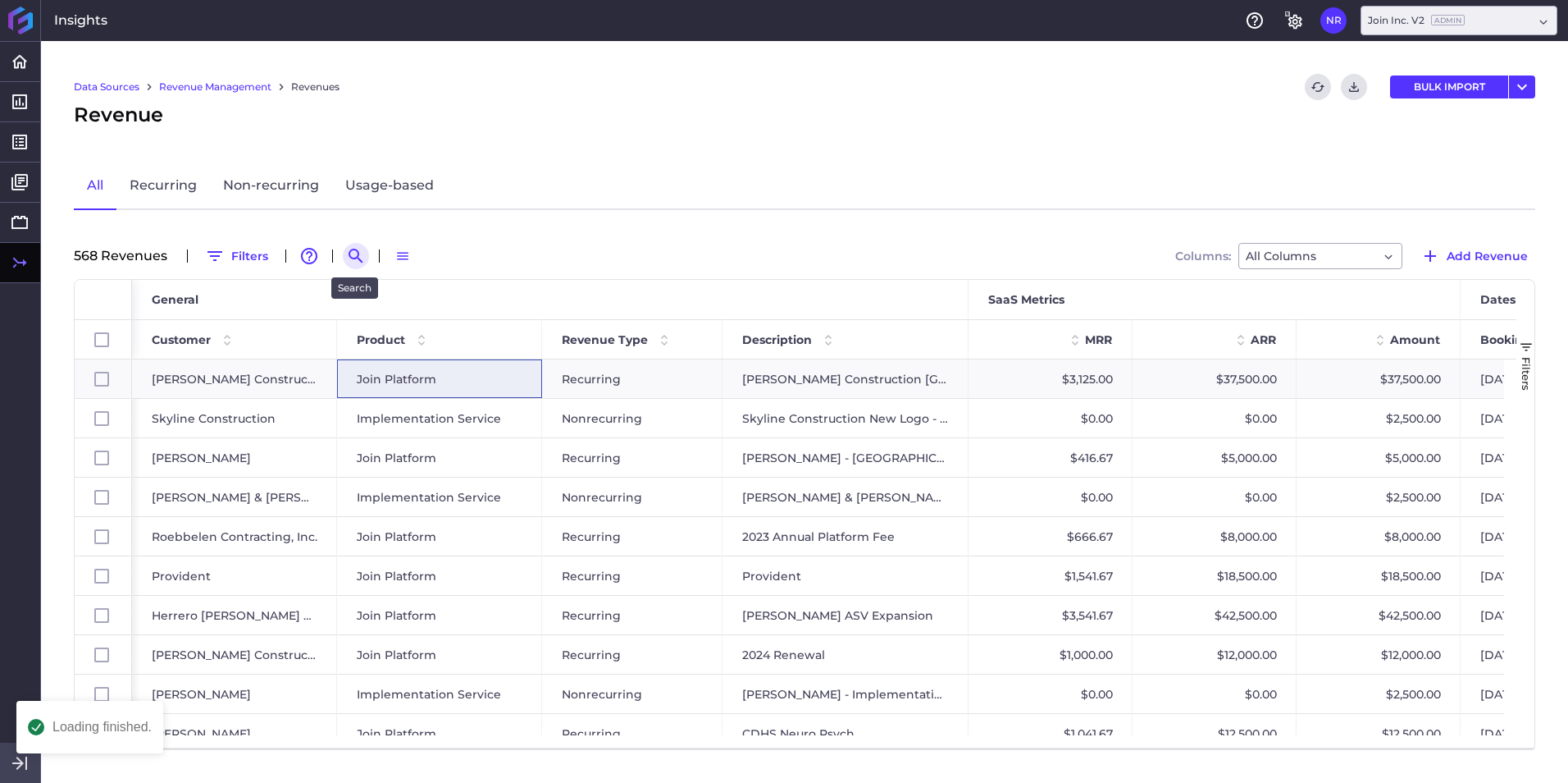
click at [350, 252] on icon "Search by" at bounding box center [356, 256] width 19 height 19
click at [414, 251] on input at bounding box center [436, 256] width 131 height 25
paste input "Walsh 2025 Northwestern Medical - Galter Project"
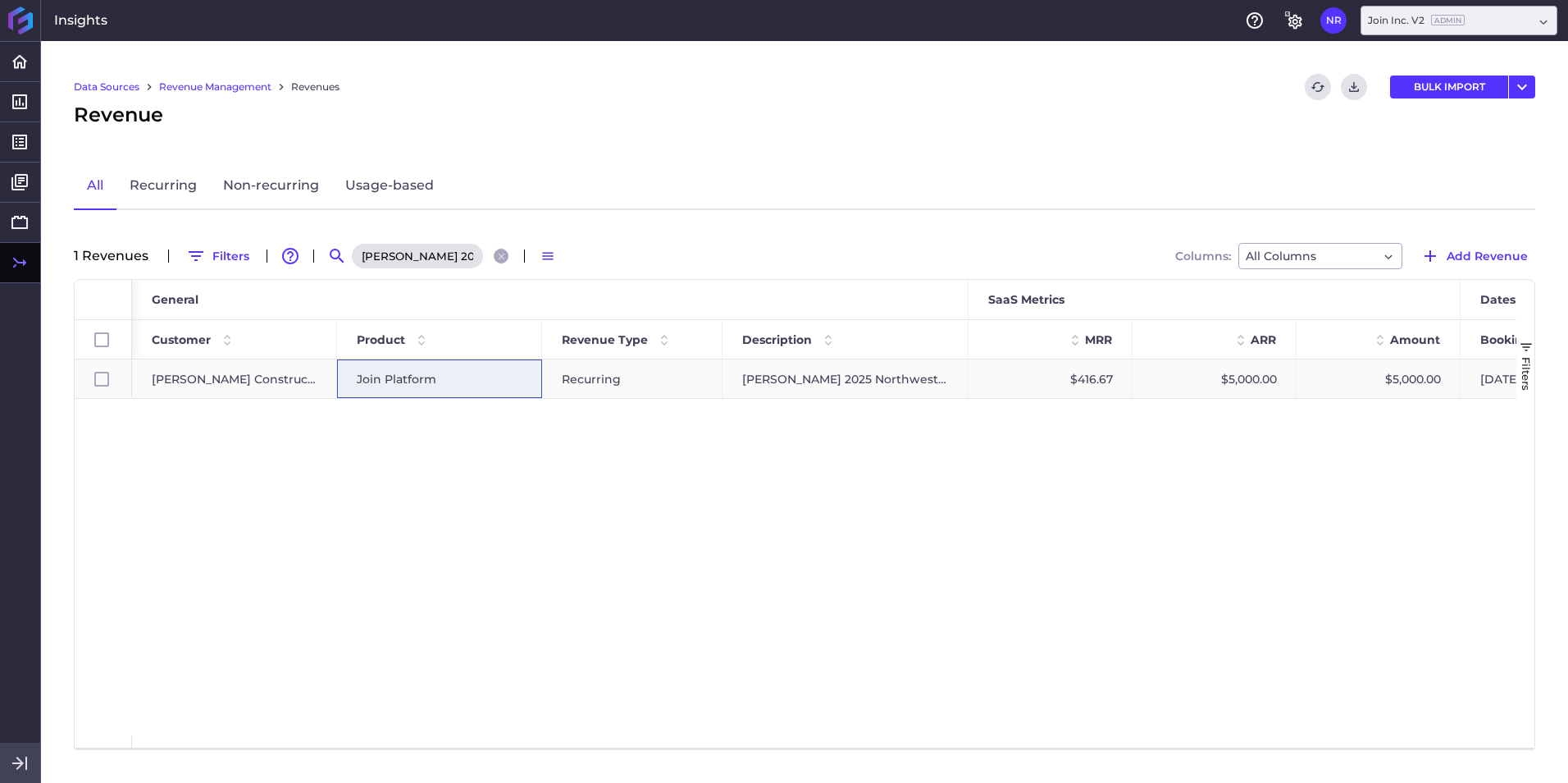
click at [472, 381] on div "Join Platform" at bounding box center [440, 378] width 166 height 38
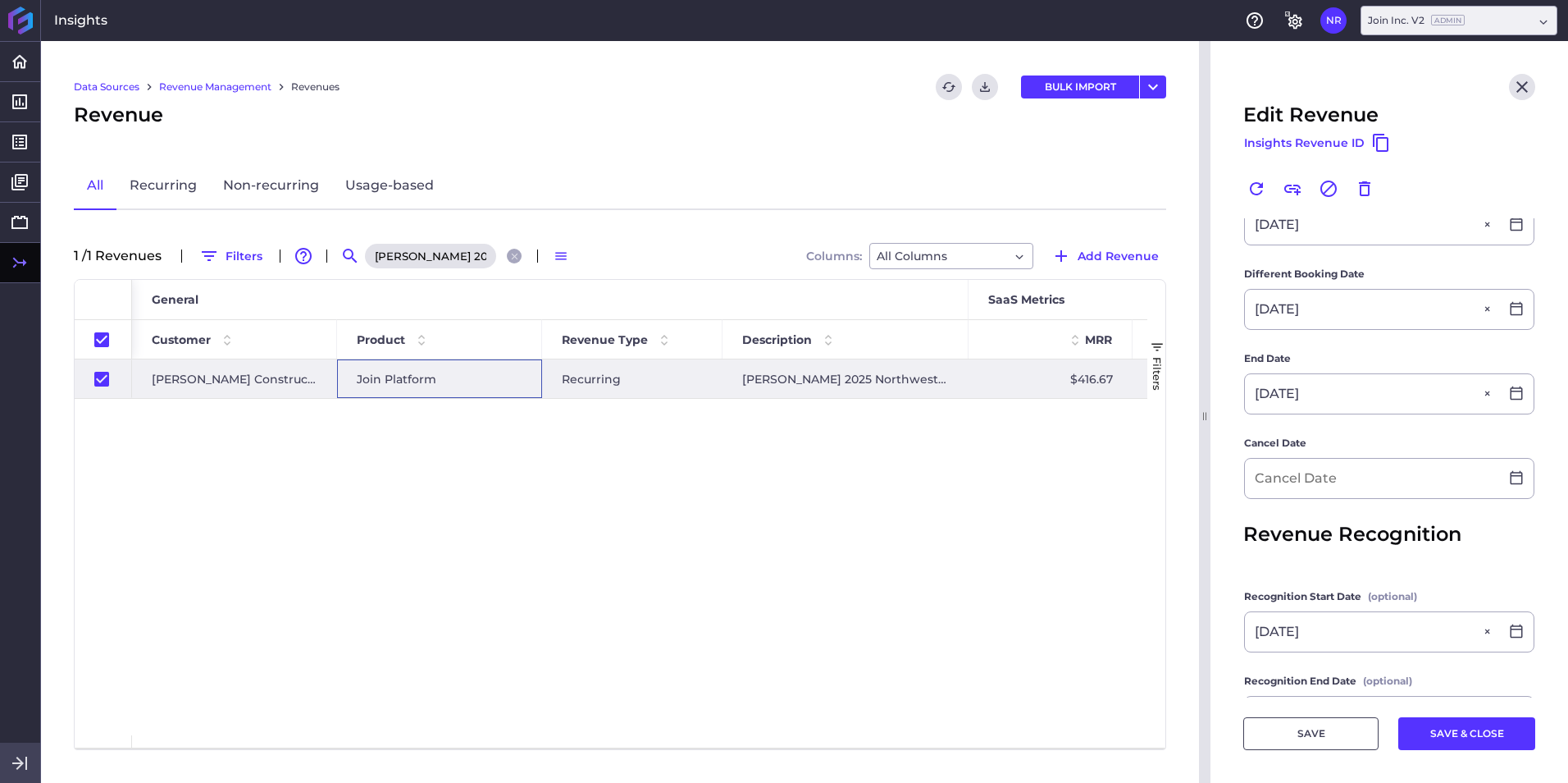
scroll to position [410, 0]
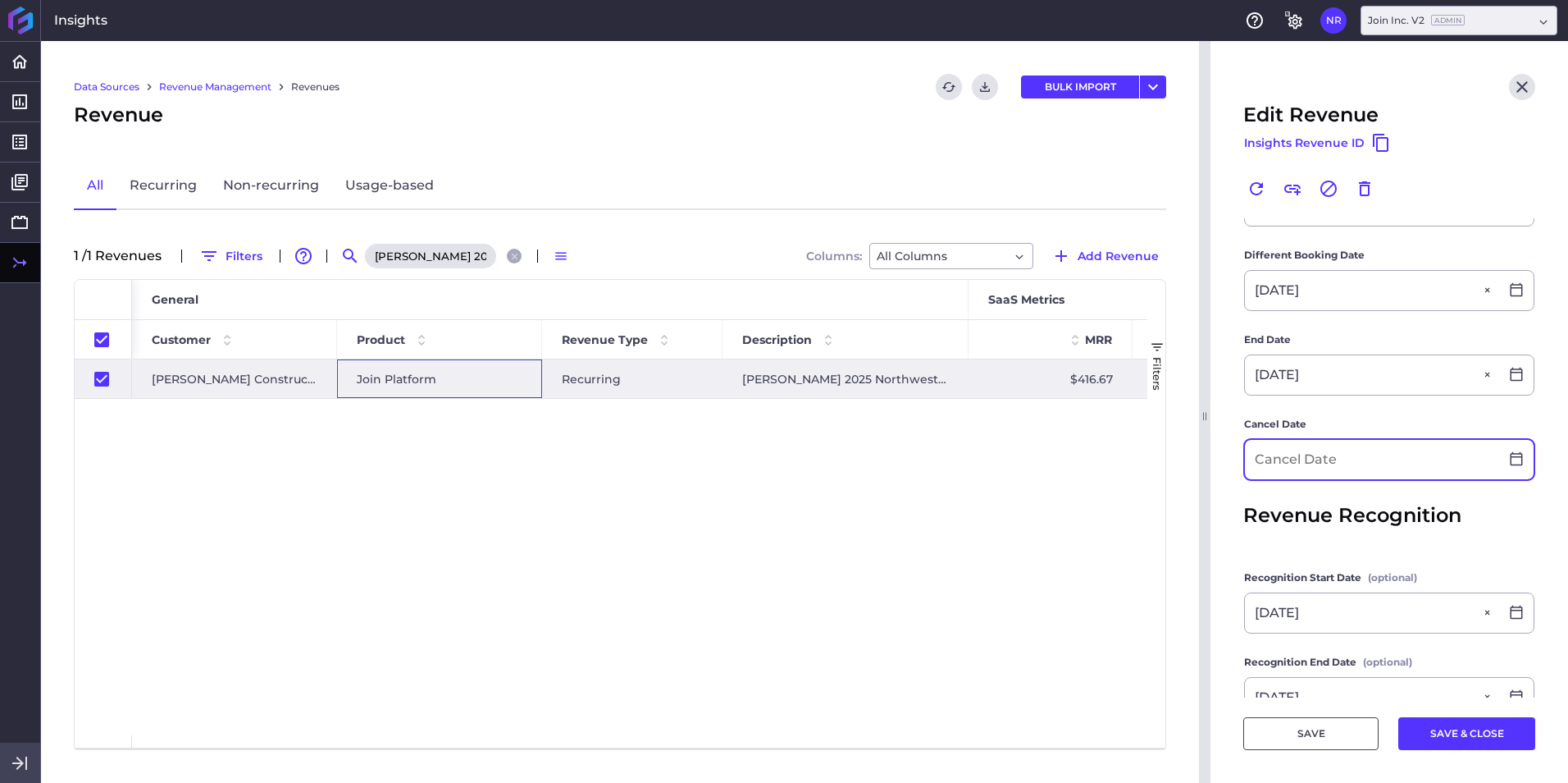
click at [1043, 470] on input at bounding box center [1371, 459] width 254 height 40
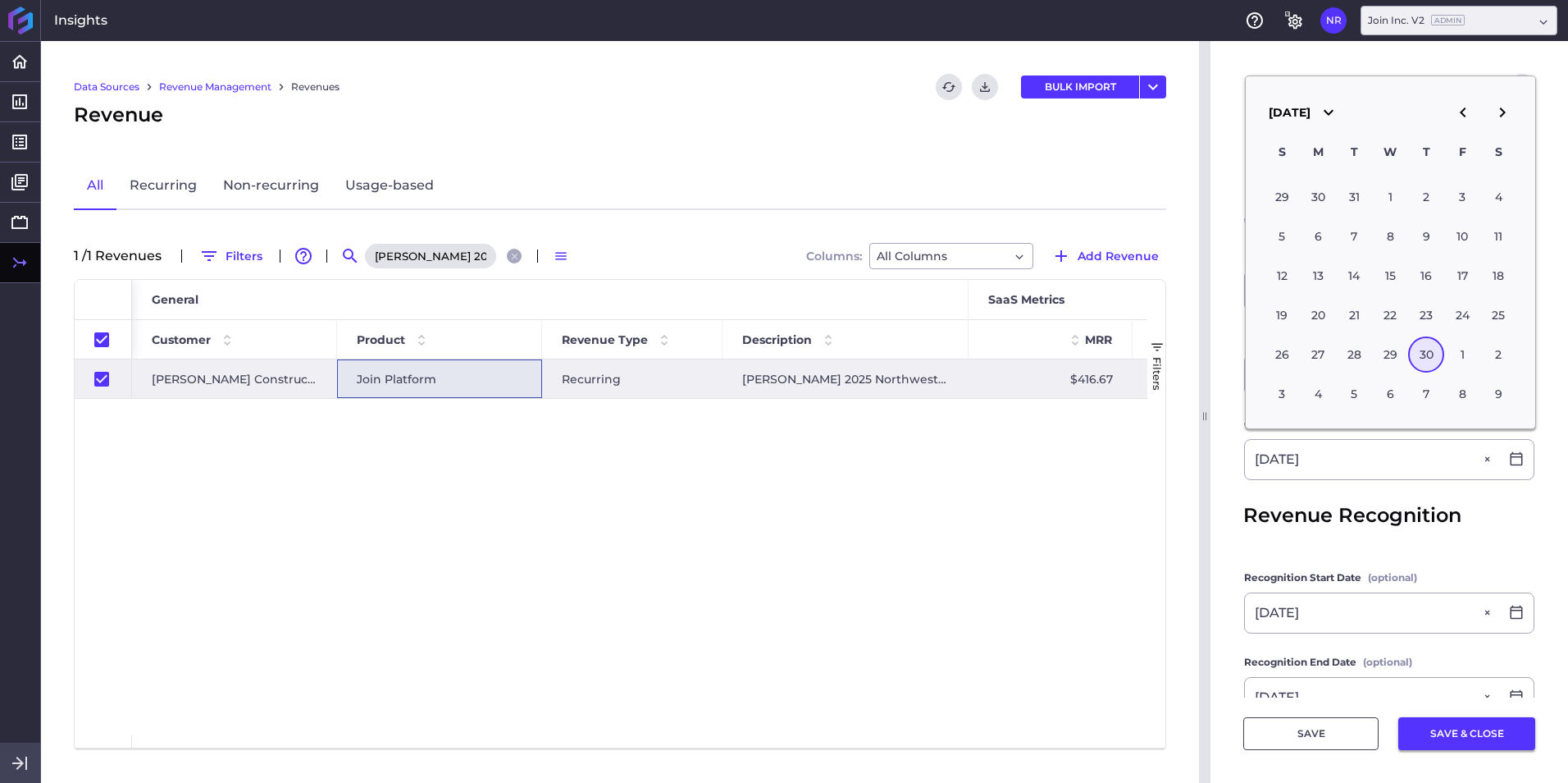
click at [1043, 487] on button "SAVE & CLOSE" at bounding box center [1466, 733] width 137 height 33
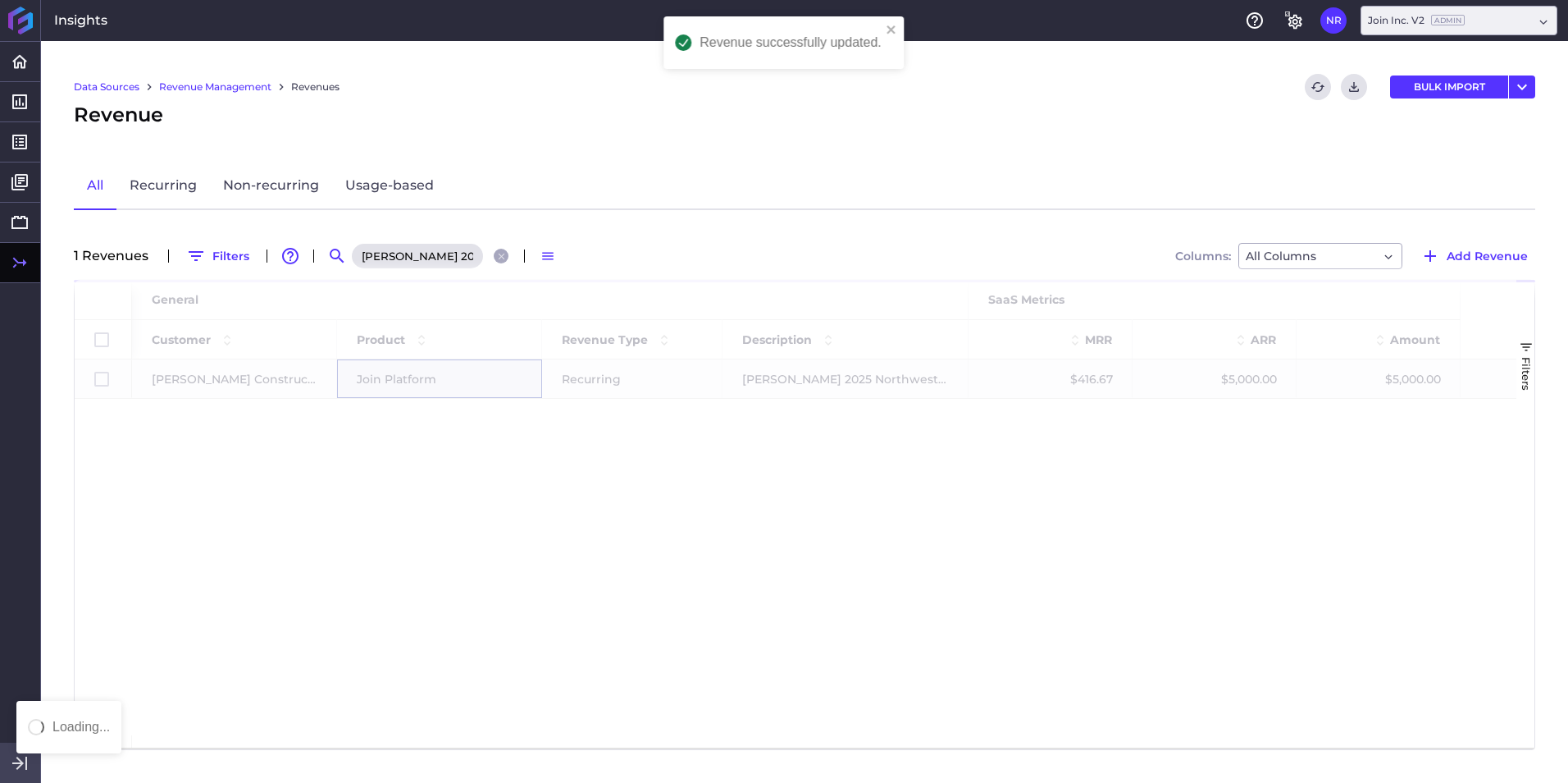
scroll to position [0, 0]
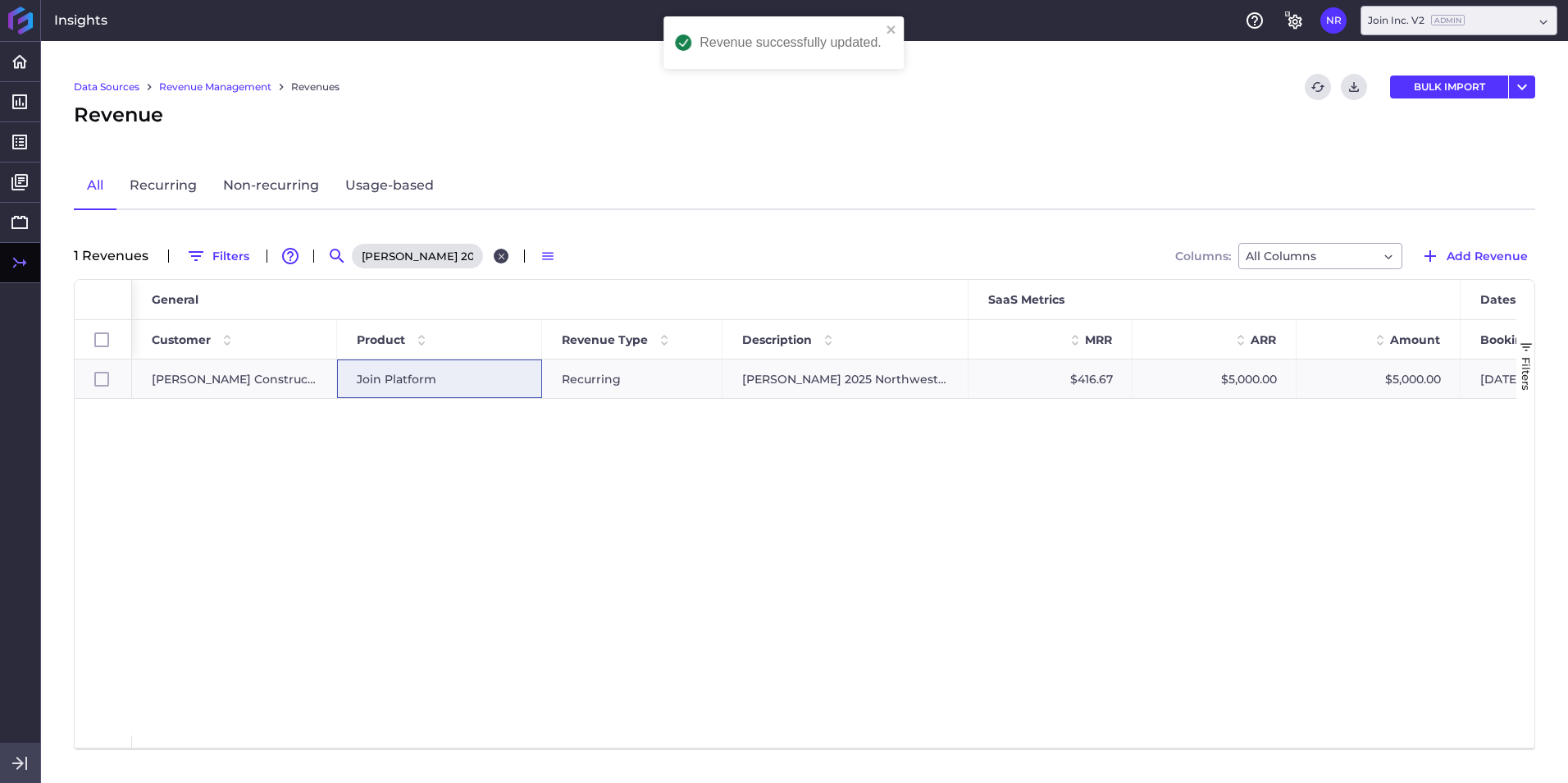
click at [496, 254] on icon "Close search" at bounding box center [502, 257] width 11 height 11
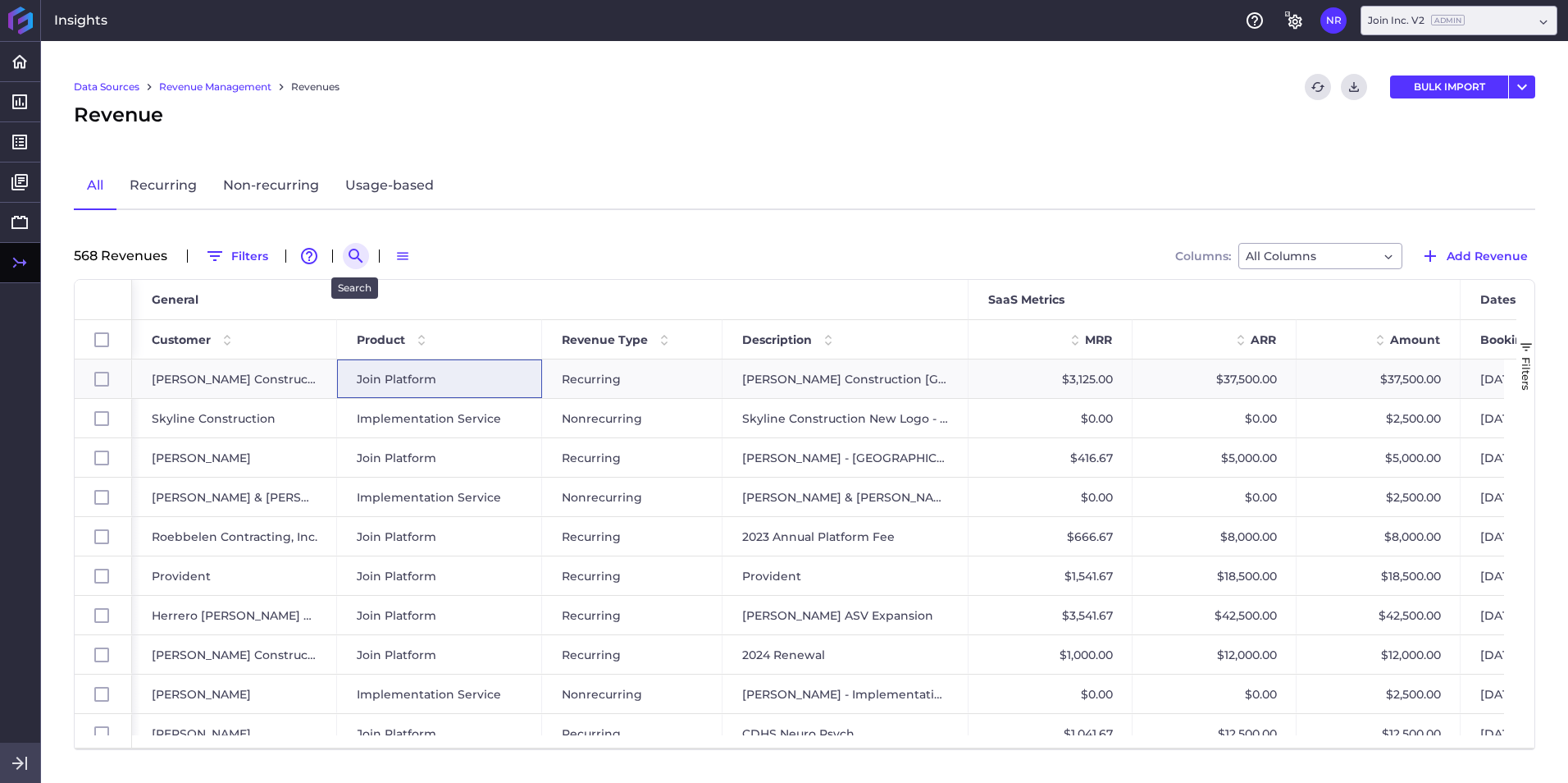
click at [353, 253] on icon "Search by" at bounding box center [356, 256] width 19 height 19
click at [427, 250] on input at bounding box center [436, 256] width 131 height 25
paste input "Bahamas 2025 New Deal"
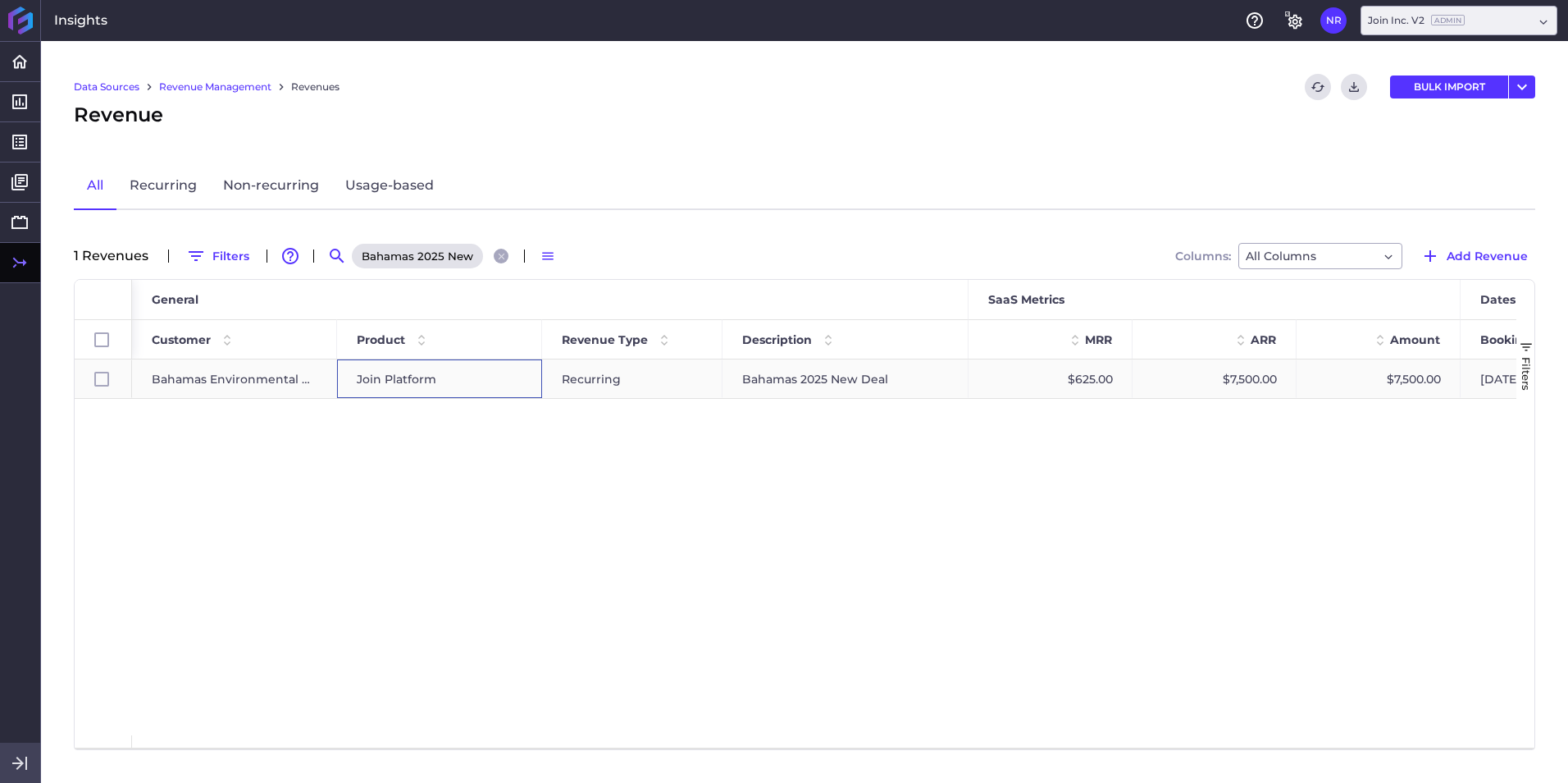
click at [401, 370] on span "Join Platform" at bounding box center [397, 378] width 79 height 38
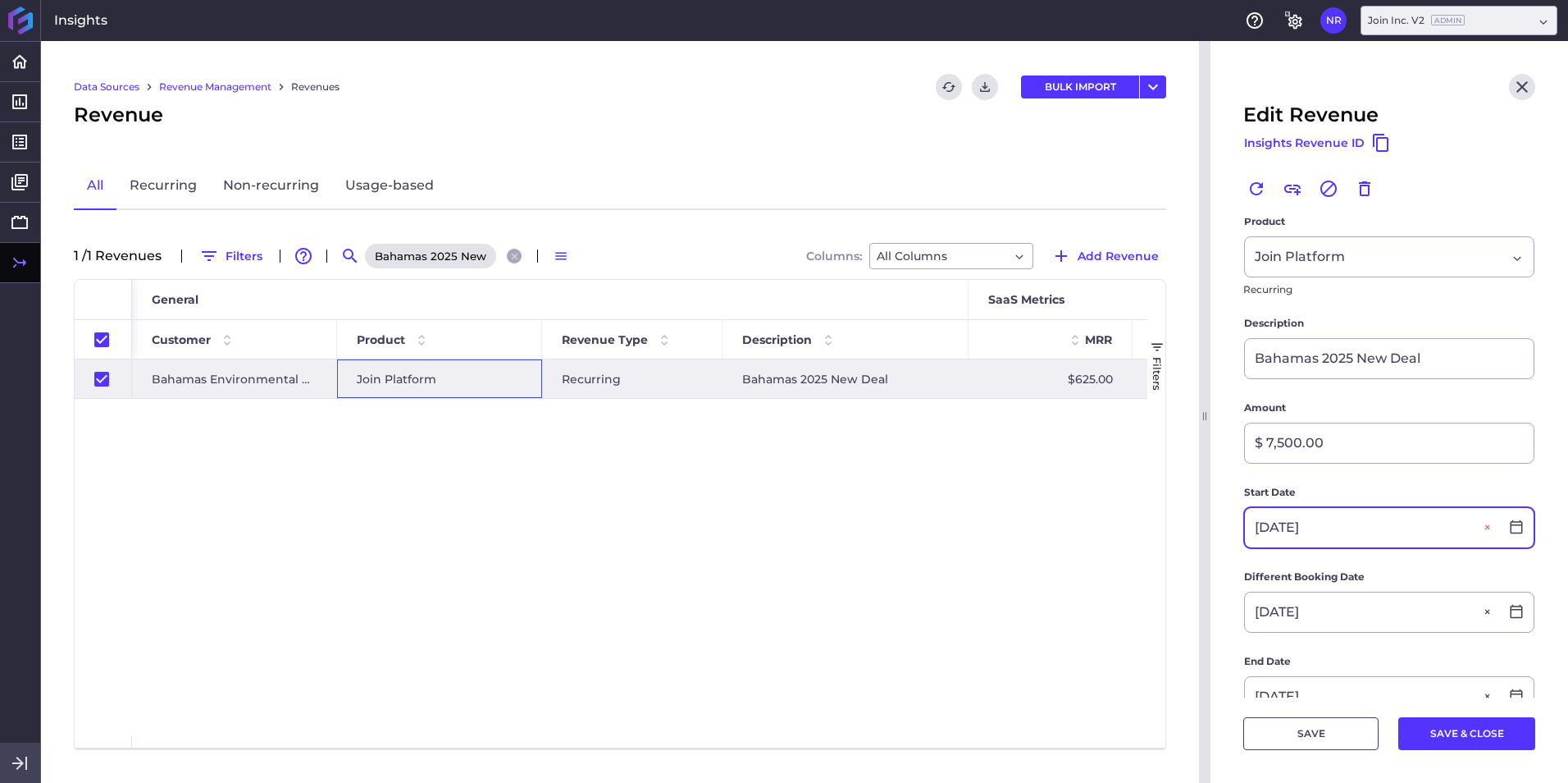
scroll to position [246, 0]
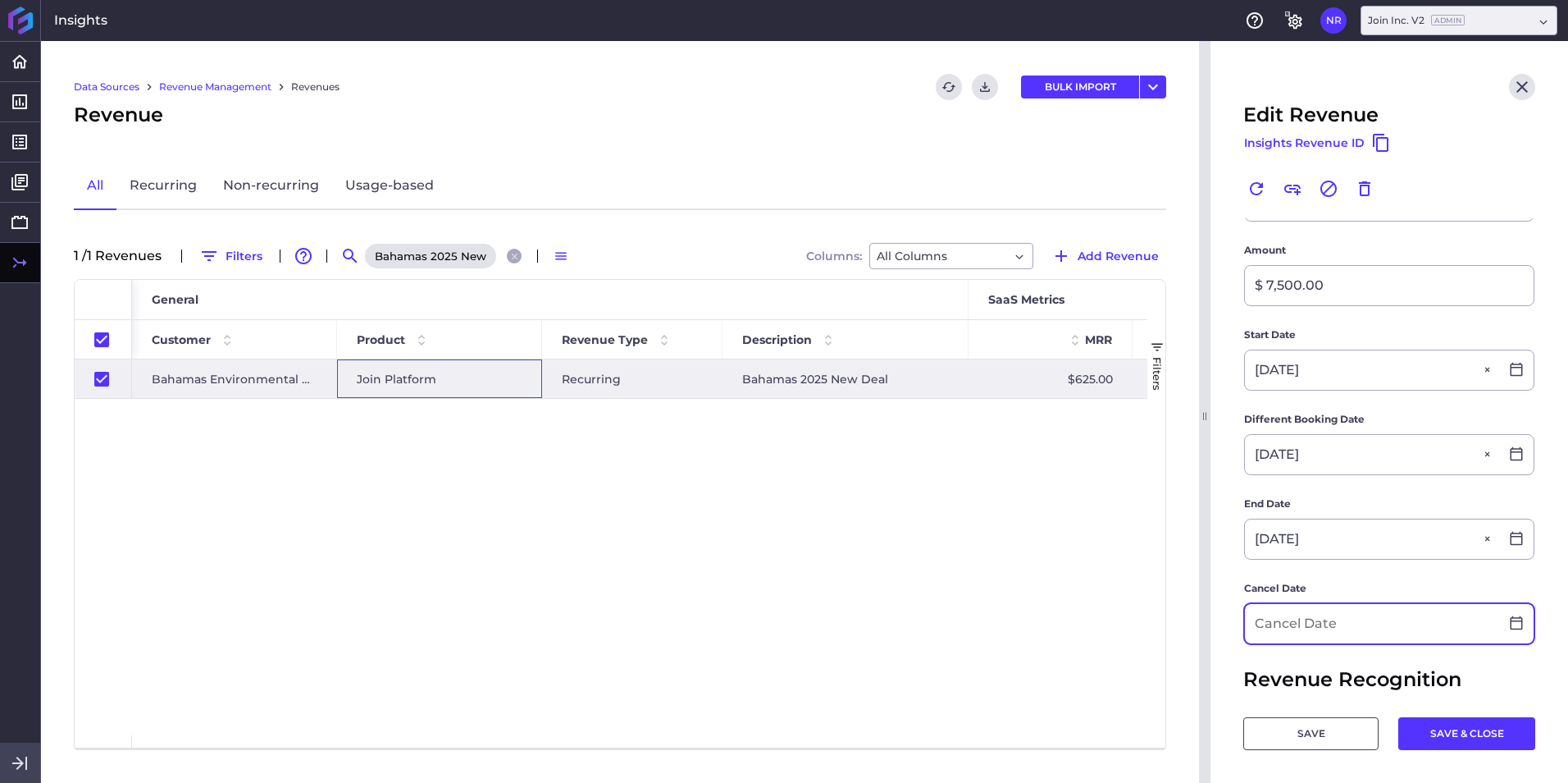
click at [1043, 487] on input at bounding box center [1371, 623] width 254 height 40
click at [1043, 487] on input "05/08/2026" at bounding box center [1371, 623] width 254 height 40
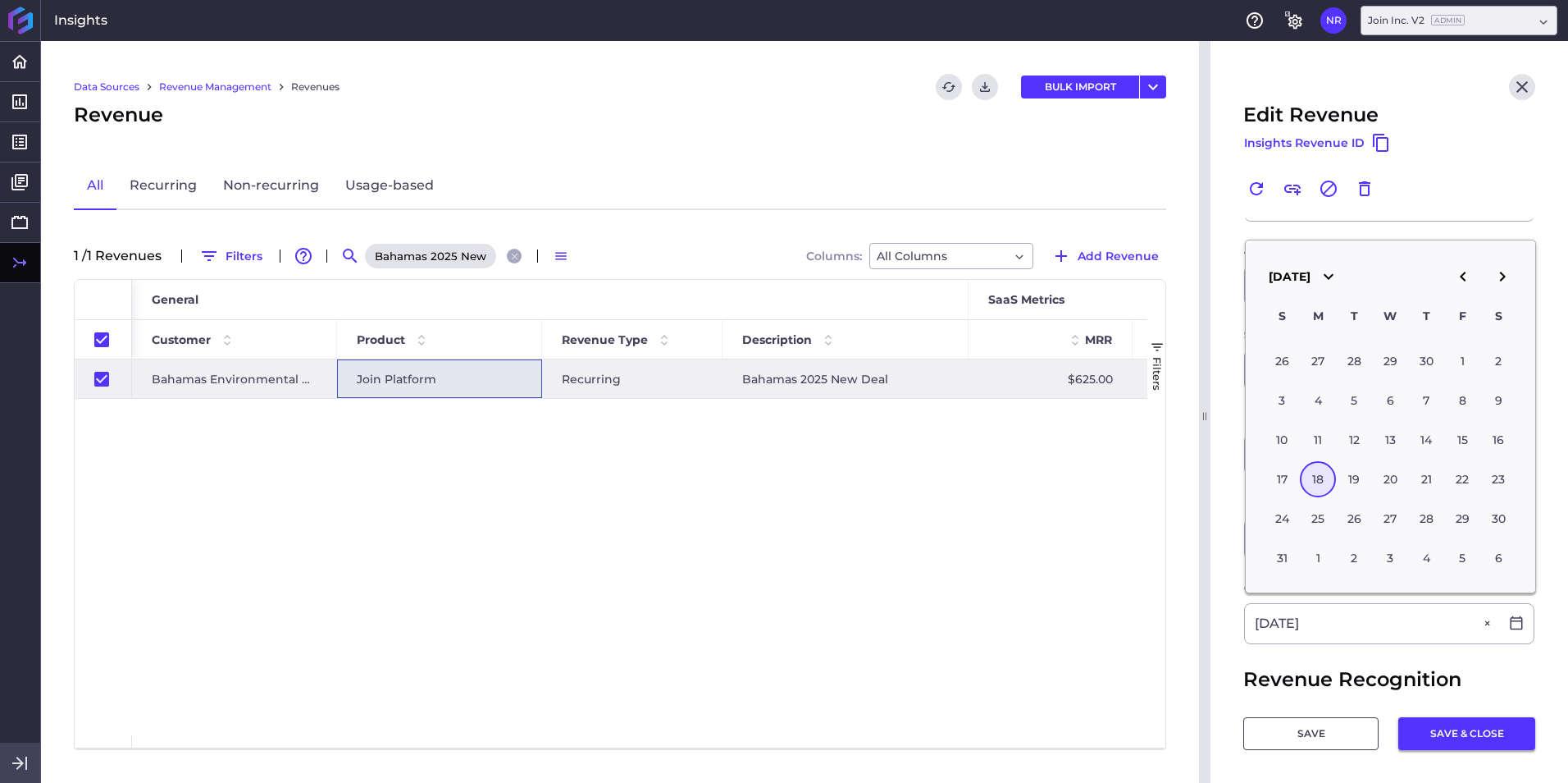
click at [1043, 487] on button "SAVE & CLOSE" at bounding box center [1466, 733] width 137 height 33
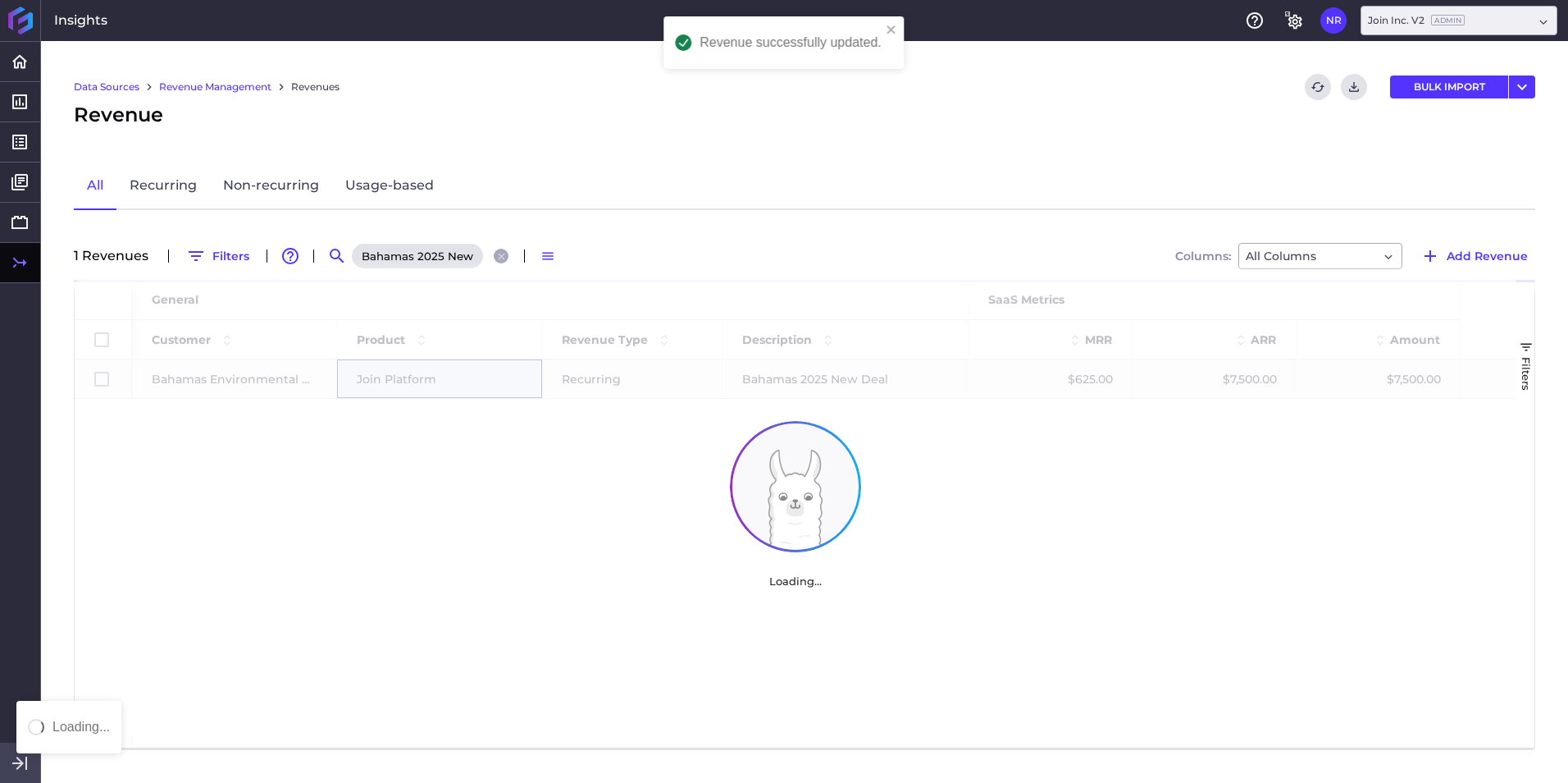
scroll to position [0, 0]
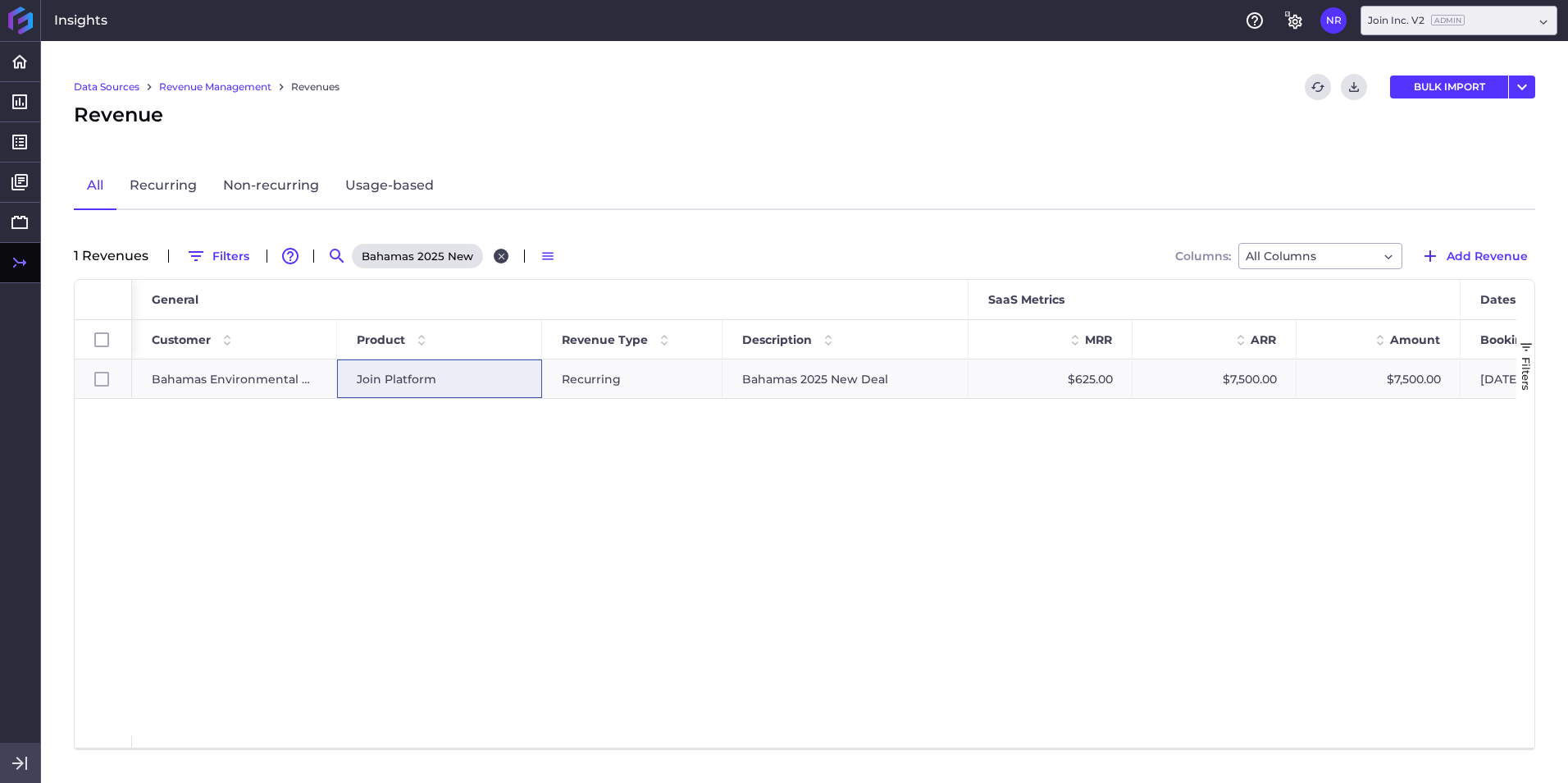
click at [501, 257] on icon "Close search" at bounding box center [501, 256] width 6 height 6
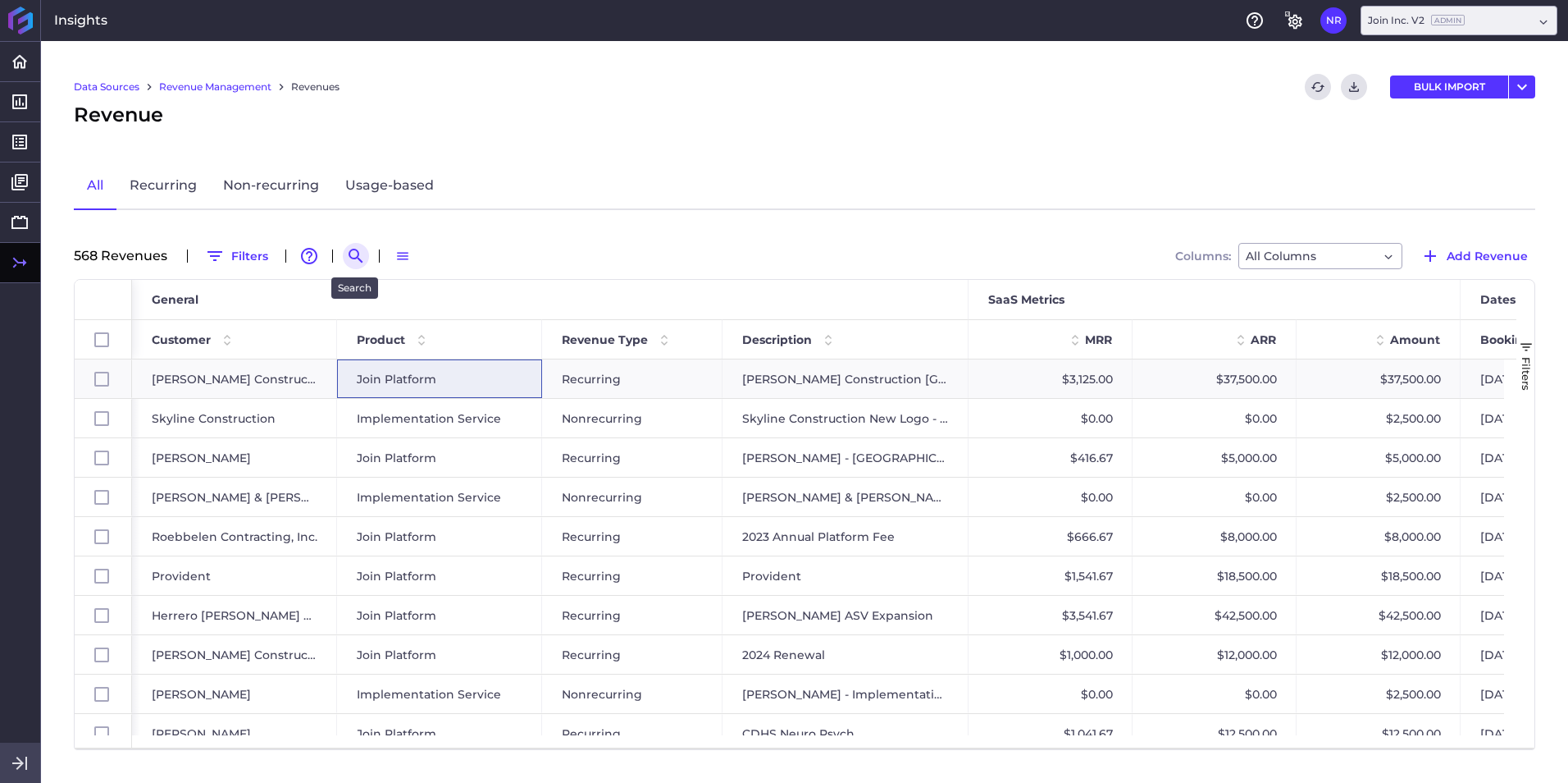
click at [348, 257] on icon "Search by" at bounding box center [355, 256] width 14 height 14
click at [470, 261] on input at bounding box center [436, 256] width 131 height 25
paste input "Baptist 2025 Renewal Forecasting"
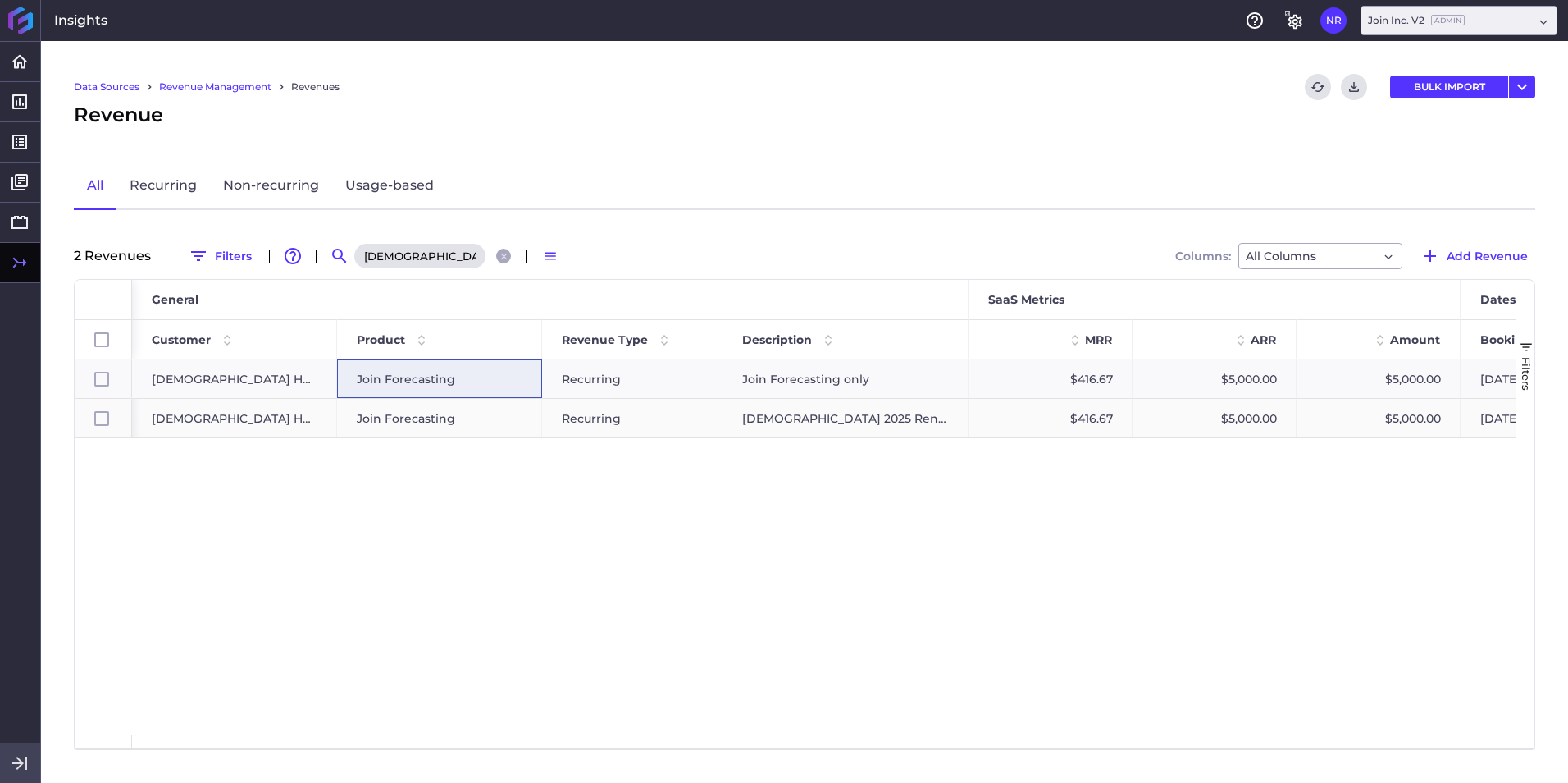
click at [479, 428] on div "Join Forecasting" at bounding box center [440, 418] width 166 height 38
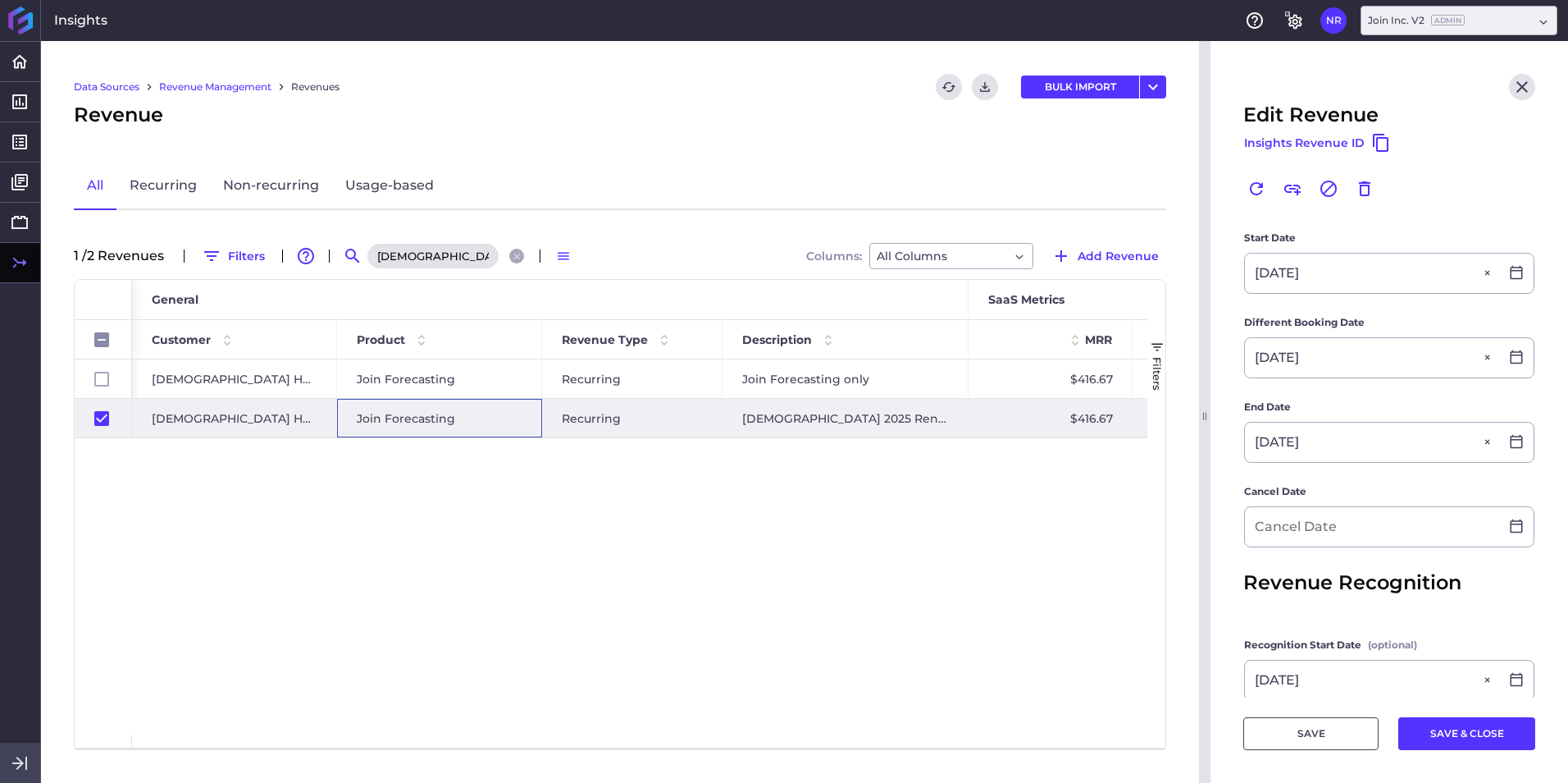
scroll to position [492, 0]
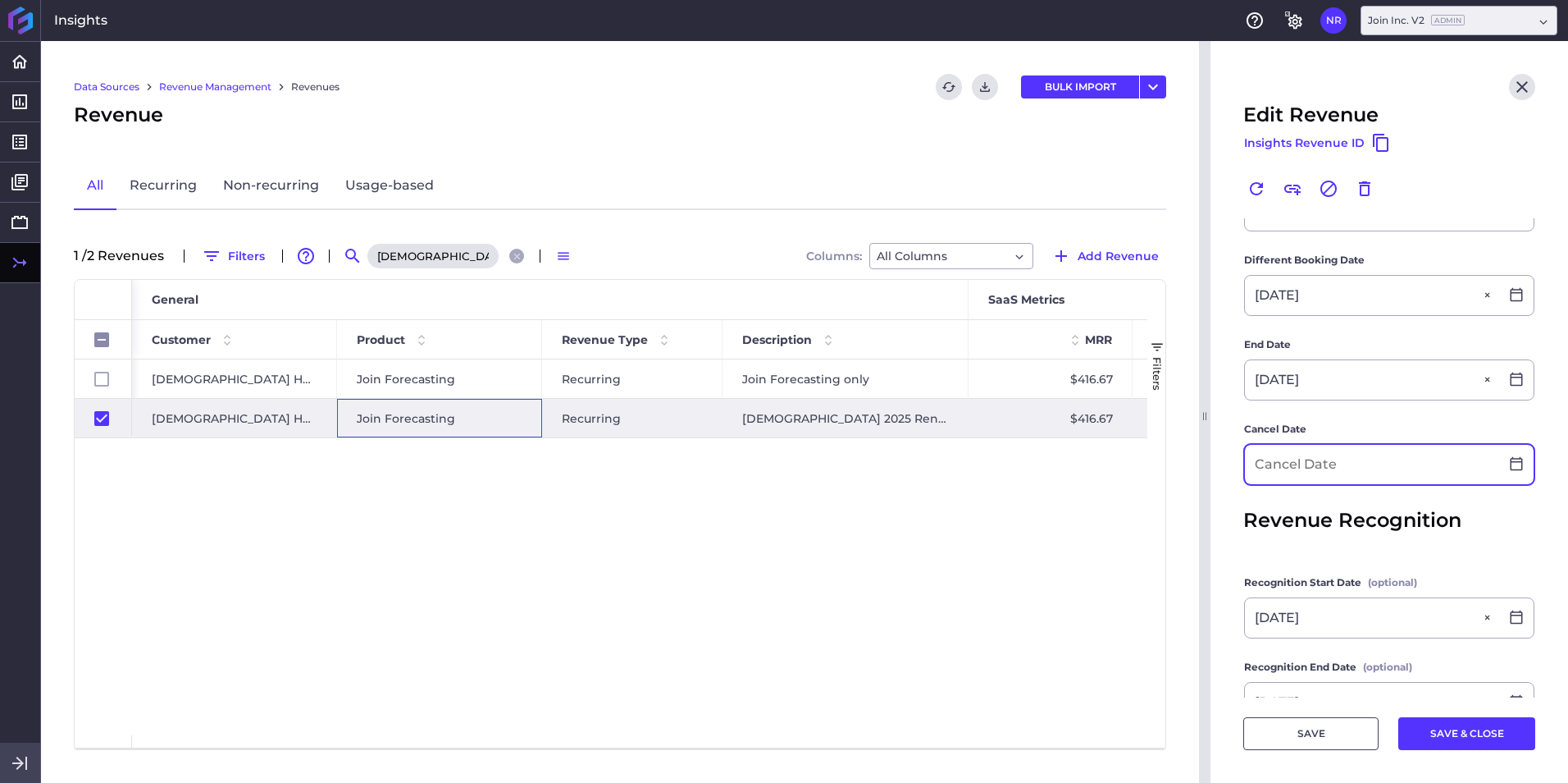
click at [1043, 473] on input at bounding box center [1371, 464] width 254 height 40
click at [1043, 487] on button "SAVE & CLOSE" at bounding box center [1466, 733] width 137 height 33
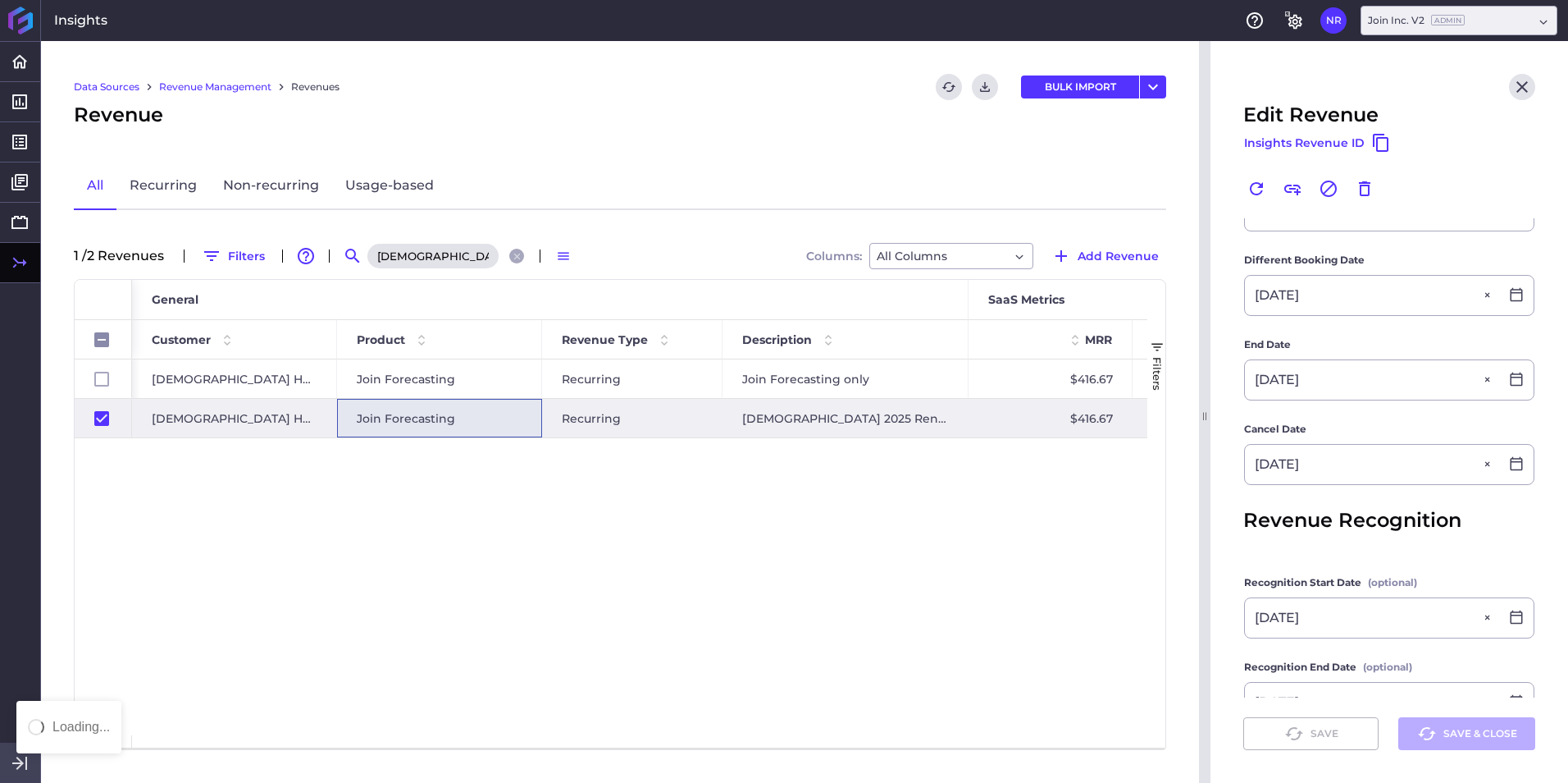
scroll to position [0, 0]
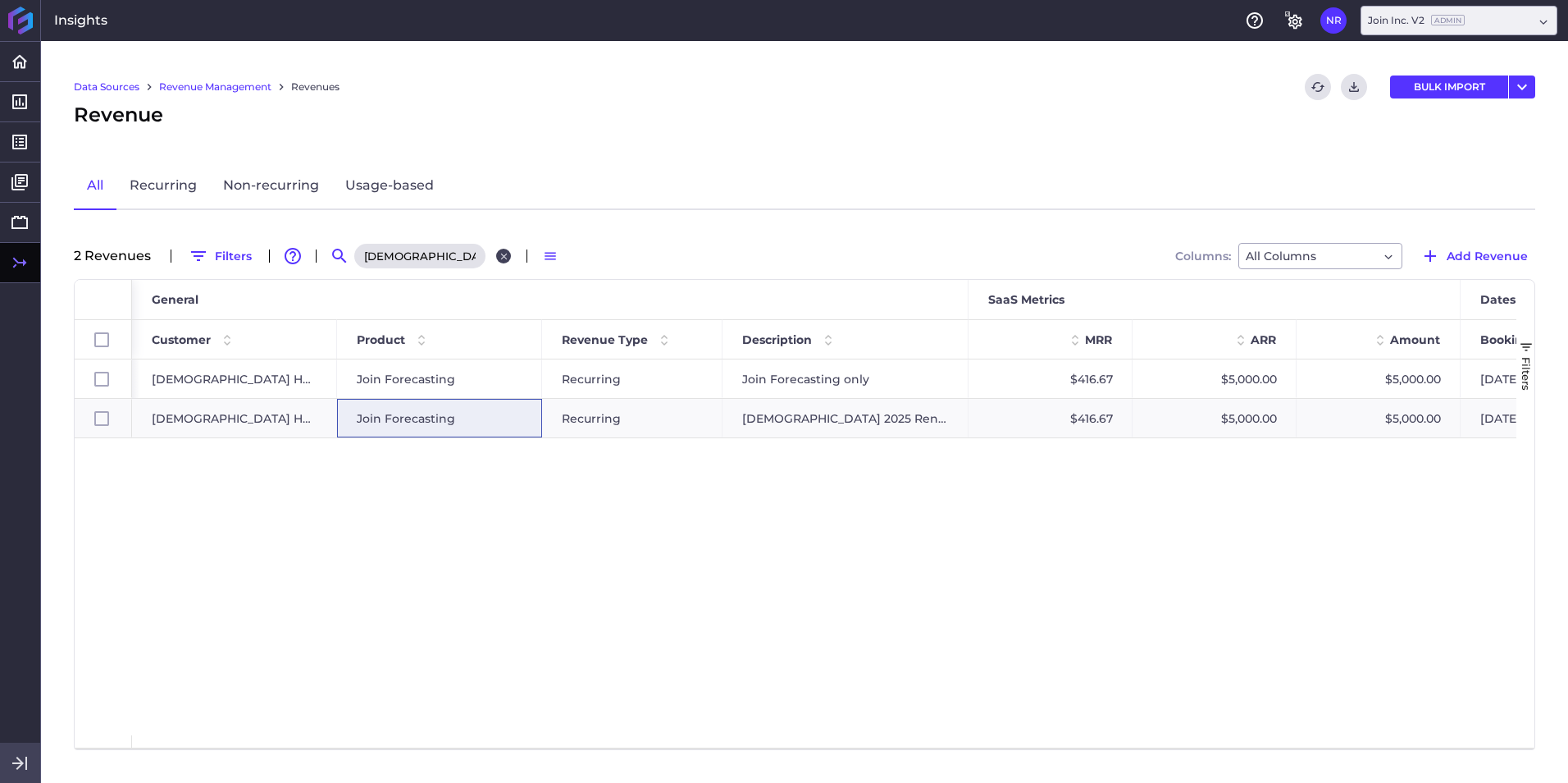
click at [499, 263] on button "Close search" at bounding box center [503, 256] width 15 height 15
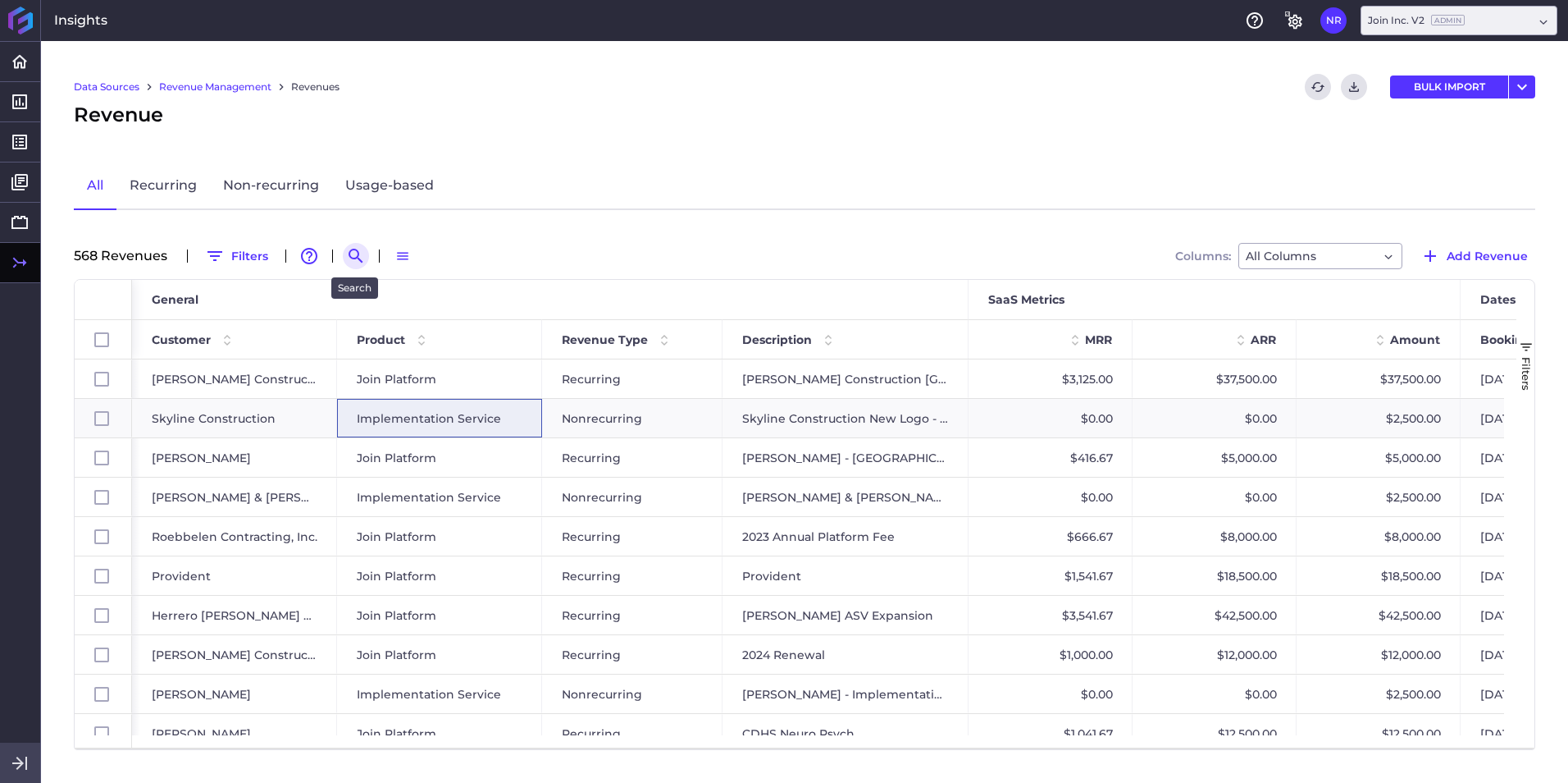
click at [351, 253] on icon "Search by" at bounding box center [356, 256] width 19 height 19
click at [386, 251] on input at bounding box center [436, 256] width 131 height 25
paste input "Reveneer Deal"
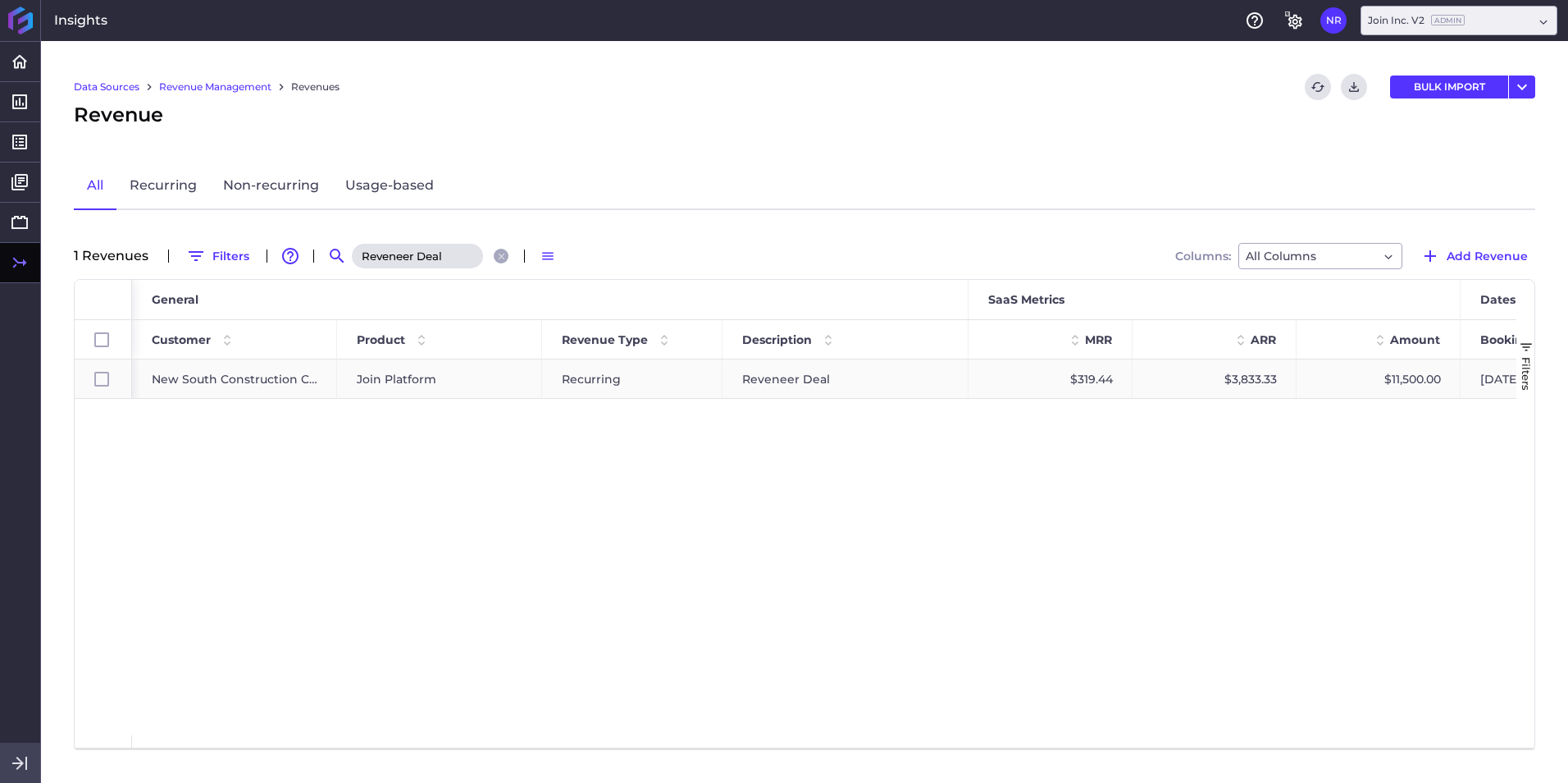
click at [414, 375] on span "Join Platform" at bounding box center [397, 378] width 79 height 38
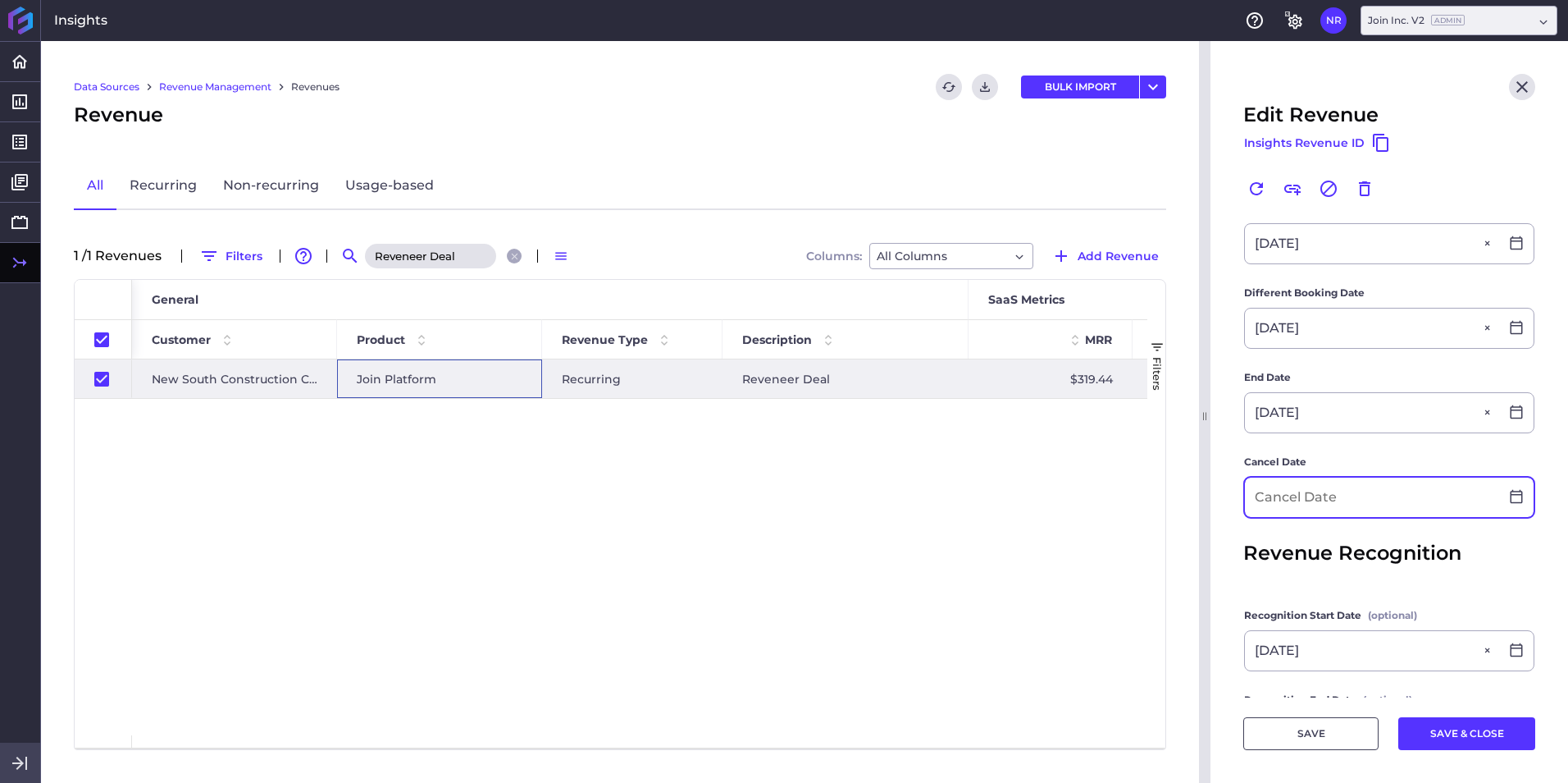
scroll to position [410, 0]
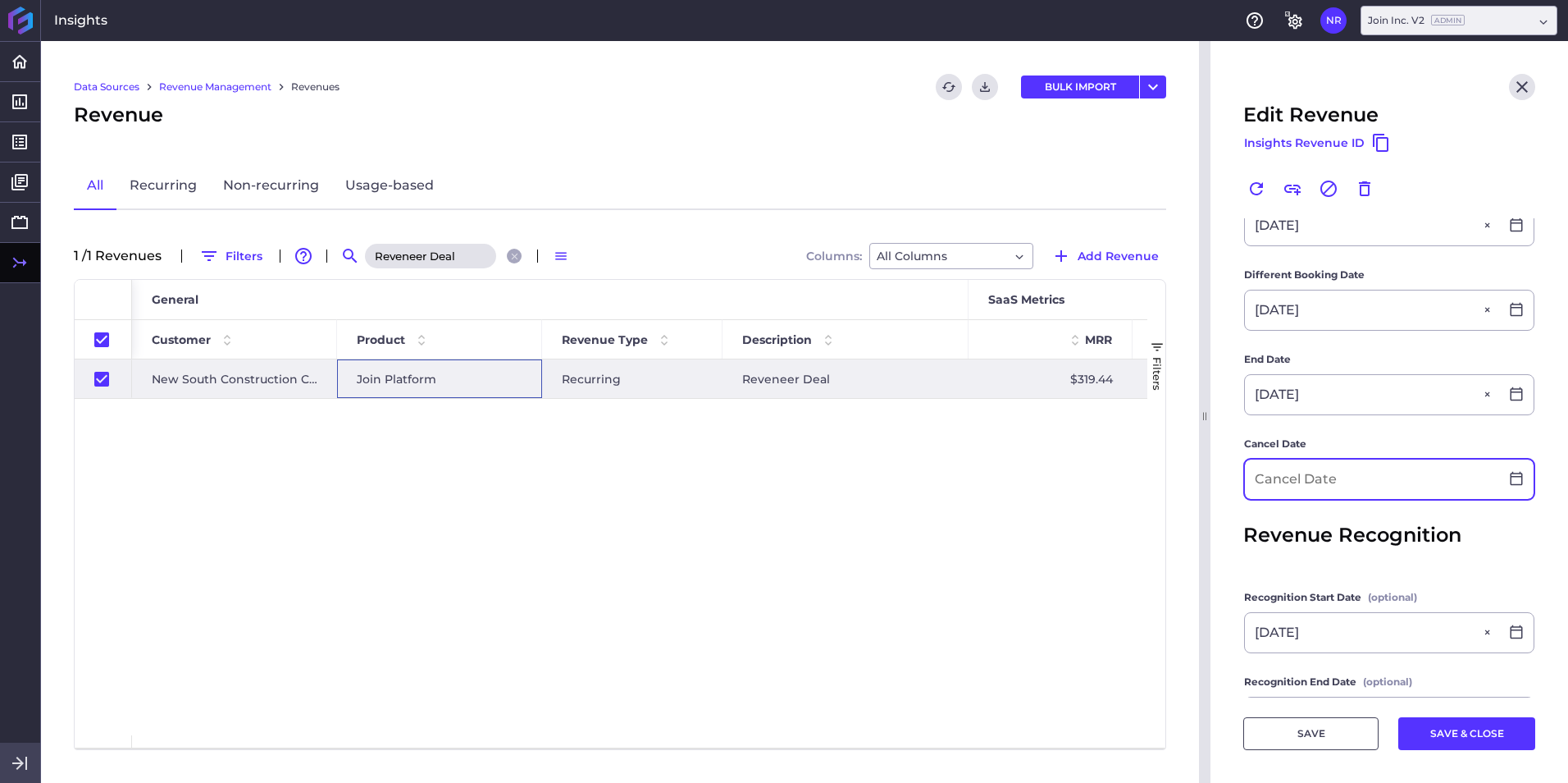
click at [1043, 487] on input at bounding box center [1371, 479] width 254 height 40
click at [1043, 487] on button "SAVE & CLOSE" at bounding box center [1466, 733] width 137 height 33
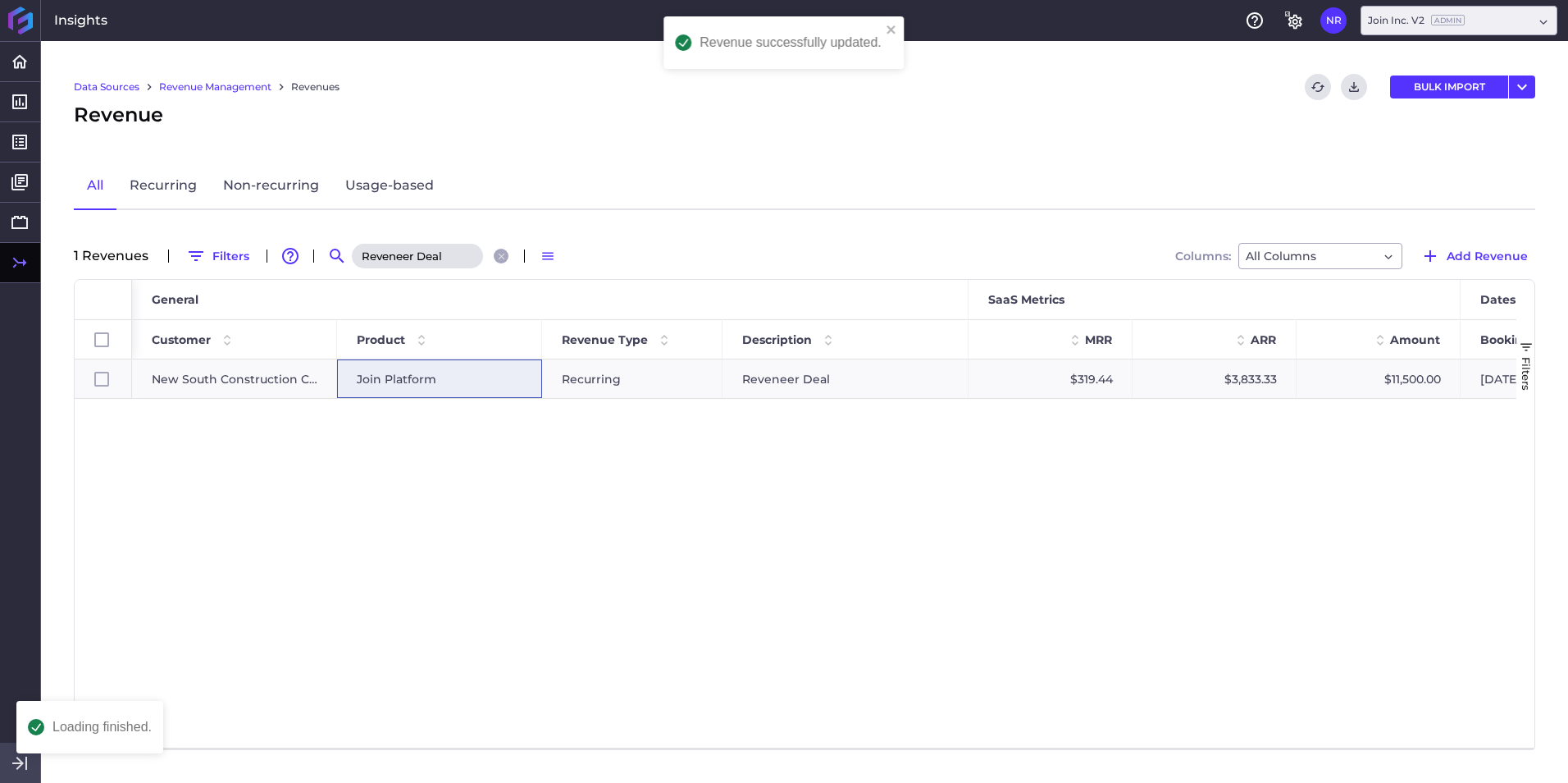
scroll to position [0, 0]
click at [504, 257] on button "Close search" at bounding box center [501, 256] width 15 height 15
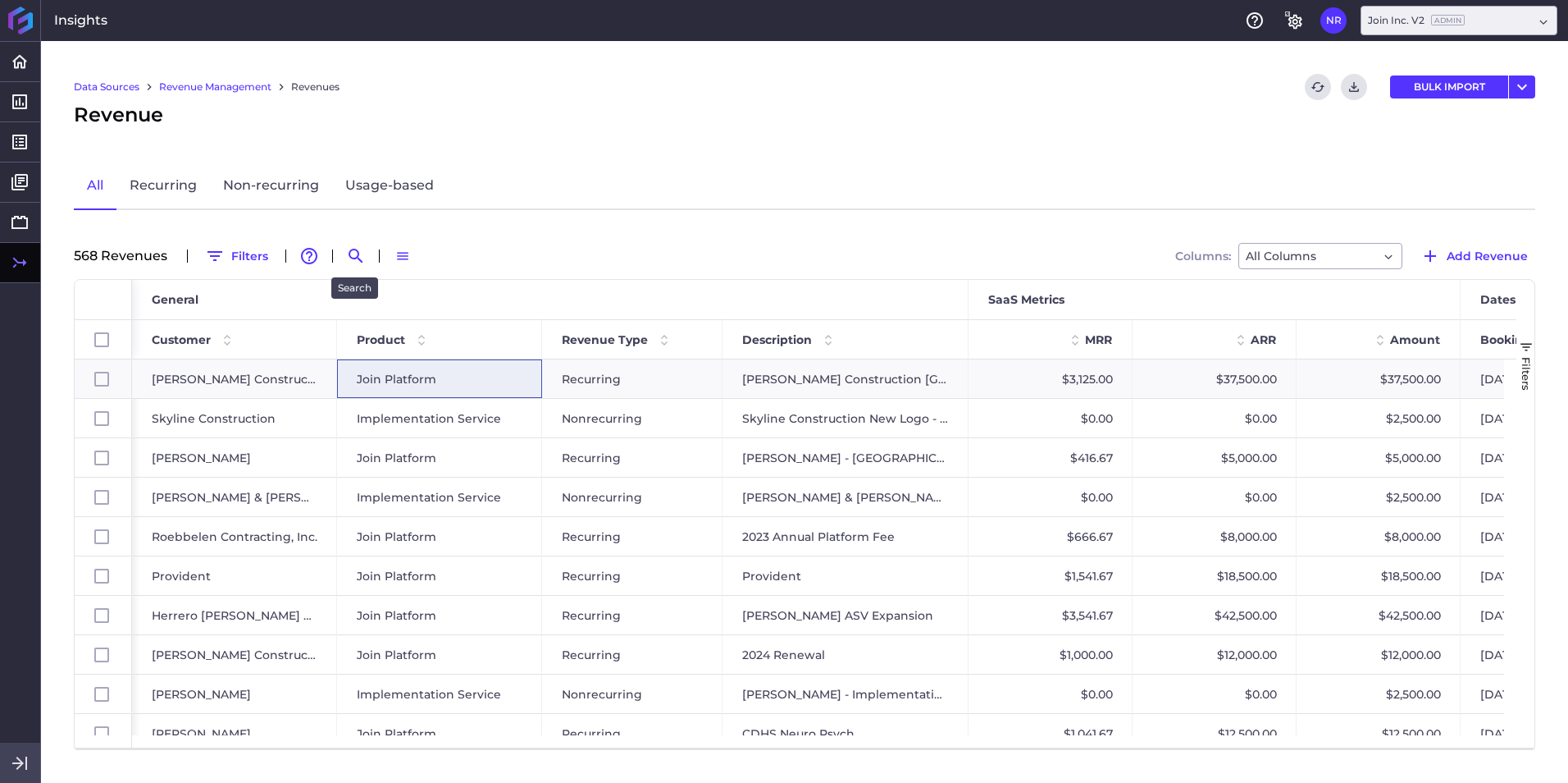
drag, startPoint x: 353, startPoint y: 259, endPoint x: 371, endPoint y: 253, distance: 19.0
click at [353, 259] on icon "Search by" at bounding box center [356, 256] width 19 height 19
click at [428, 259] on input at bounding box center [436, 256] width 131 height 25
paste input "Pence - 2025 Renewal"
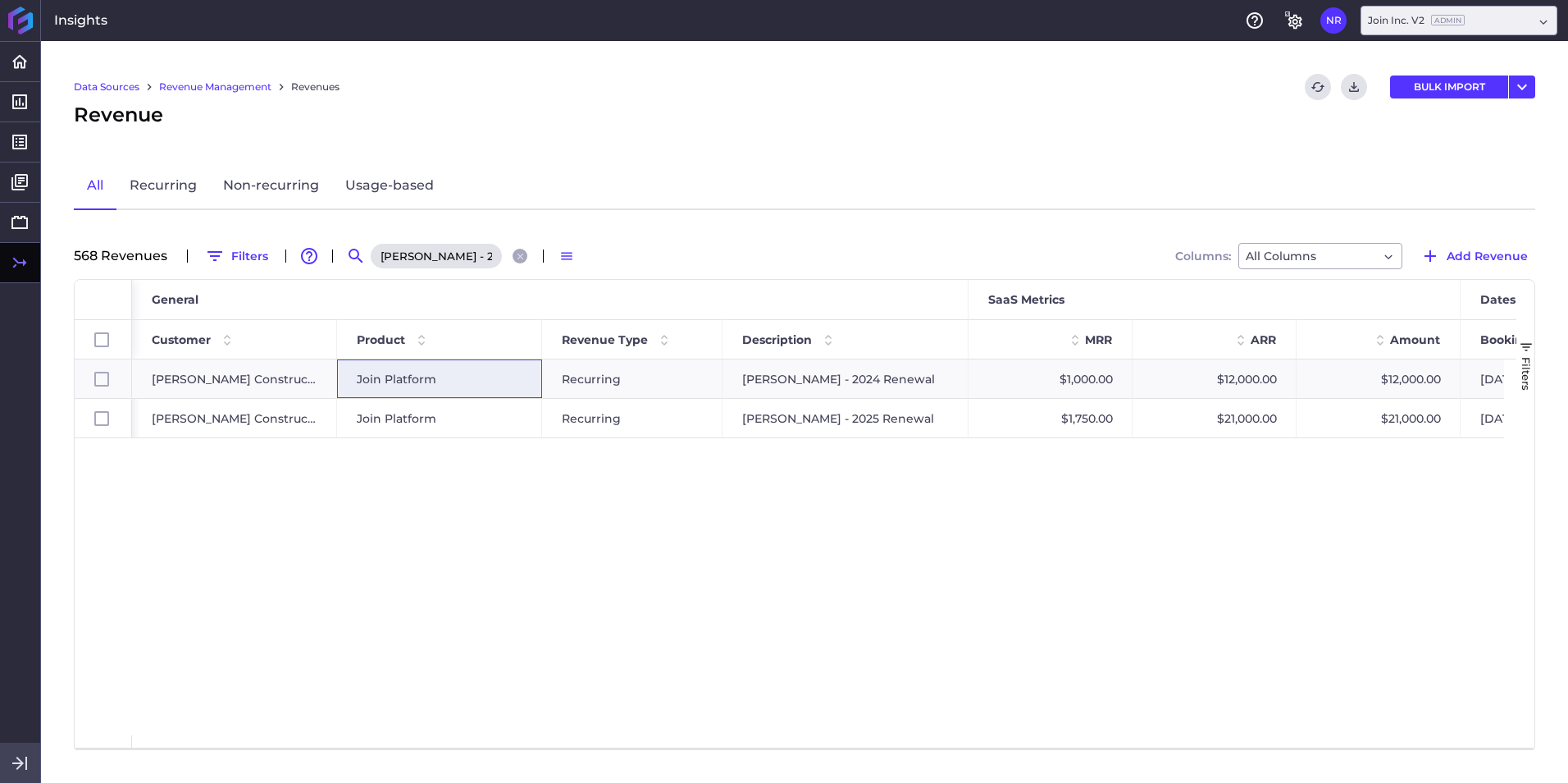
scroll to position [0, 10]
click at [429, 416] on span "Join Platform" at bounding box center [397, 418] width 79 height 38
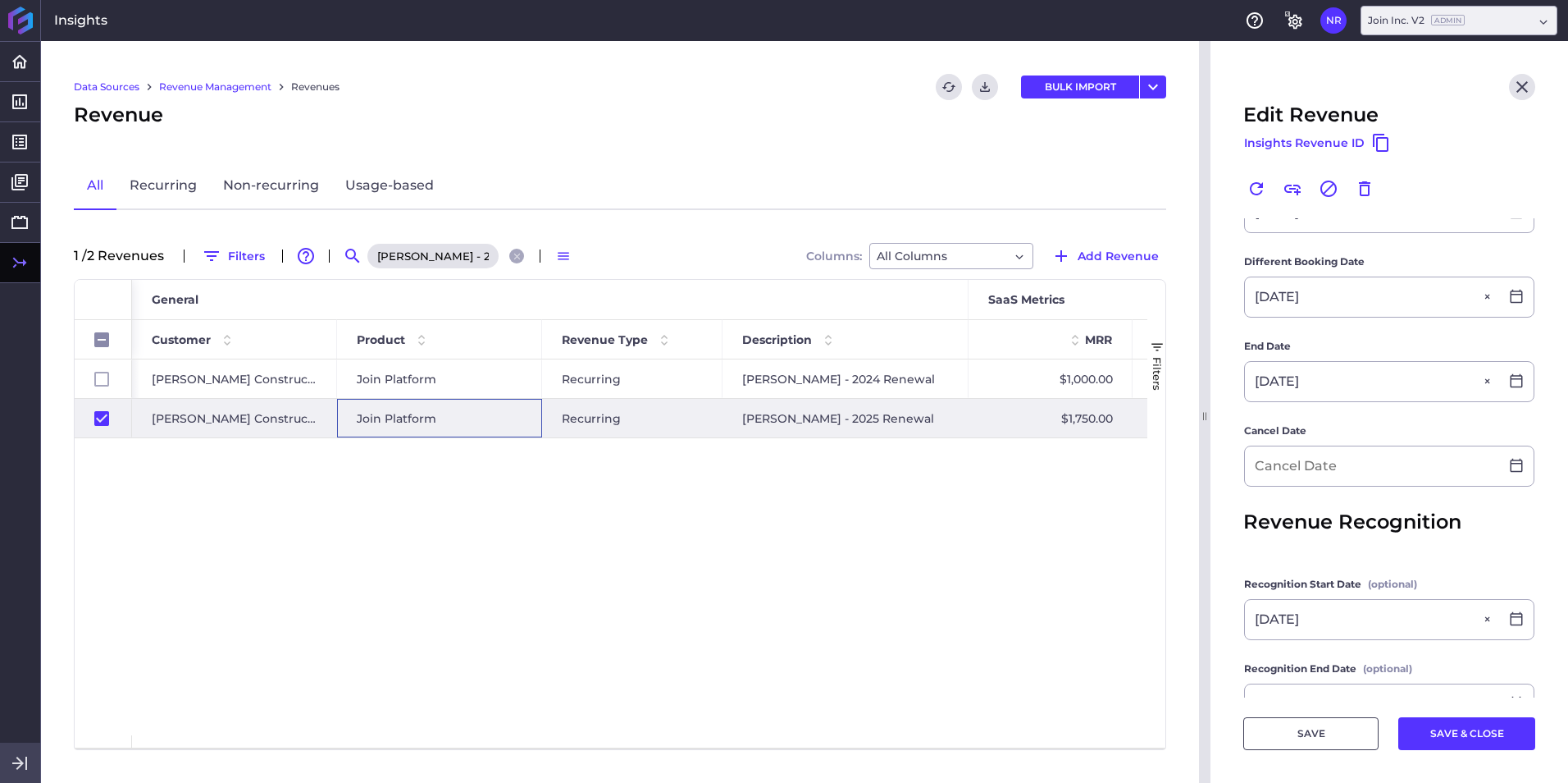
scroll to position [492, 0]
click at [1043, 466] on input at bounding box center [1371, 464] width 254 height 40
click at [1043, 487] on button "SAVE & CLOSE" at bounding box center [1466, 733] width 137 height 33
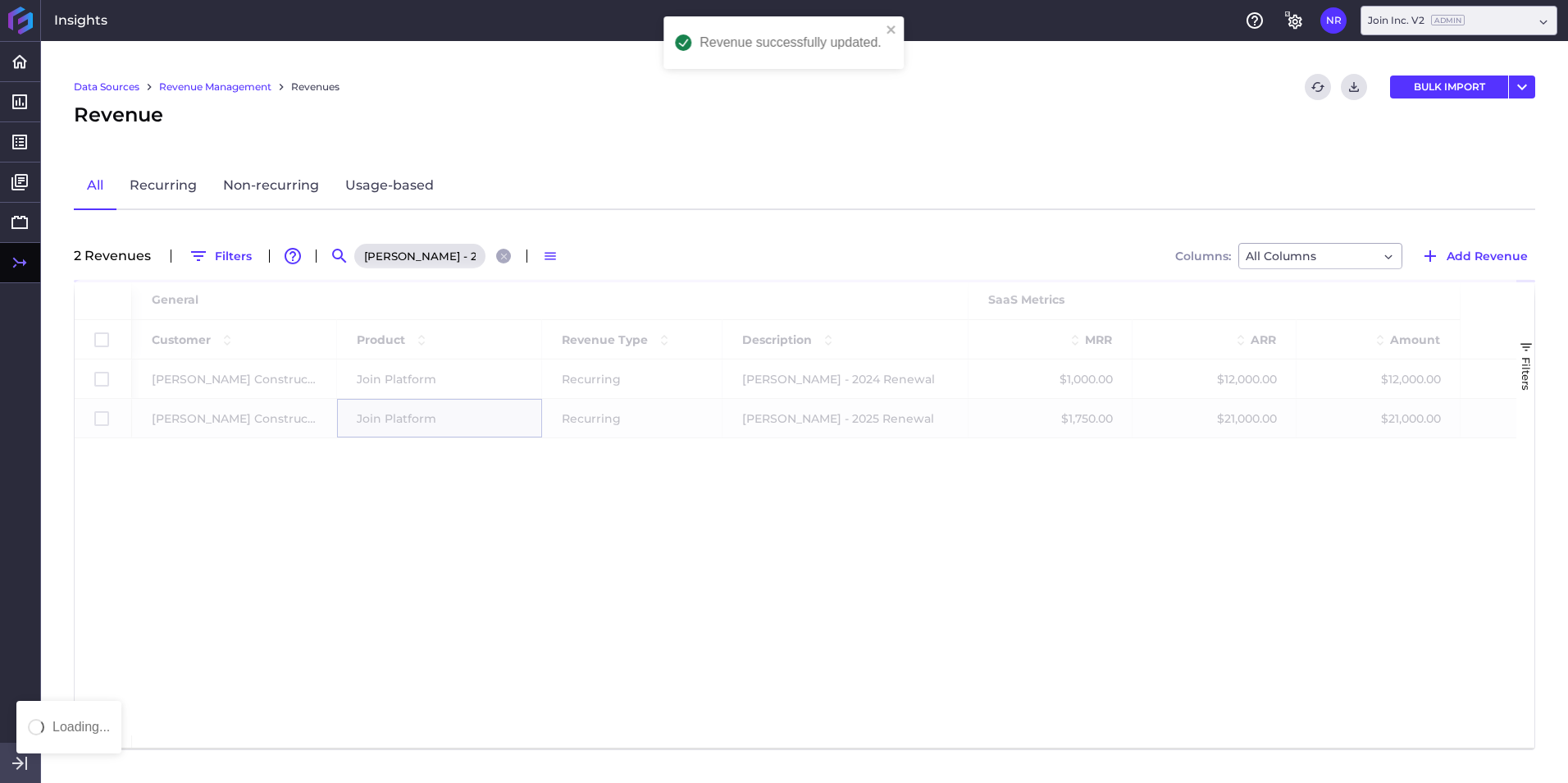
scroll to position [0, 0]
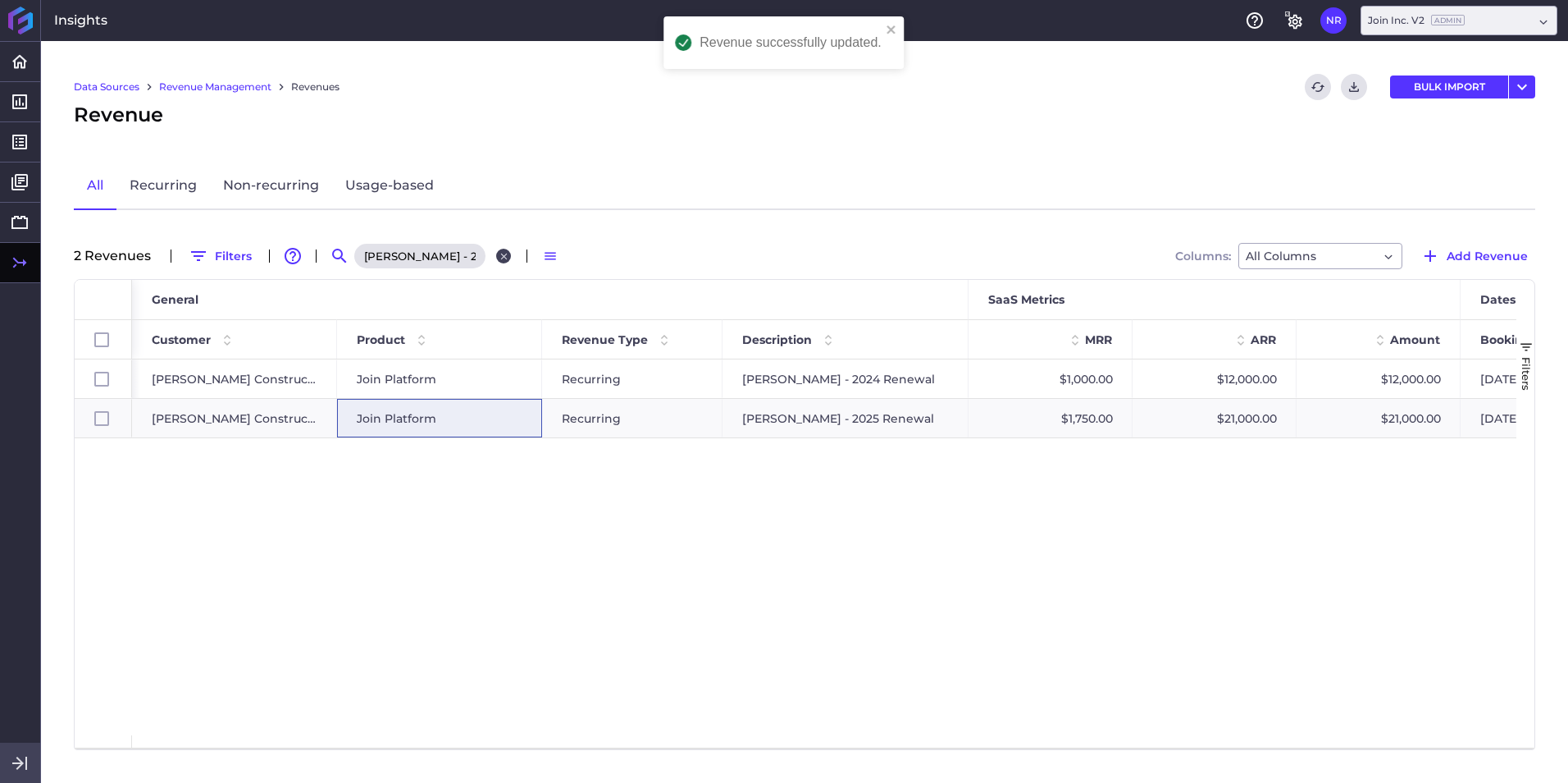
click at [507, 252] on icon "Close search" at bounding box center [504, 257] width 11 height 11
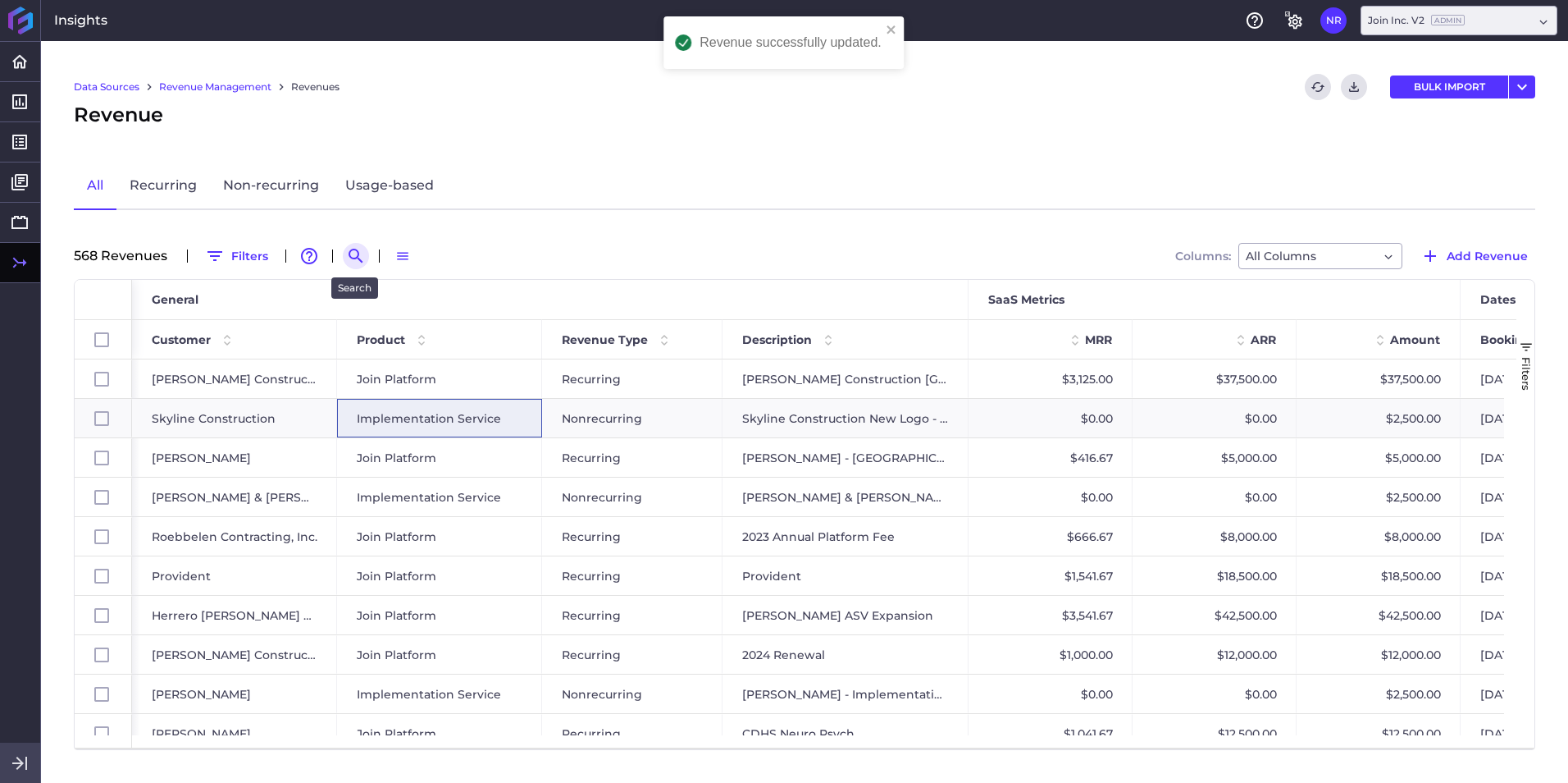
click at [363, 265] on button "Search by" at bounding box center [356, 256] width 26 height 26
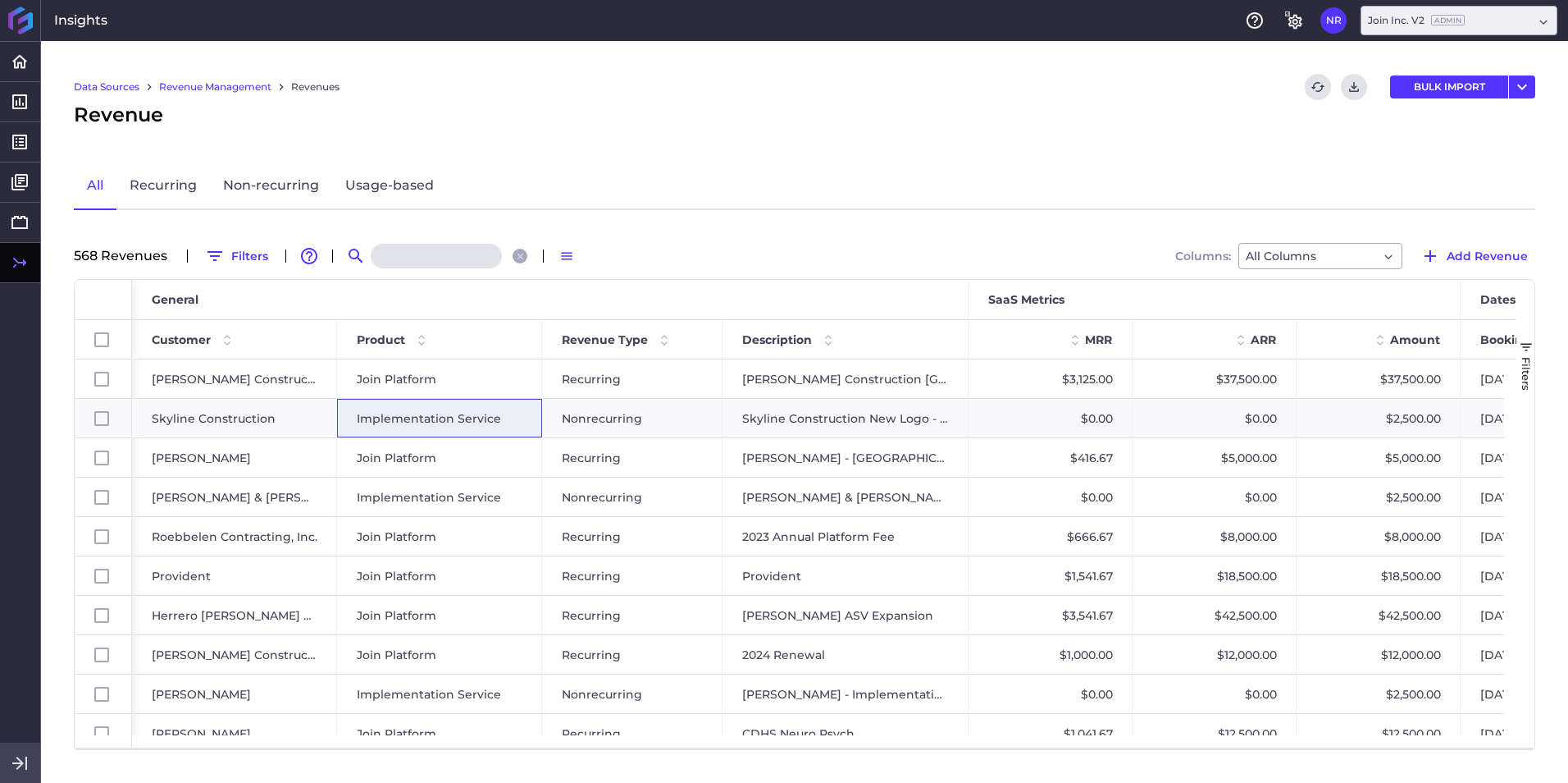
click at [412, 256] on input at bounding box center [436, 256] width 131 height 25
paste input "DPR - SECO [GEOGRAPHIC_DATA]"
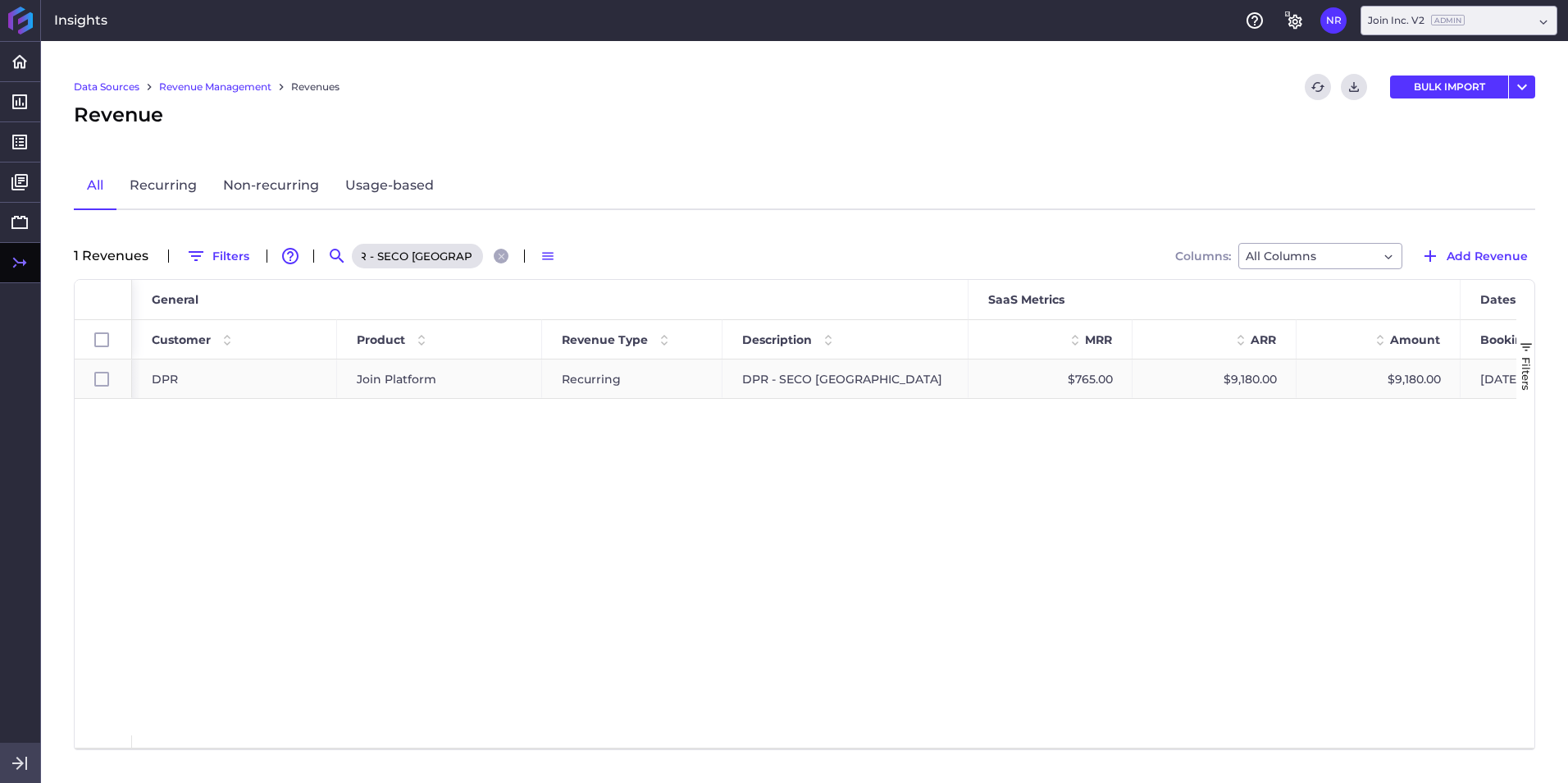
click at [435, 381] on div "Join Platform" at bounding box center [440, 378] width 166 height 38
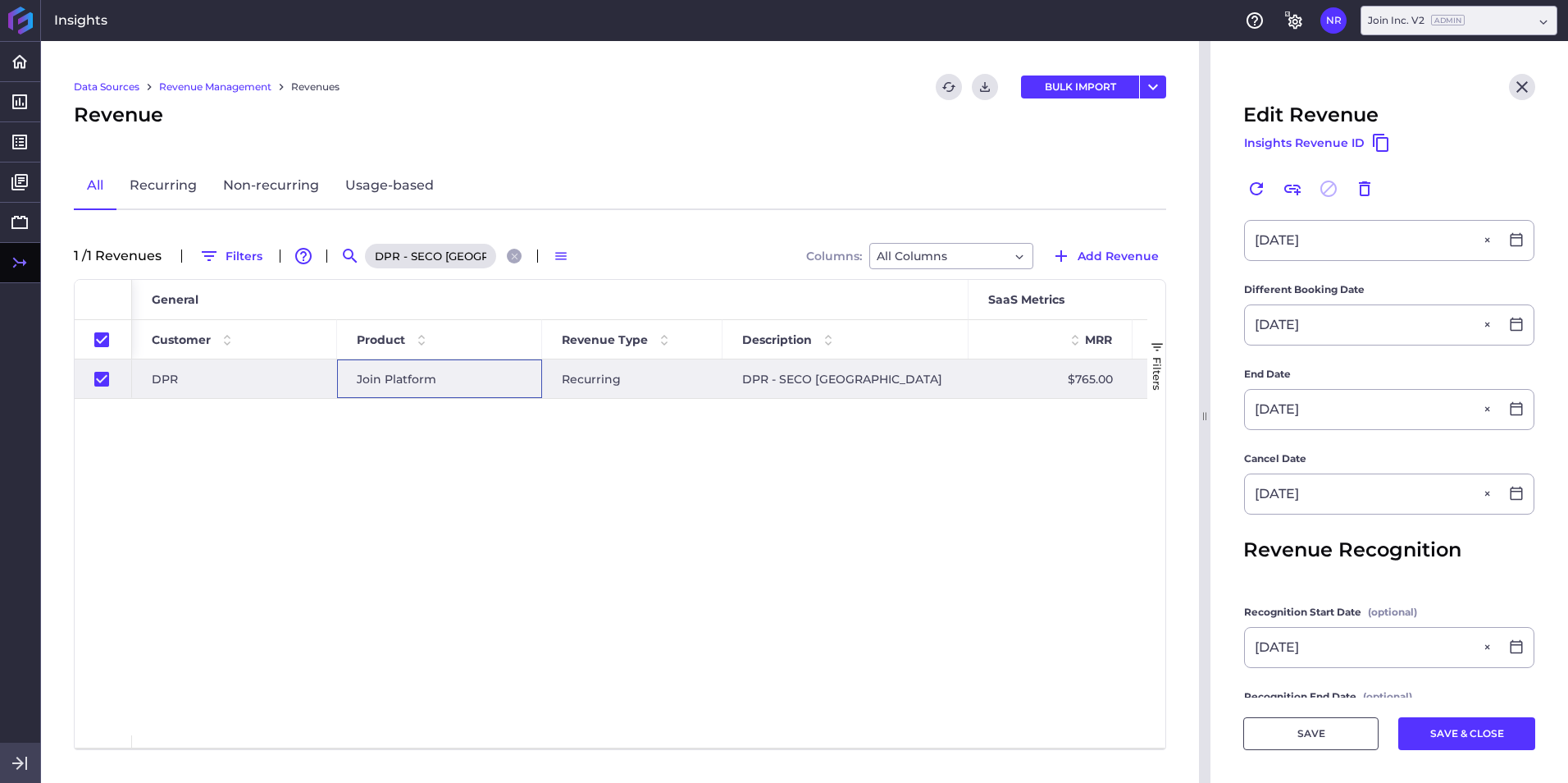
scroll to position [410, 0]
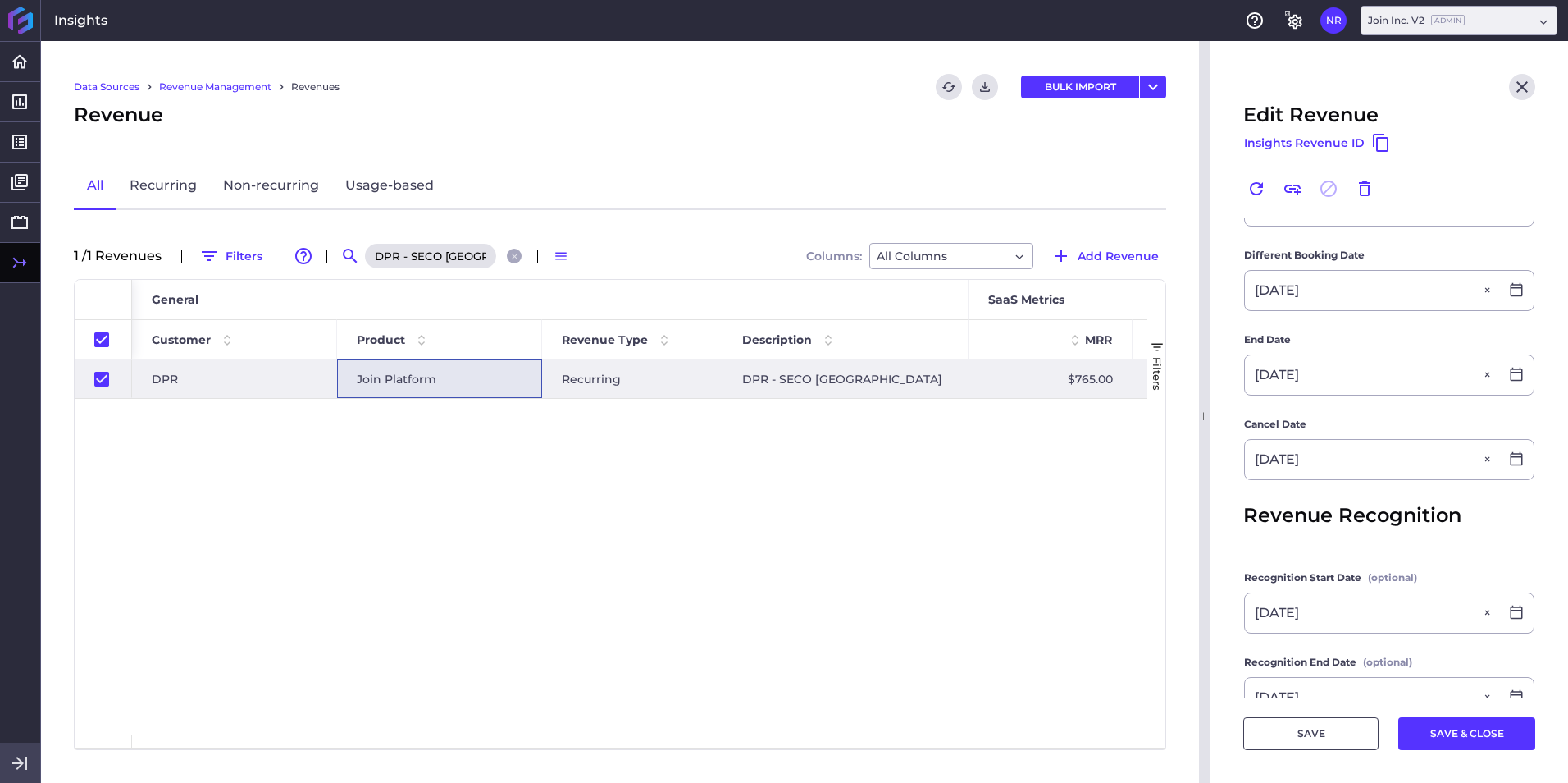
click at [520, 260] on icon "Close search" at bounding box center [515, 257] width 11 height 11
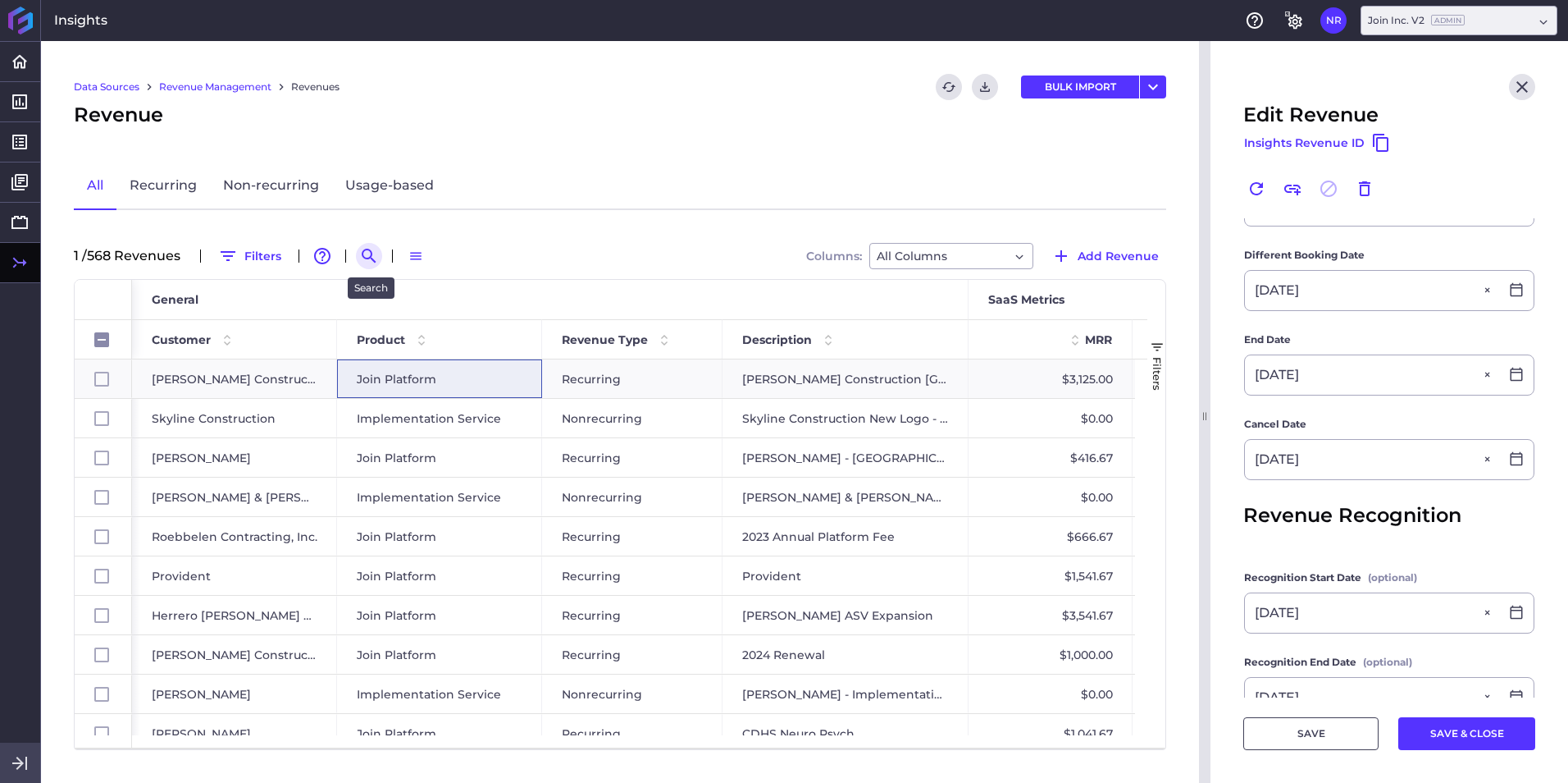
click at [363, 252] on icon "Search by" at bounding box center [369, 256] width 19 height 19
click at [427, 243] on input at bounding box center [449, 256] width 131 height 25
paste input "Gilbane Georgia Tech Student Housing Project"
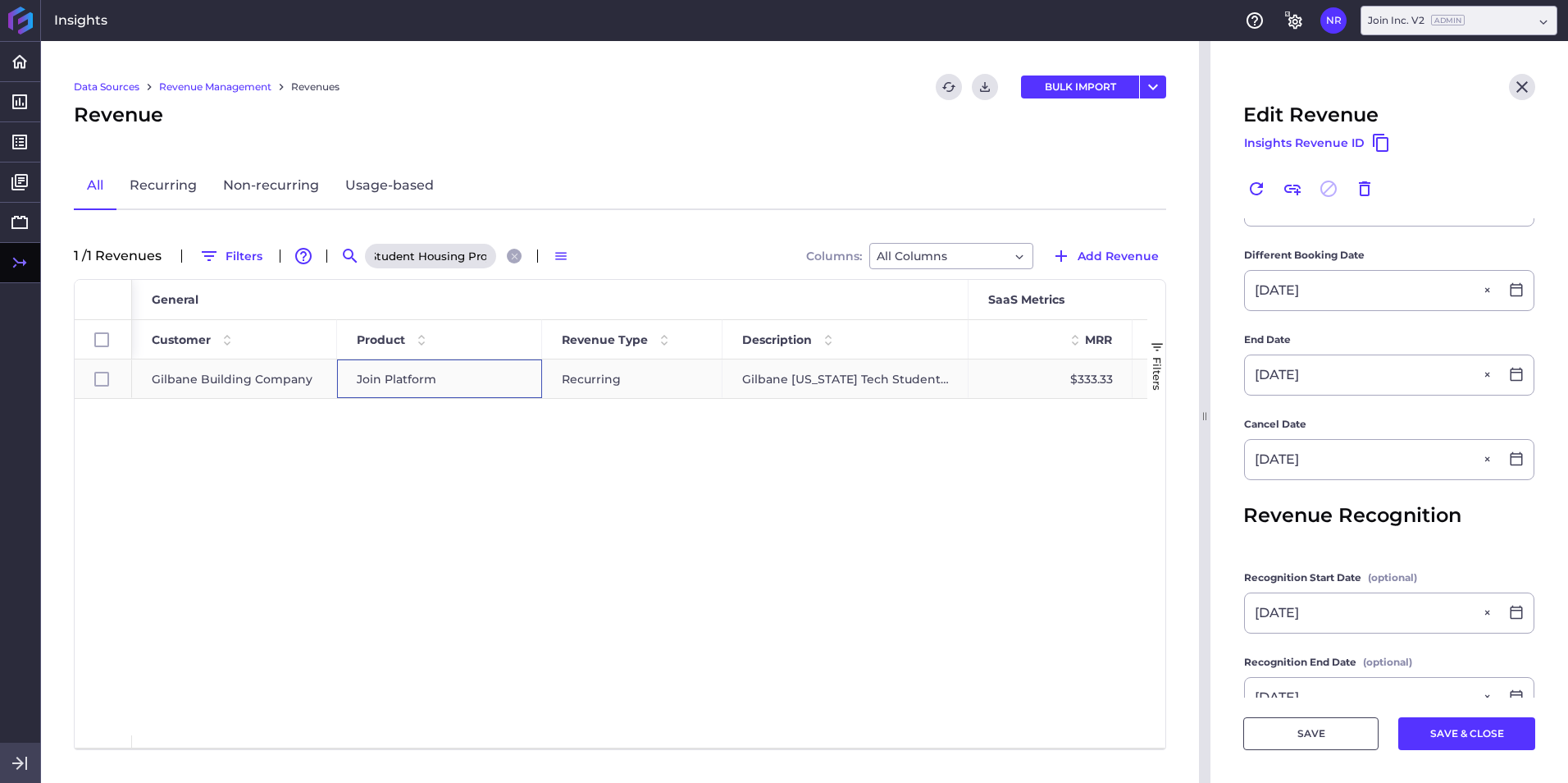
click at [440, 385] on div "Join Platform" at bounding box center [440, 378] width 166 height 38
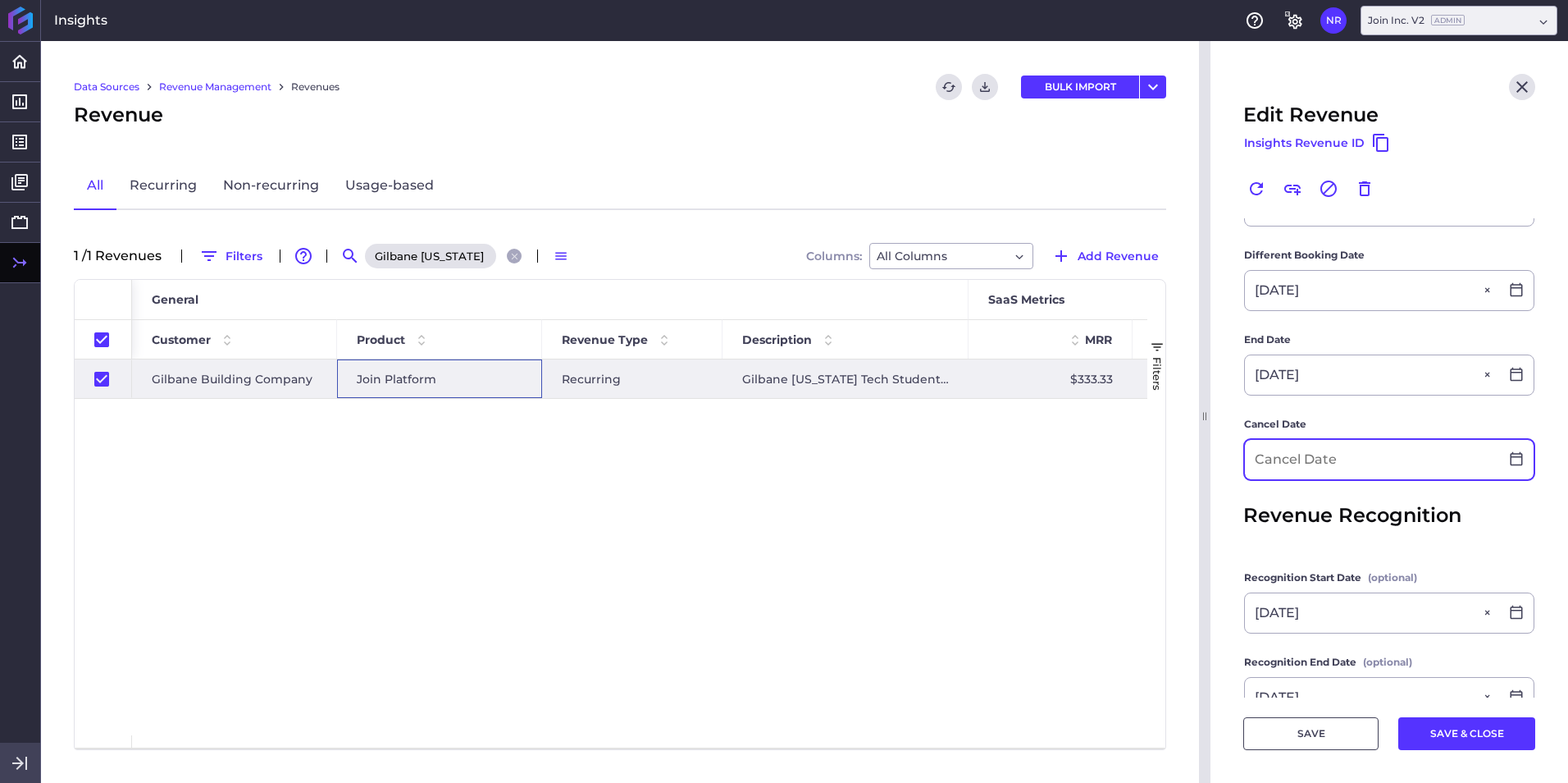
click at [1043, 453] on input at bounding box center [1371, 459] width 254 height 40
click at [1043, 487] on button "SAVE & CLOSE" at bounding box center [1466, 733] width 137 height 33
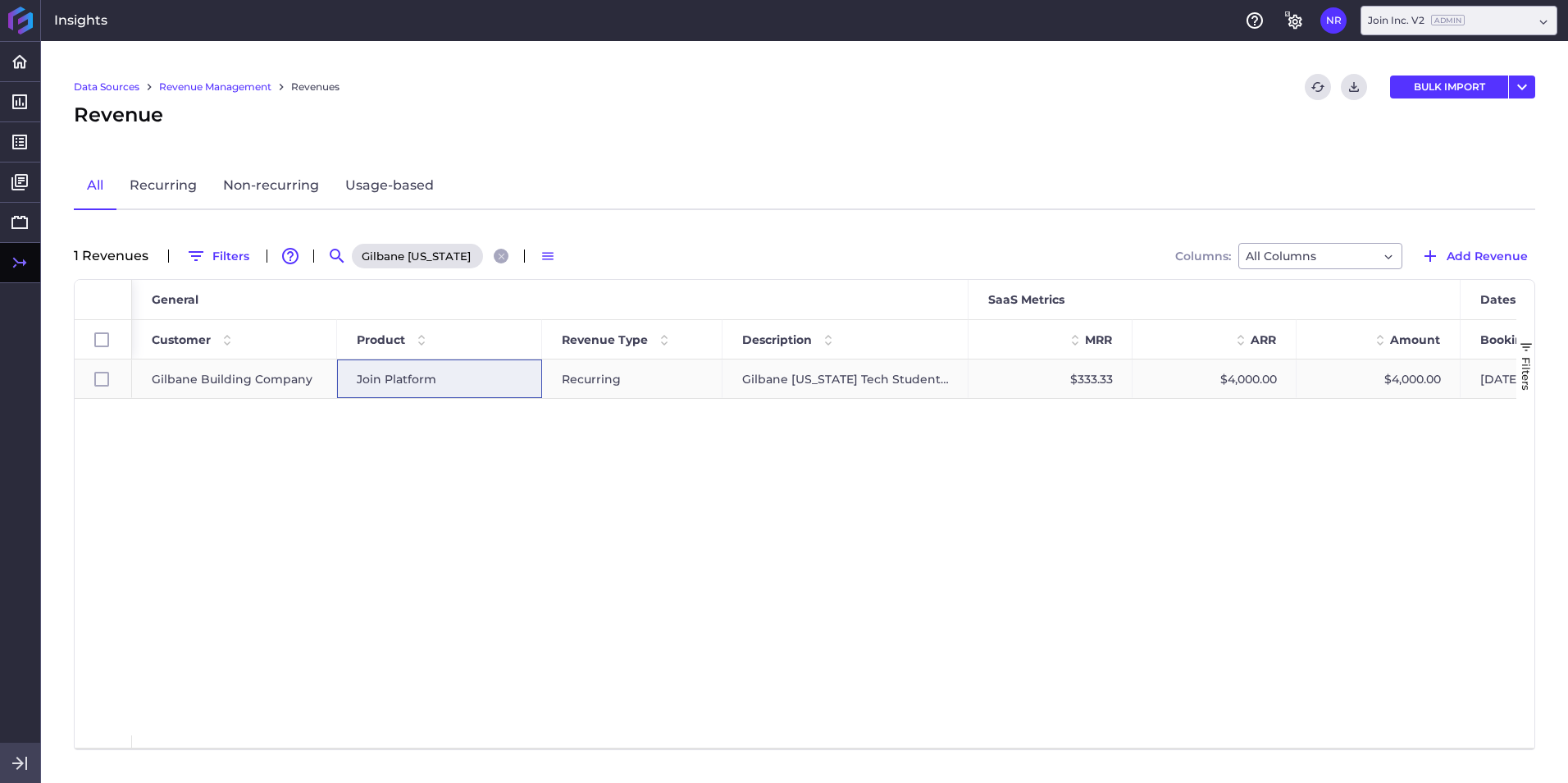
click at [405, 377] on span "Join Platform" at bounding box center [397, 378] width 79 height 38
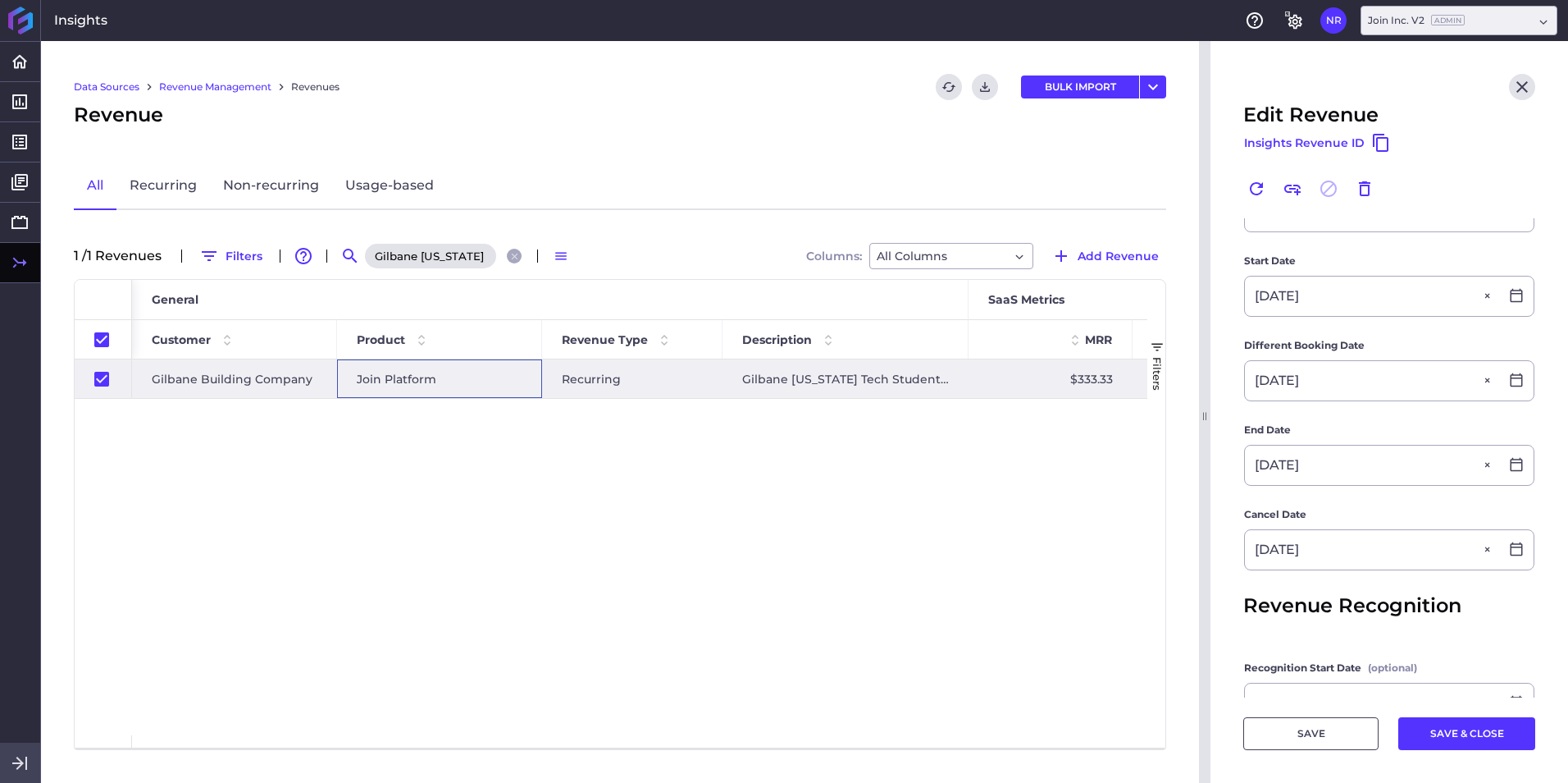
scroll to position [328, 0]
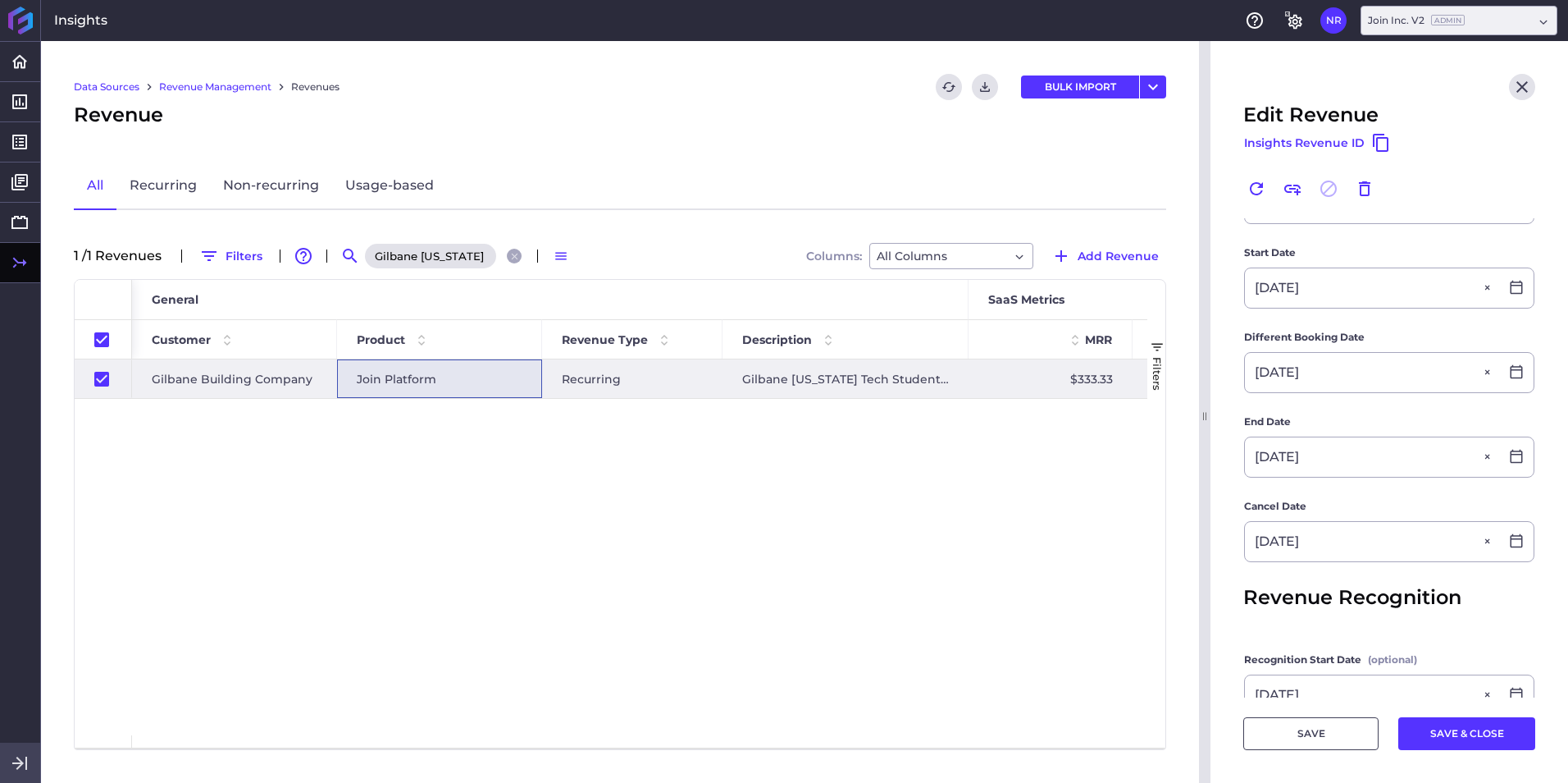
click at [524, 260] on div "Gilbane Georgia Tech Student Housing Project" at bounding box center [445, 256] width 164 height 26
click at [511, 260] on icon "Close search" at bounding box center [515, 257] width 11 height 11
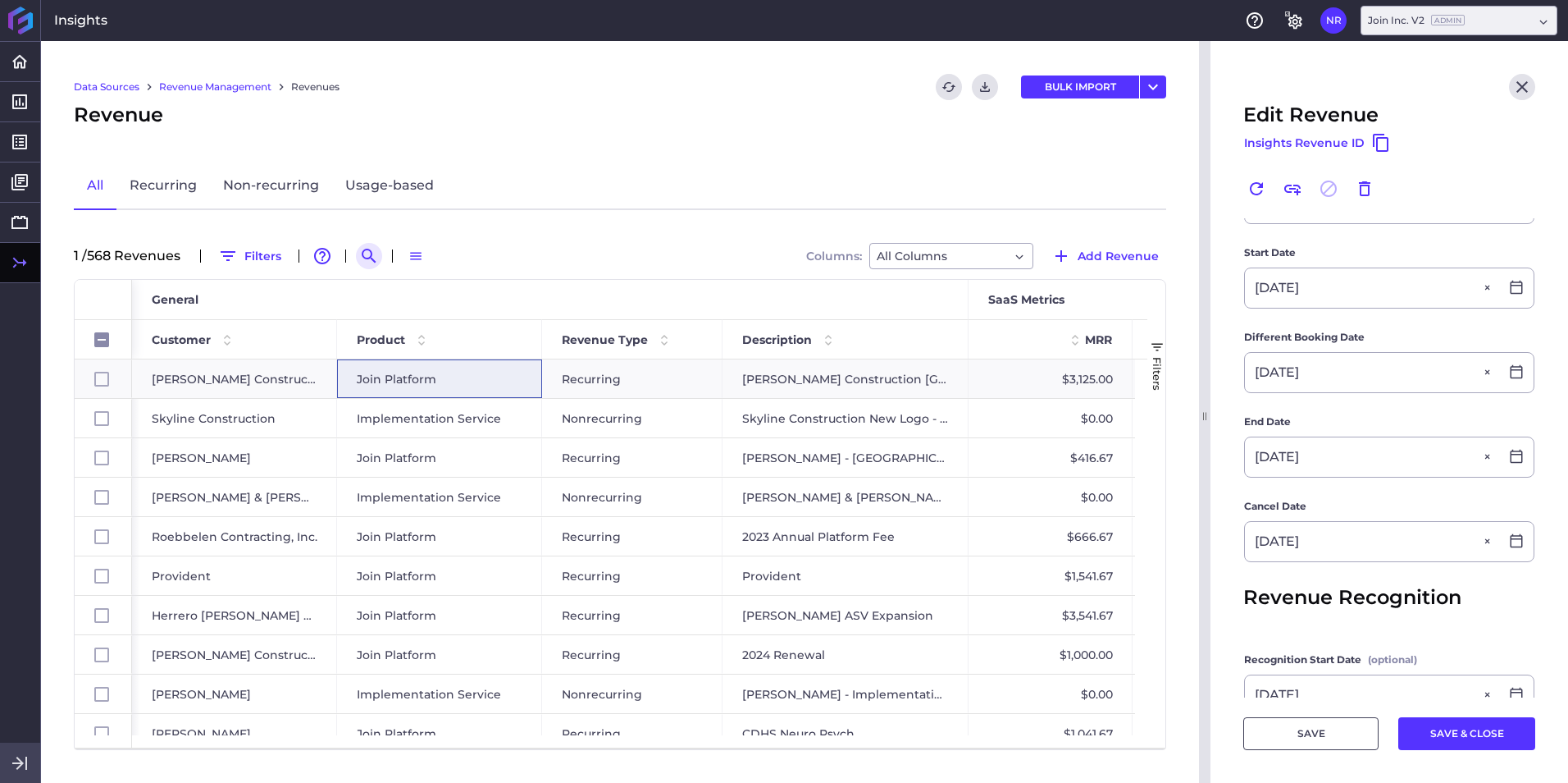
click at [364, 256] on icon "Search by" at bounding box center [369, 256] width 19 height 19
click at [444, 265] on input at bounding box center [449, 256] width 131 height 25
paste input "Rudolph and Sletten - UCSD MCLJ MOB"
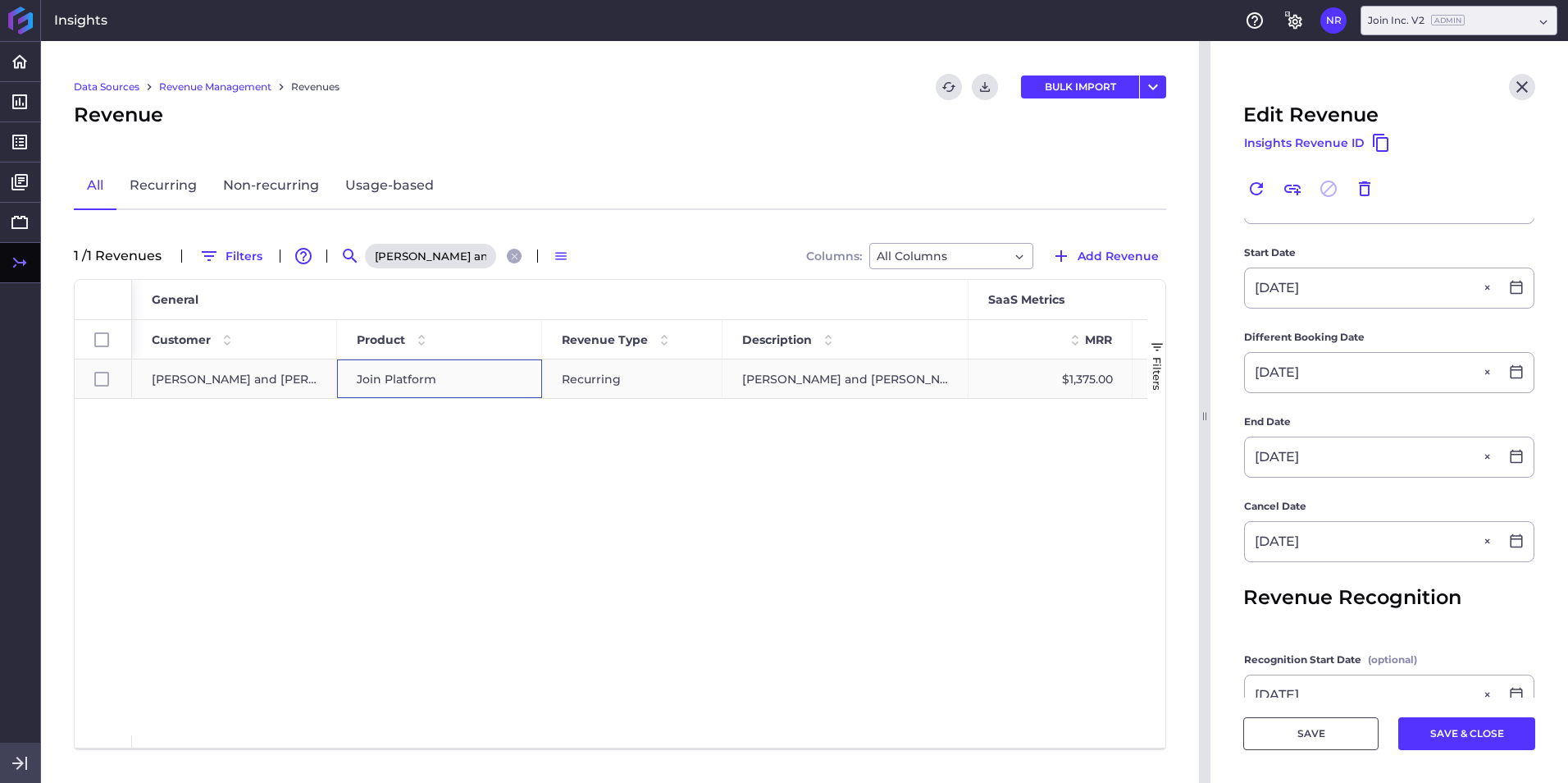
click at [426, 373] on span "Join Platform" at bounding box center [397, 378] width 79 height 38
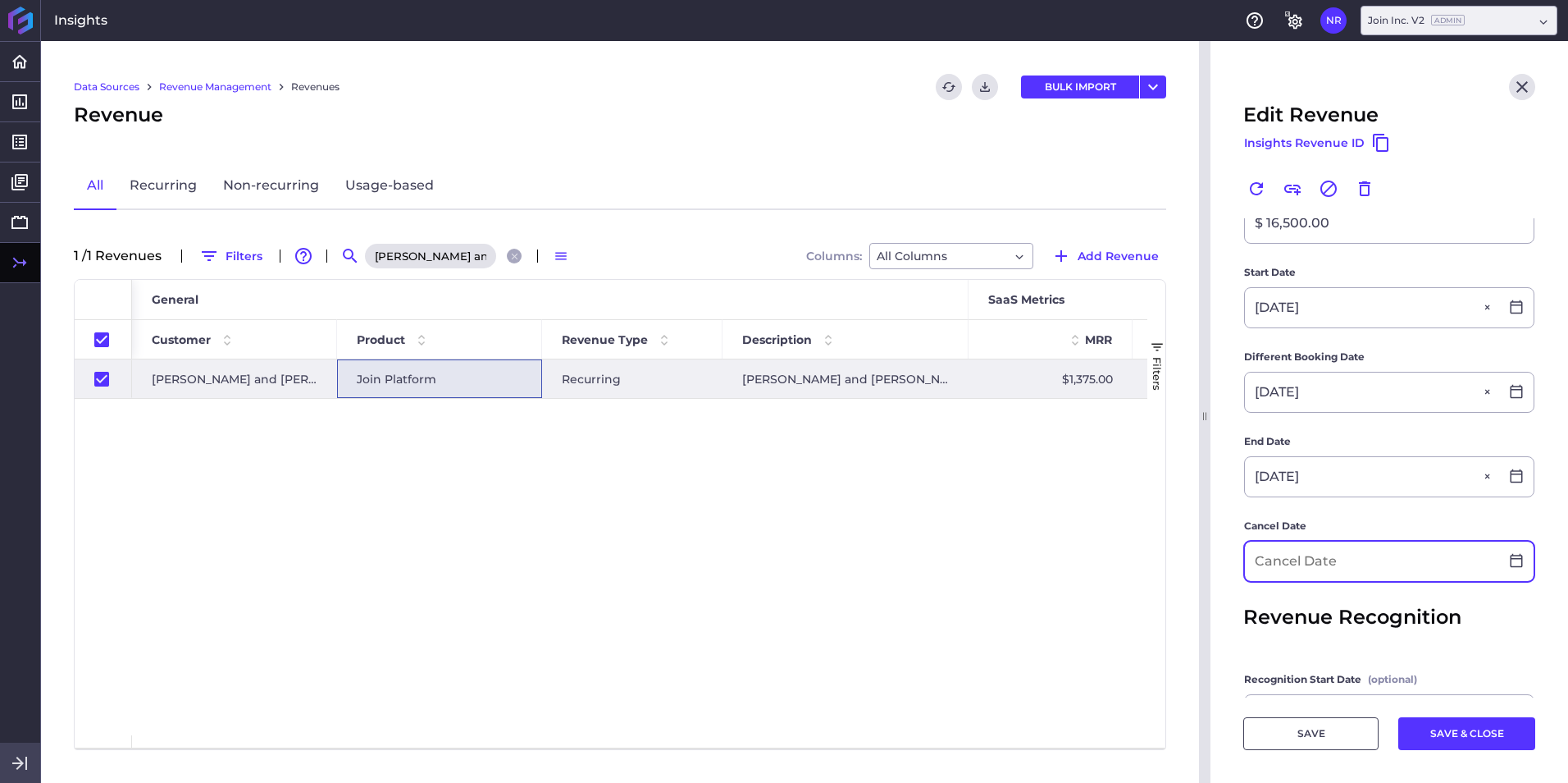
click at [1043, 487] on input at bounding box center [1371, 561] width 254 height 40
click at [1043, 487] on footer "SAVE SAVE & CLOSE" at bounding box center [1389, 740] width 358 height 86
click at [1043, 487] on button "SAVE & CLOSE" at bounding box center [1466, 733] width 137 height 33
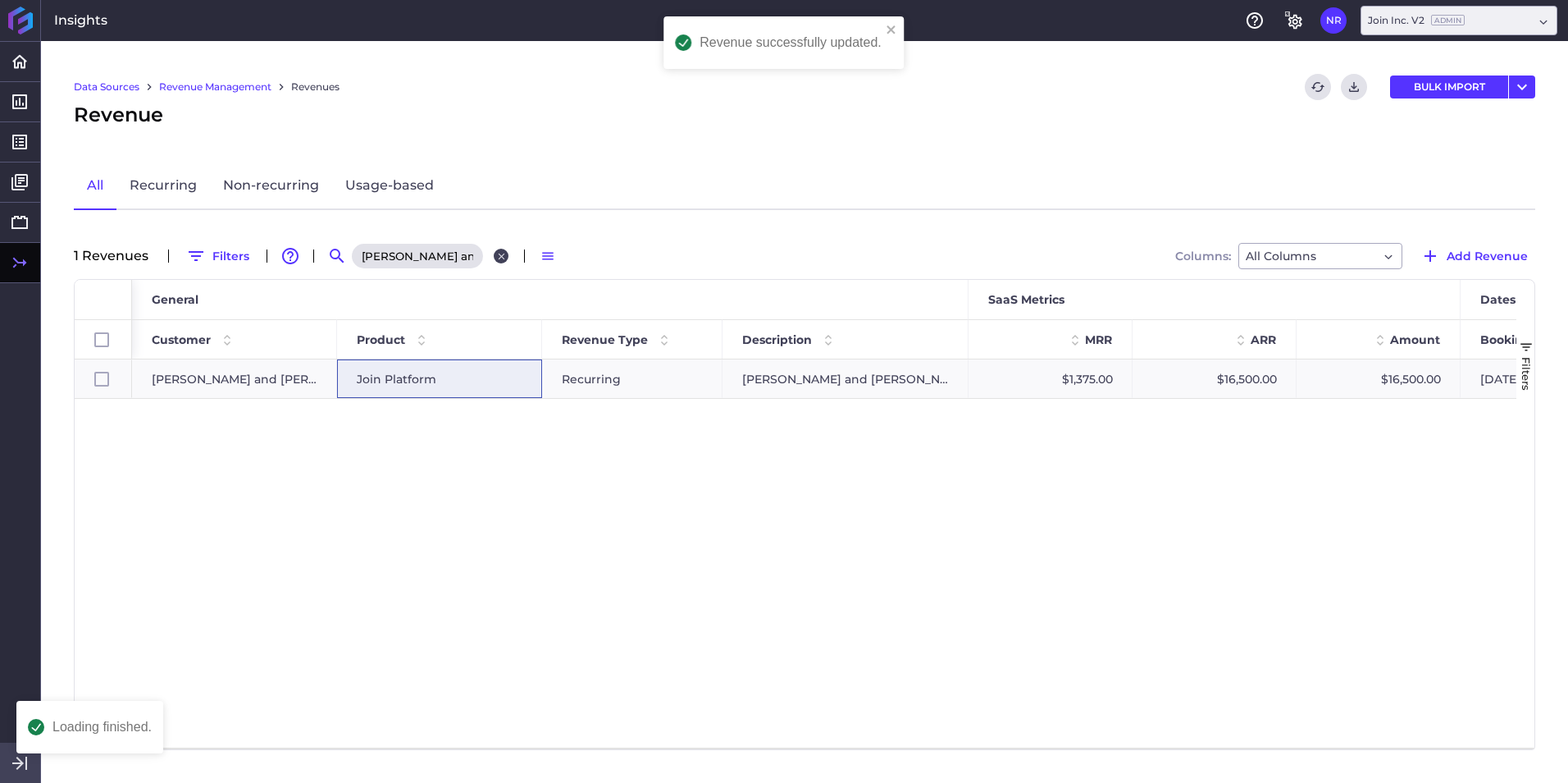
click at [502, 255] on icon "Close search" at bounding box center [502, 257] width 11 height 11
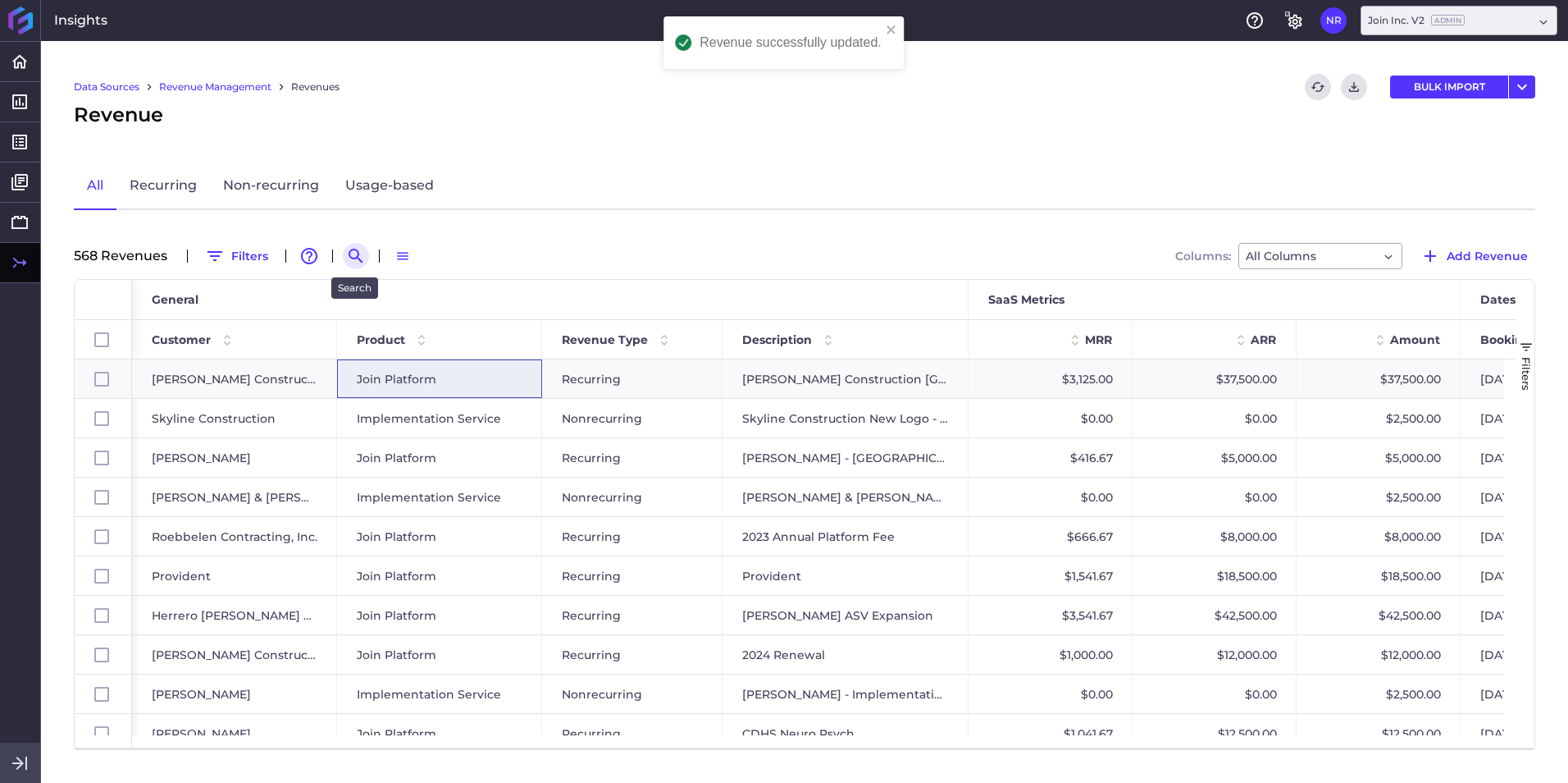
click at [348, 253] on icon "Search by" at bounding box center [355, 256] width 14 height 14
paste input "2025 Renewal"
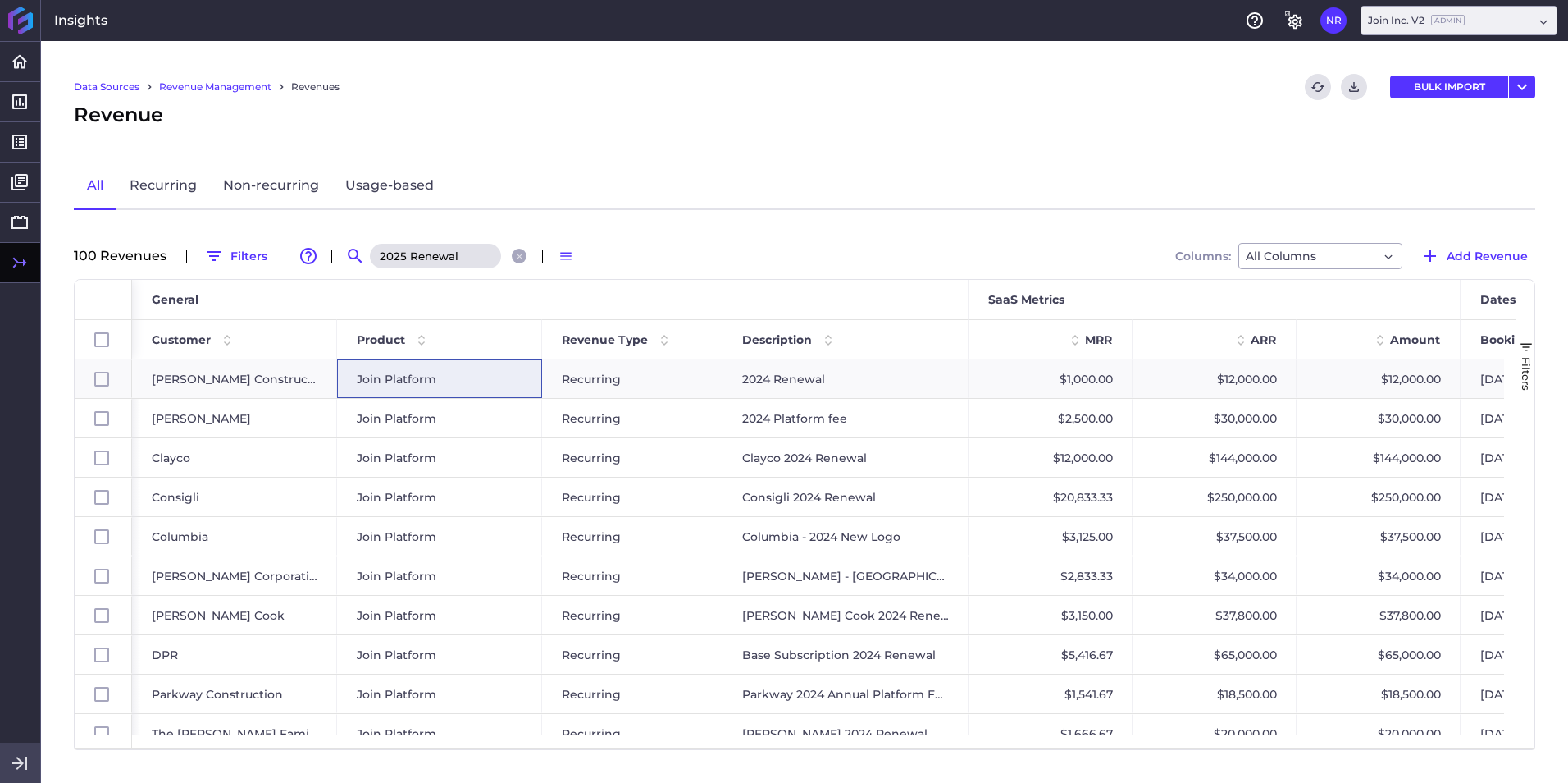
click at [524, 258] on div "2025 Renewal" at bounding box center [450, 256] width 164 height 26
click at [520, 258] on icon "Close search" at bounding box center [518, 256] width 6 height 6
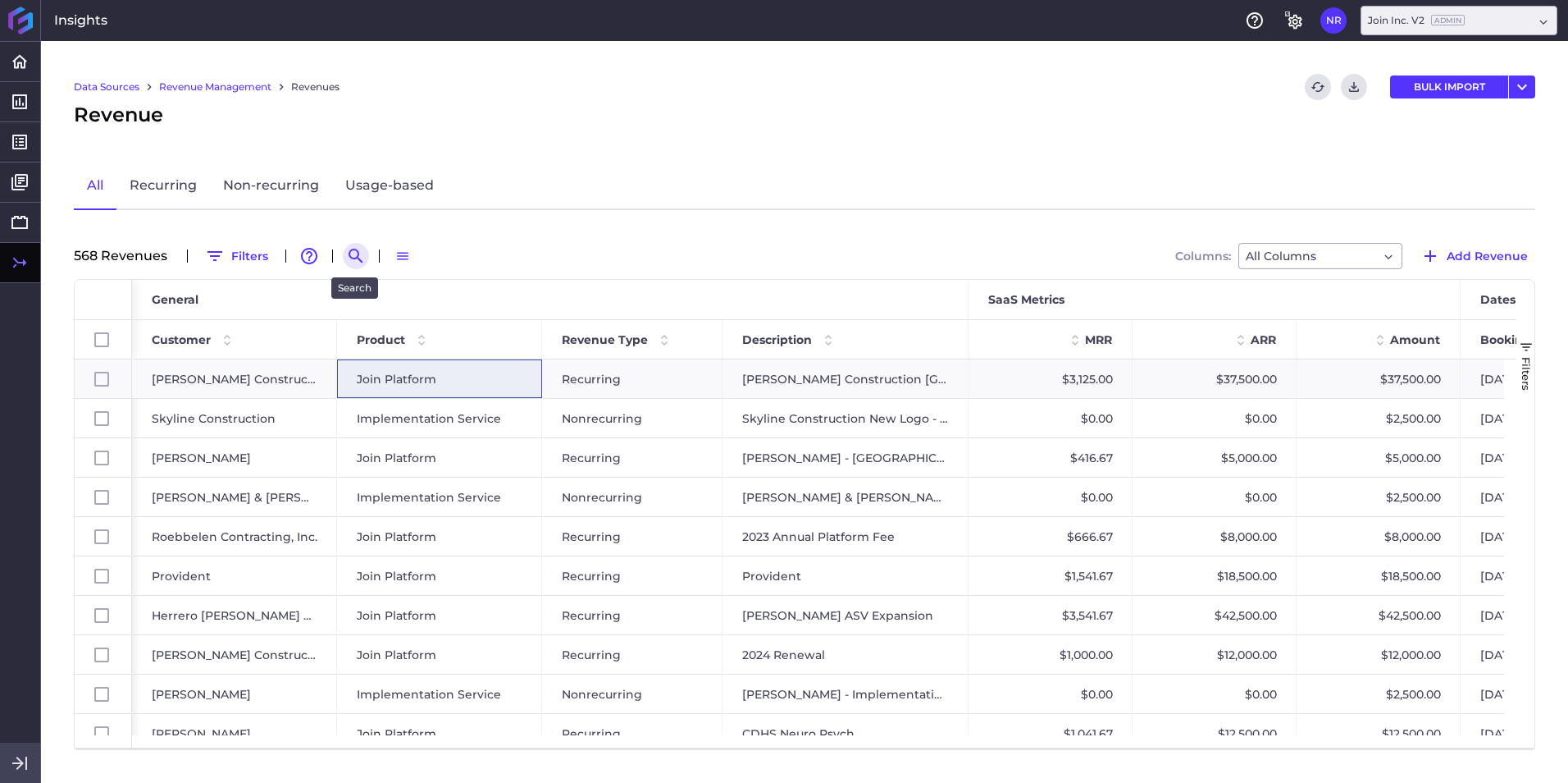
click at [347, 258] on icon "Search by" at bounding box center [356, 256] width 19 height 19
click at [396, 262] on input at bounding box center [436, 256] width 131 height 25
paste input "Guido Construction"
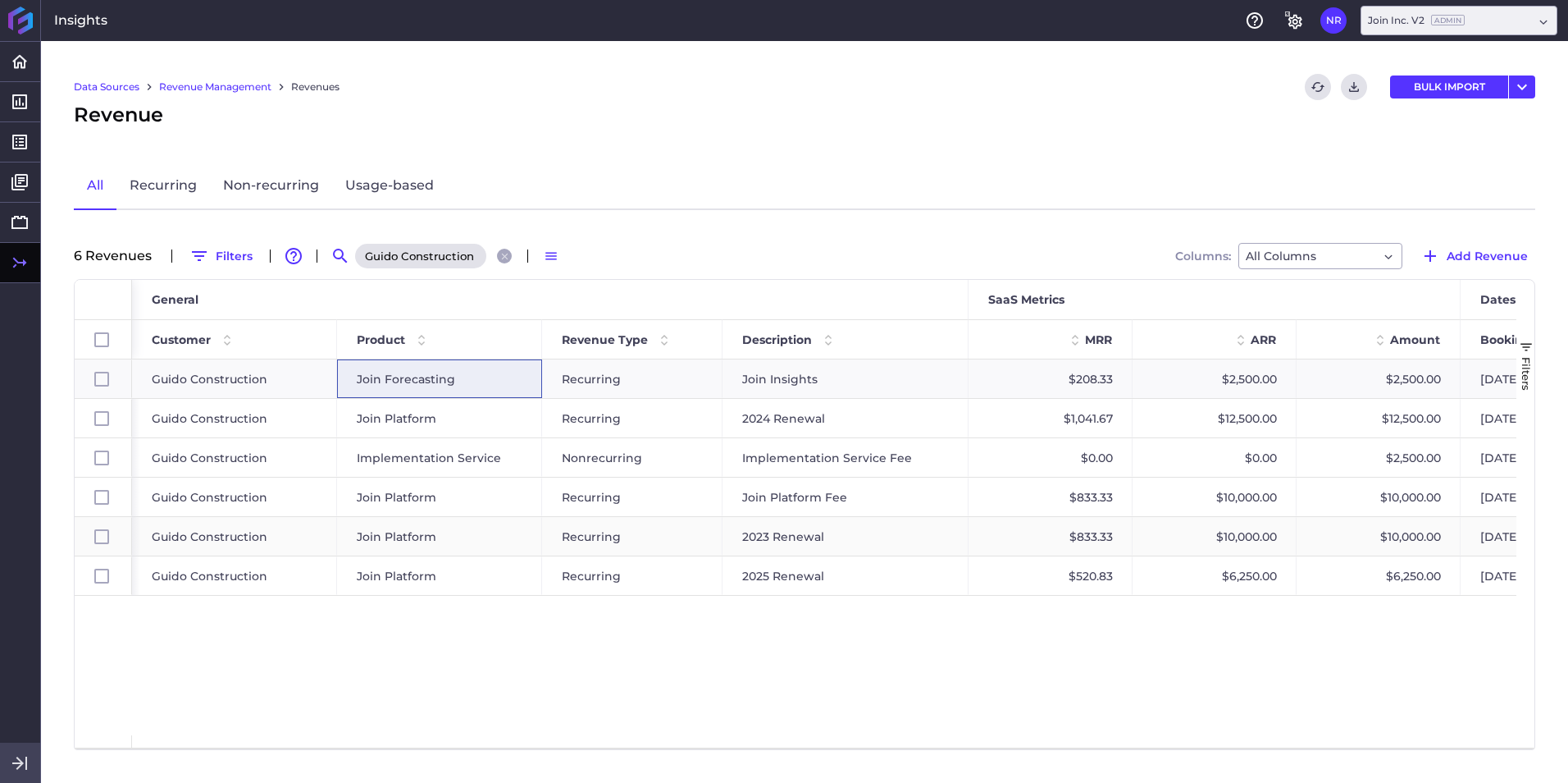
click at [603, 487] on div "Recurring" at bounding box center [632, 576] width 181 height 39
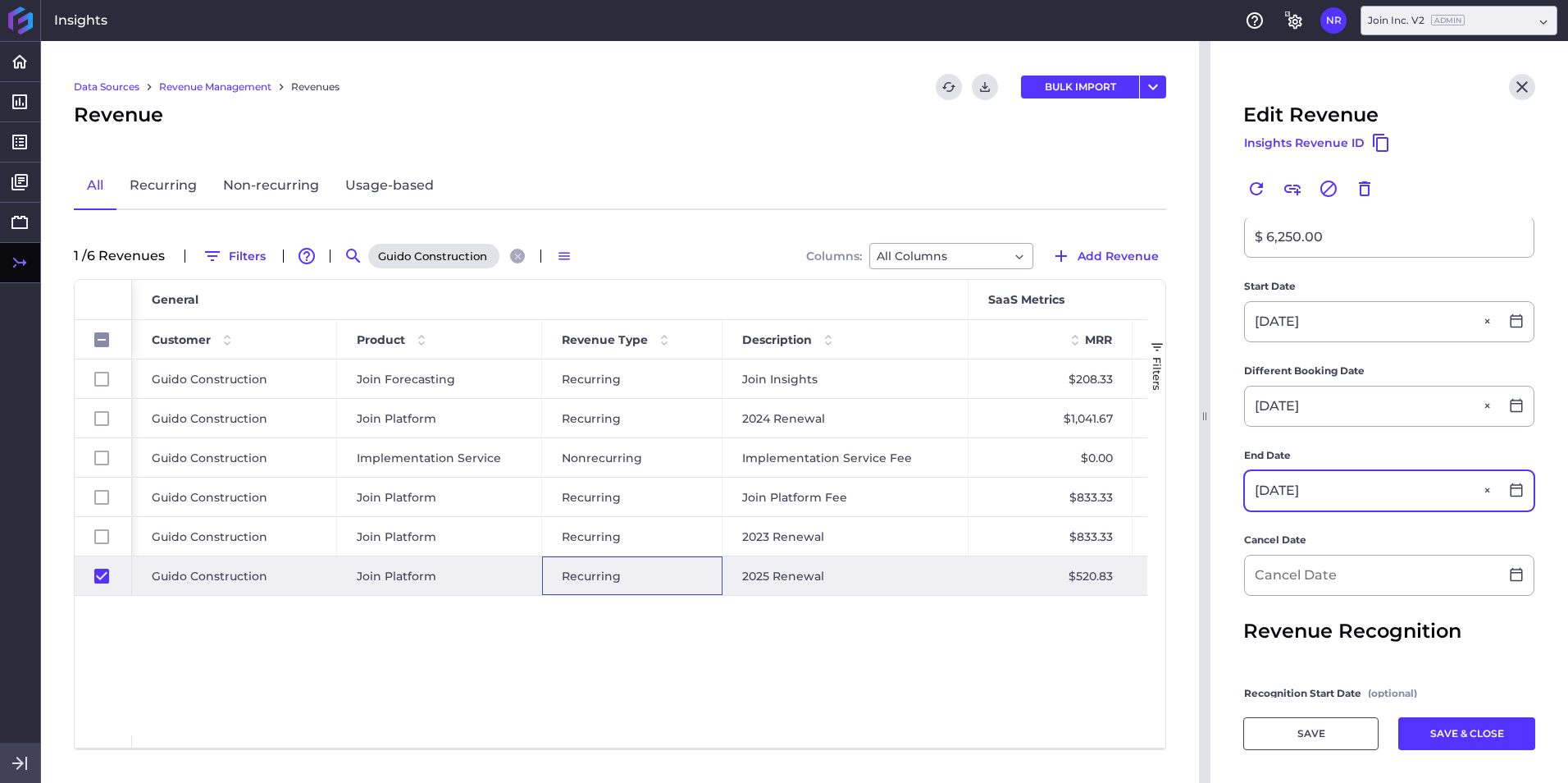
scroll to position [410, 0]
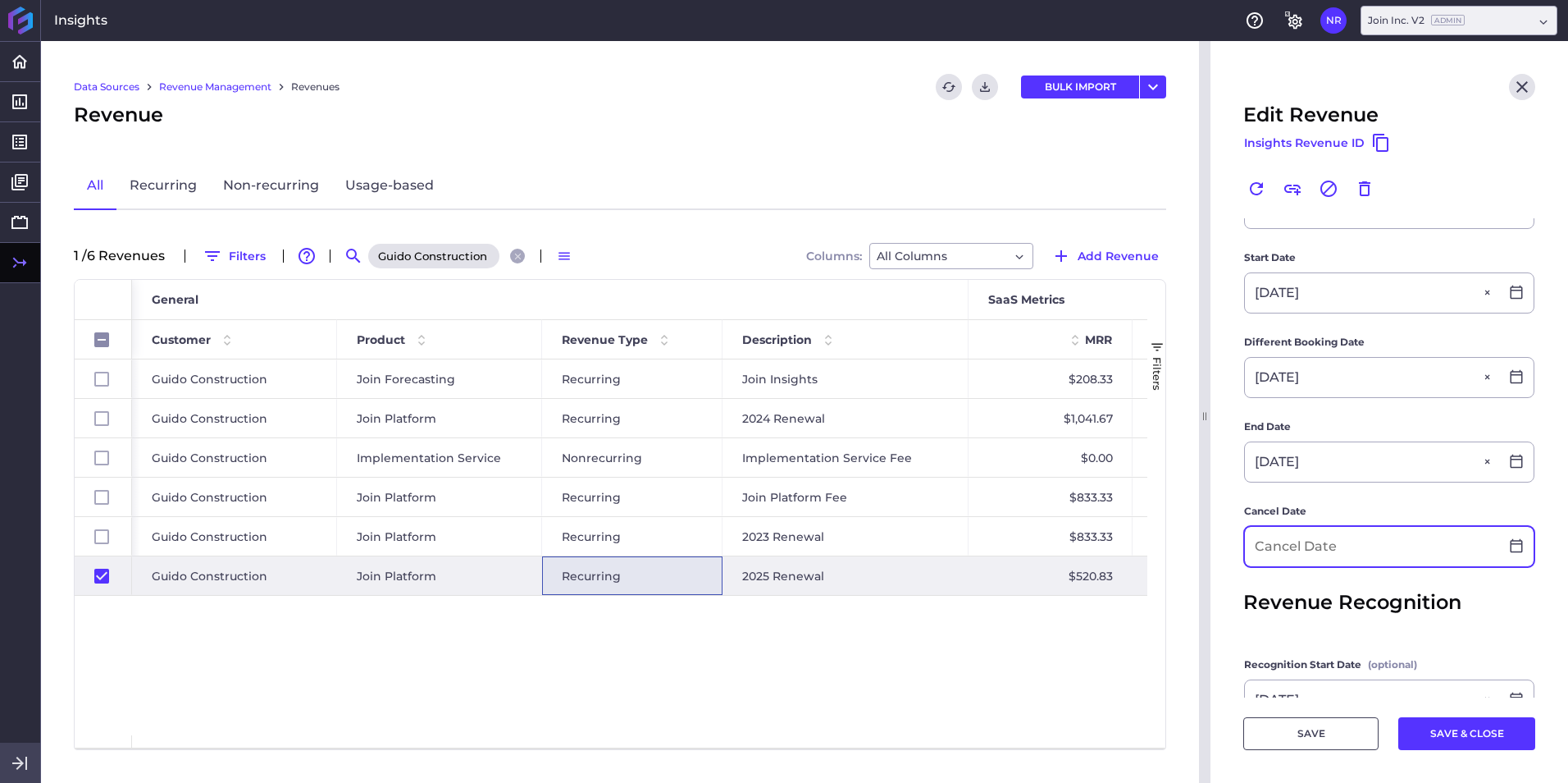
click at [1043, 487] on input at bounding box center [1371, 546] width 254 height 40
click at [1043, 487] on button "SAVE & CLOSE" at bounding box center [1466, 733] width 137 height 33
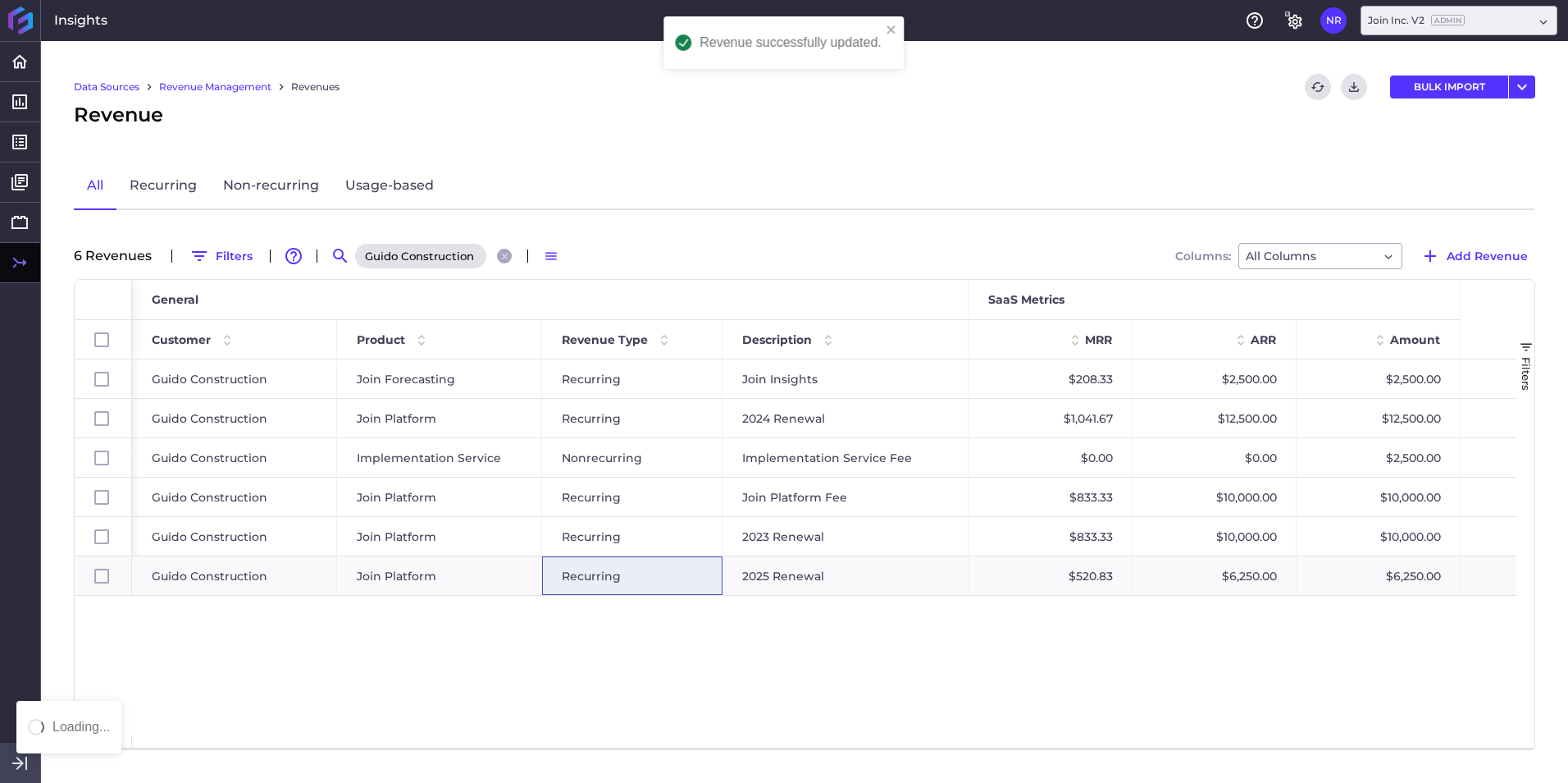
scroll to position [0, 0]
click at [497, 254] on button "Close search" at bounding box center [504, 256] width 15 height 15
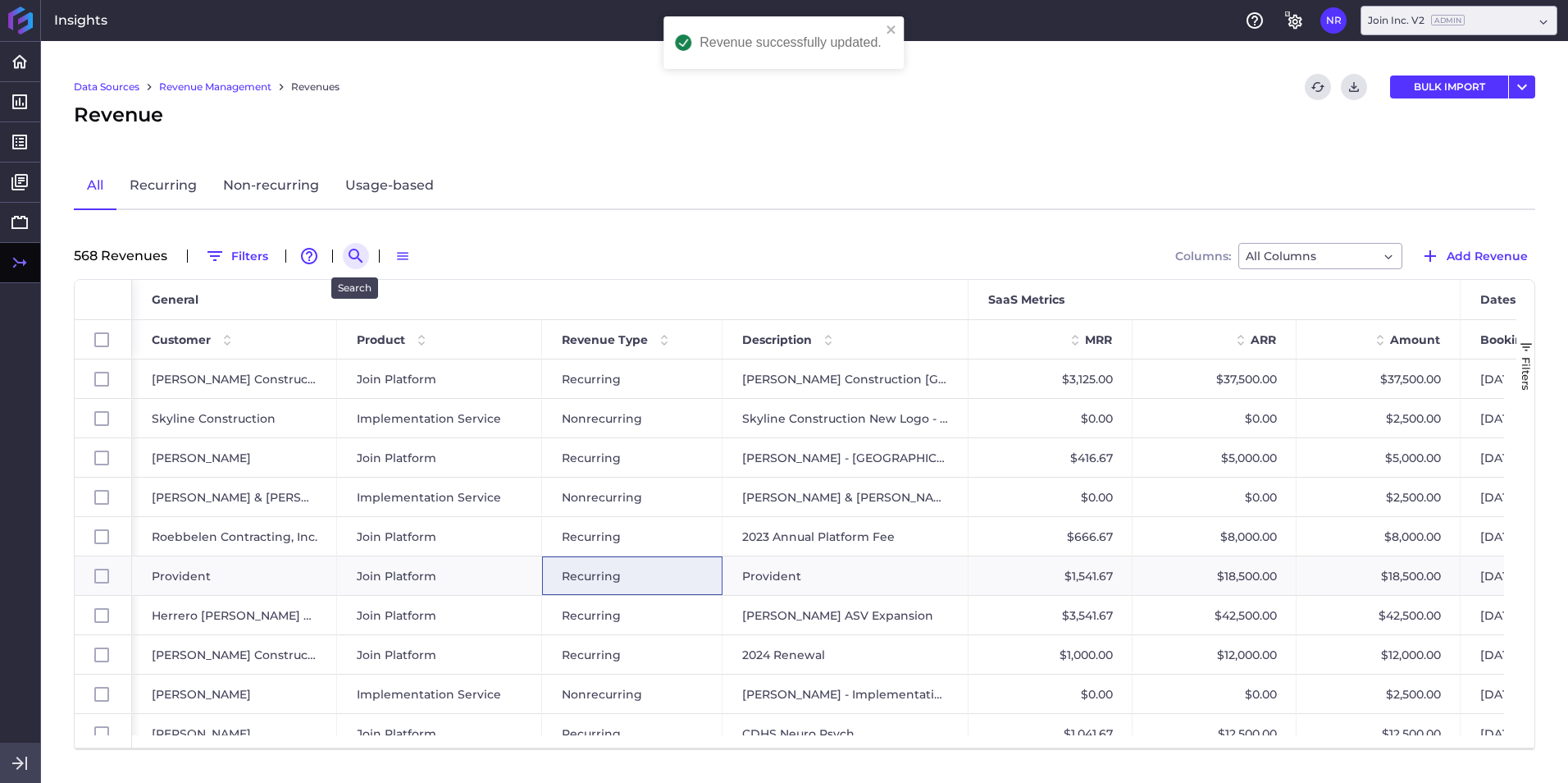
click at [356, 257] on icon "Search by" at bounding box center [355, 256] width 14 height 14
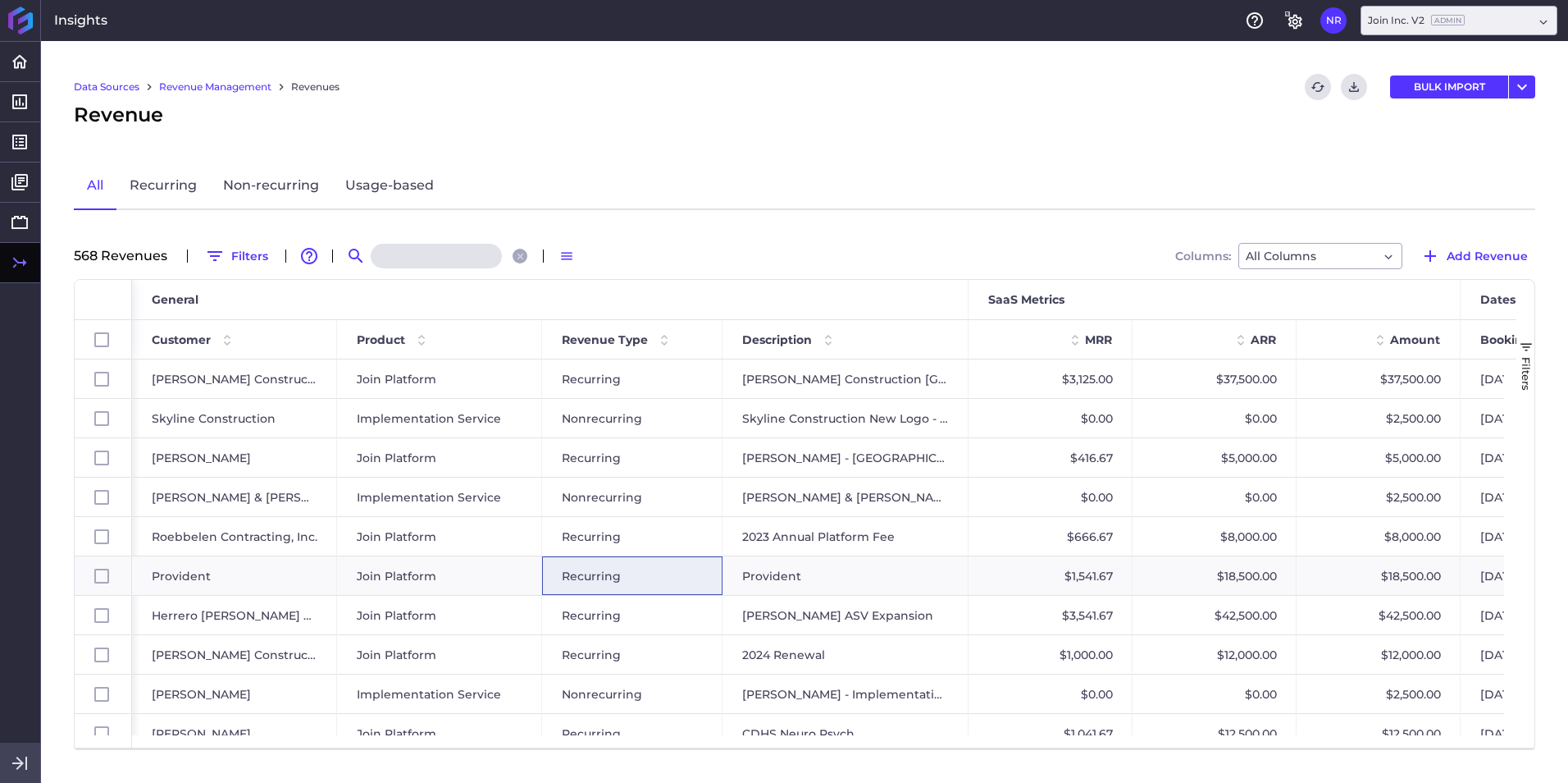
click at [442, 265] on input at bounding box center [436, 256] width 131 height 25
paste input "Specialty - 2025 New Deal"
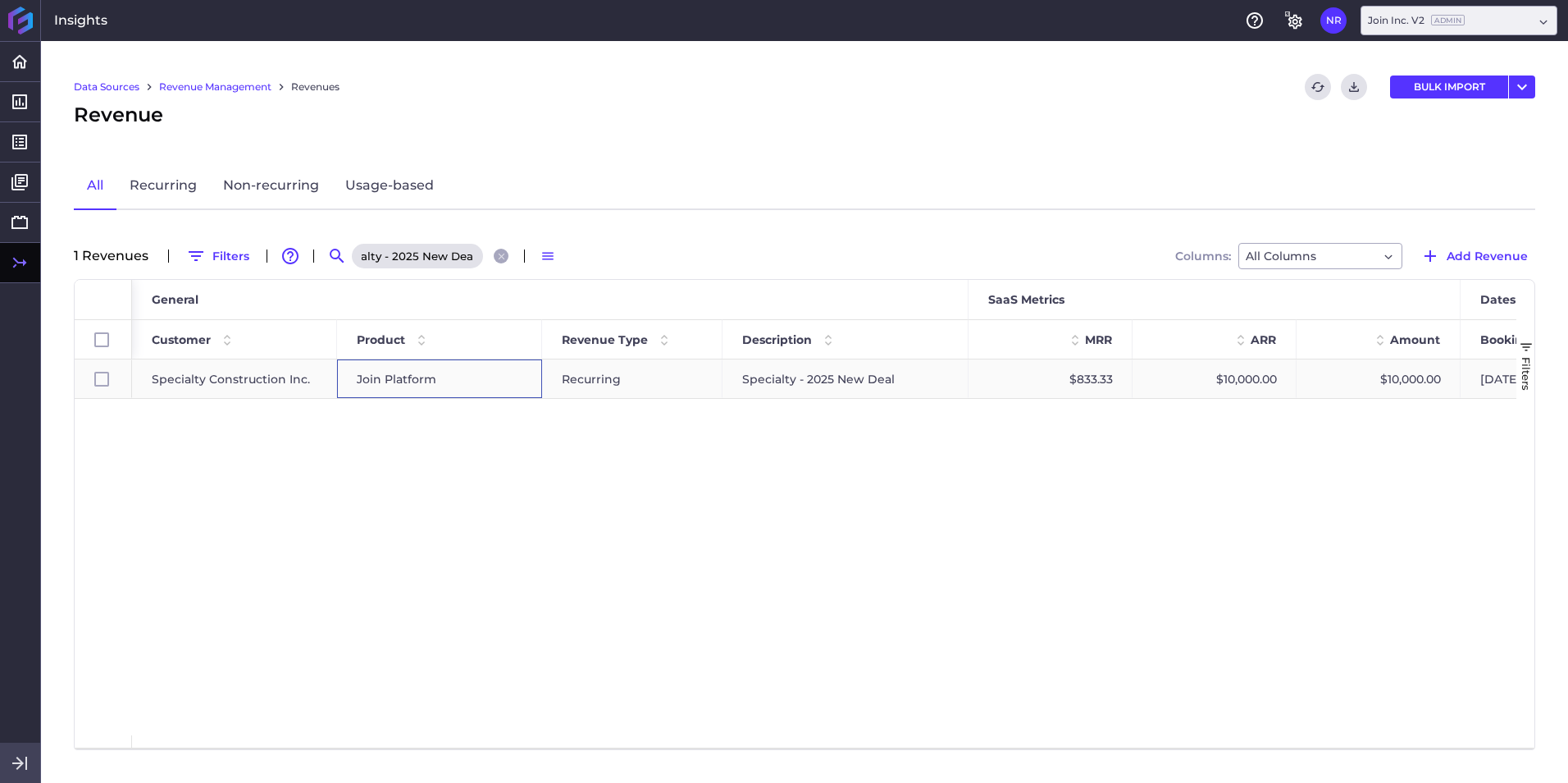
click at [506, 389] on div "Join Platform" at bounding box center [440, 378] width 166 height 38
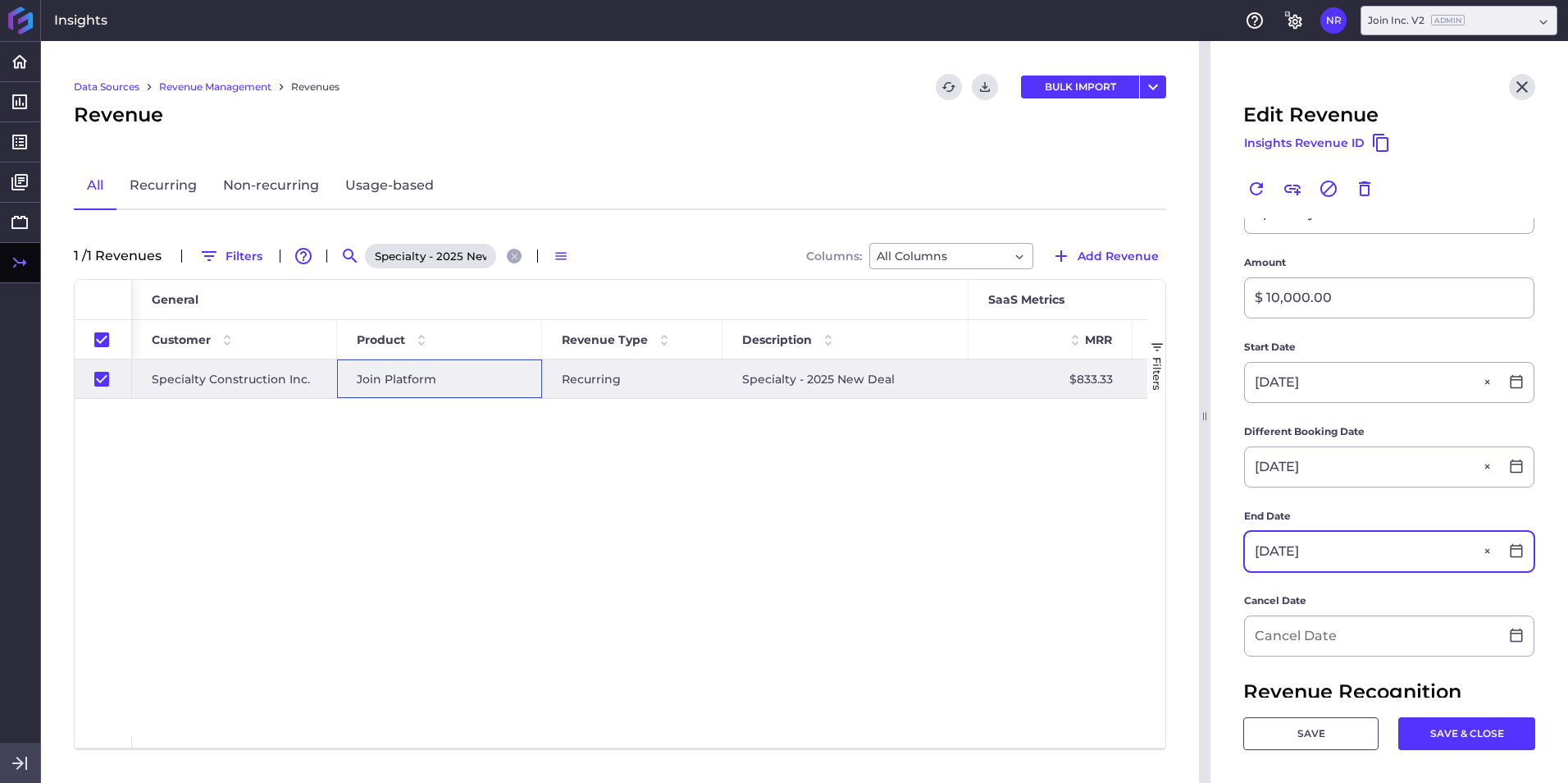
scroll to position [246, 0]
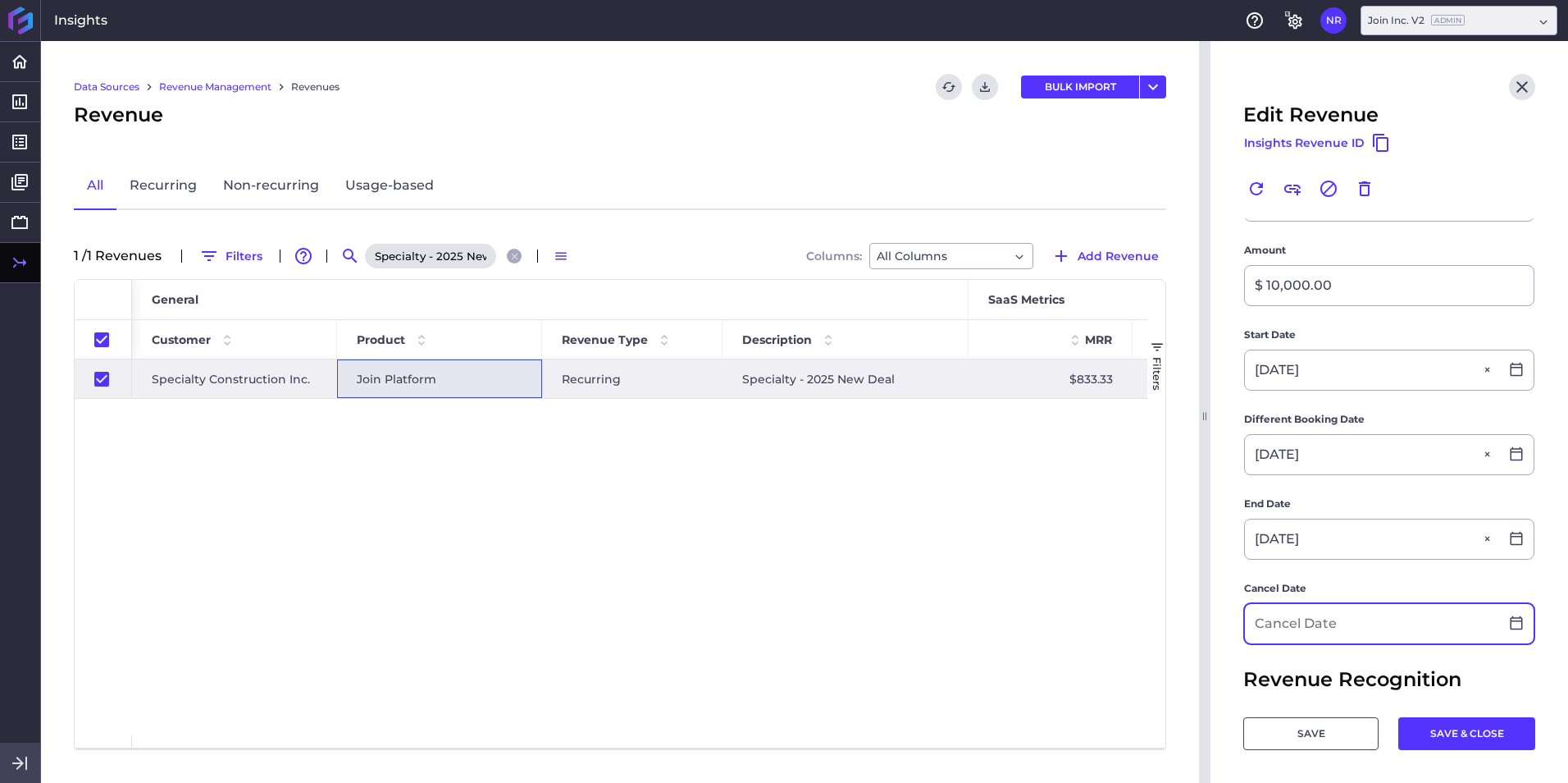
click at [1043, 487] on input at bounding box center [1371, 623] width 254 height 40
click at [1043, 487] on button "SAVE & CLOSE" at bounding box center [1466, 733] width 137 height 33
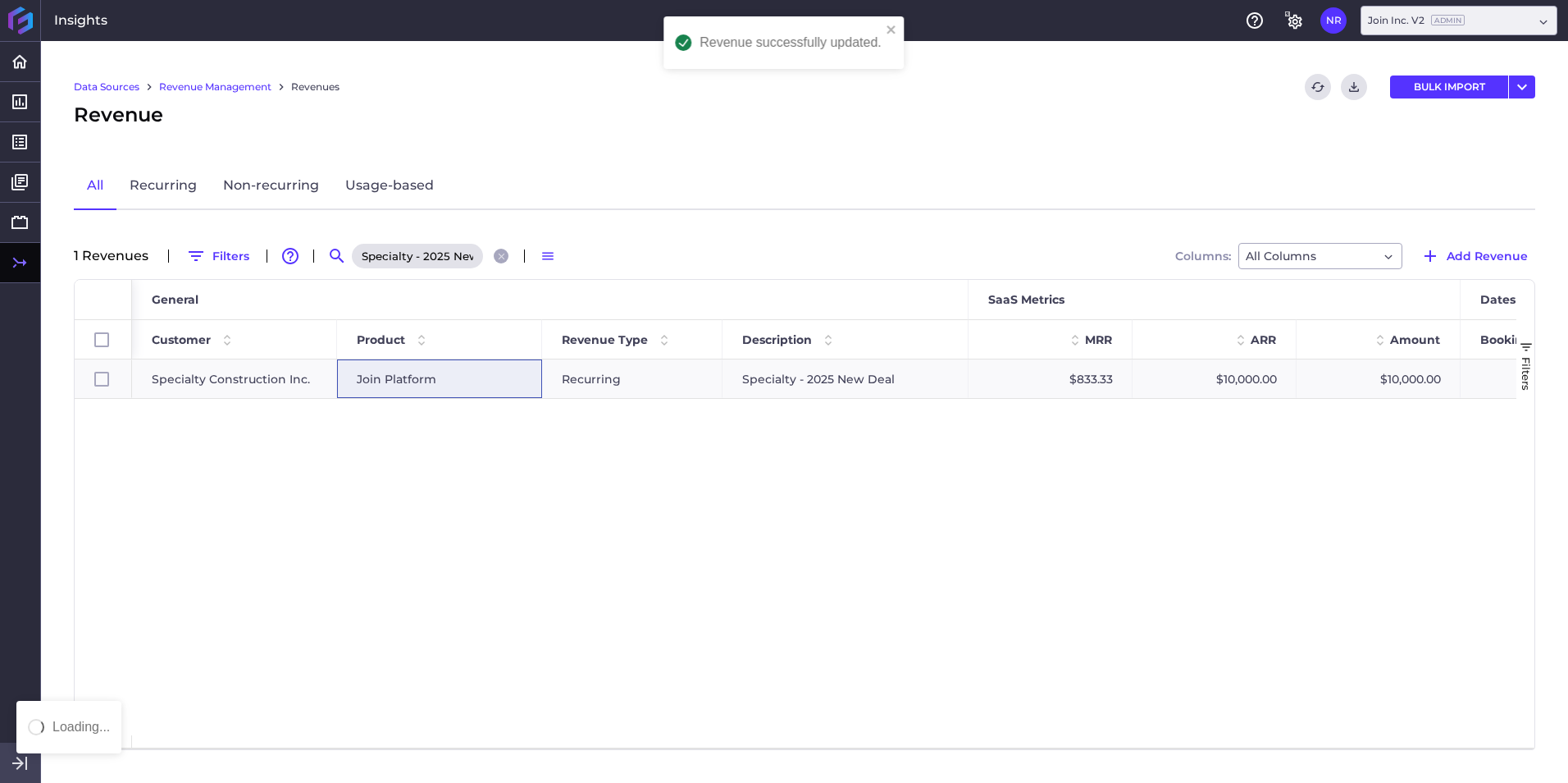
scroll to position [0, 0]
click at [488, 253] on div "Specialty - 2025 New Deal" at bounding box center [432, 256] width 164 height 26
click at [496, 253] on icon "Close search" at bounding box center [502, 257] width 11 height 11
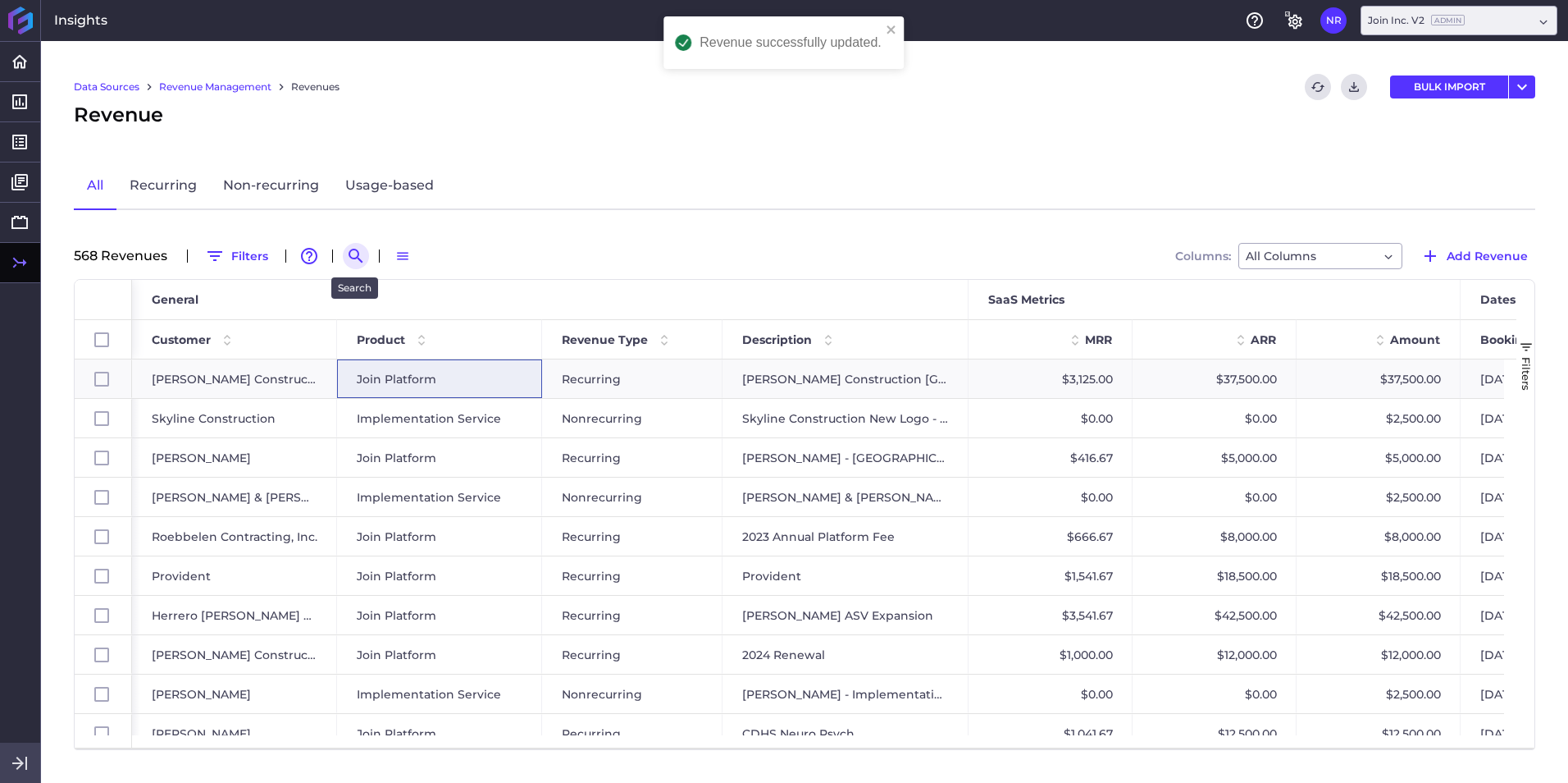
click at [353, 254] on icon "Search by" at bounding box center [356, 256] width 19 height 19
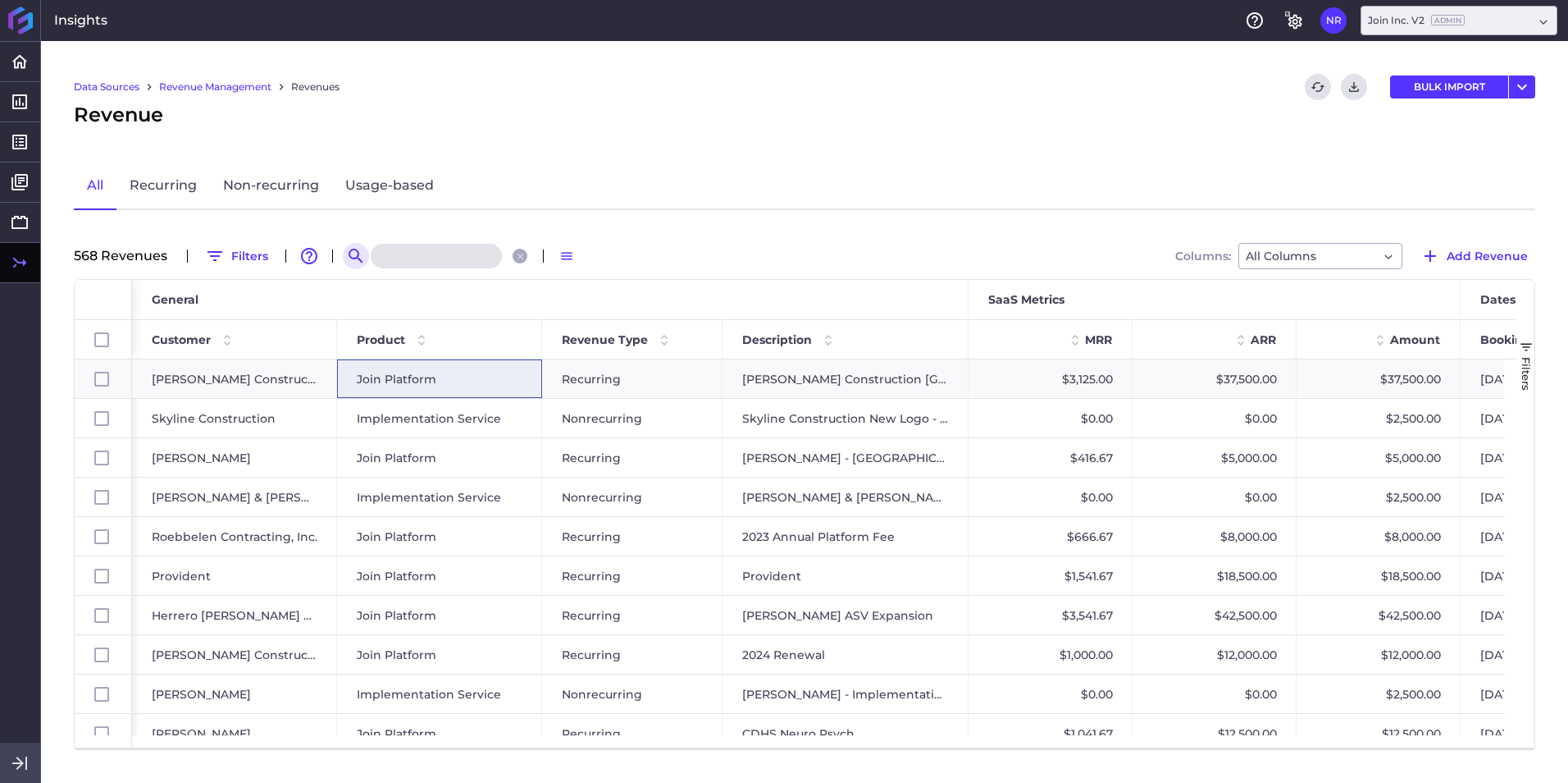
paste input "Butz 2025 Renewal"
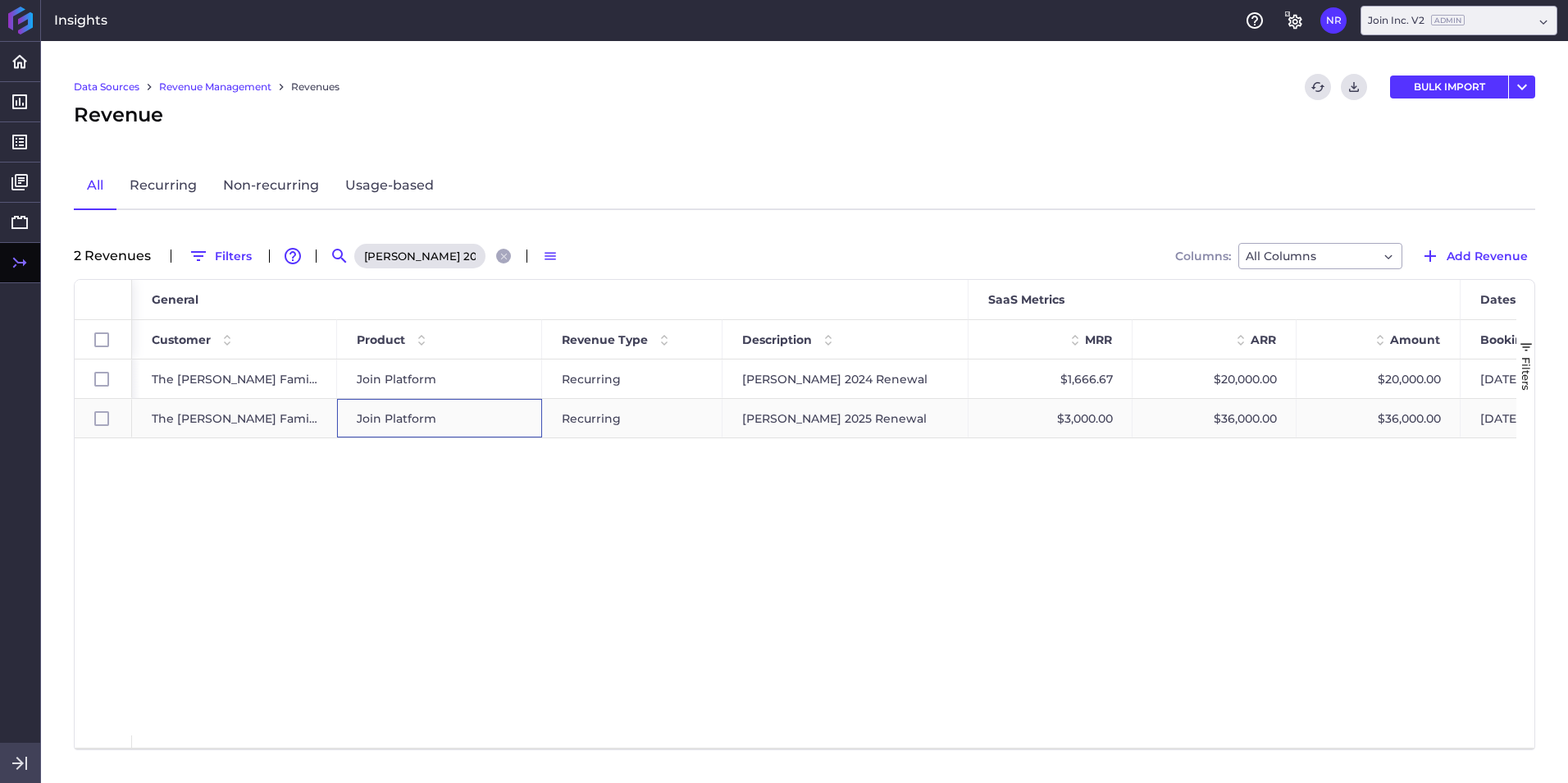
click at [417, 420] on span "Join Platform" at bounding box center [397, 418] width 79 height 38
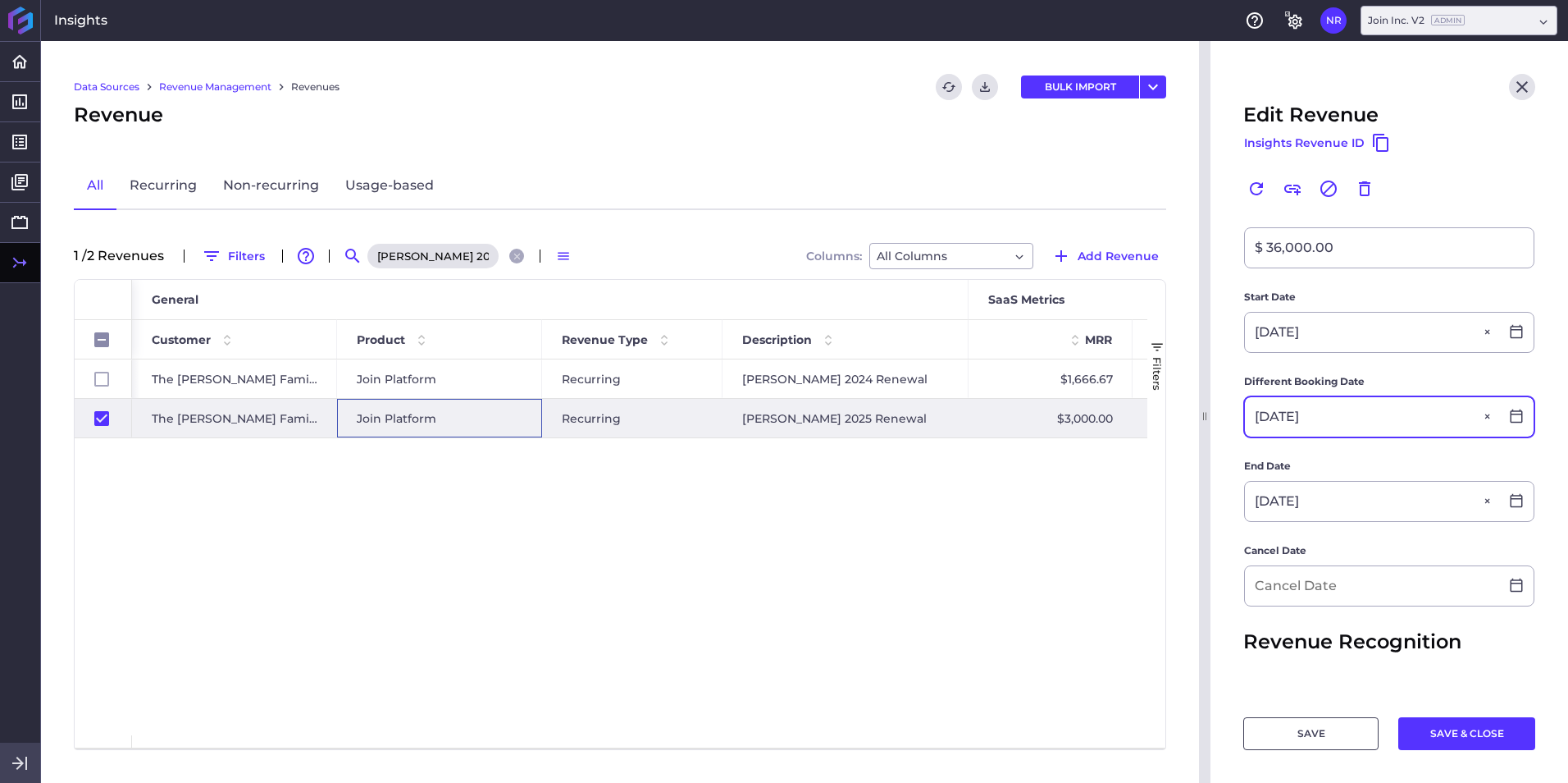
scroll to position [410, 0]
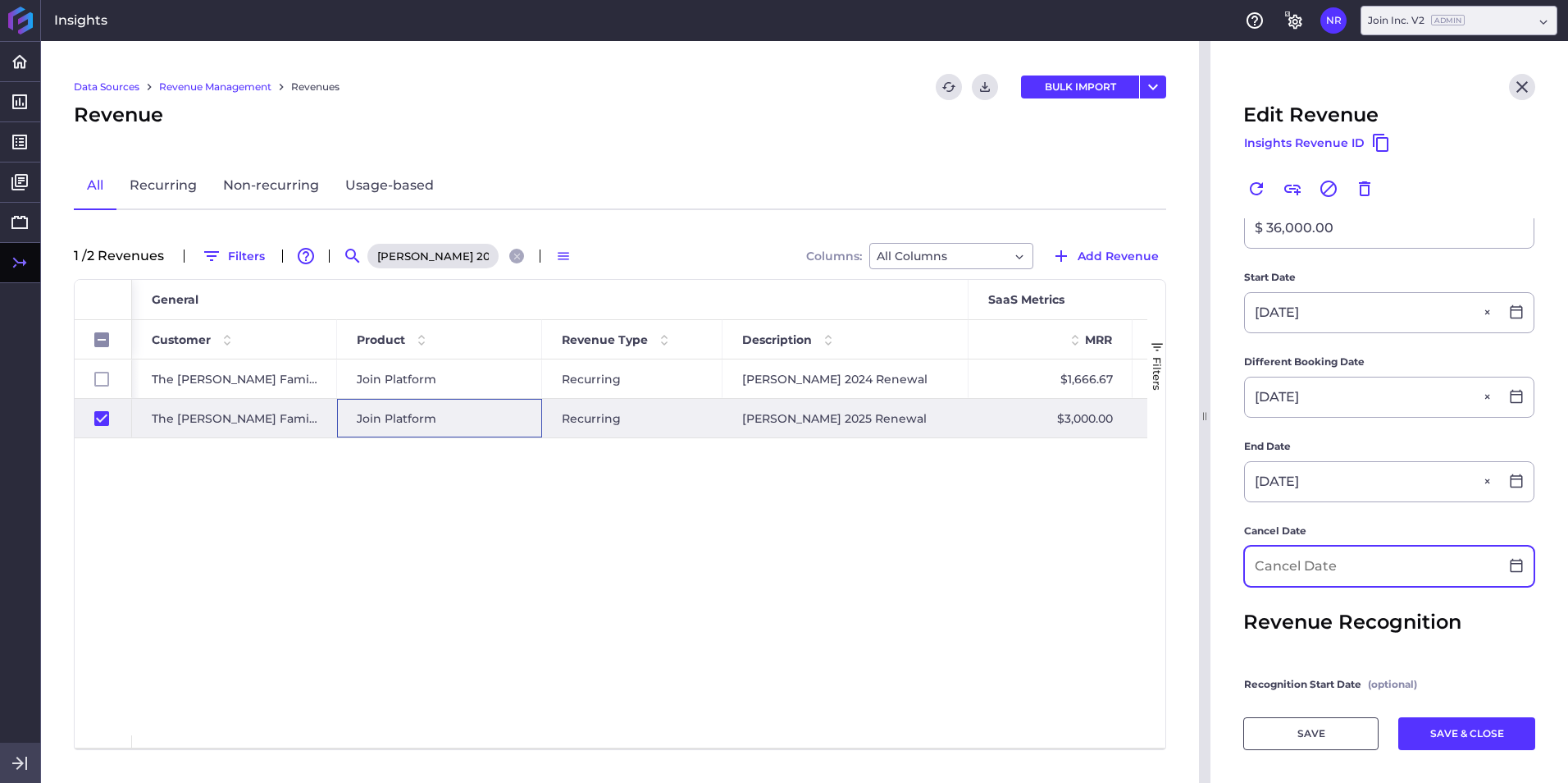
click at [1043, 487] on input at bounding box center [1371, 566] width 254 height 40
click at [1043, 487] on button "SAVE & CLOSE" at bounding box center [1466, 733] width 137 height 33
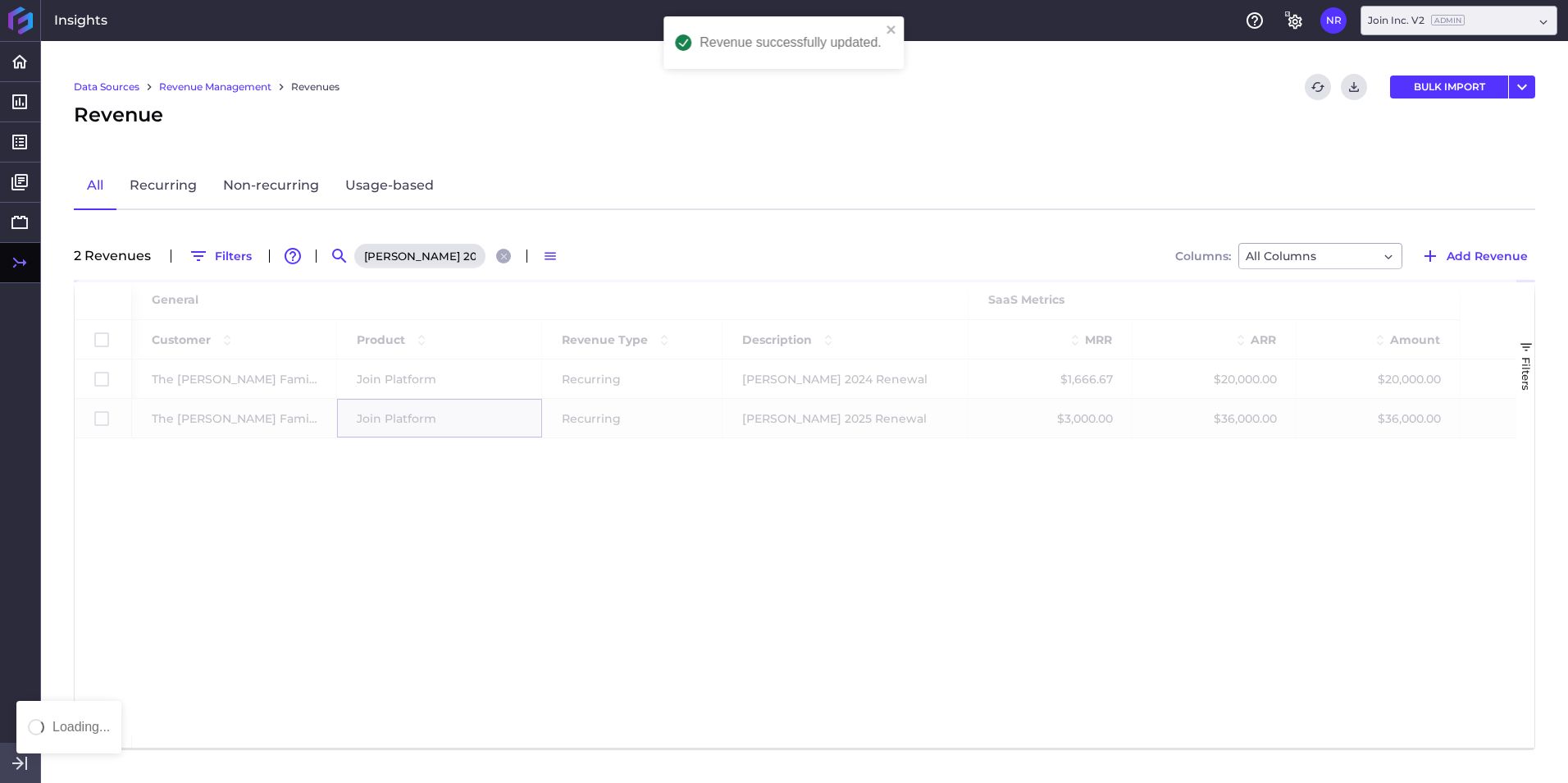
scroll to position [0, 0]
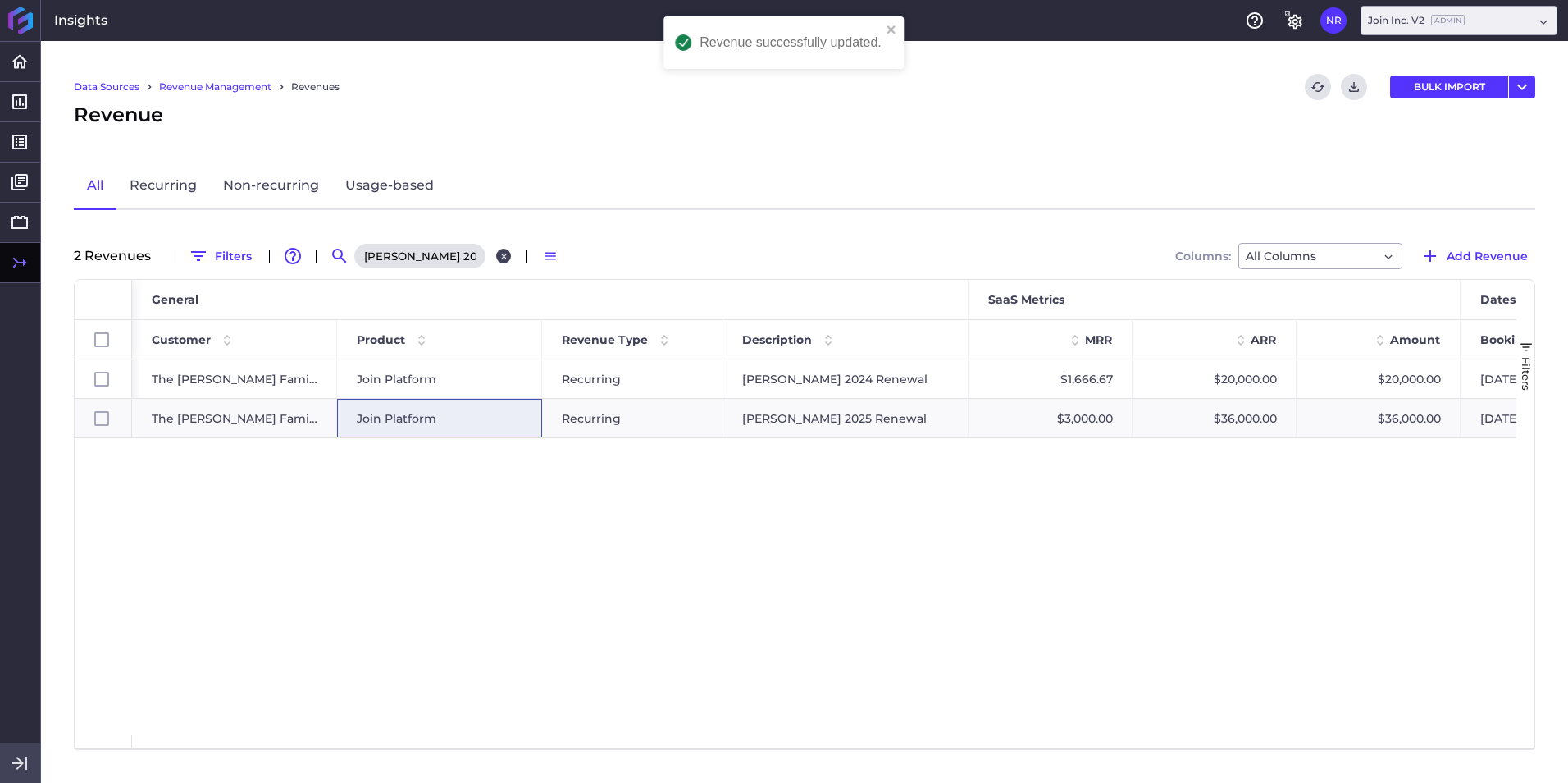
click at [501, 258] on icon "Close search" at bounding box center [503, 256] width 6 height 6
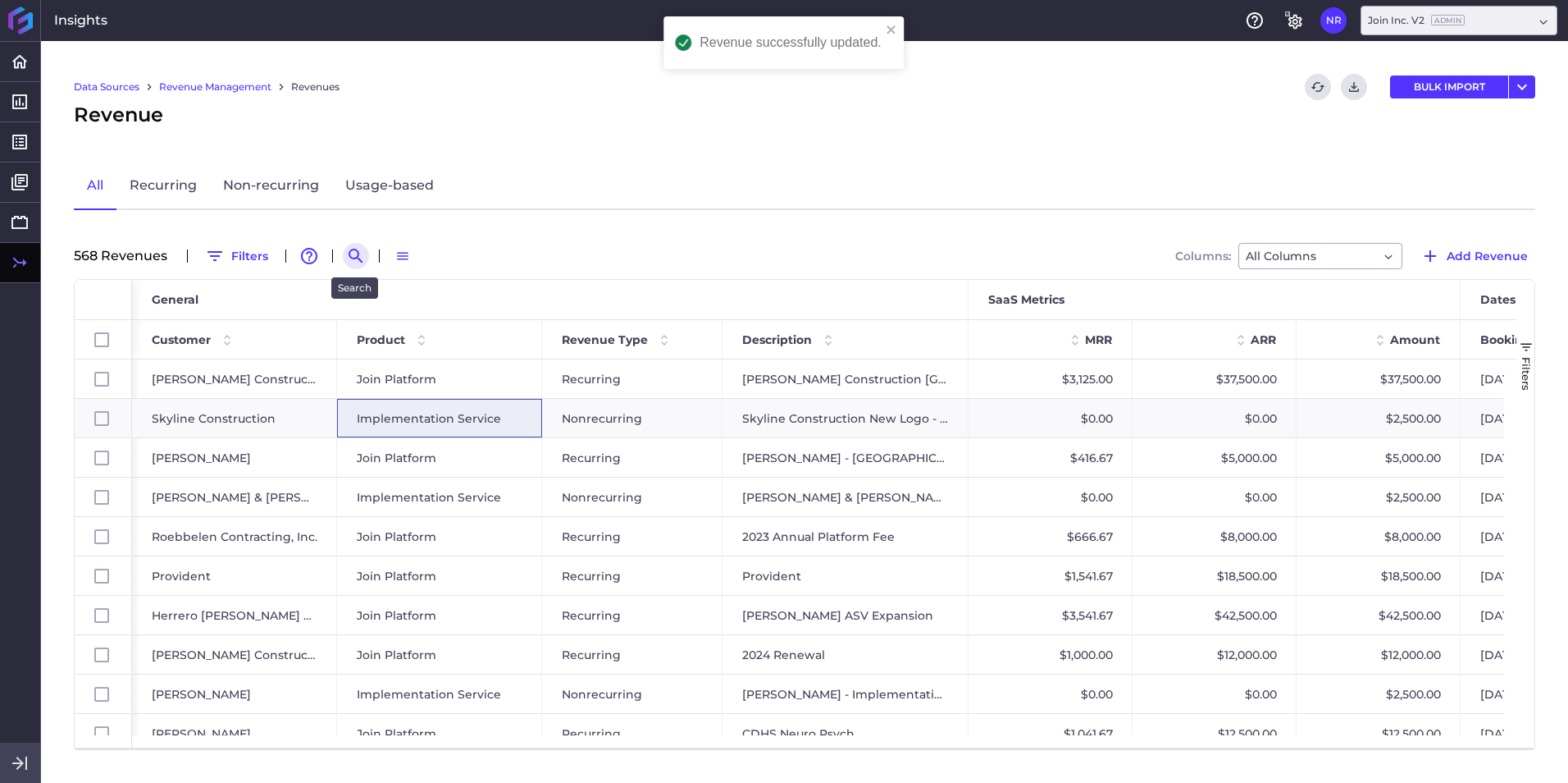
click at [353, 257] on icon "Search by" at bounding box center [355, 256] width 14 height 14
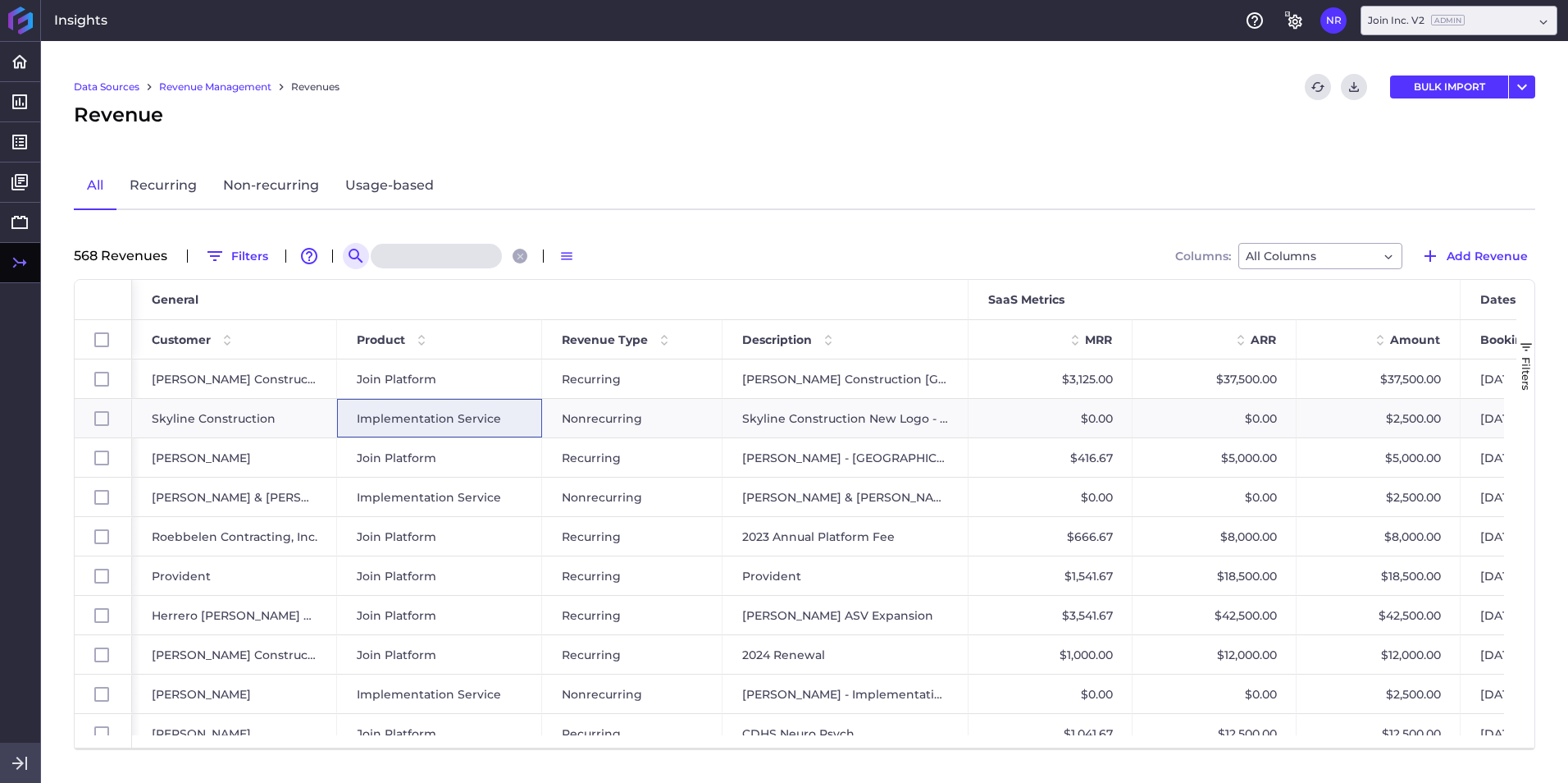
paste input "Crowder 2024 Platform fee"
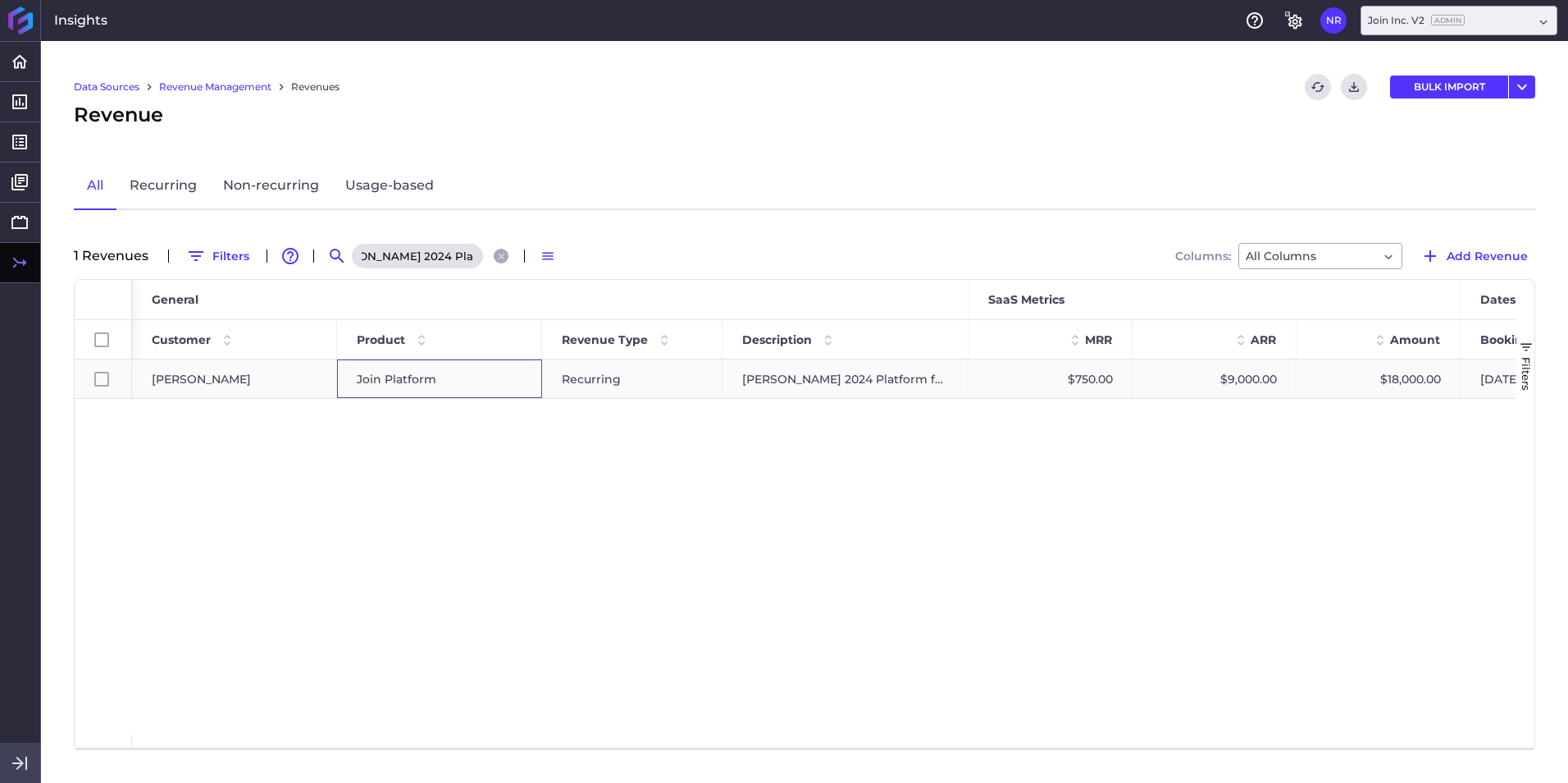
click at [430, 370] on span "Join Platform" at bounding box center [397, 378] width 79 height 38
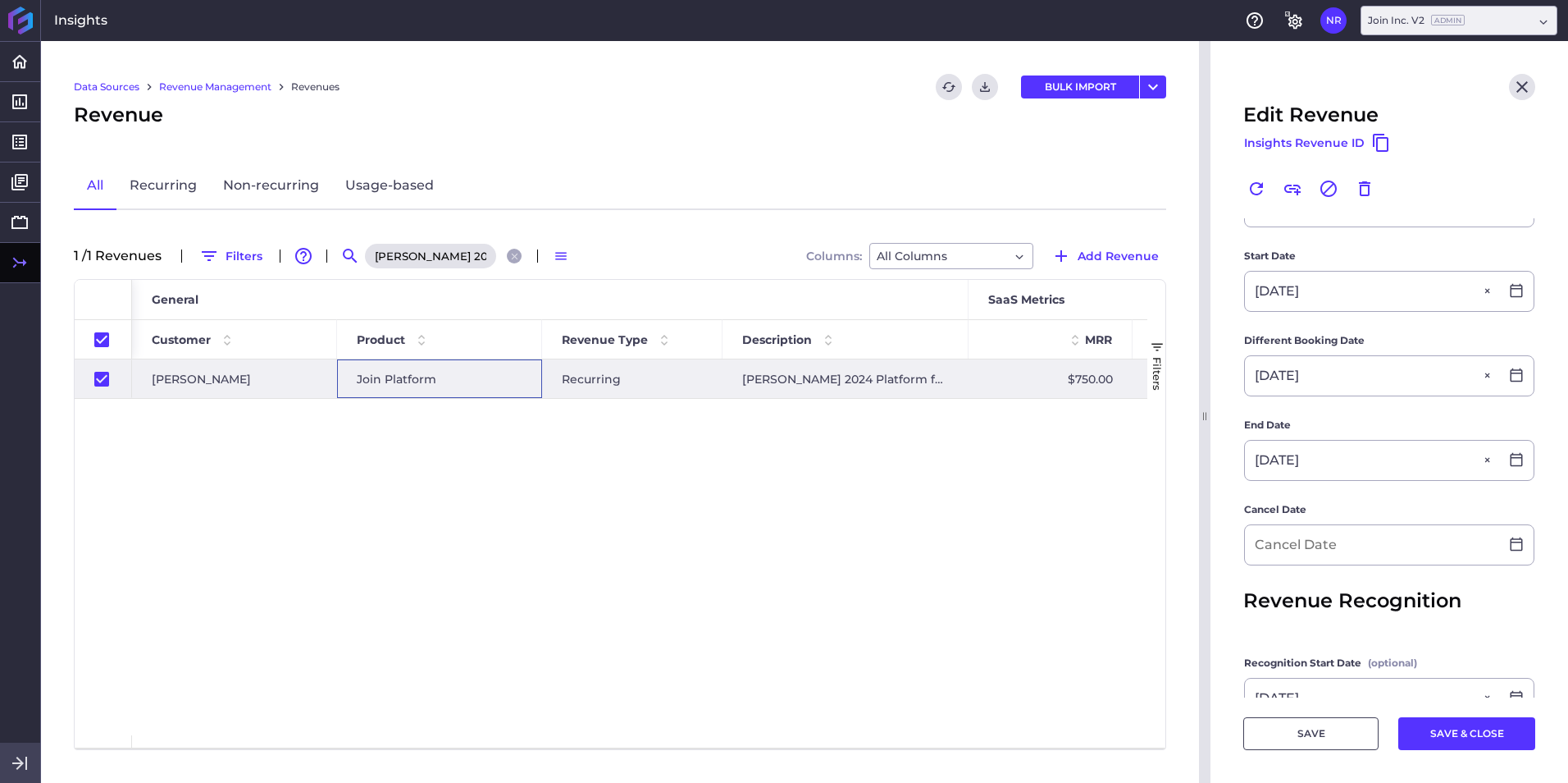
scroll to position [328, 0]
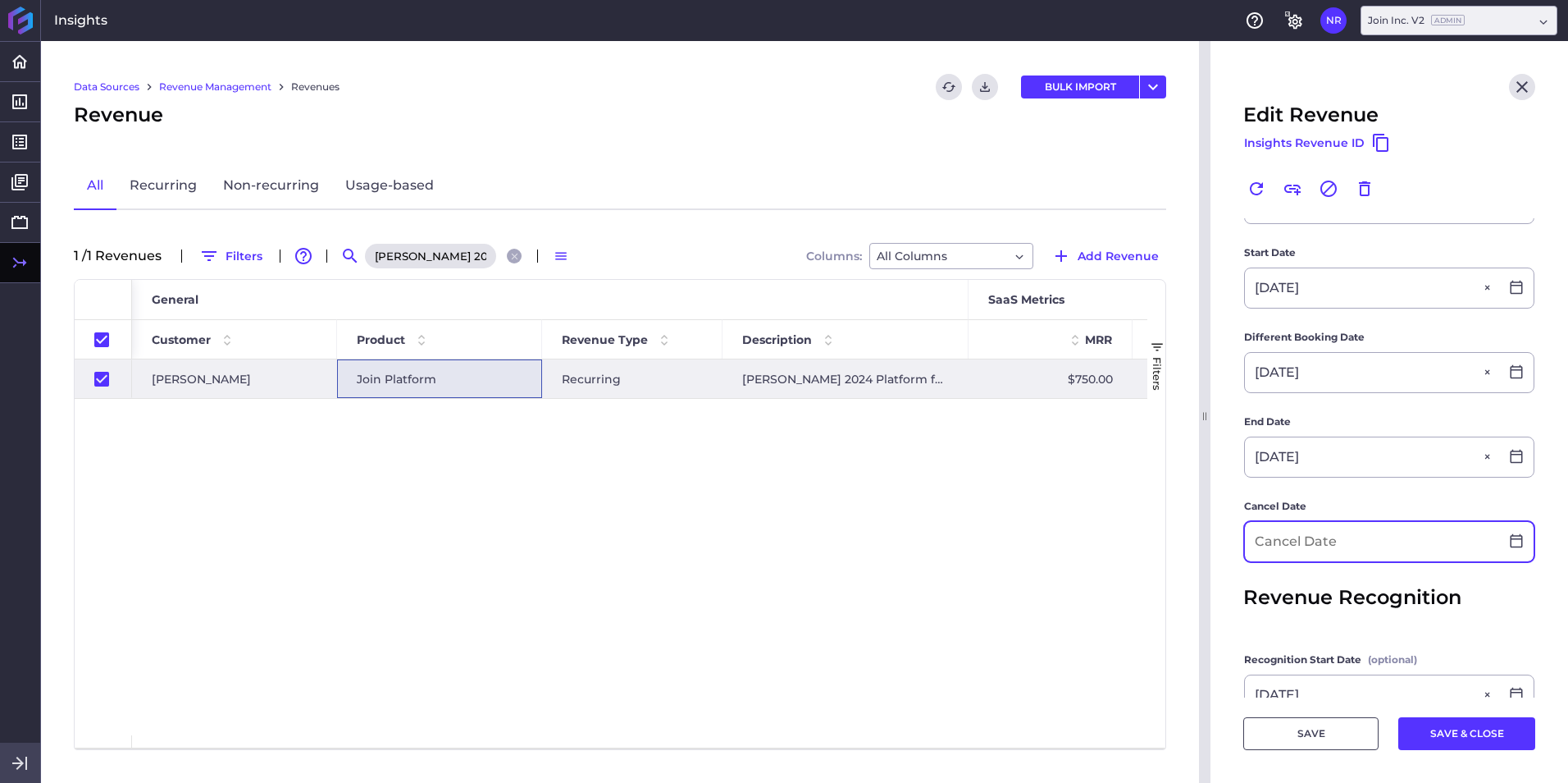
click at [1043, 487] on input at bounding box center [1371, 541] width 254 height 40
click at [1043, 487] on button "SAVE & CLOSE" at bounding box center [1466, 733] width 137 height 33
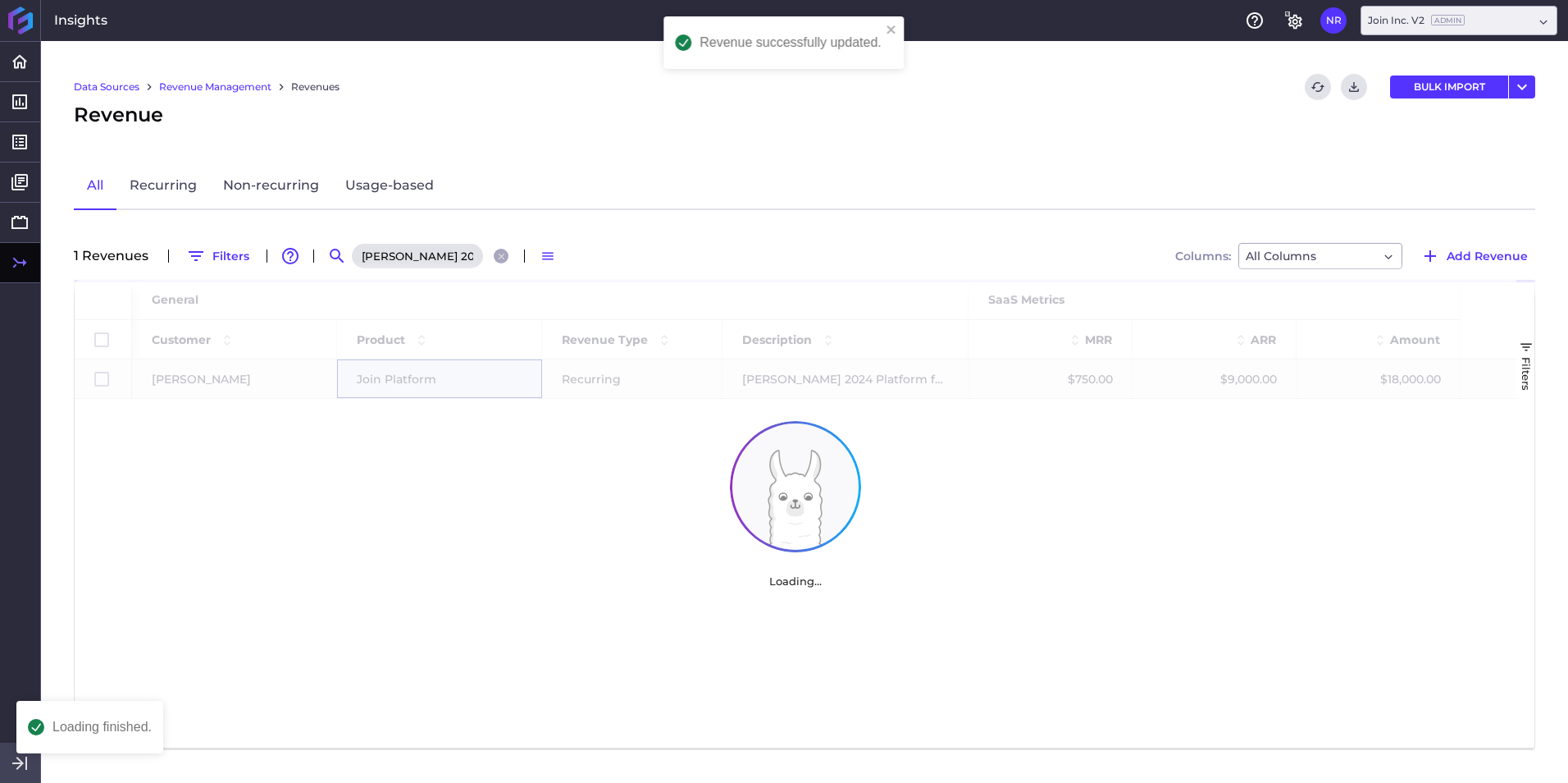
scroll to position [0, 0]
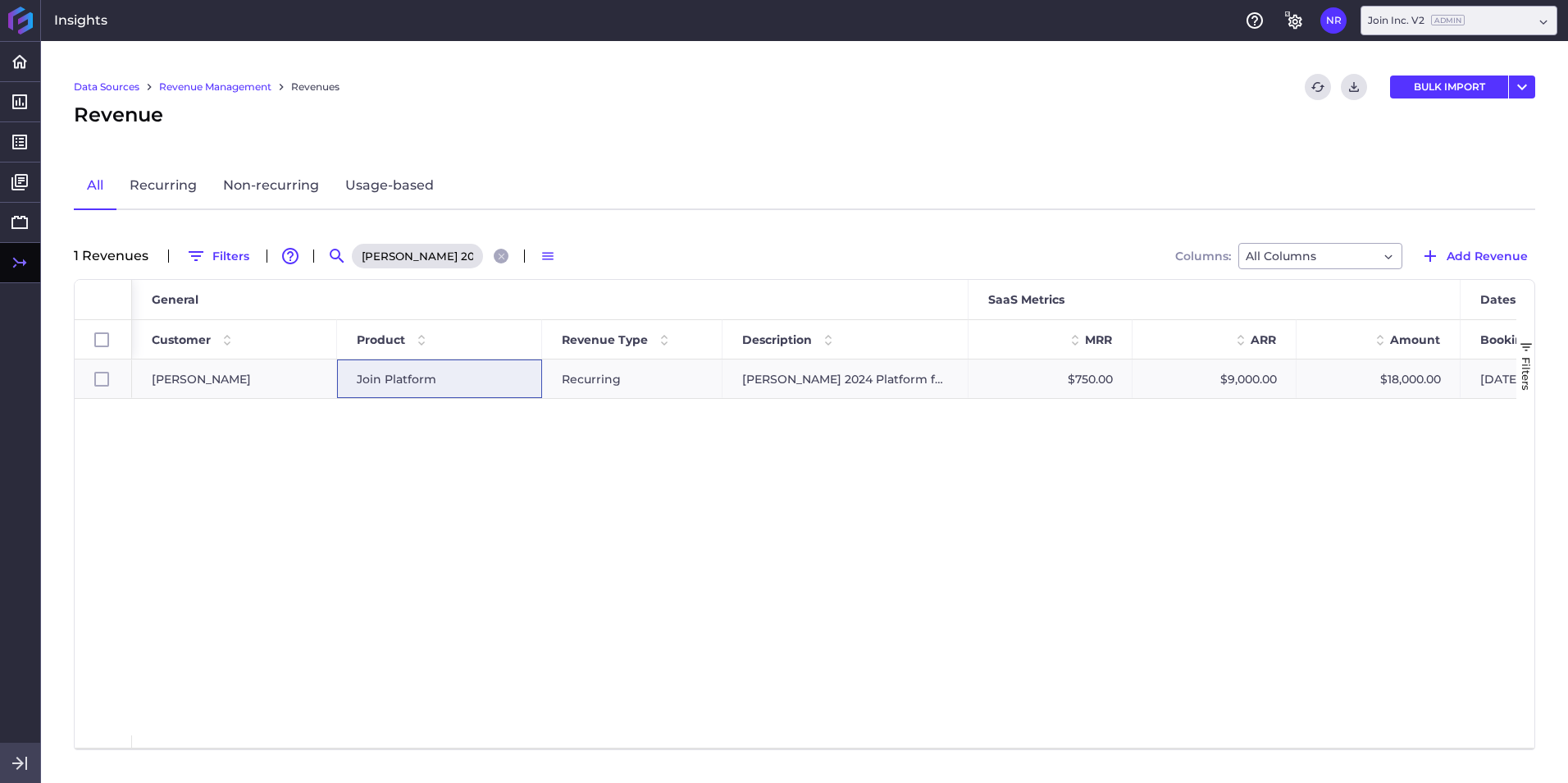
click at [502, 250] on button "Close search" at bounding box center [501, 256] width 15 height 15
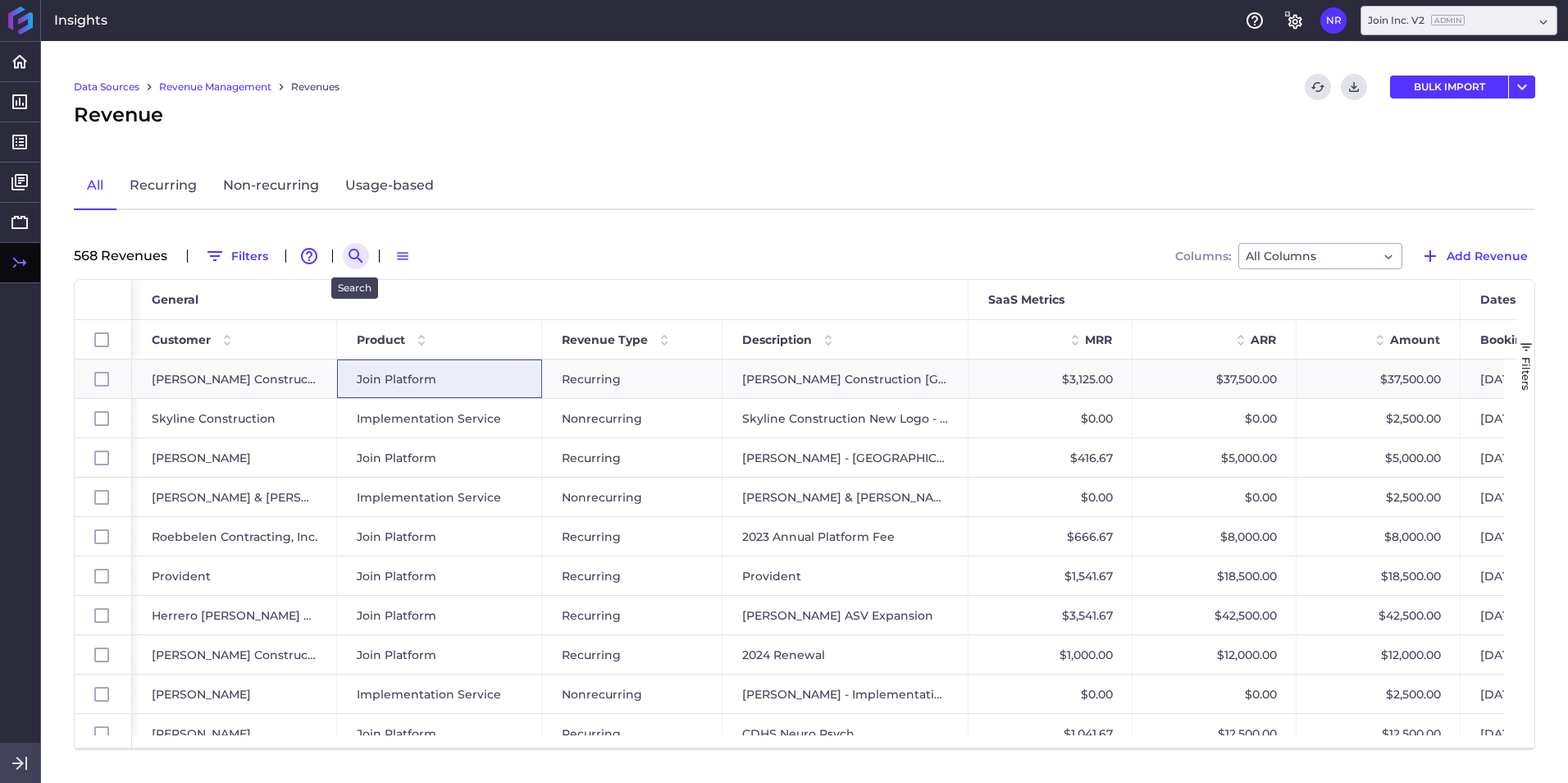
click at [354, 255] on icon "Search by" at bounding box center [356, 256] width 19 height 19
click at [391, 255] on input at bounding box center [436, 256] width 131 height 25
paste input "Sampson Construction"
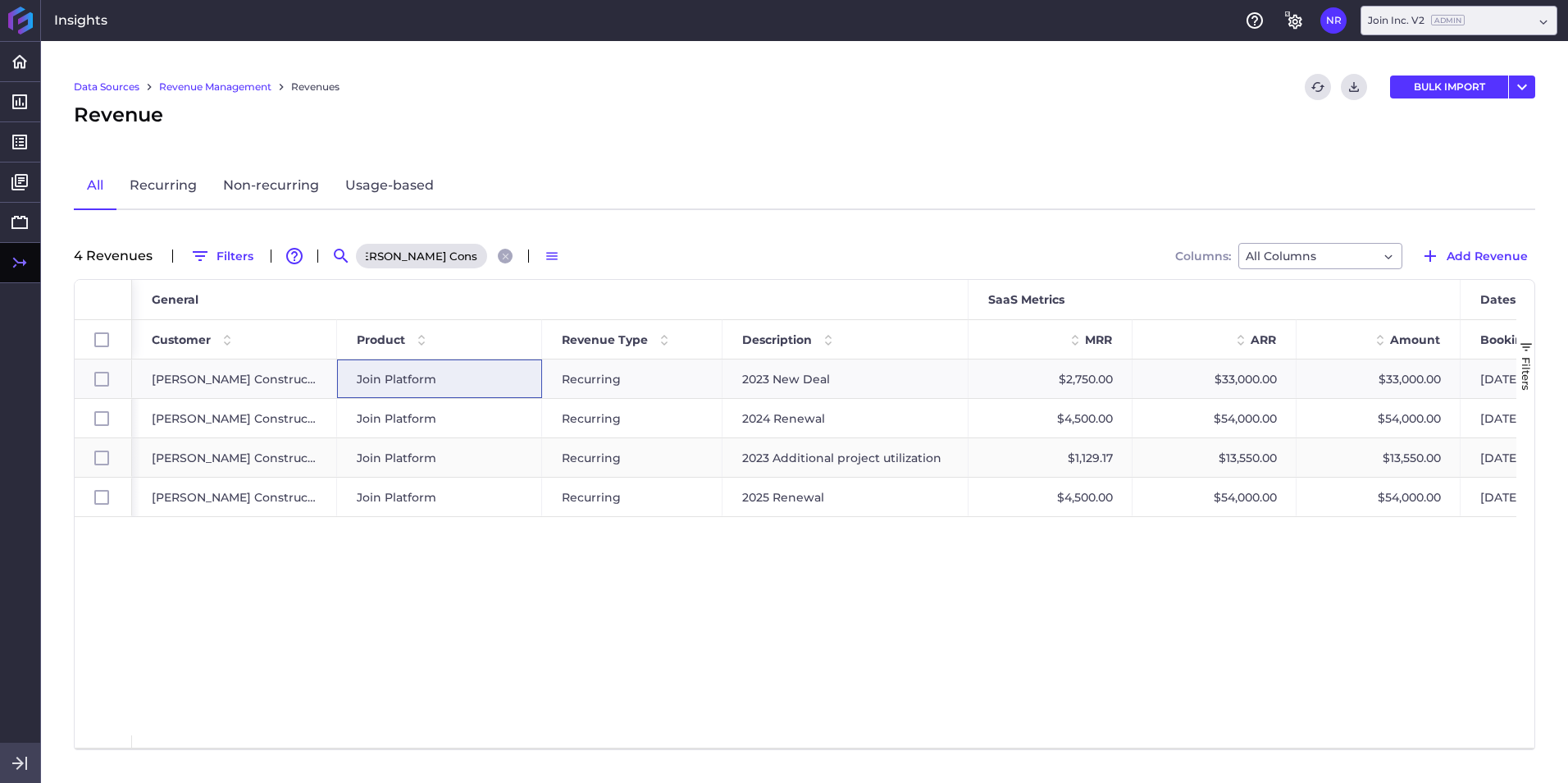
click at [539, 473] on div "Join Platform" at bounding box center [439, 458] width 205 height 39
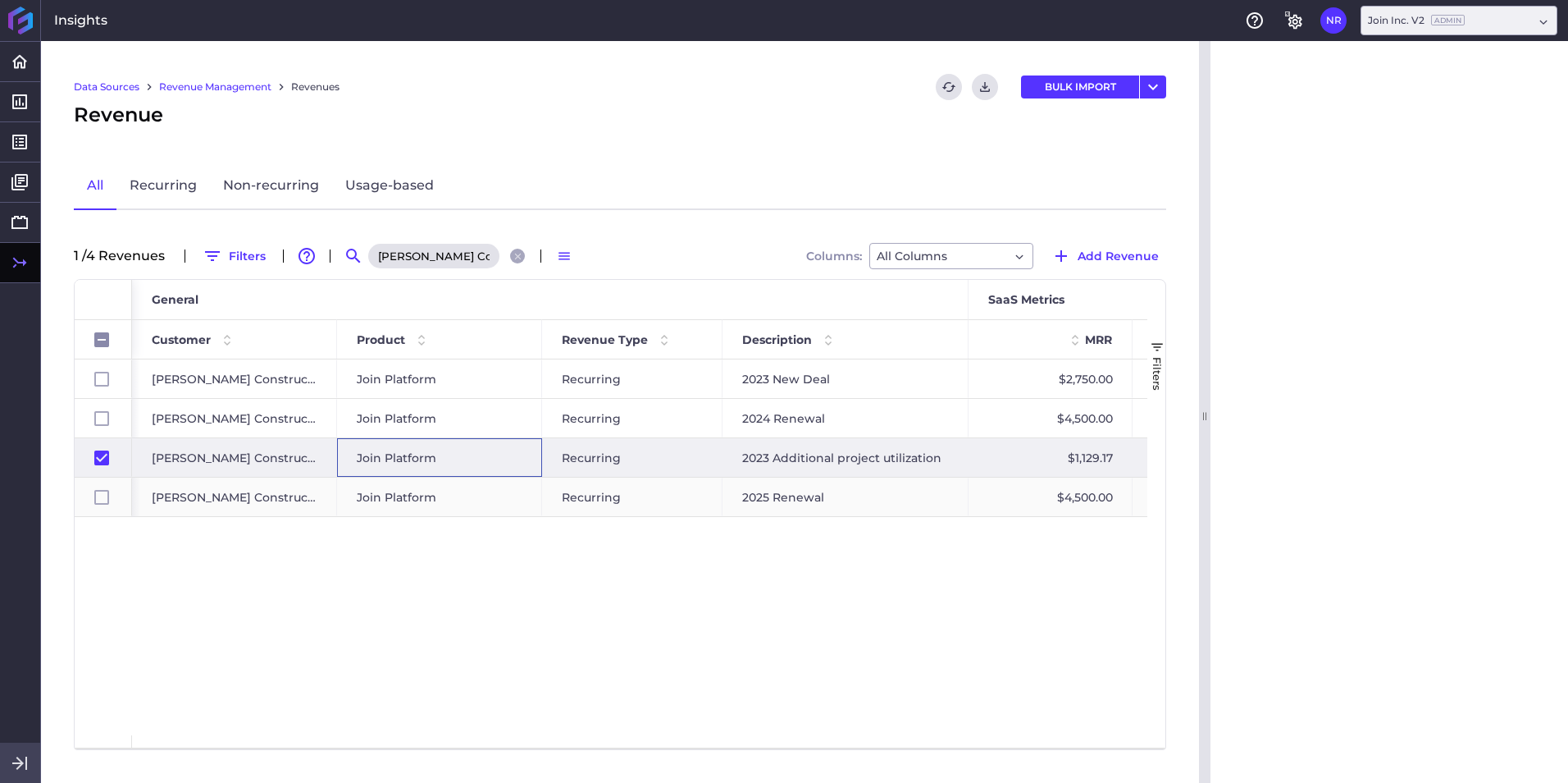
click at [517, 487] on div "Join Platform" at bounding box center [440, 496] width 166 height 38
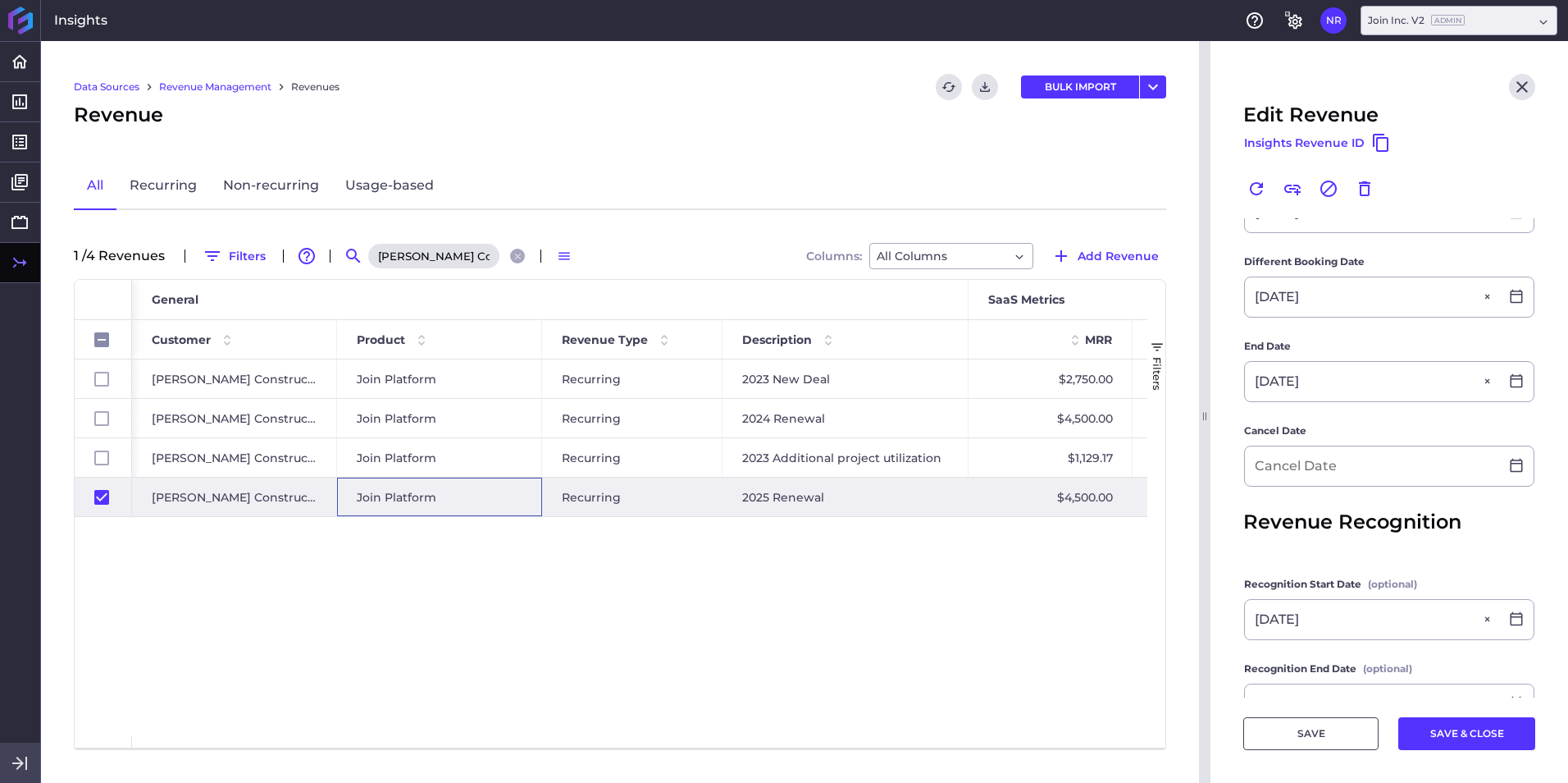
scroll to position [492, 0]
click at [1043, 472] on input at bounding box center [1371, 464] width 254 height 40
click at [515, 258] on icon "Close search" at bounding box center [518, 257] width 11 height 11
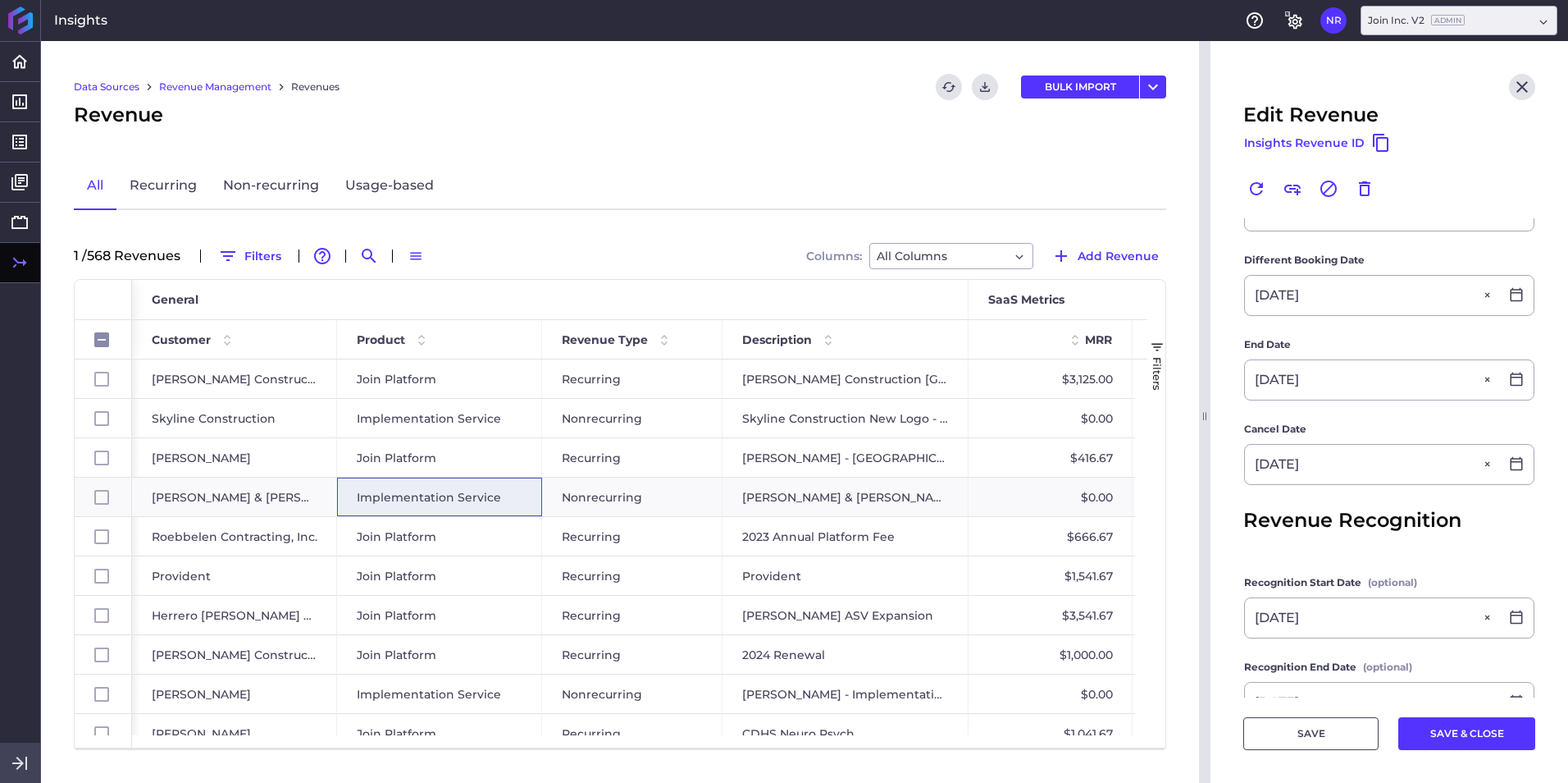
click at [389, 257] on div "1 / 568 Revenue s Filters Advanced table features Search Switch to Compact Dens…" at bounding box center [620, 256] width 1092 height 26
click at [377, 257] on icon "Search by" at bounding box center [369, 256] width 19 height 19
paste input "Okland - Project Hope"
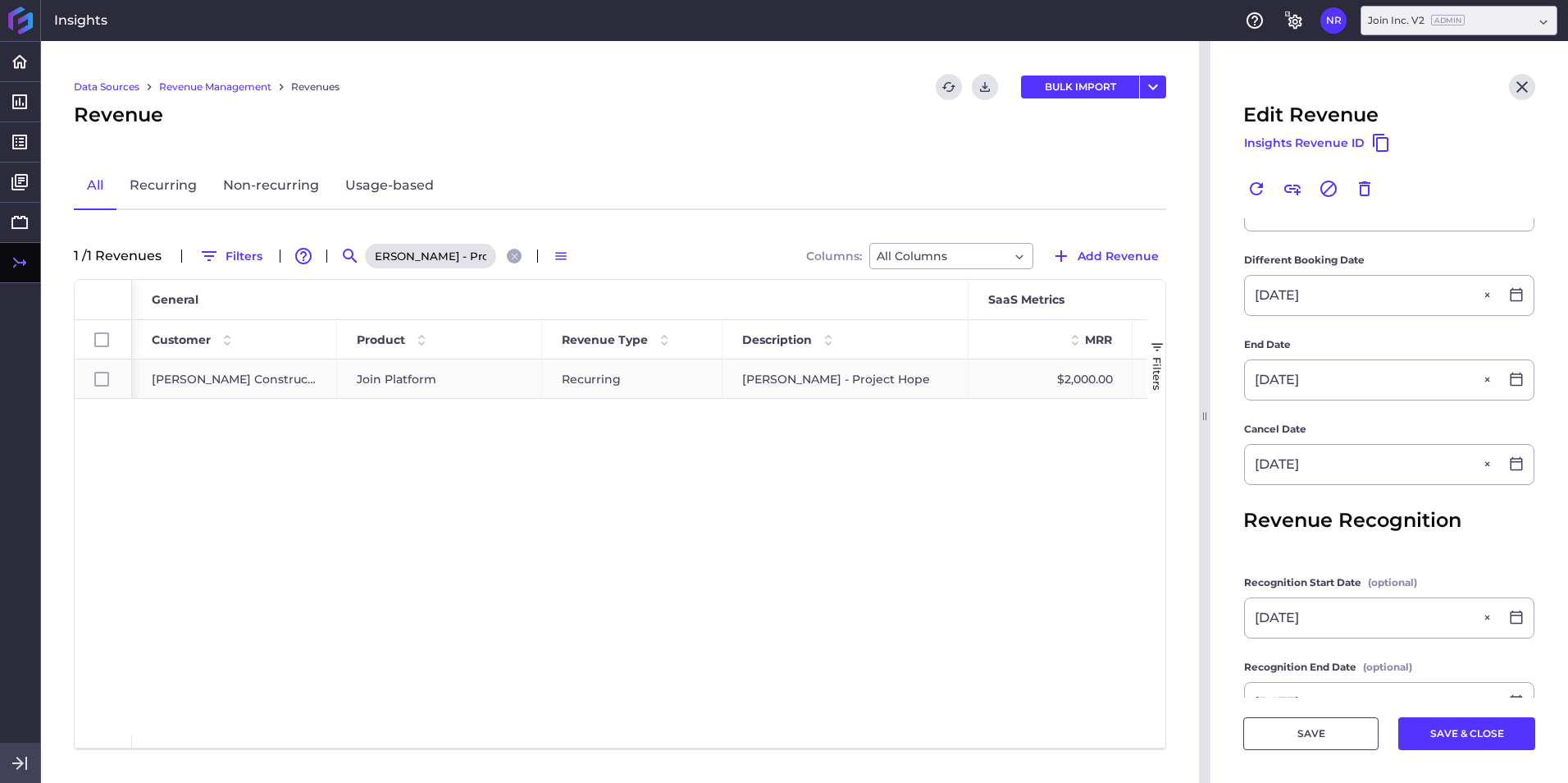
scroll to position [0, 0]
click at [431, 378] on span "Join Platform" at bounding box center [397, 378] width 79 height 38
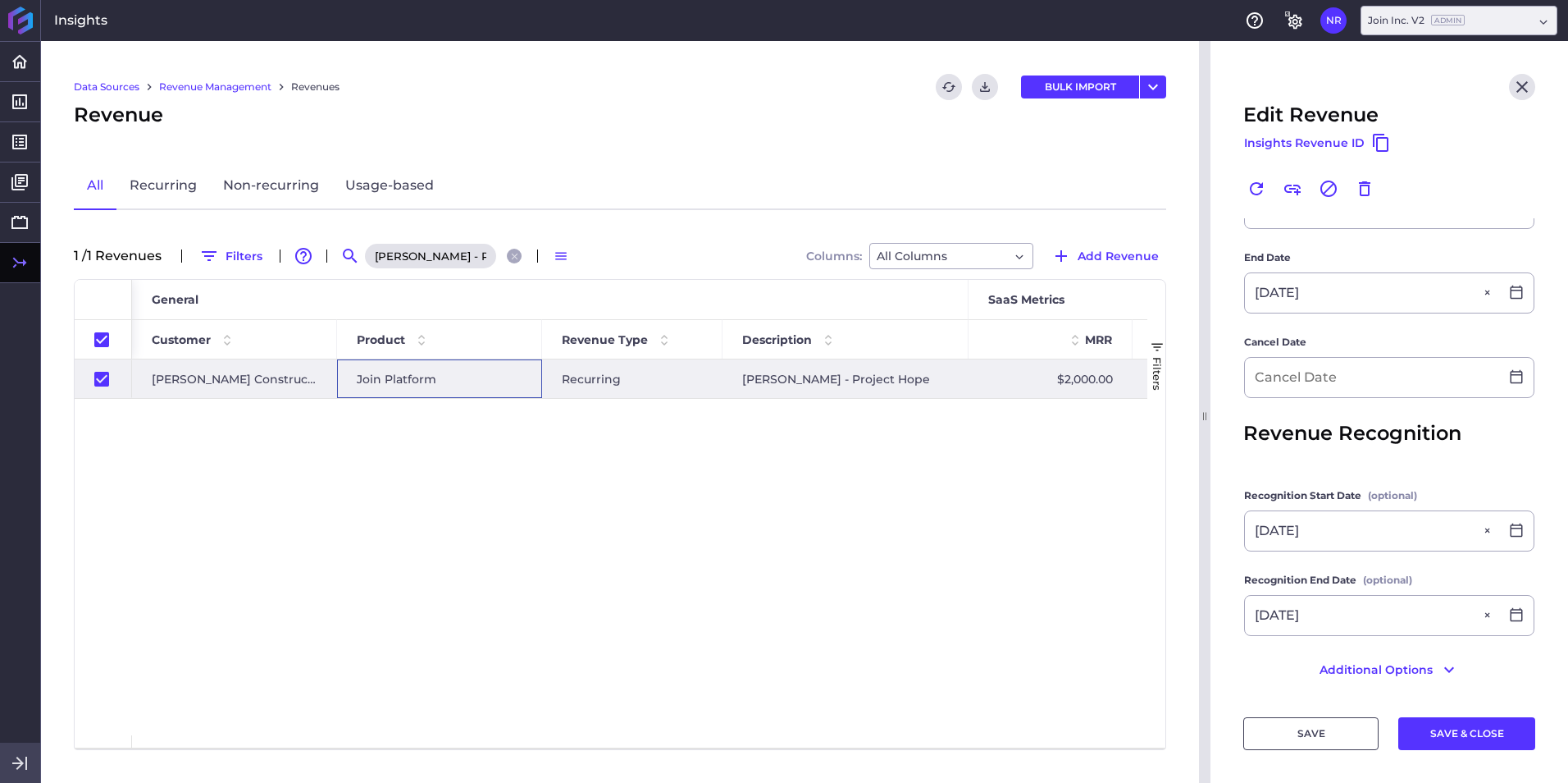
scroll to position [406, 0]
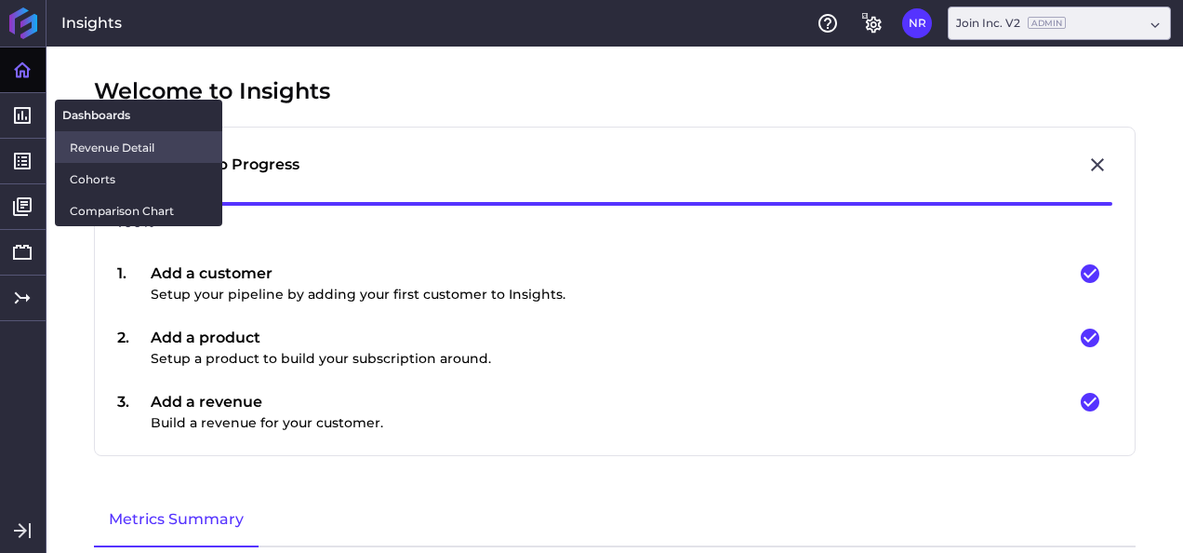
click at [76, 146] on span "Revenue Detail" at bounding box center [139, 148] width 138 height 20
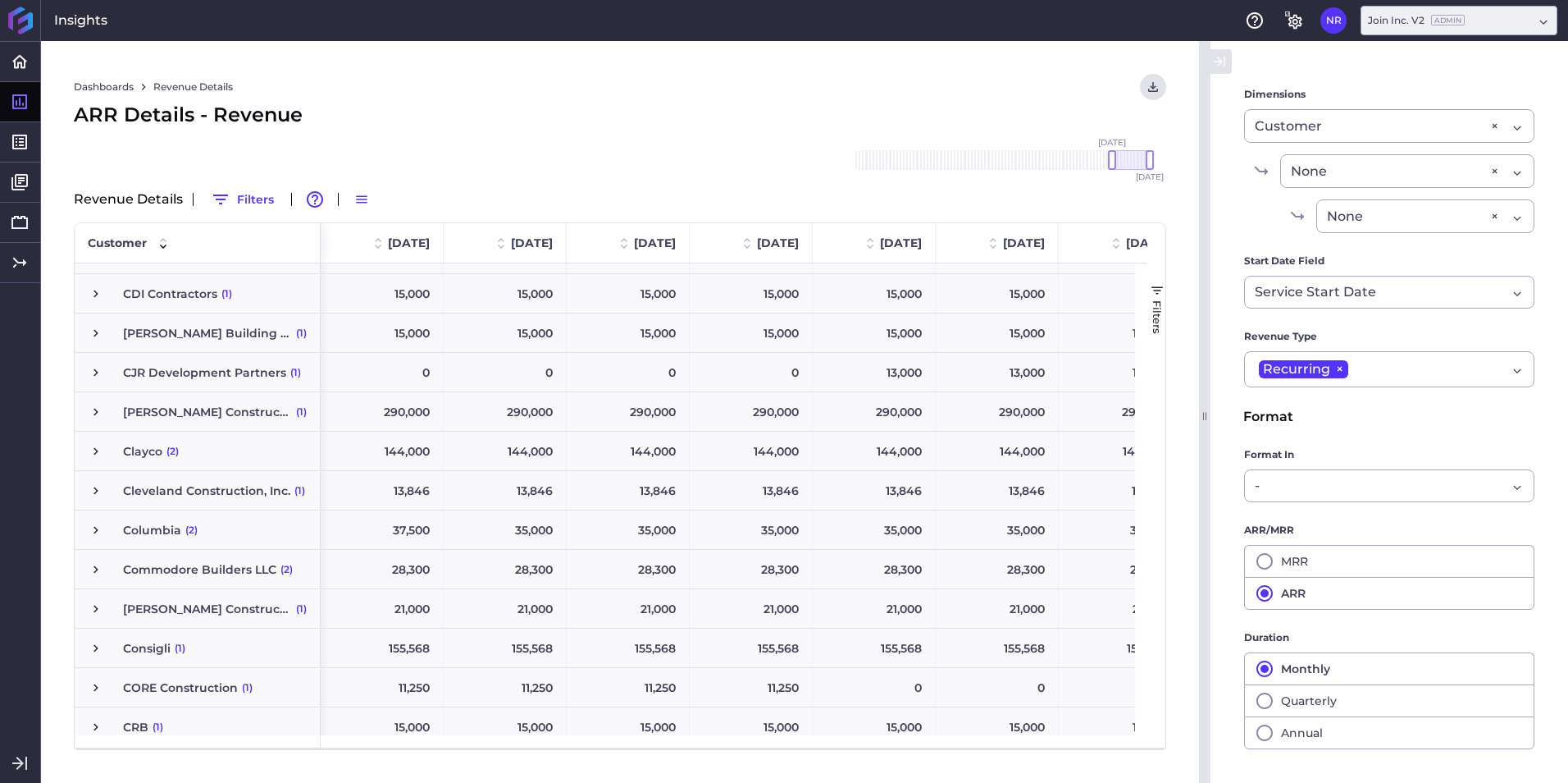
scroll to position [738, 0]
click at [256, 376] on span "CJR Development Partners" at bounding box center [204, 371] width 163 height 38
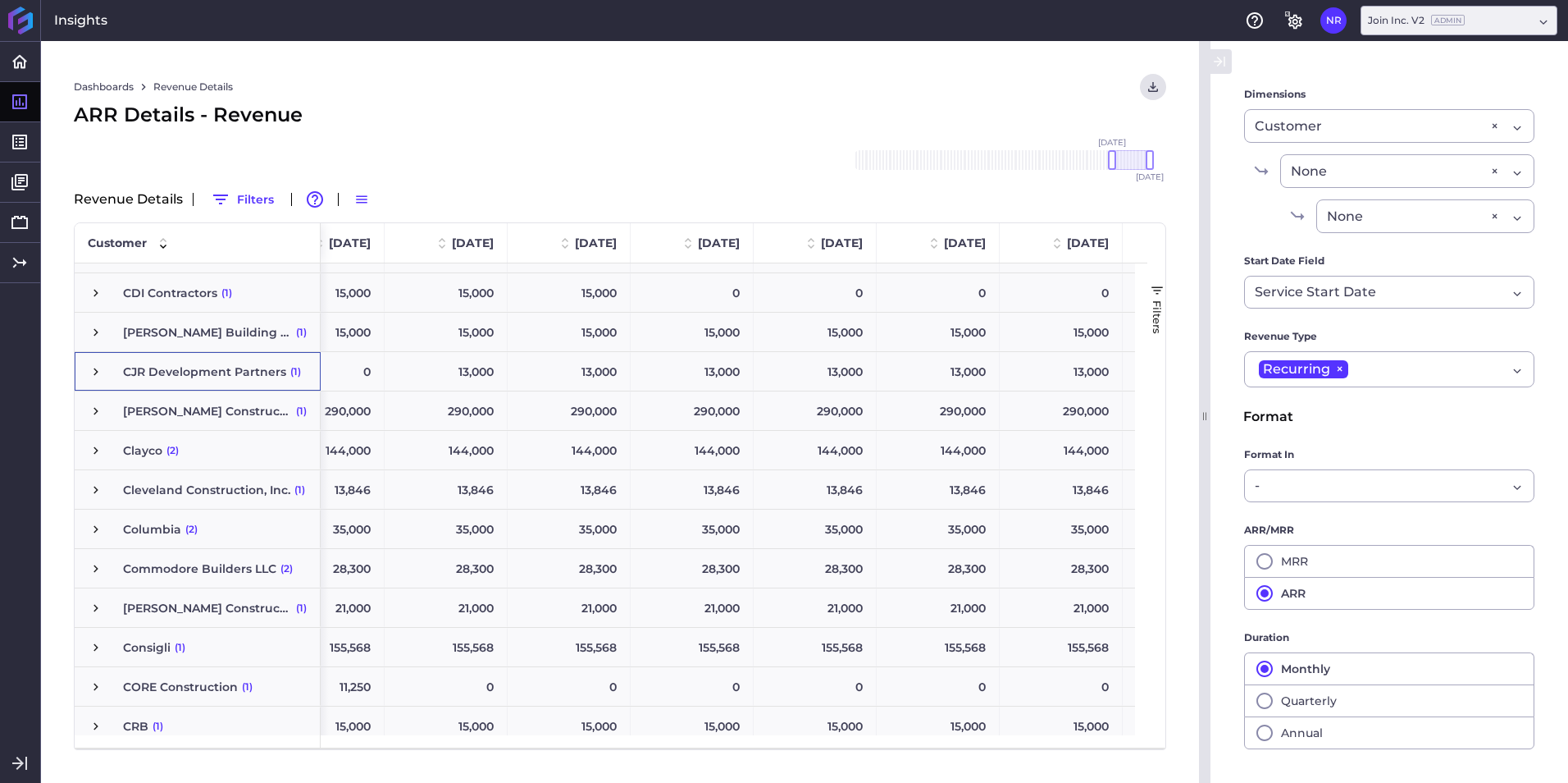
scroll to position [0, 459]
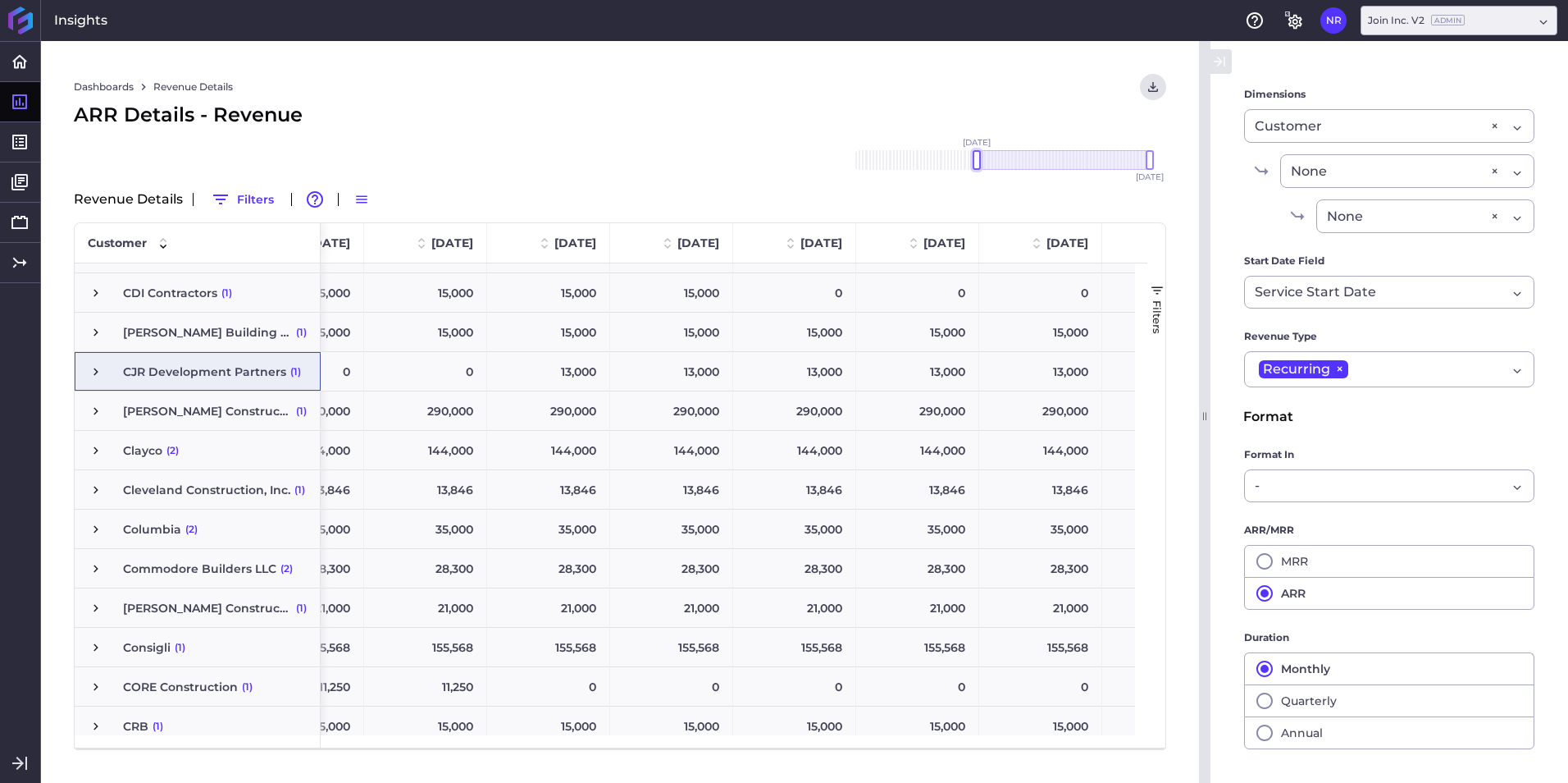
drag, startPoint x: 1112, startPoint y: 162, endPoint x: 977, endPoint y: 162, distance: 135.0
click at [977, 162] on div at bounding box center [976, 160] width 8 height 19
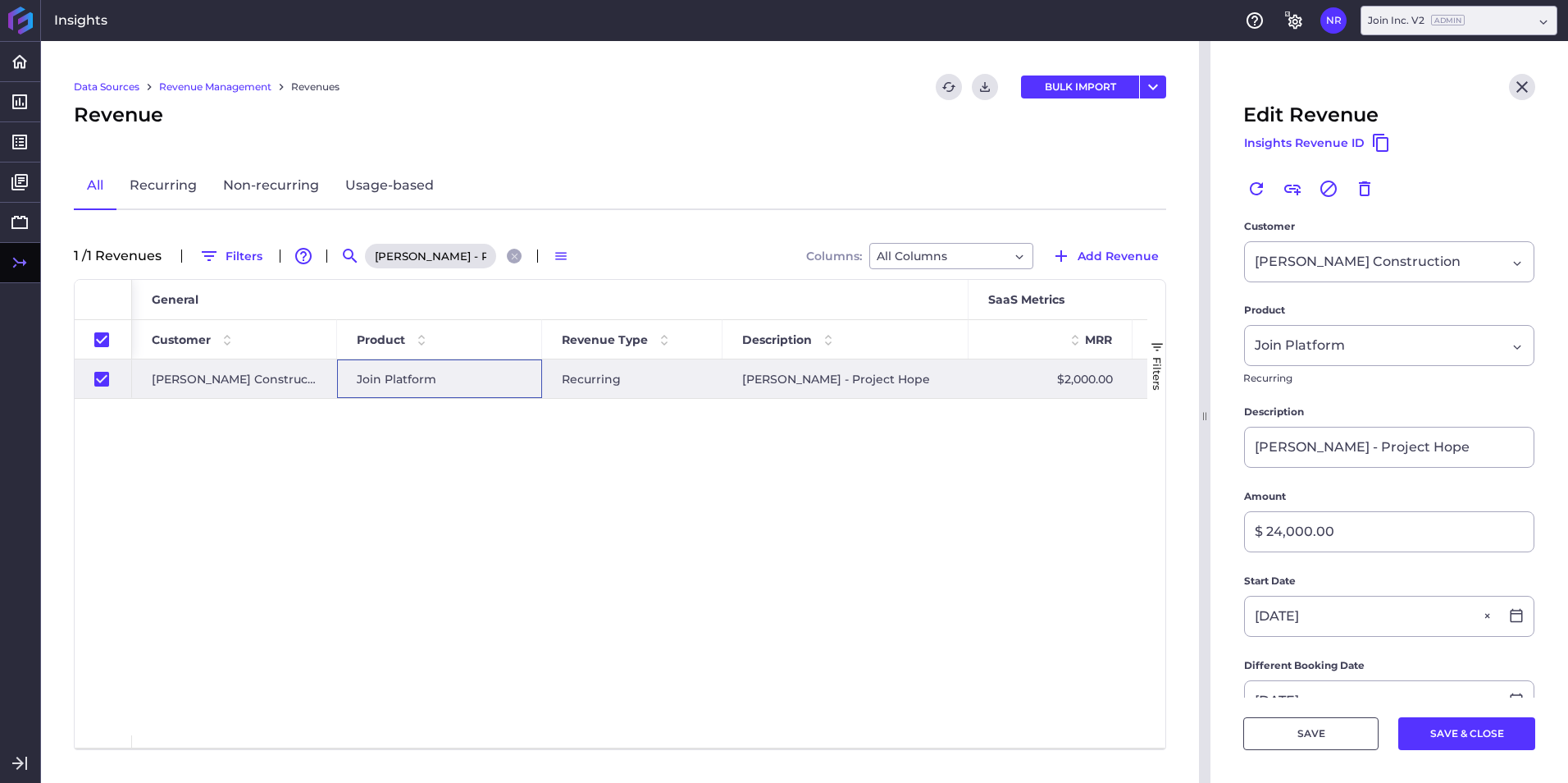
scroll to position [406, 0]
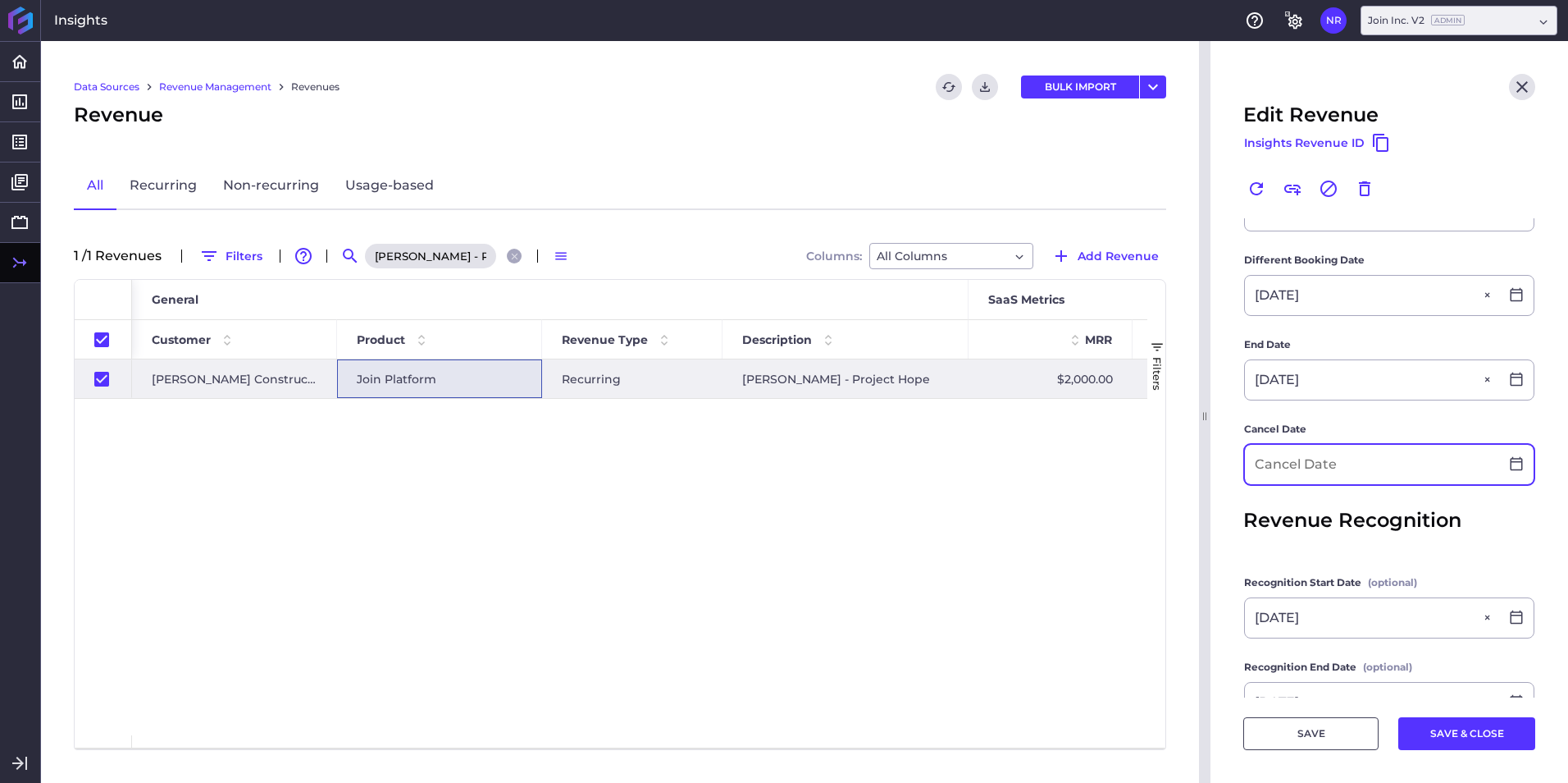
click at [1255, 476] on input at bounding box center [1371, 464] width 254 height 40
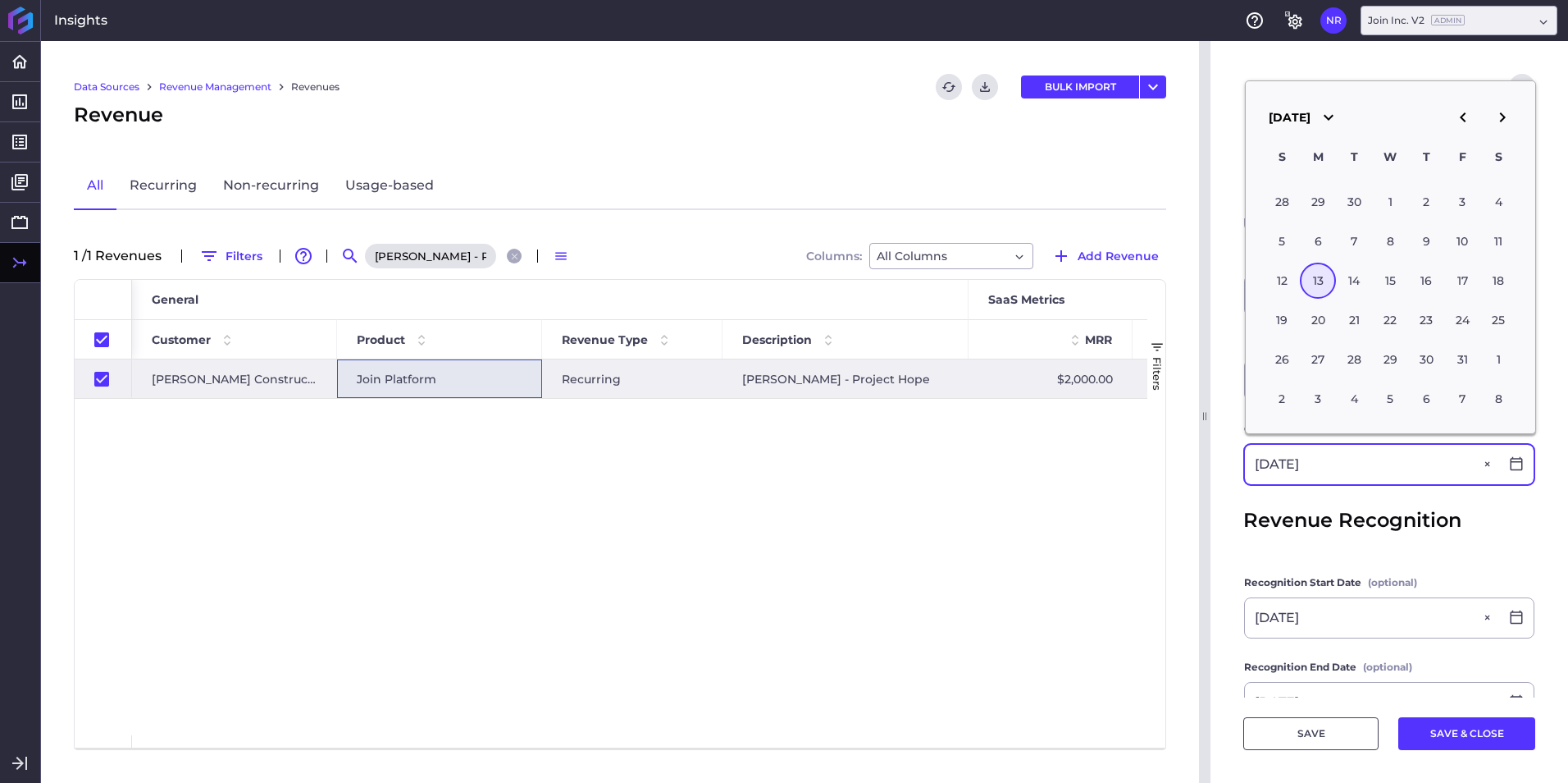
type input "07/13/2026"
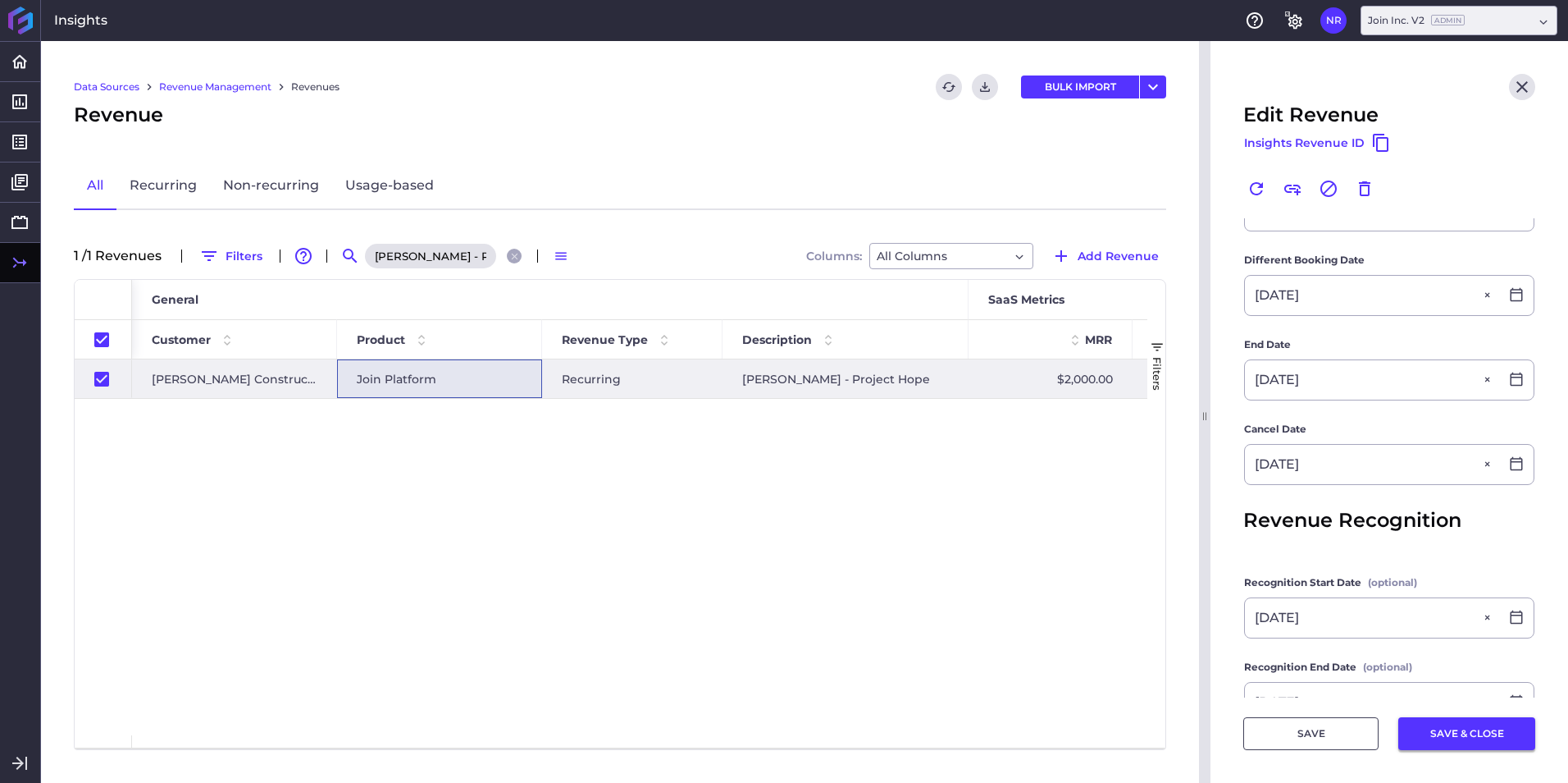
click at [1438, 737] on button "SAVE & CLOSE" at bounding box center [1466, 733] width 137 height 33
checkbox input "false"
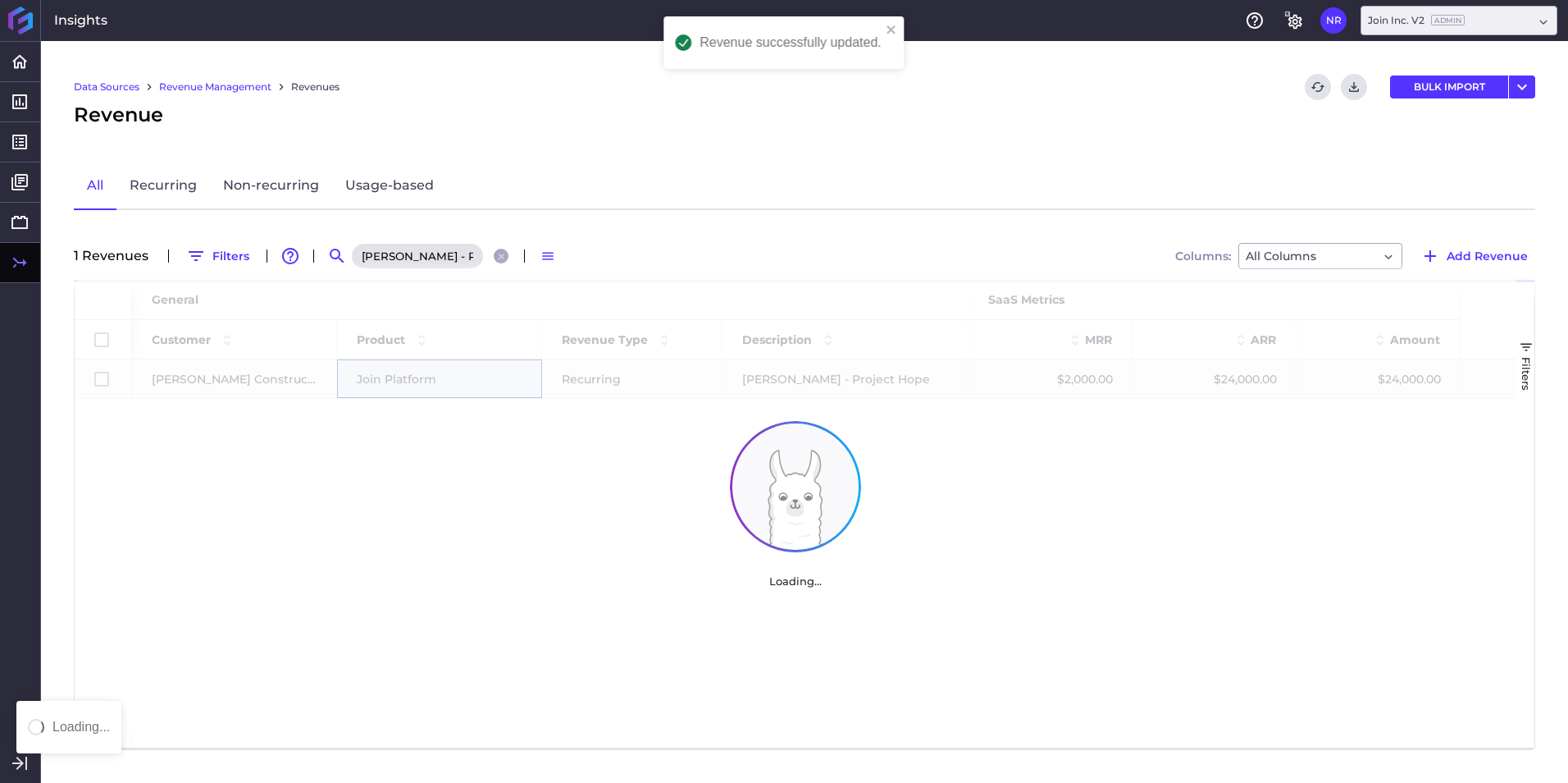
scroll to position [0, 0]
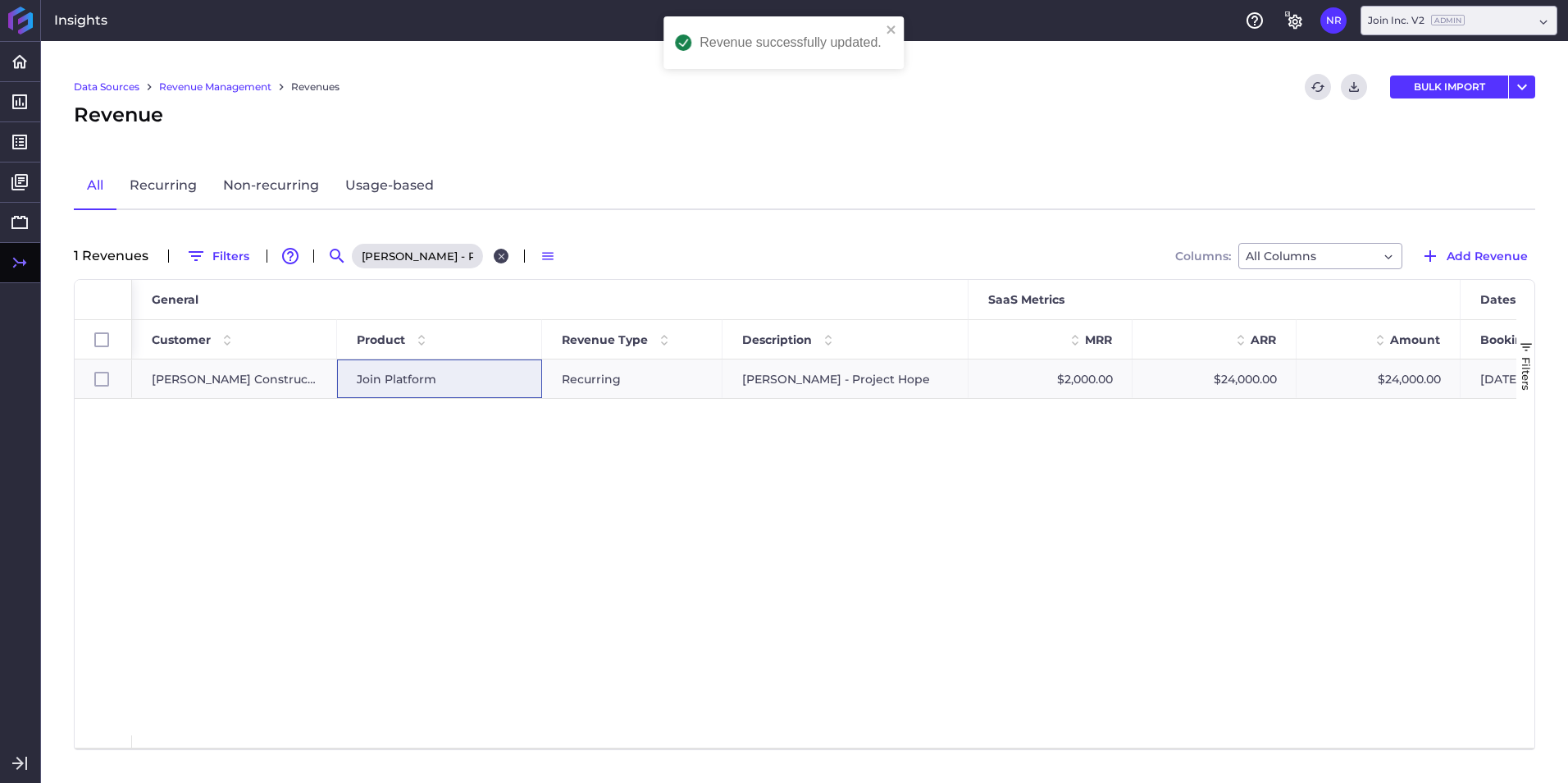
click at [500, 256] on icon "Close search" at bounding box center [501, 256] width 6 height 6
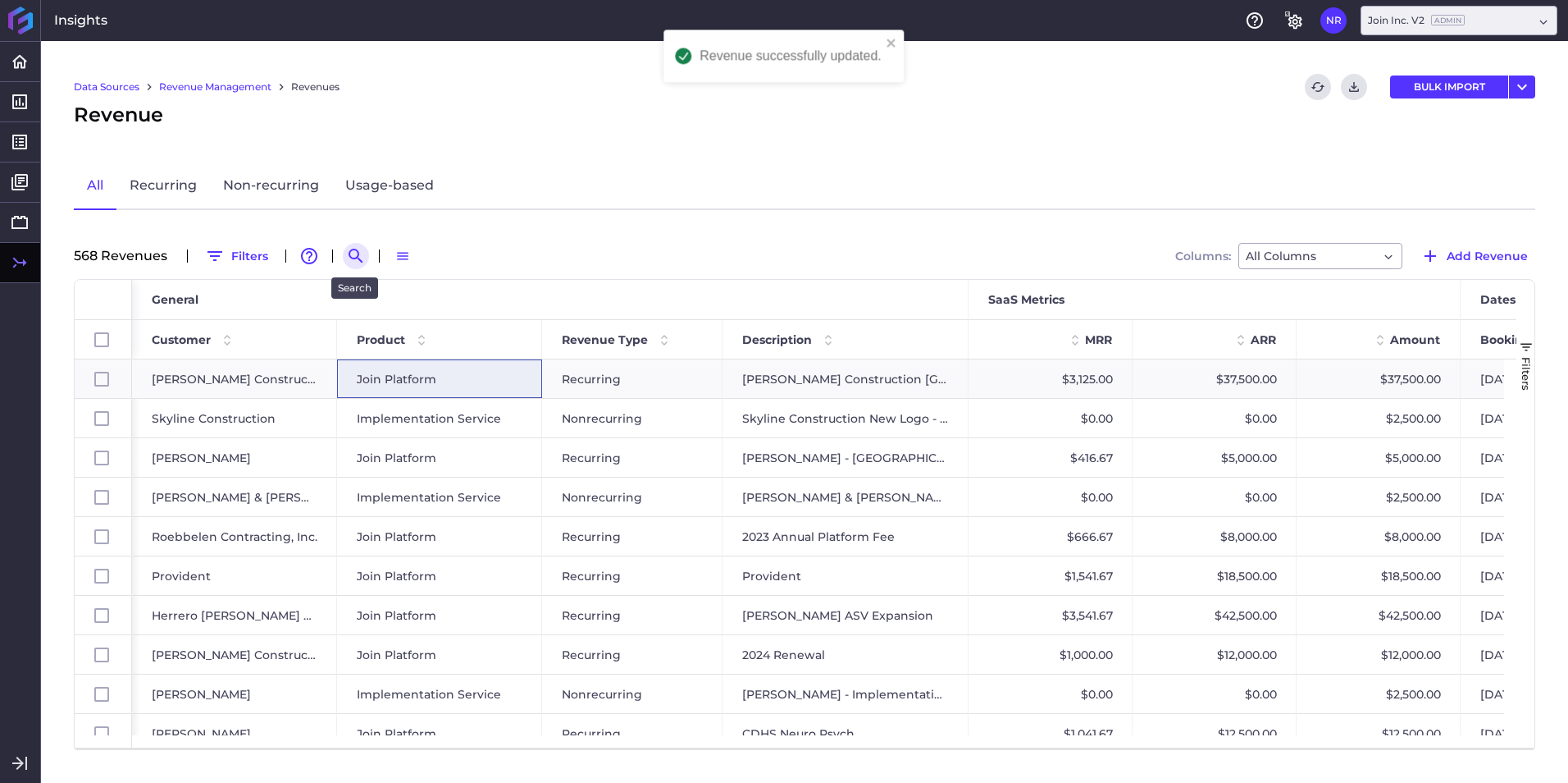
click at [346, 258] on icon "Search by" at bounding box center [356, 256] width 19 height 19
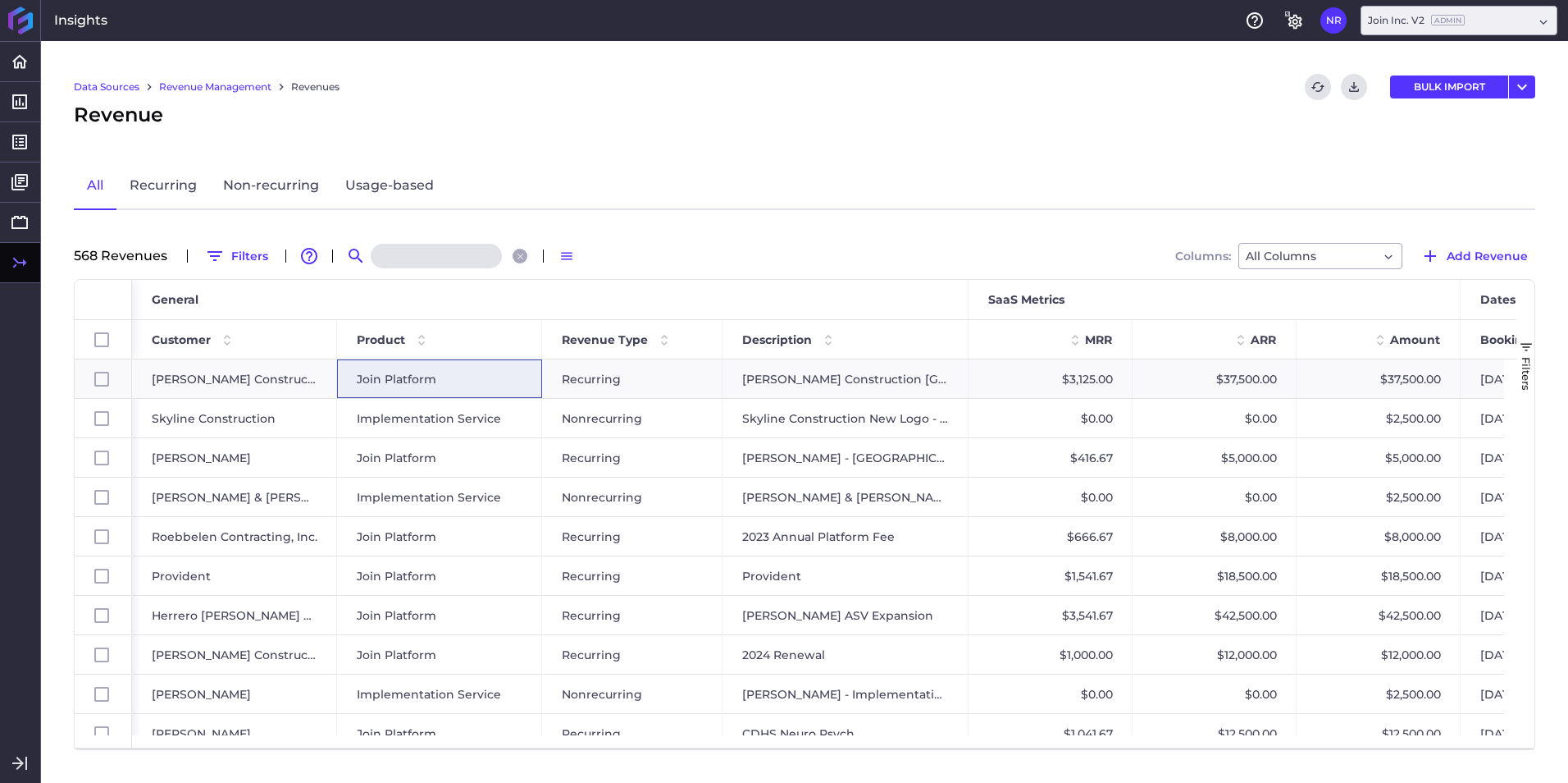
click at [396, 254] on input at bounding box center [436, 256] width 131 height 25
type input "v"
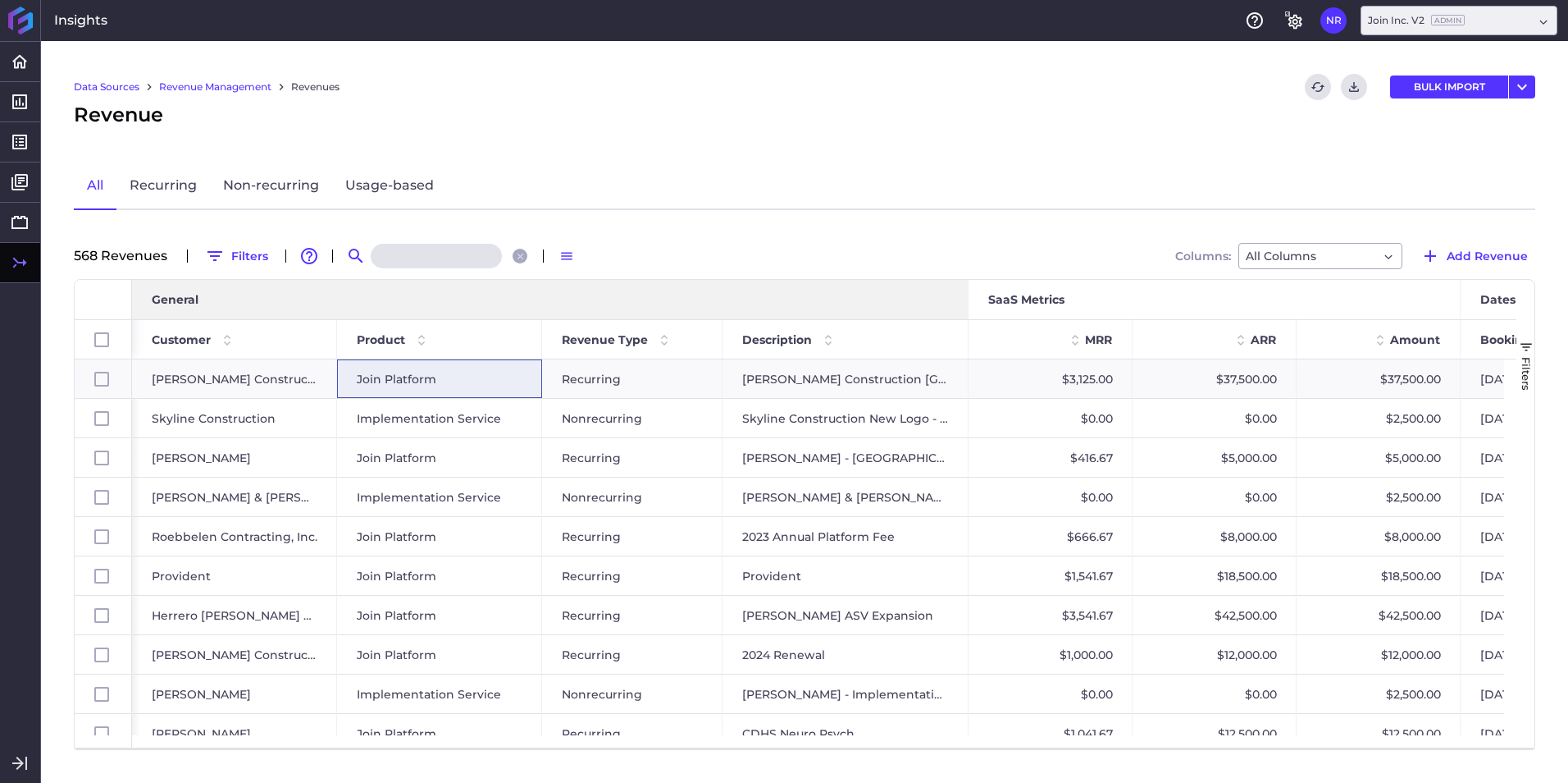
paste input "Ryan Companies 2025 Renewal"
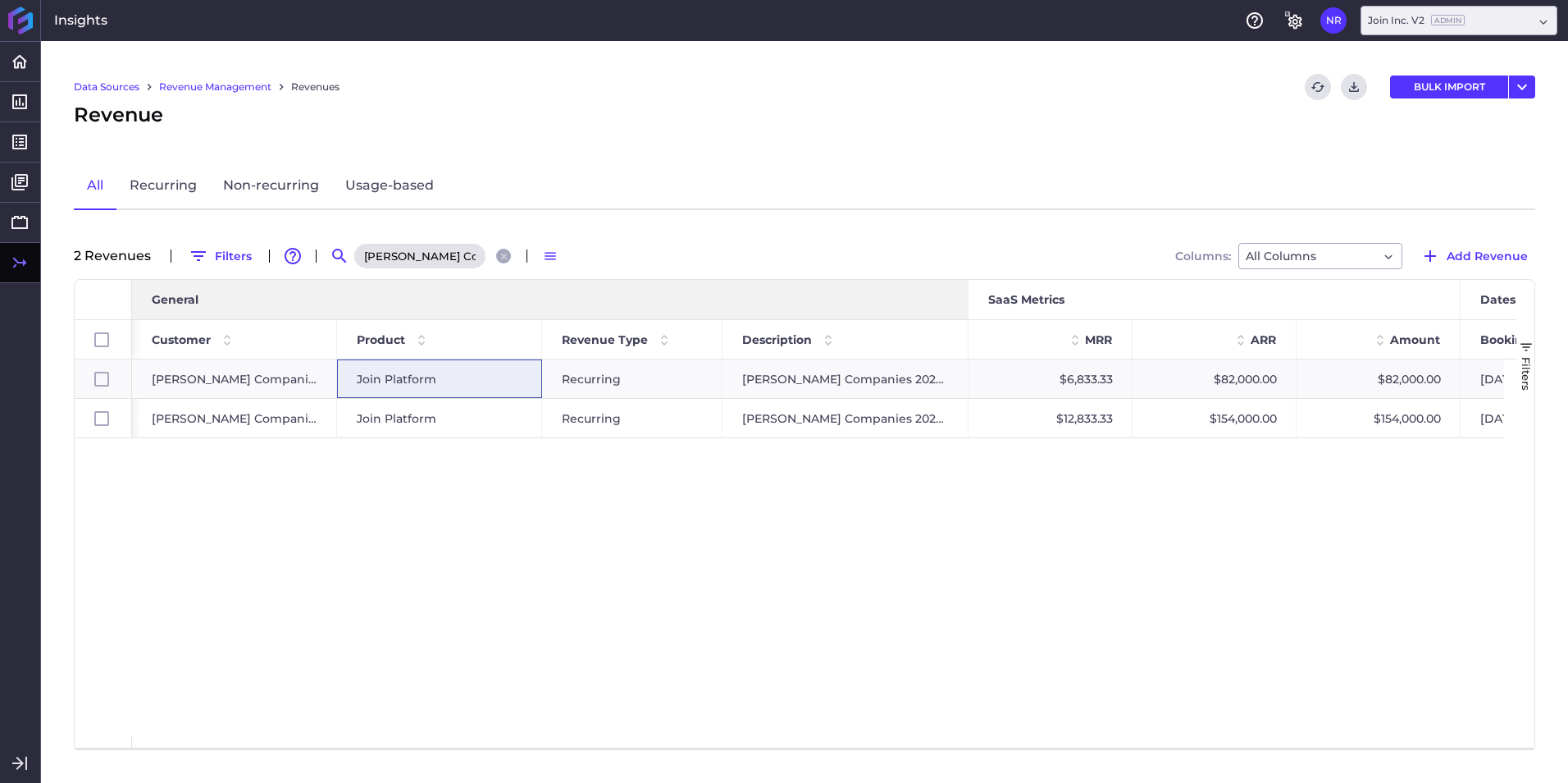
scroll to position [0, 62]
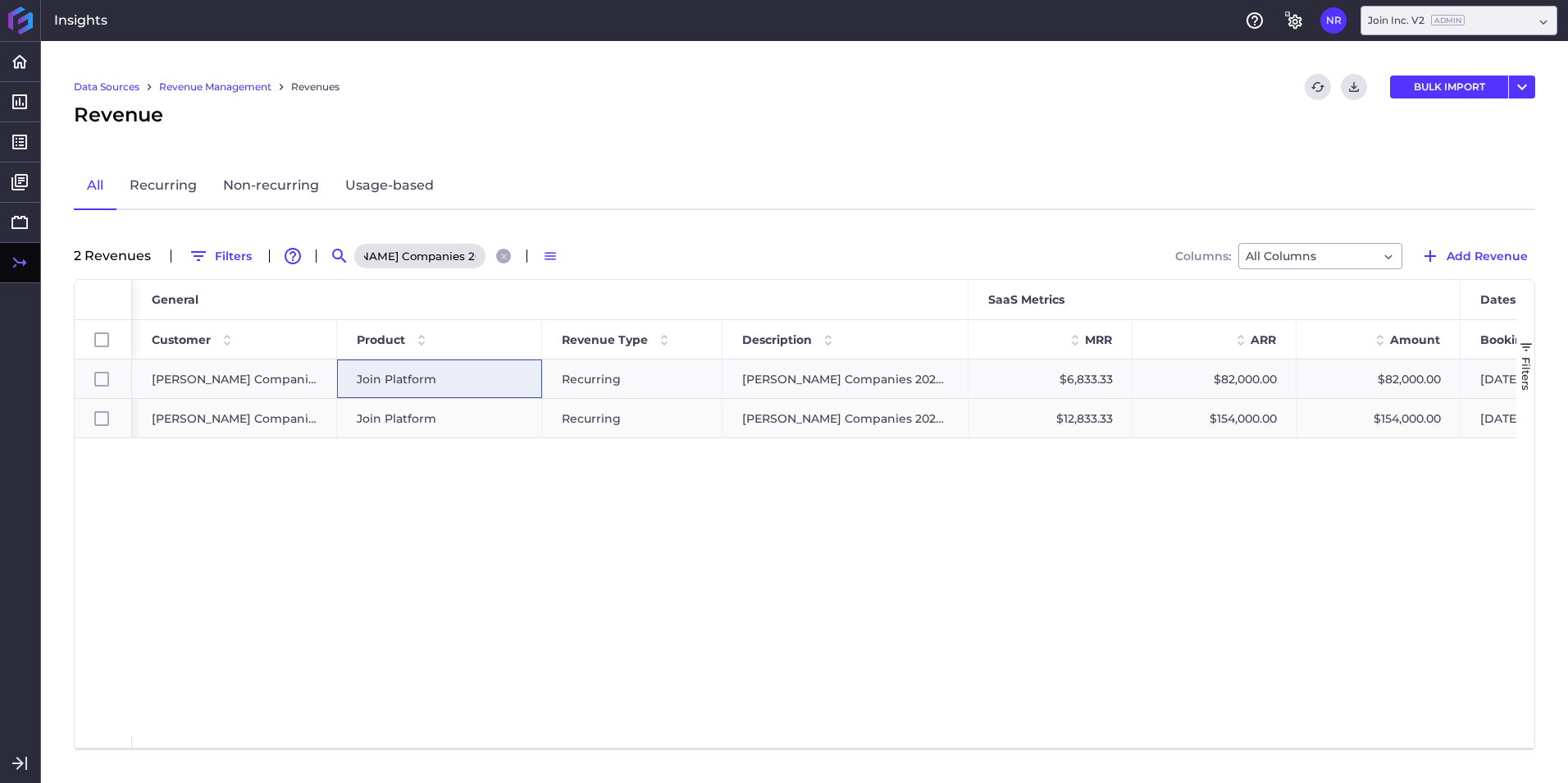
type input "Ryan Companies 2025 Renewal"
click at [460, 422] on div "Join Platform" at bounding box center [440, 418] width 166 height 38
checkbox input "false"
checkbox input "true"
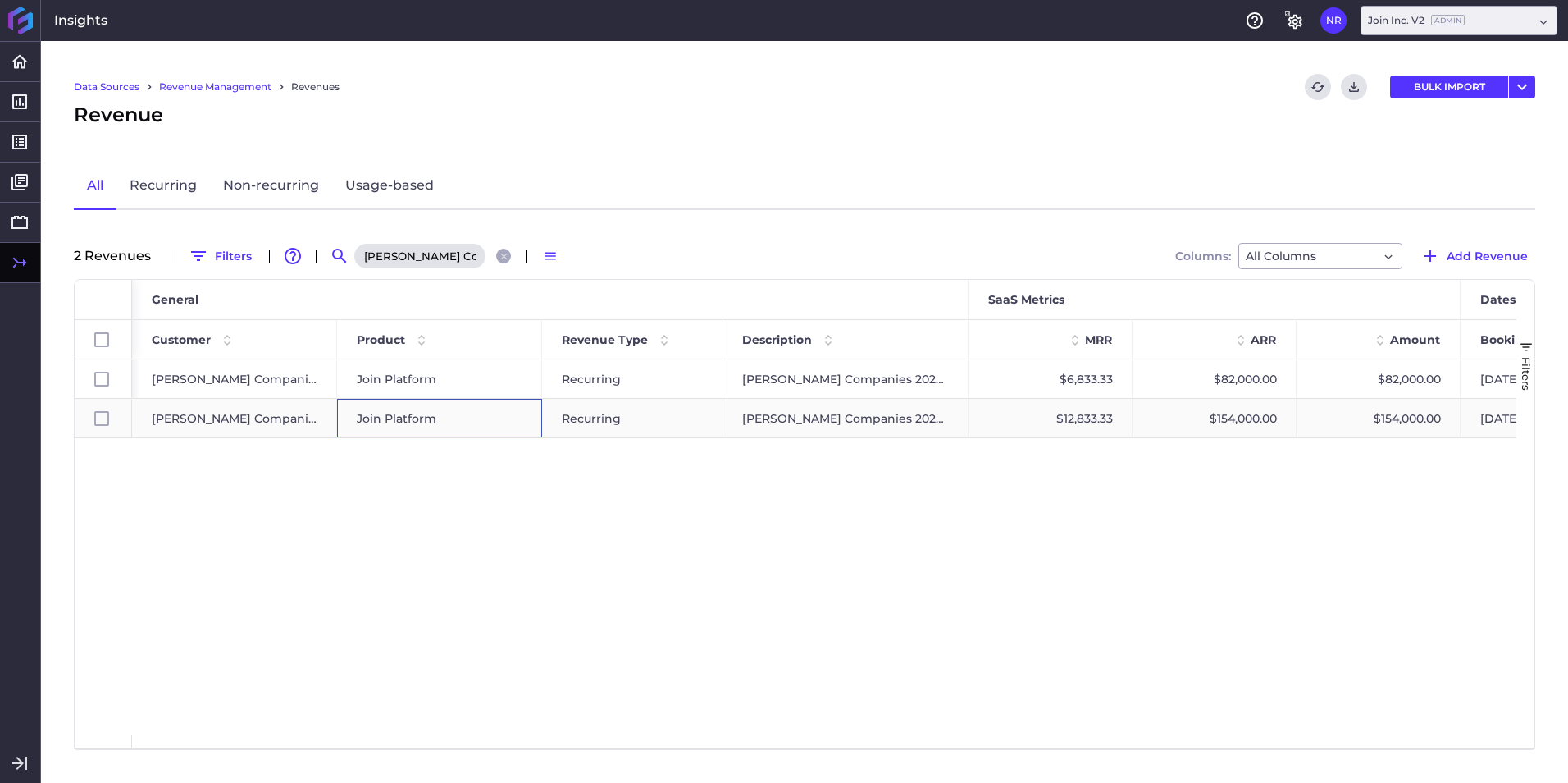
checkbox input "false"
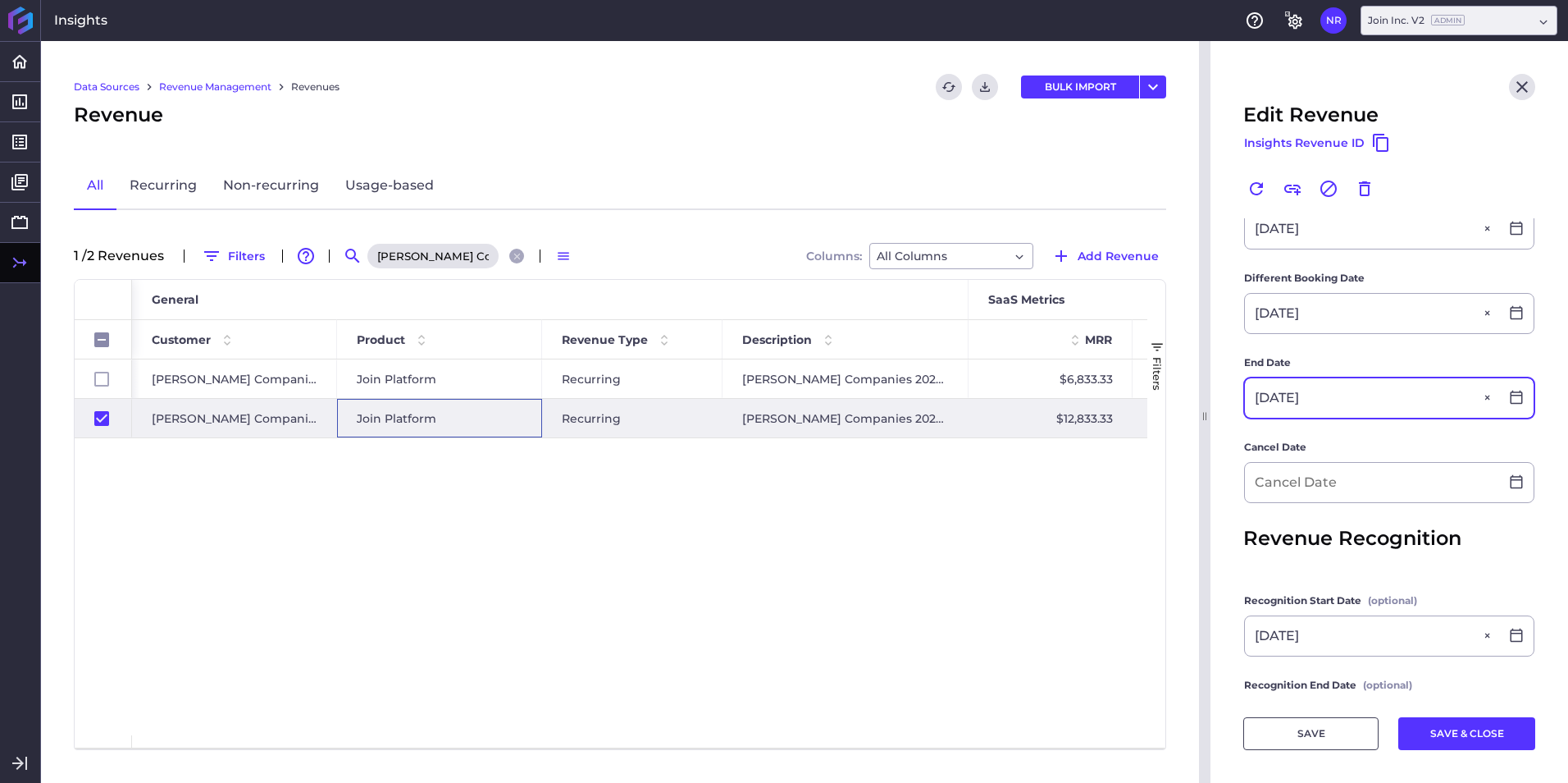
scroll to position [492, 0]
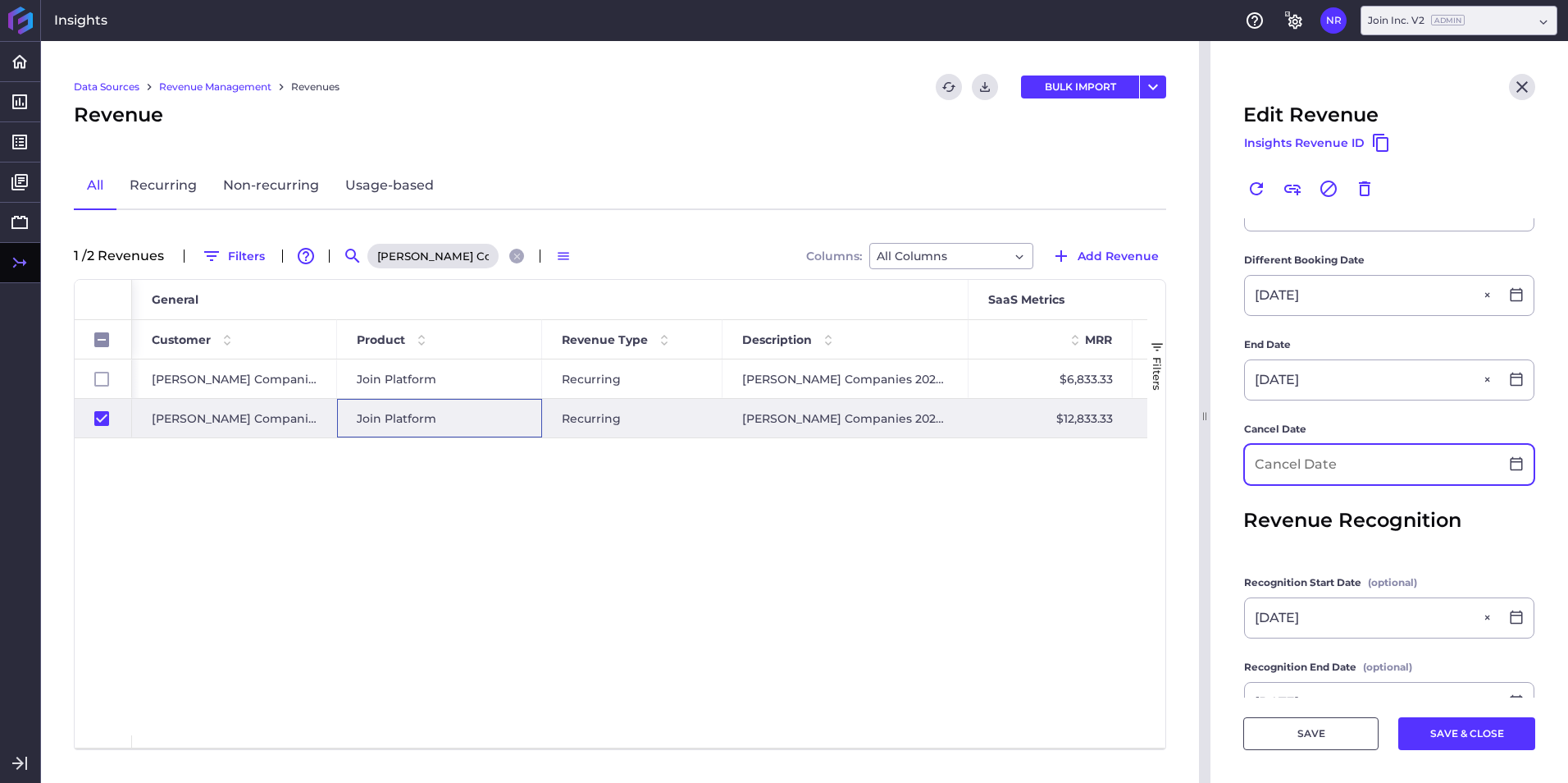
click at [1349, 471] on input at bounding box center [1371, 464] width 254 height 40
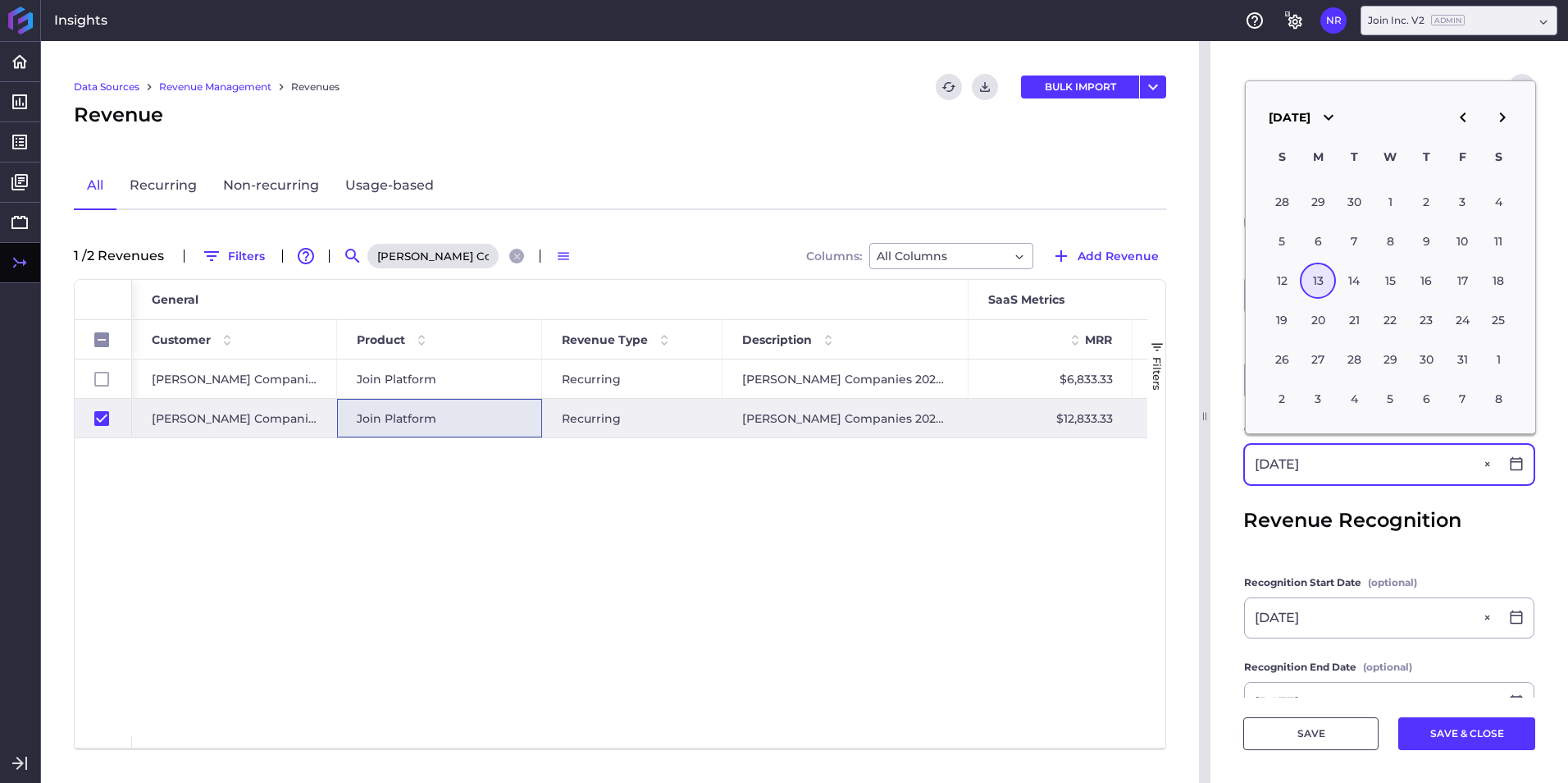
type input "[DATE]"
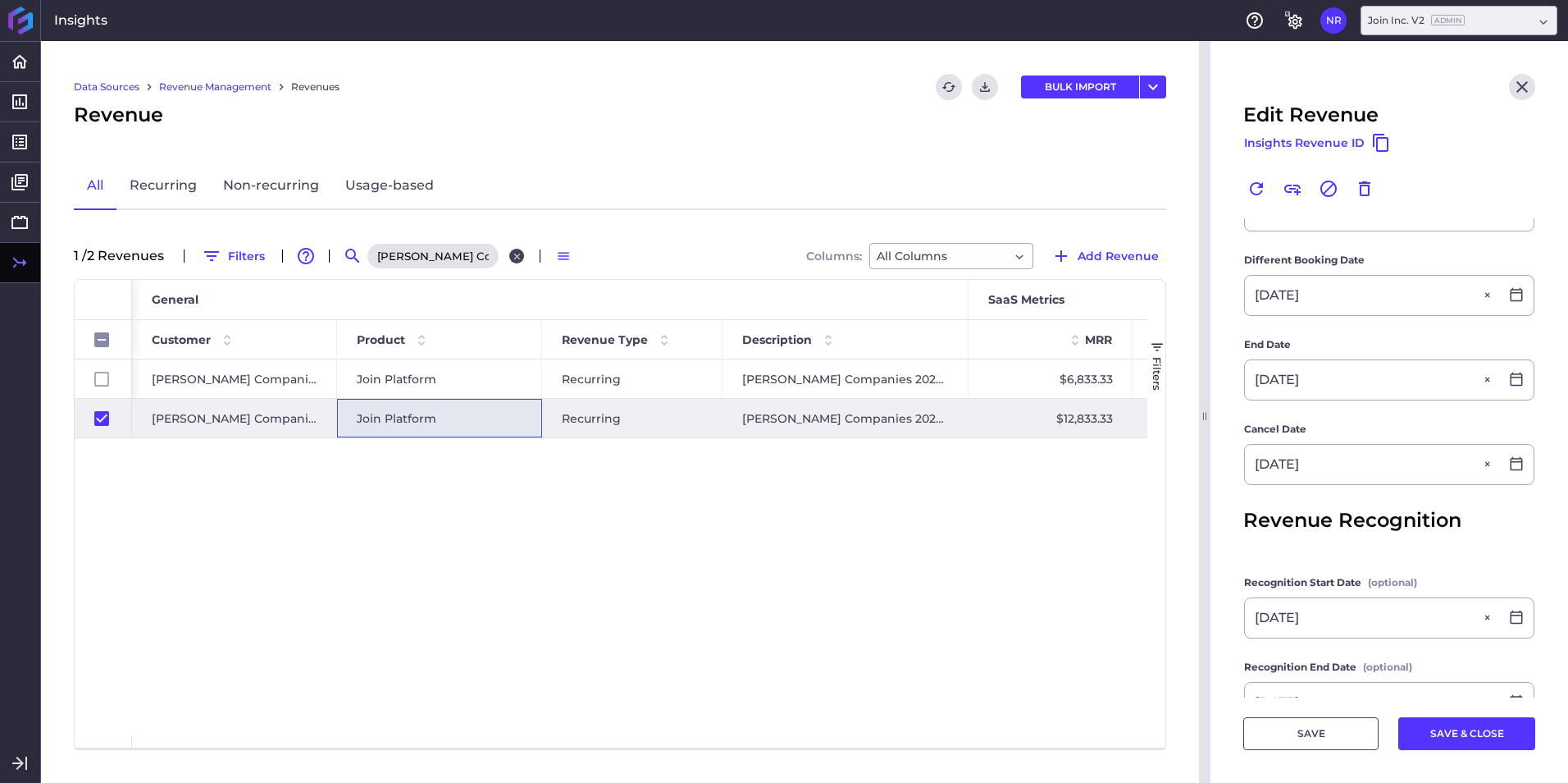
click at [517, 254] on icon "Close search" at bounding box center [516, 256] width 6 height 6
checkbox input "false"
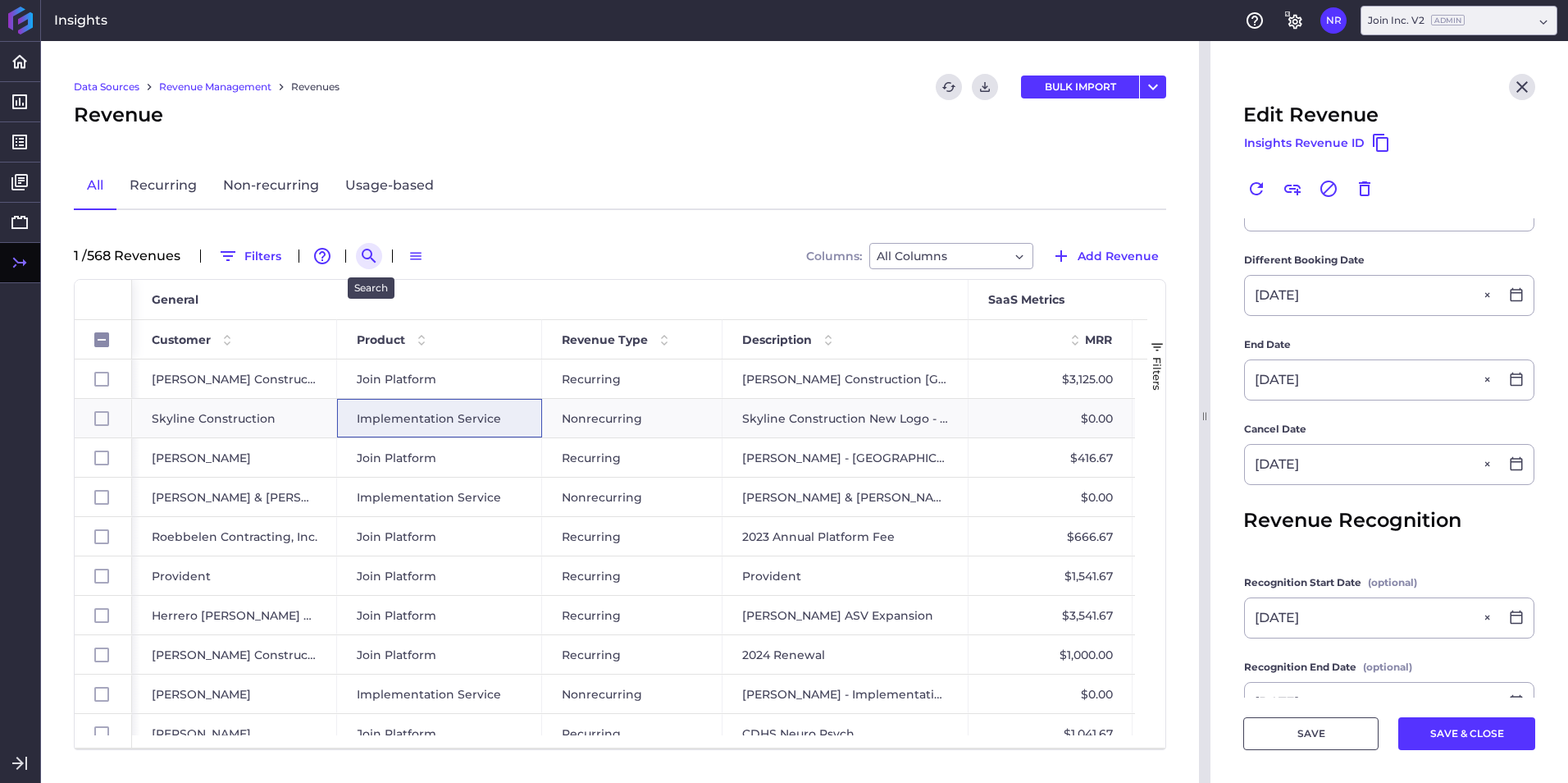
click at [377, 255] on icon "Search by" at bounding box center [369, 256] width 19 height 19
click at [422, 254] on input at bounding box center [449, 256] width 131 height 25
paste input "Schneider - 2025 New Deal"
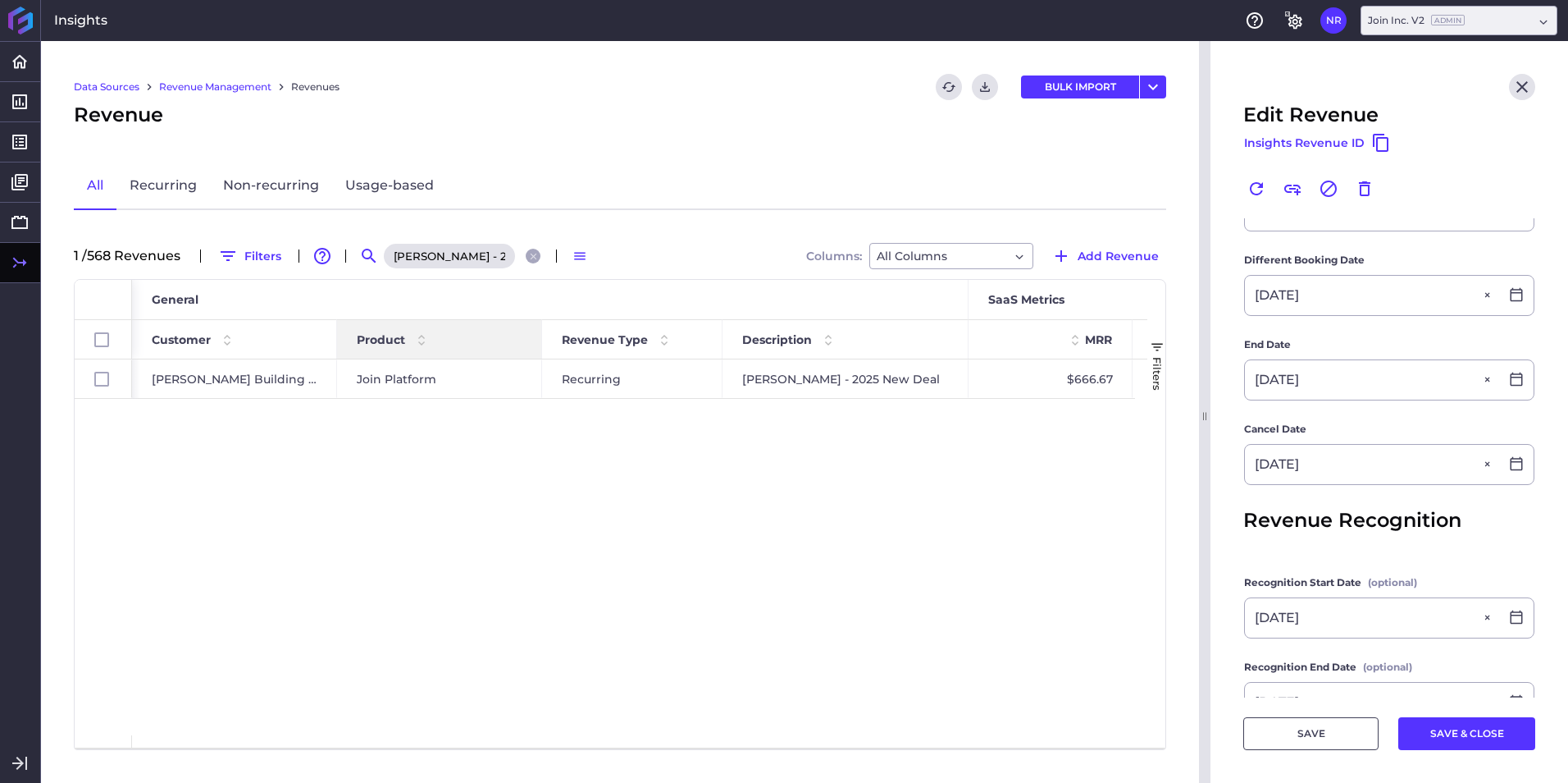
scroll to position [0, 37]
type input "Schneider - 2025 New Deal"
click at [451, 371] on div "Join Platform" at bounding box center [440, 378] width 166 height 38
checkbox input "true"
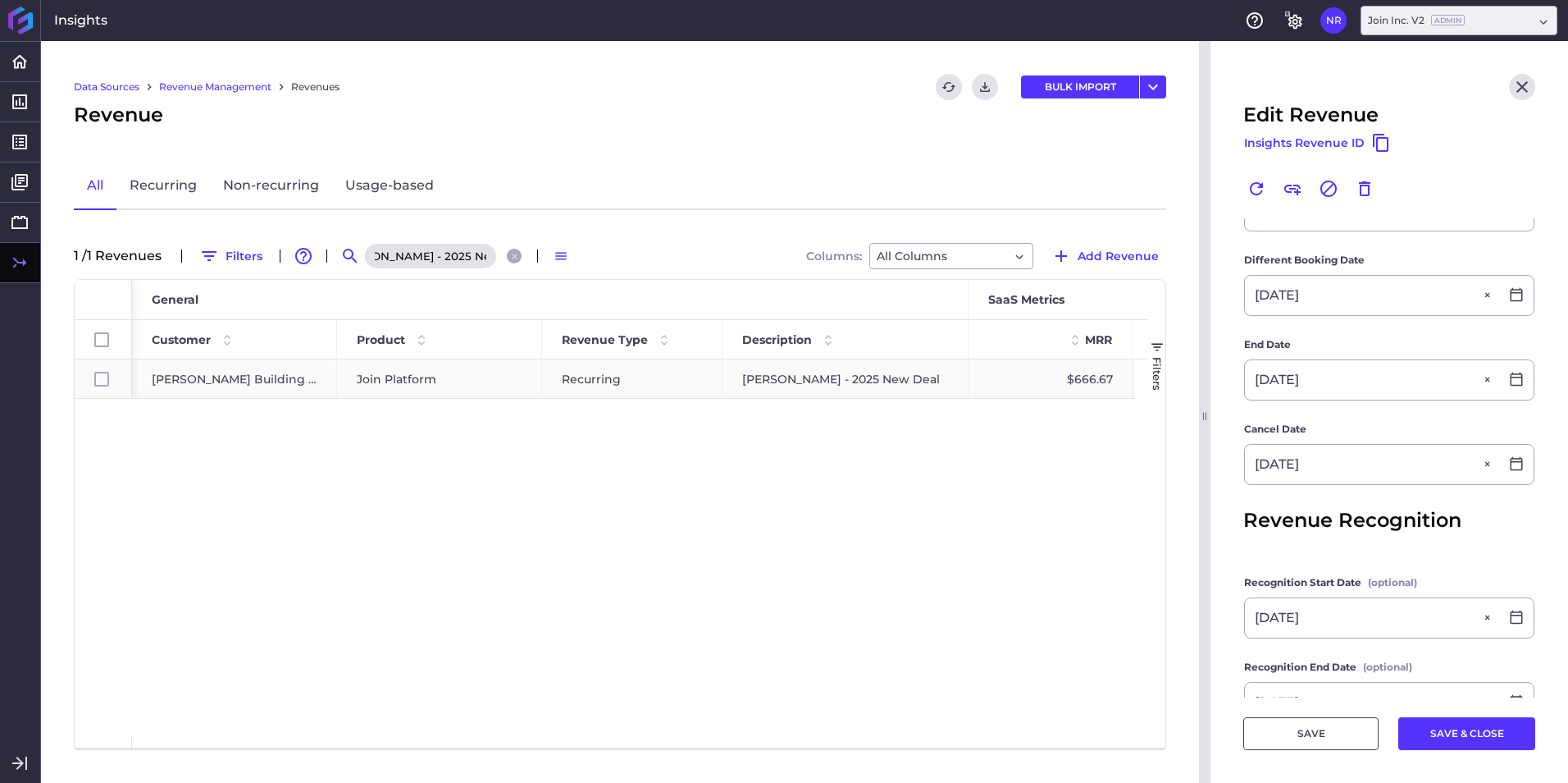
scroll to position [0, 0]
type input "Schneider - 2025 New Deal"
type input "$ 8,000.00"
type input "[DATE]"
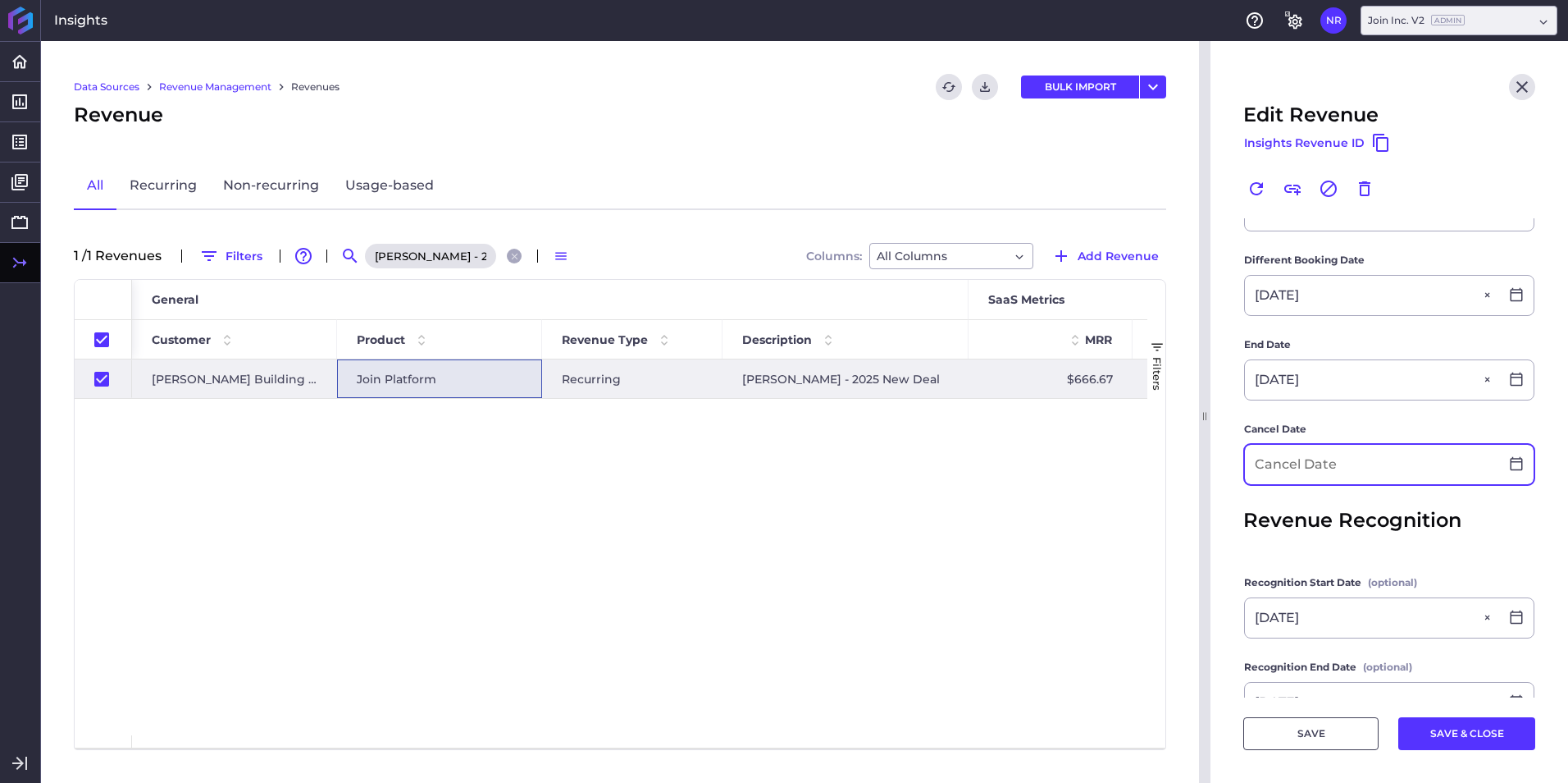
click at [1356, 466] on input at bounding box center [1371, 464] width 254 height 40
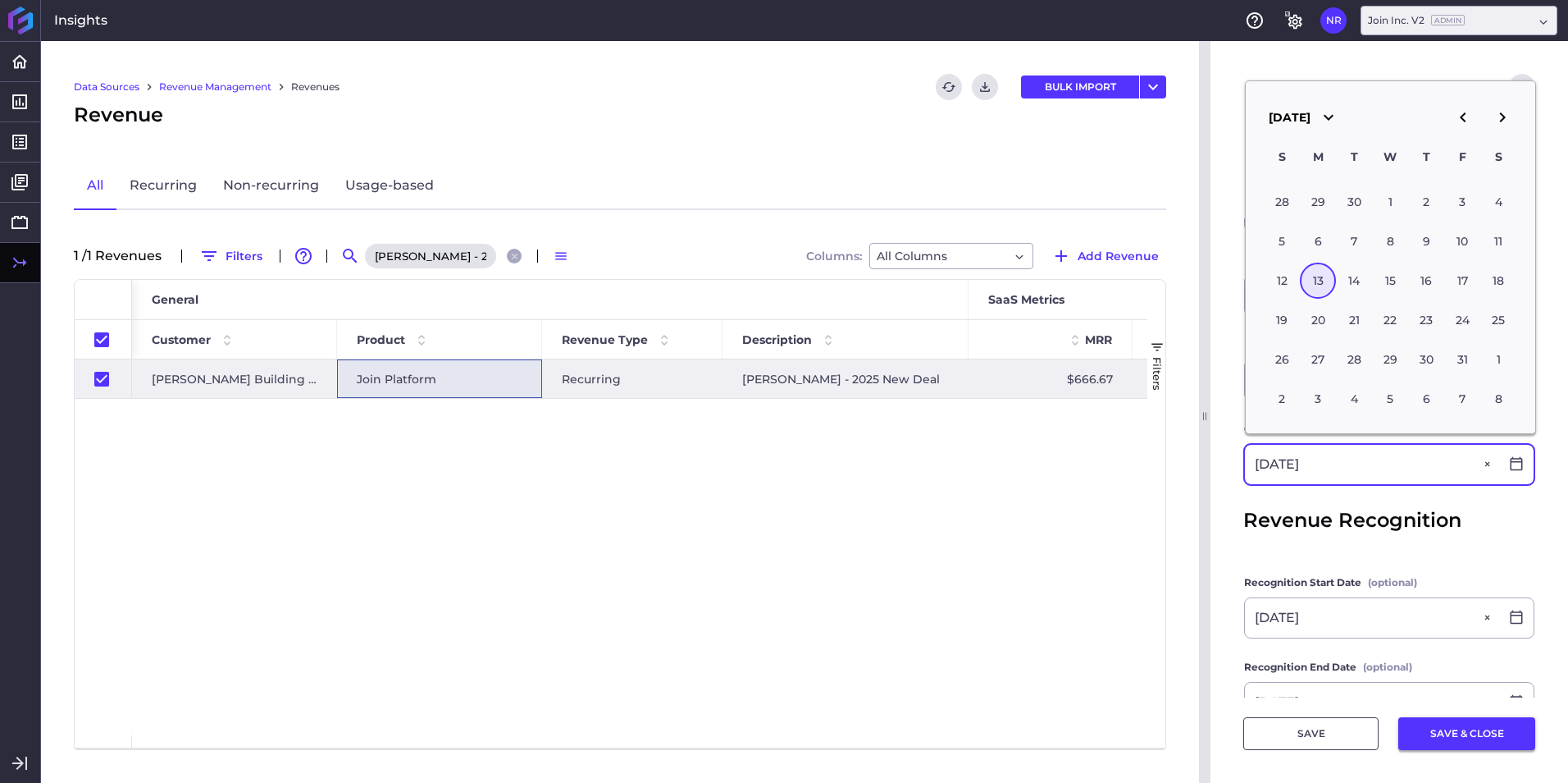
type input "[DATE]"
click at [1461, 735] on button "SAVE & CLOSE" at bounding box center [1466, 733] width 137 height 33
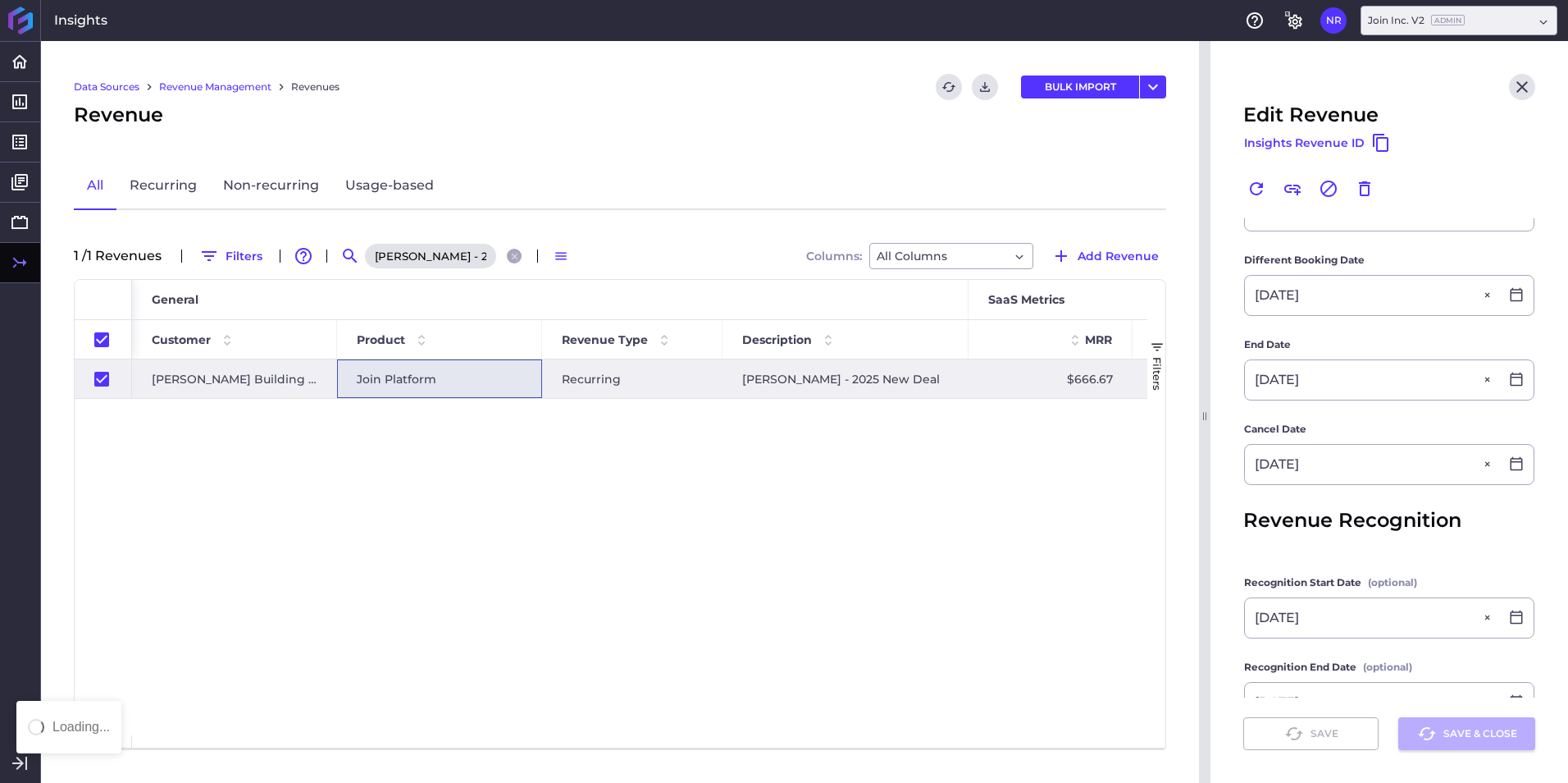
checkbox input "false"
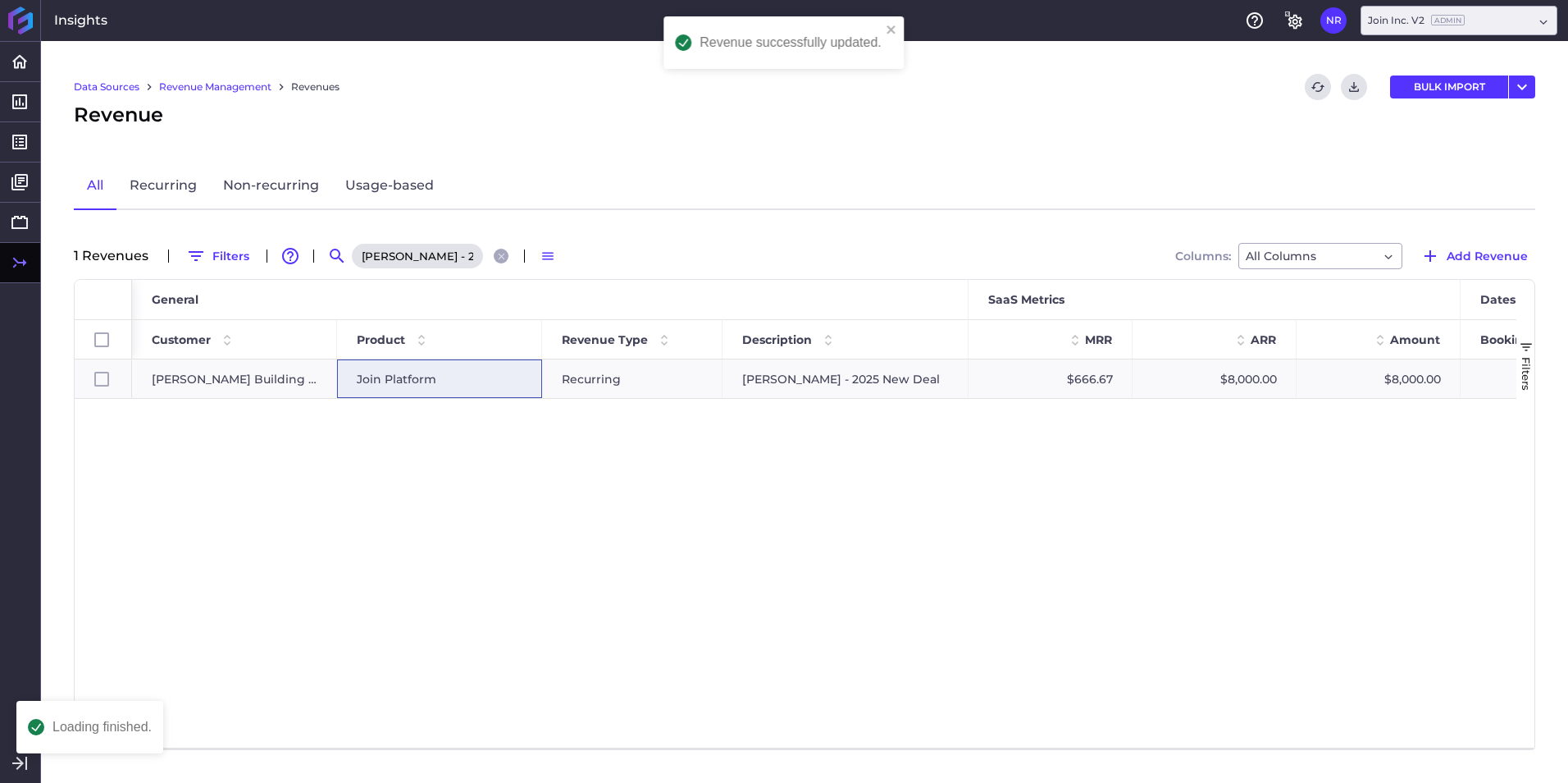
scroll to position [0, 0]
click at [798, 386] on div "Schneider - 2025 New Deal" at bounding box center [845, 379] width 246 height 39
checkbox input "true"
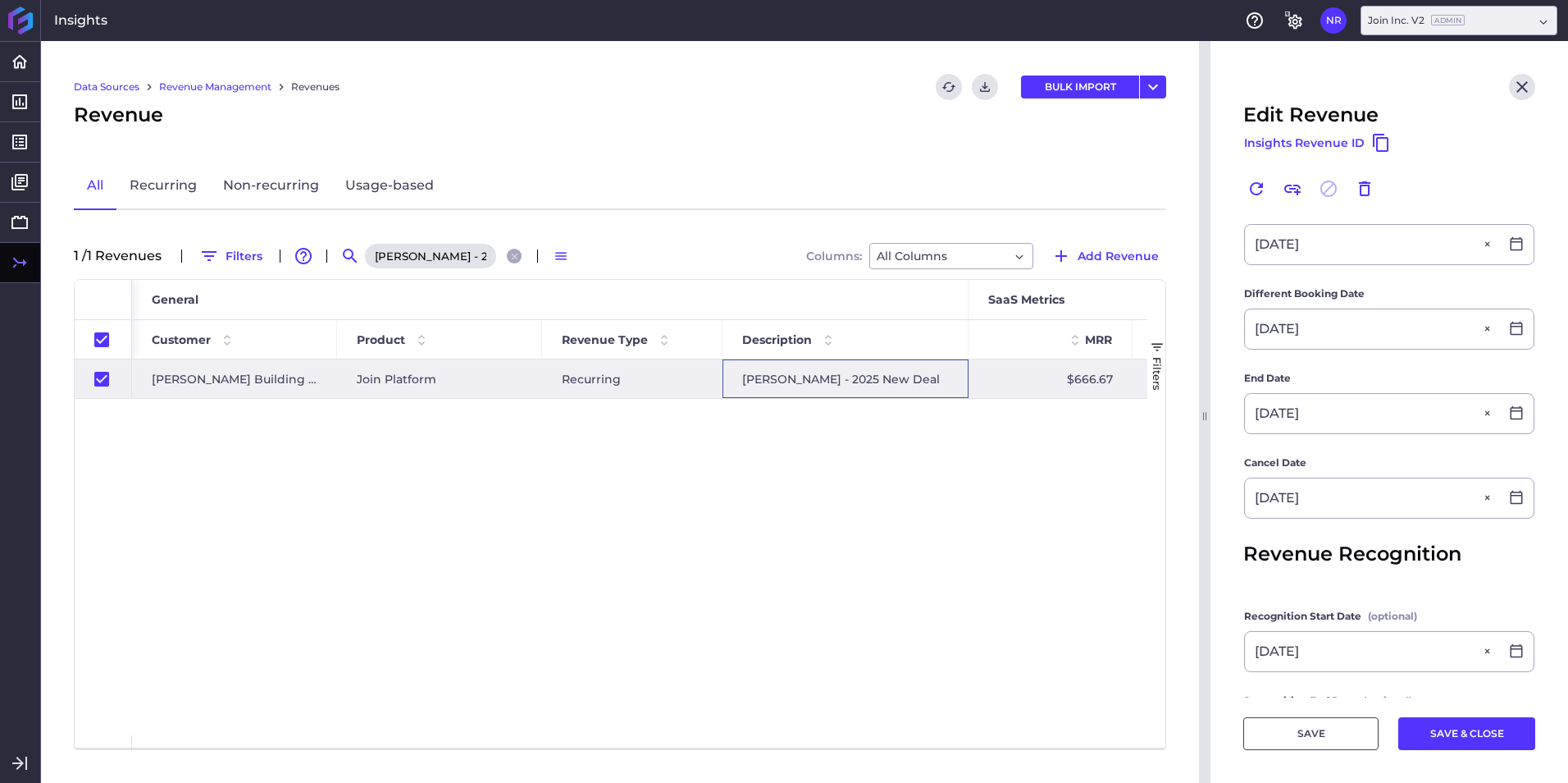
scroll to position [410, 0]
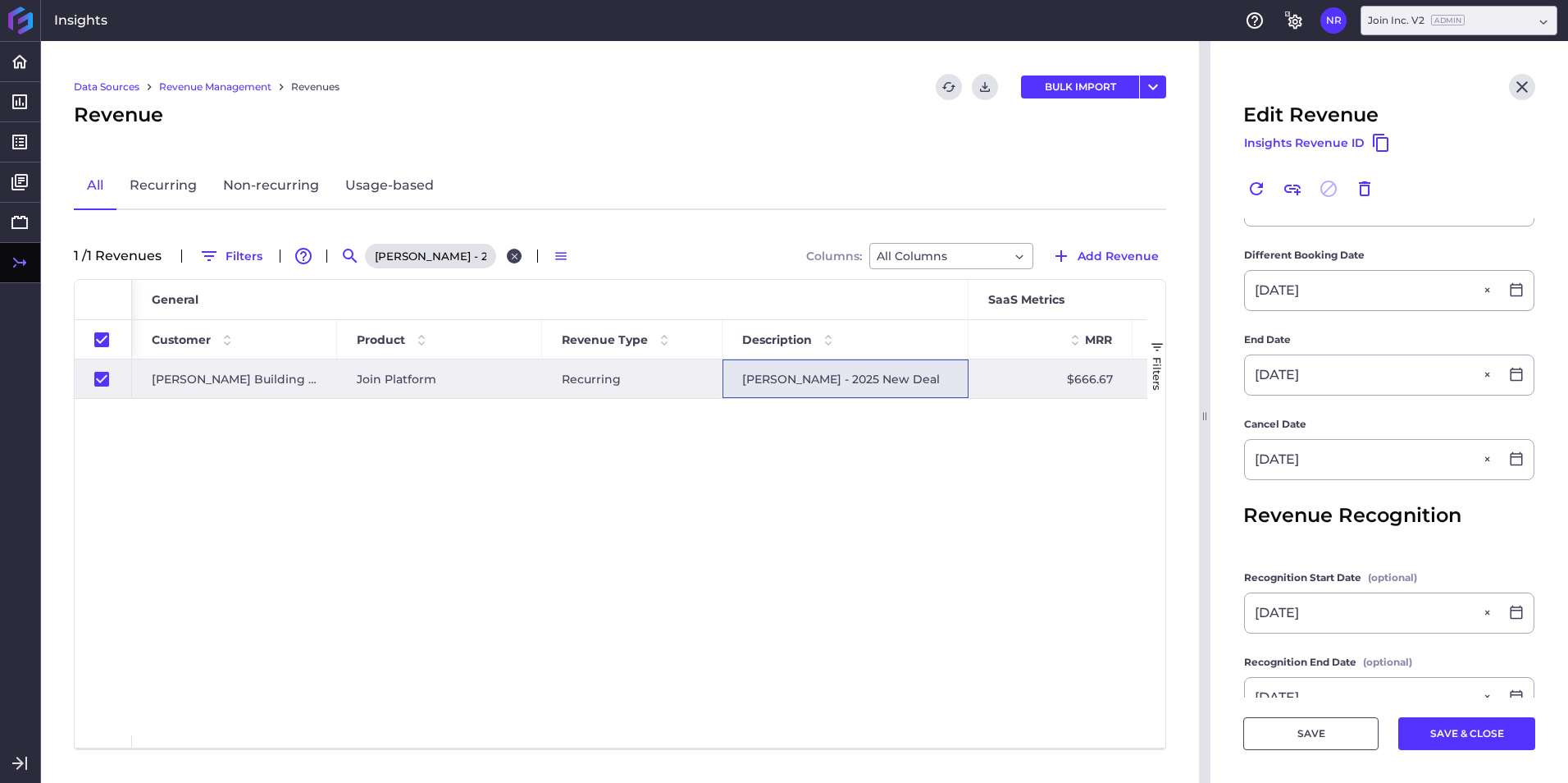
click at [520, 252] on icon "Close search" at bounding box center [515, 257] width 11 height 11
checkbox input "false"
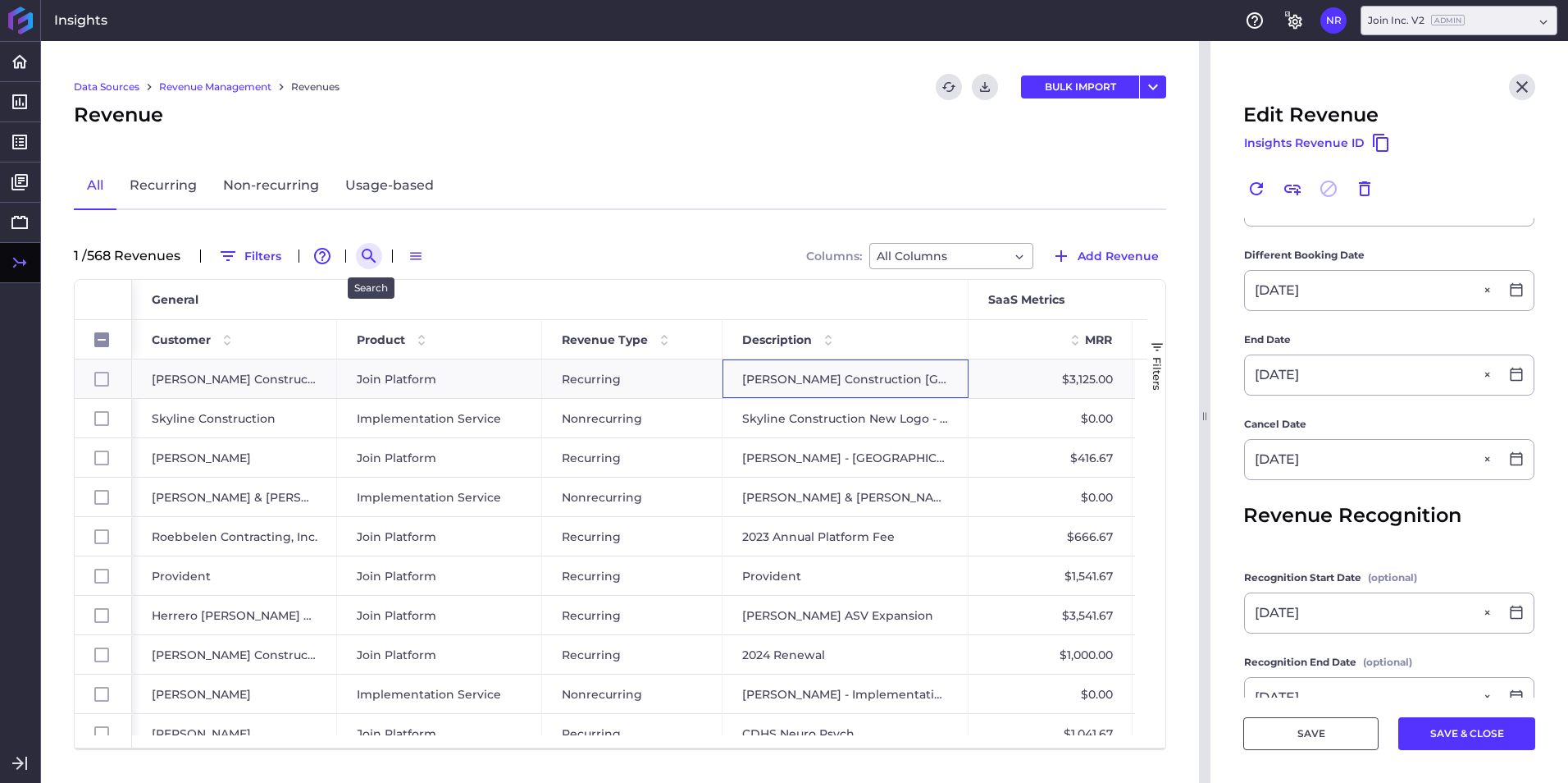
click at [368, 257] on icon "Search by" at bounding box center [369, 256] width 19 height 19
click at [432, 267] on input at bounding box center [449, 256] width 131 height 25
paste input "Bordeaux 2025 New Deal"
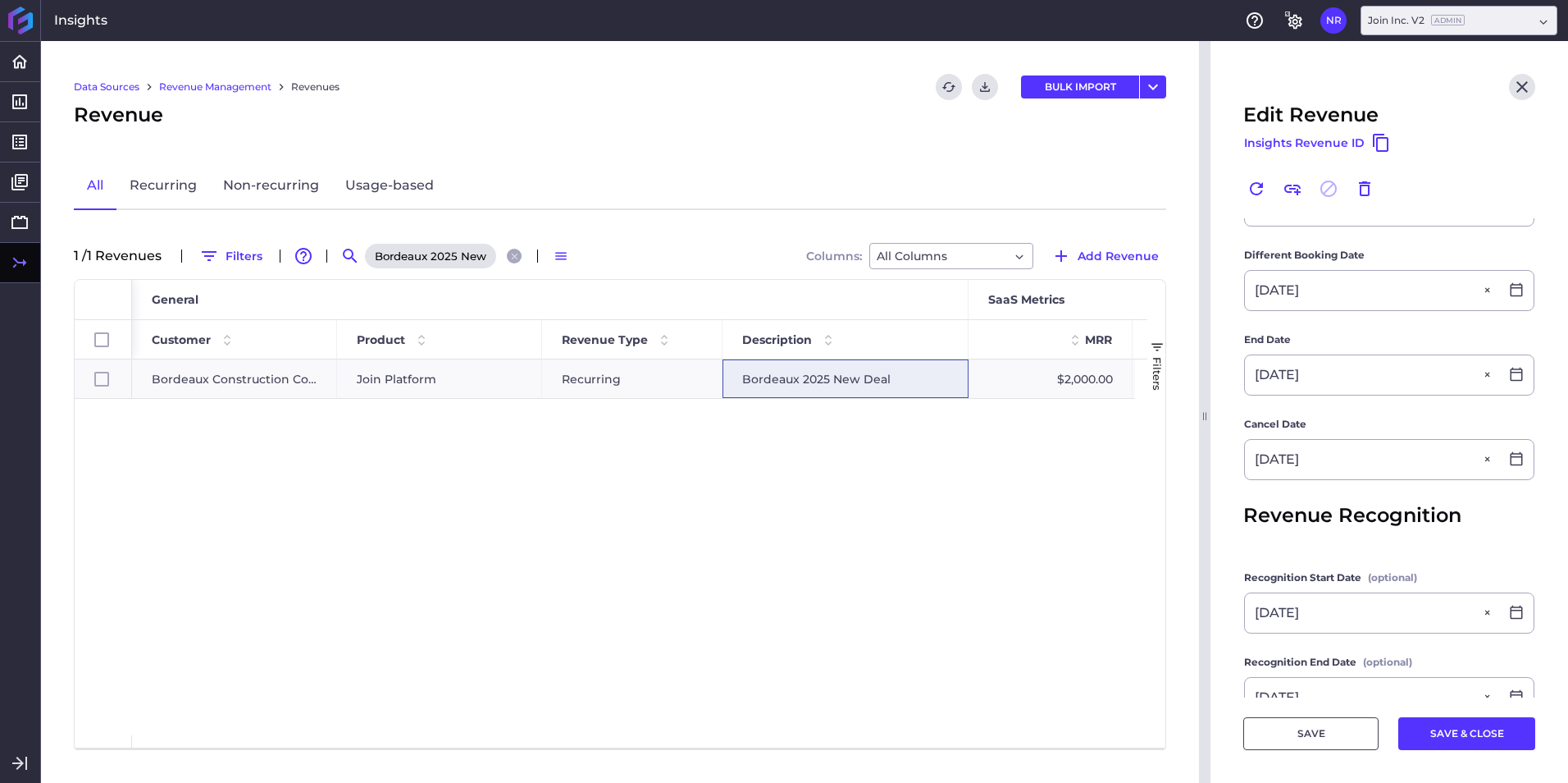
scroll to position [0, 27]
type input "Bordeaux 2025 New Deal"
click at [419, 387] on span "Join Platform" at bounding box center [397, 378] width 79 height 38
checkbox input "true"
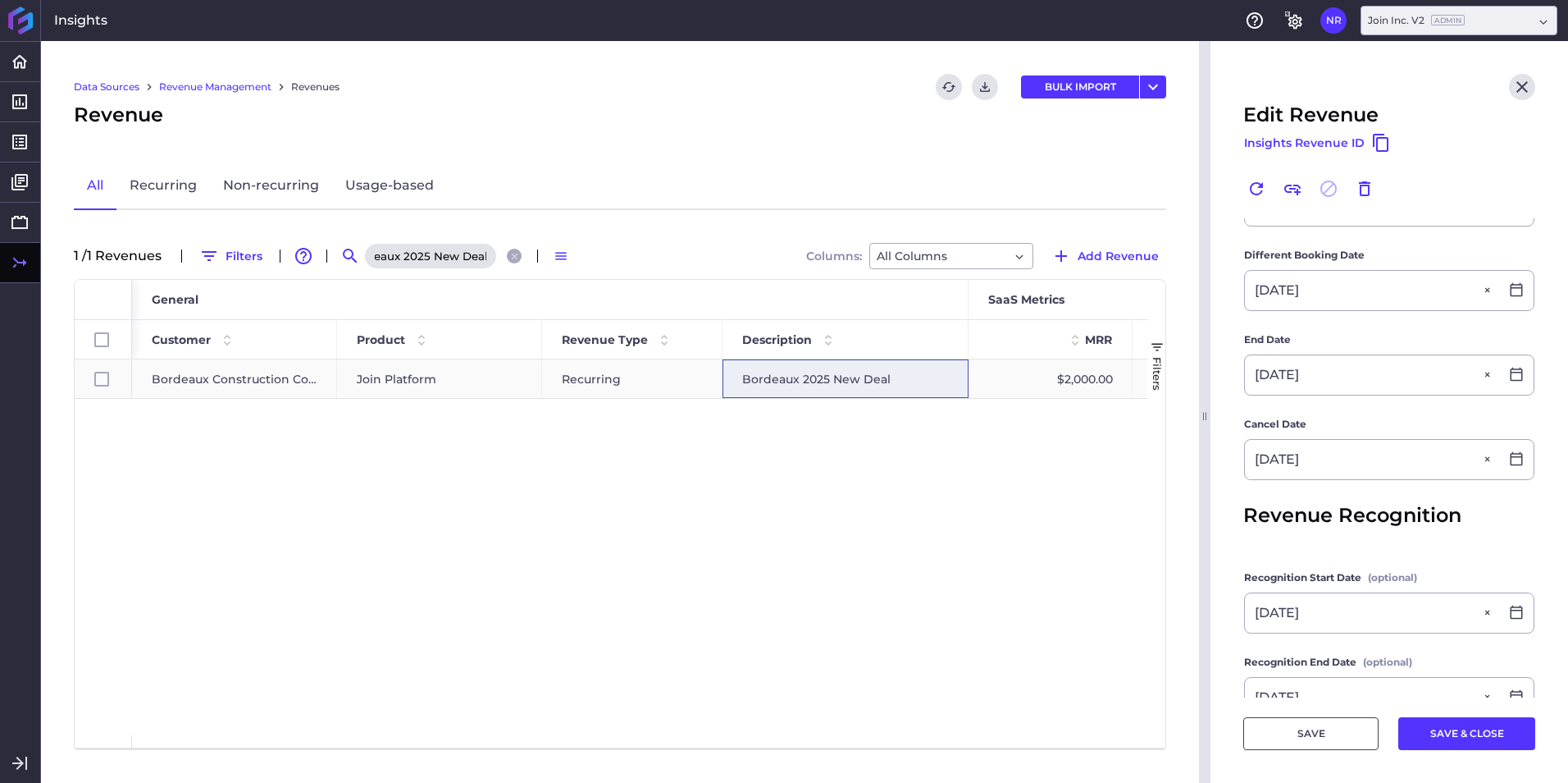
scroll to position [0, 0]
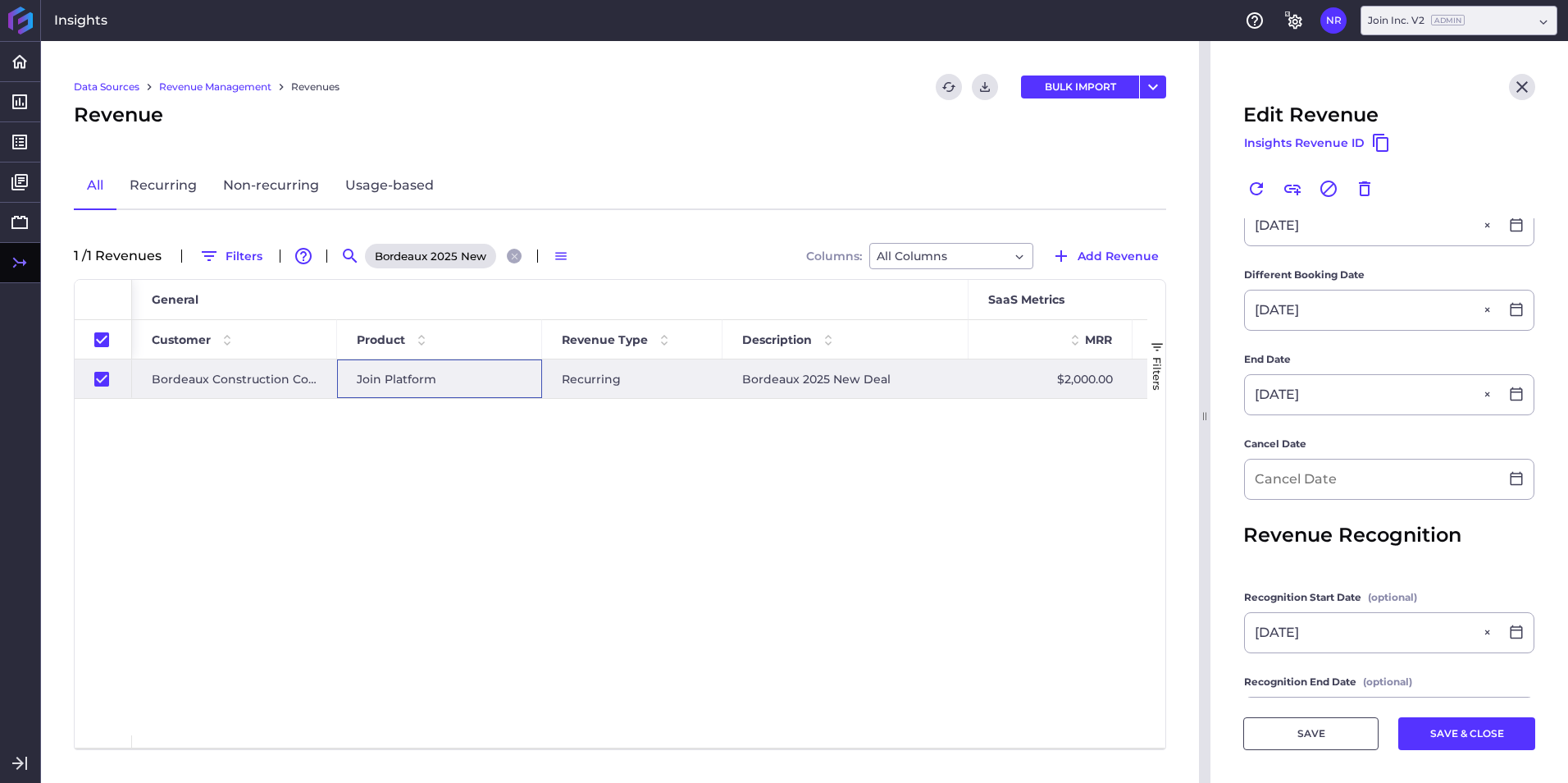
type input "Bordeaux 2025 New Deal"
type input "$ 24,000.00"
type input "07/15/2025"
type input "07/14/2026"
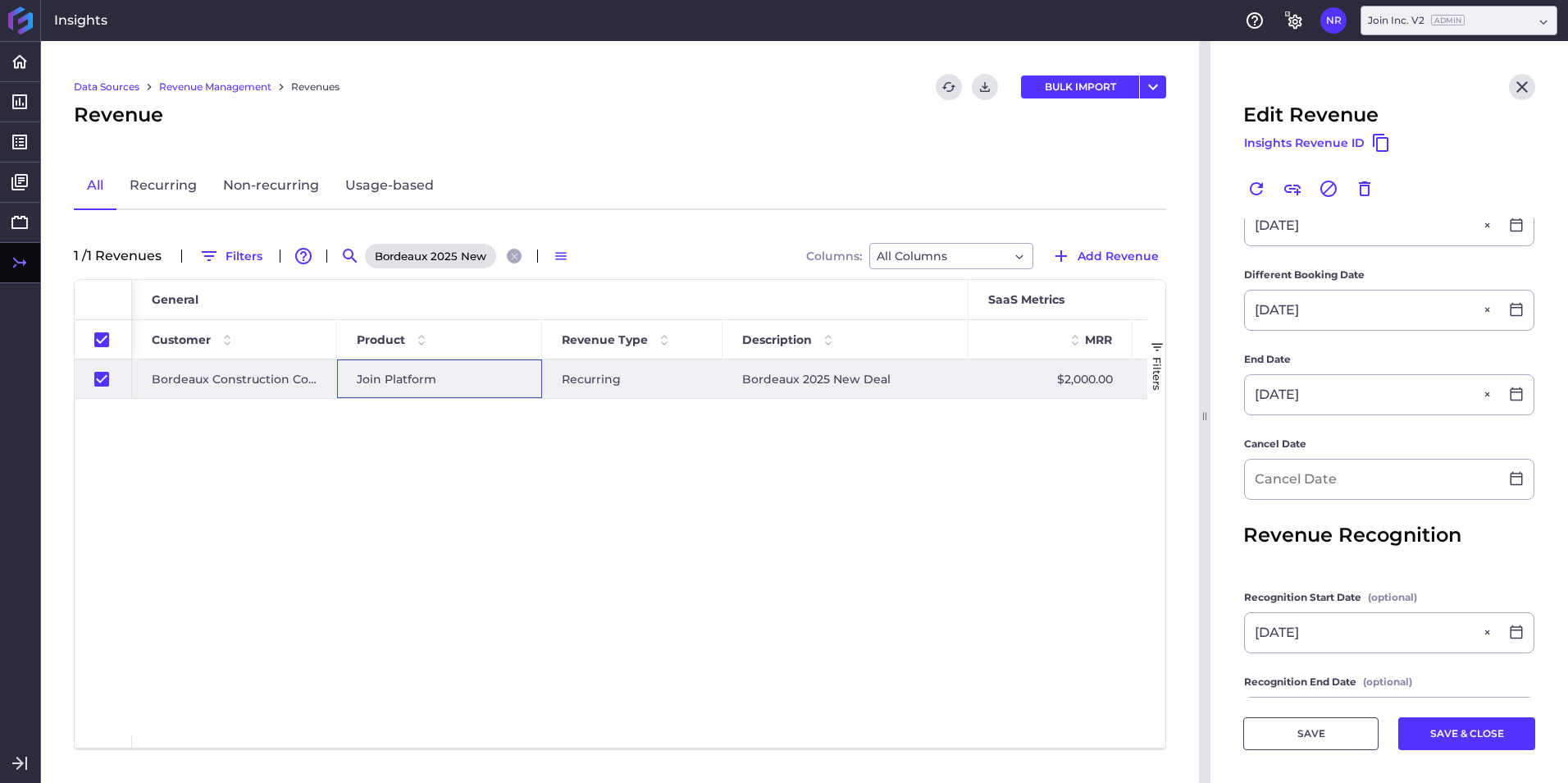
type input "07/15/2025"
type input "07/14/2026"
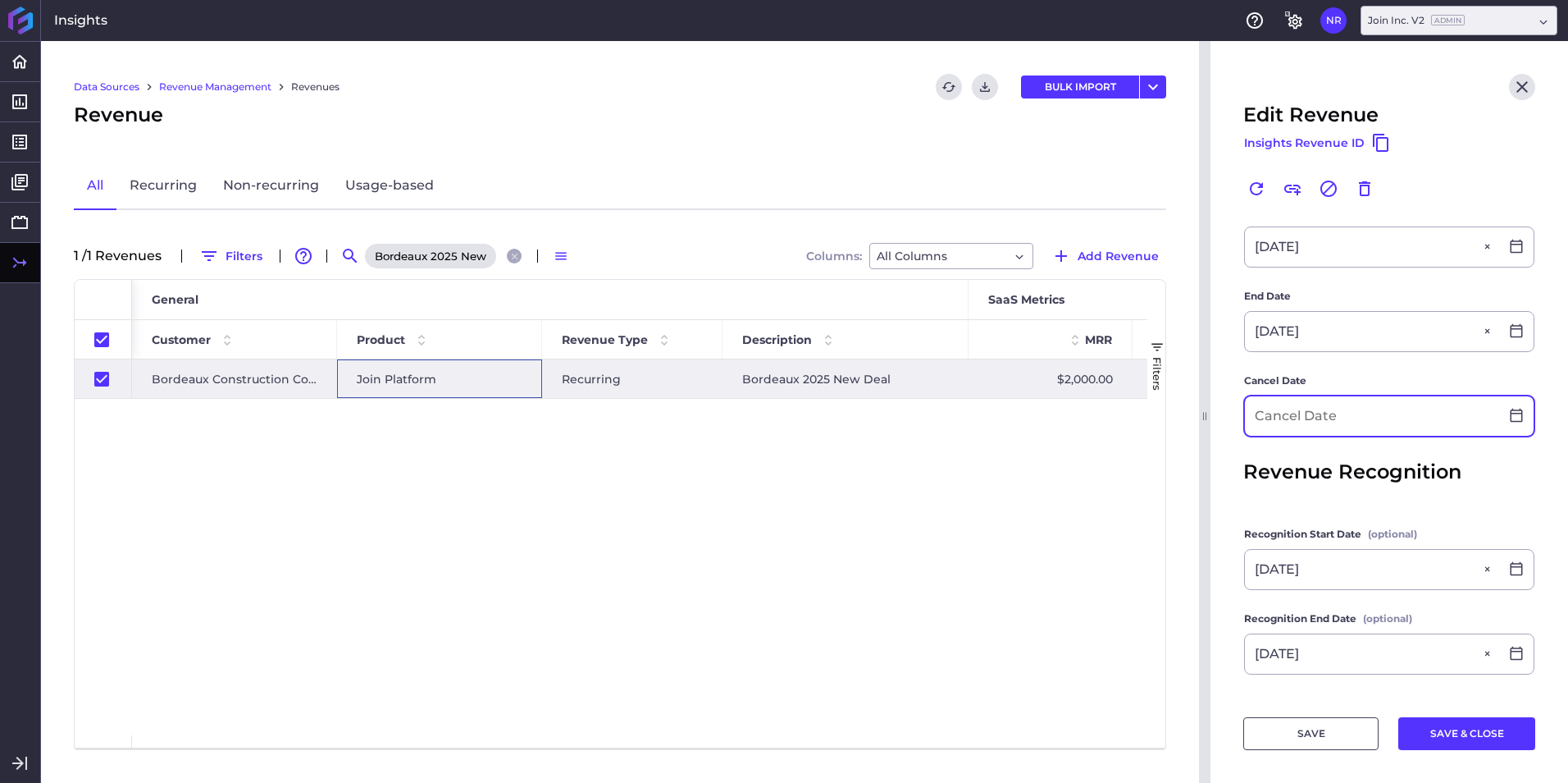
scroll to position [436, 0]
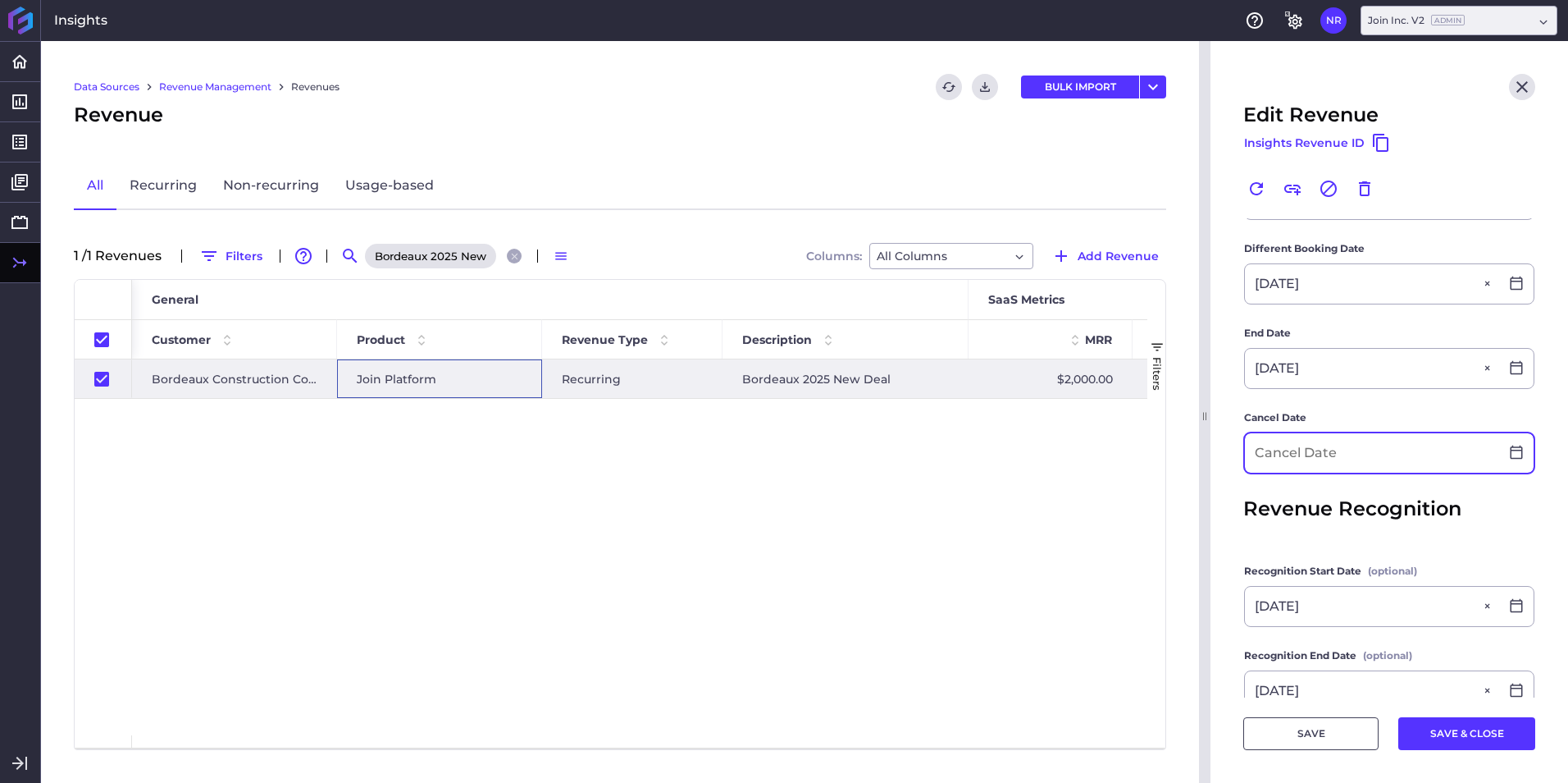
click at [1346, 448] on input at bounding box center [1371, 452] width 254 height 40
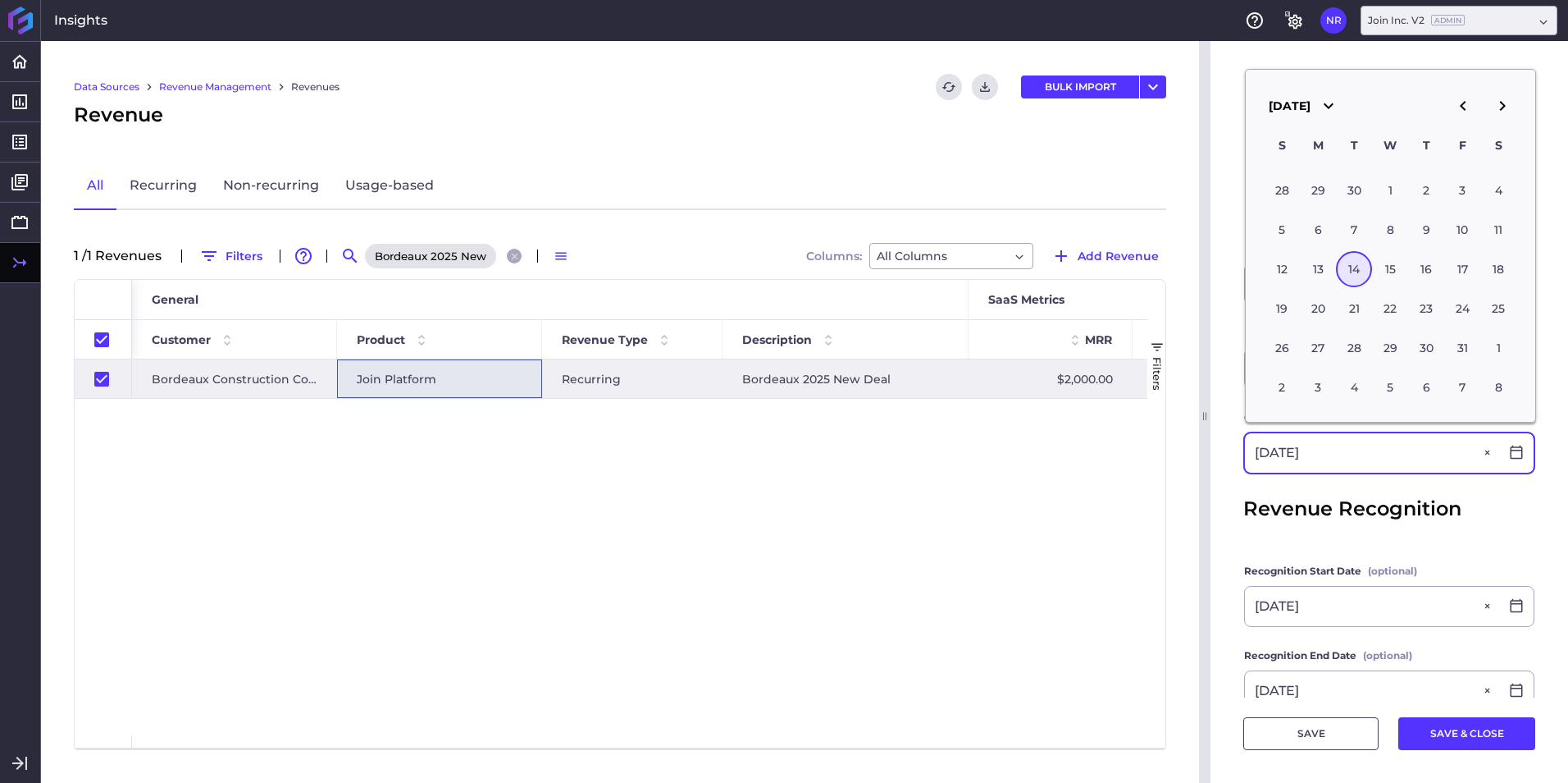
type input "07/14/2026"
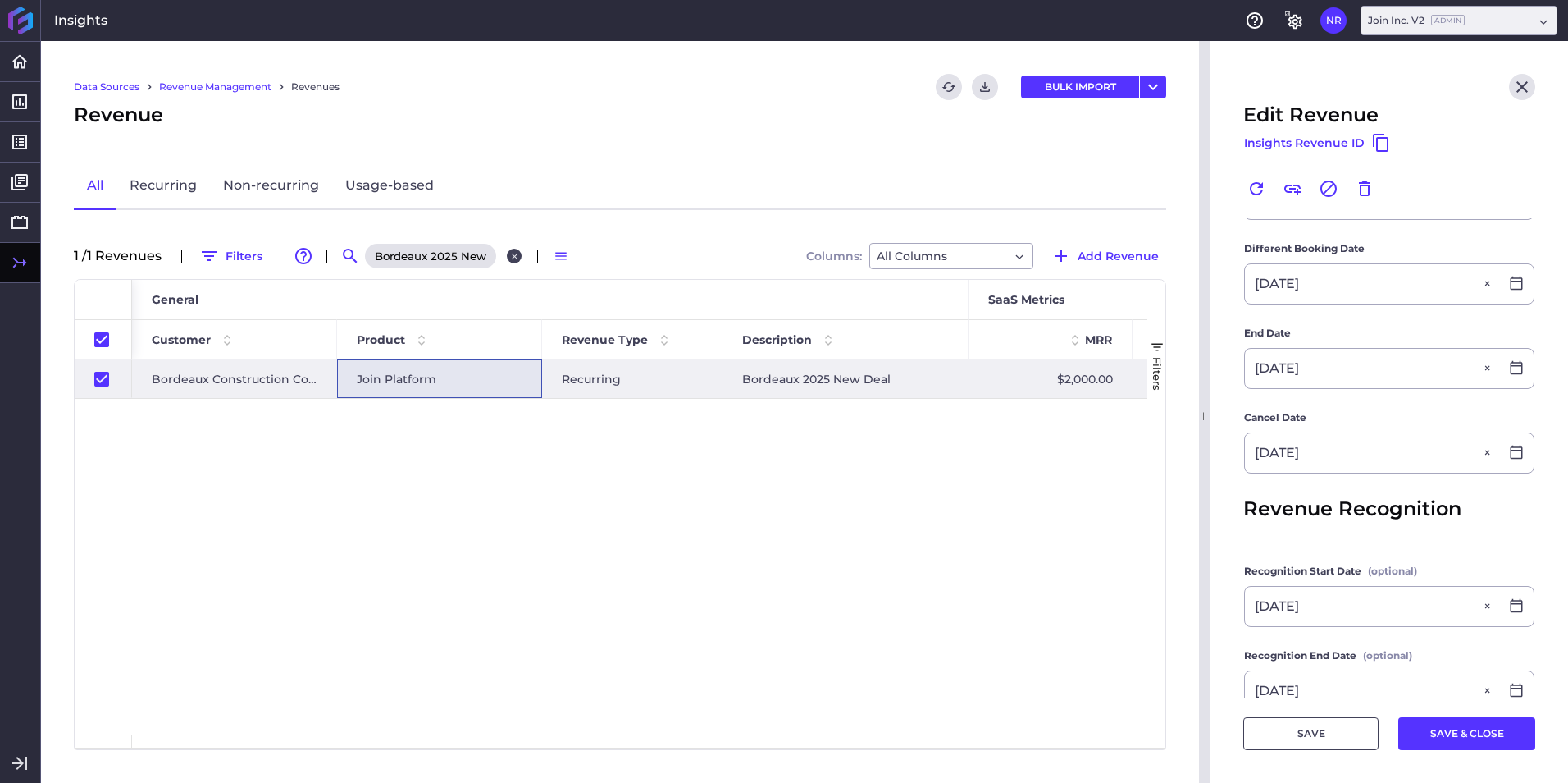
click at [519, 248] on div "Bordeaux 2025 New Deal" at bounding box center [445, 256] width 164 height 26
click at [519, 253] on icon "Close search" at bounding box center [515, 257] width 11 height 11
checkbox input "false"
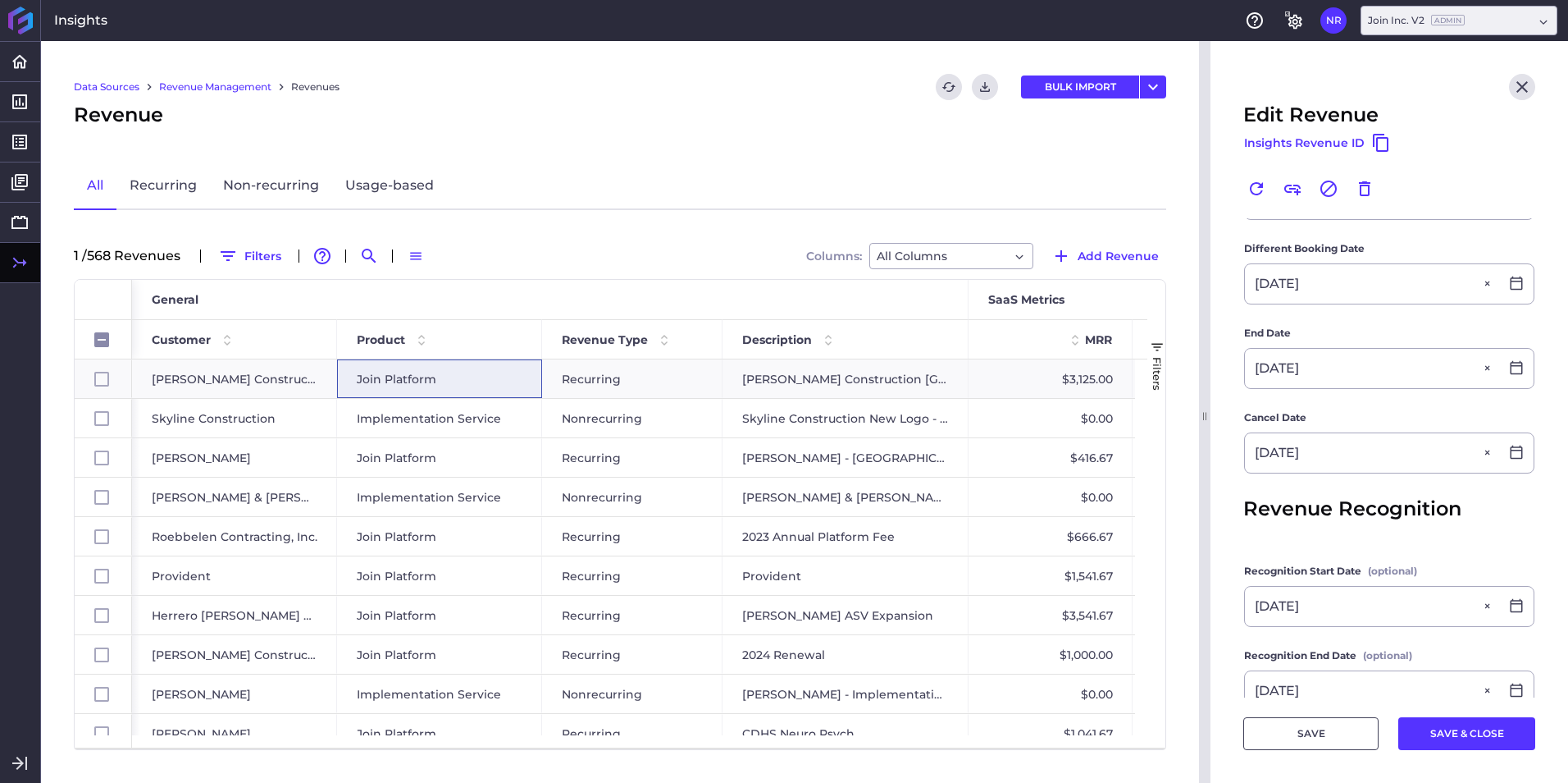
click at [355, 251] on div "1 / 568 Revenue s Filters Advanced table features Search Switch to Compact Dens…" at bounding box center [620, 256] width 1092 height 26
click at [366, 251] on icon "Search by" at bounding box center [368, 256] width 14 height 14
click at [406, 256] on input at bounding box center [449, 256] width 131 height 25
paste input "2025 Renewal"
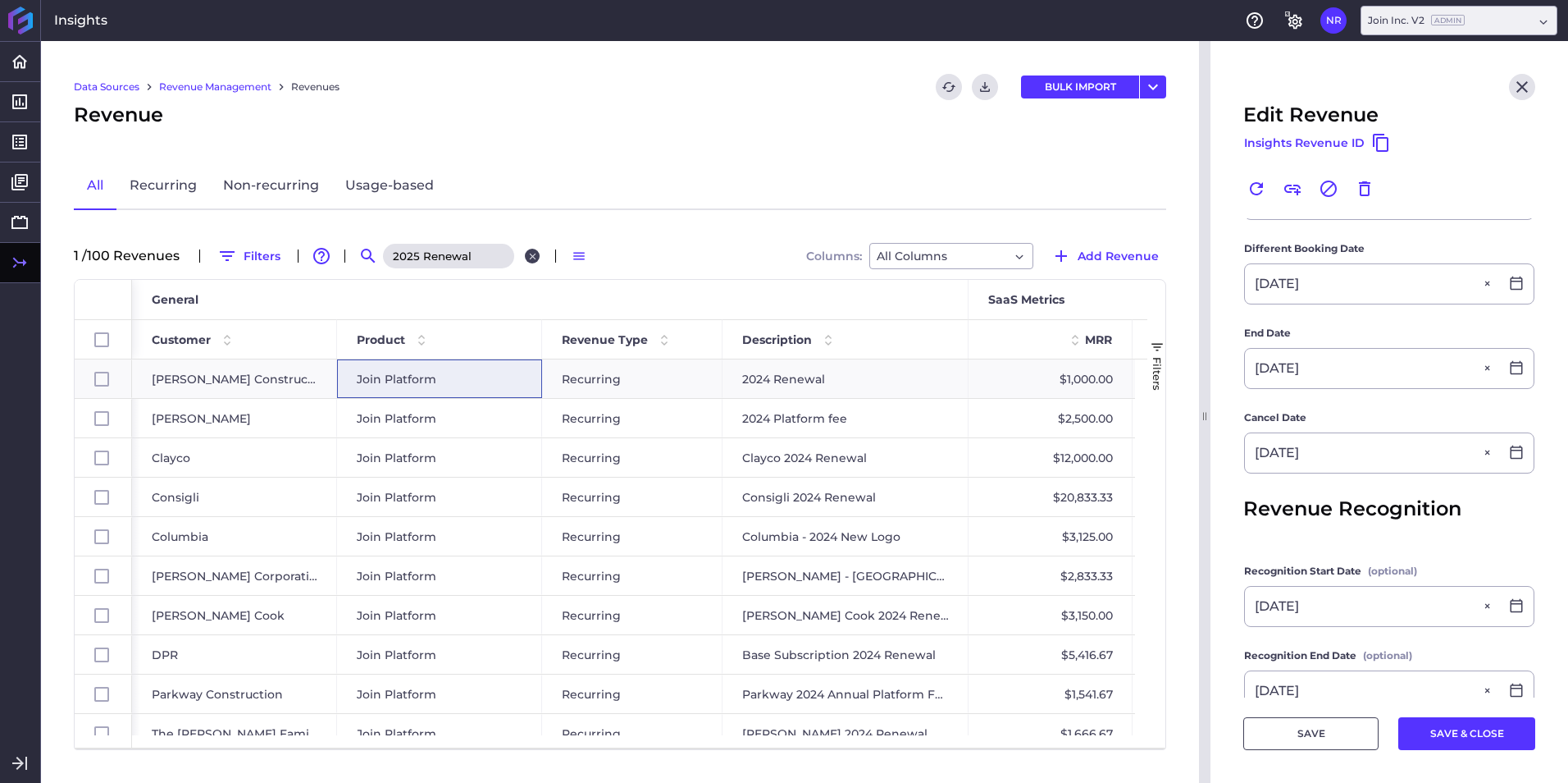
type input "2025 Renewal"
click at [531, 256] on icon "Close search" at bounding box center [532, 257] width 11 height 11
checkbox input "false"
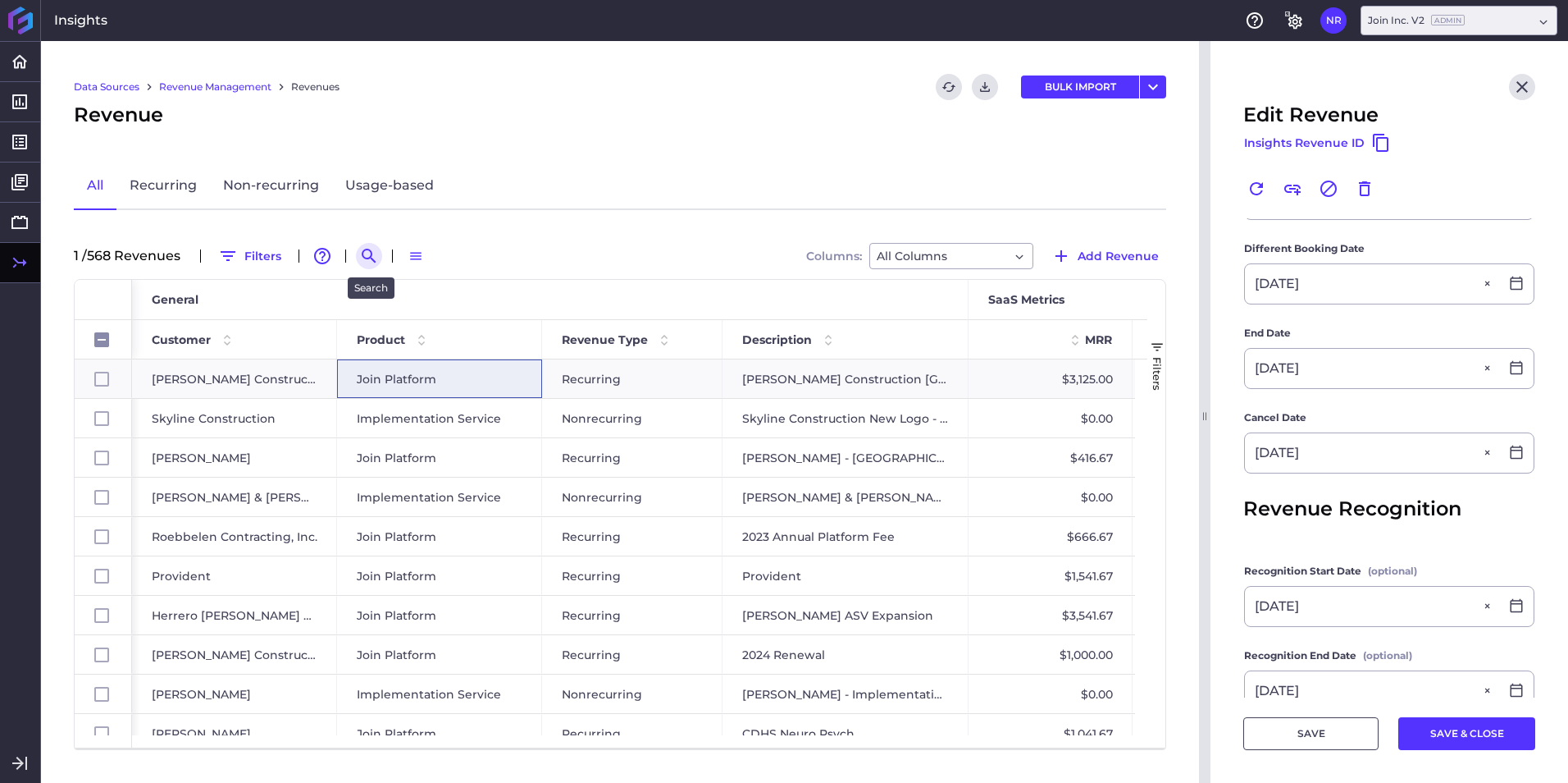
click at [365, 254] on icon "Search by" at bounding box center [368, 256] width 14 height 14
click at [404, 252] on input at bounding box center [449, 256] width 131 height 25
paste input "[PERSON_NAME] Construction"
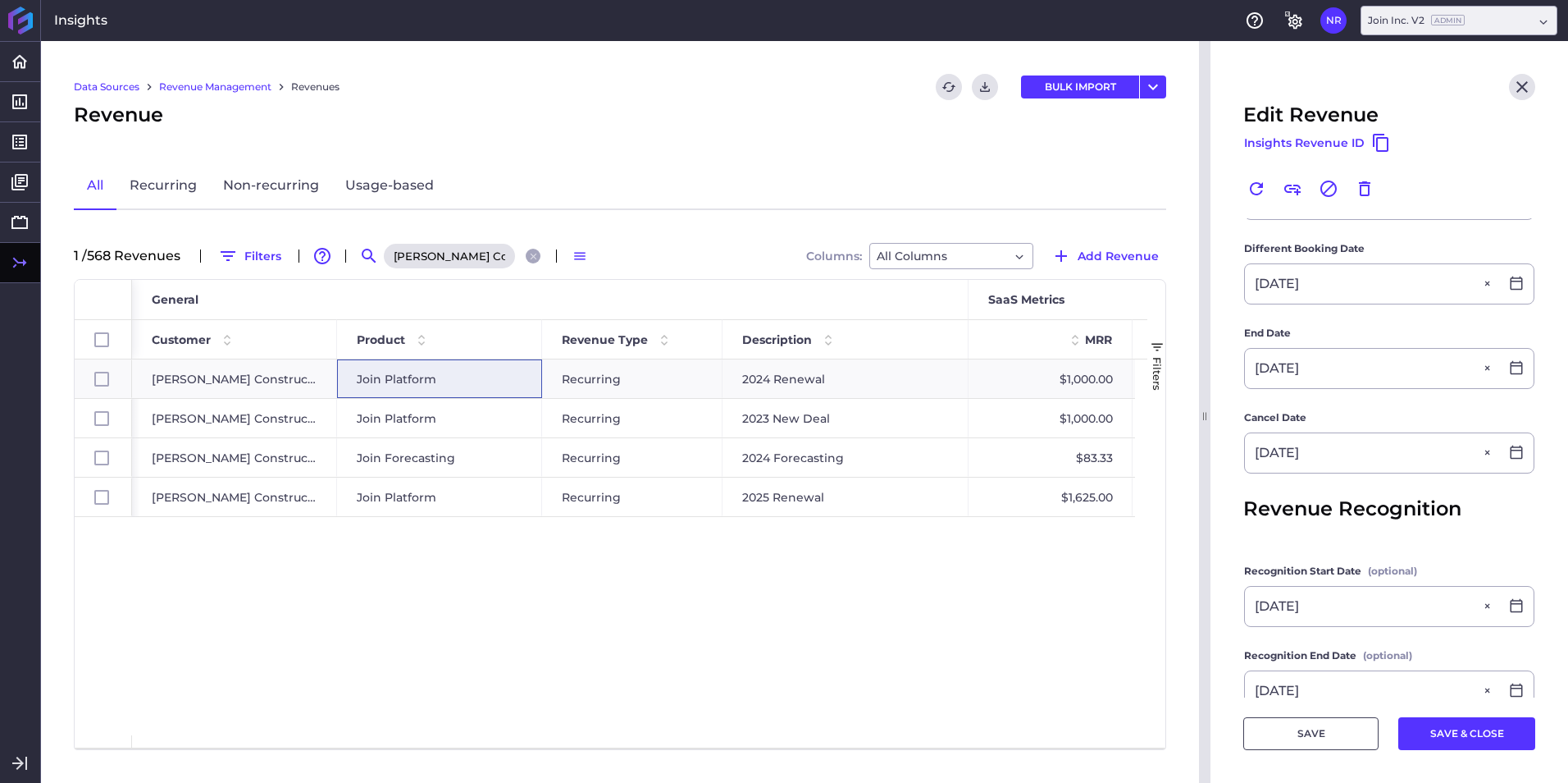
scroll to position [0, 11]
type input "[PERSON_NAME] Construction"
click at [517, 500] on div "Join Platform" at bounding box center [440, 496] width 166 height 38
checkbox input "false"
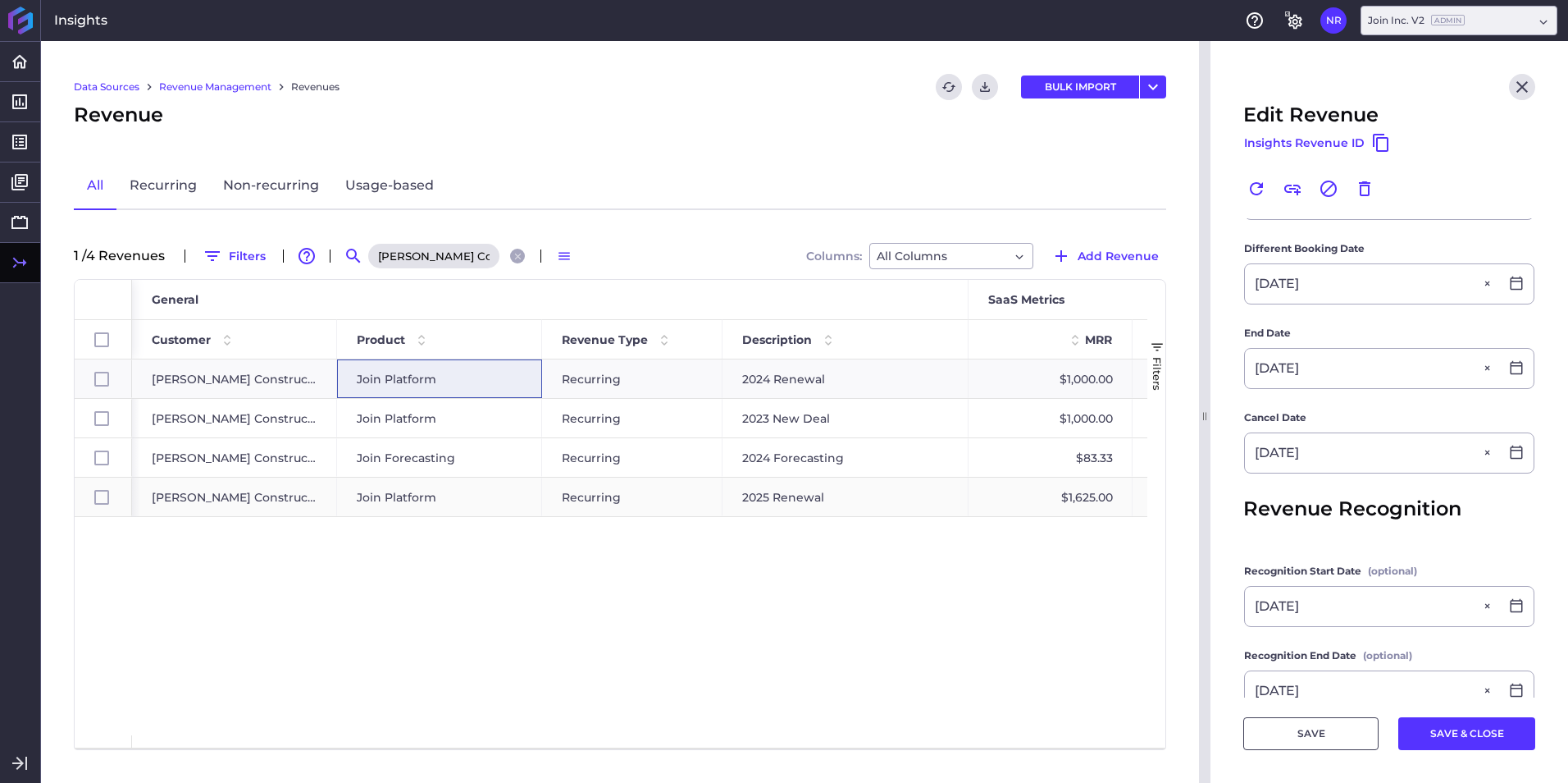
checkbox input "true"
checkbox input "false"
type input "2025 Renewal"
type input "$ 19,500.00"
type input "07/21/2025"
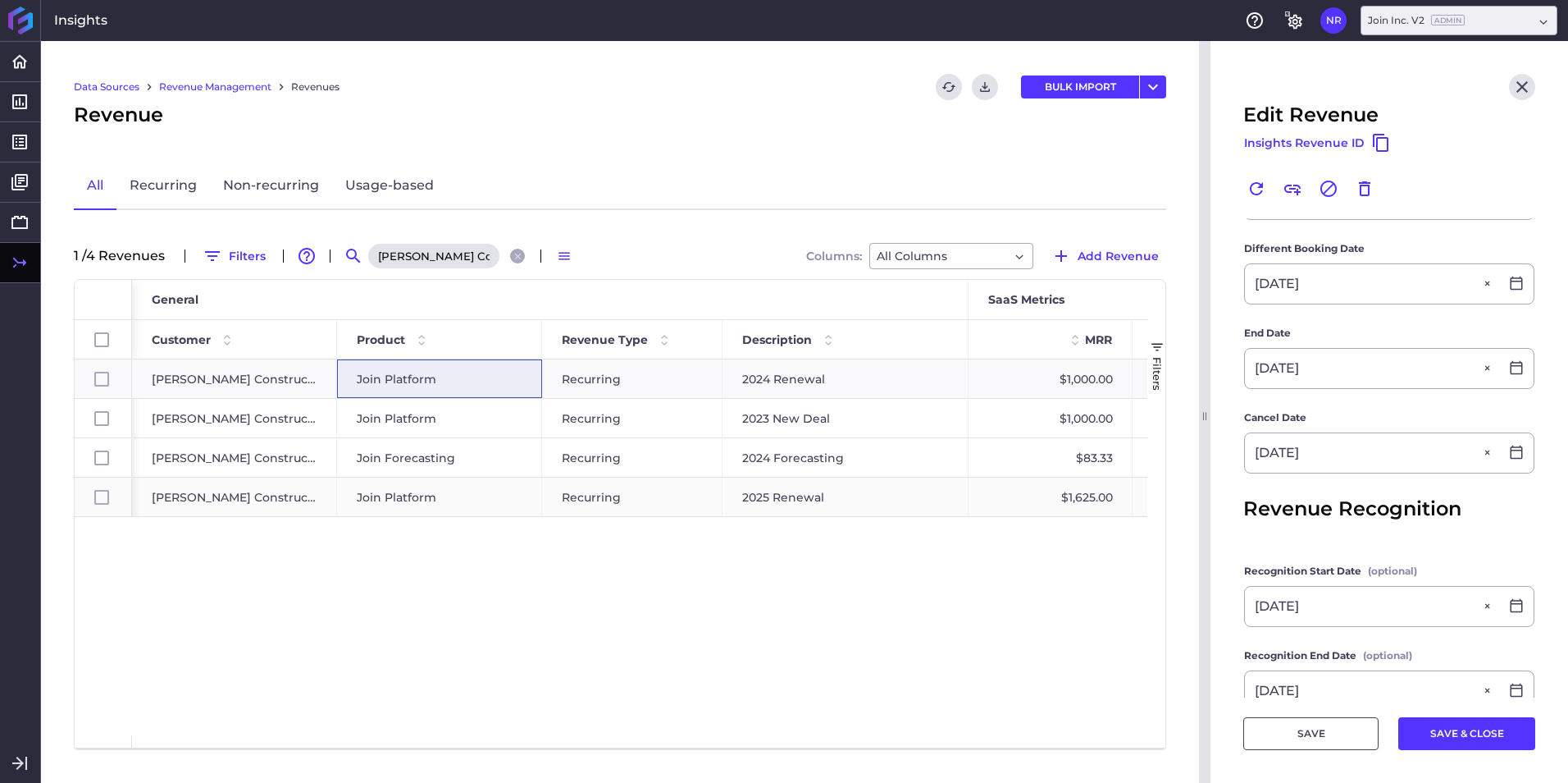
type input "07/31/2025"
type input "07/20/2026"
type input "07/21/2025"
type input "07/20/2026"
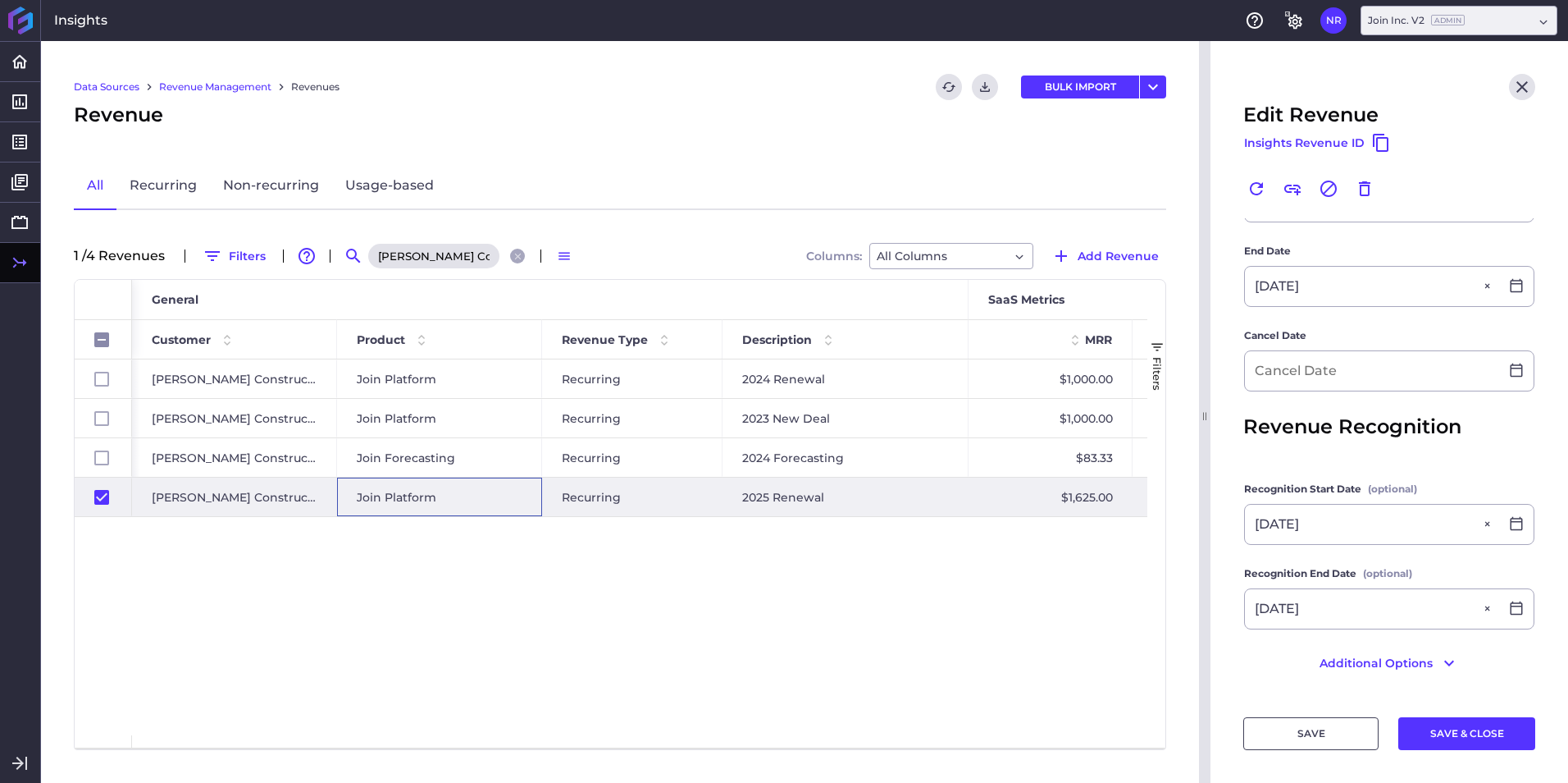
scroll to position [503, 0]
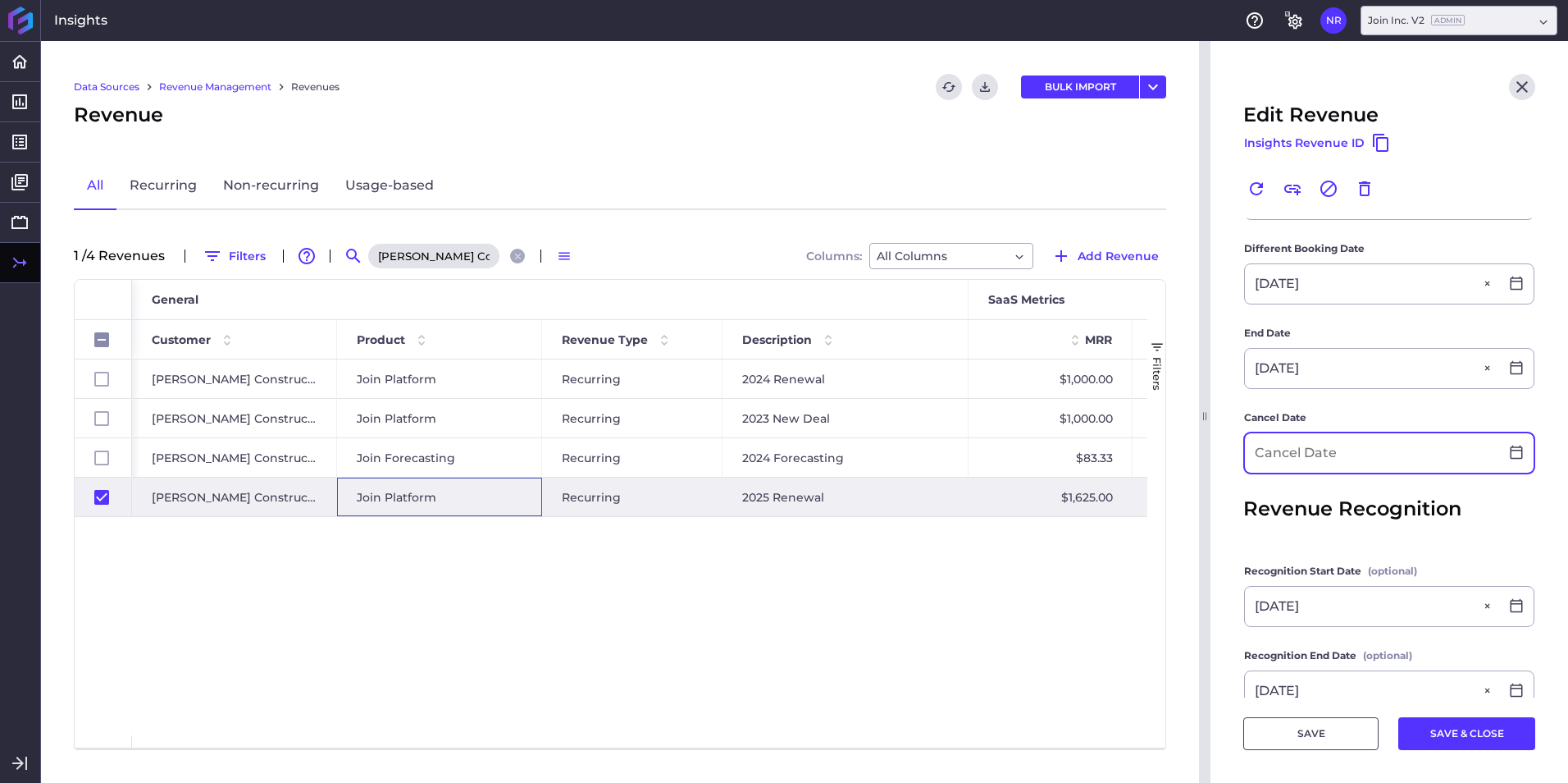
click at [1336, 445] on input at bounding box center [1371, 452] width 254 height 40
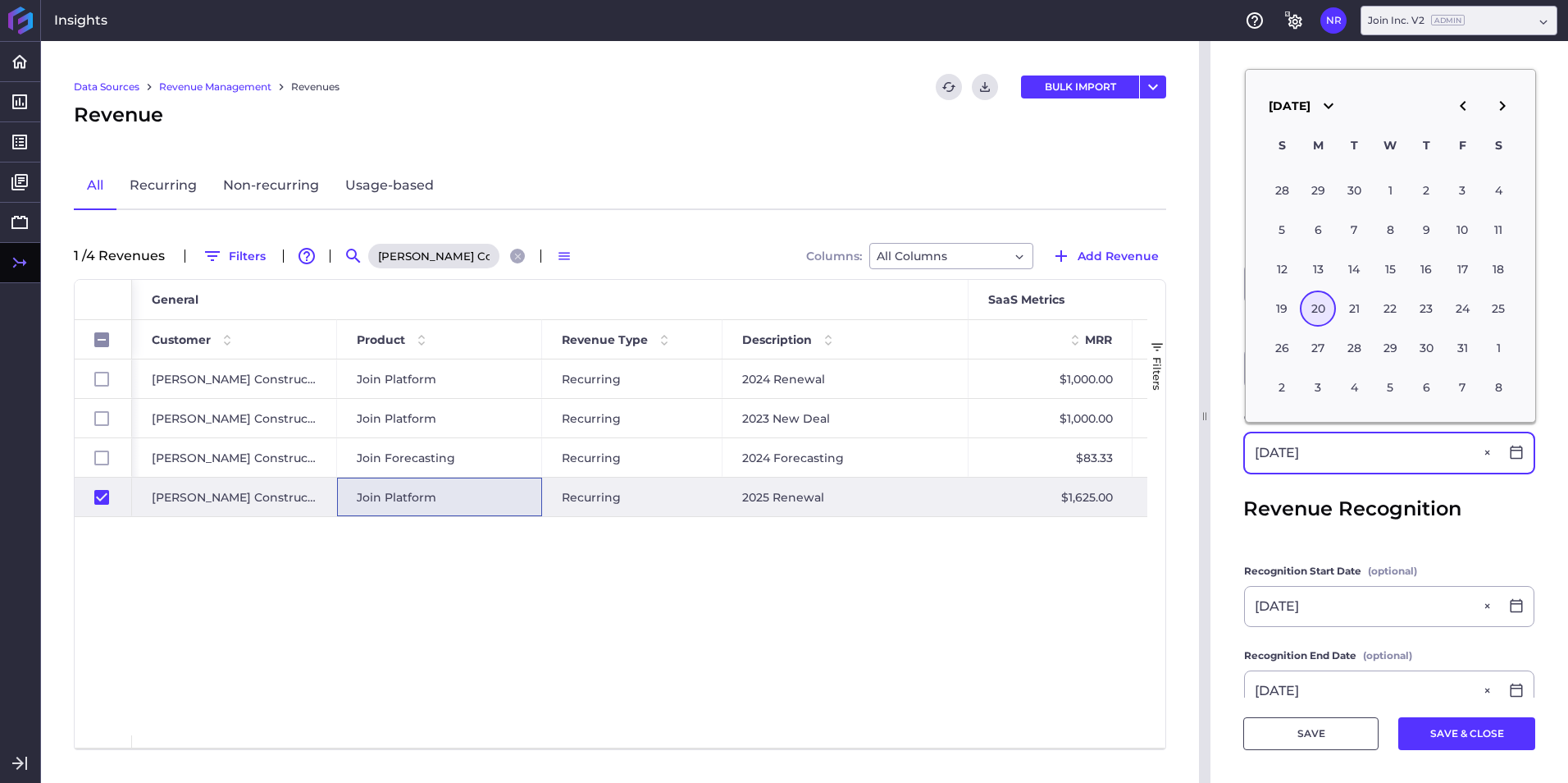
type input "07/20/2026"
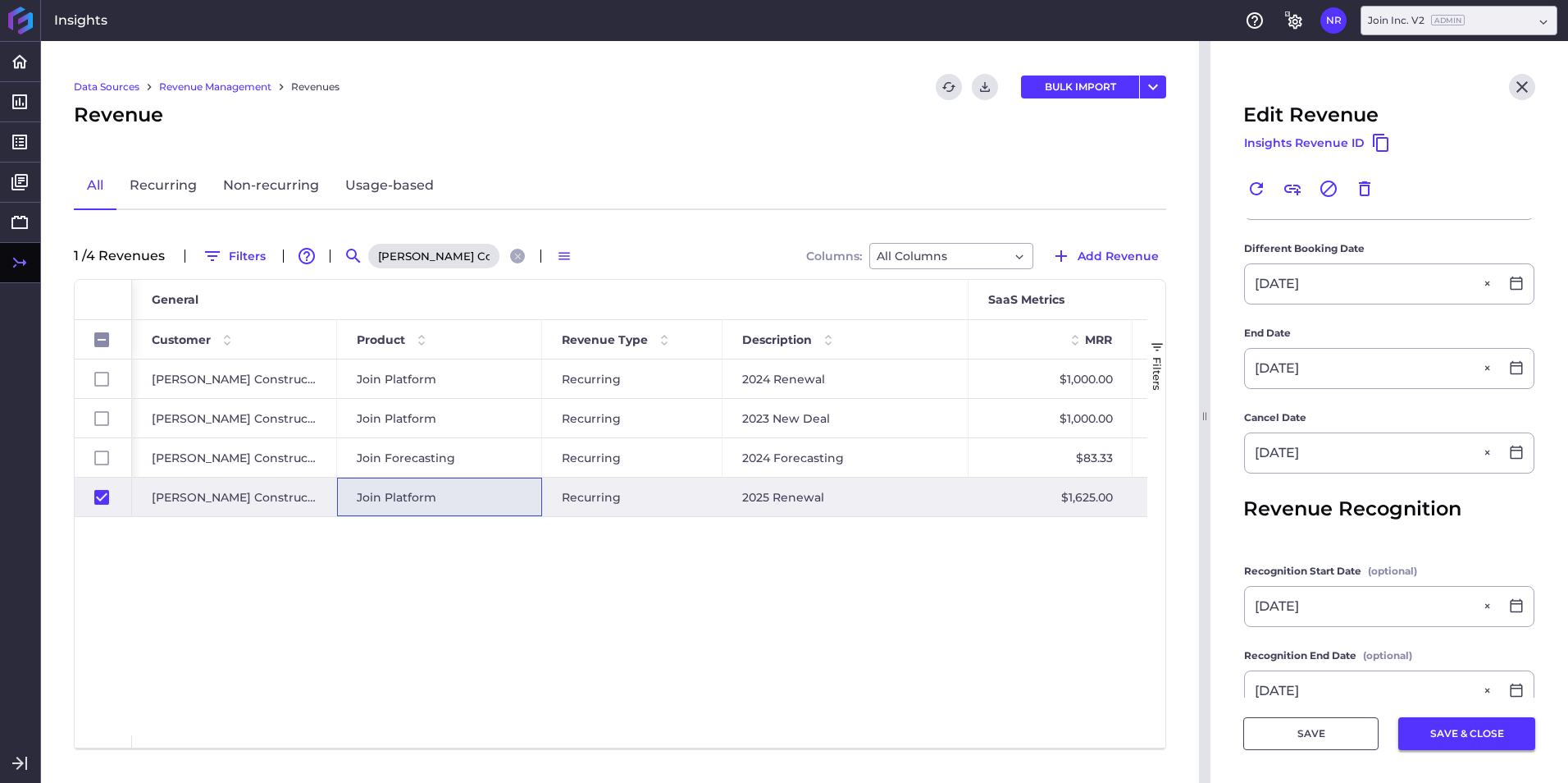
click at [1454, 740] on button "SAVE & CLOSE" at bounding box center [1466, 733] width 137 height 33
checkbox input "false"
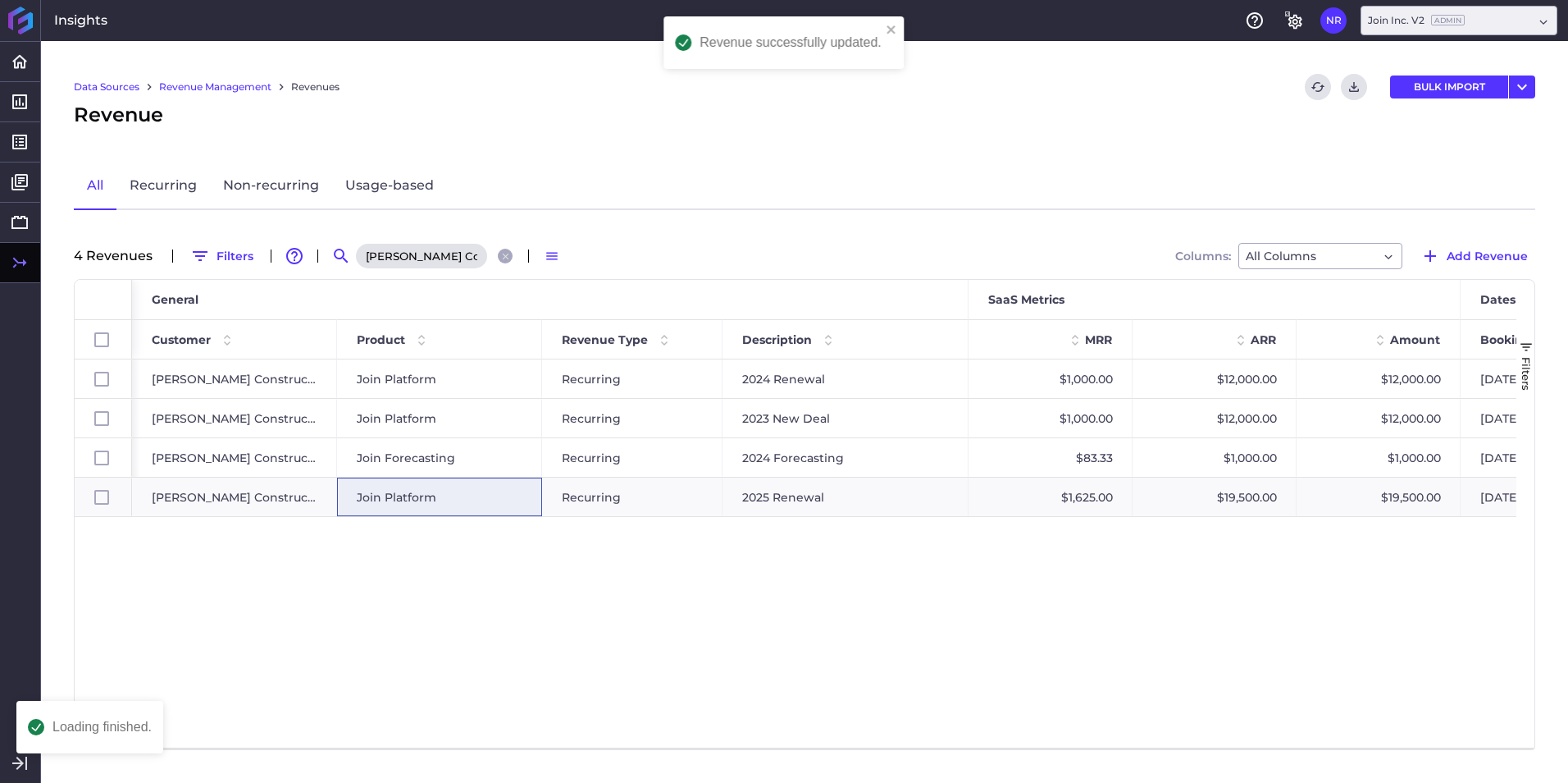
scroll to position [0, 0]
click at [495, 258] on div "[PERSON_NAME] Construction" at bounding box center [436, 256] width 164 height 26
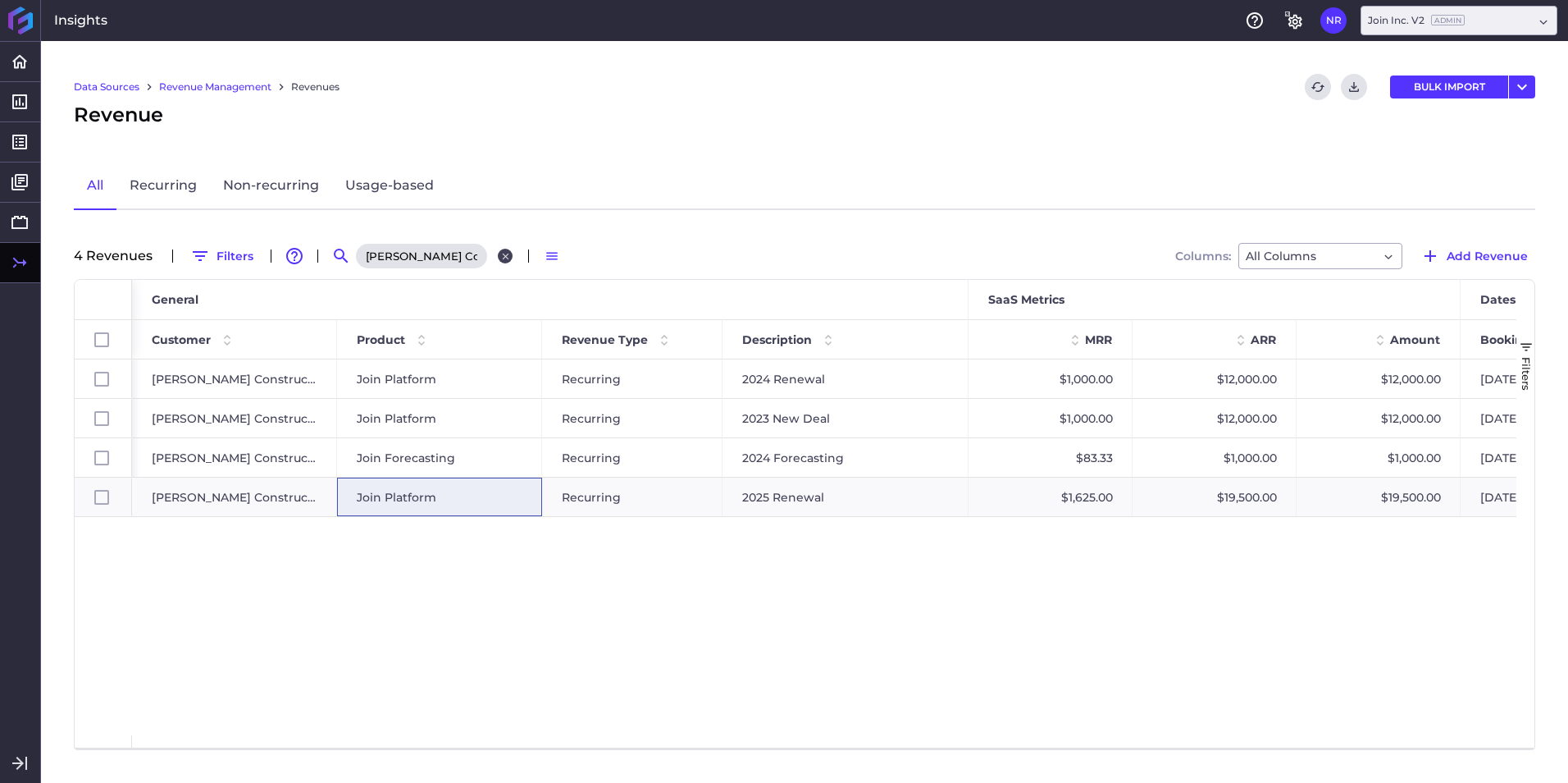
click at [501, 257] on icon "Close search" at bounding box center [506, 257] width 11 height 11
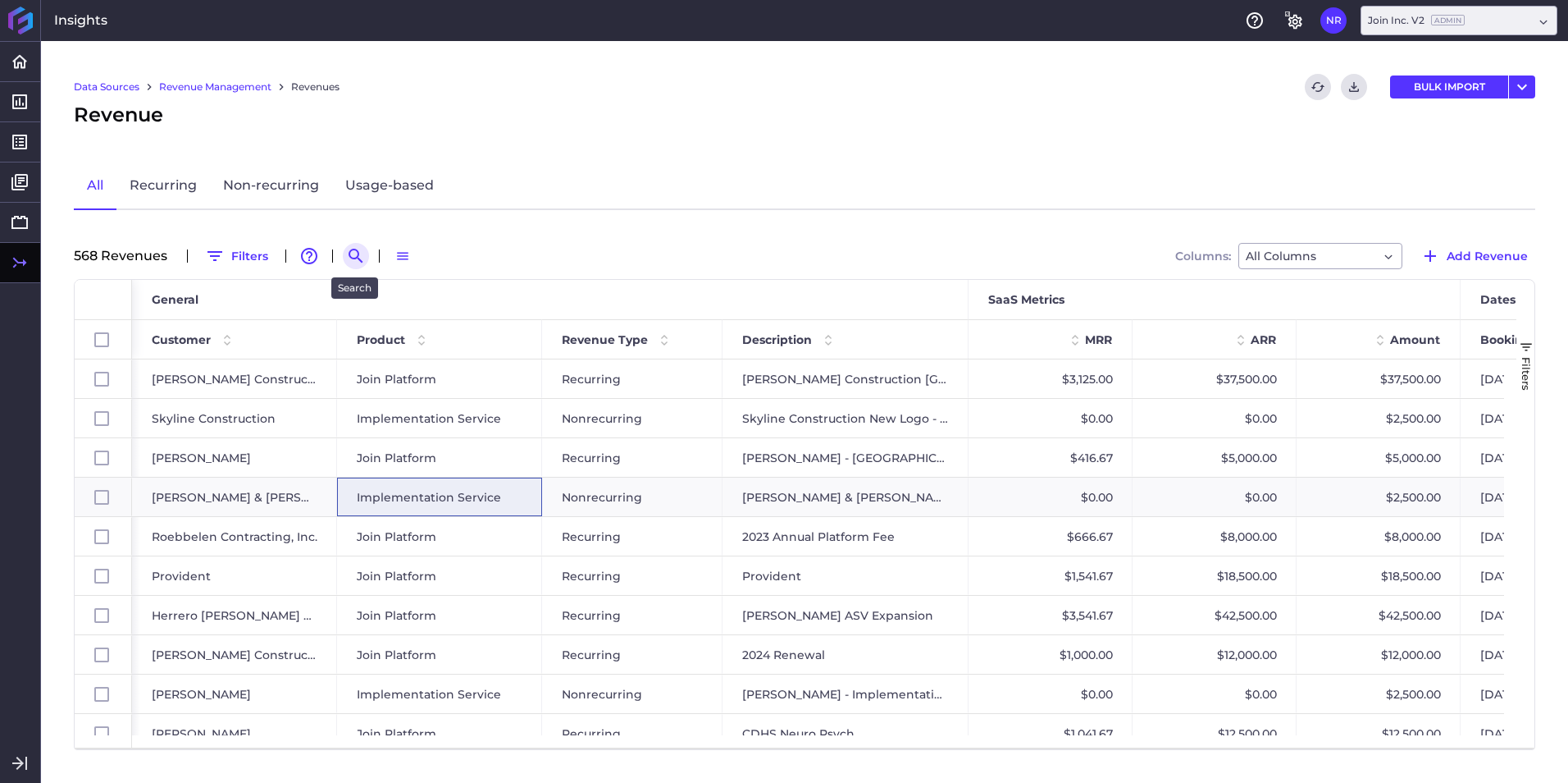
click at [348, 256] on icon "Search by" at bounding box center [355, 256] width 14 height 14
click at [414, 263] on input at bounding box center [436, 256] width 131 height 25
paste input "Lemoine 2025 Renewal"
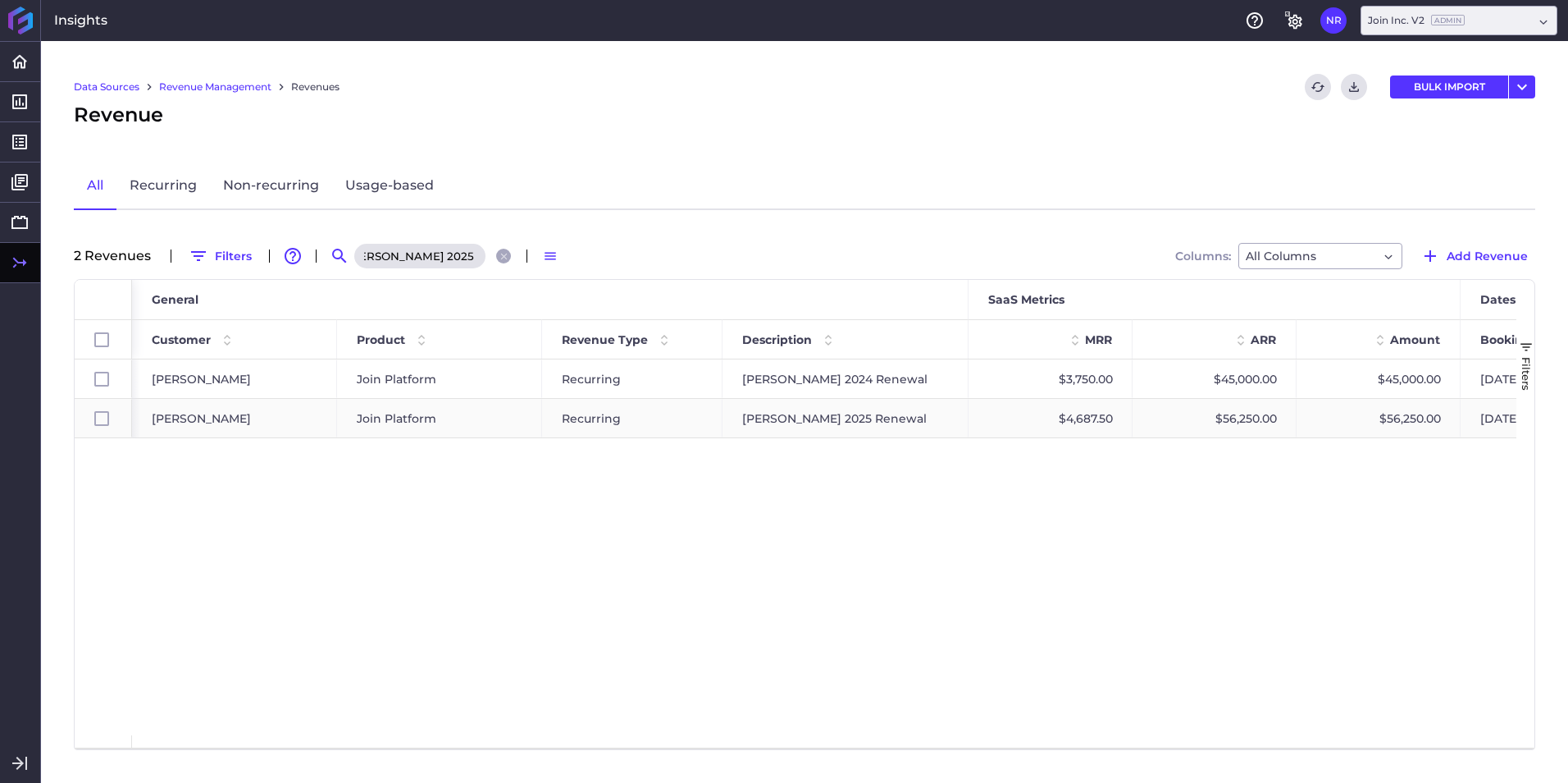
type input "Lemoine 2025 Renewal"
click at [931, 423] on div "Lemoine 2025 Renewal" at bounding box center [845, 418] width 246 height 39
checkbox input "false"
checkbox input "true"
checkbox input "false"
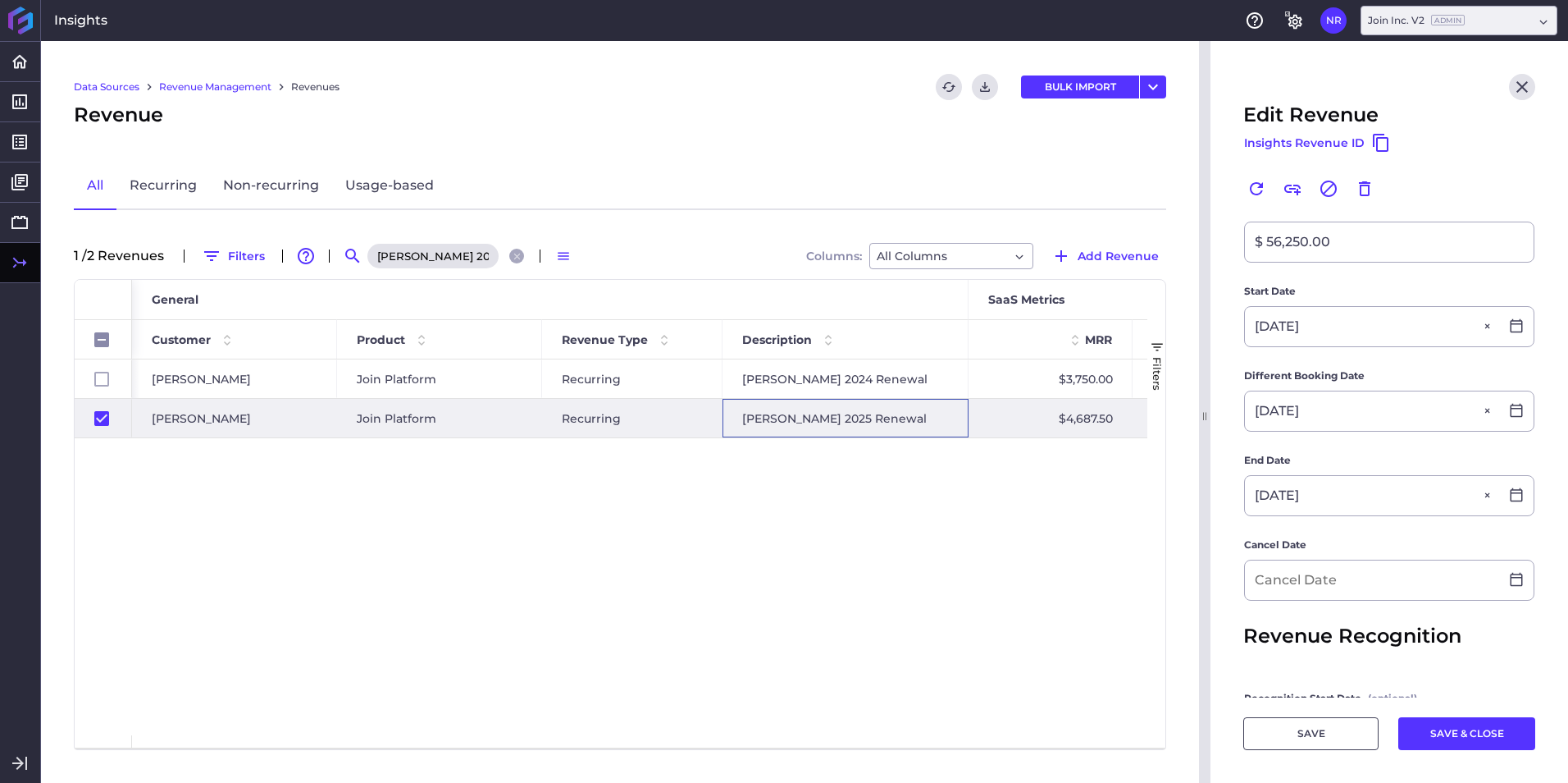
scroll to position [410, 0]
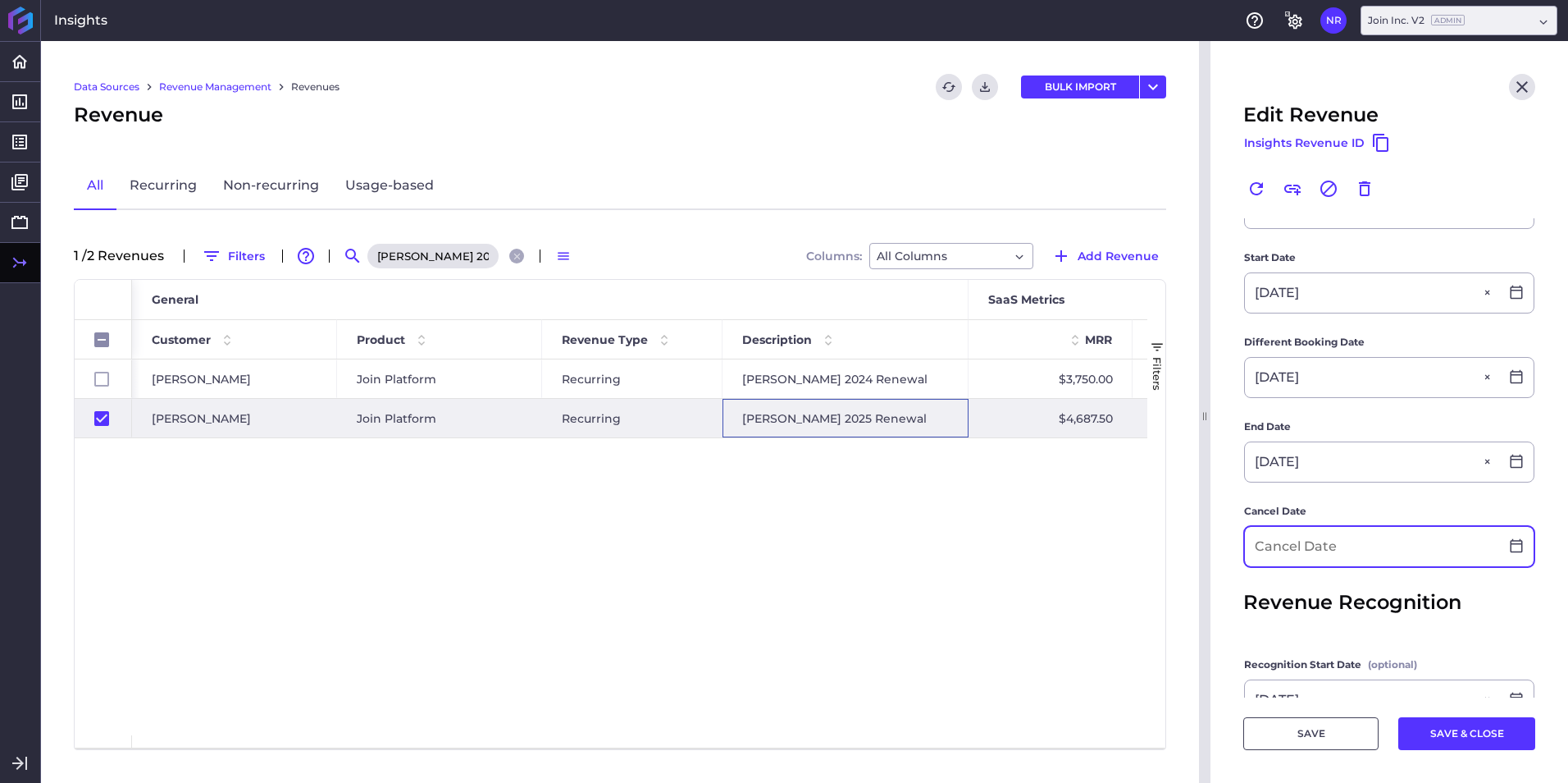
click at [1377, 549] on input at bounding box center [1371, 546] width 254 height 40
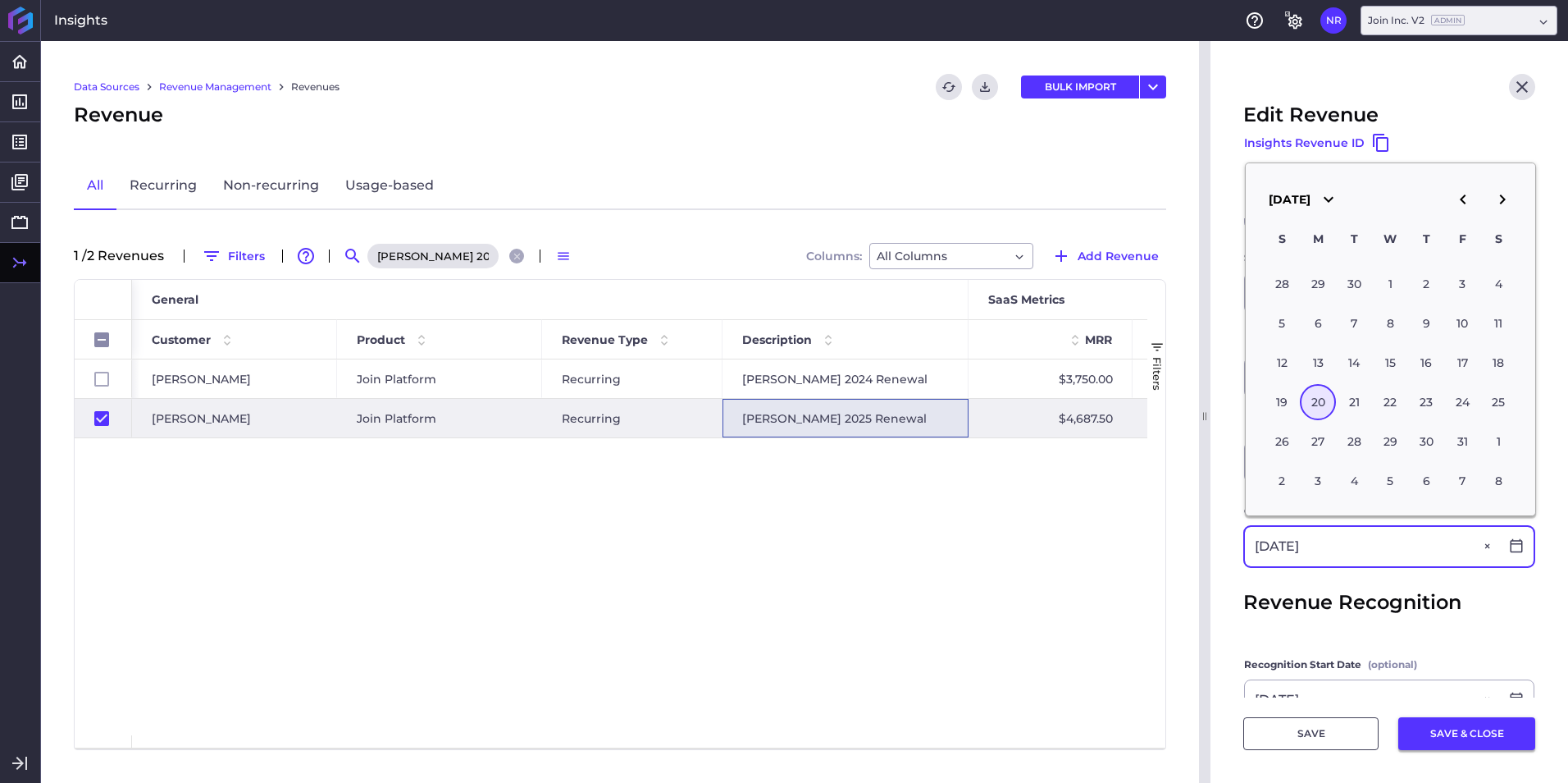
type input "07/20/2026"
click at [1462, 737] on button "SAVE & CLOSE" at bounding box center [1466, 733] width 137 height 33
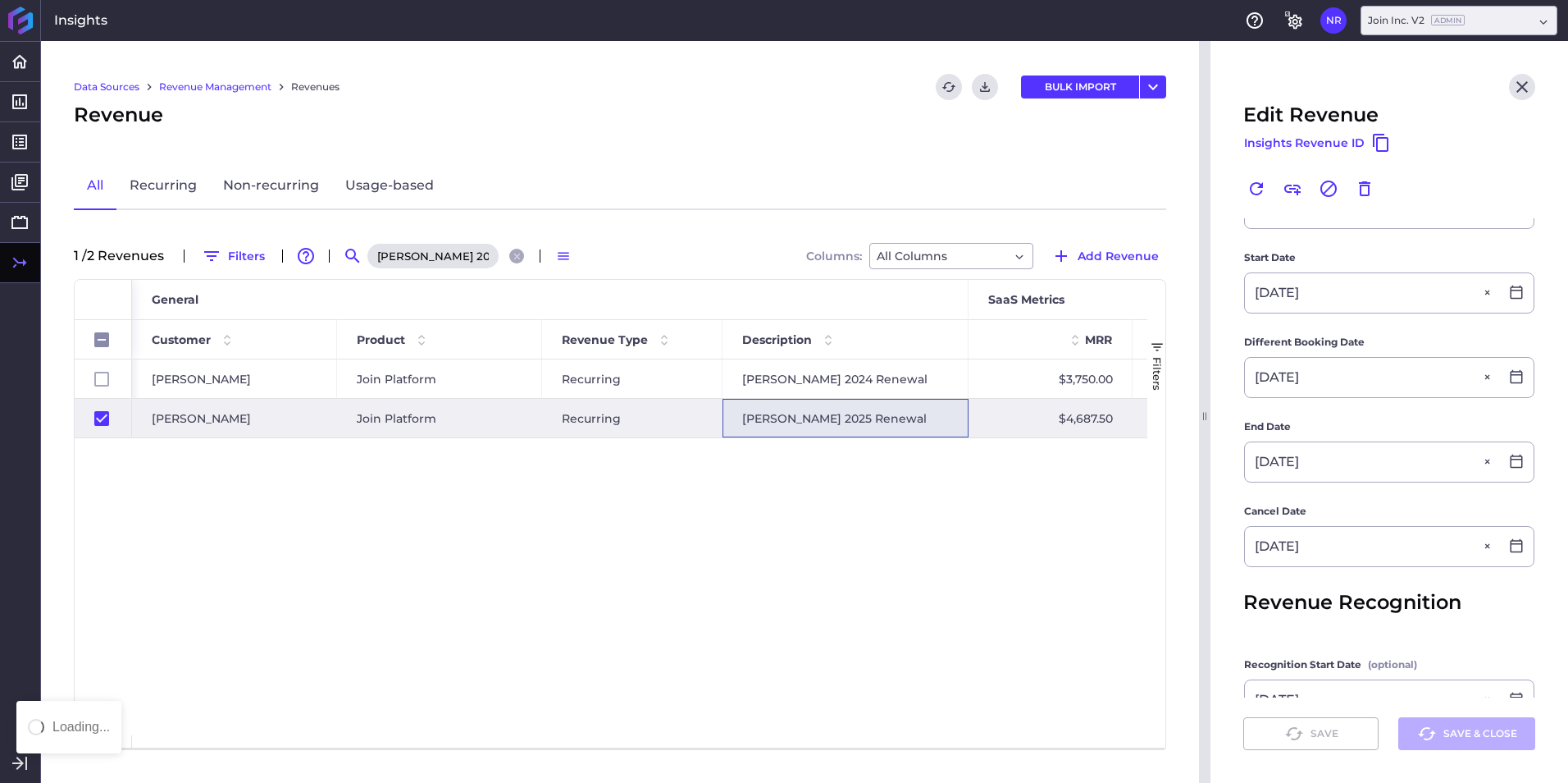
checkbox input "false"
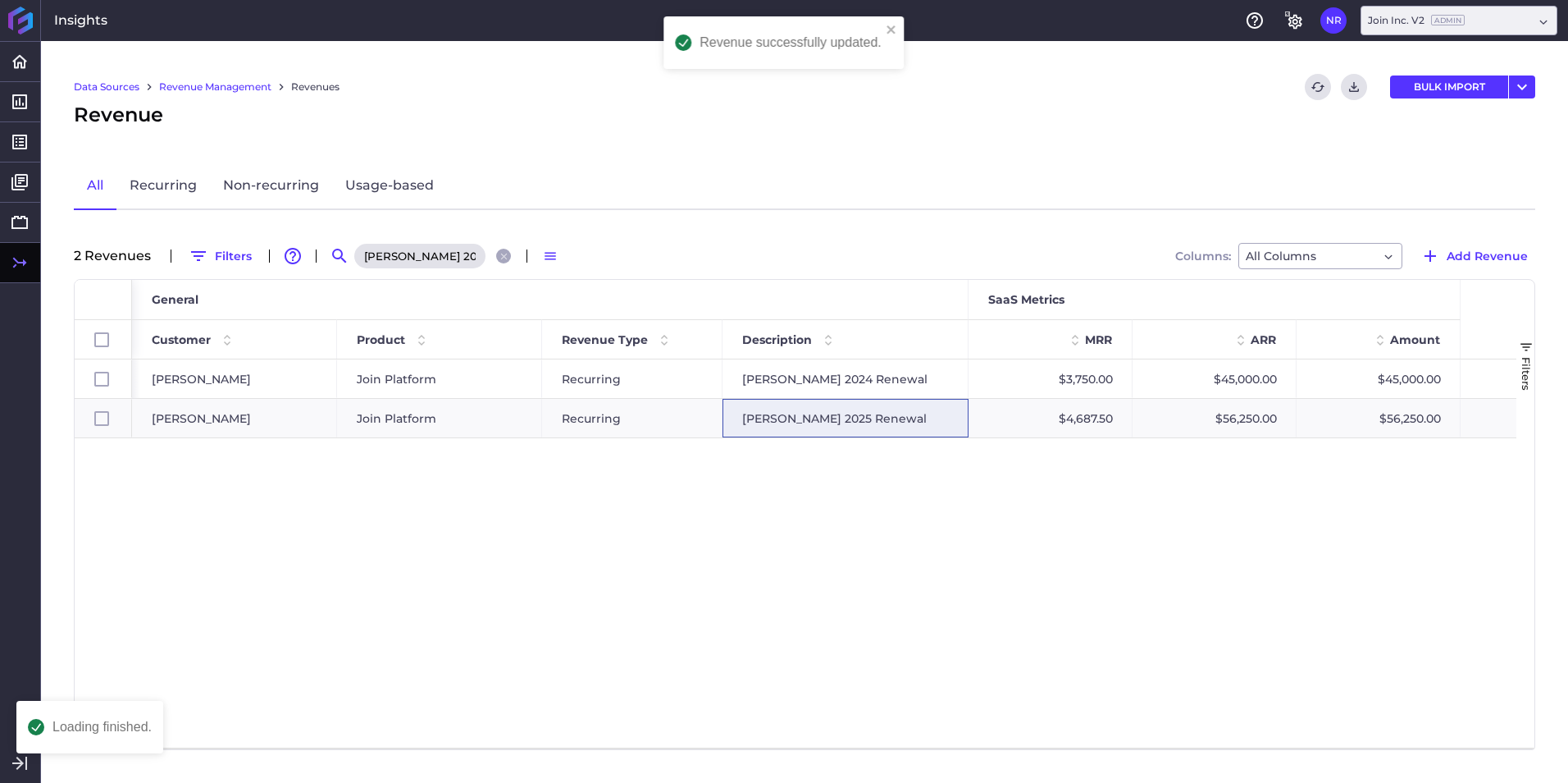
scroll to position [0, 0]
click at [500, 254] on icon "Close search" at bounding box center [504, 257] width 11 height 11
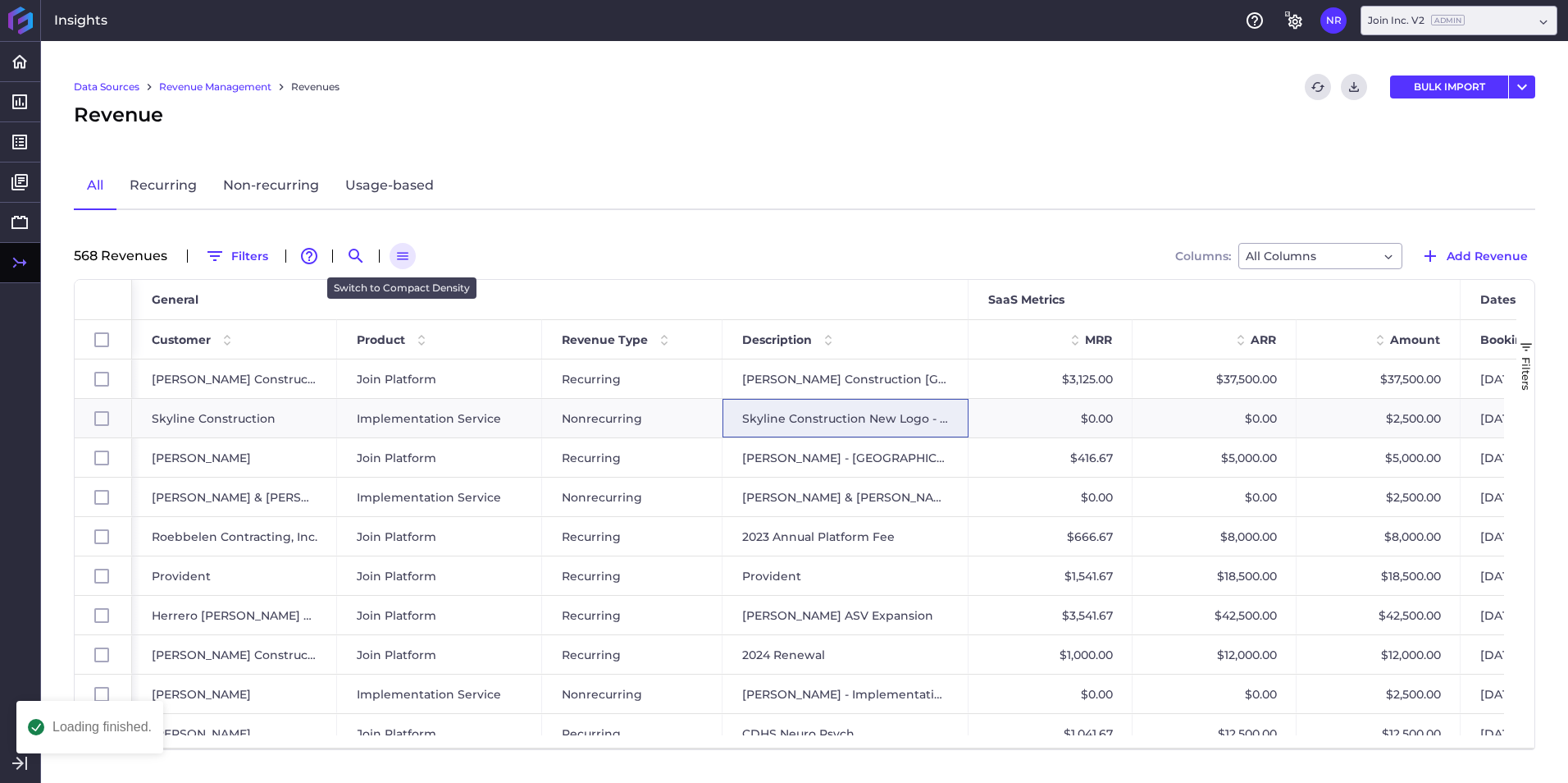
click at [398, 251] on icon "button" at bounding box center [402, 256] width 15 height 15
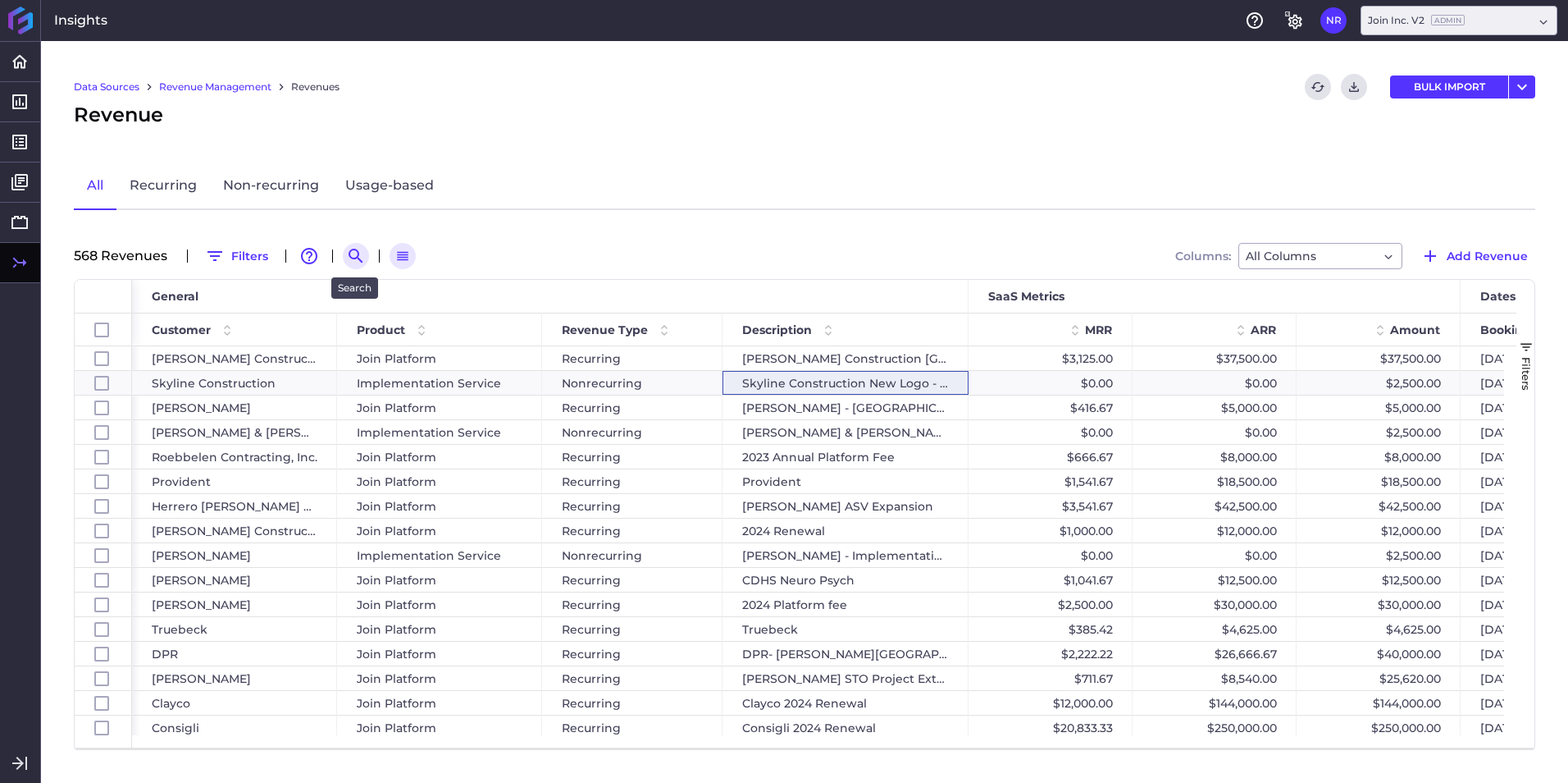
click at [357, 249] on icon "Search by" at bounding box center [356, 256] width 19 height 19
paste input "Crutcher Lewis 2025 New Deal"
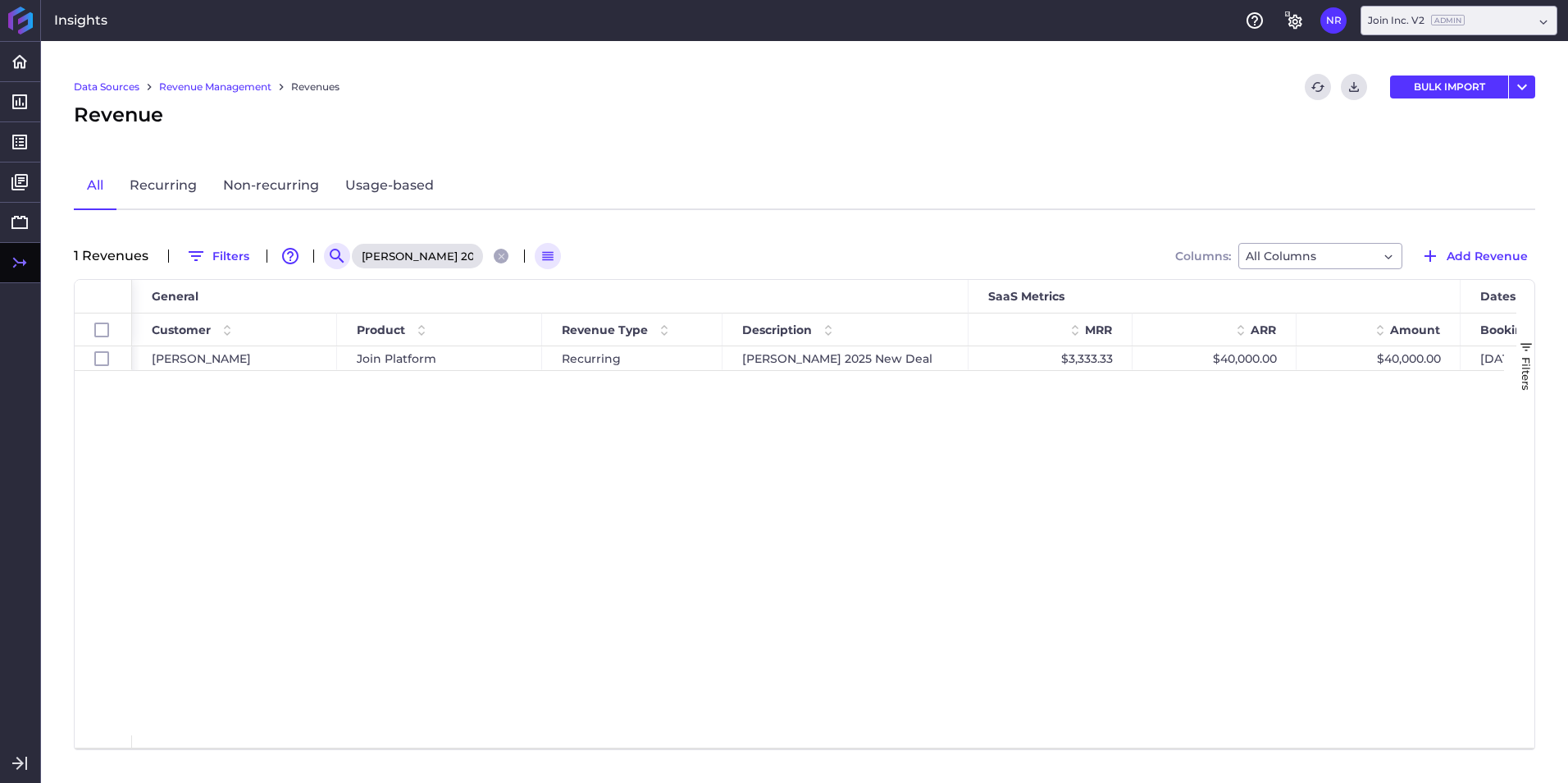
scroll to position [0, 56]
type input "Crutcher Lewis 2025 New Deal"
click at [669, 365] on div "Recurring" at bounding box center [632, 358] width 181 height 24
checkbox input "true"
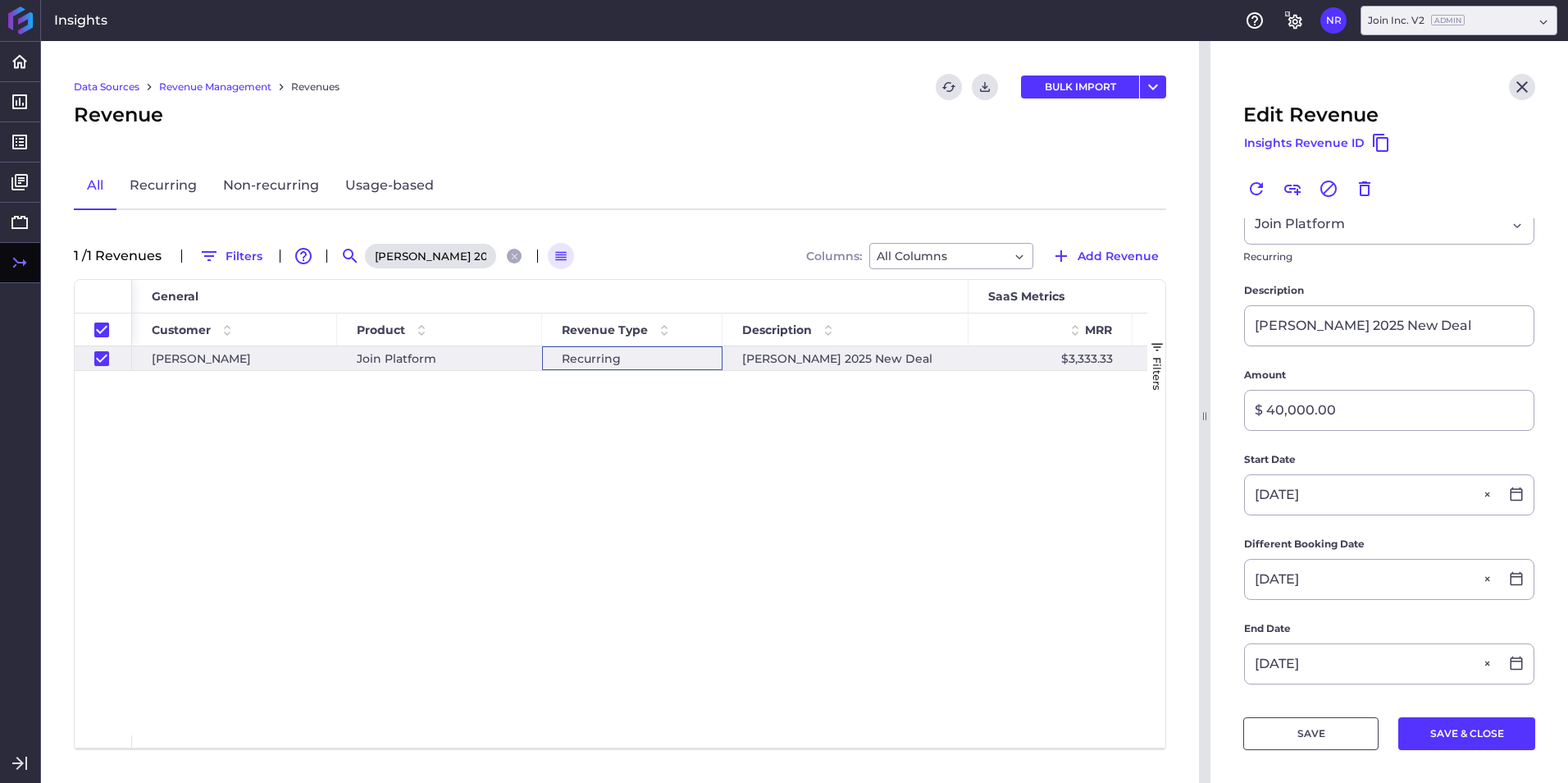
scroll to position [246, 0]
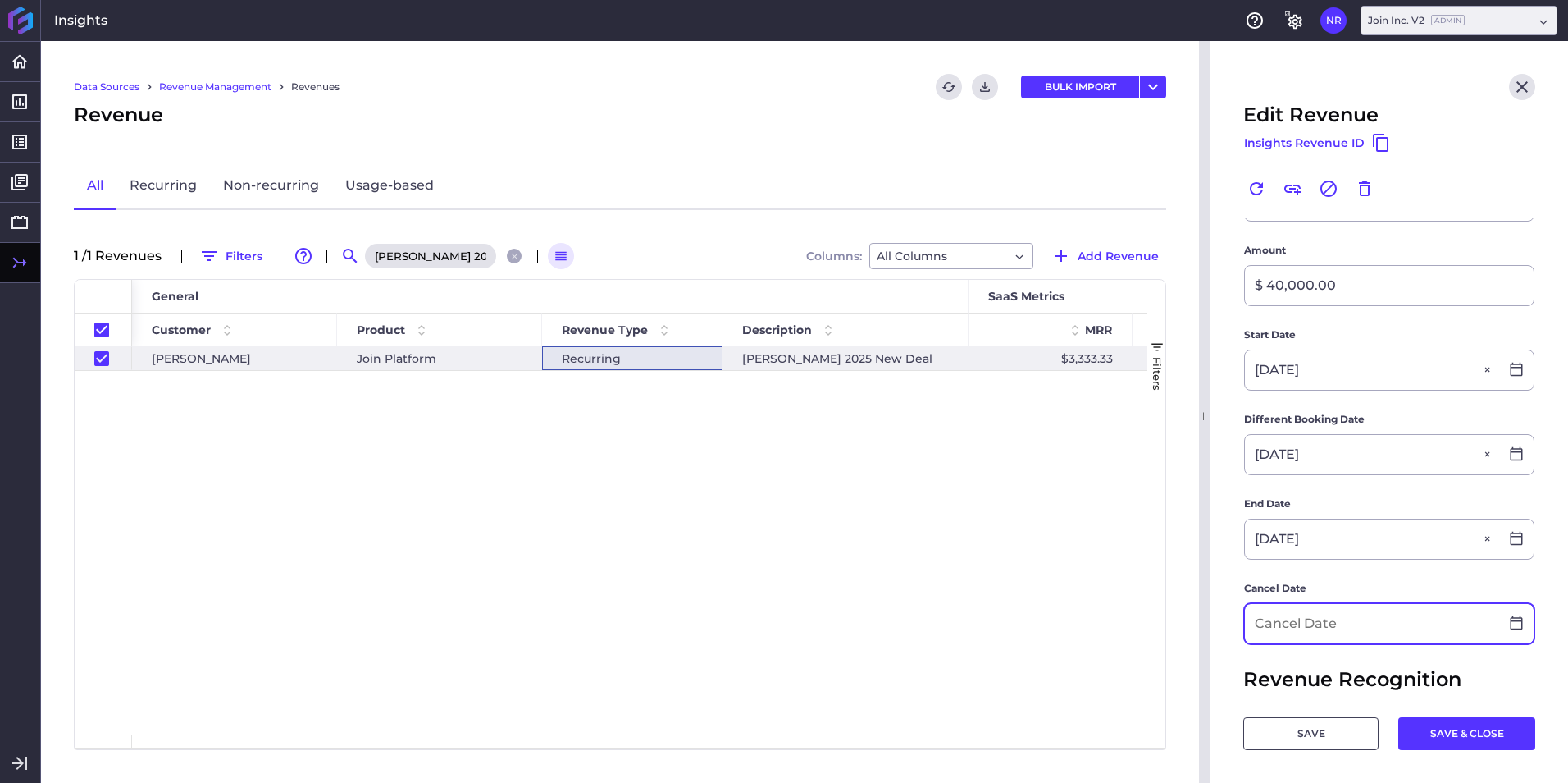
click at [1349, 627] on input at bounding box center [1371, 623] width 254 height 40
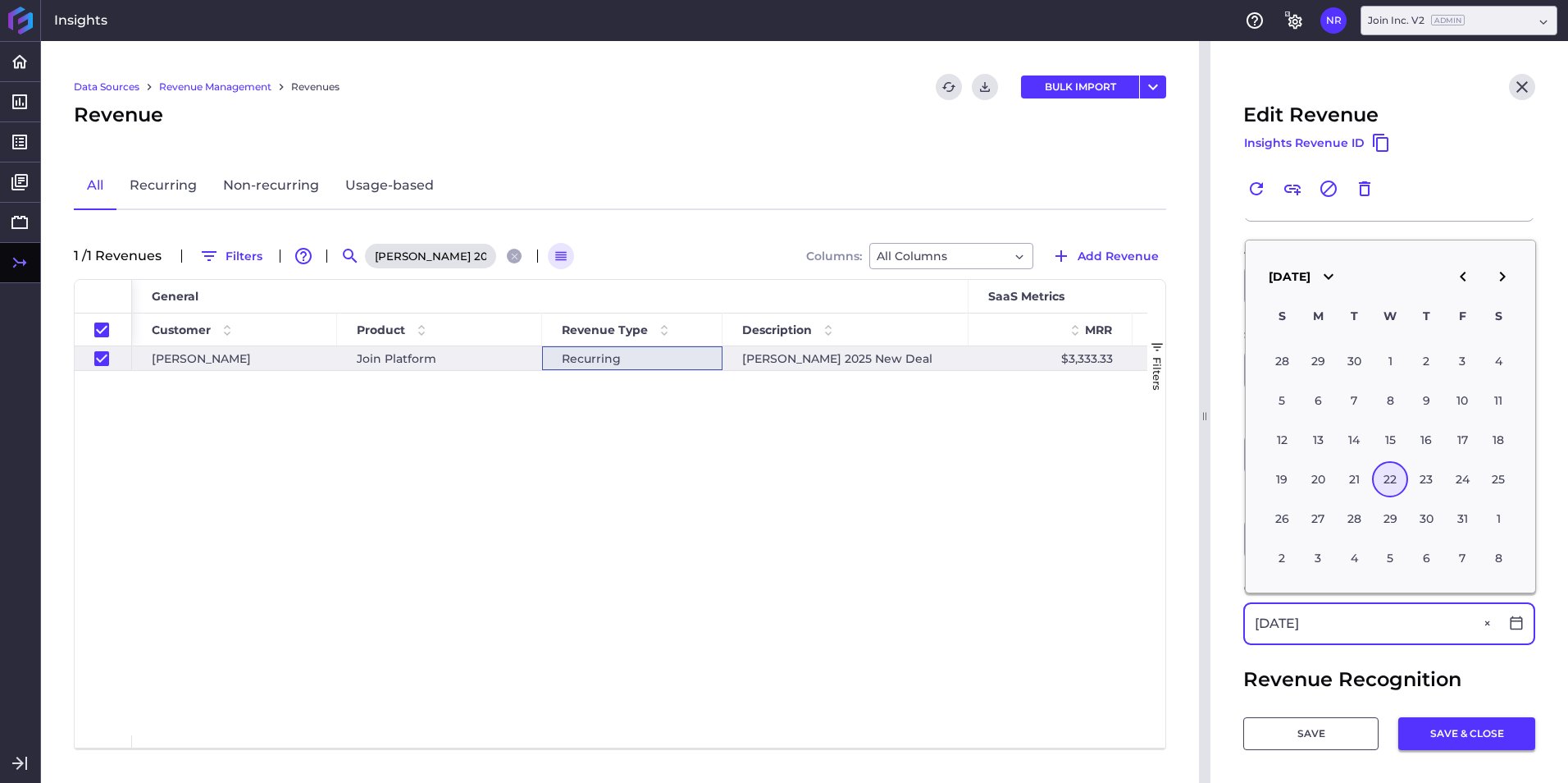
type input "07/22/2026"
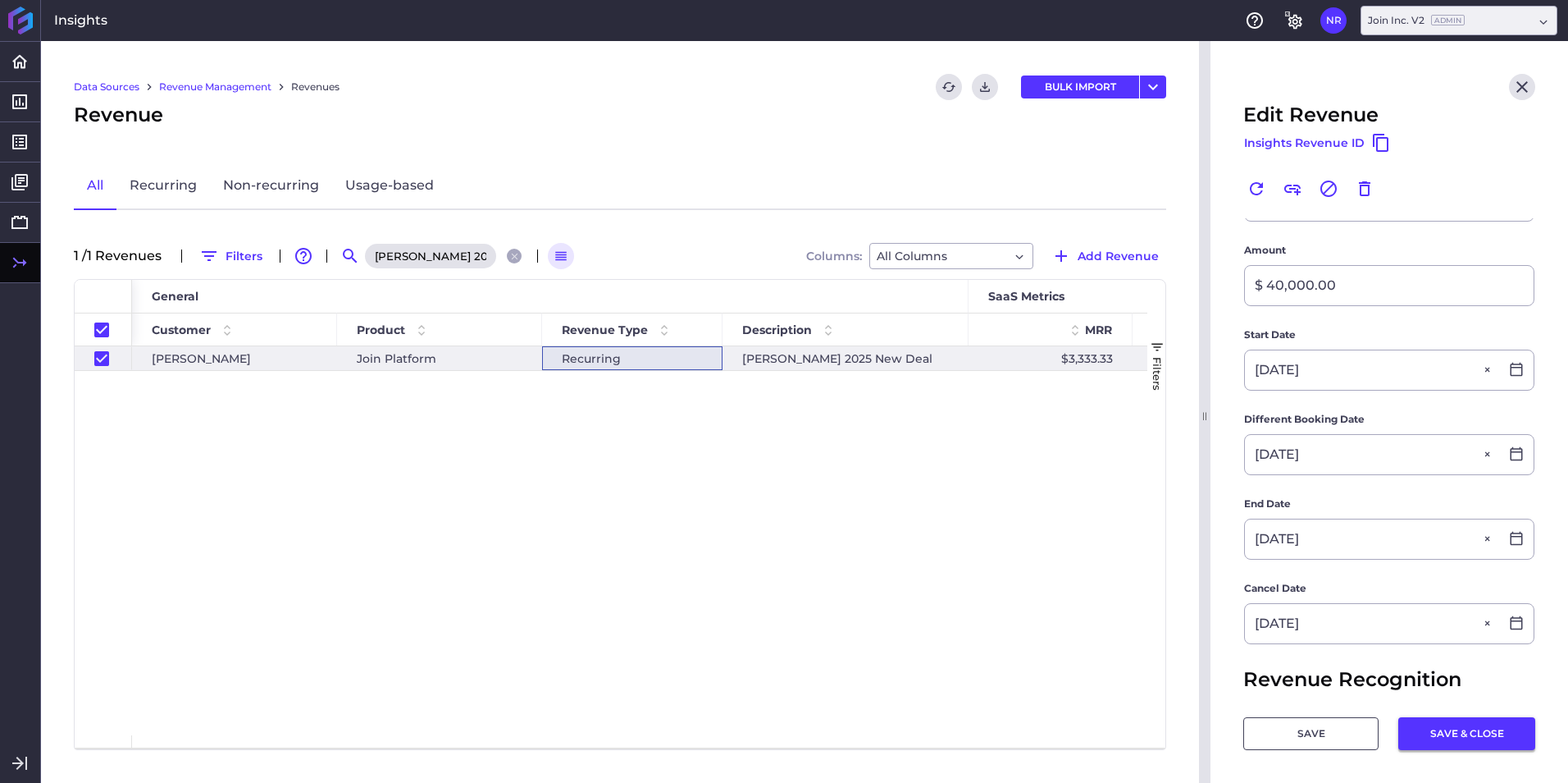
click at [1431, 725] on button "SAVE & CLOSE" at bounding box center [1466, 733] width 137 height 33
checkbox input "false"
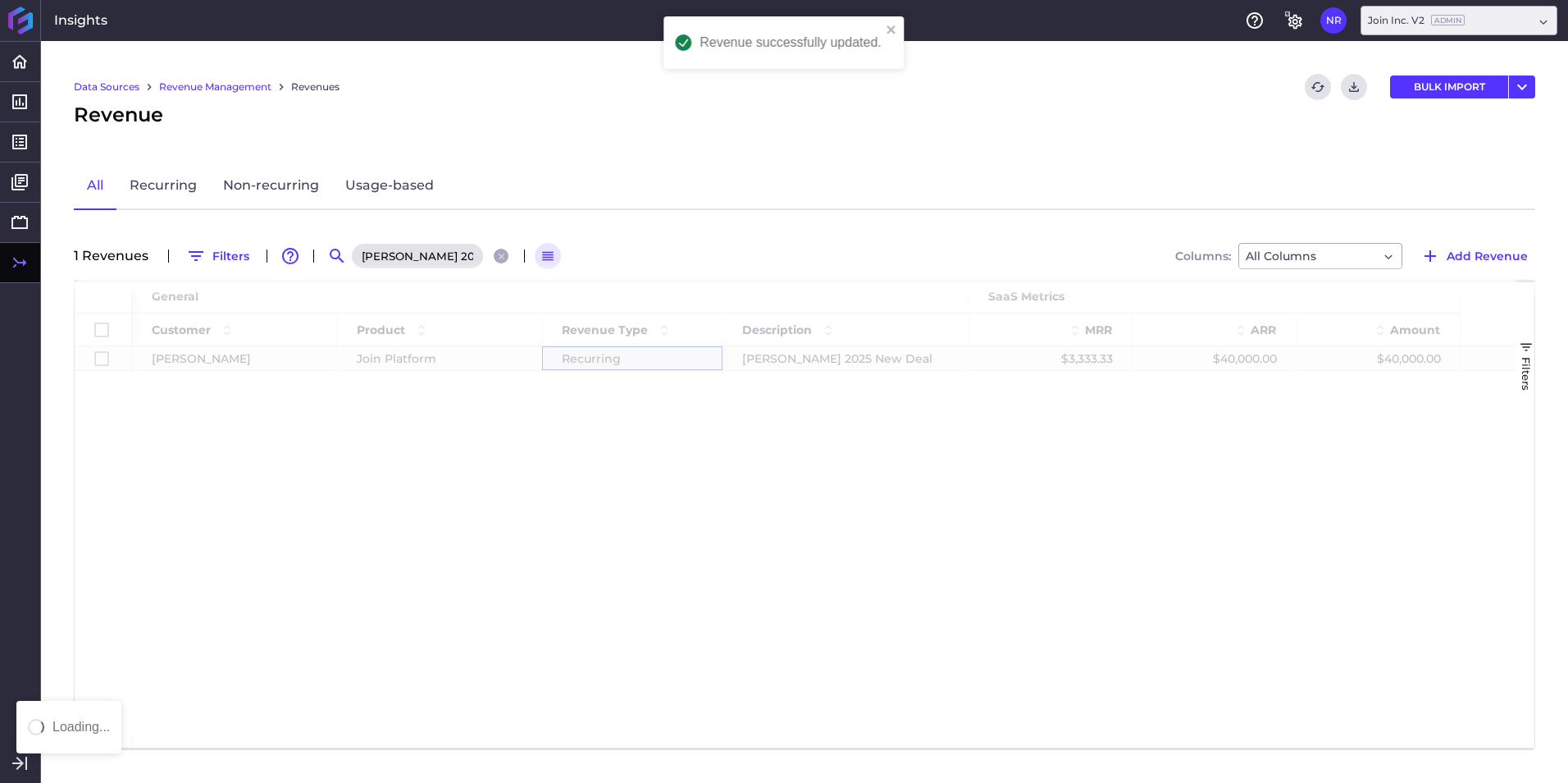
scroll to position [0, 0]
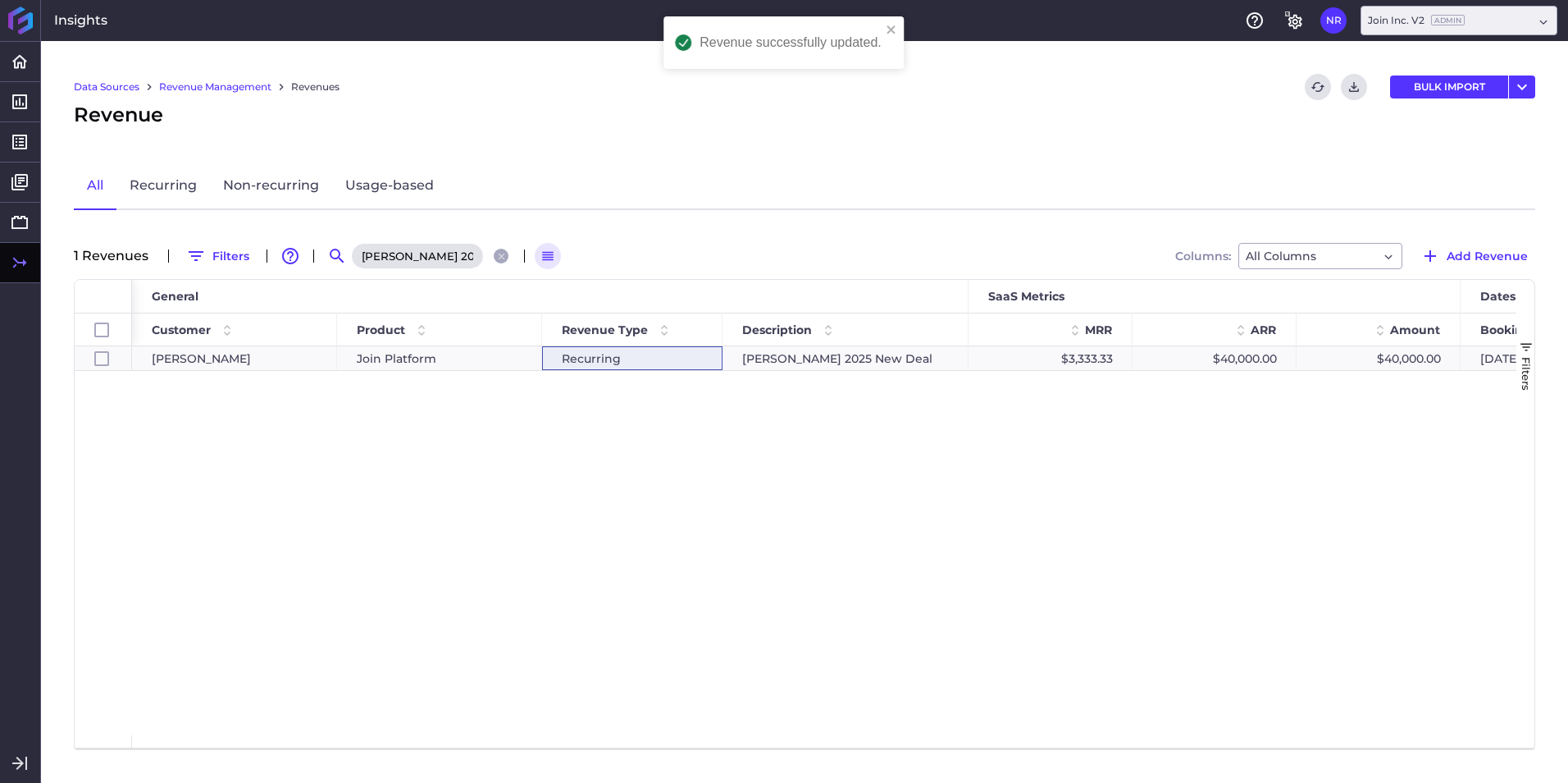
drag, startPoint x: 502, startPoint y: 258, endPoint x: 485, endPoint y: 258, distance: 17.0
click at [502, 258] on icon "Close search" at bounding box center [501, 256] width 6 height 6
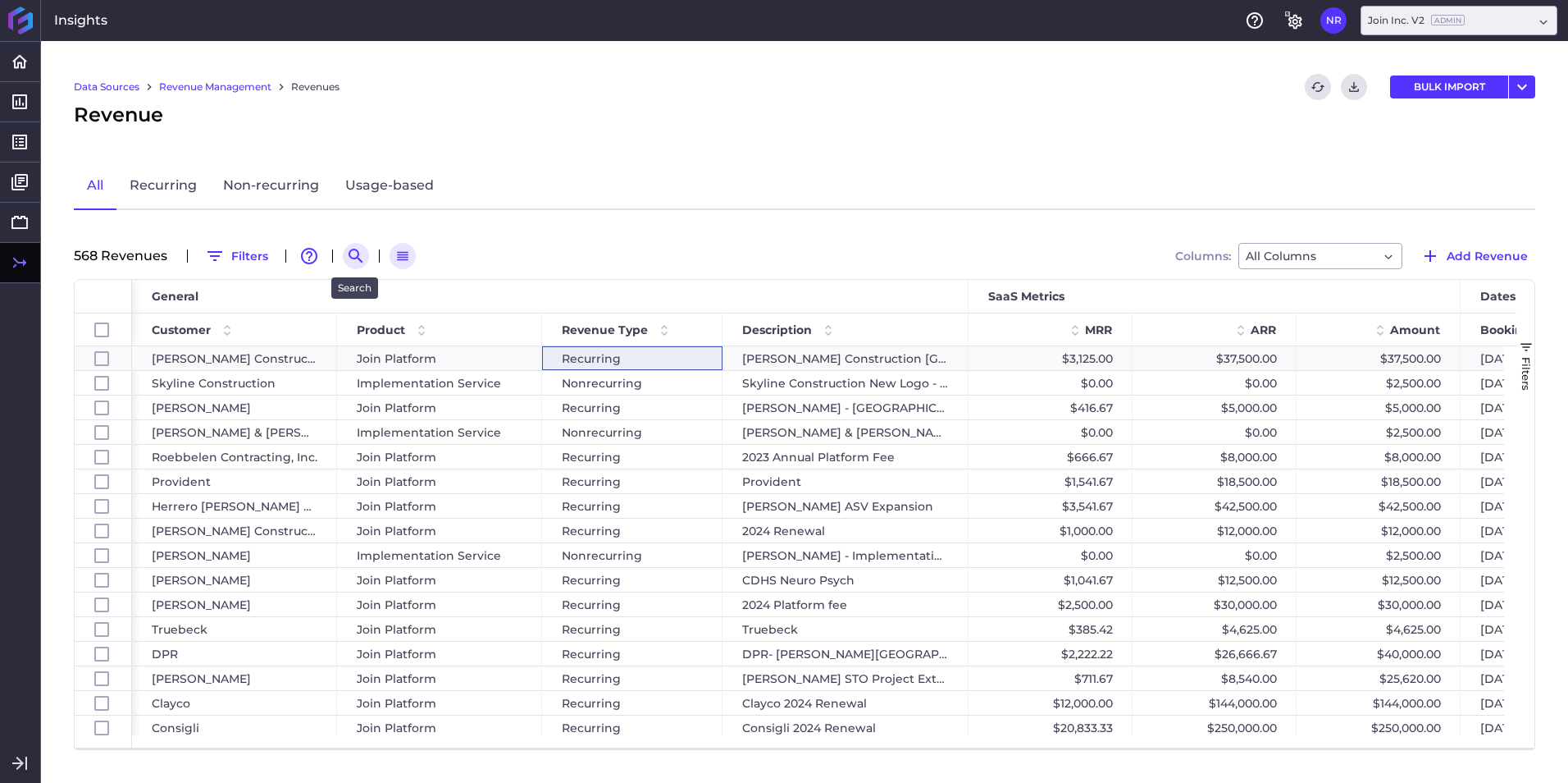
click at [351, 253] on icon "Search by" at bounding box center [356, 256] width 19 height 19
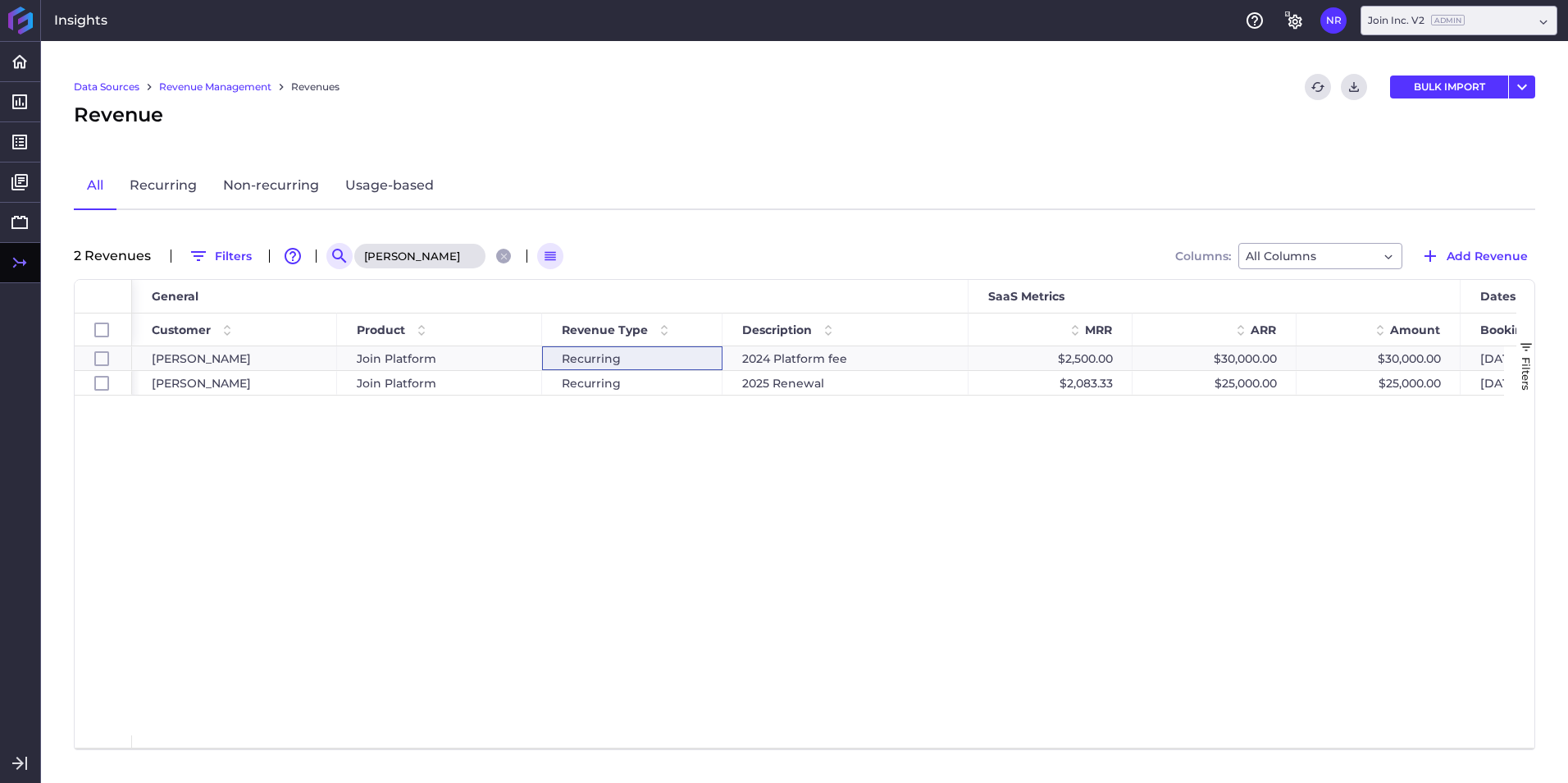
type input "mapp"
click at [386, 378] on span "Join Platform" at bounding box center [397, 383] width 79 height 23
checkbox input "false"
checkbox input "true"
checkbox input "false"
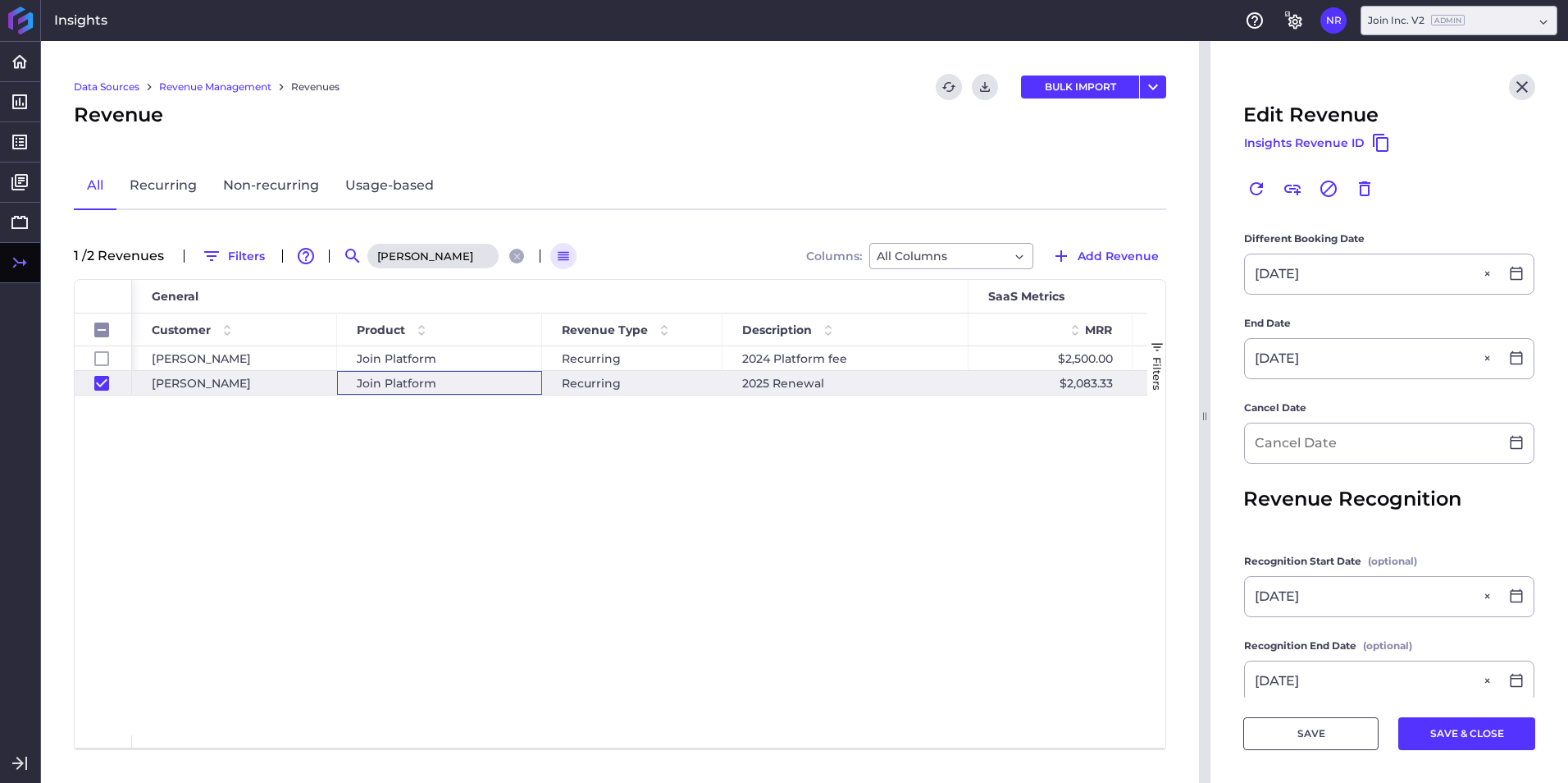
scroll to position [574, 0]
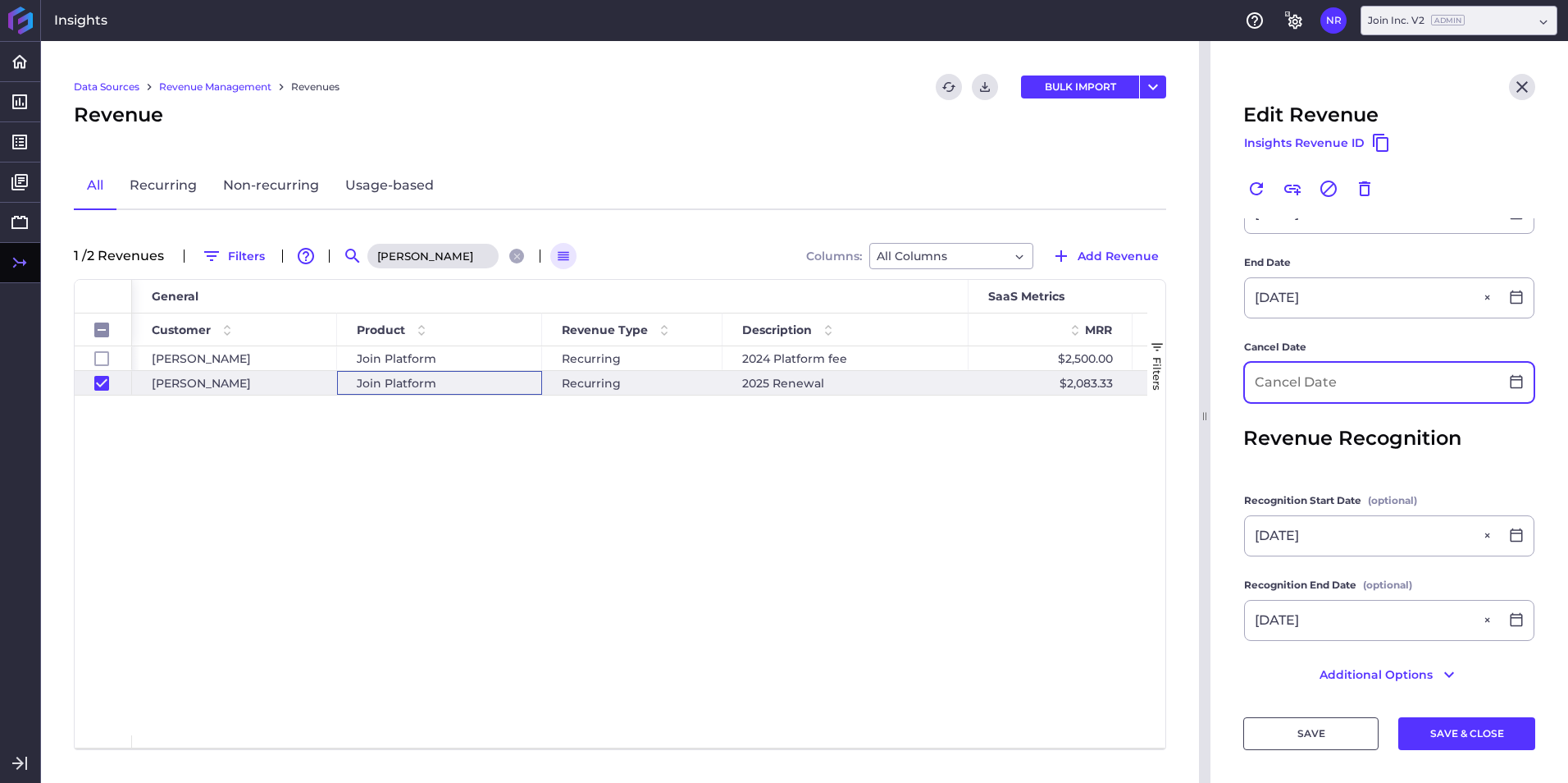
click at [1348, 381] on input at bounding box center [1371, 382] width 254 height 40
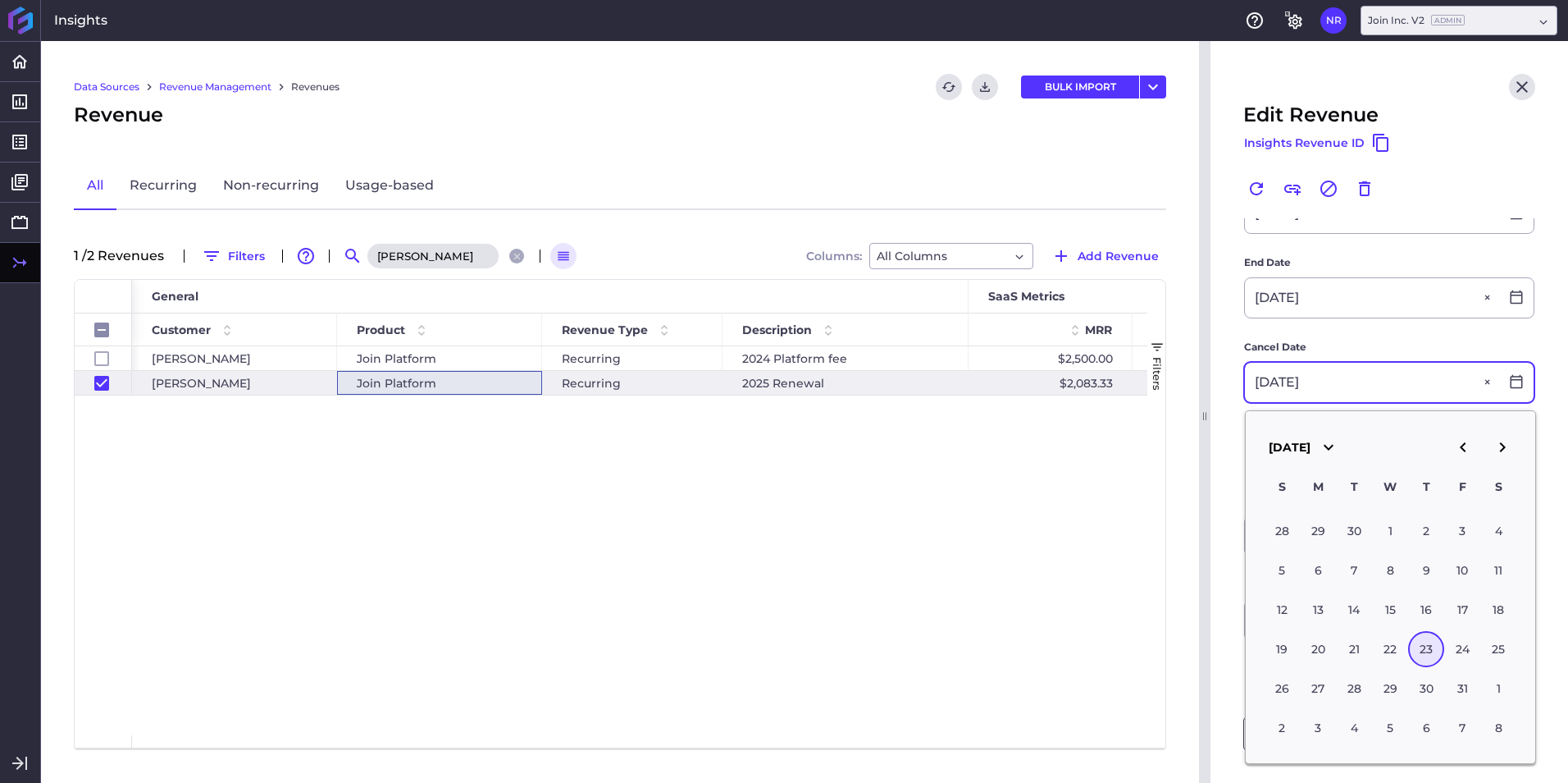
type input "07/23/2026"
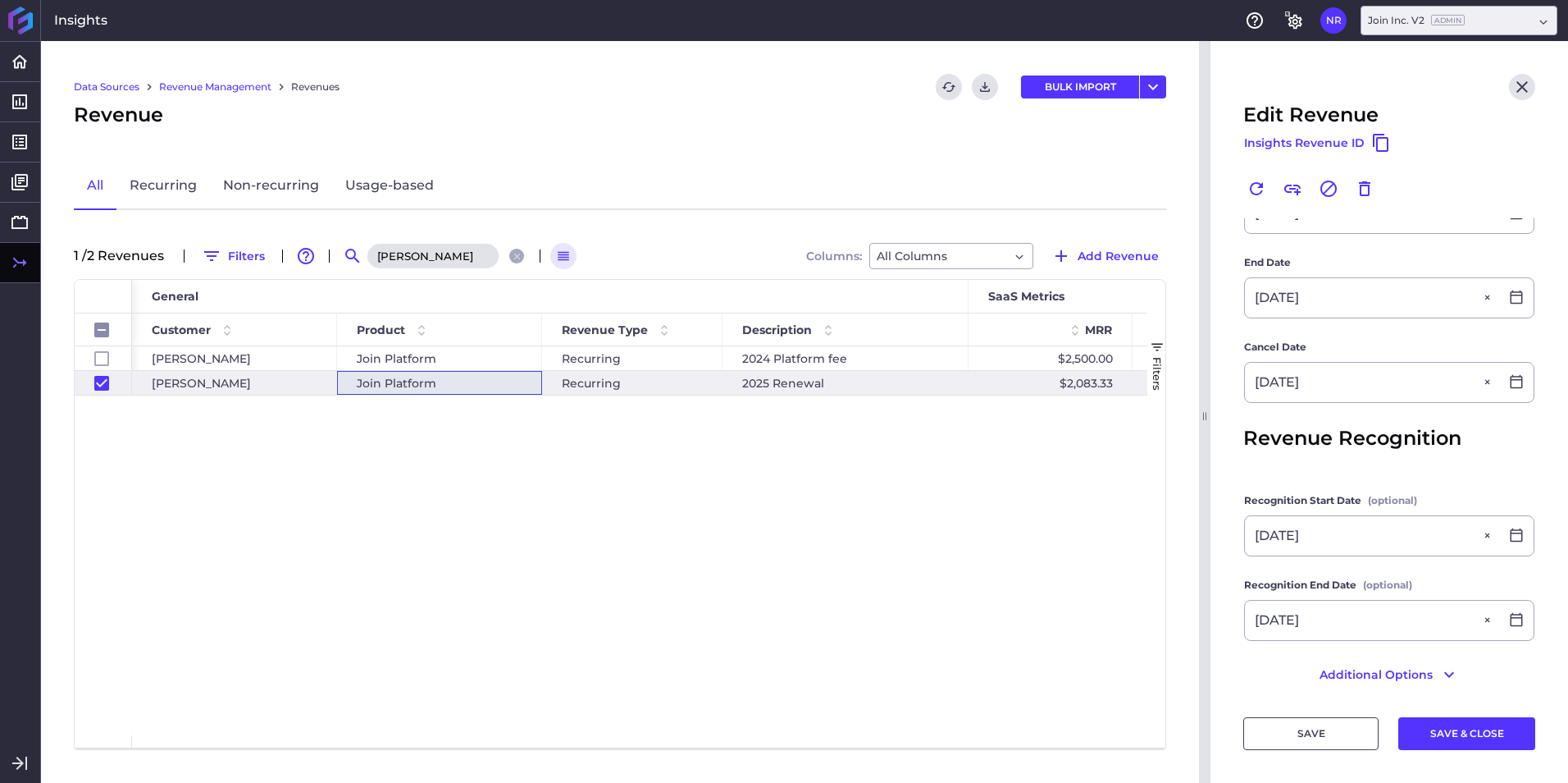
click at [1218, 476] on main "Previous Revenue 2024 Platform fee Unlink this revenue Customer MAPP MAPP Produ…" at bounding box center [1389, 176] width 358 height 1065
click at [1453, 728] on button "SAVE & CLOSE" at bounding box center [1466, 733] width 137 height 33
checkbox input "false"
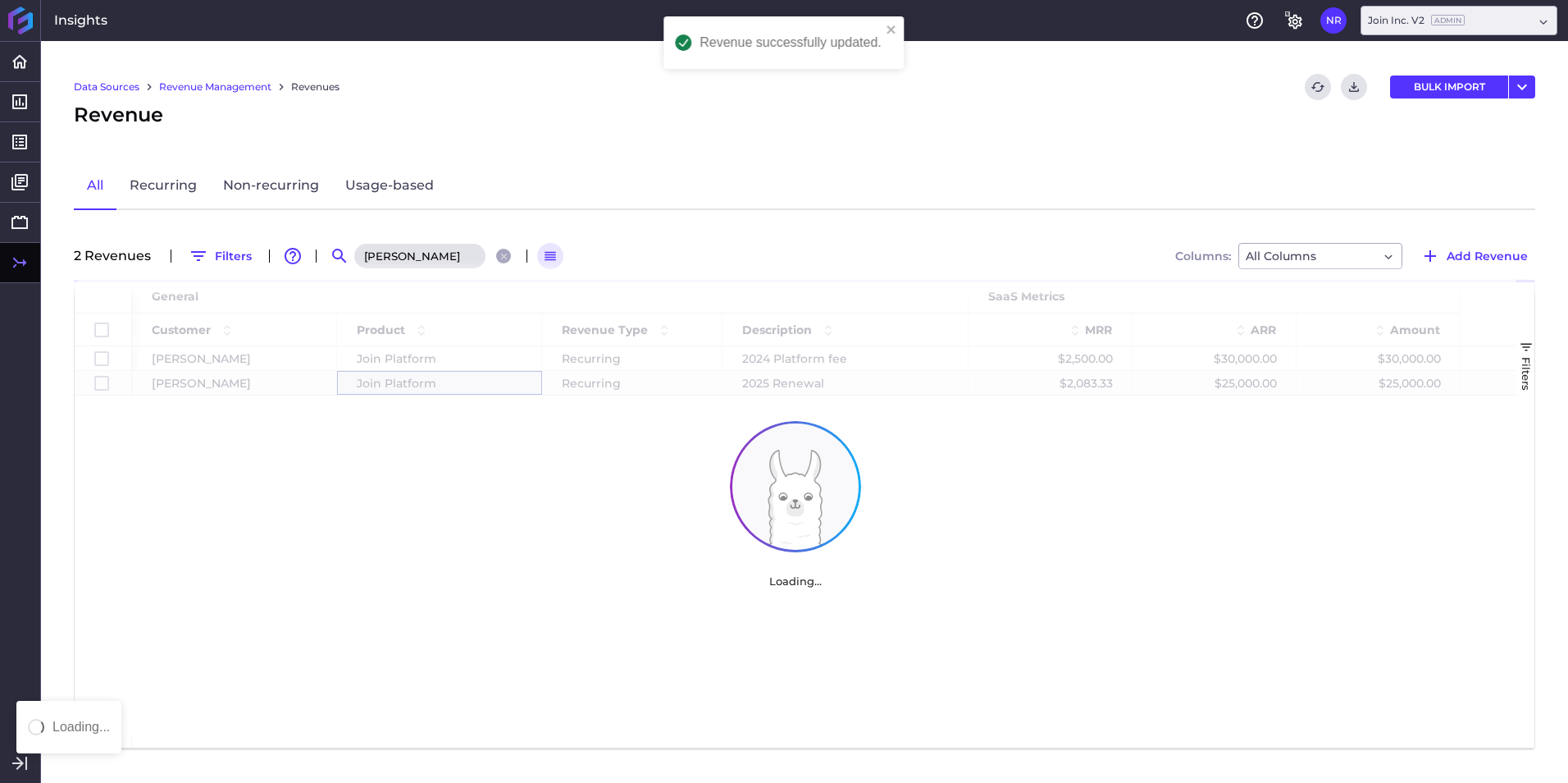
scroll to position [0, 0]
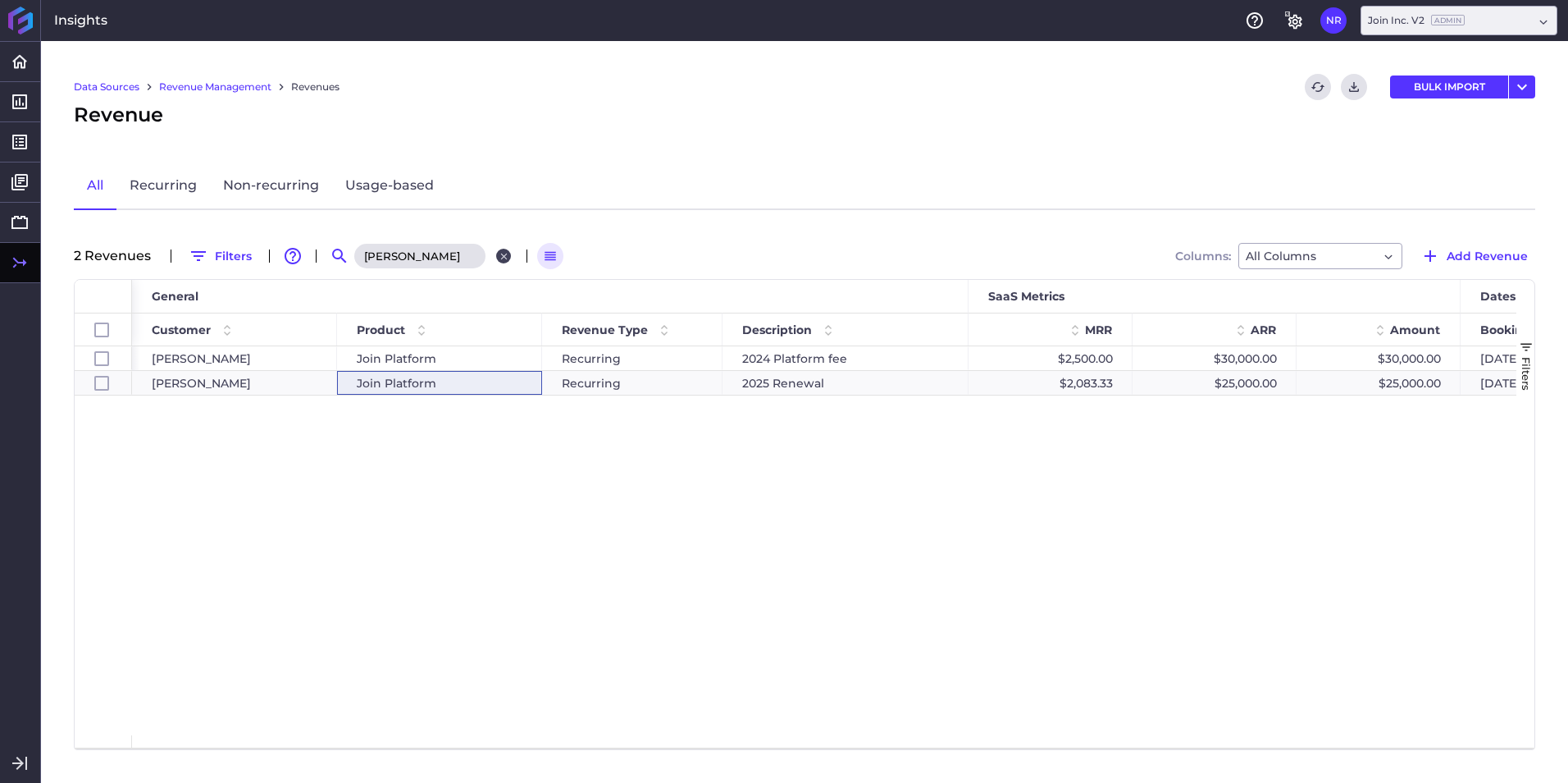
click at [506, 255] on icon "Close search" at bounding box center [504, 257] width 11 height 11
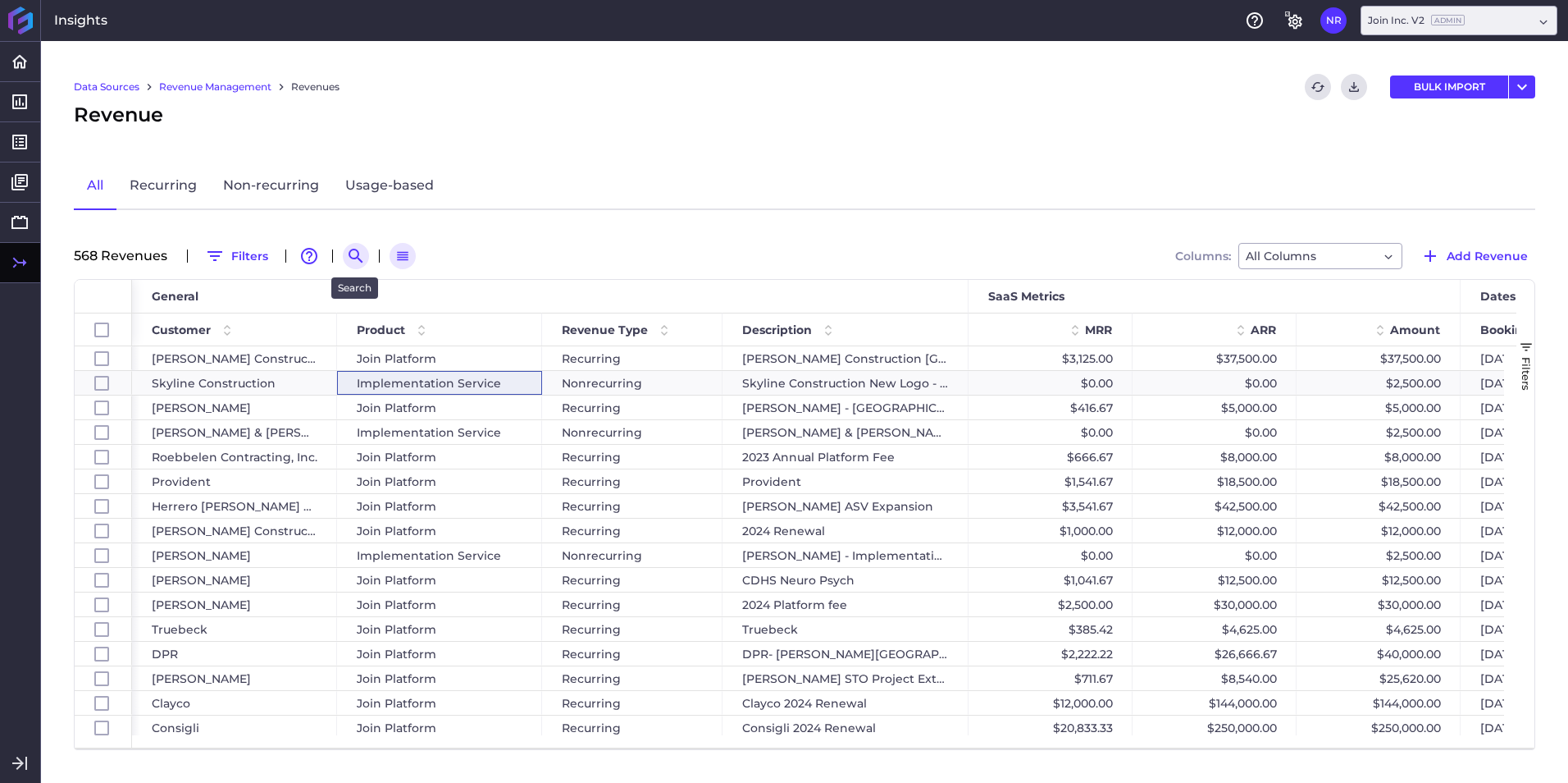
click at [364, 265] on icon "Search by" at bounding box center [356, 256] width 19 height 19
click at [405, 253] on input at bounding box center [436, 256] width 131 height 25
paste input "Skyline Construction - 2025 Renewal"
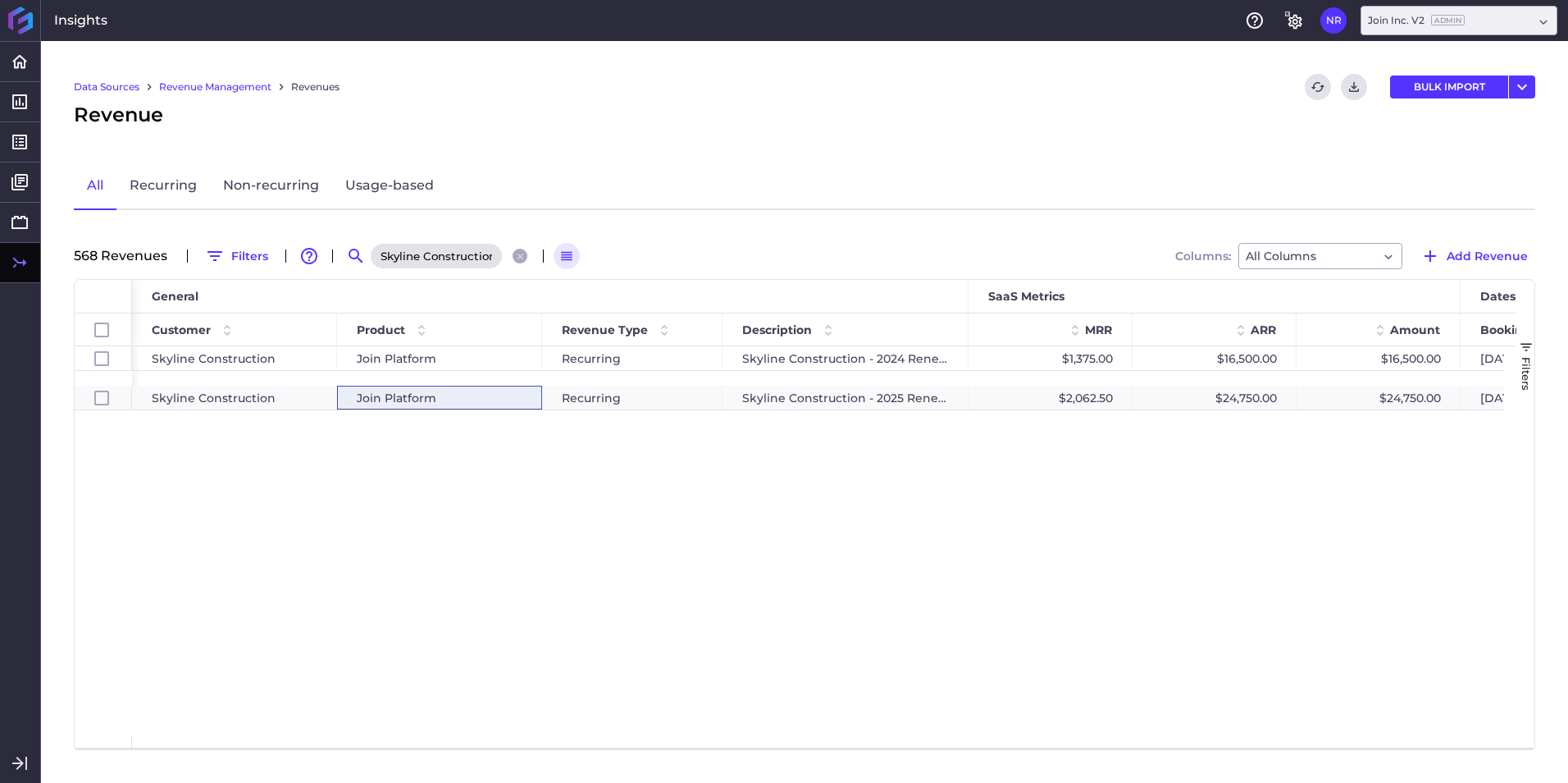
scroll to position [0, 89]
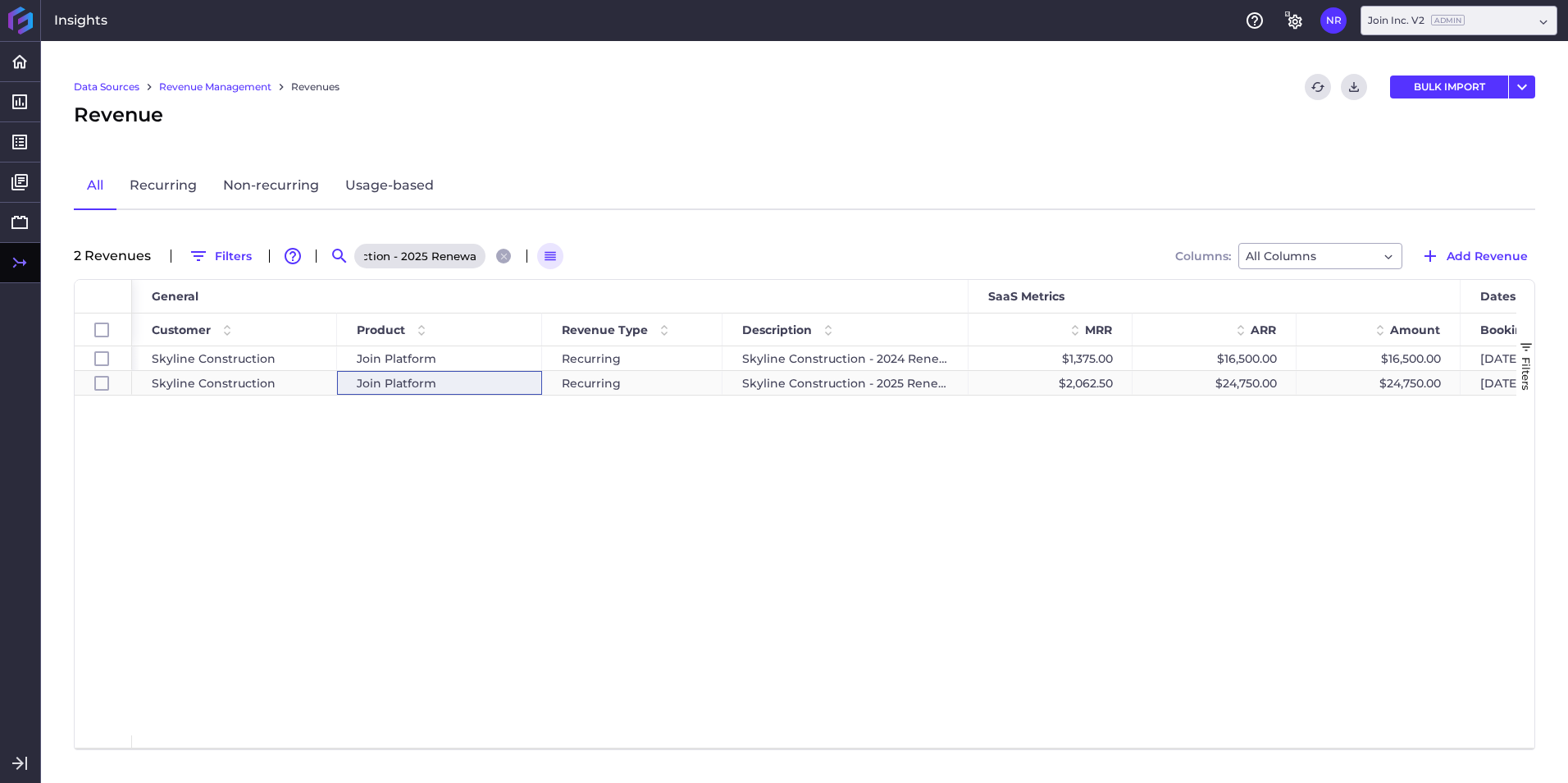
type input "Skyline Construction - 2025 Renewal"
click at [502, 379] on div "Join Platform" at bounding box center [440, 383] width 166 height 23
checkbox input "false"
checkbox input "true"
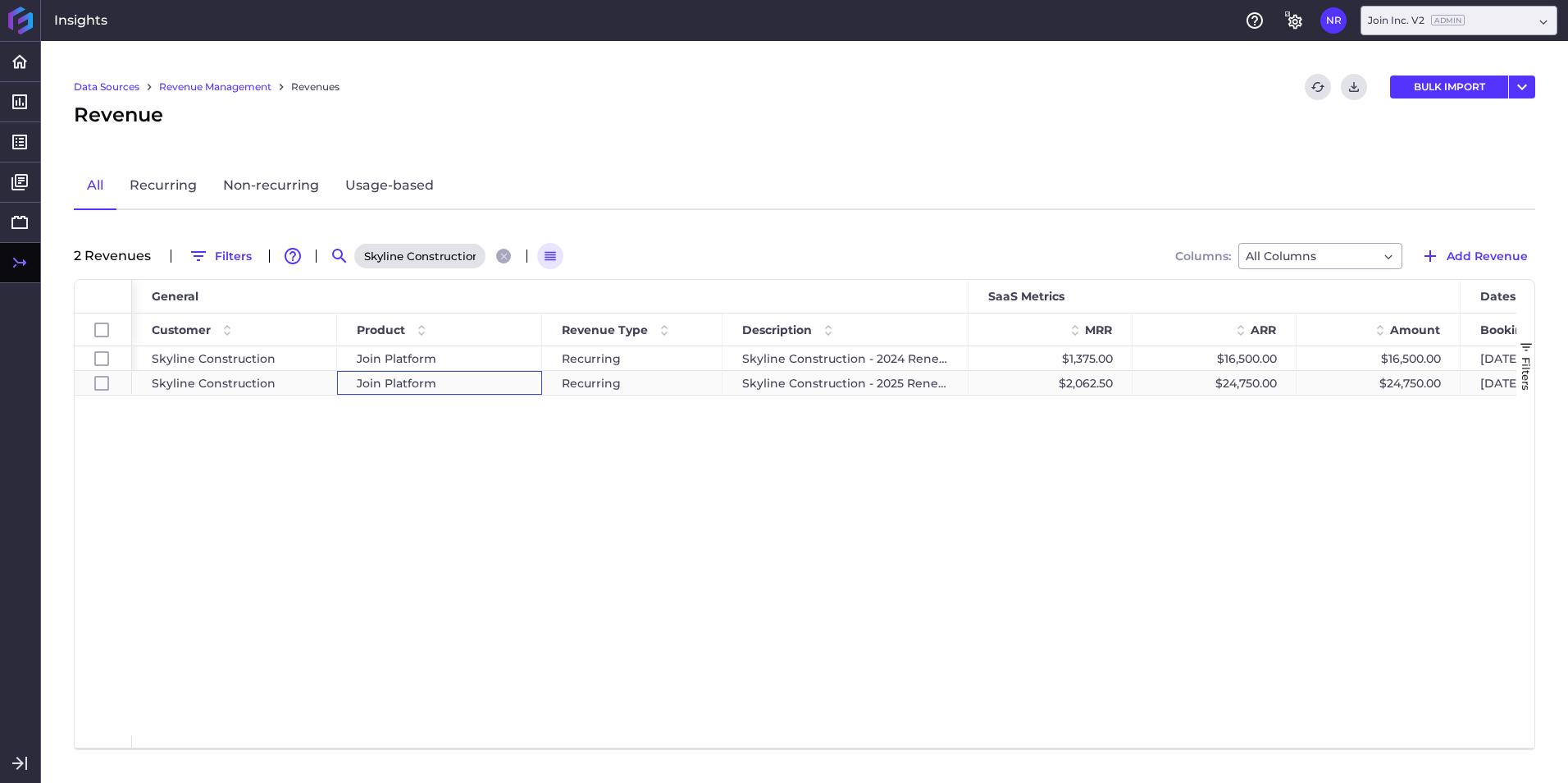
checkbox input "false"
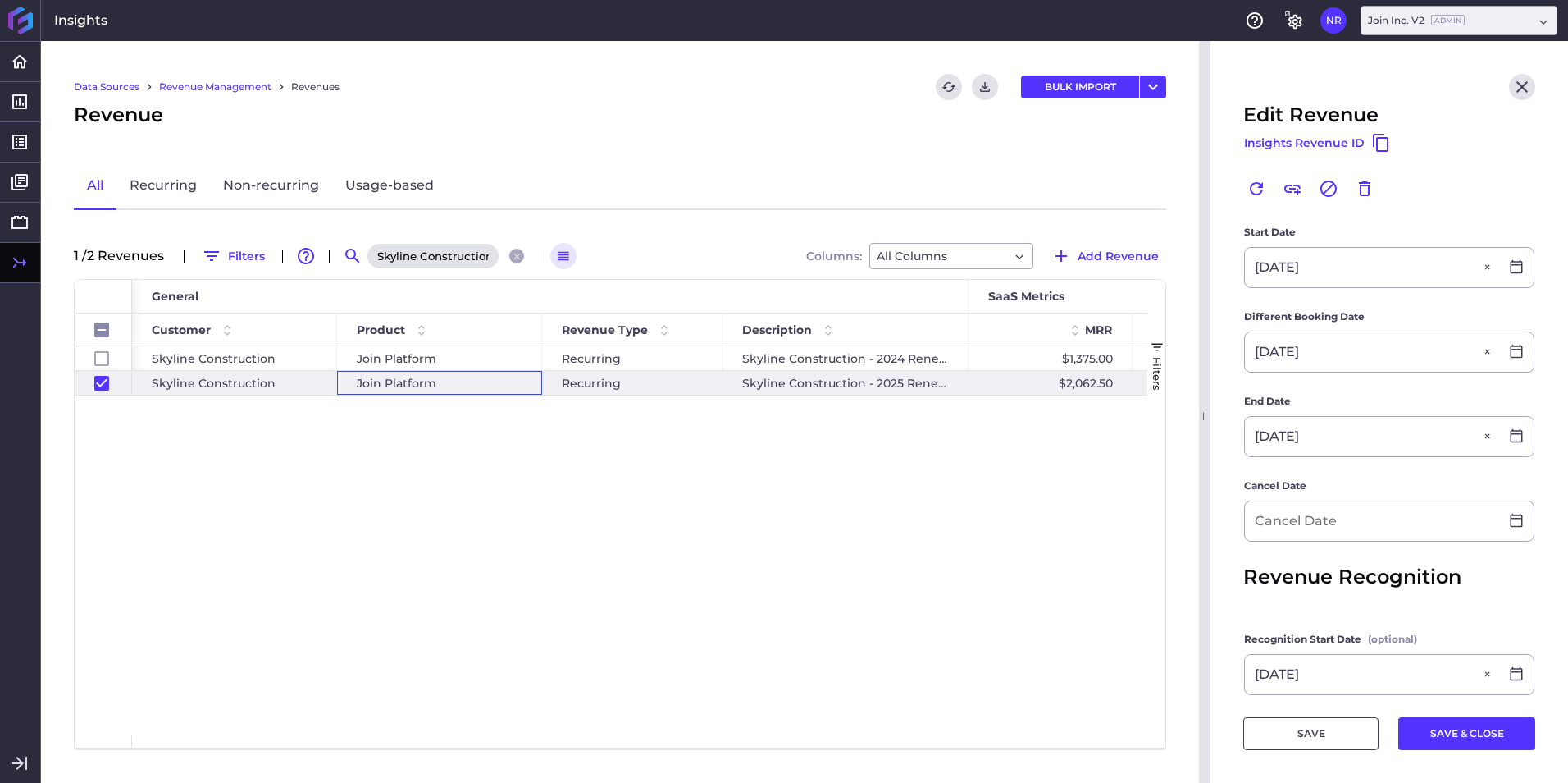
scroll to position [492, 0]
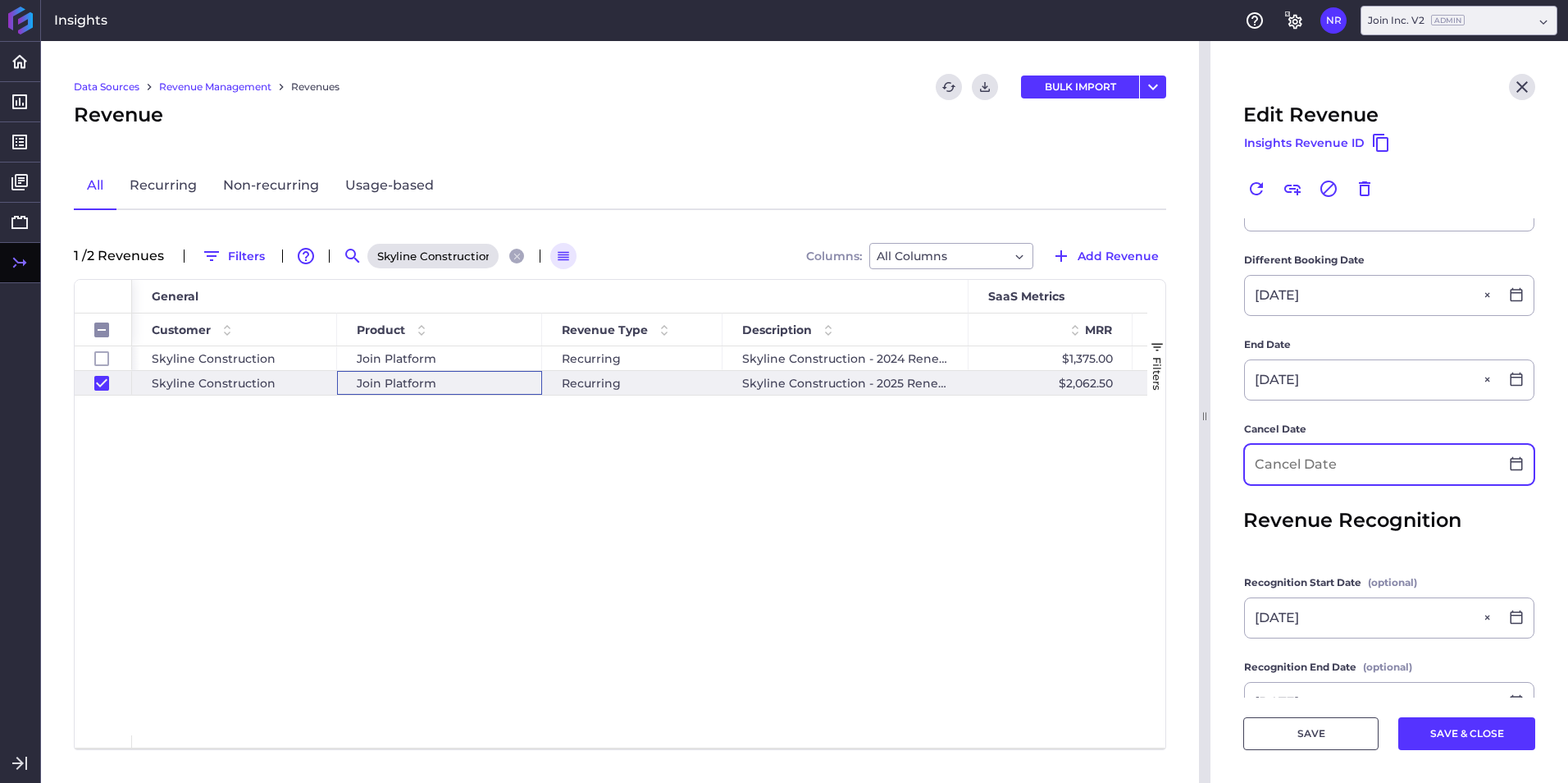
click at [1394, 459] on input at bounding box center [1371, 464] width 254 height 40
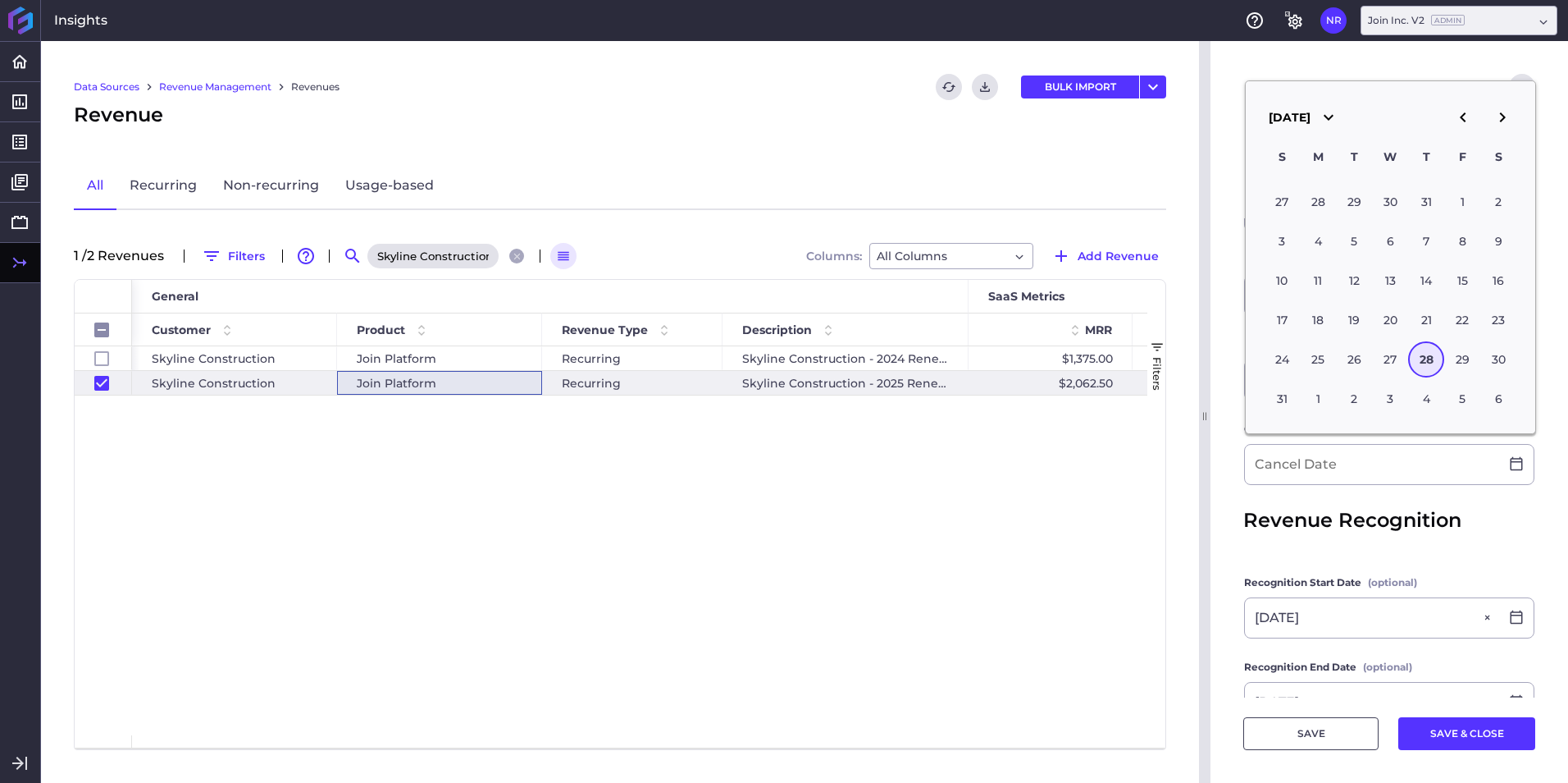
click at [1220, 445] on main "Previous Revenue Skyline Construction - 2024 Renewal Unlink this revenue Custom…" at bounding box center [1389, 258] width 358 height 1065
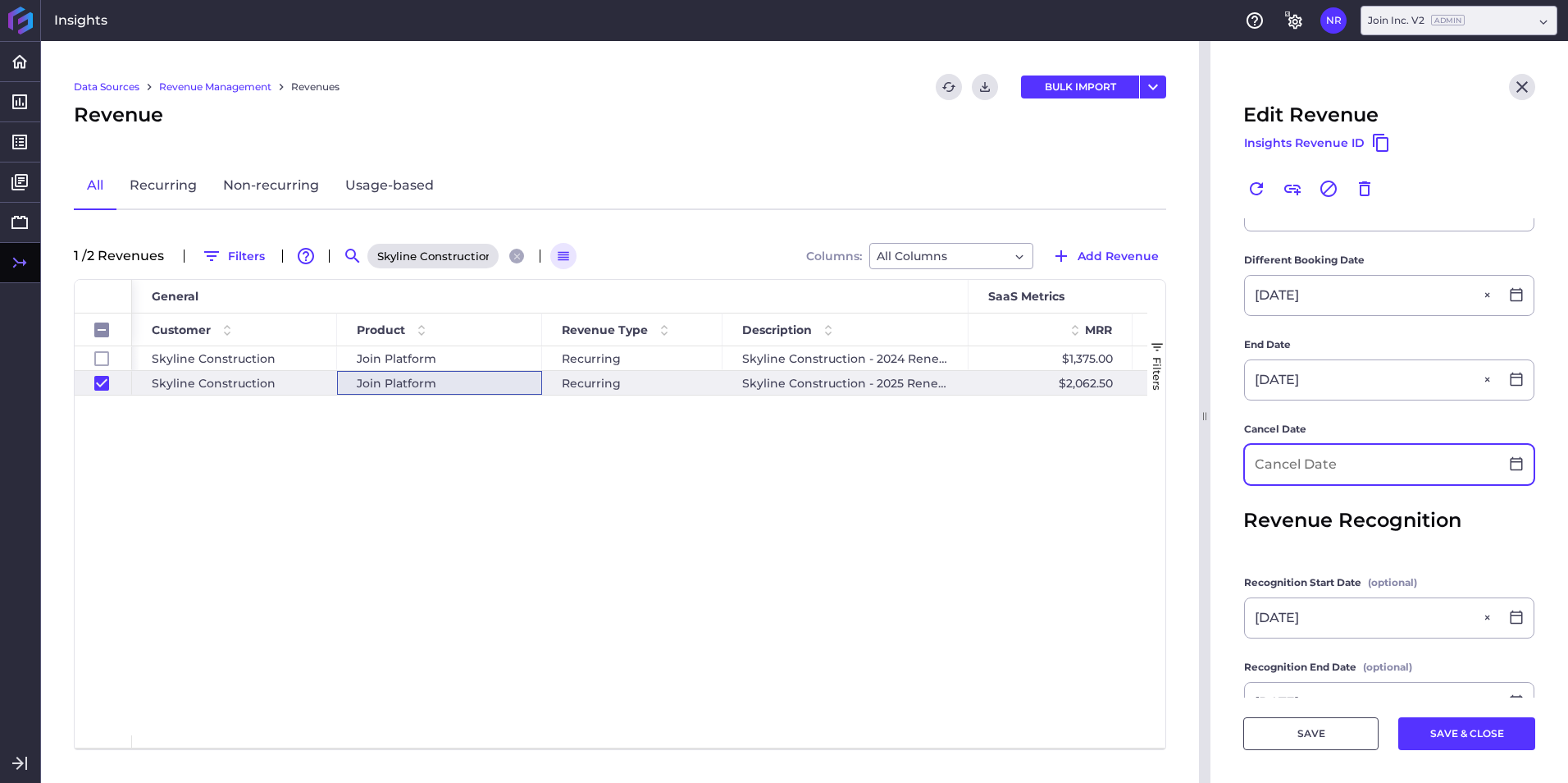
click at [1300, 460] on input at bounding box center [1371, 464] width 254 height 40
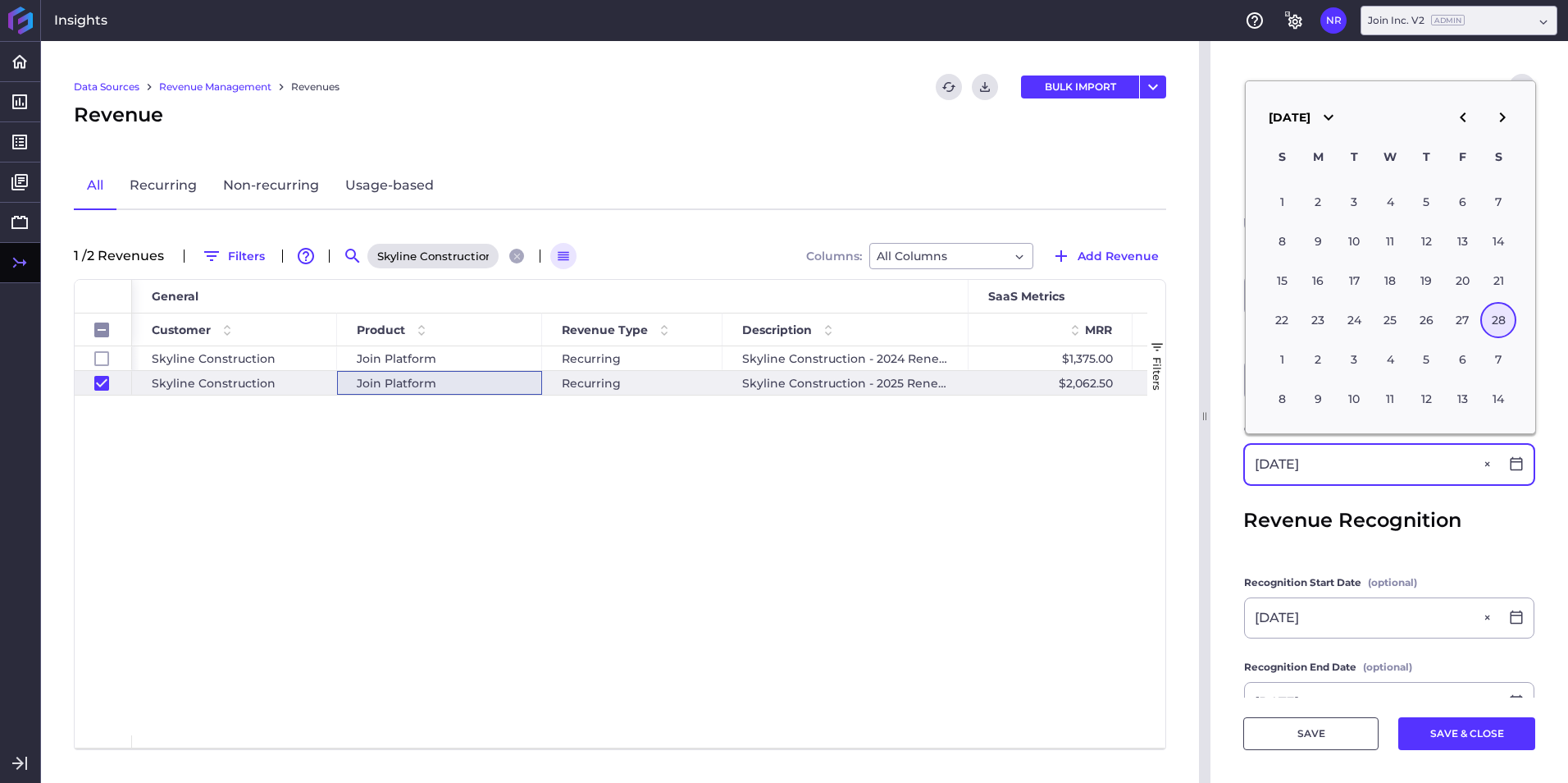
type input "02/28/2026"
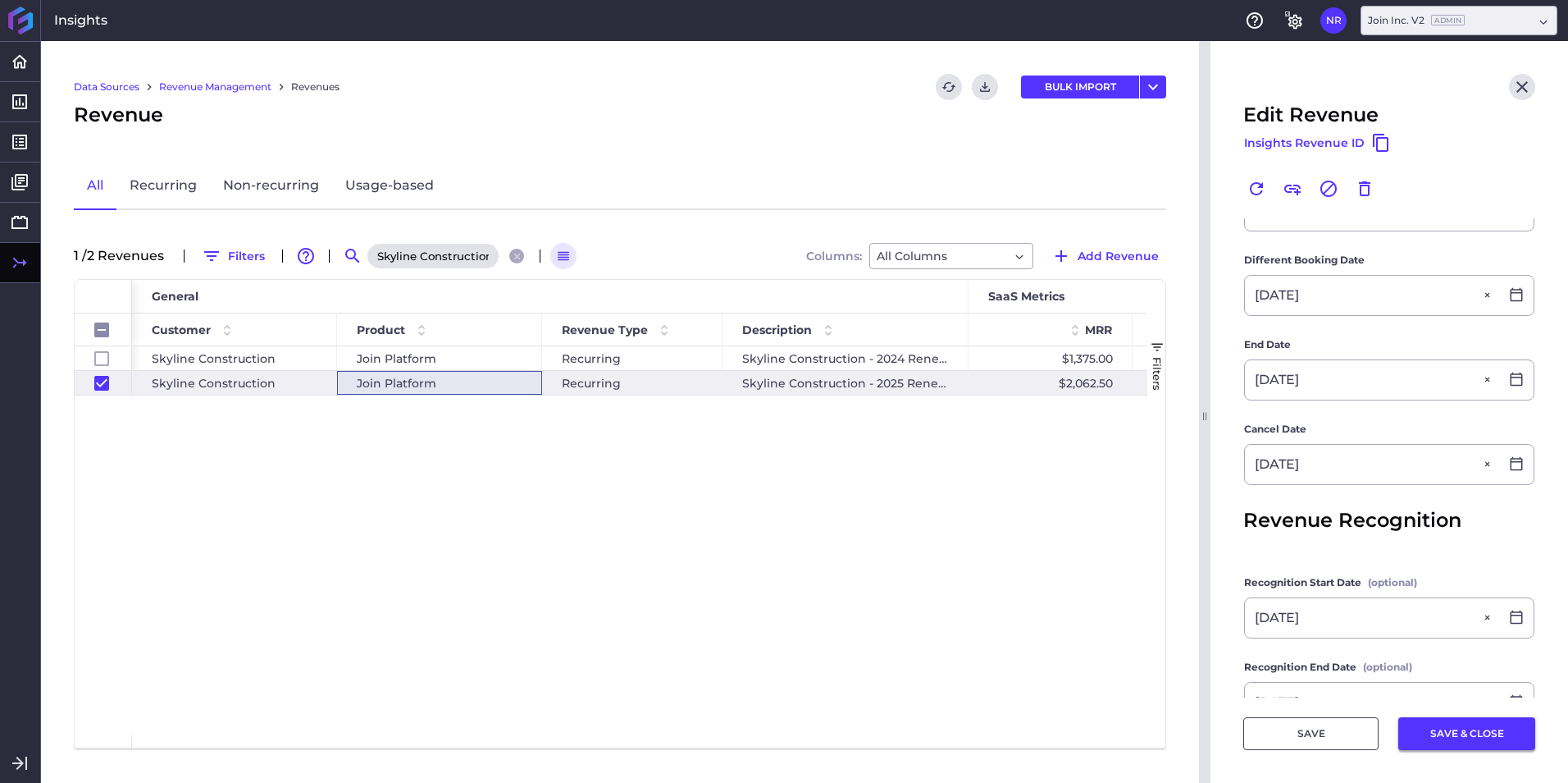
click at [1429, 735] on button "SAVE & CLOSE" at bounding box center [1466, 733] width 137 height 33
checkbox input "false"
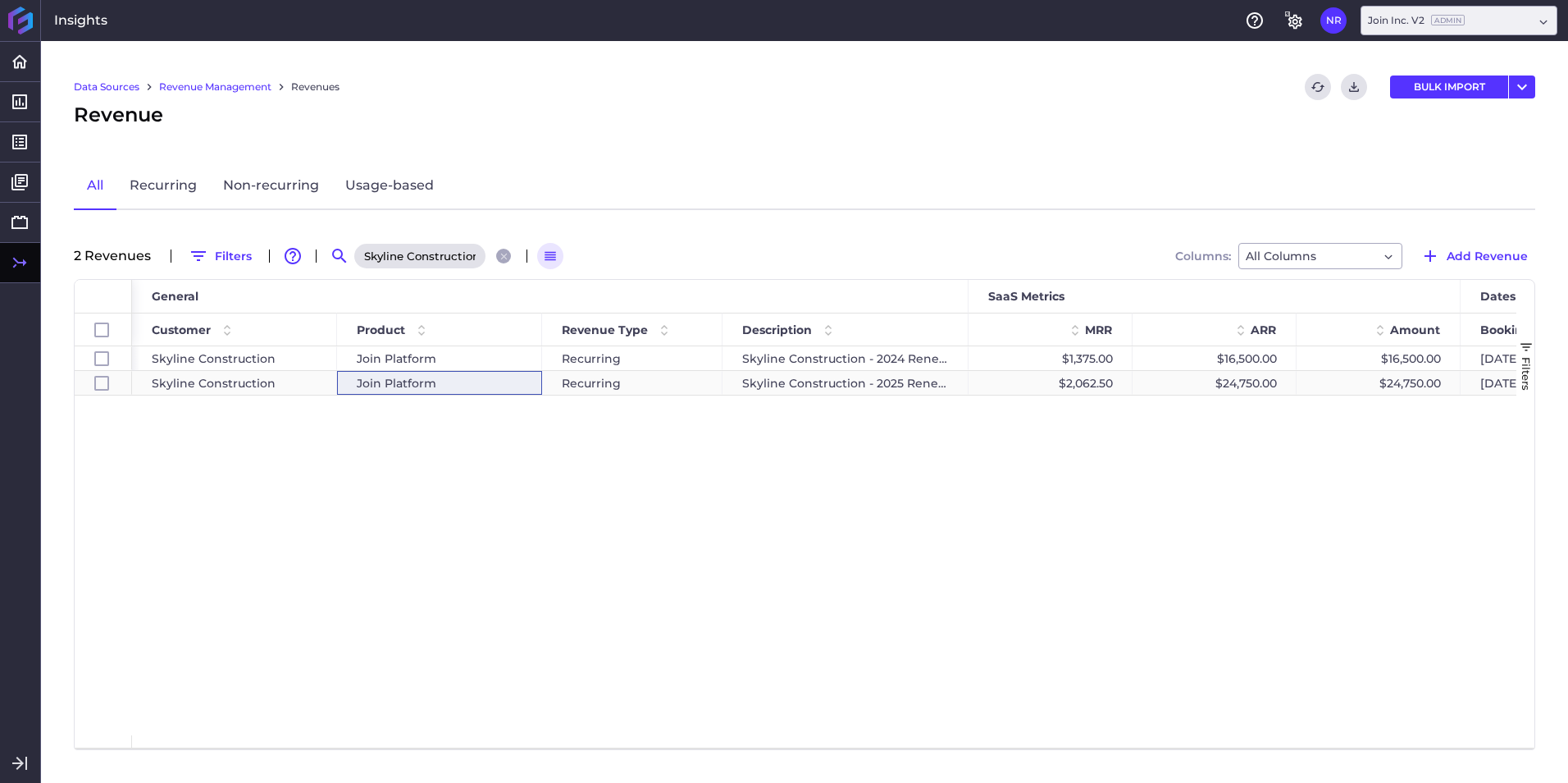
click at [429, 386] on span "Join Platform" at bounding box center [397, 383] width 79 height 23
checkbox input "false"
checkbox input "true"
checkbox input "false"
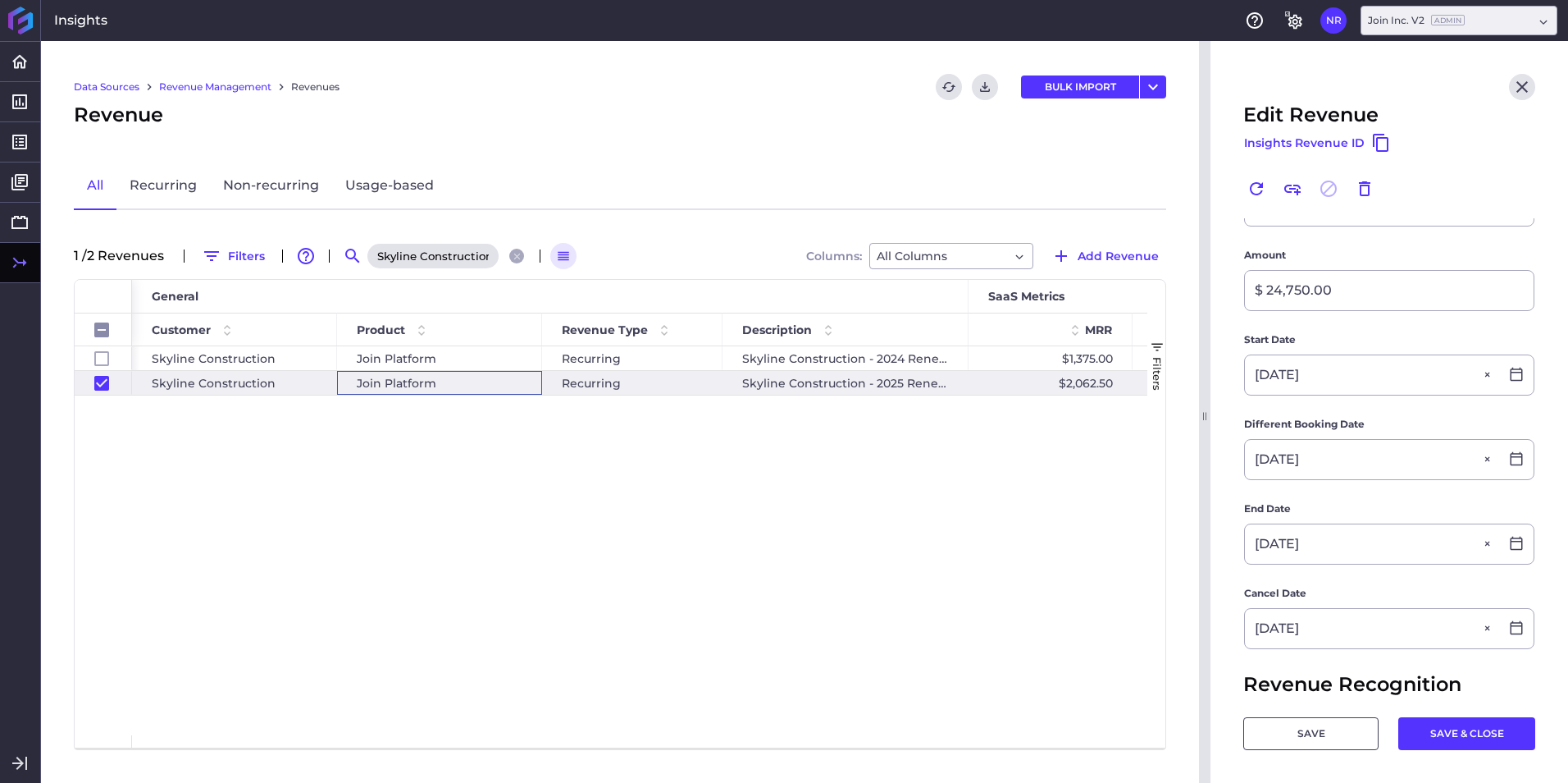
scroll to position [410, 0]
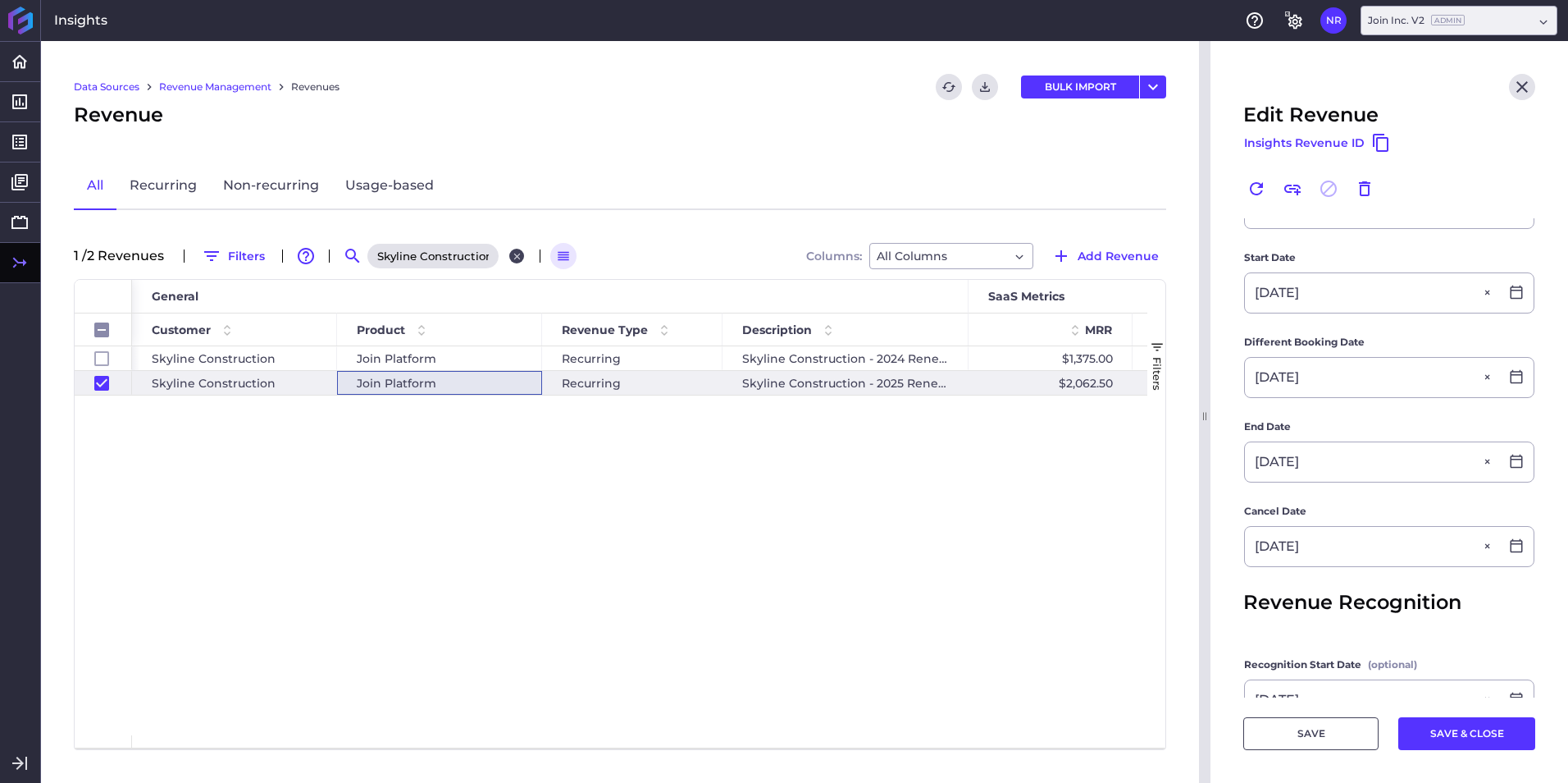
click at [521, 261] on icon "Close search" at bounding box center [517, 257] width 11 height 11
checkbox input "false"
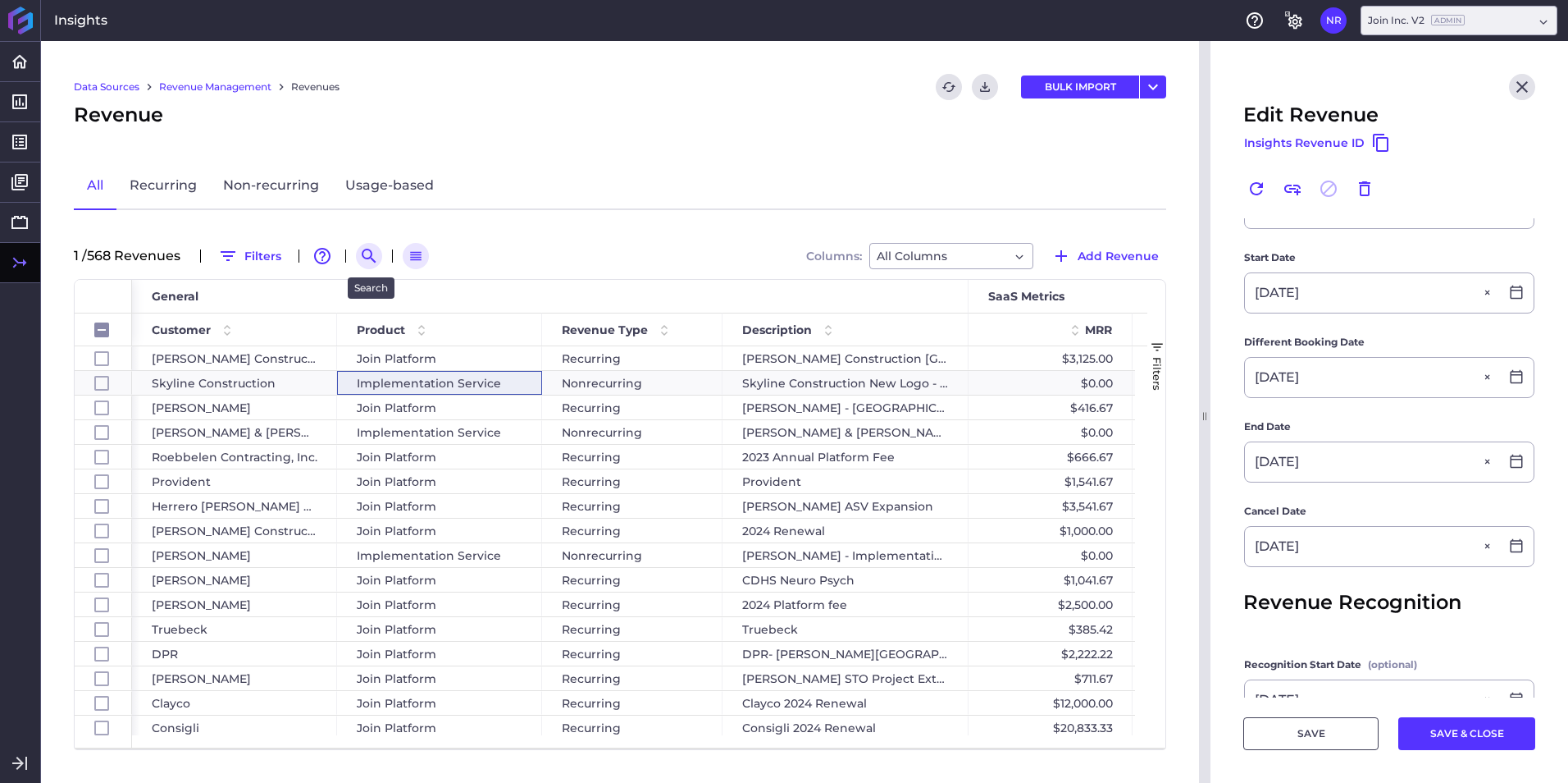
click at [371, 251] on icon "Search by" at bounding box center [369, 256] width 19 height 19
click at [452, 250] on input at bounding box center [449, 256] width 131 height 25
paste input "DPR Construction - [GEOGRAPHIC_DATA]-HCP2"
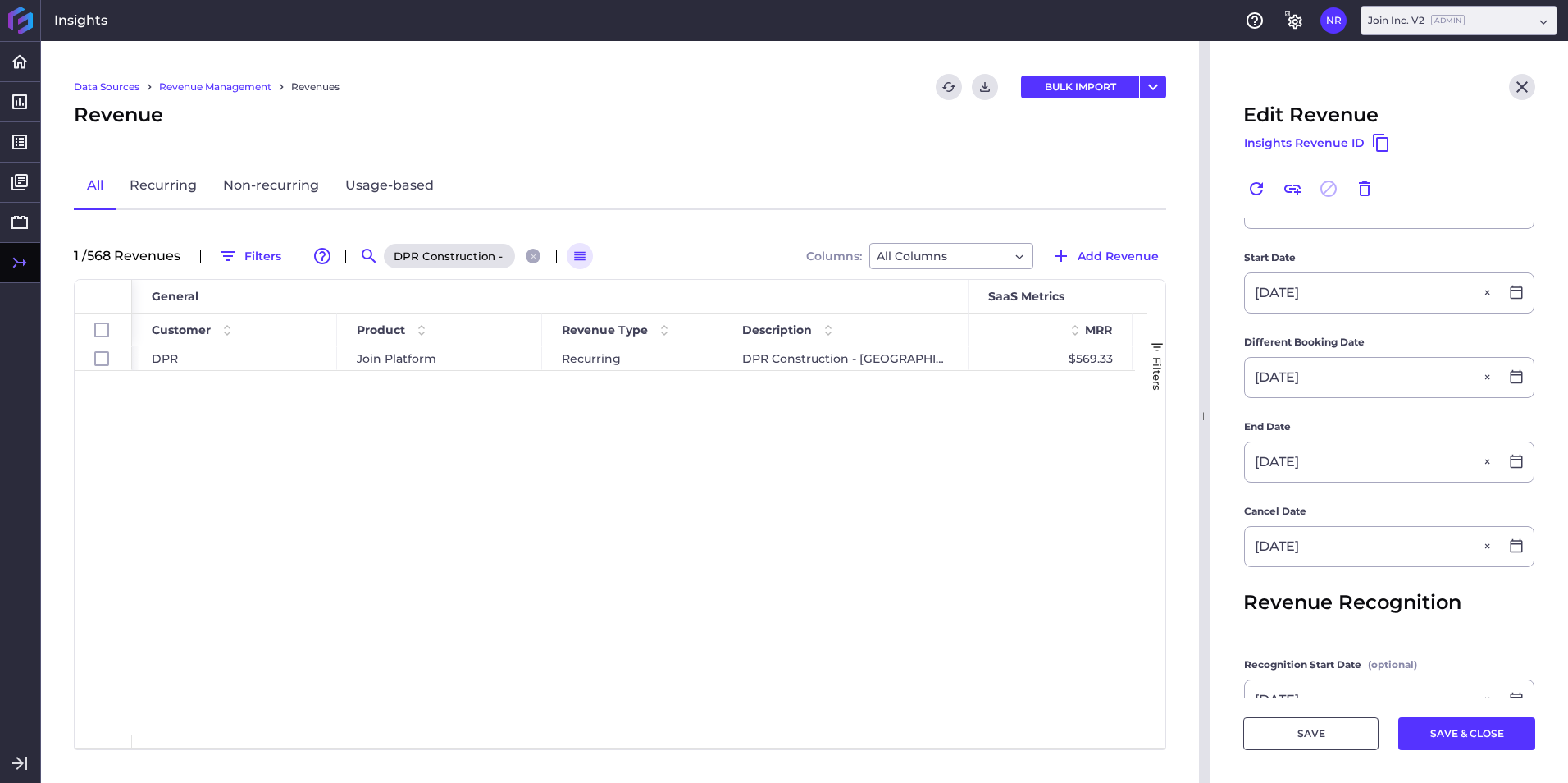
scroll to position [0, 65]
type input "DPR Construction - [GEOGRAPHIC_DATA]-HCP2"
click at [485, 360] on div "Join Platform" at bounding box center [440, 359] width 166 height 23
checkbox input "true"
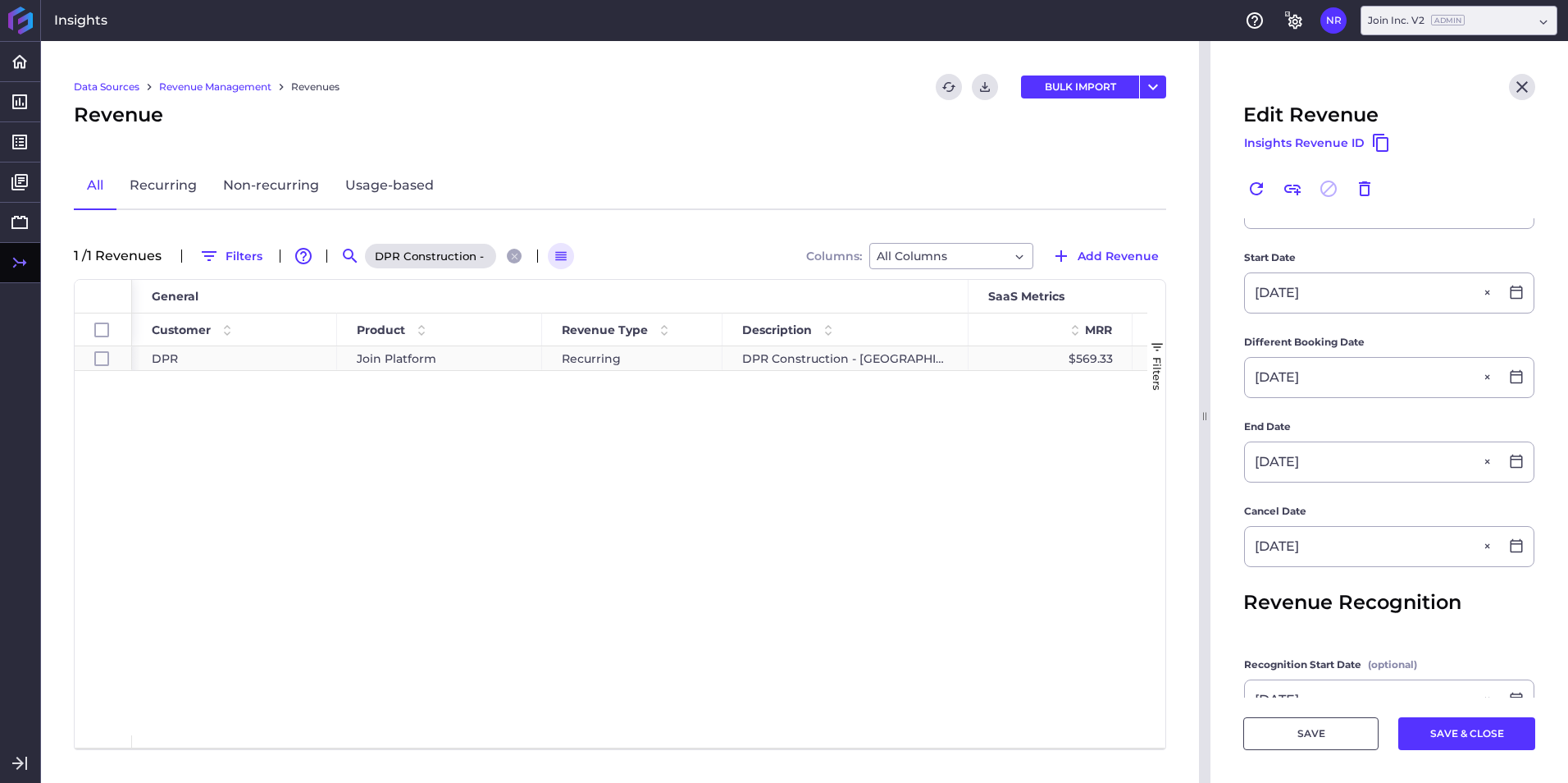
checkbox input "true"
type input "DPR Construction - [GEOGRAPHIC_DATA]-HCP2"
type input "$ 10,248.00"
type input "04/01/2024"
type input "03/26/2024"
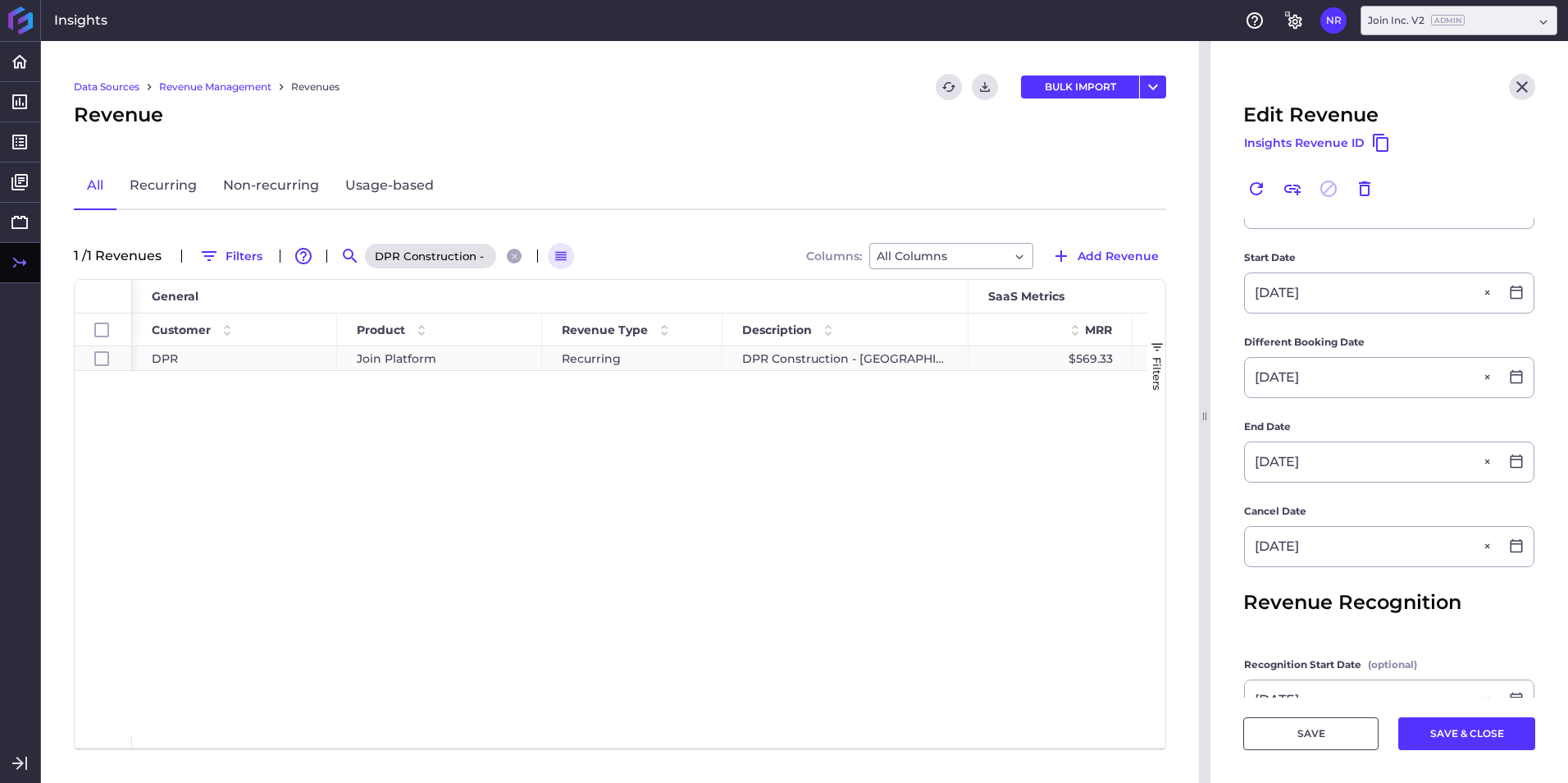
type input "09/30/2025"
type input "04/01/2024"
type input "09/30/2025"
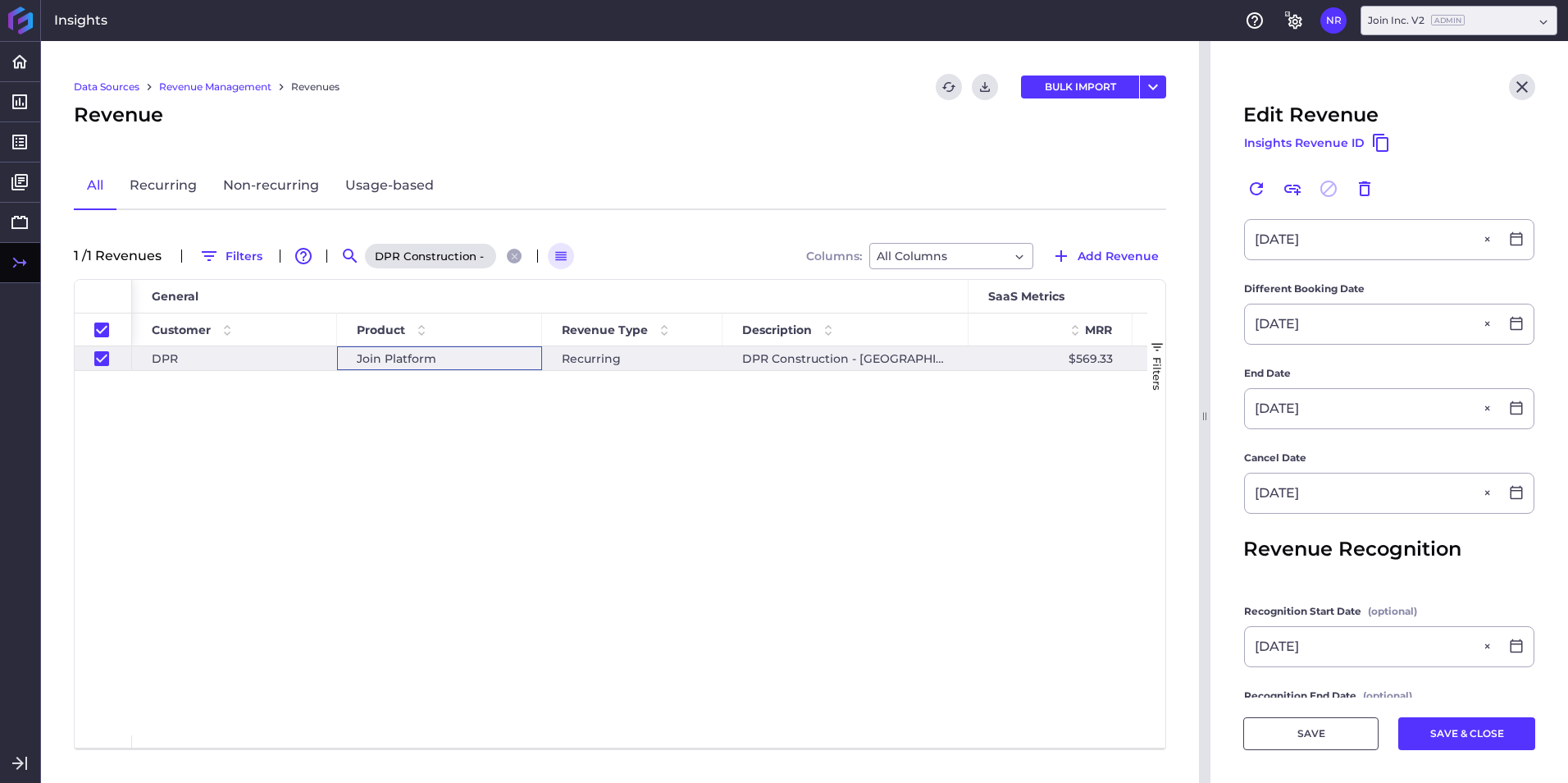
scroll to position [406, 0]
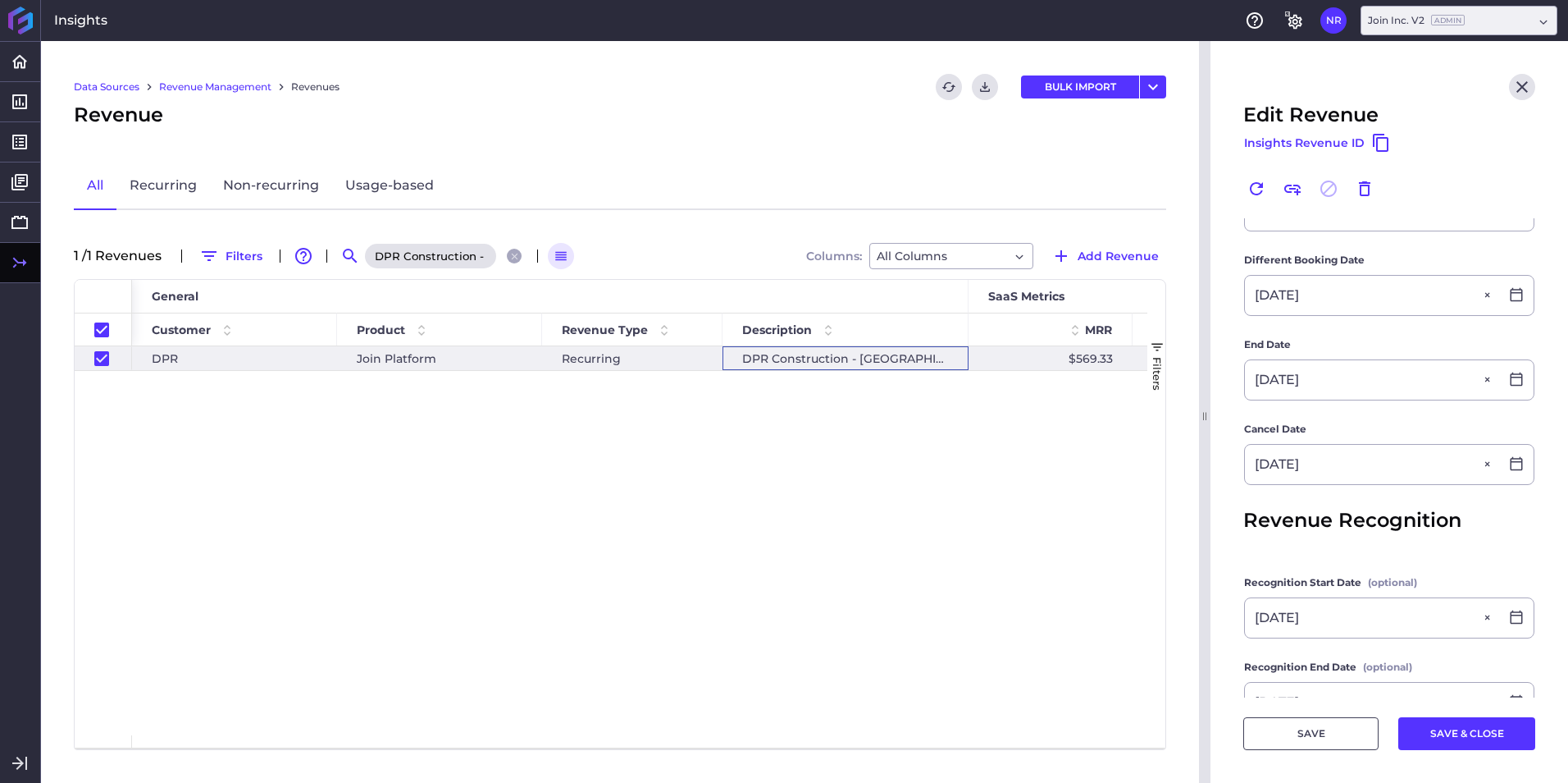
click at [869, 361] on div "DPR Construction - [GEOGRAPHIC_DATA]-HCP2" at bounding box center [845, 358] width 246 height 24
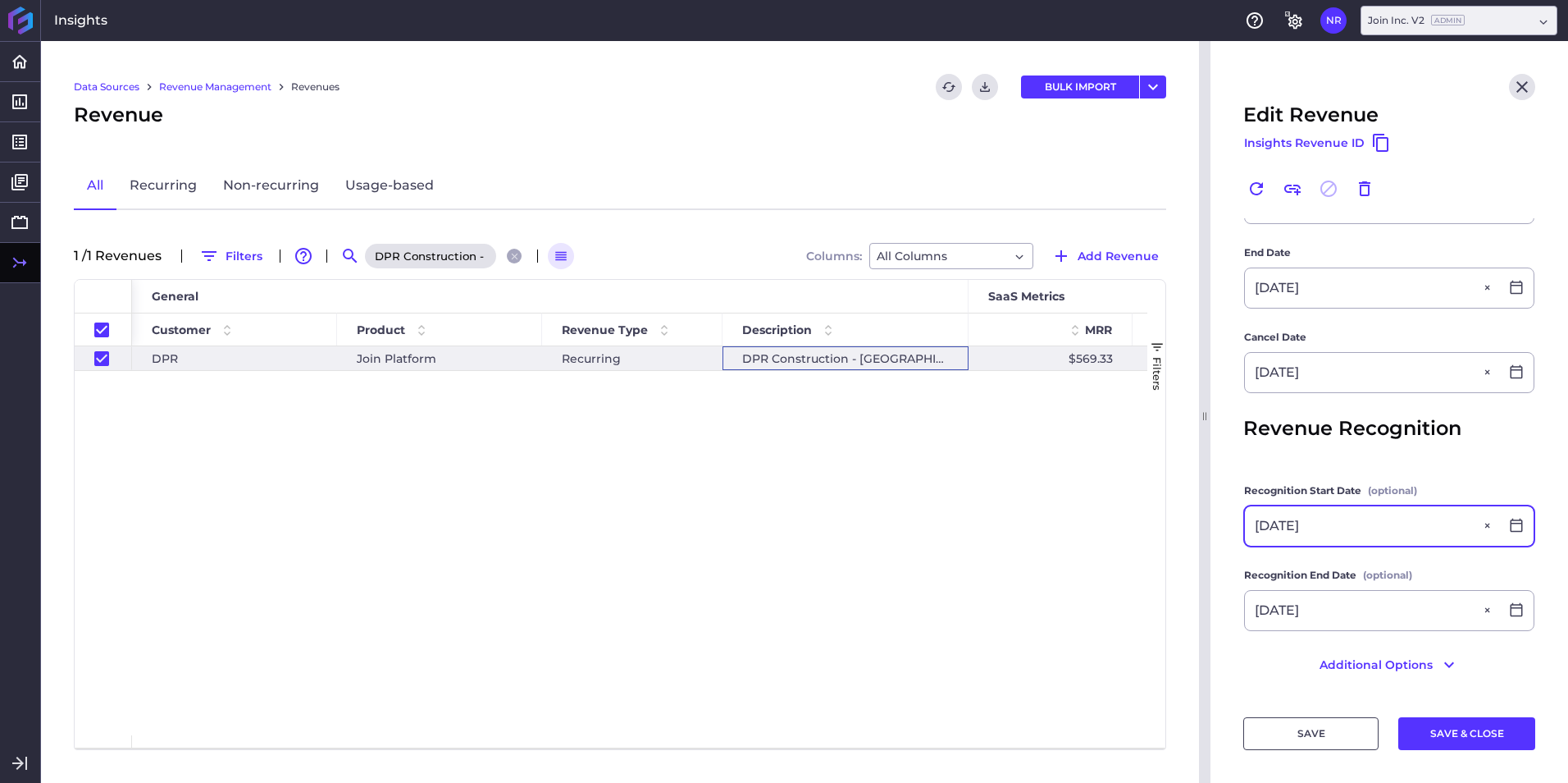
scroll to position [499, 0]
click at [509, 257] on div "DPR Construction - [GEOGRAPHIC_DATA]-HCP2" at bounding box center [445, 256] width 164 height 26
drag, startPoint x: 514, startPoint y: 252, endPoint x: 484, endPoint y: 250, distance: 30.1
click at [514, 251] on icon "Close search" at bounding box center [515, 257] width 11 height 11
checkbox input "false"
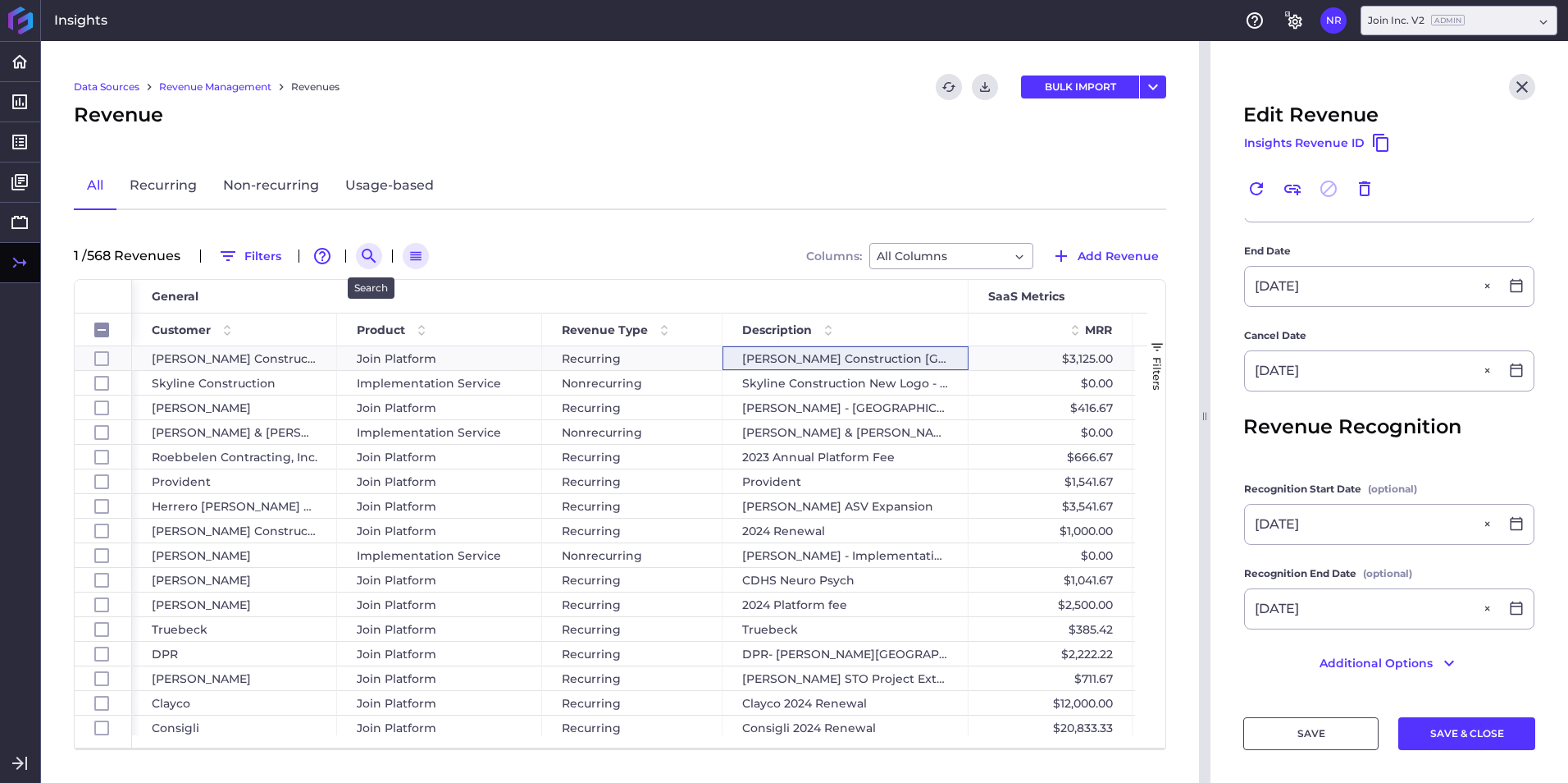
click at [360, 256] on button "Search by" at bounding box center [369, 256] width 26 height 26
click at [417, 262] on input at bounding box center [449, 256] width 131 height 25
paste input "[DATE] renewal"
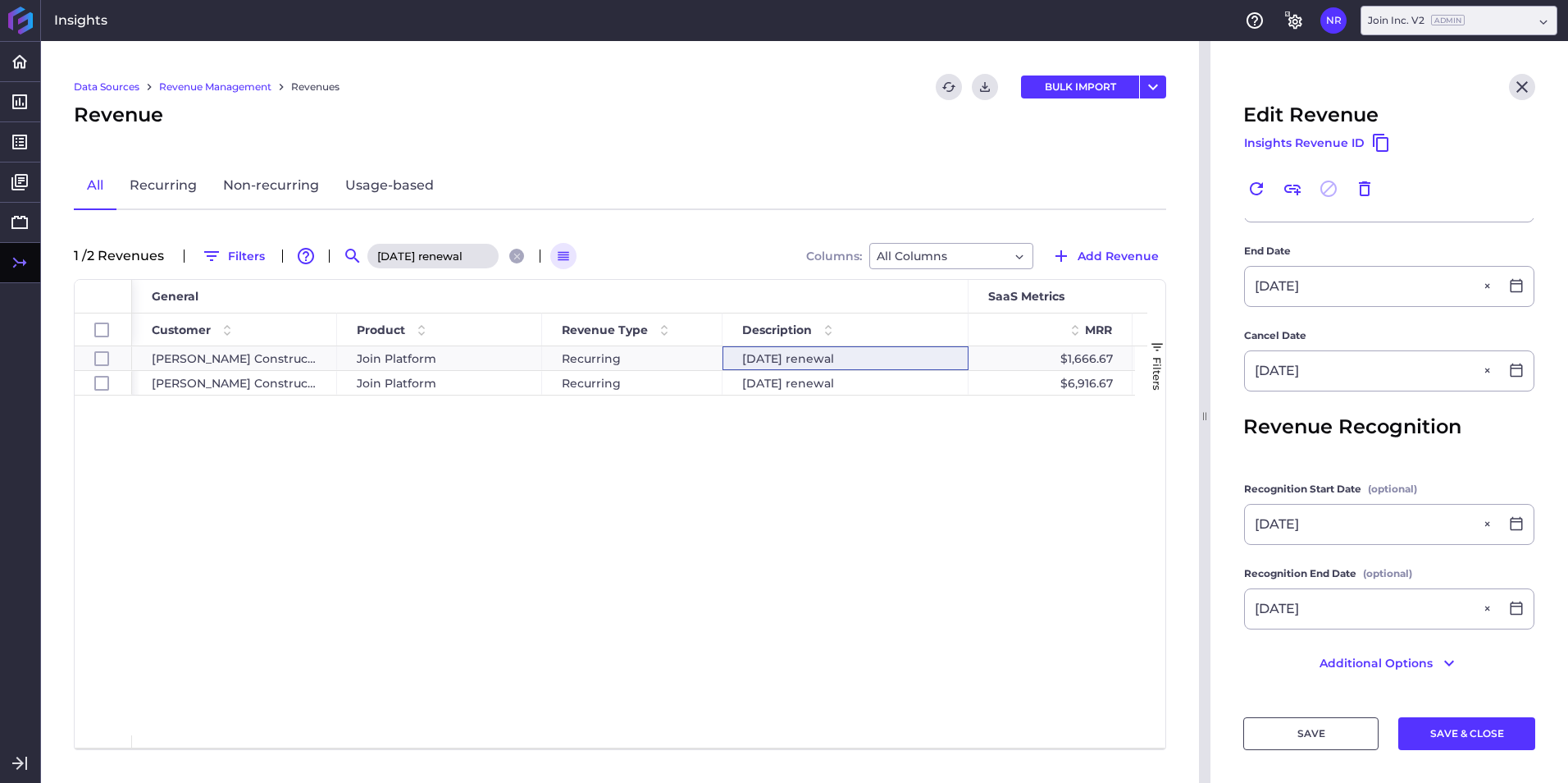
scroll to position [0, 11]
type input "[DATE] renewal"
click at [434, 379] on span "Join Platform" at bounding box center [397, 383] width 79 height 23
checkbox input "false"
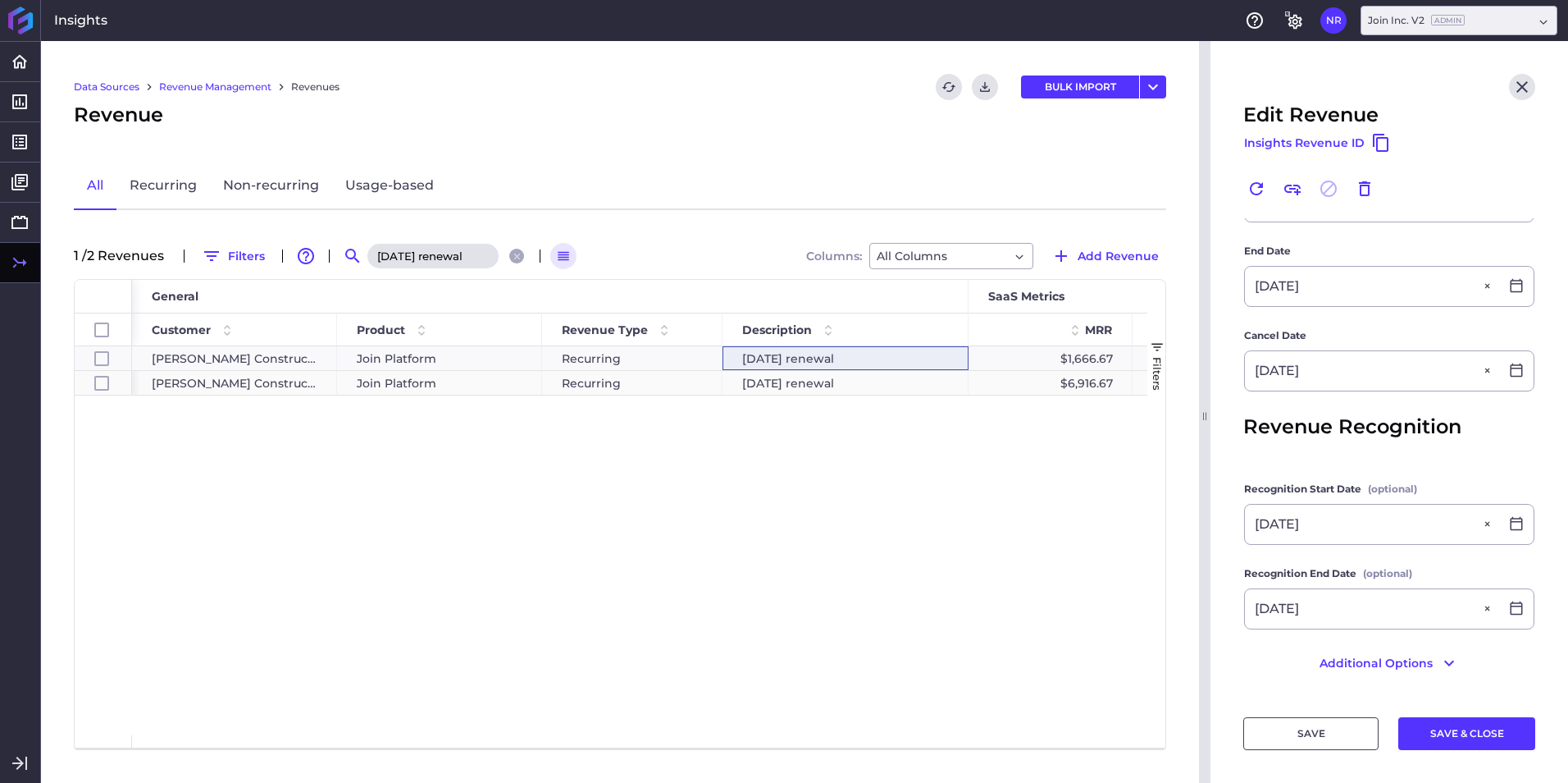
checkbox input "true"
checkbox input "false"
type input "[DATE] renewal"
type input "$ 83,000.00"
type input "10/01/2024"
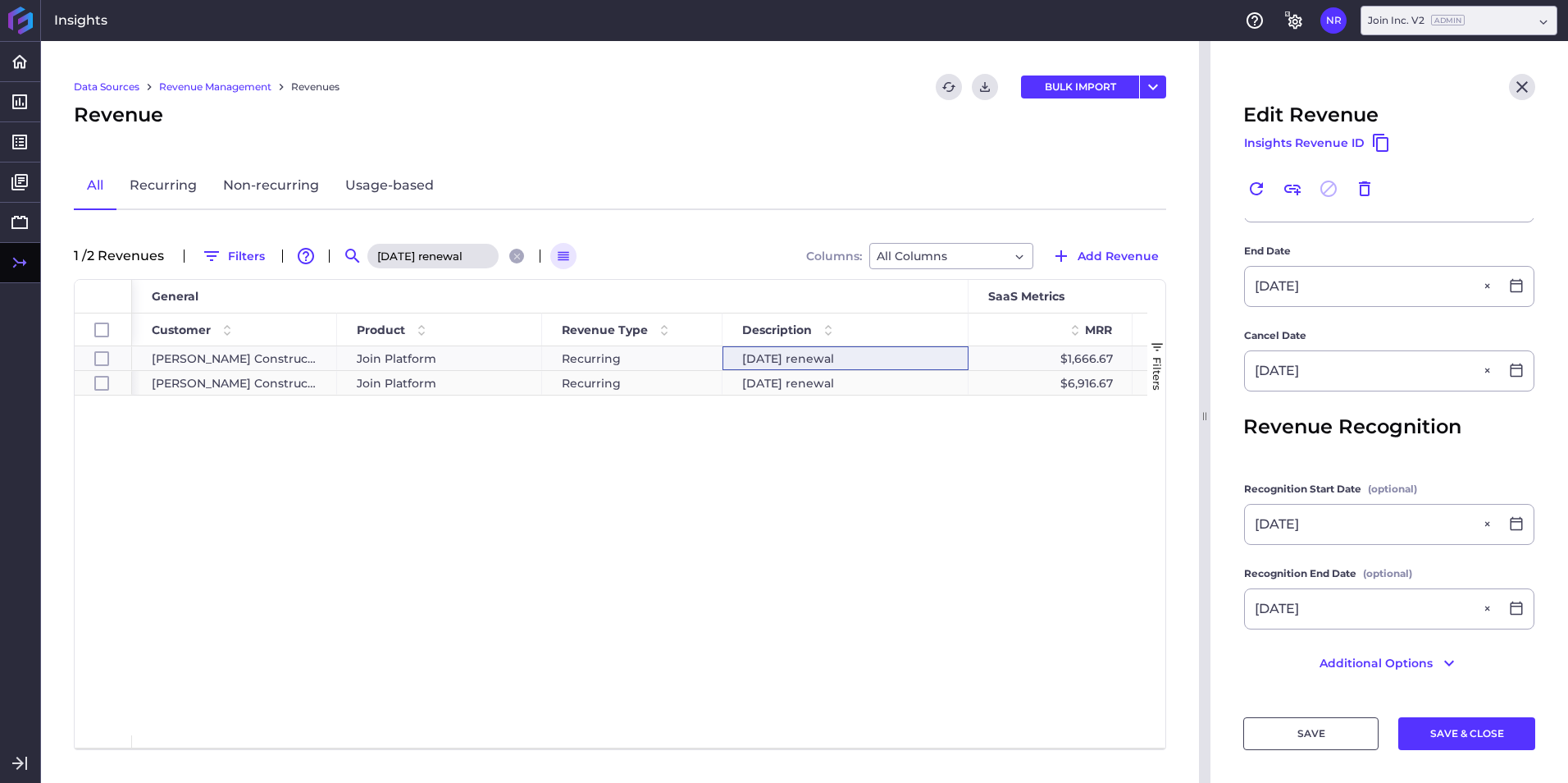
type input "08/15/2024"
type input "10/01/2024"
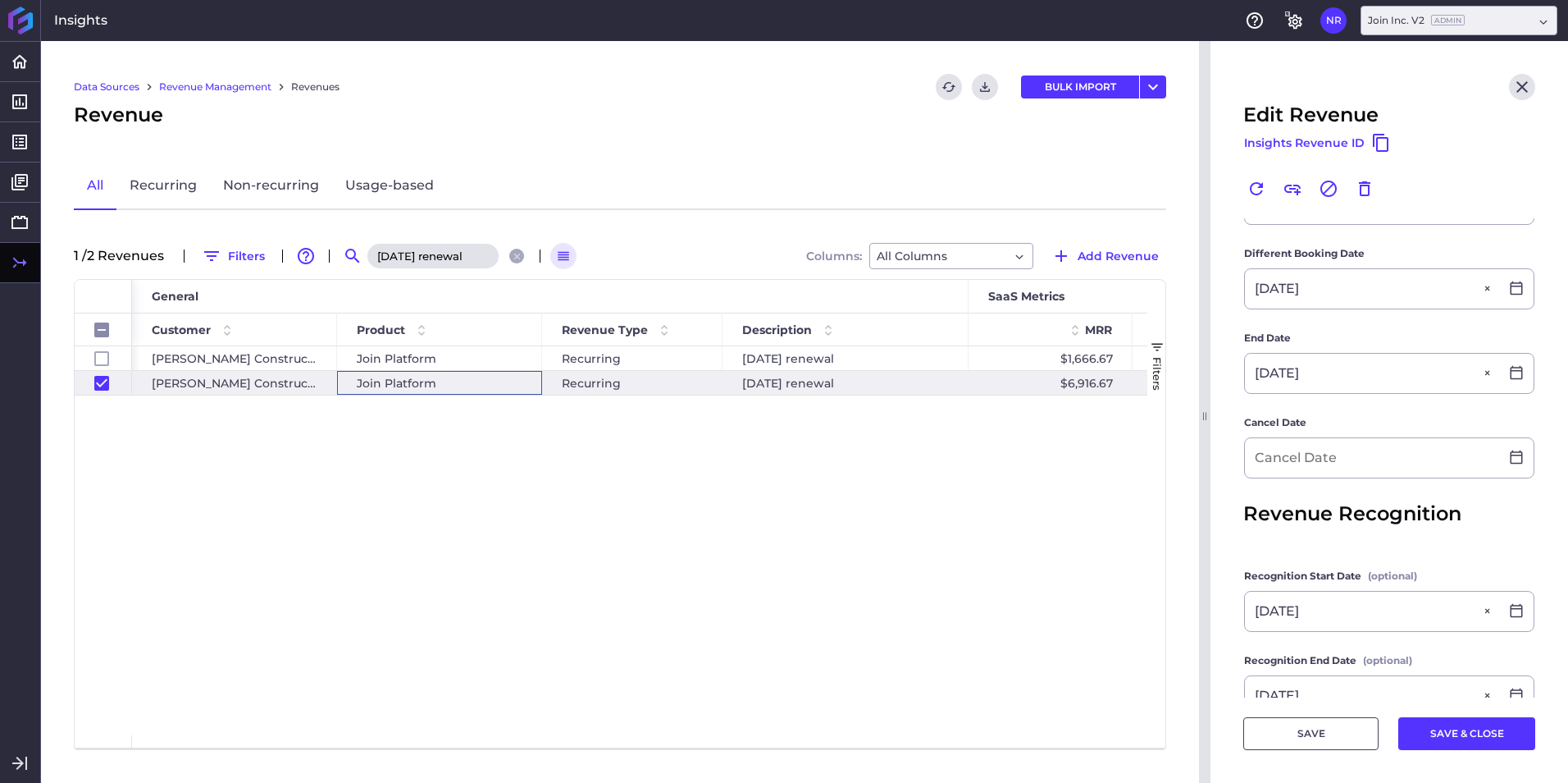
scroll to position [585, 0]
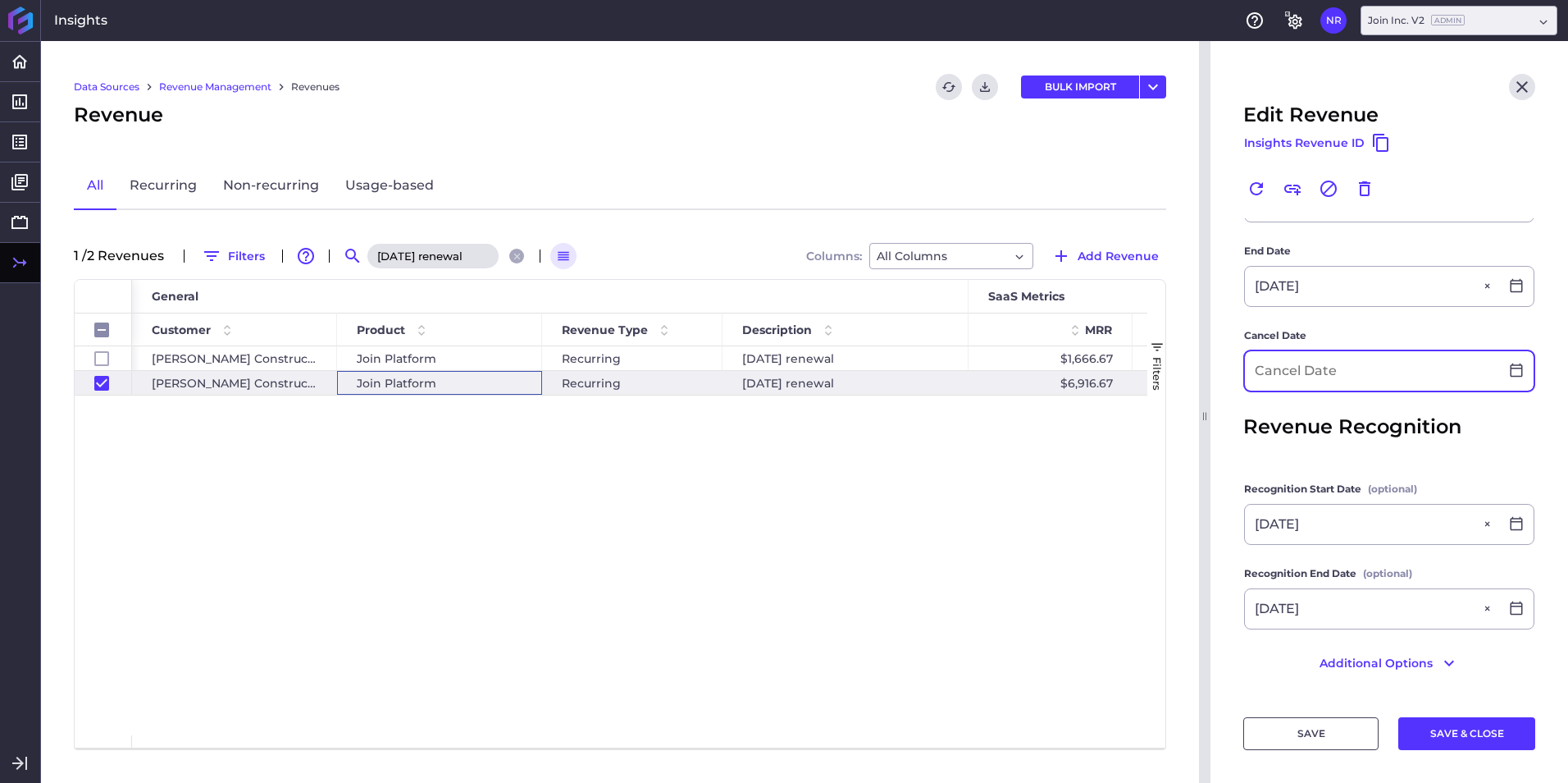
click at [1346, 366] on input at bounding box center [1371, 370] width 254 height 40
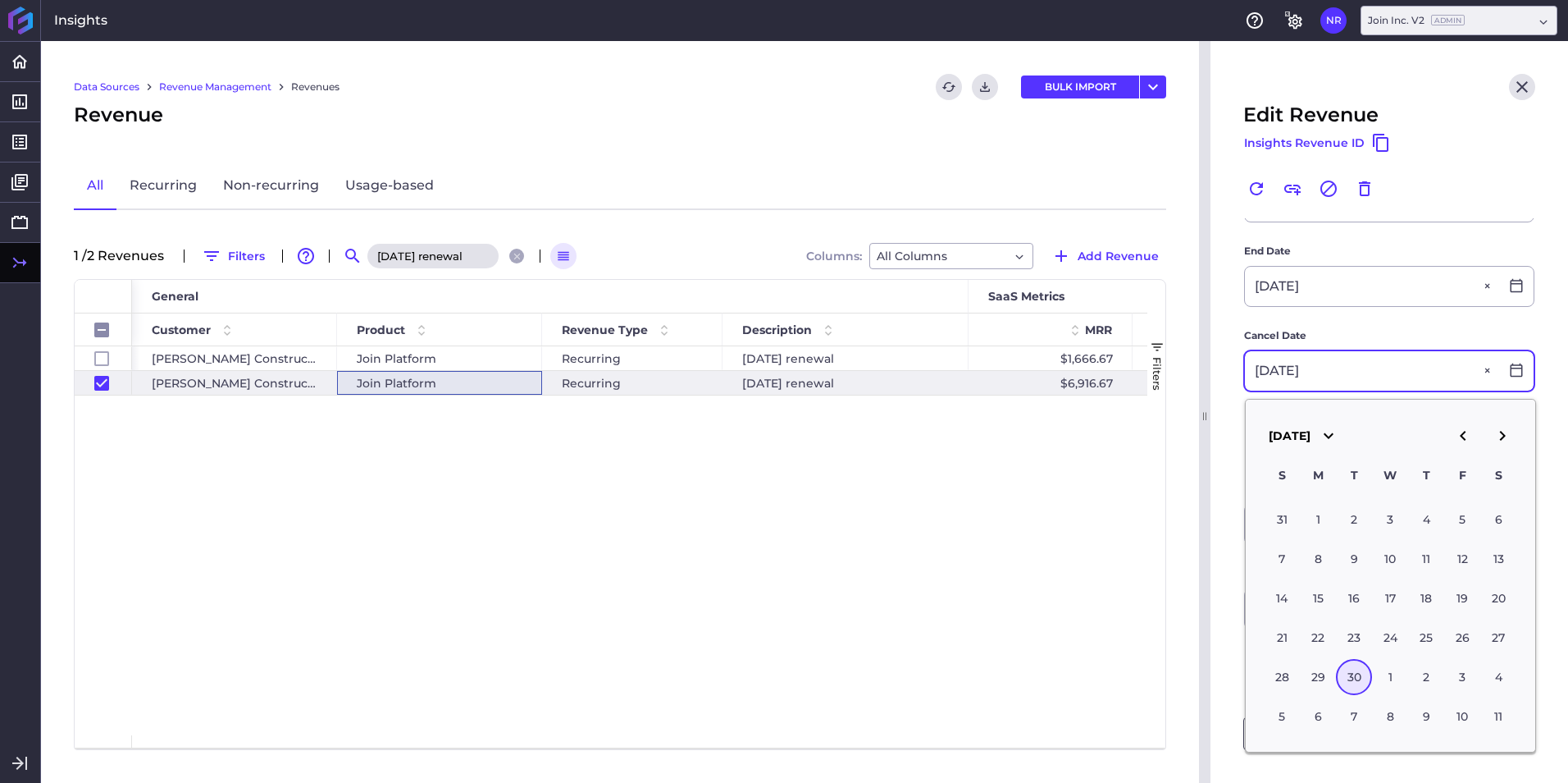
type input "09/30/2025"
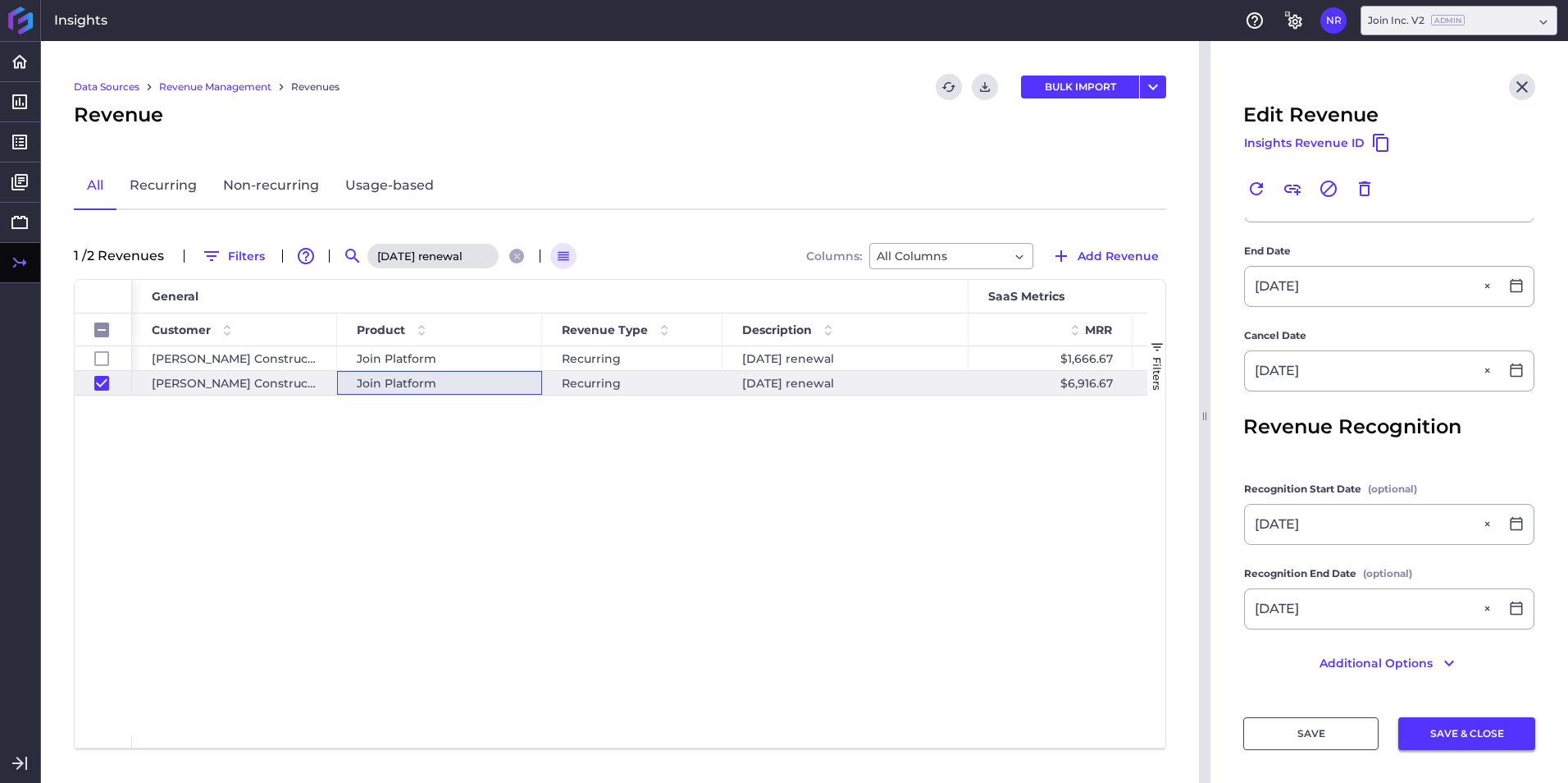
click at [1435, 717] on button "SAVE & CLOSE" at bounding box center [1466, 733] width 137 height 33
checkbox input "false"
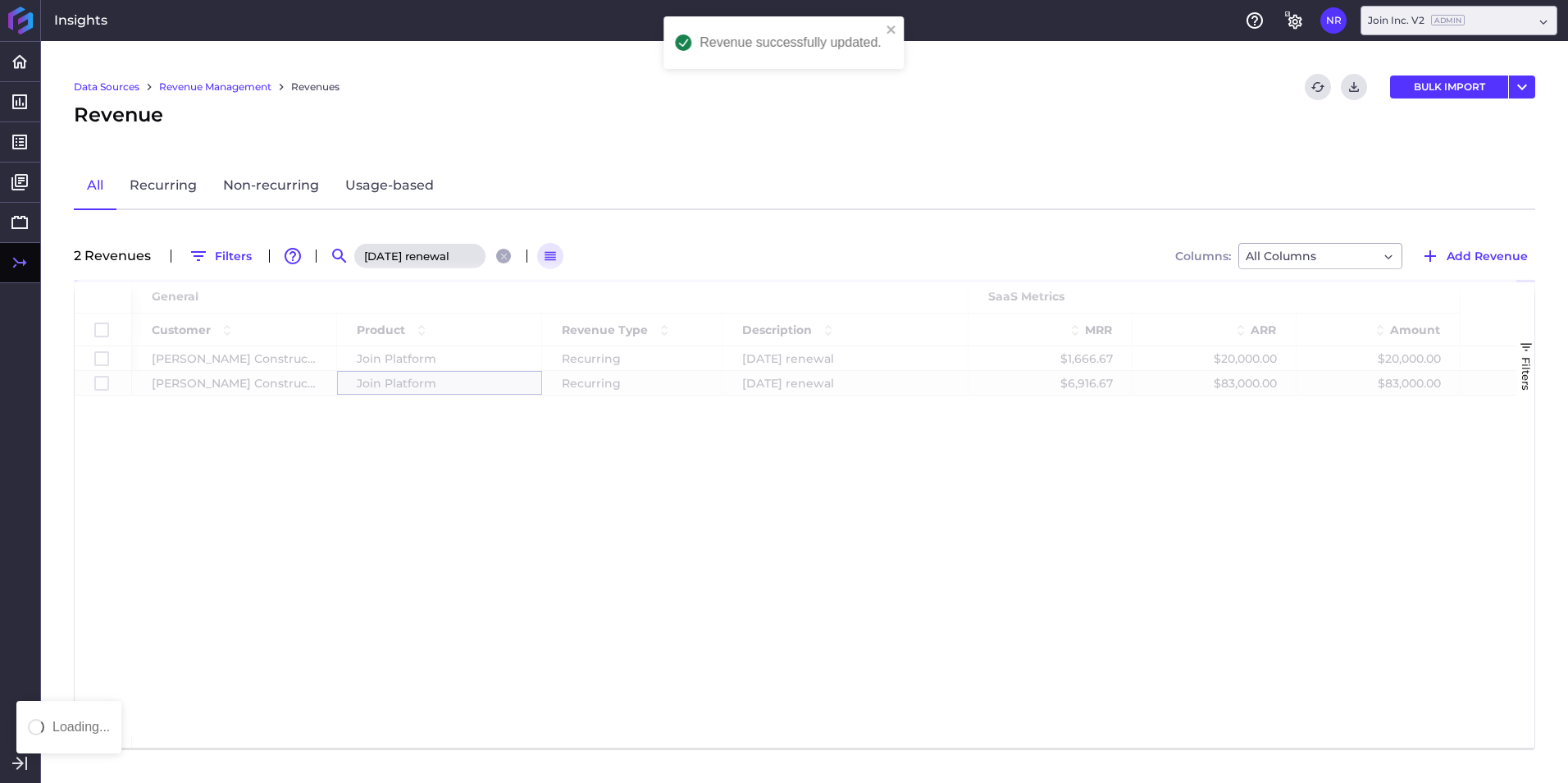
scroll to position [0, 0]
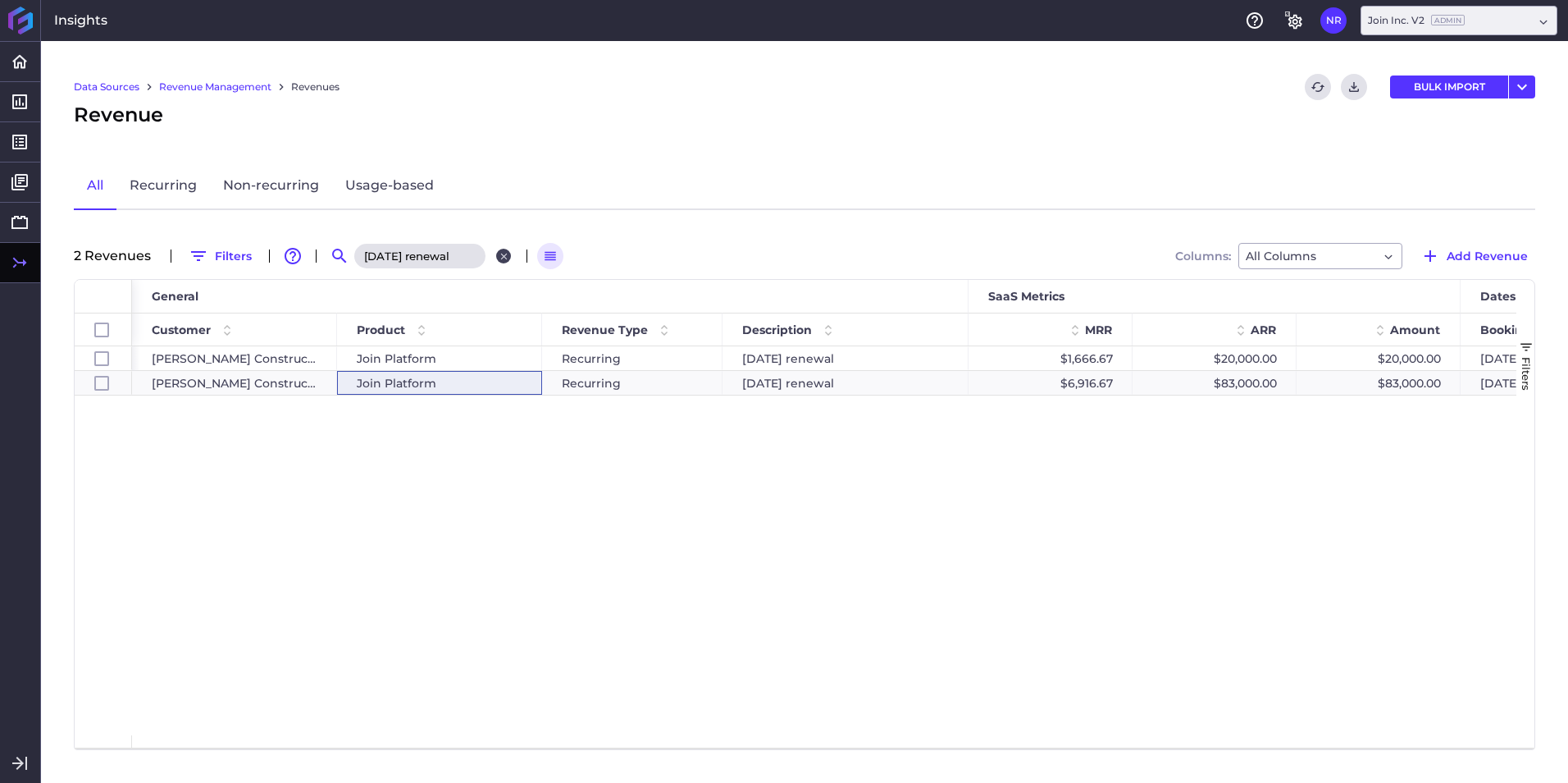
click at [507, 260] on icon "Close search" at bounding box center [504, 257] width 11 height 11
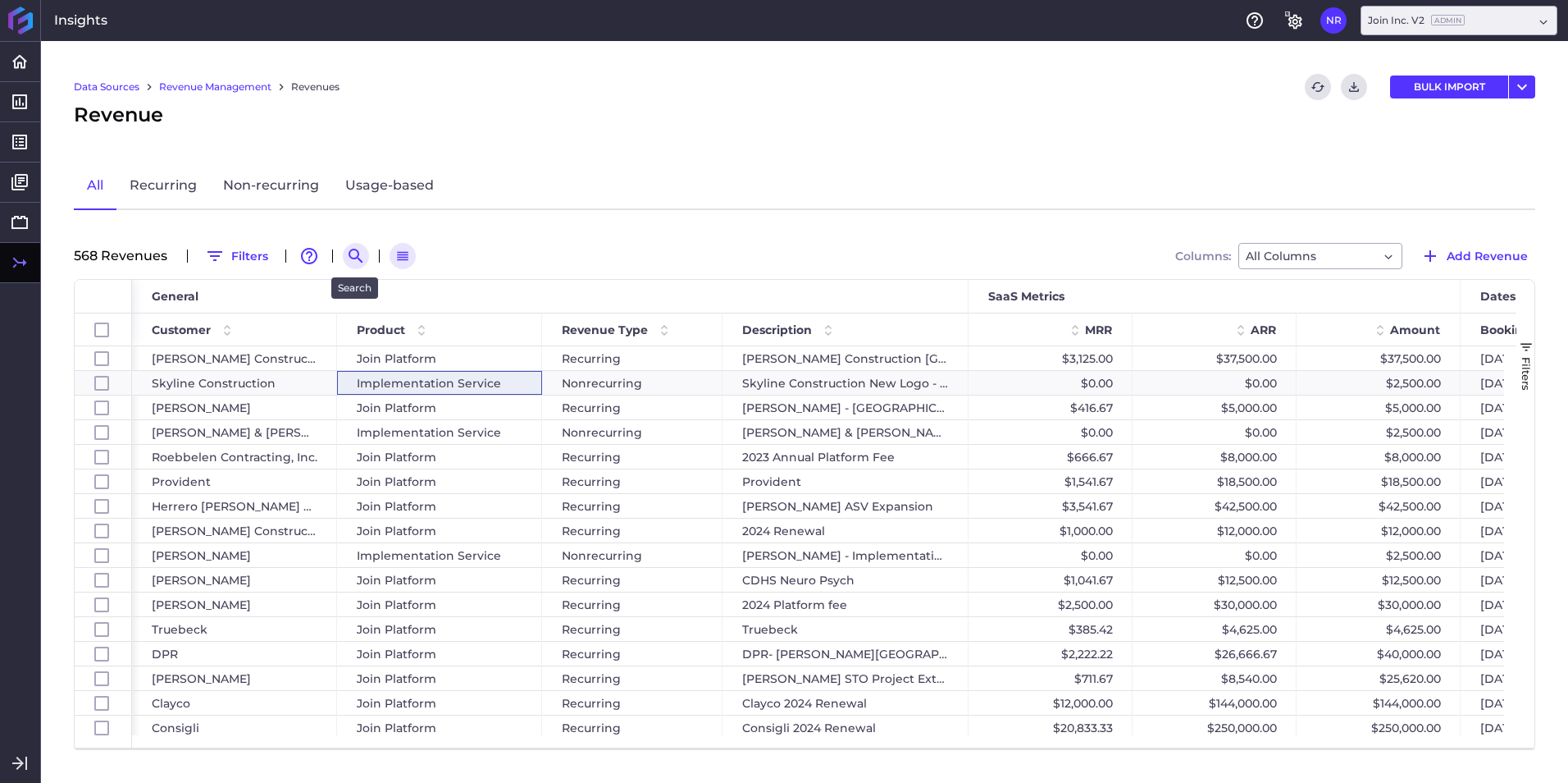
click at [358, 256] on icon "Search by" at bounding box center [355, 256] width 14 height 14
click at [403, 256] on input at bounding box center [436, 256] width 131 height 25
paste input "Messer 2024 Renewal"
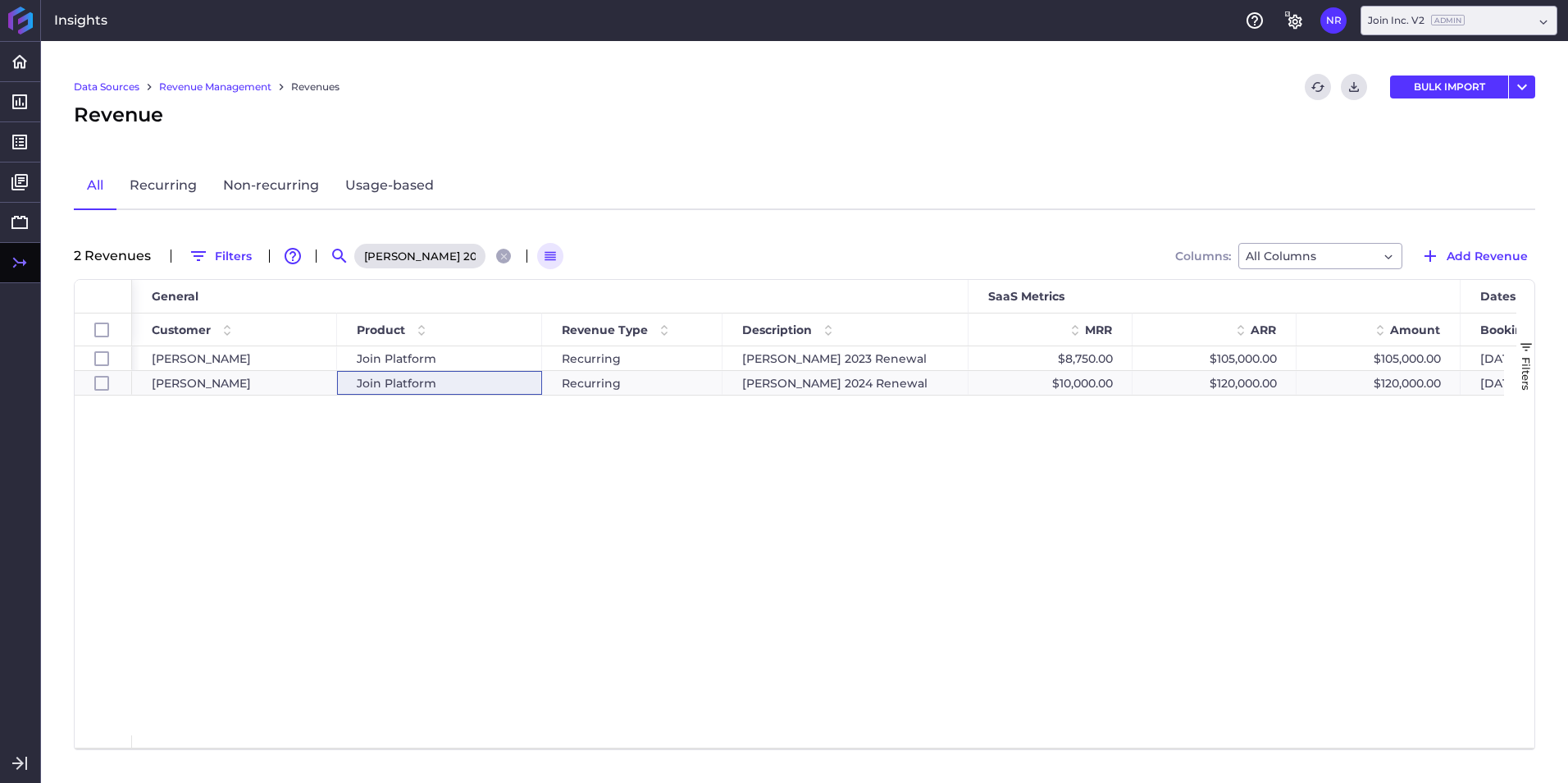
scroll to position [0, 8]
type input "Messer 2024 Renewal"
click at [405, 376] on span "Join Platform" at bounding box center [397, 383] width 79 height 23
checkbox input "false"
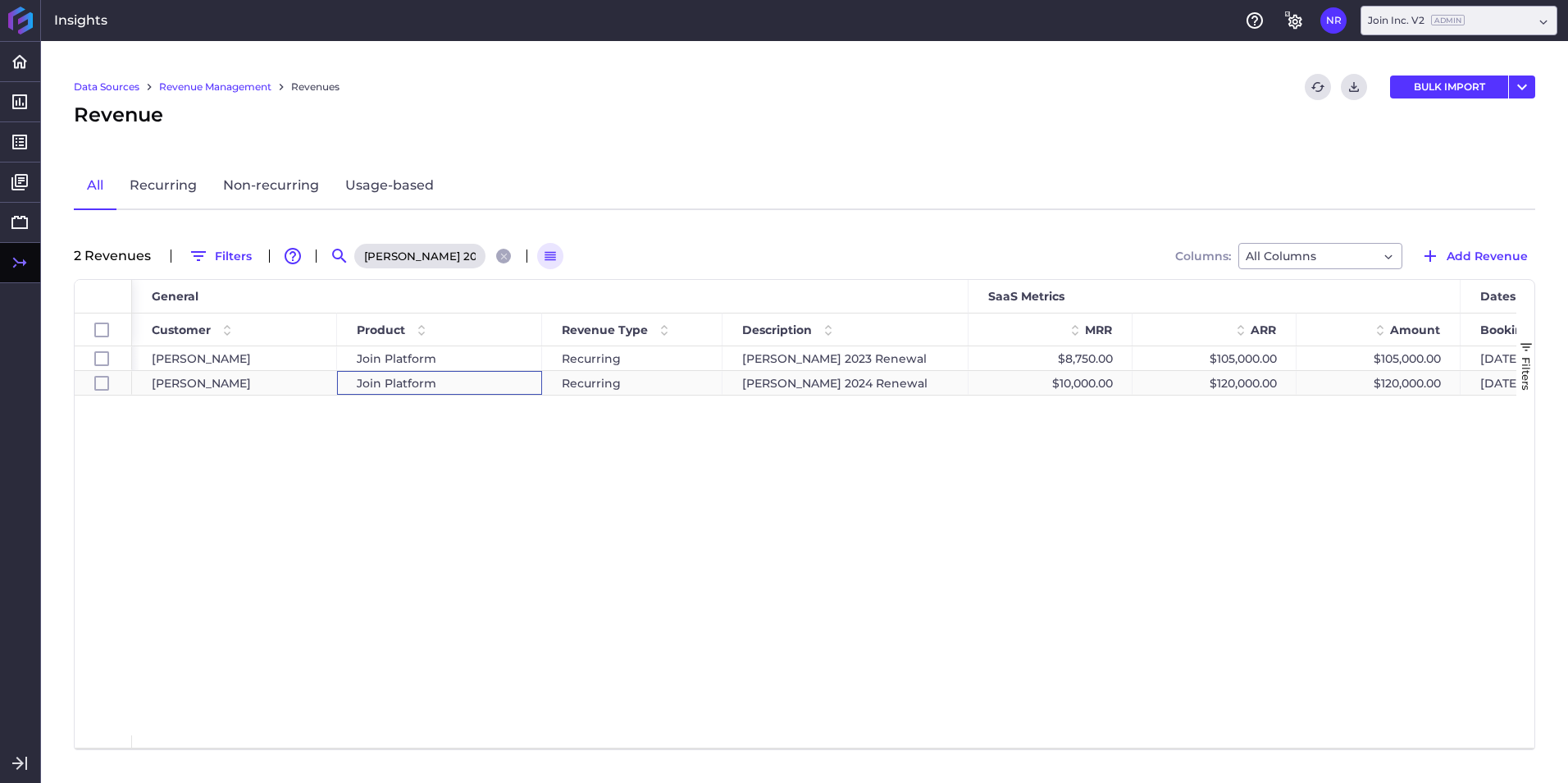
checkbox input "true"
checkbox input "false"
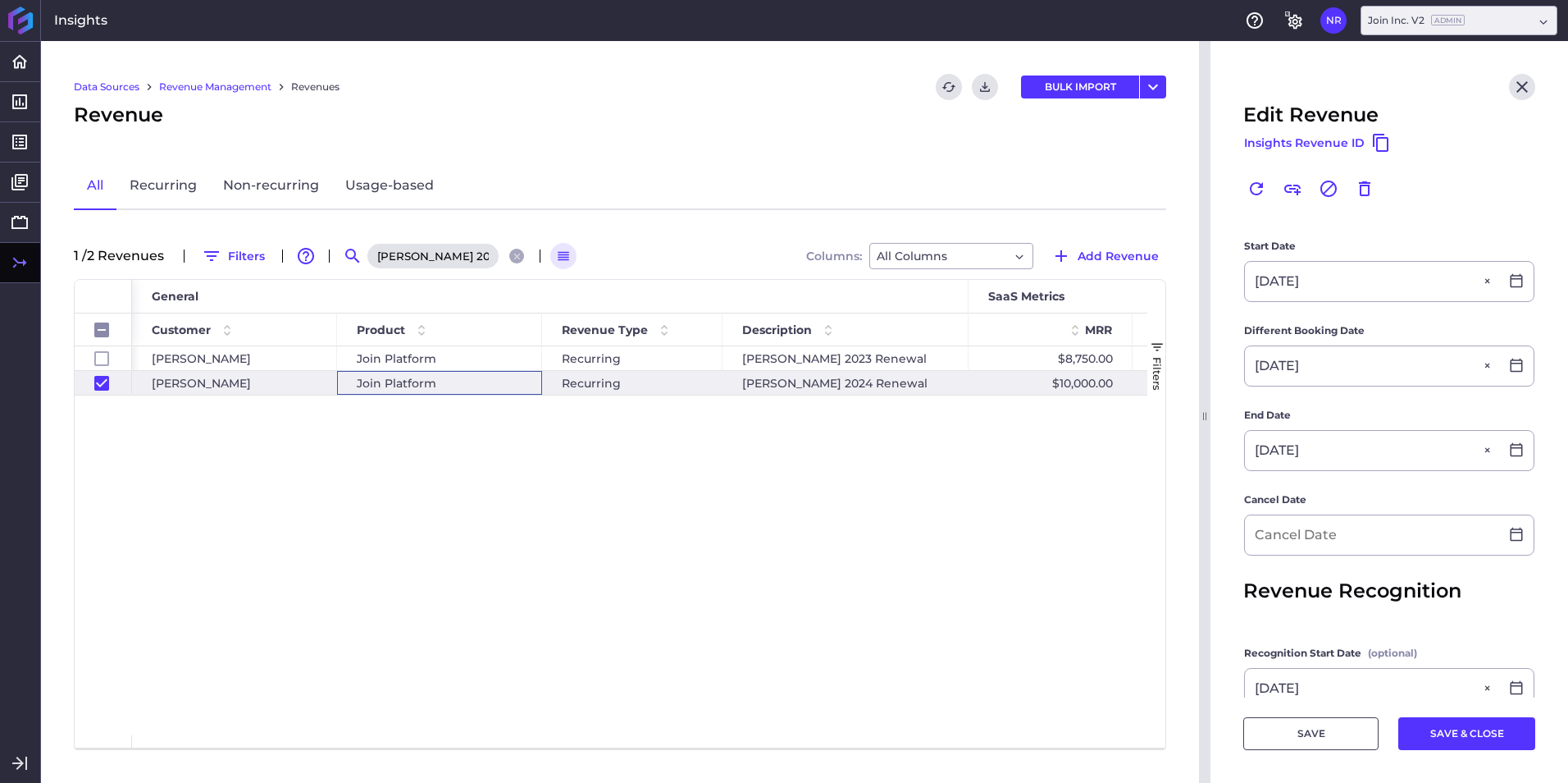
scroll to position [492, 0]
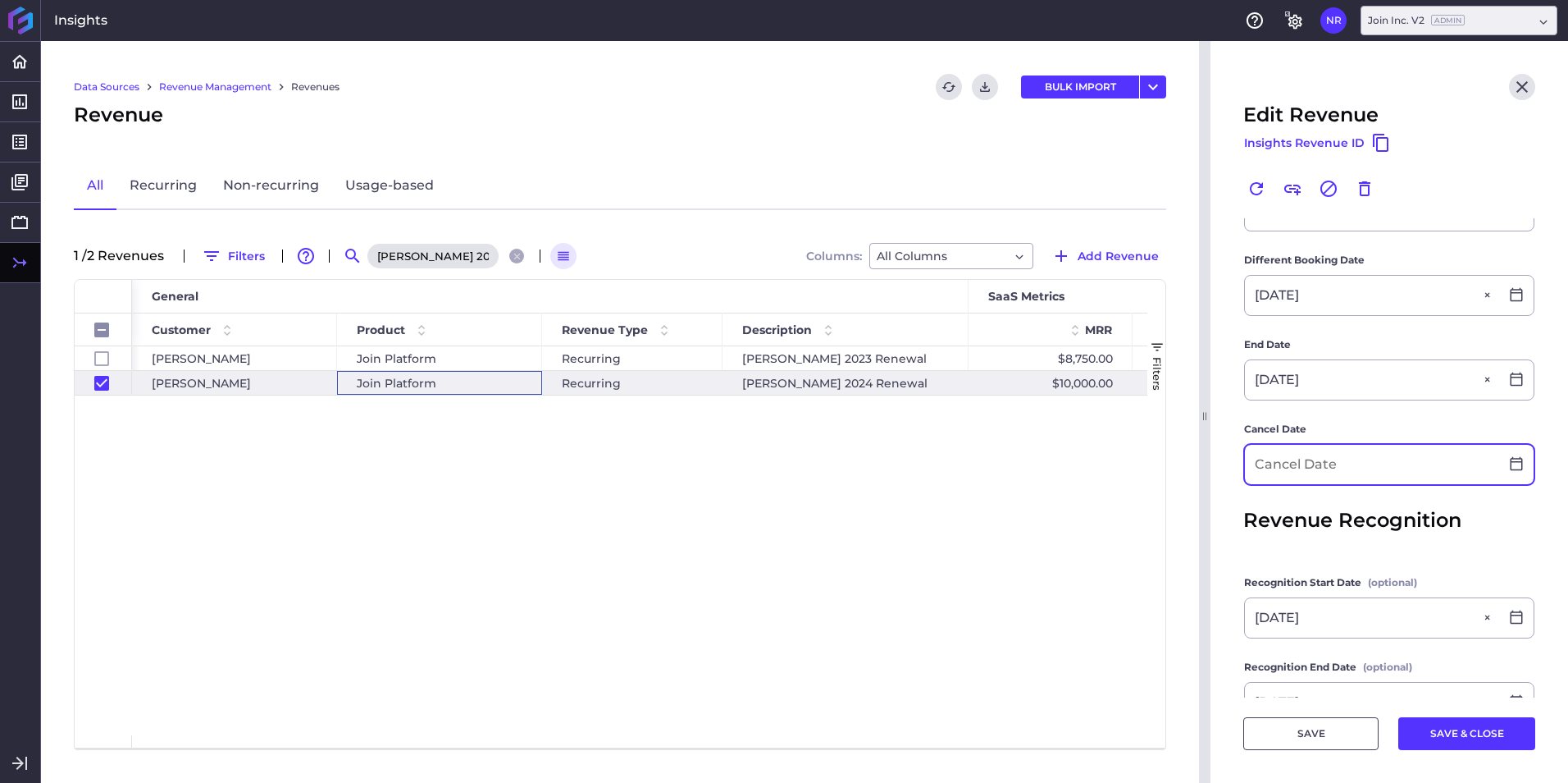
click at [1304, 466] on input at bounding box center [1371, 464] width 254 height 40
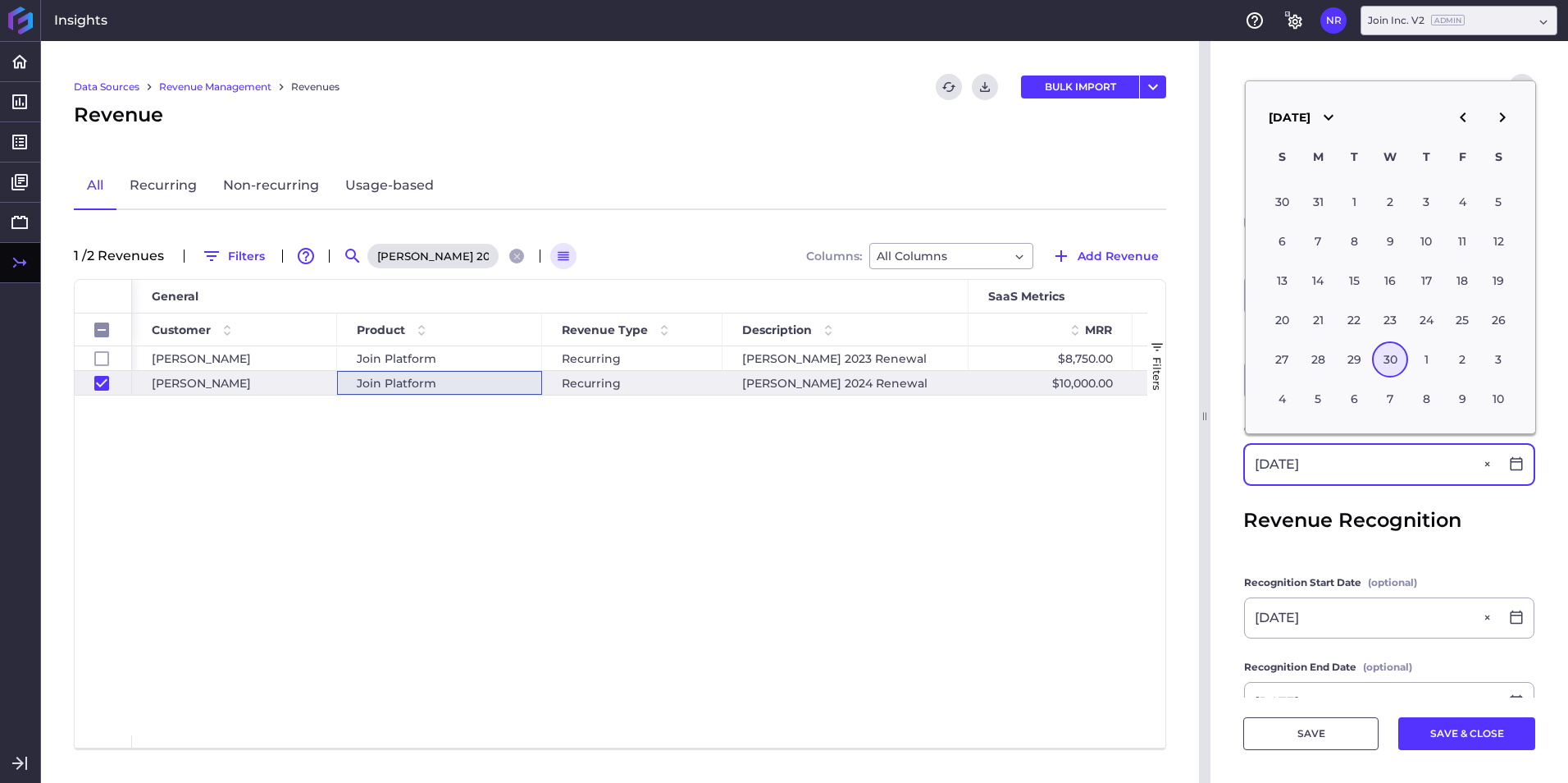
type input "09/30/2026"
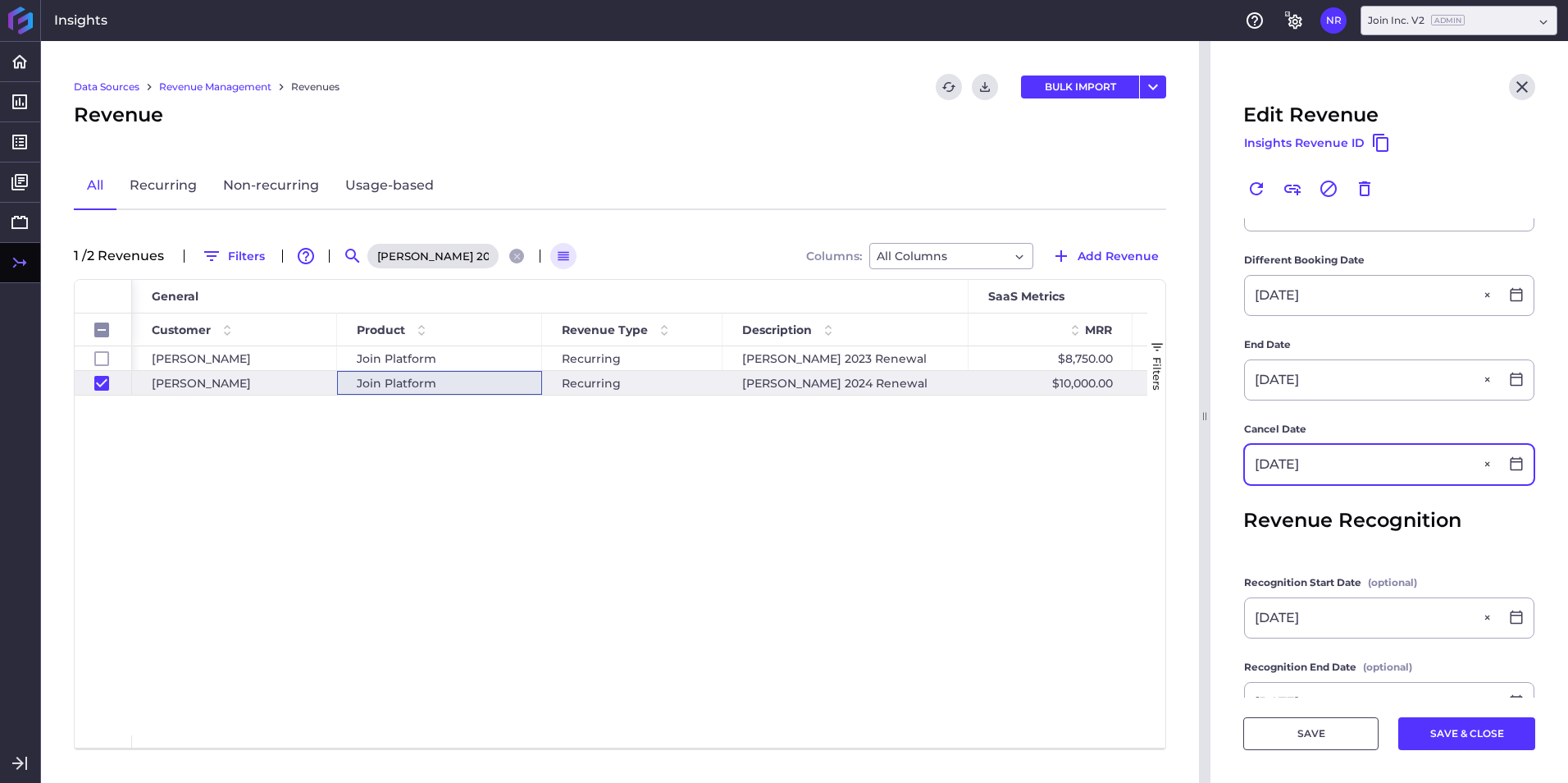
click at [1352, 457] on input "09/30/2026" at bounding box center [1371, 464] width 254 height 40
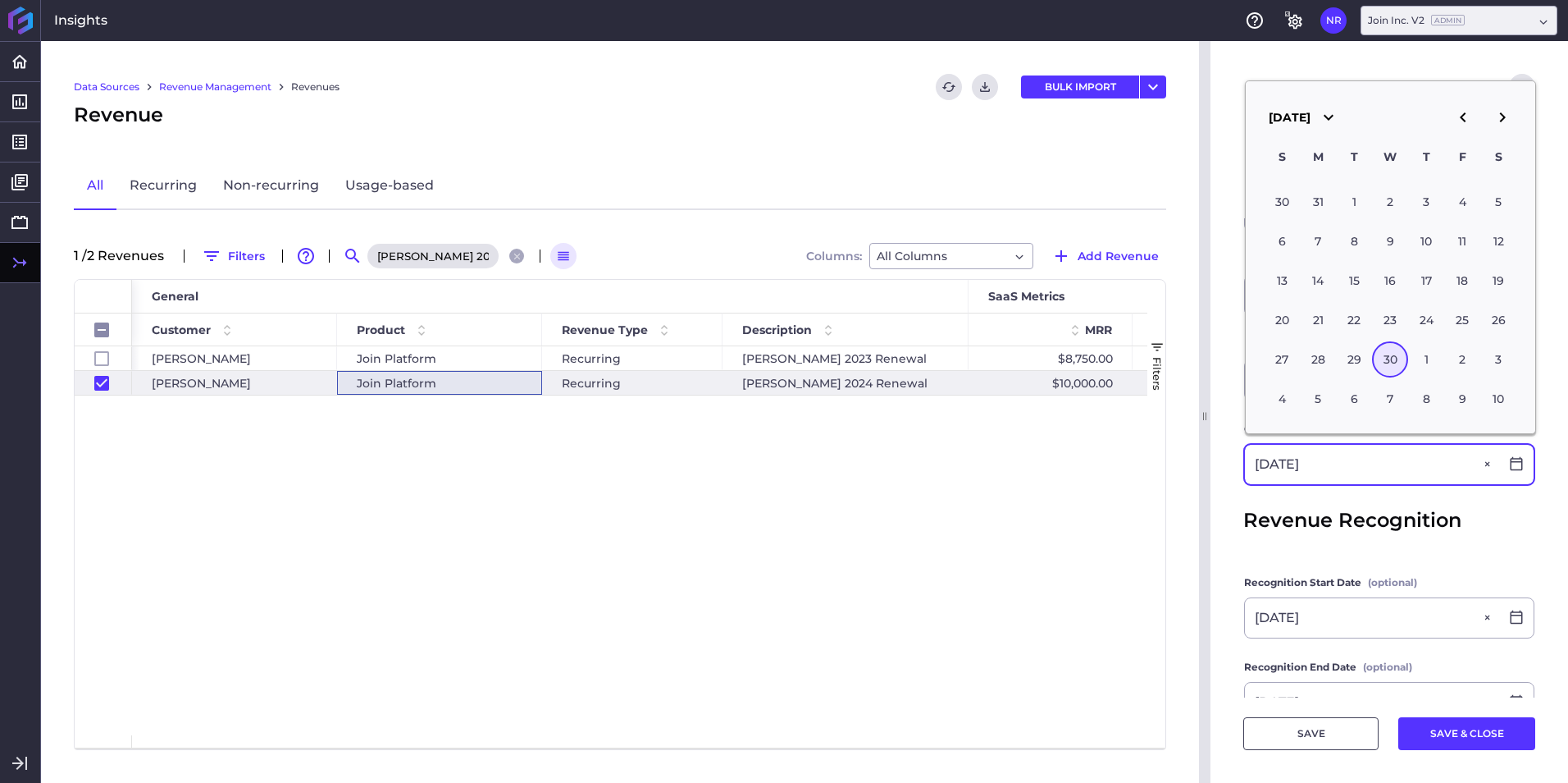
click at [1352, 457] on input "09/30/2026" at bounding box center [1371, 464] width 254 height 40
click at [1156, 474] on div "Filters" at bounding box center [1156, 513] width 18 height 467
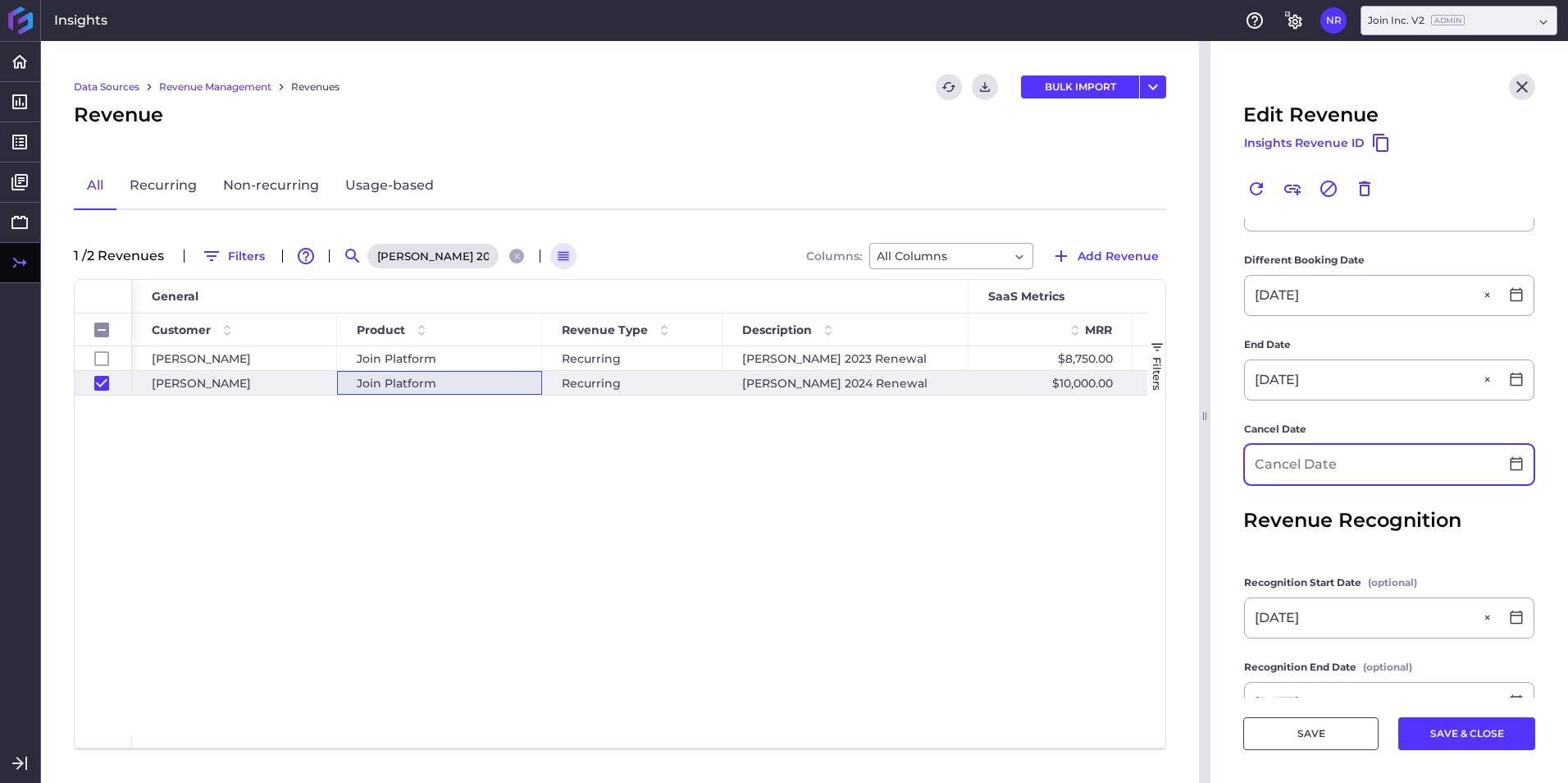
click at [1289, 463] on input at bounding box center [1371, 464] width 254 height 40
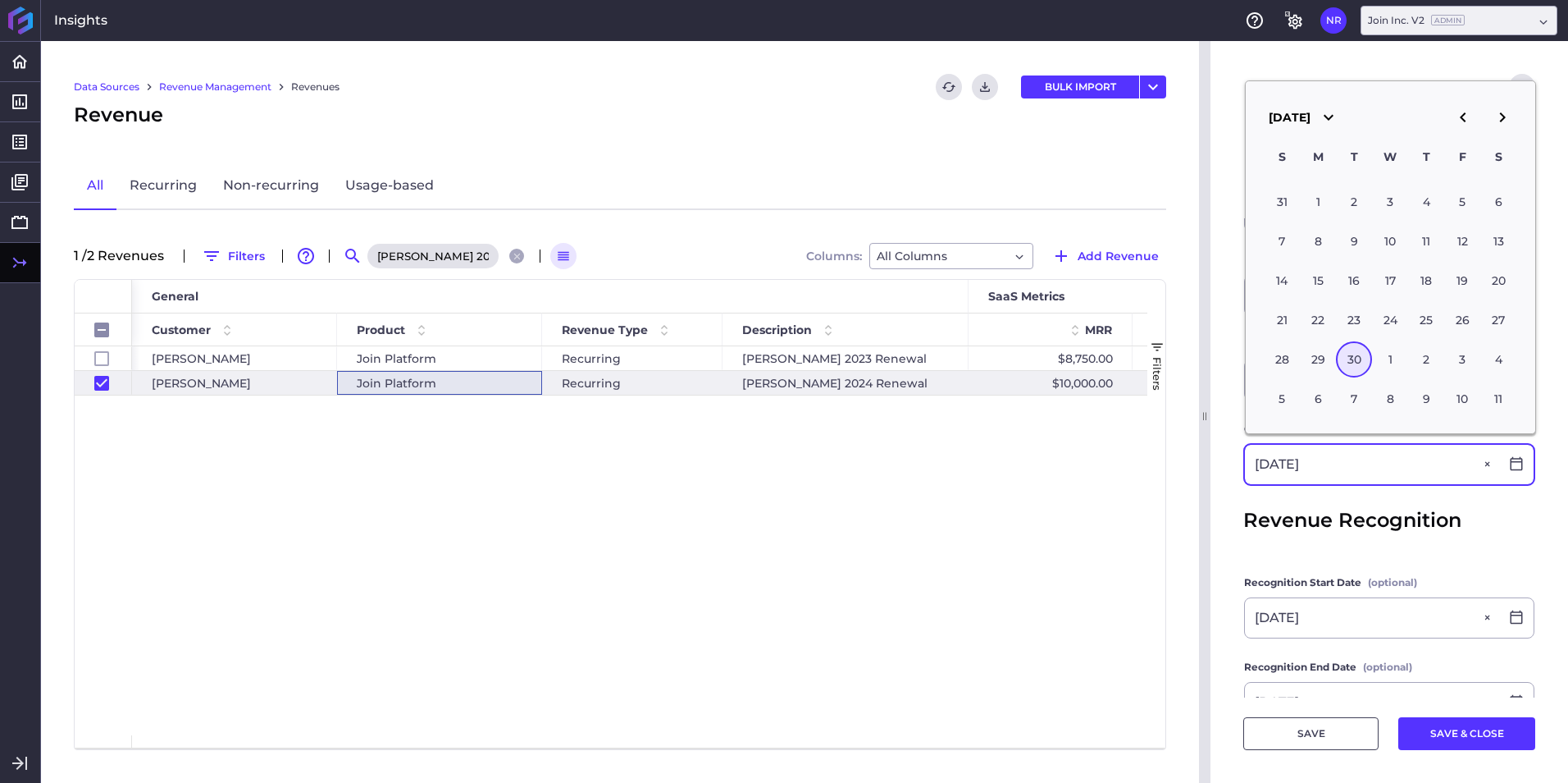
type input "09/30/2025"
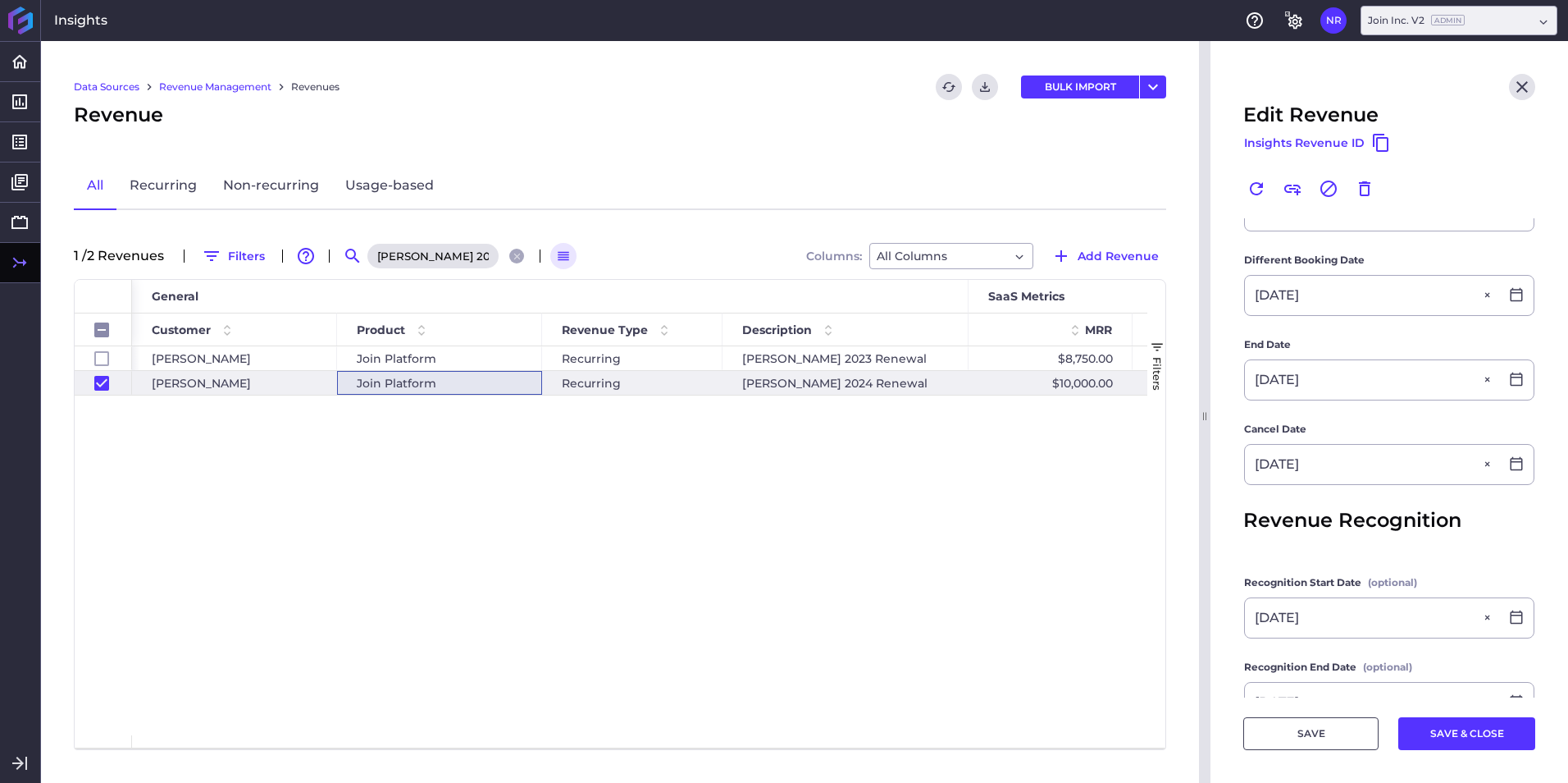
scroll to position [0, 0]
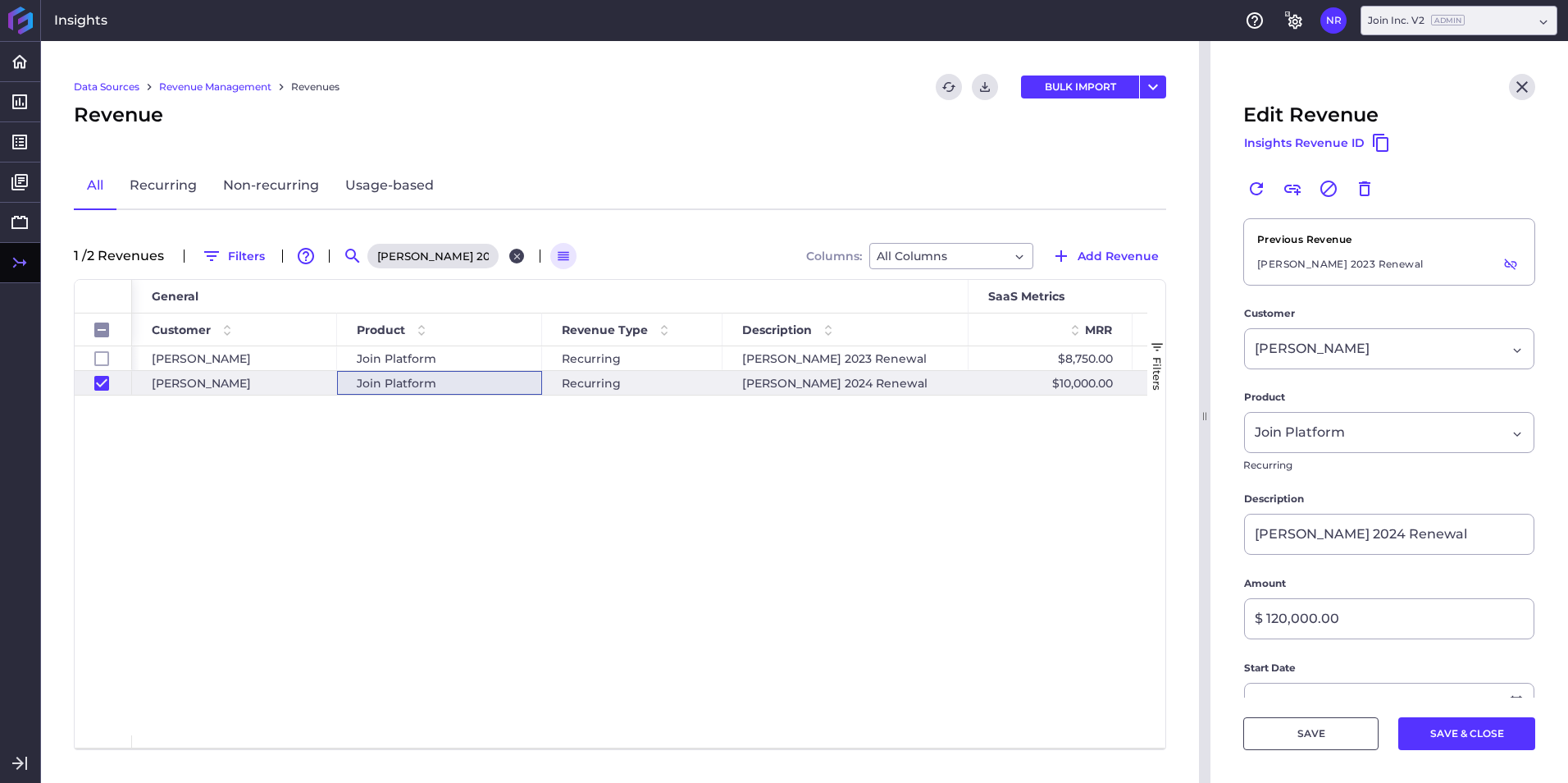
click at [514, 250] on div "Messer 2024 Renewal" at bounding box center [448, 256] width 164 height 26
click at [514, 250] on button "Close search" at bounding box center [516, 256] width 15 height 15
checkbox input "false"
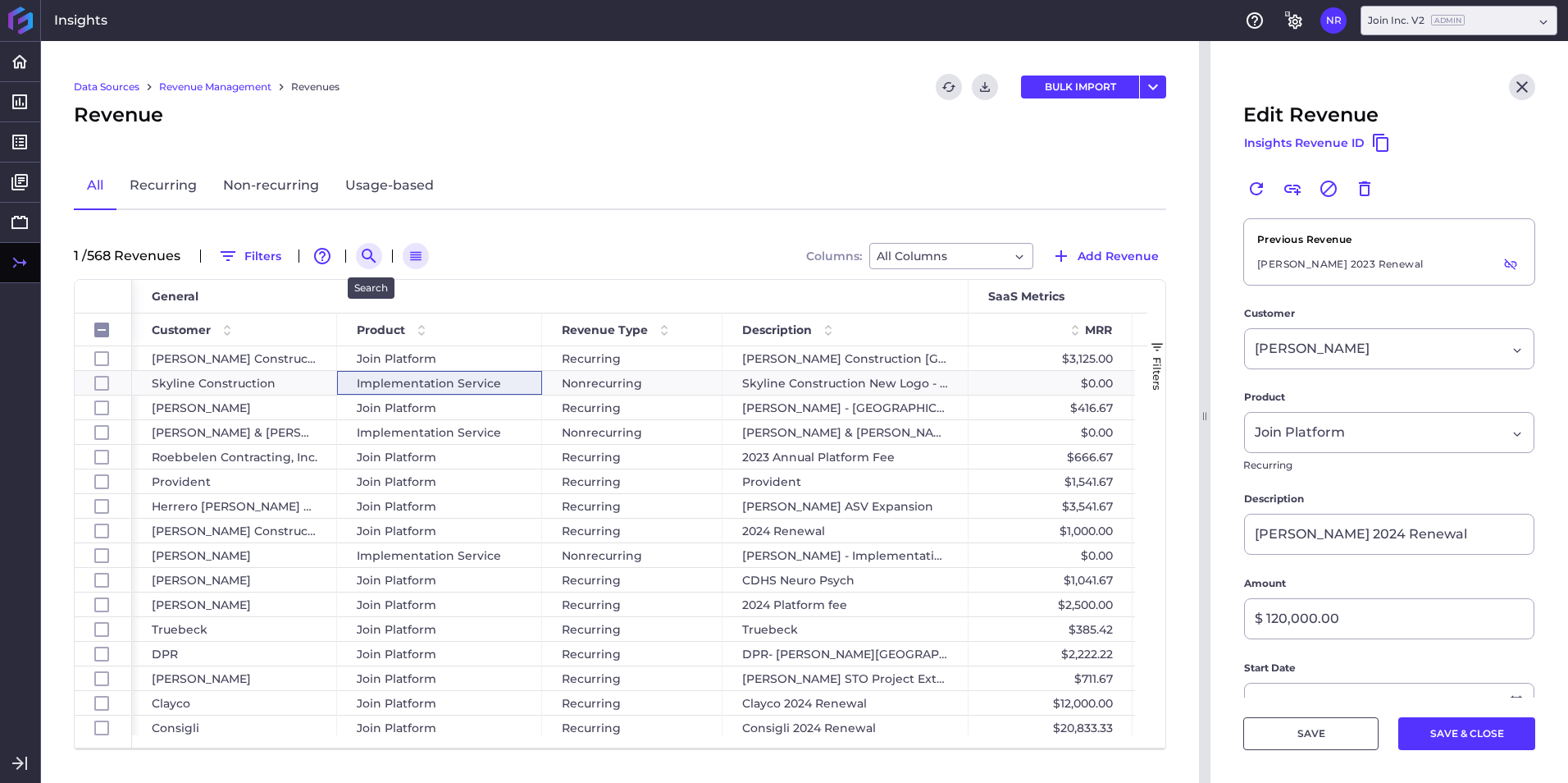
click at [383, 255] on button "Search by" at bounding box center [369, 256] width 26 height 26
paste input "DPR - WakeMed Whole Person Health Campus"
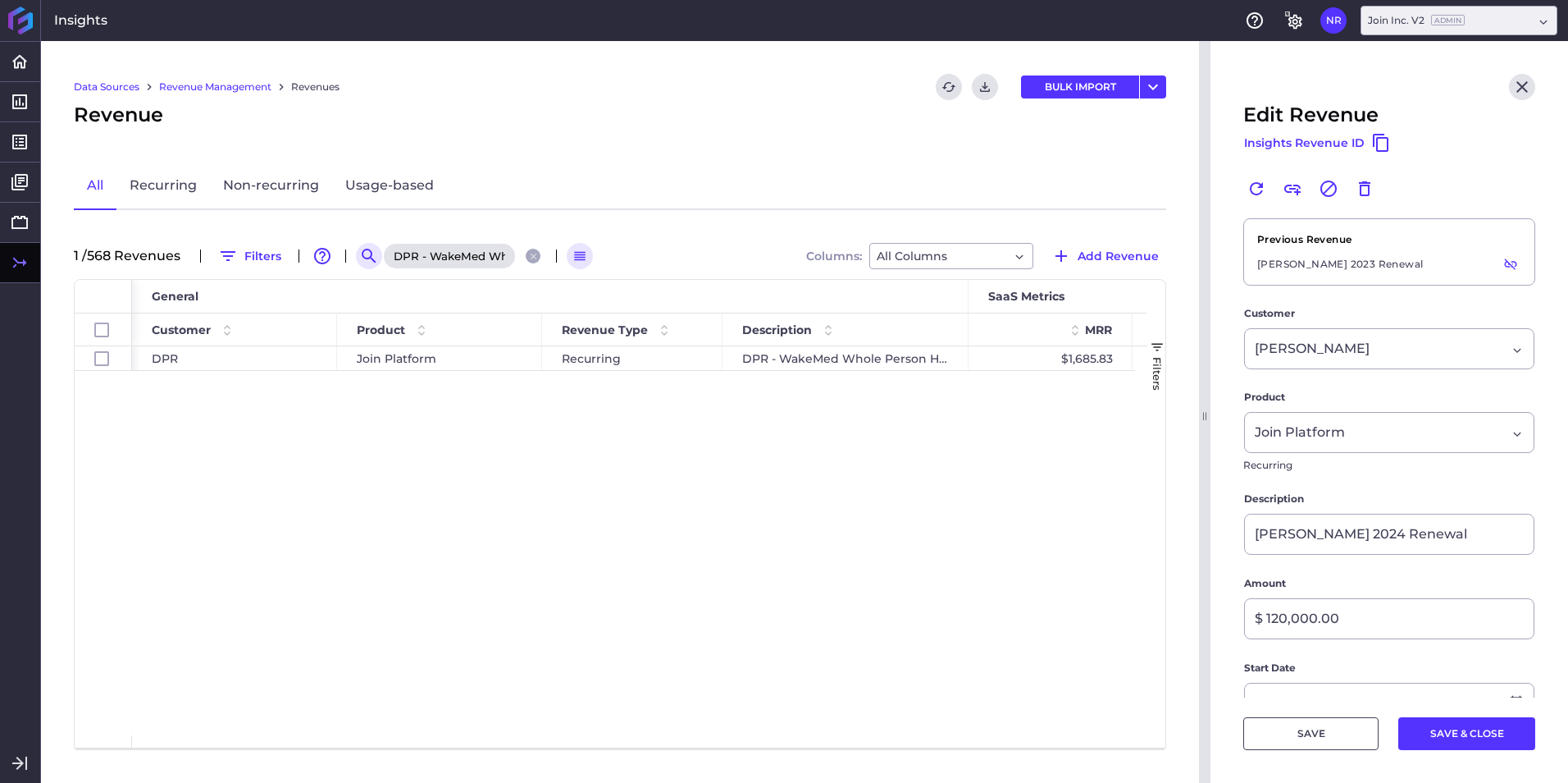
scroll to position [0, 149]
type input "DPR - WakeMed Whole Person Health Campus"
click at [435, 367] on span "Join Platform" at bounding box center [397, 359] width 79 height 23
checkbox input "true"
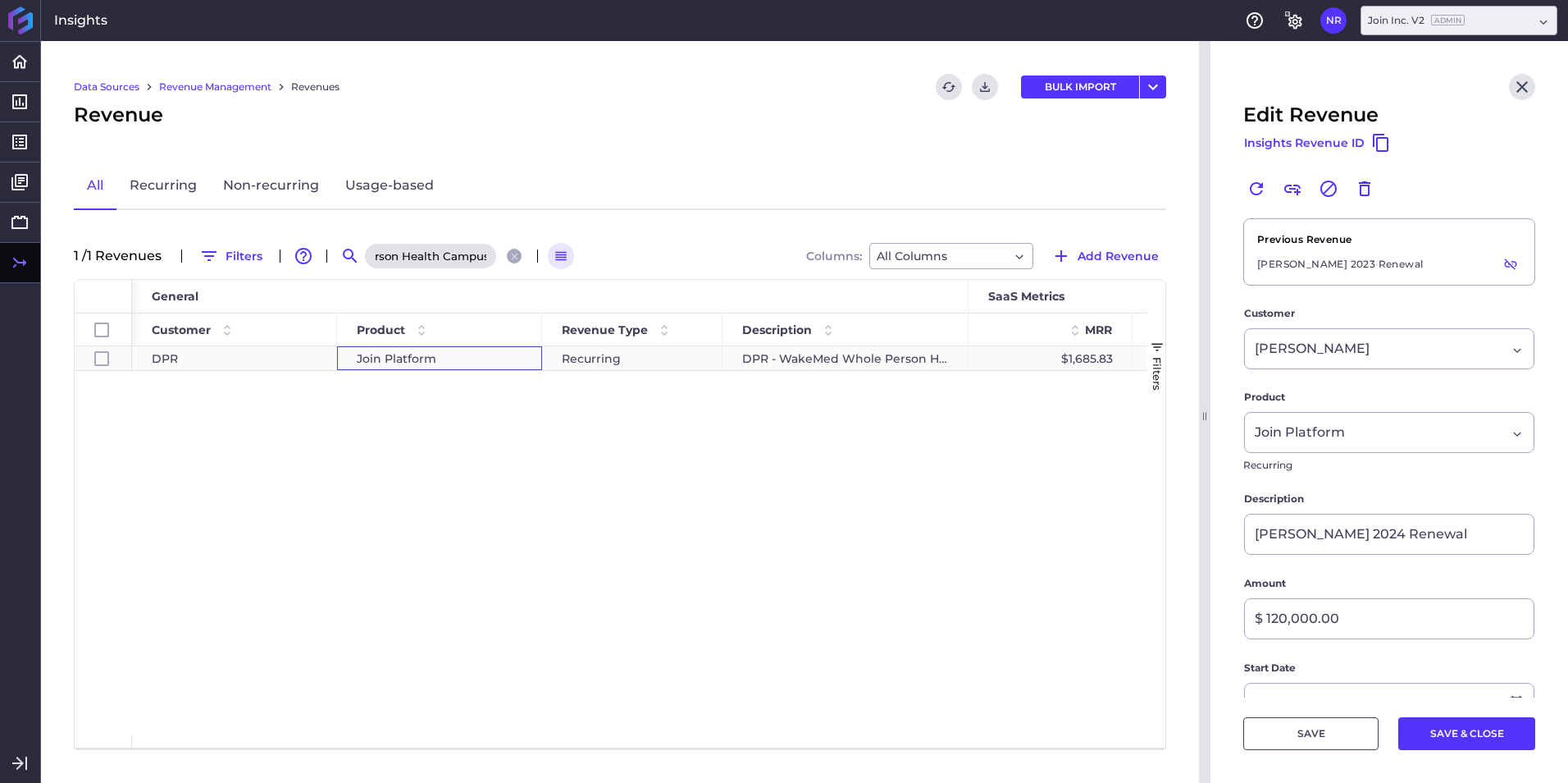
scroll to position [0, 0]
type input "DPR - WakeMed Whole Person Health Campus"
type input "$ 20,230.00"
type input "10/03/2024"
type input "10/04/2024"
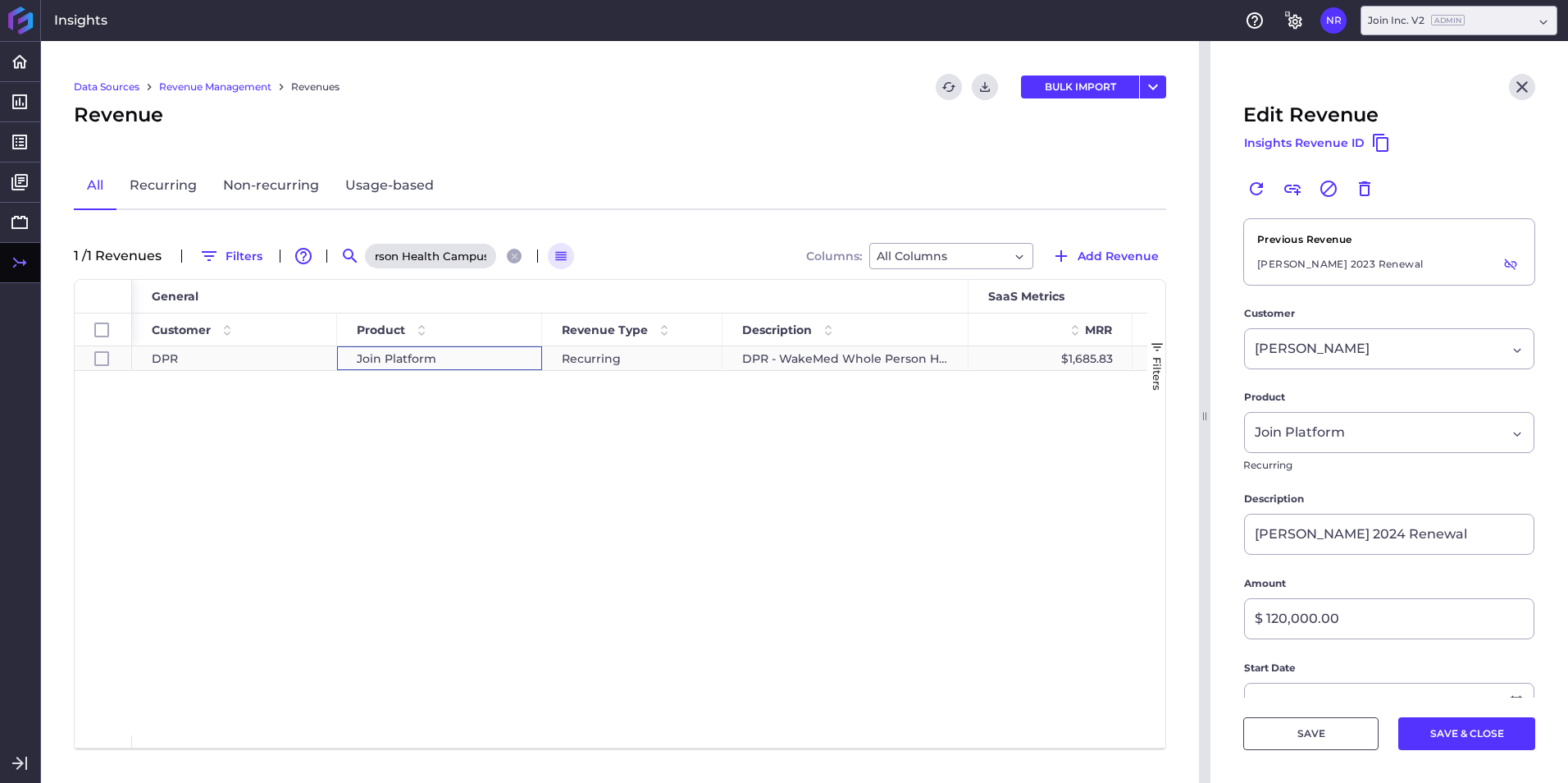
type input "10/02/2025"
type input "10/03/2024"
type input "10/02/2025"
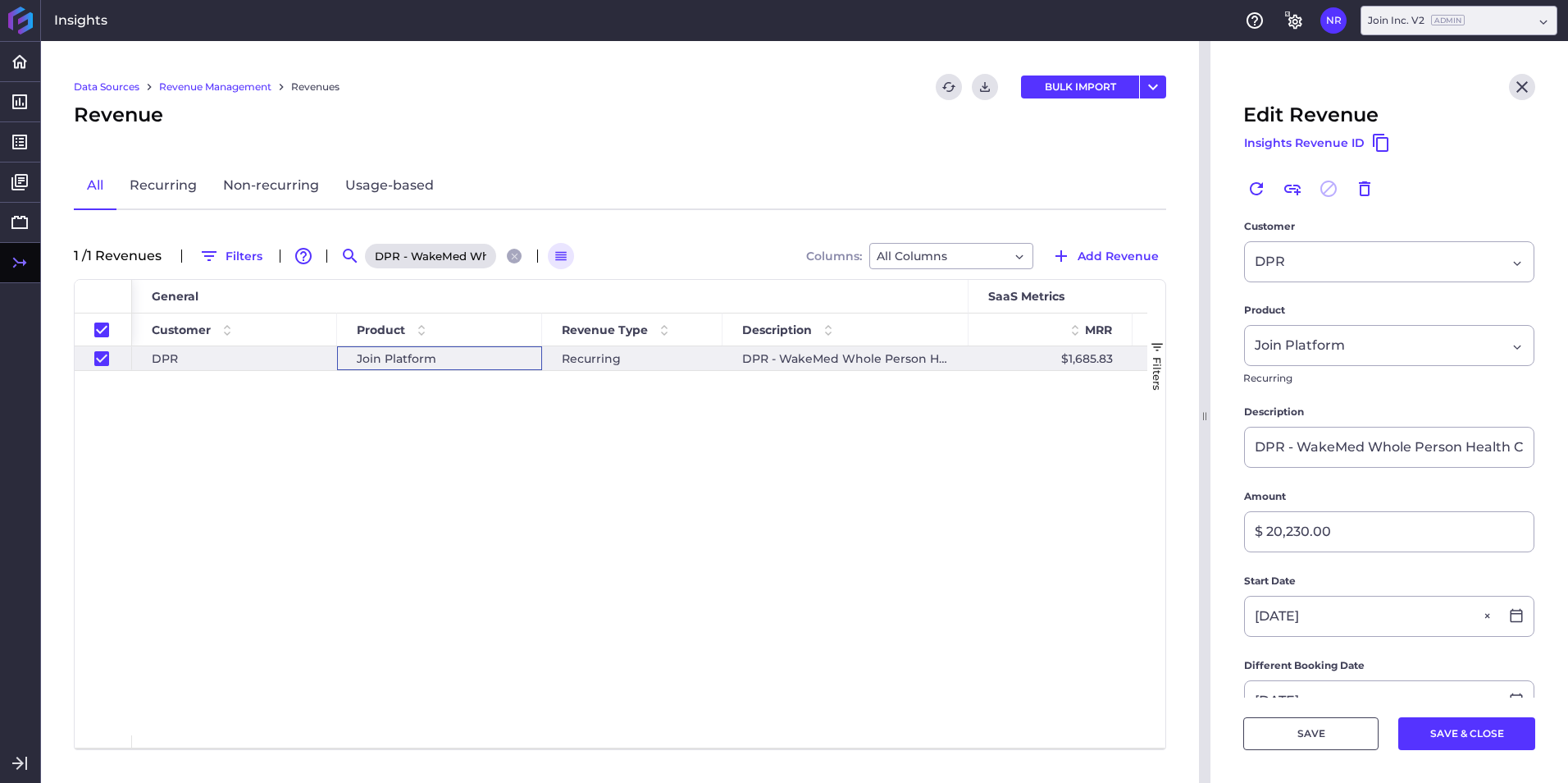
scroll to position [328, 0]
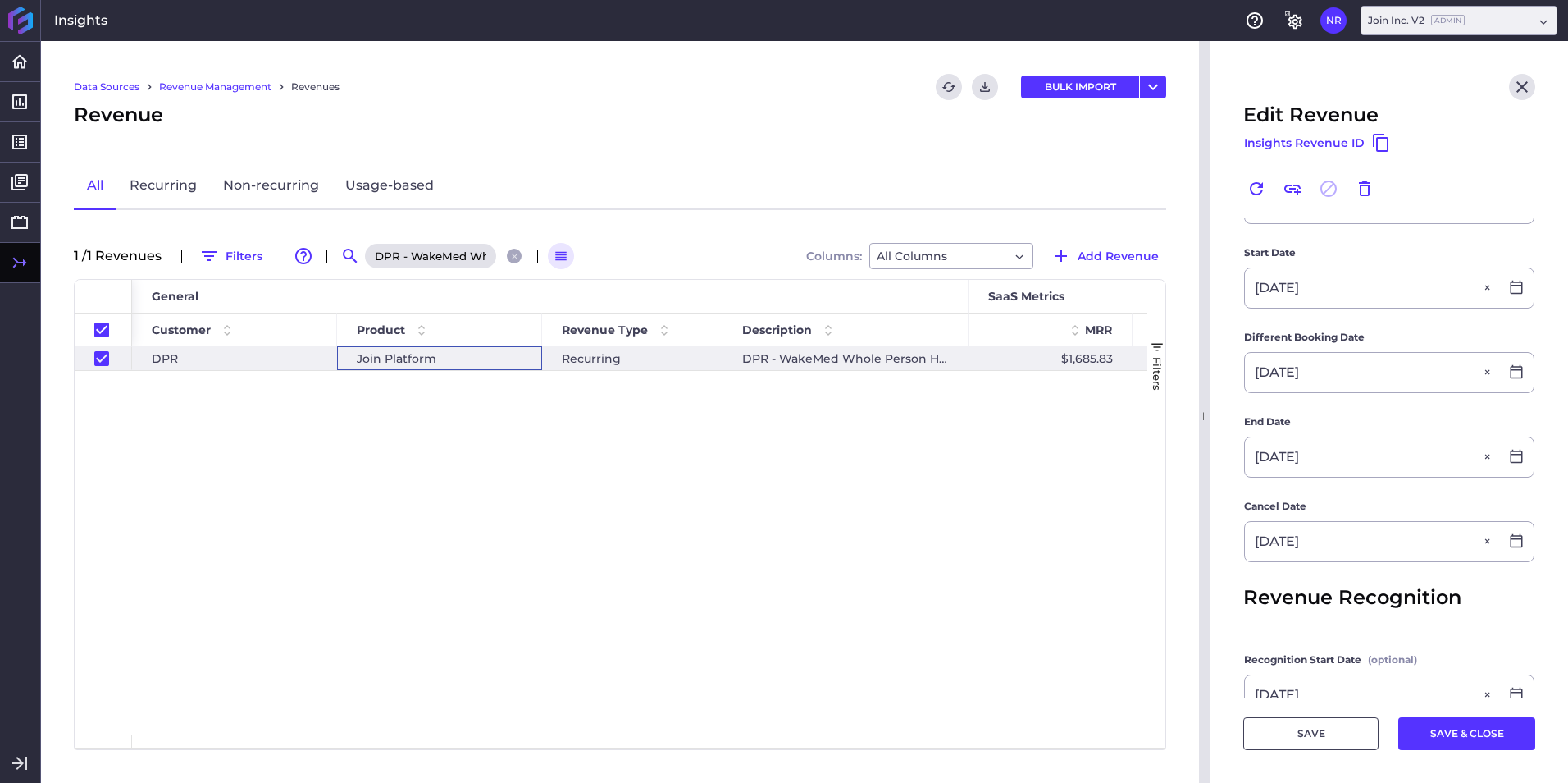
click at [513, 255] on icon "Close search" at bounding box center [515, 257] width 11 height 11
checkbox input "false"
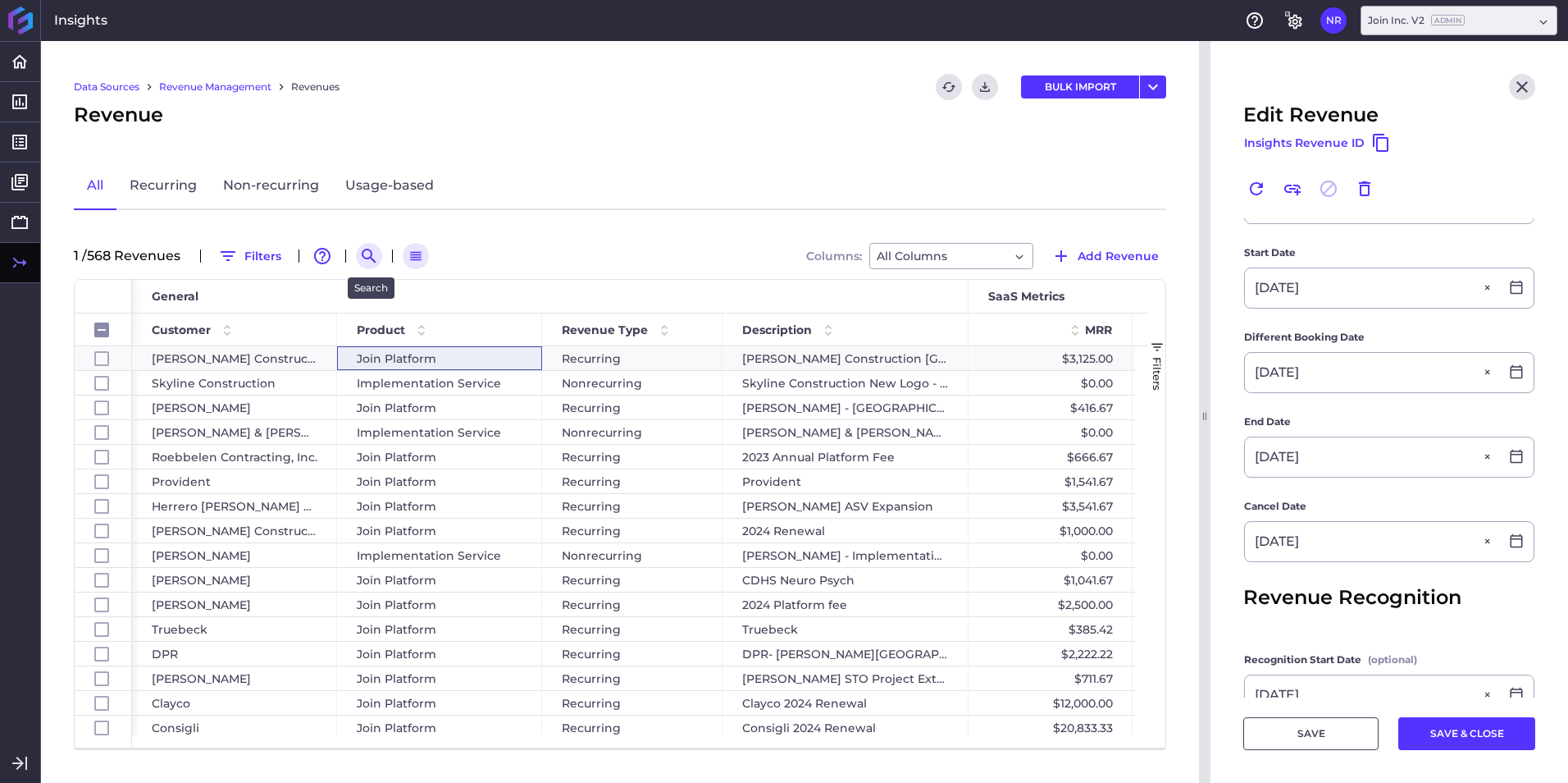
click at [371, 254] on icon "Search by" at bounding box center [369, 256] width 19 height 19
click at [418, 264] on input at bounding box center [449, 256] width 131 height 25
paste input "Truebeck - One Community Health Project"
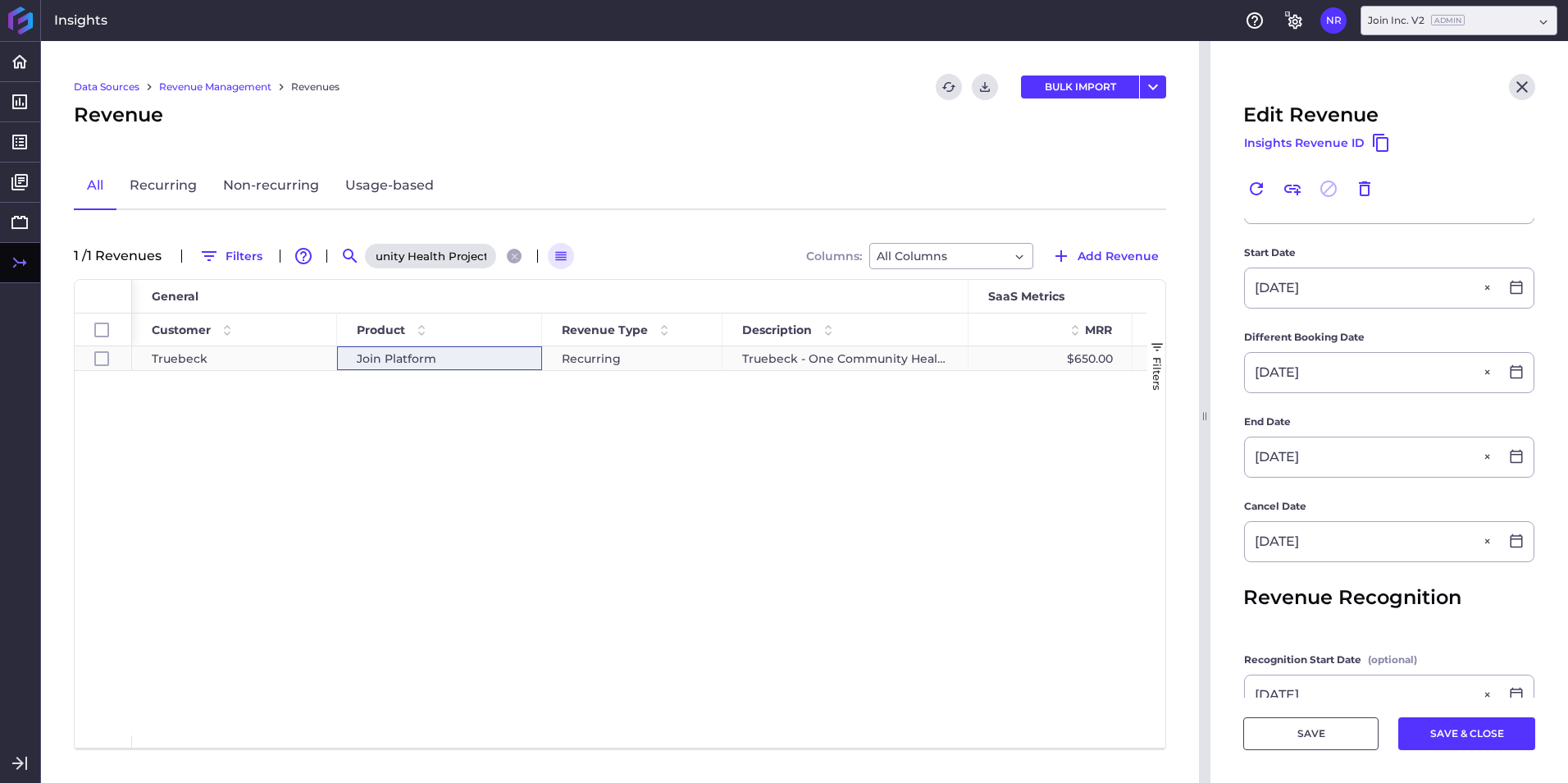
type input "Truebeck - One Community Health Project"
click at [427, 362] on span "Join Platform" at bounding box center [397, 359] width 79 height 23
checkbox input "true"
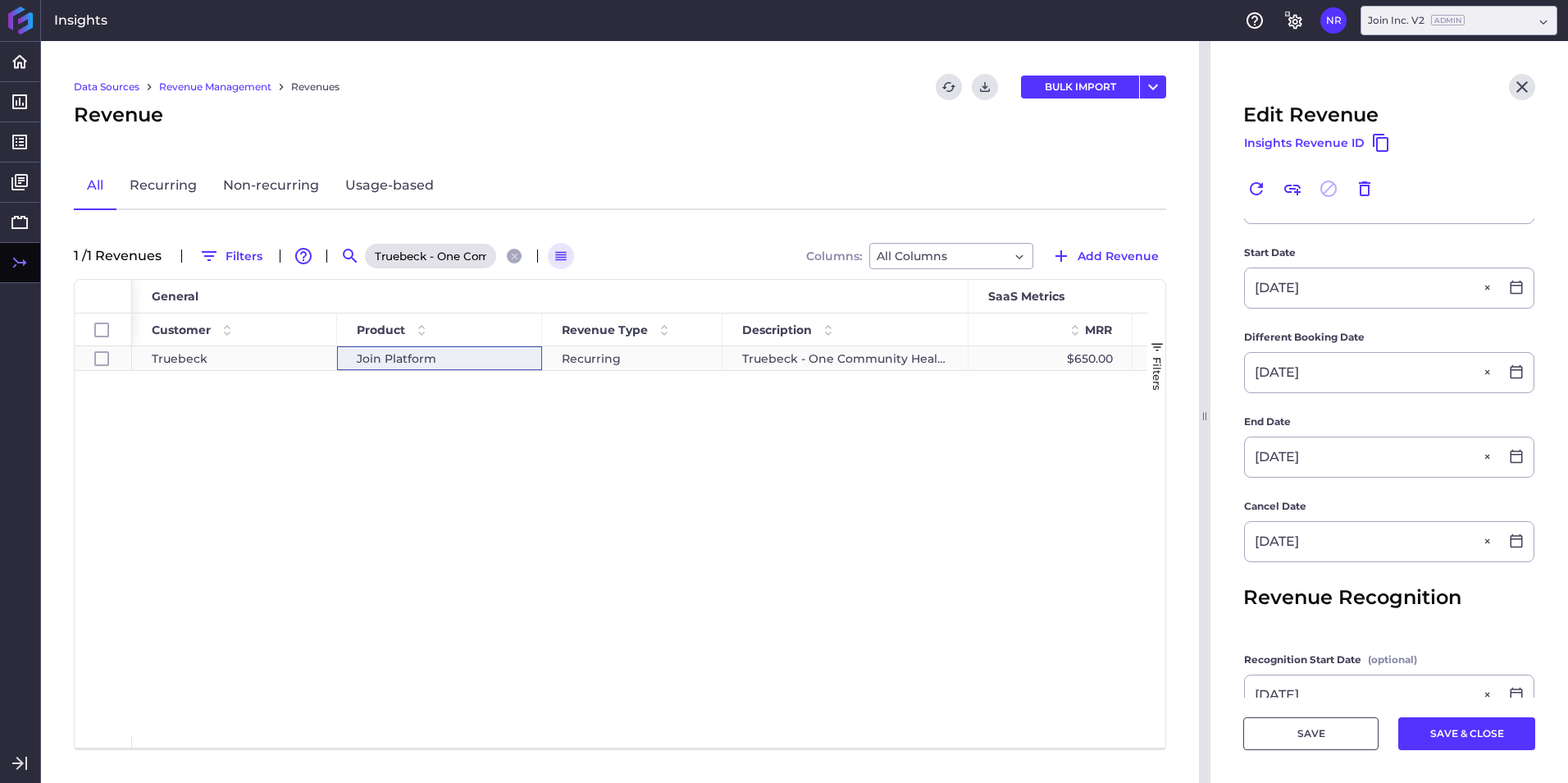
type input "Truebeck - One Community Health Project"
type input "$ 7,800.00"
type input "10/07/2024"
type input "10/06/2025"
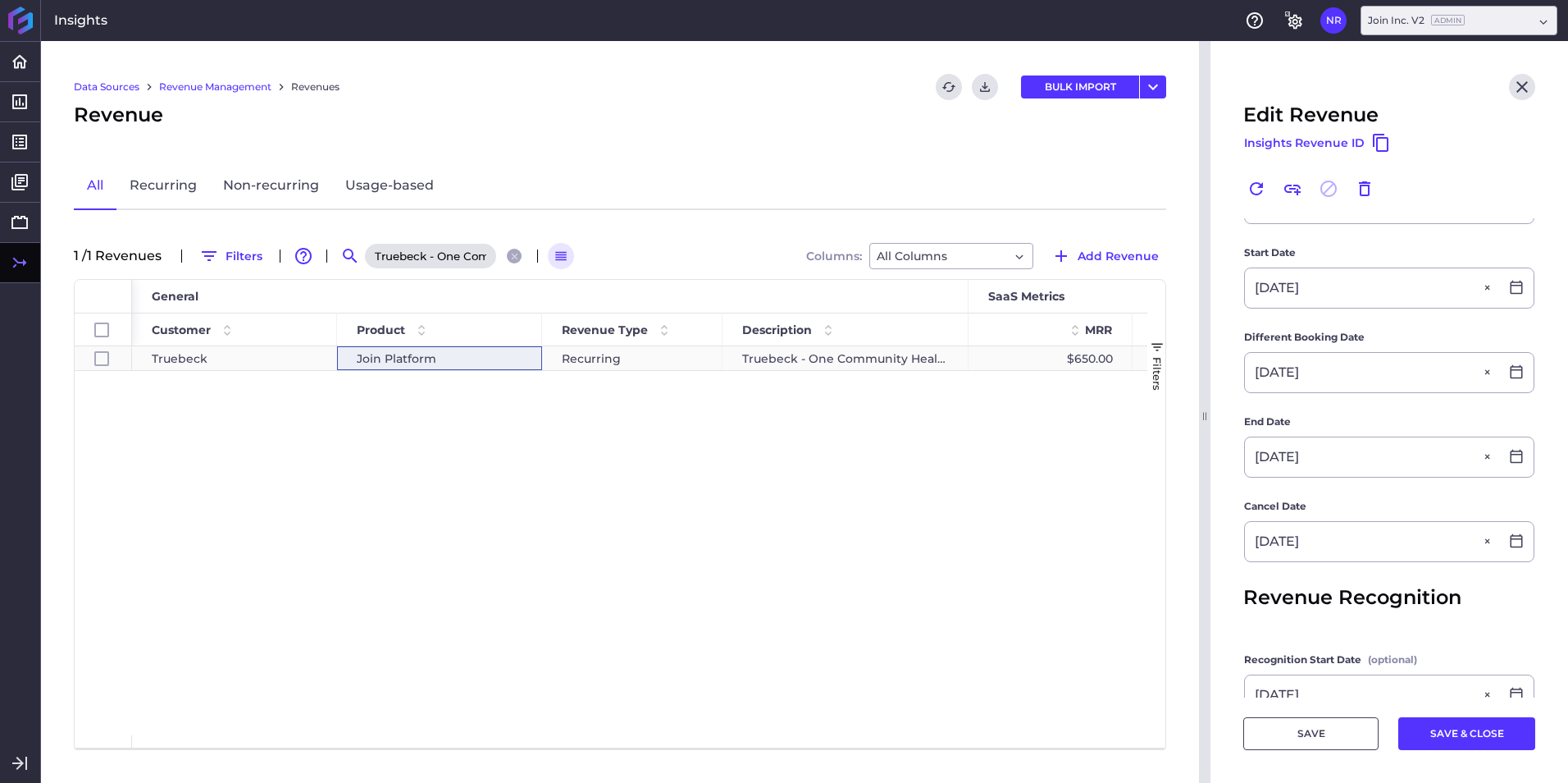
type input "10/07/2024"
type input "10/06/2025"
click at [1292, 540] on input at bounding box center [1371, 541] width 254 height 40
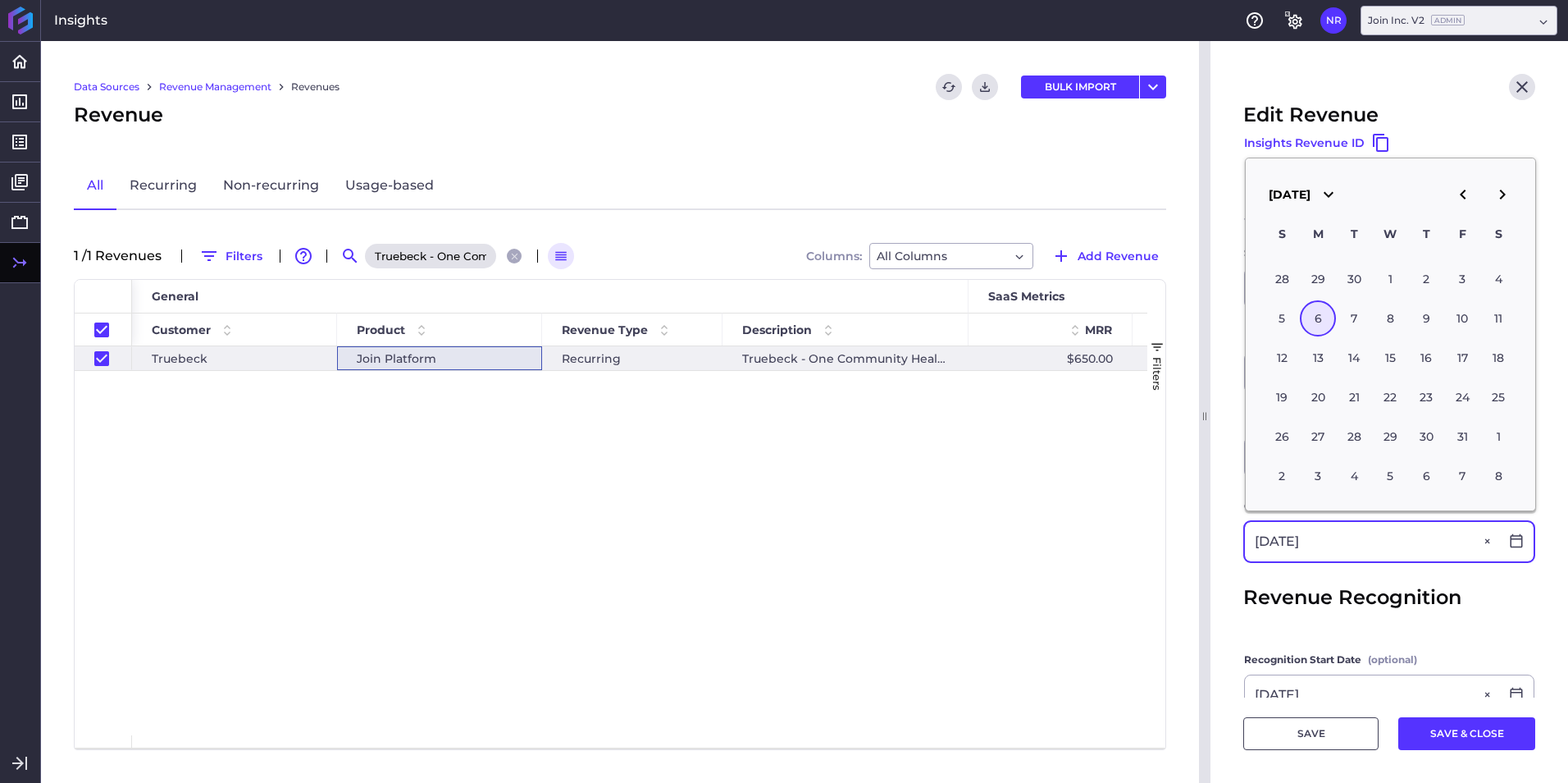
type input "10/06/2025"
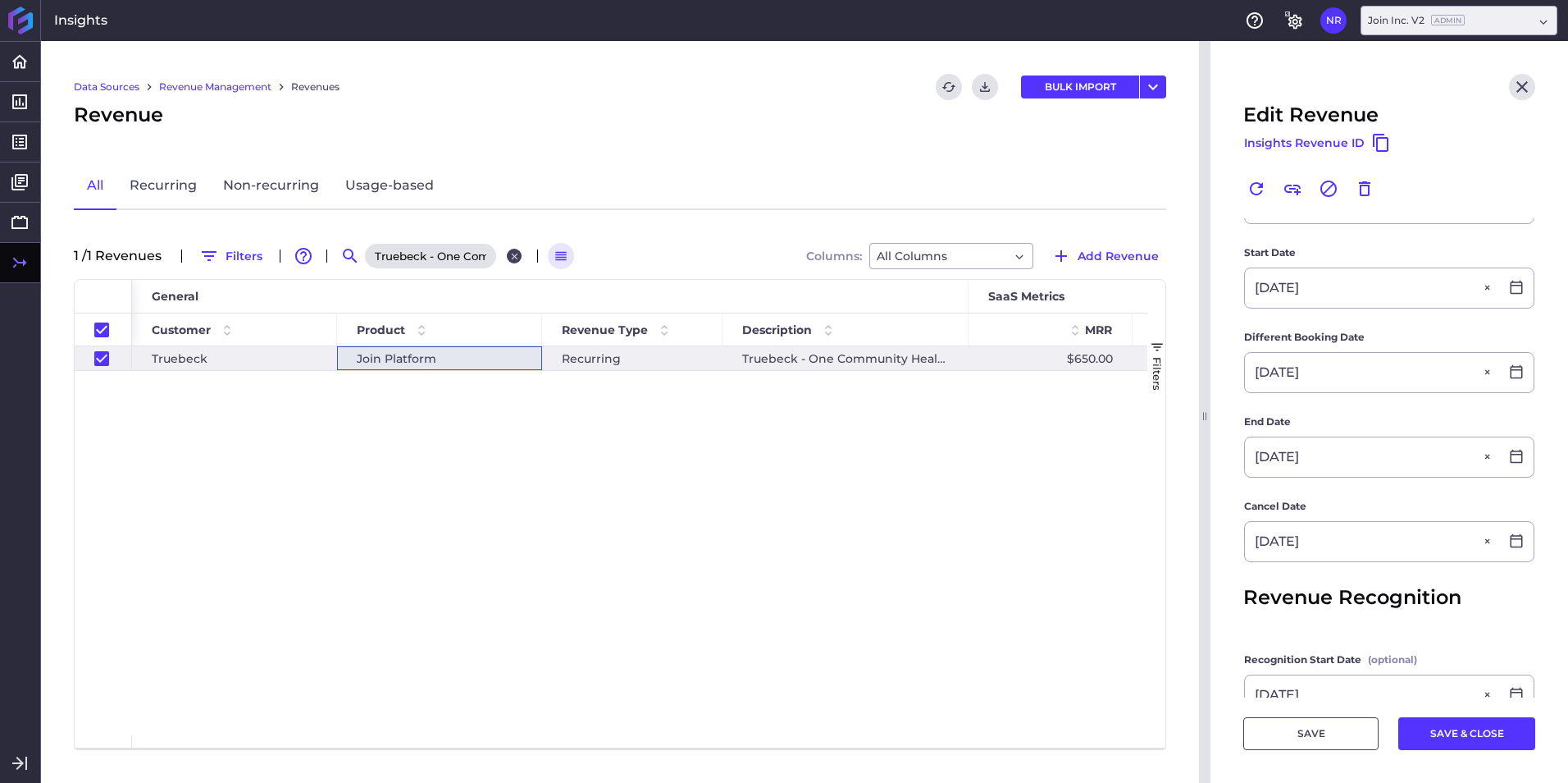
click at [513, 257] on icon "Close search" at bounding box center [515, 257] width 11 height 11
checkbox input "false"
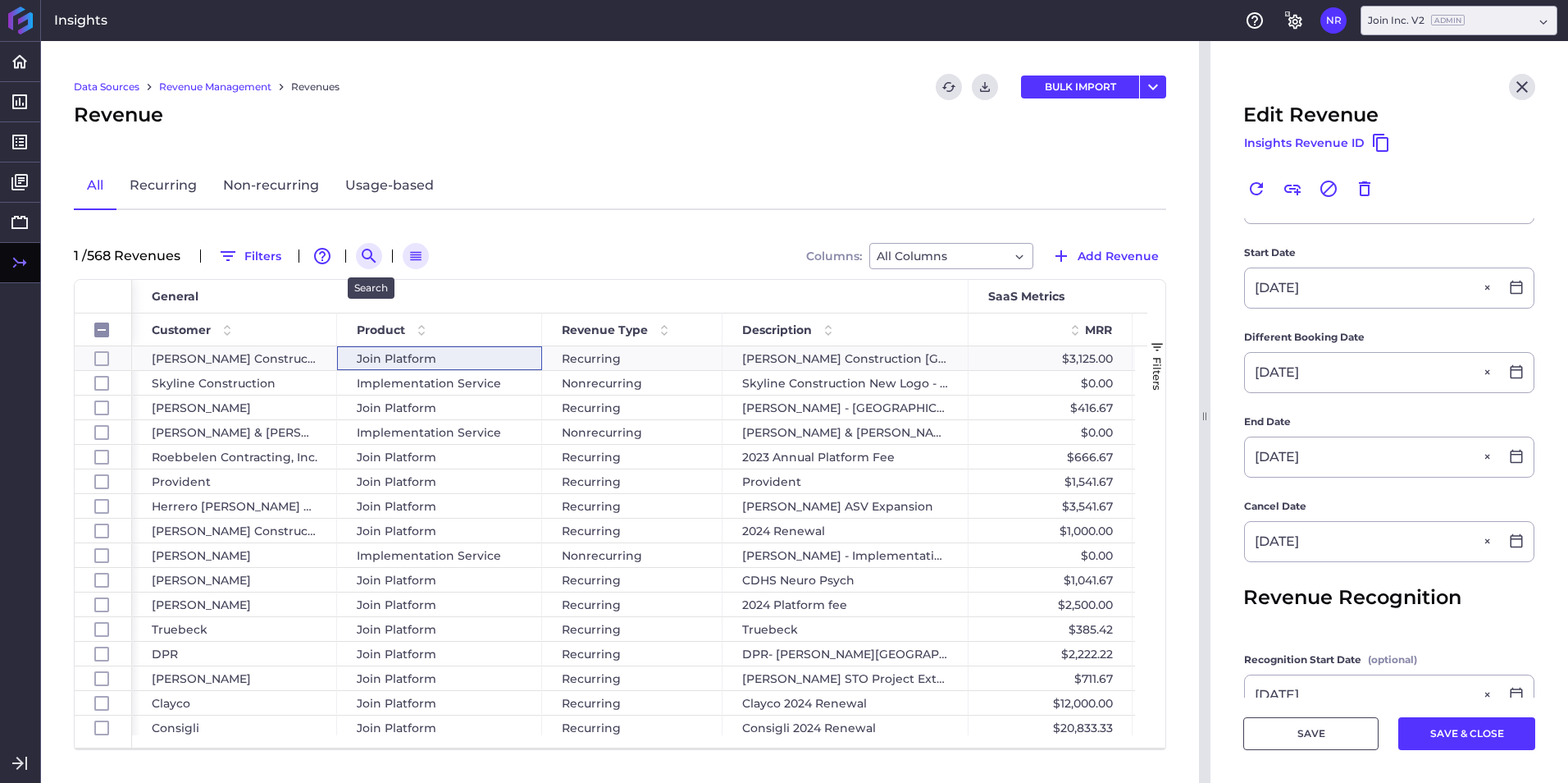
click at [375, 259] on icon "Search by" at bounding box center [368, 256] width 14 height 14
click at [407, 250] on input at bounding box center [449, 256] width 131 height 25
paste input "Barnsley 2024 Subscription"
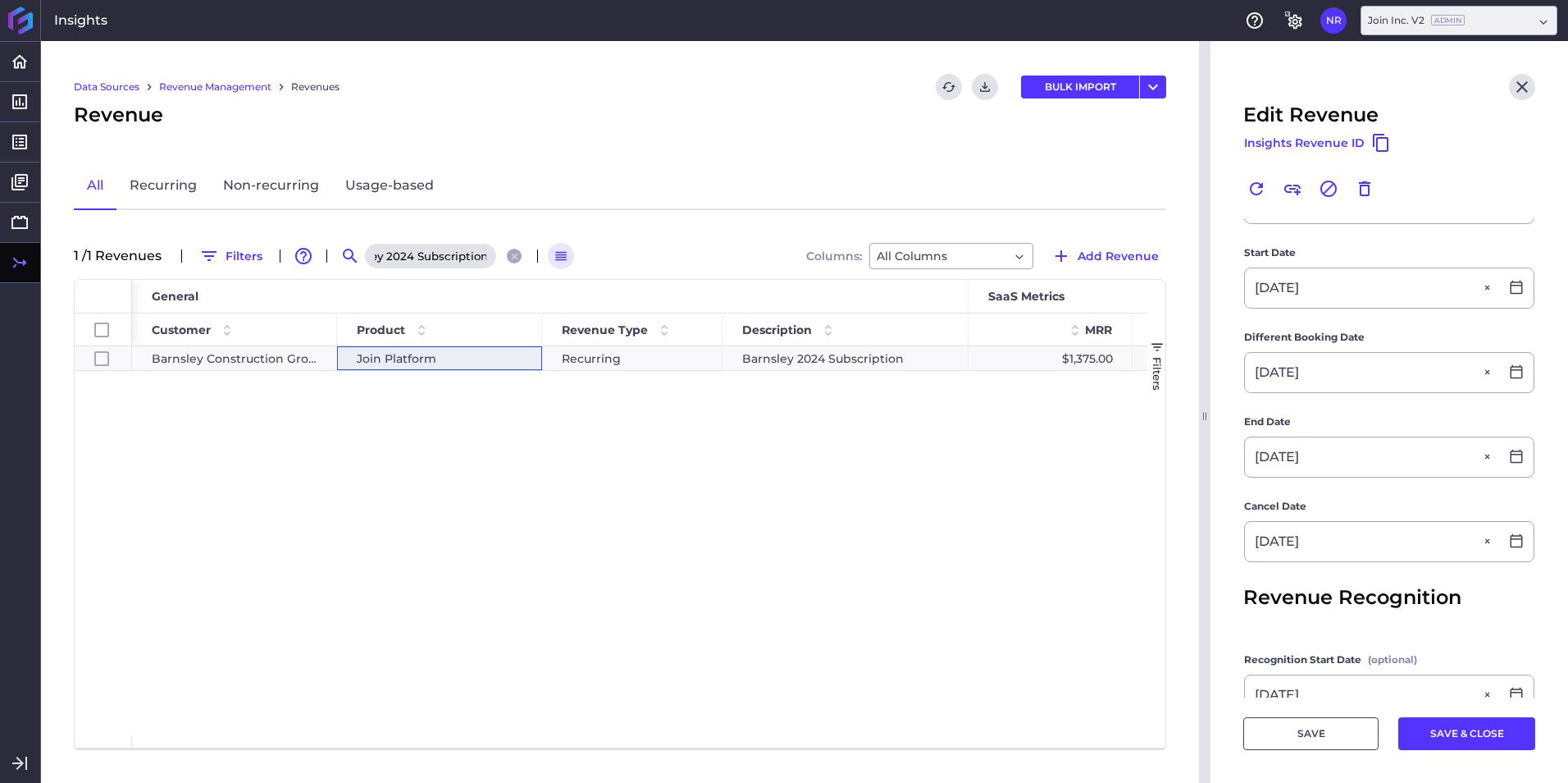
type input "Barnsley 2024 Subscription"
click at [393, 359] on span "Join Platform" at bounding box center [397, 359] width 79 height 23
checkbox input "true"
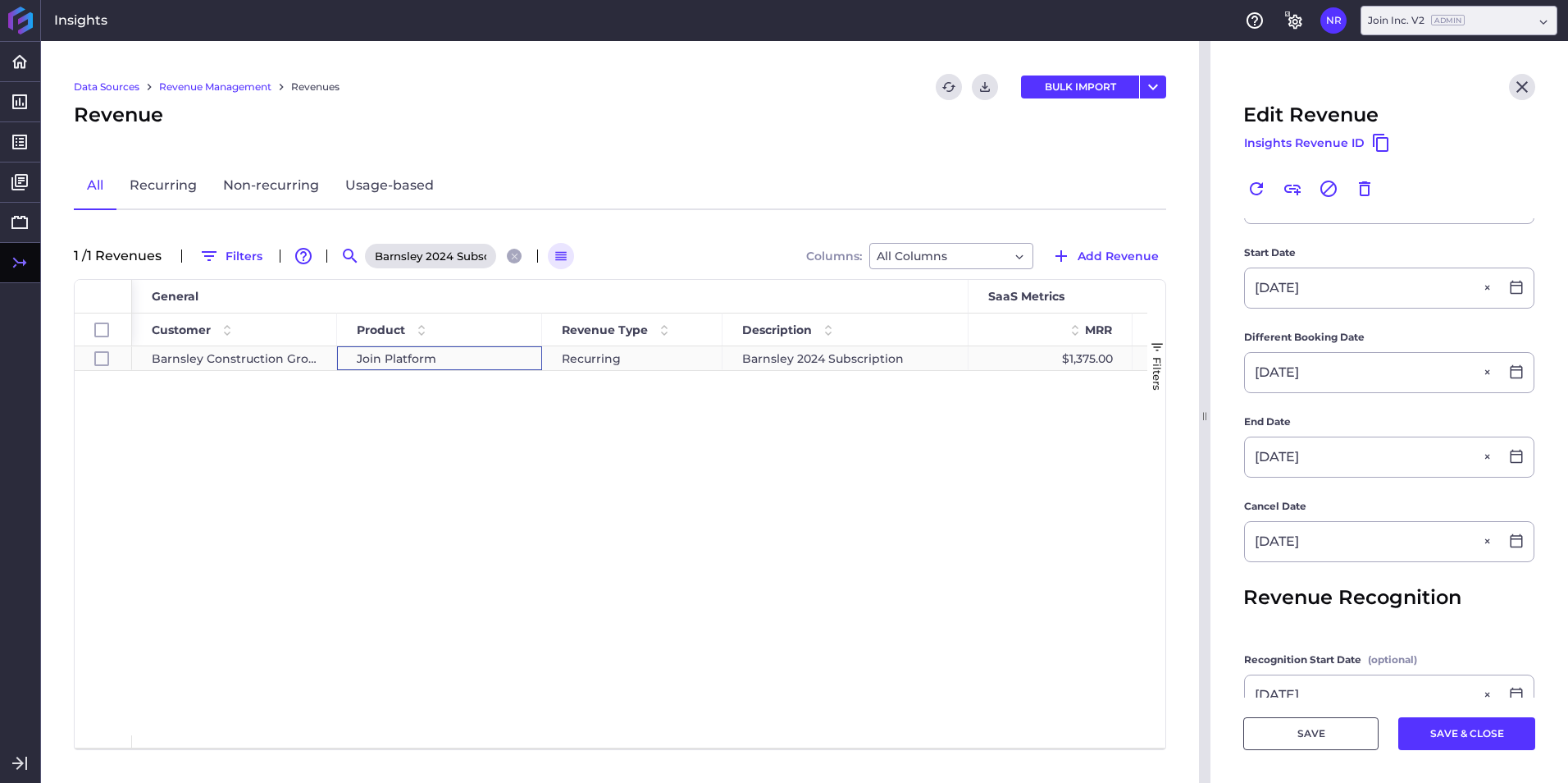
type input "Barnsley 2024 Subscription"
type input "$ 16,500.00"
type input "10/10/2024"
type input "10/11/2024"
type input "10/09/2025"
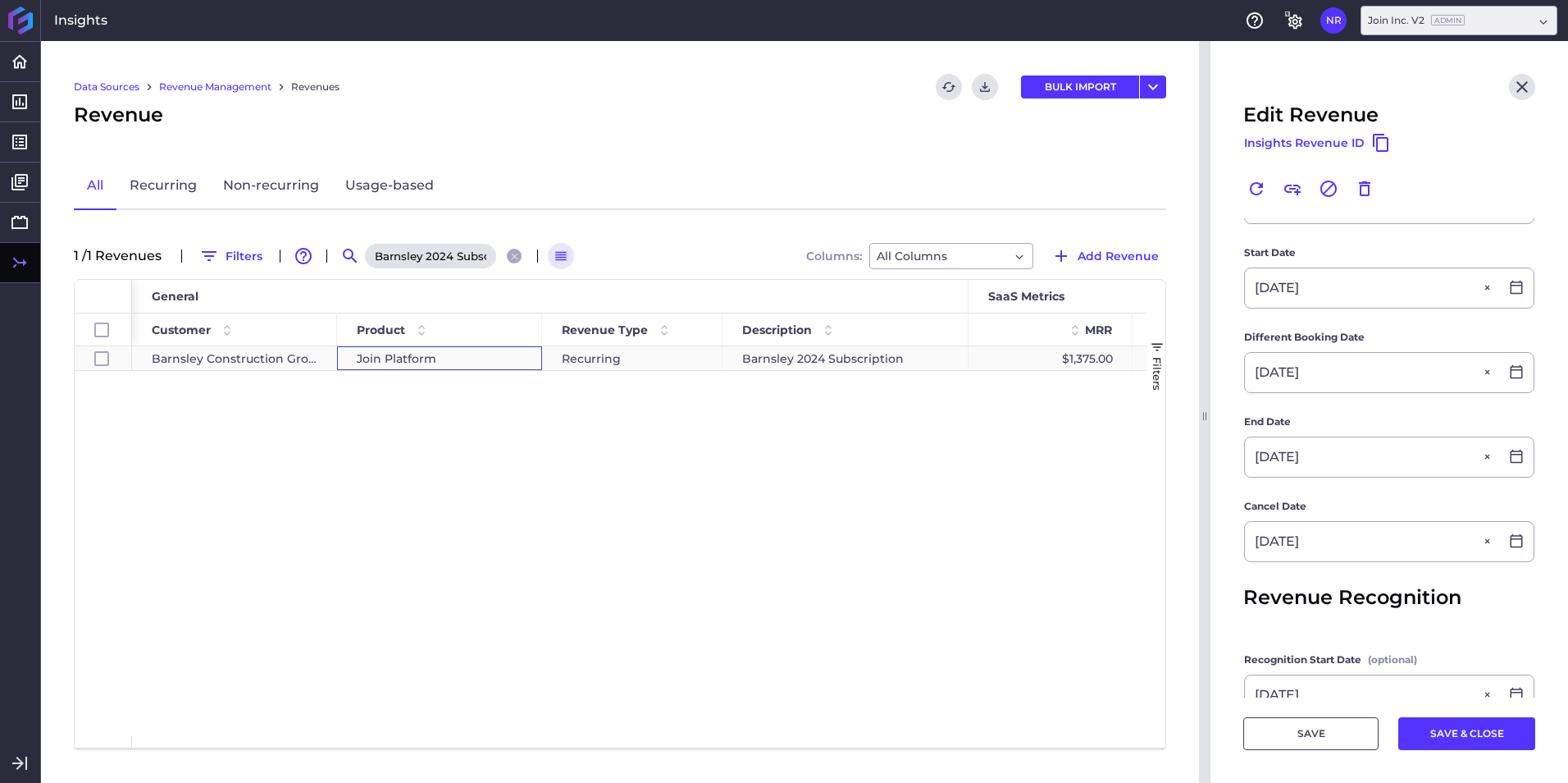
type input "10/10/2024"
type input "10/09/2025"
click at [1303, 533] on input at bounding box center [1371, 541] width 254 height 40
click at [1430, 544] on input "10/09/20253" at bounding box center [1371, 541] width 254 height 40
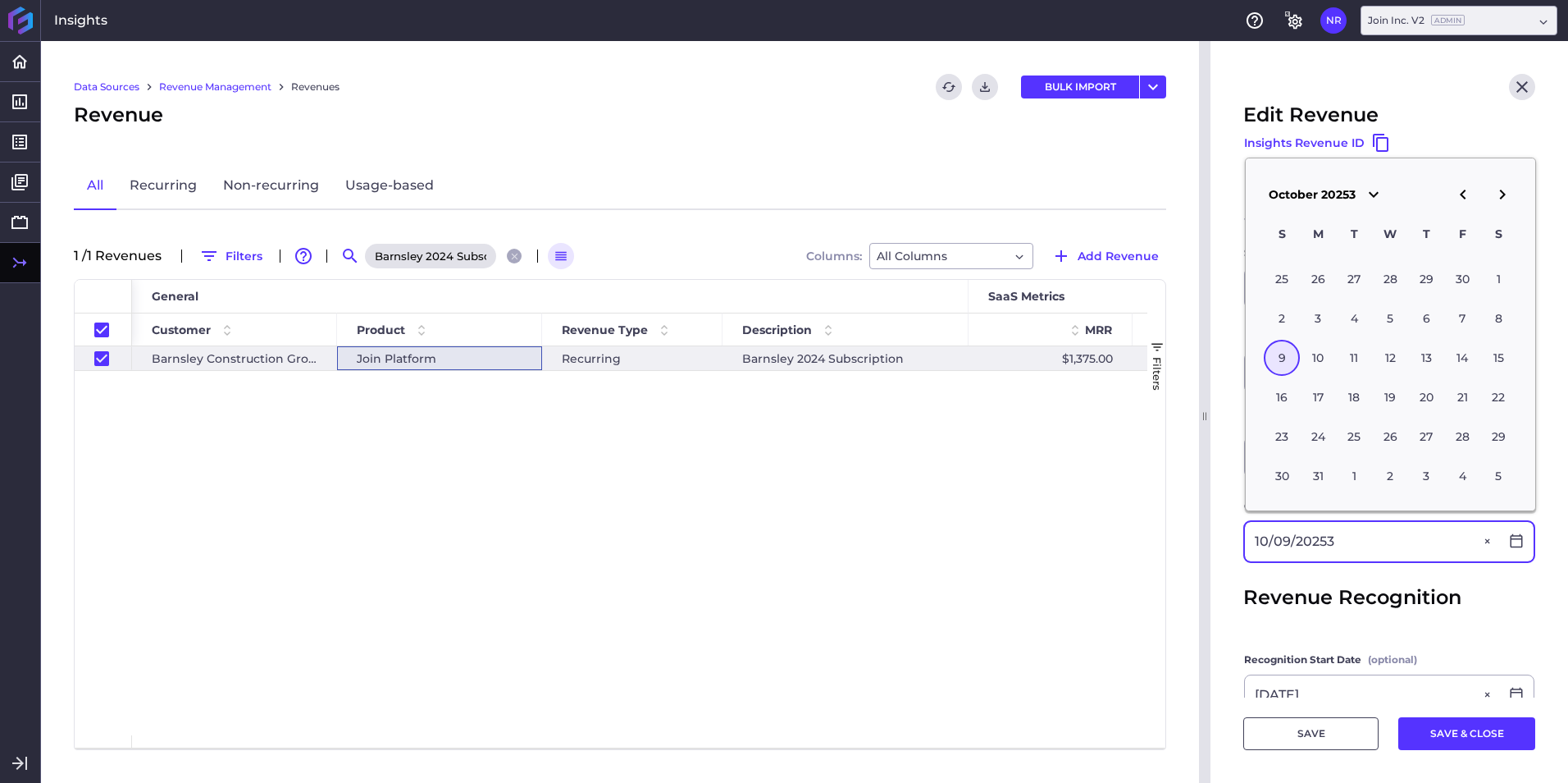
click at [1430, 544] on input "10/09/20253" at bounding box center [1371, 541] width 254 height 40
click at [1386, 550] on input "10/09/20253" at bounding box center [1371, 541] width 254 height 40
type input "10/09/2025"
click at [1436, 720] on button "SAVE & CLOSE" at bounding box center [1466, 733] width 137 height 33
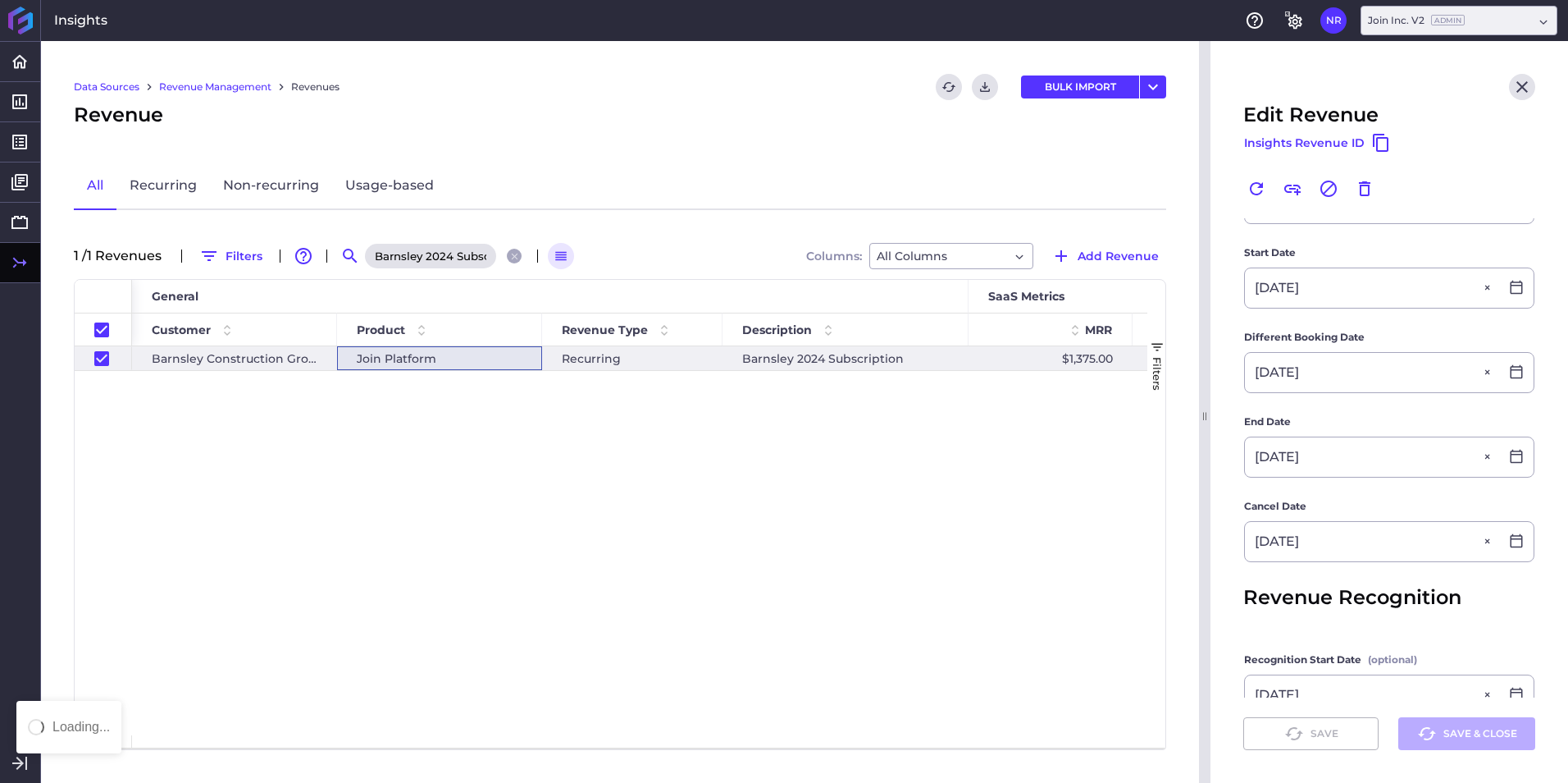
checkbox input "false"
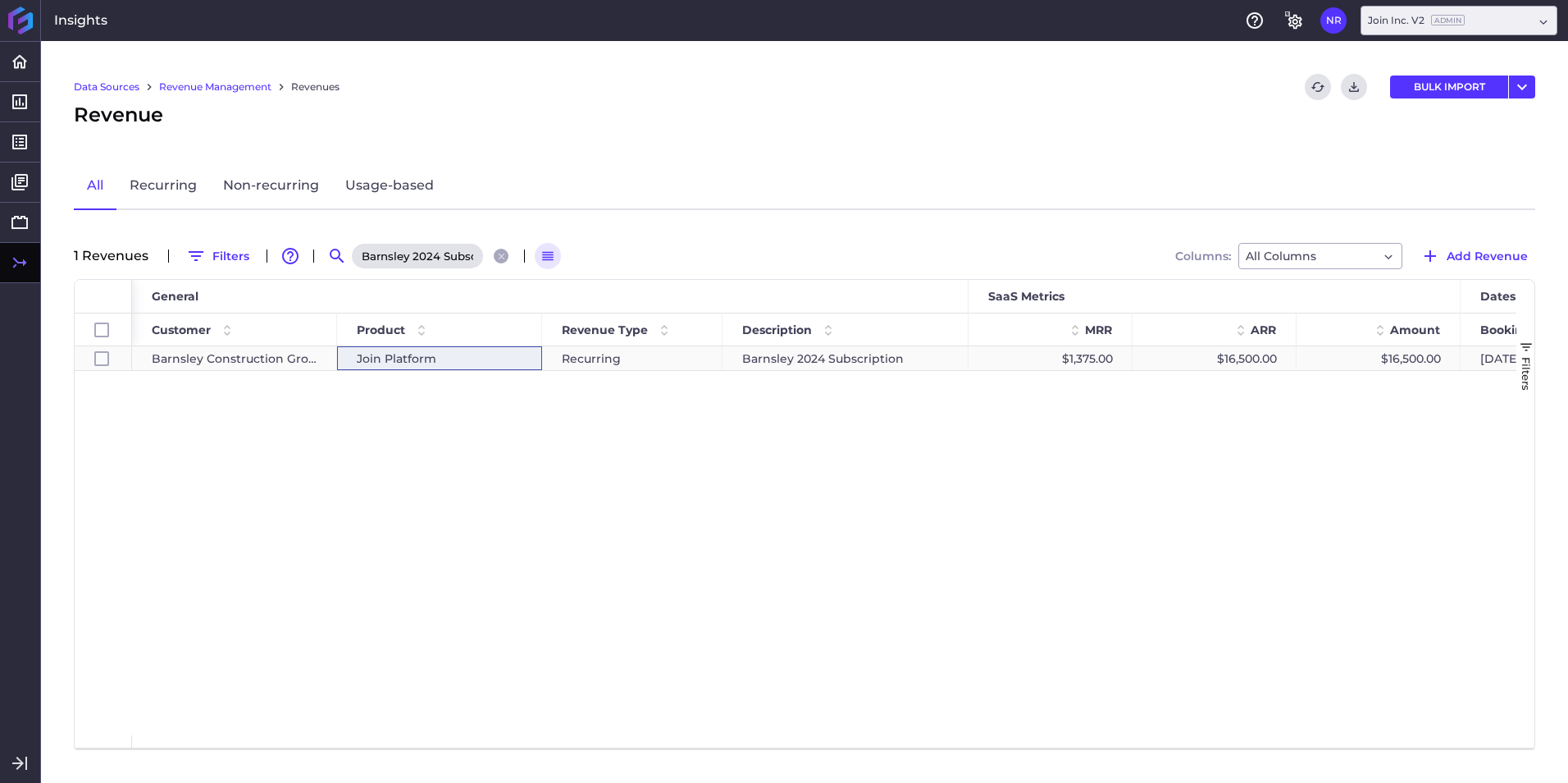
click at [607, 351] on div "Recurring" at bounding box center [632, 358] width 181 height 24
checkbox input "true"
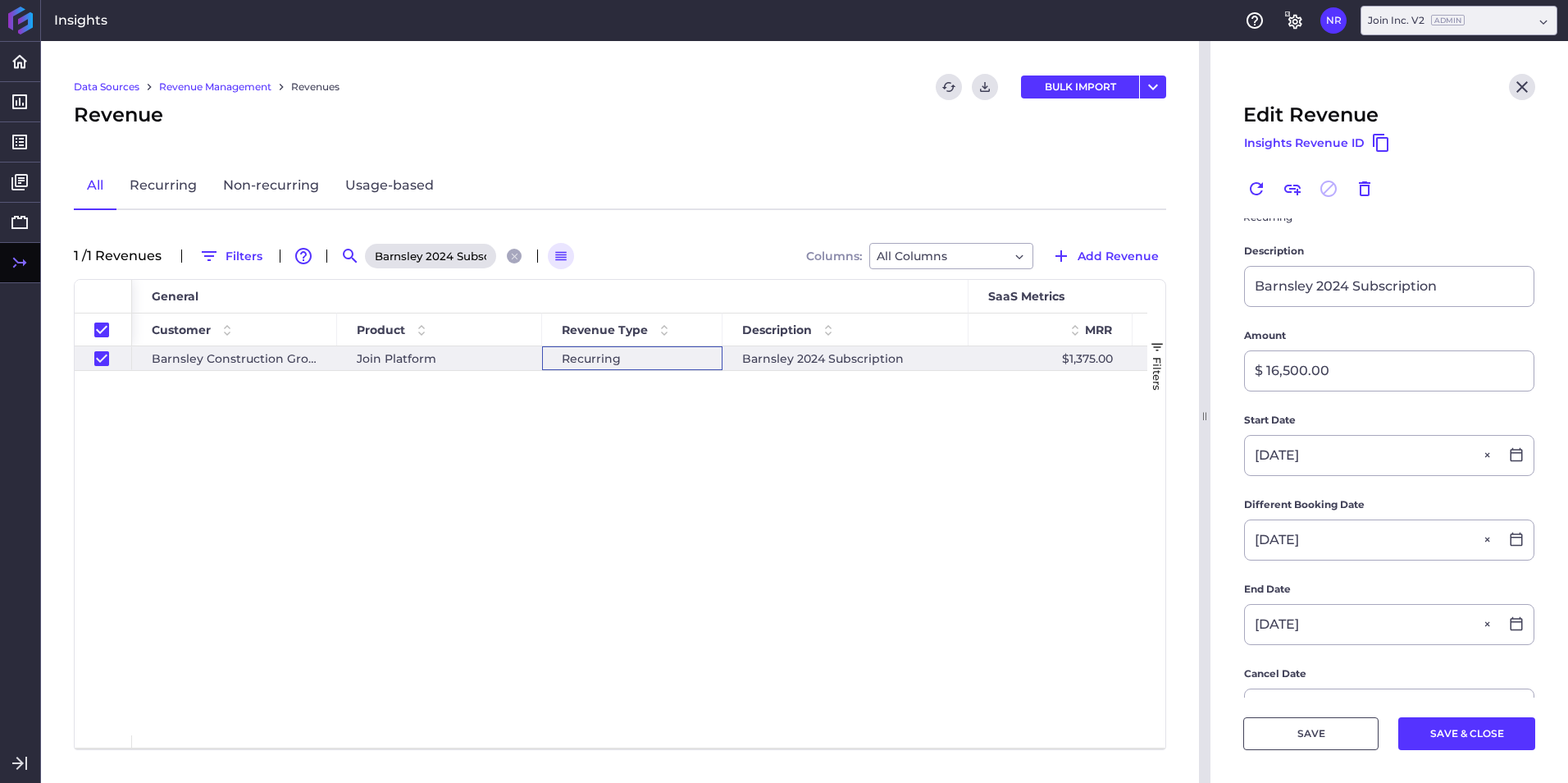
scroll to position [164, 0]
click at [405, 363] on span "Join Platform" at bounding box center [397, 359] width 79 height 23
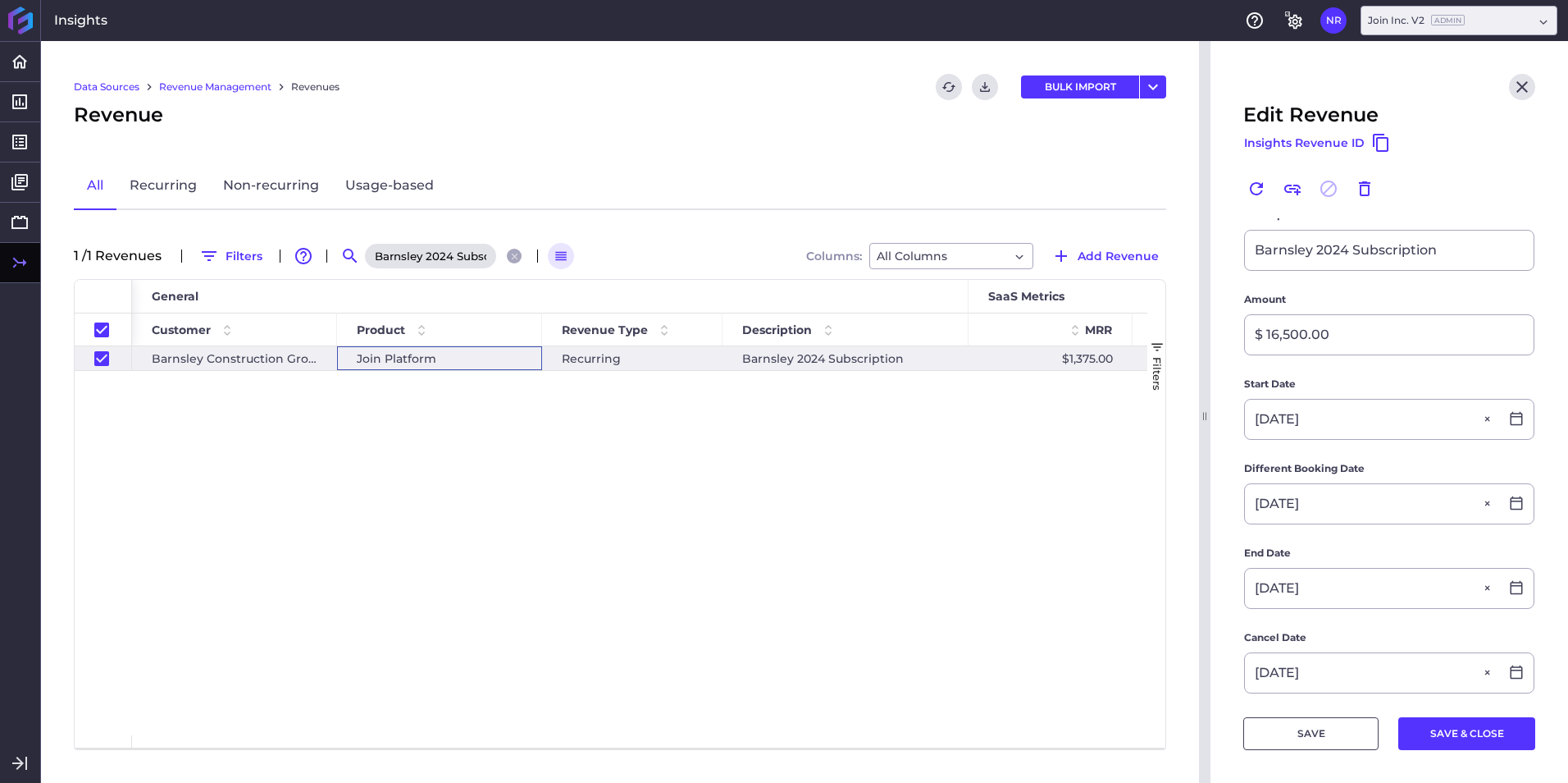
scroll to position [328, 0]
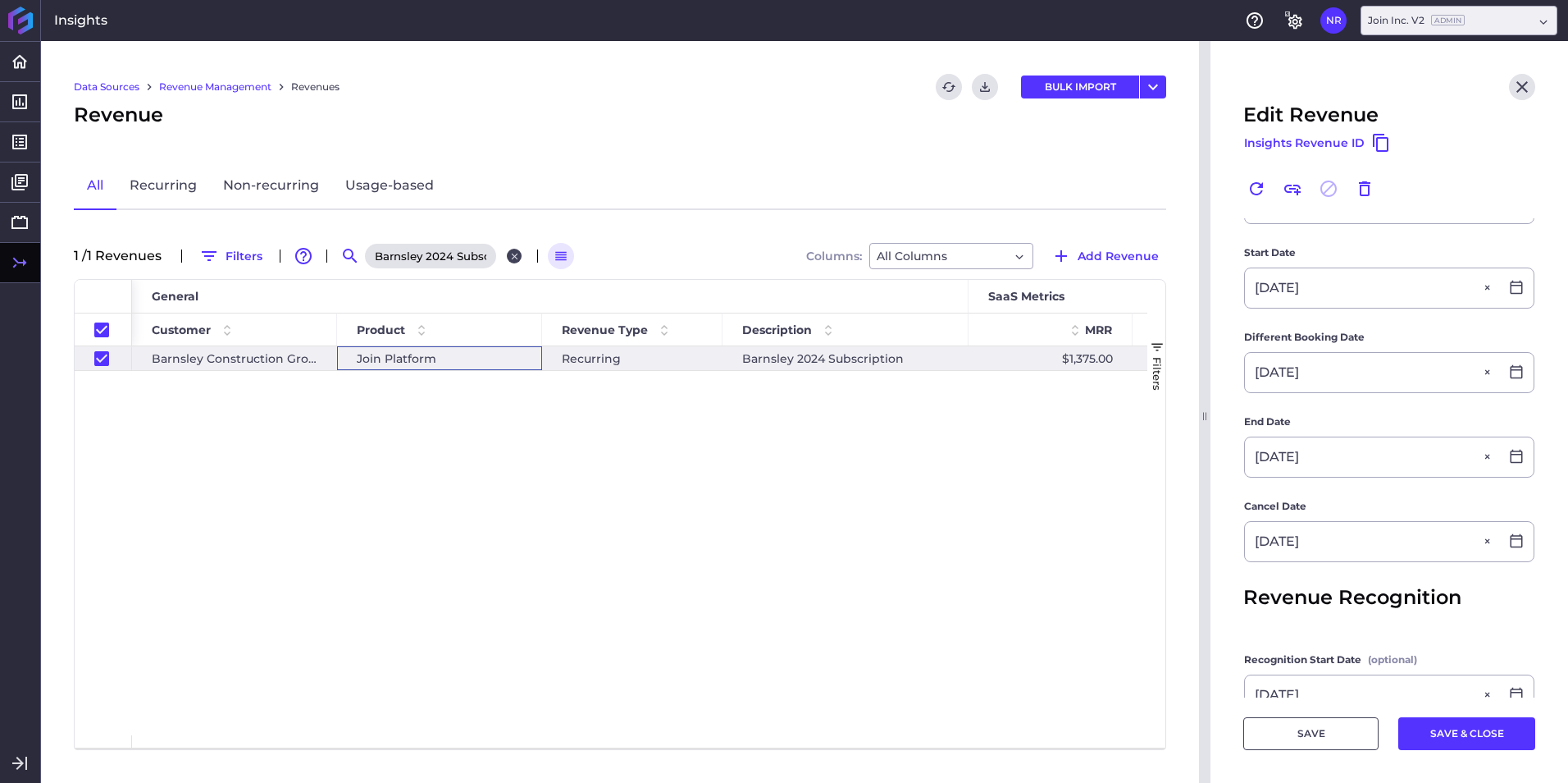
click at [509, 256] on button "Close search" at bounding box center [514, 256] width 15 height 15
checkbox input "false"
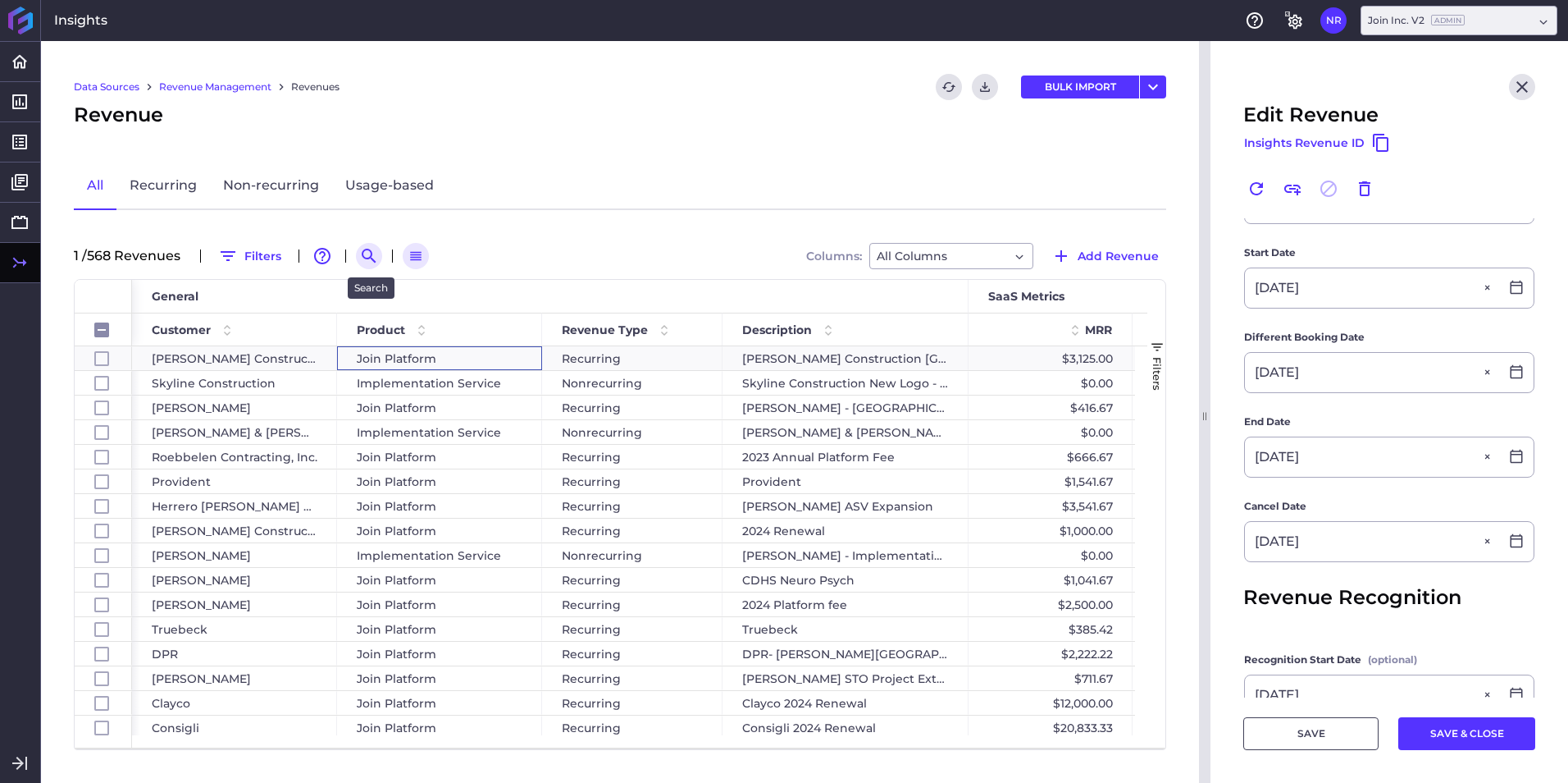
click at [371, 245] on button "Search by" at bounding box center [369, 256] width 26 height 26
click at [408, 261] on input at bounding box center [449, 256] width 131 height 25
paste input "DPR - WakeMed Whole Person Health Campus"
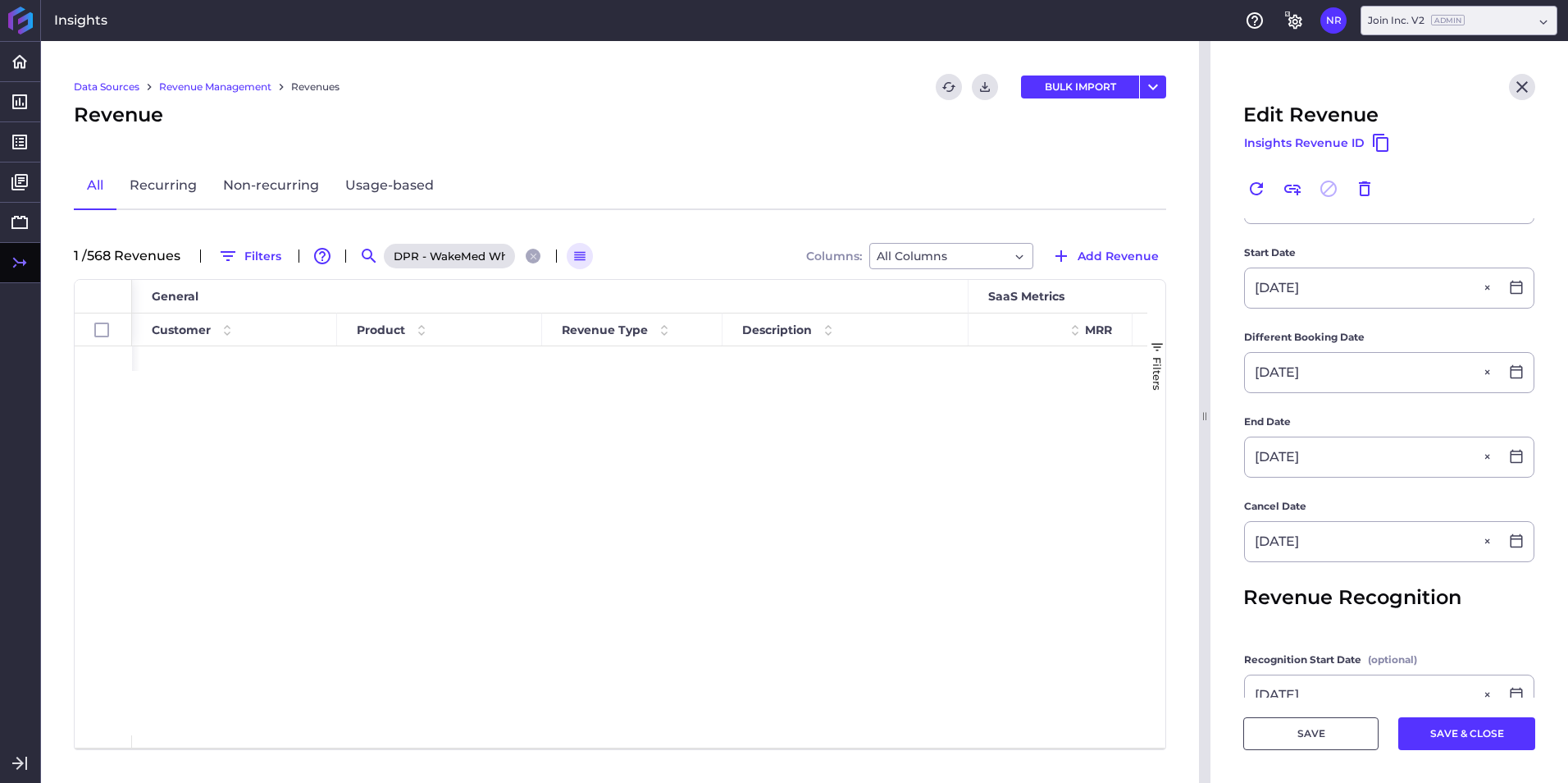
scroll to position [0, 149]
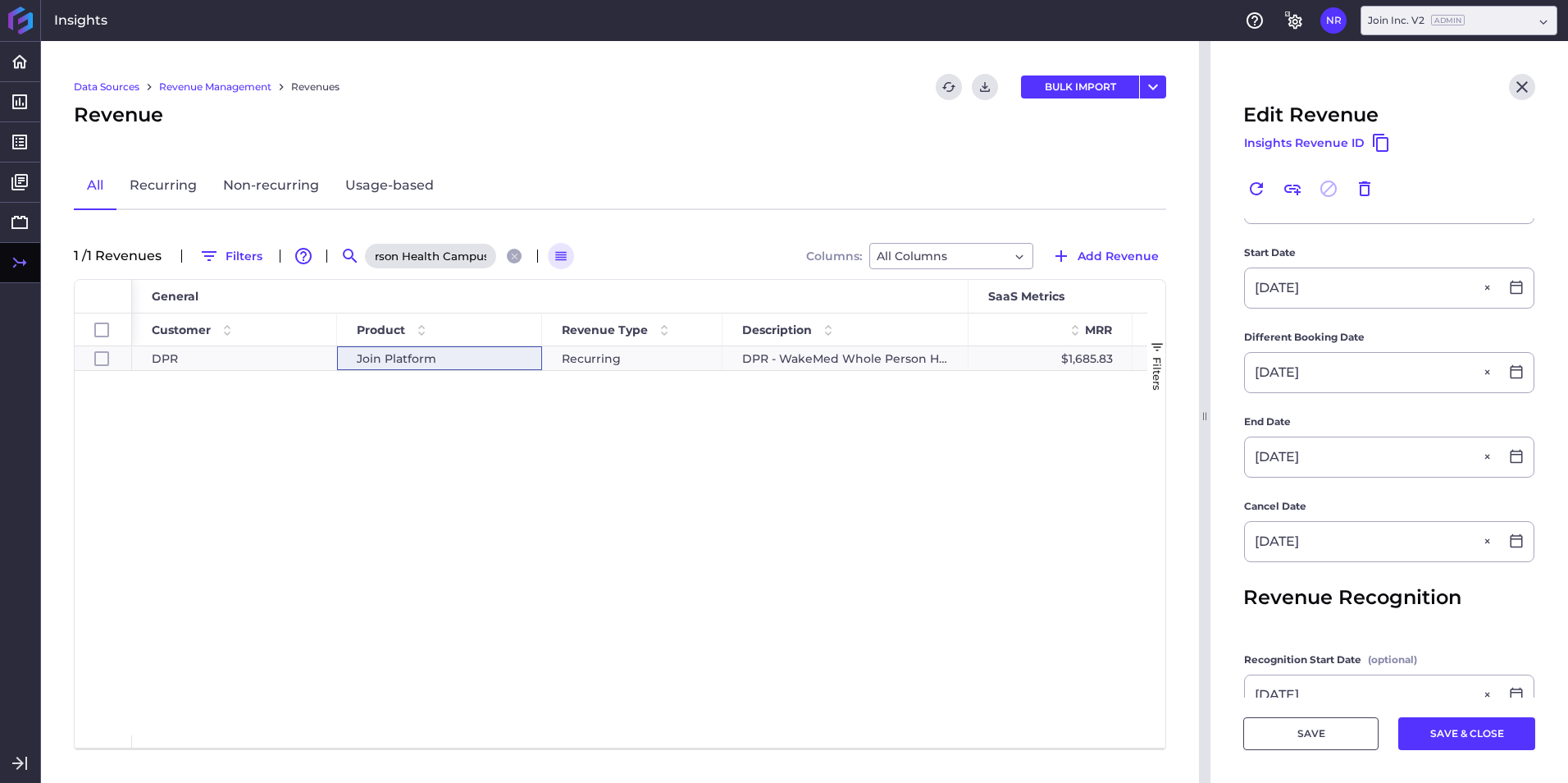
type input "DPR - WakeMed Whole Person Health Campus"
click at [729, 371] on div "DPR Join Platform Recurring DPR - WakeMed Whole Person Health Campus $1,685.83 …" at bounding box center [640, 541] width 1015 height 389
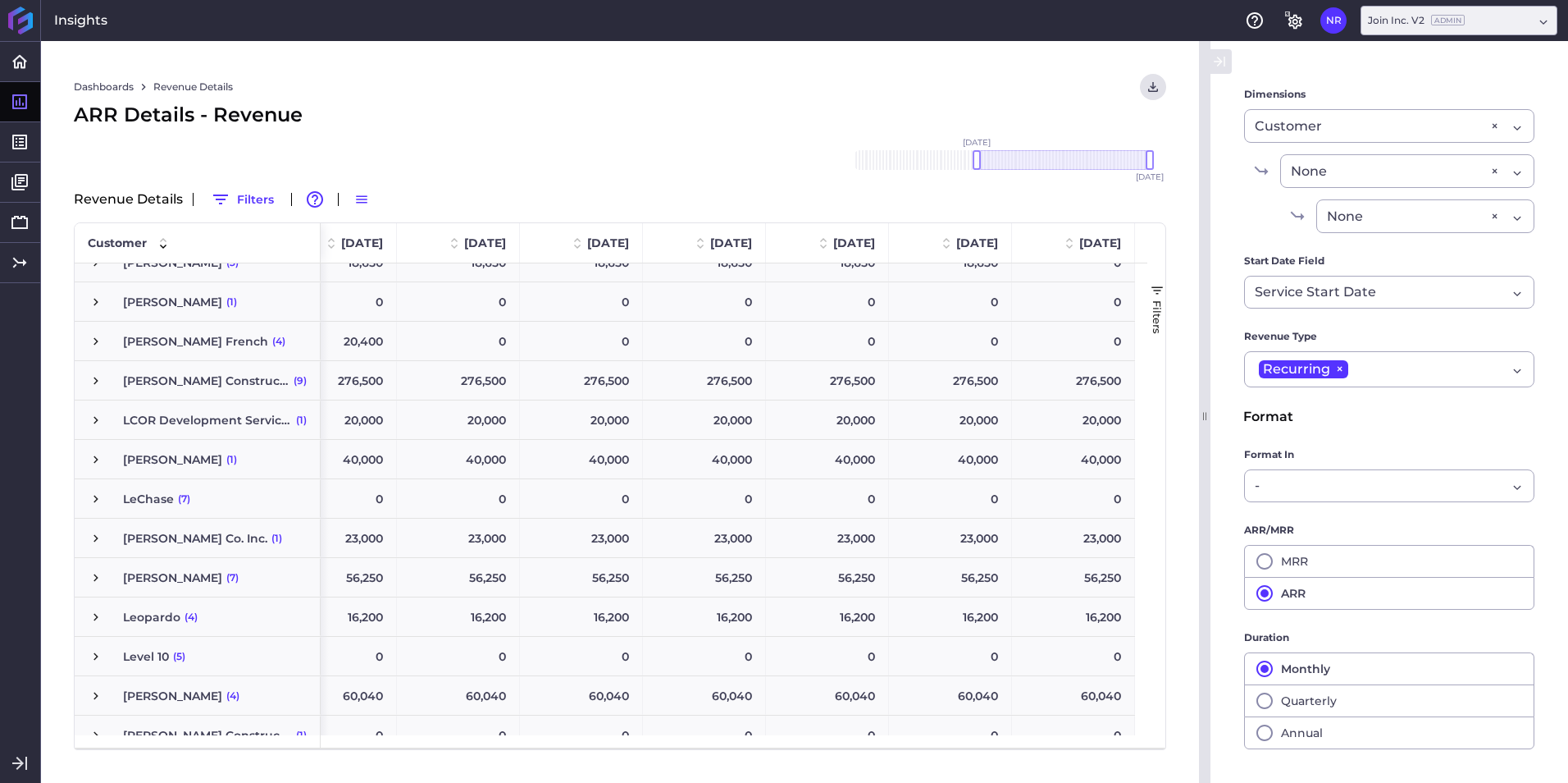
scroll to position [3528, 0]
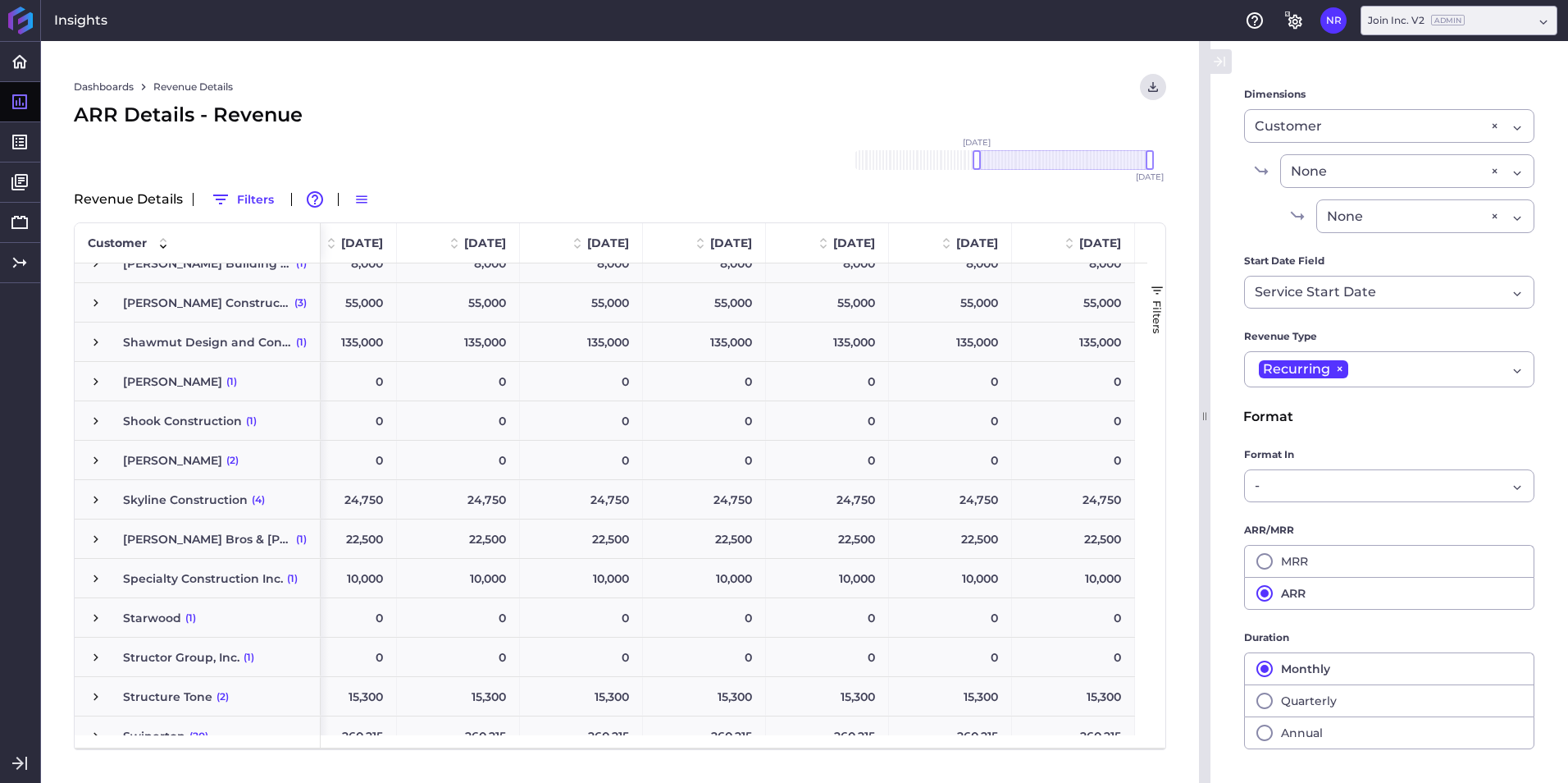
click at [201, 492] on span "Skyline Construction" at bounding box center [185, 499] width 124 height 38
drag, startPoint x: 977, startPoint y: 162, endPoint x: 1111, endPoint y: 172, distance: 134.4
click at [1111, 172] on div "Nov '18 Dec '18 Jan '19 Feb '19 Mar '19 Apr '19 May '19 Jun '19 Jul '19 Aug '19…" at bounding box center [1002, 160] width 328 height 53
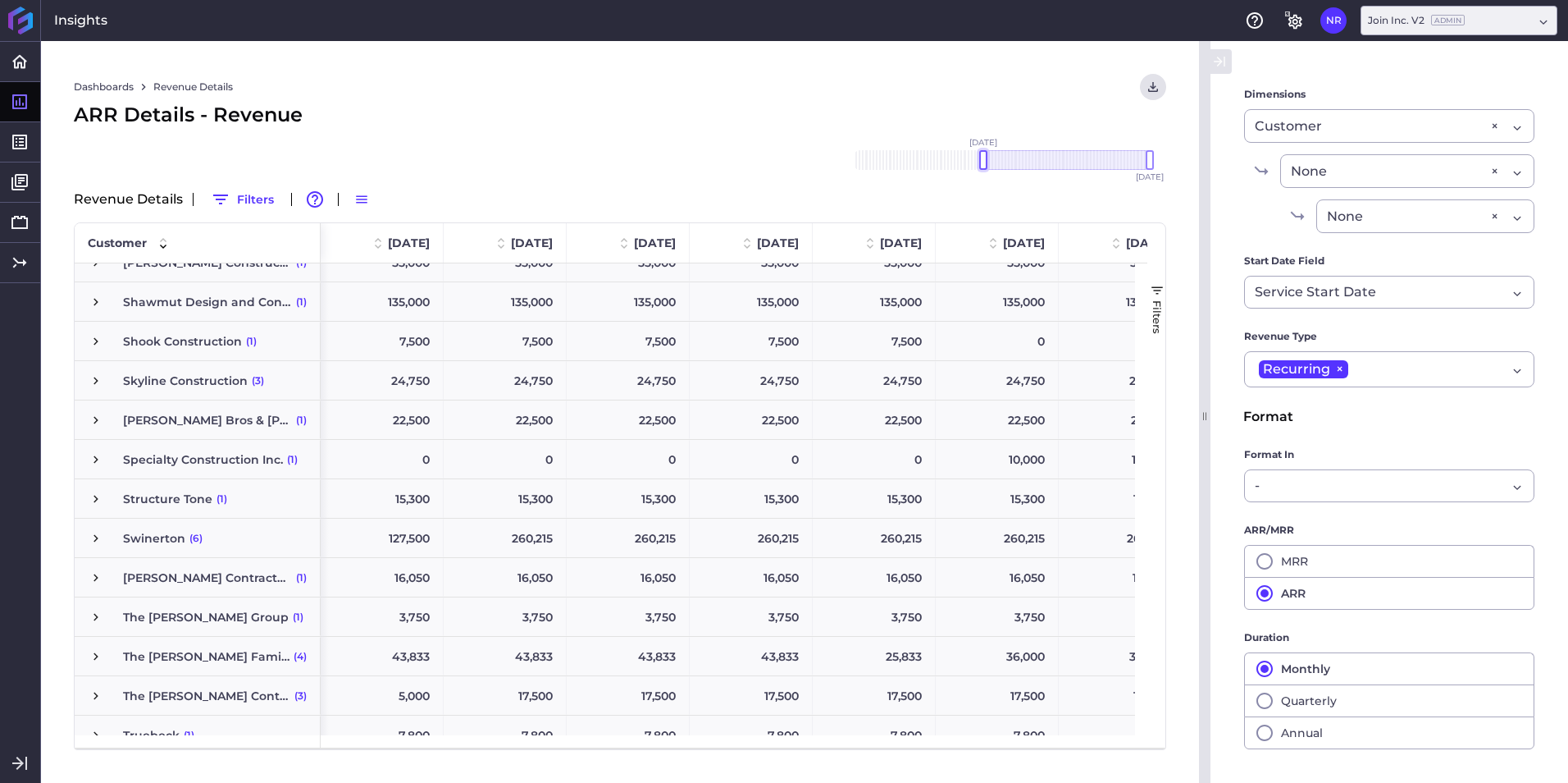
drag, startPoint x: 1107, startPoint y: 163, endPoint x: 982, endPoint y: 168, distance: 125.1
click at [982, 168] on div at bounding box center [983, 160] width 8 height 19
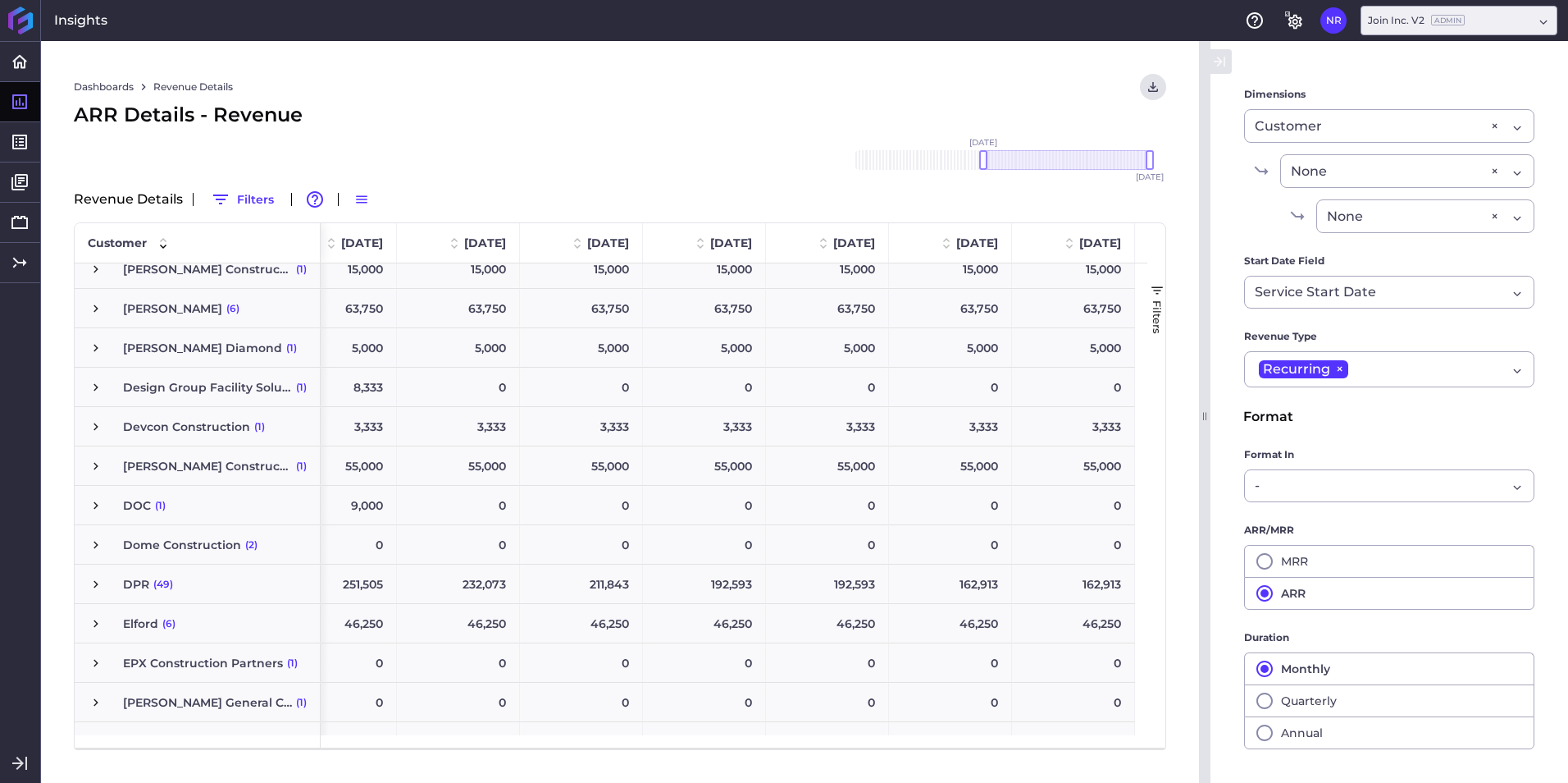
scroll to position [1179, 0]
click at [160, 585] on span "(49)" at bounding box center [163, 584] width 19 height 38
click at [147, 585] on span "DPR" at bounding box center [137, 584] width 26 height 38
click at [90, 586] on span "Press SPACE to select this row." at bounding box center [95, 584] width 15 height 15
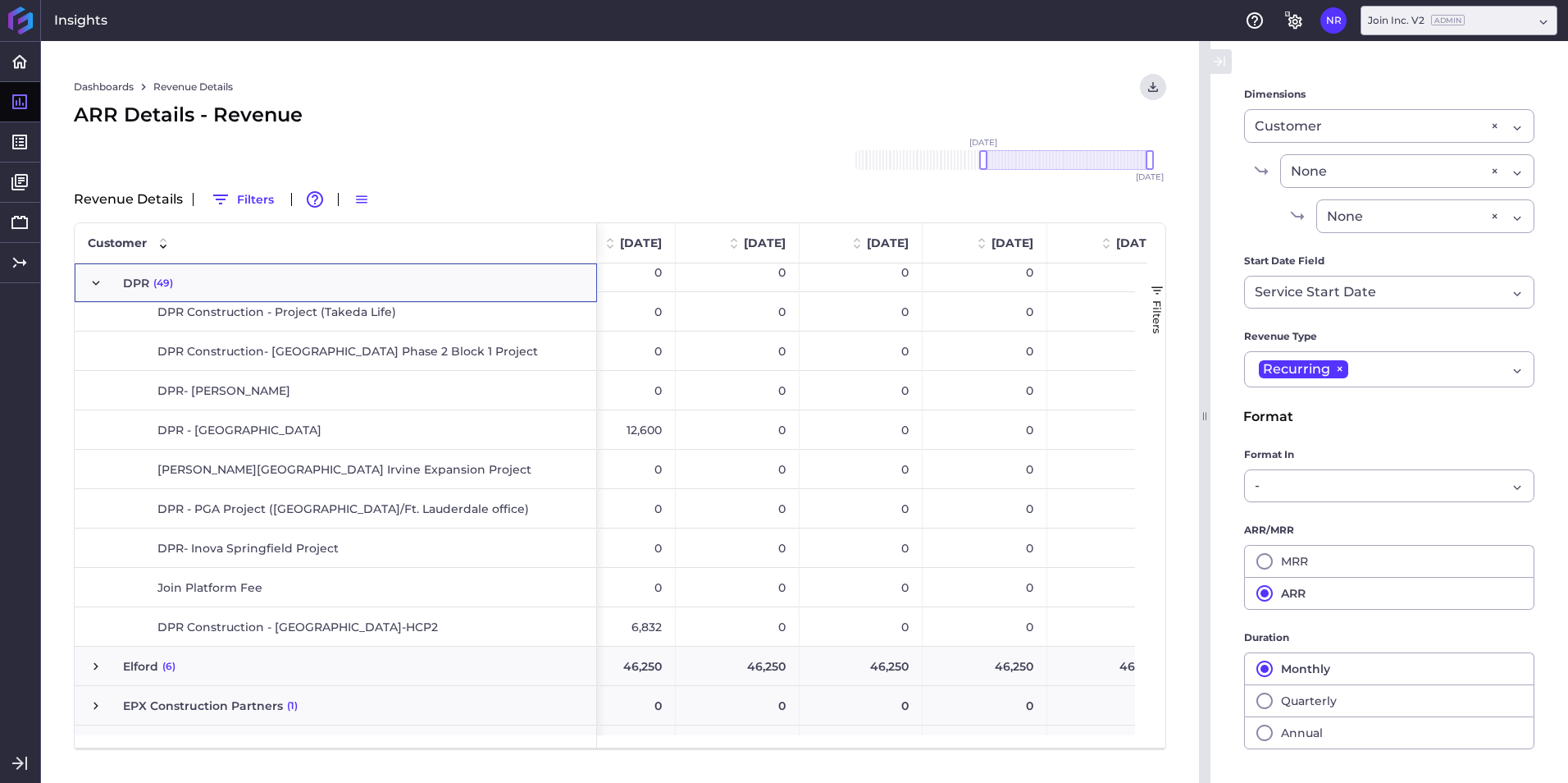
click at [312, 620] on span "DPR Construction - [GEOGRAPHIC_DATA]-HCP2" at bounding box center [298, 626] width 280 height 38
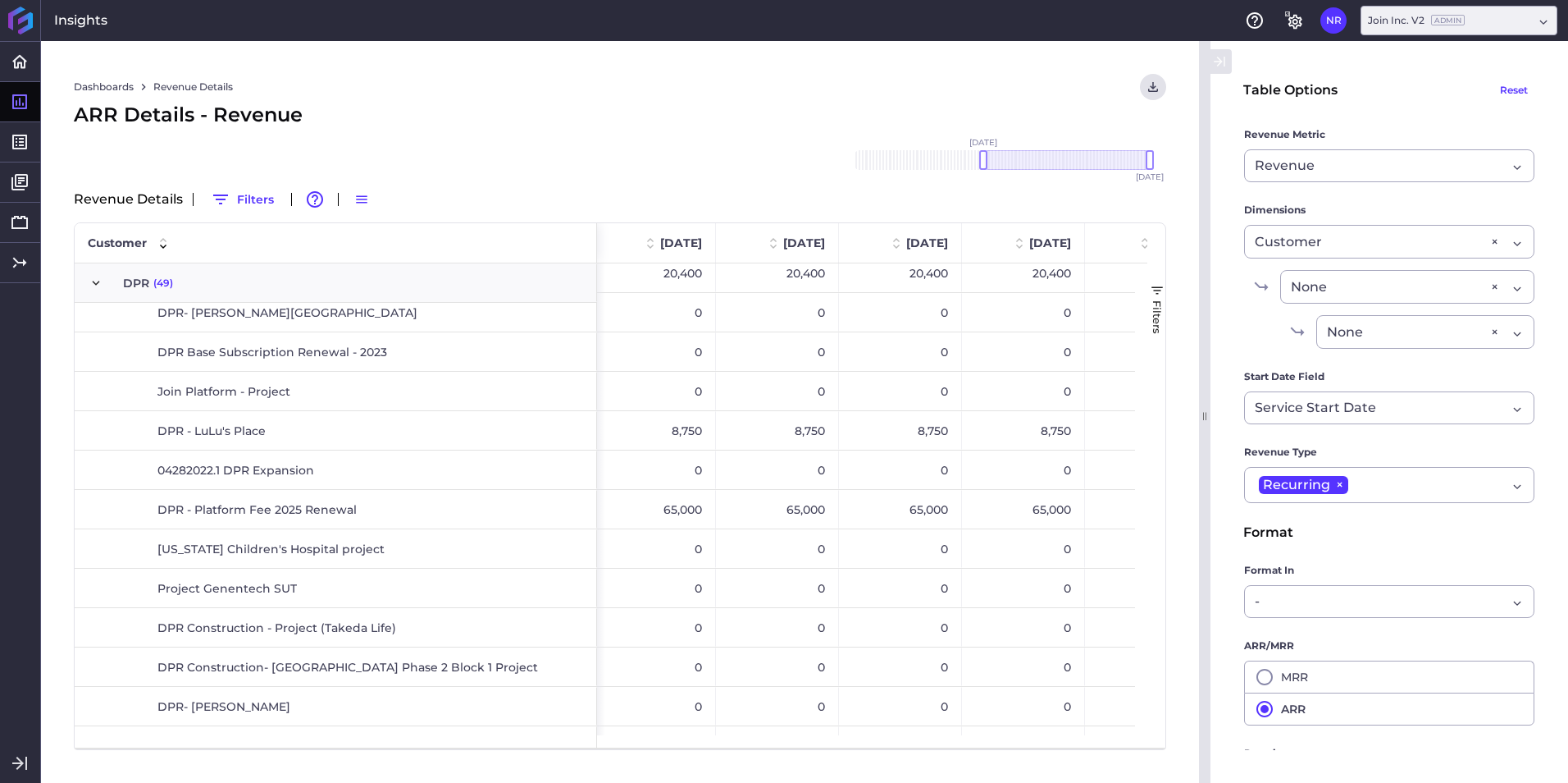
scroll to position [3148, 0]
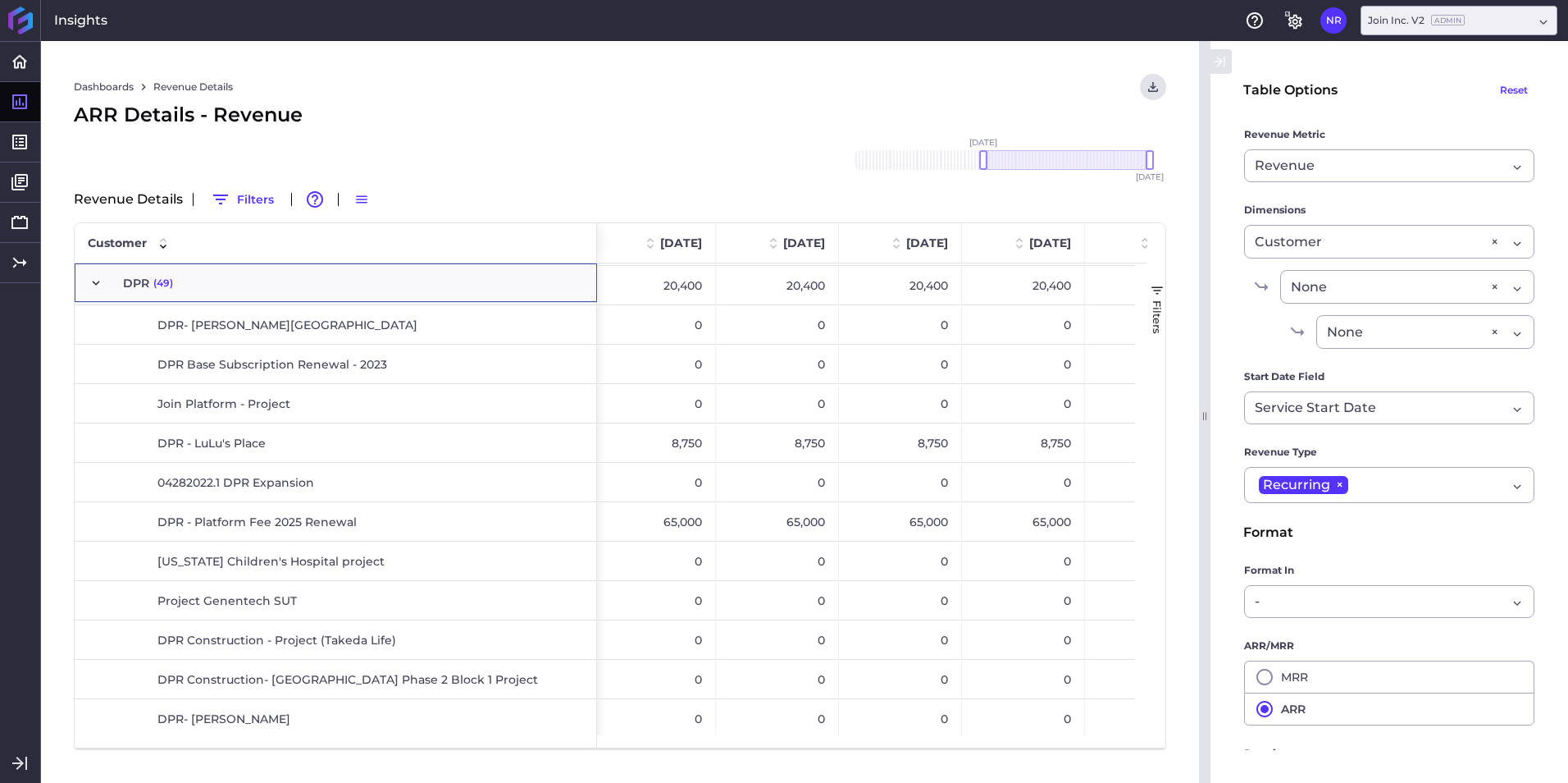
click at [189, 293] on span "DPR (49)" at bounding box center [335, 283] width 494 height 38
click at [157, 287] on span "(49)" at bounding box center [163, 283] width 19 height 38
click at [95, 283] on span "Press SPACE to select this row." at bounding box center [95, 283] width 15 height 15
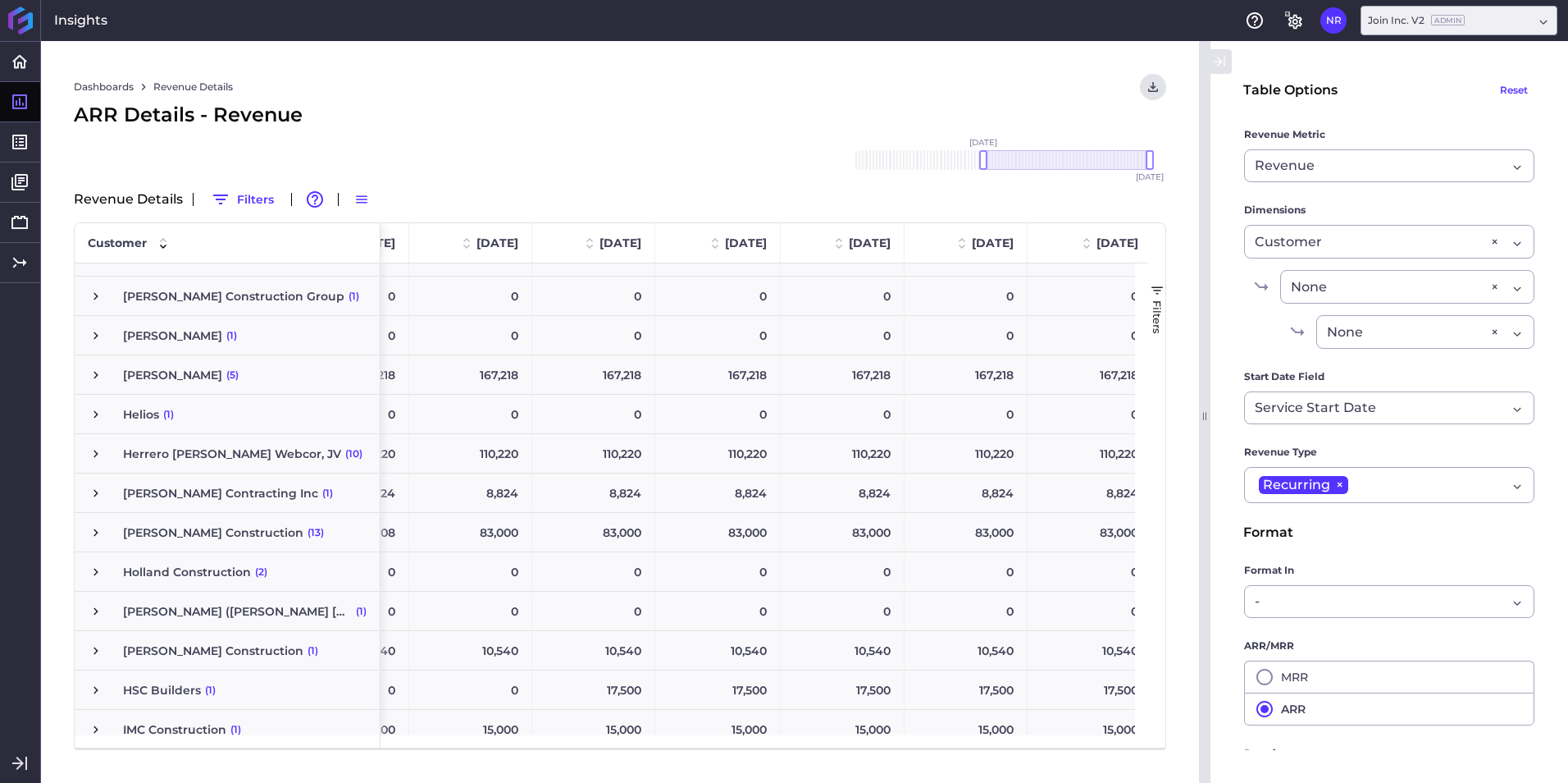
scroll to position [0, 5146]
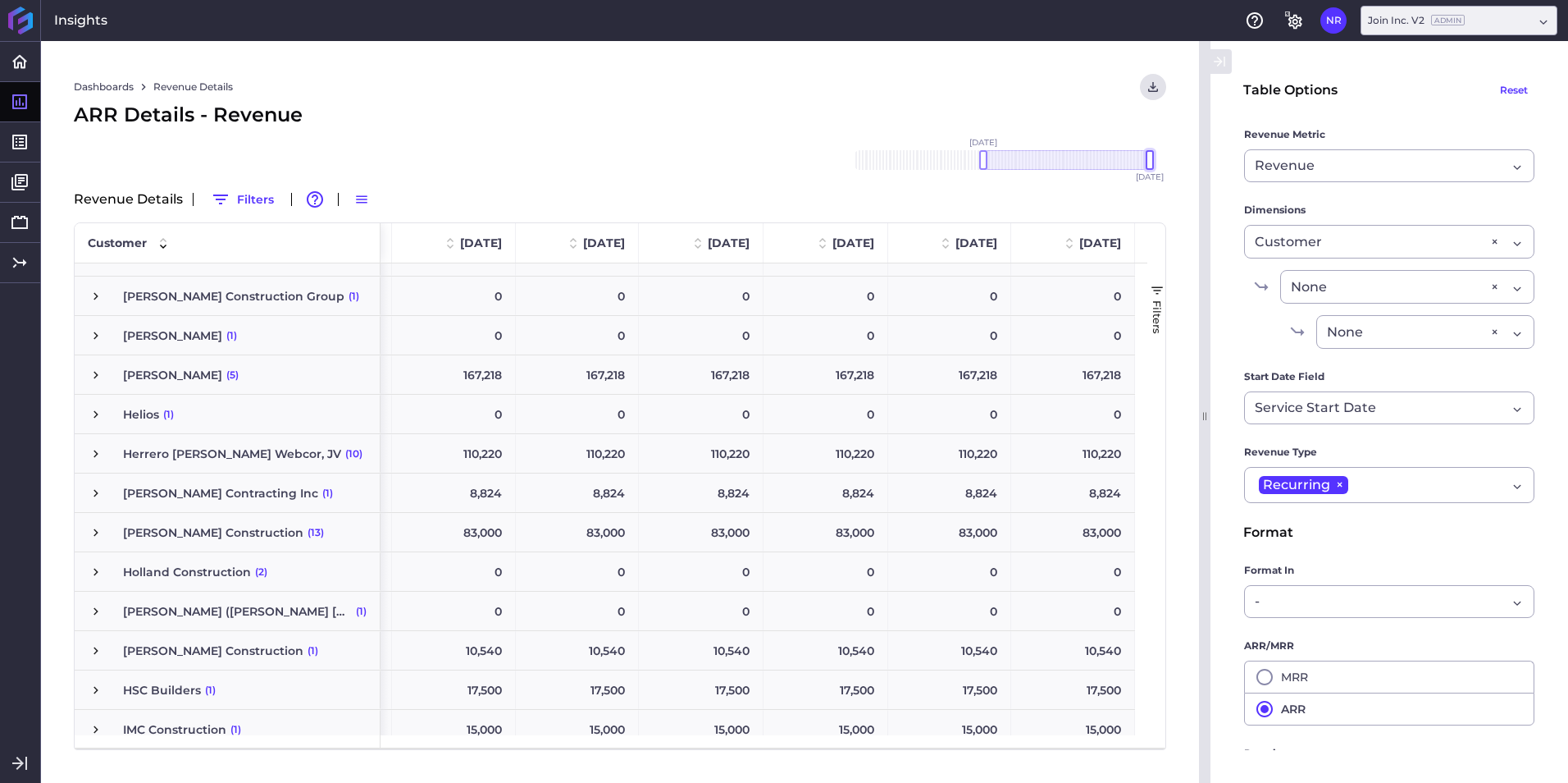
drag, startPoint x: 1148, startPoint y: 162, endPoint x: 1160, endPoint y: 160, distance: 12.2
click at [1160, 160] on div "Nov '18 Dec '18 Jan '19 Feb '19 Mar '19 Apr '19 May '19 Jun '19 Jul '19 Aug '19…" at bounding box center [1002, 160] width 328 height 19
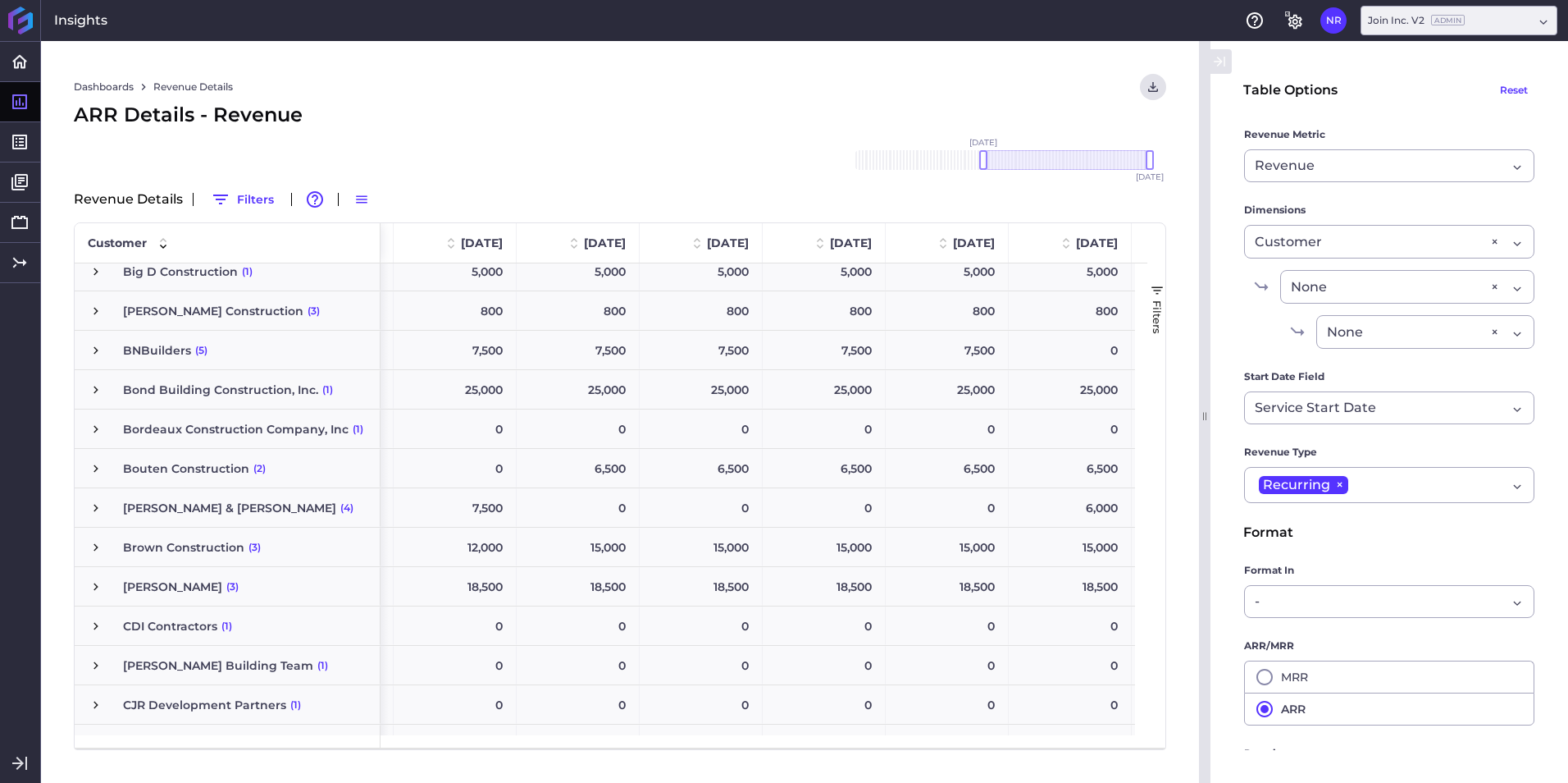
scroll to position [479, 0]
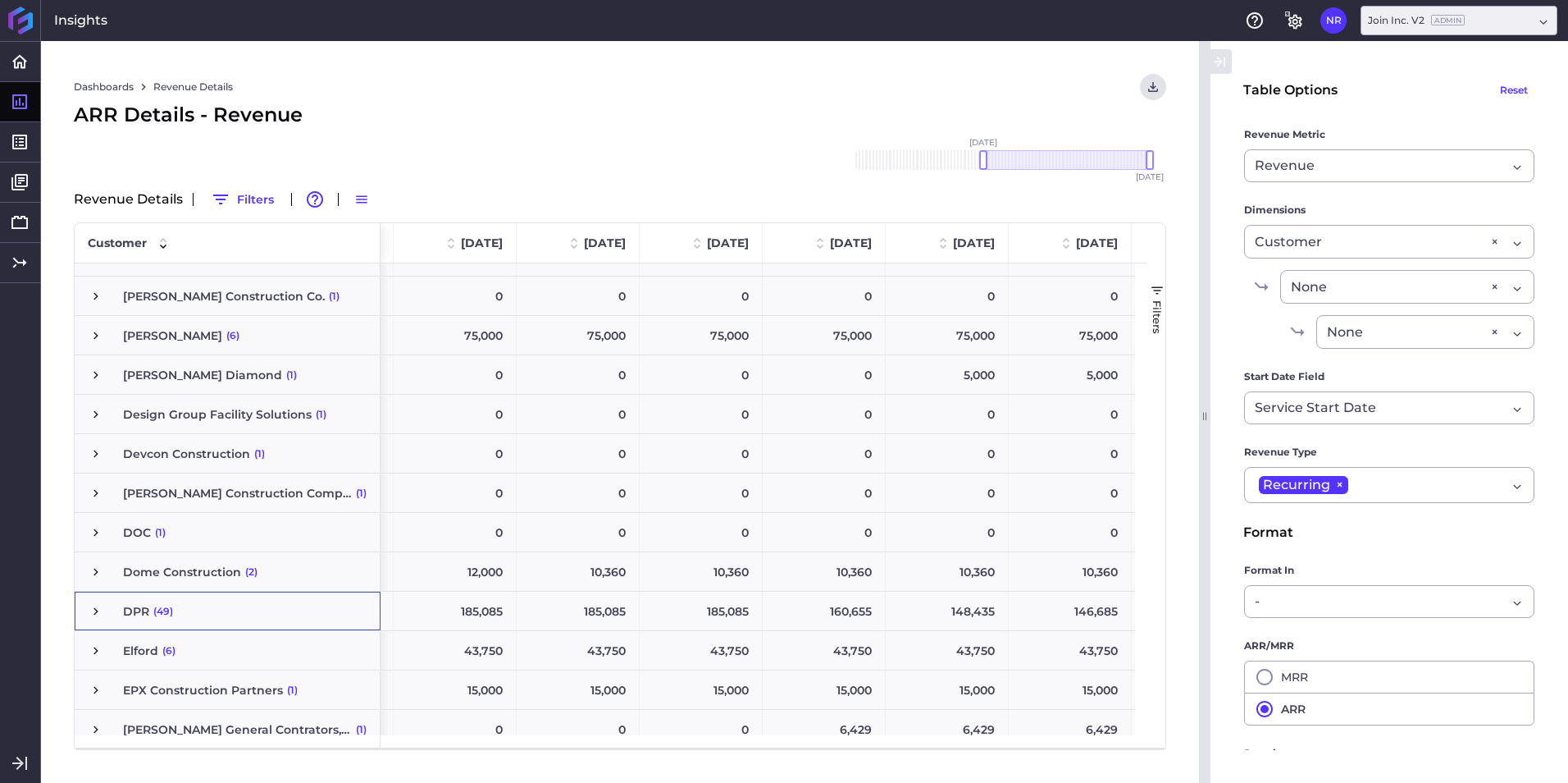
click at [160, 612] on span "(49)" at bounding box center [163, 611] width 19 height 38
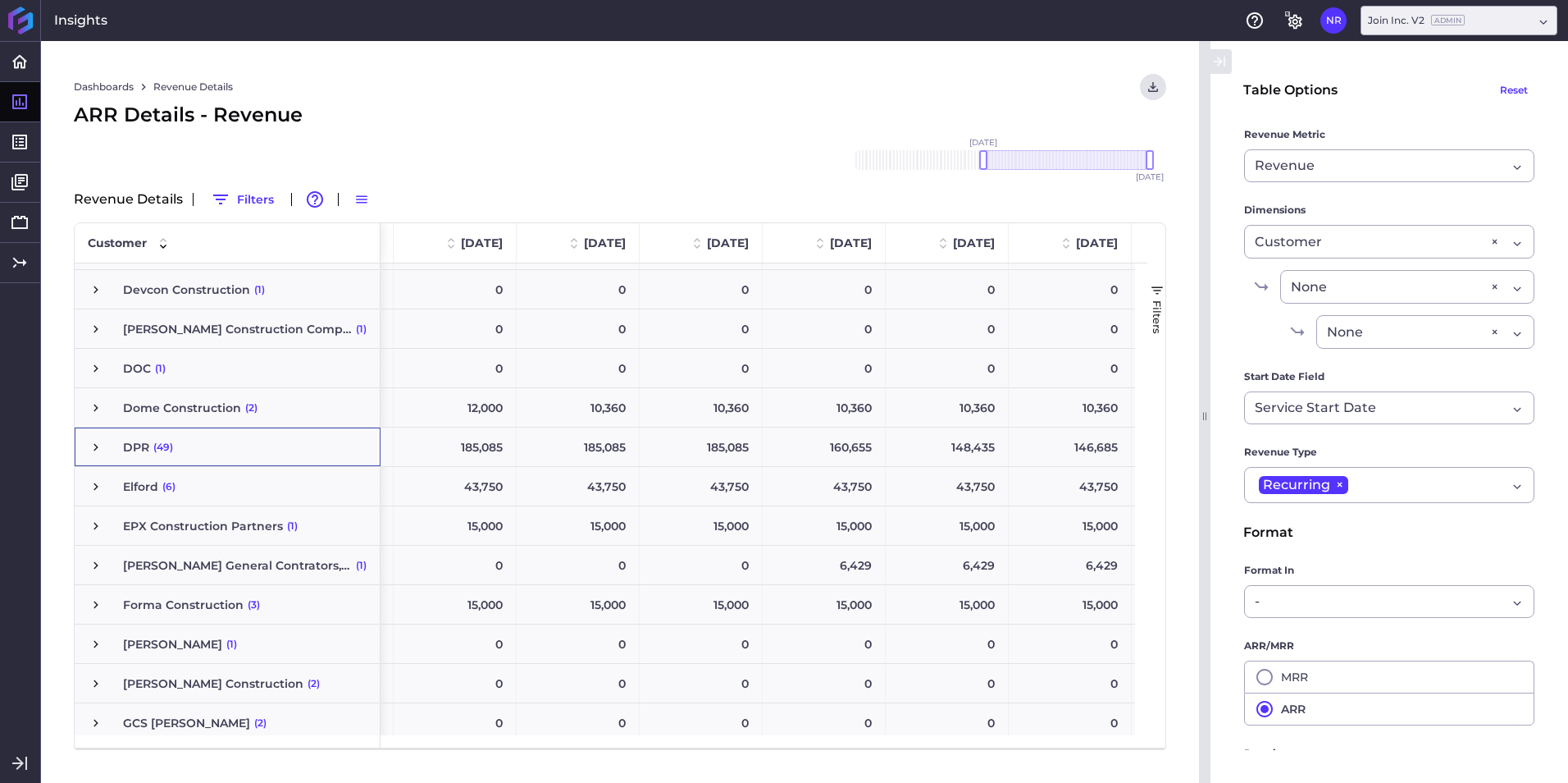
click at [100, 440] on span "Press SPACE to select this row." at bounding box center [95, 447] width 15 height 15
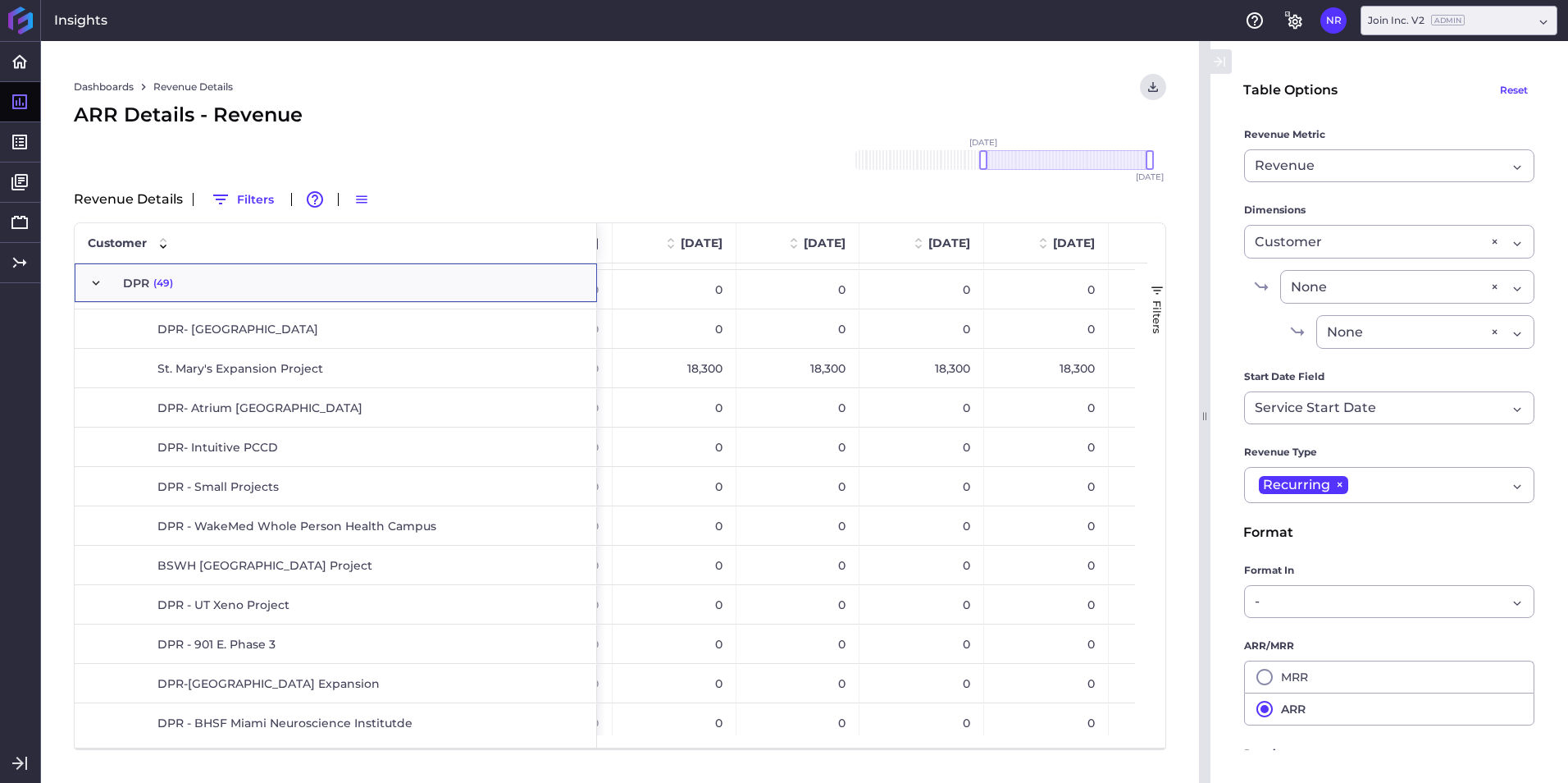
click at [344, 528] on span "DPR - WakeMed Whole Person Health Campus" at bounding box center [297, 526] width 279 height 38
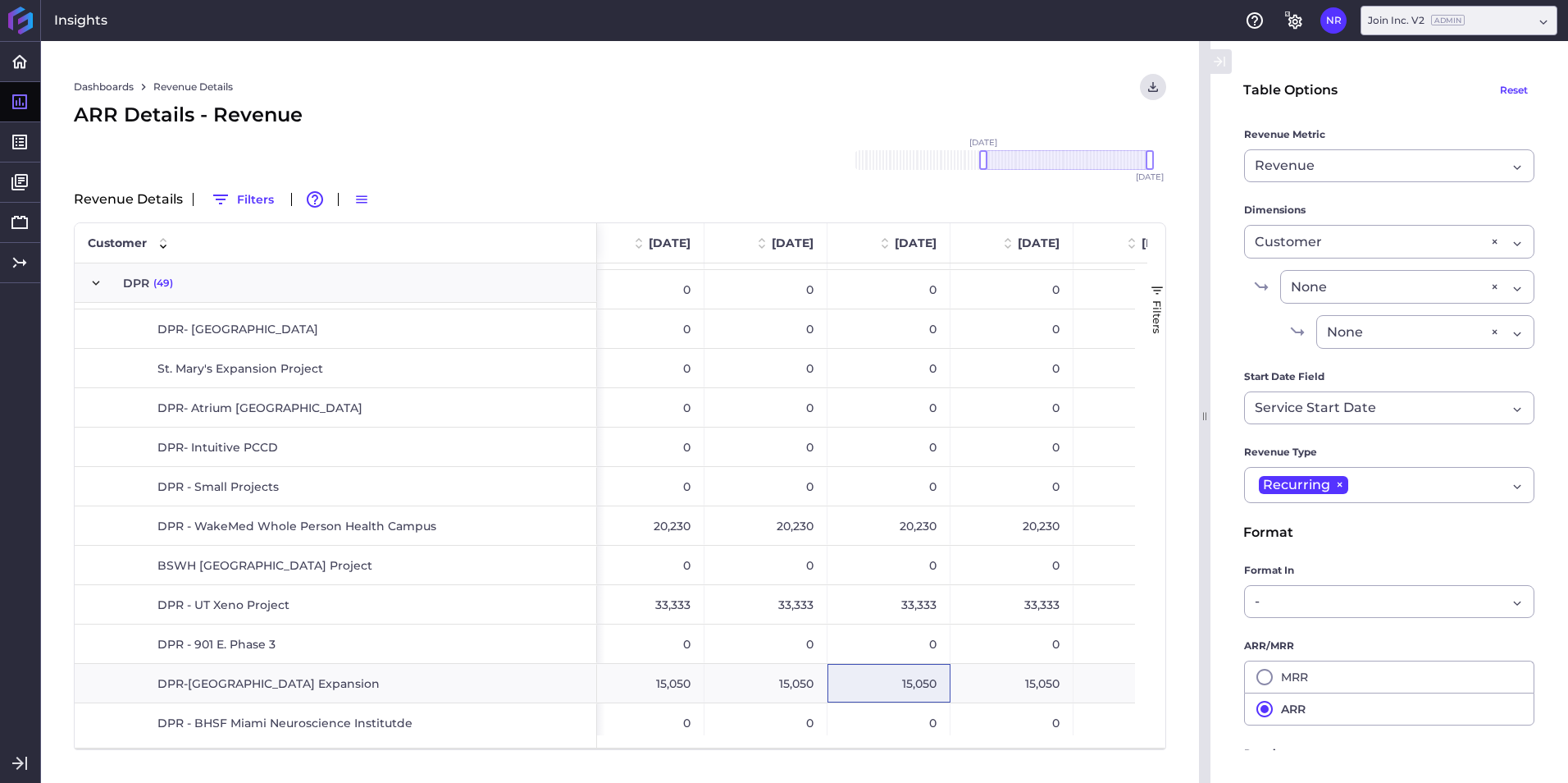
click at [895, 752] on div "Dashboards Revenue Details Download CSV... Download CSV Download CSV with under…" at bounding box center [621, 412] width 1158 height 742
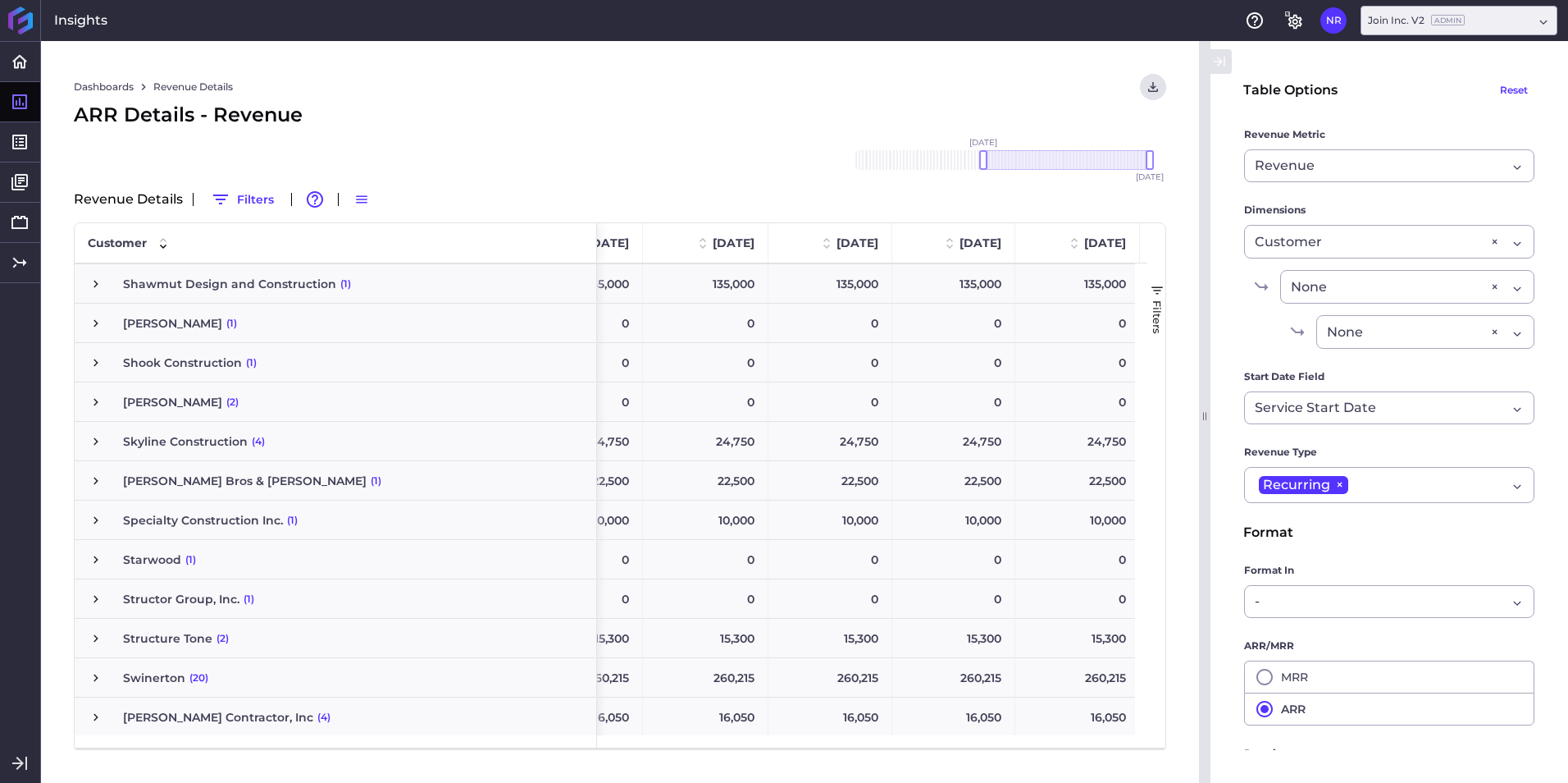
scroll to position [7713, 0]
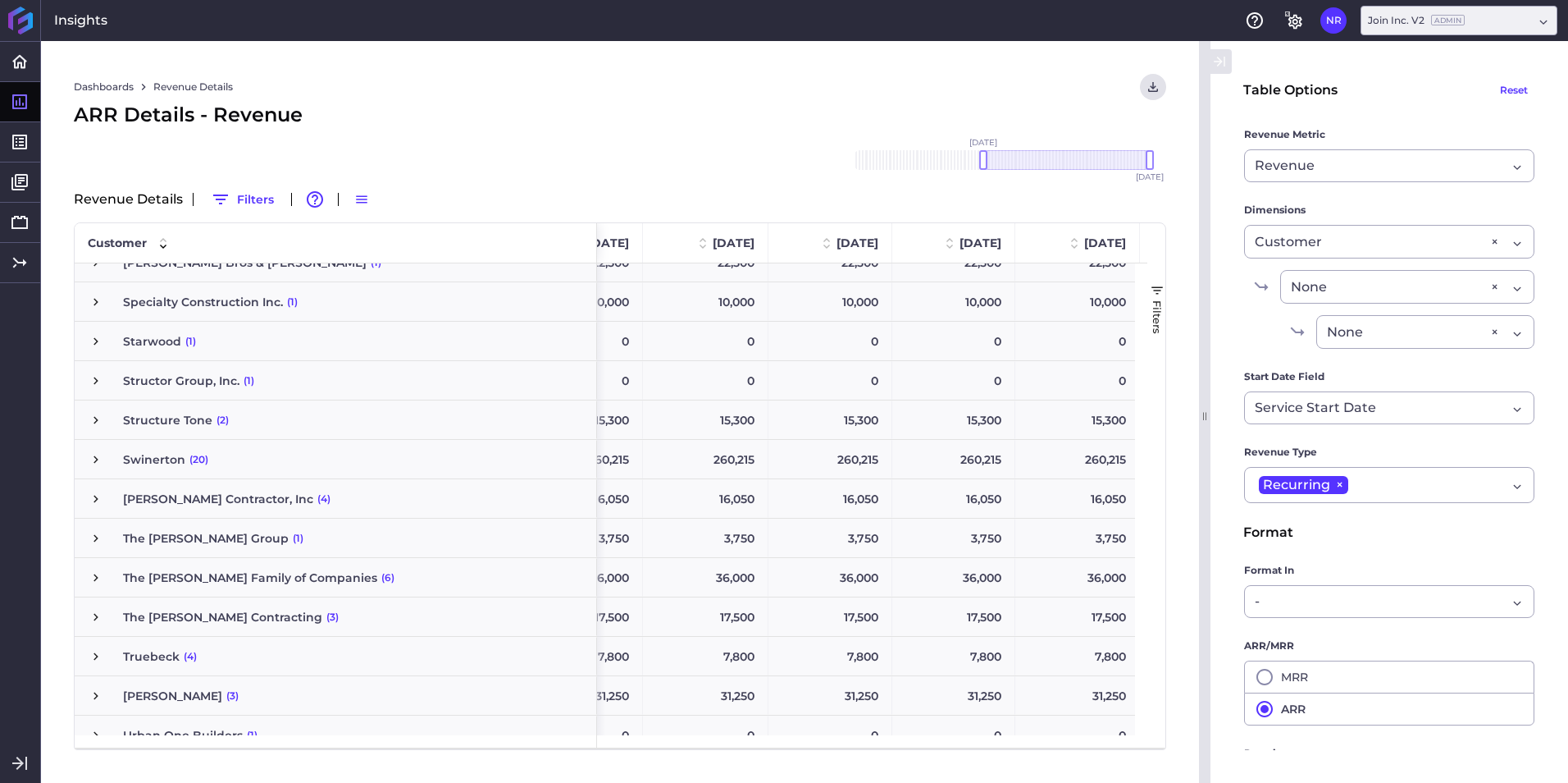
click at [204, 648] on span "Truebeck (4)" at bounding box center [335, 656] width 494 height 38
click at [179, 655] on span "Truebeck (4)" at bounding box center [335, 656] width 494 height 38
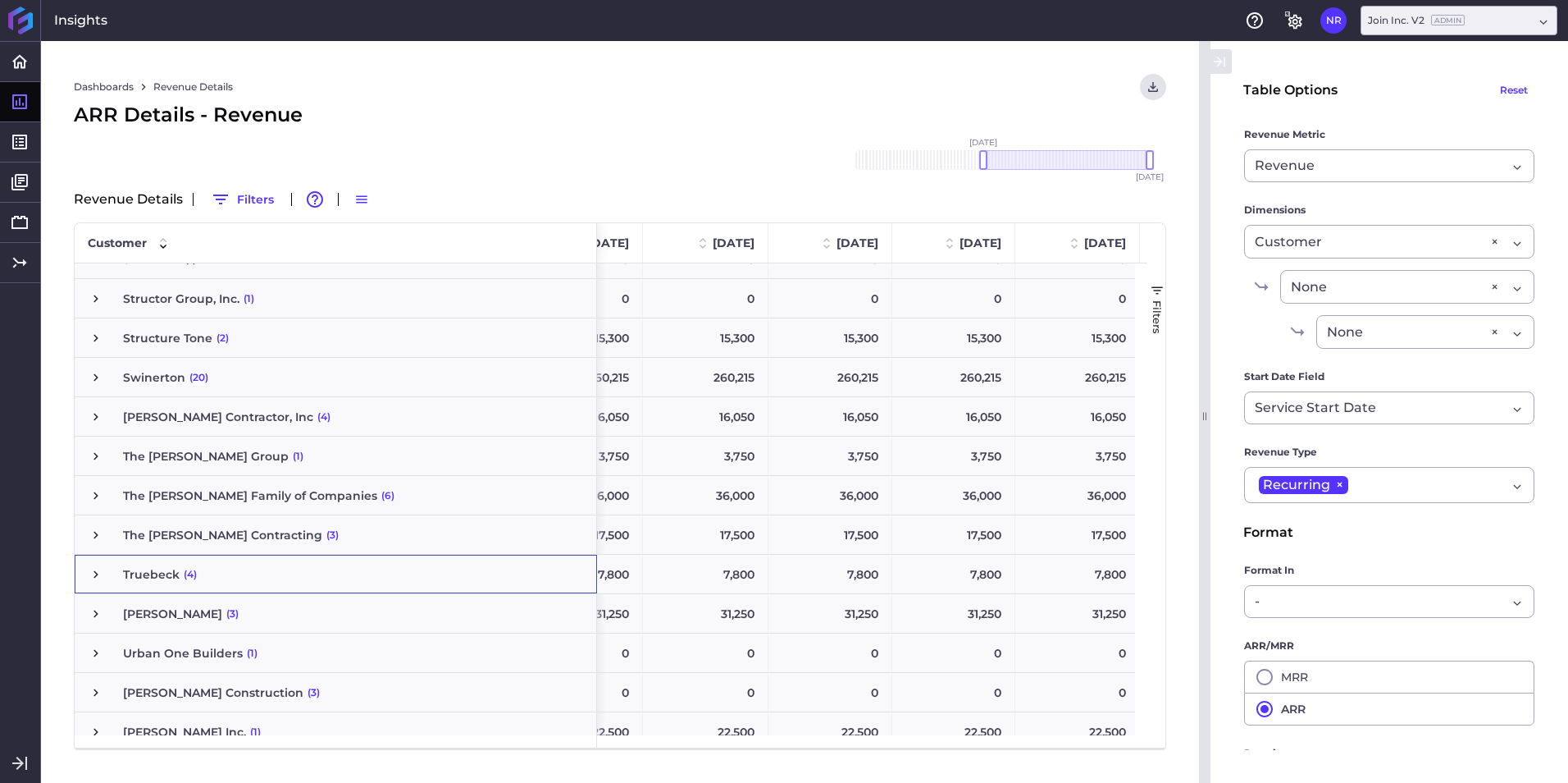
click at [100, 579] on span "Press SPACE to select this row." at bounding box center [95, 574] width 15 height 15
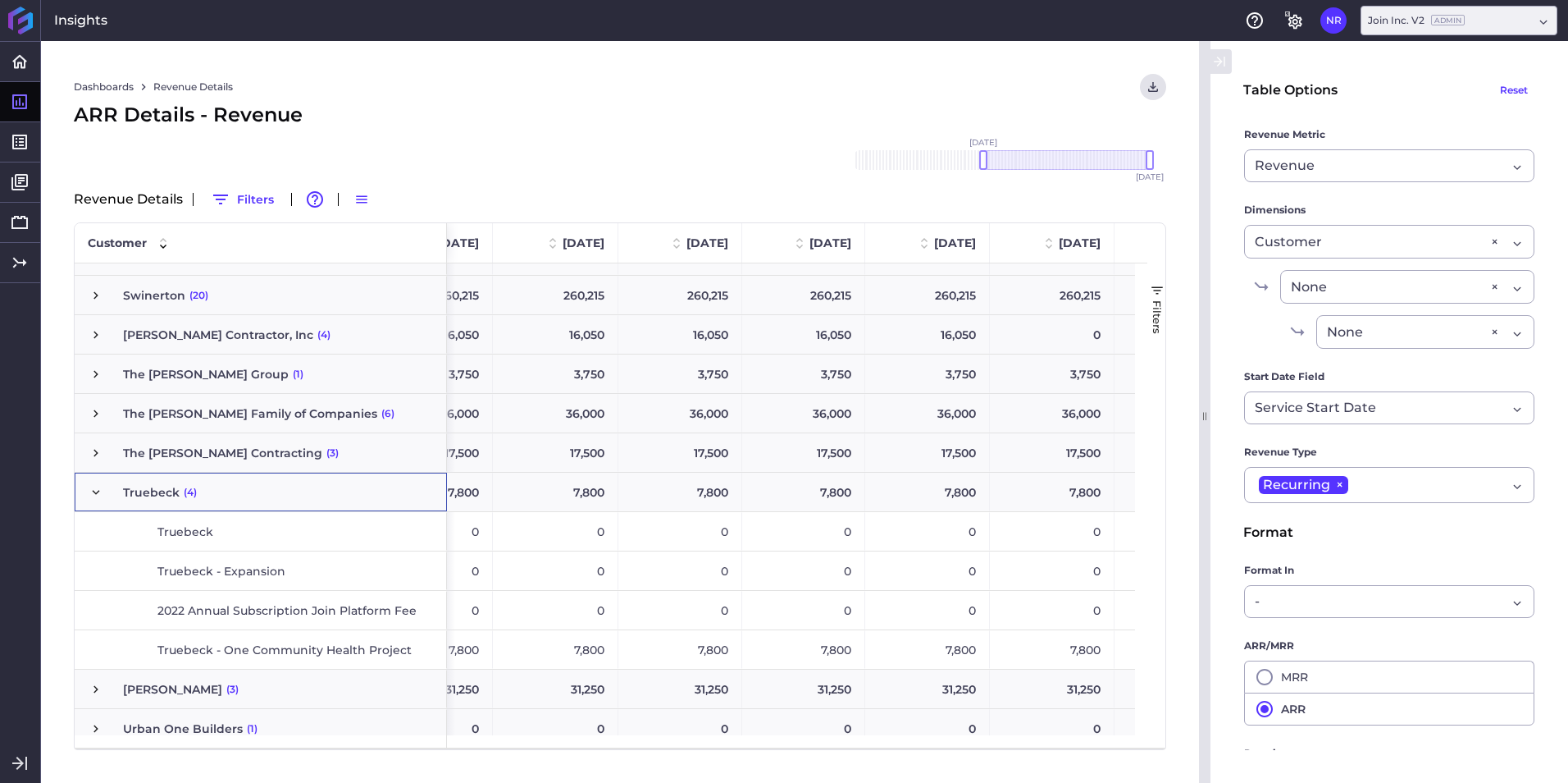
click at [289, 652] on span "Truebeck - One Community Health Project" at bounding box center [285, 649] width 254 height 38
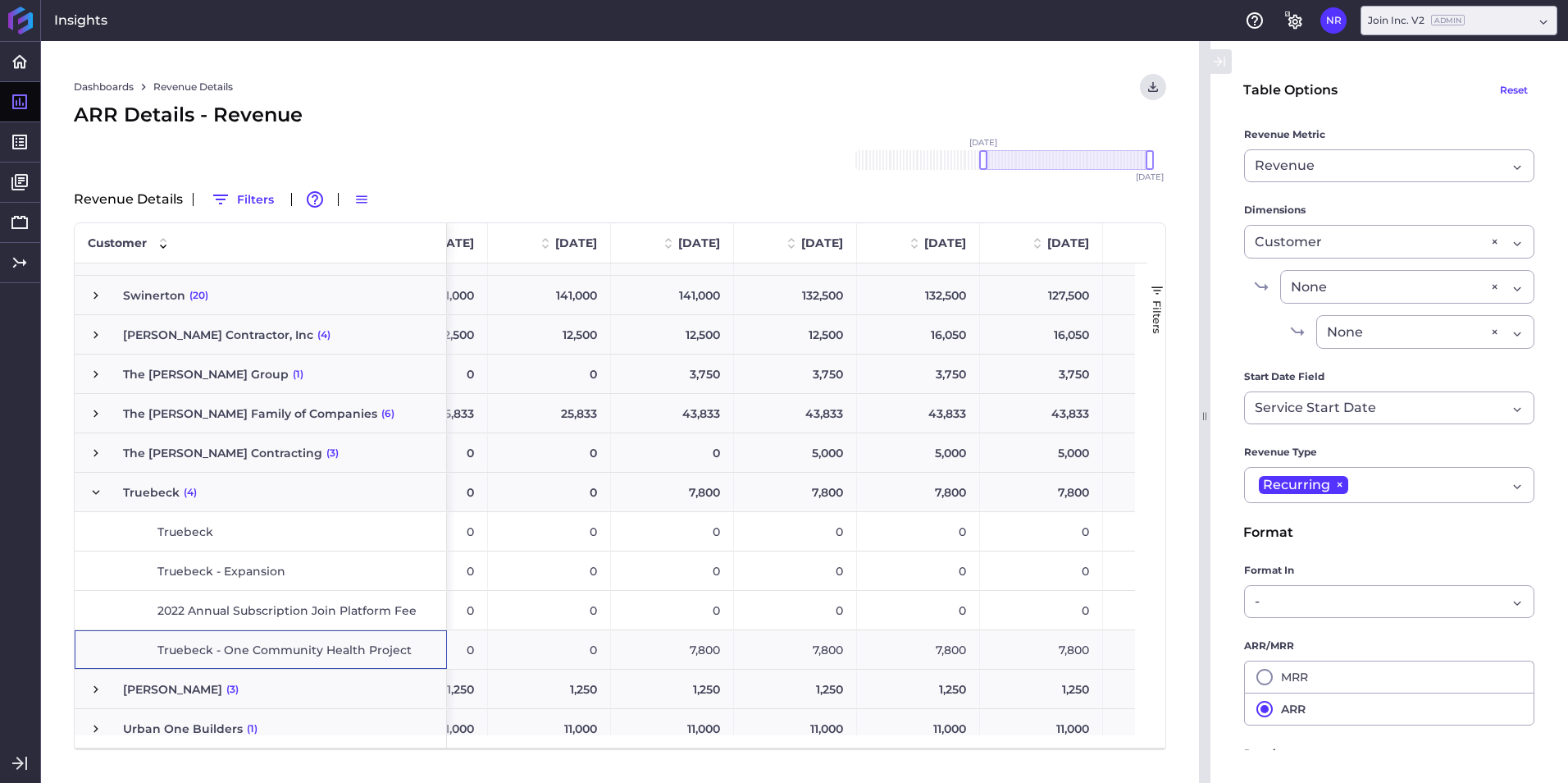
click at [120, 499] on span "Truebeck (4)" at bounding box center [260, 492] width 345 height 38
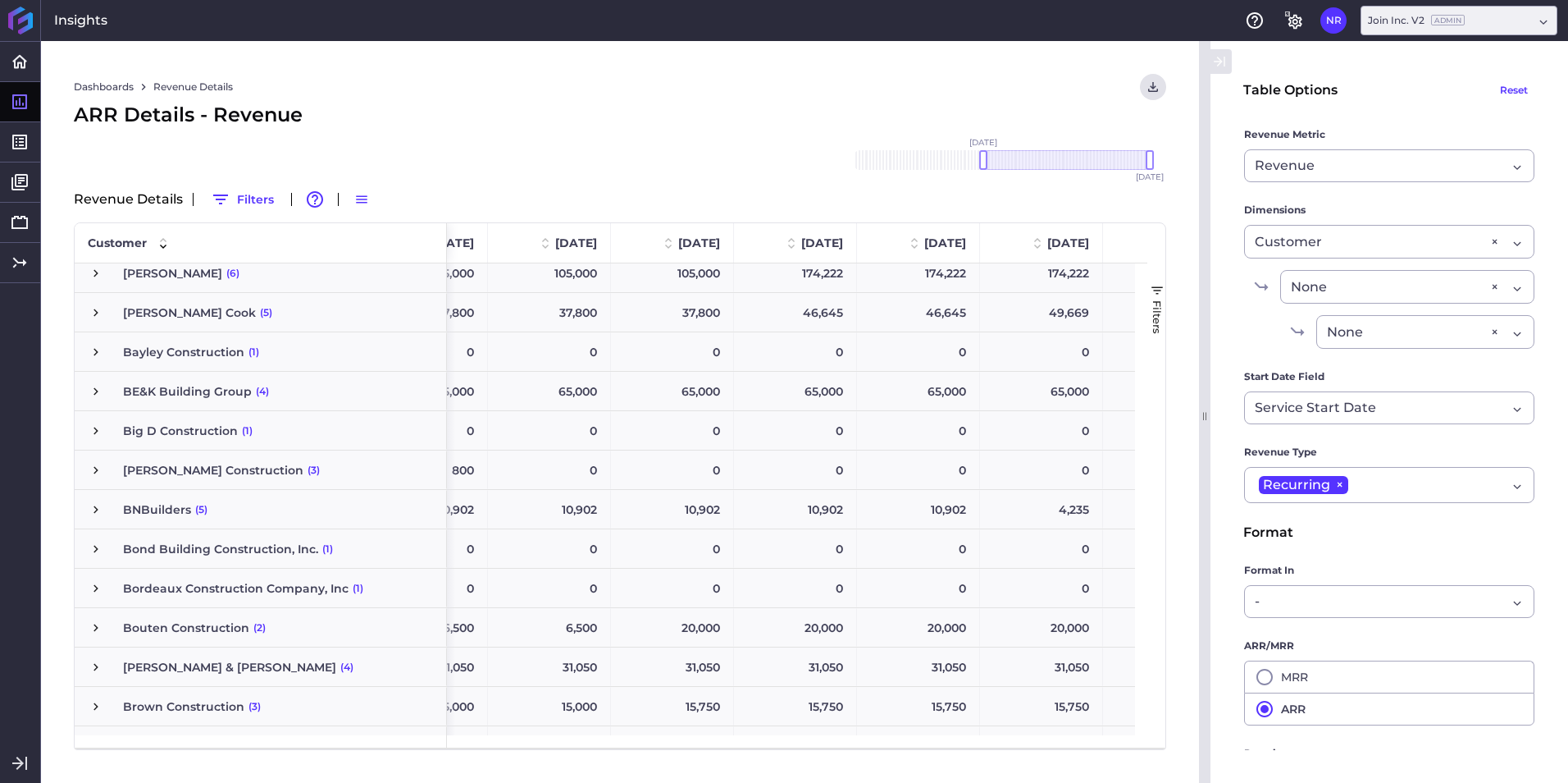
scroll to position [320, 0]
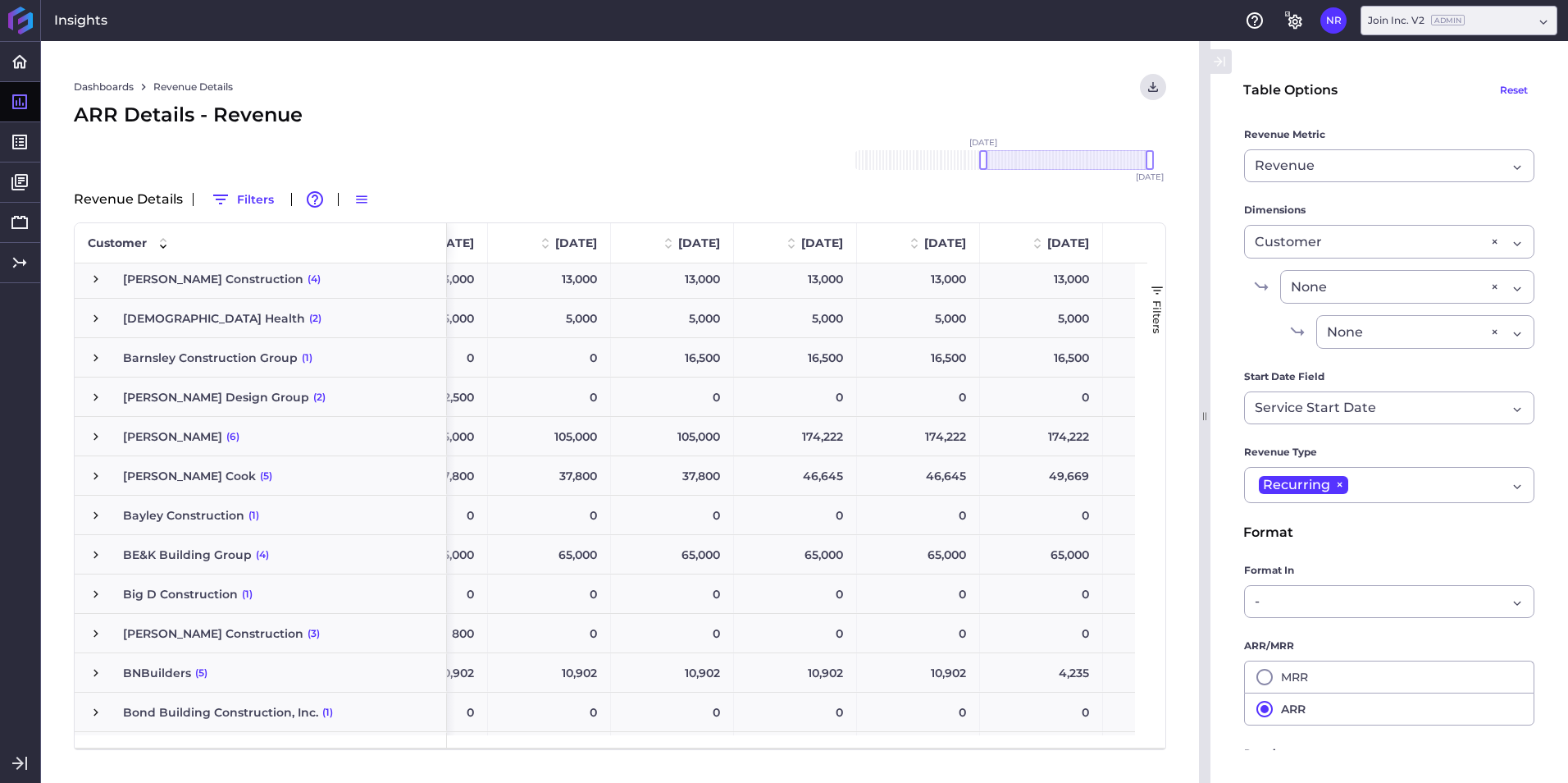
click at [150, 352] on span "Barnsley Construction Group" at bounding box center [211, 357] width 175 height 38
click at [244, 357] on span "Barnsley Construction Group" at bounding box center [211, 357] width 175 height 38
click at [693, 364] on div "16,500" at bounding box center [665, 357] width 123 height 39
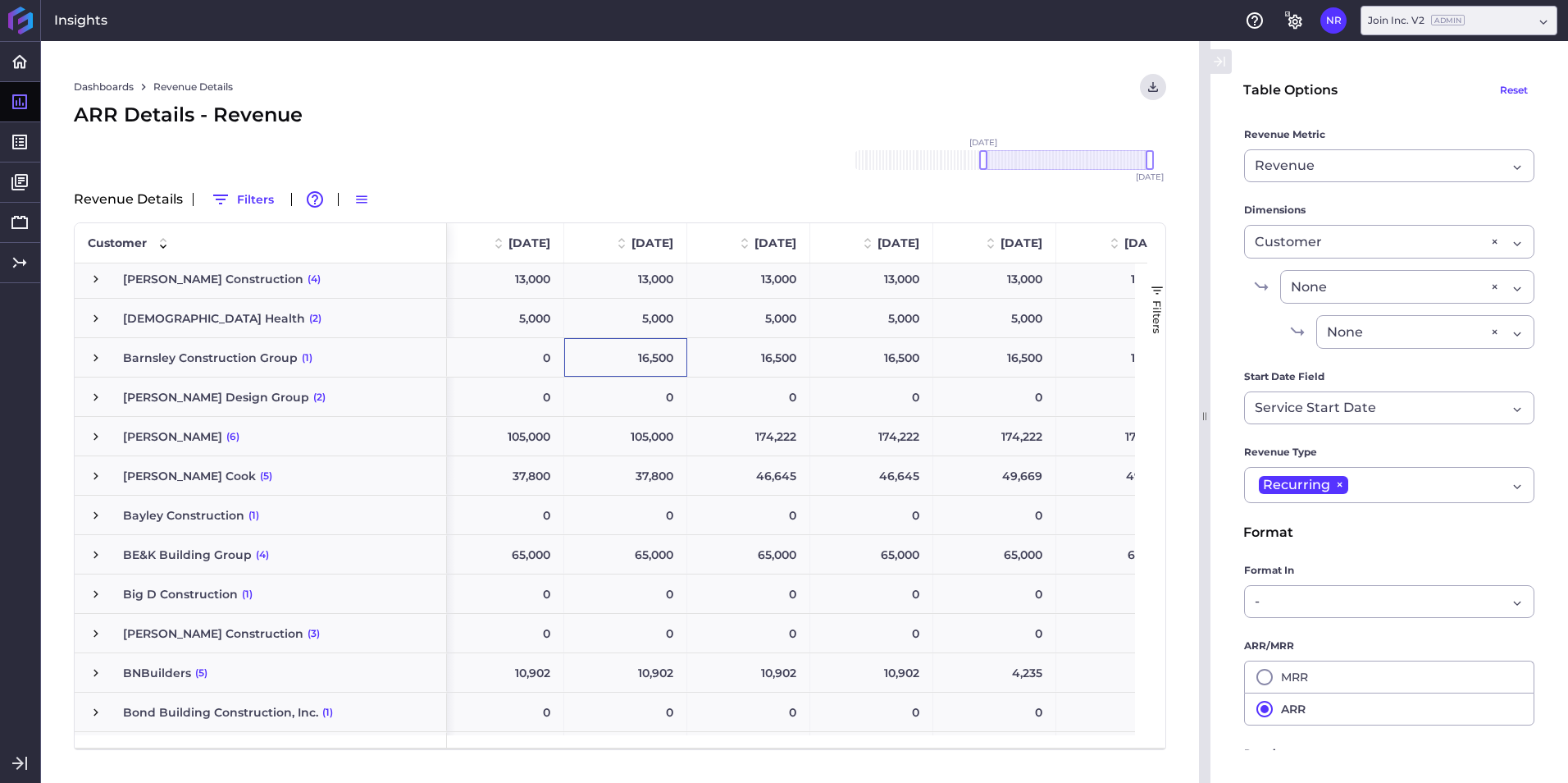
scroll to position [0, 3968]
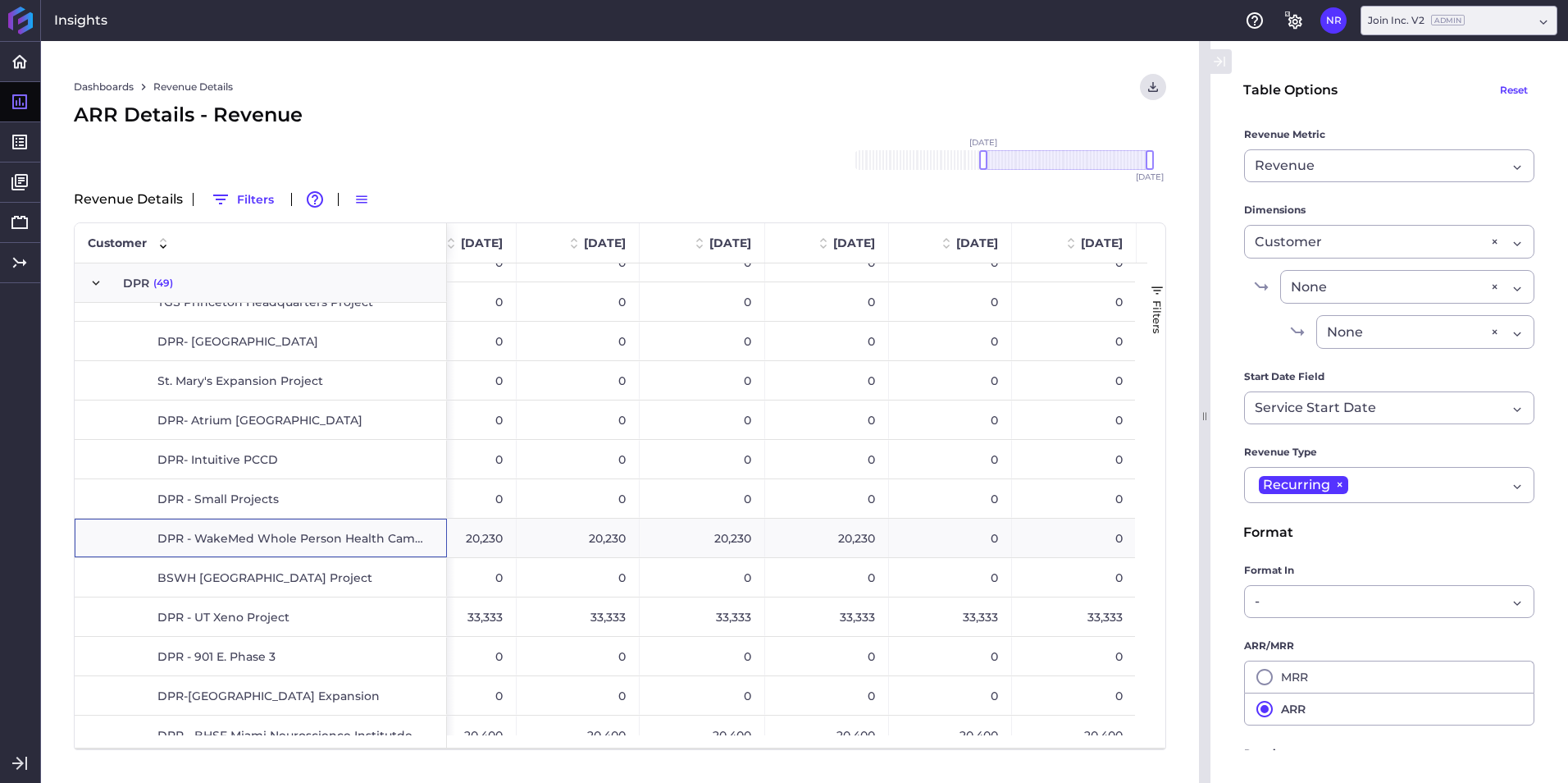
click at [256, 537] on span "DPR - WakeMed Whole Person Health Campus" at bounding box center [294, 538] width 271 height 38
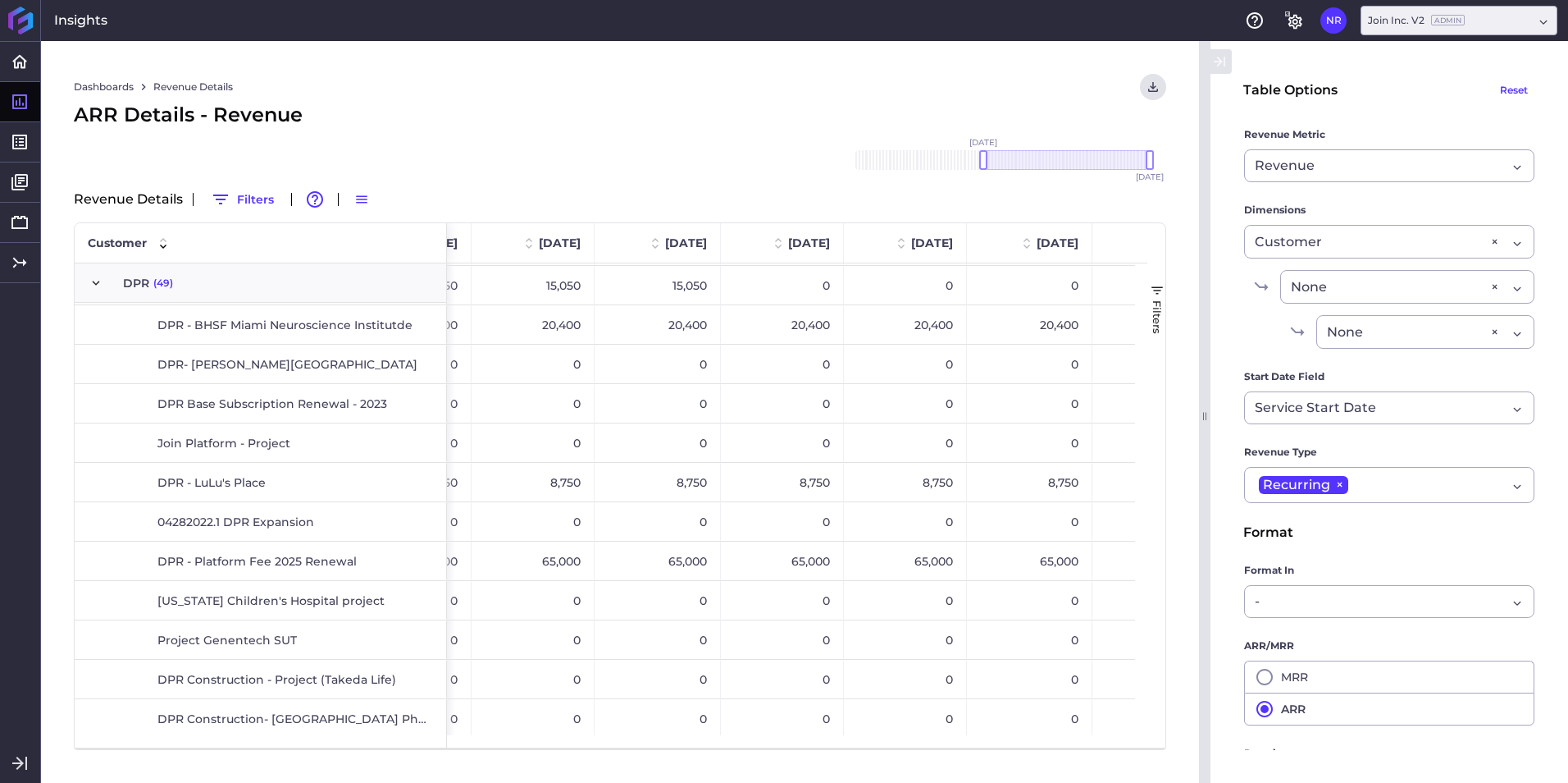
scroll to position [3051, 0]
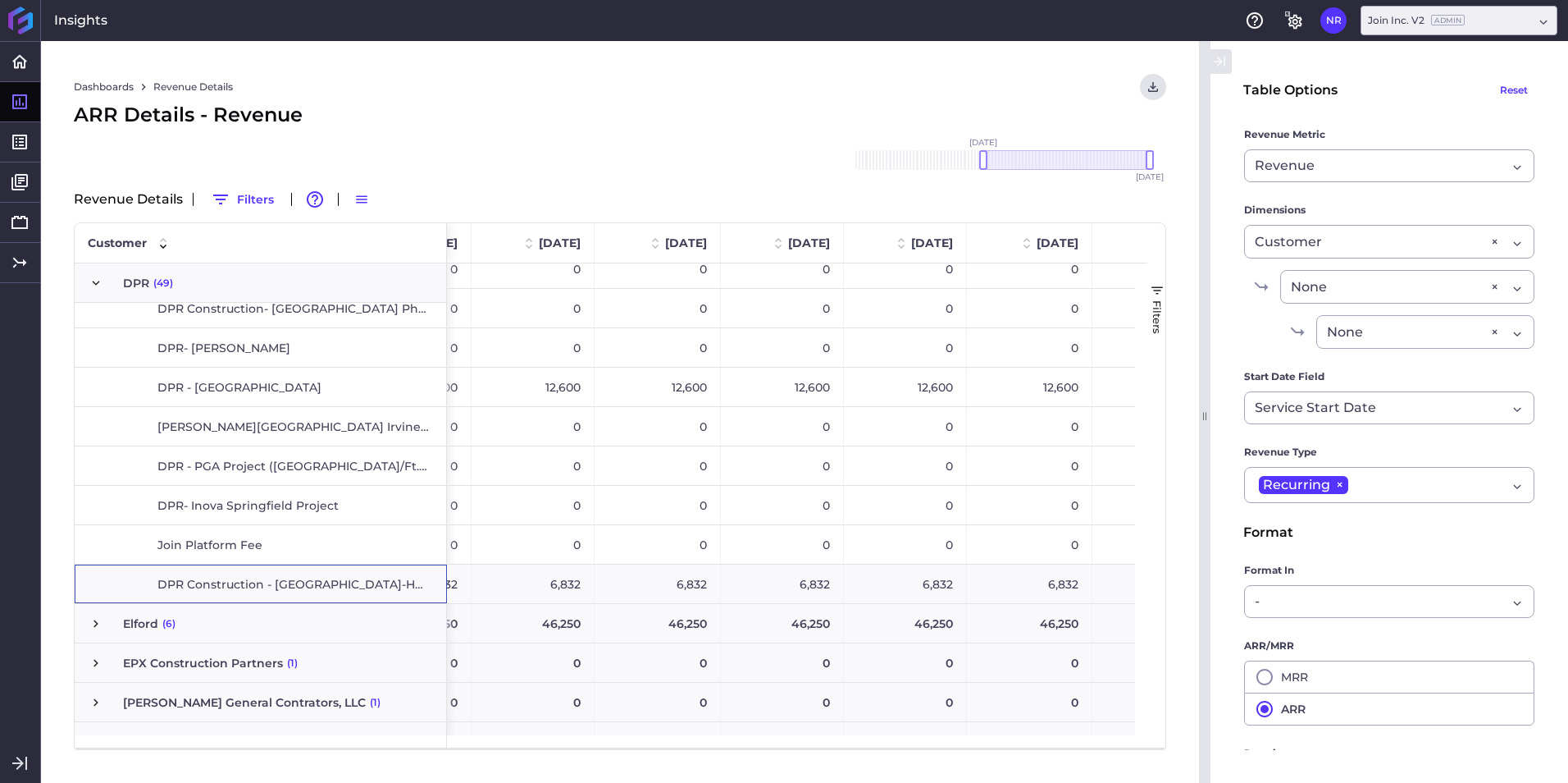
click at [334, 584] on span "DPR Construction - [GEOGRAPHIC_DATA]-HCP2" at bounding box center [294, 584] width 271 height 38
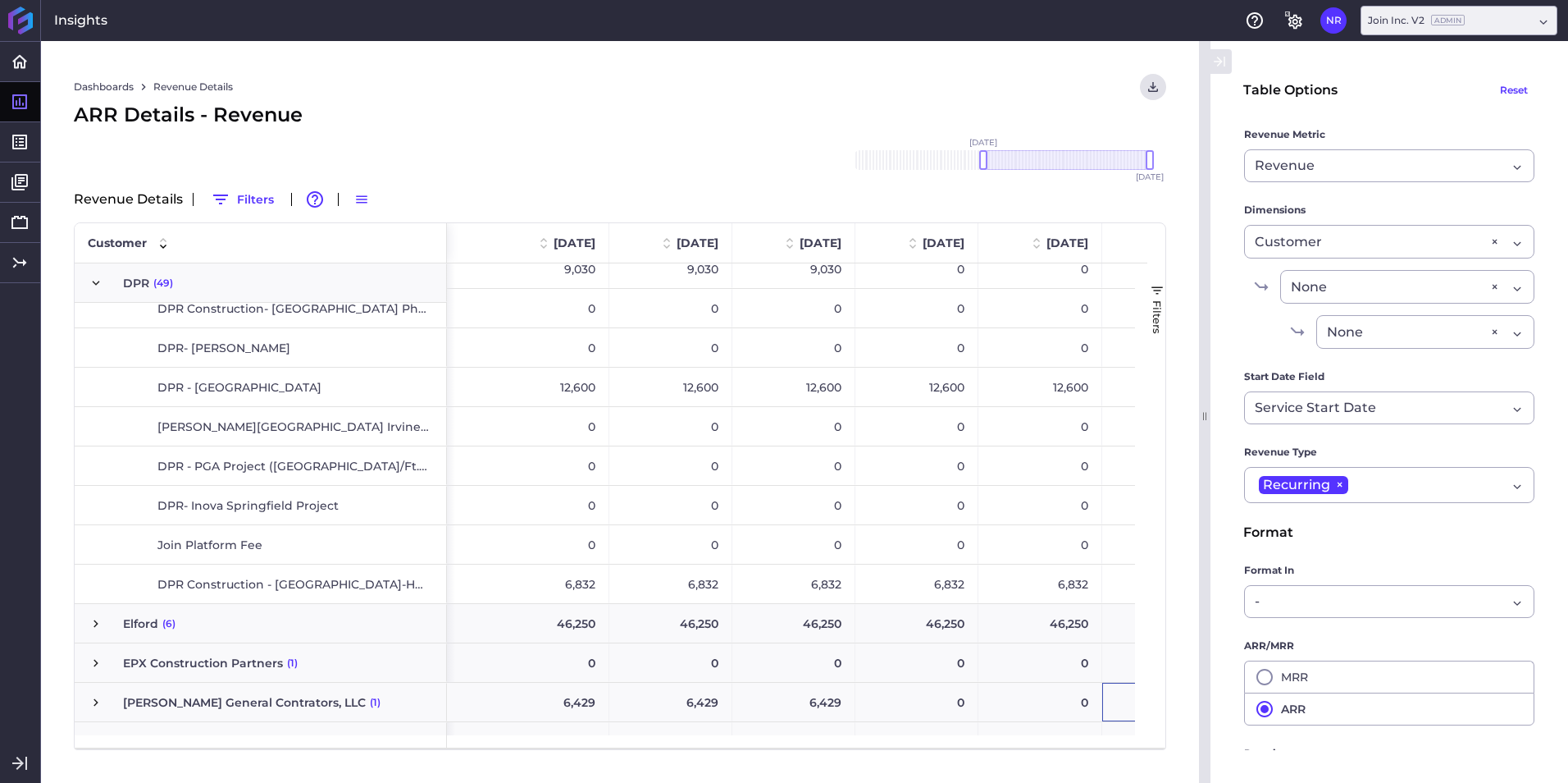
drag, startPoint x: 1084, startPoint y: 740, endPoint x: 931, endPoint y: 710, distance: 155.9
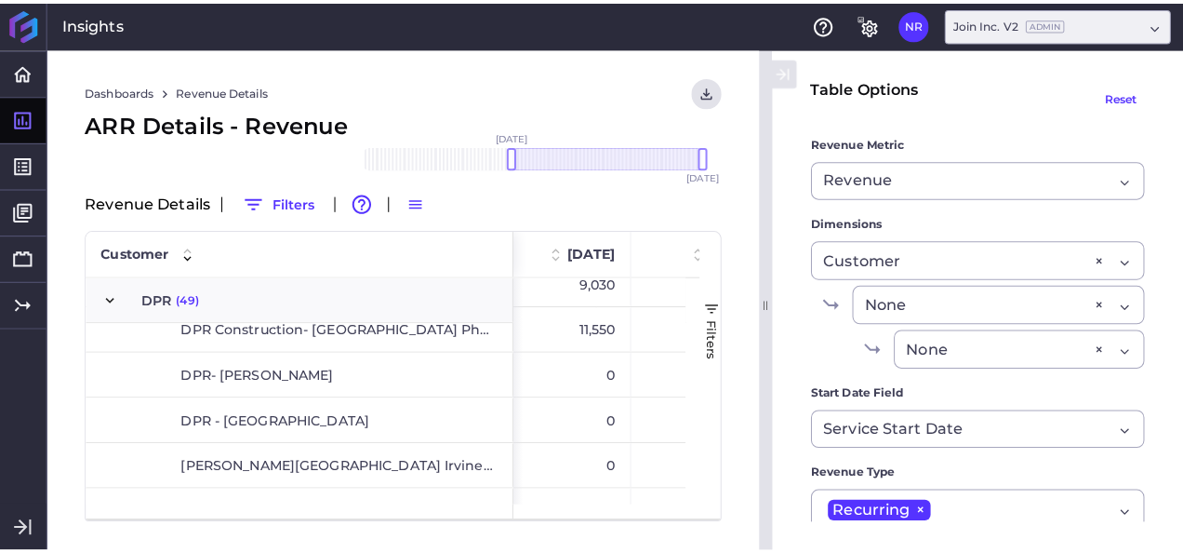
scroll to position [0, 3663]
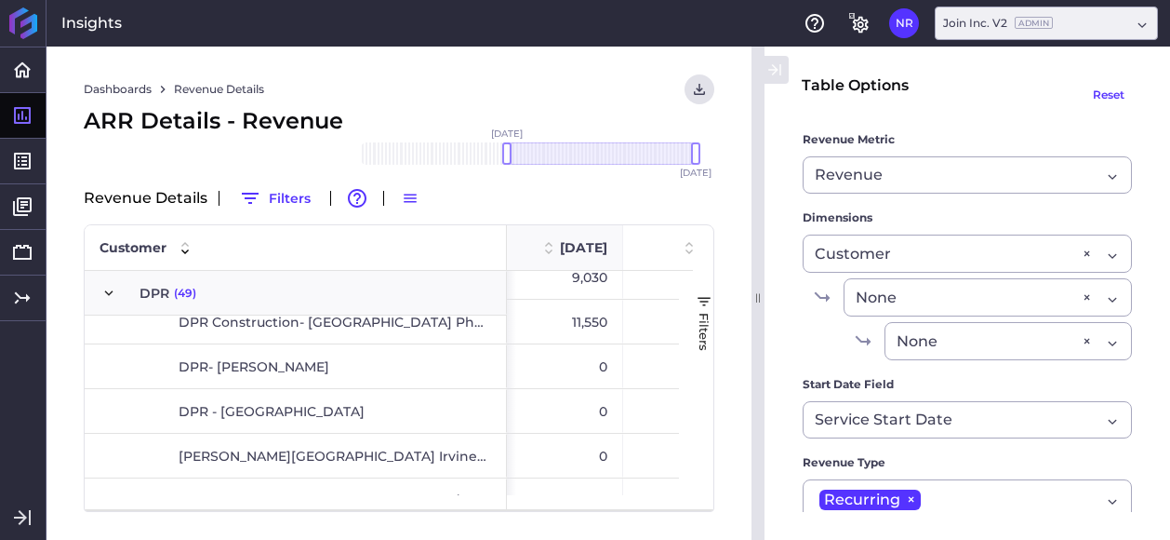
click at [590, 254] on span "[DATE]" at bounding box center [583, 247] width 47 height 17
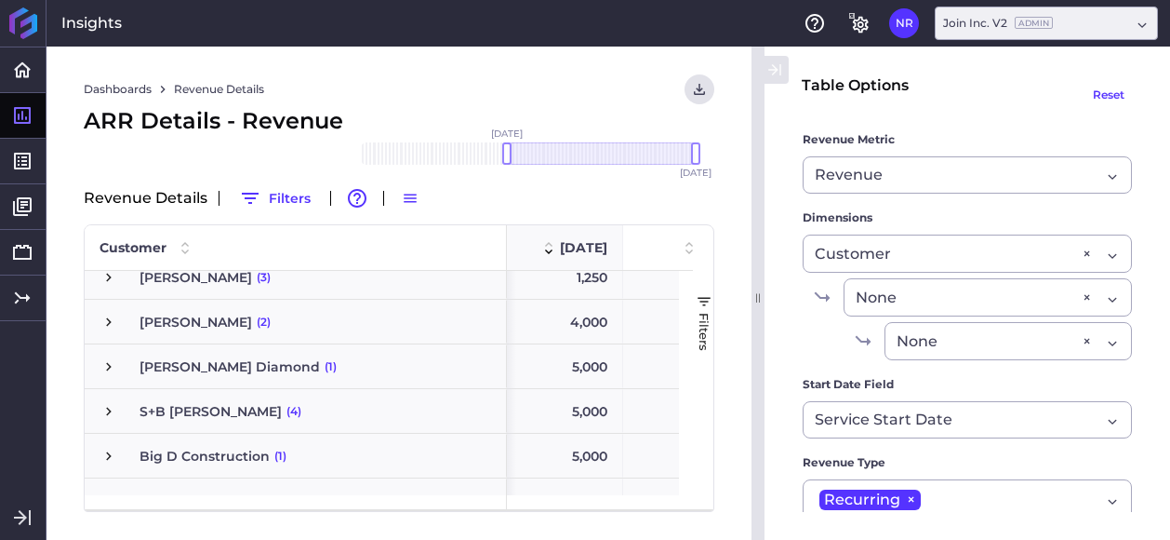
click at [590, 269] on div "Mar 2024 1" at bounding box center [552, 247] width 111 height 45
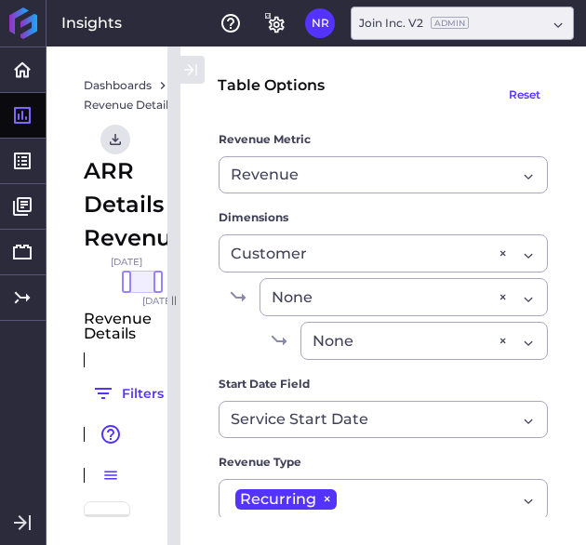
click at [520, 127] on form "Table Options Reset Revenue Metric Revenue Revenue Cohort Type By Period Since …" at bounding box center [383, 496] width 331 height 845
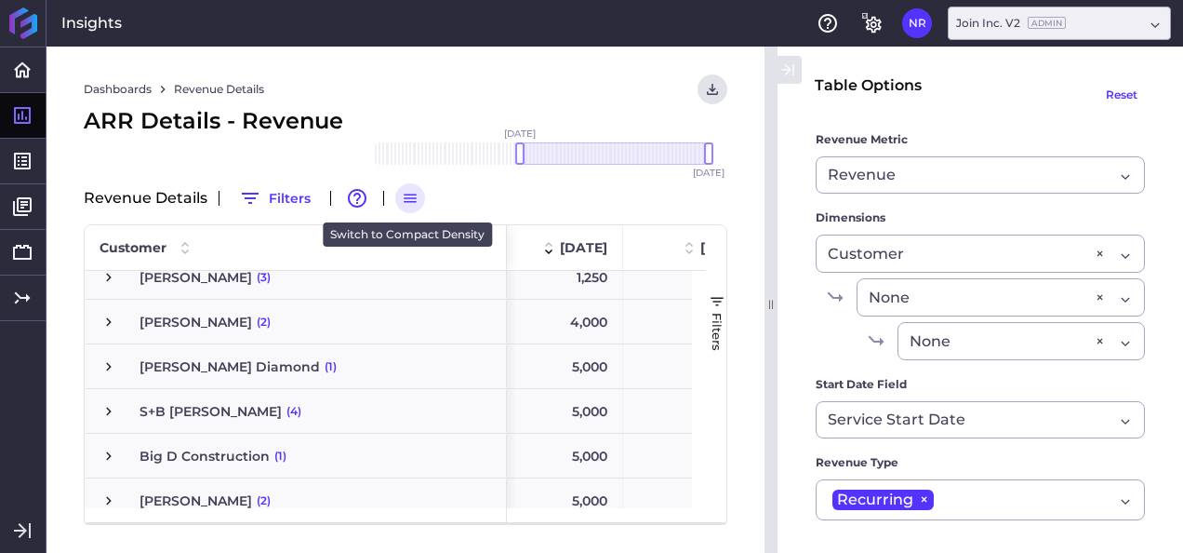
click at [406, 193] on icon "button" at bounding box center [410, 198] width 17 height 17
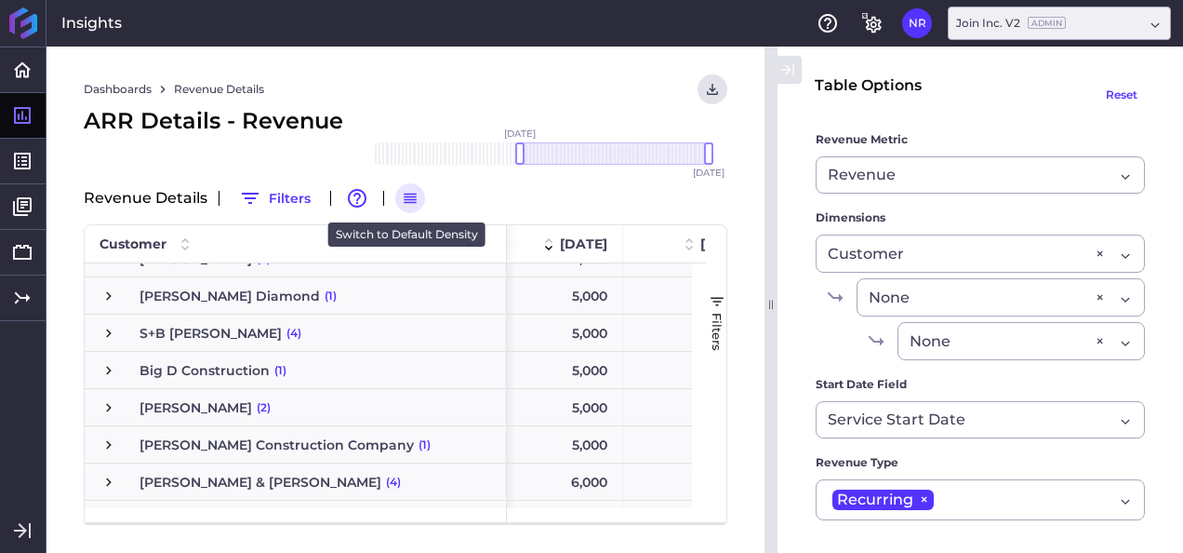
click at [406, 193] on icon "button" at bounding box center [410, 198] width 17 height 17
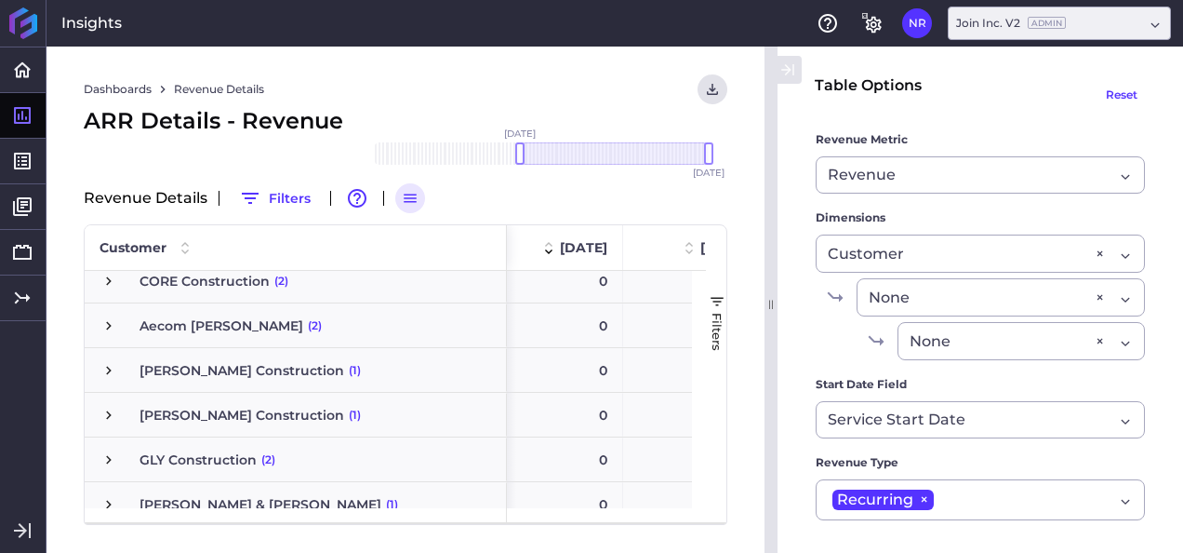
scroll to position [269, 0]
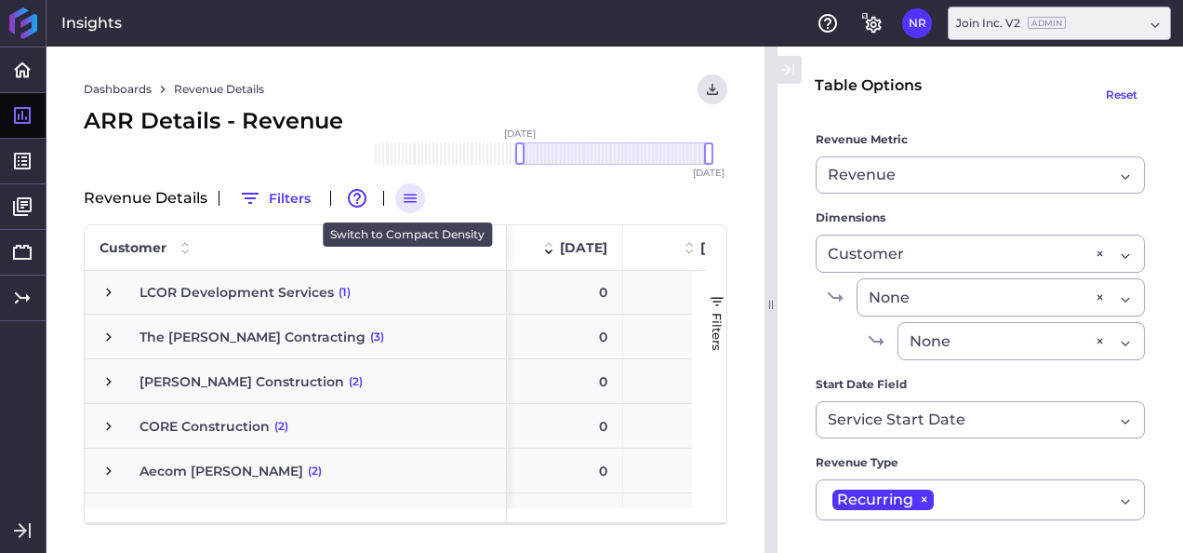
click at [405, 207] on button "button" at bounding box center [410, 198] width 30 height 30
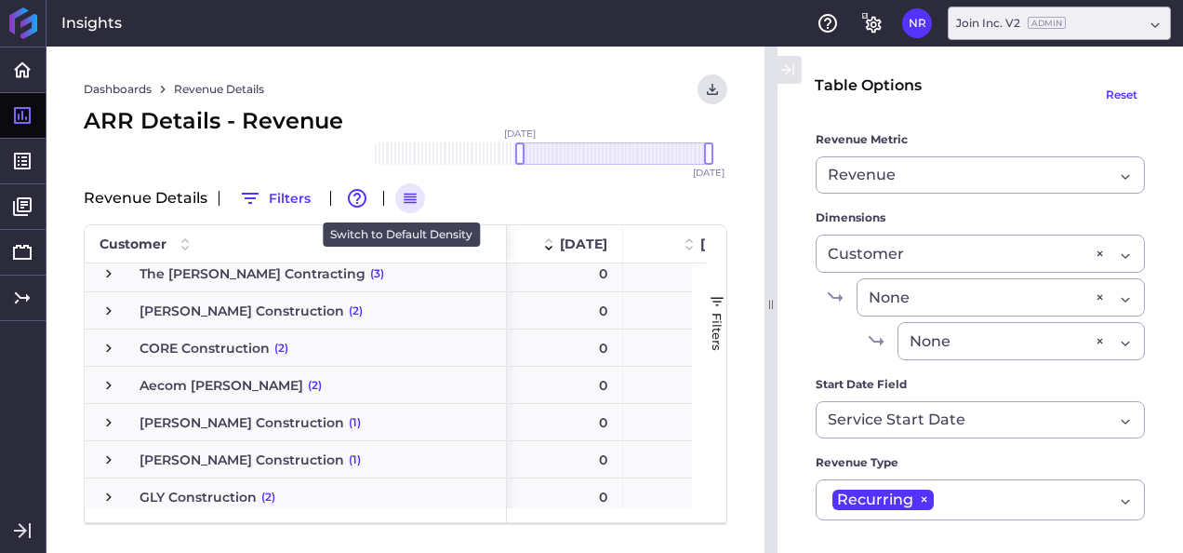
click at [405, 207] on button "button" at bounding box center [410, 198] width 30 height 30
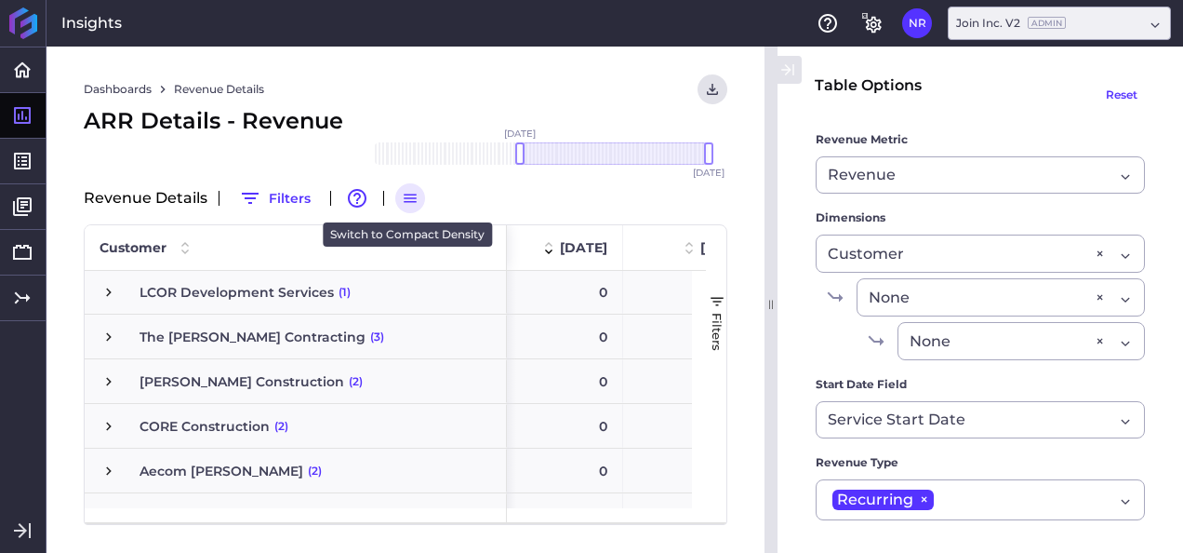
click at [405, 207] on button "button" at bounding box center [410, 198] width 30 height 30
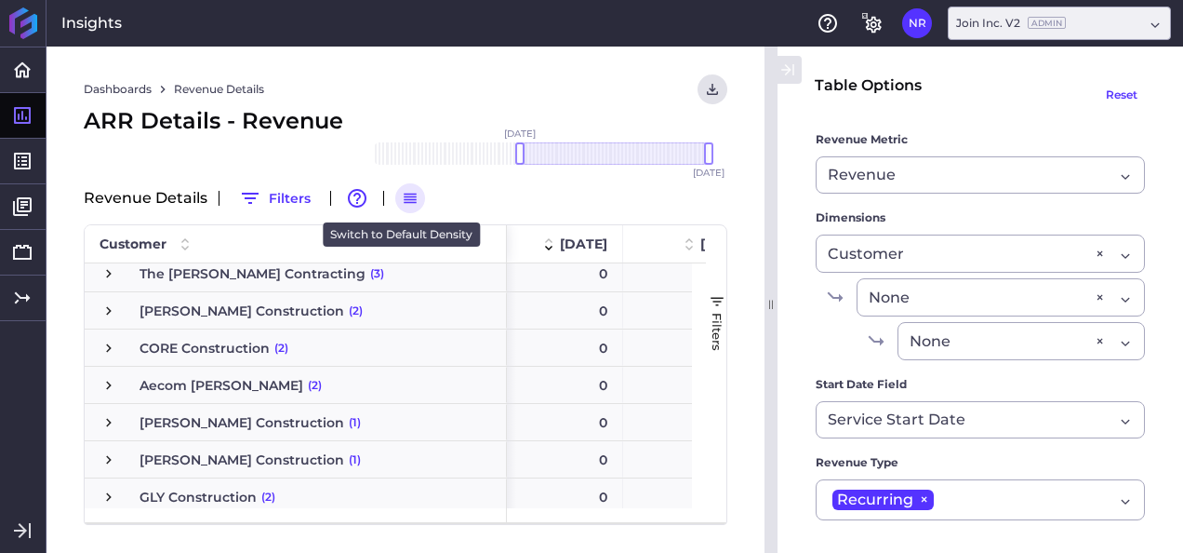
click at [405, 207] on button "button" at bounding box center [410, 198] width 30 height 30
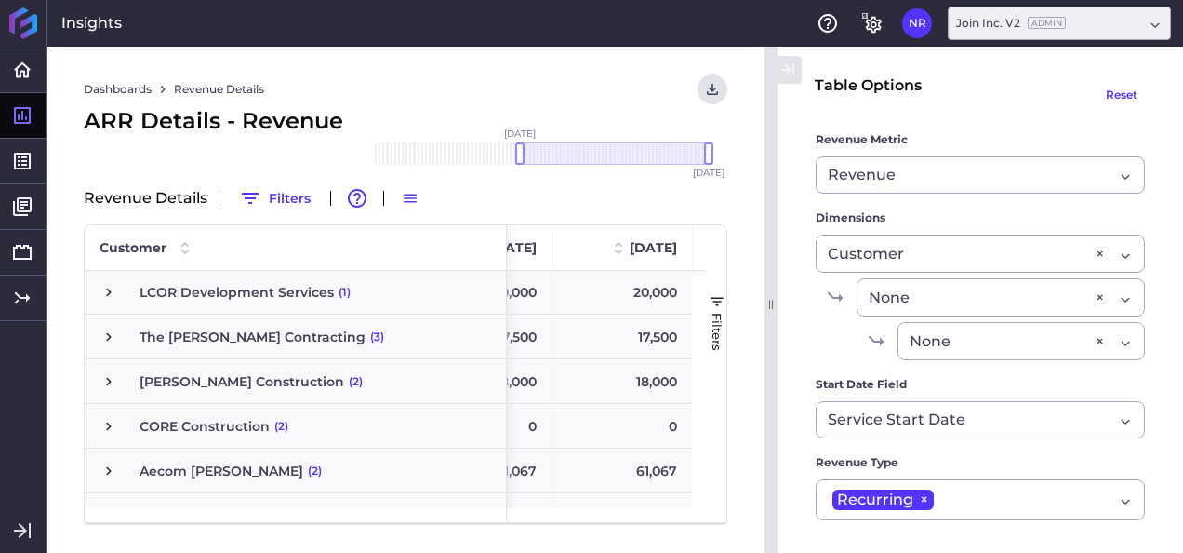
scroll to position [0, 6723]
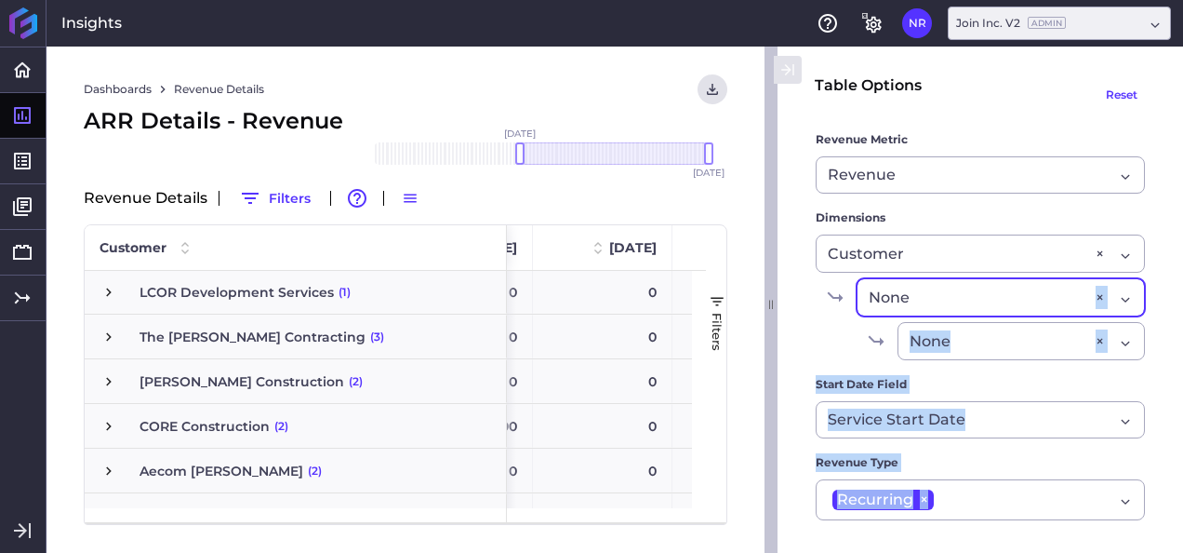
drag, startPoint x: 766, startPoint y: 329, endPoint x: 980, endPoint y: 309, distance: 215.0
click at [980, 309] on div "Table Options Reset Revenue Metric Revenue Revenue Cohort Type By Period Since …" at bounding box center [974, 300] width 419 height 506
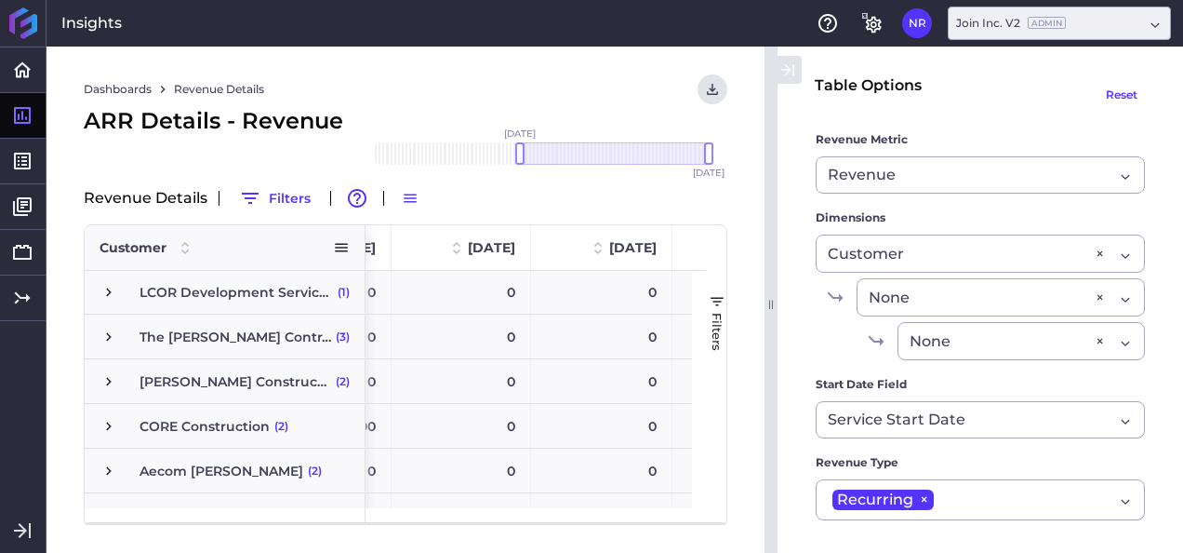
drag, startPoint x: 504, startPoint y: 231, endPoint x: 296, endPoint y: 226, distance: 208.5
click at [296, 226] on div "Customer" at bounding box center [225, 247] width 281 height 45
drag, startPoint x: 361, startPoint y: 246, endPoint x: 223, endPoint y: 241, distance: 137.8
click at [223, 241] on div "Customer" at bounding box center [225, 247] width 281 height 45
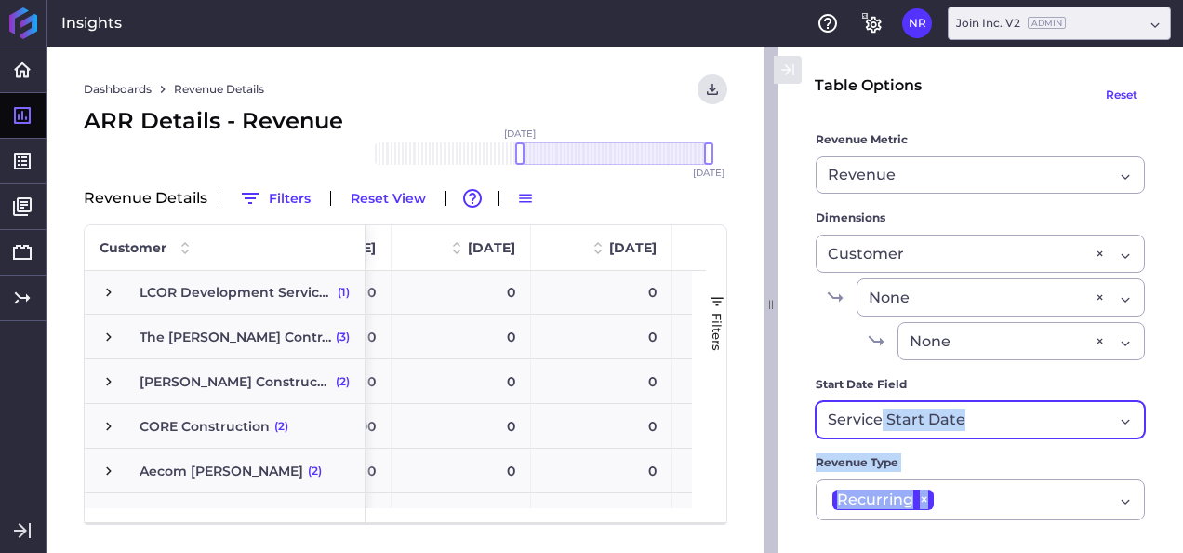
drag, startPoint x: 769, startPoint y: 439, endPoint x: 883, endPoint y: 429, distance: 114.9
click at [883, 429] on div "Table Options Reset Revenue Metric Revenue Revenue Cohort Type By Period Since …" at bounding box center [974, 300] width 419 height 506
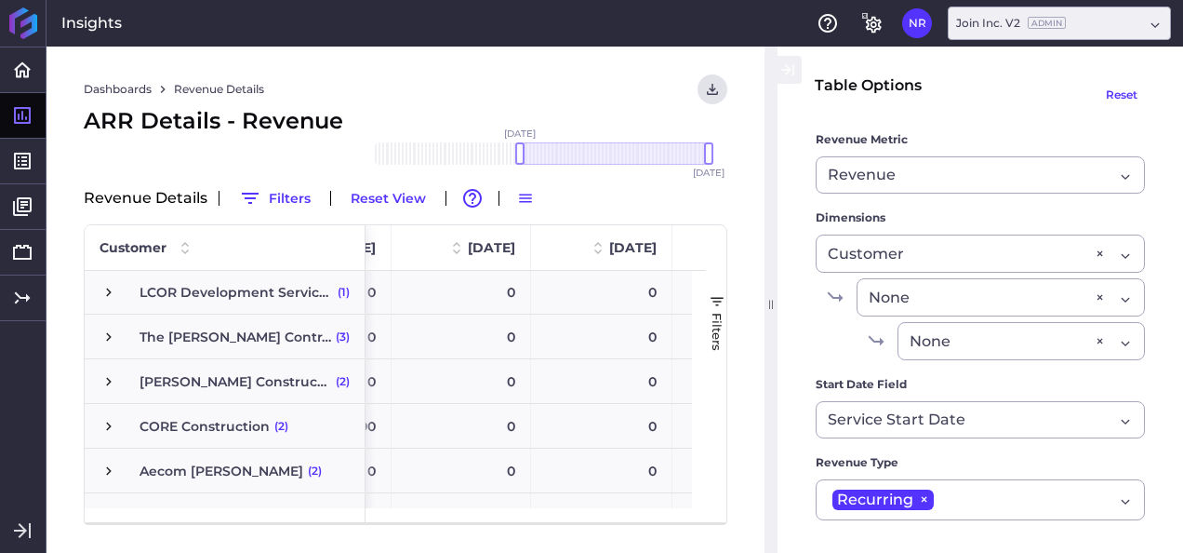
click at [767, 305] on div at bounding box center [774, 300] width 19 height 506
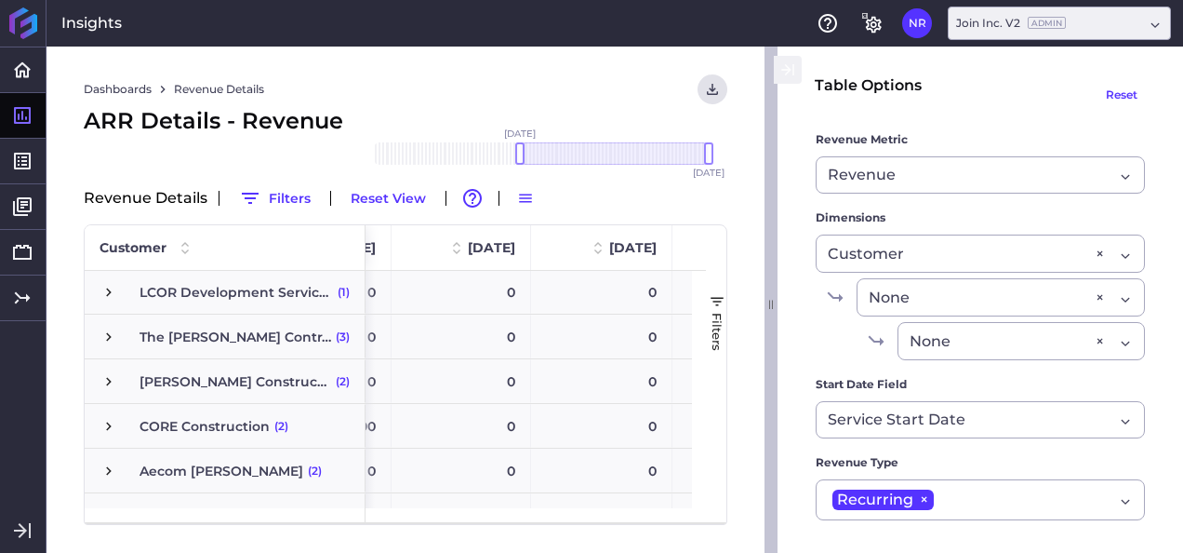
click at [770, 305] on div at bounding box center [774, 300] width 19 height 506
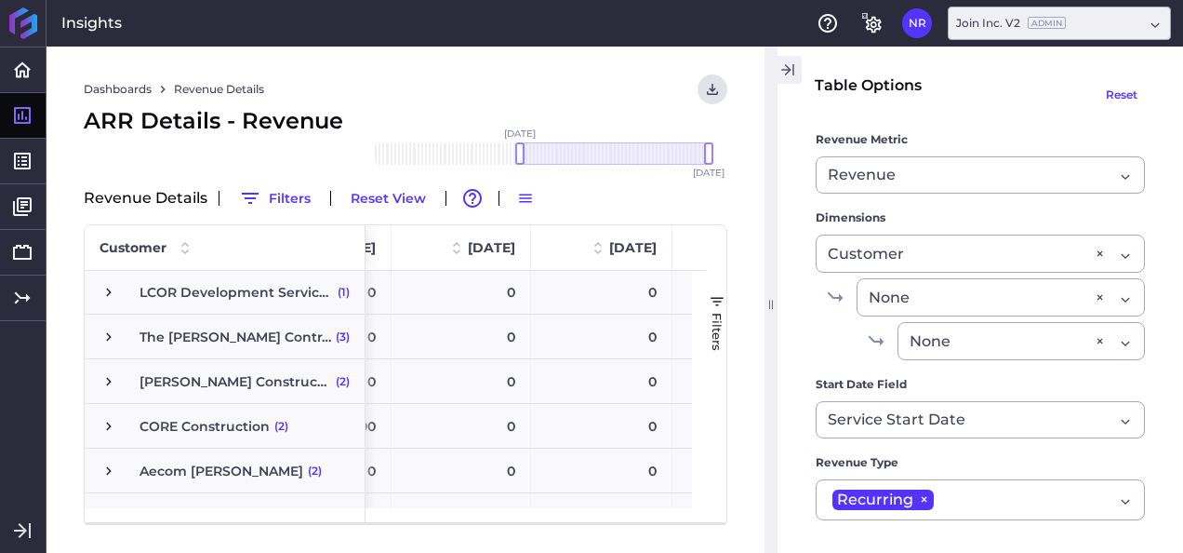
click at [783, 60] on icon "button" at bounding box center [788, 70] width 17 height 22
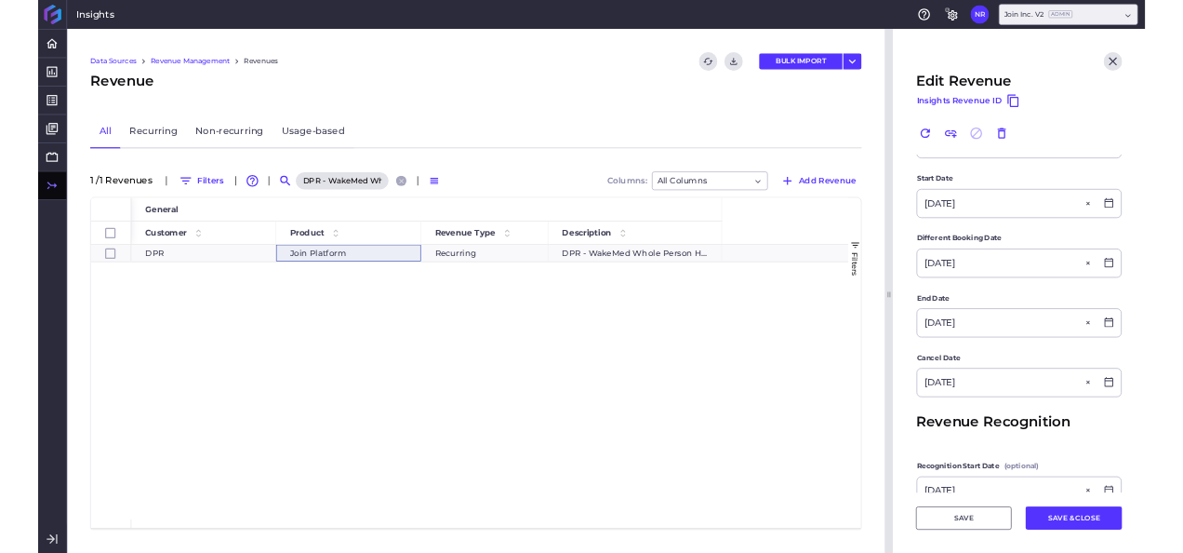
scroll to position [355, 0]
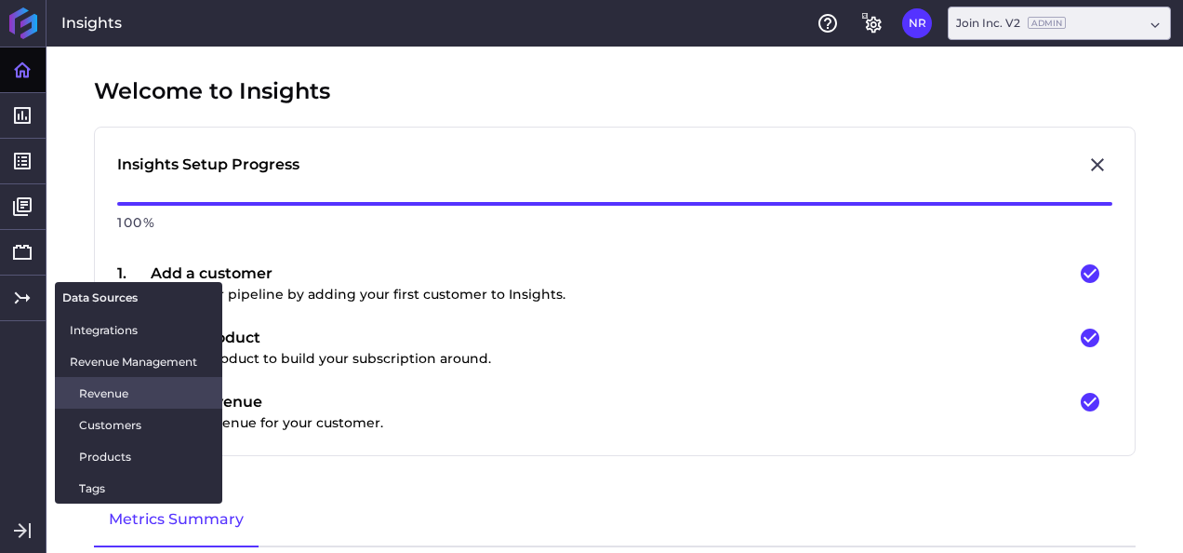
click at [95, 397] on span "Revenue" at bounding box center [143, 393] width 128 height 20
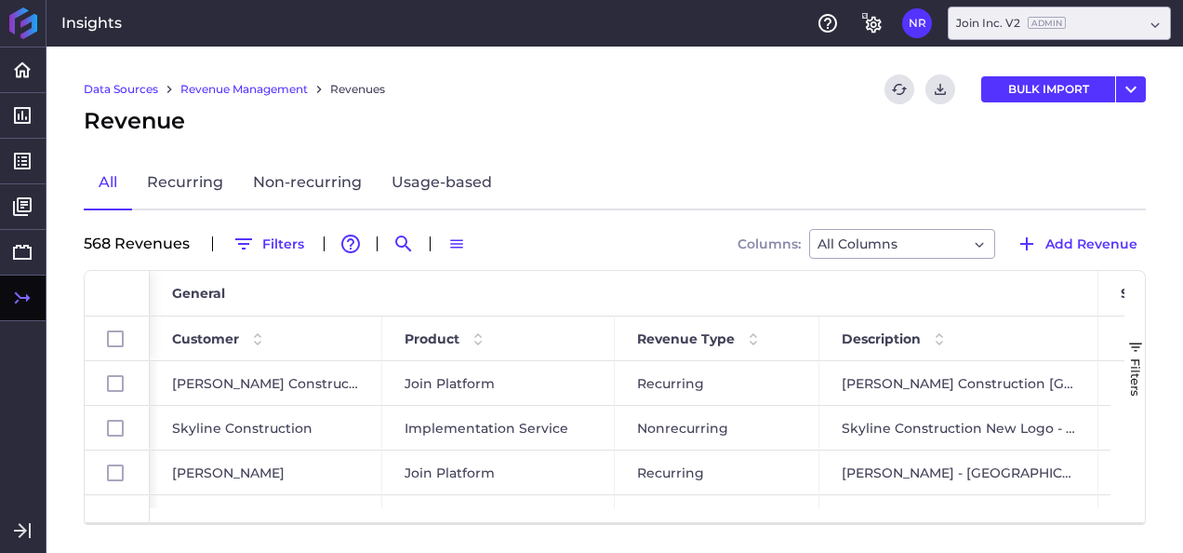
drag, startPoint x: 1186, startPoint y: 216, endPoint x: 1186, endPoint y: 288, distance: 72.6
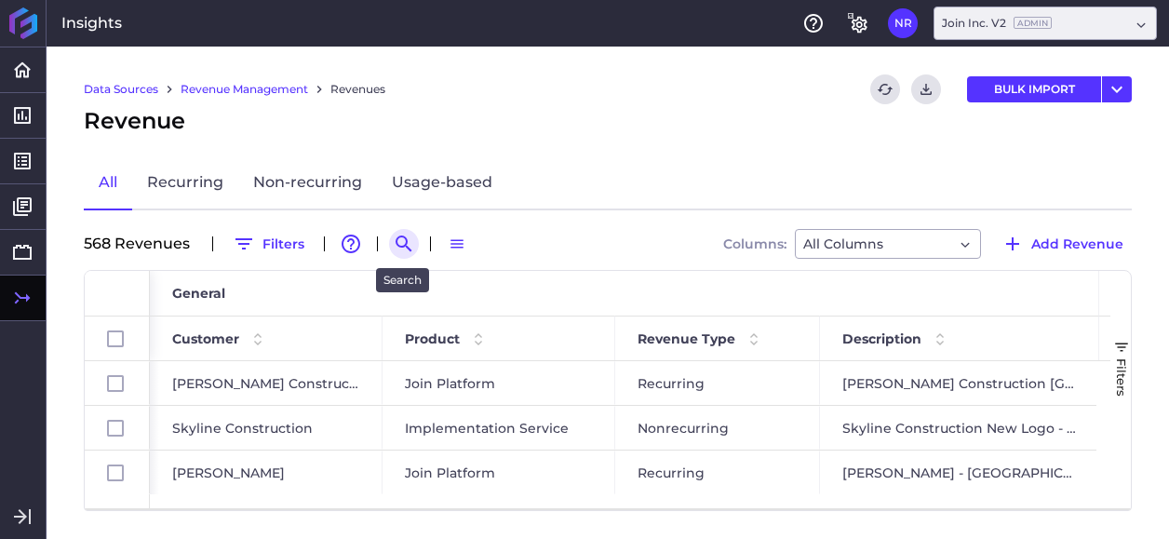
click at [412, 242] on icon "Search by" at bounding box center [404, 244] width 22 height 22
click at [513, 244] on input at bounding box center [495, 244] width 149 height 28
paste input "DPR Construction - [GEOGRAPHIC_DATA]-HCP2"
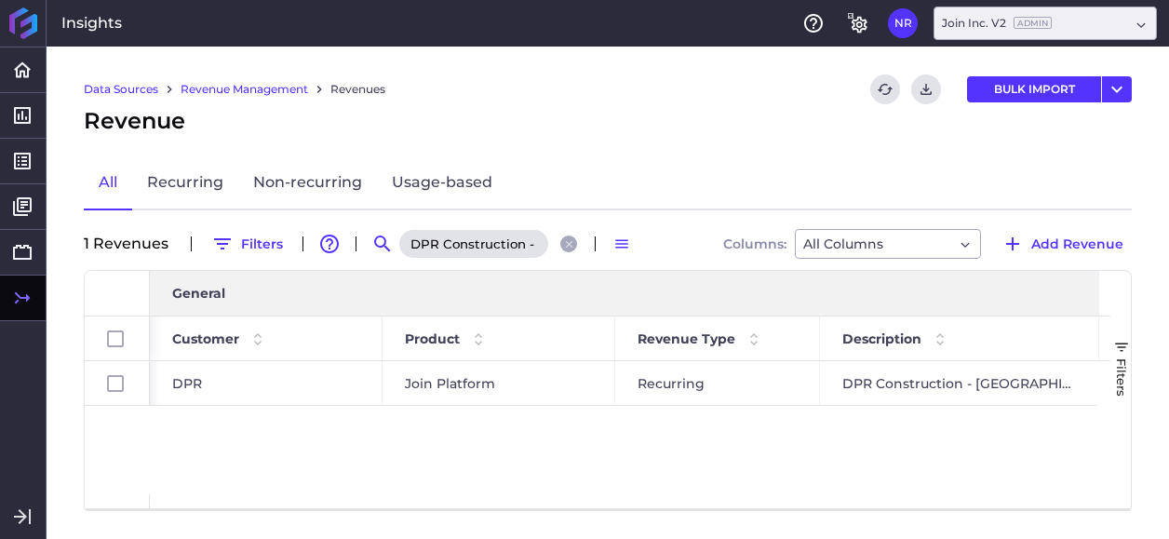
scroll to position [0, 74]
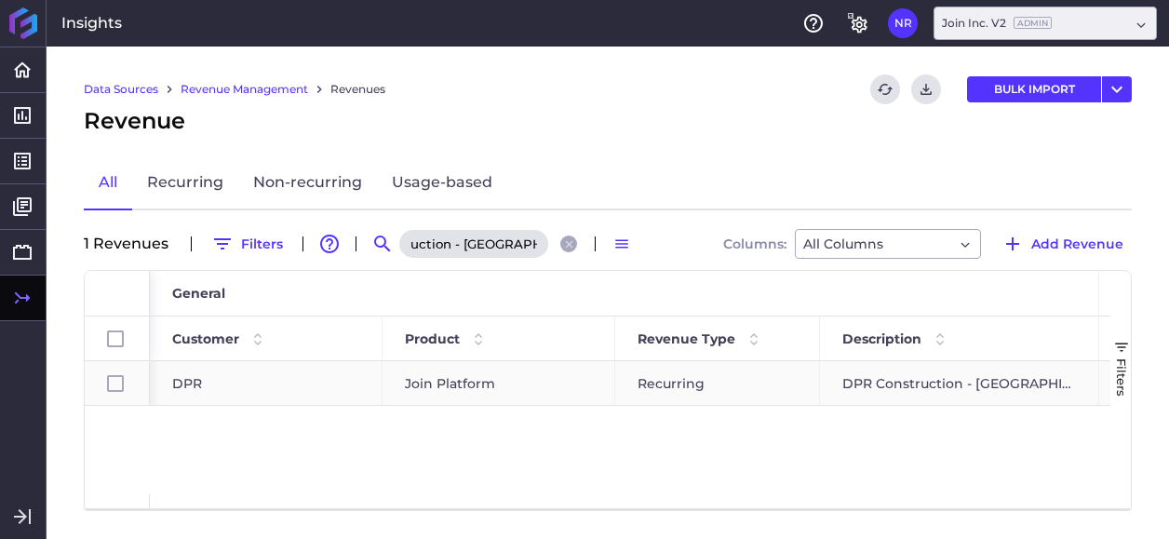
type input "DPR Construction - [GEOGRAPHIC_DATA]-HCP2"
checkbox input "true"
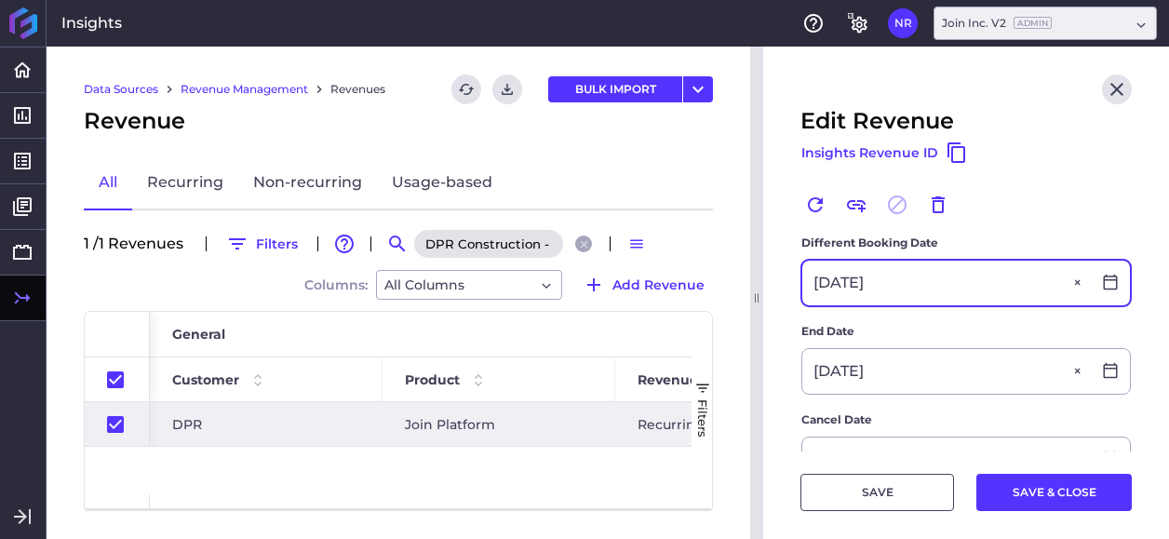
scroll to position [558, 0]
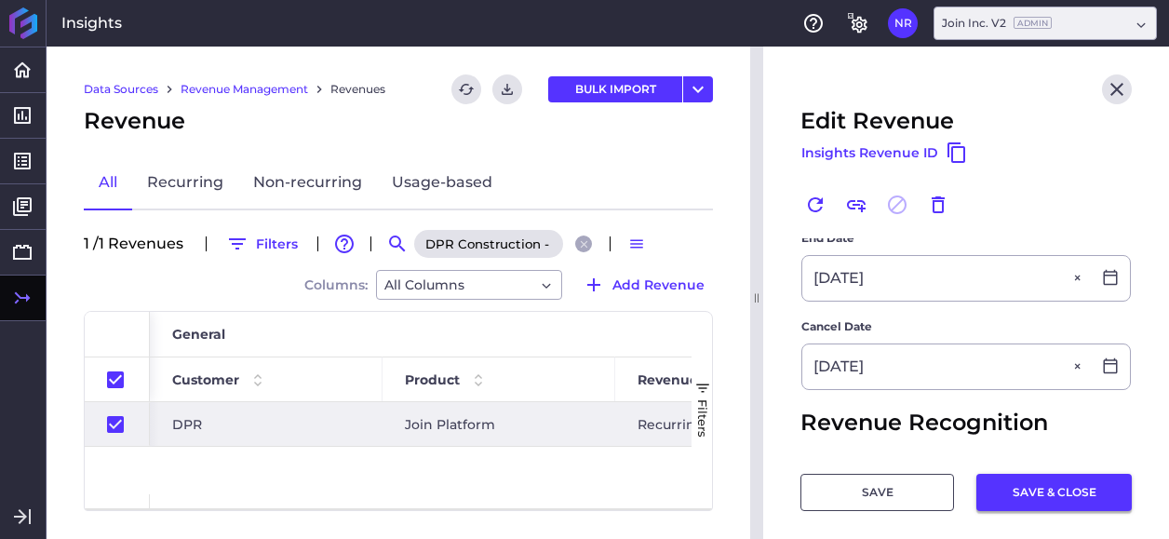
click at [1027, 496] on button "SAVE & CLOSE" at bounding box center [1053, 492] width 155 height 37
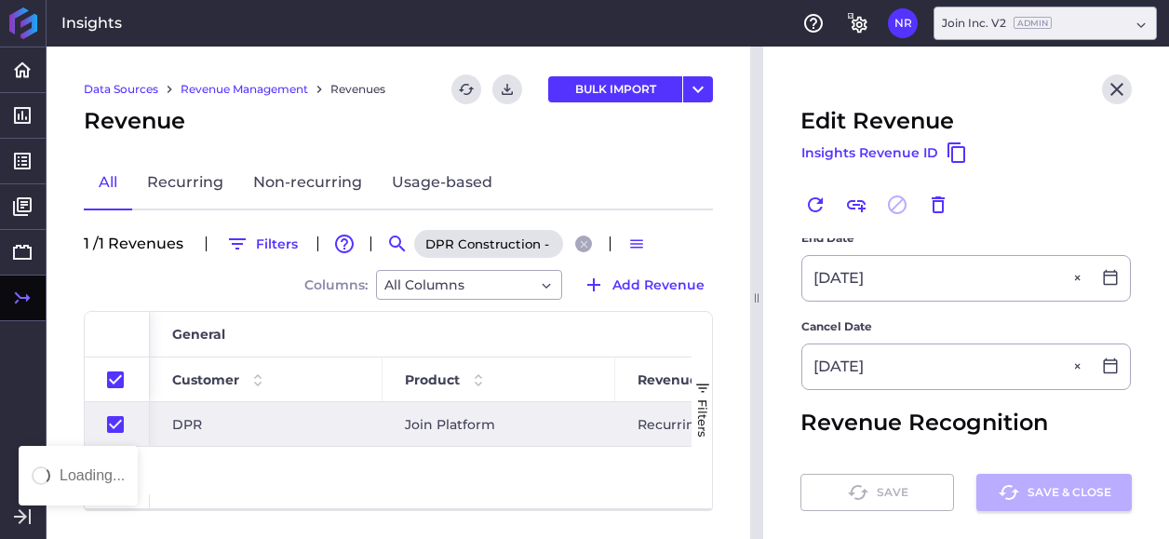
checkbox input "false"
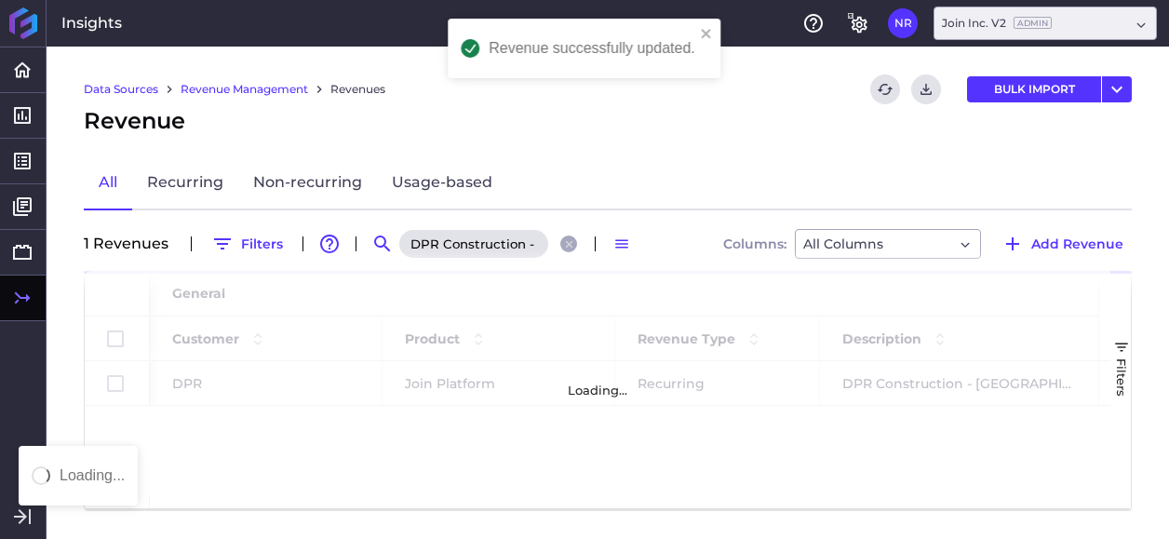
scroll to position [0, 0]
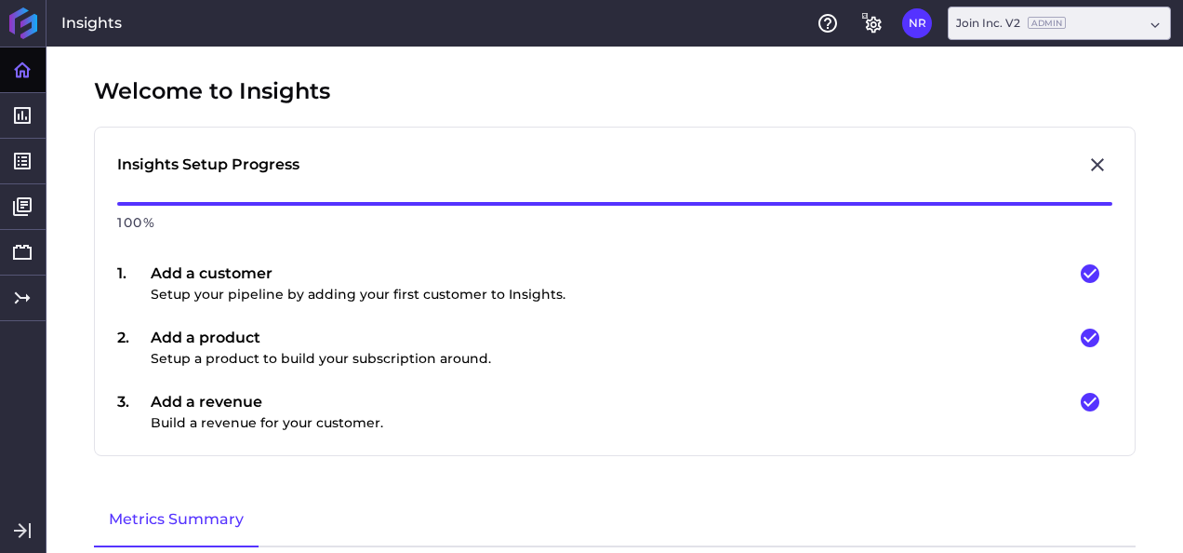
type input "[DATE]"
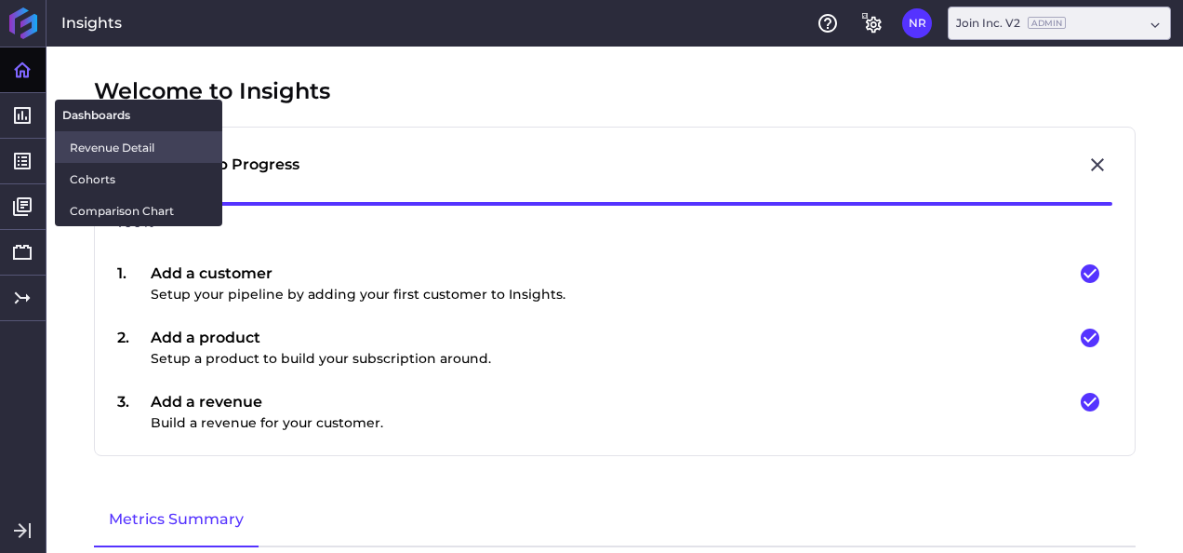
click at [115, 153] on span "Revenue Detail" at bounding box center [139, 148] width 138 height 20
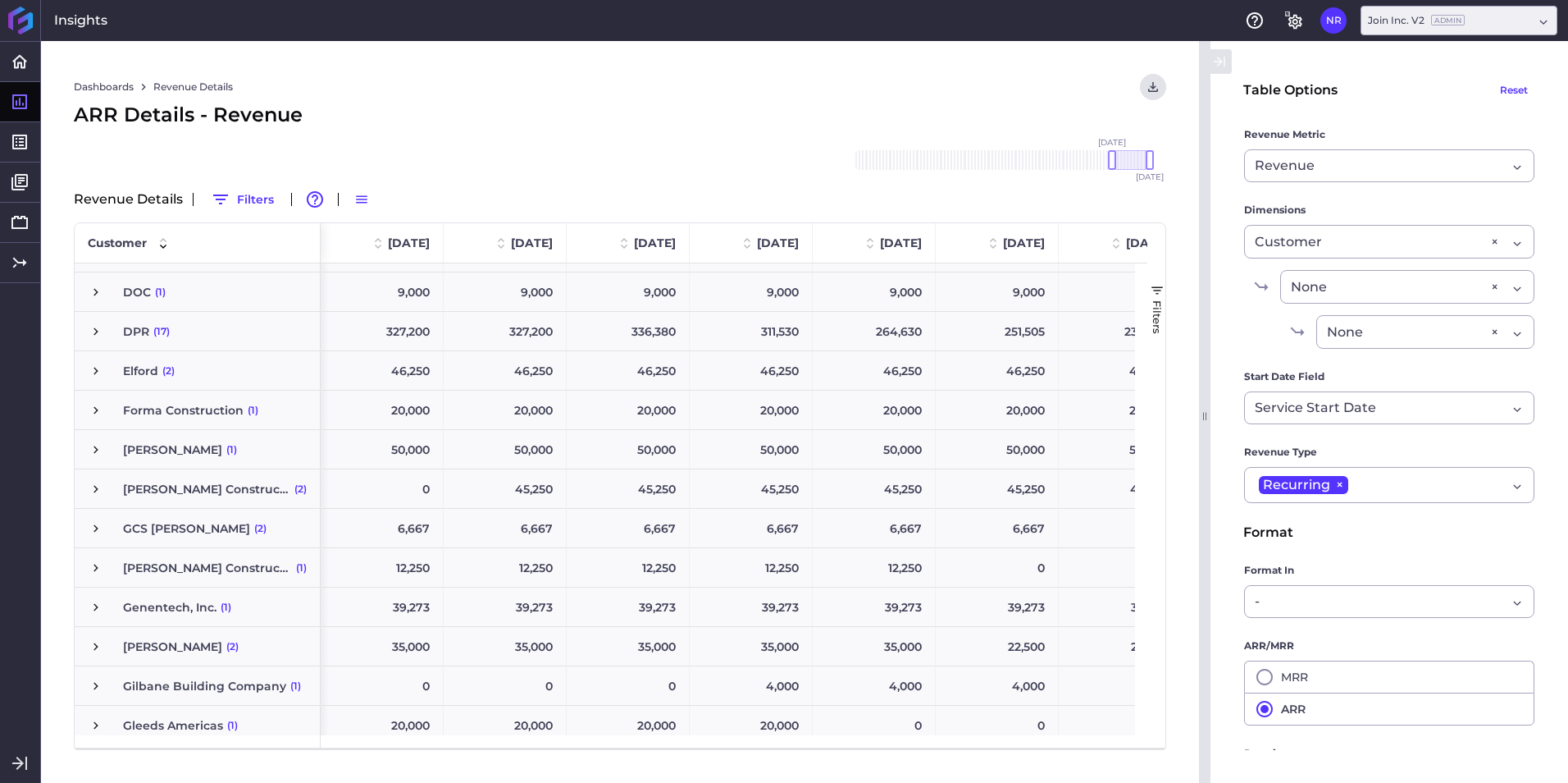
scroll to position [1395, 0]
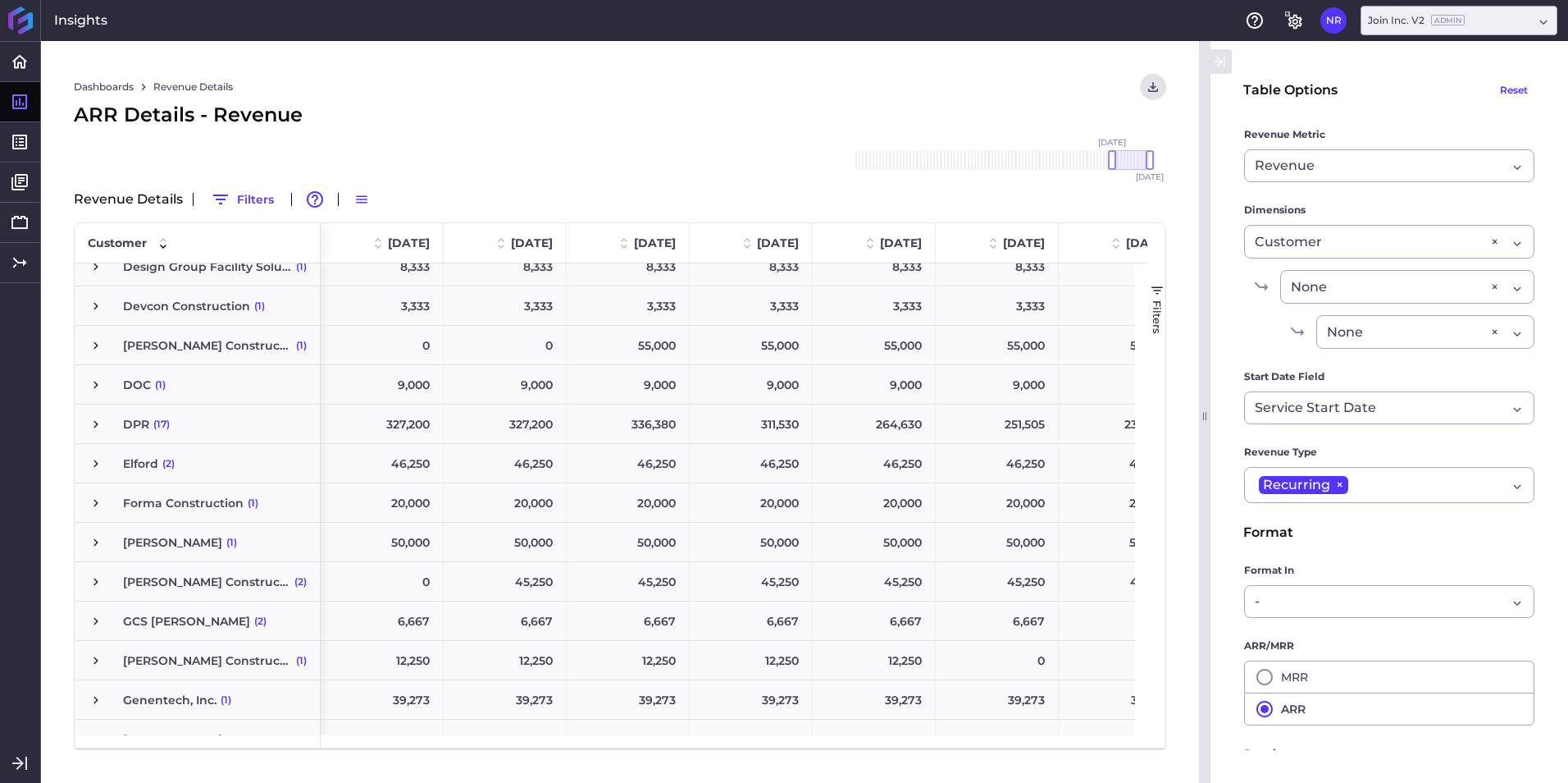
click at [155, 423] on span "(17)" at bounding box center [161, 424] width 17 height 38
click at [102, 422] on span "Press SPACE to select this row." at bounding box center [95, 424] width 15 height 15
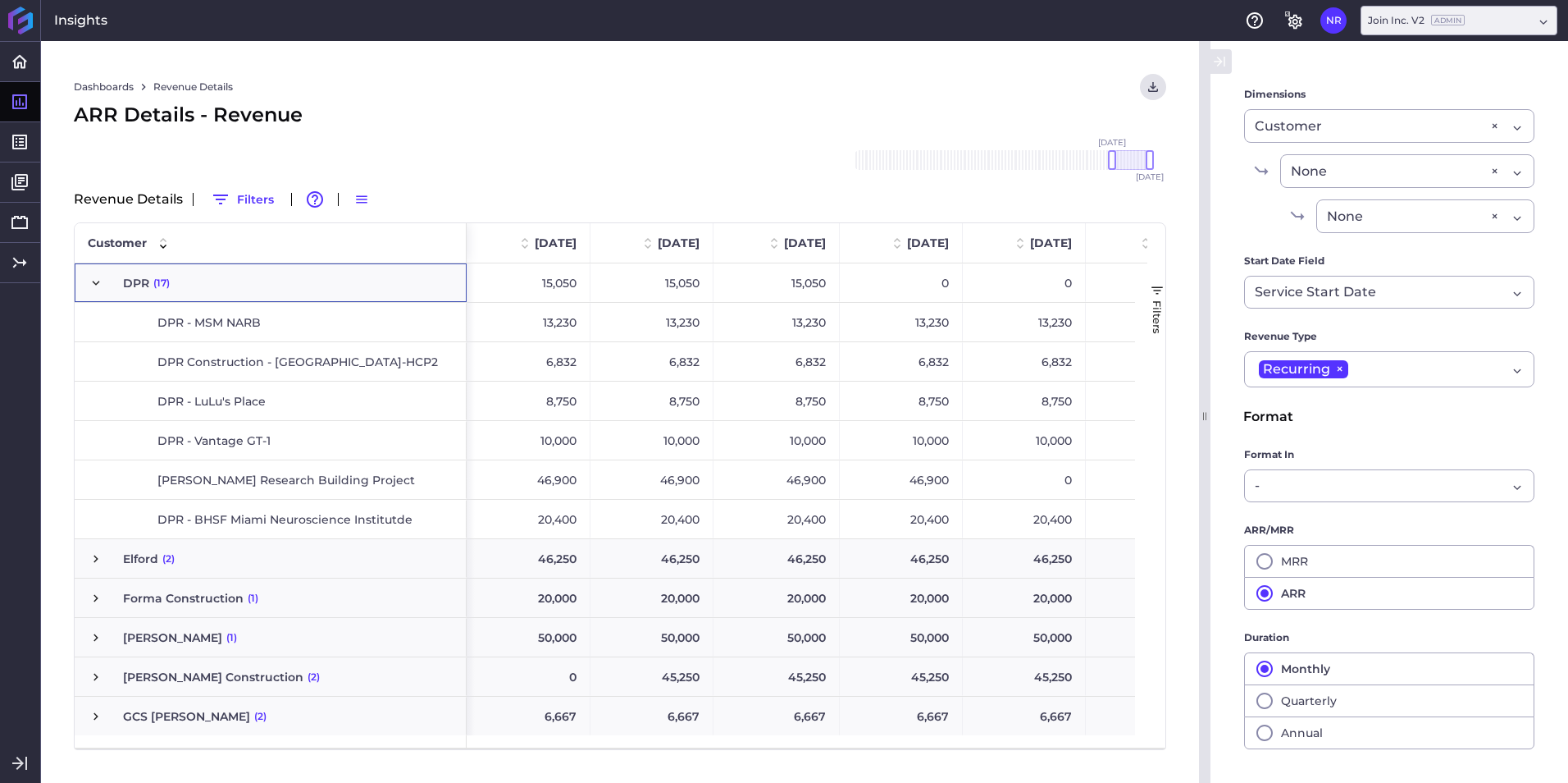
scroll to position [2022, 0]
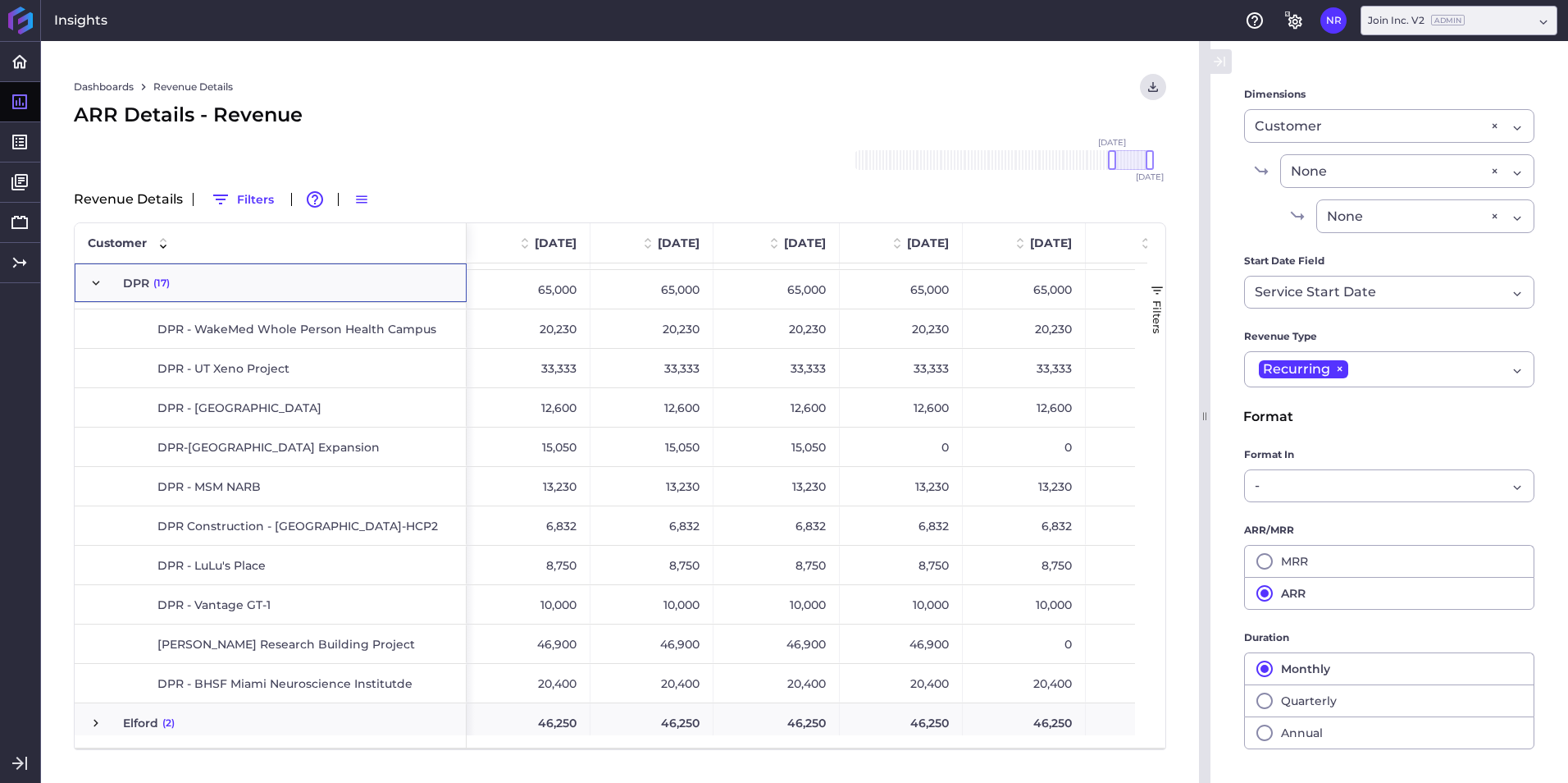
click at [378, 487] on span "DPR Construction - [GEOGRAPHIC_DATA]-HCP2" at bounding box center [288, 526] width 330 height 38
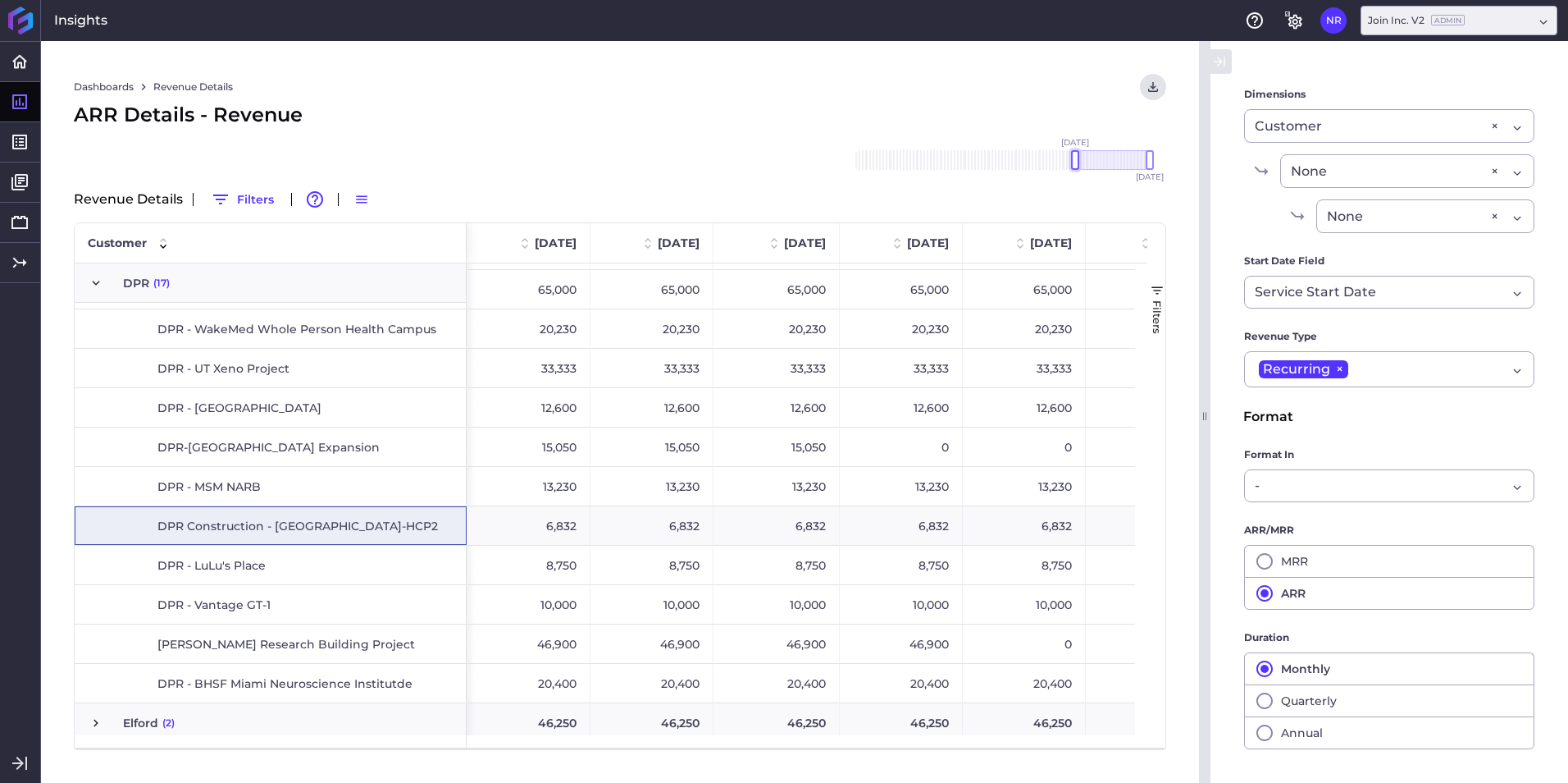
drag, startPoint x: 1113, startPoint y: 158, endPoint x: 1074, endPoint y: 157, distance: 39.0
click at [1043, 157] on div at bounding box center [1074, 160] width 8 height 19
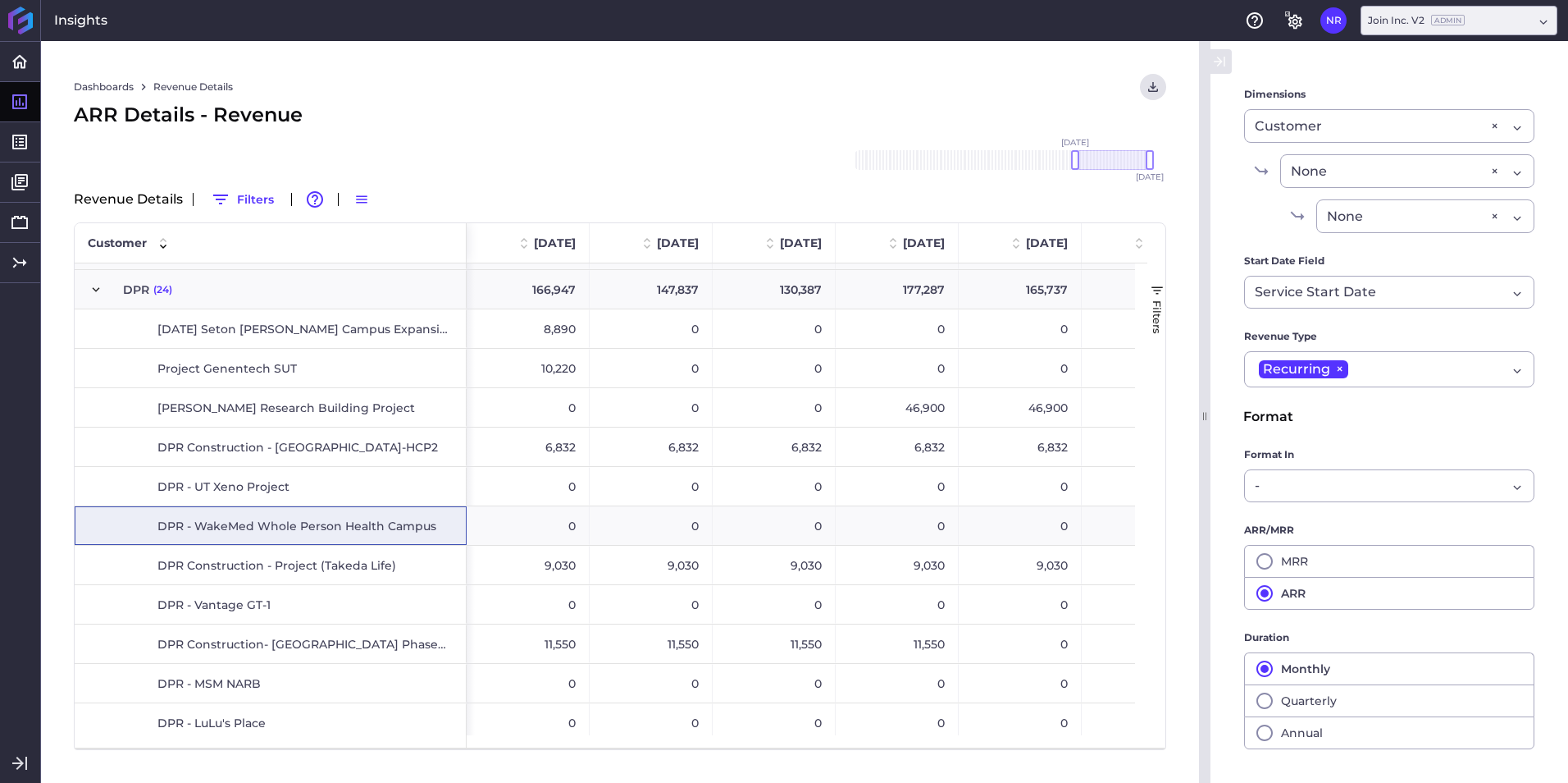
click at [494, 458] on div "6,832" at bounding box center [528, 447] width 123 height 39
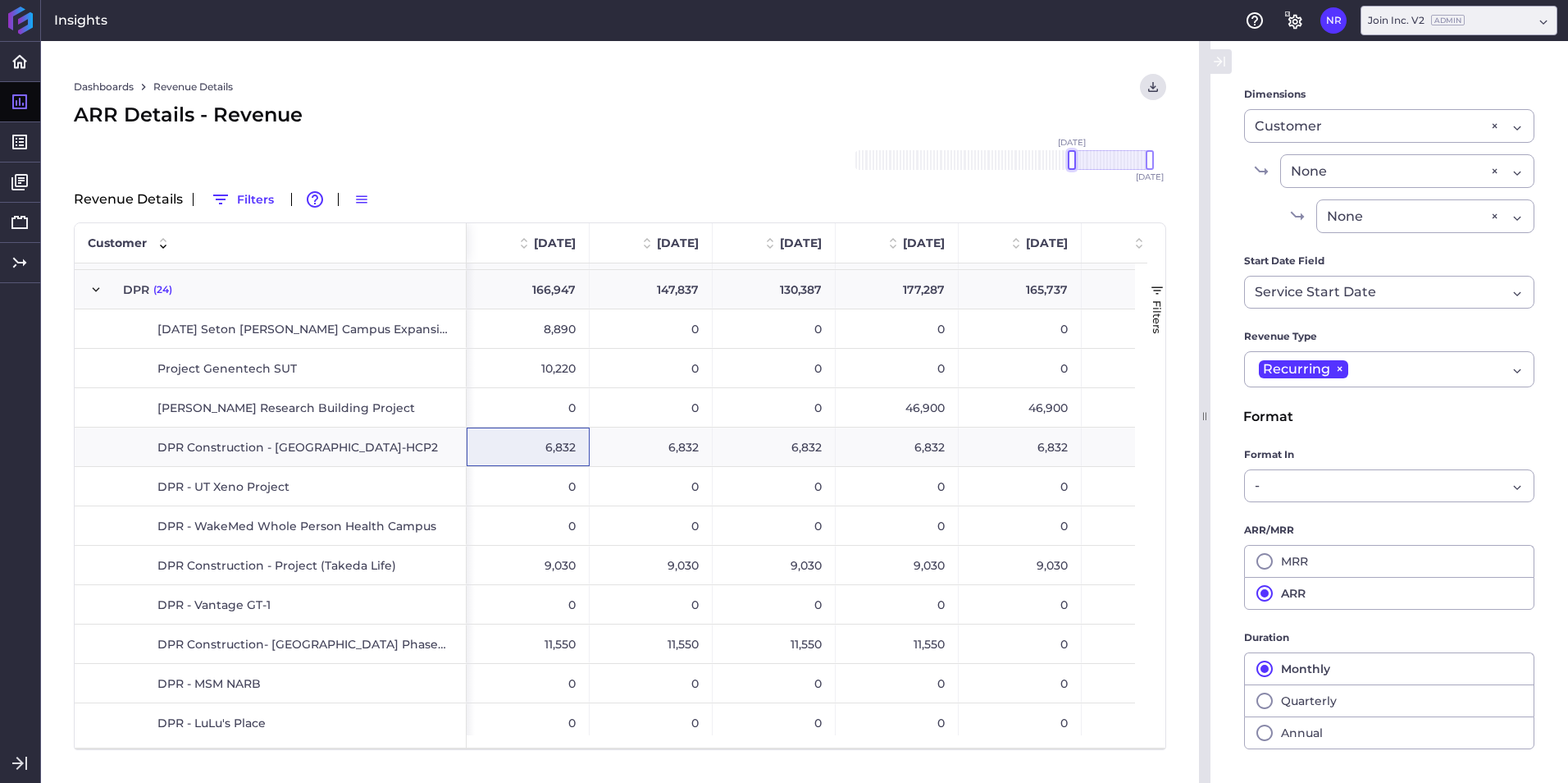
click at [1043, 163] on div at bounding box center [1071, 160] width 8 height 19
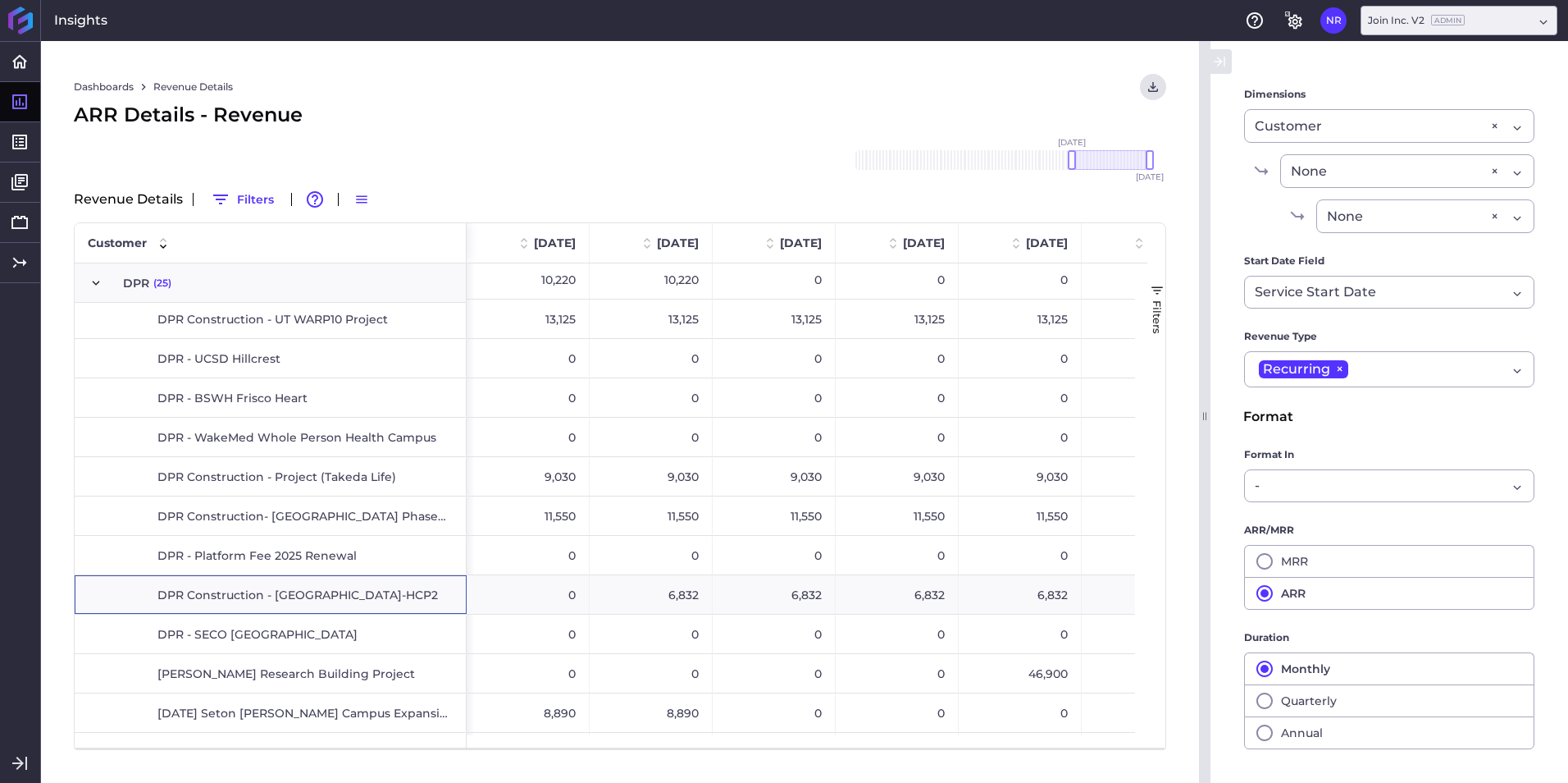
click at [323, 487] on span "DPR Construction - [GEOGRAPHIC_DATA]-HCP2" at bounding box center [298, 594] width 280 height 38
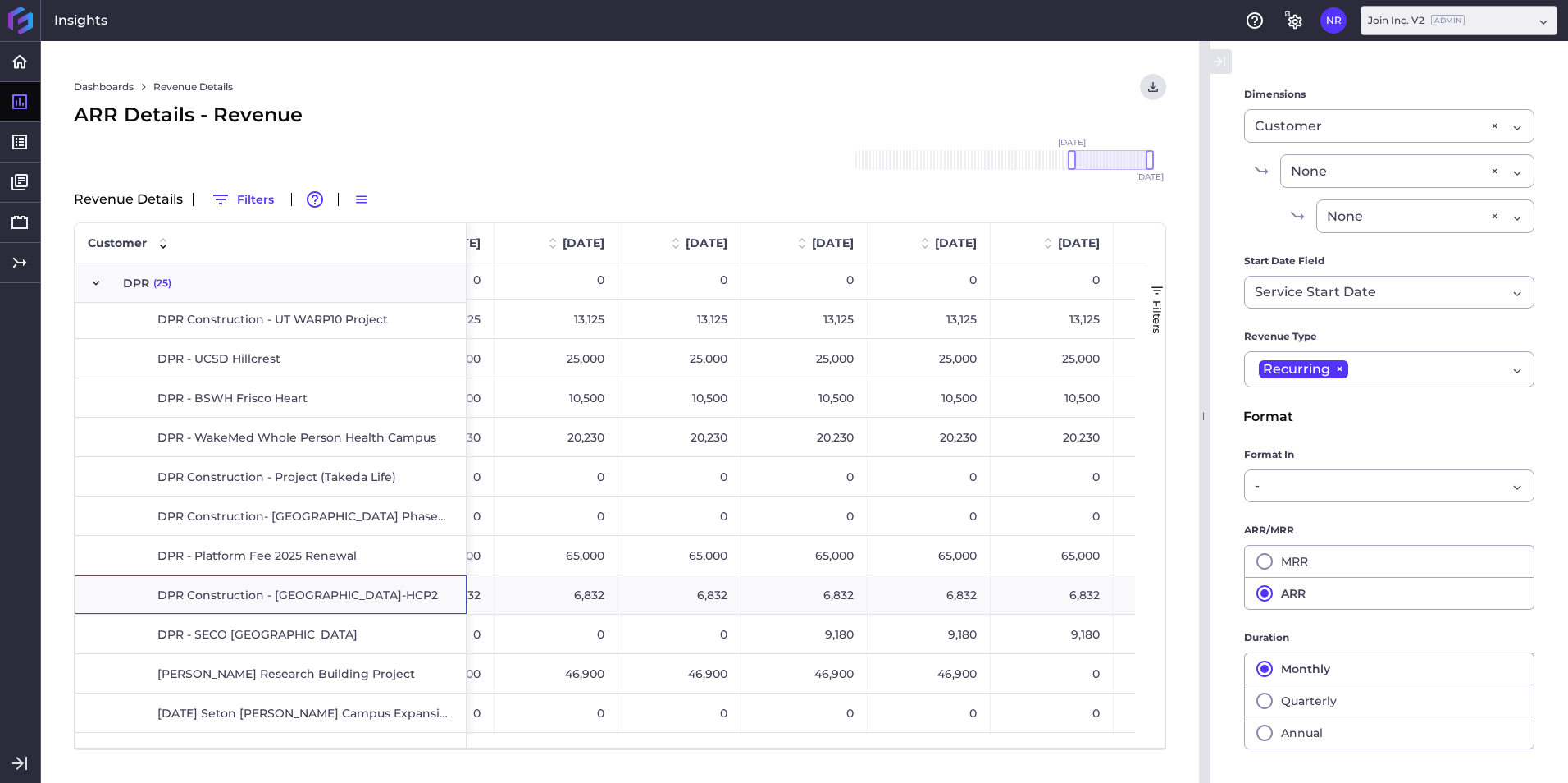
scroll to position [0, 1567]
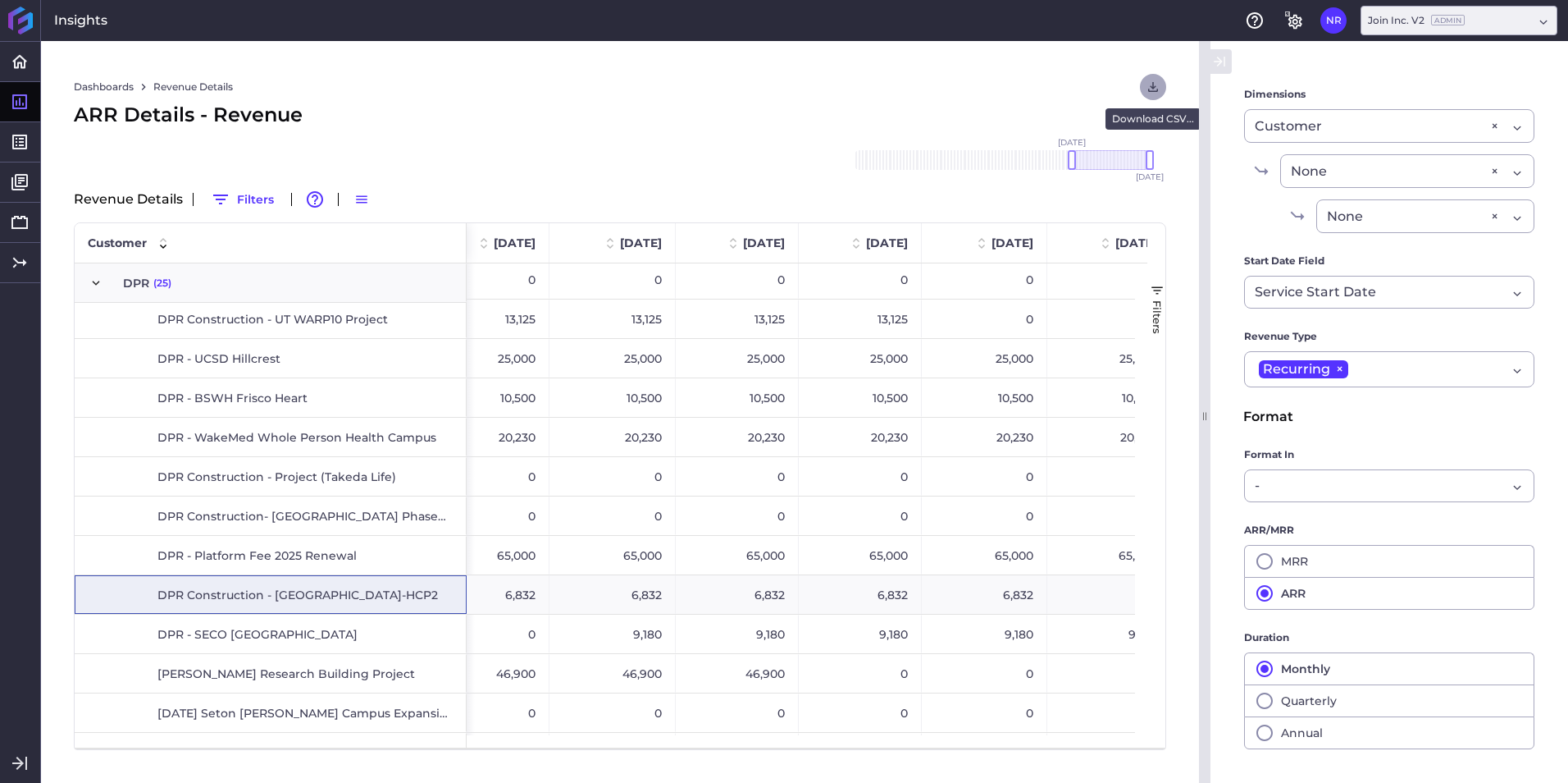
click at [1043, 95] on button "User Menu" at bounding box center [1153, 87] width 26 height 26
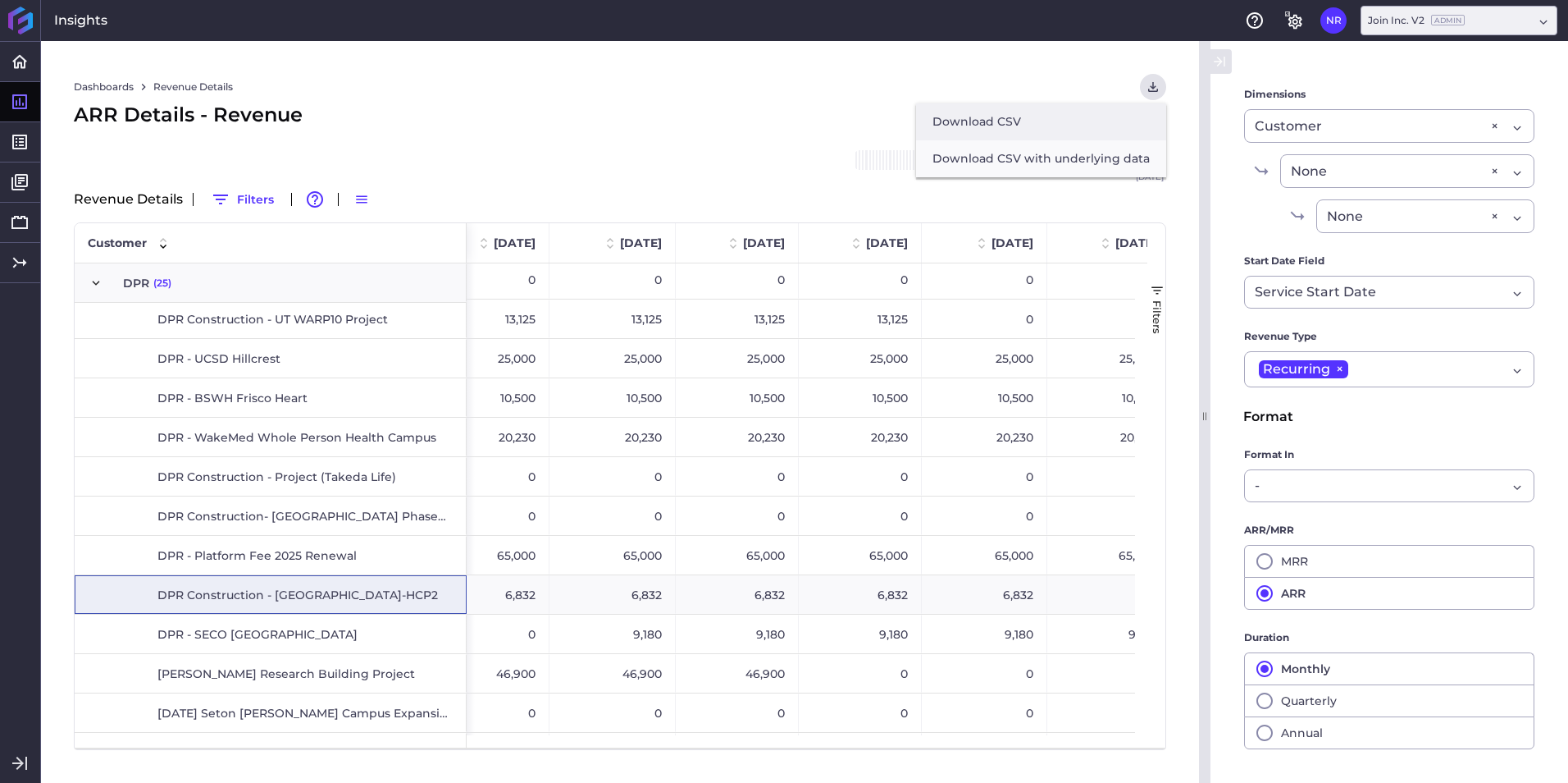
click at [1043, 116] on button "Download CSV" at bounding box center [1041, 122] width 250 height 37
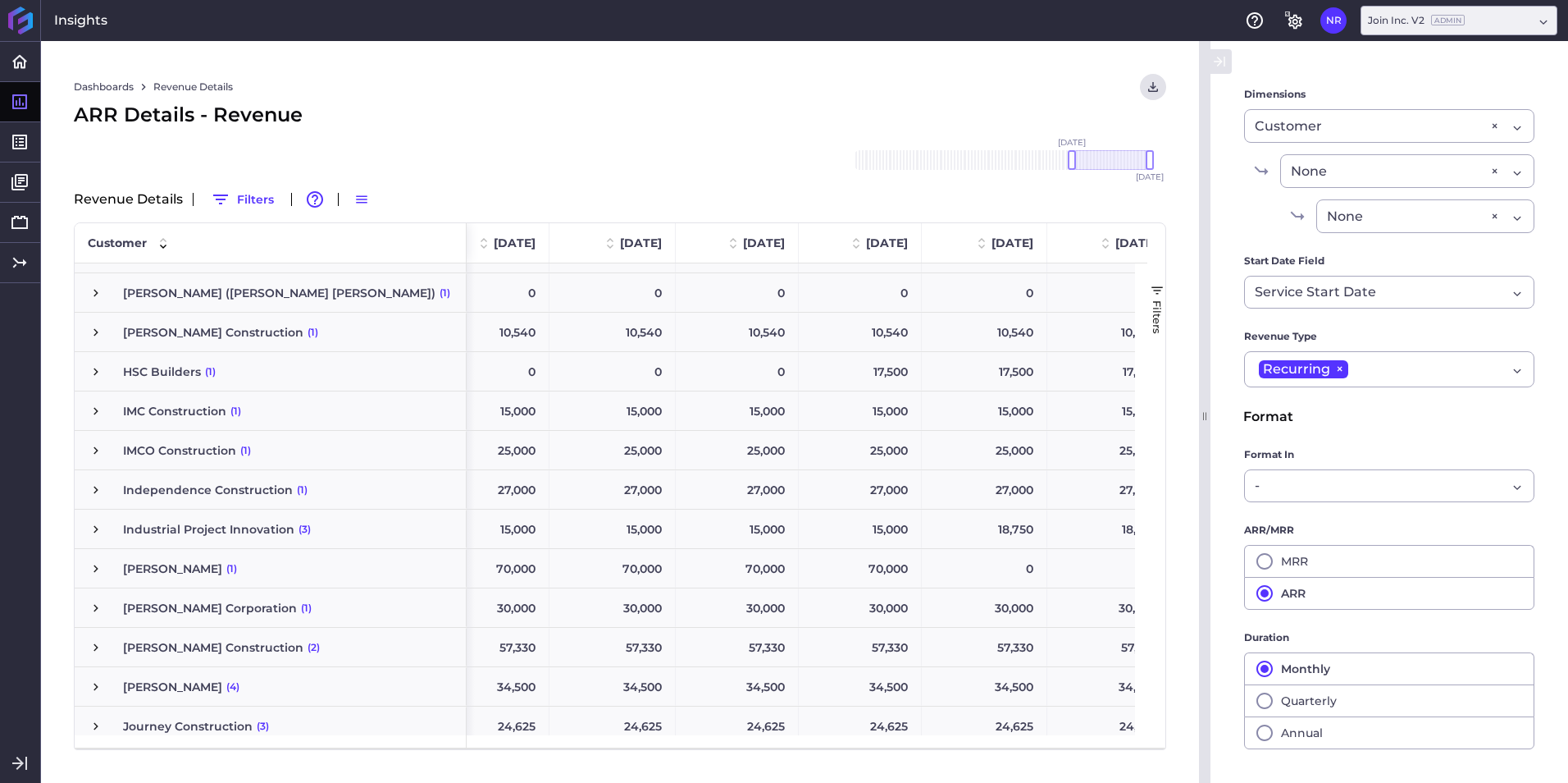
scroll to position [3528, 0]
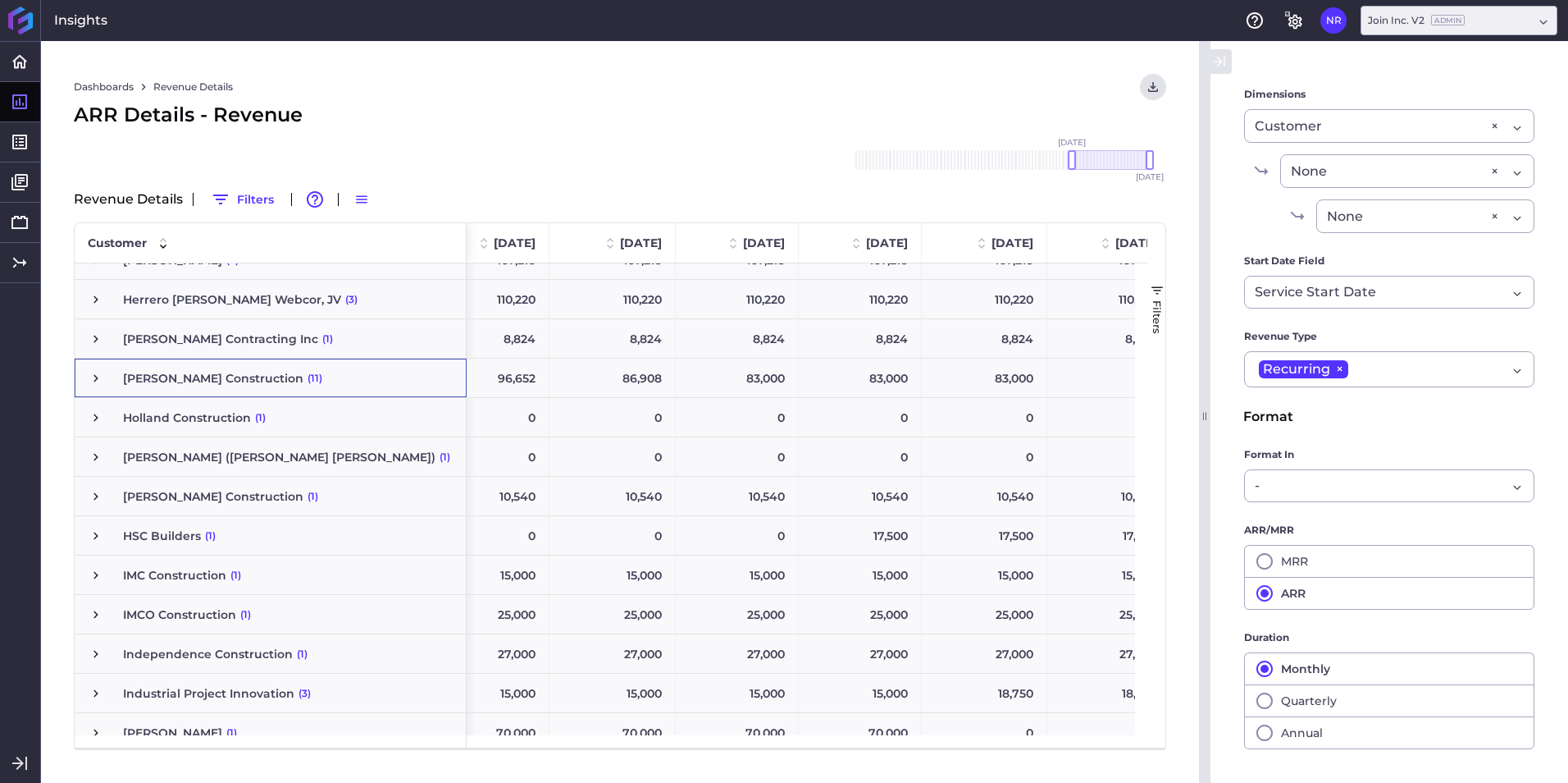
click at [97, 379] on span "Press SPACE to select this row." at bounding box center [95, 378] width 15 height 15
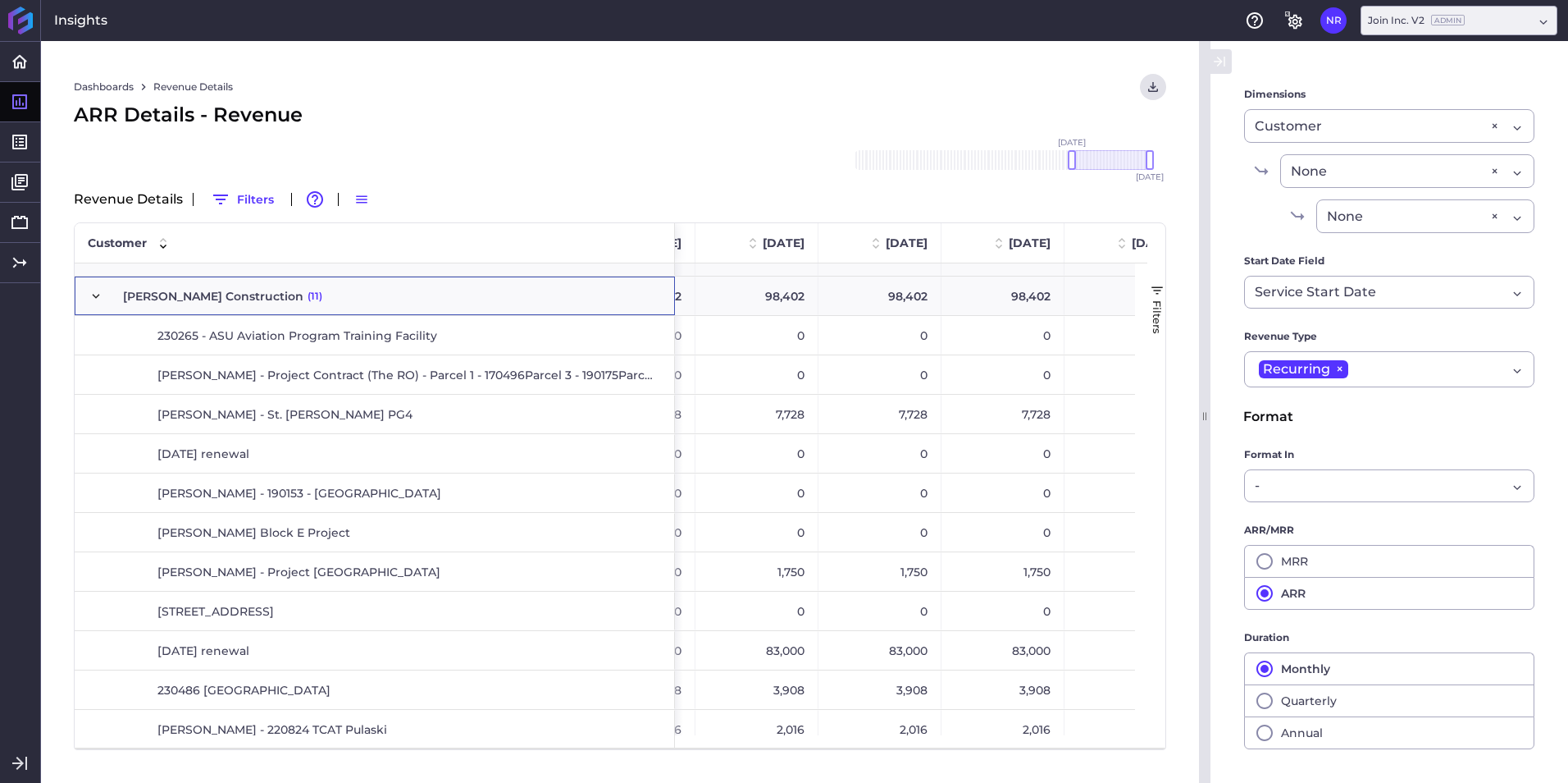
scroll to position [0, 789]
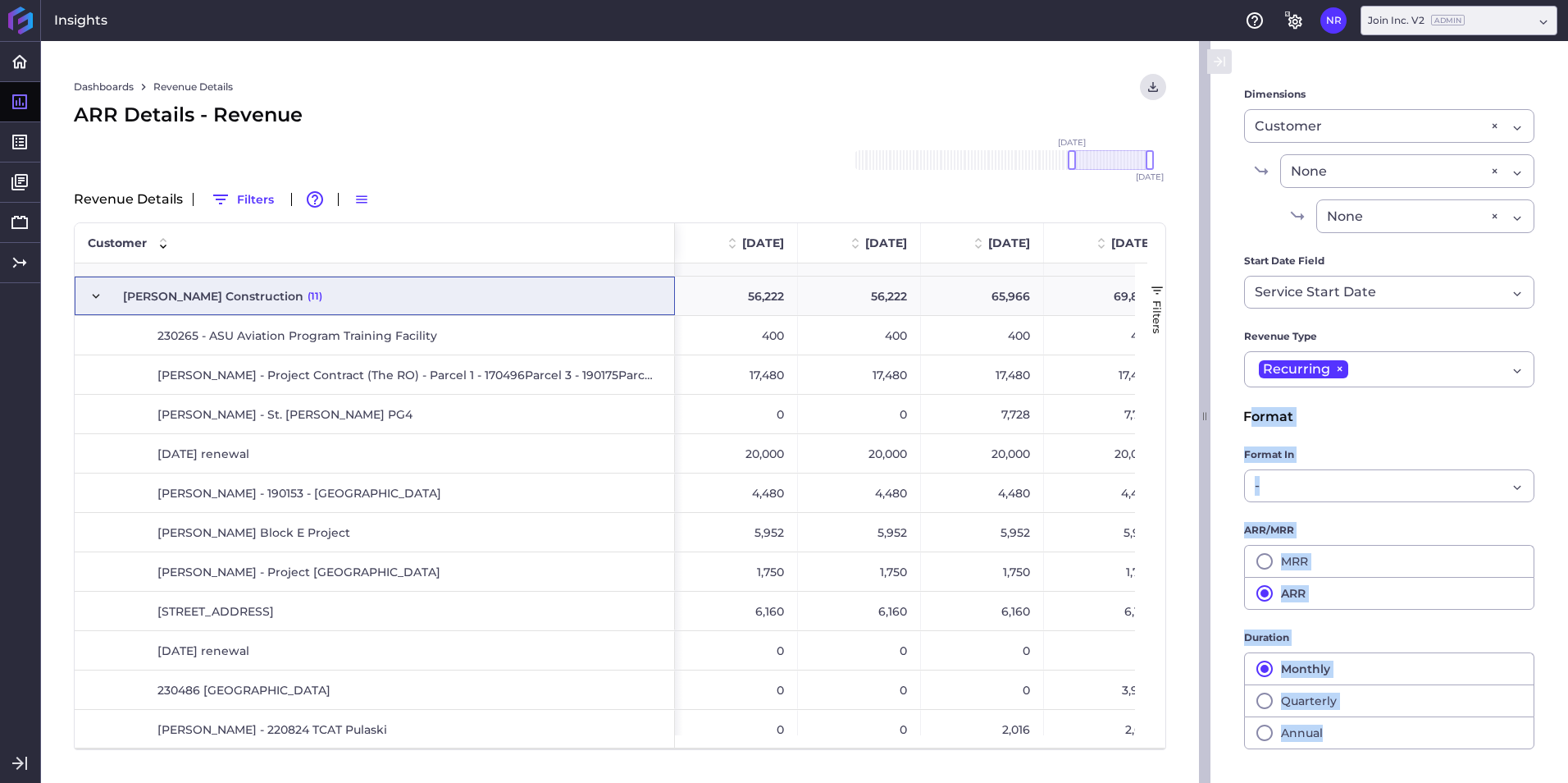
drag, startPoint x: 1201, startPoint y: 417, endPoint x: 1248, endPoint y: 417, distance: 47.0
click at [1043, 417] on div "Table Options Reset Revenue Metric Revenue Revenue Cohort Type By Period Since …" at bounding box center [1383, 412] width 369 height 742
drag, startPoint x: 1201, startPoint y: 419, endPoint x: 1215, endPoint y: 272, distance: 147.7
click at [1043, 419] on div "Table Options Reset Revenue Metric Revenue Revenue Cohort Type By Period Since …" at bounding box center [1383, 412] width 369 height 742
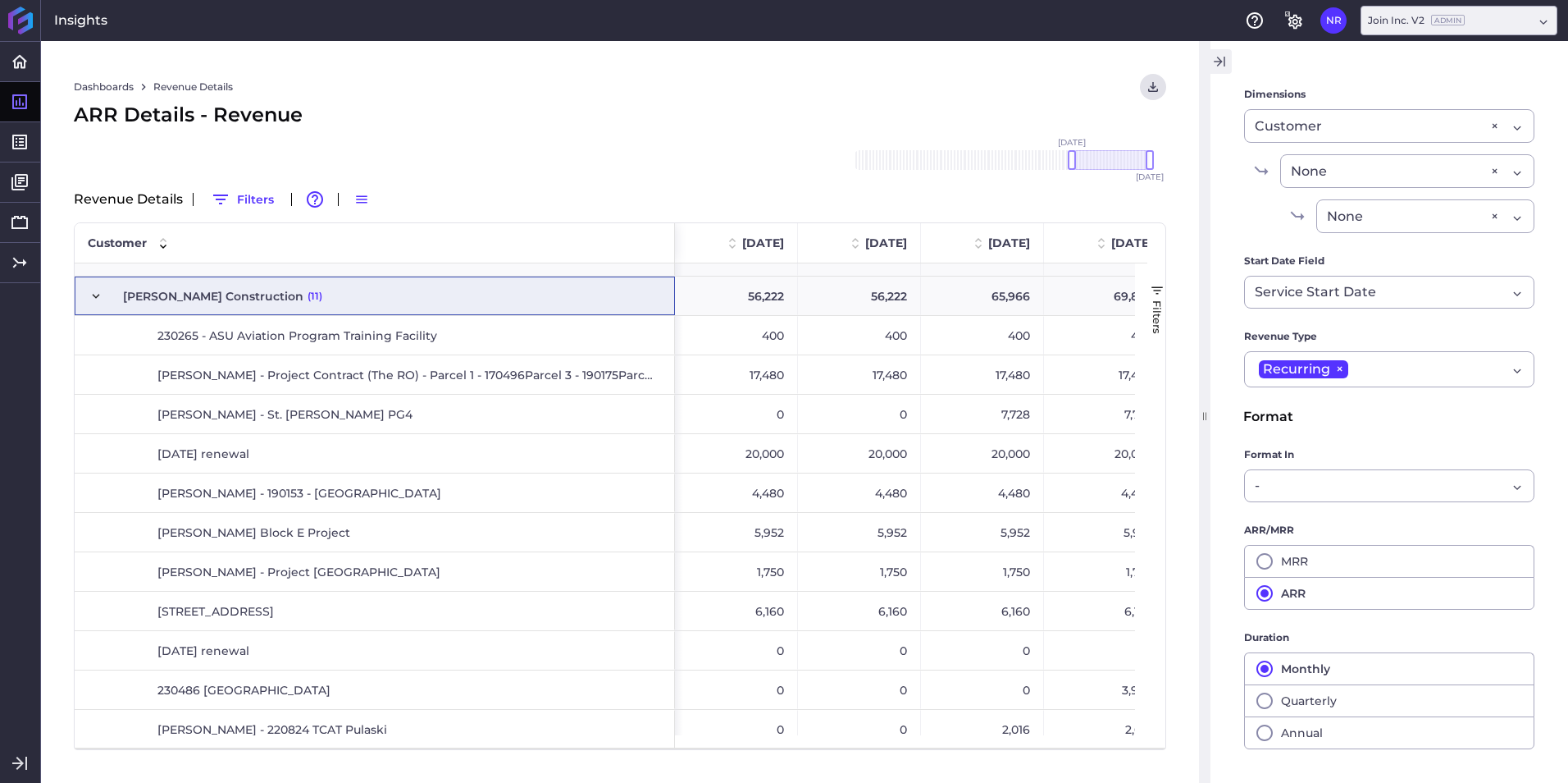
click at [1043, 68] on icon "button" at bounding box center [1219, 62] width 15 height 19
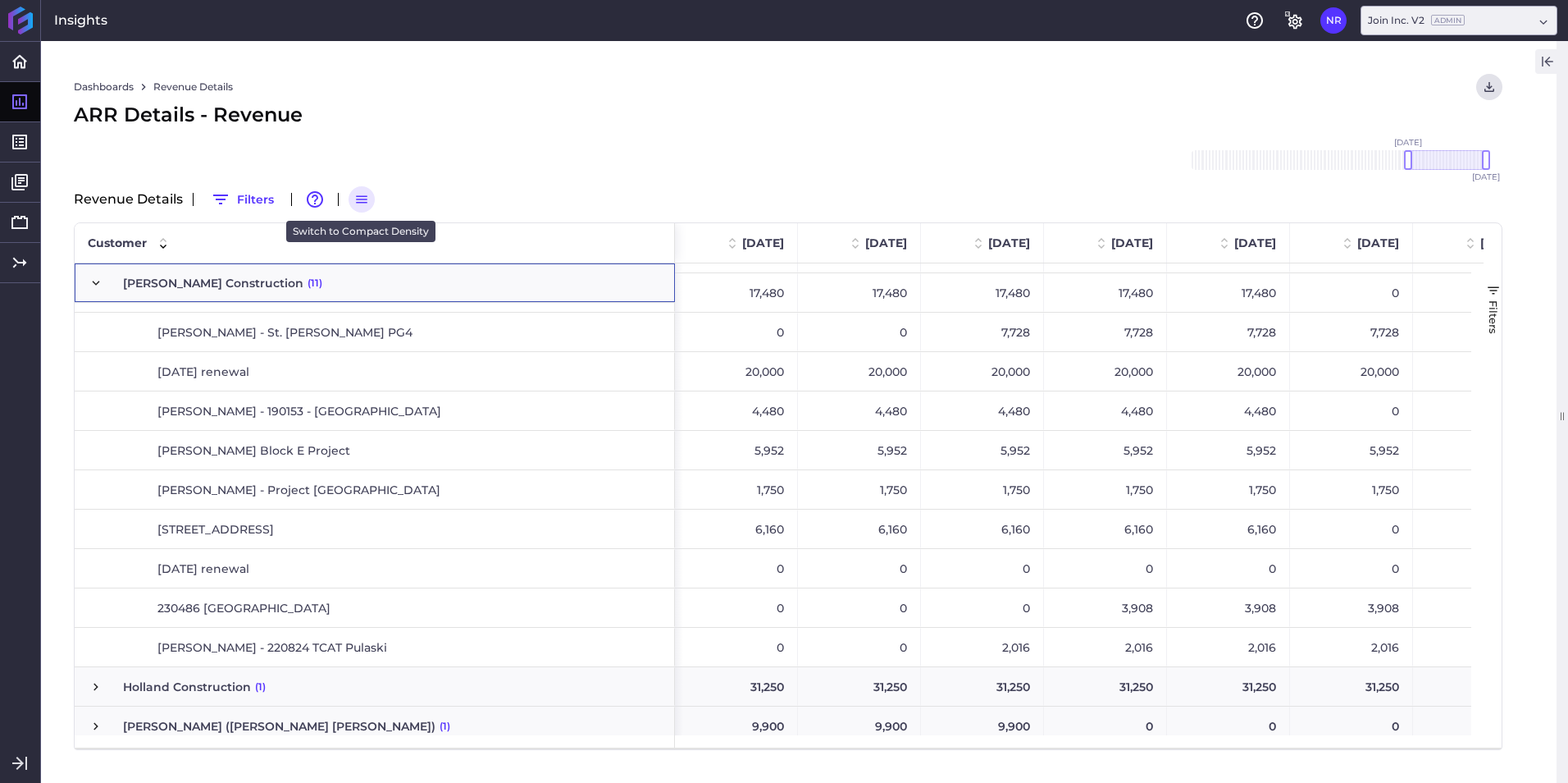
click at [361, 205] on icon "button" at bounding box center [361, 199] width 15 height 15
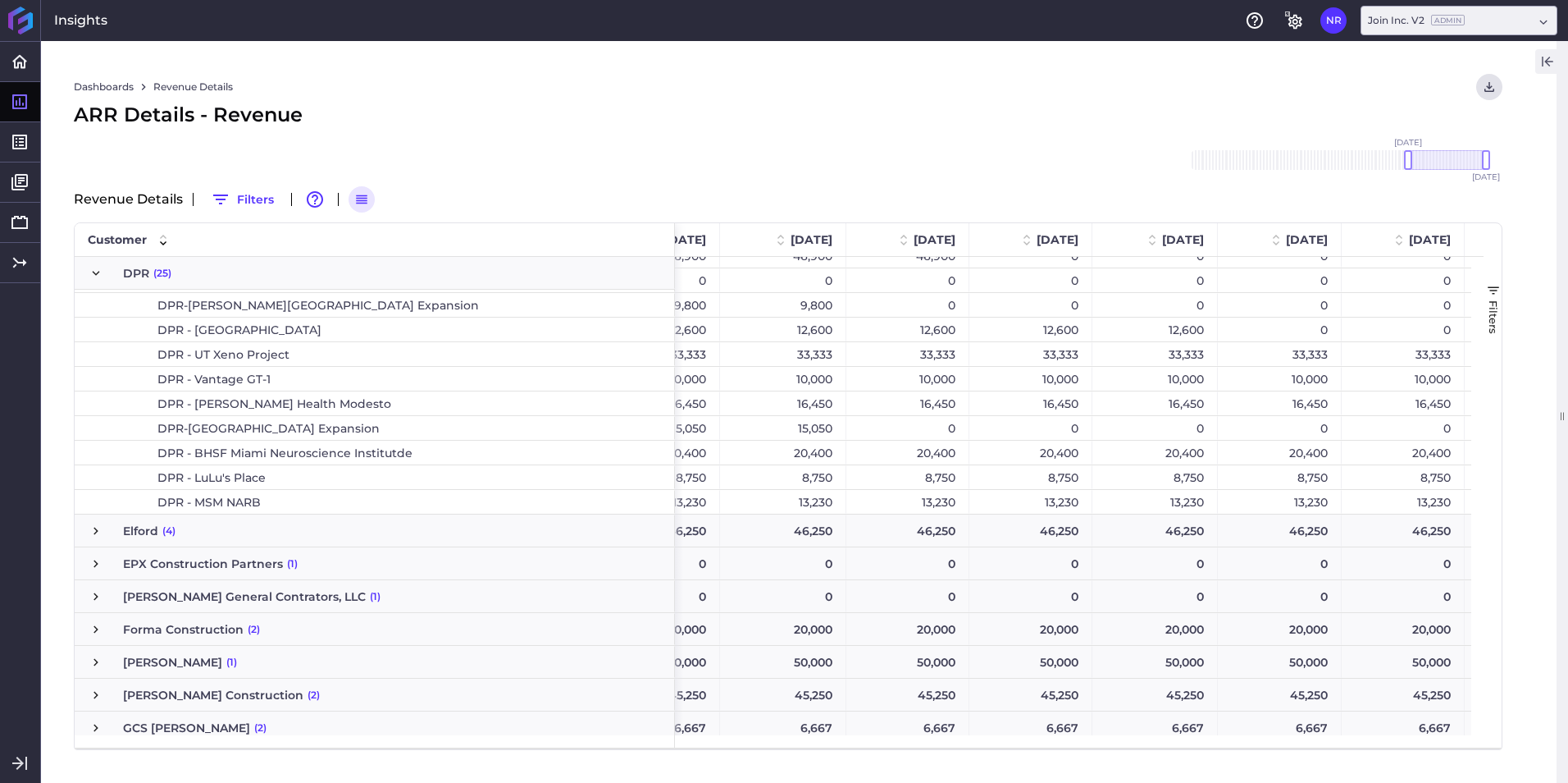
scroll to position [2278, 0]
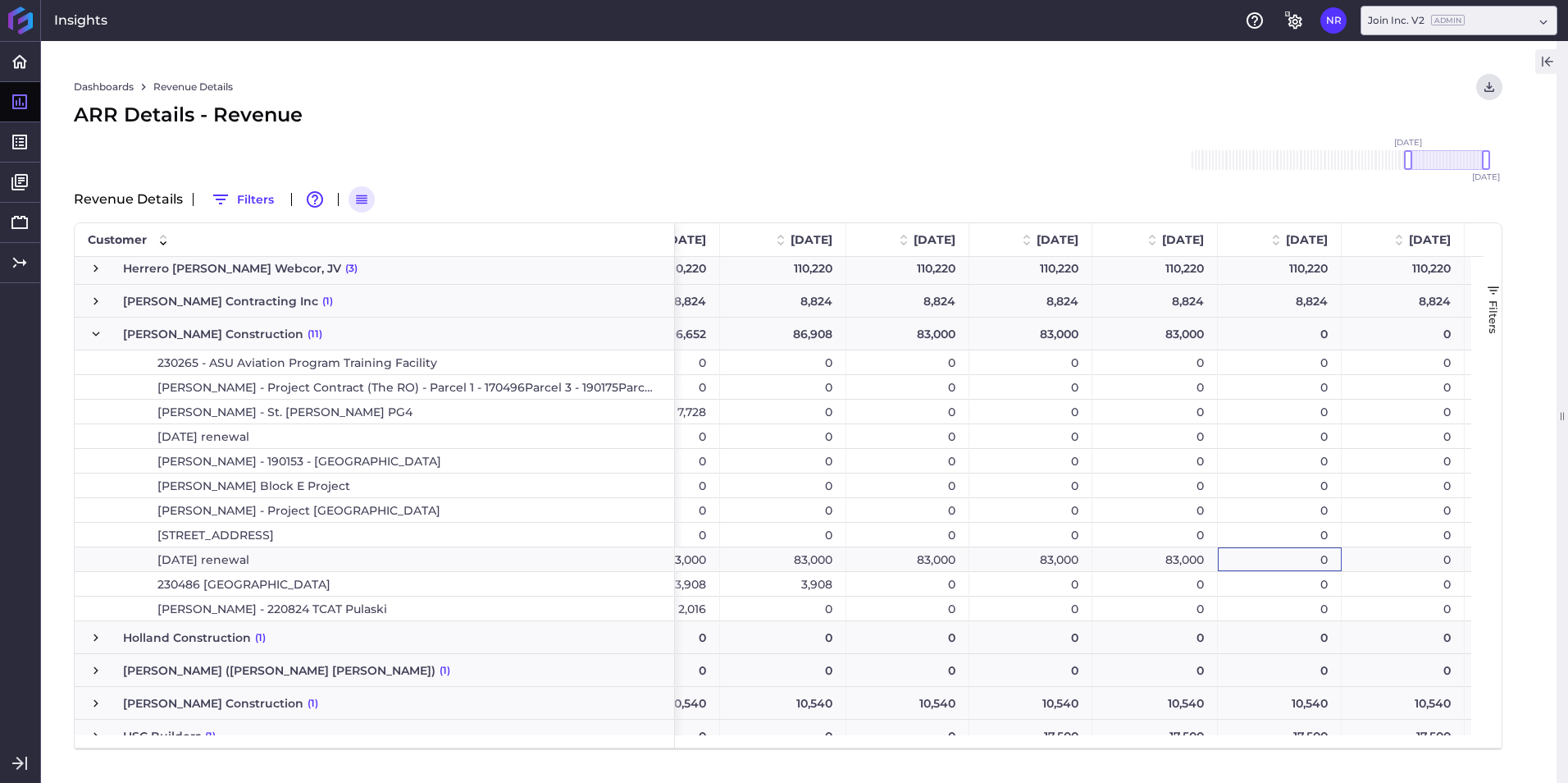
click at [1043, 487] on div "0" at bounding box center [1280, 559] width 123 height 24
